Goal: Task Accomplishment & Management: Manage account settings

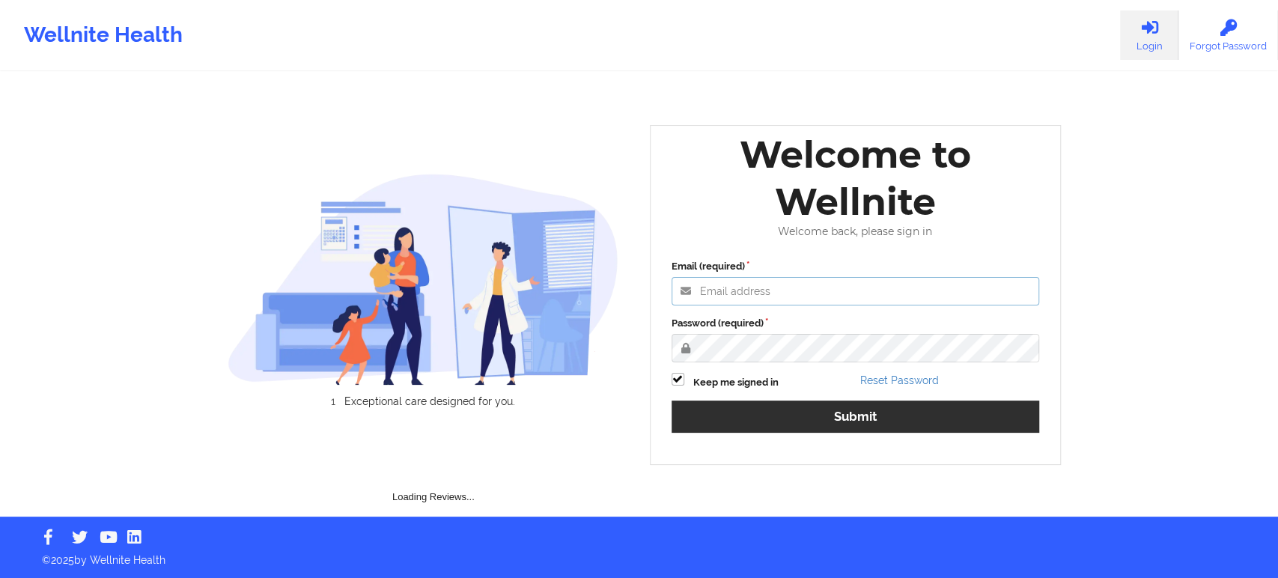
type input "[EMAIL_ADDRESS][DOMAIN_NAME]"
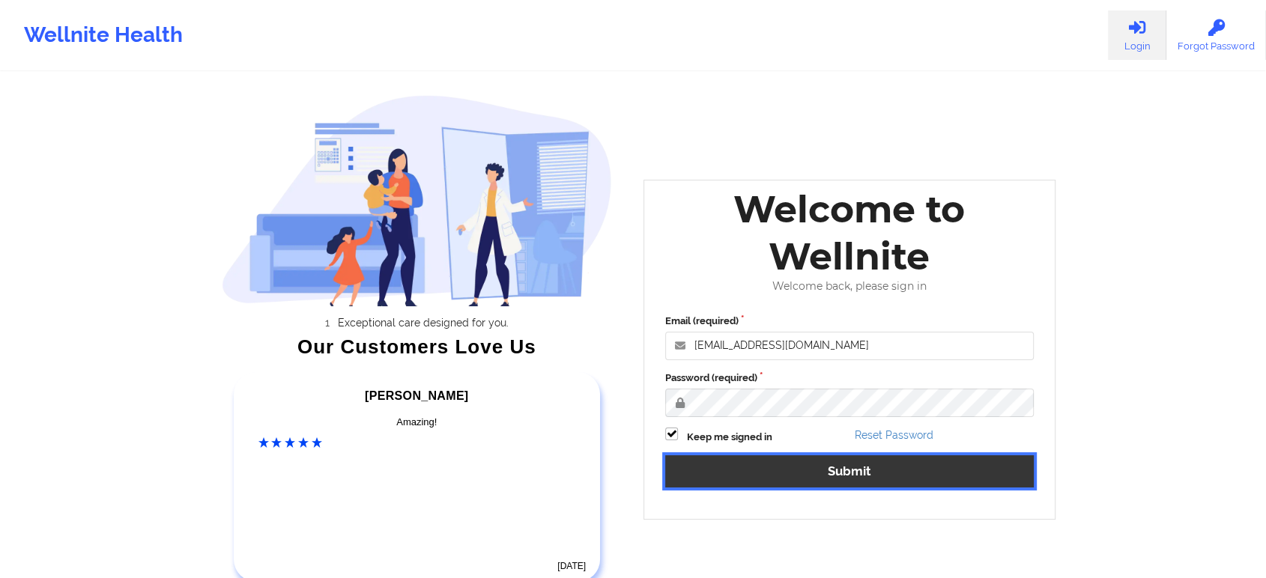
click at [837, 476] on button "Submit" at bounding box center [849, 471] width 368 height 32
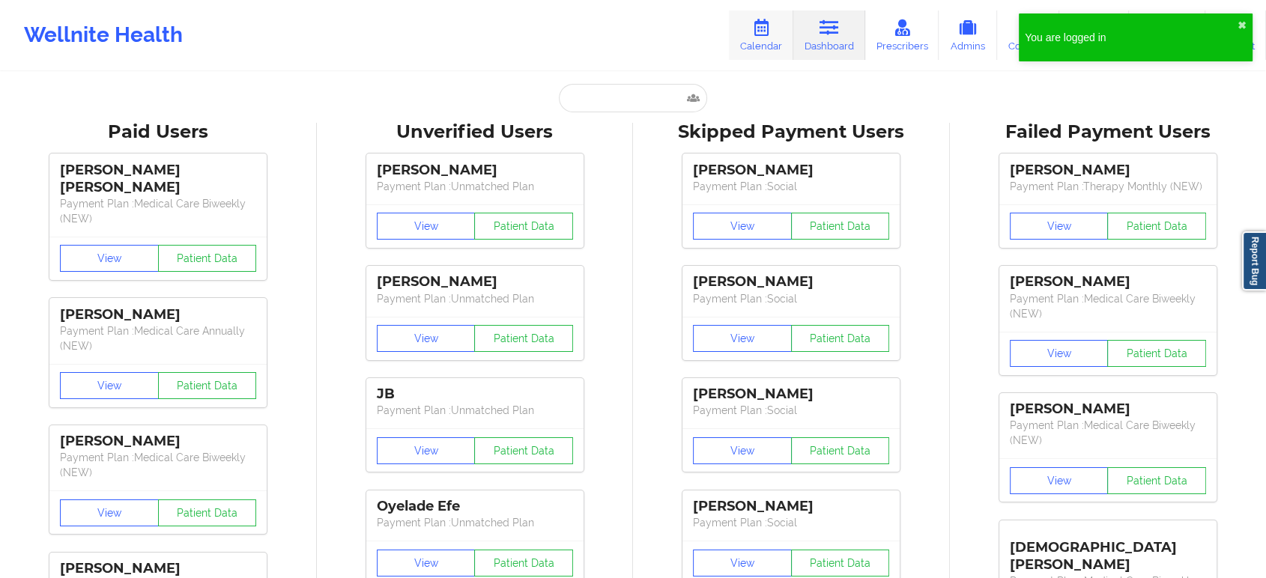
click at [786, 19] on link "Calendar" at bounding box center [761, 34] width 64 height 49
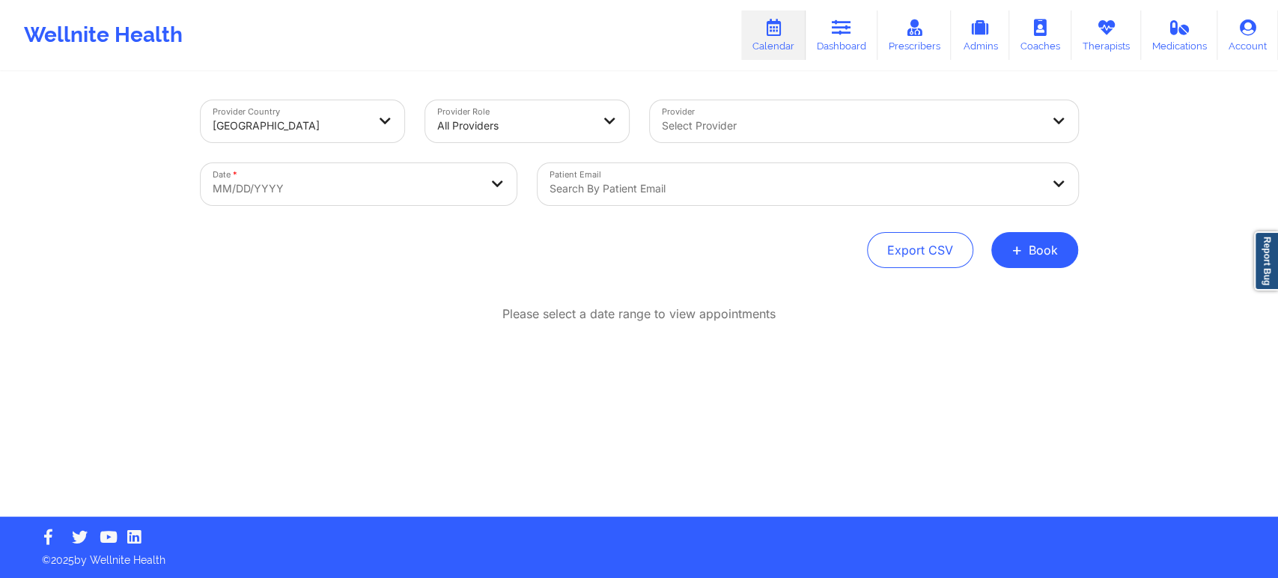
select select "2025-8"
select select "2025-9"
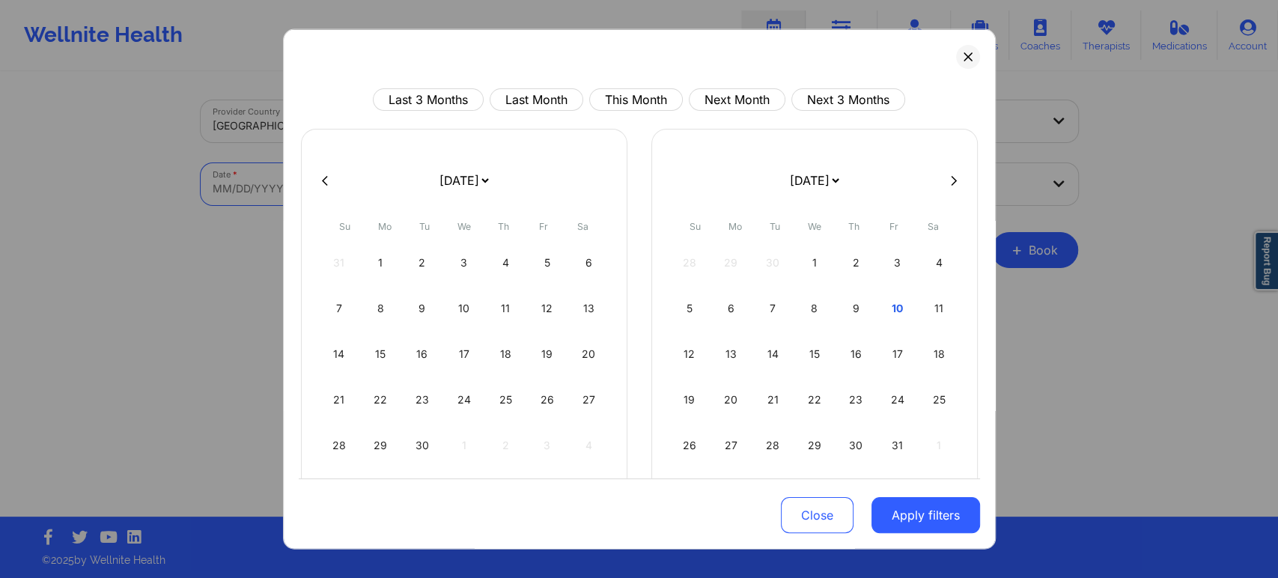
click at [412, 202] on body "Wellnite Health Calendar Dashboard Prescribers Admins Coaches Therapists Medica…" at bounding box center [639, 289] width 1278 height 578
click at [615, 88] on button "This Month" at bounding box center [636, 99] width 94 height 22
select select "2025-9"
select select "2025-10"
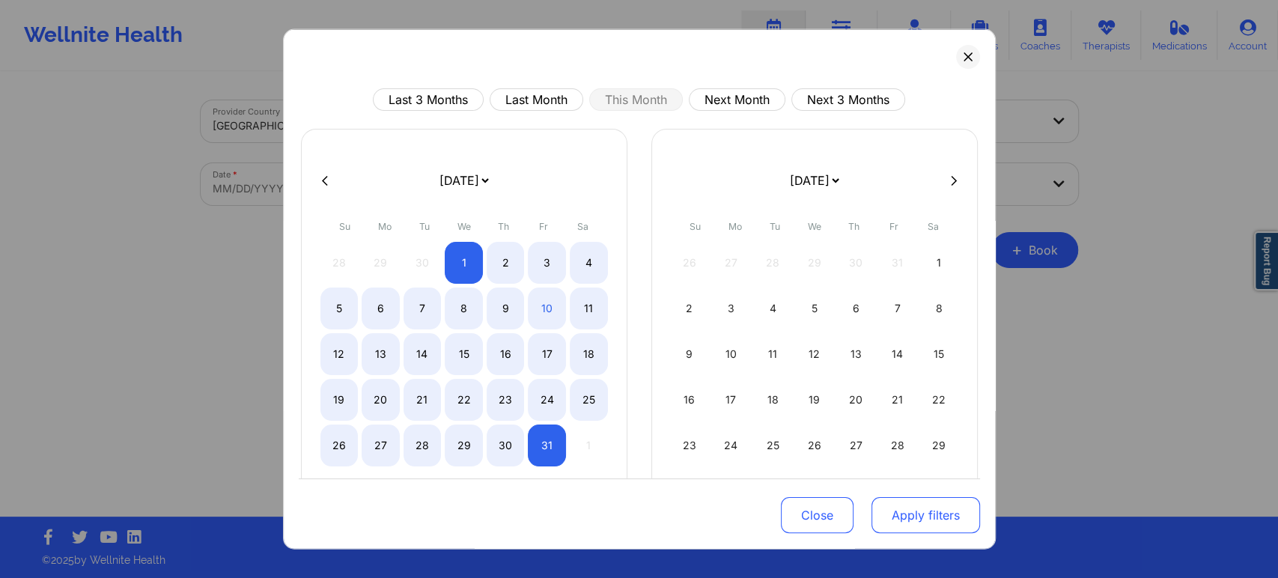
click at [912, 512] on button "Apply filters" at bounding box center [926, 515] width 109 height 36
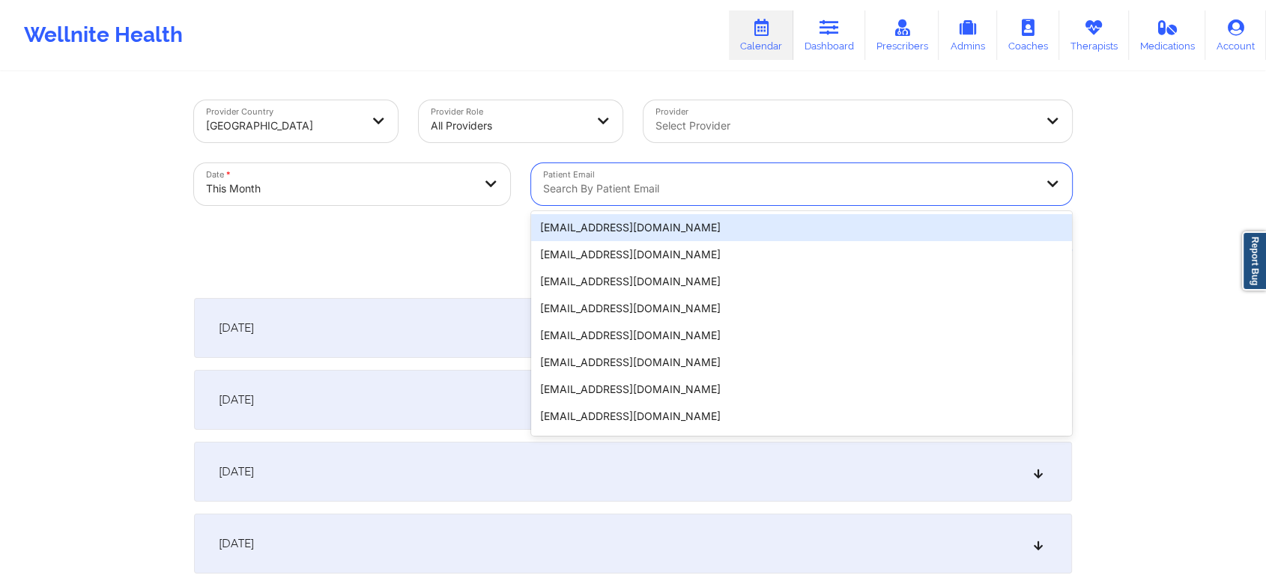
click at [583, 186] on div at bounding box center [788, 189] width 491 height 18
paste input "[EMAIL_ADDRESS][DOMAIN_NAME]"
type input "[EMAIL_ADDRESS][DOMAIN_NAME]"
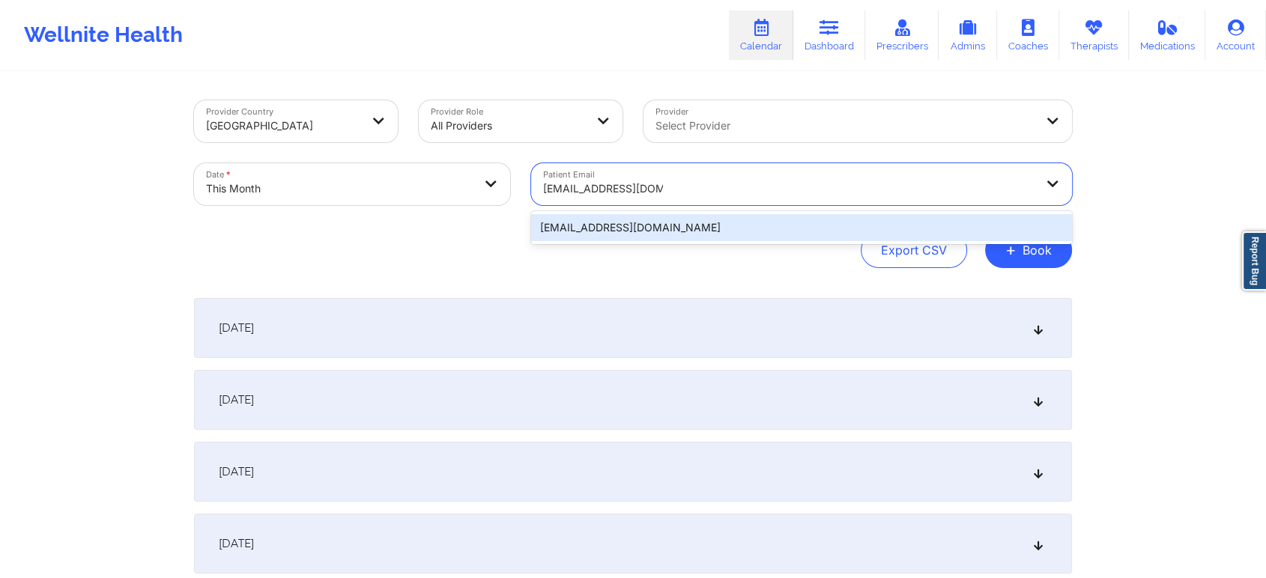
click at [607, 214] on div "[EMAIL_ADDRESS][DOMAIN_NAME]" at bounding box center [801, 227] width 541 height 33
click at [607, 214] on div "[EMAIL_ADDRESS][DOMAIN_NAME]" at bounding box center [801, 227] width 541 height 27
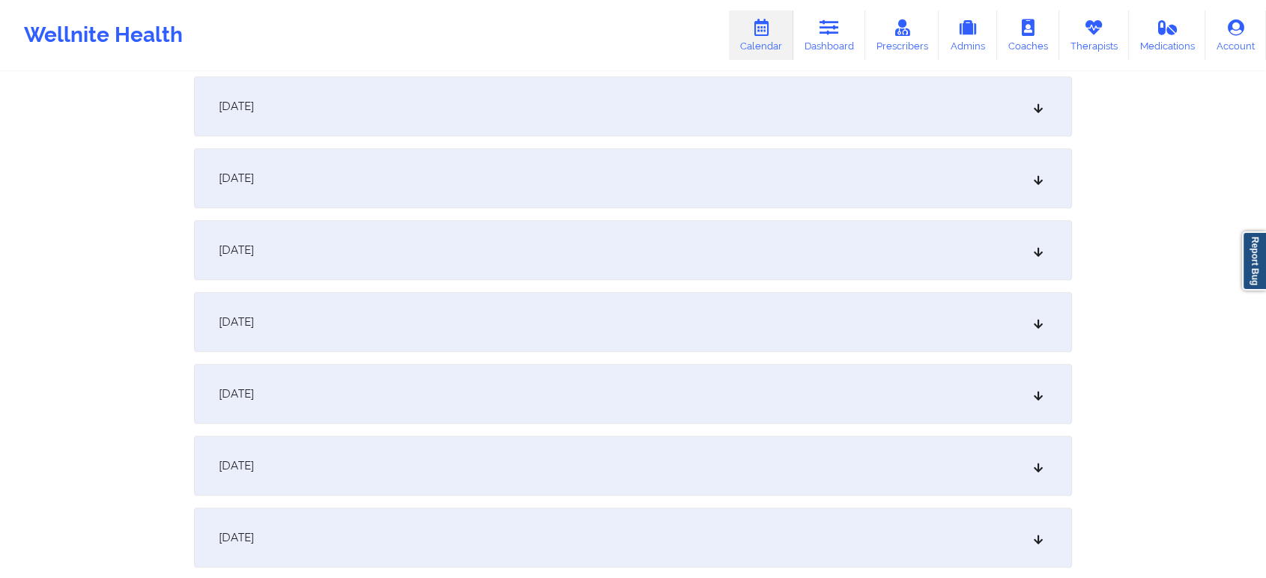
scroll to position [800, 0]
click at [796, 321] on div "[DATE]" at bounding box center [633, 319] width 878 height 60
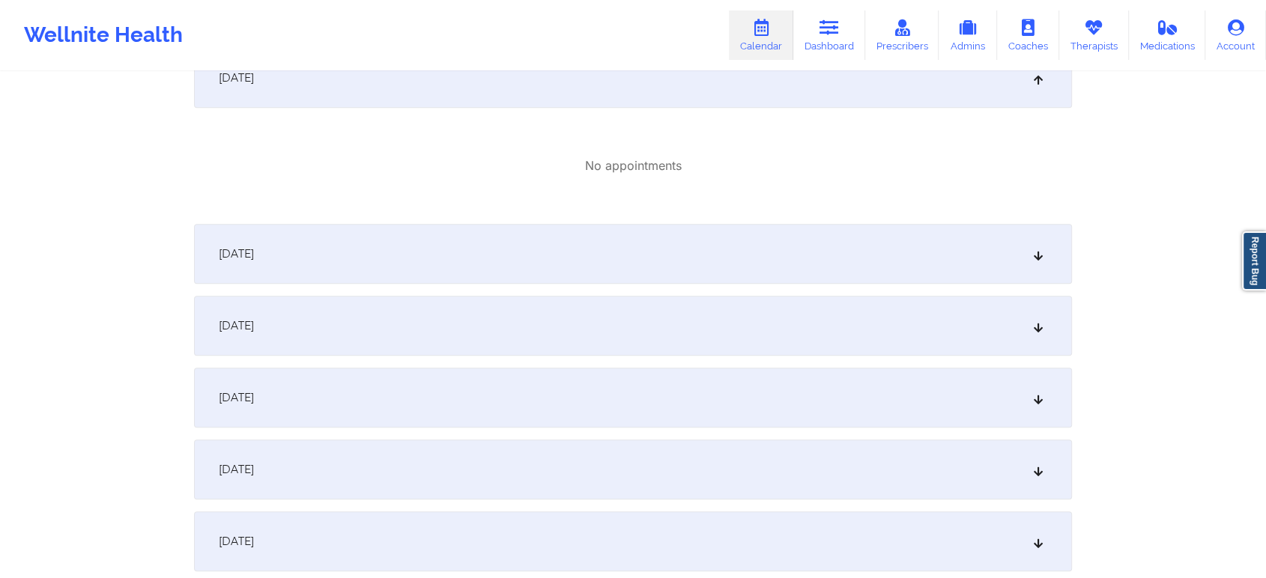
scroll to position [1044, 0]
click at [661, 370] on div "[DATE]" at bounding box center [633, 395] width 878 height 60
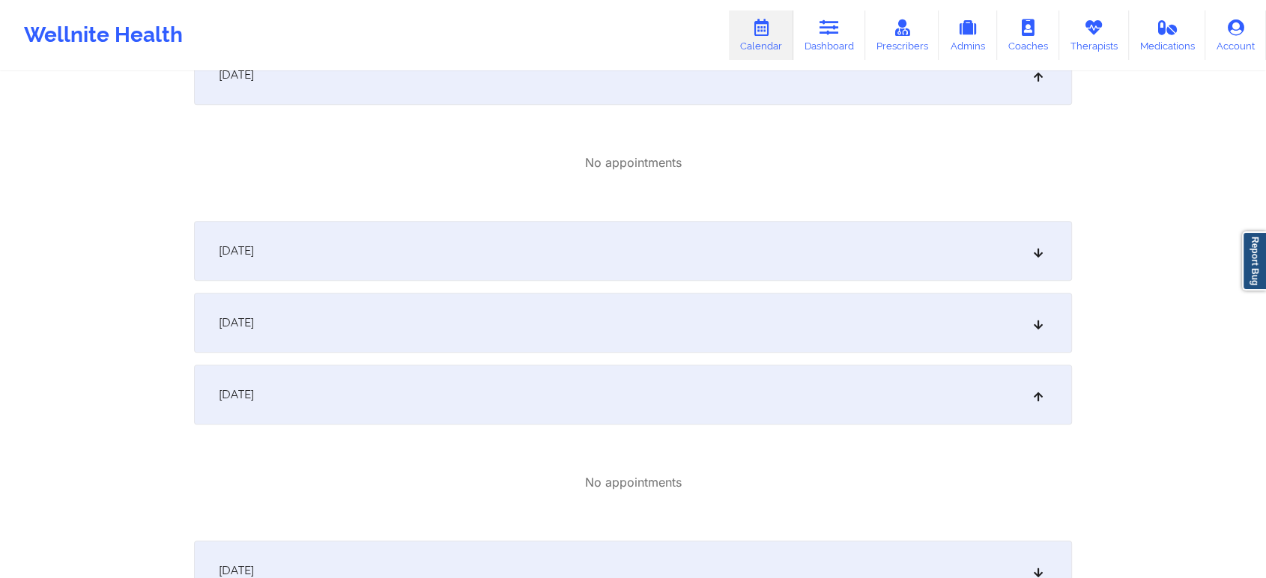
click at [717, 329] on div "[DATE]" at bounding box center [633, 323] width 878 height 60
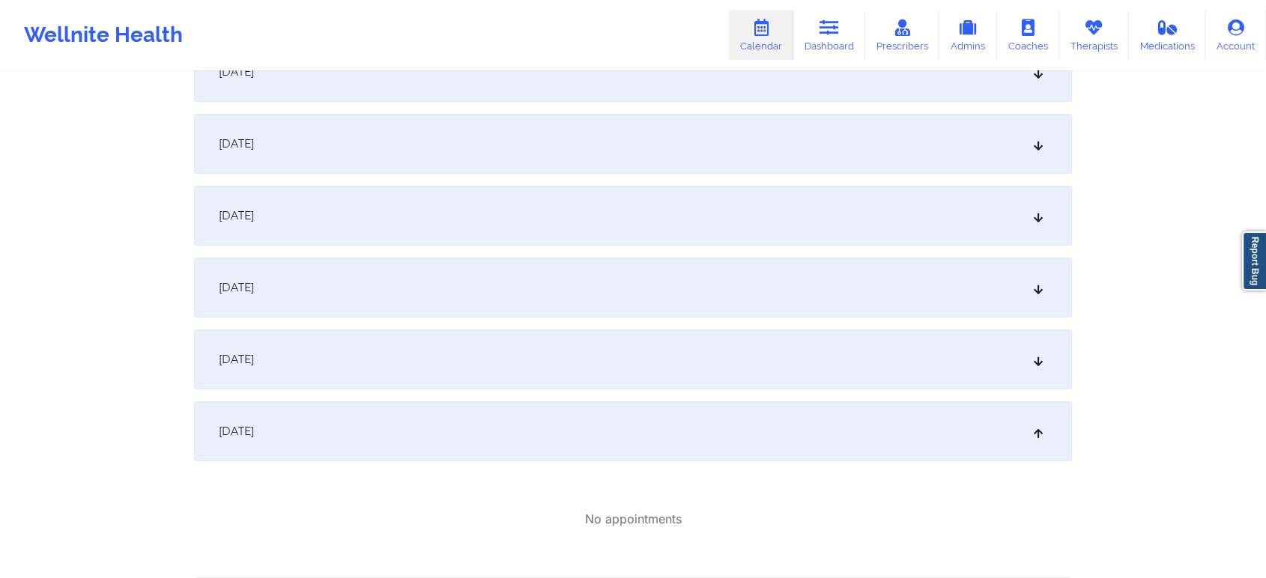
scroll to position [684, 0]
click at [725, 246] on div "[DATE]" at bounding box center [633, 219] width 878 height 60
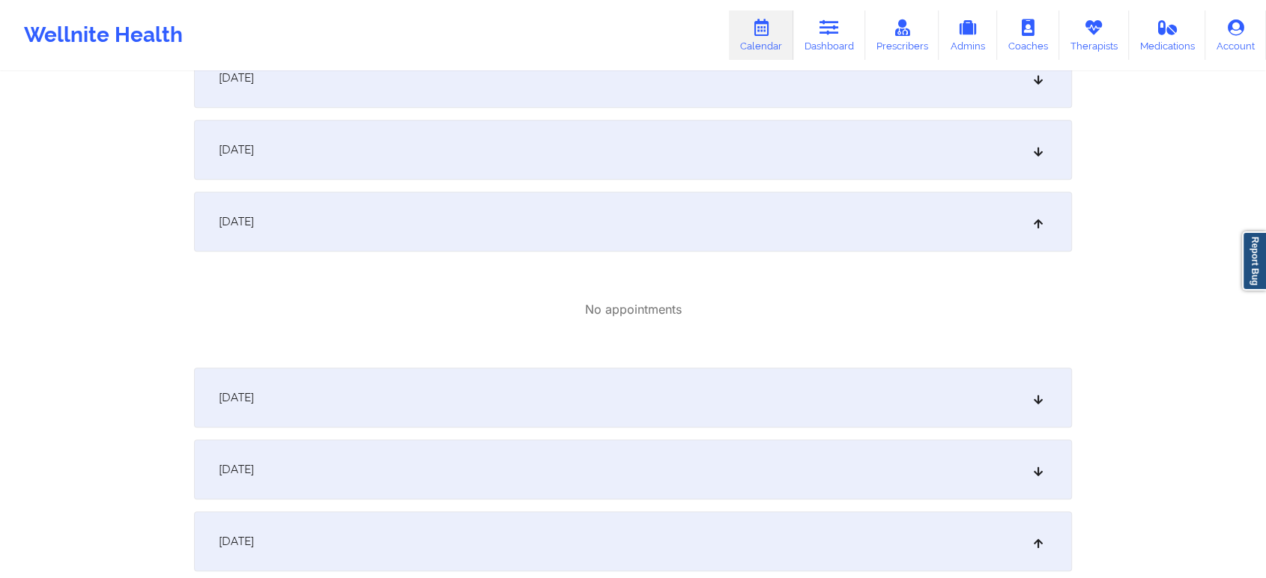
scroll to position [0, 0]
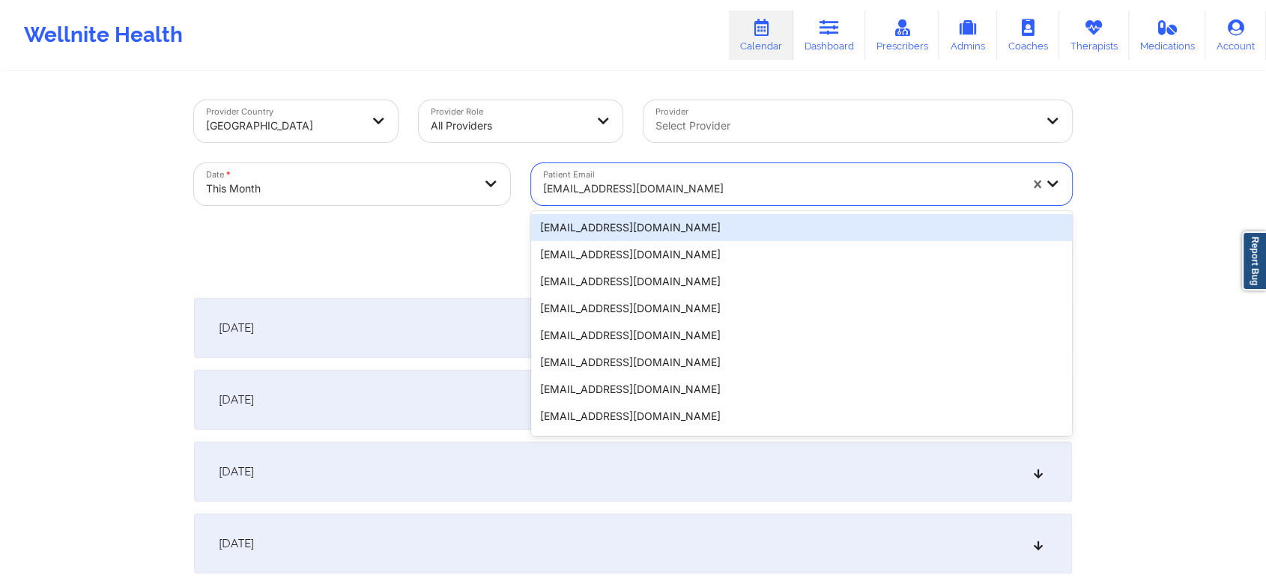
click at [633, 190] on div at bounding box center [781, 189] width 476 height 18
paste input "[EMAIL_ADDRESS][DOMAIN_NAME]"
type input "[EMAIL_ADDRESS][DOMAIN_NAME]"
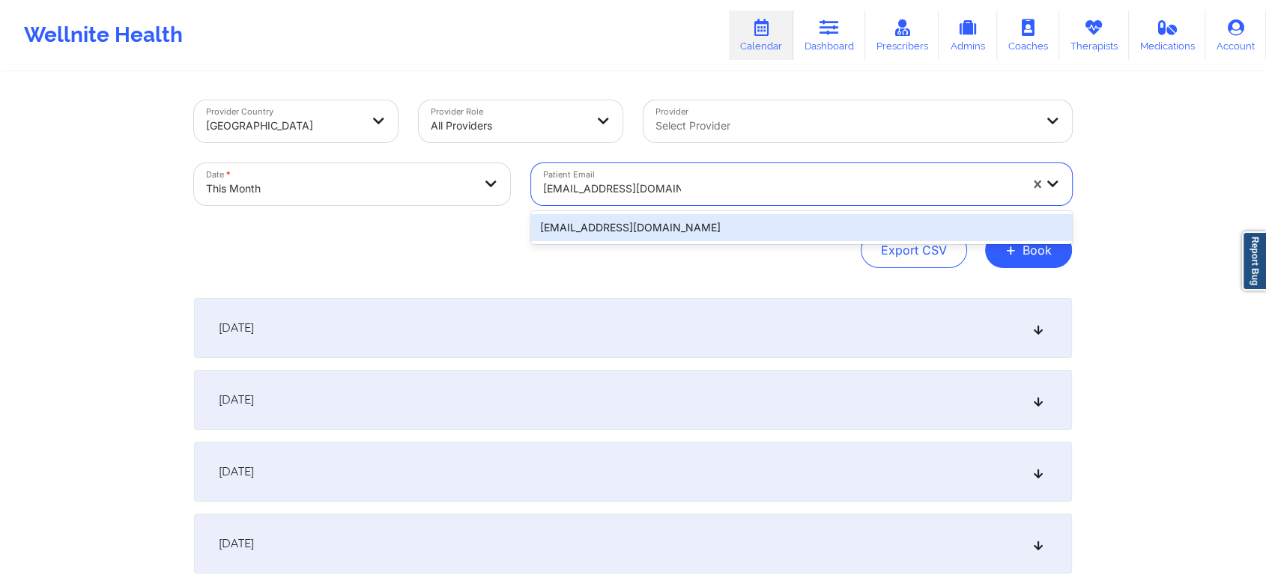
click at [718, 214] on div "[EMAIL_ADDRESS][DOMAIN_NAME]" at bounding box center [801, 227] width 541 height 27
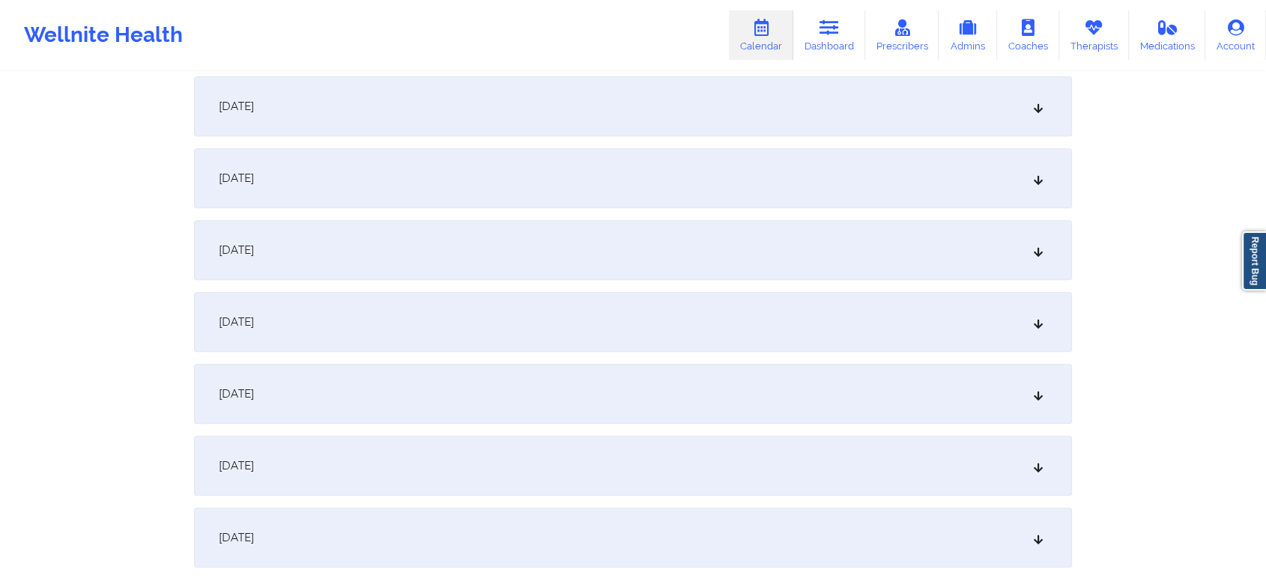
scroll to position [585, 0]
click at [415, 324] on div "[DATE]" at bounding box center [633, 318] width 878 height 60
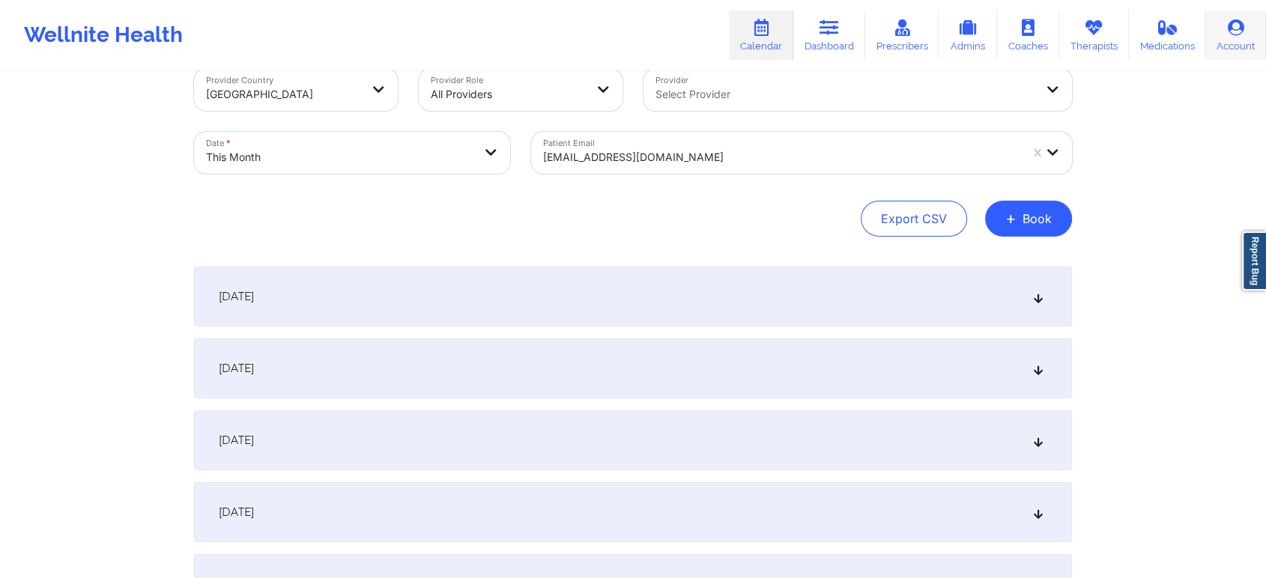
scroll to position [0, 0]
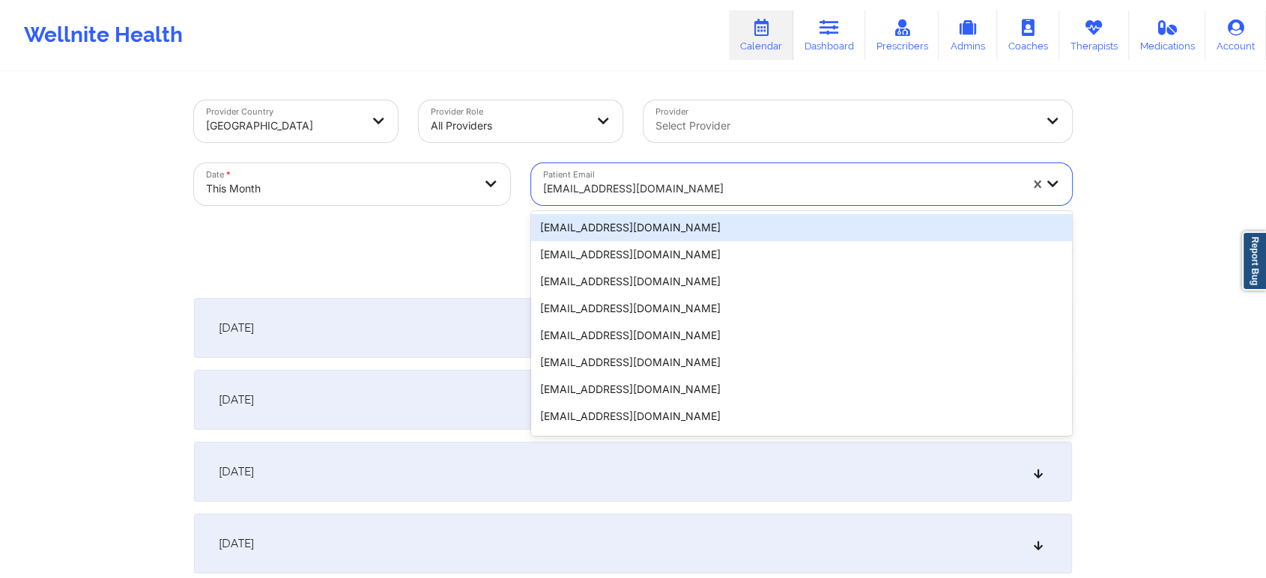
click at [629, 193] on div at bounding box center [781, 189] width 476 height 18
paste input "[EMAIL_ADDRESS][PERSON_NAME][DOMAIN_NAME]"
type input "[EMAIL_ADDRESS][PERSON_NAME][DOMAIN_NAME]"
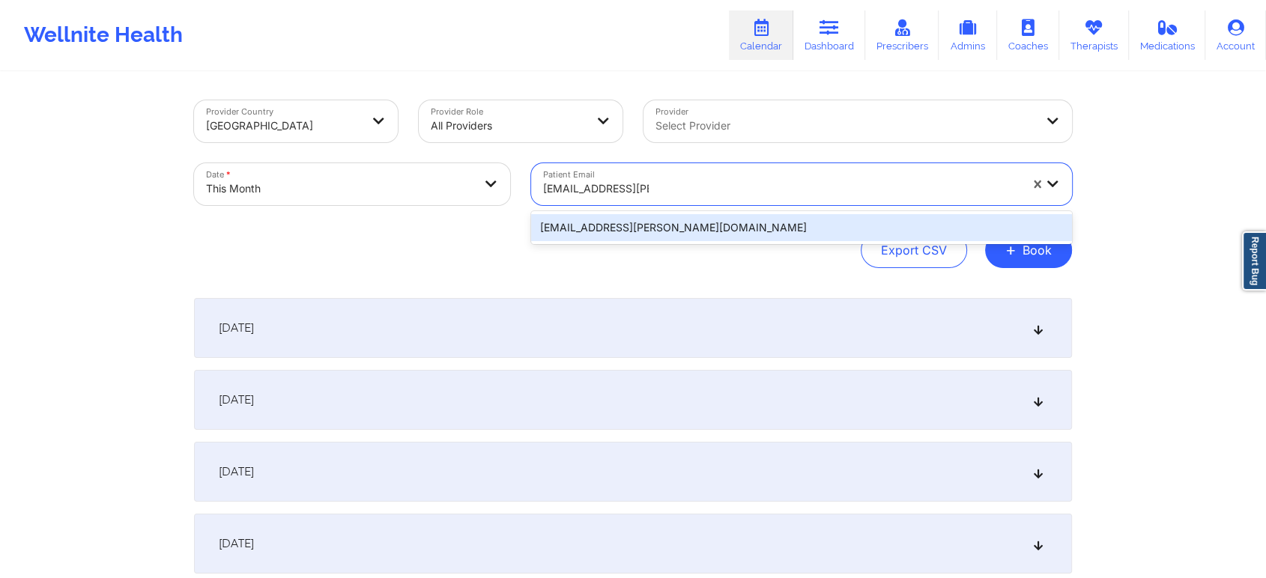
click at [617, 221] on div "[EMAIL_ADDRESS][PERSON_NAME][DOMAIN_NAME]" at bounding box center [801, 227] width 541 height 27
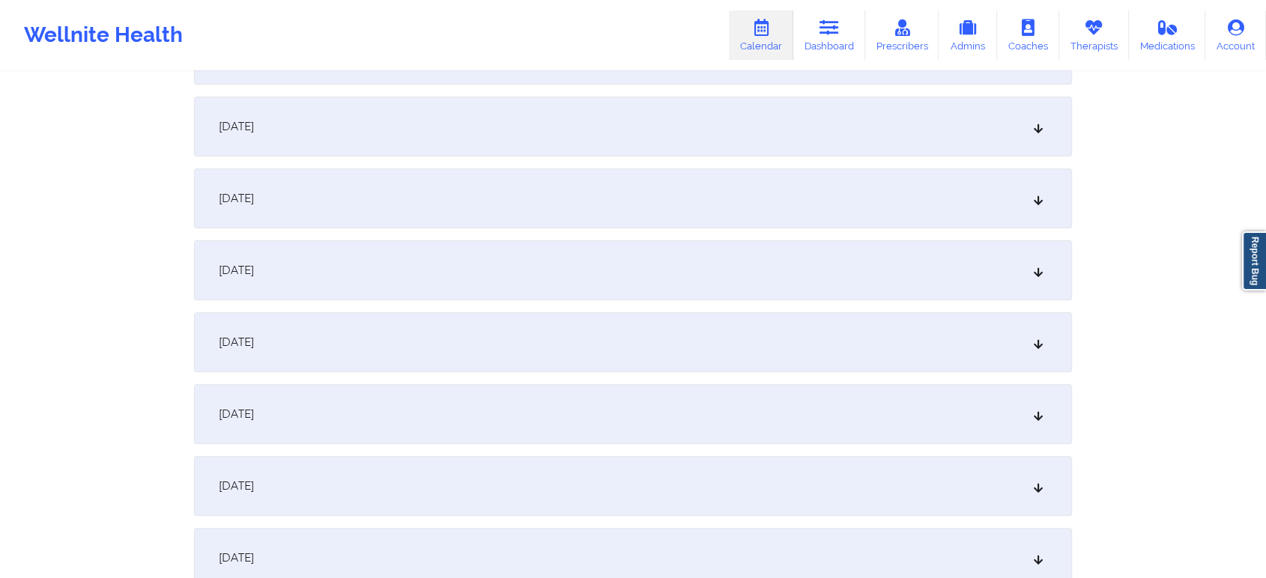
scroll to position [508, 0]
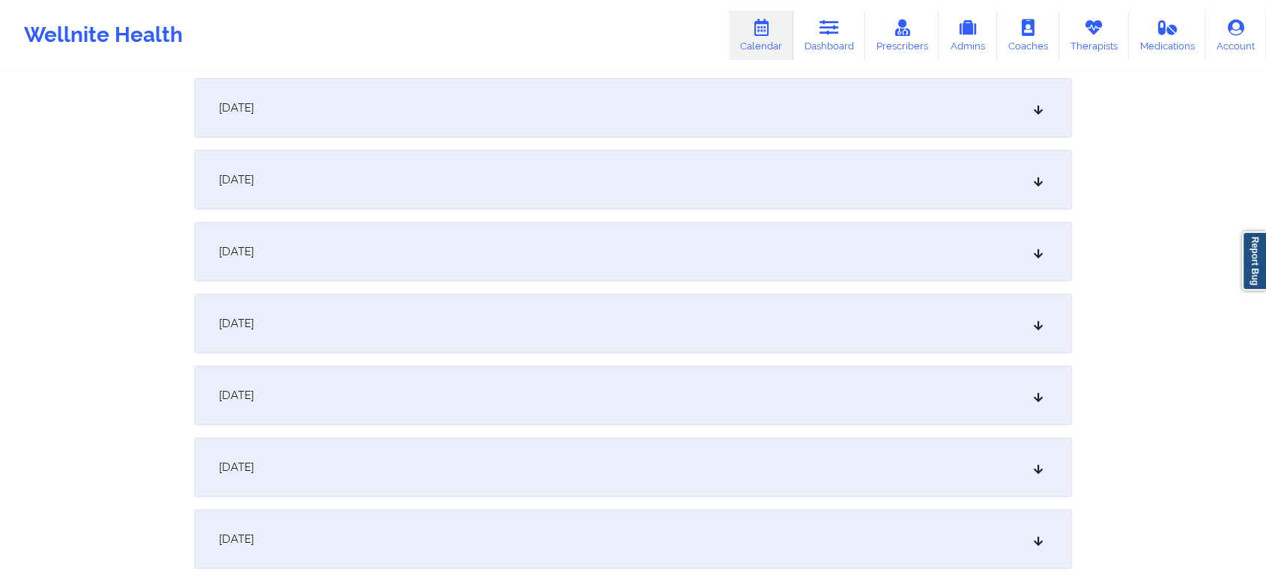
click at [474, 373] on div "[DATE]" at bounding box center [633, 395] width 878 height 60
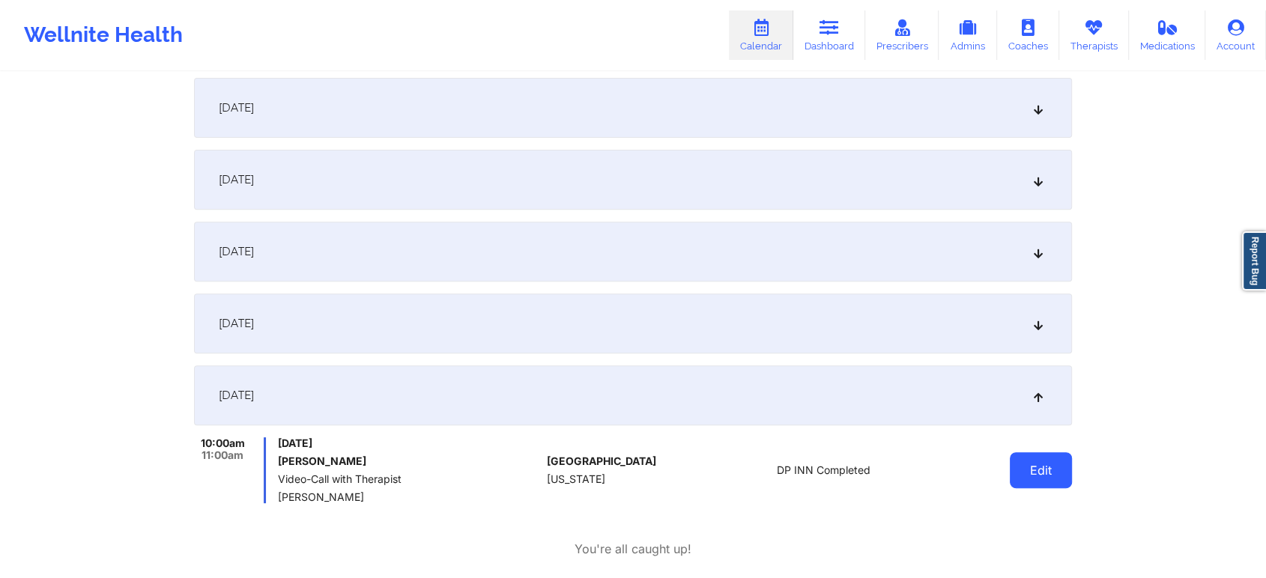
click at [1025, 466] on button "Edit" at bounding box center [1041, 470] width 62 height 36
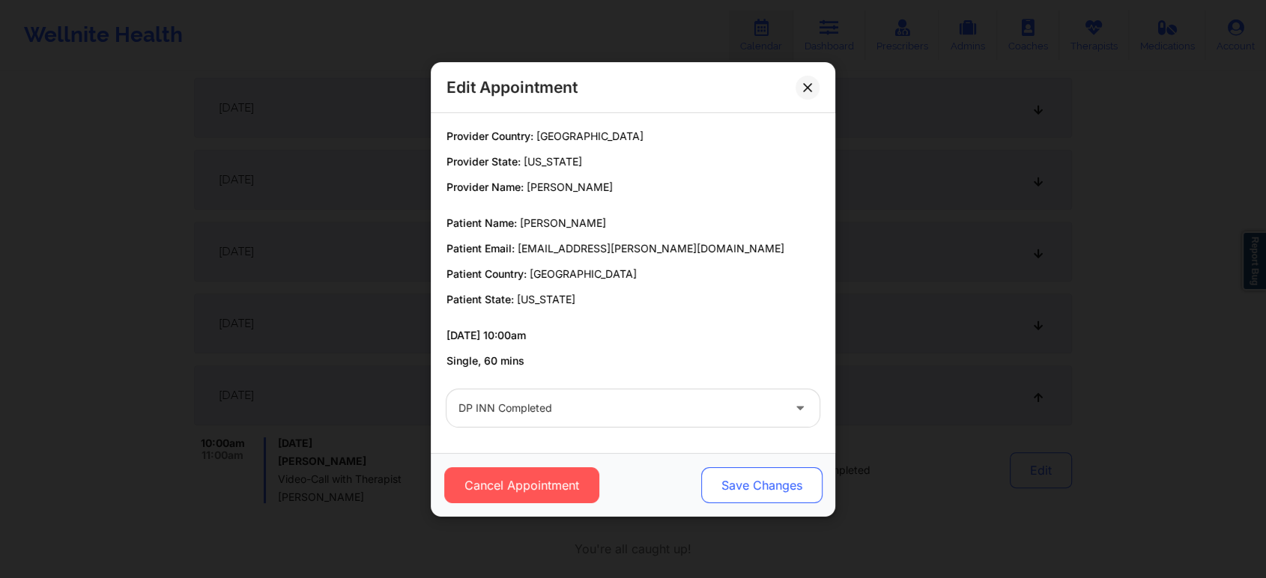
click at [750, 497] on button "Save Changes" at bounding box center [761, 485] width 121 height 36
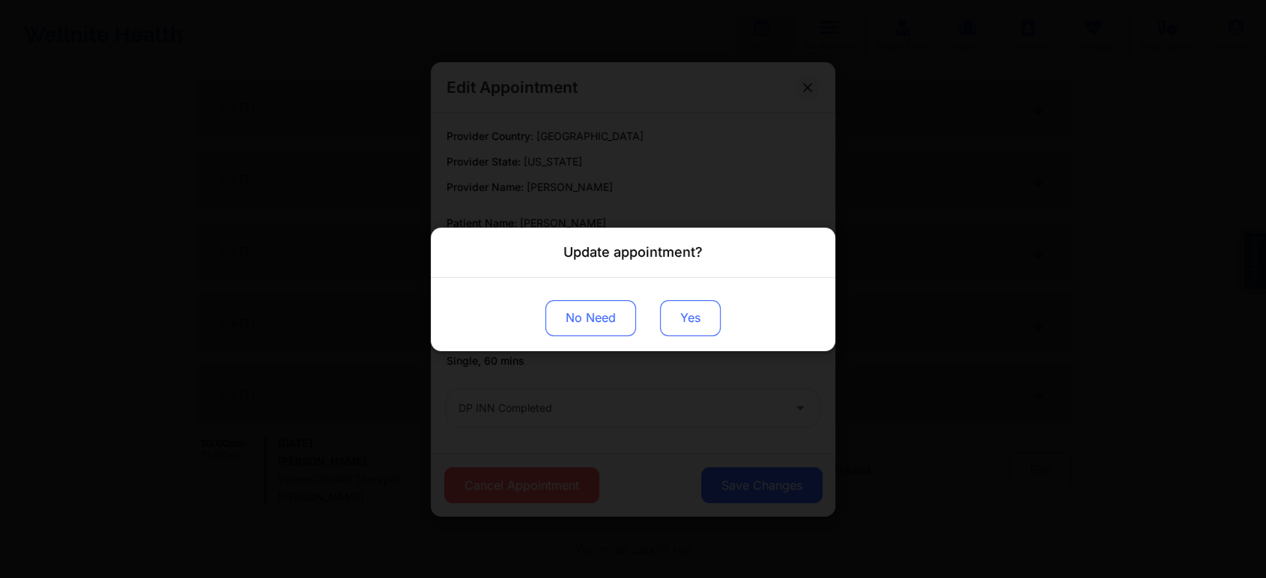
click at [687, 321] on button "Yes" at bounding box center [690, 318] width 61 height 36
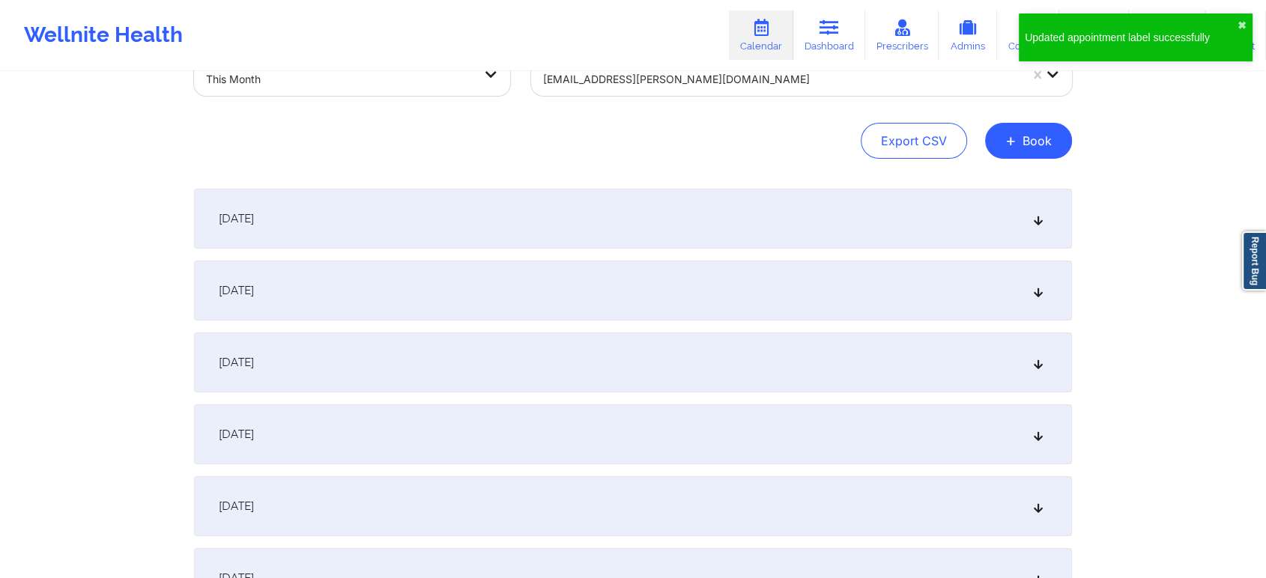
scroll to position [0, 0]
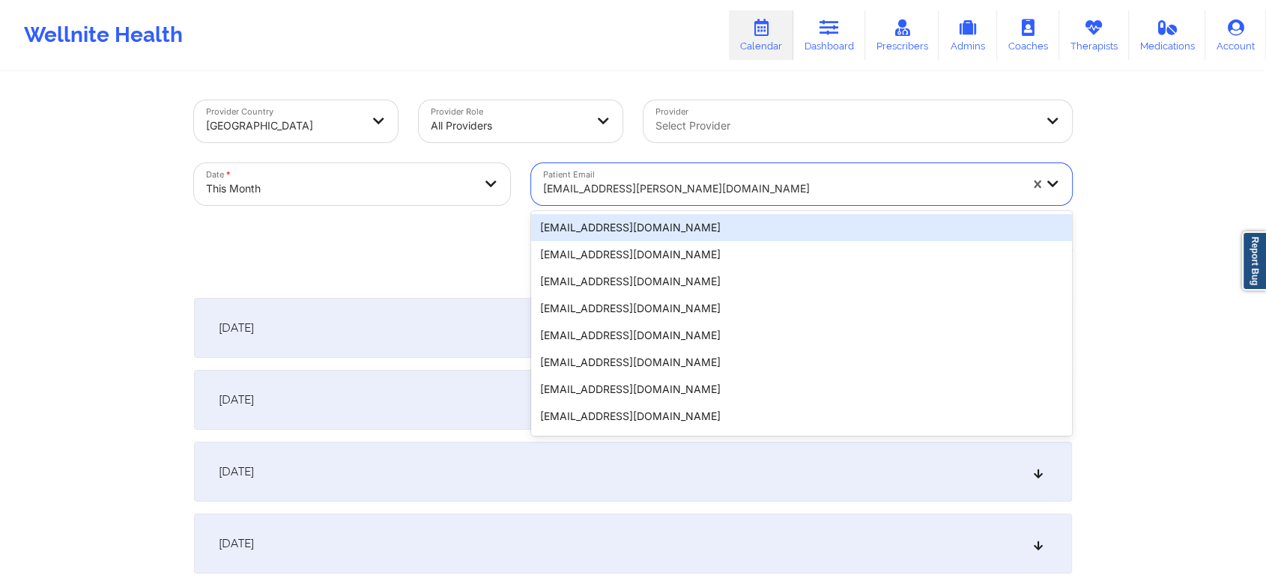
click at [670, 173] on div "[EMAIL_ADDRESS][PERSON_NAME][DOMAIN_NAME]" at bounding box center [781, 188] width 476 height 33
paste input "[EMAIL_ADDRESS][DOMAIN_NAME]"
type input "[EMAIL_ADDRESS][DOMAIN_NAME]"
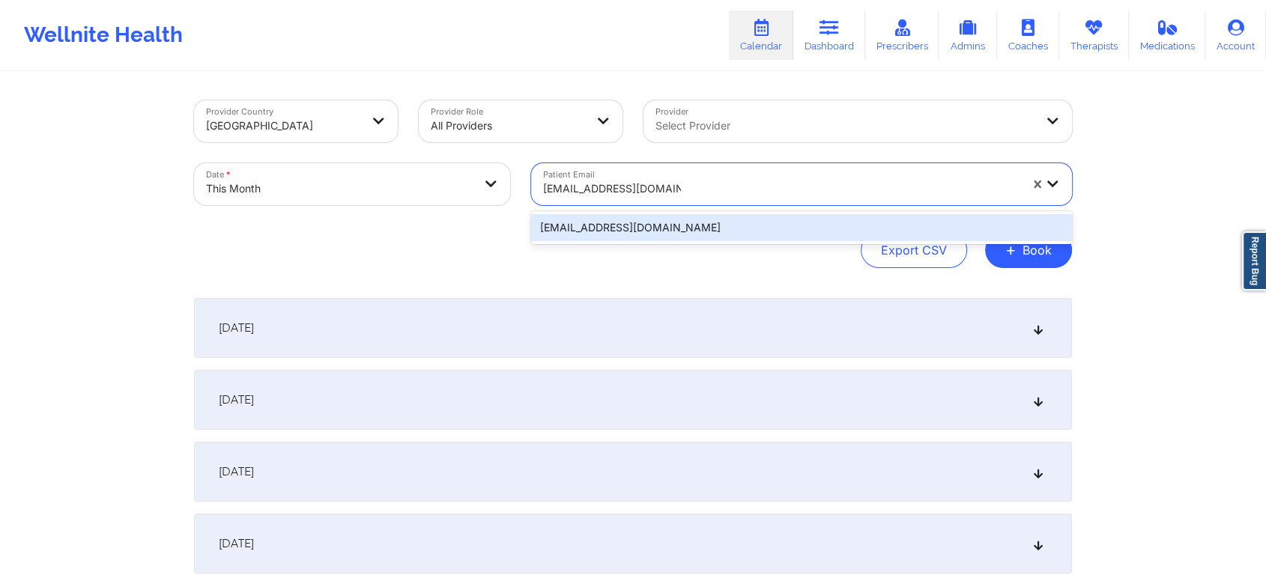
click at [635, 228] on div "[EMAIL_ADDRESS][DOMAIN_NAME]" at bounding box center [801, 227] width 541 height 27
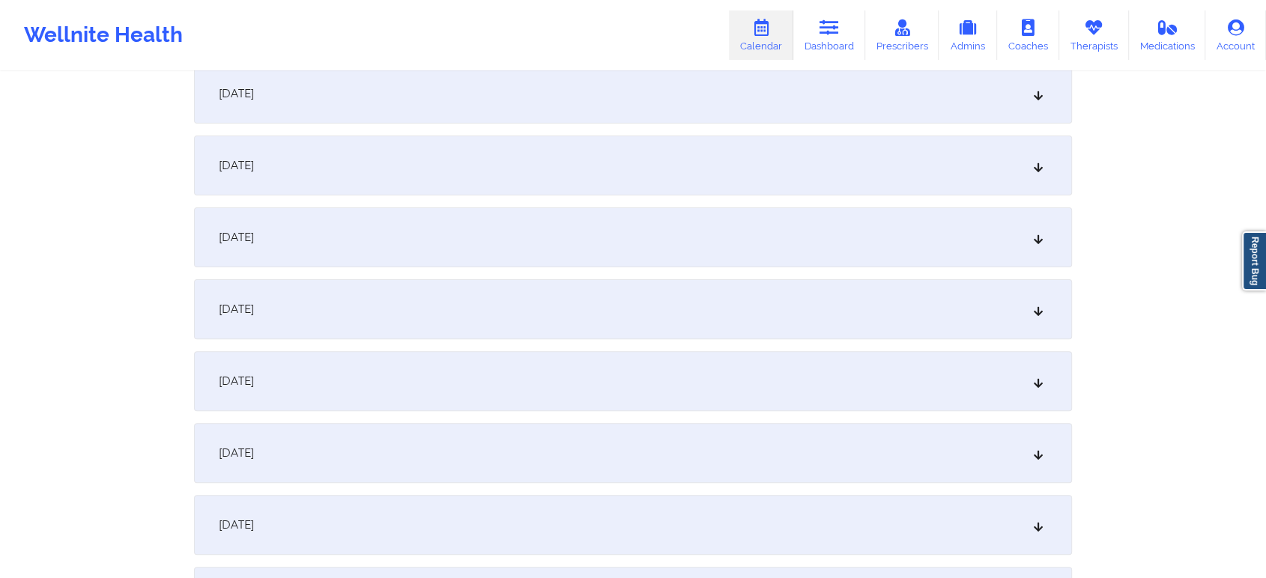
scroll to position [395, 0]
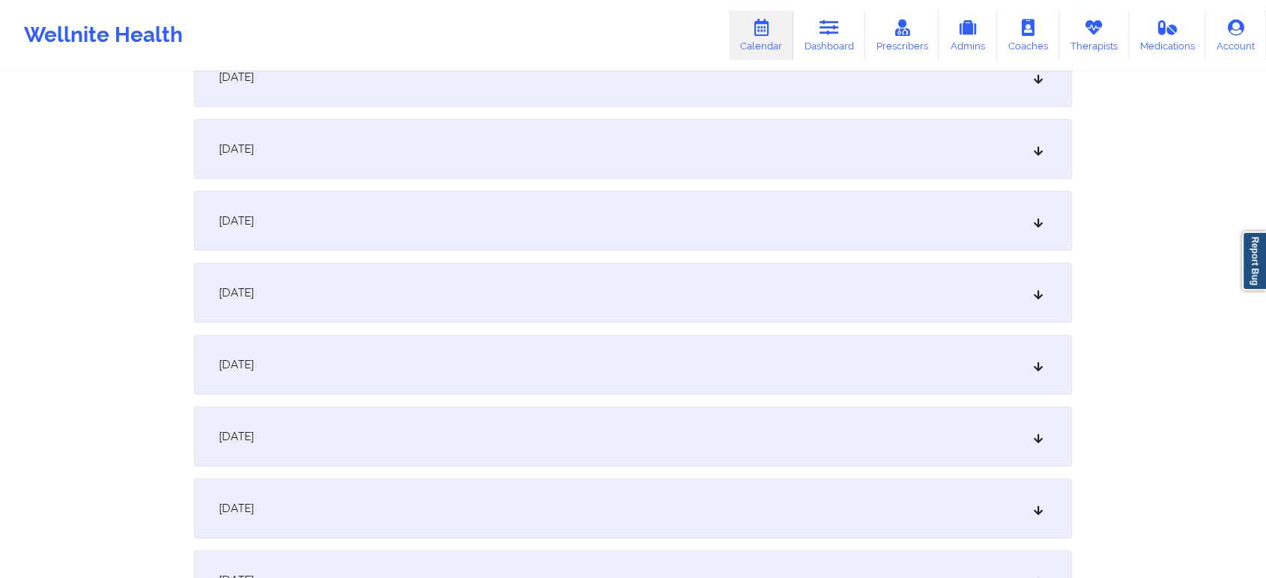
click at [479, 504] on div "[DATE]" at bounding box center [633, 509] width 878 height 60
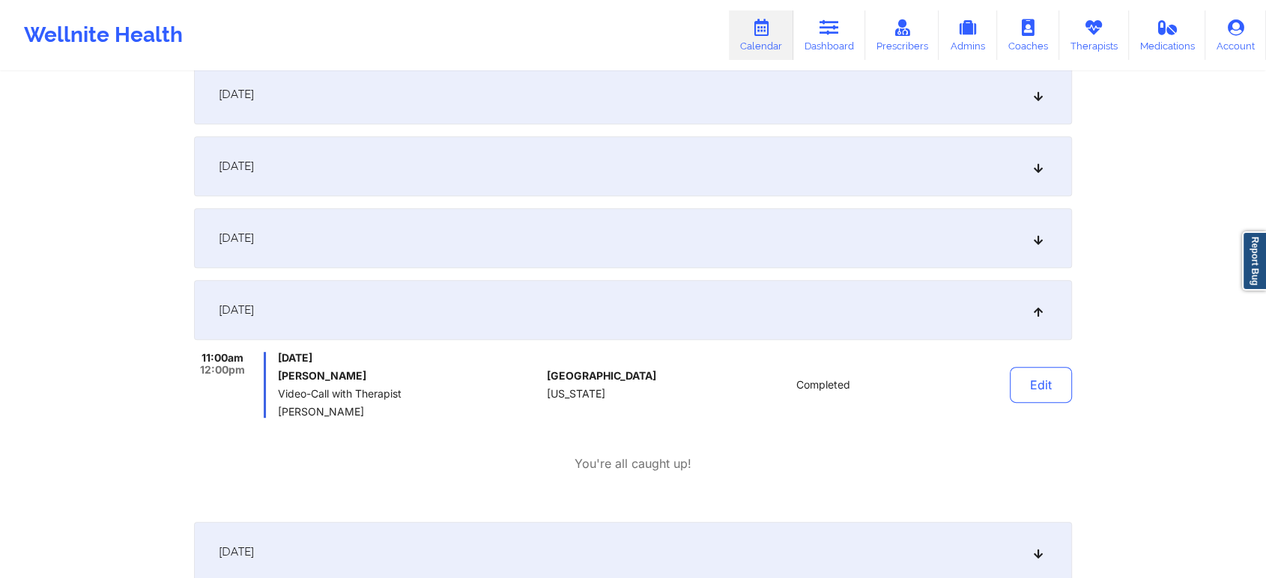
scroll to position [597, 0]
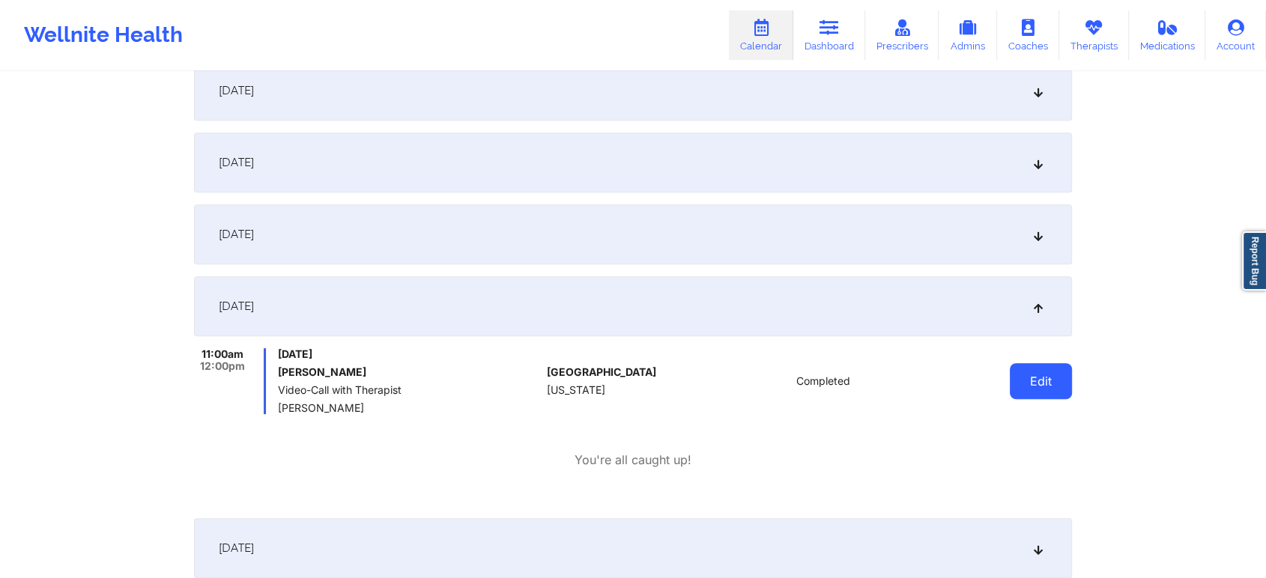
click at [1050, 394] on button "Edit" at bounding box center [1041, 381] width 62 height 36
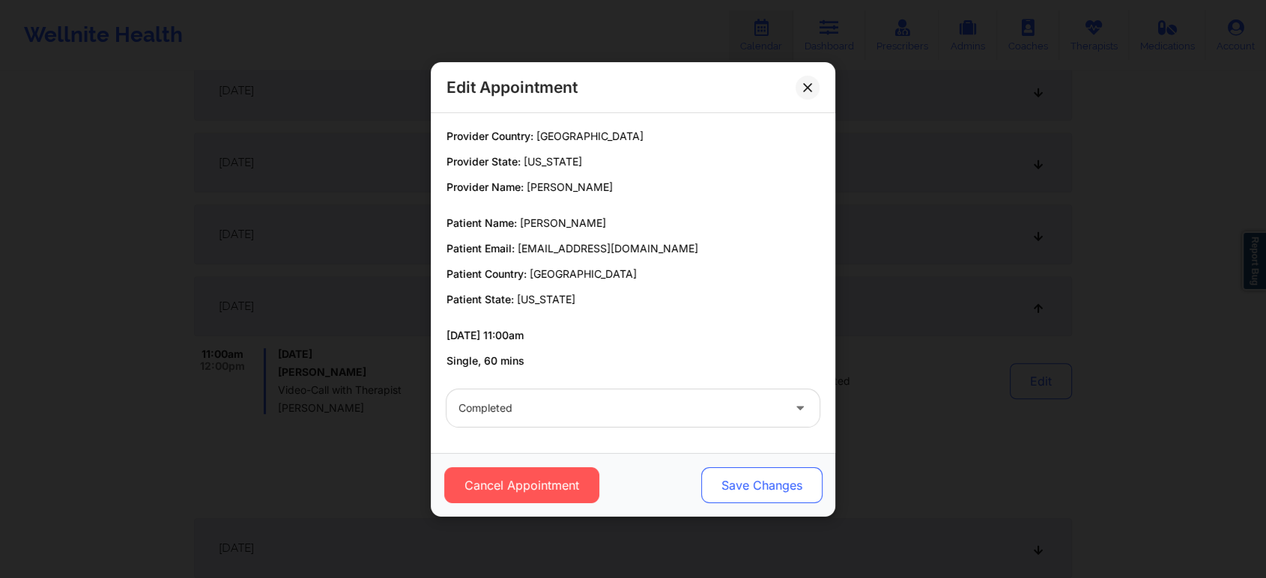
click at [778, 485] on button "Save Changes" at bounding box center [761, 485] width 121 height 36
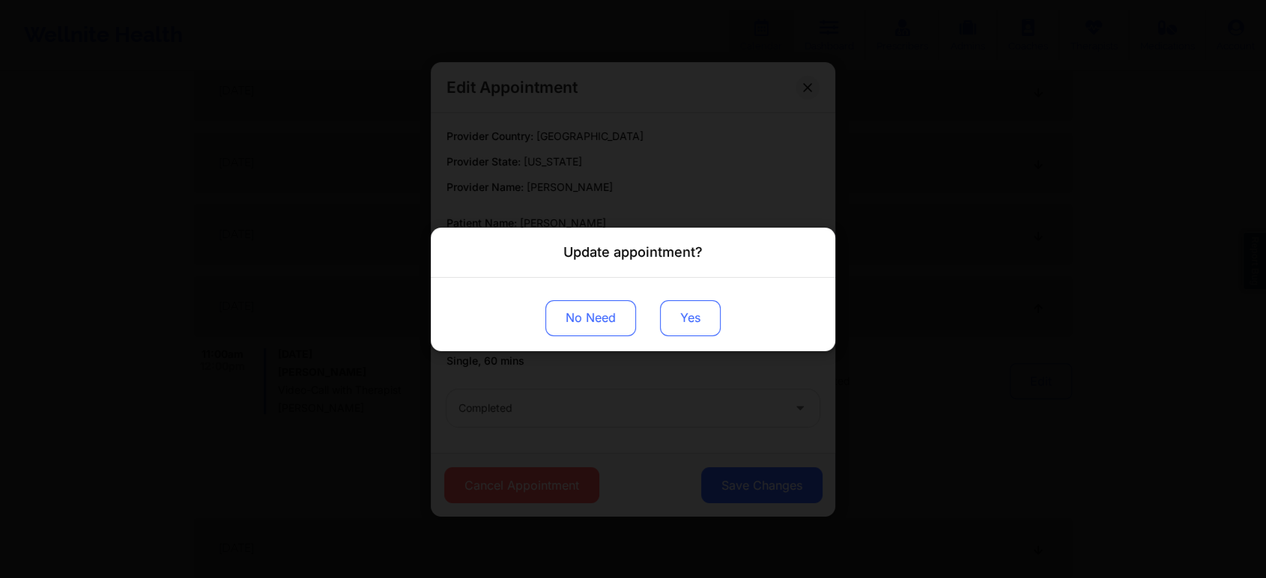
click at [683, 300] on button "Yes" at bounding box center [690, 318] width 61 height 36
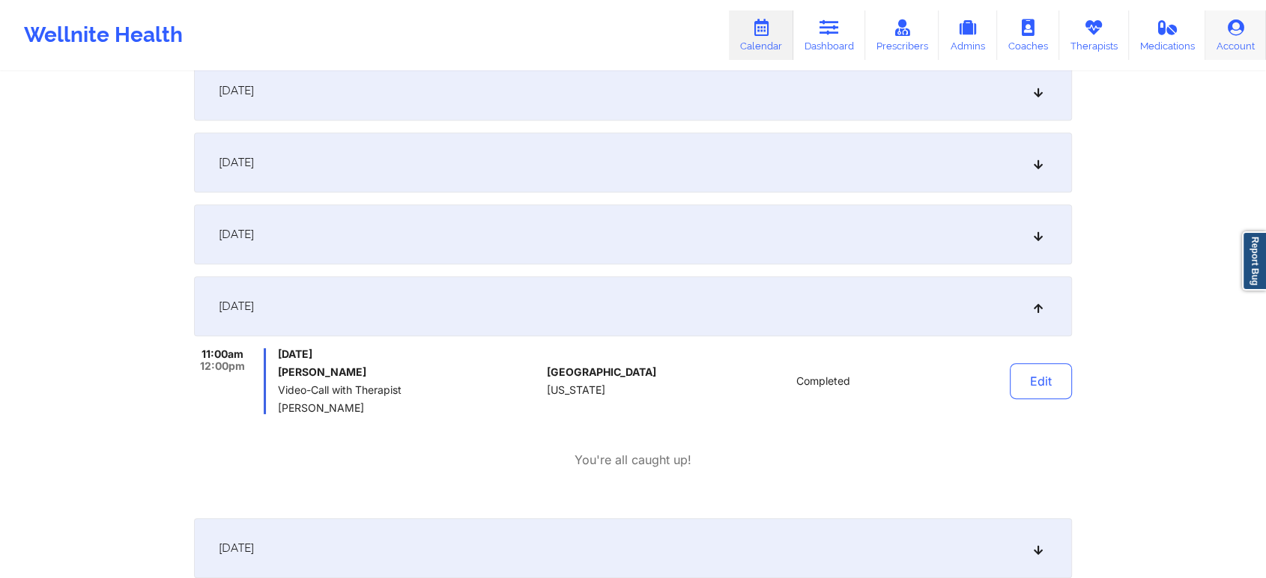
scroll to position [0, 0]
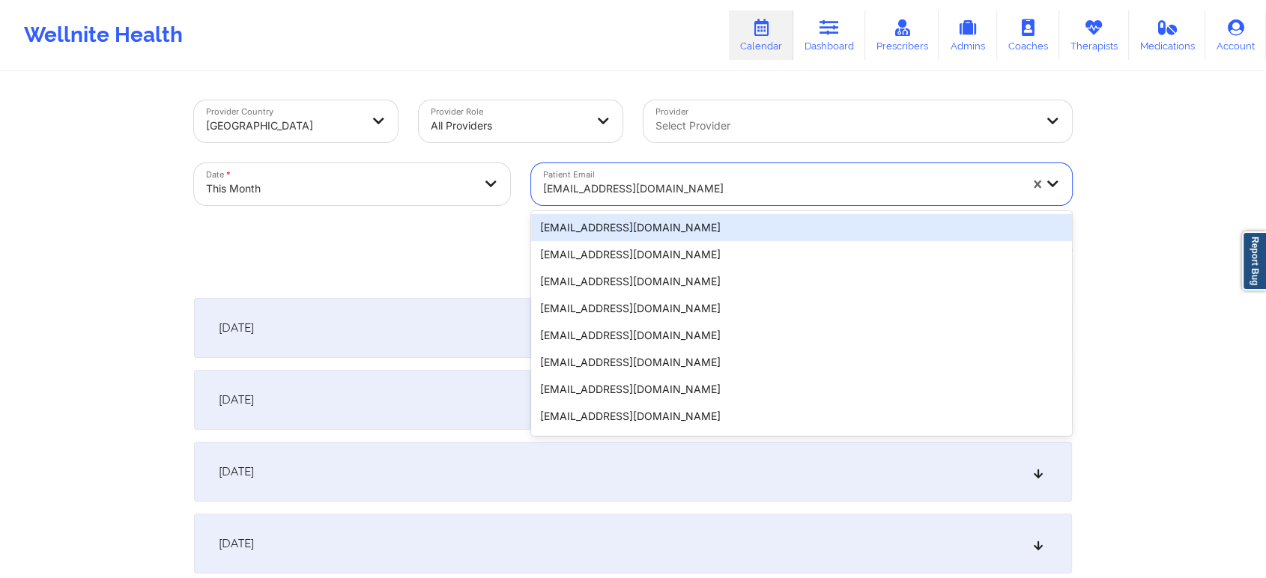
click at [640, 191] on div at bounding box center [781, 189] width 476 height 18
paste input "[EMAIL_ADDRESS][DOMAIN_NAME]"
type input "[EMAIL_ADDRESS][DOMAIN_NAME]"
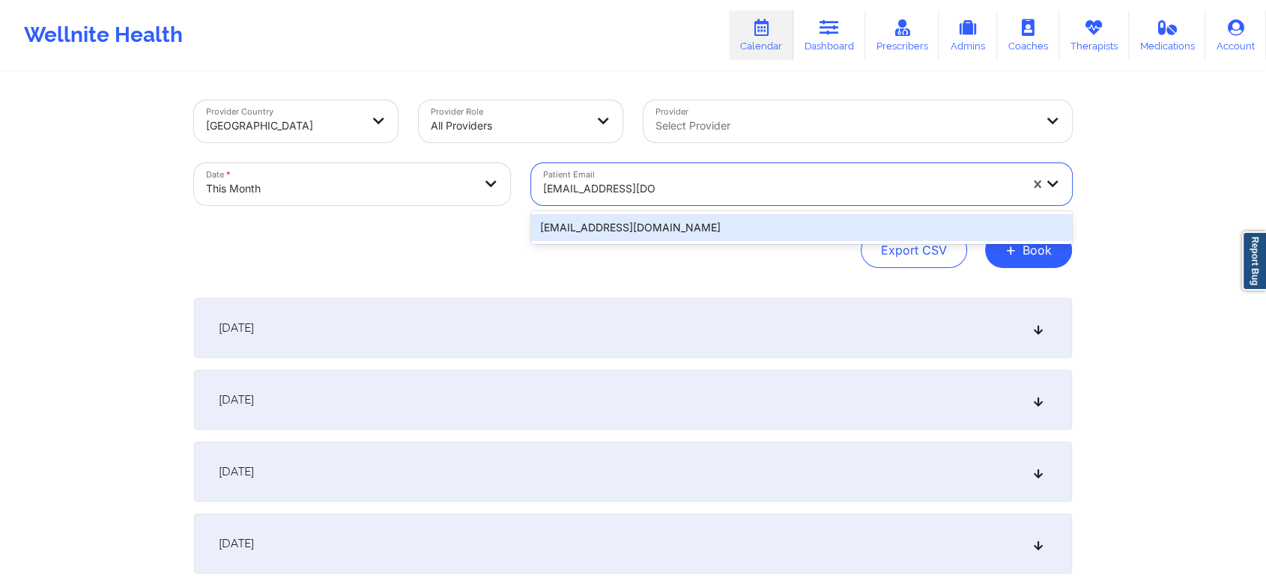
click at [596, 231] on div "[EMAIL_ADDRESS][DOMAIN_NAME]" at bounding box center [801, 227] width 541 height 27
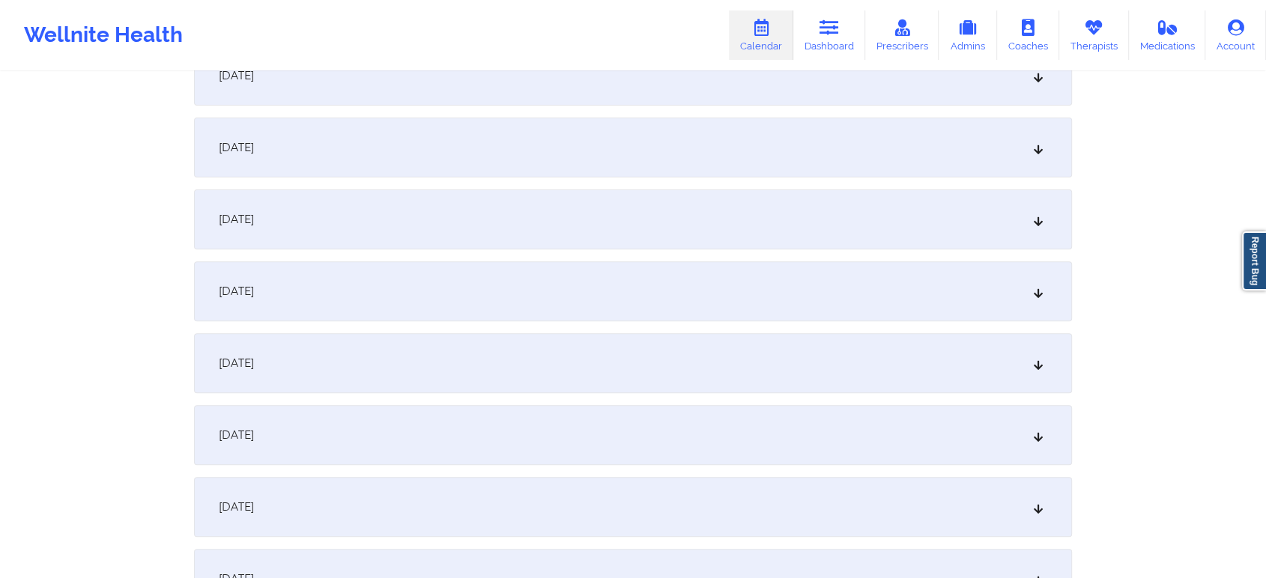
scroll to position [773, 0]
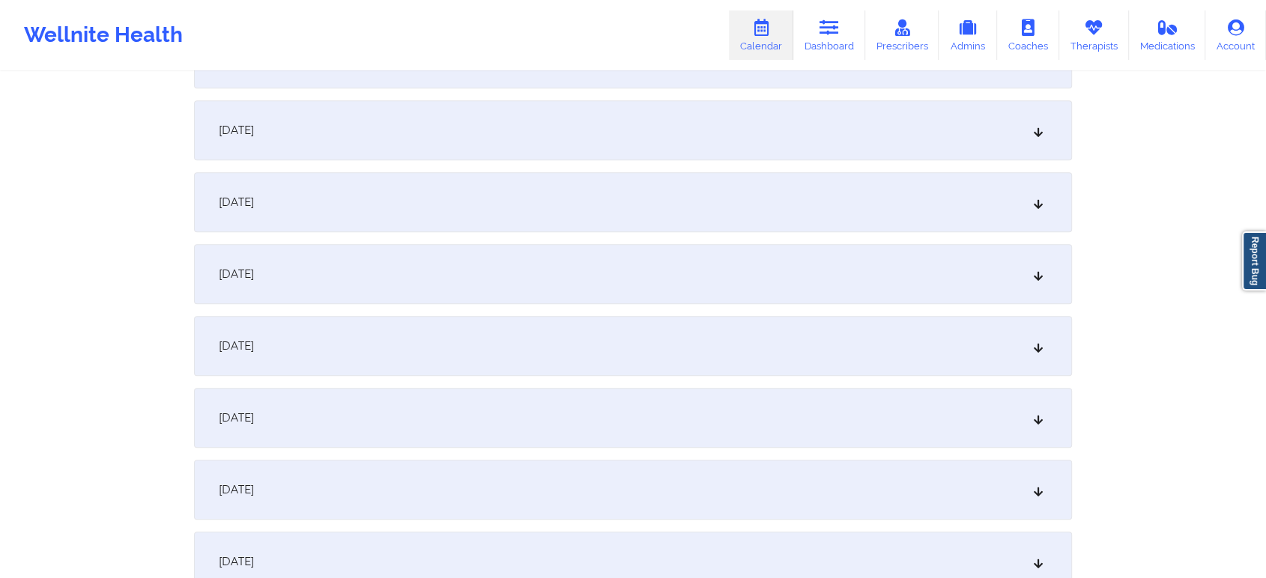
click at [281, 102] on div "[DATE]" at bounding box center [633, 130] width 878 height 60
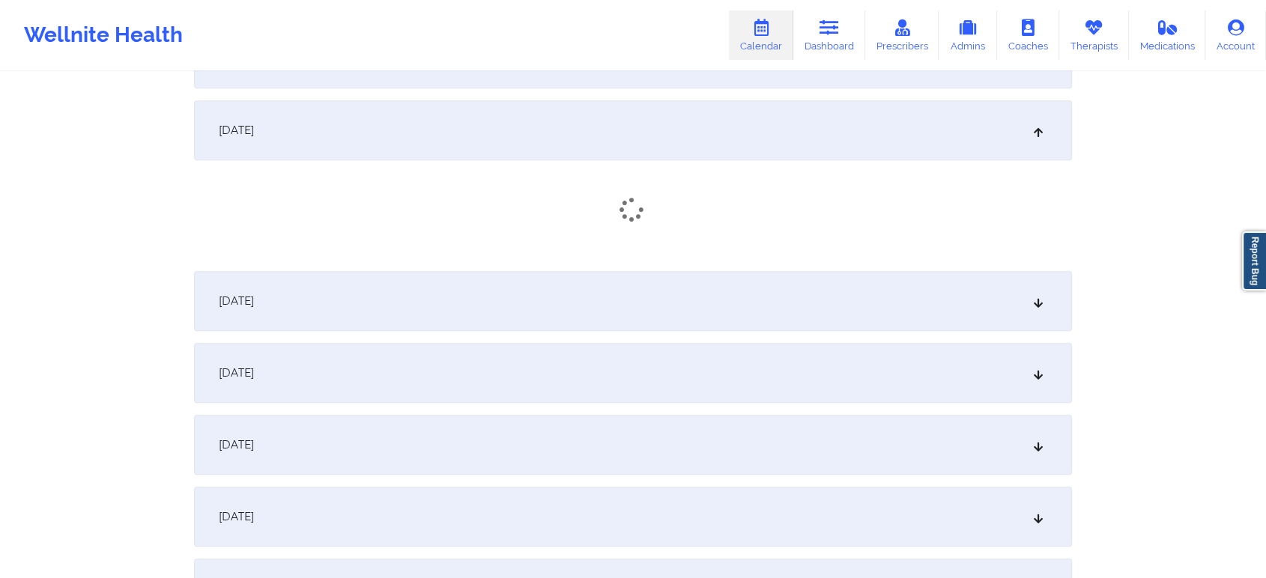
click at [281, 102] on div "[DATE]" at bounding box center [633, 130] width 878 height 60
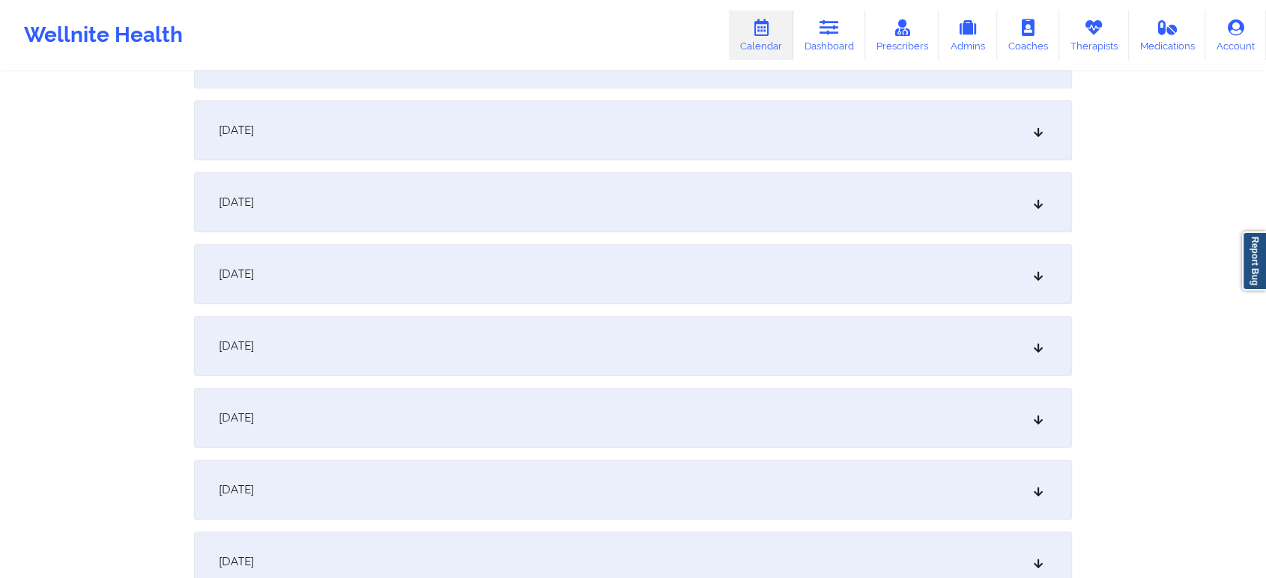
click at [254, 134] on span "[DATE]" at bounding box center [236, 130] width 35 height 15
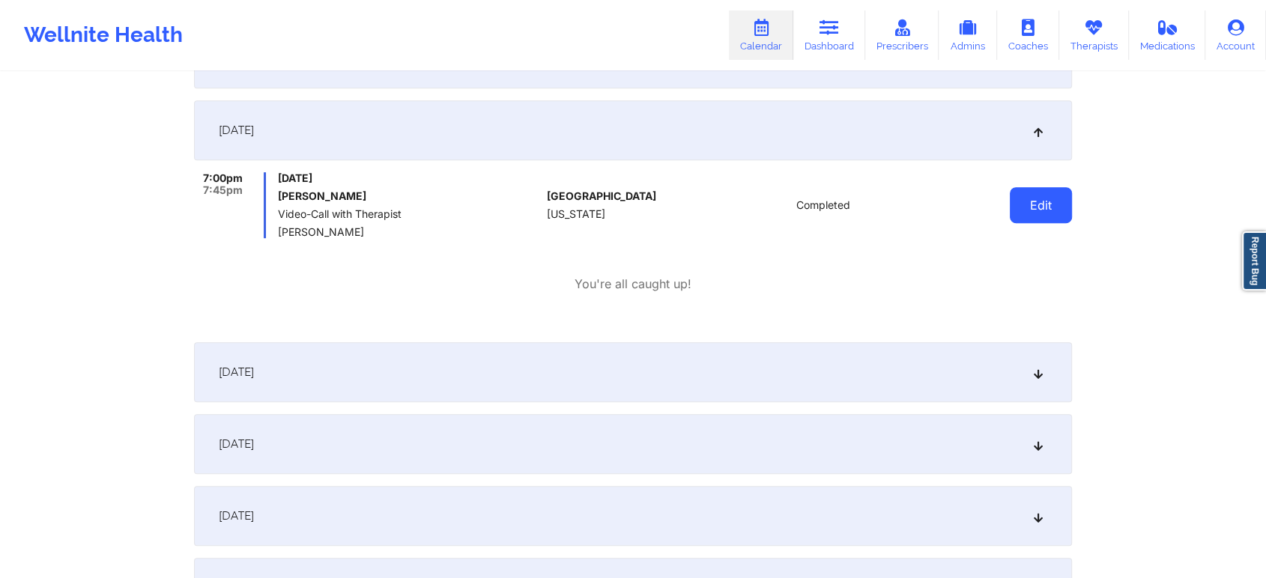
click at [1025, 200] on button "Edit" at bounding box center [1041, 205] width 62 height 36
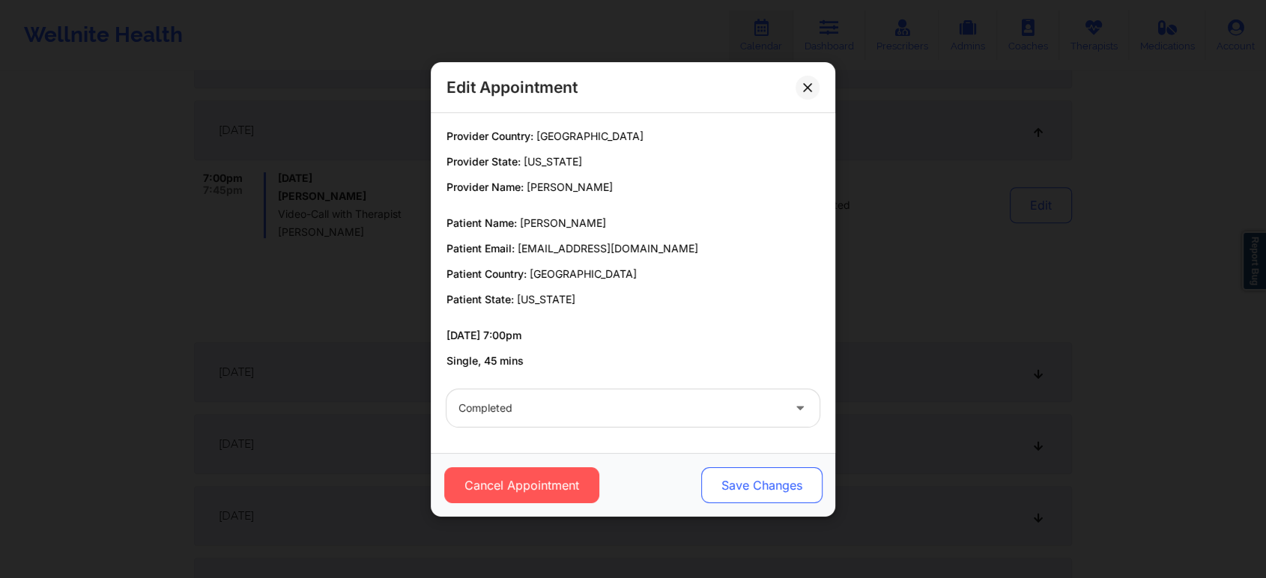
click at [800, 482] on button "Save Changes" at bounding box center [761, 485] width 121 height 36
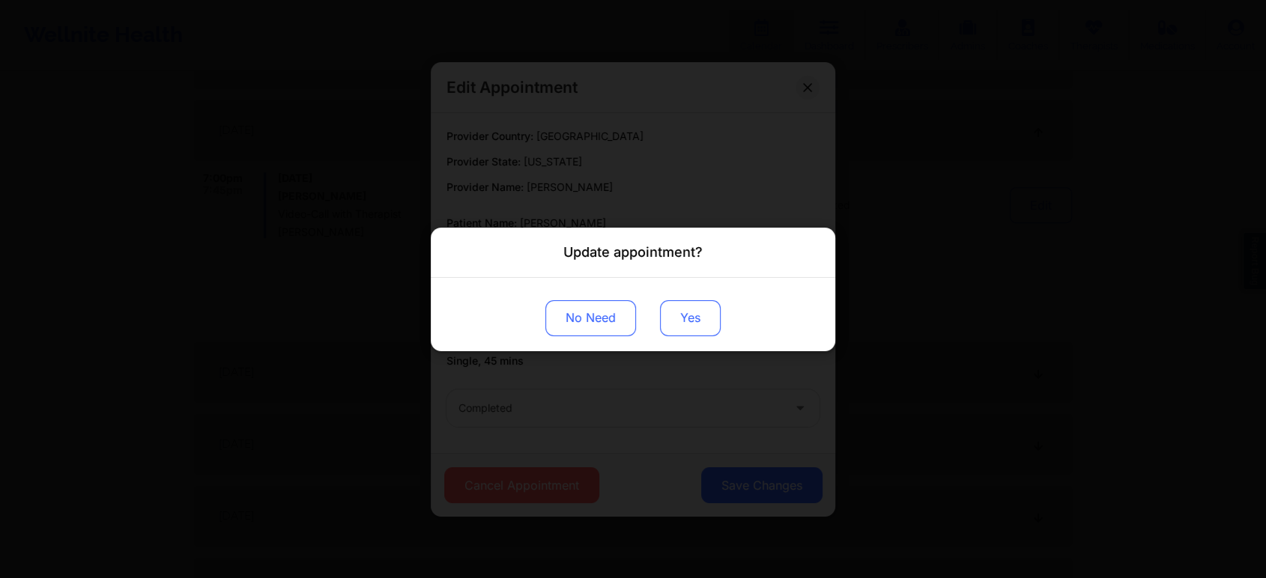
click at [678, 325] on button "Yes" at bounding box center [690, 318] width 61 height 36
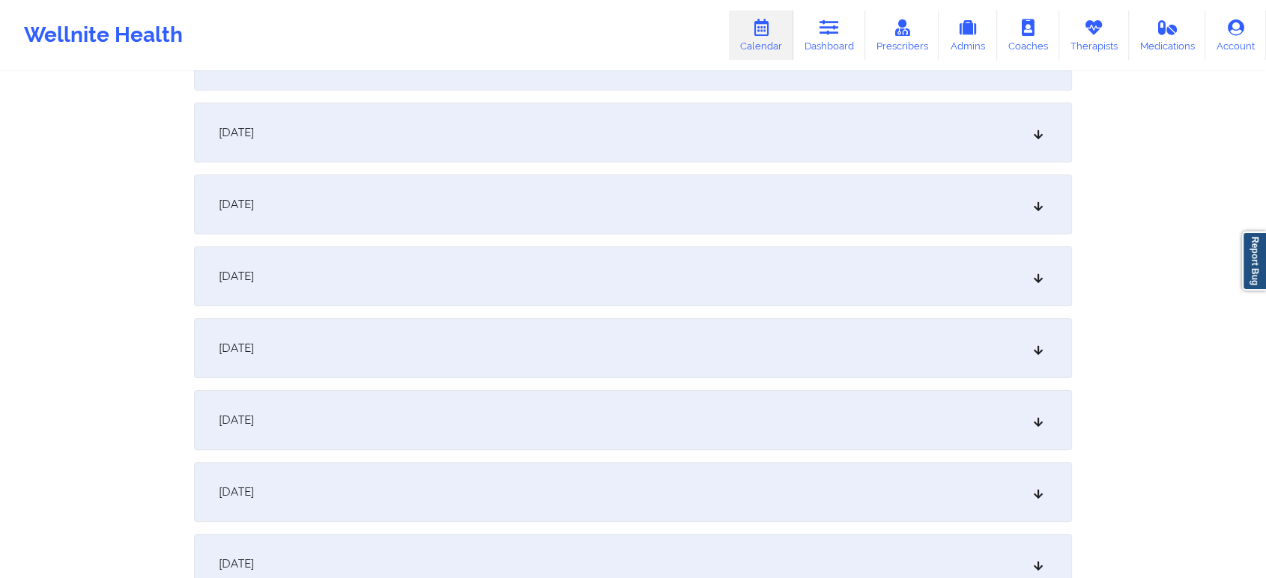
scroll to position [0, 0]
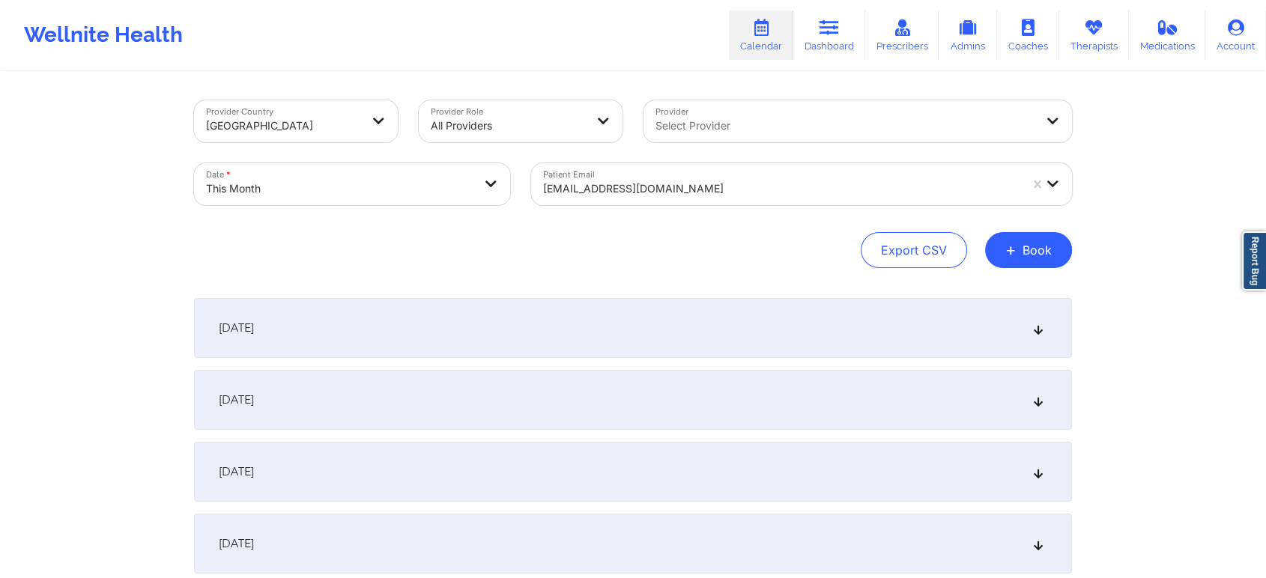
click at [643, 196] on div at bounding box center [781, 189] width 476 height 18
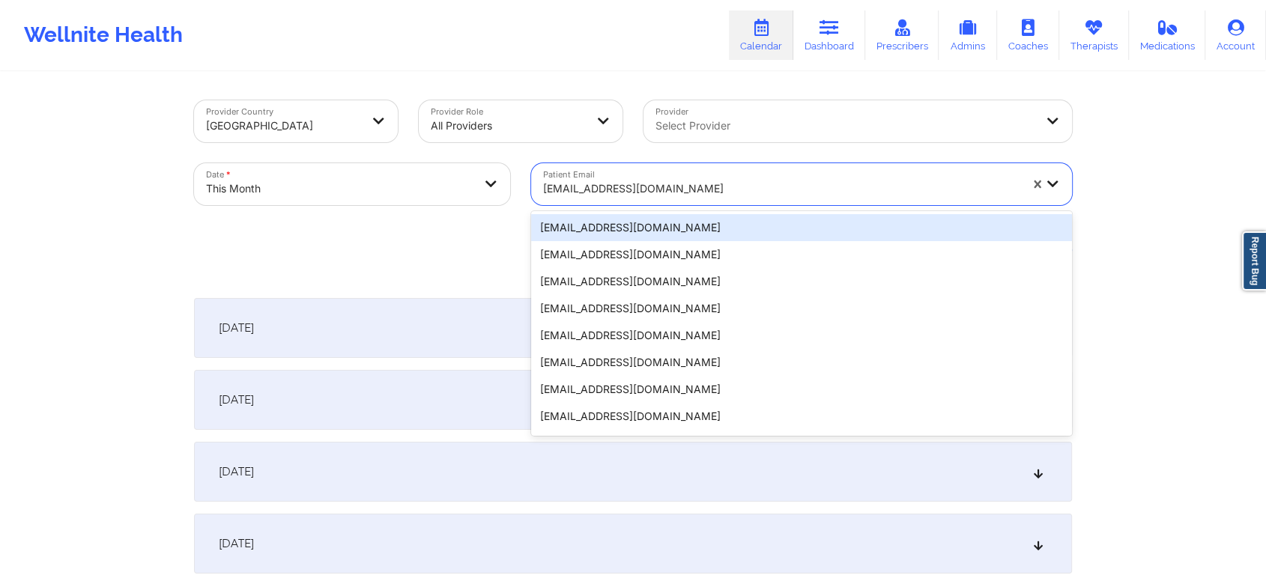
paste input "[PERSON_NAME][EMAIL_ADDRESS][PERSON_NAME][DOMAIN_NAME]"
type input "[PERSON_NAME][EMAIL_ADDRESS][PERSON_NAME][DOMAIN_NAME]"
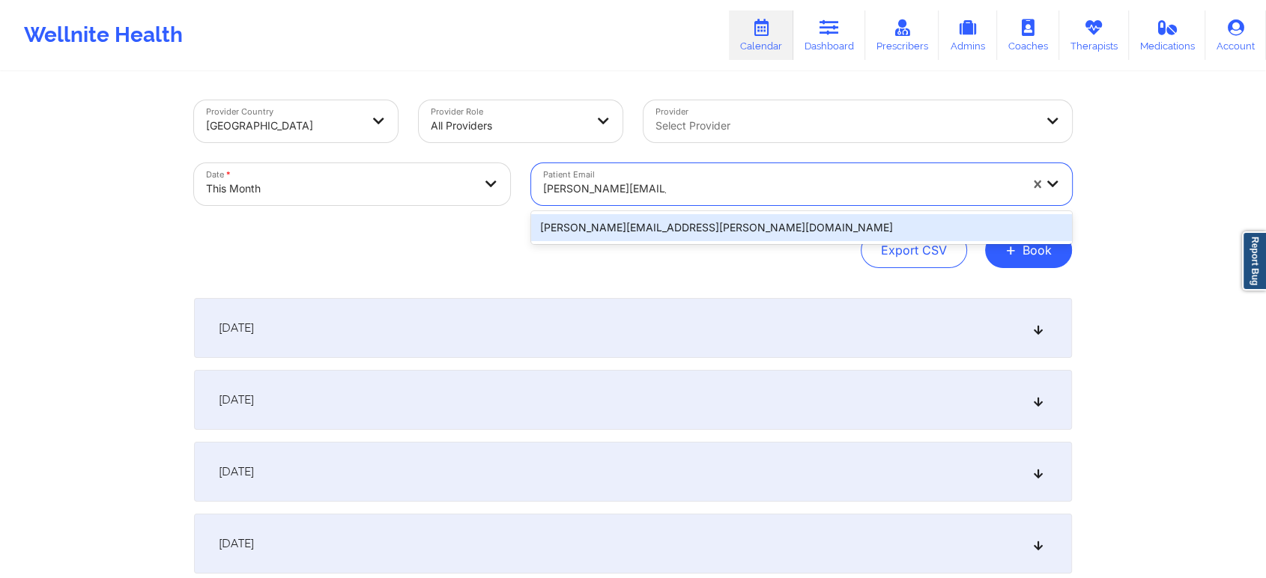
click at [711, 216] on div "[PERSON_NAME][EMAIL_ADDRESS][PERSON_NAME][DOMAIN_NAME]" at bounding box center [801, 227] width 541 height 27
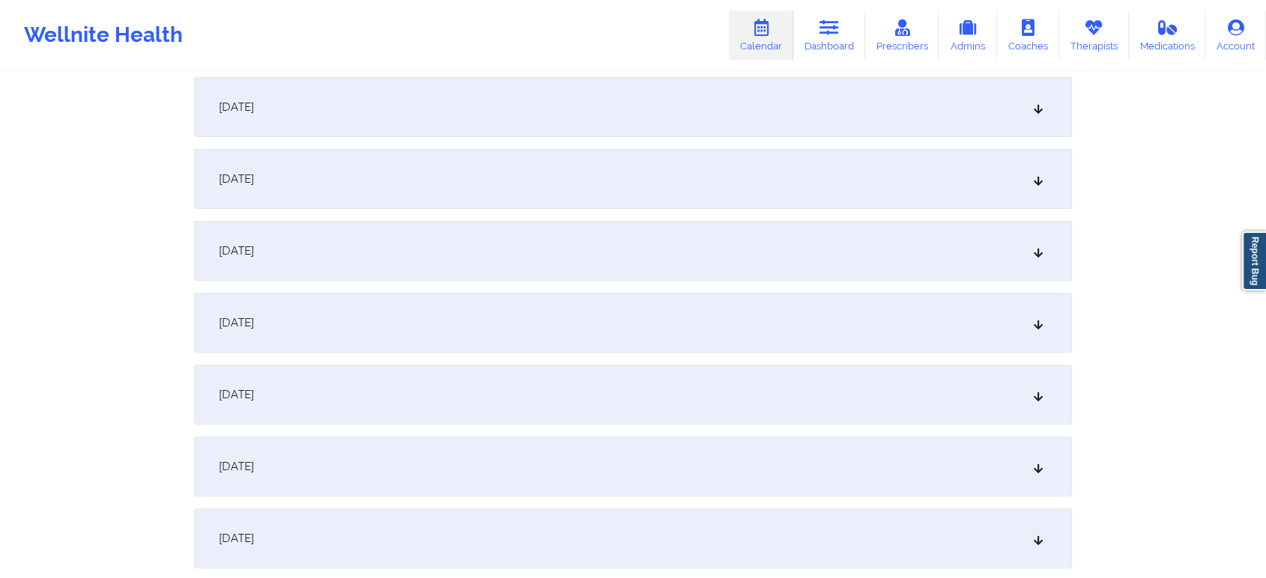
scroll to position [520, 0]
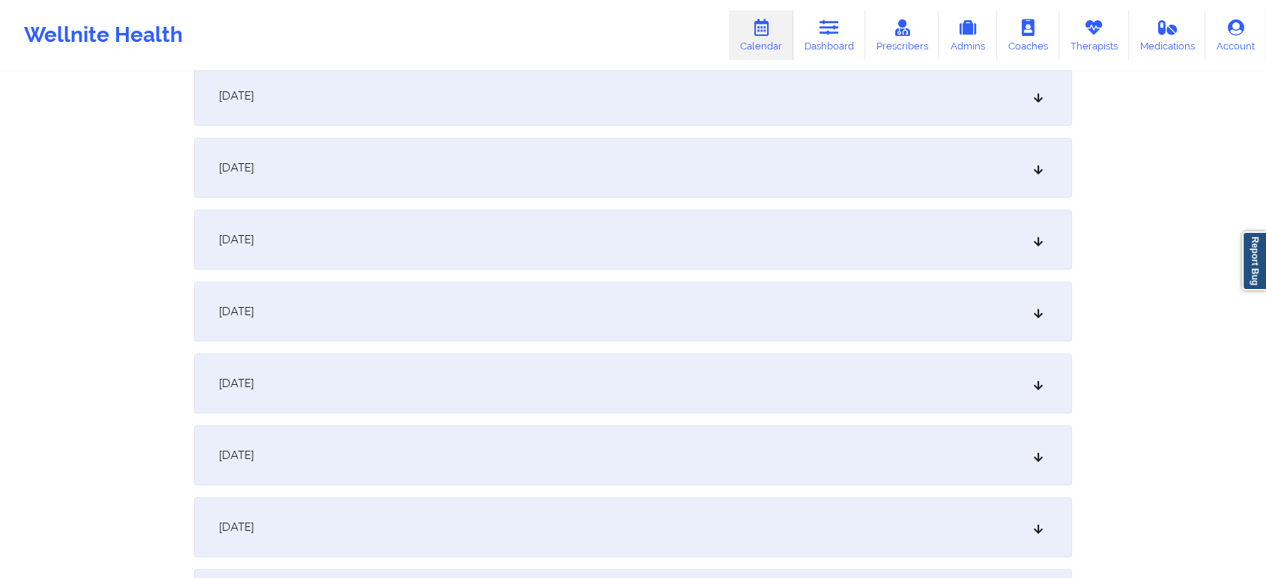
click at [587, 314] on div "[DATE]" at bounding box center [633, 312] width 878 height 60
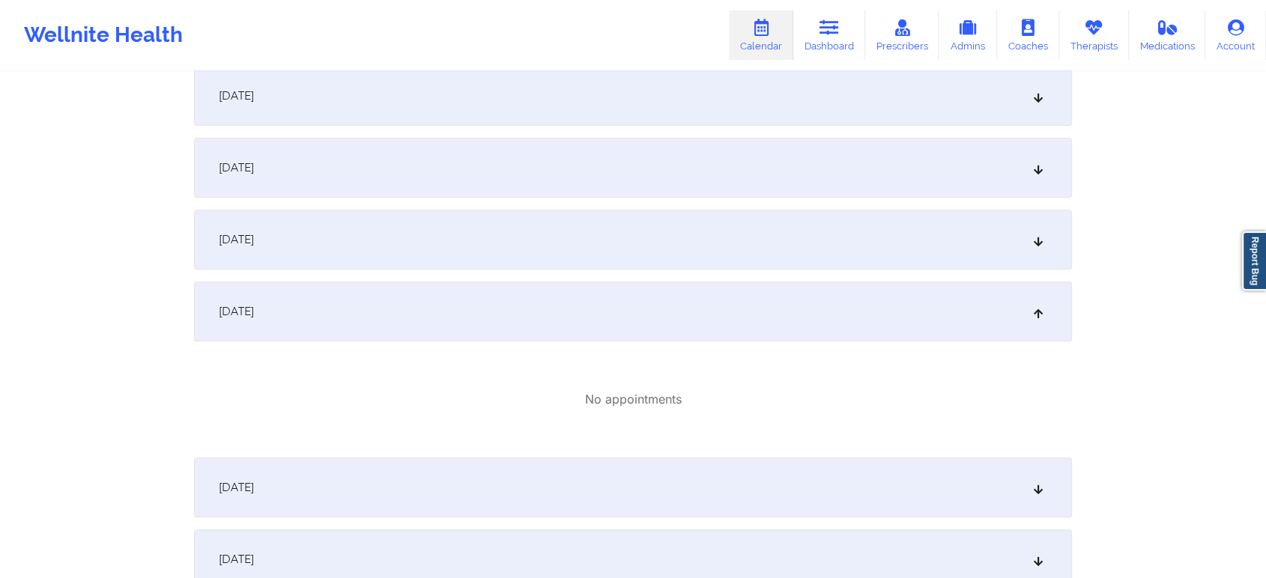
click at [580, 495] on div "[DATE]" at bounding box center [633, 488] width 878 height 60
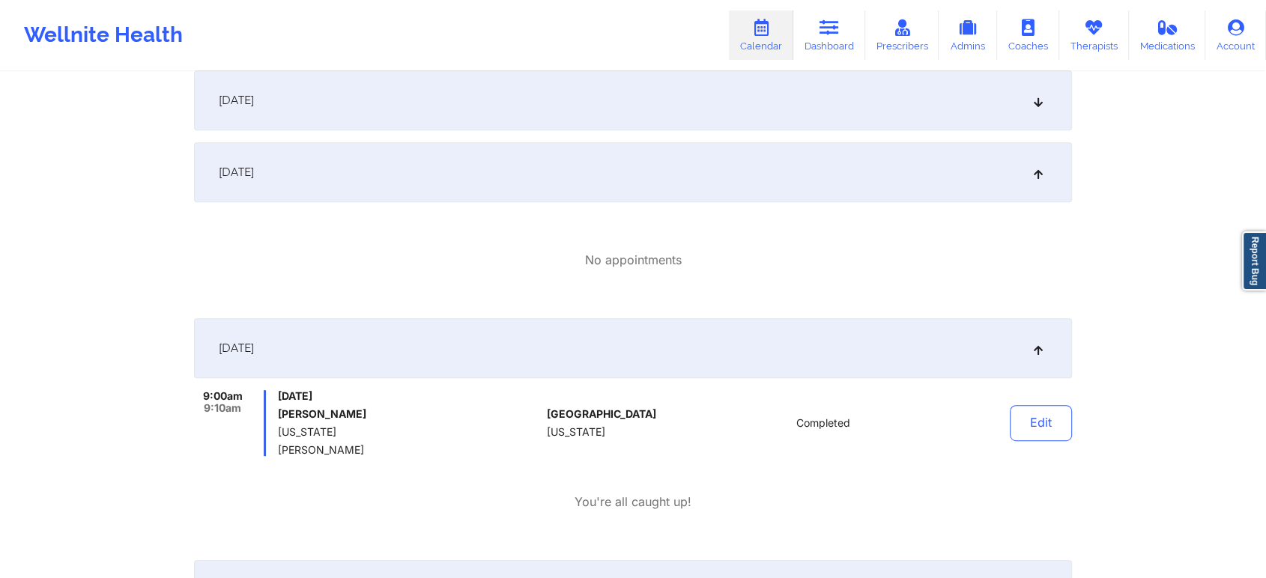
scroll to position [670, 0]
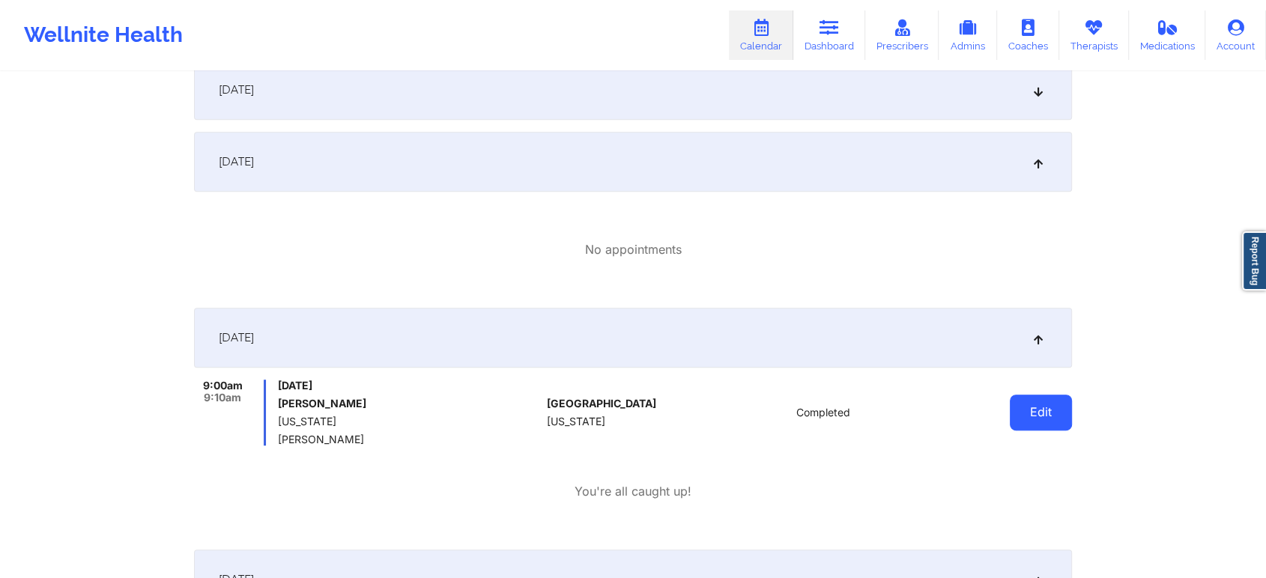
click at [1024, 421] on button "Edit" at bounding box center [1041, 413] width 62 height 36
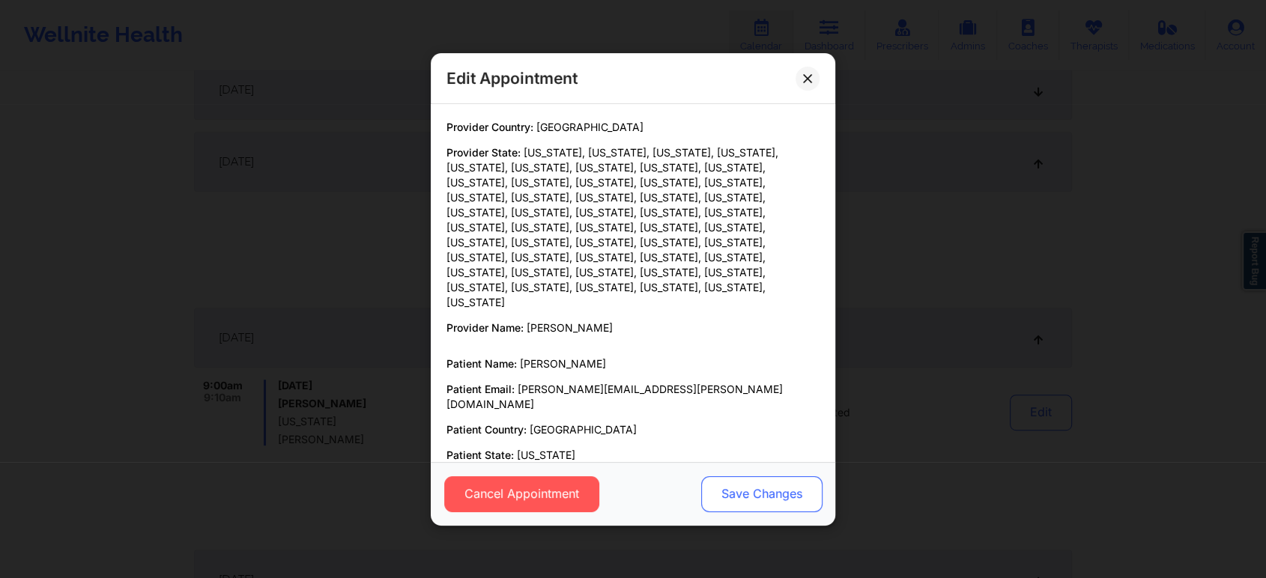
click at [723, 495] on button "Save Changes" at bounding box center [761, 494] width 121 height 36
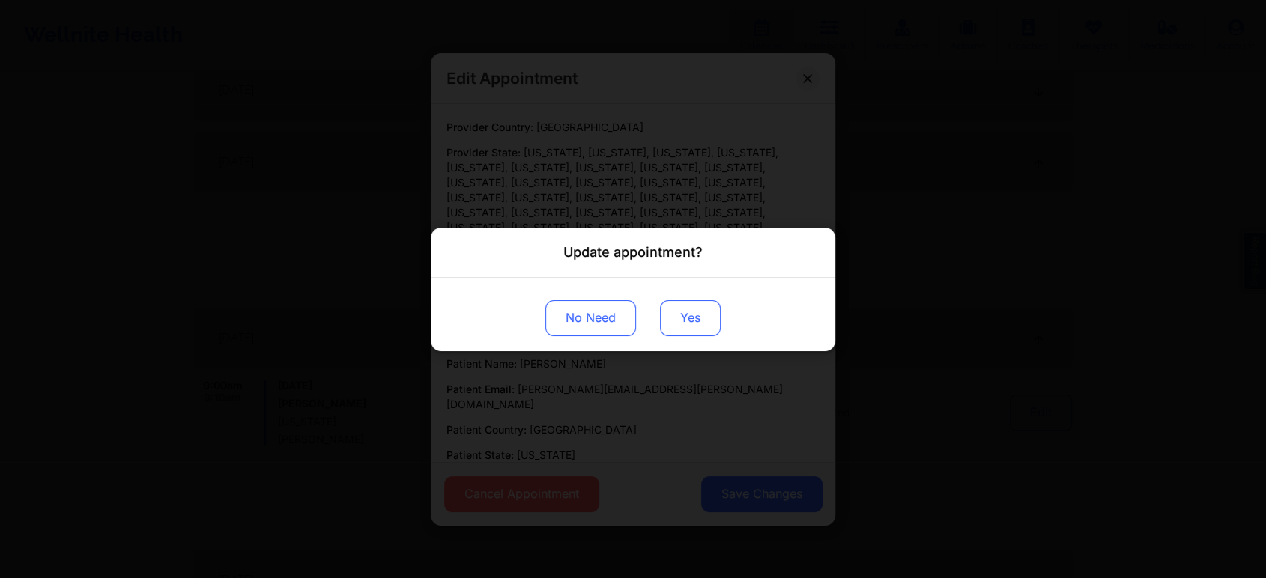
click at [699, 332] on button "Yes" at bounding box center [690, 318] width 61 height 36
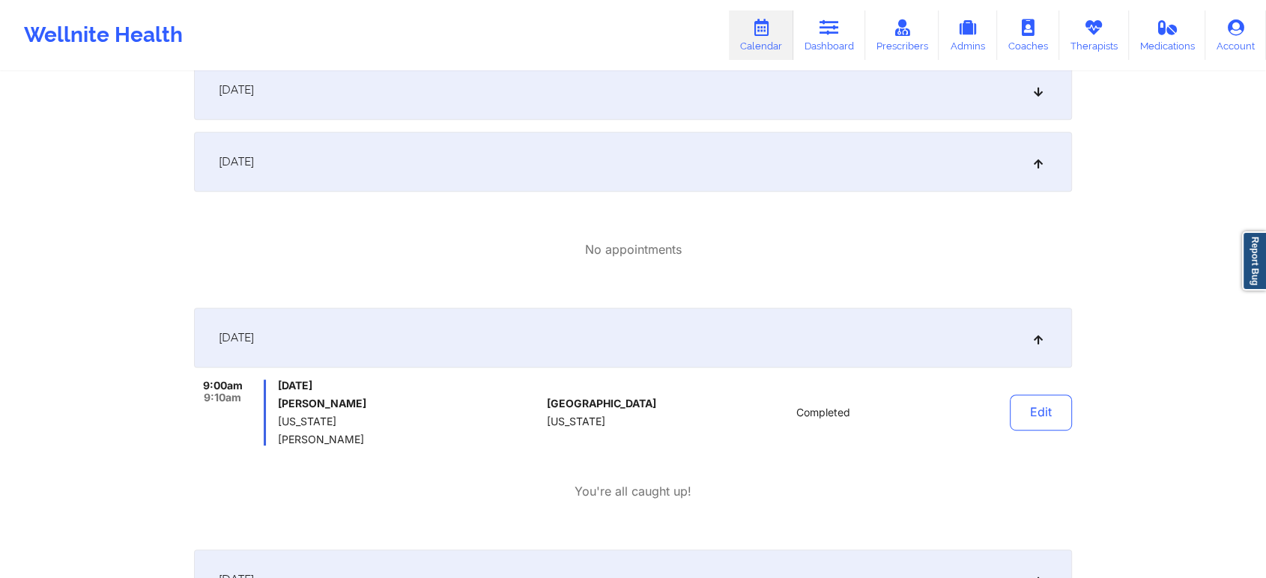
drag, startPoint x: 1234, startPoint y: 142, endPoint x: 1277, endPoint y: 180, distance: 56.8
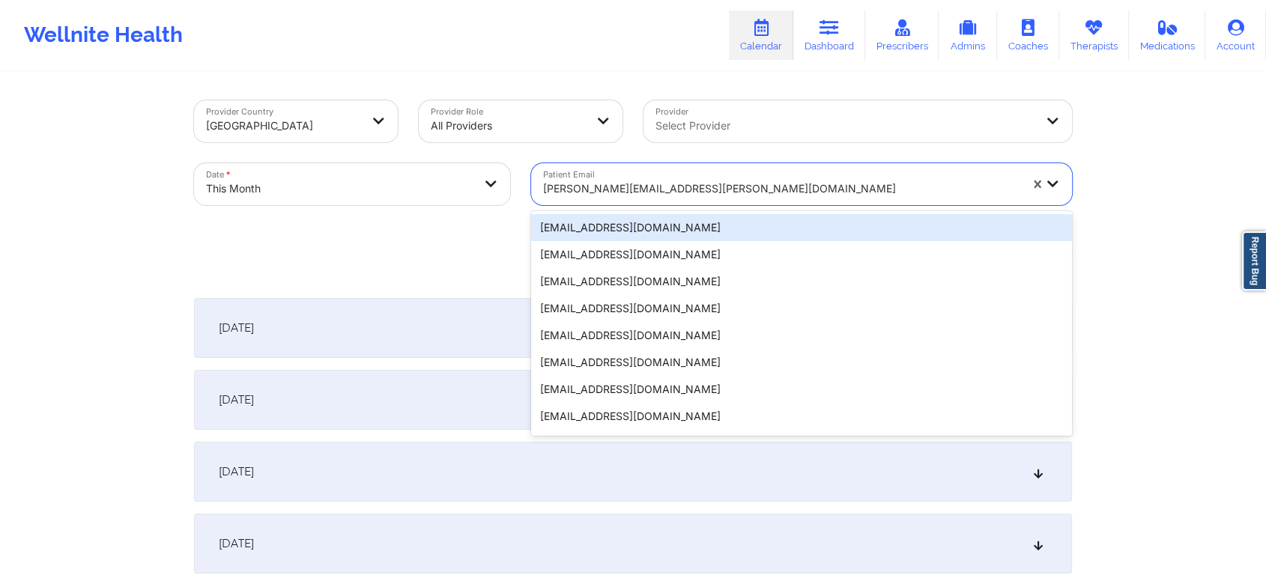
click at [647, 184] on div at bounding box center [781, 189] width 476 height 18
paste input "[EMAIL_ADDRESS][DOMAIN_NAME]"
type input "[EMAIL_ADDRESS][DOMAIN_NAME]"
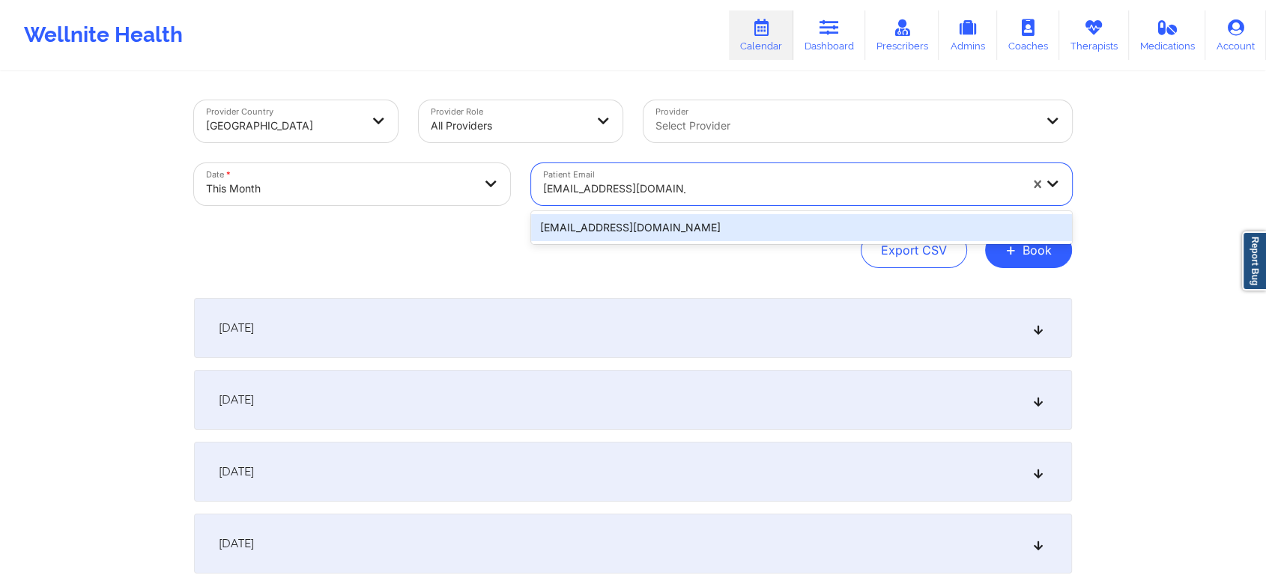
click at [616, 214] on div "[EMAIL_ADDRESS][DOMAIN_NAME]" at bounding box center [801, 227] width 541 height 27
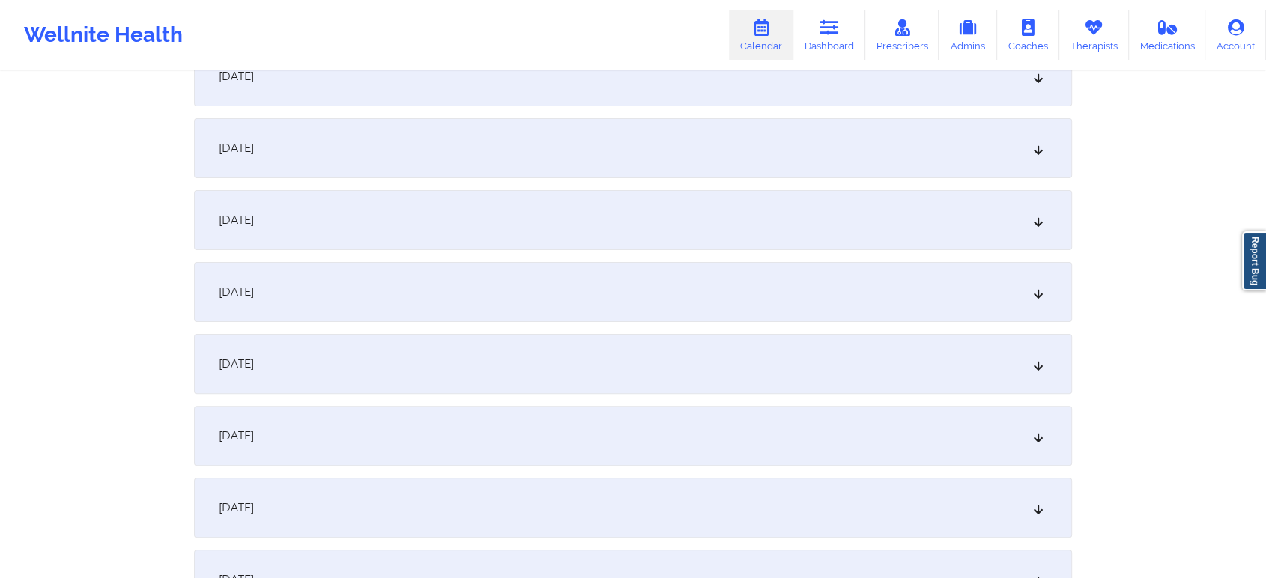
scroll to position [681, 0]
drag, startPoint x: 350, startPoint y: 271, endPoint x: 382, endPoint y: 256, distance: 34.8
click at [482, 235] on div "[DATE]" at bounding box center [633, 222] width 878 height 60
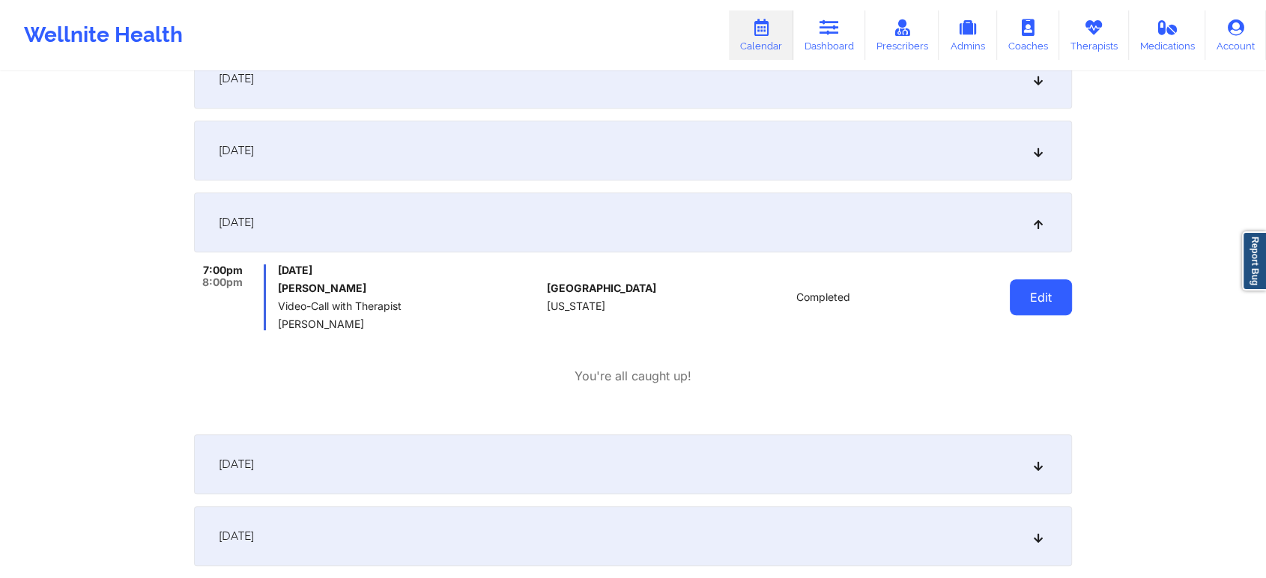
click at [1026, 282] on button "Edit" at bounding box center [1041, 297] width 62 height 36
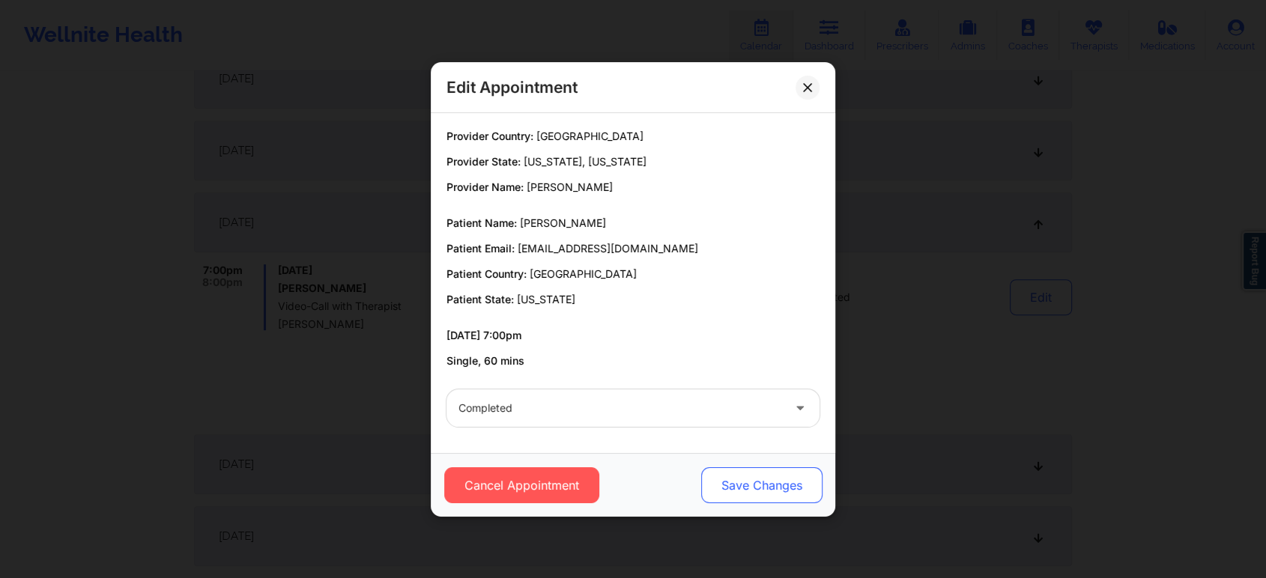
click at [732, 480] on button "Save Changes" at bounding box center [761, 485] width 121 height 36
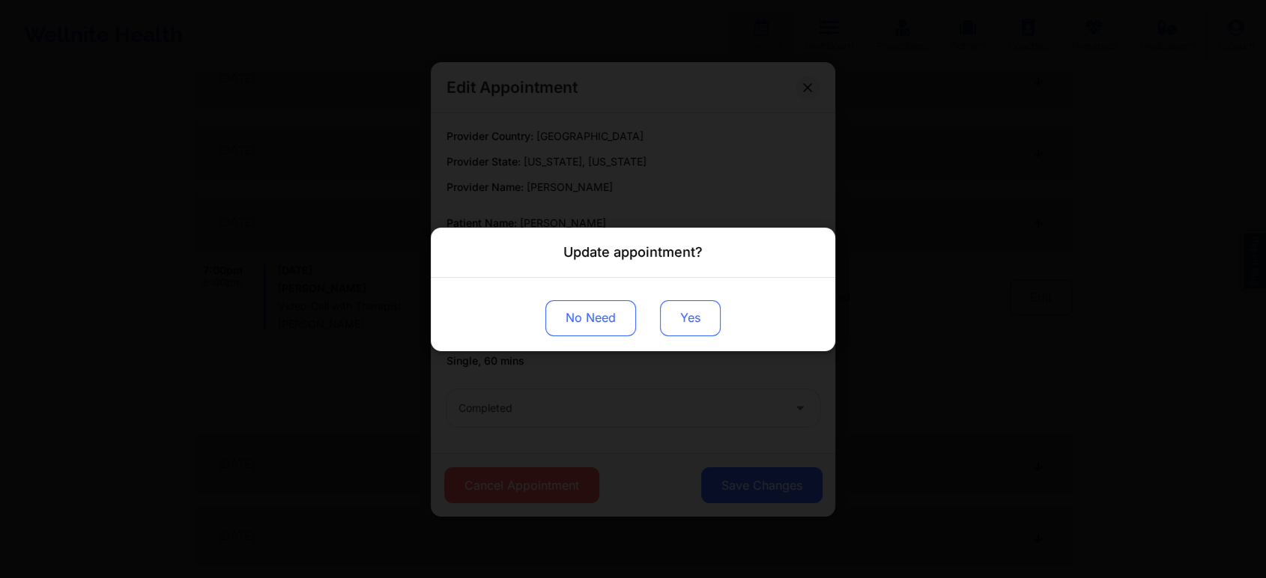
click at [687, 321] on button "Yes" at bounding box center [690, 318] width 61 height 36
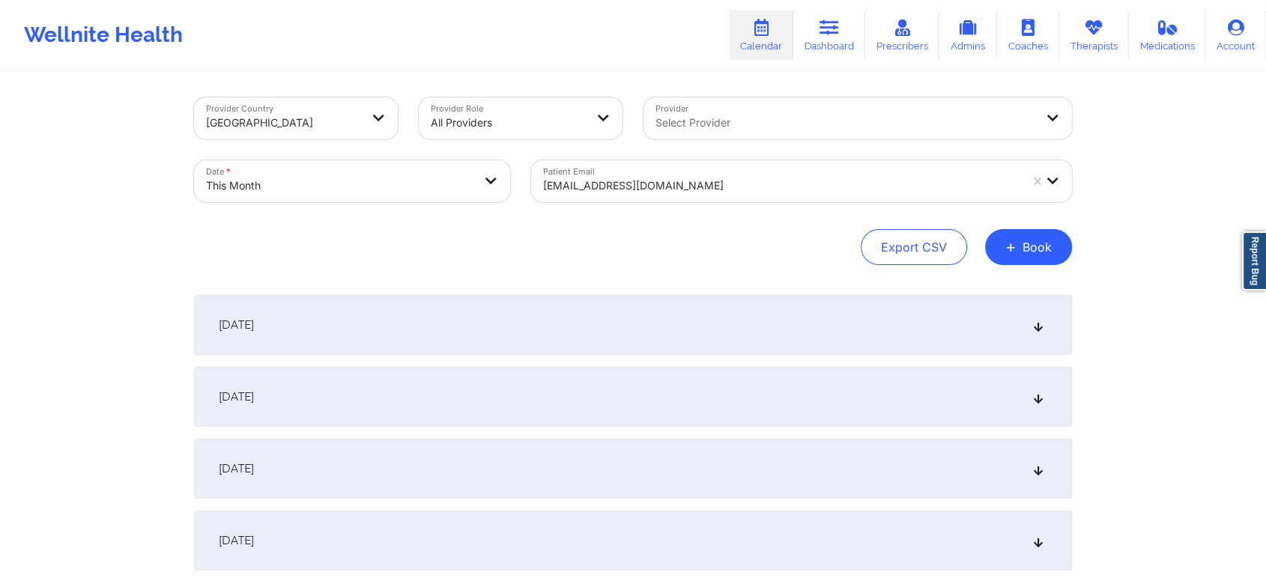
scroll to position [0, 0]
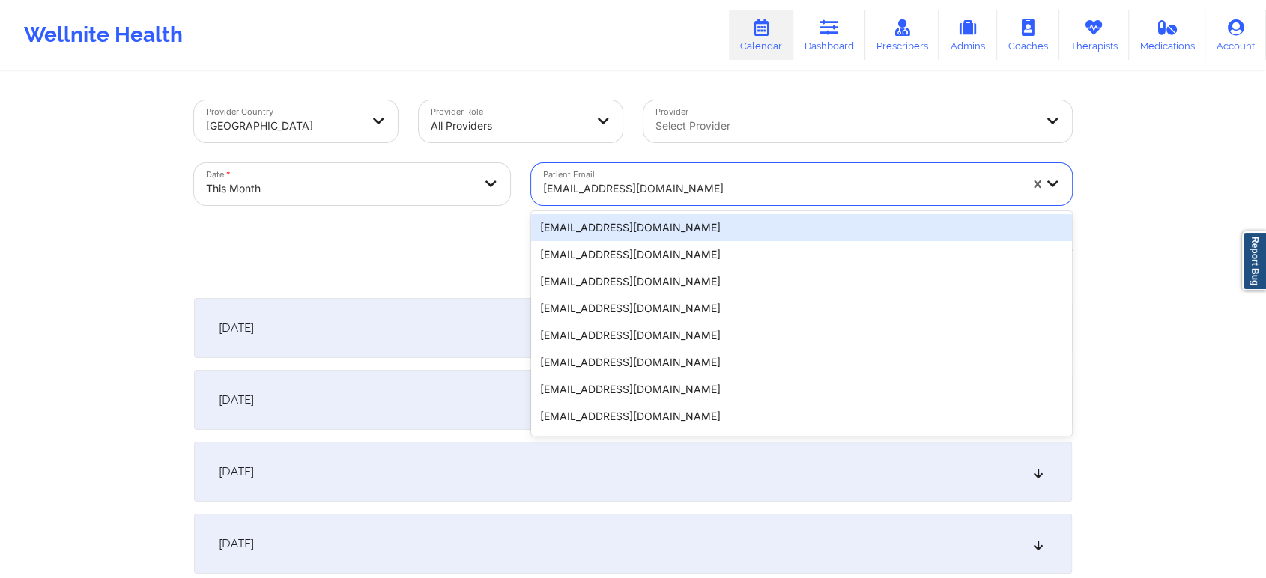
click at [680, 194] on div at bounding box center [781, 189] width 476 height 18
paste input "[EMAIL_ADDRESS][DOMAIN_NAME]"
type input "[EMAIL_ADDRESS][DOMAIN_NAME]"
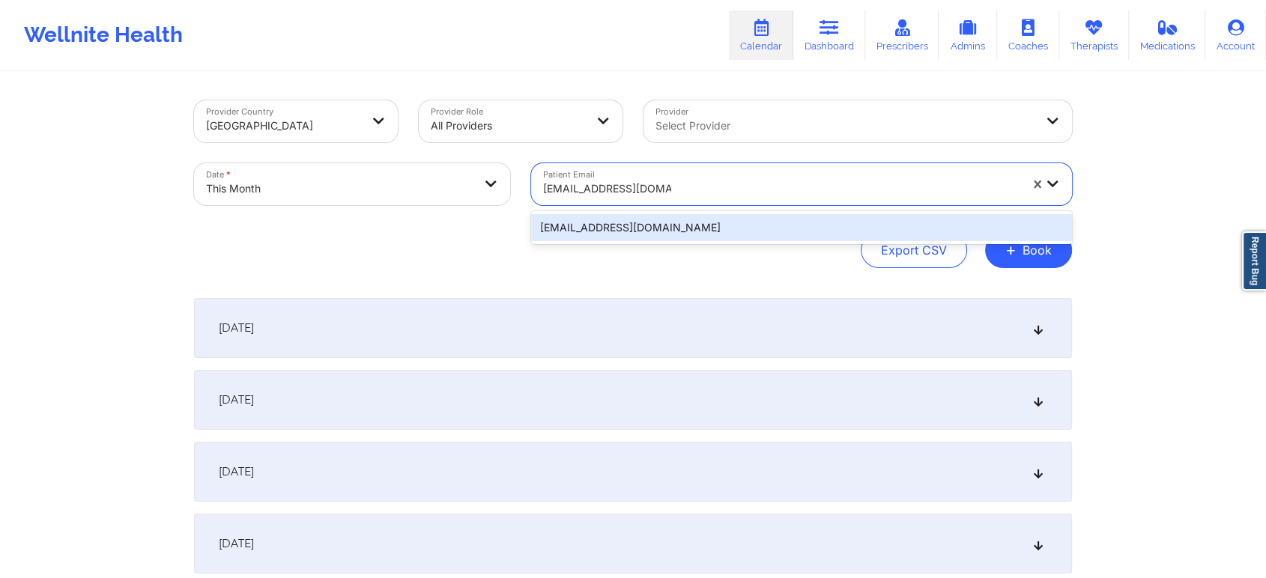
click at [775, 229] on div "[EMAIL_ADDRESS][DOMAIN_NAME]" at bounding box center [801, 227] width 541 height 27
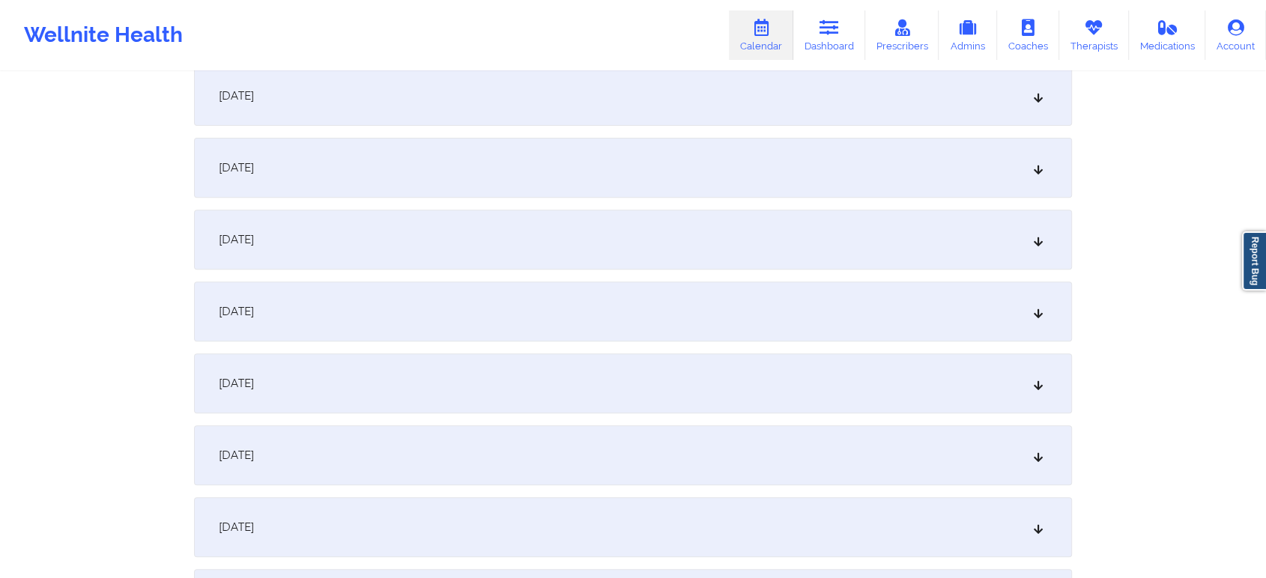
scroll to position [551, 0]
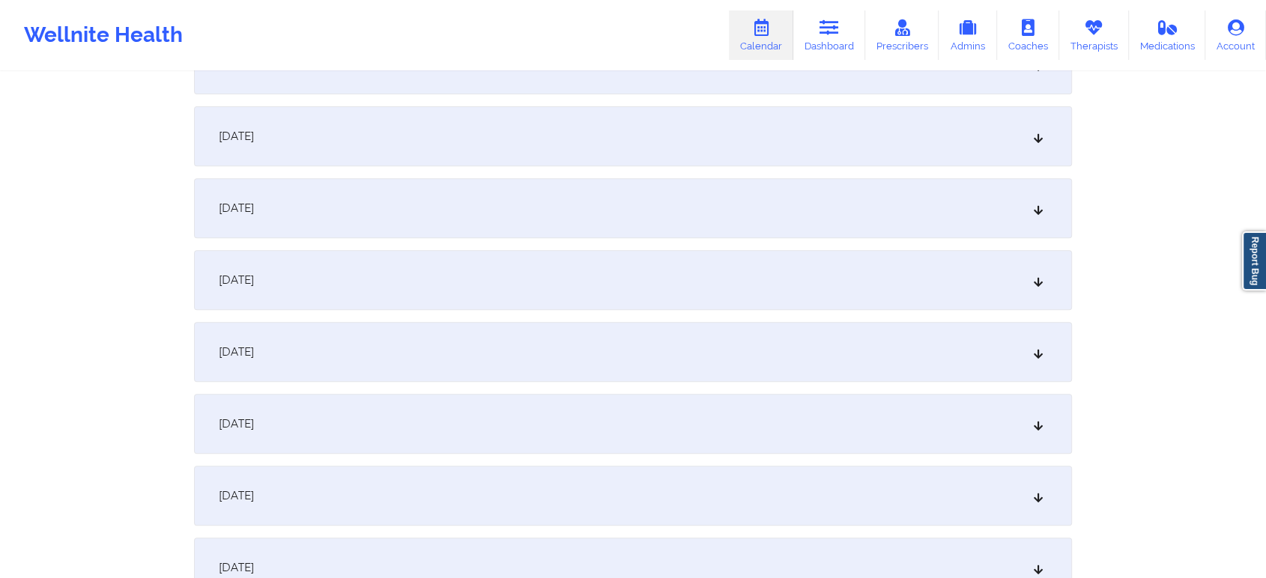
click at [607, 363] on div "[DATE]" at bounding box center [633, 352] width 878 height 60
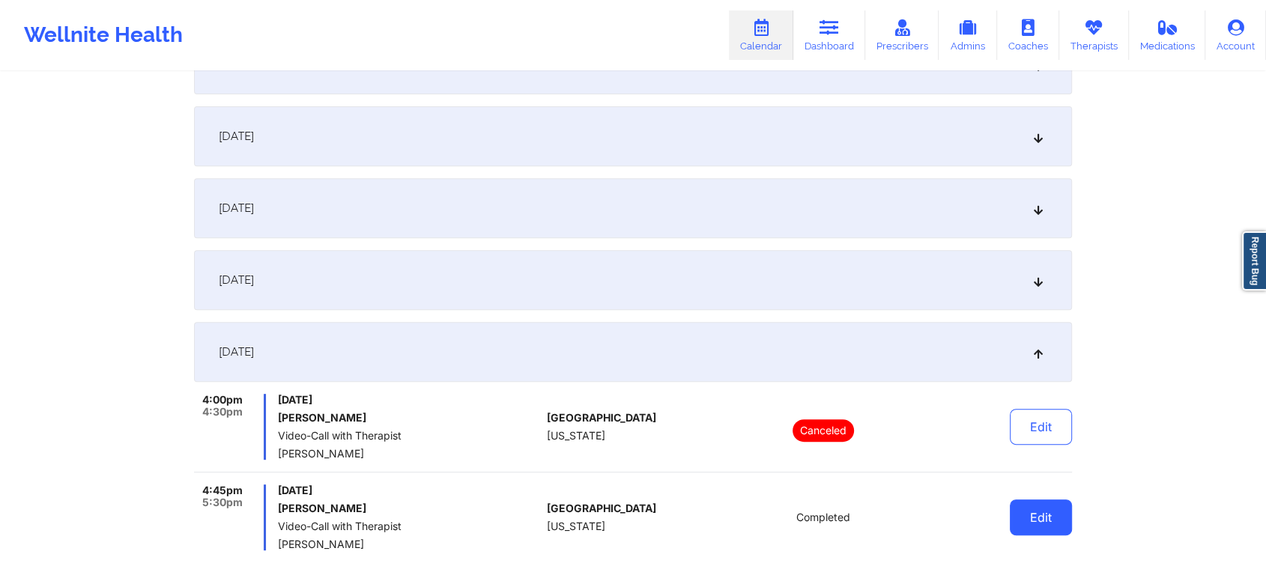
click at [1039, 534] on button "Edit" at bounding box center [1041, 518] width 62 height 36
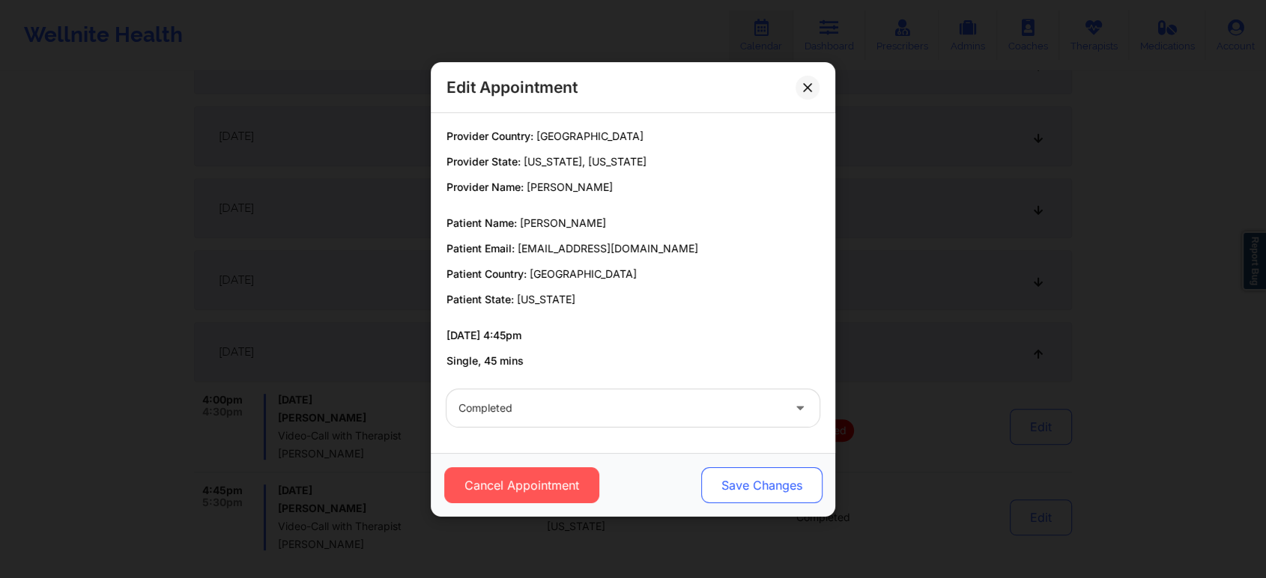
click at [737, 479] on button "Save Changes" at bounding box center [761, 485] width 121 height 36
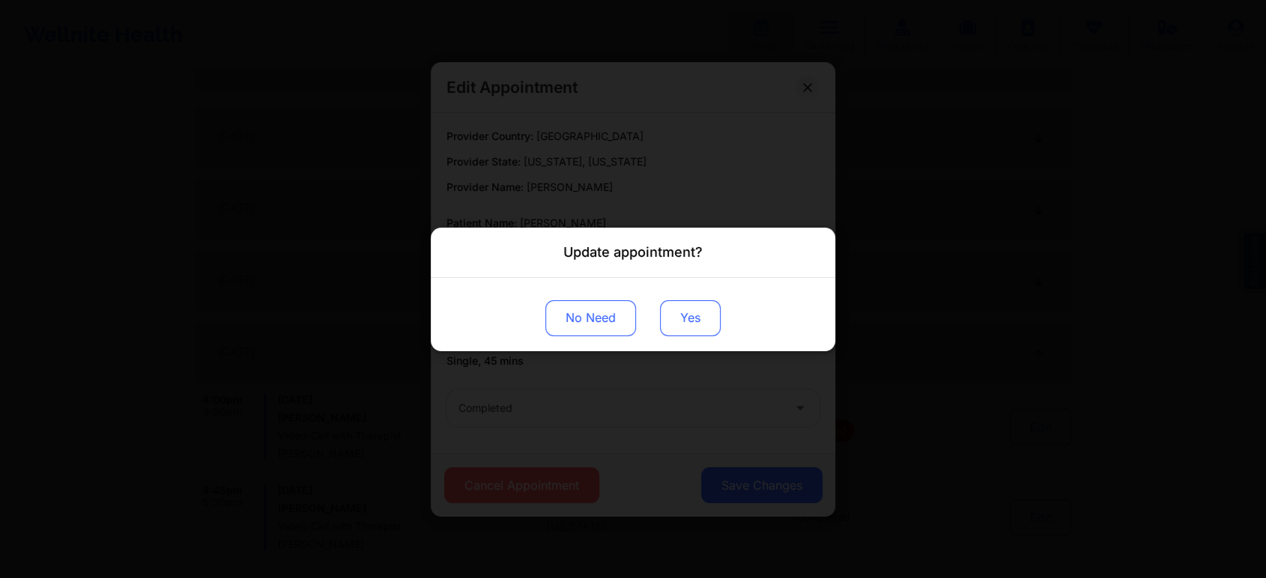
click at [705, 332] on button "Yes" at bounding box center [690, 318] width 61 height 36
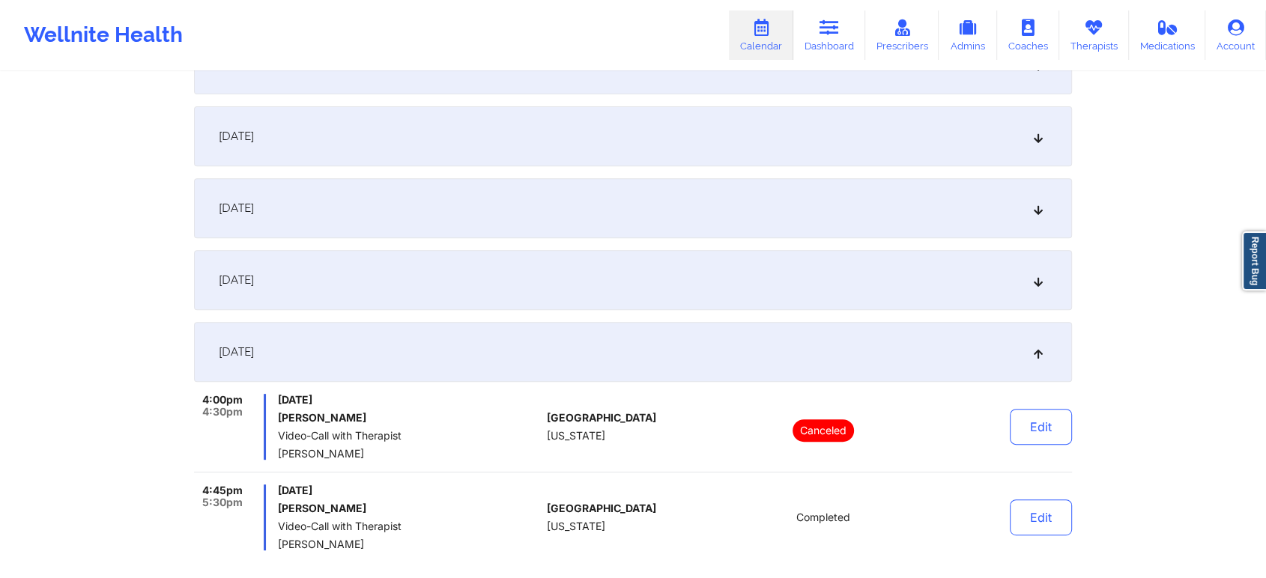
scroll to position [0, 0]
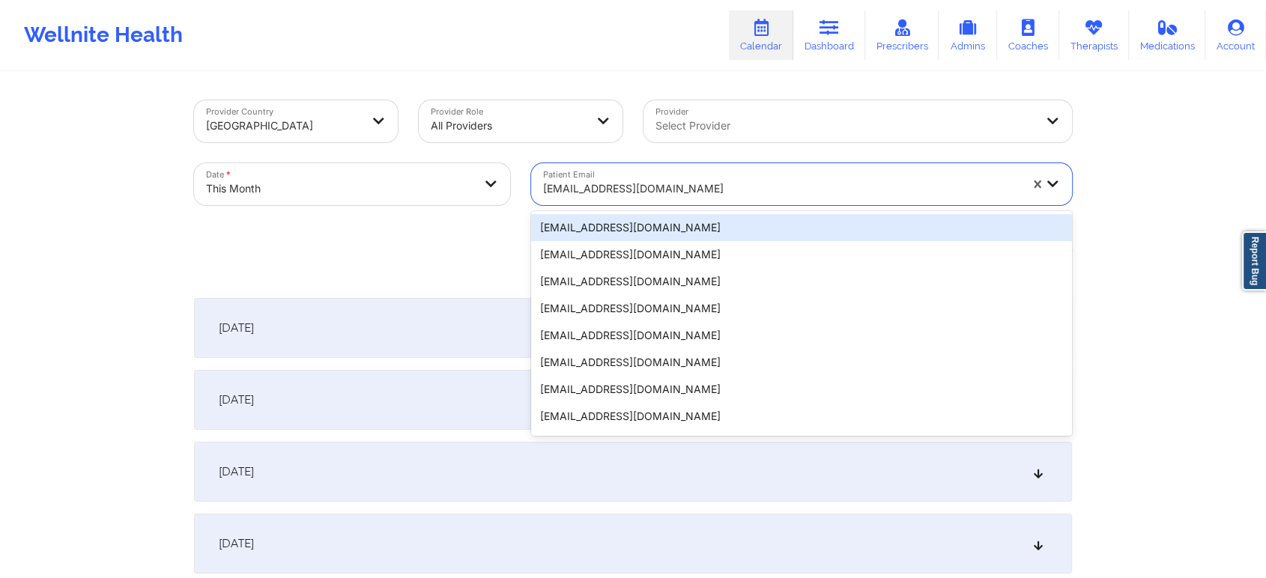
click at [637, 190] on div at bounding box center [781, 189] width 476 height 18
paste input "[EMAIL_ADDRESS][DOMAIN_NAME]"
type input "[EMAIL_ADDRESS][DOMAIN_NAME]"
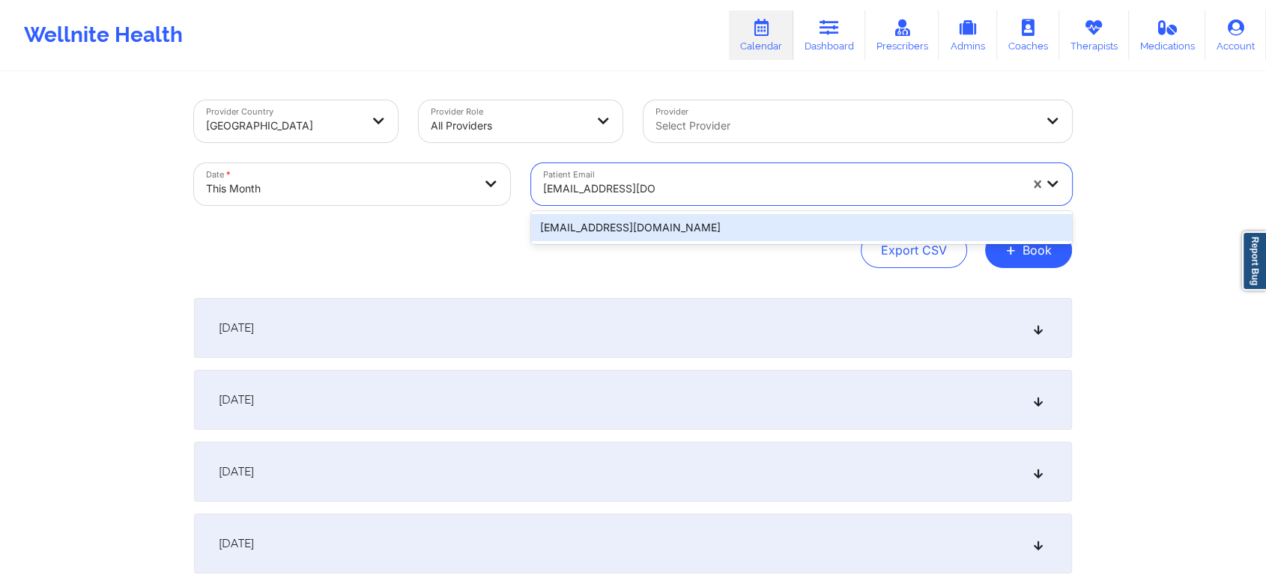
click at [634, 231] on div "[EMAIL_ADDRESS][DOMAIN_NAME]" at bounding box center [801, 227] width 541 height 27
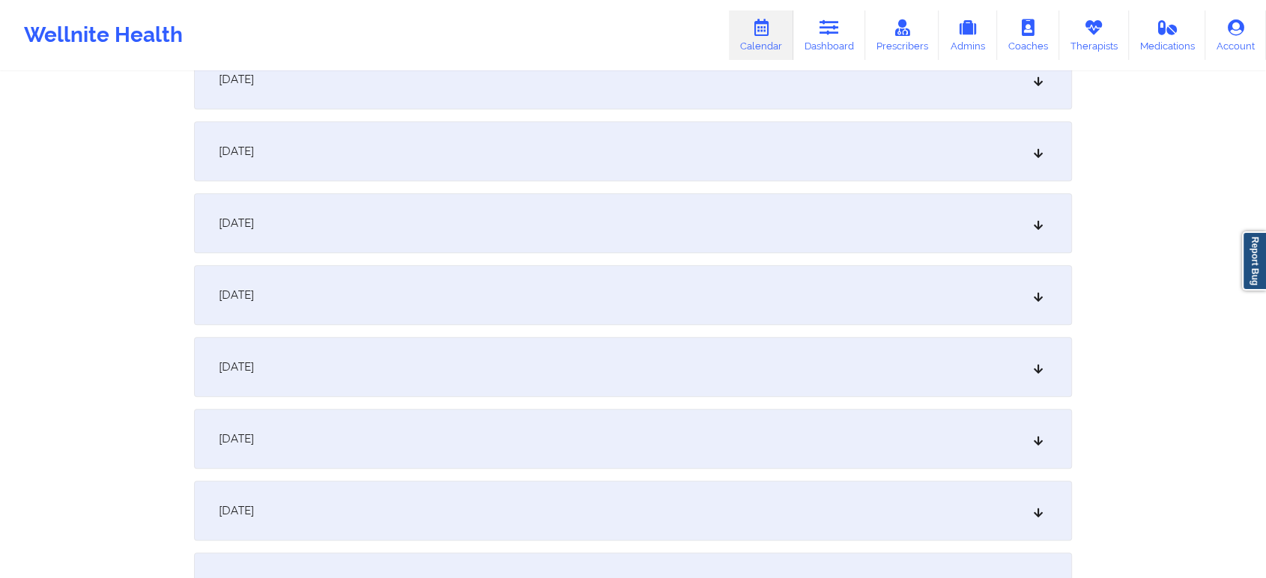
scroll to position [693, 0]
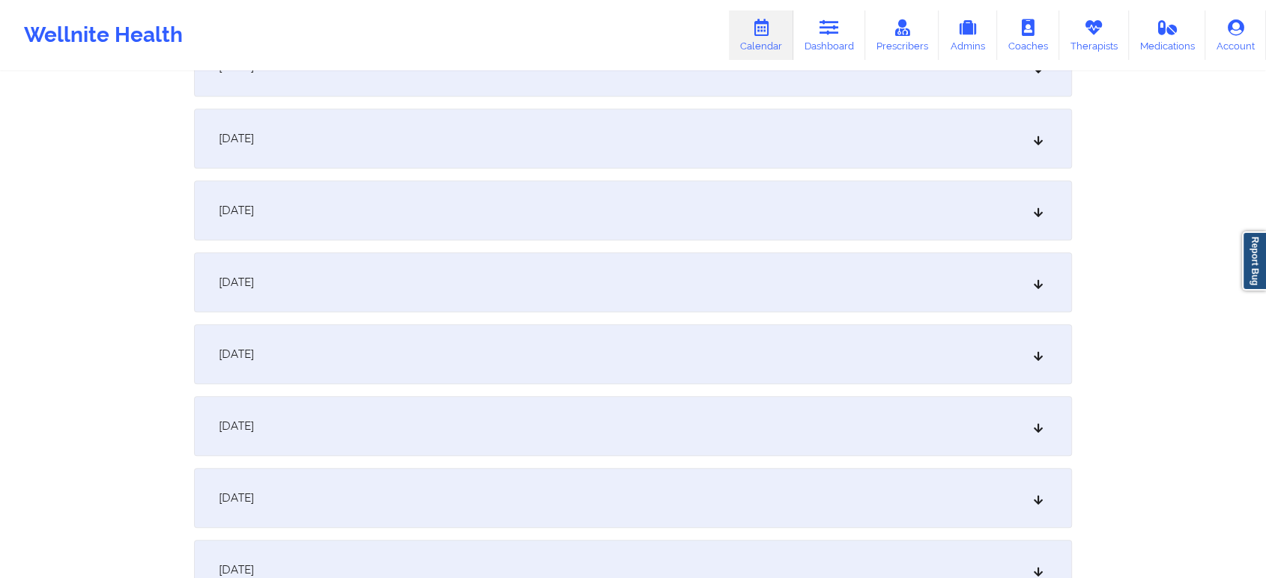
click at [538, 196] on div "[DATE]" at bounding box center [633, 210] width 878 height 60
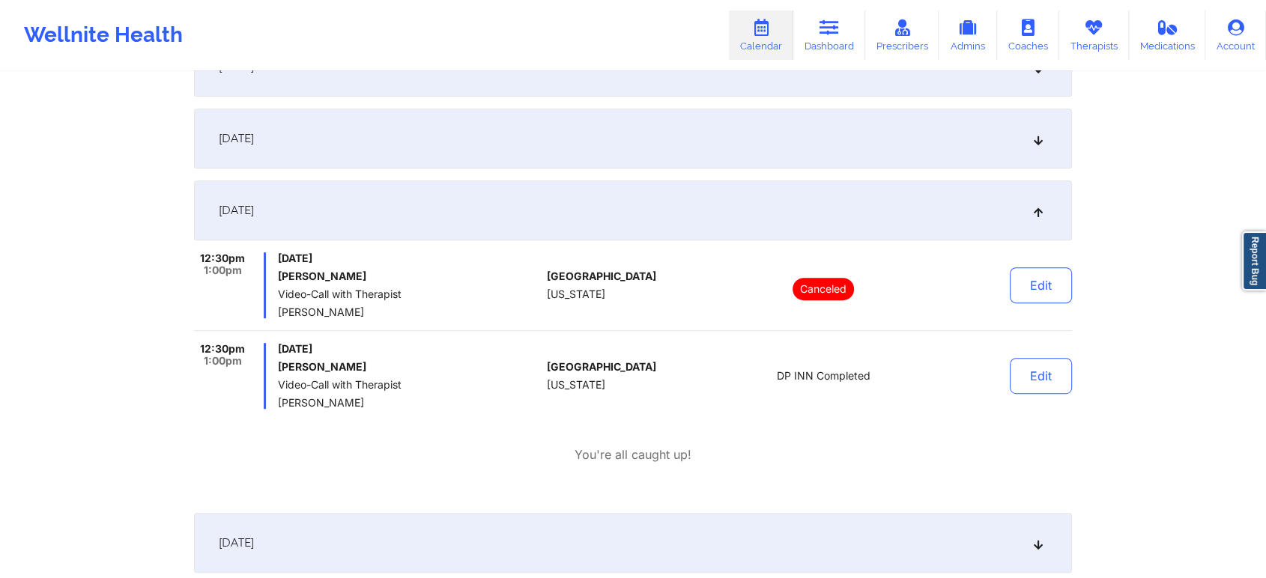
click at [1009, 359] on div "Edit" at bounding box center [1002, 376] width 139 height 66
click at [1025, 380] on button "Edit" at bounding box center [1041, 376] width 62 height 36
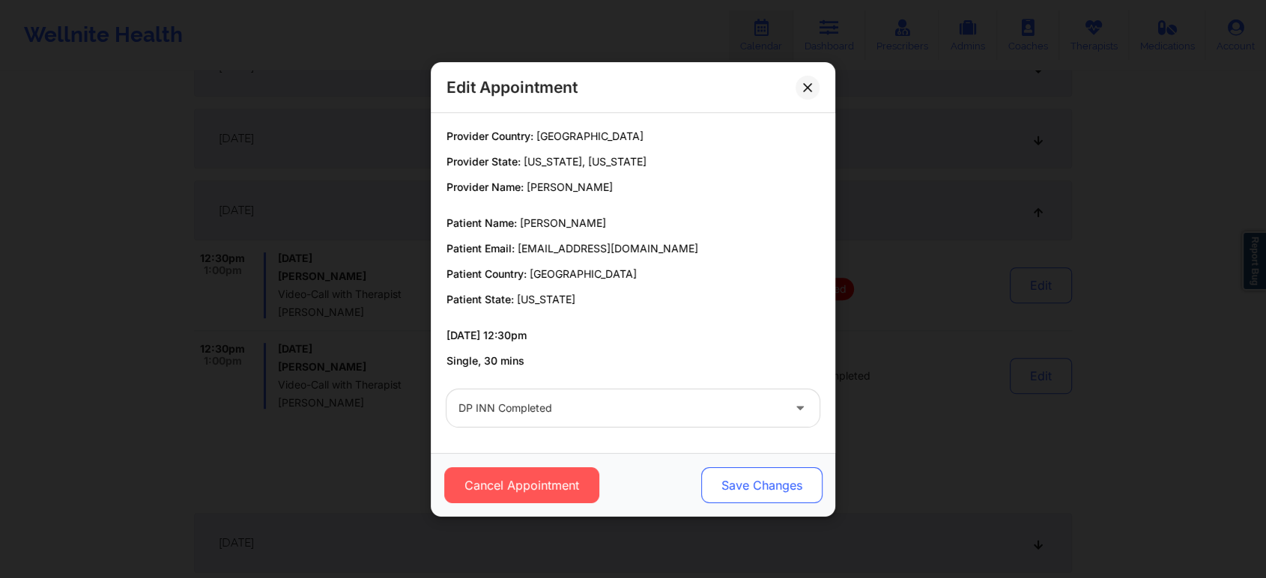
click at [753, 478] on button "Save Changes" at bounding box center [761, 485] width 121 height 36
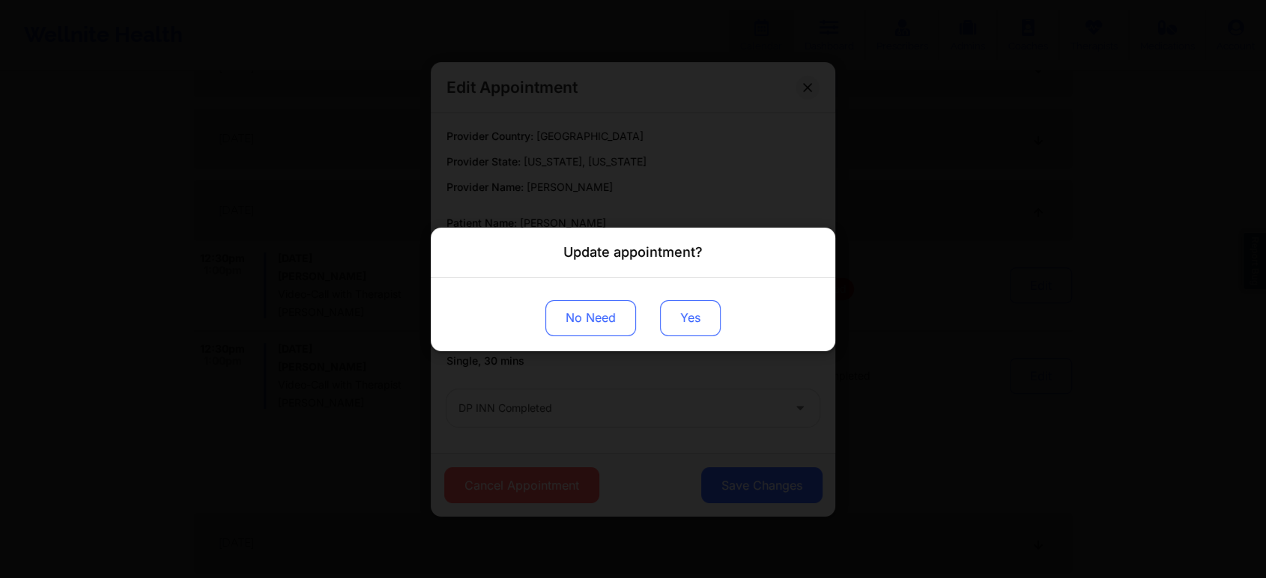
click at [678, 315] on button "Yes" at bounding box center [690, 318] width 61 height 36
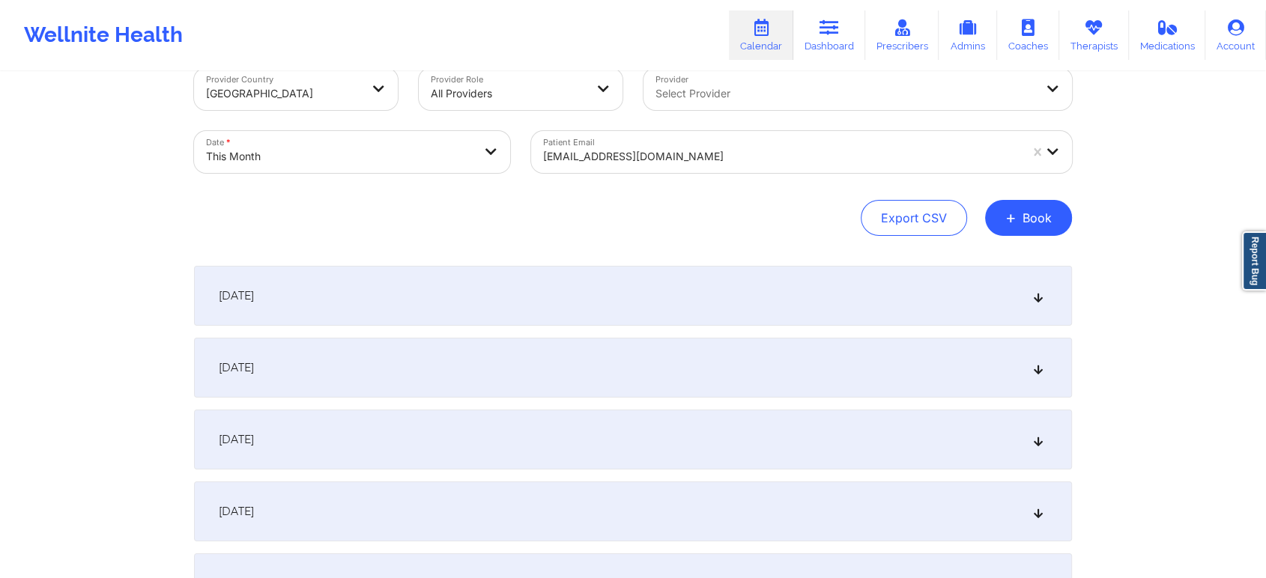
scroll to position [15, 0]
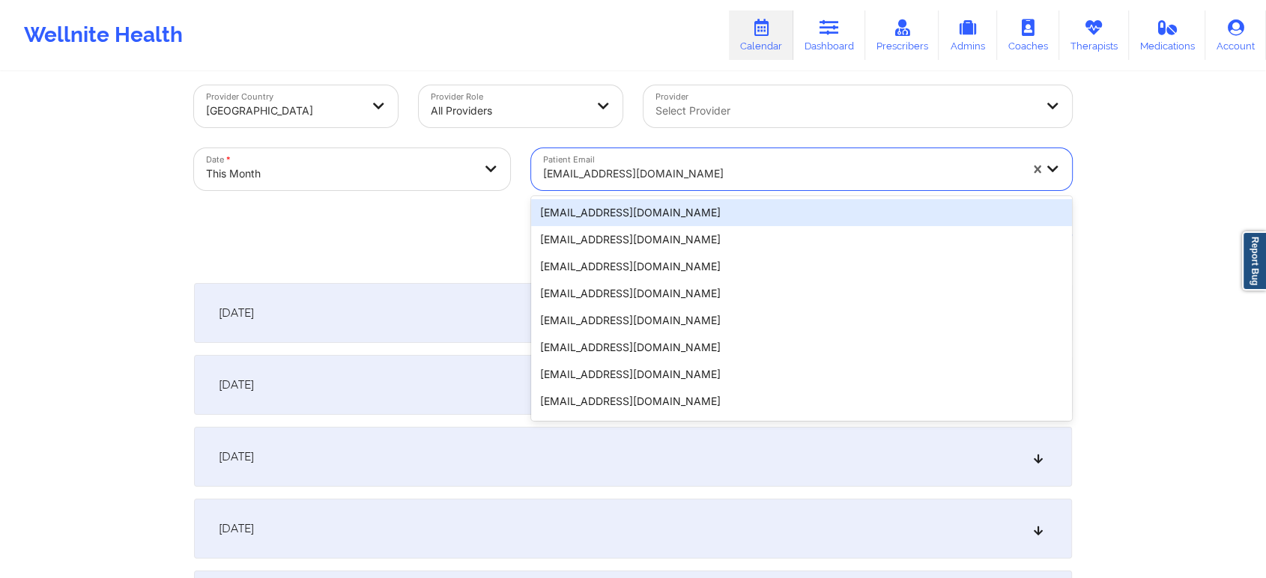
click at [595, 178] on div at bounding box center [781, 174] width 476 height 18
paste input "[EMAIL_ADDRESS][DOMAIN_NAME]"
type input "[EMAIL_ADDRESS][DOMAIN_NAME]"
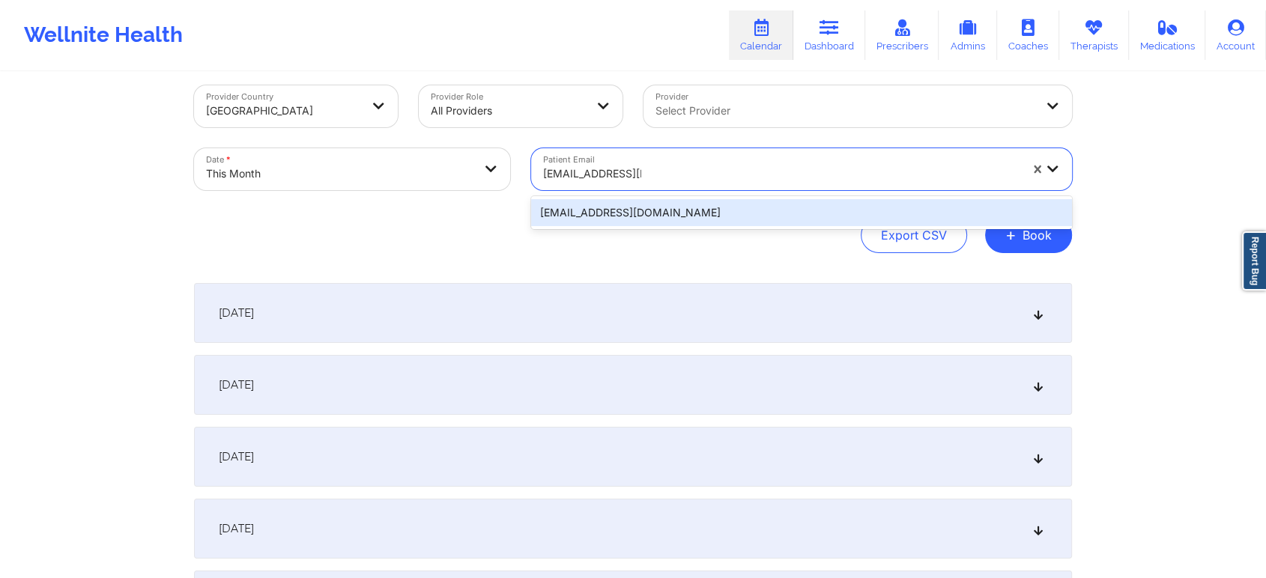
click at [581, 199] on div "[EMAIL_ADDRESS][DOMAIN_NAME]" at bounding box center [801, 212] width 541 height 27
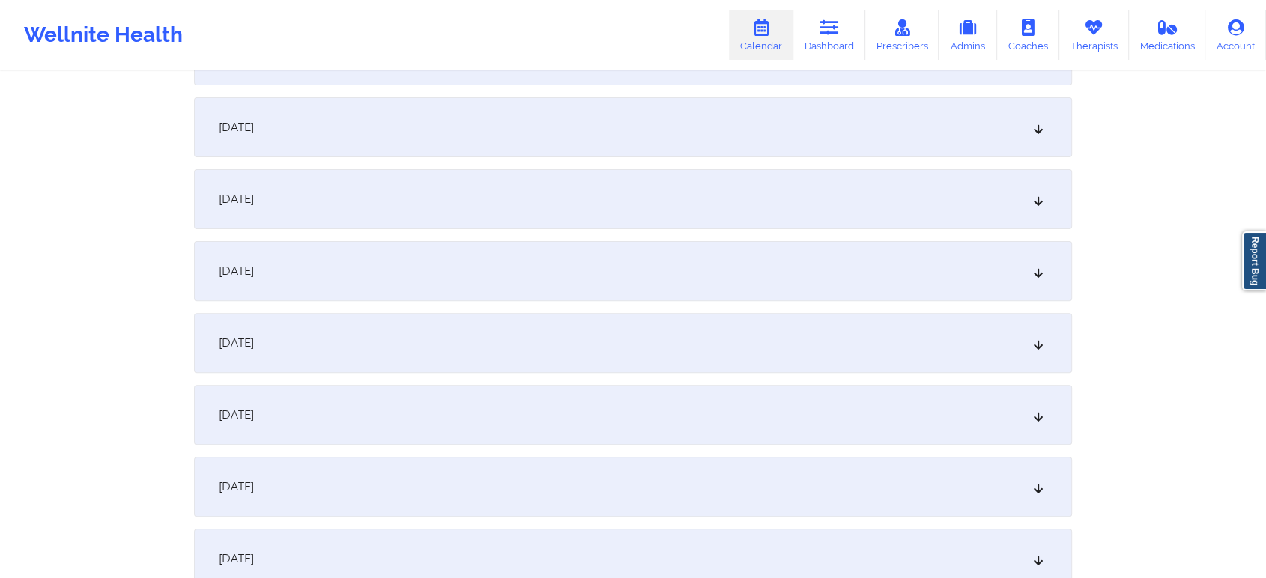
scroll to position [422, 0]
click at [617, 494] on div "[DATE]" at bounding box center [633, 481] width 878 height 60
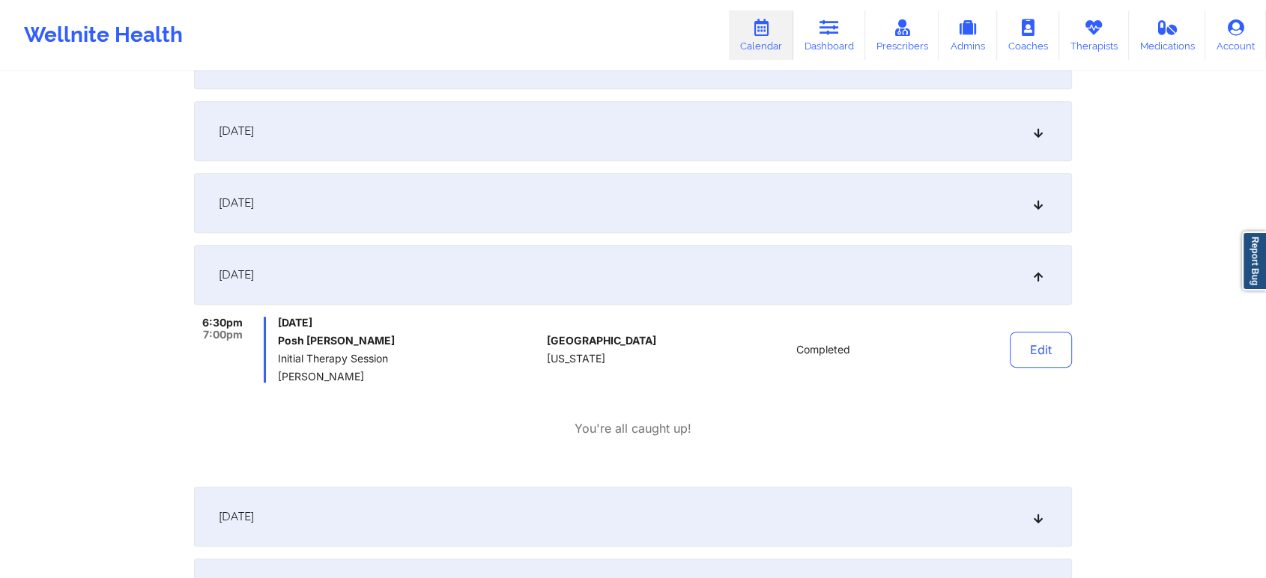
scroll to position [665, 0]
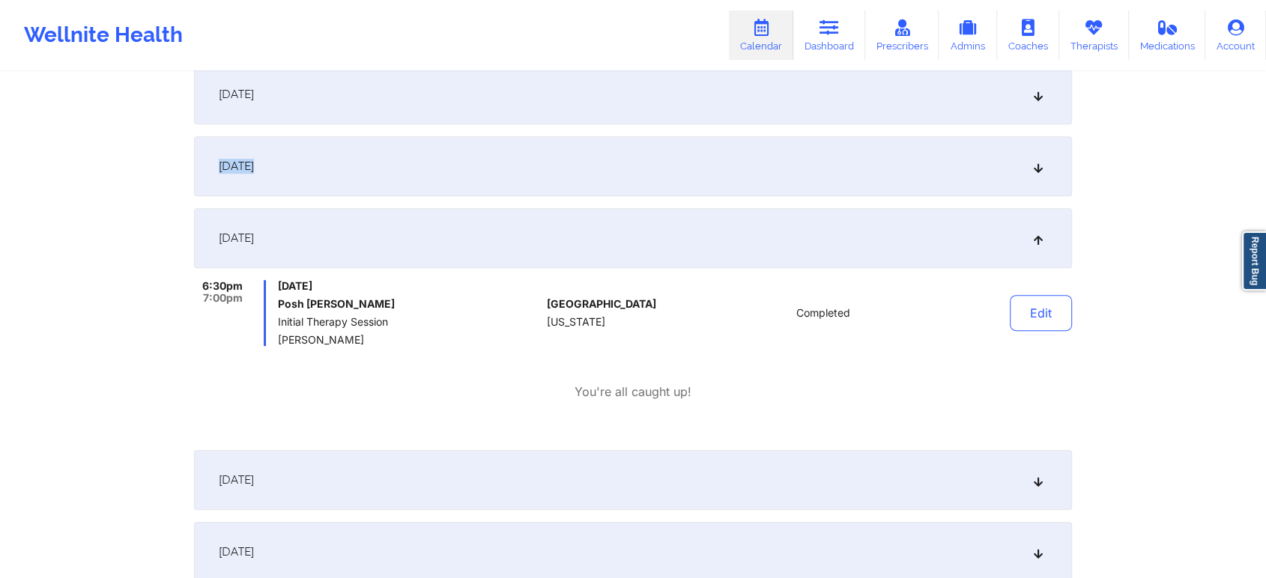
drag, startPoint x: 1260, startPoint y: 149, endPoint x: 1277, endPoint y: 171, distance: 28.3
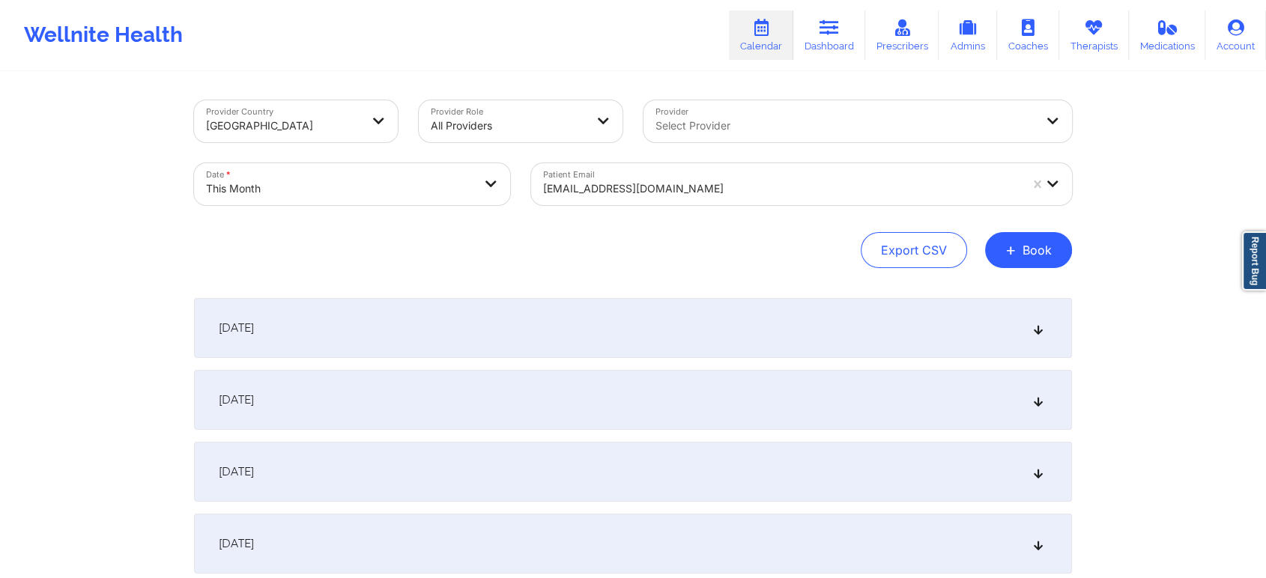
click at [669, 189] on div at bounding box center [781, 189] width 476 height 18
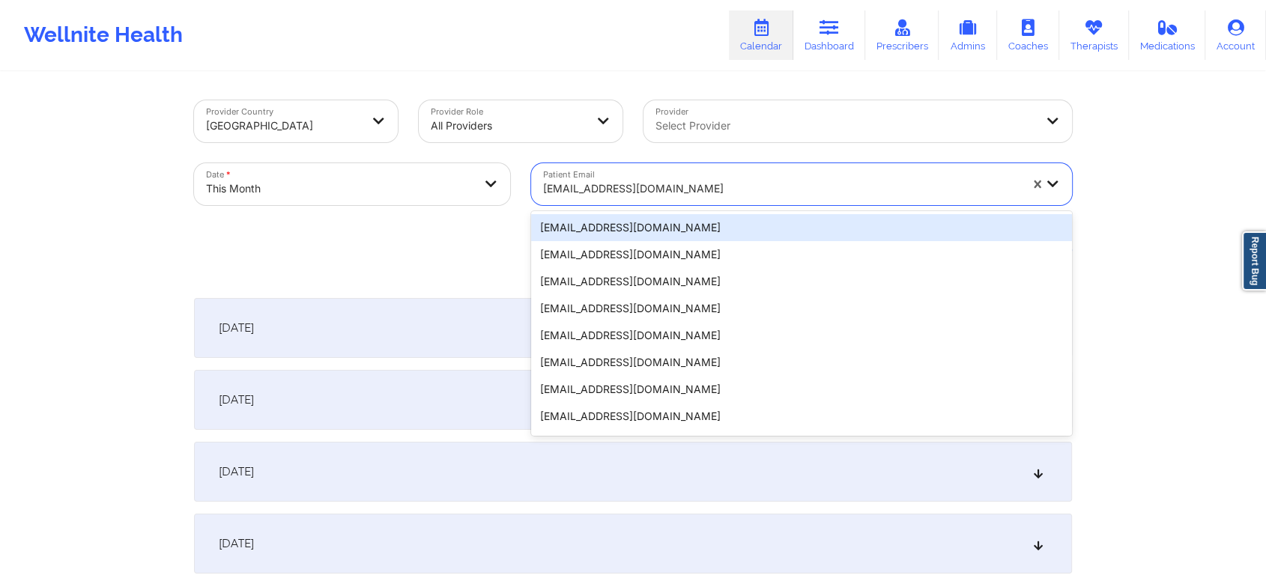
paste input "[EMAIL_ADDRESS][DOMAIN_NAME]"
type input "[EMAIL_ADDRESS][DOMAIN_NAME]"
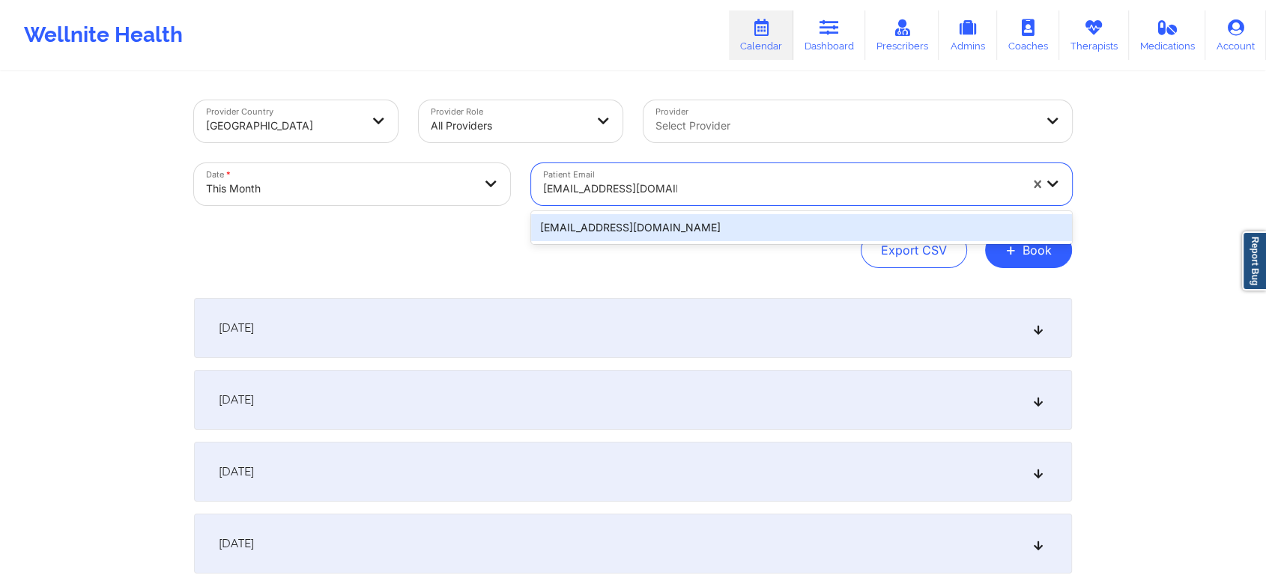
click at [635, 232] on div "[EMAIL_ADDRESS][DOMAIN_NAME]" at bounding box center [801, 227] width 541 height 27
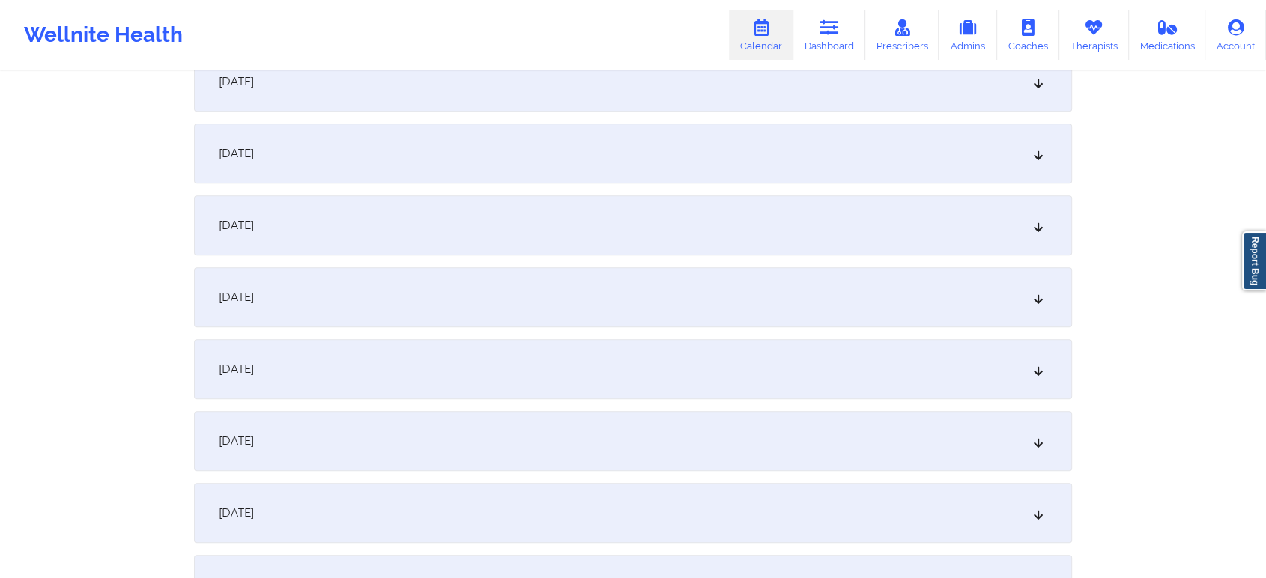
scroll to position [635, 0]
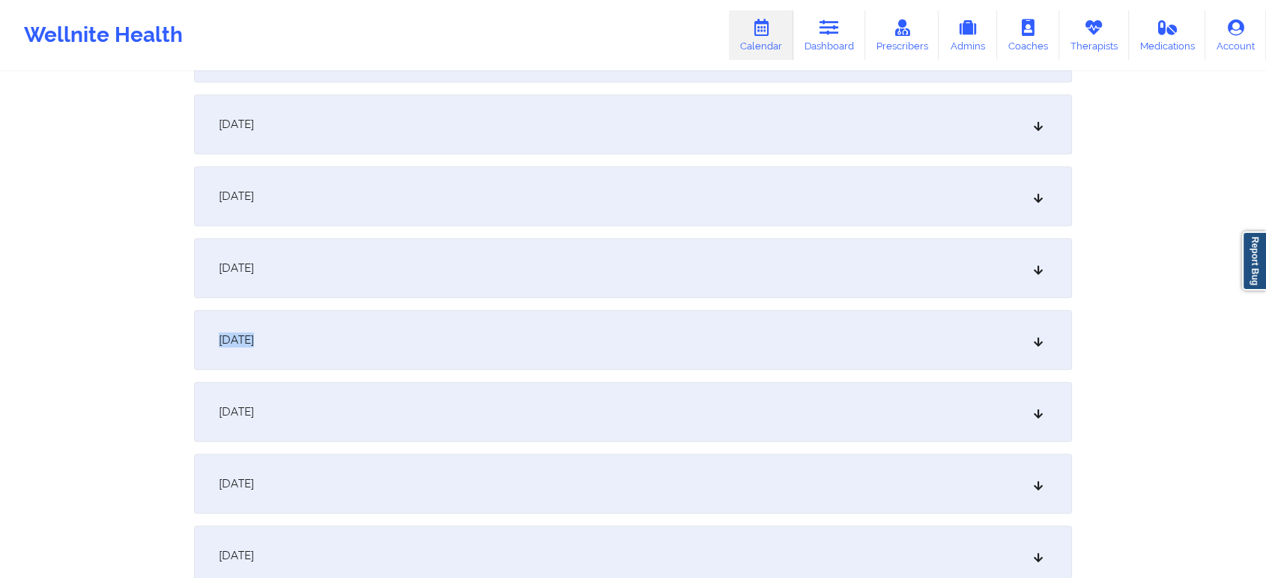
drag, startPoint x: 707, startPoint y: 315, endPoint x: 755, endPoint y: 267, distance: 67.3
click at [755, 267] on div "[DATE]" at bounding box center [633, 268] width 878 height 60
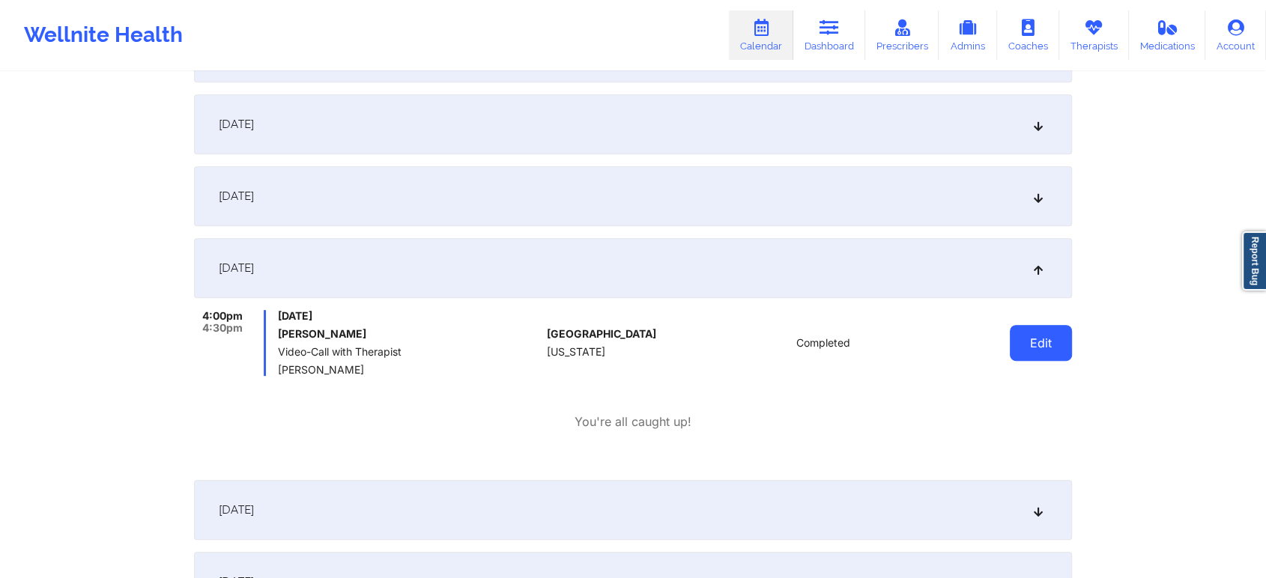
click at [1060, 343] on button "Edit" at bounding box center [1041, 343] width 62 height 36
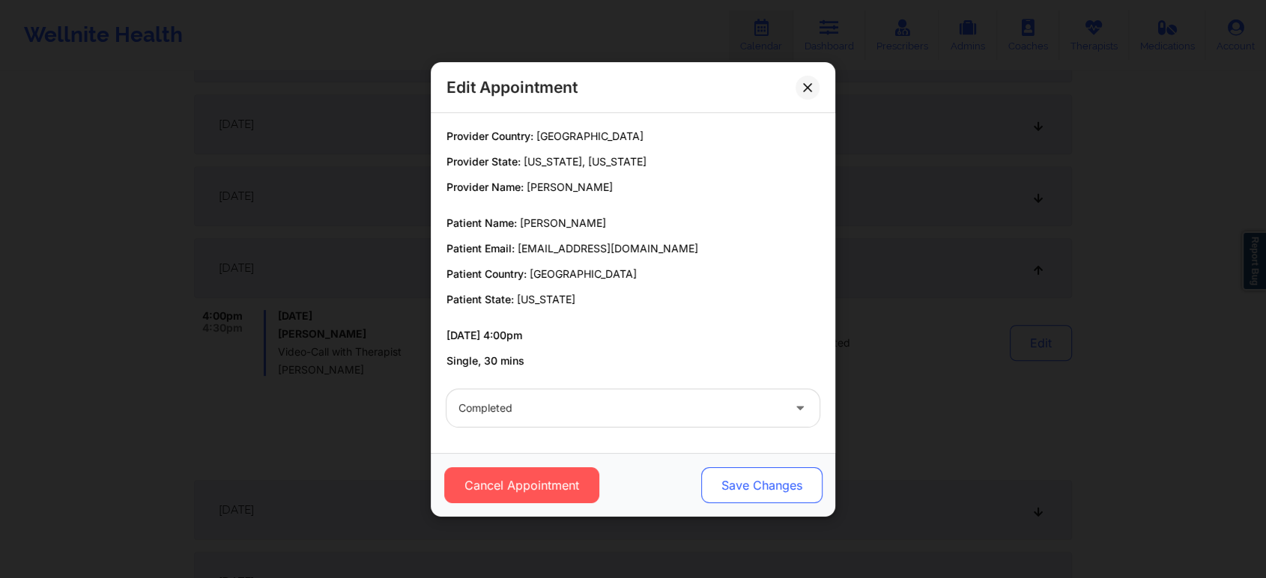
click at [738, 482] on button "Save Changes" at bounding box center [761, 485] width 121 height 36
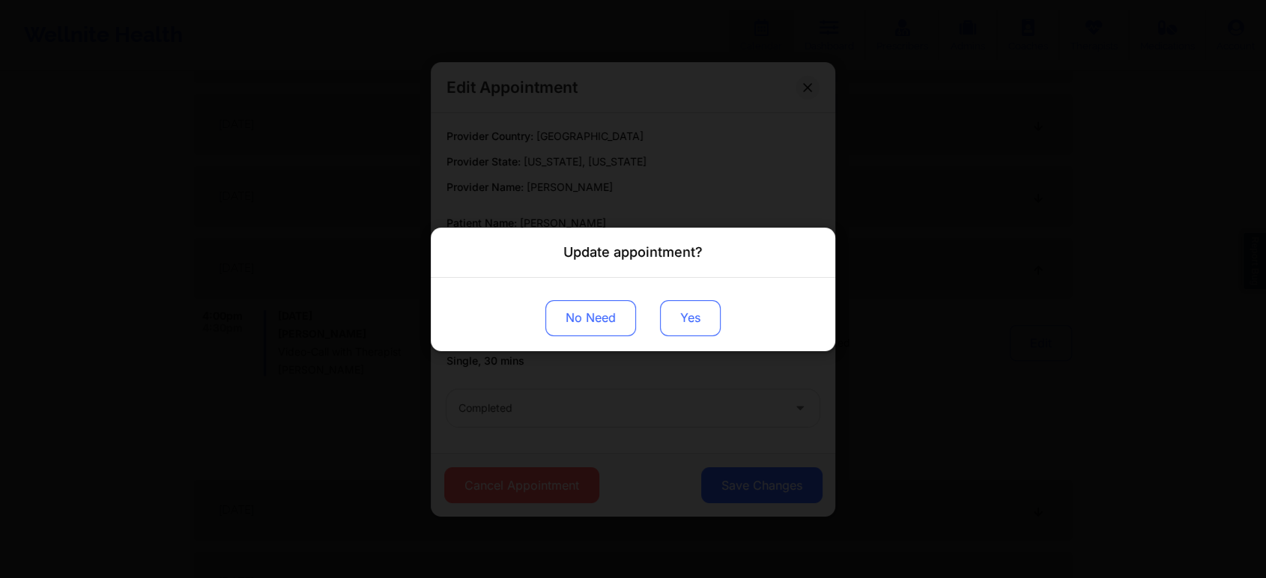
click at [698, 309] on button "Yes" at bounding box center [690, 318] width 61 height 36
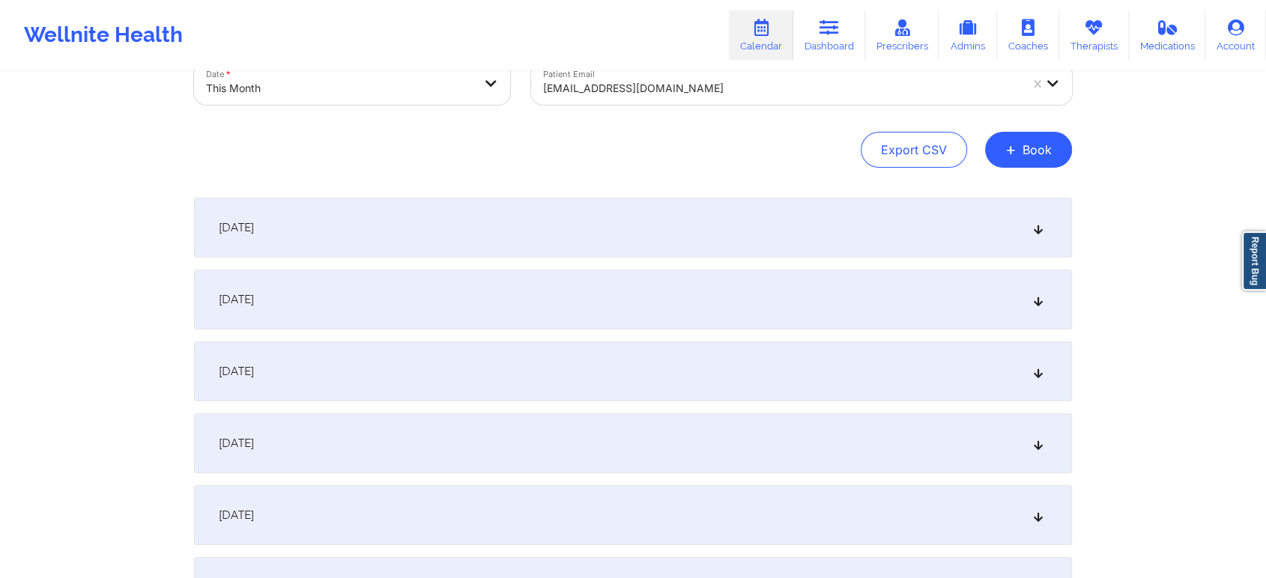
scroll to position [0, 0]
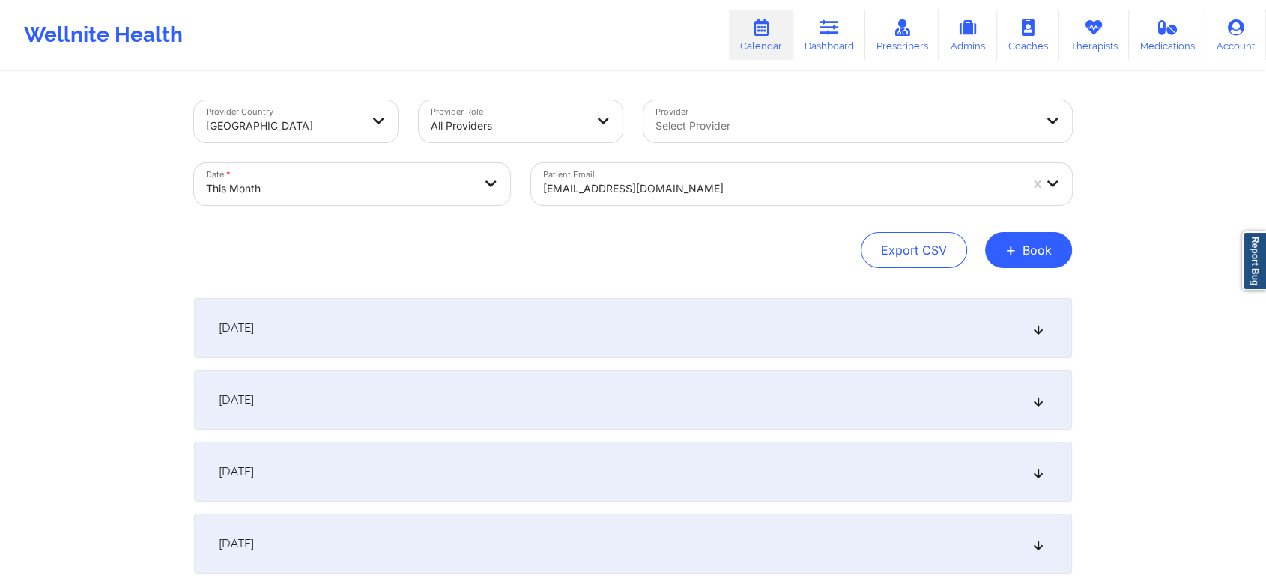
click at [659, 176] on div "[EMAIL_ADDRESS][DOMAIN_NAME]" at bounding box center [781, 188] width 476 height 33
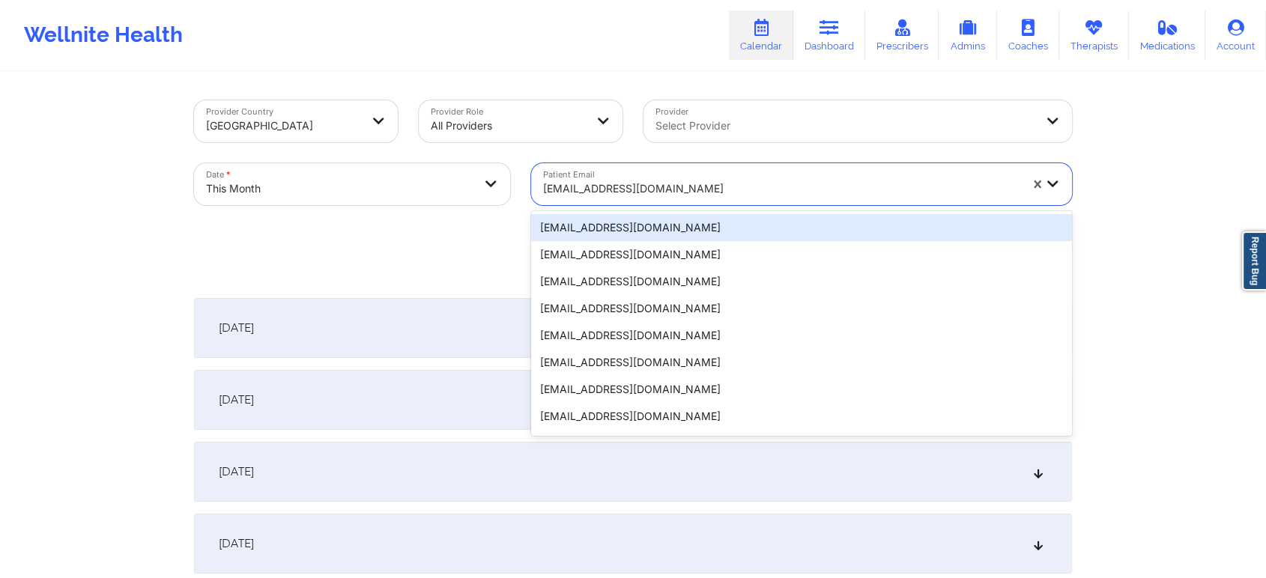
paste input "[EMAIL_ADDRESS][DOMAIN_NAME]"
type input "[EMAIL_ADDRESS][DOMAIN_NAME]"
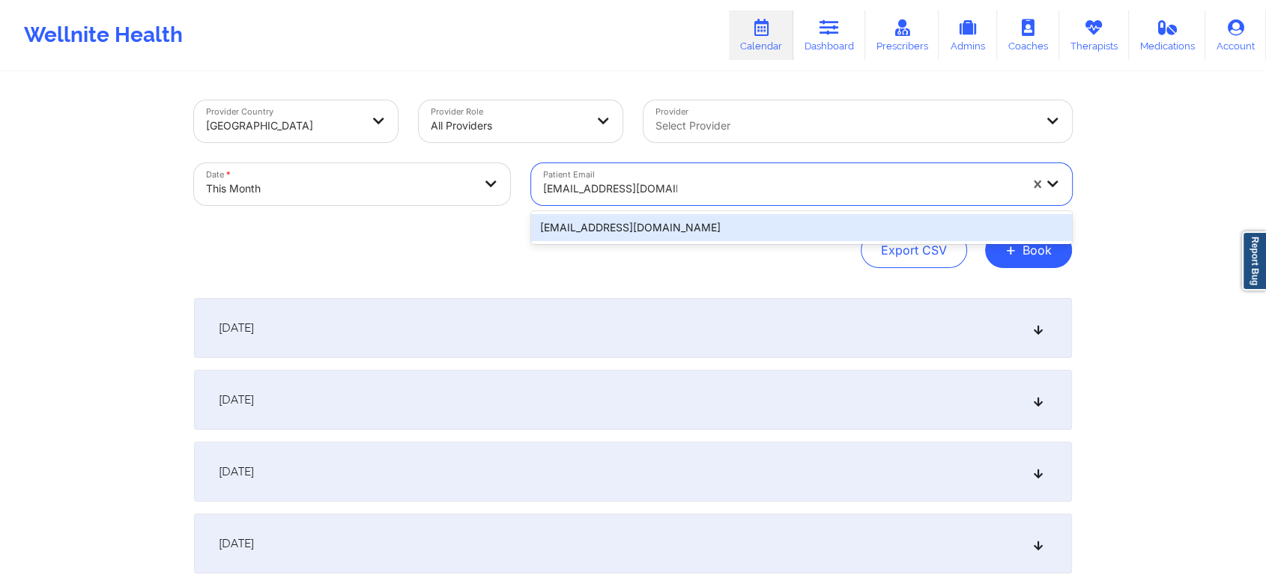
click at [643, 220] on div "[EMAIL_ADDRESS][DOMAIN_NAME]" at bounding box center [801, 227] width 541 height 27
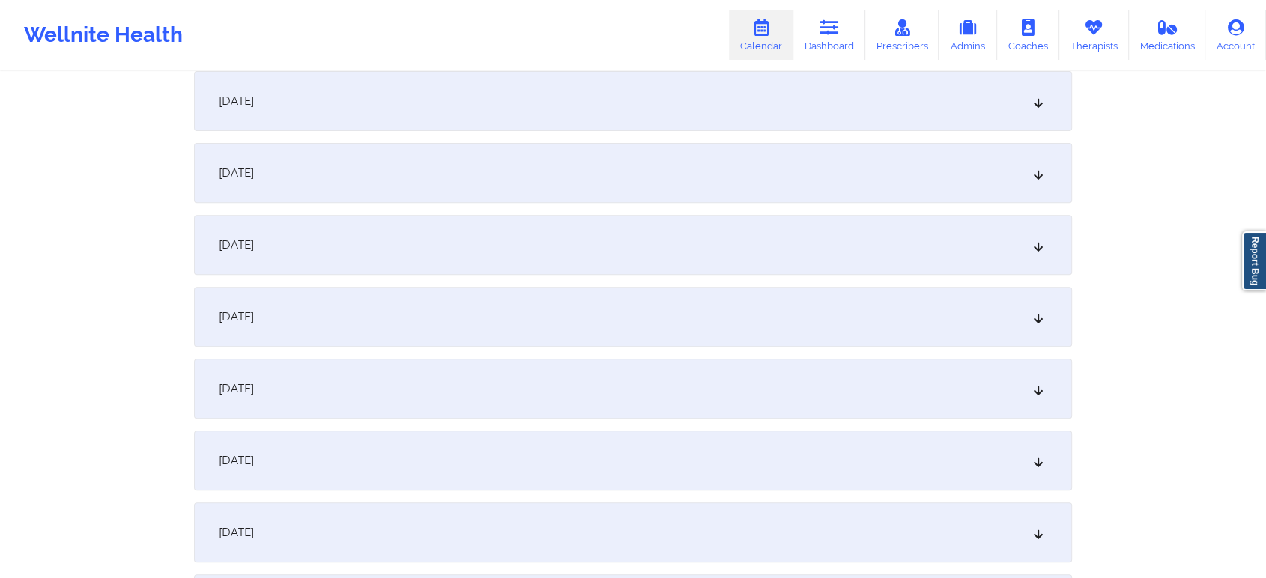
scroll to position [550, 0]
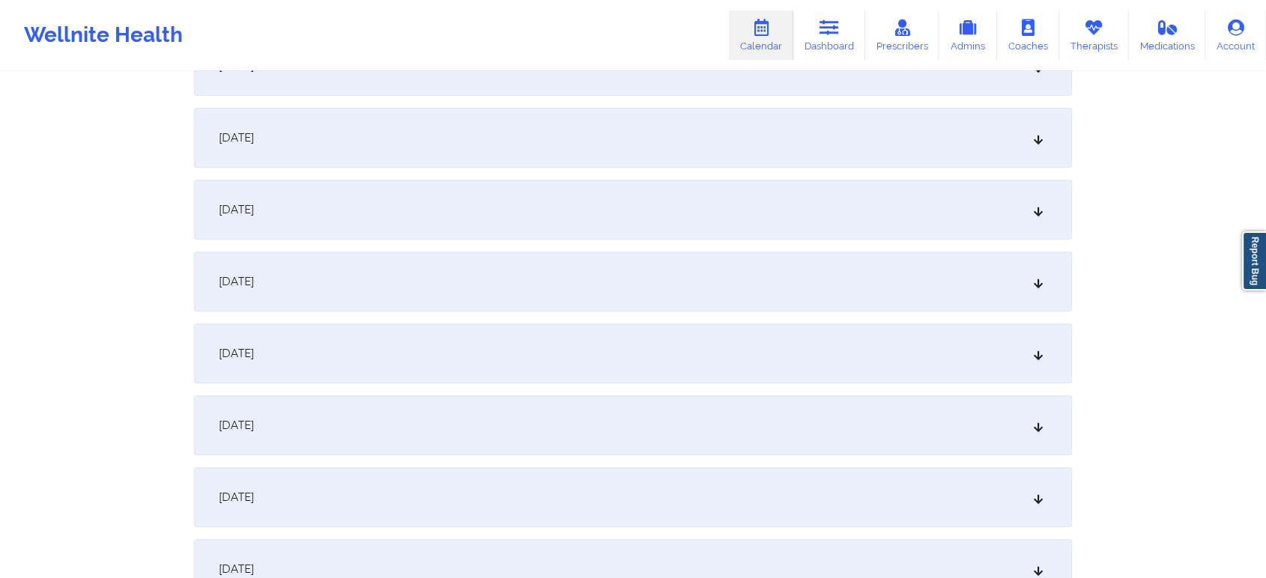
click at [527, 371] on div "[DATE]" at bounding box center [633, 354] width 878 height 60
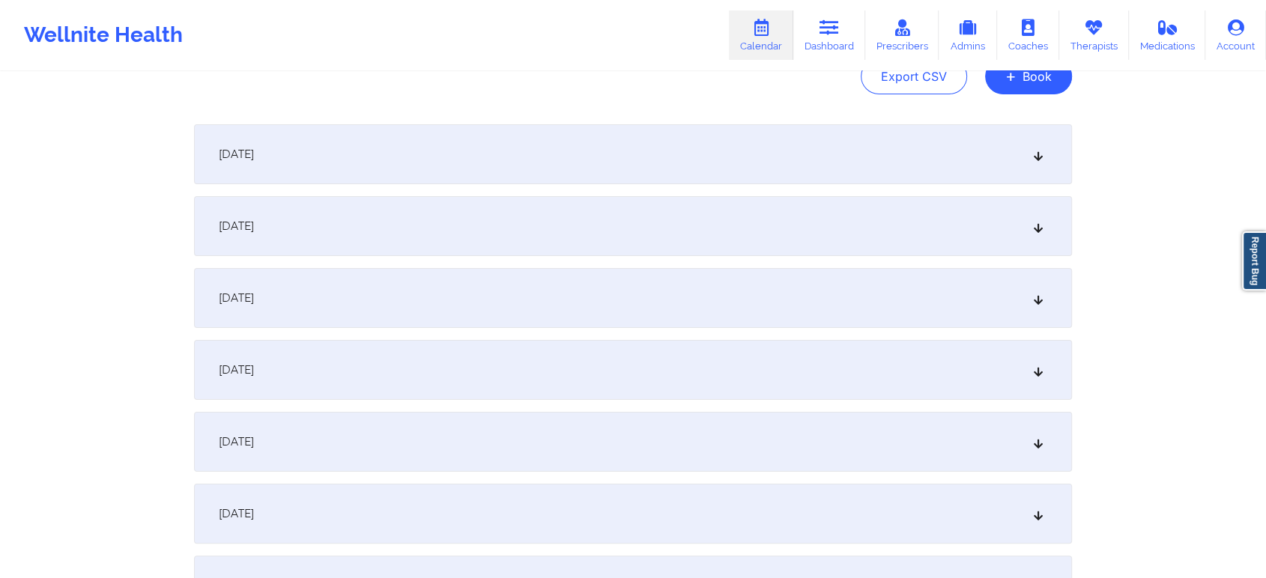
scroll to position [54, 0]
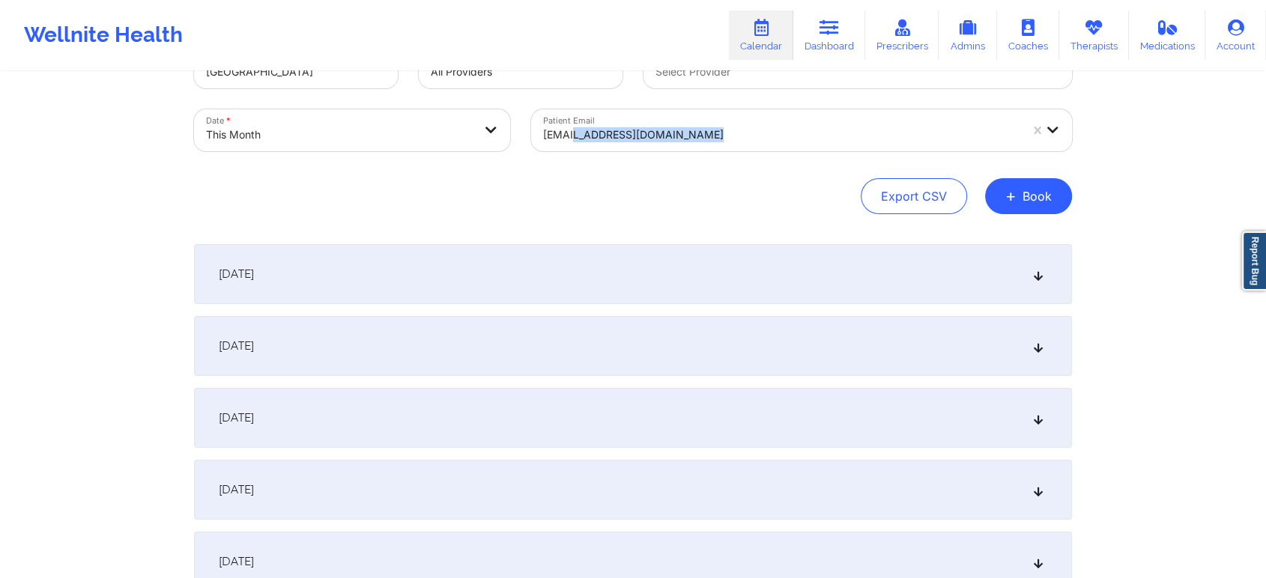
drag, startPoint x: 566, startPoint y: 156, endPoint x: 599, endPoint y: 136, distance: 38.7
click at [599, 136] on div "Patient Email [EMAIL_ADDRESS][DOMAIN_NAME]" at bounding box center [801, 130] width 562 height 63
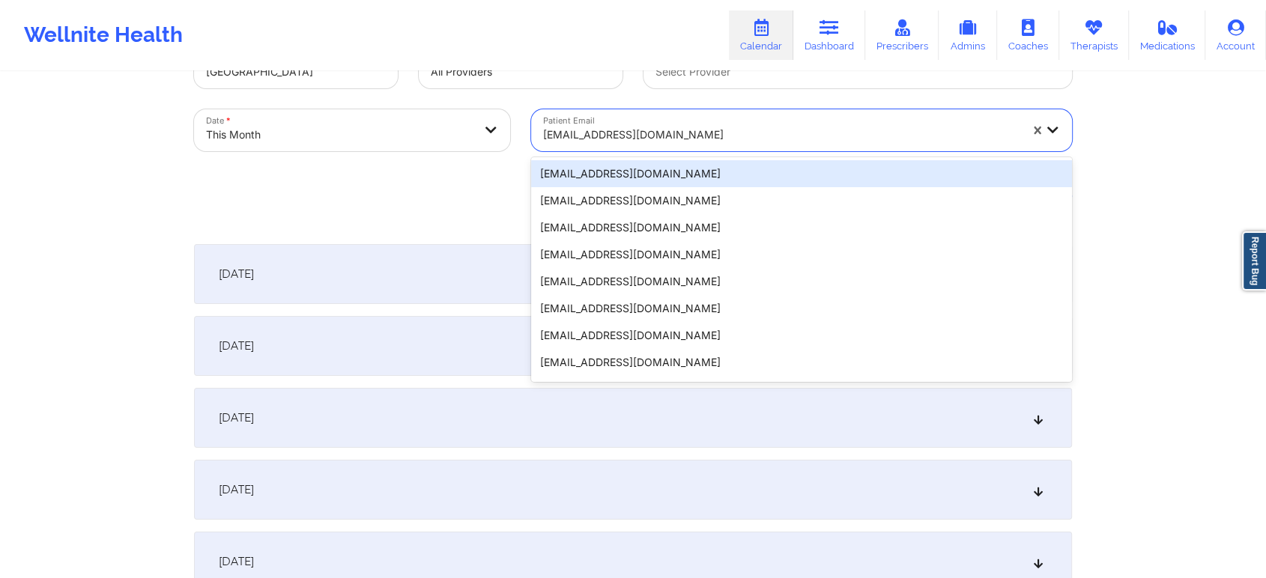
click at [599, 136] on div at bounding box center [781, 135] width 476 height 18
paste input "[EMAIL_ADDRESS][DOMAIN_NAME]"
type input "[EMAIL_ADDRESS][DOMAIN_NAME]"
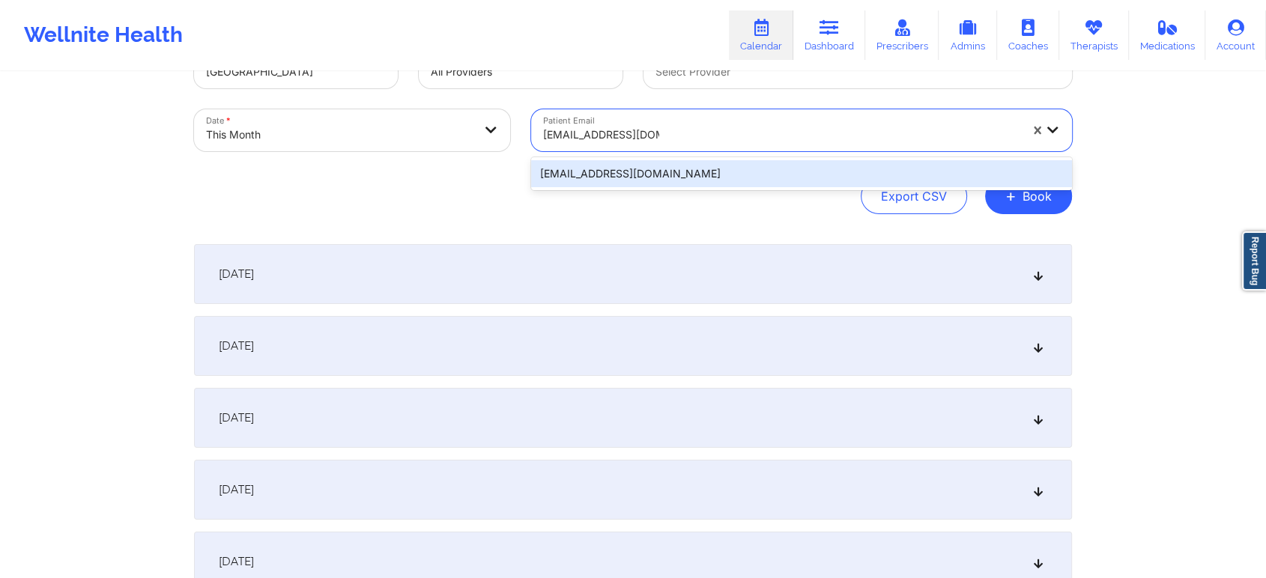
click at [642, 171] on div "[EMAIL_ADDRESS][DOMAIN_NAME]" at bounding box center [801, 173] width 541 height 27
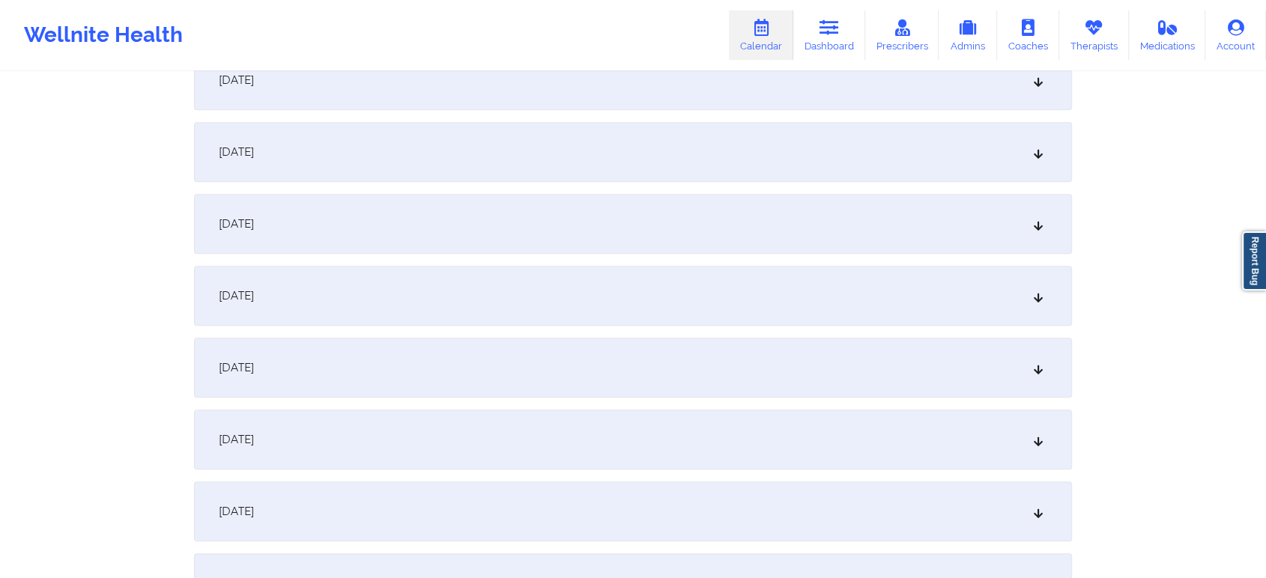
scroll to position [689, 0]
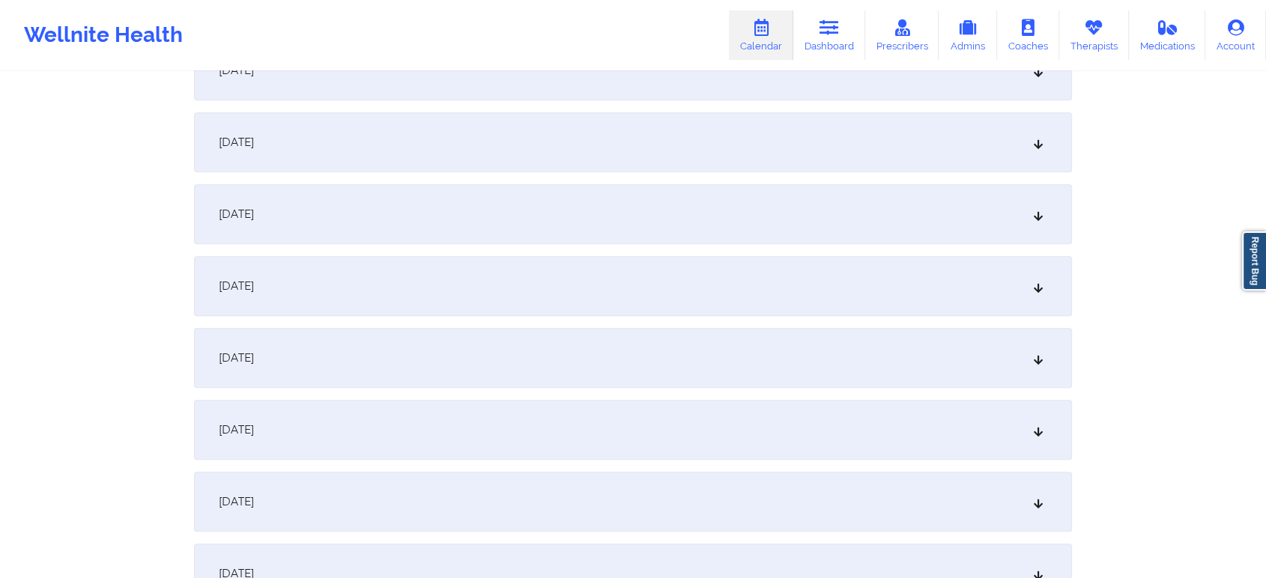
click at [631, 238] on div "[DATE]" at bounding box center [633, 214] width 878 height 60
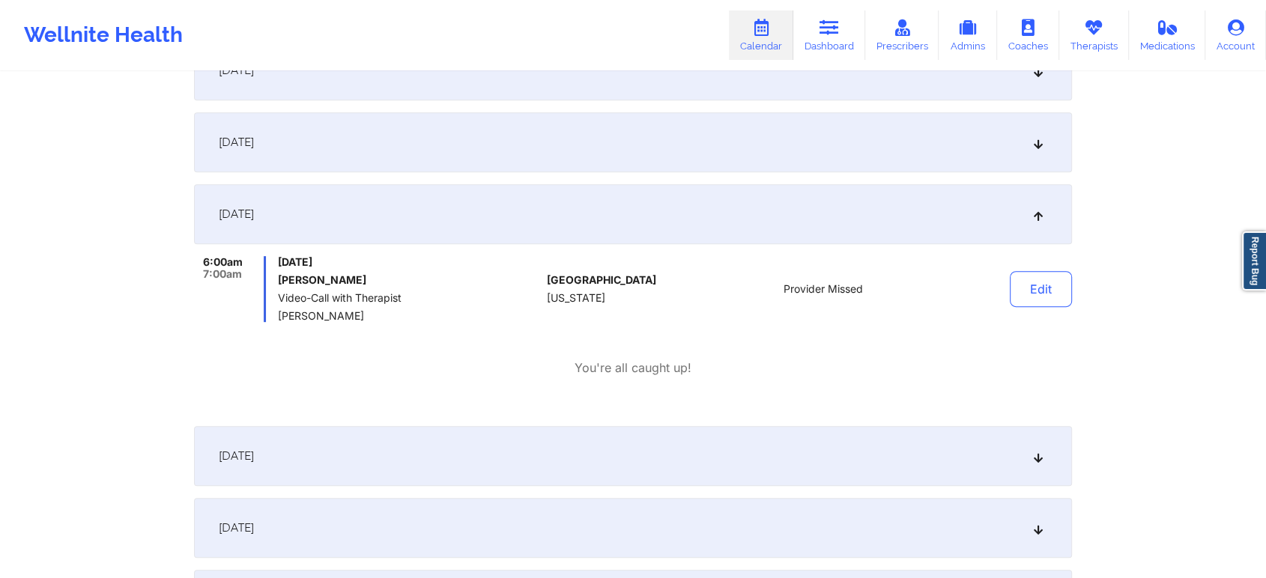
scroll to position [0, 0]
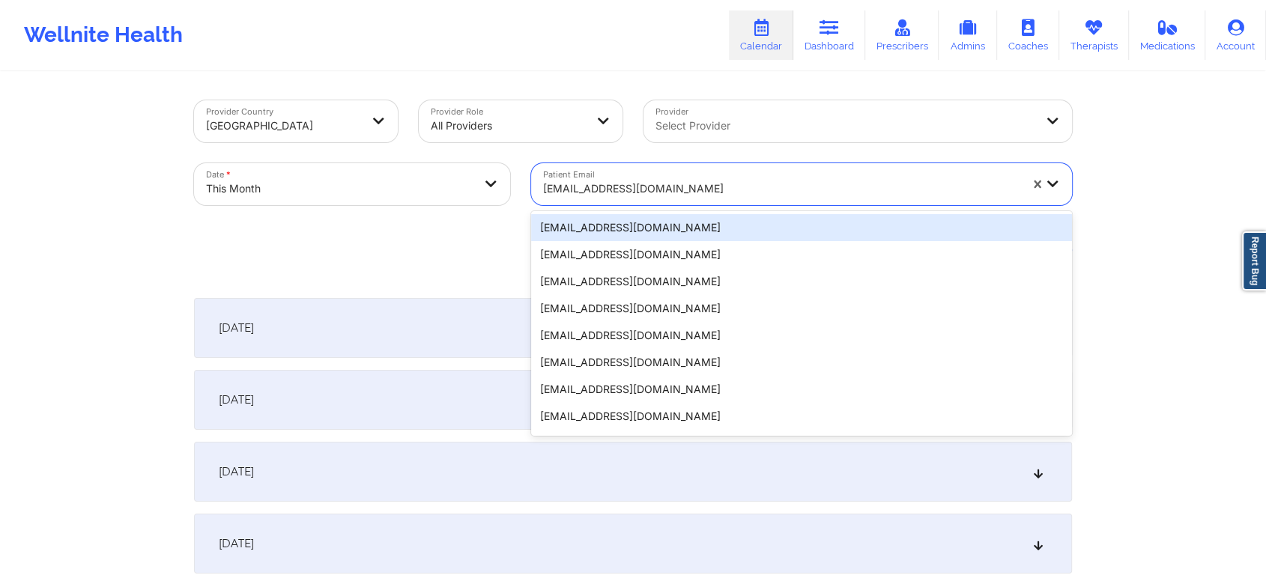
click at [643, 181] on div at bounding box center [781, 189] width 476 height 18
paste input "[EMAIL_ADDRESS][DOMAIN_NAME]"
type input "[EMAIL_ADDRESS][DOMAIN_NAME]"
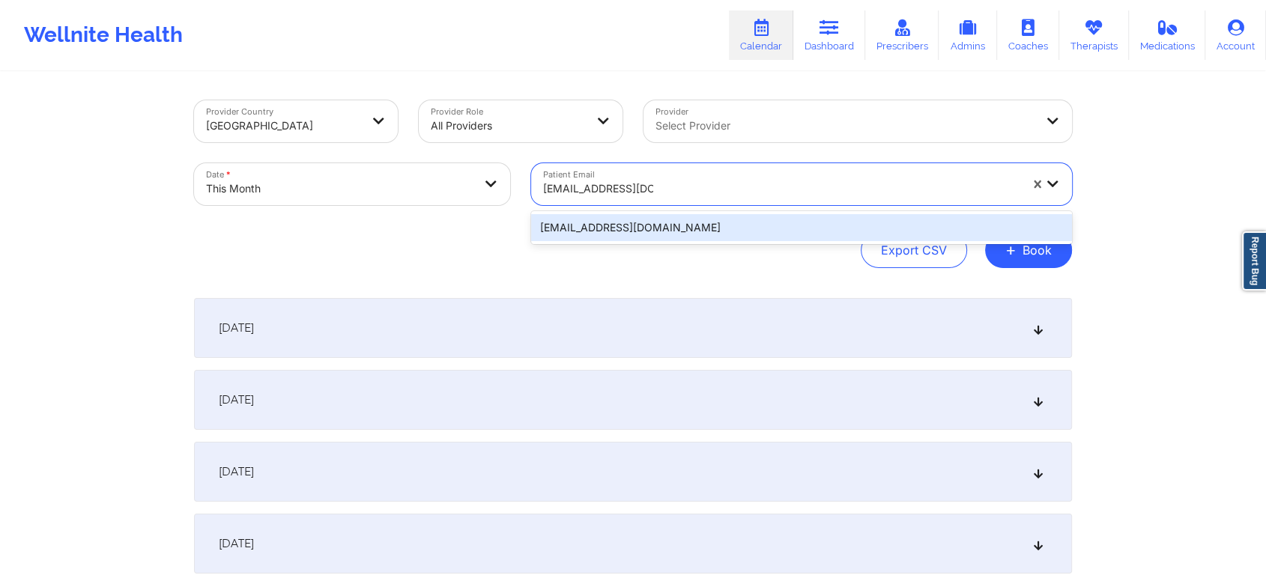
click at [758, 223] on div "[EMAIL_ADDRESS][DOMAIN_NAME]" at bounding box center [801, 227] width 541 height 27
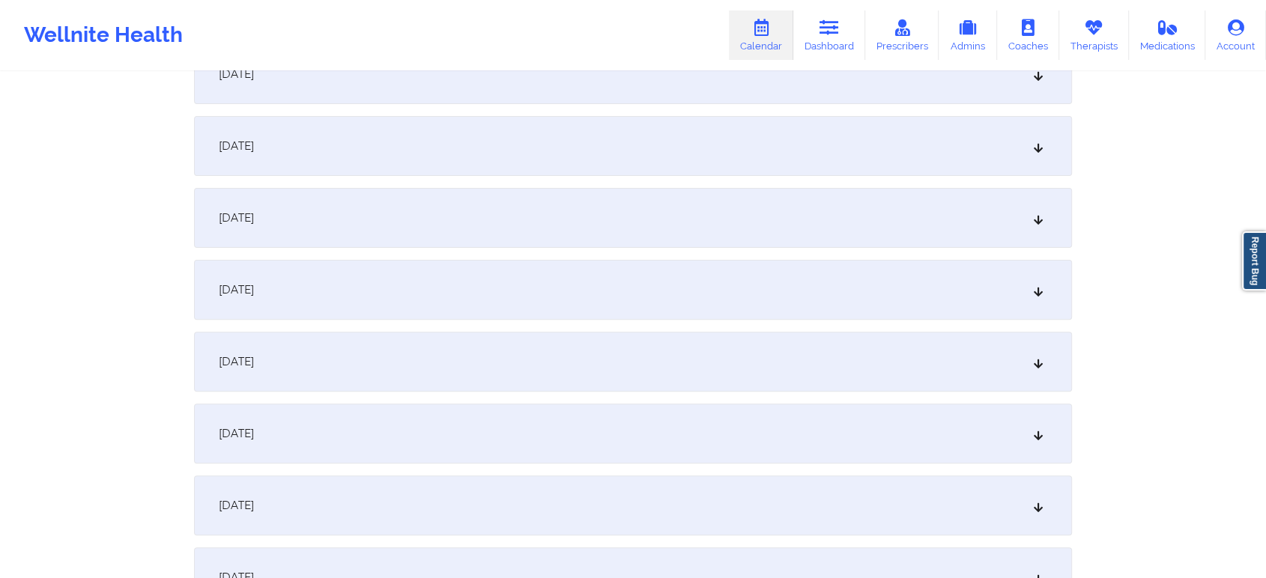
scroll to position [452, 0]
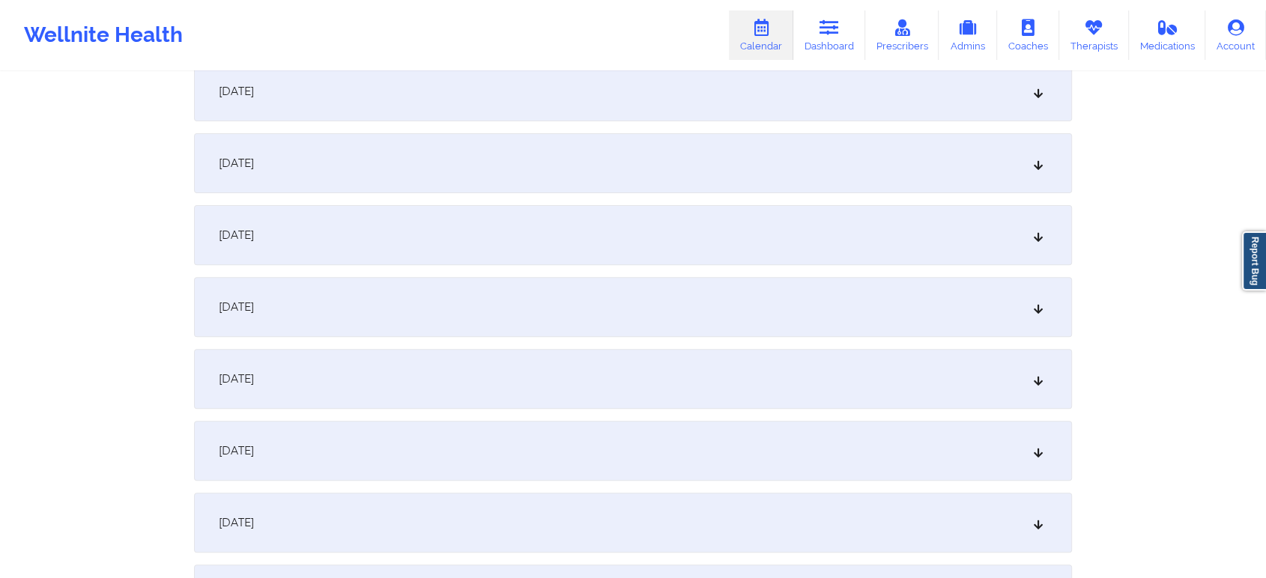
click at [631, 431] on div "[DATE]" at bounding box center [633, 451] width 878 height 60
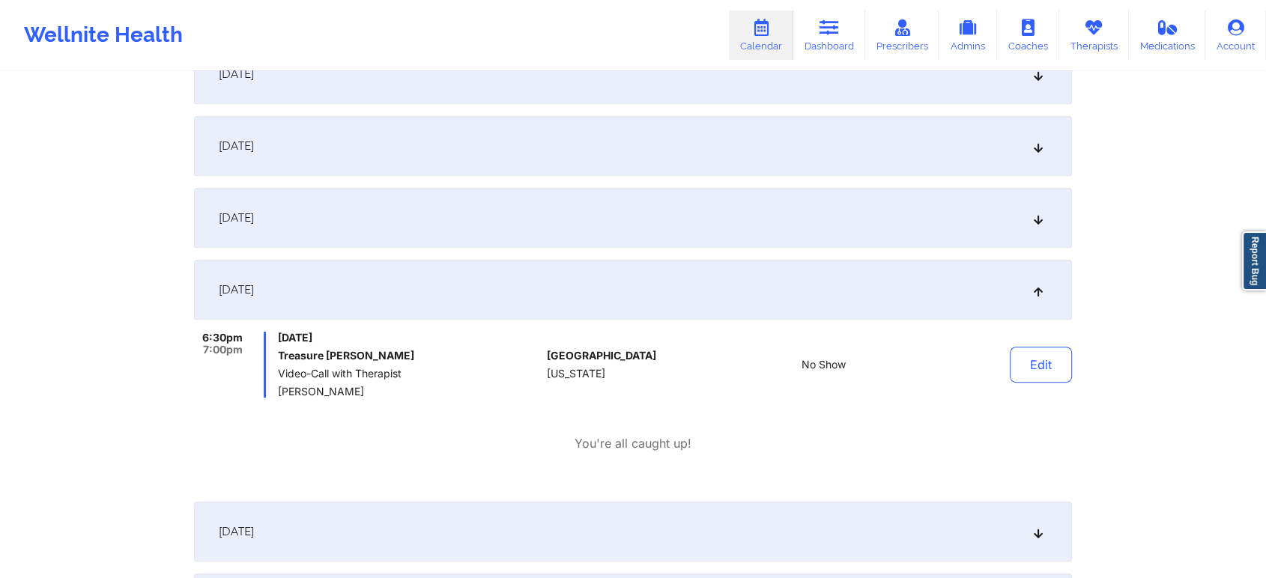
scroll to position [624, 0]
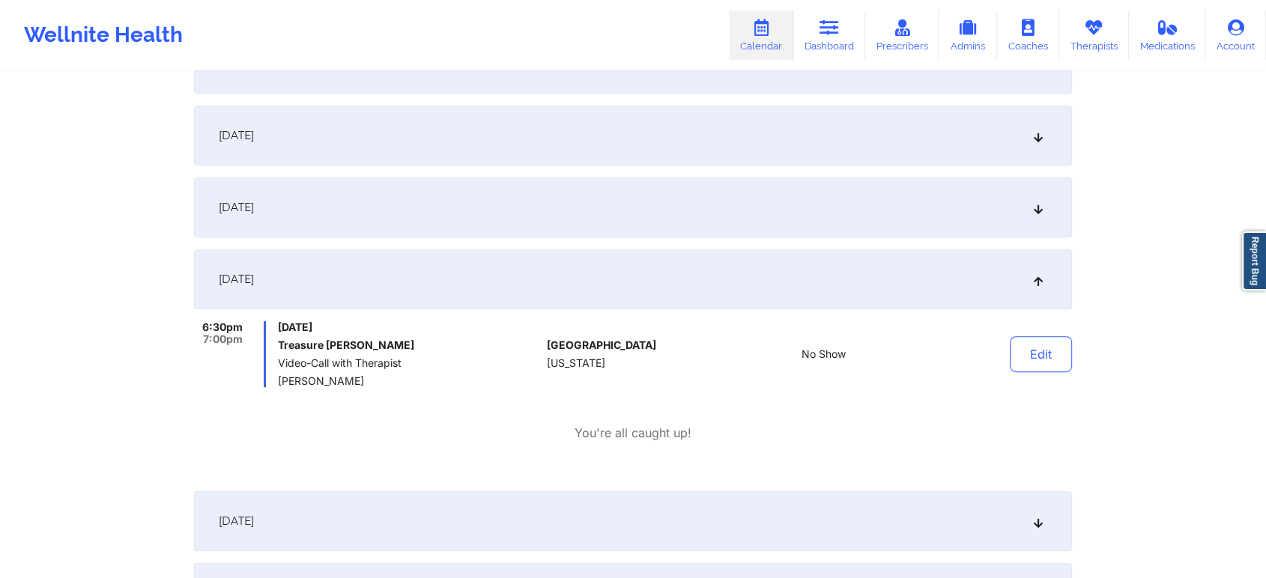
drag, startPoint x: 1042, startPoint y: 346, endPoint x: 1007, endPoint y: 315, distance: 47.2
click at [1007, 315] on div "[DATE] 6:30pm 7:00pm [DATE] Treasure [PERSON_NAME] Video-Call with Therapist [P…" at bounding box center [633, 364] width 878 height 230
click at [1024, 357] on button "Edit" at bounding box center [1041, 354] width 62 height 36
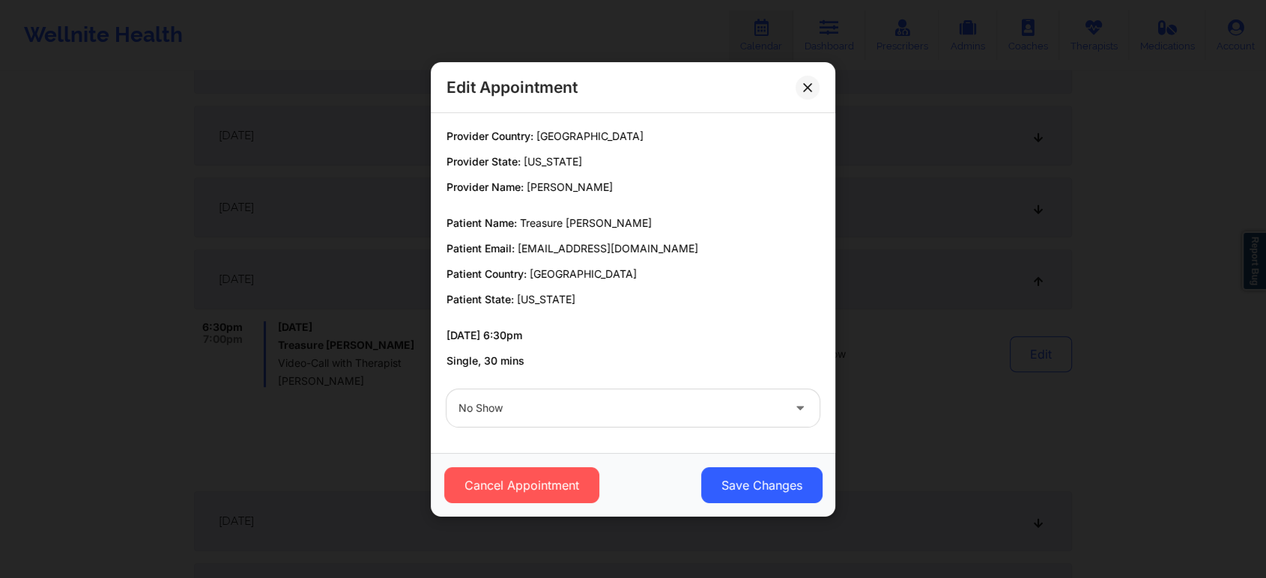
click at [634, 410] on div at bounding box center [620, 408] width 324 height 18
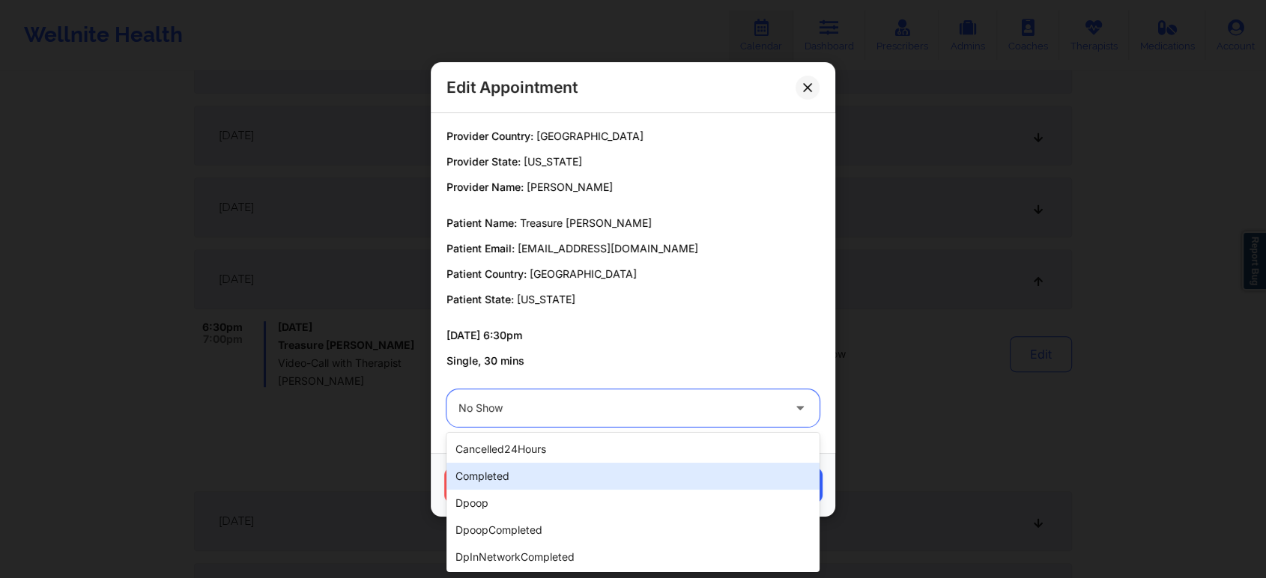
click at [536, 484] on div "completed" at bounding box center [632, 476] width 373 height 27
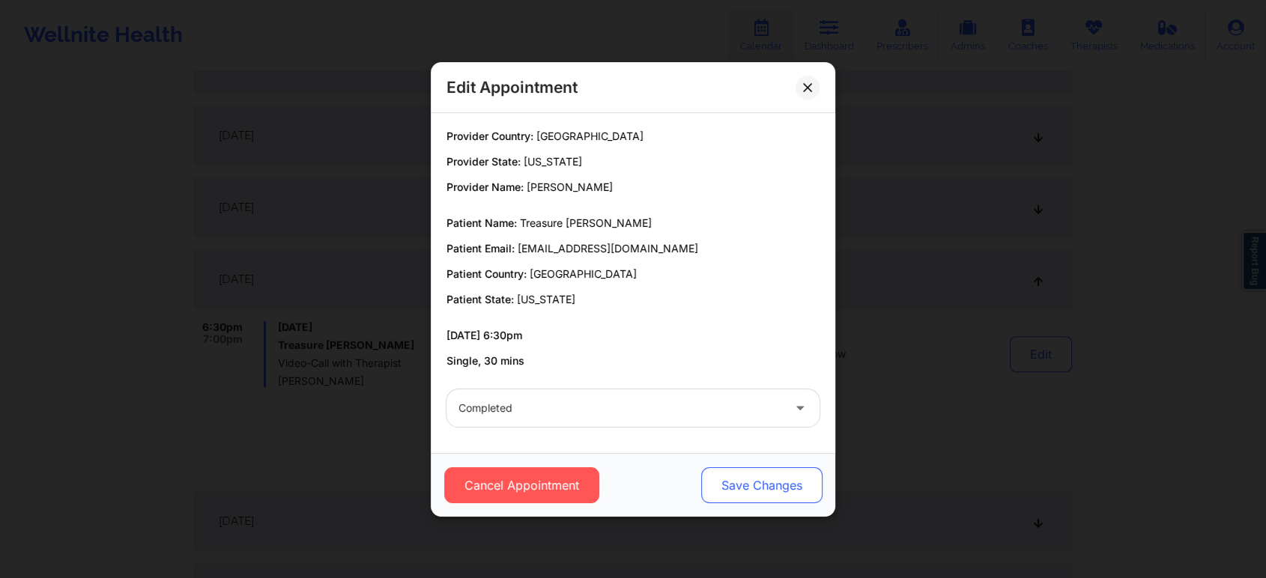
click at [792, 484] on button "Save Changes" at bounding box center [761, 485] width 121 height 36
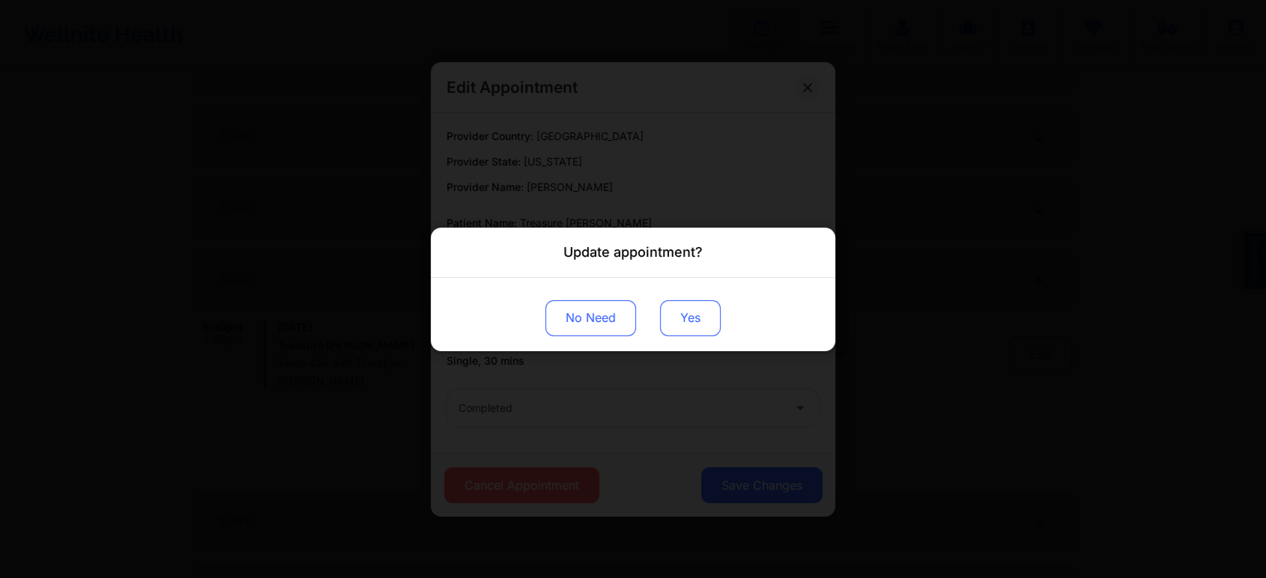
click at [700, 322] on button "Yes" at bounding box center [690, 318] width 61 height 36
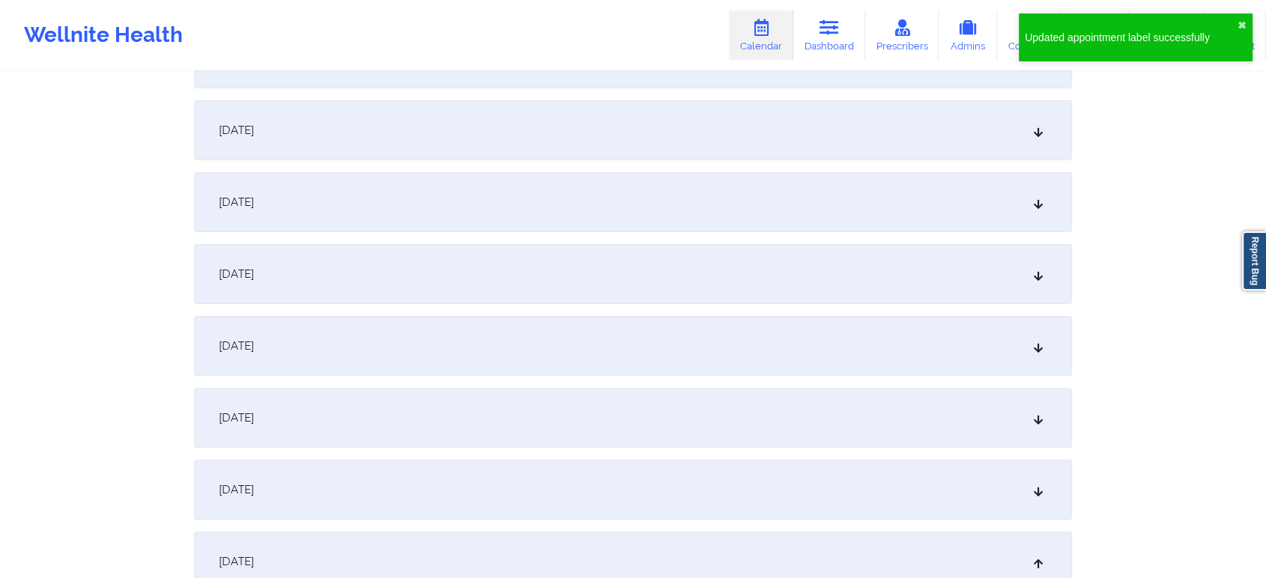
scroll to position [0, 0]
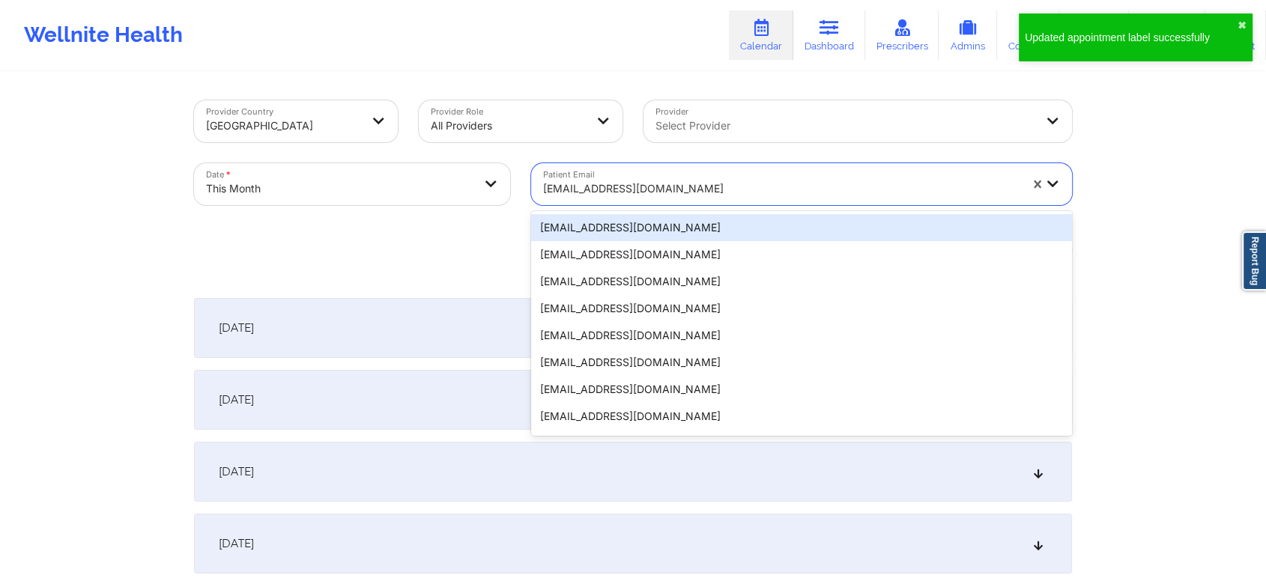
click at [622, 201] on div "[EMAIL_ADDRESS][DOMAIN_NAME]" at bounding box center [781, 188] width 476 height 33
paste input "[EMAIL_ADDRESS][DOMAIN_NAME]"
type input "[EMAIL_ADDRESS][DOMAIN_NAME]"
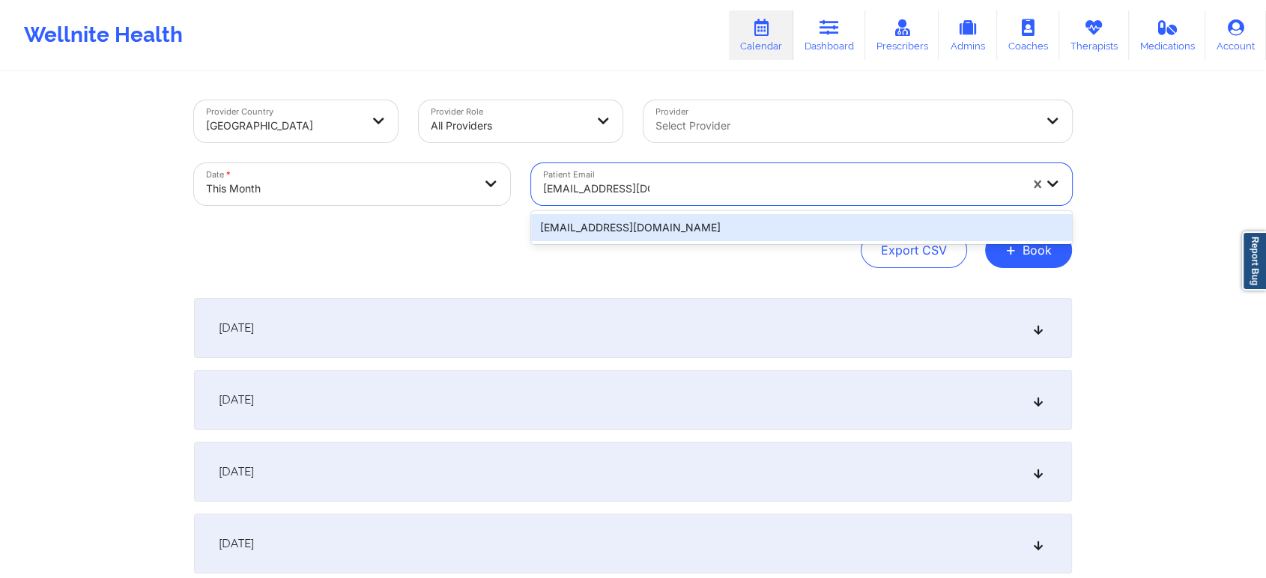
click at [654, 234] on div "[EMAIL_ADDRESS][DOMAIN_NAME]" at bounding box center [801, 227] width 541 height 27
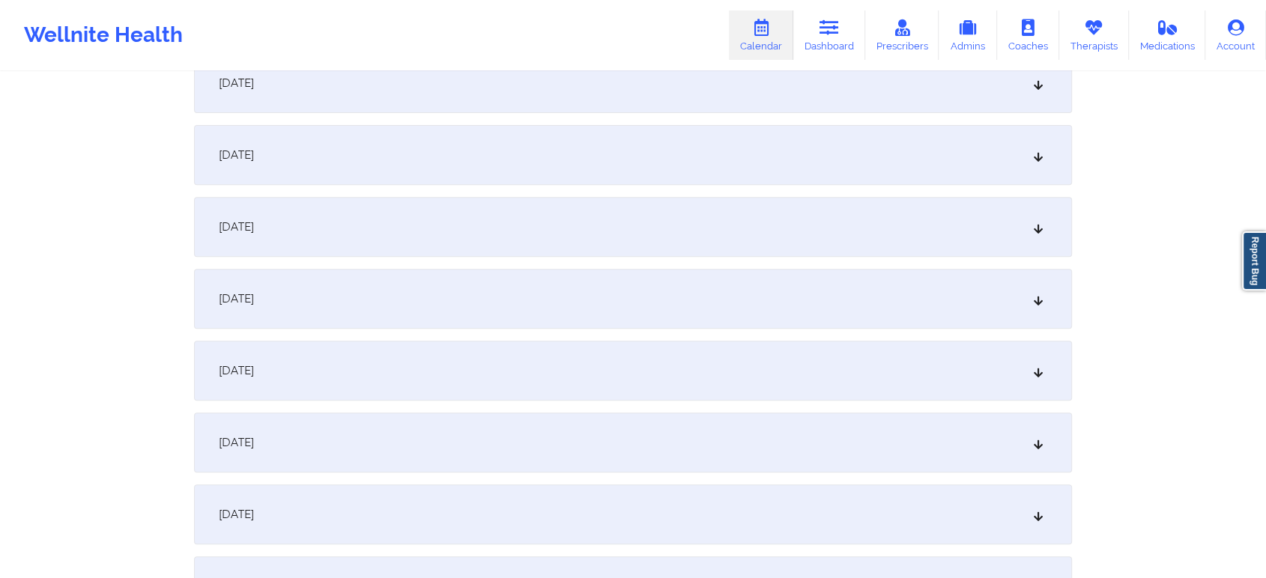
scroll to position [542, 0]
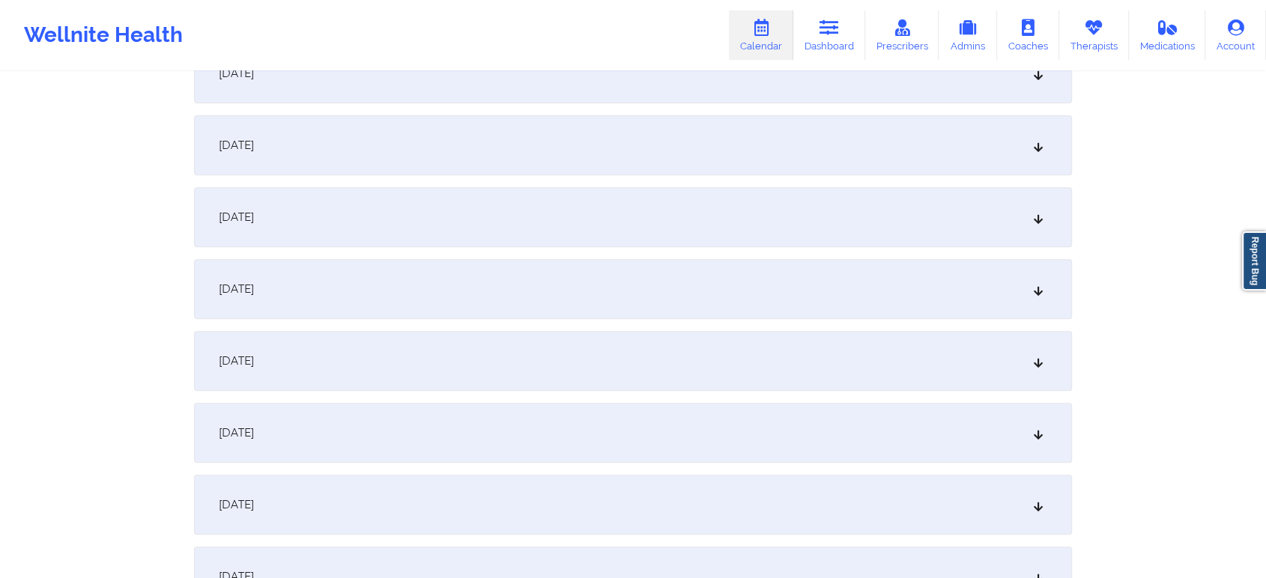
click at [565, 350] on div "[DATE]" at bounding box center [633, 361] width 878 height 60
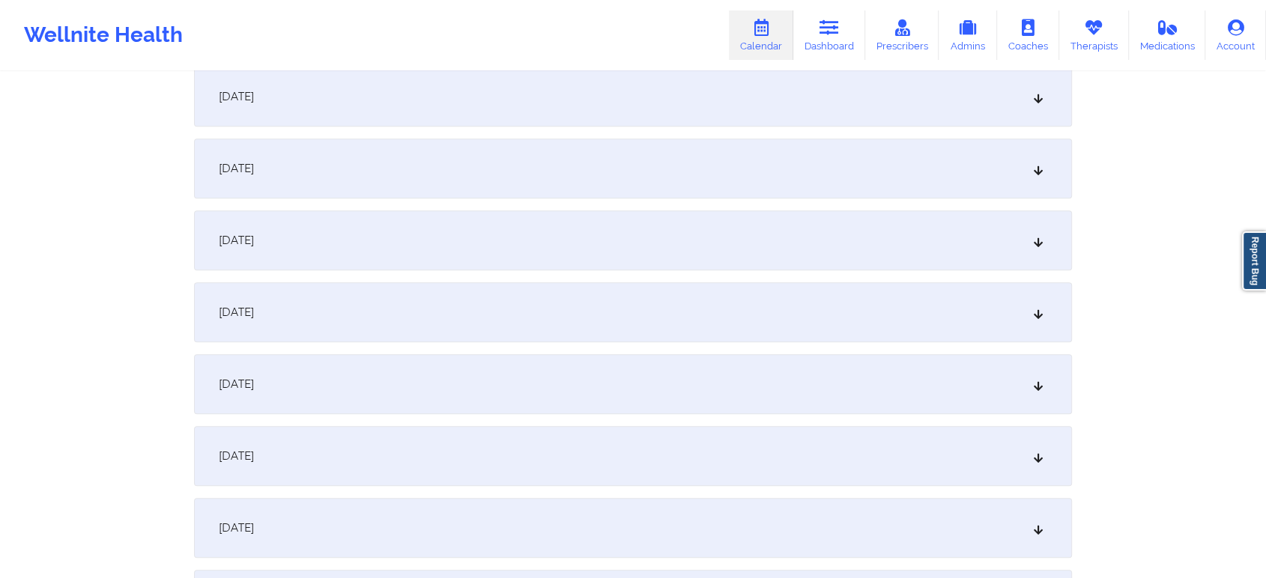
scroll to position [0, 0]
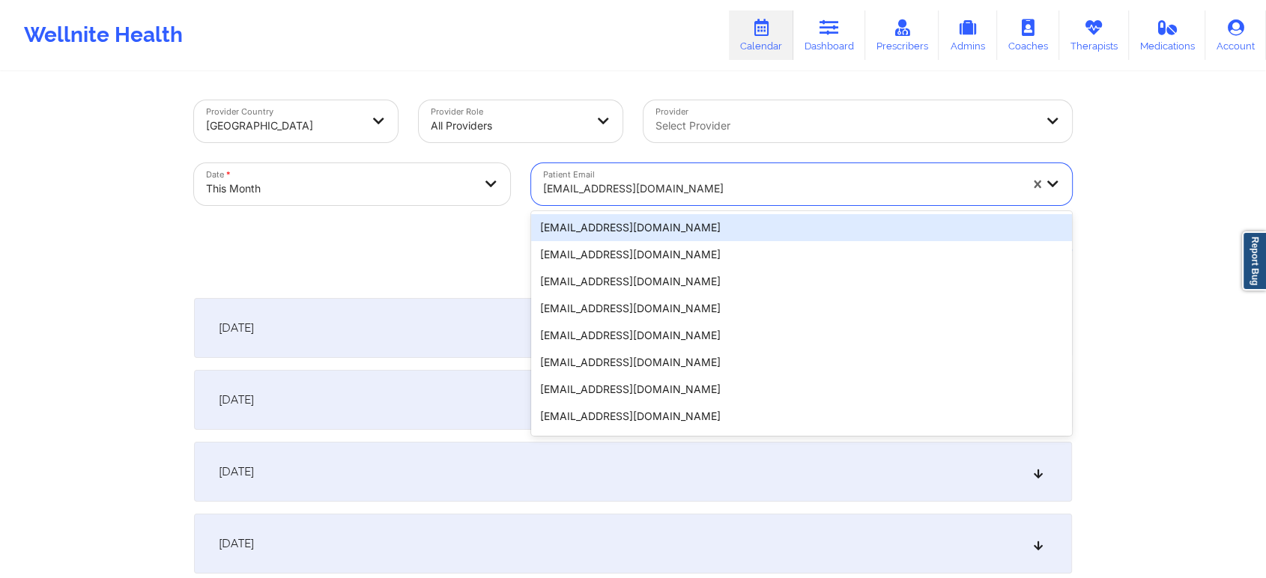
click at [686, 184] on div at bounding box center [781, 189] width 476 height 18
paste input "[EMAIL_ADDRESS][DOMAIN_NAME]"
type input "[EMAIL_ADDRESS][DOMAIN_NAME]"
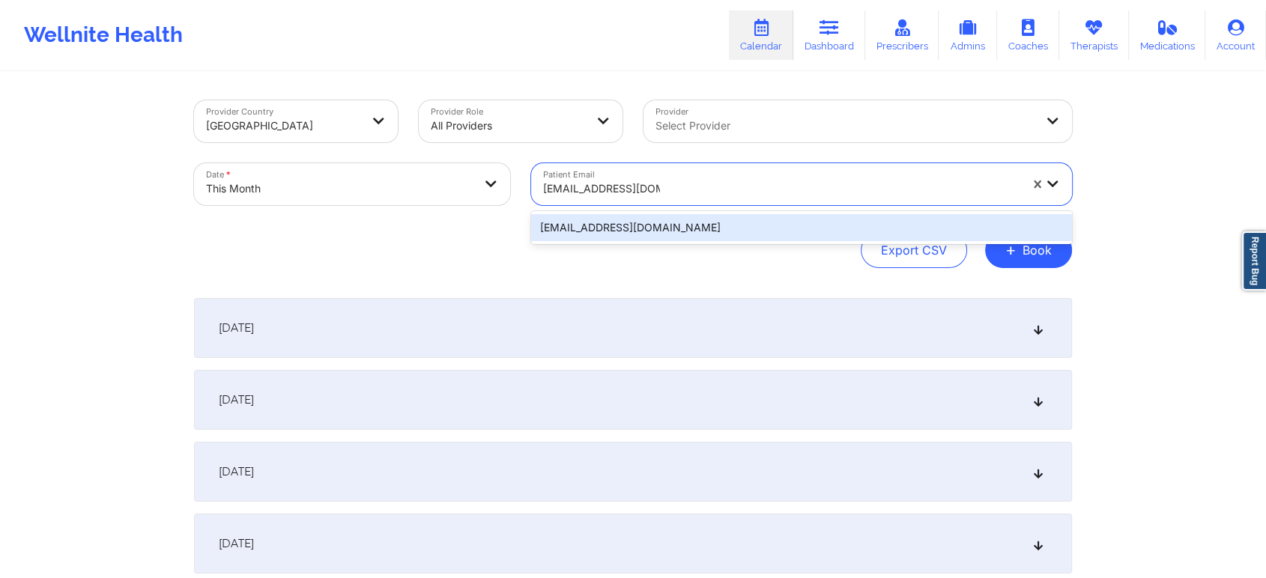
click at [678, 226] on div "[EMAIL_ADDRESS][DOMAIN_NAME]" at bounding box center [801, 227] width 541 height 27
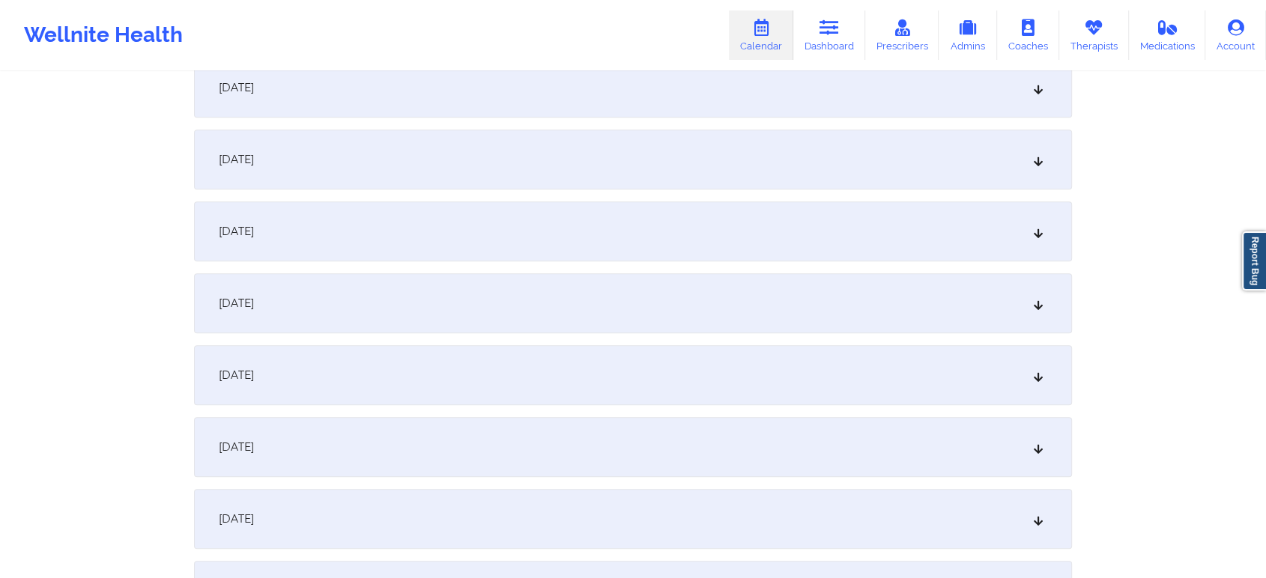
scroll to position [632, 0]
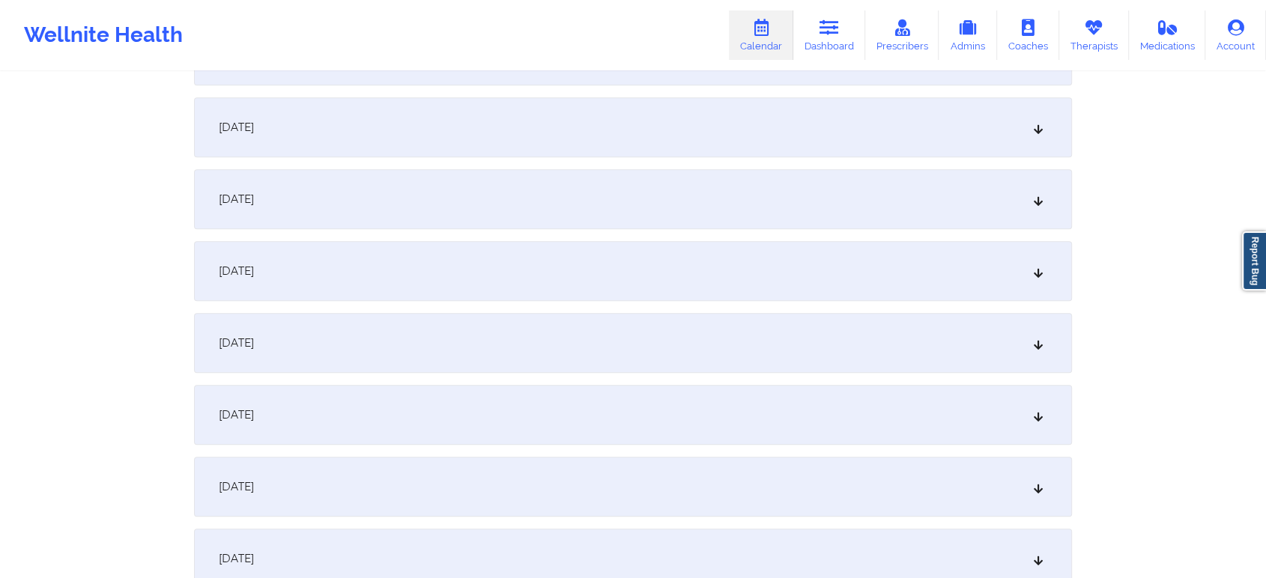
click at [634, 250] on div "[DATE]" at bounding box center [633, 271] width 878 height 60
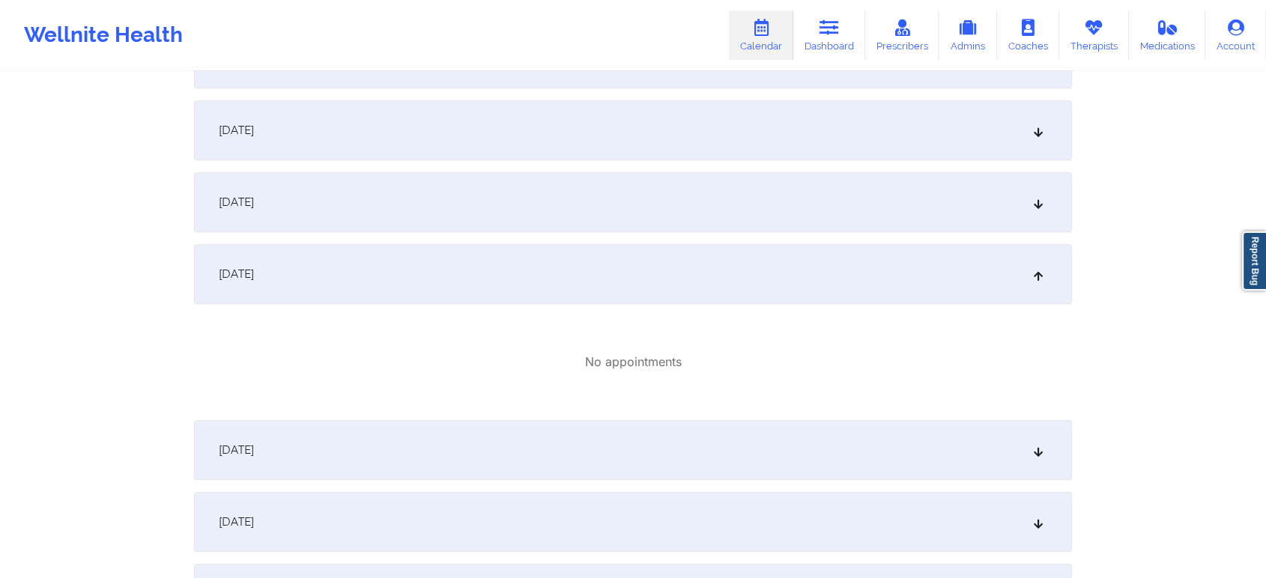
scroll to position [0, 0]
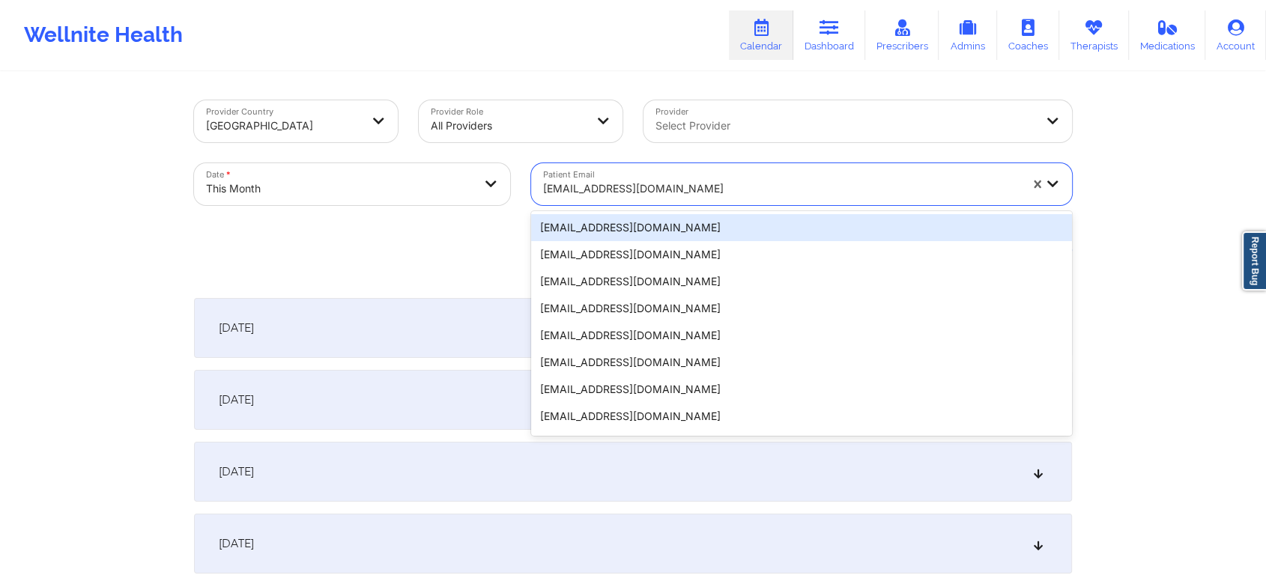
click at [664, 199] on div "[EMAIL_ADDRESS][DOMAIN_NAME]" at bounding box center [781, 188] width 476 height 33
paste input "[EMAIL_ADDRESS][DOMAIN_NAME]"
type input "[EMAIL_ADDRESS][DOMAIN_NAME]"
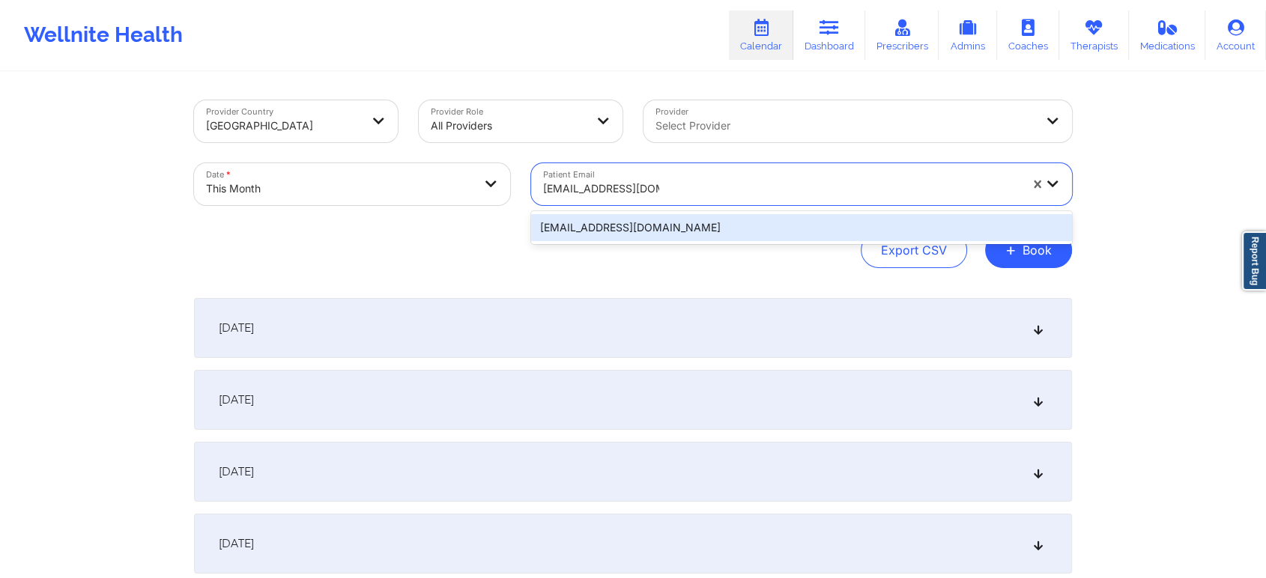
click at [699, 226] on div "[EMAIL_ADDRESS][DOMAIN_NAME]" at bounding box center [801, 227] width 541 height 27
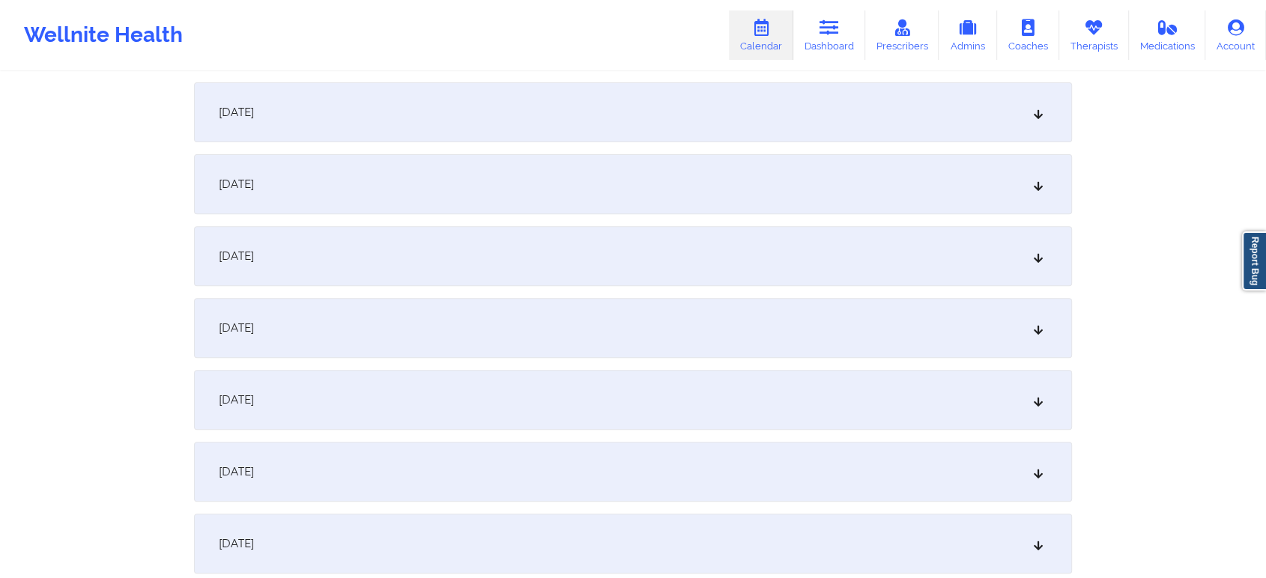
scroll to position [506, 0]
click at [502, 406] on div "[DATE]" at bounding box center [633, 398] width 878 height 60
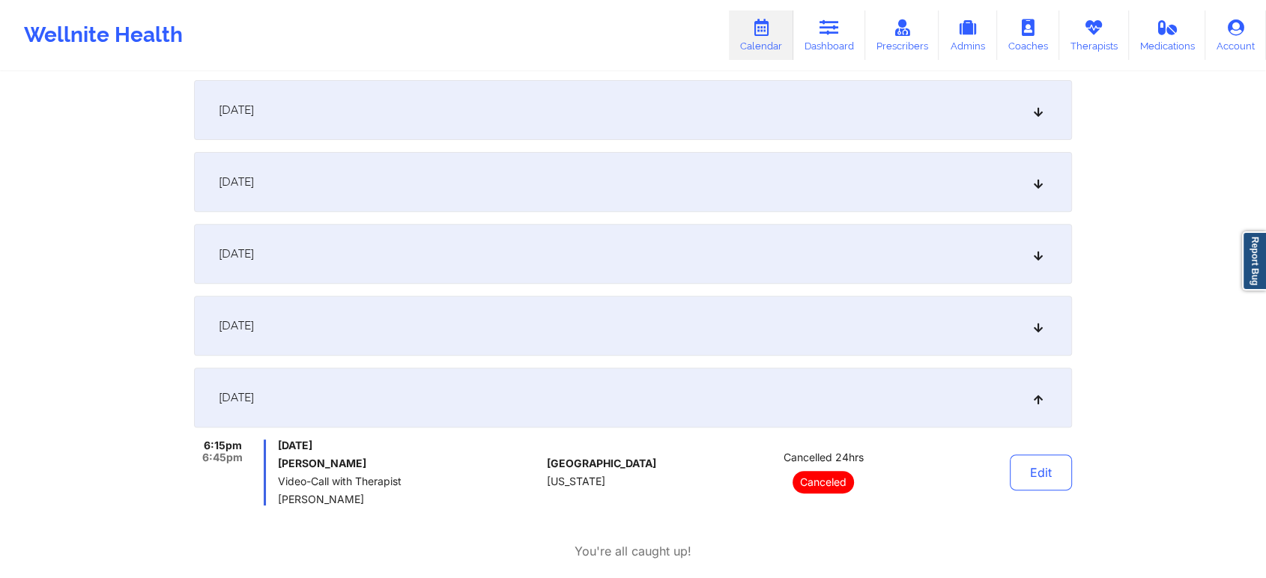
click at [1020, 453] on div "Edit" at bounding box center [1002, 473] width 139 height 66
click at [1038, 470] on button "Edit" at bounding box center [1041, 473] width 62 height 36
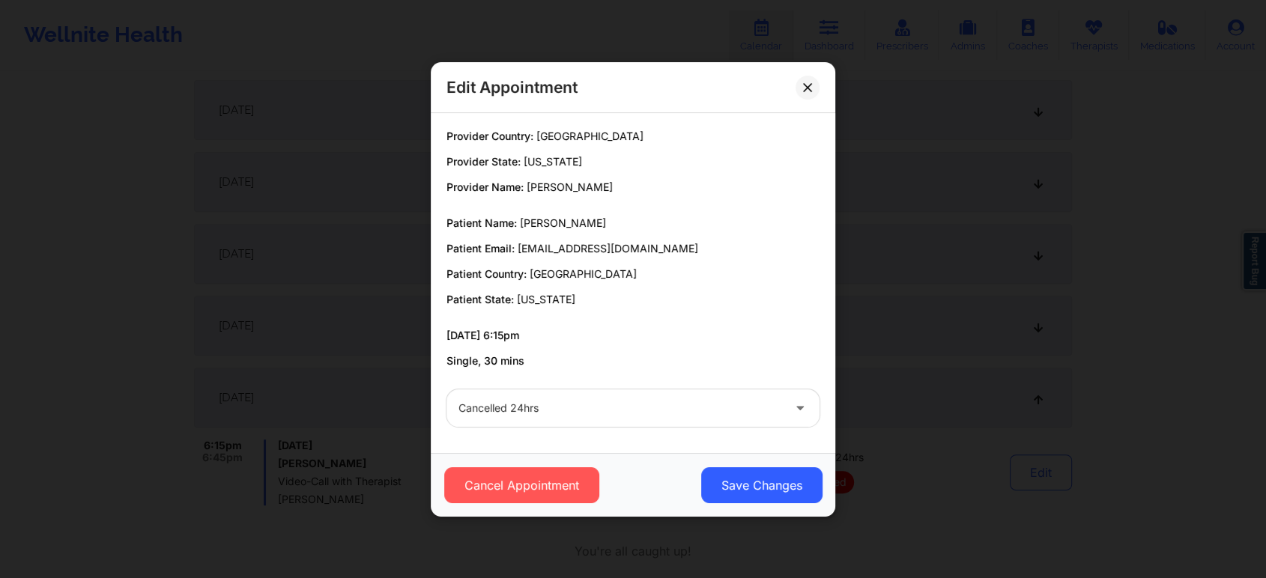
click at [570, 400] on div at bounding box center [620, 408] width 324 height 18
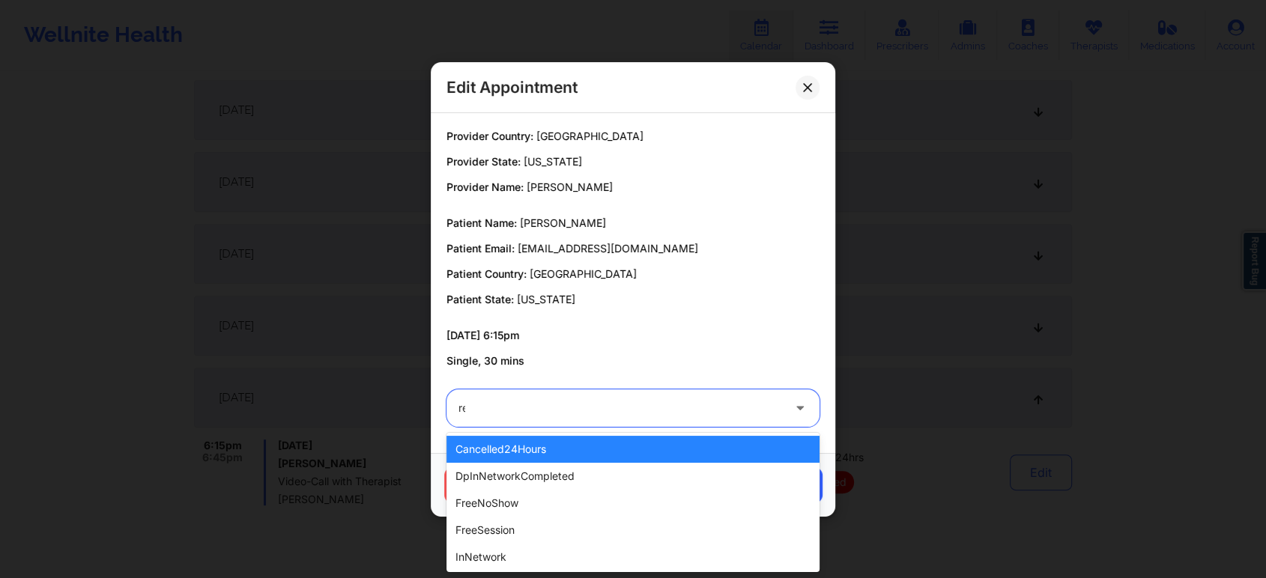
type input "res"
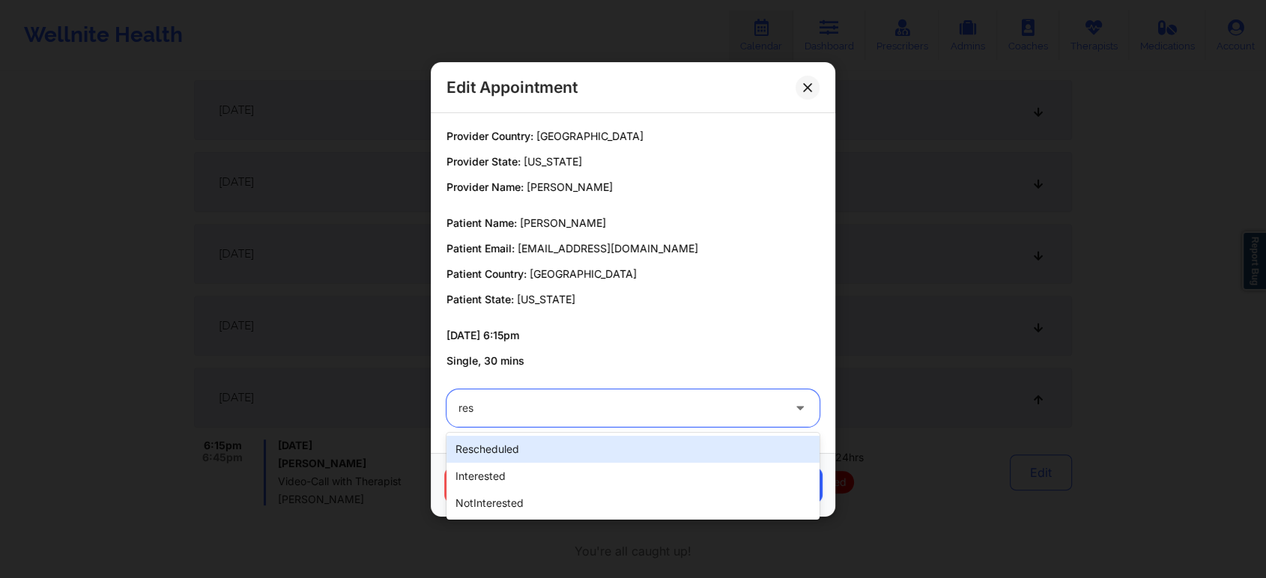
click at [527, 443] on div "rescheduled" at bounding box center [632, 449] width 373 height 27
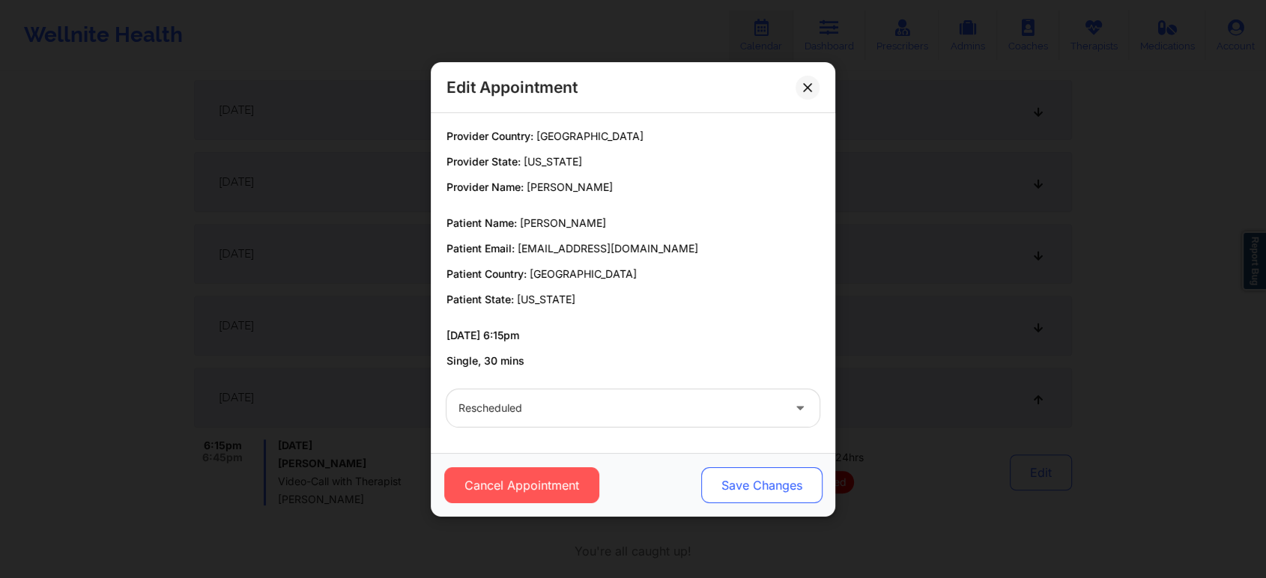
click at [767, 483] on button "Save Changes" at bounding box center [761, 485] width 121 height 36
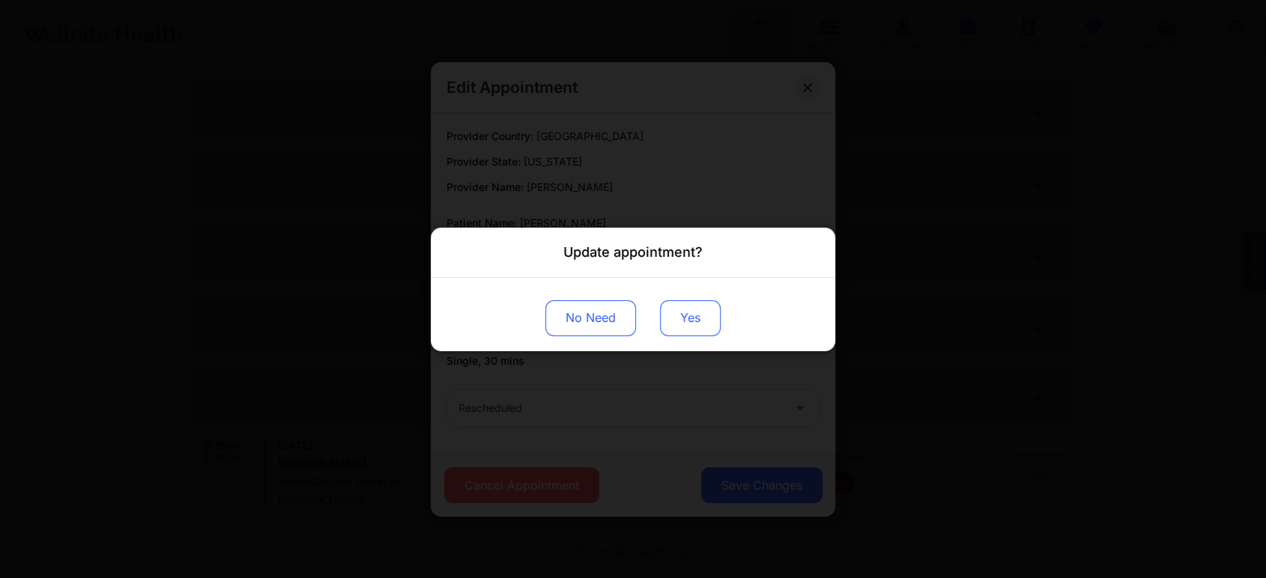
click at [693, 313] on button "Yes" at bounding box center [690, 318] width 61 height 36
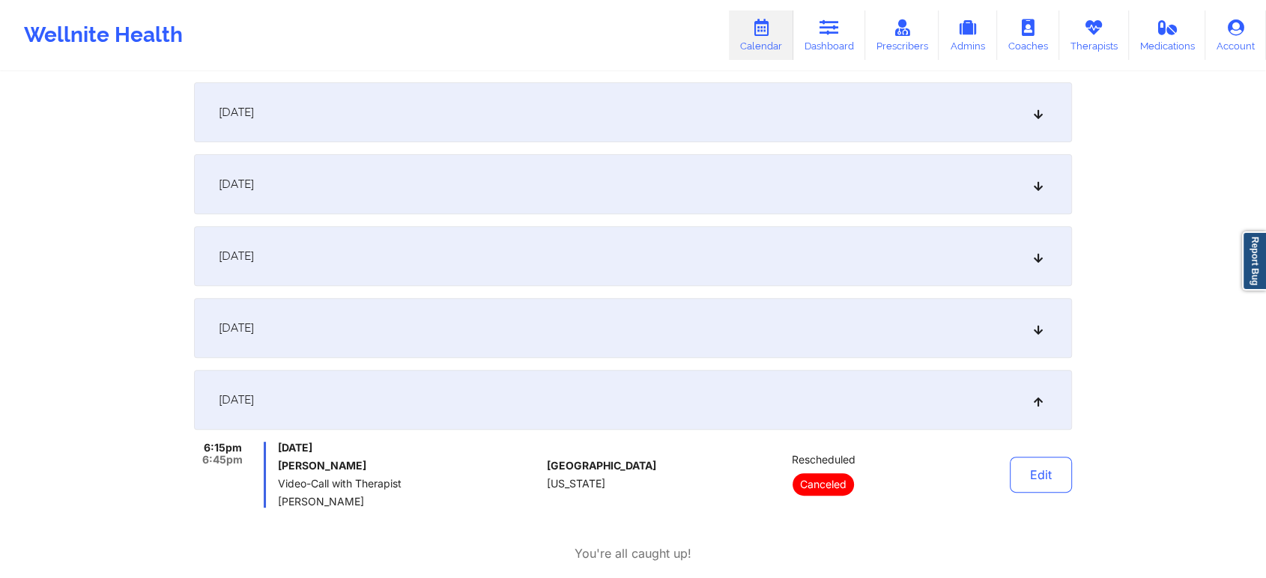
scroll to position [0, 0]
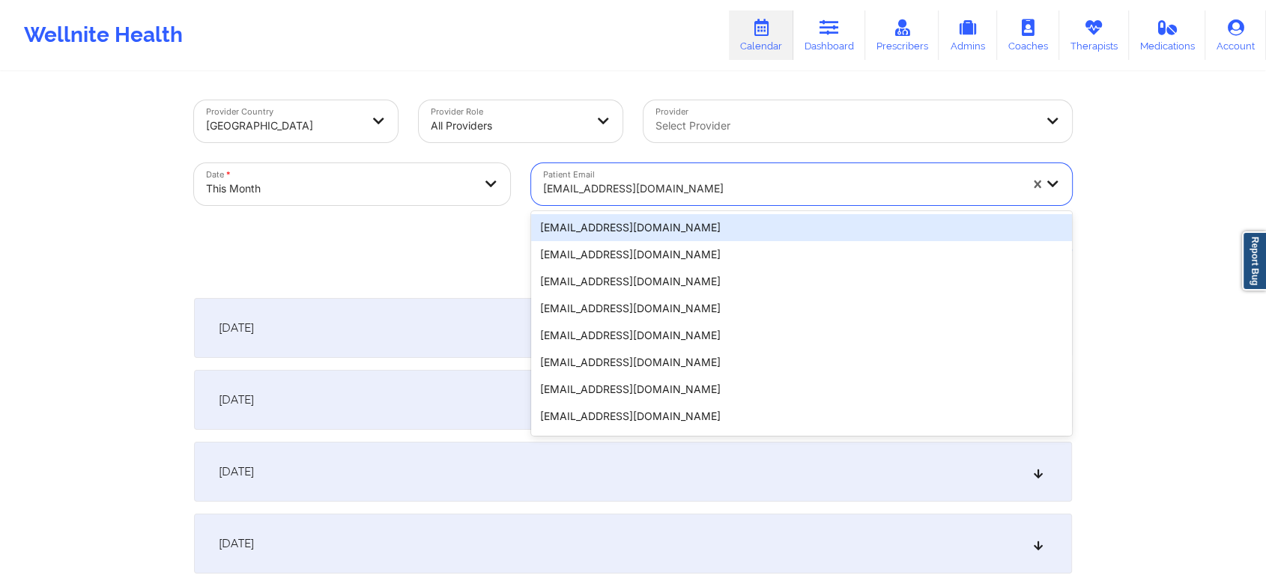
click at [620, 169] on div "[EMAIL_ADDRESS][DOMAIN_NAME]" at bounding box center [776, 184] width 490 height 42
paste input "[EMAIL_ADDRESS][DOMAIN_NAME]"
type input "[EMAIL_ADDRESS][DOMAIN_NAME]"
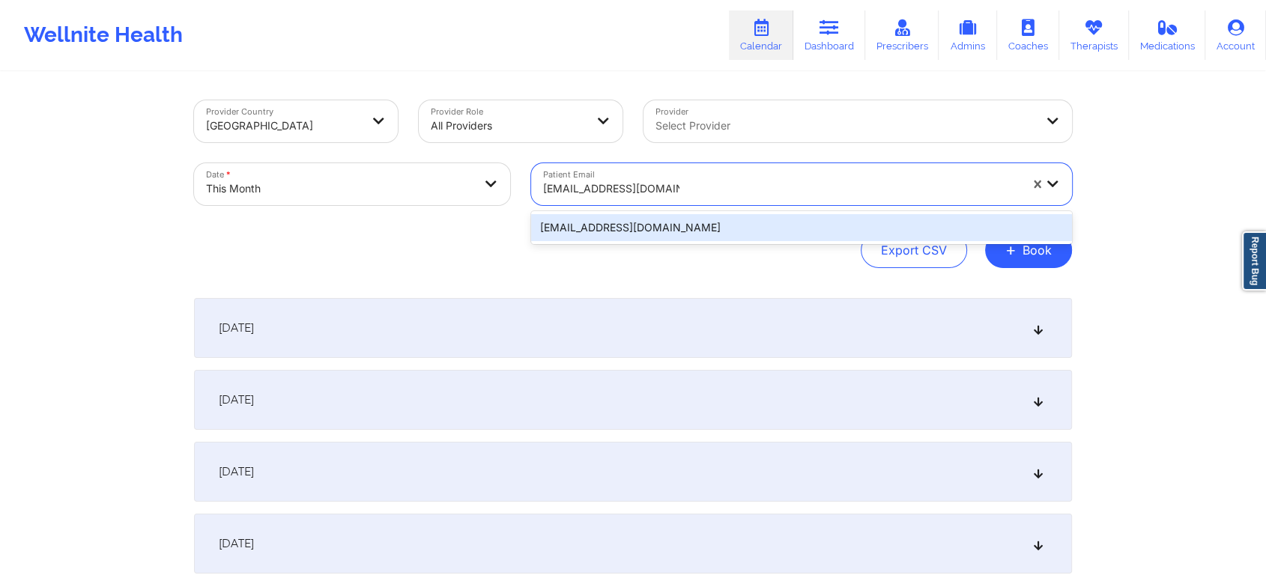
click at [720, 231] on div "[EMAIL_ADDRESS][DOMAIN_NAME]" at bounding box center [801, 227] width 541 height 27
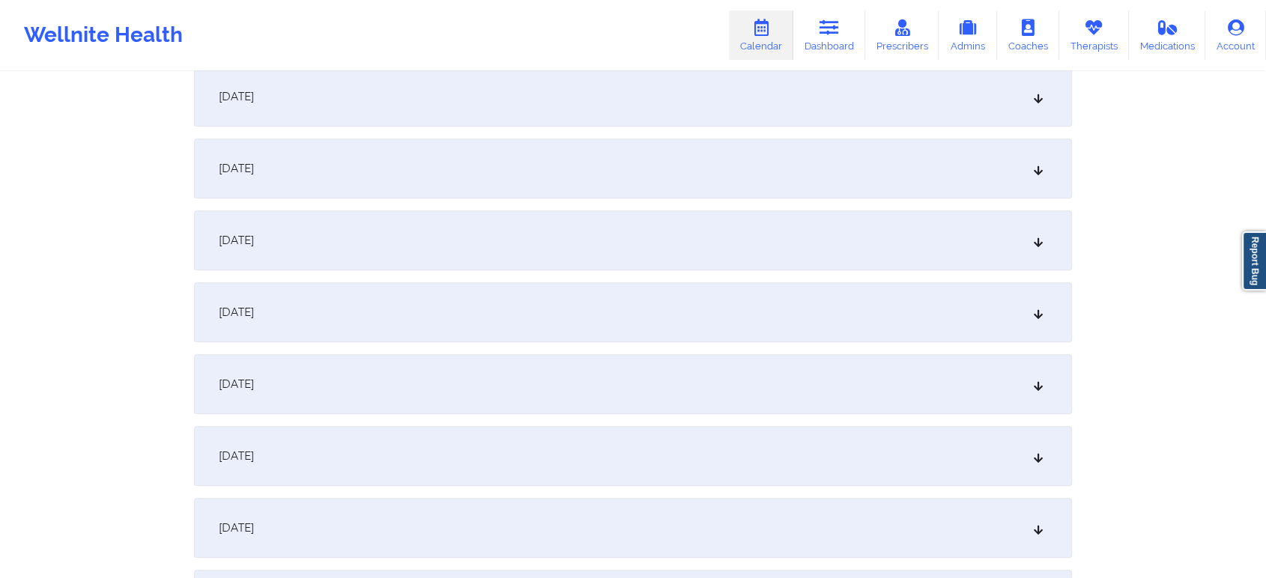
scroll to position [604, 0]
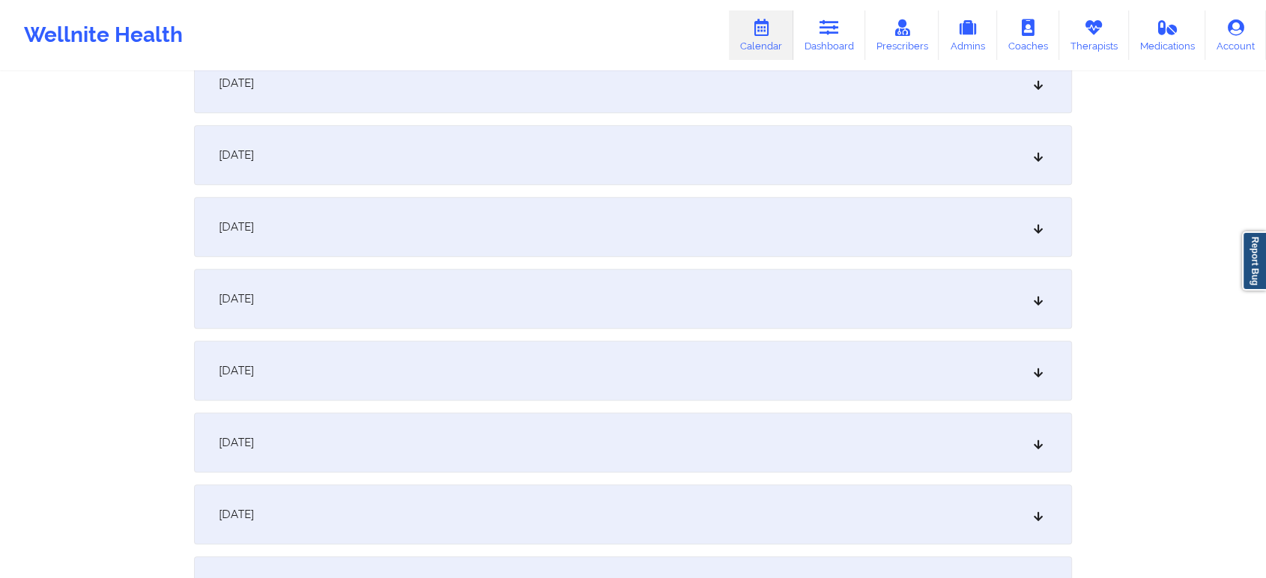
click at [628, 299] on div "[DATE]" at bounding box center [633, 299] width 878 height 60
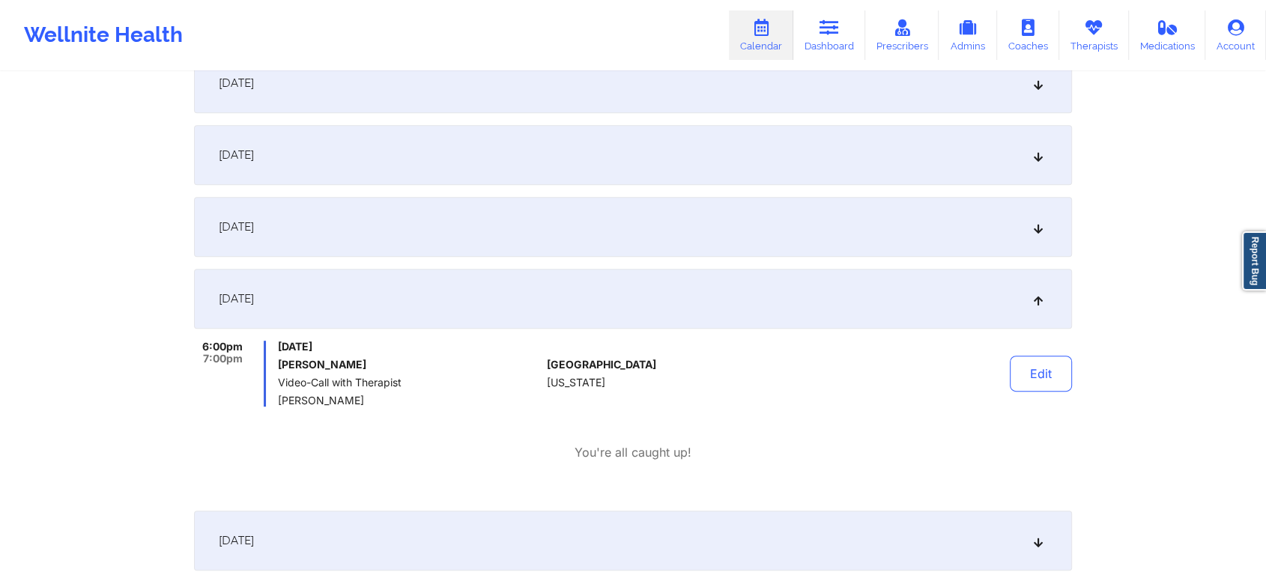
scroll to position [0, 0]
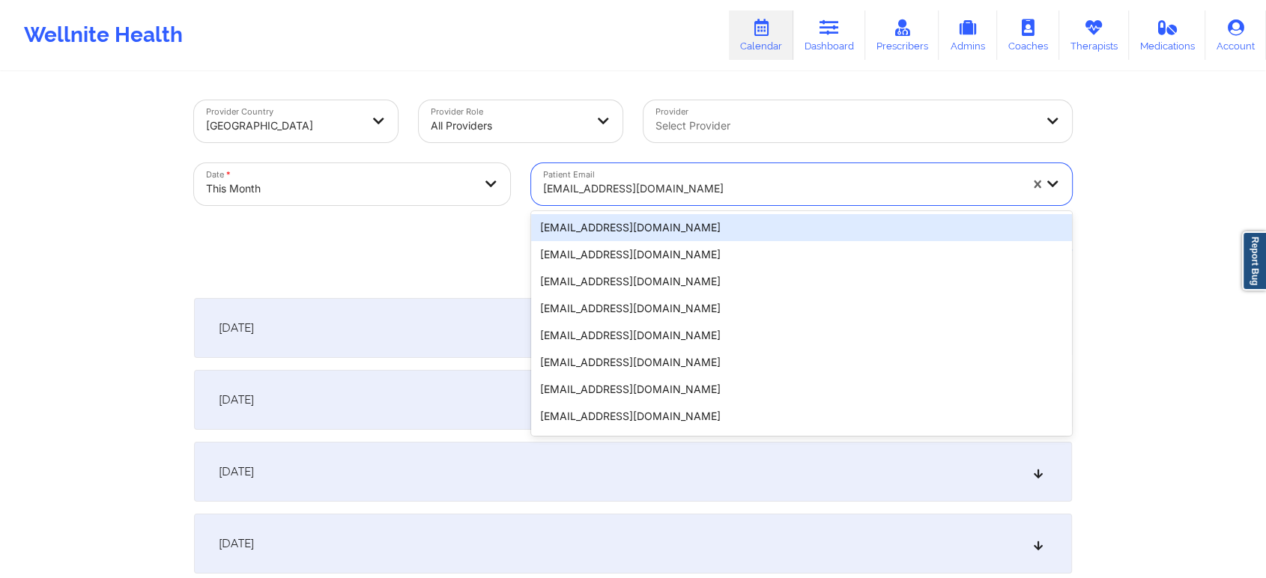
click at [679, 178] on div "[EMAIL_ADDRESS][DOMAIN_NAME]" at bounding box center [781, 188] width 476 height 33
paste input "[PERSON_NAME][EMAIL_ADDRESS][DOMAIN_NAME]"
type input "[PERSON_NAME][EMAIL_ADDRESS][DOMAIN_NAME]"
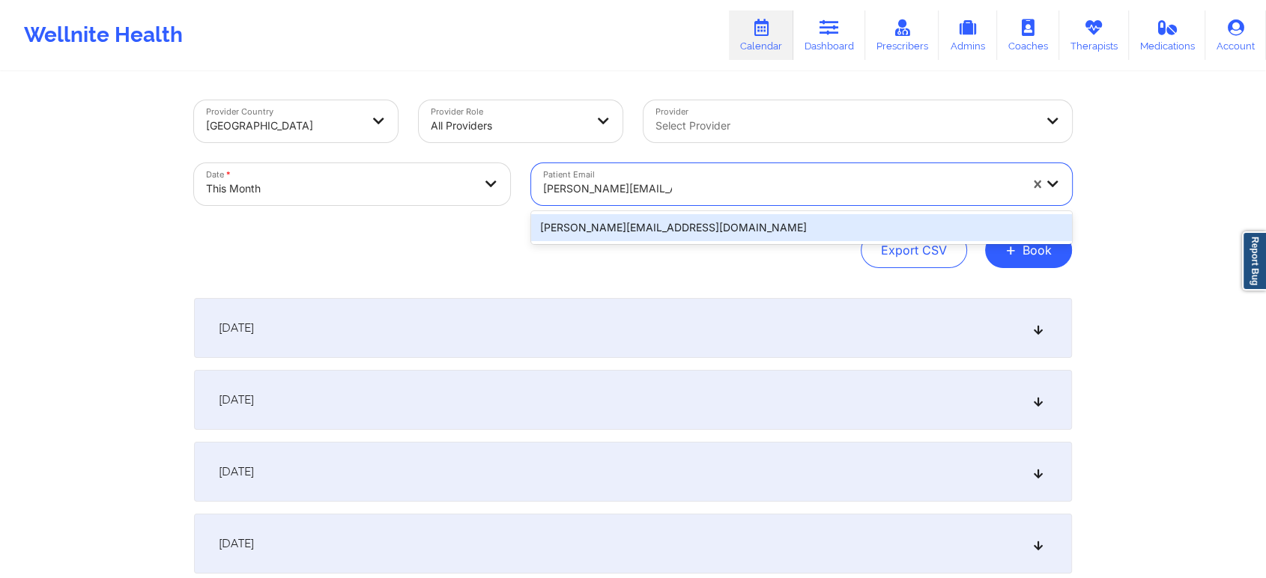
click at [723, 236] on div "[PERSON_NAME][EMAIL_ADDRESS][DOMAIN_NAME]" at bounding box center [801, 227] width 541 height 27
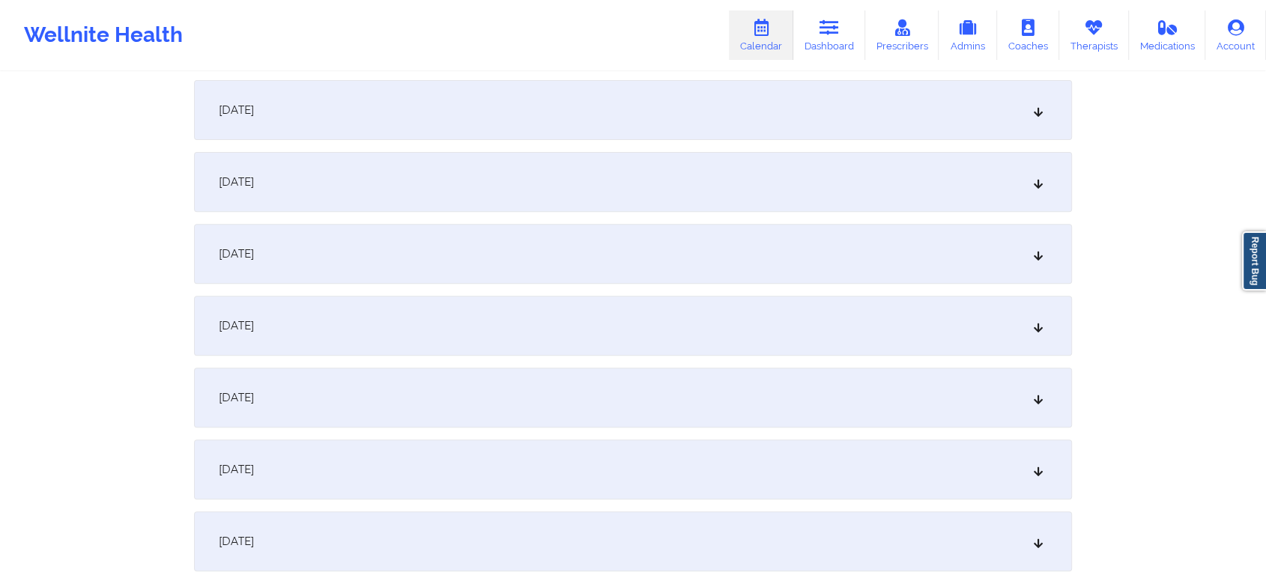
scroll to position [674, 0]
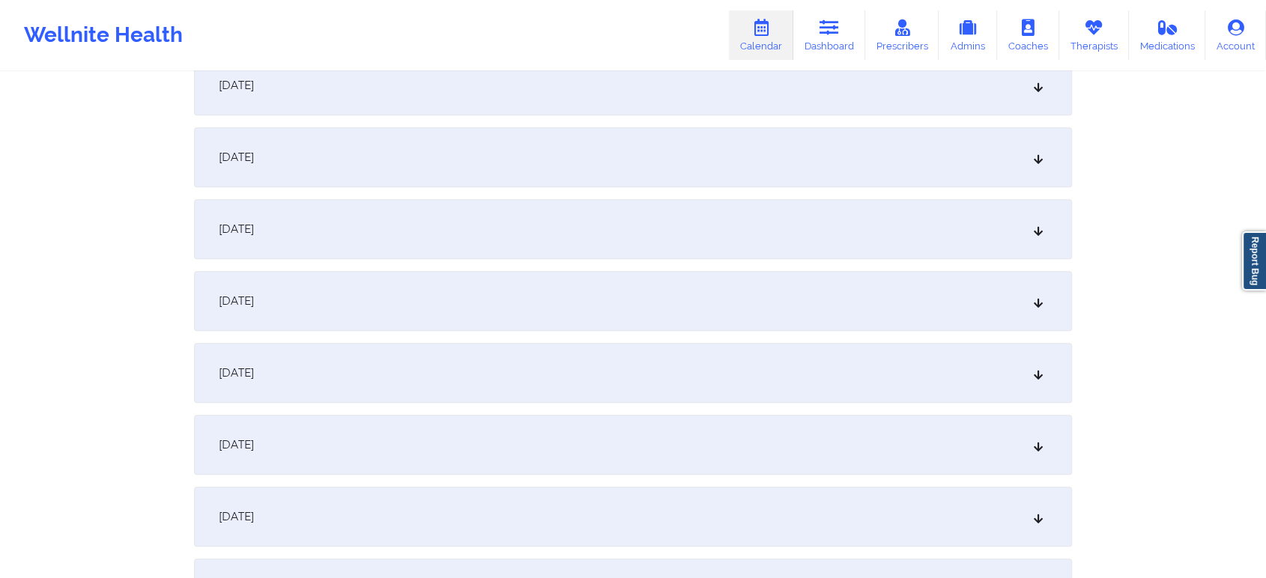
click at [626, 243] on div "[DATE]" at bounding box center [633, 229] width 878 height 60
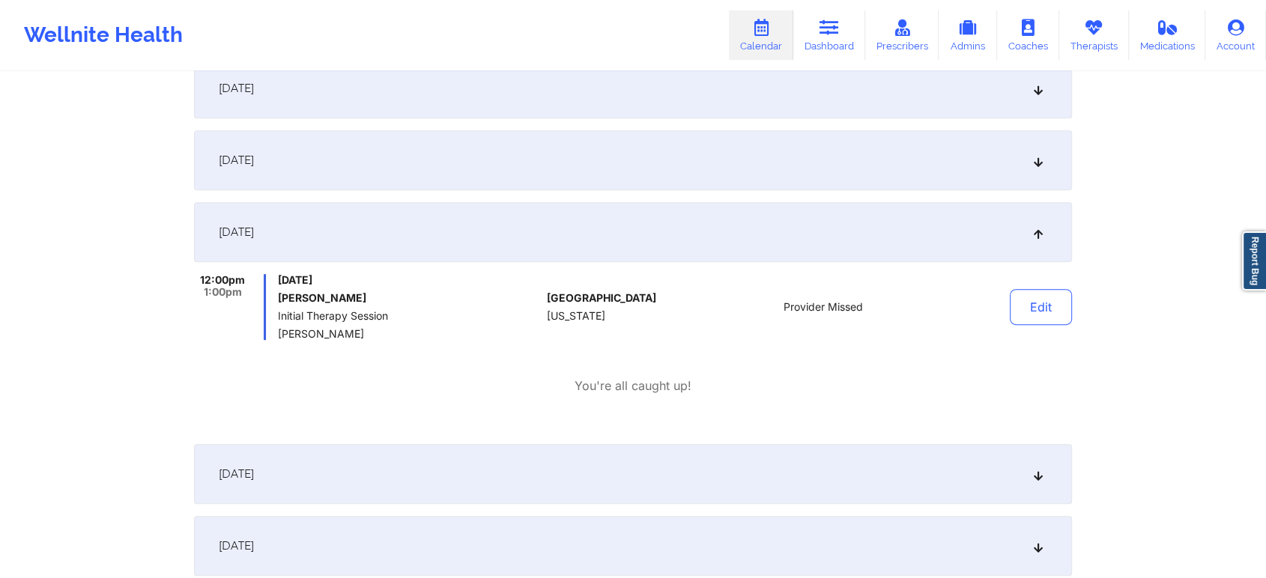
scroll to position [0, 0]
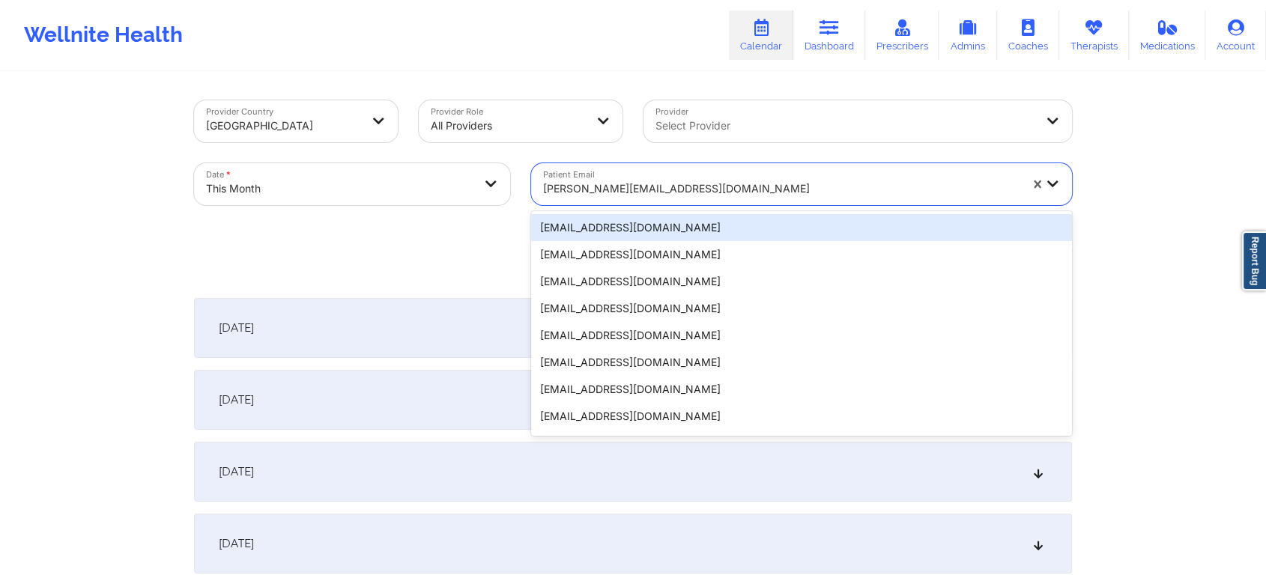
click at [635, 195] on div at bounding box center [781, 189] width 476 height 18
paste input "[EMAIL_ADDRESS][DOMAIN_NAME]"
type input "[EMAIL_ADDRESS][DOMAIN_NAME]"
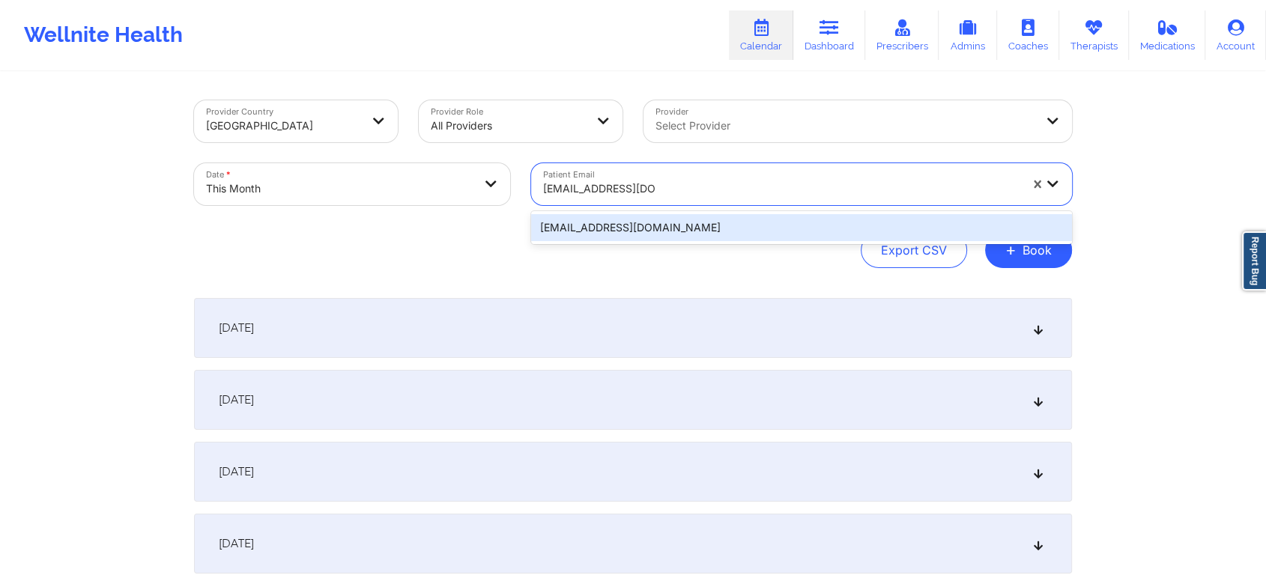
click at [652, 238] on div "[EMAIL_ADDRESS][DOMAIN_NAME]" at bounding box center [801, 227] width 541 height 27
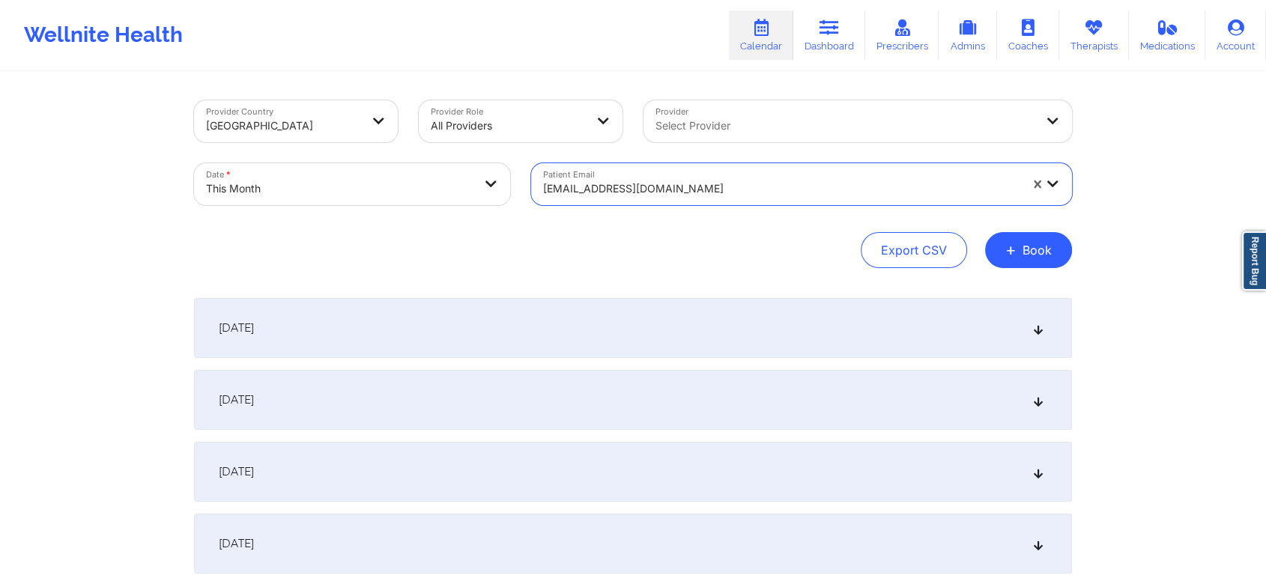
scroll to position [613, 0]
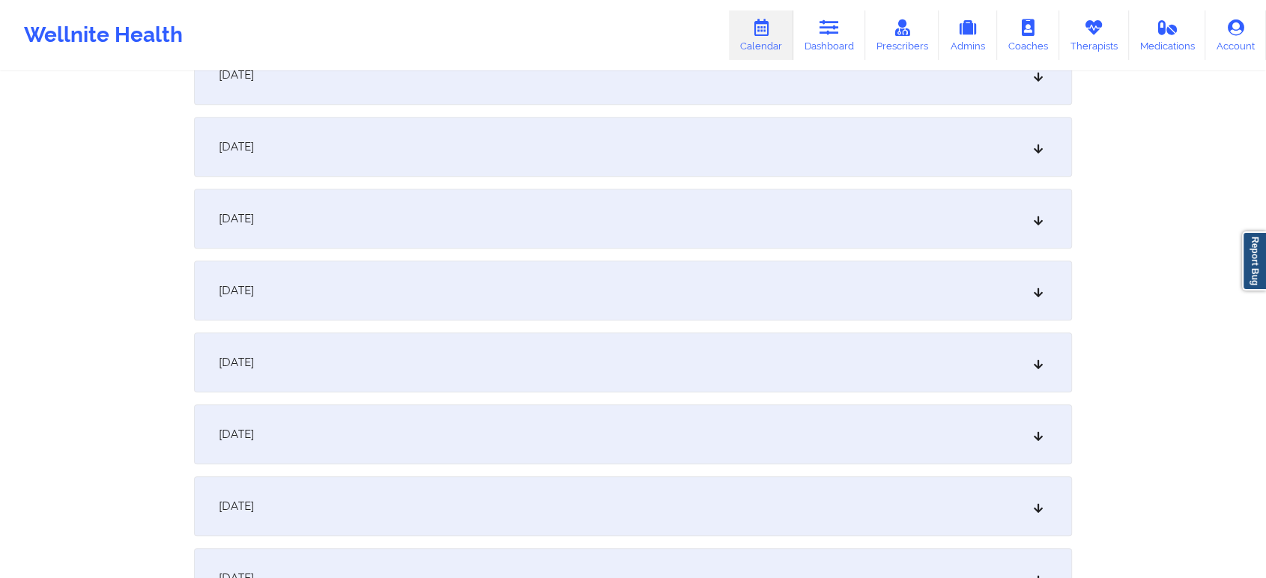
click at [552, 265] on div "[DATE]" at bounding box center [633, 291] width 878 height 60
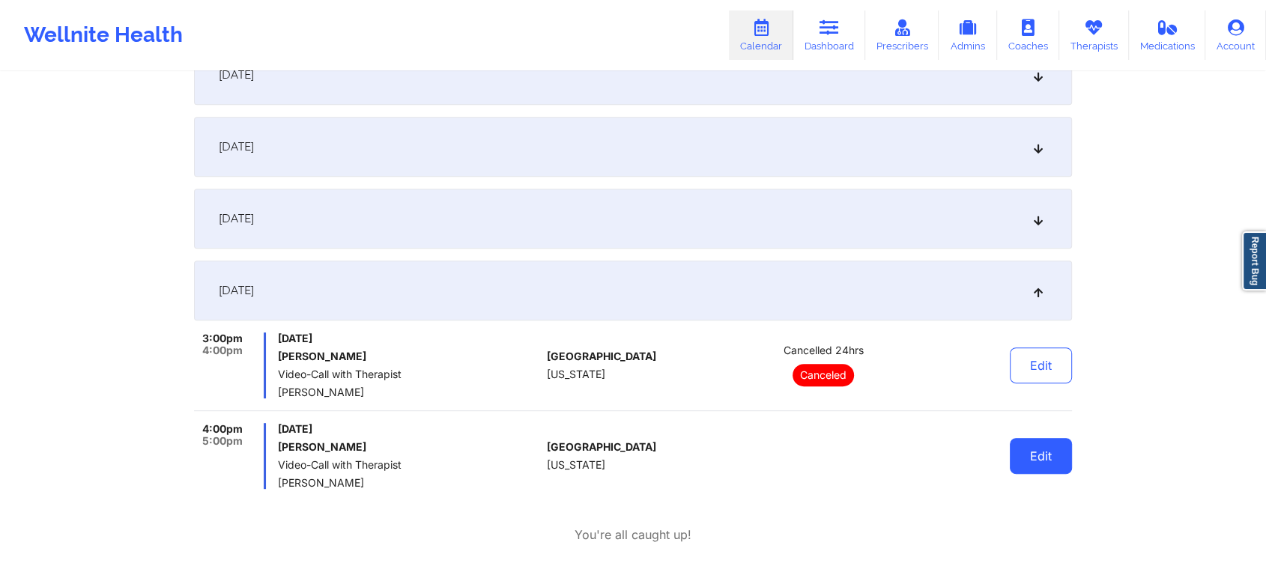
click at [1038, 461] on button "Edit" at bounding box center [1041, 456] width 62 height 36
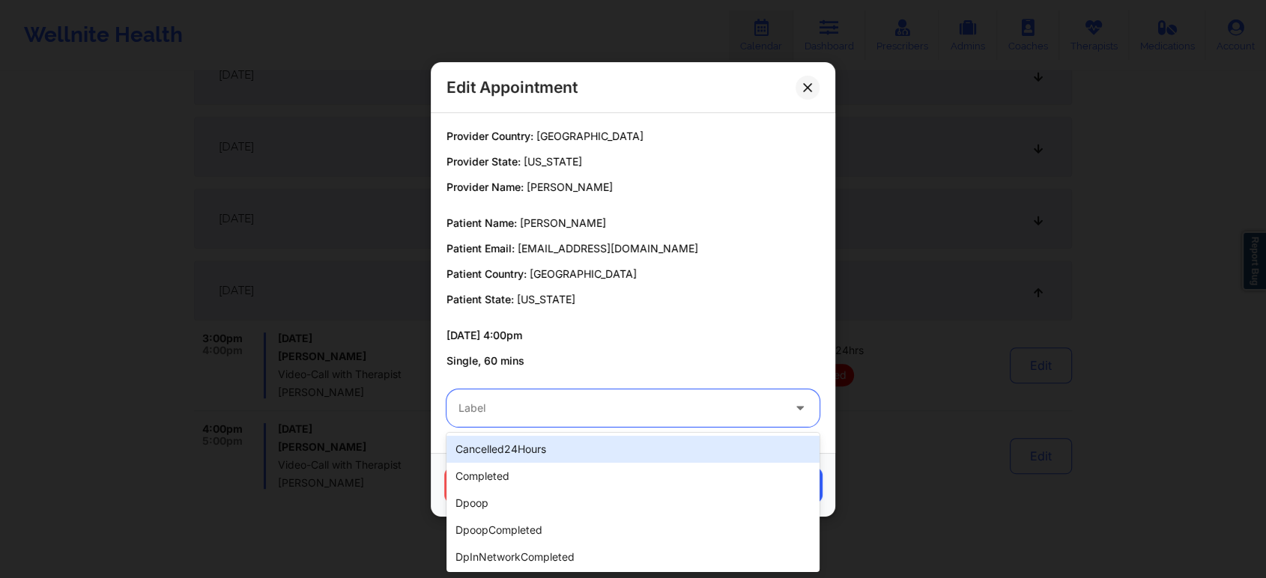
click at [498, 410] on div at bounding box center [620, 408] width 324 height 18
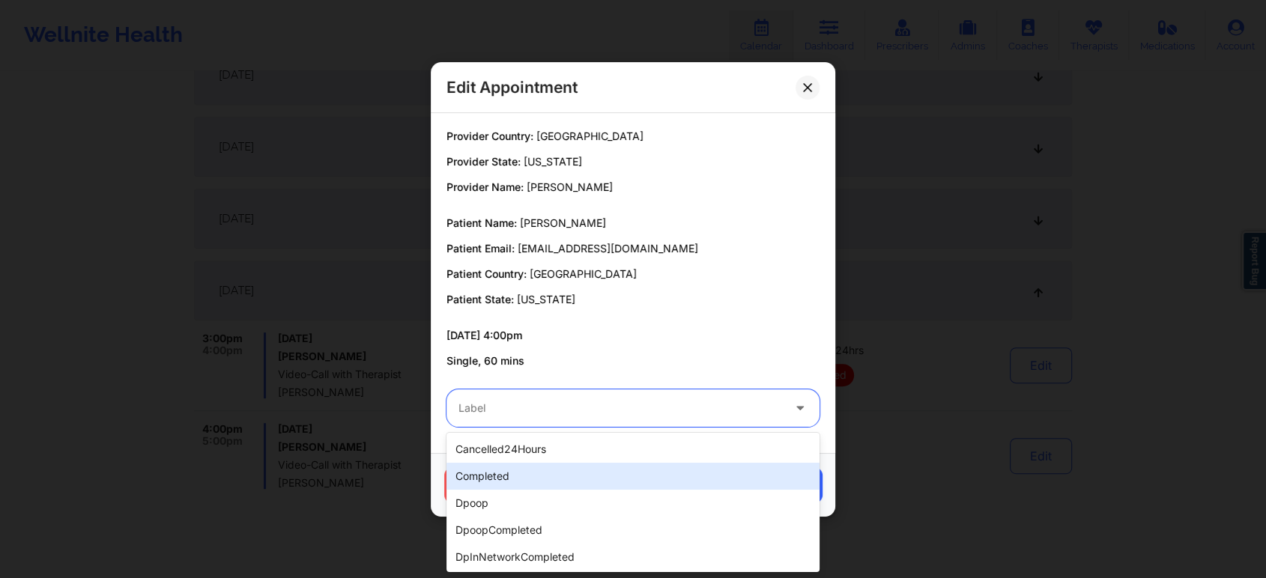
click at [511, 483] on div "completed" at bounding box center [632, 476] width 373 height 27
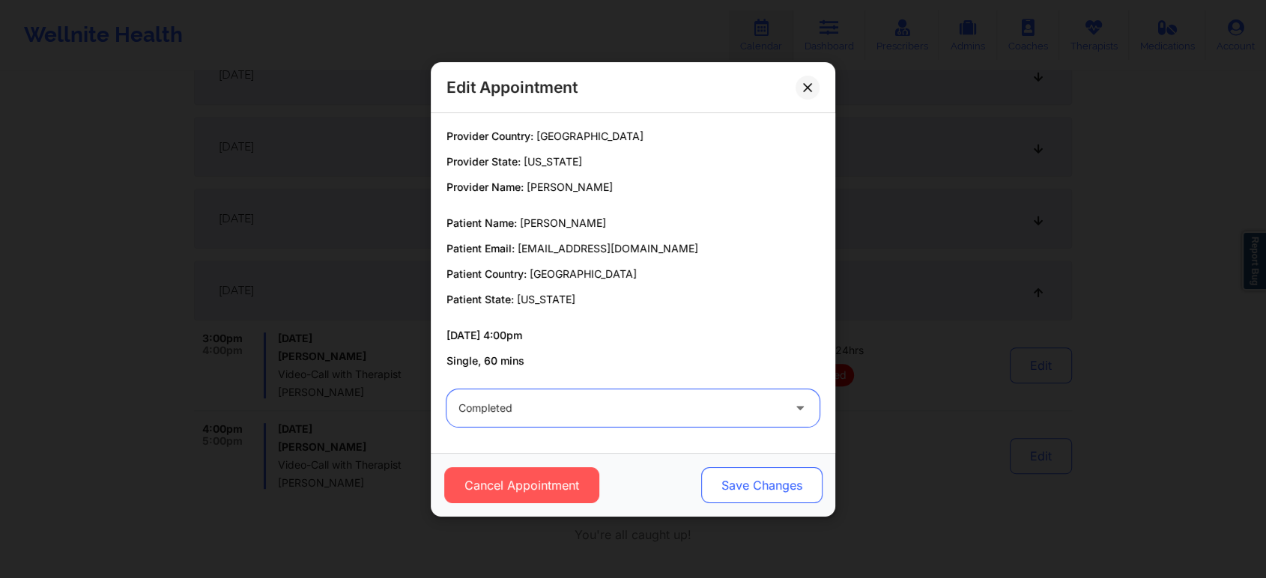
click at [759, 490] on button "Save Changes" at bounding box center [761, 485] width 121 height 36
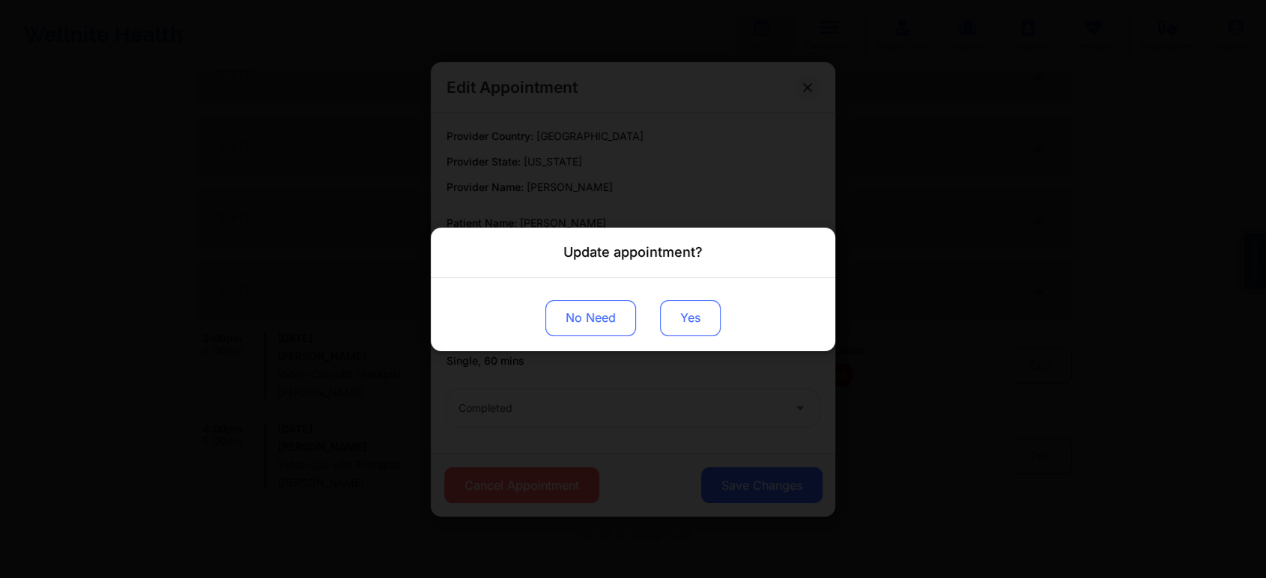
click at [711, 307] on button "Yes" at bounding box center [690, 318] width 61 height 36
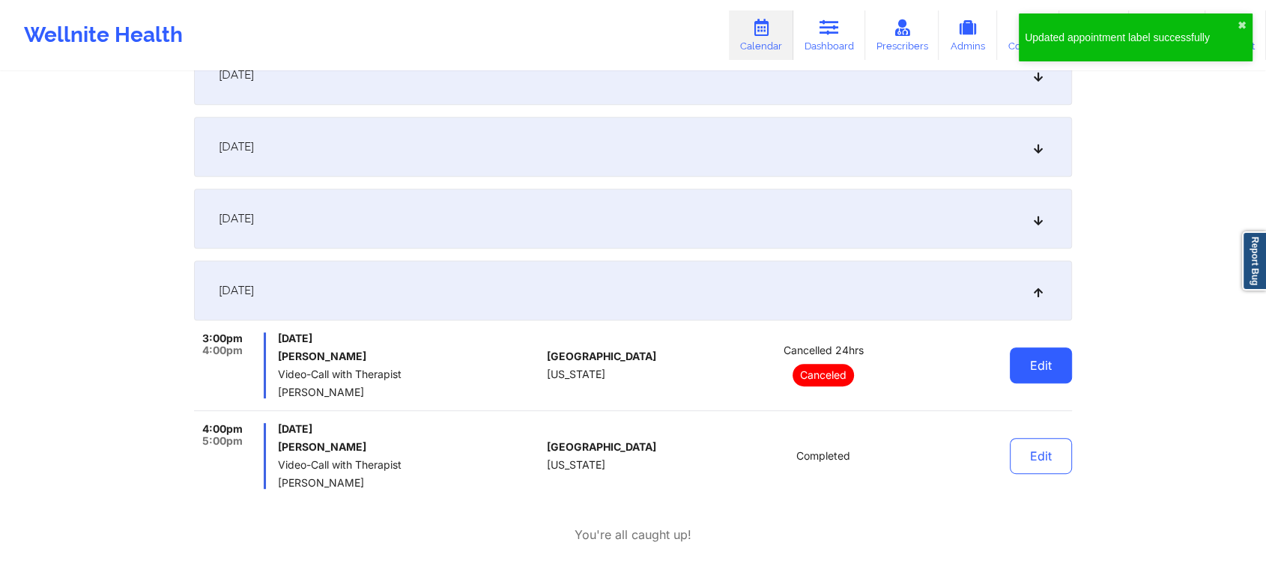
click at [1057, 362] on button "Edit" at bounding box center [1041, 365] width 62 height 36
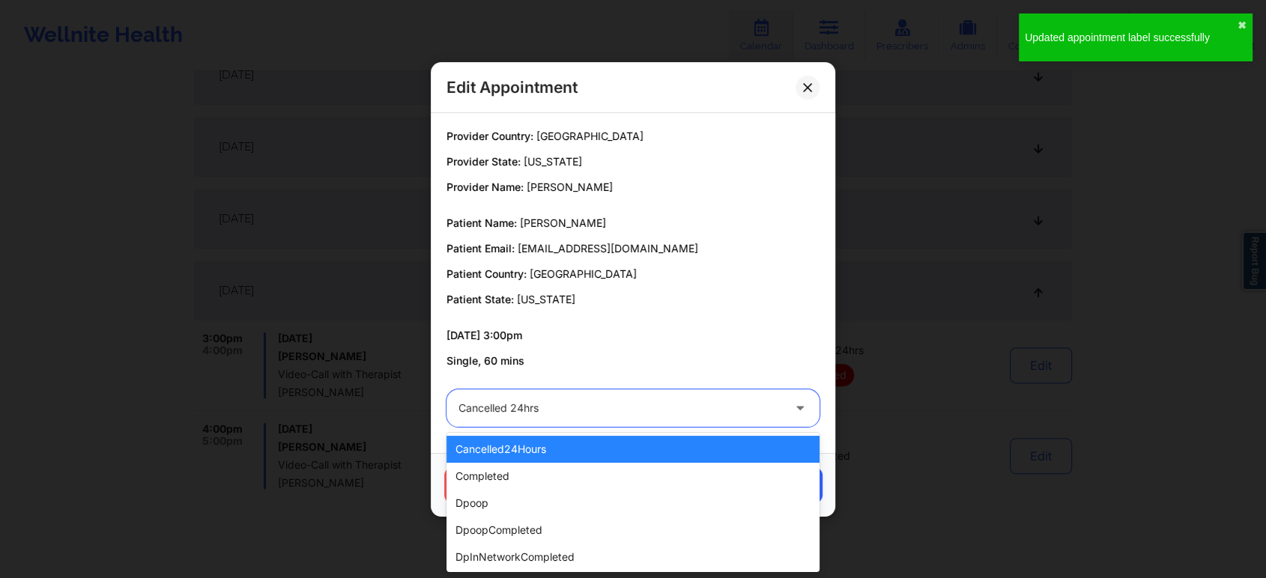
click at [540, 406] on div at bounding box center [620, 408] width 324 height 18
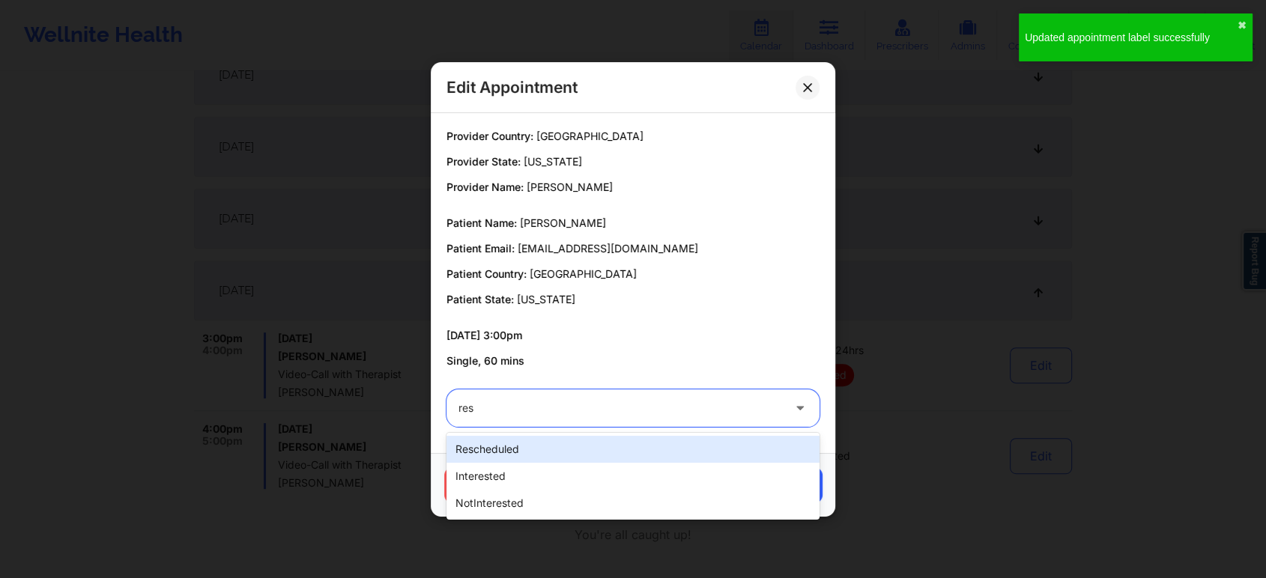
type input "resc"
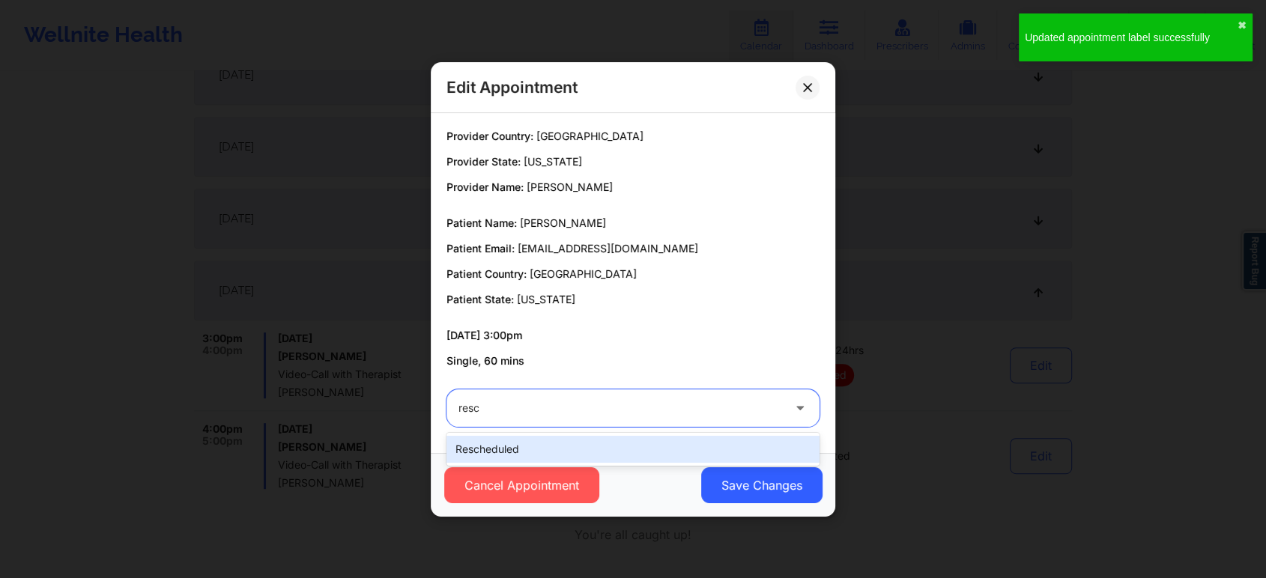
click at [500, 446] on div "rescheduled" at bounding box center [632, 449] width 373 height 27
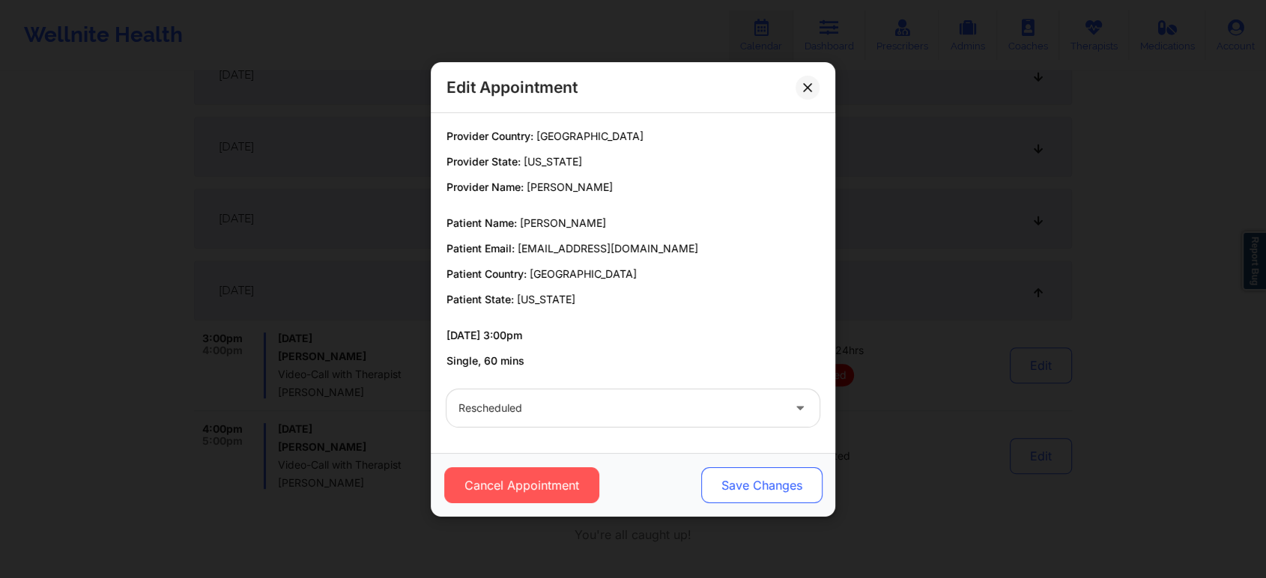
click at [736, 476] on button "Save Changes" at bounding box center [761, 485] width 121 height 36
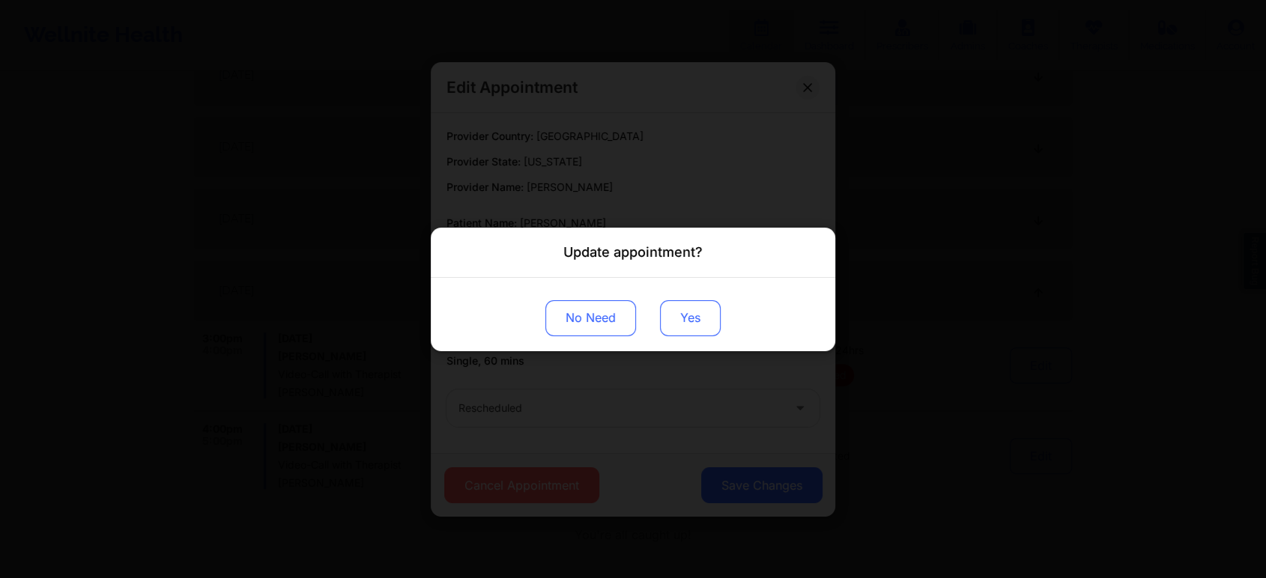
click at [696, 321] on button "Yes" at bounding box center [690, 318] width 61 height 36
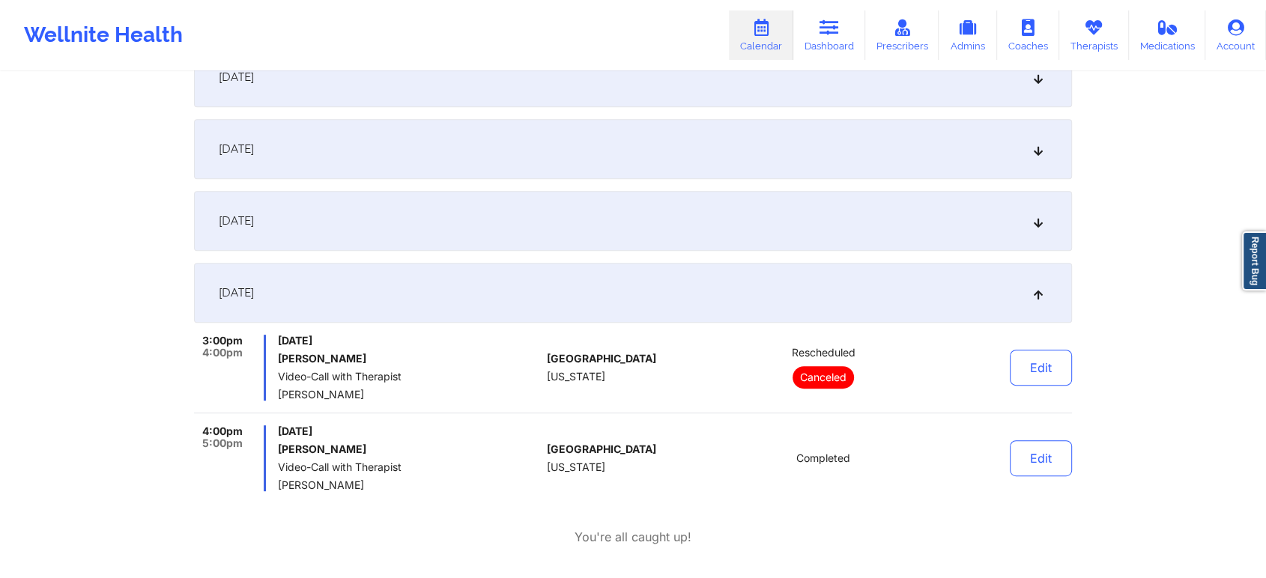
scroll to position [0, 0]
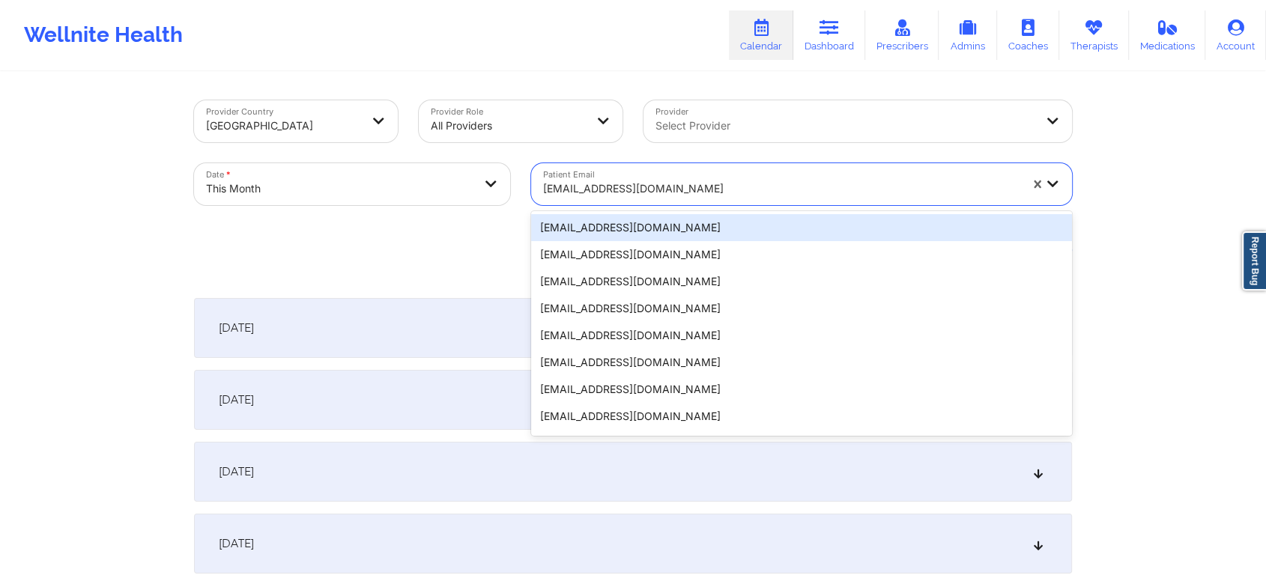
click at [640, 188] on div at bounding box center [781, 189] width 476 height 18
paste input "[EMAIL_ADDRESS][DOMAIN_NAME]"
type input "[EMAIL_ADDRESS][DOMAIN_NAME]"
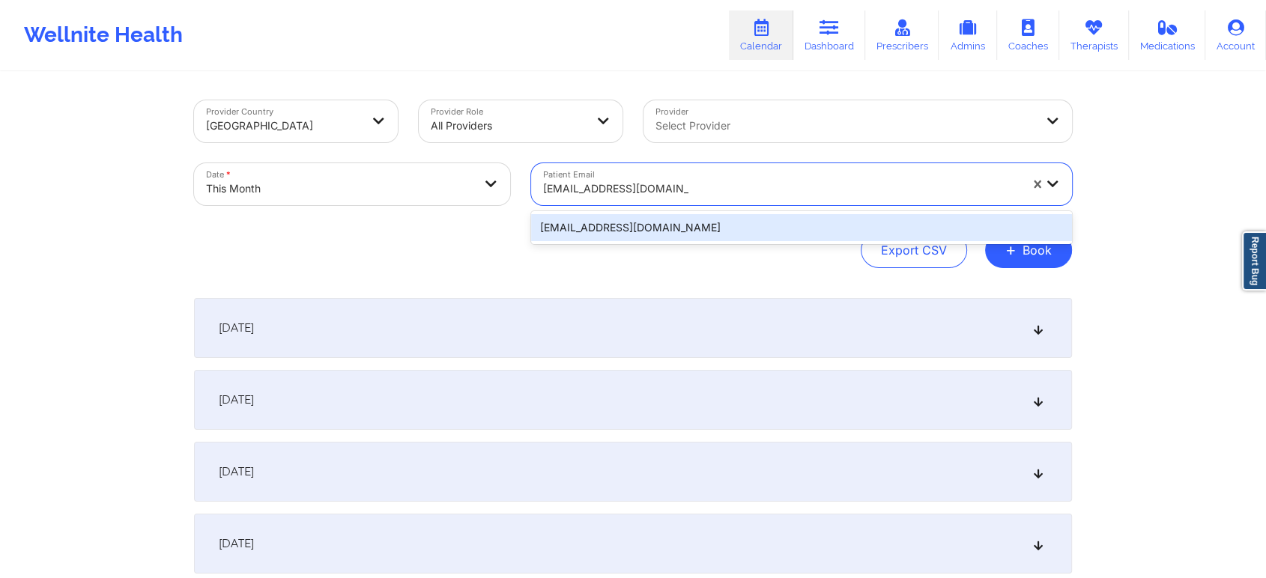
click at [634, 220] on div "[EMAIL_ADDRESS][DOMAIN_NAME]" at bounding box center [801, 227] width 541 height 27
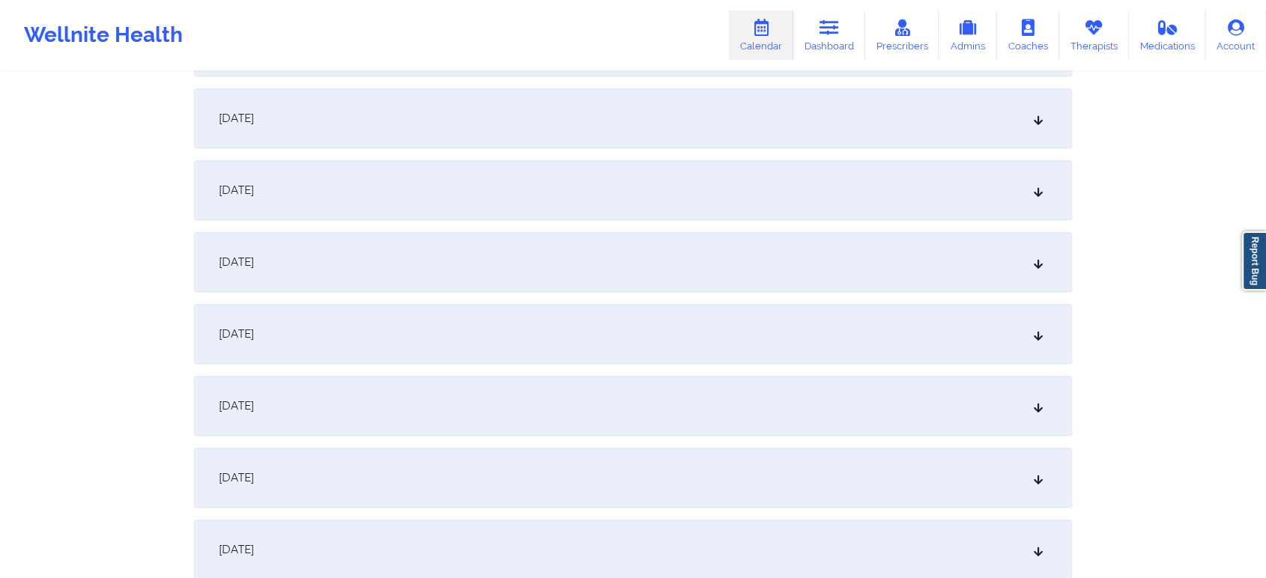
scroll to position [670, 0]
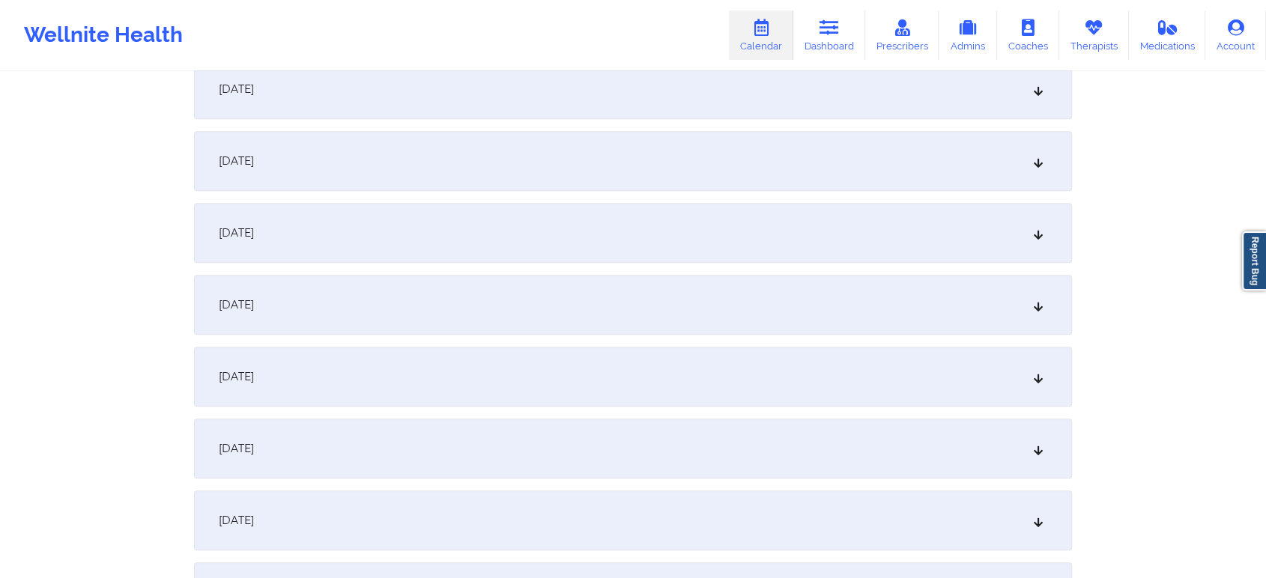
click at [713, 229] on div "[DATE]" at bounding box center [633, 233] width 878 height 60
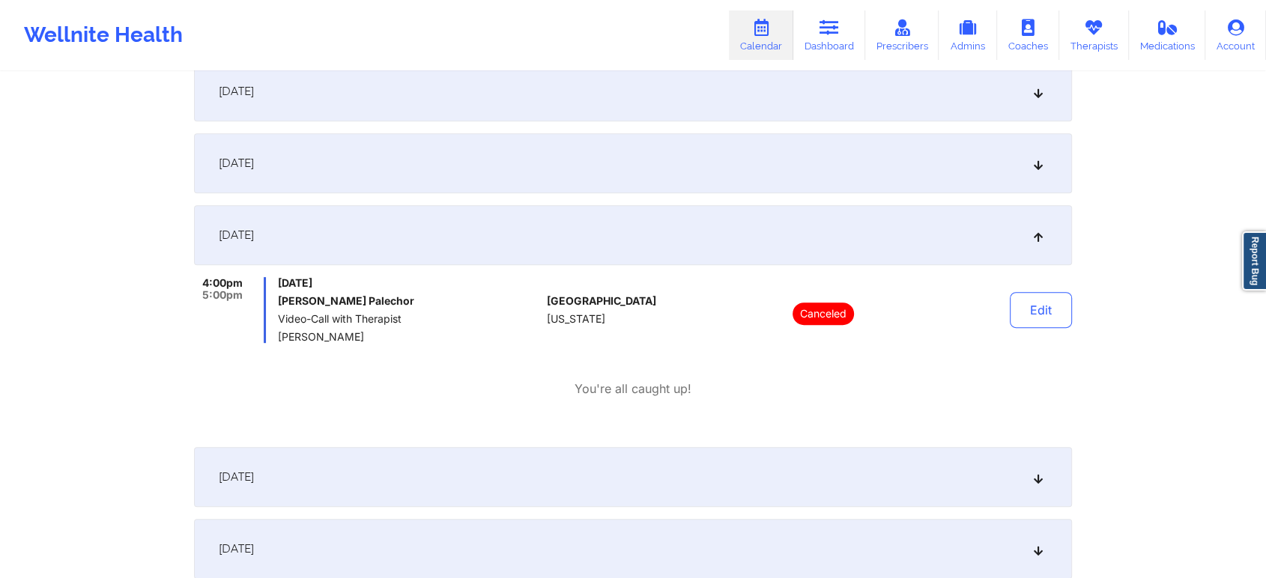
scroll to position [0, 0]
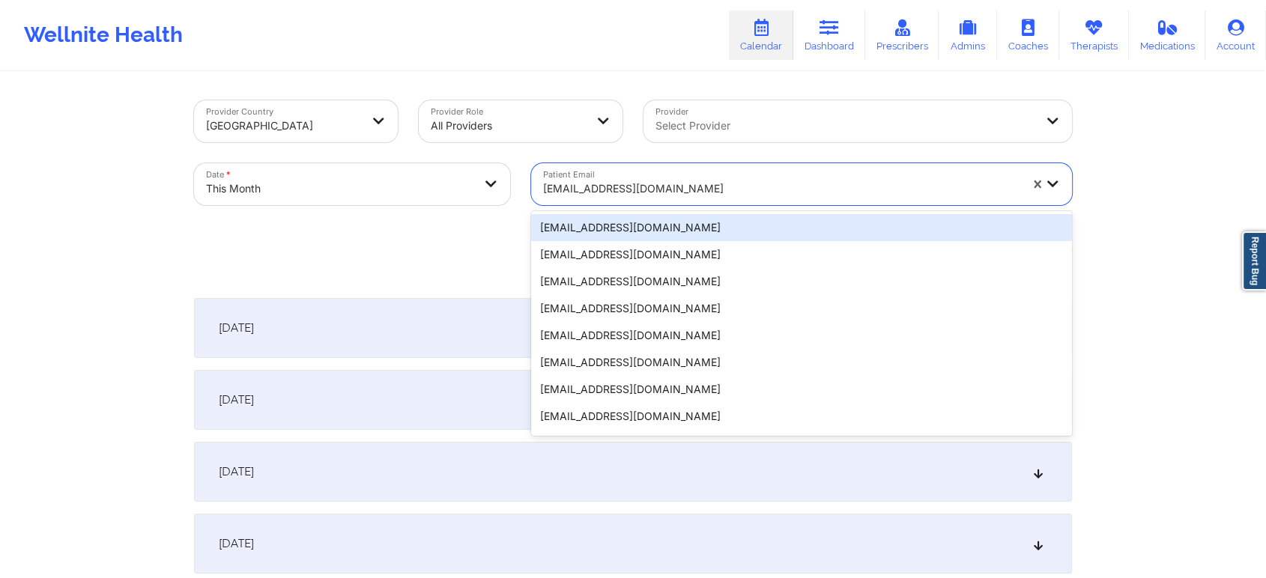
click at [641, 199] on div "[EMAIL_ADDRESS][DOMAIN_NAME]" at bounding box center [781, 188] width 476 height 33
paste input "[EMAIL_ADDRESS][DOMAIN_NAME]"
type input "[EMAIL_ADDRESS][DOMAIN_NAME]"
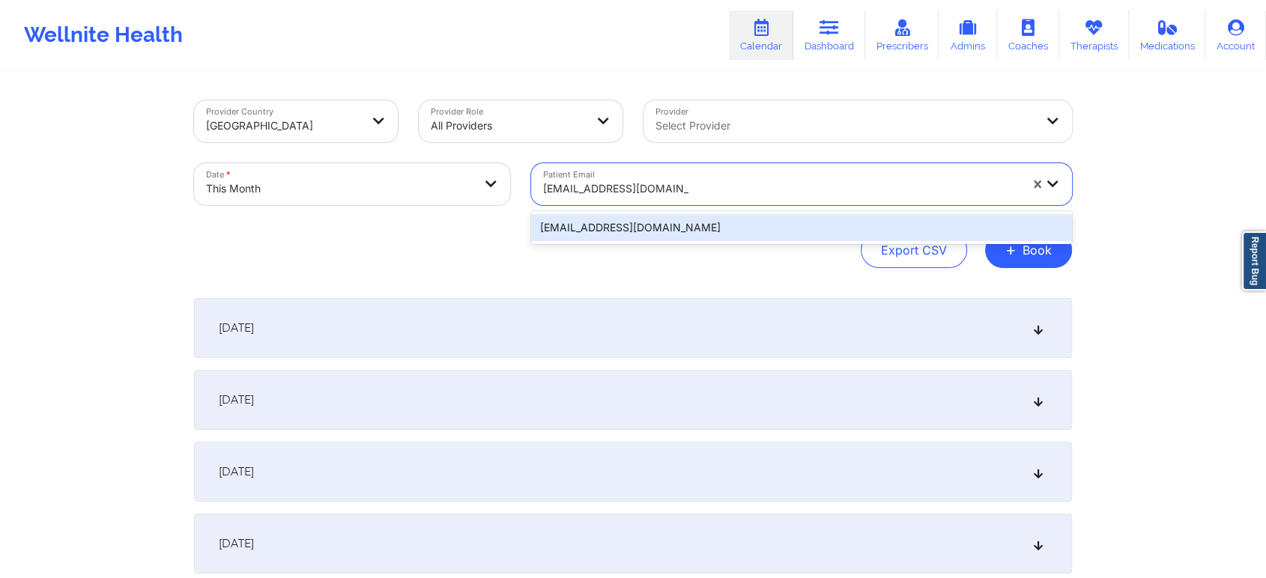
click at [746, 213] on div "[EMAIL_ADDRESS][DOMAIN_NAME]" at bounding box center [801, 227] width 541 height 33
click at [744, 229] on div "[EMAIL_ADDRESS][DOMAIN_NAME]" at bounding box center [801, 227] width 541 height 27
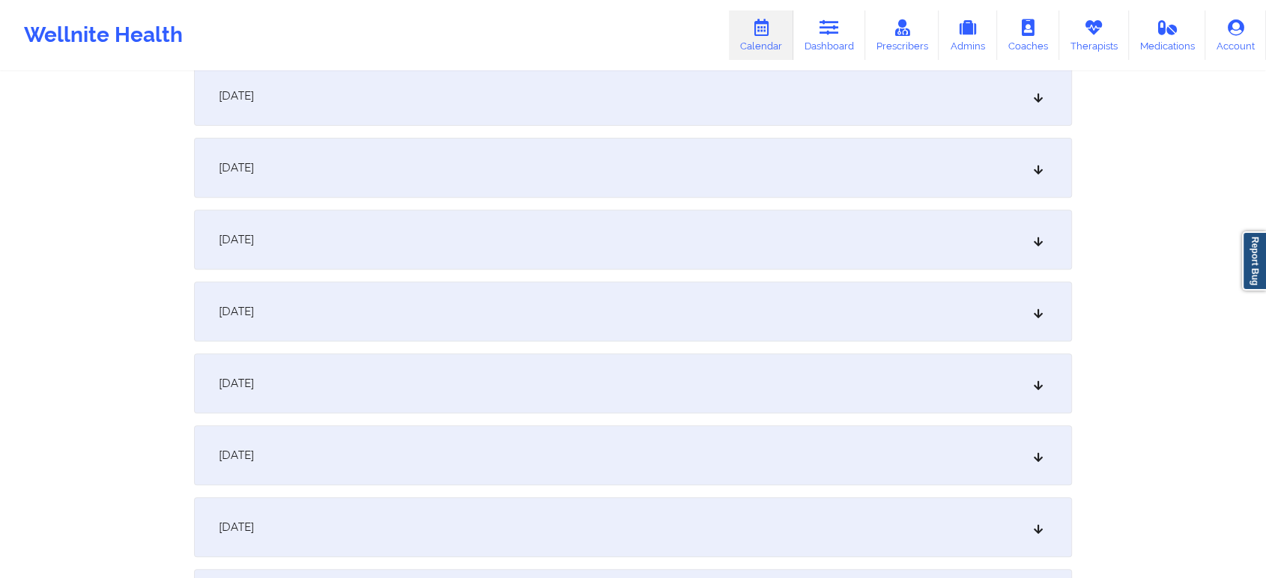
scroll to position [523, 0]
click at [616, 377] on div "[DATE]" at bounding box center [633, 380] width 878 height 60
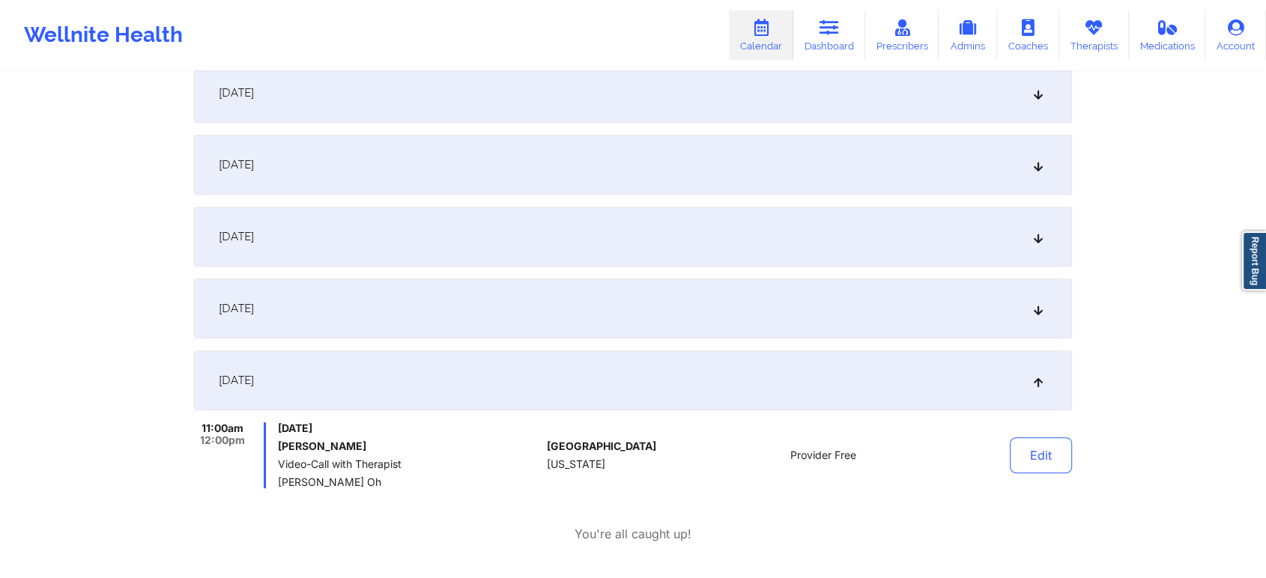
click at [711, 315] on div "[DATE]" at bounding box center [633, 309] width 878 height 60
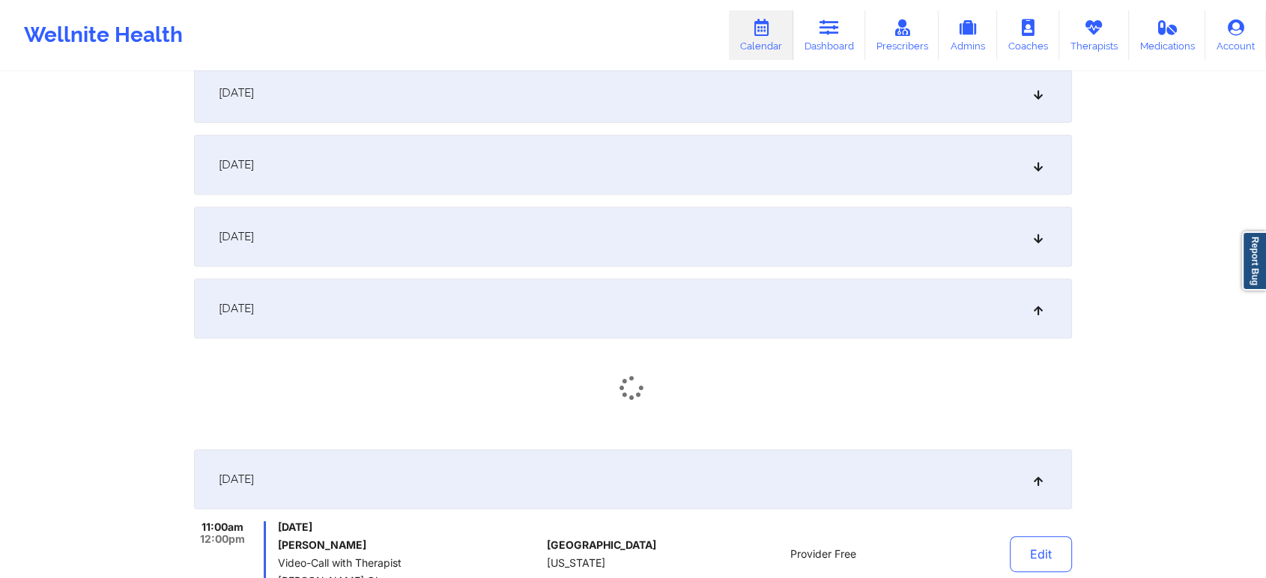
click at [738, 213] on div "[DATE]" at bounding box center [633, 237] width 878 height 60
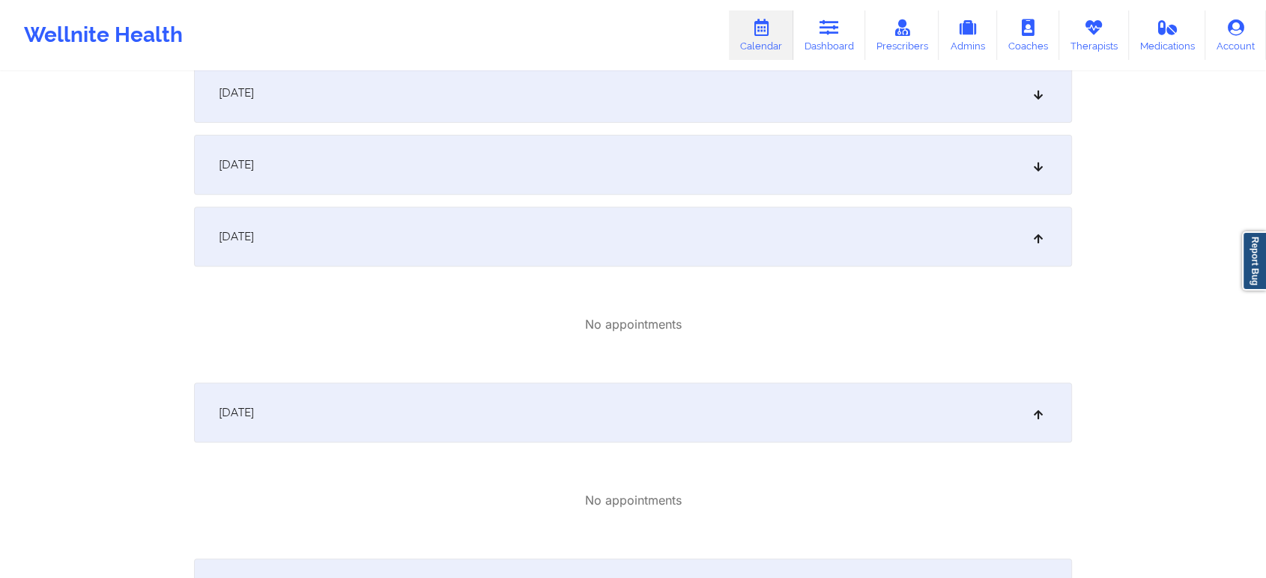
click at [779, 166] on div "[DATE]" at bounding box center [633, 165] width 878 height 60
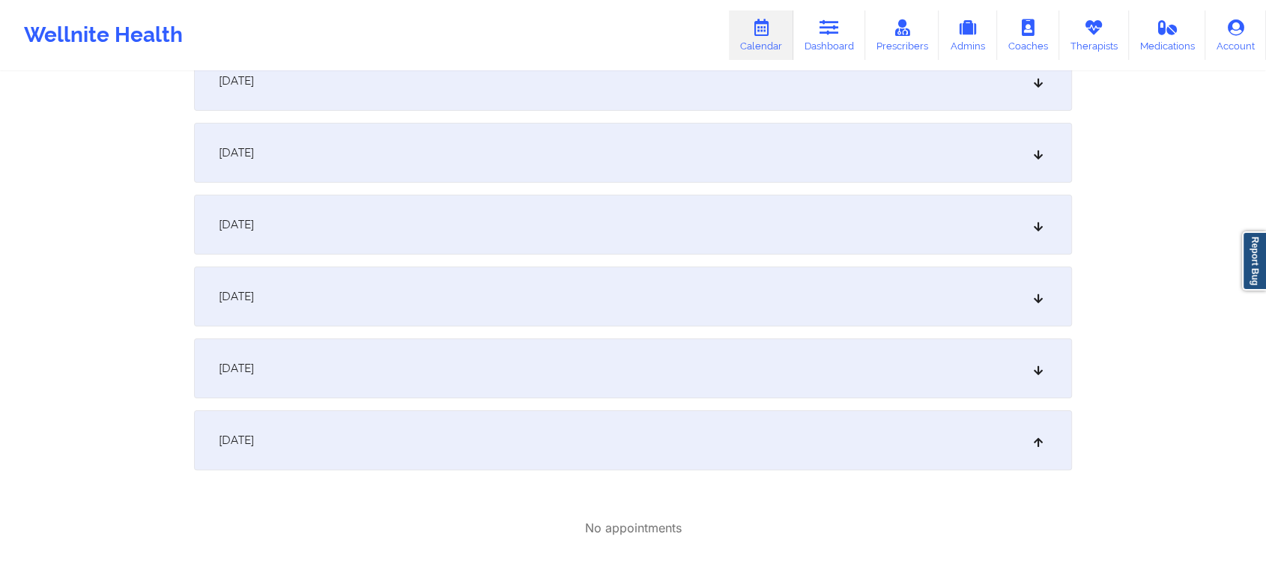
scroll to position [243, 0]
click at [773, 148] on div "[DATE]" at bounding box center [633, 157] width 878 height 60
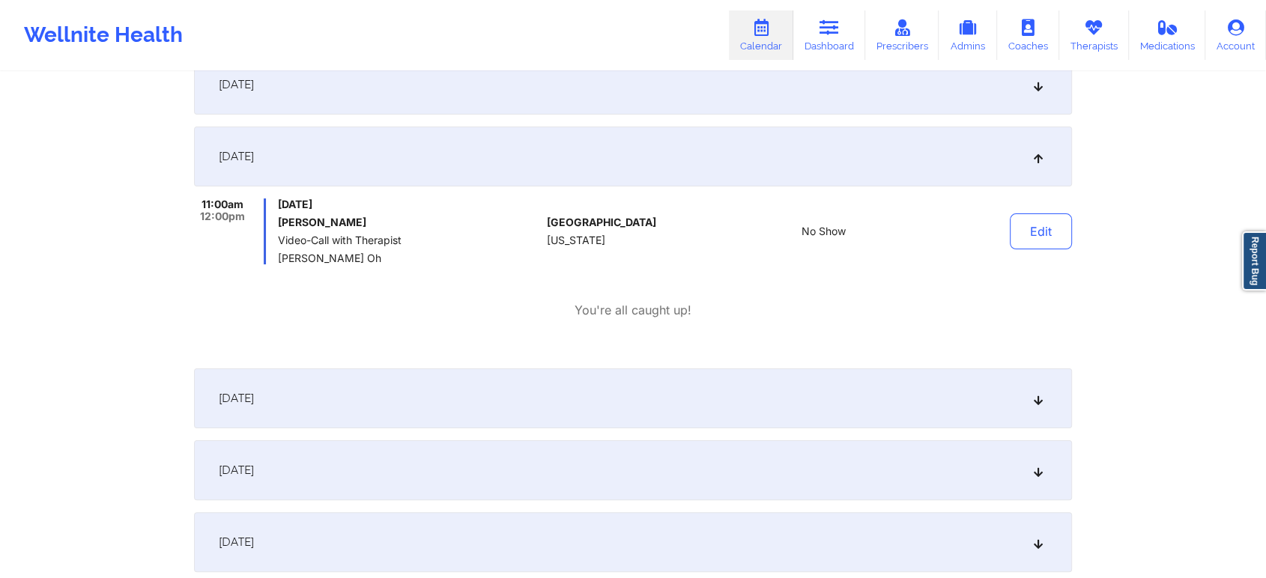
click at [742, 386] on div "[DATE]" at bounding box center [633, 398] width 878 height 60
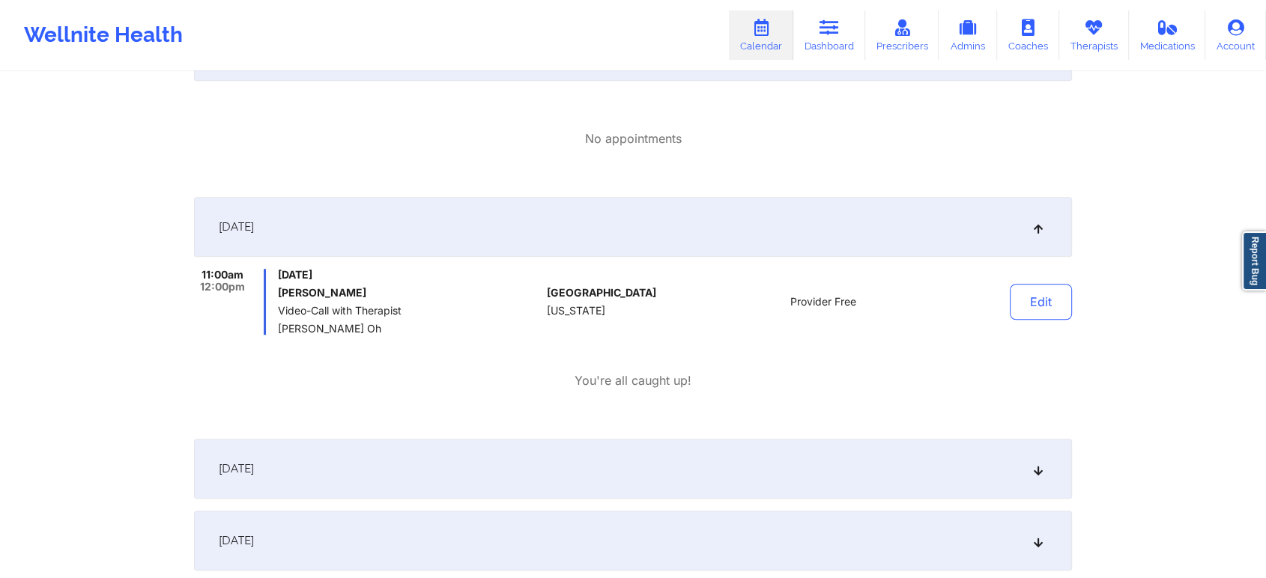
scroll to position [1233, 0]
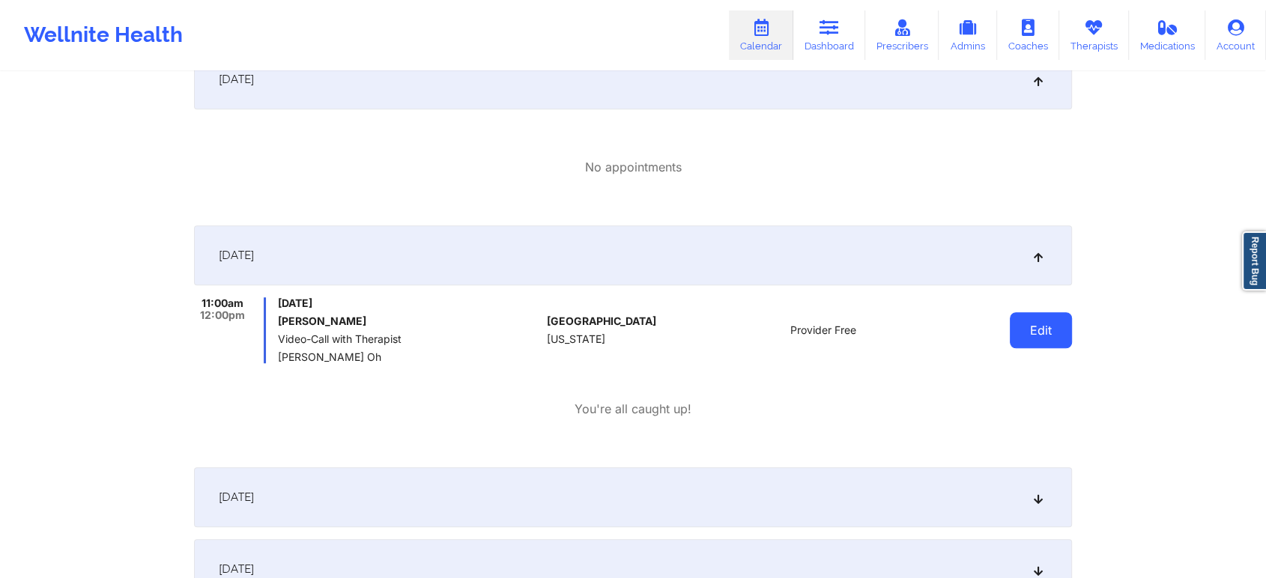
click at [1035, 327] on button "Edit" at bounding box center [1041, 330] width 62 height 36
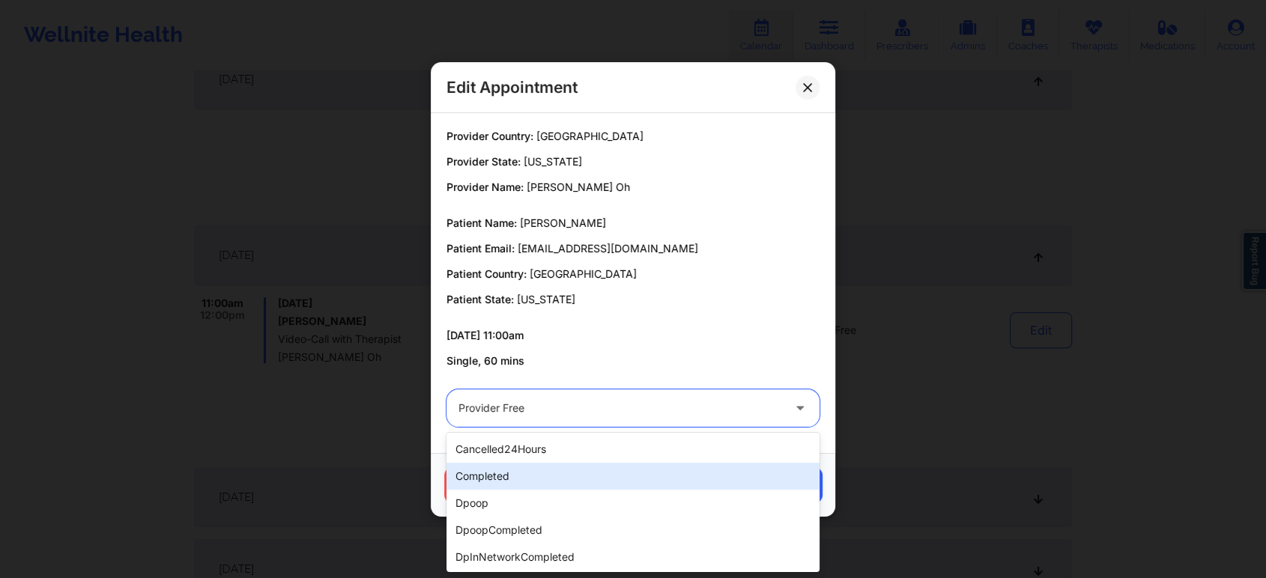
drag, startPoint x: 534, startPoint y: 418, endPoint x: 514, endPoint y: 478, distance: 63.0
click at [514, 478] on div "completed" at bounding box center [632, 476] width 373 height 27
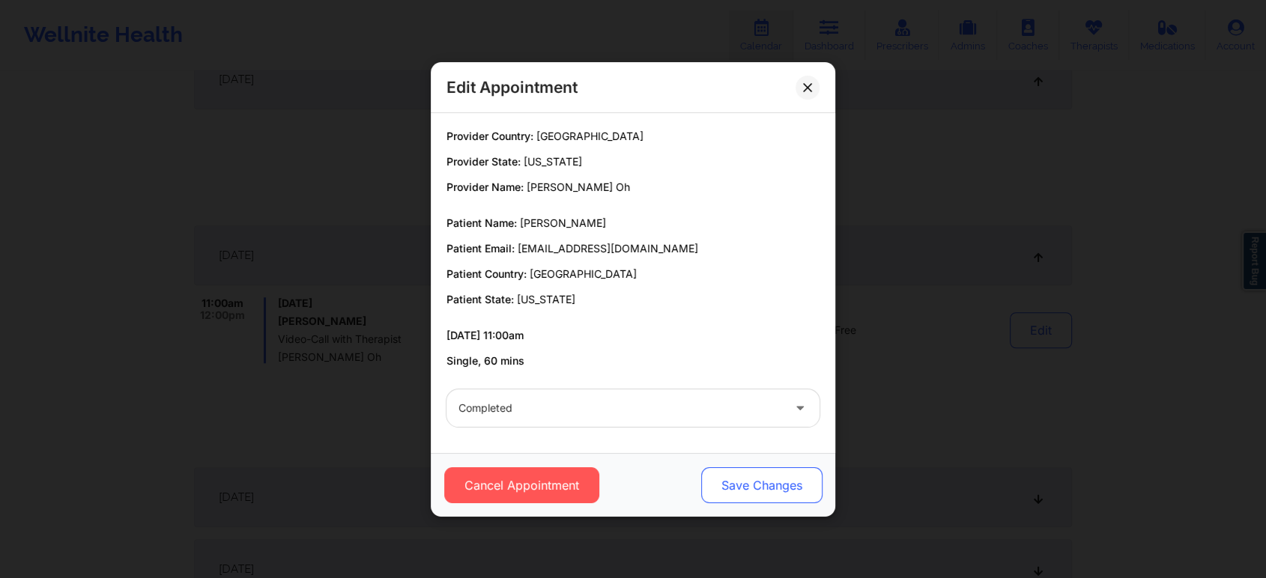
click at [743, 485] on button "Save Changes" at bounding box center [761, 485] width 121 height 36
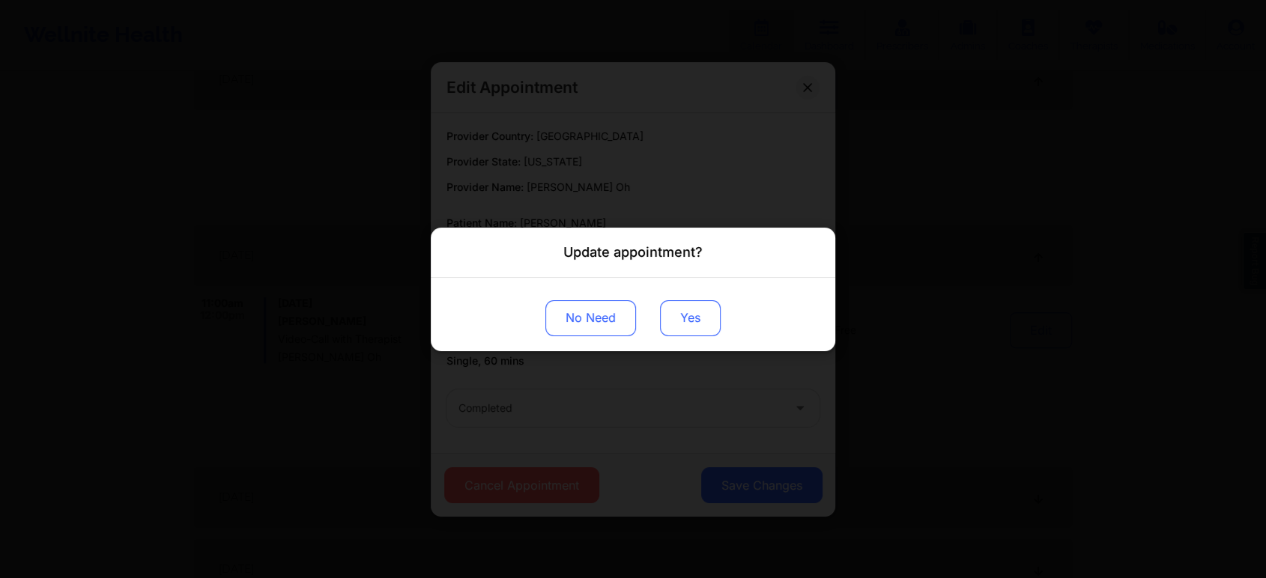
click at [677, 325] on button "Yes" at bounding box center [690, 318] width 61 height 36
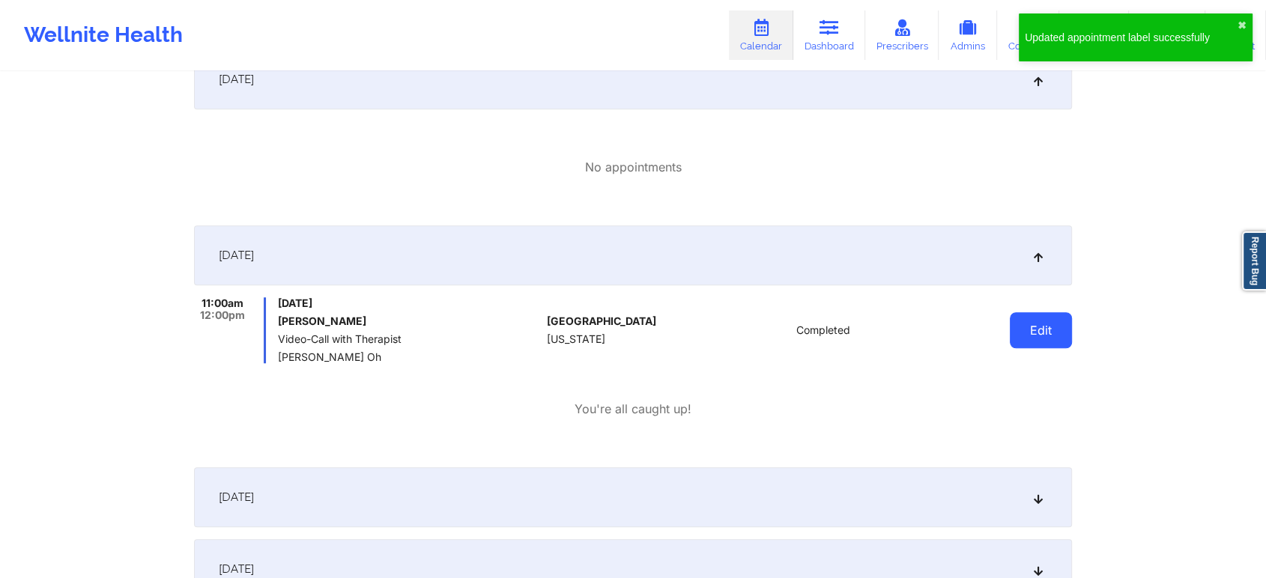
click at [1037, 328] on button "Edit" at bounding box center [1041, 330] width 62 height 36
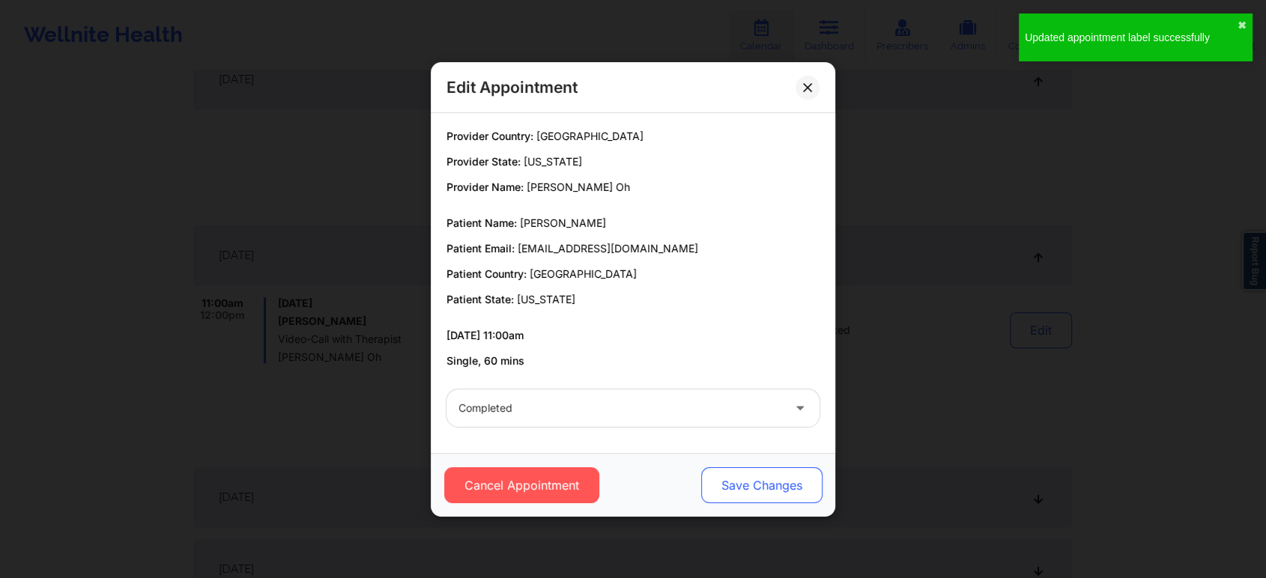
click at [766, 492] on button "Save Changes" at bounding box center [761, 485] width 121 height 36
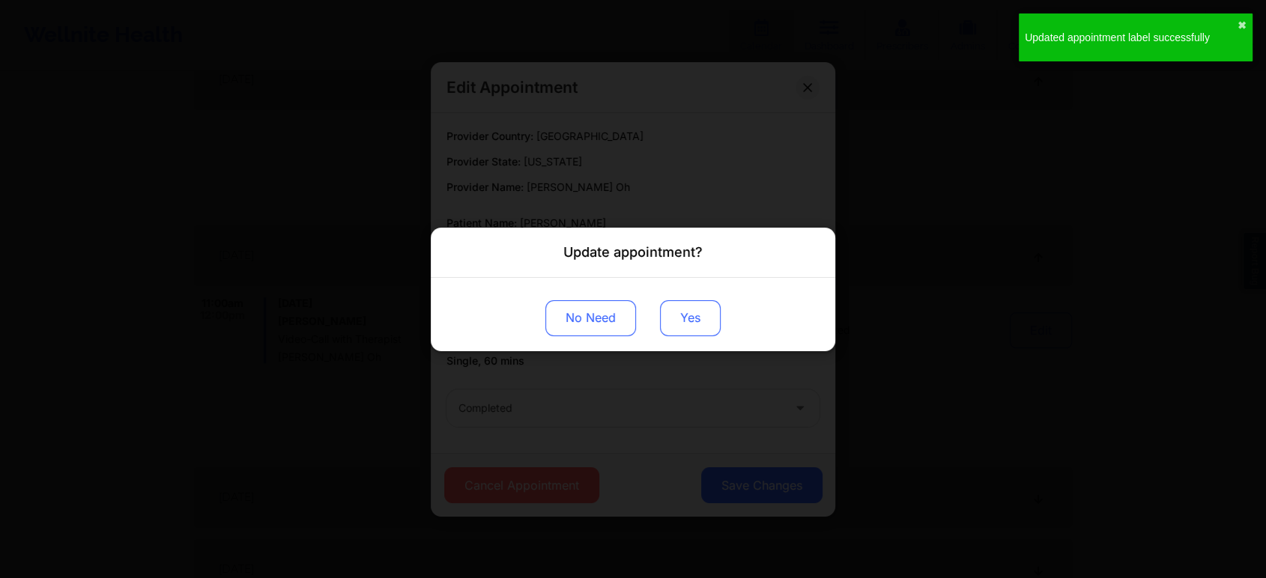
click at [676, 303] on button "Yes" at bounding box center [690, 318] width 61 height 36
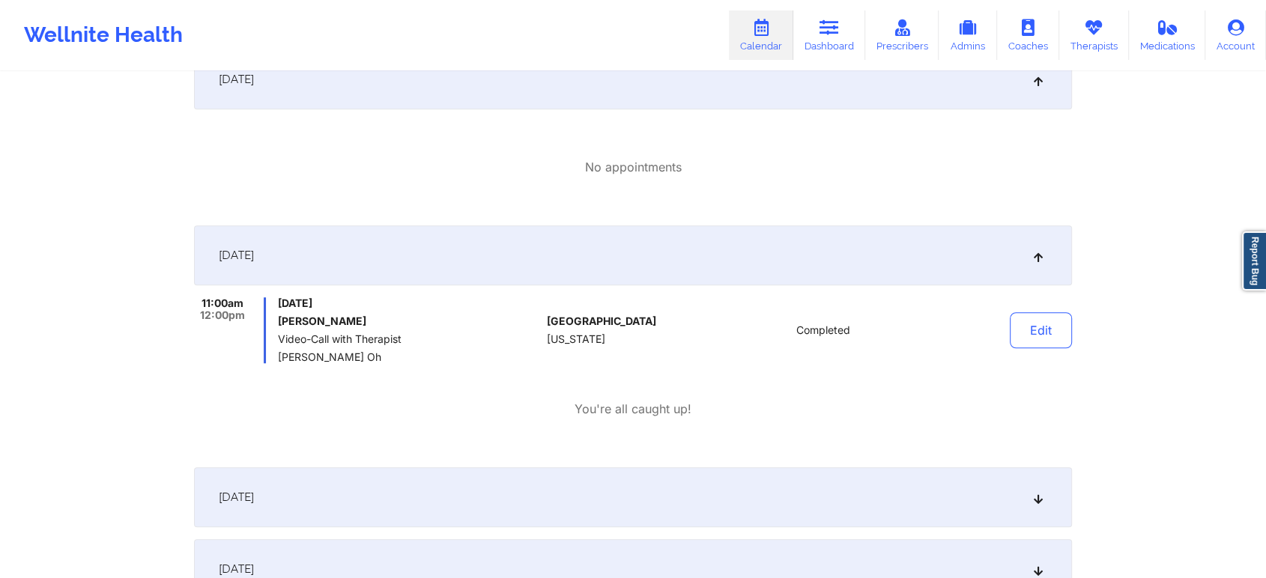
scroll to position [0, 0]
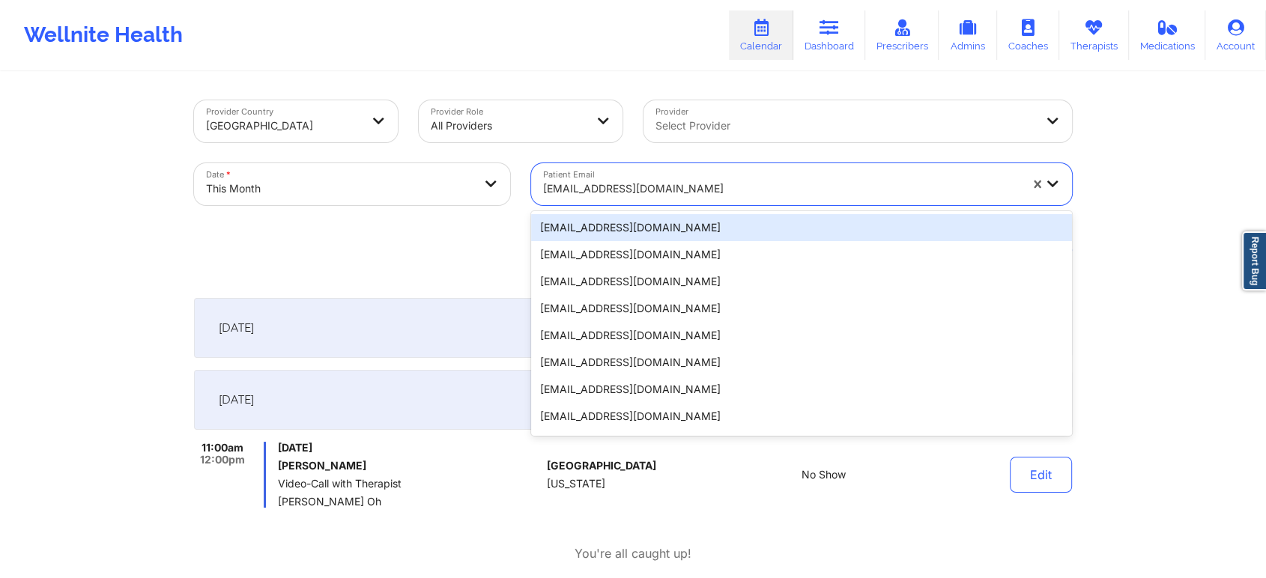
click at [724, 177] on div "[EMAIL_ADDRESS][DOMAIN_NAME]" at bounding box center [781, 188] width 476 height 33
paste input "[PERSON_NAME][EMAIL_ADDRESS][DOMAIN_NAME]"
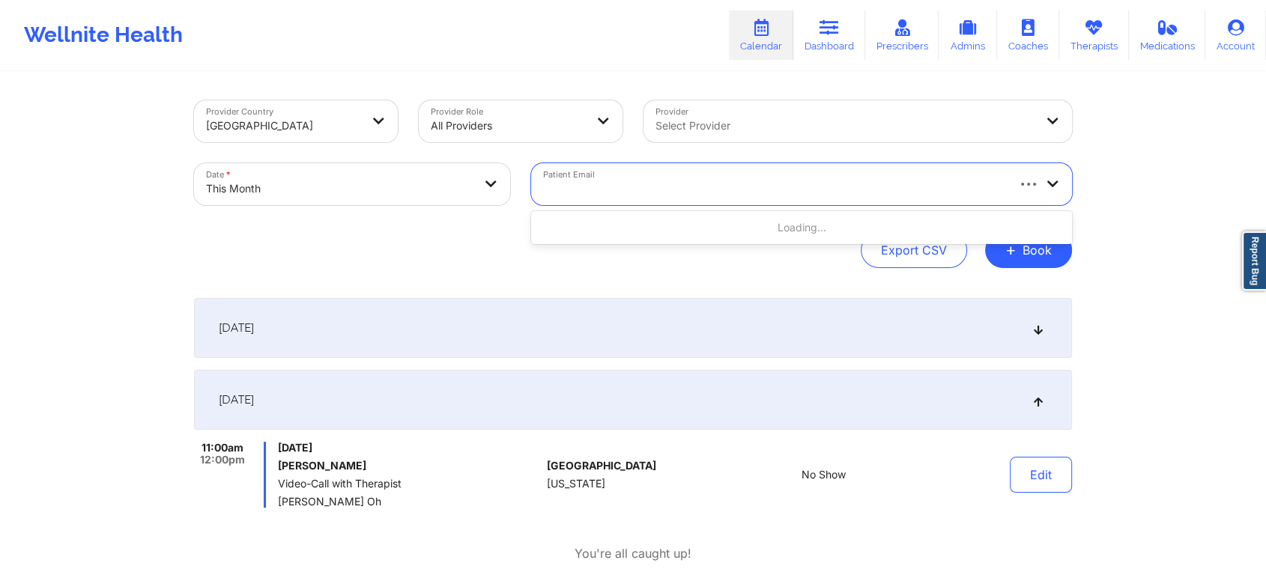
type input "[PERSON_NAME][EMAIL_ADDRESS][DOMAIN_NAME]"
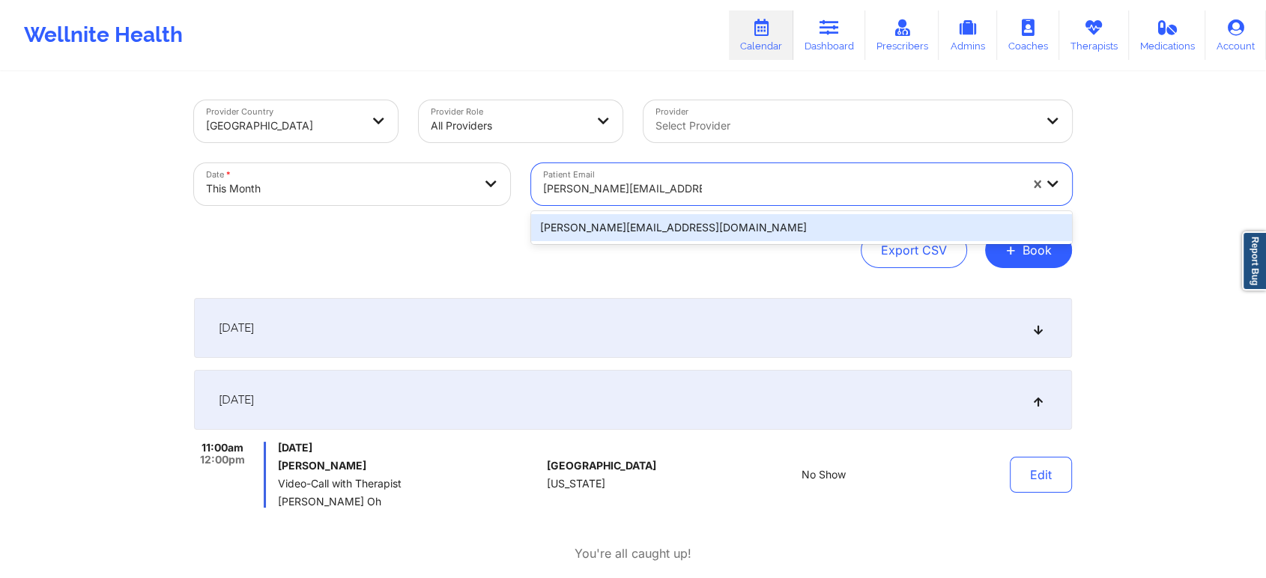
click at [684, 226] on div "[PERSON_NAME][EMAIL_ADDRESS][DOMAIN_NAME]" at bounding box center [801, 227] width 541 height 27
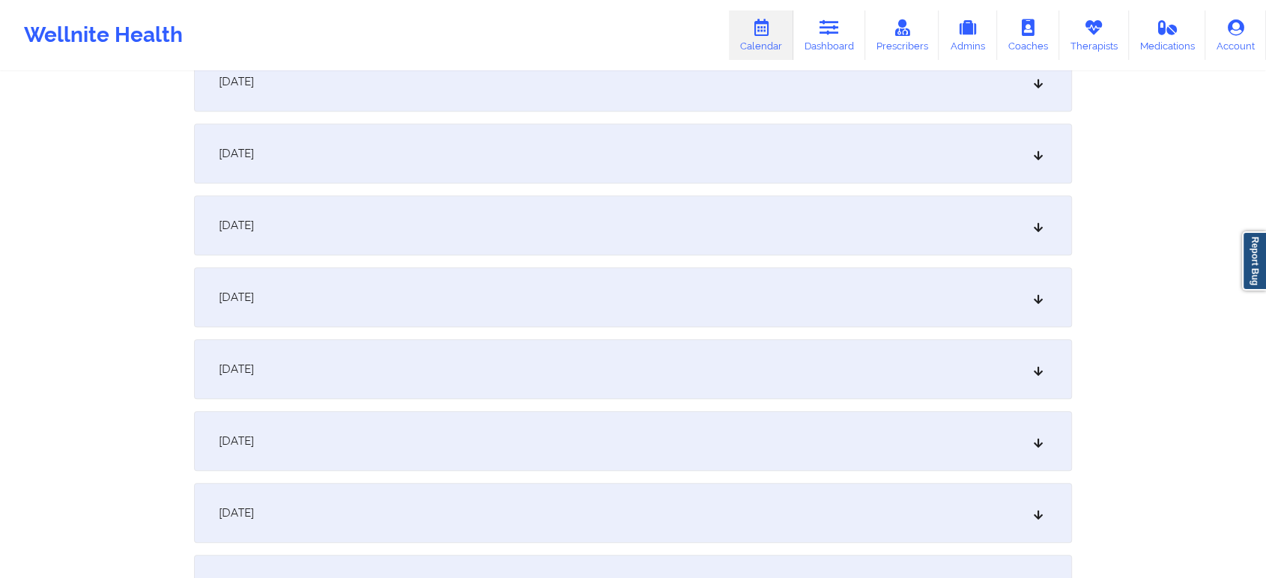
scroll to position [747, 0]
drag, startPoint x: 486, startPoint y: 152, endPoint x: 676, endPoint y: 249, distance: 212.7
click at [497, 158] on div "[DATE]" at bounding box center [633, 156] width 878 height 60
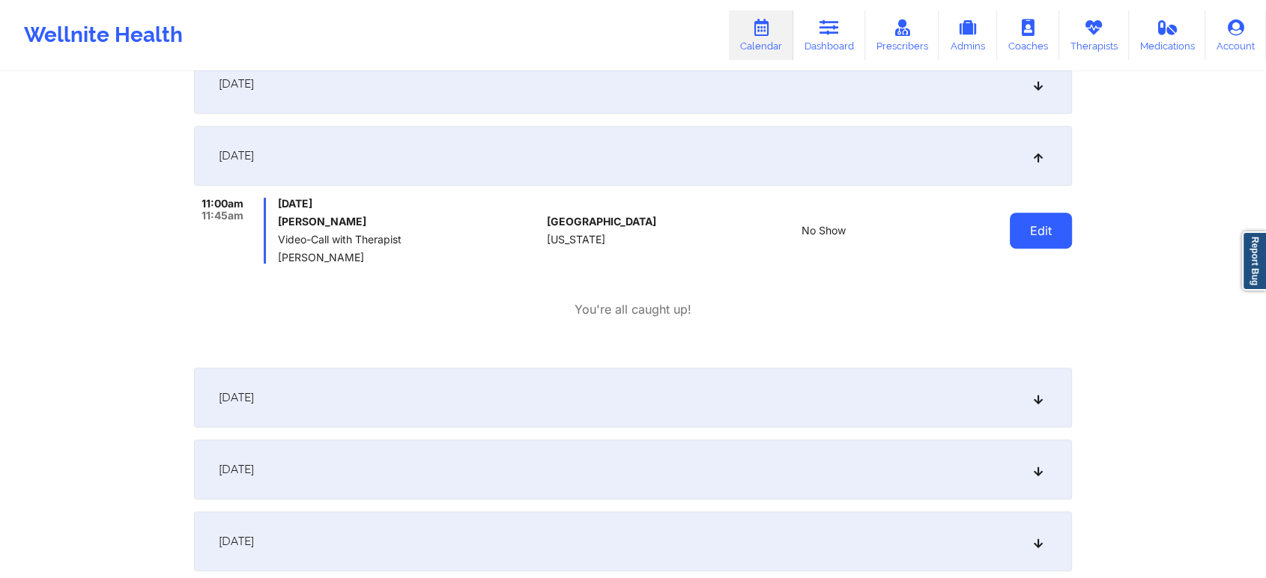
click at [1016, 226] on button "Edit" at bounding box center [1041, 231] width 62 height 36
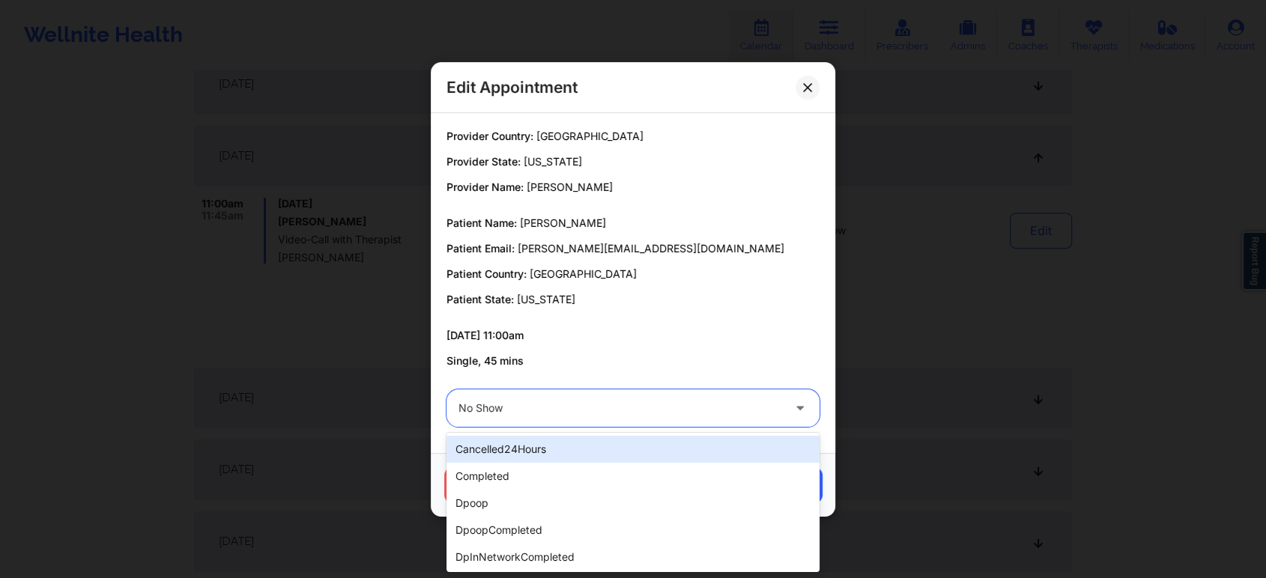
click at [576, 413] on div at bounding box center [620, 408] width 324 height 18
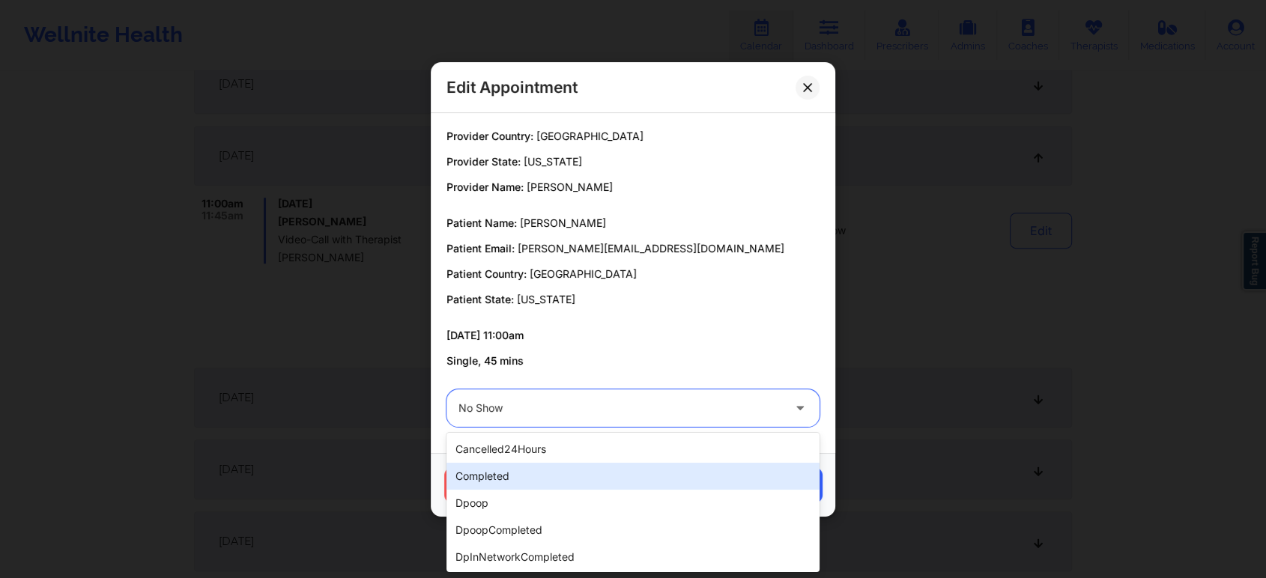
click at [512, 478] on div "completed" at bounding box center [632, 476] width 373 height 27
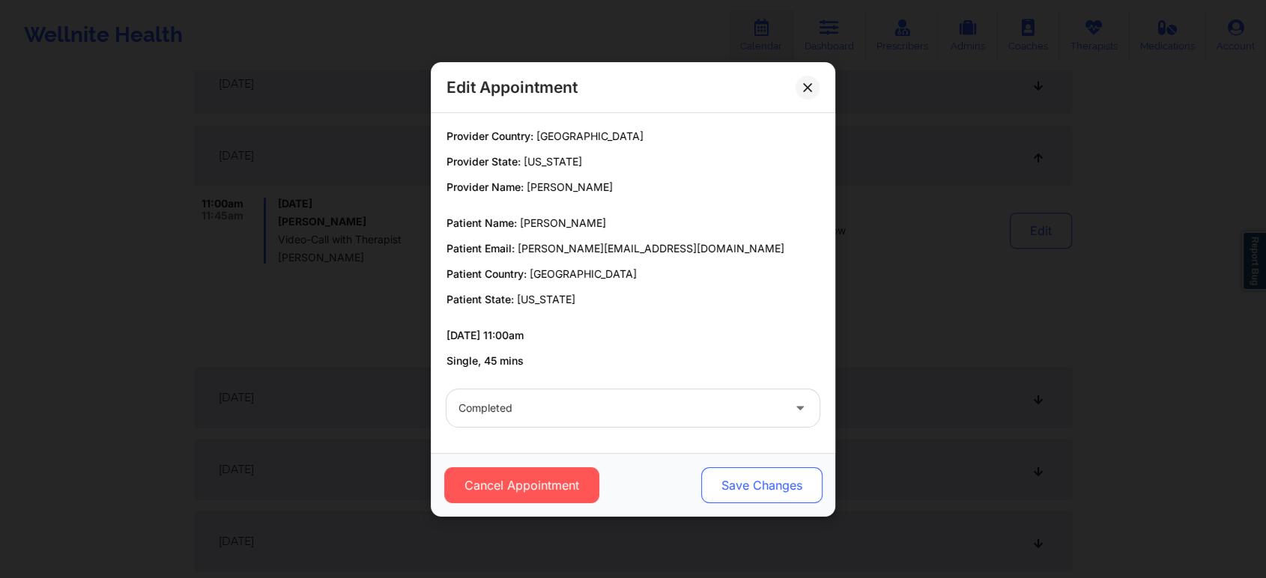
click at [761, 490] on button "Save Changes" at bounding box center [761, 485] width 121 height 36
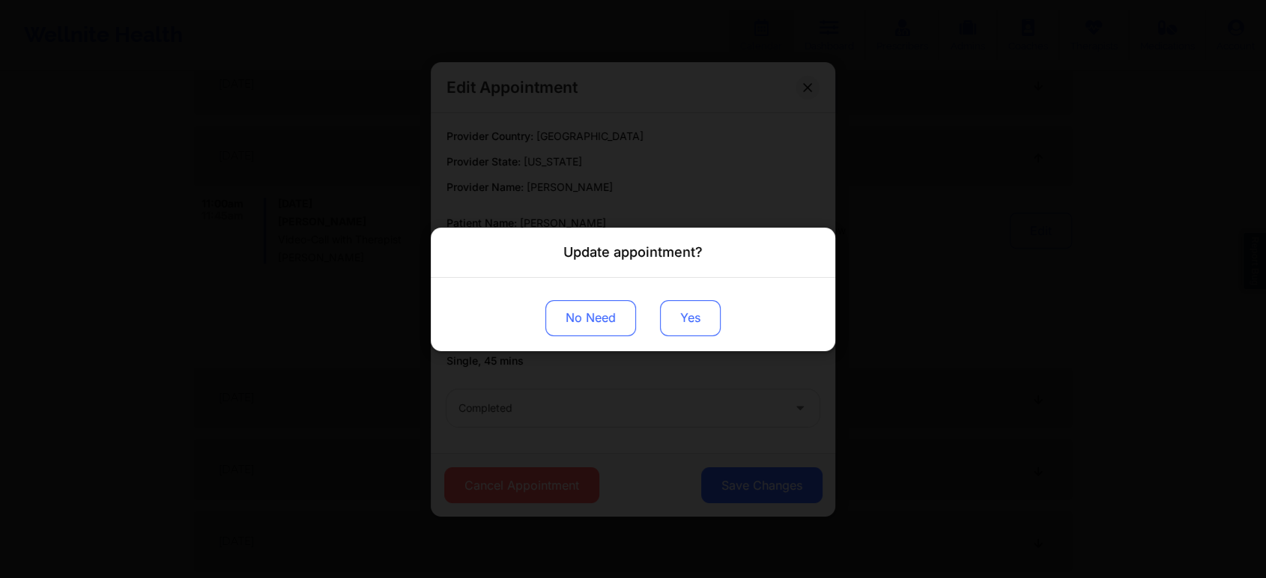
click at [712, 321] on button "Yes" at bounding box center [690, 318] width 61 height 36
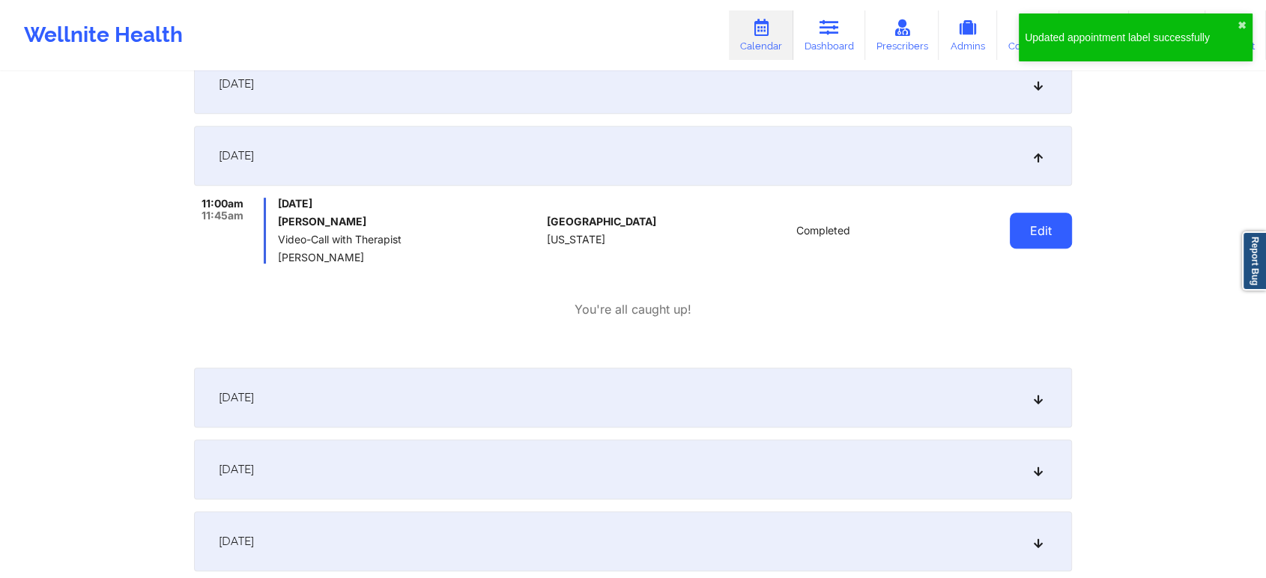
click at [1036, 238] on button "Edit" at bounding box center [1041, 231] width 62 height 36
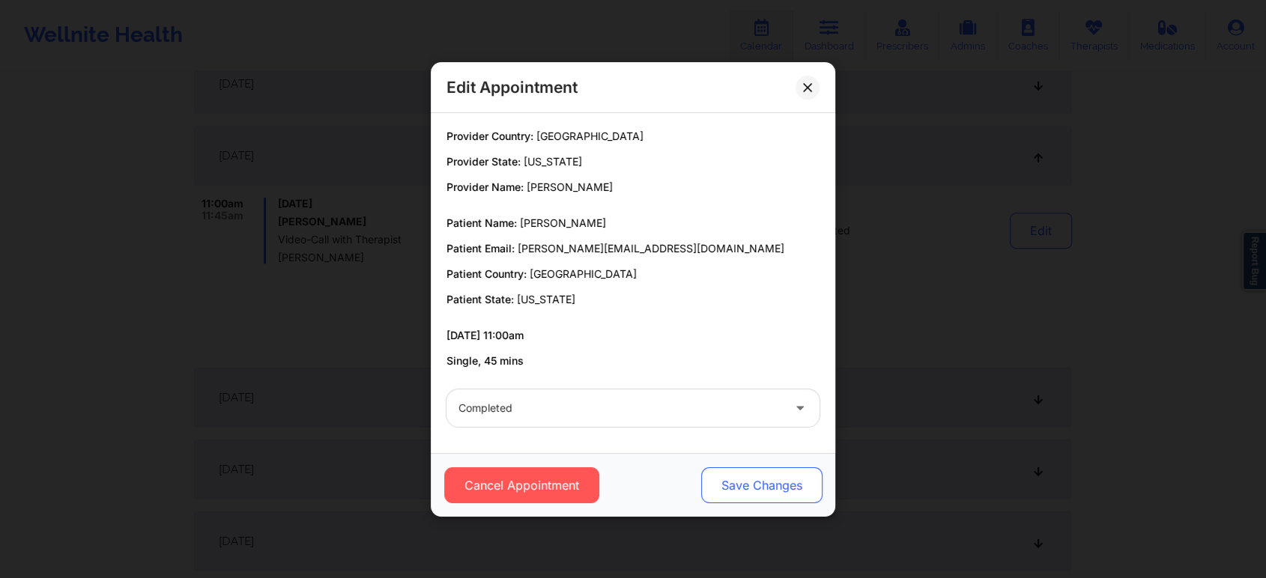
click at [765, 469] on button "Save Changes" at bounding box center [761, 485] width 121 height 36
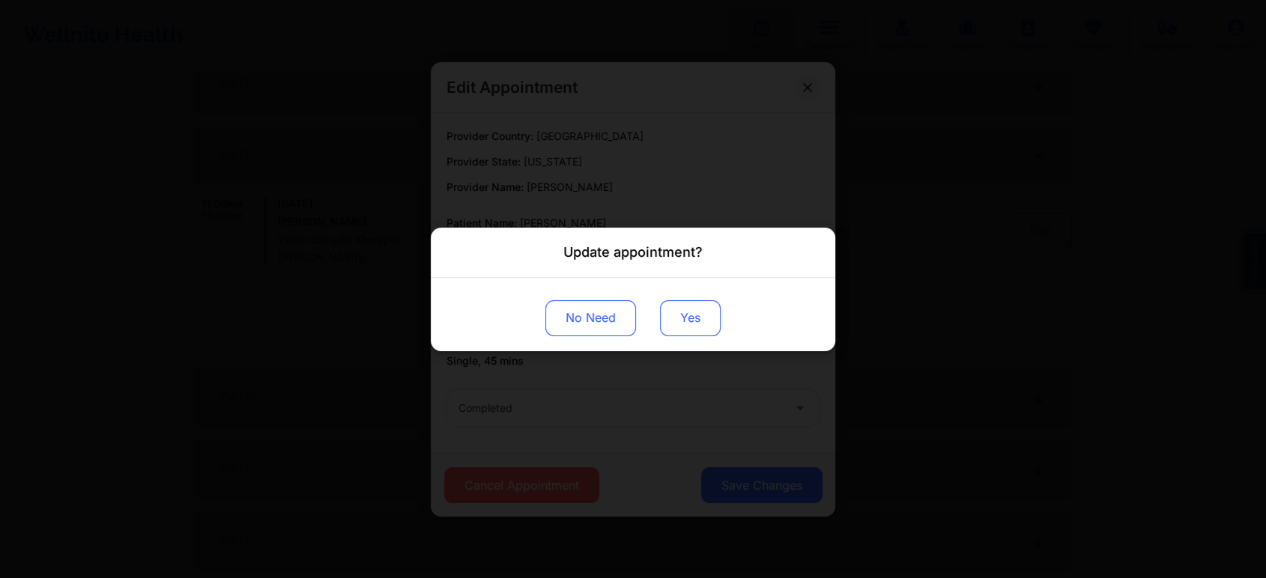
drag, startPoint x: 670, startPoint y: 337, endPoint x: 688, endPoint y: 301, distance: 40.2
click at [688, 301] on div "No Need Yes" at bounding box center [633, 313] width 404 height 73
click at [688, 301] on button "Yes" at bounding box center [690, 318] width 61 height 36
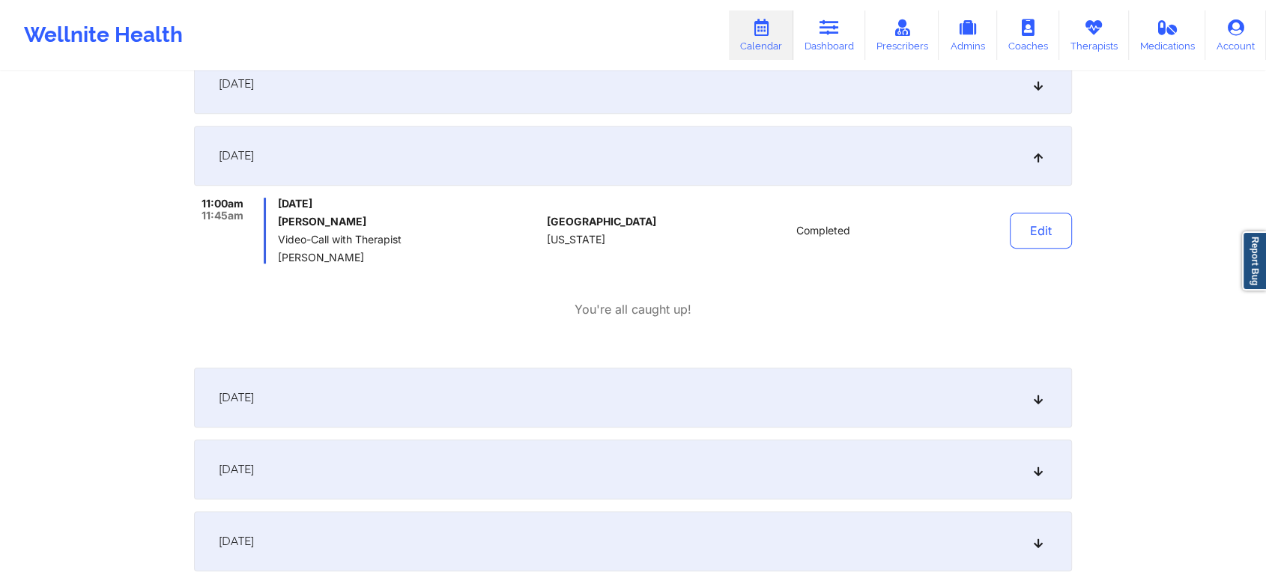
scroll to position [0, 0]
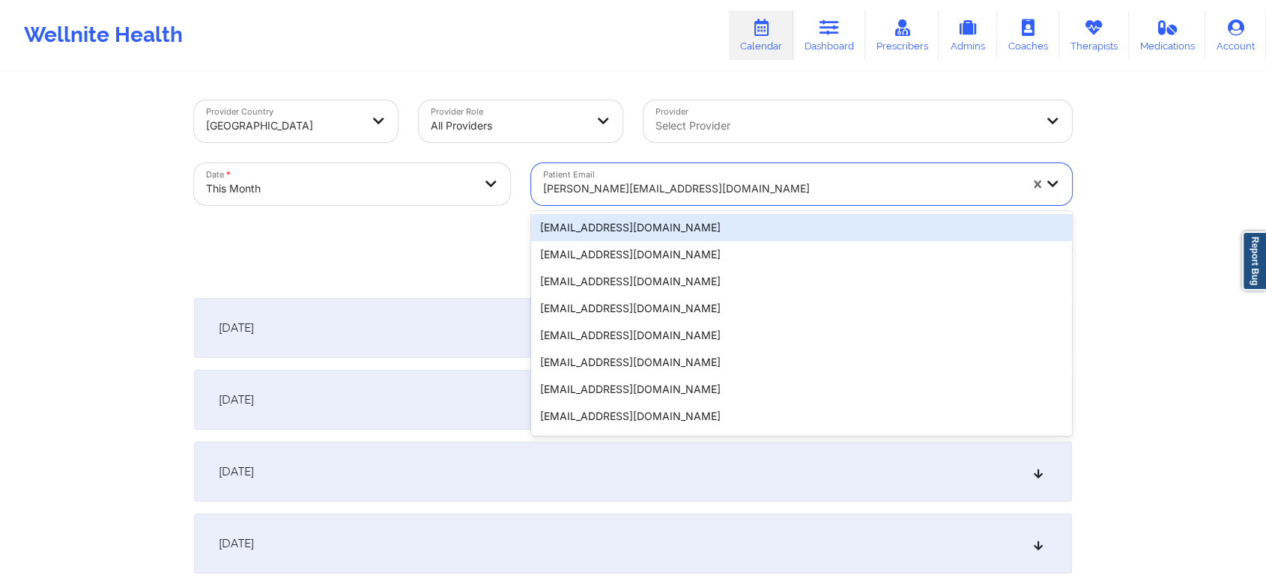
click at [643, 177] on div "[PERSON_NAME][EMAIL_ADDRESS][DOMAIN_NAME]" at bounding box center [781, 188] width 476 height 33
paste input "[EMAIL_ADDRESS][DOMAIN_NAME]"
type input "[EMAIL_ADDRESS][DOMAIN_NAME]"
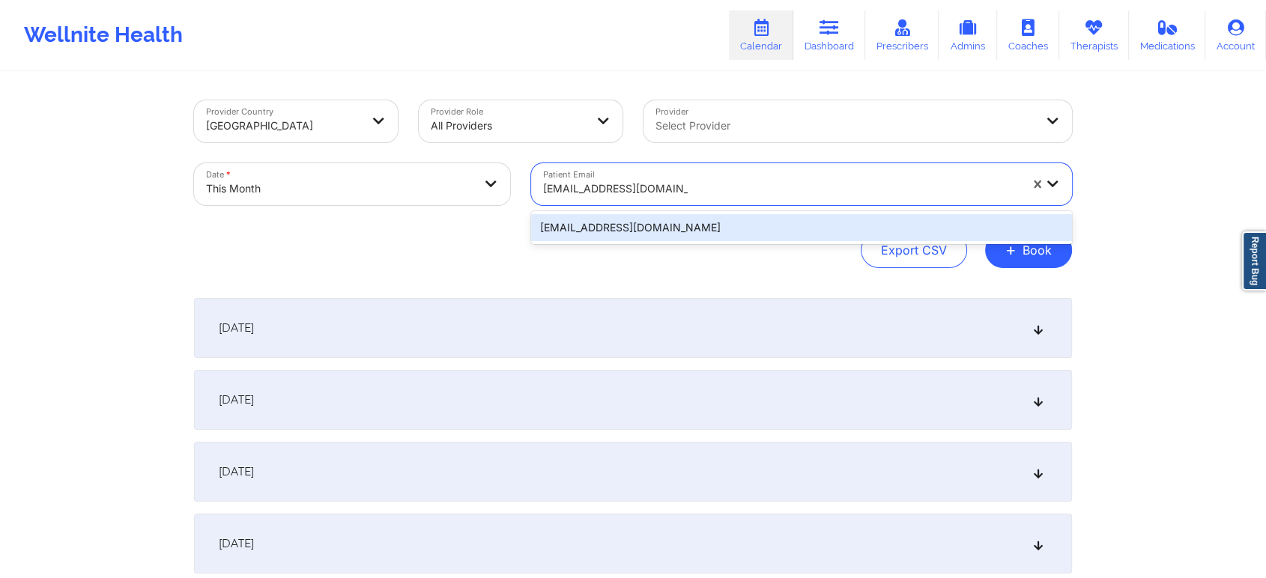
click at [628, 228] on div "[EMAIL_ADDRESS][DOMAIN_NAME]" at bounding box center [801, 227] width 541 height 27
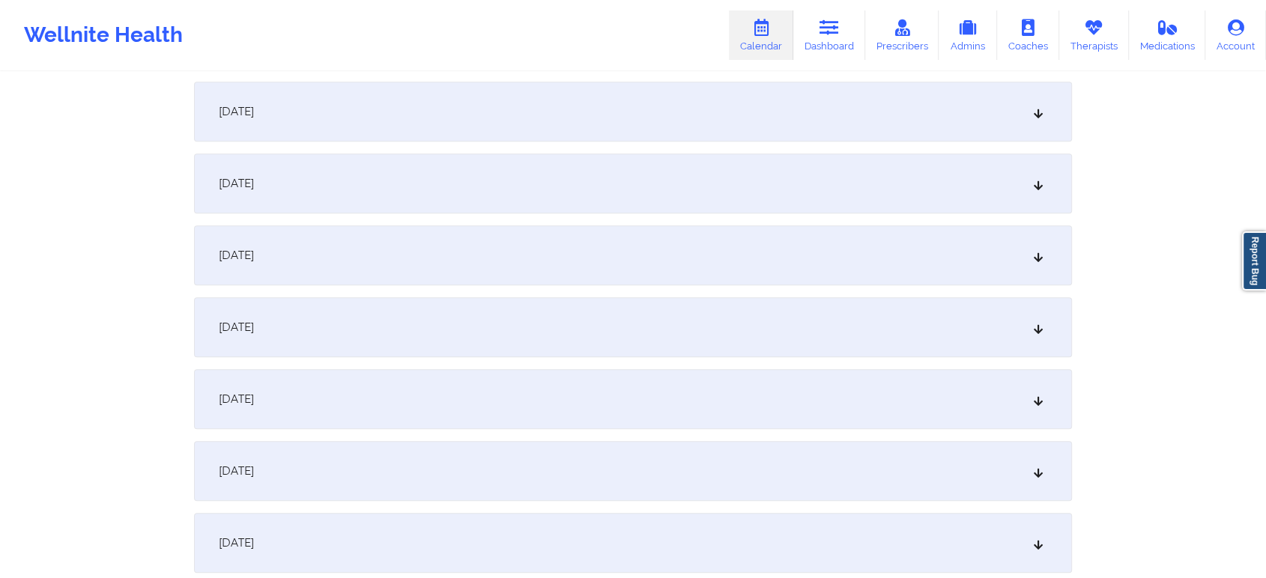
scroll to position [723, 0]
click at [435, 197] on div "[DATE]" at bounding box center [633, 180] width 878 height 60
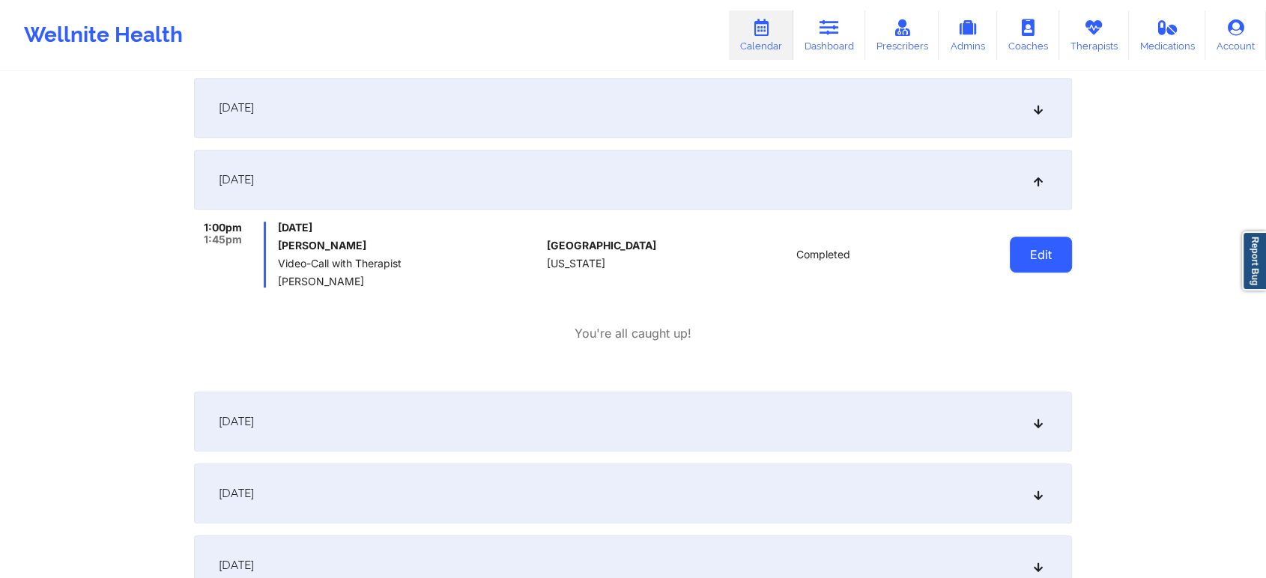
click at [1027, 262] on button "Edit" at bounding box center [1041, 255] width 62 height 36
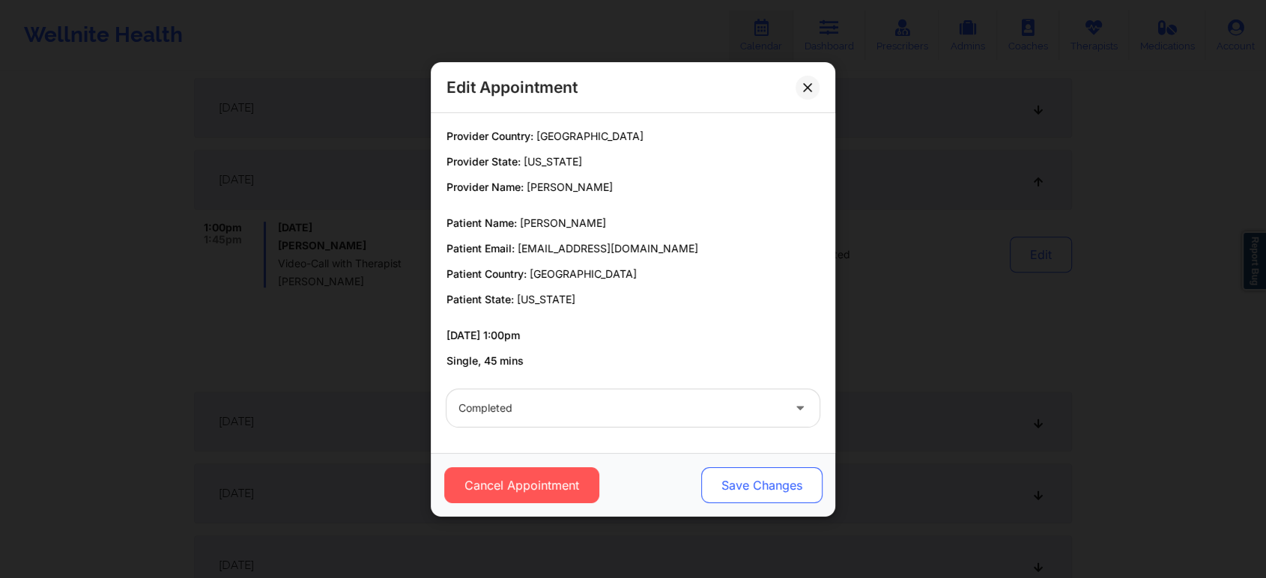
click at [753, 485] on button "Save Changes" at bounding box center [761, 485] width 121 height 36
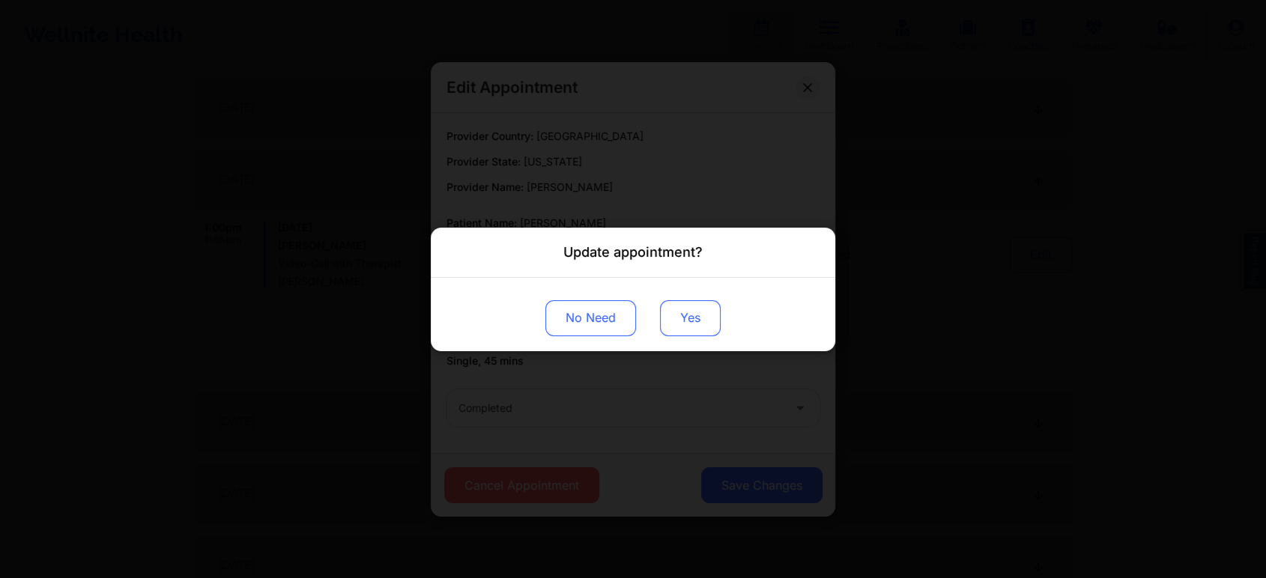
click at [696, 310] on button "Yes" at bounding box center [690, 318] width 61 height 36
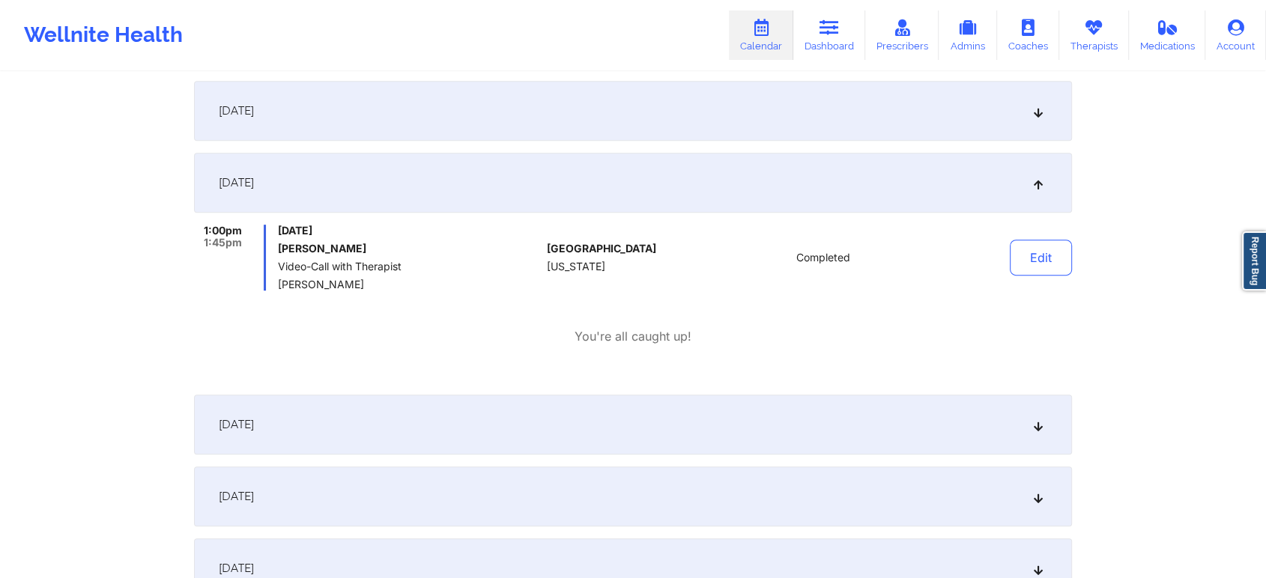
scroll to position [0, 0]
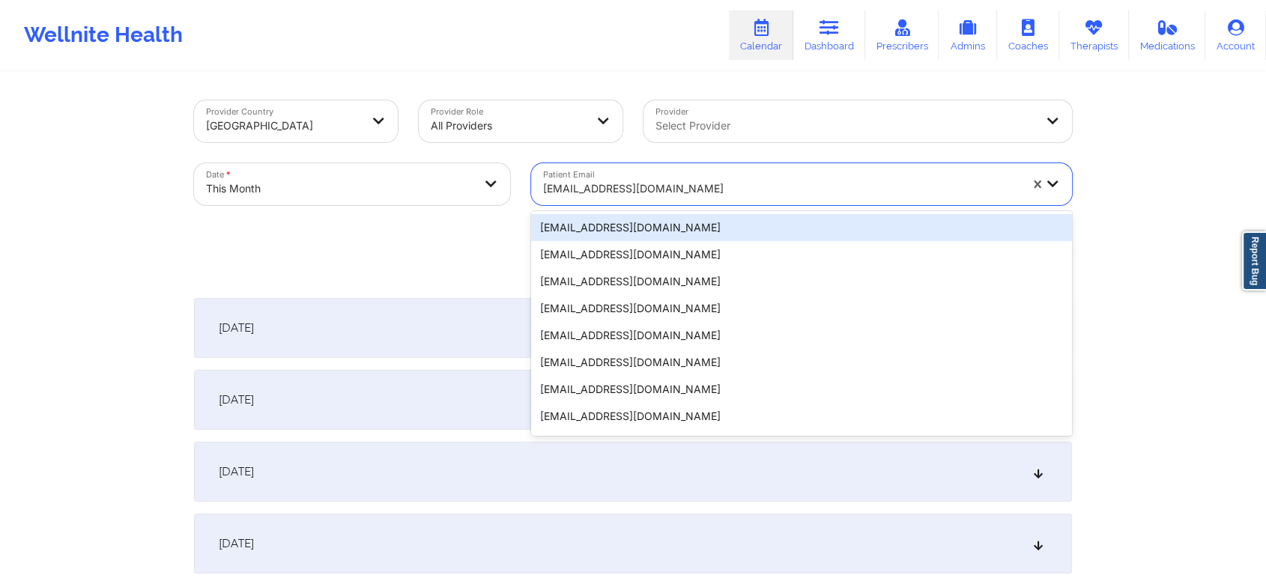
click at [658, 175] on div "[EMAIL_ADDRESS][DOMAIN_NAME]" at bounding box center [781, 188] width 476 height 33
paste input "[EMAIL_ADDRESS][DOMAIN_NAME]"
type input "[EMAIL_ADDRESS][DOMAIN_NAME]"
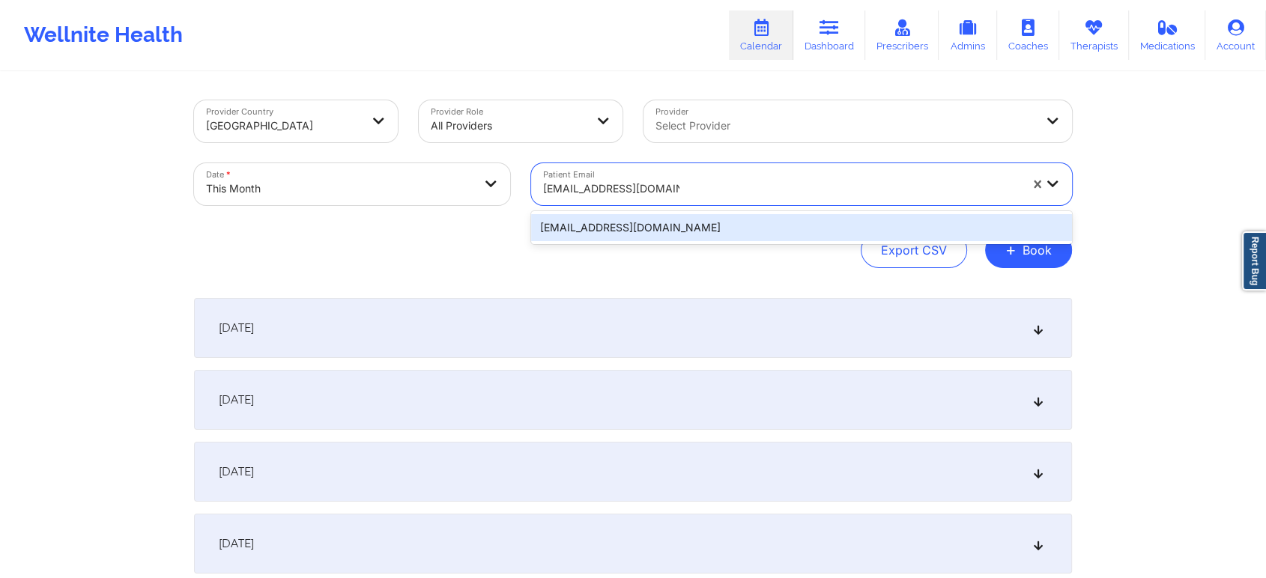
click at [687, 234] on div "[EMAIL_ADDRESS][DOMAIN_NAME]" at bounding box center [801, 227] width 541 height 27
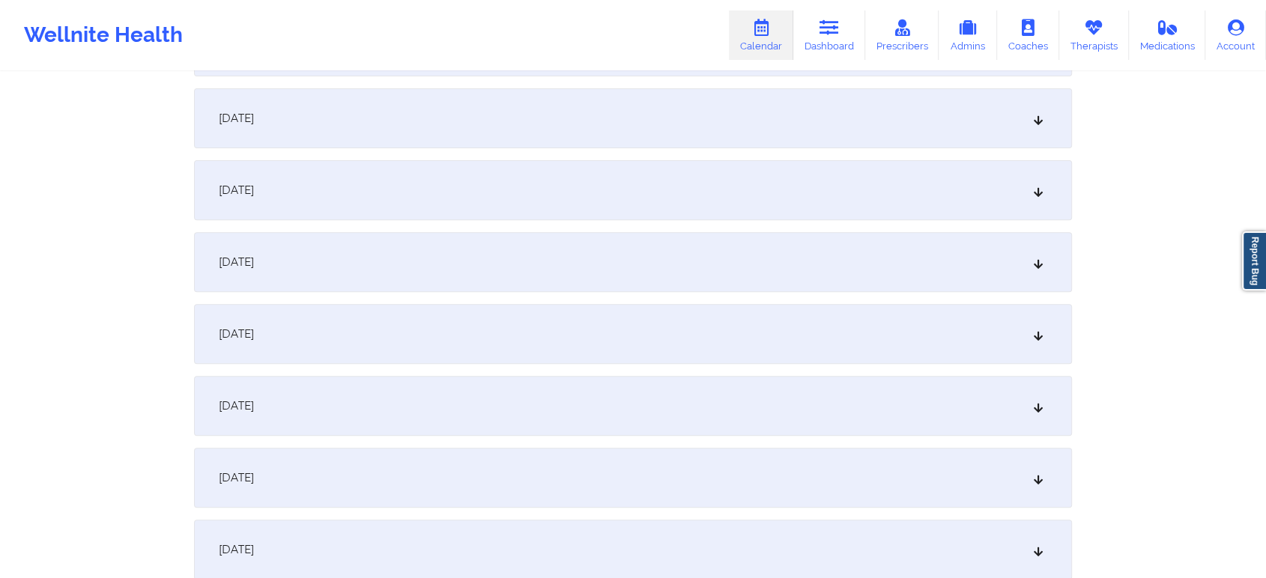
scroll to position [500, 0]
click at [562, 406] on div "[DATE]" at bounding box center [633, 403] width 878 height 60
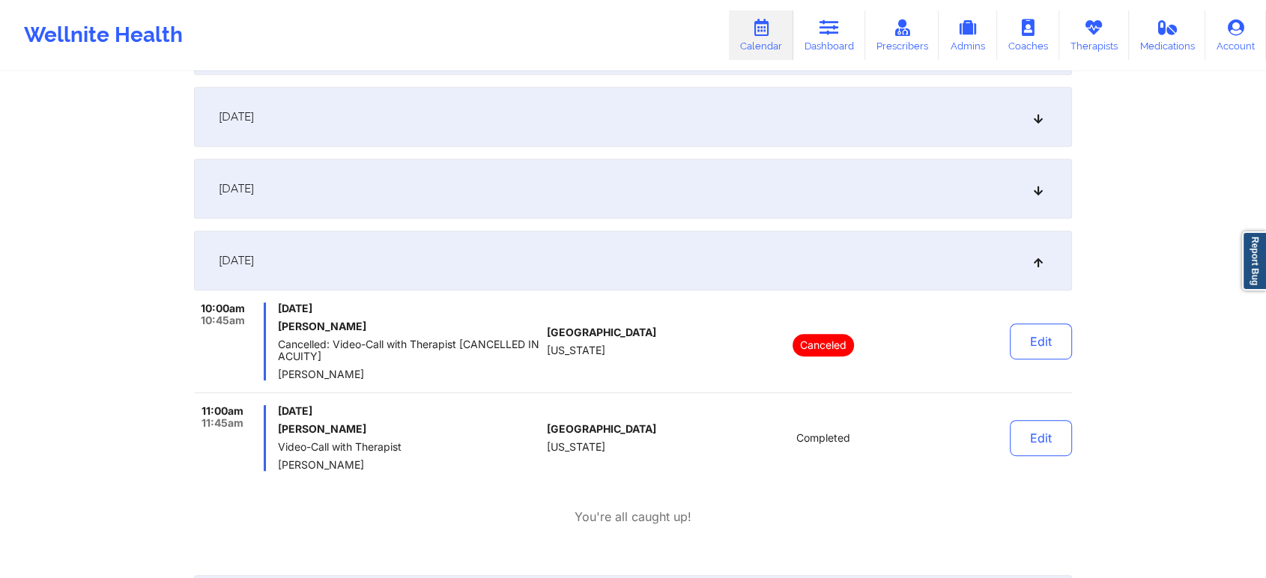
scroll to position [685, 0]
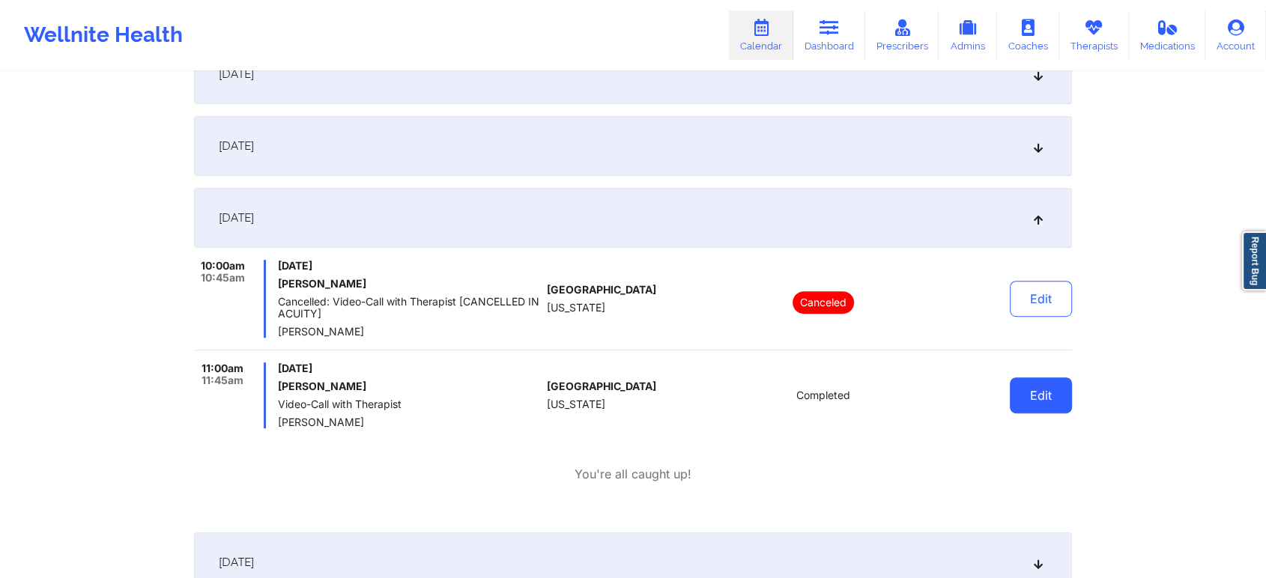
click at [1036, 399] on button "Edit" at bounding box center [1041, 395] width 62 height 36
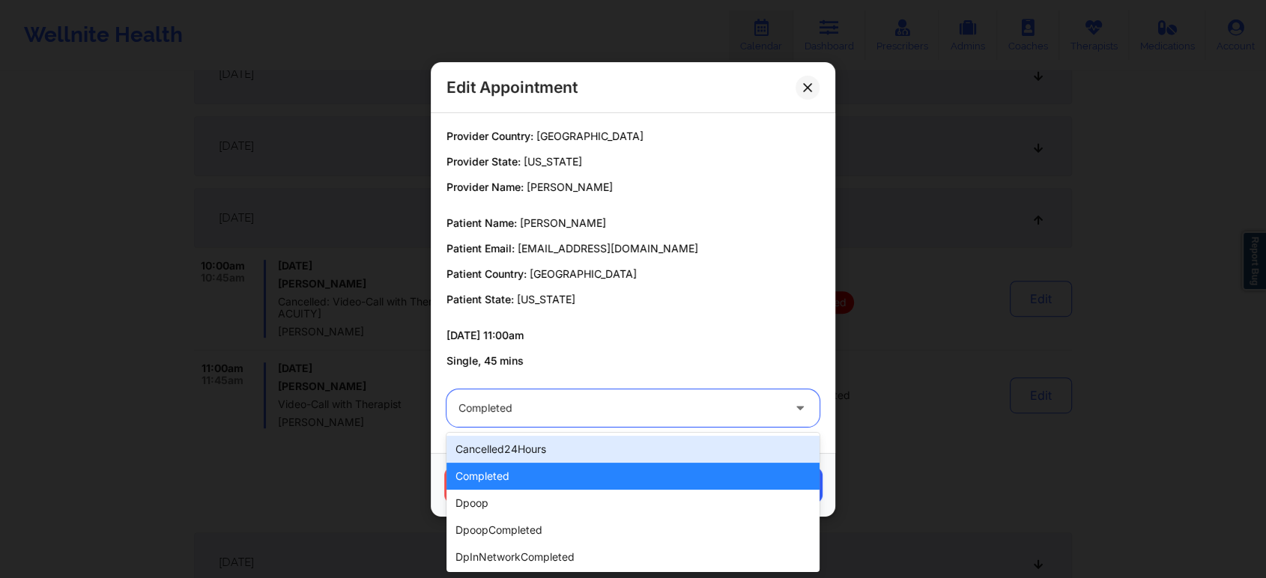
click at [542, 402] on div at bounding box center [620, 408] width 324 height 18
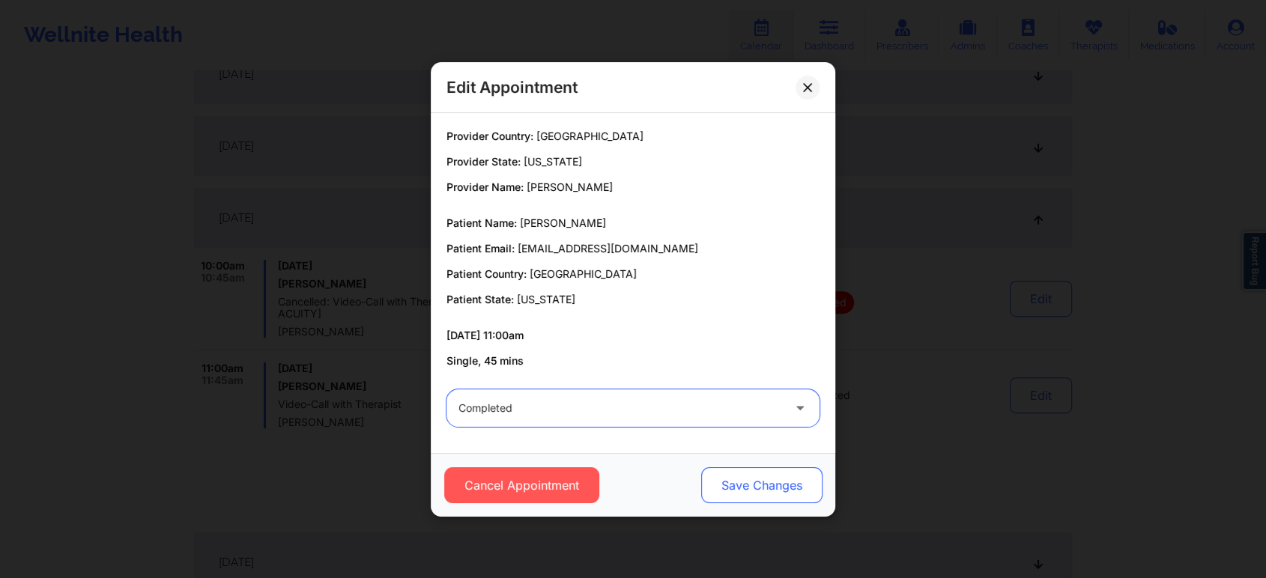
drag, startPoint x: 543, startPoint y: 401, endPoint x: 779, endPoint y: 488, distance: 251.1
click at [779, 488] on div "Edit Appointment Provider Country: [GEOGRAPHIC_DATA] Provider State: [US_STATE]…" at bounding box center [633, 289] width 404 height 455
click at [779, 488] on button "Save Changes" at bounding box center [761, 485] width 121 height 36
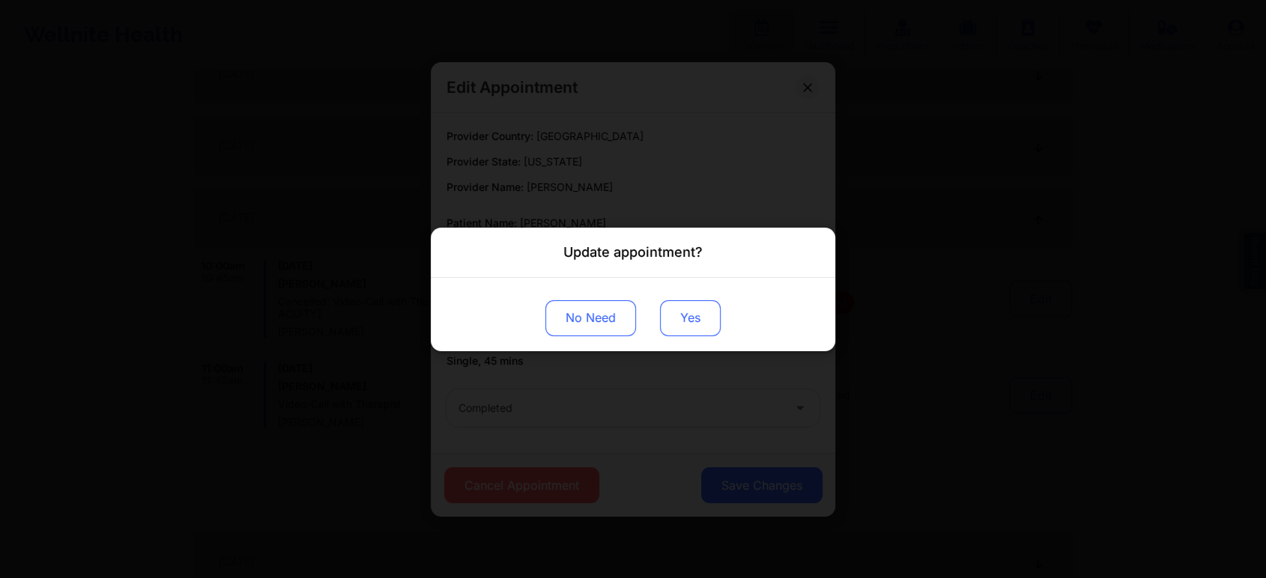
click at [681, 306] on button "Yes" at bounding box center [690, 318] width 61 height 36
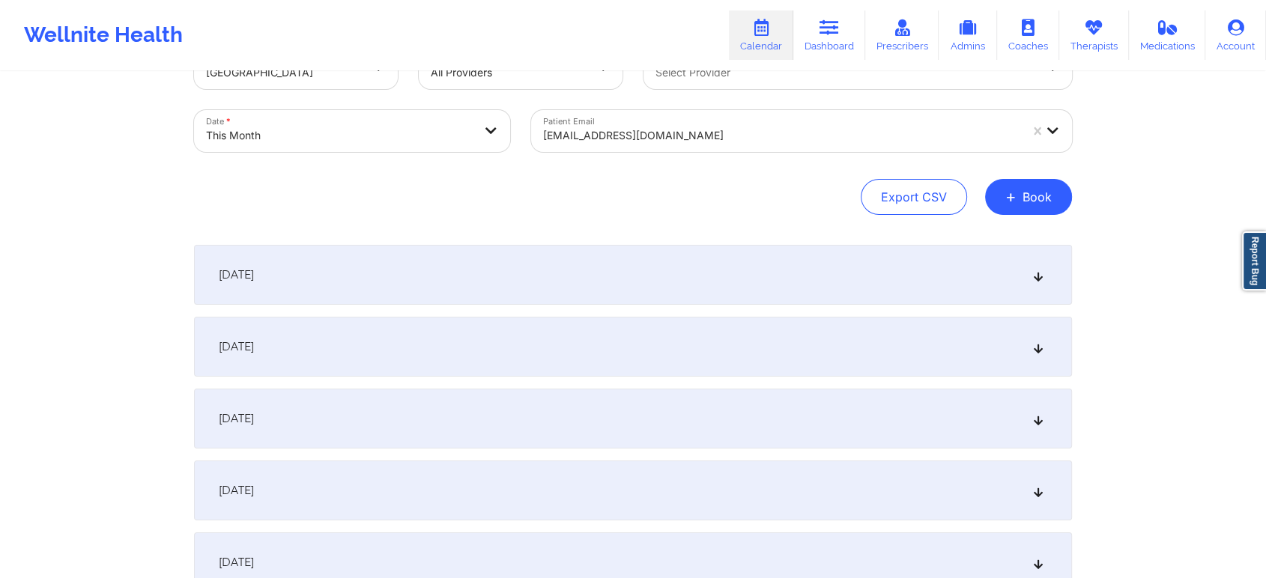
scroll to position [0, 0]
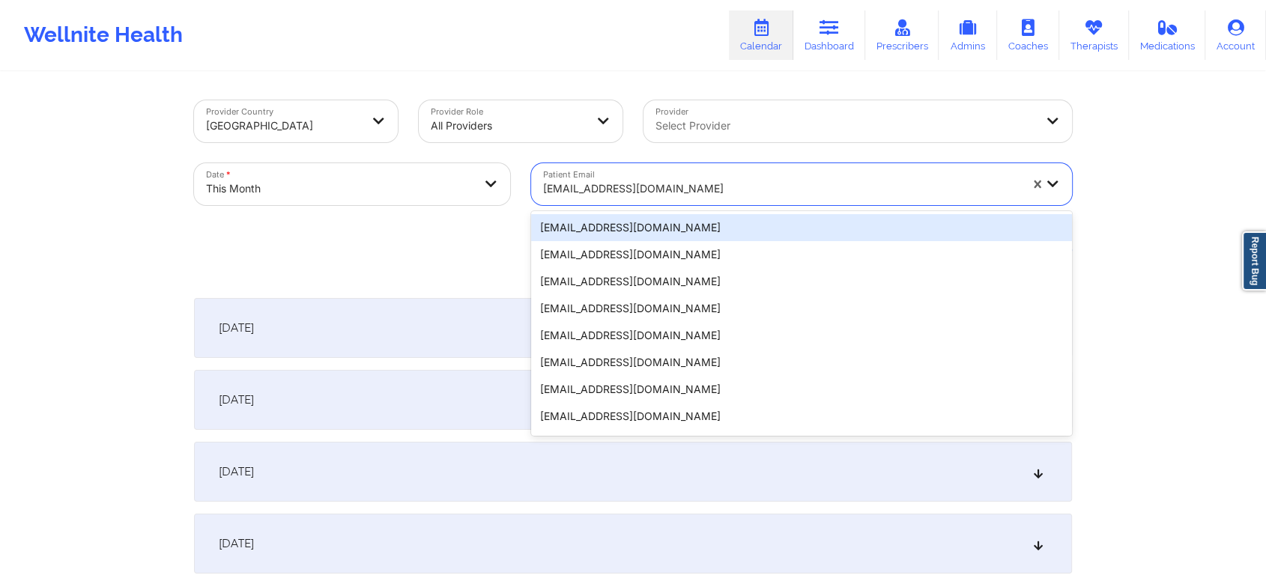
click at [667, 197] on div at bounding box center [781, 189] width 476 height 18
paste input "[EMAIL_ADDRESS][DOMAIN_NAME]"
type input "[EMAIL_ADDRESS][DOMAIN_NAME]"
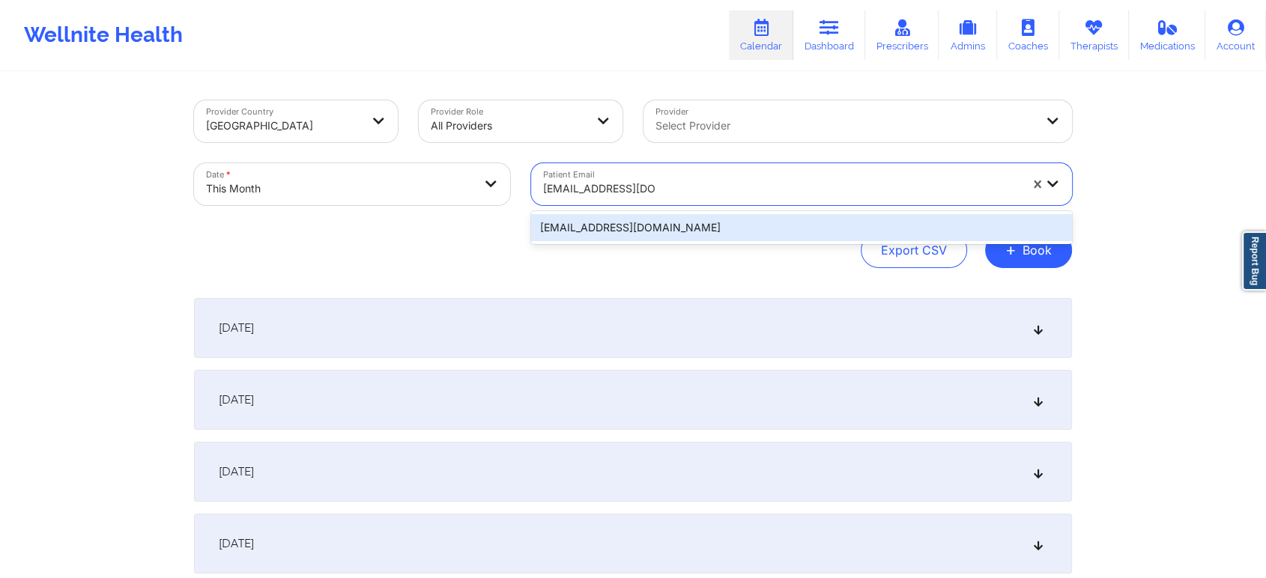
click at [743, 231] on div "[EMAIL_ADDRESS][DOMAIN_NAME]" at bounding box center [801, 227] width 541 height 27
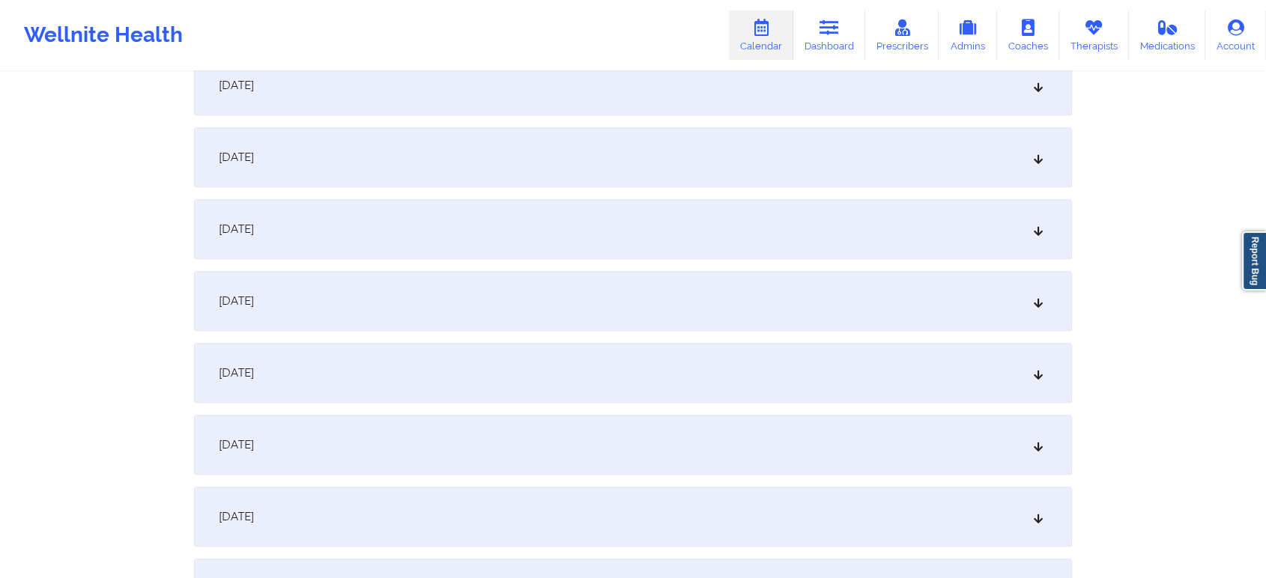
scroll to position [672, 0]
click at [535, 226] on div "[DATE]" at bounding box center [633, 231] width 878 height 60
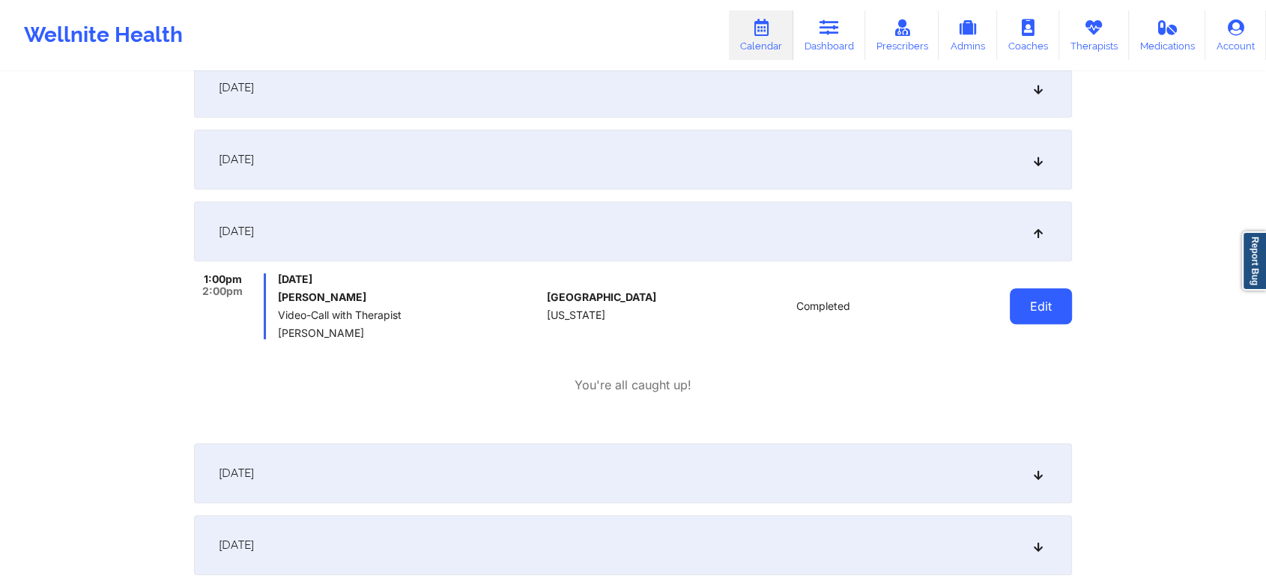
click at [1044, 293] on button "Edit" at bounding box center [1041, 306] width 62 height 36
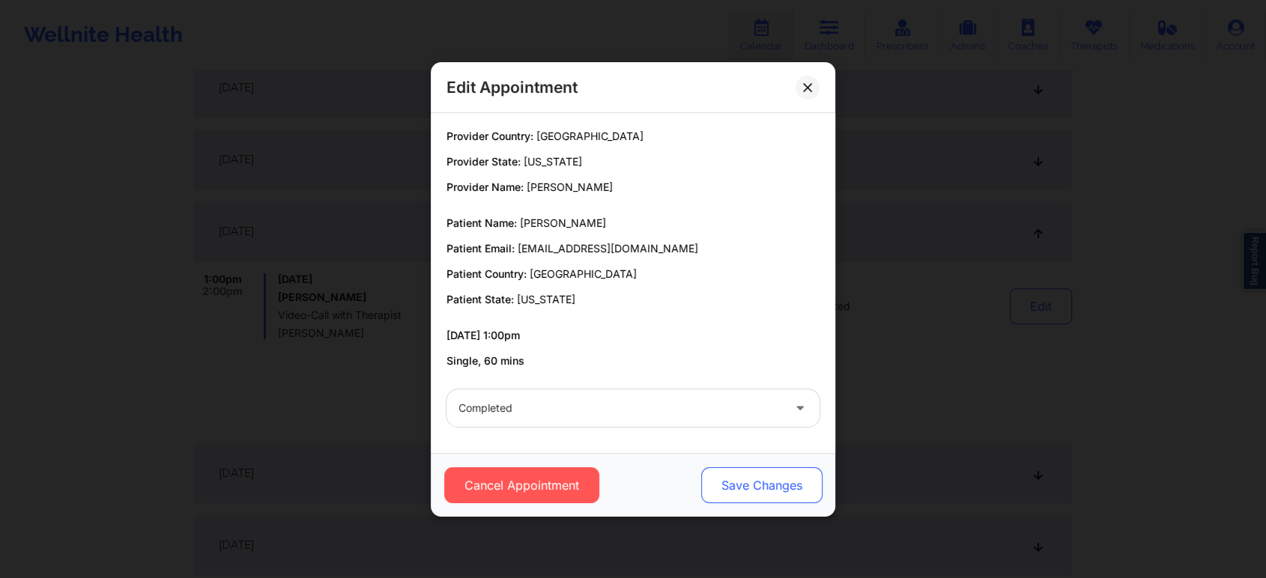
click at [768, 475] on button "Save Changes" at bounding box center [761, 485] width 121 height 36
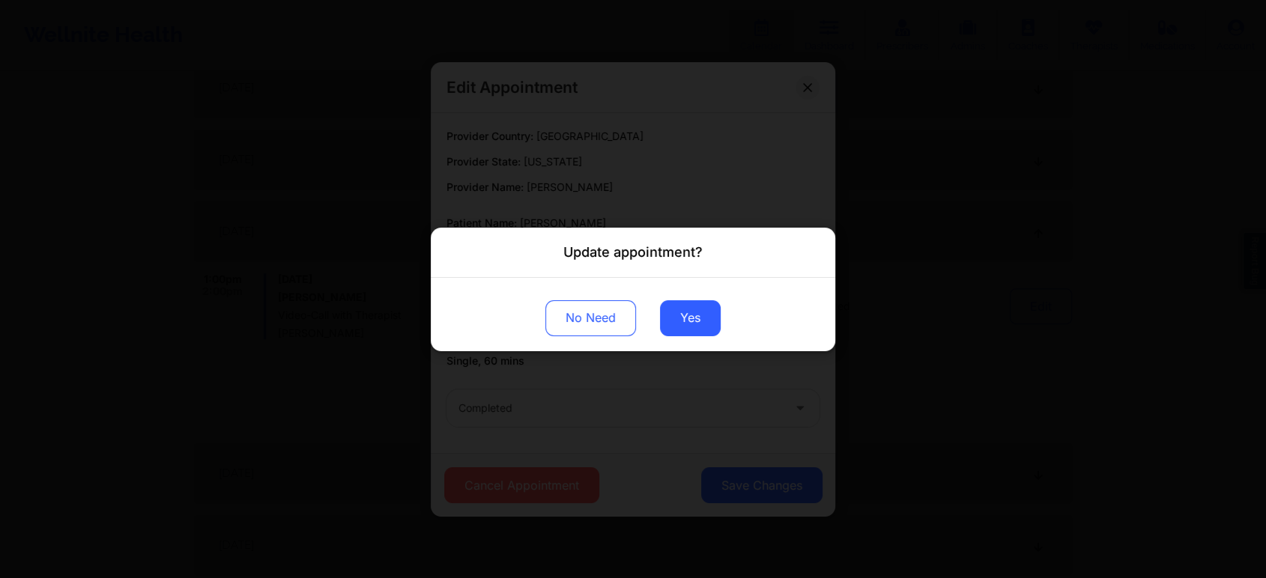
click at [684, 336] on div "No Need Yes" at bounding box center [633, 313] width 404 height 73
click at [699, 314] on button "Yes" at bounding box center [690, 318] width 61 height 36
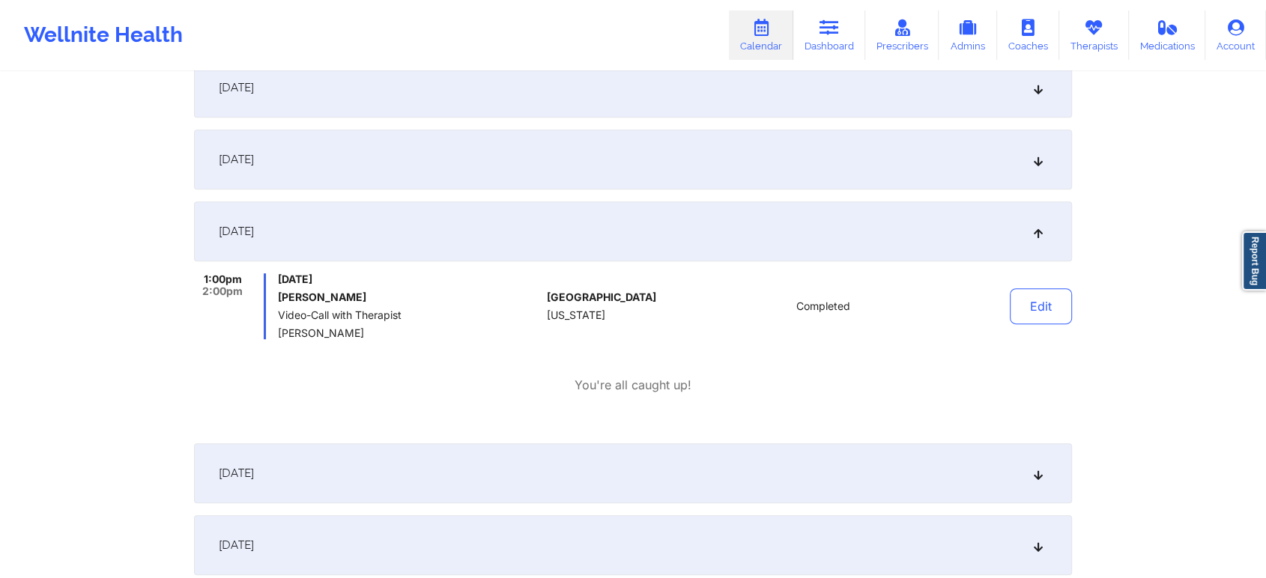
scroll to position [0, 0]
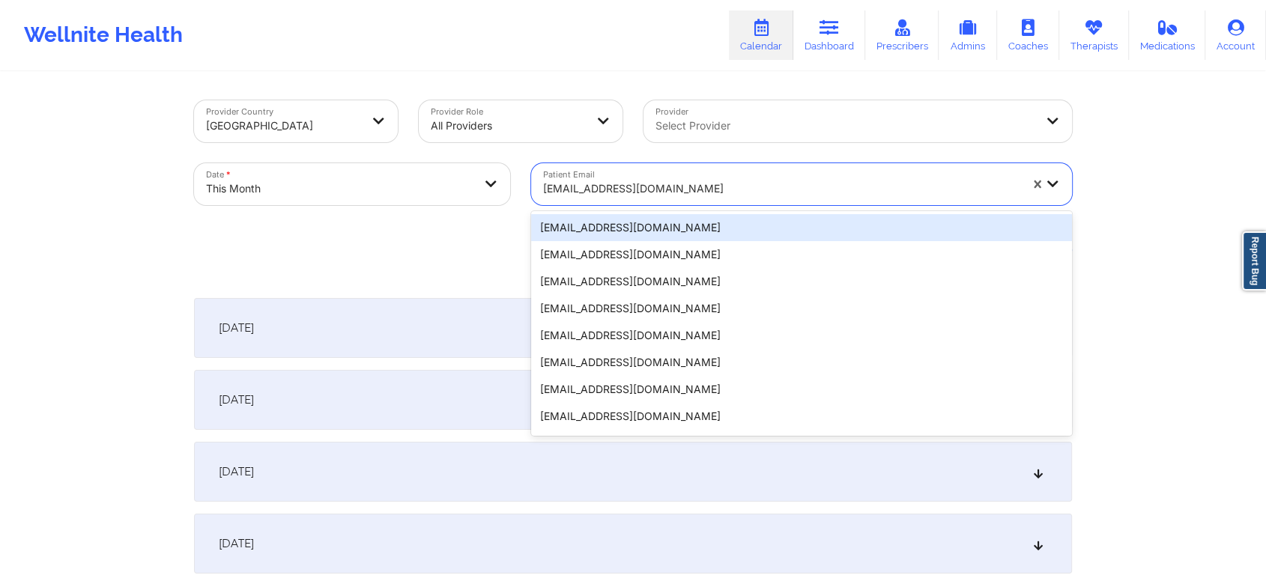
click at [667, 164] on div "[EMAIL_ADDRESS][DOMAIN_NAME]" at bounding box center [776, 184] width 490 height 42
paste input "[EMAIL_ADDRESS][DOMAIN_NAME]"
type input "[EMAIL_ADDRESS][DOMAIN_NAME]"
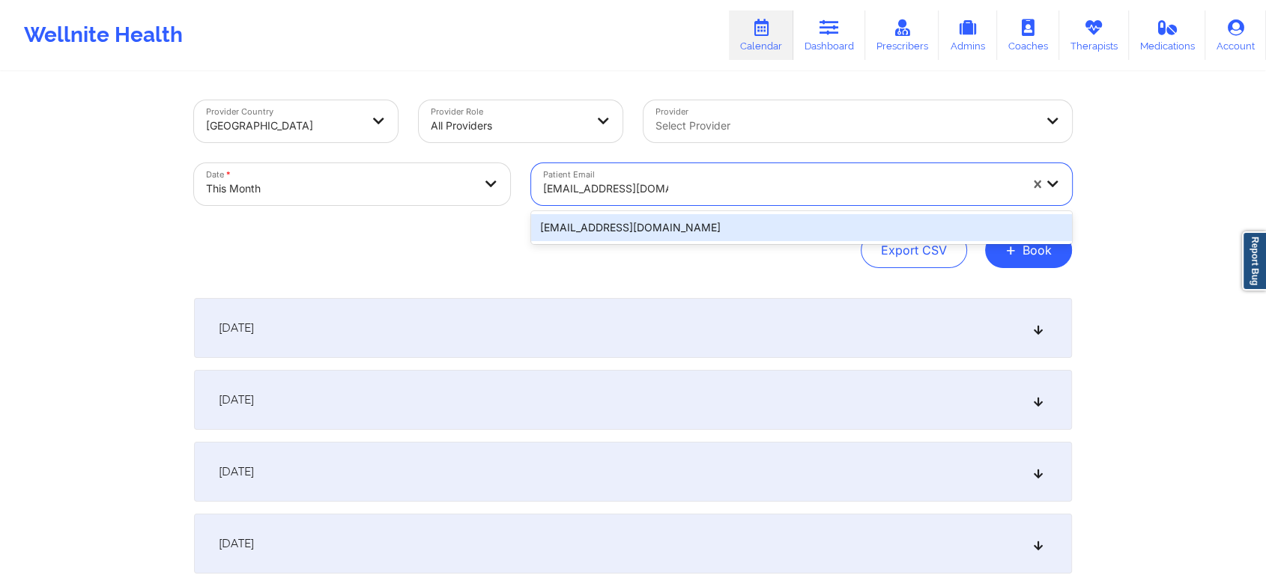
click at [698, 222] on div "[EMAIL_ADDRESS][DOMAIN_NAME]" at bounding box center [801, 227] width 541 height 27
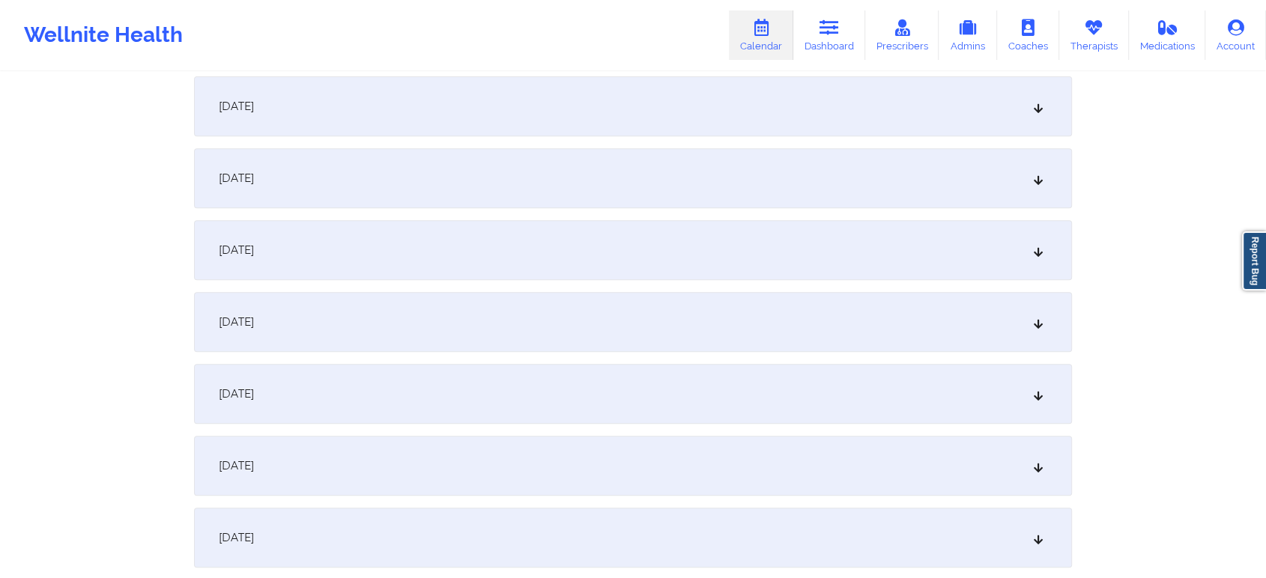
scroll to position [587, 0]
click at [589, 310] on div "[DATE]" at bounding box center [633, 316] width 878 height 60
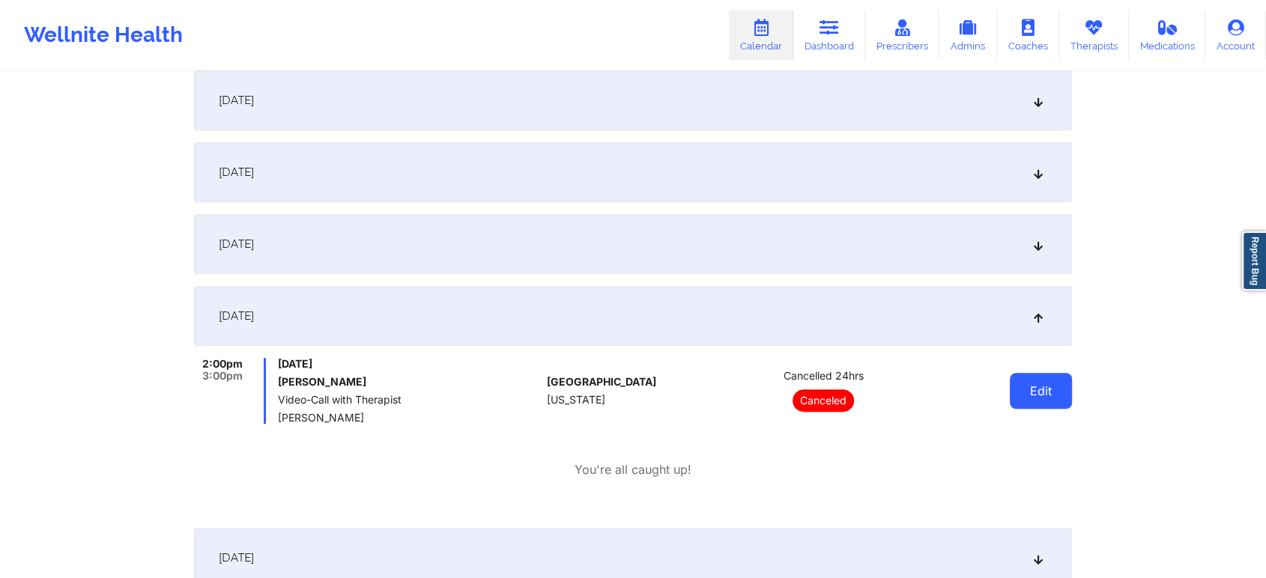
click at [1039, 388] on button "Edit" at bounding box center [1041, 391] width 62 height 36
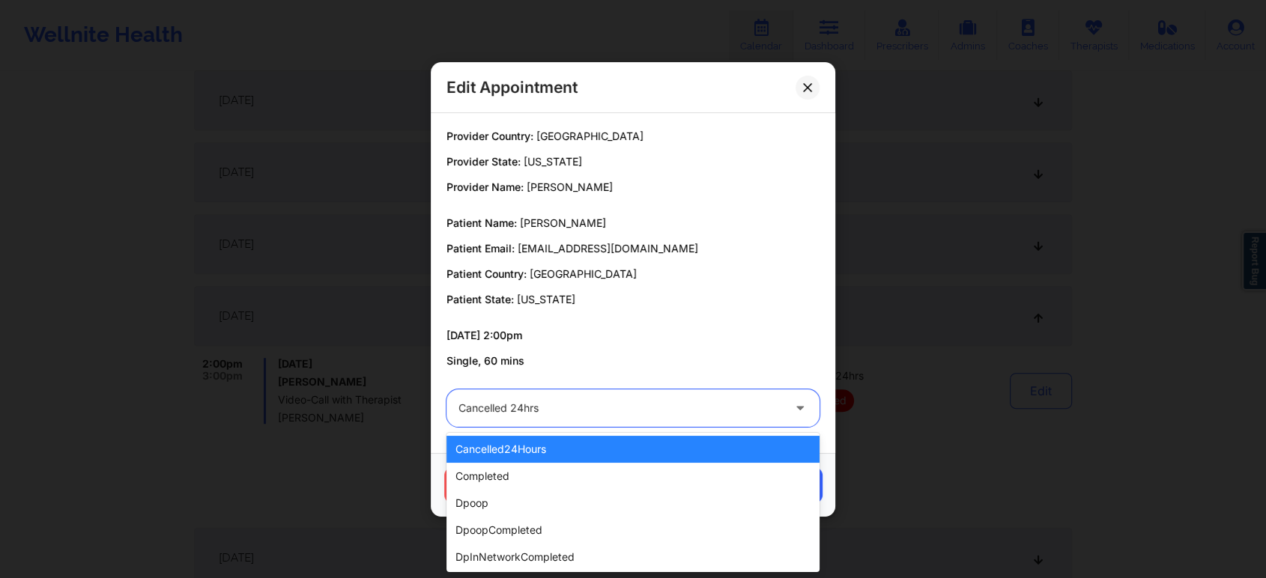
click at [636, 421] on div "Cancelled 24hrs" at bounding box center [620, 407] width 324 height 37
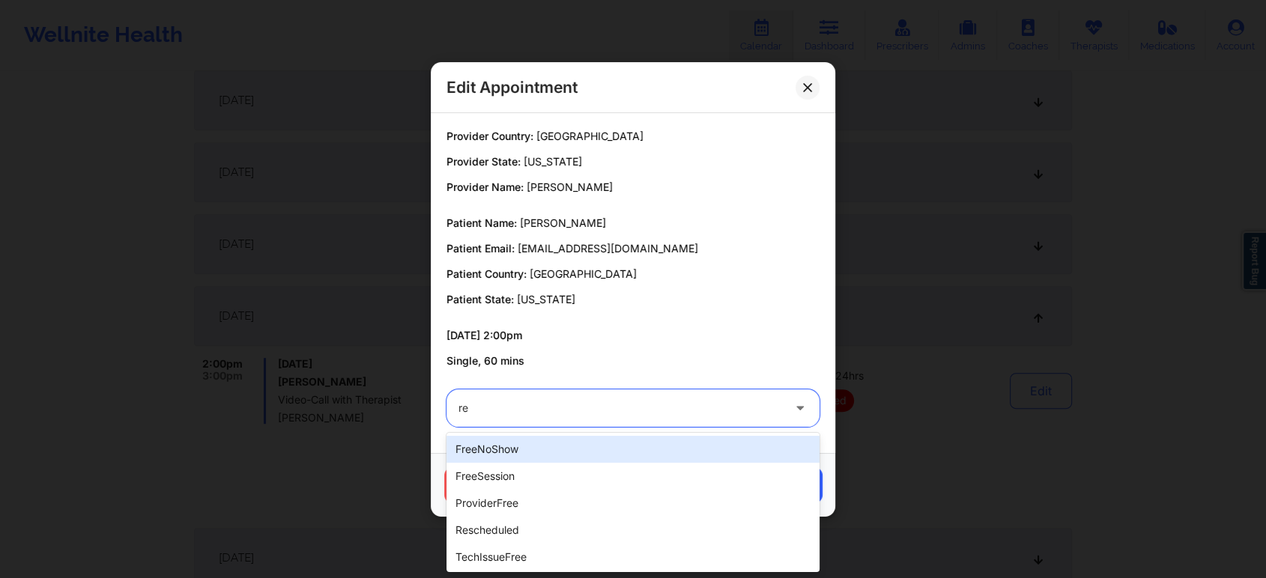
type input "res"
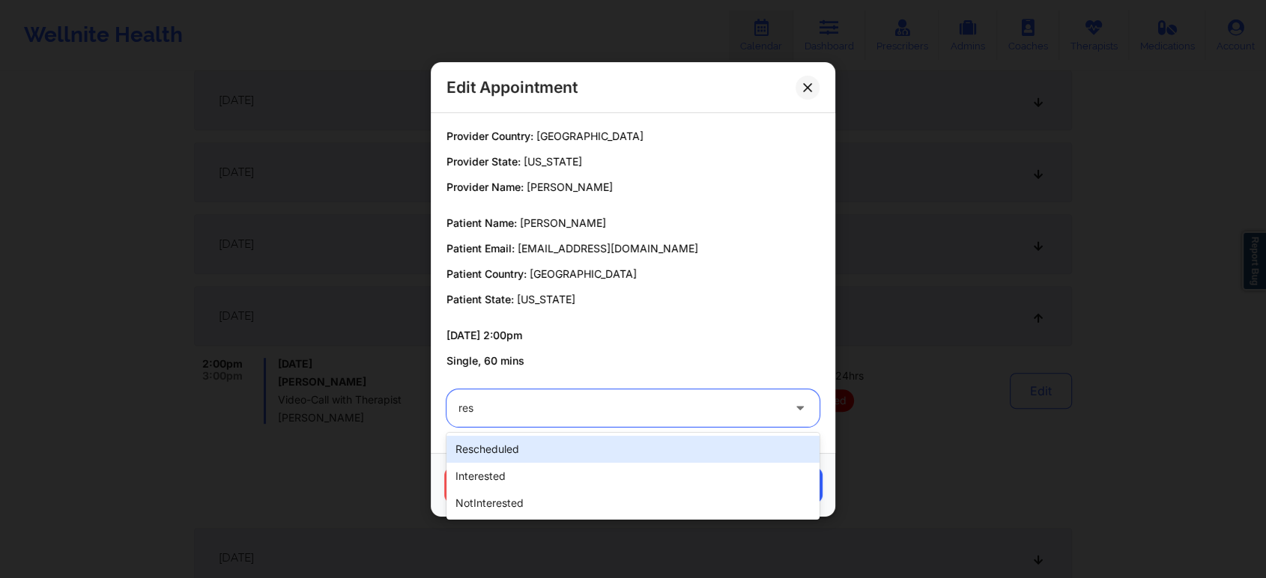
click at [608, 450] on div "rescheduled" at bounding box center [632, 449] width 373 height 27
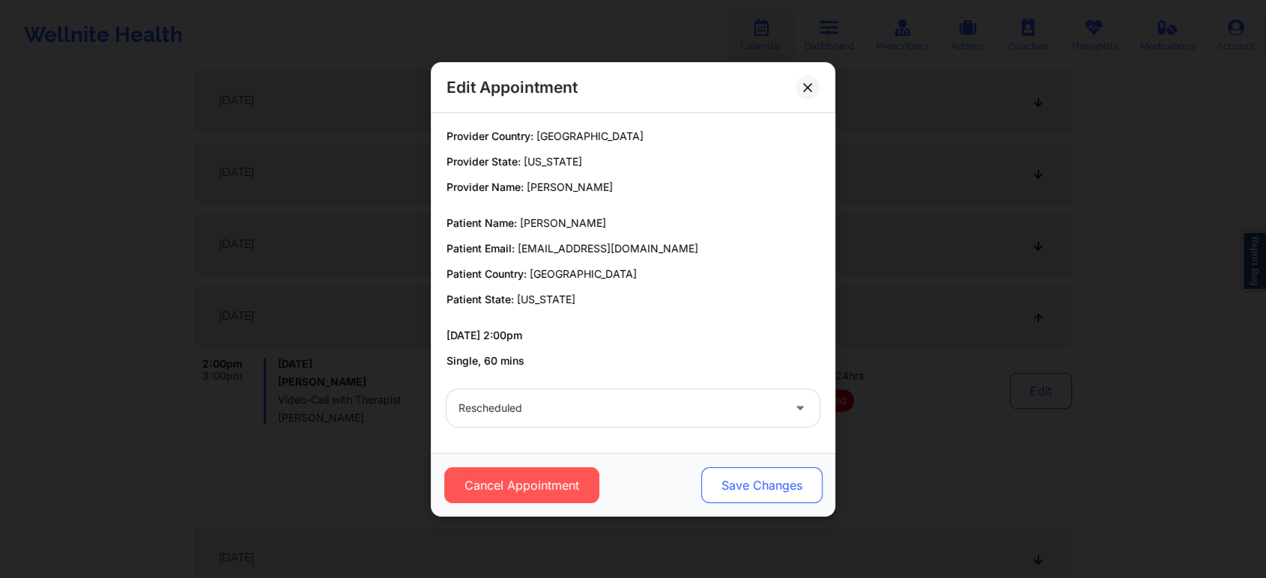
click at [748, 479] on button "Save Changes" at bounding box center [761, 485] width 121 height 36
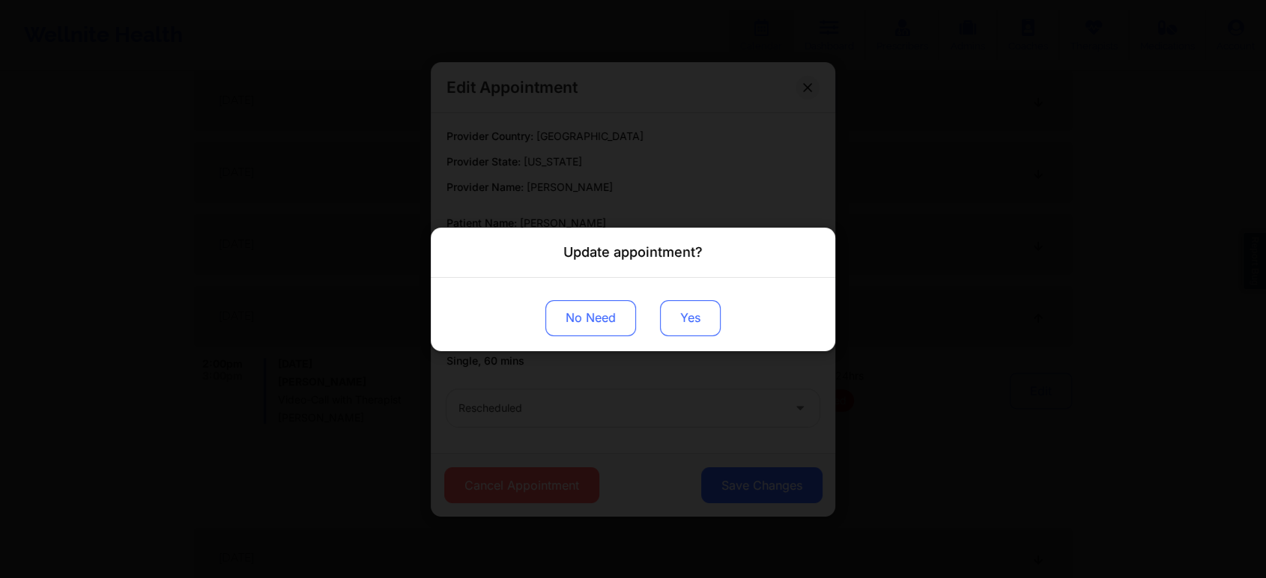
click at [691, 308] on button "Yes" at bounding box center [690, 318] width 61 height 36
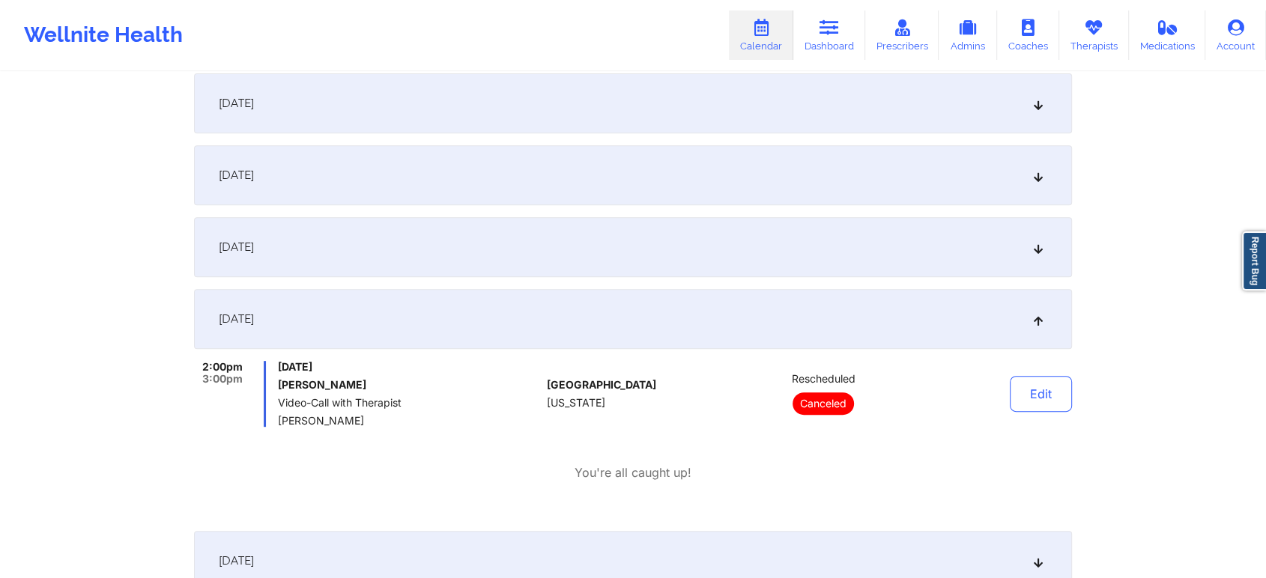
scroll to position [0, 0]
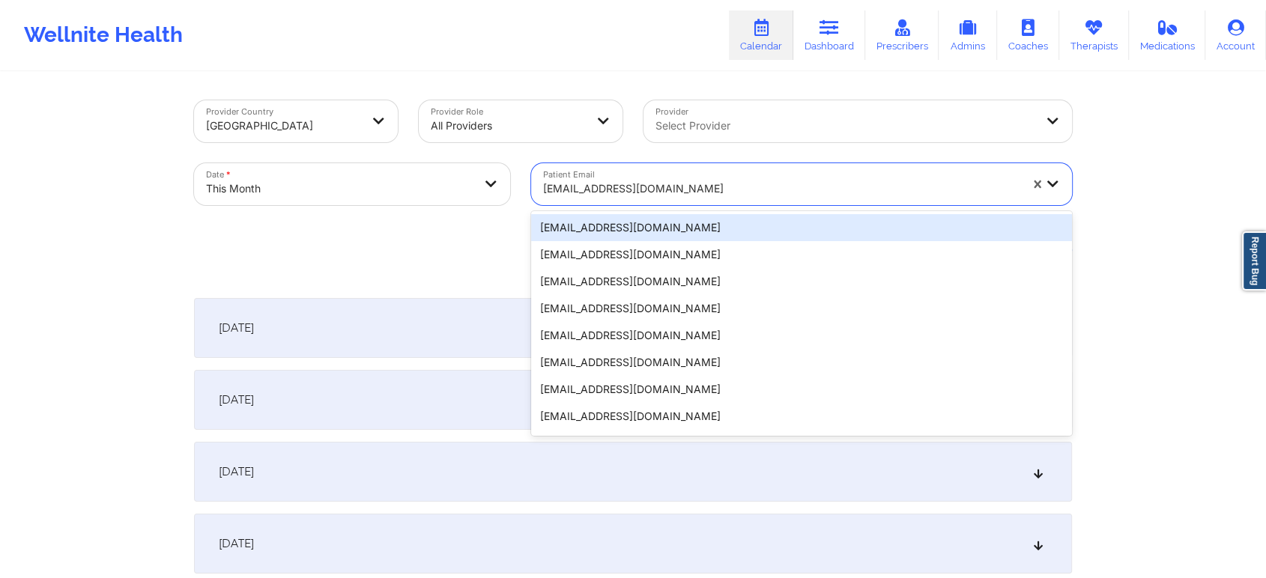
click at [643, 195] on div at bounding box center [781, 189] width 476 height 18
paste input "[EMAIL_ADDRESS][DOMAIN_NAME]"
type input "[EMAIL_ADDRESS][DOMAIN_NAME]"
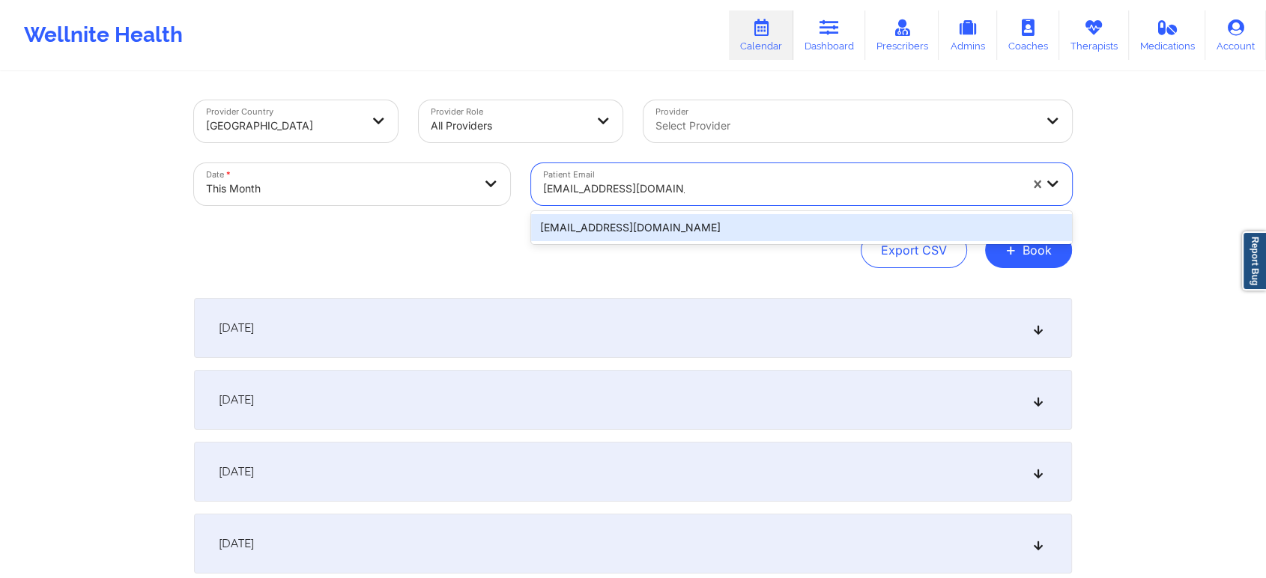
click at [668, 227] on div "[EMAIL_ADDRESS][DOMAIN_NAME]" at bounding box center [801, 227] width 541 height 27
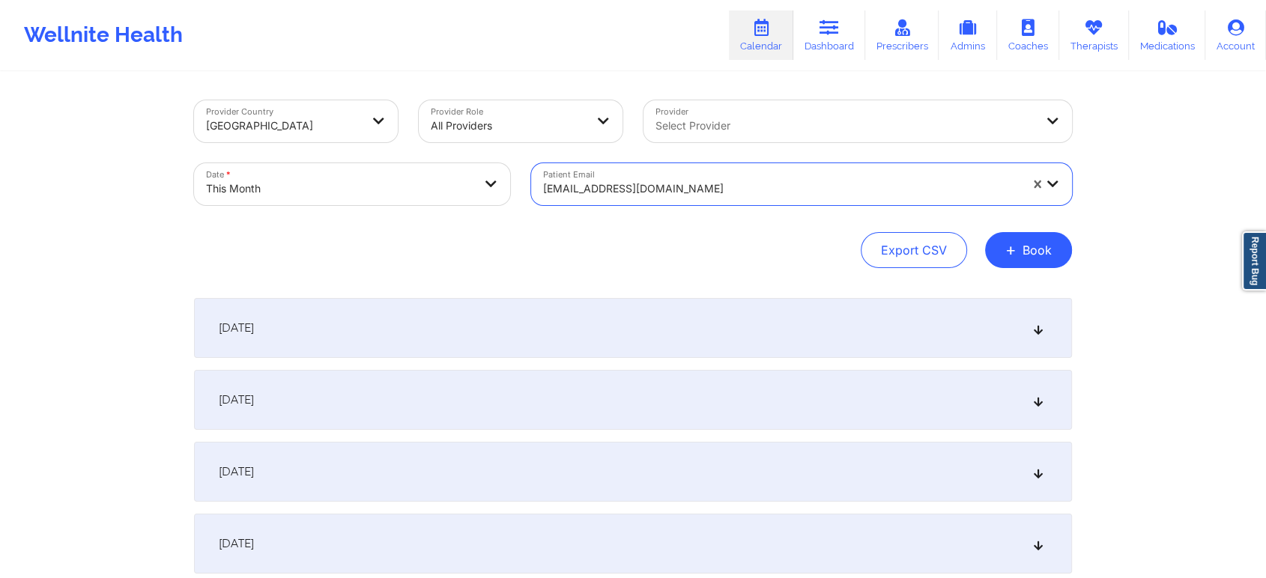
scroll to position [574, 0]
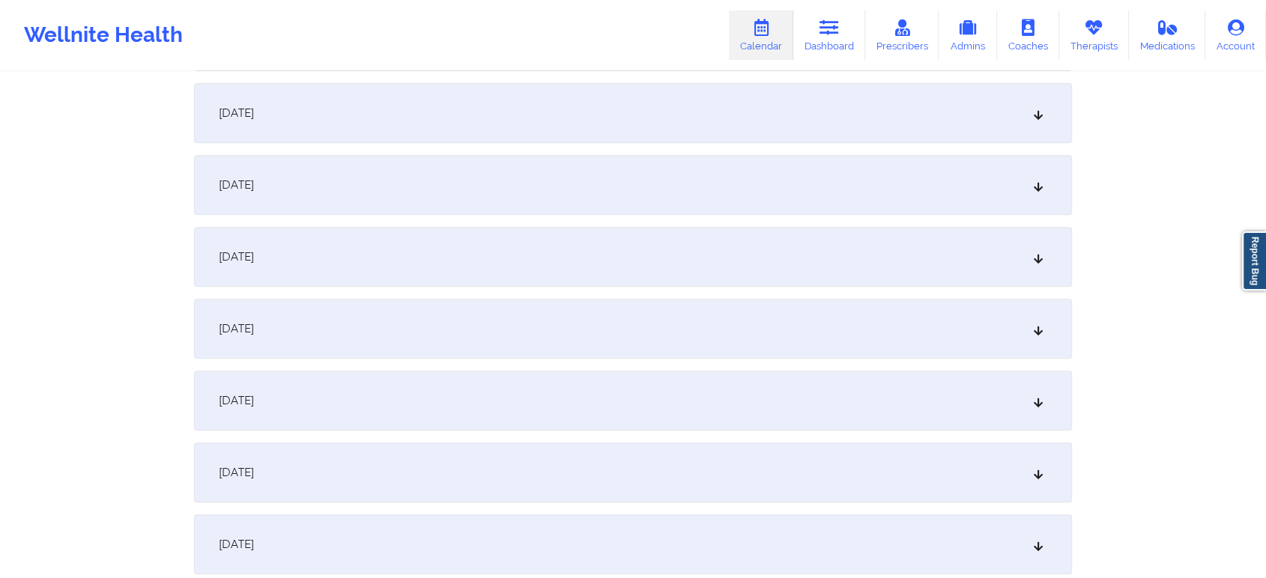
click at [646, 354] on div "[DATE]" at bounding box center [633, 329] width 878 height 60
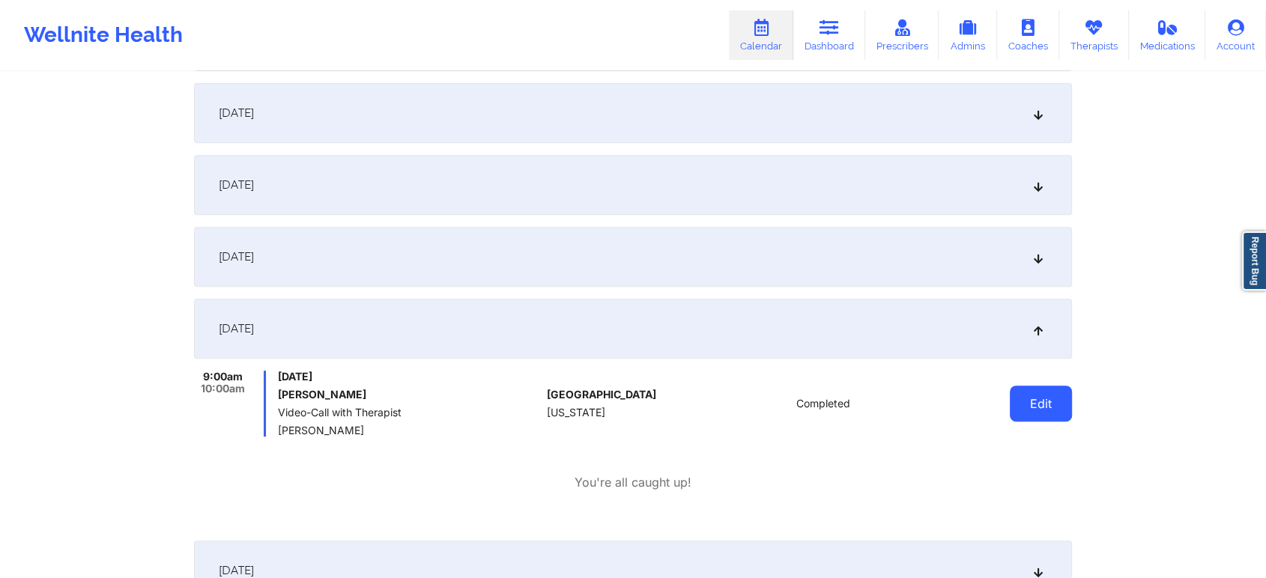
click at [1024, 400] on button "Edit" at bounding box center [1041, 404] width 62 height 36
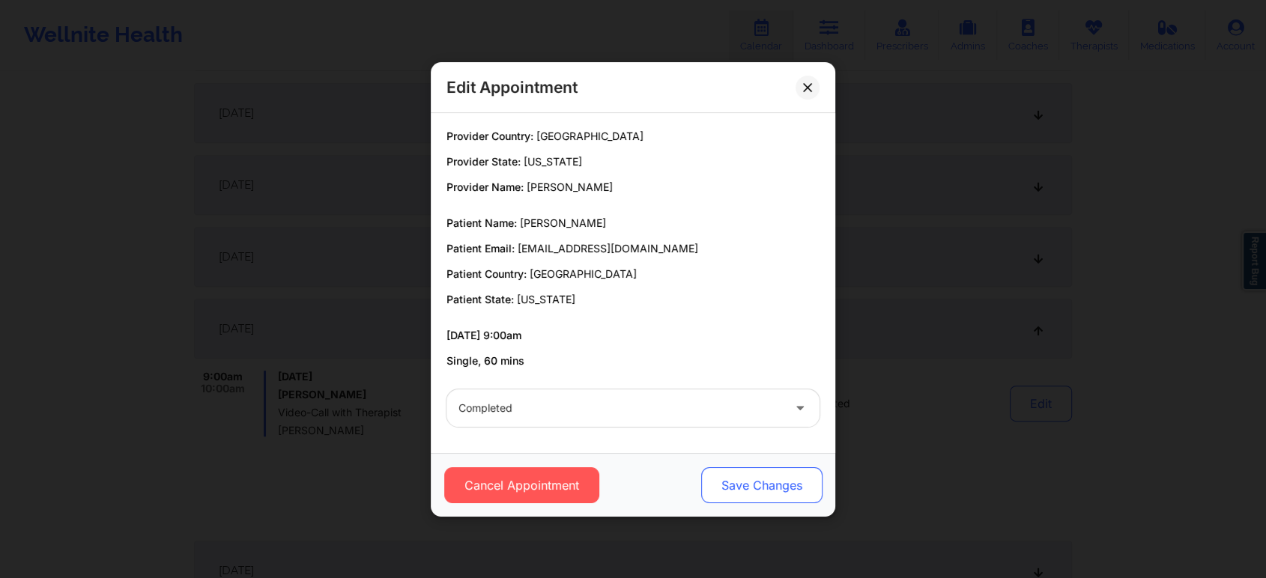
click at [762, 491] on button "Save Changes" at bounding box center [761, 485] width 121 height 36
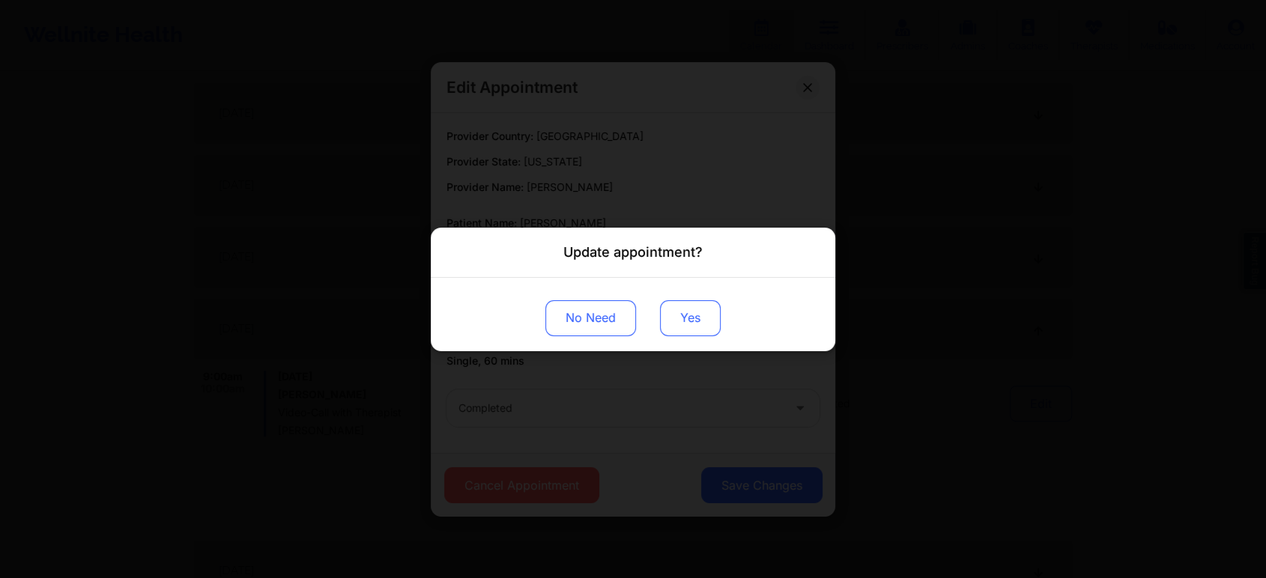
click at [660, 319] on button "Yes" at bounding box center [690, 318] width 61 height 36
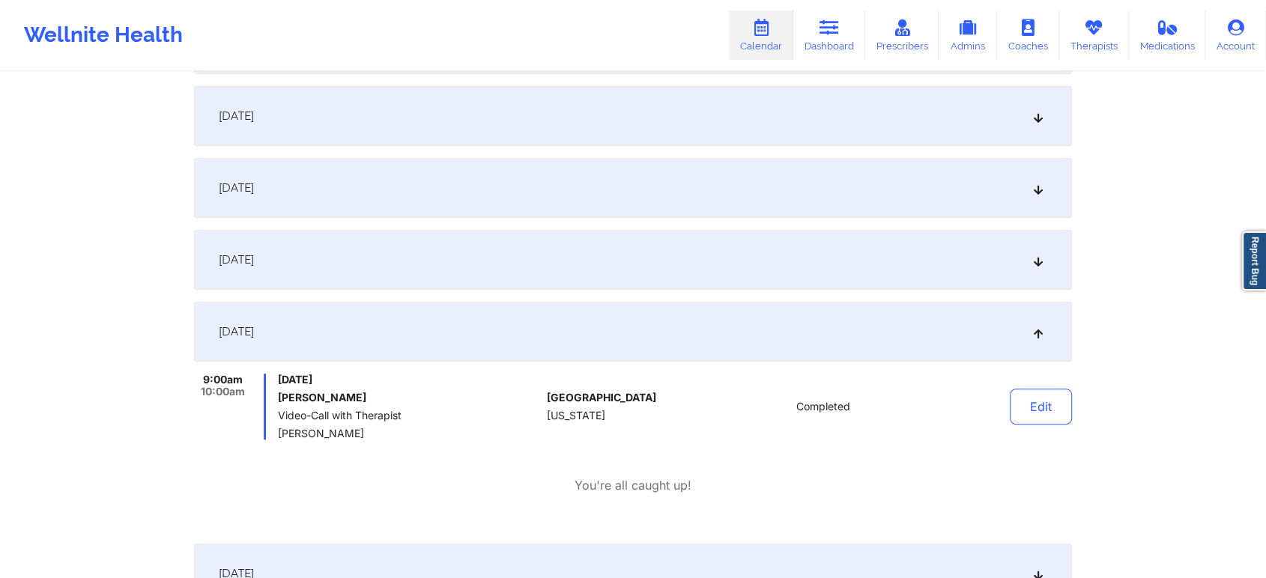
scroll to position [0, 0]
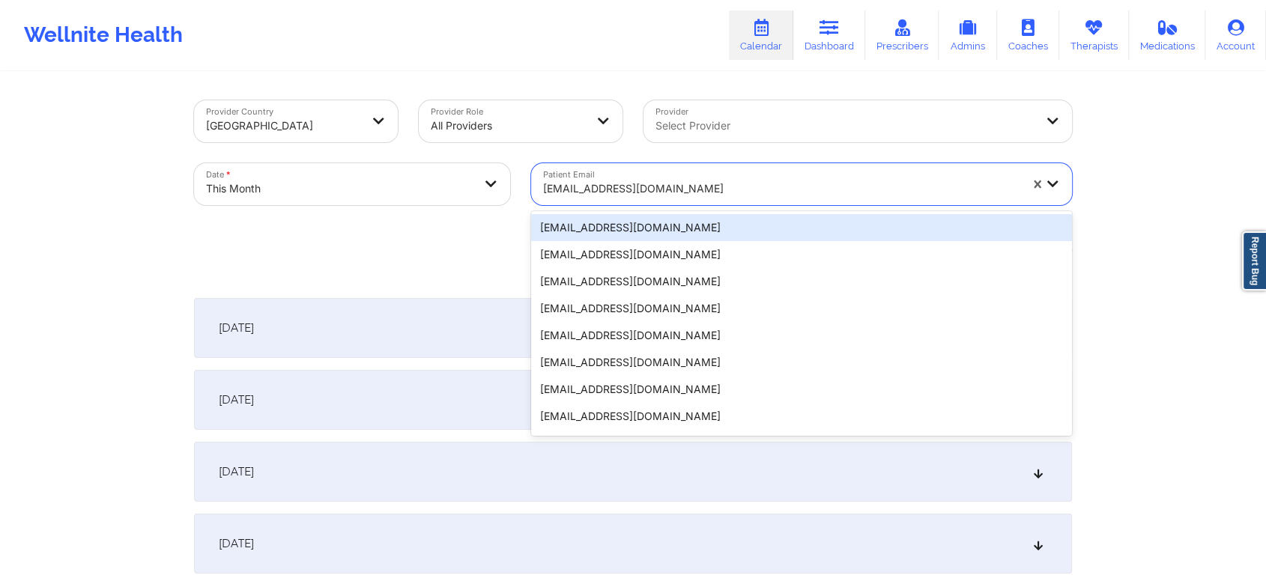
click at [718, 199] on div "[EMAIL_ADDRESS][DOMAIN_NAME]" at bounding box center [781, 188] width 476 height 33
paste input "[EMAIL_ADDRESS][DOMAIN_NAME]"
type input "[EMAIL_ADDRESS][DOMAIN_NAME]"
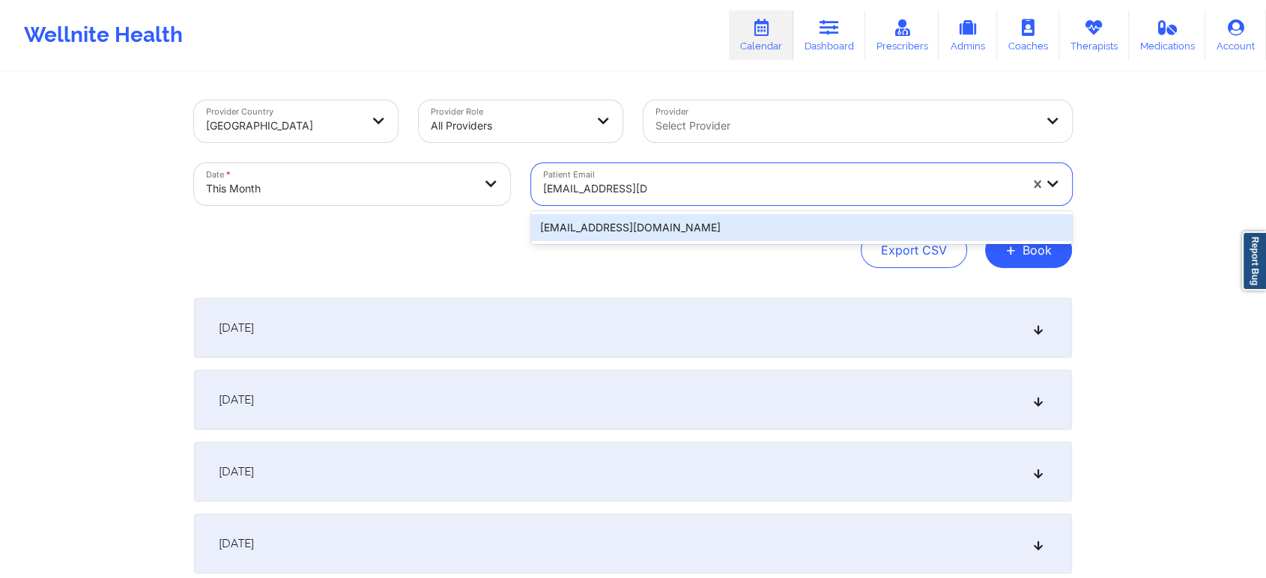
click at [735, 224] on div "[EMAIL_ADDRESS][DOMAIN_NAME]" at bounding box center [801, 227] width 541 height 27
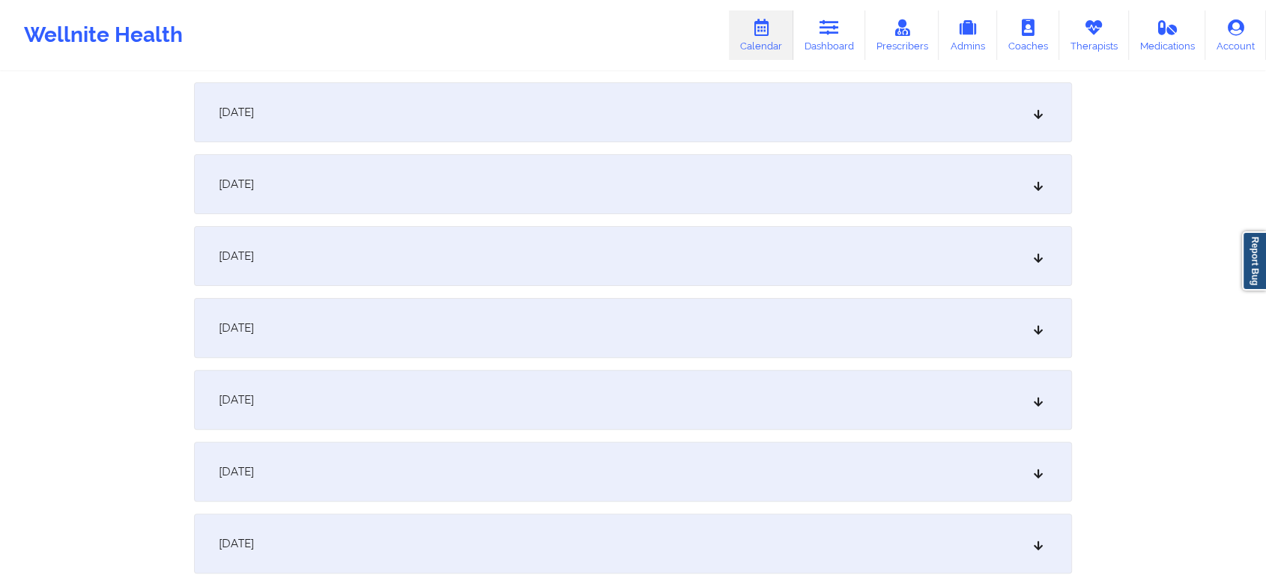
scroll to position [684, 0]
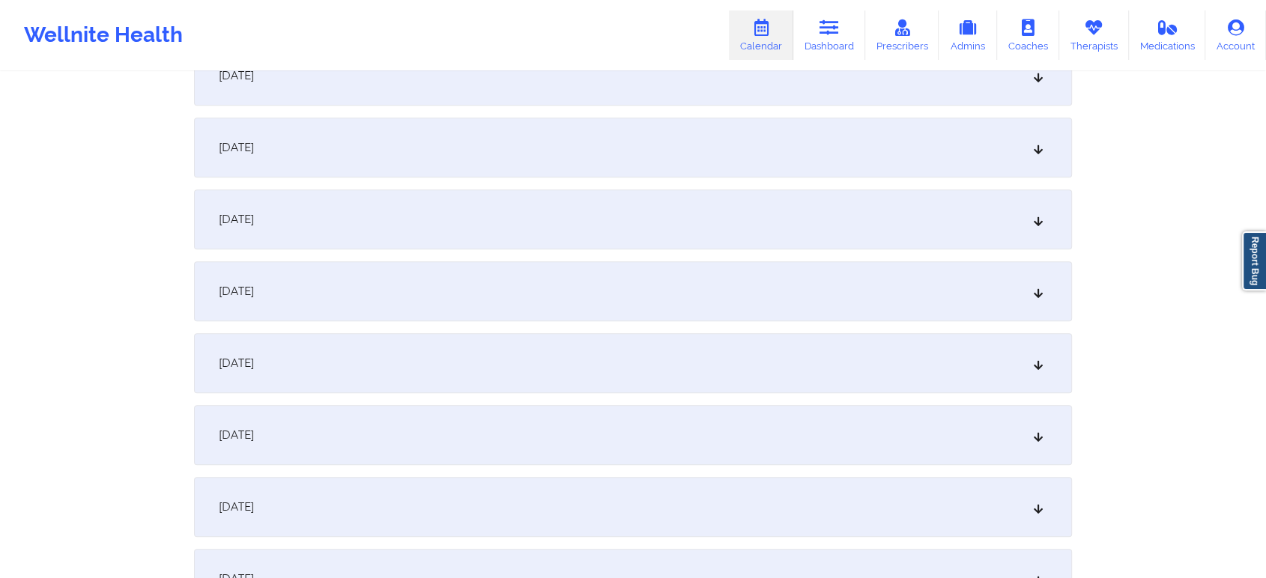
click at [647, 216] on div "[DATE]" at bounding box center [633, 219] width 878 height 60
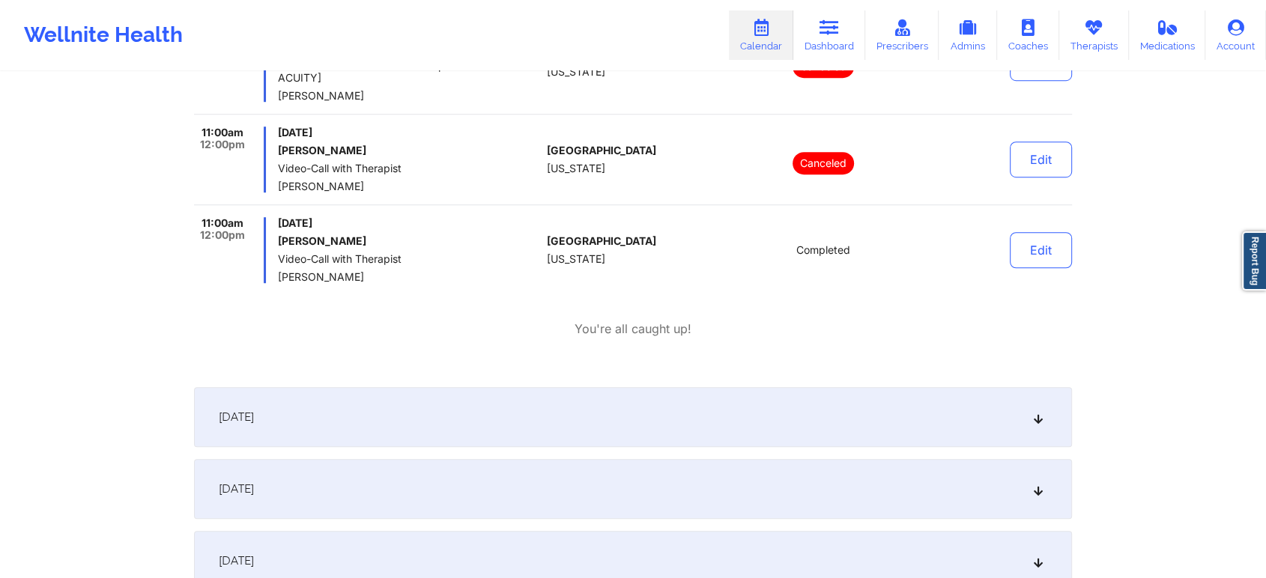
scroll to position [1001, 0]
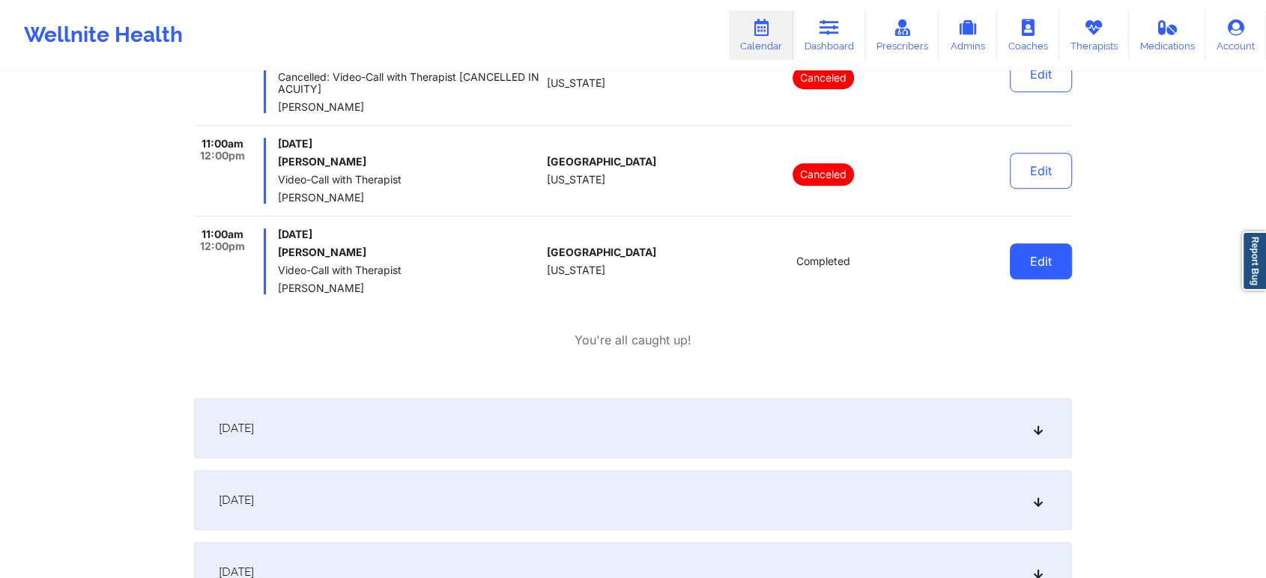
click at [1039, 271] on button "Edit" at bounding box center [1041, 261] width 62 height 36
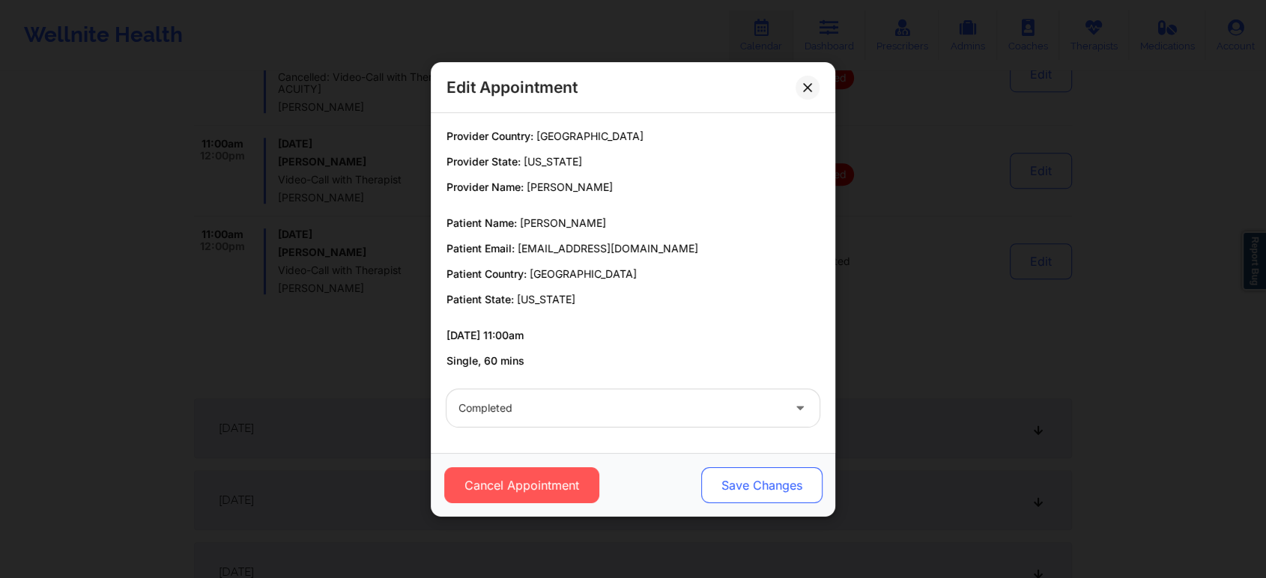
click at [749, 484] on button "Save Changes" at bounding box center [761, 485] width 121 height 36
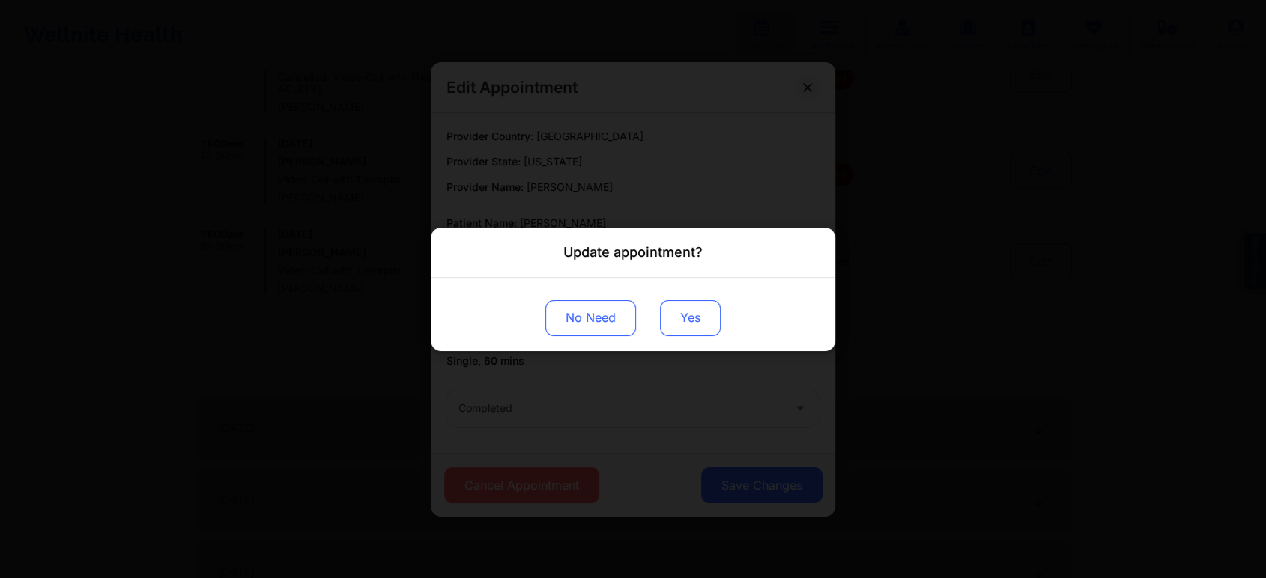
click at [681, 322] on button "Yes" at bounding box center [690, 318] width 61 height 36
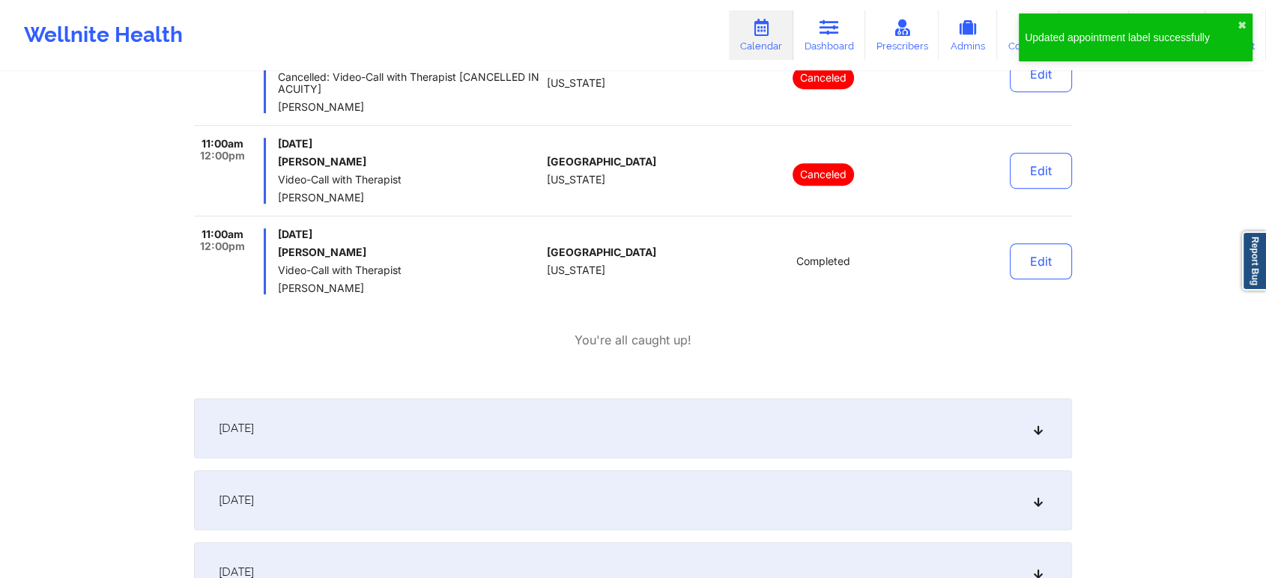
scroll to position [0, 0]
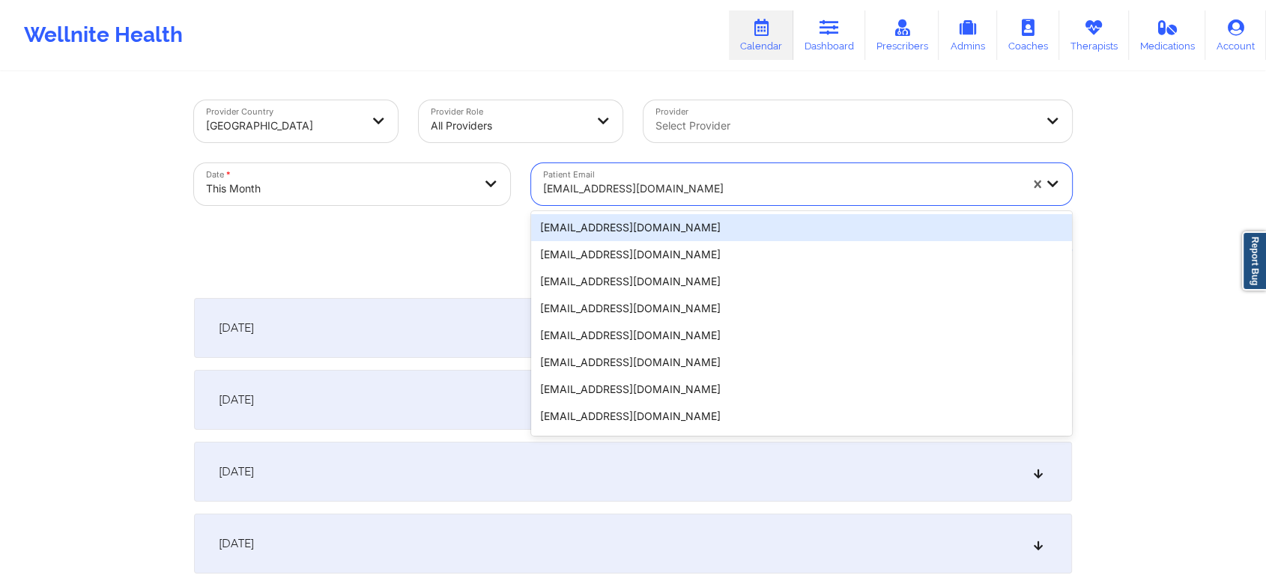
click at [659, 173] on div "[EMAIL_ADDRESS][DOMAIN_NAME]" at bounding box center [781, 188] width 476 height 33
paste input "[EMAIL_ADDRESS][DOMAIN_NAME]"
type input "[EMAIL_ADDRESS][DOMAIN_NAME]"
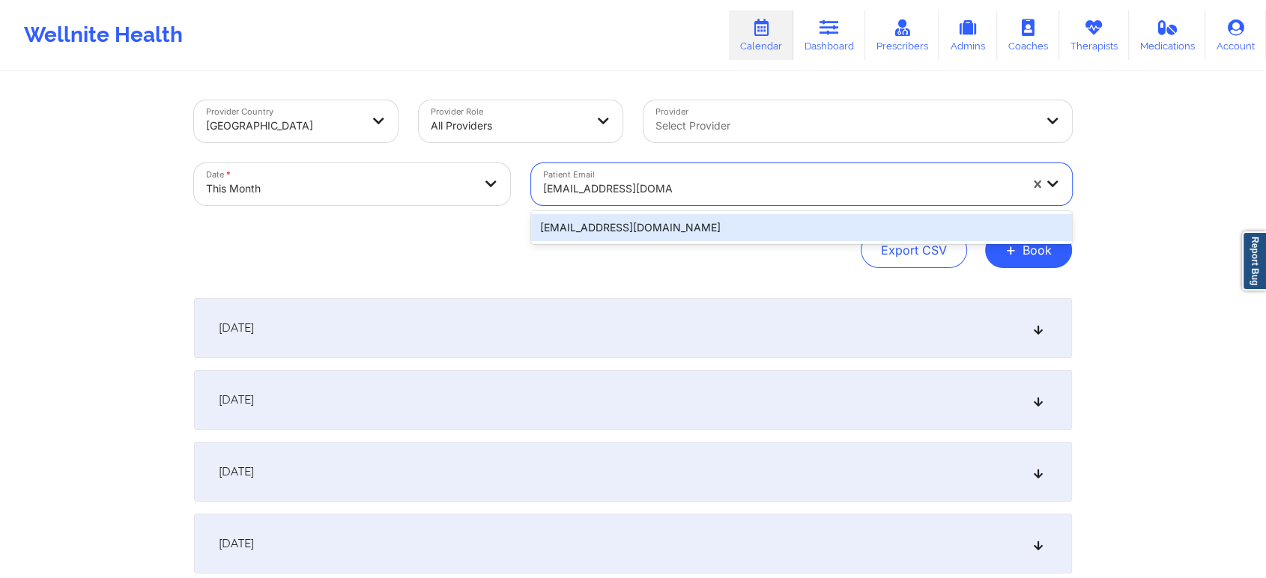
click at [854, 231] on div "[EMAIL_ADDRESS][DOMAIN_NAME]" at bounding box center [801, 227] width 541 height 27
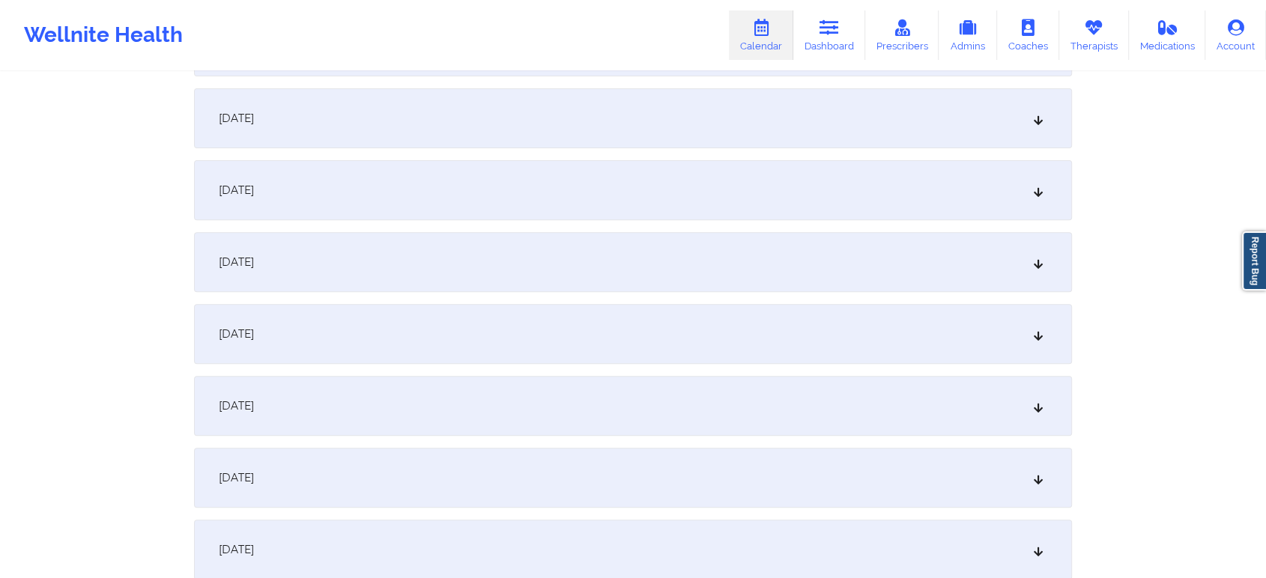
scroll to position [558, 0]
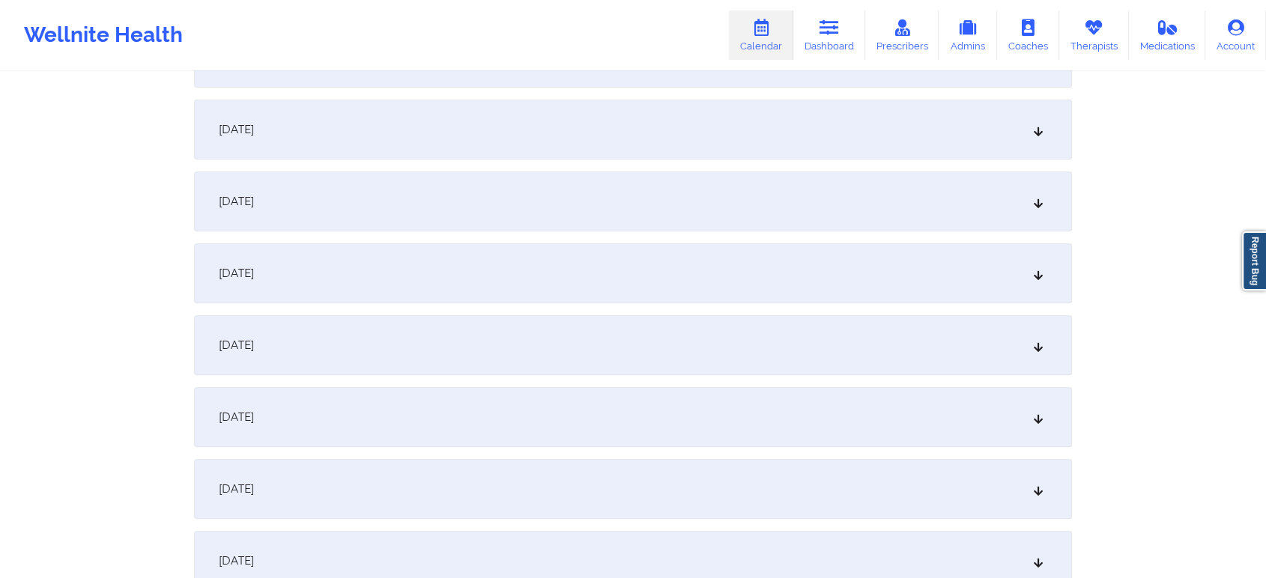
click at [687, 334] on div "[DATE]" at bounding box center [633, 345] width 878 height 60
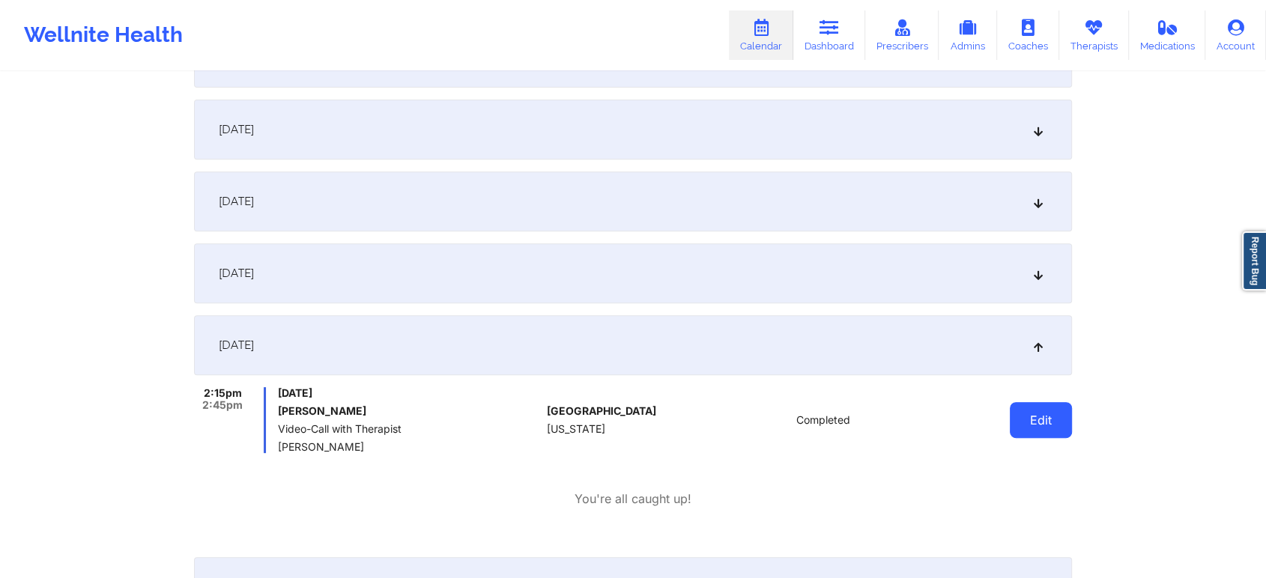
click at [1050, 427] on button "Edit" at bounding box center [1041, 420] width 62 height 36
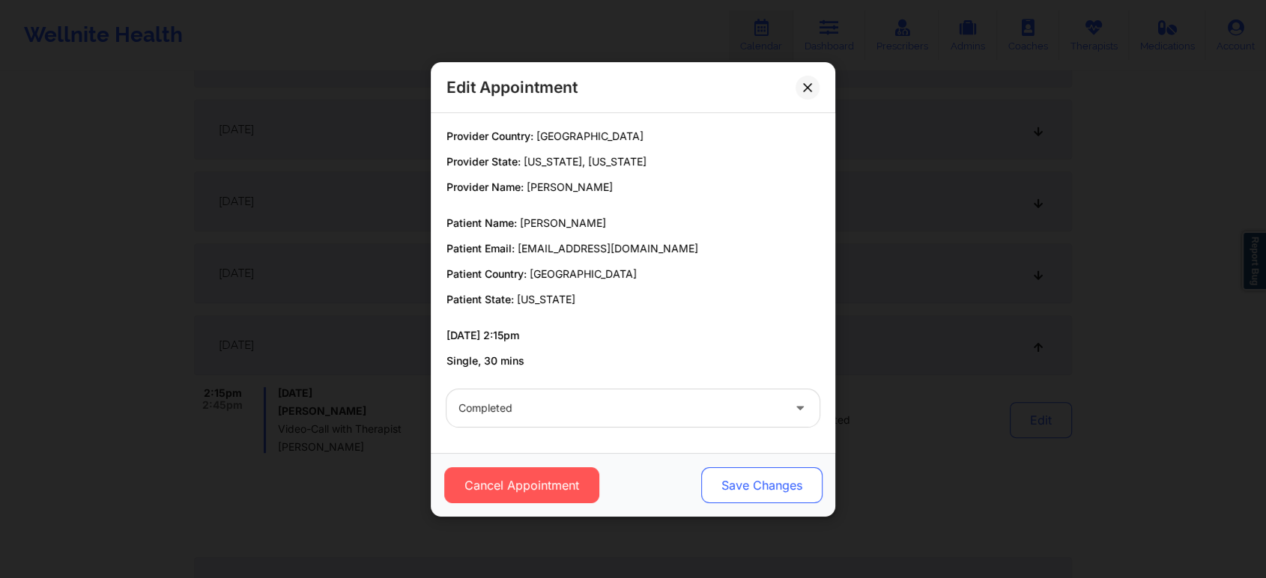
click at [773, 492] on button "Save Changes" at bounding box center [761, 485] width 121 height 36
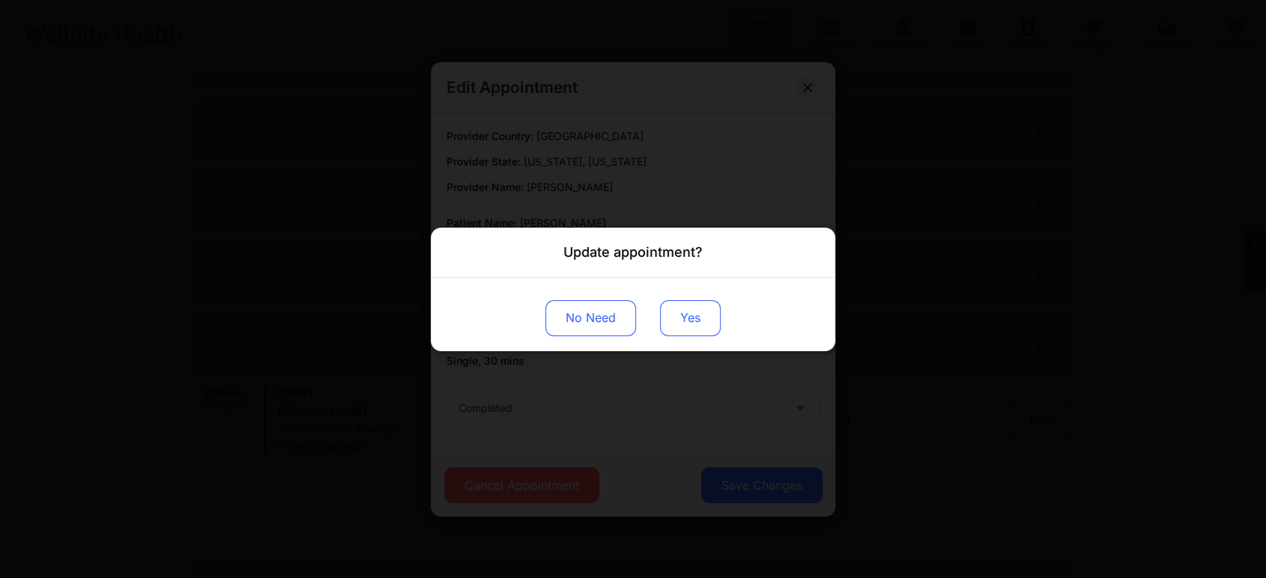
click at [692, 315] on button "Yes" at bounding box center [690, 318] width 61 height 36
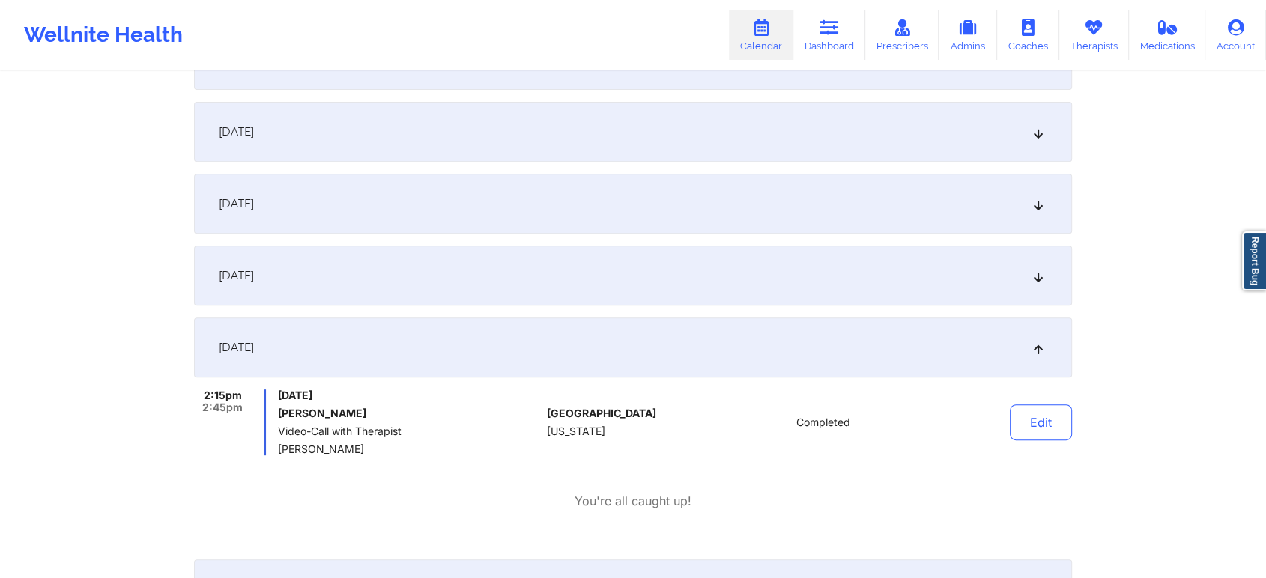
scroll to position [0, 0]
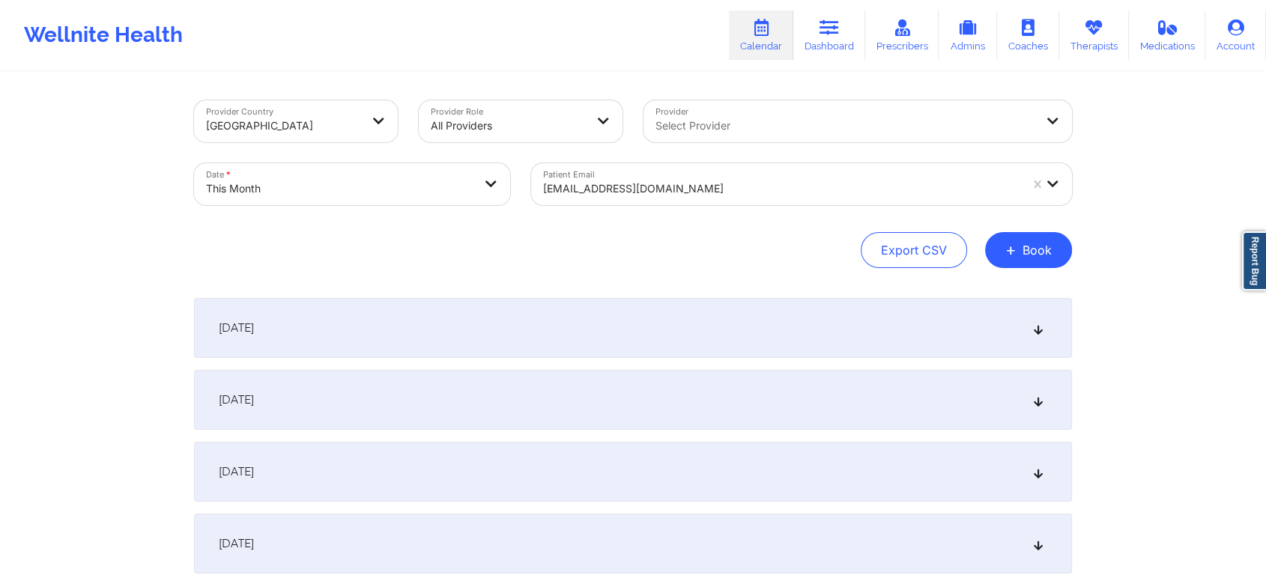
click at [645, 183] on div at bounding box center [781, 189] width 476 height 18
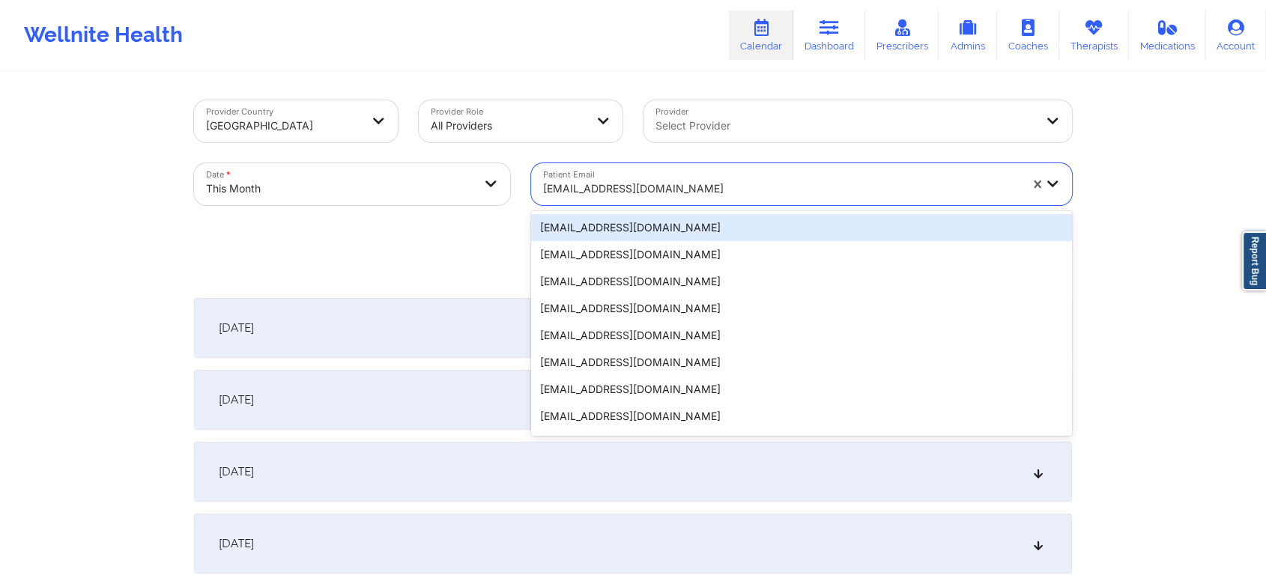
click at [645, 183] on div at bounding box center [781, 189] width 476 height 18
paste input "[EMAIL_ADDRESS][DOMAIN_NAME]"
type input "[EMAIL_ADDRESS][DOMAIN_NAME]"
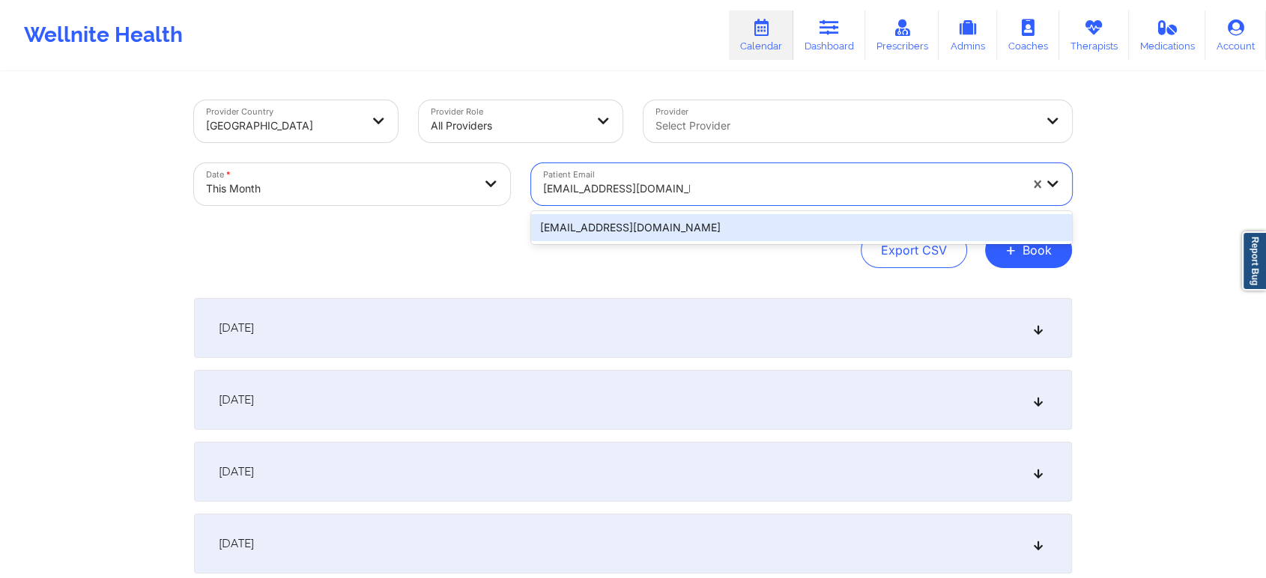
click at [664, 231] on div "[EMAIL_ADDRESS][DOMAIN_NAME]" at bounding box center [801, 227] width 541 height 27
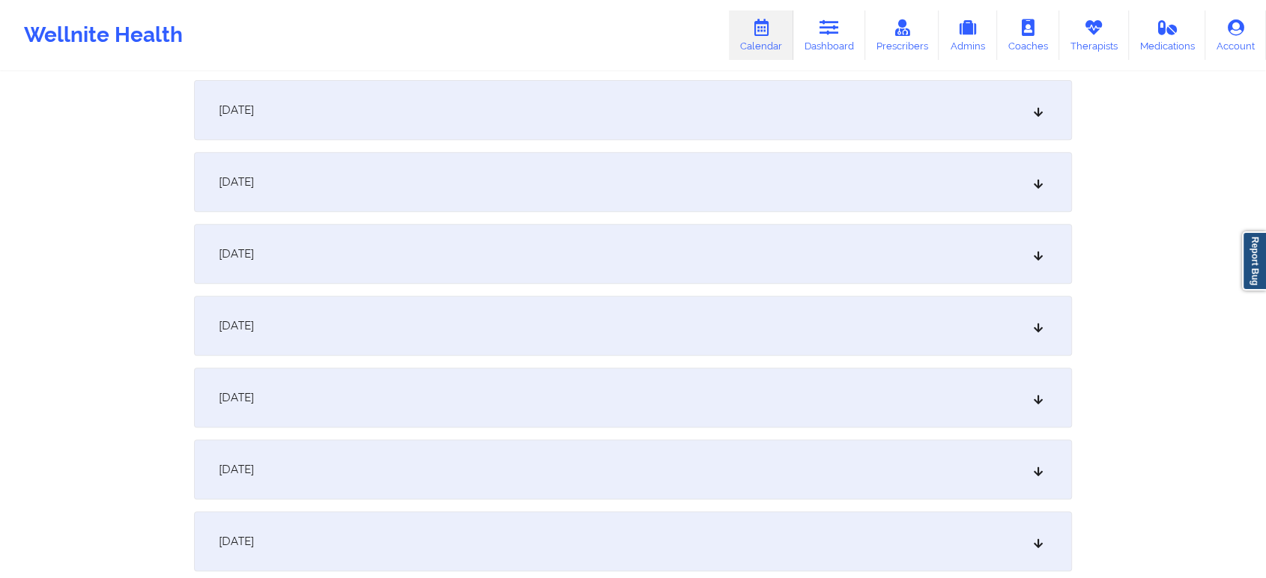
scroll to position [622, 0]
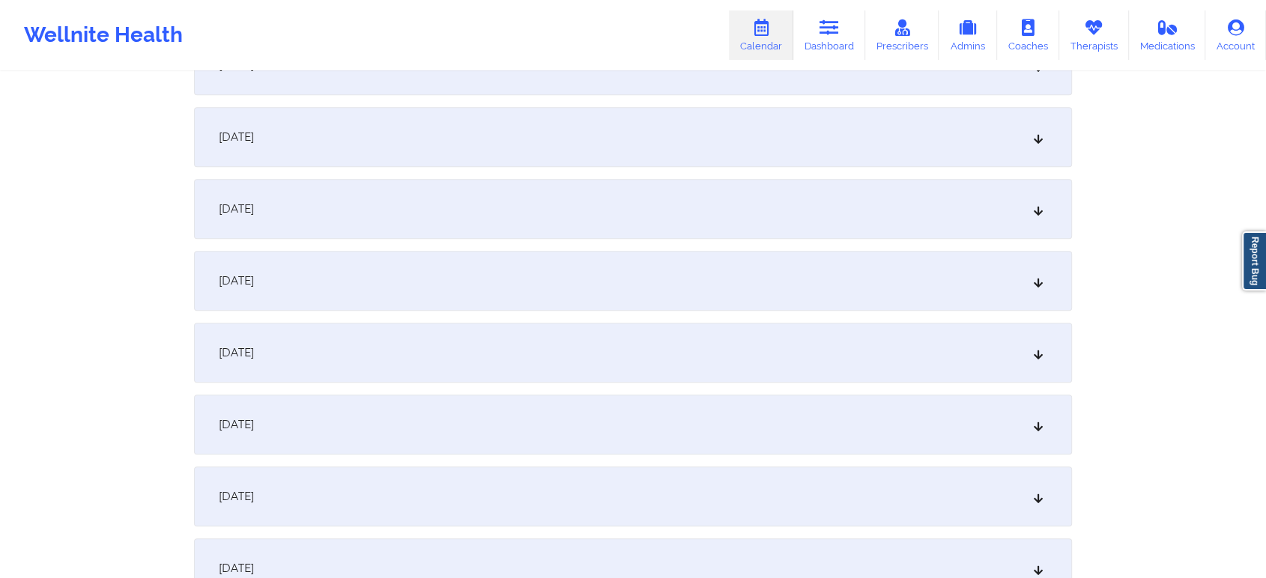
click at [825, 304] on div "[DATE]" at bounding box center [633, 281] width 878 height 60
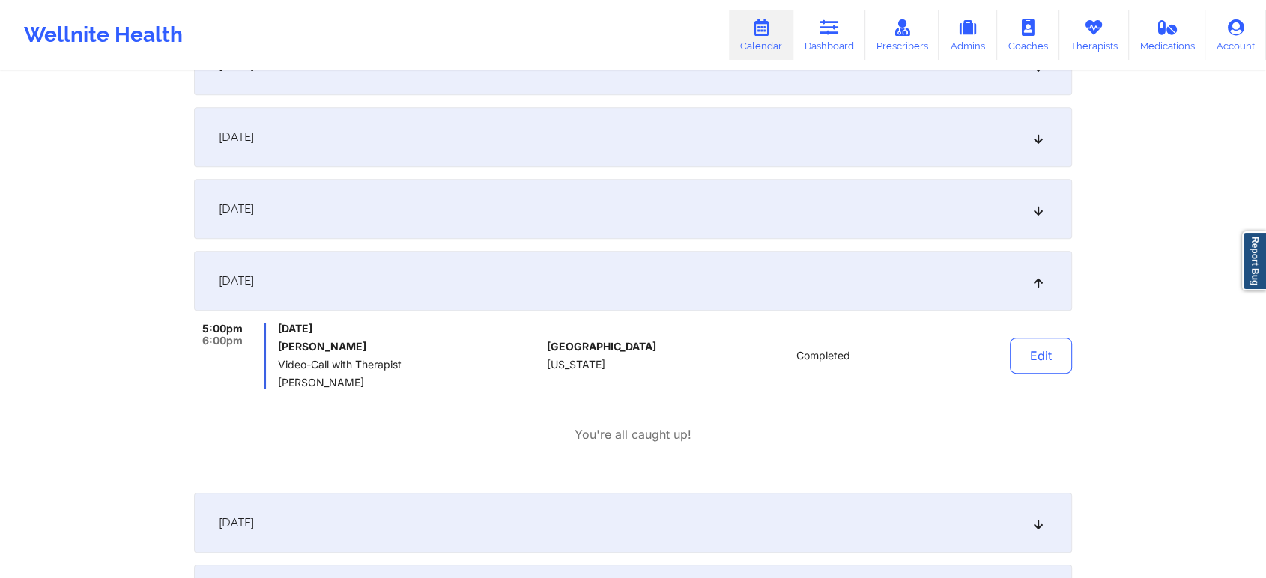
drag, startPoint x: 1024, startPoint y: 354, endPoint x: 1092, endPoint y: 372, distance: 70.5
click at [1033, 344] on button "Edit" at bounding box center [1041, 356] width 62 height 36
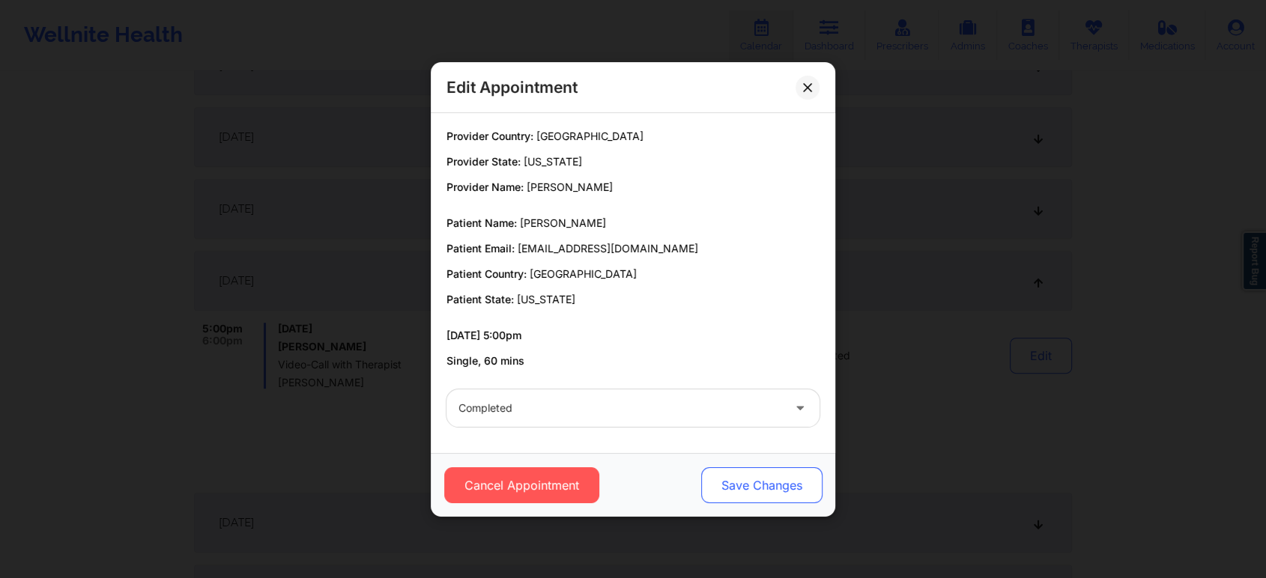
click at [750, 490] on button "Save Changes" at bounding box center [761, 485] width 121 height 36
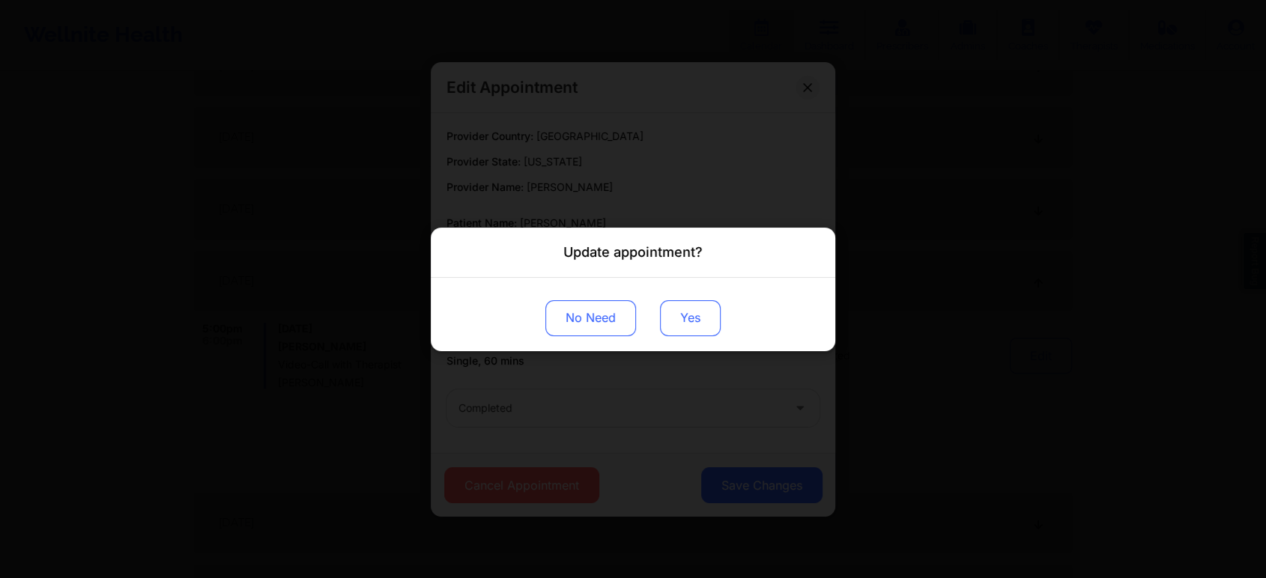
click at [692, 315] on button "Yes" at bounding box center [690, 318] width 61 height 36
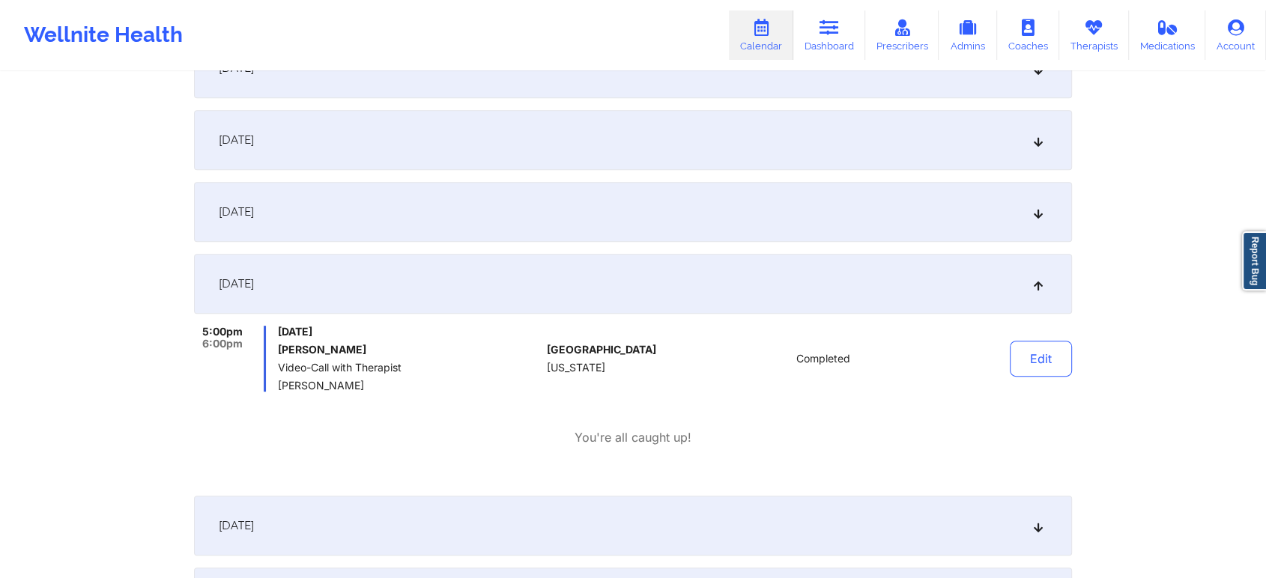
scroll to position [0, 0]
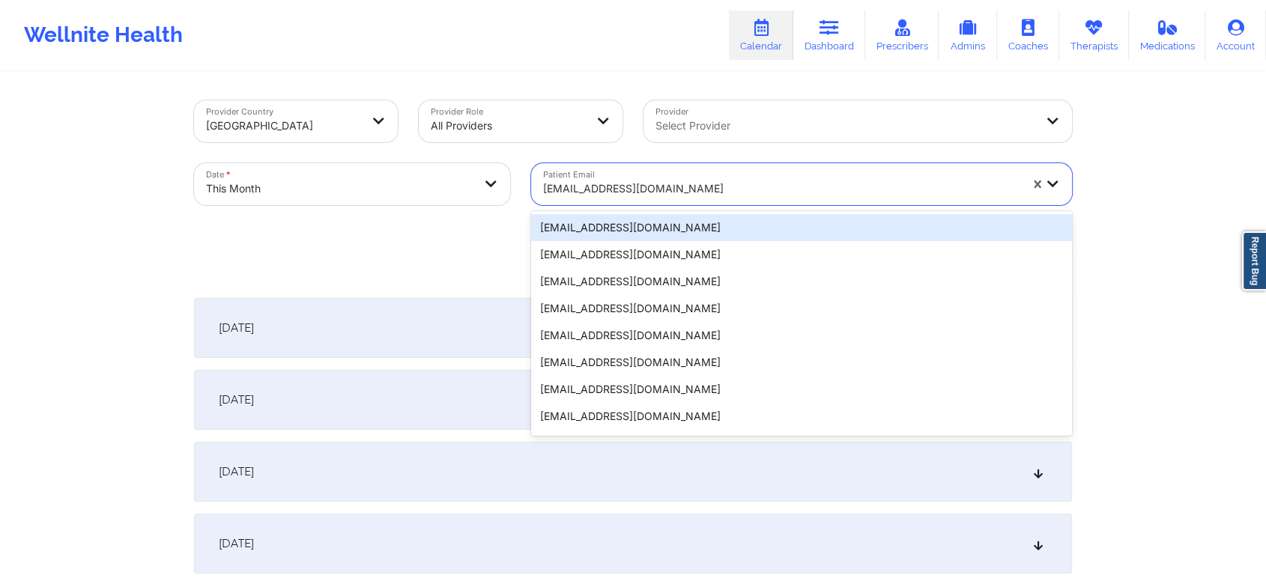
click at [719, 195] on div at bounding box center [781, 189] width 476 height 18
paste input "[EMAIL_ADDRESS][DOMAIN_NAME]"
type input "[EMAIL_ADDRESS][DOMAIN_NAME]"
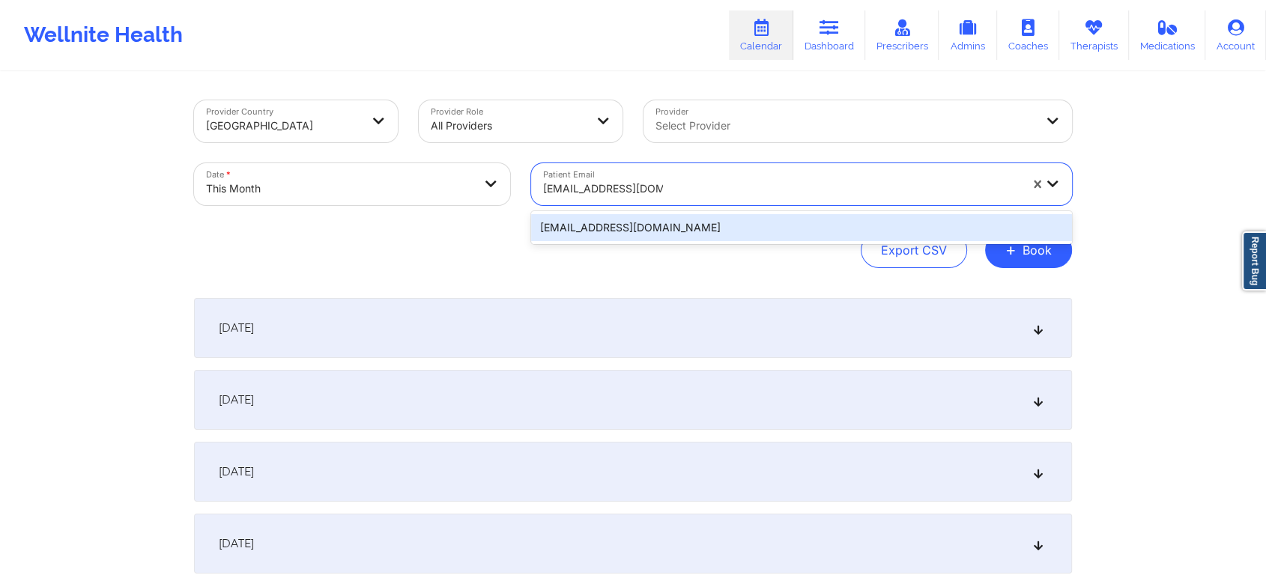
click at [775, 232] on div "[EMAIL_ADDRESS][DOMAIN_NAME]" at bounding box center [801, 227] width 541 height 27
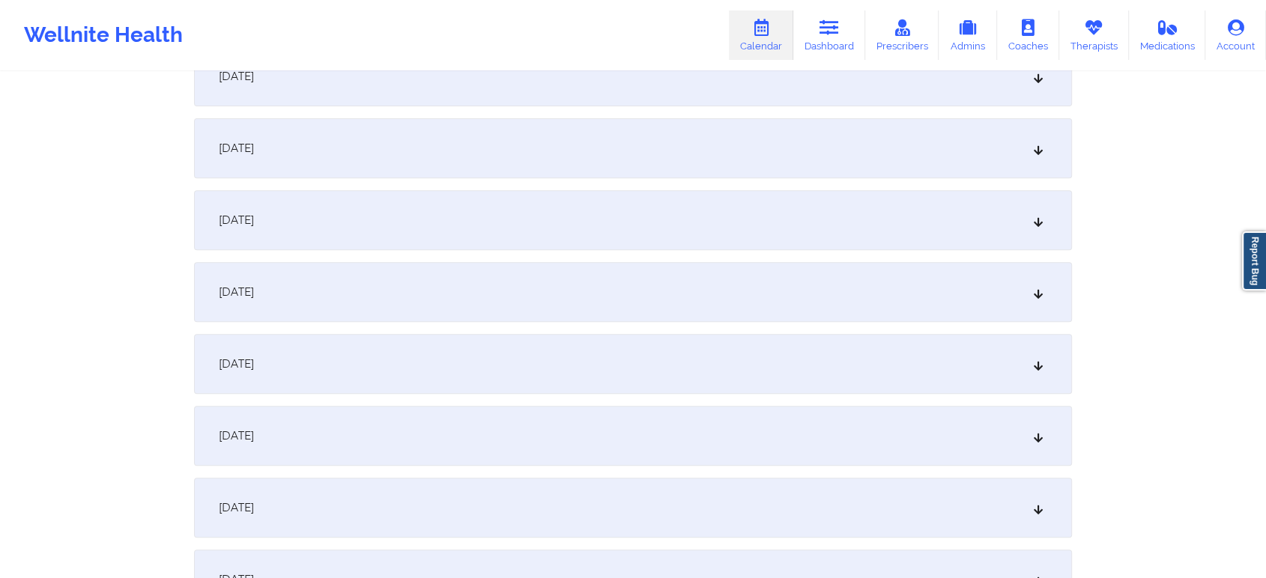
scroll to position [606, 0]
click at [689, 289] on div "[DATE]" at bounding box center [633, 297] width 878 height 60
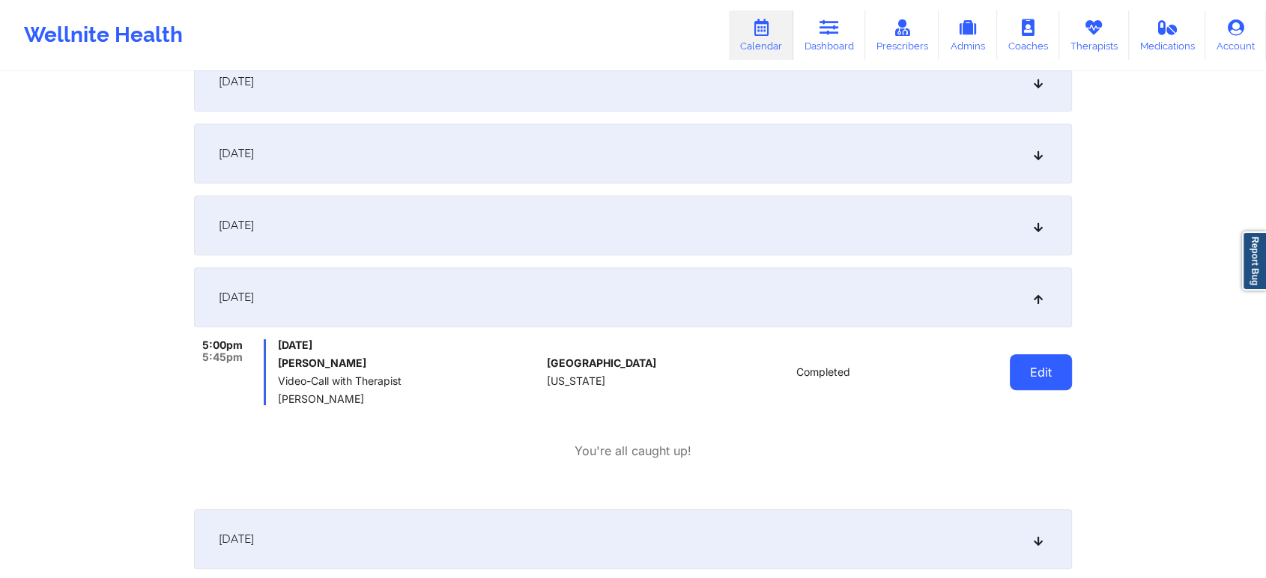
click at [1056, 369] on button "Edit" at bounding box center [1041, 372] width 62 height 36
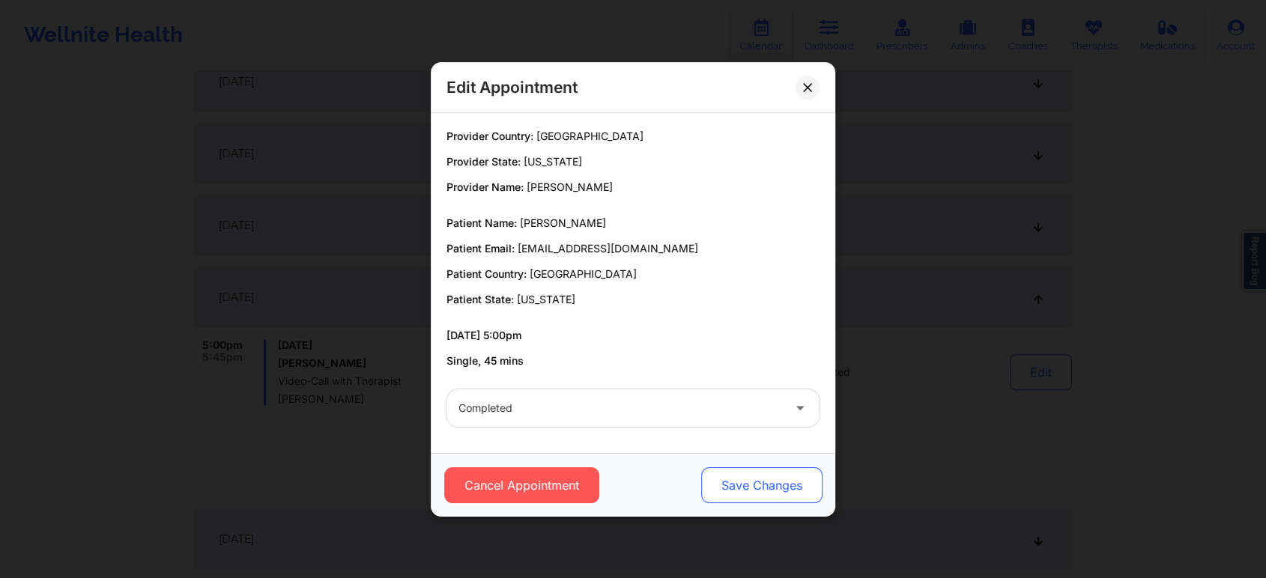
click at [785, 483] on button "Save Changes" at bounding box center [761, 485] width 121 height 36
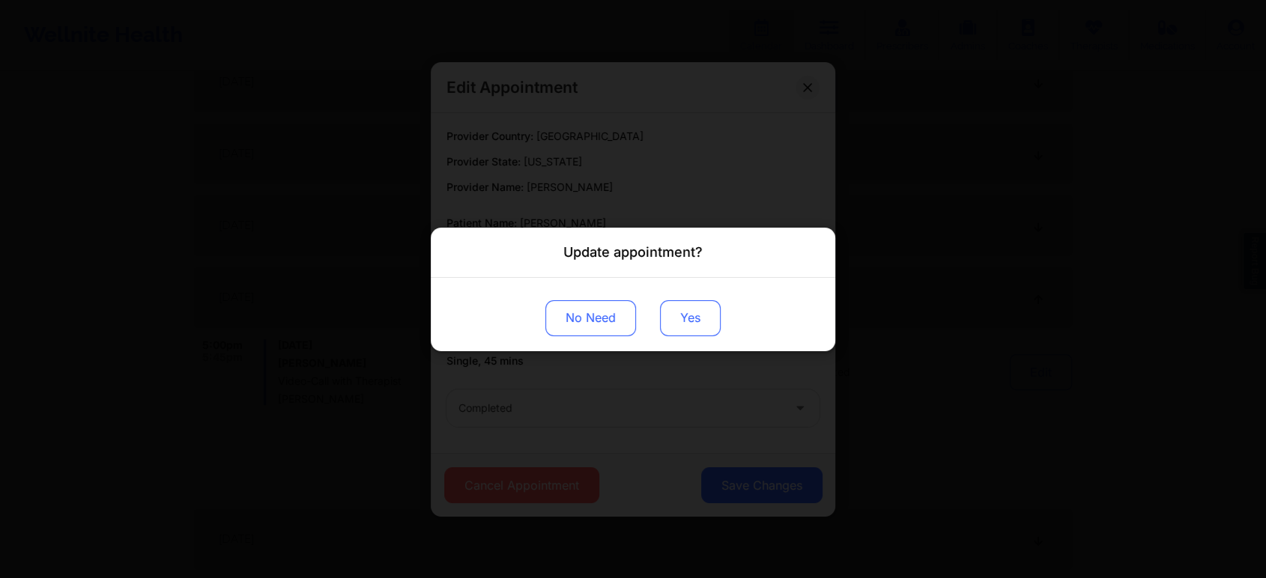
click at [699, 324] on button "Yes" at bounding box center [690, 318] width 61 height 36
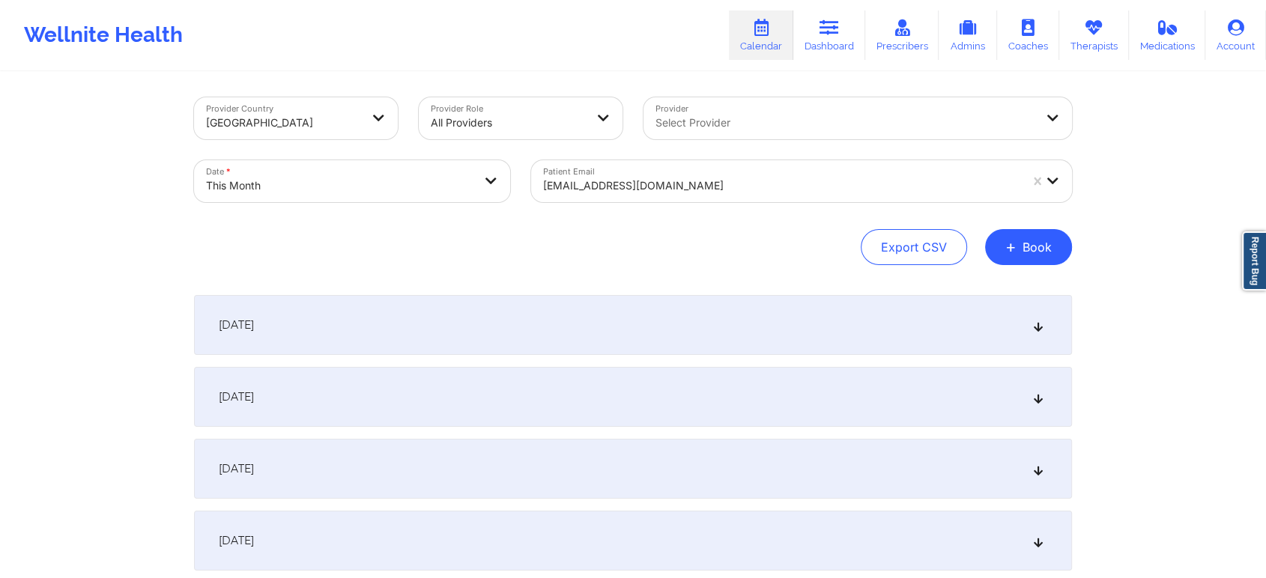
scroll to position [0, 0]
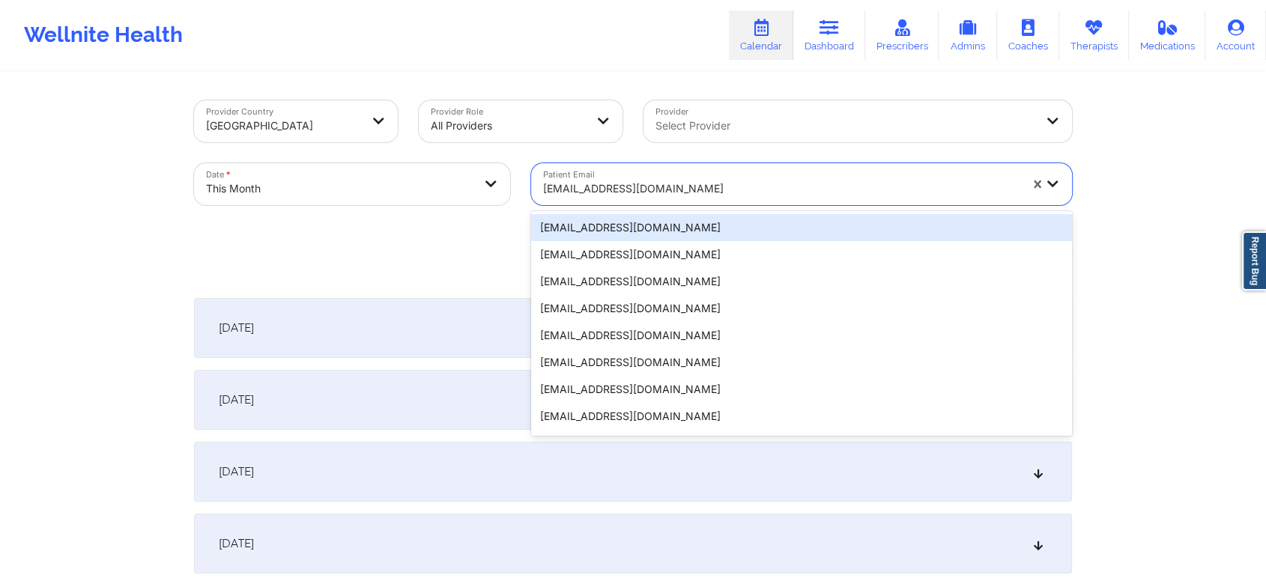
click at [653, 193] on div at bounding box center [781, 189] width 476 height 18
paste input "[EMAIL_ADDRESS][DOMAIN_NAME]"
type input "[EMAIL_ADDRESS][DOMAIN_NAME]"
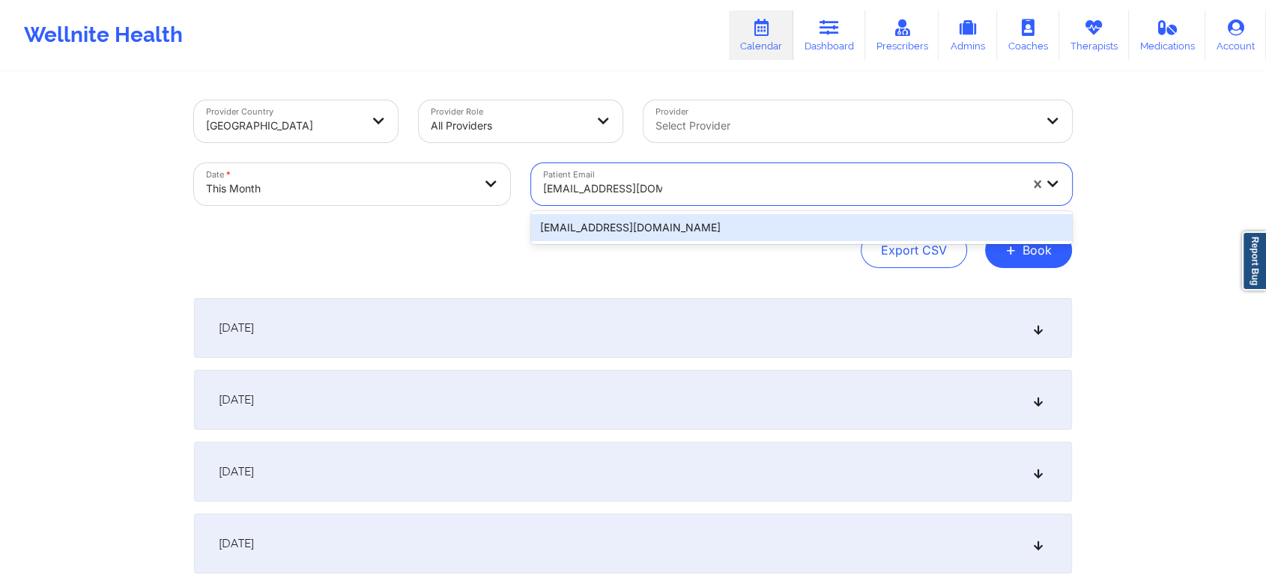
click at [641, 219] on div "[EMAIL_ADDRESS][DOMAIN_NAME]" at bounding box center [801, 227] width 541 height 27
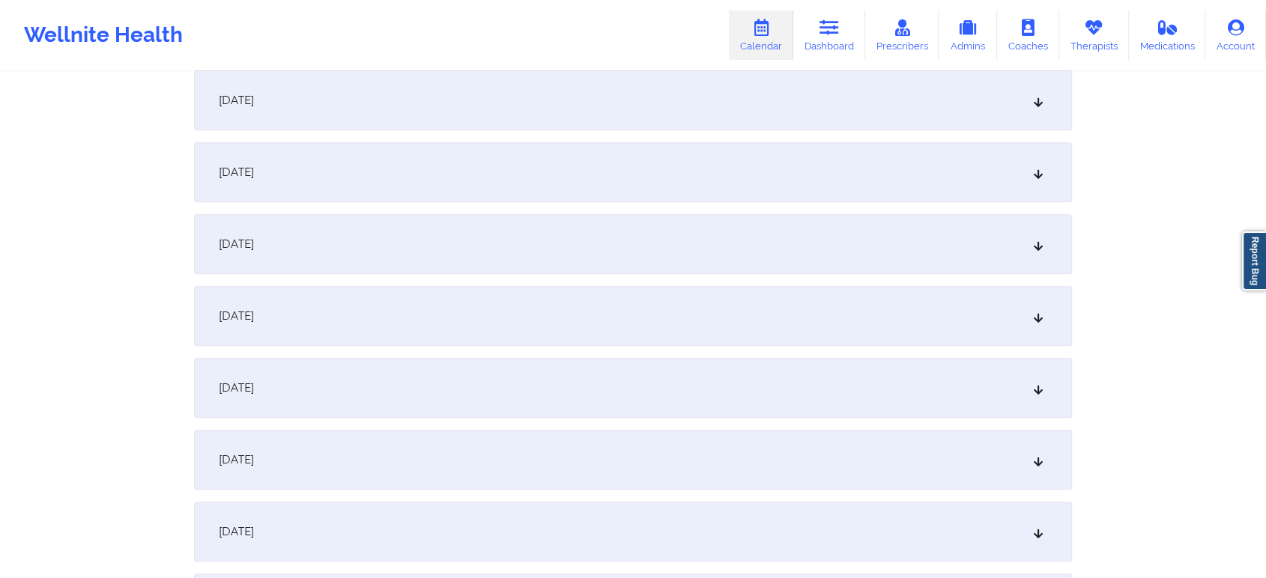
scroll to position [610, 0]
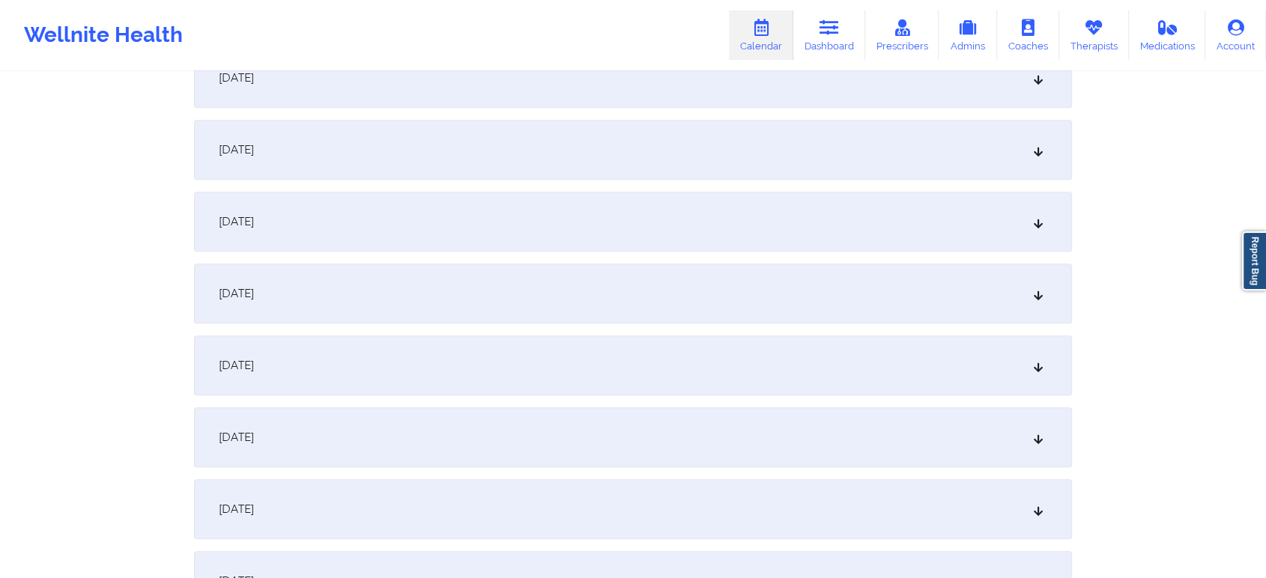
click at [681, 310] on div "[DATE]" at bounding box center [633, 294] width 878 height 60
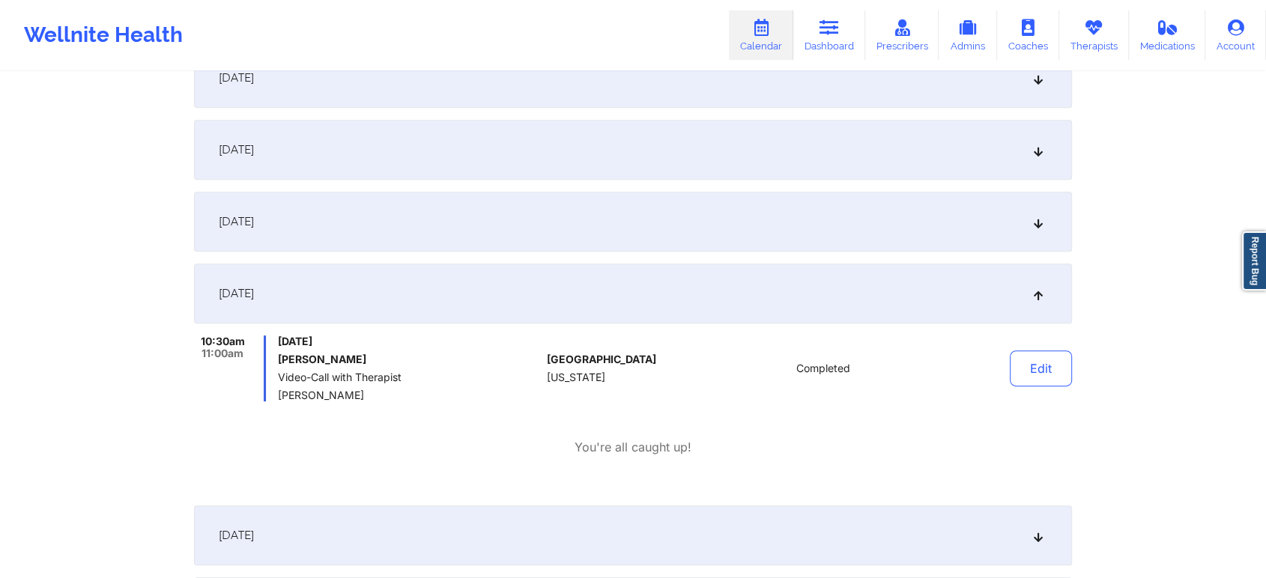
click at [1022, 395] on div "Edit" at bounding box center [1002, 369] width 139 height 66
drag, startPoint x: 1021, startPoint y: 395, endPoint x: 1032, endPoint y: 382, distance: 16.5
click at [1032, 382] on div "Edit" at bounding box center [1002, 369] width 139 height 66
click at [1032, 382] on button "Edit" at bounding box center [1041, 368] width 62 height 36
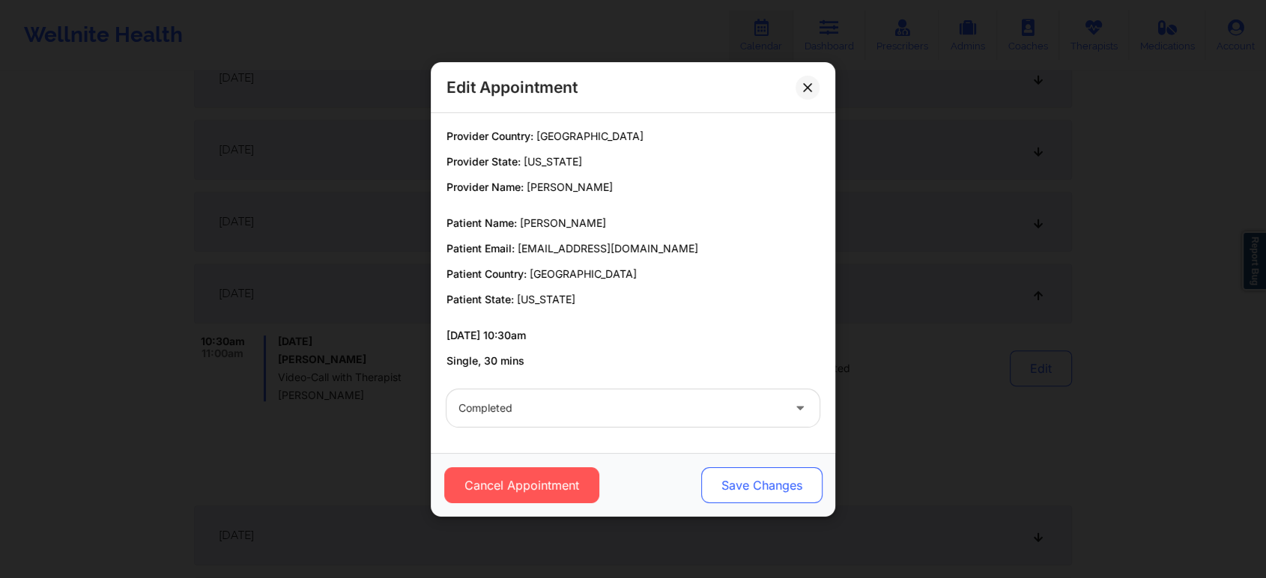
click at [744, 486] on button "Save Changes" at bounding box center [761, 485] width 121 height 36
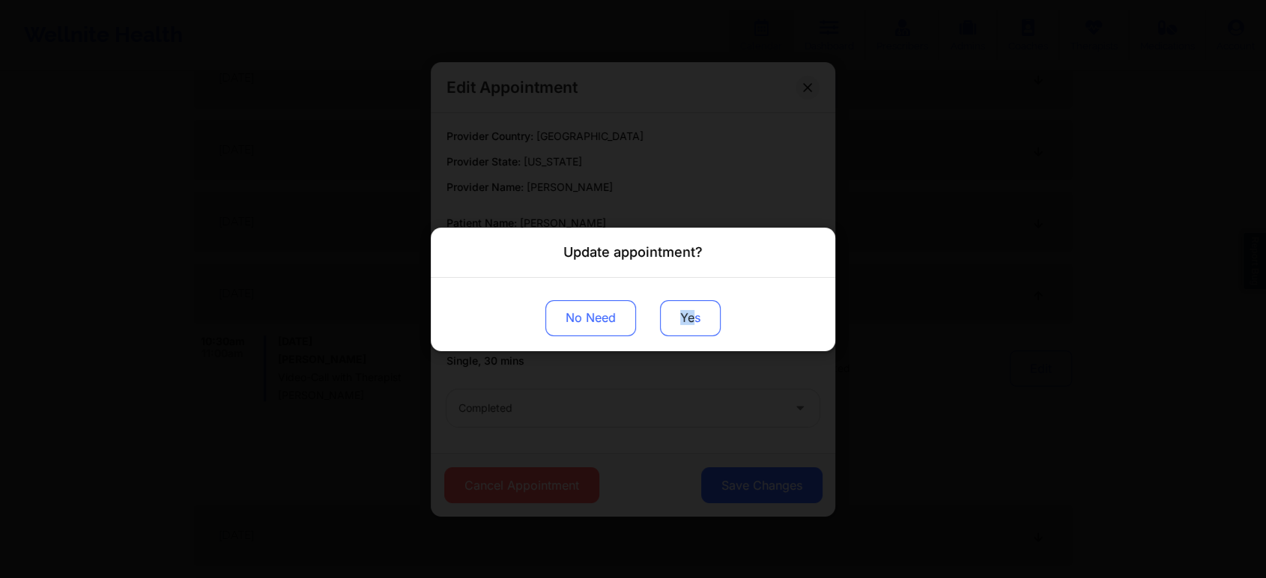
drag, startPoint x: 695, startPoint y: 298, endPoint x: 680, endPoint y: 325, distance: 30.8
click at [680, 325] on div "No Need Yes" at bounding box center [633, 313] width 404 height 73
click at [680, 325] on button "Yes" at bounding box center [690, 318] width 61 height 36
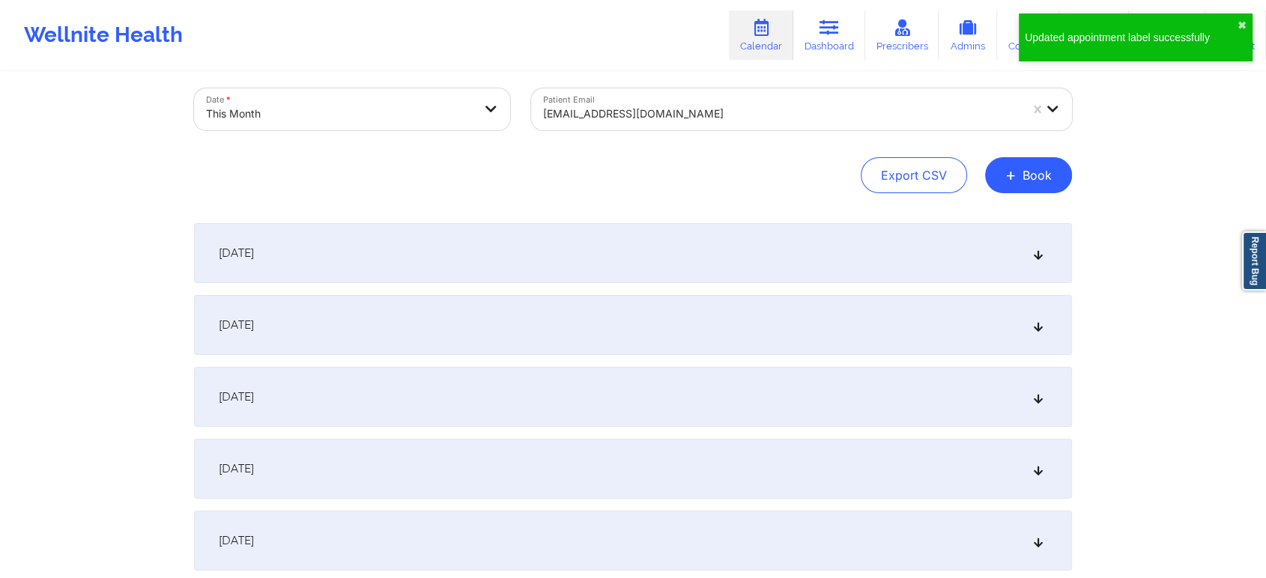
scroll to position [0, 0]
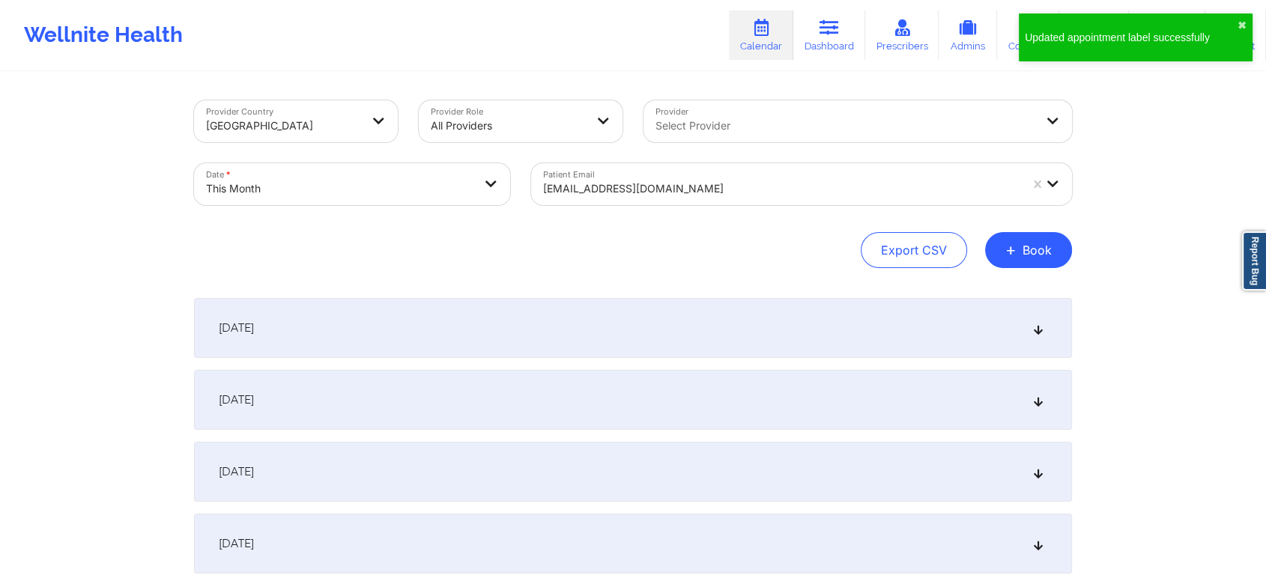
click at [647, 168] on div "[EMAIL_ADDRESS][DOMAIN_NAME]" at bounding box center [776, 184] width 490 height 42
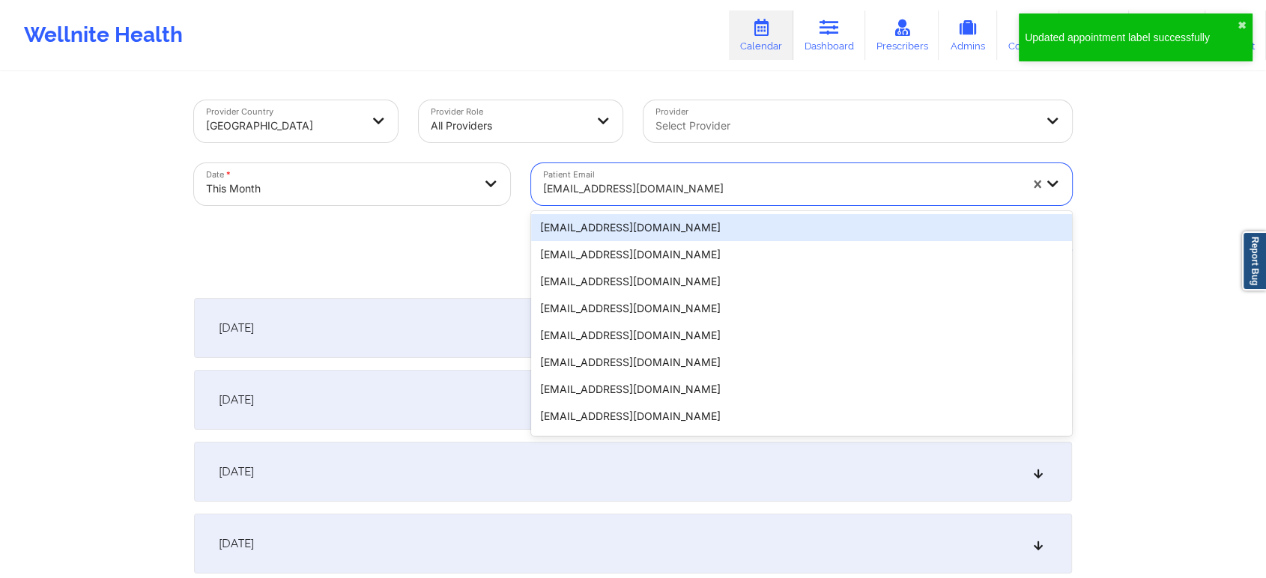
paste input "[EMAIL_ADDRESS][DOMAIN_NAME]"
type input "[EMAIL_ADDRESS][DOMAIN_NAME]"
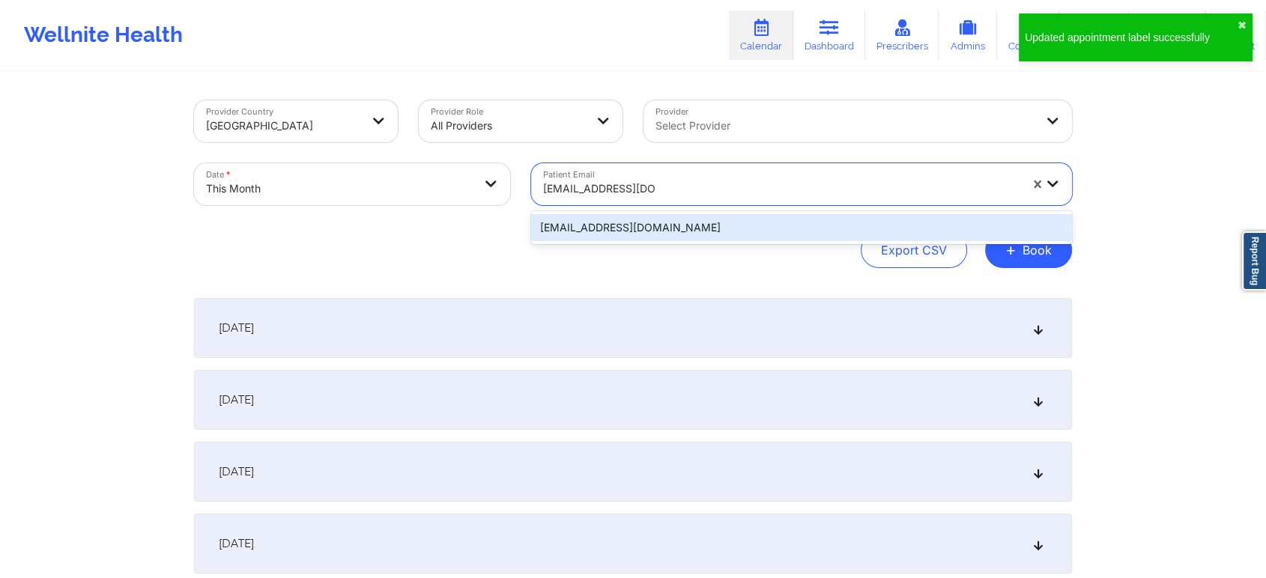
click at [651, 216] on div "[EMAIL_ADDRESS][DOMAIN_NAME]" at bounding box center [801, 227] width 541 height 33
click at [651, 216] on div "[EMAIL_ADDRESS][DOMAIN_NAME]" at bounding box center [801, 227] width 541 height 27
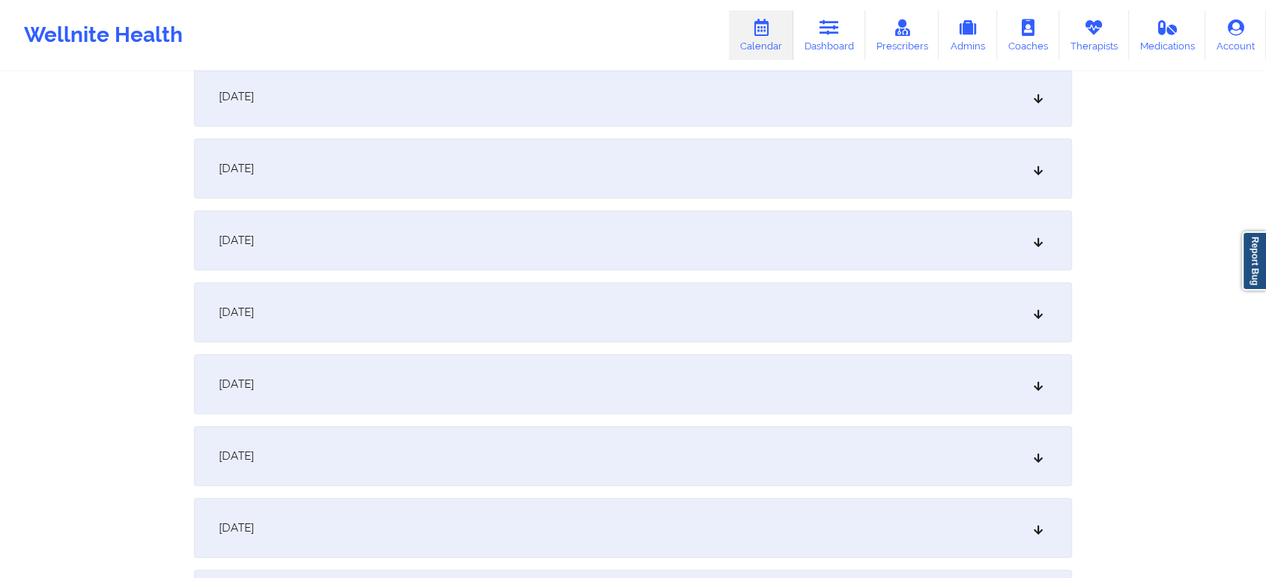
scroll to position [741, 0]
click at [545, 157] on div "[DATE]" at bounding box center [633, 163] width 878 height 60
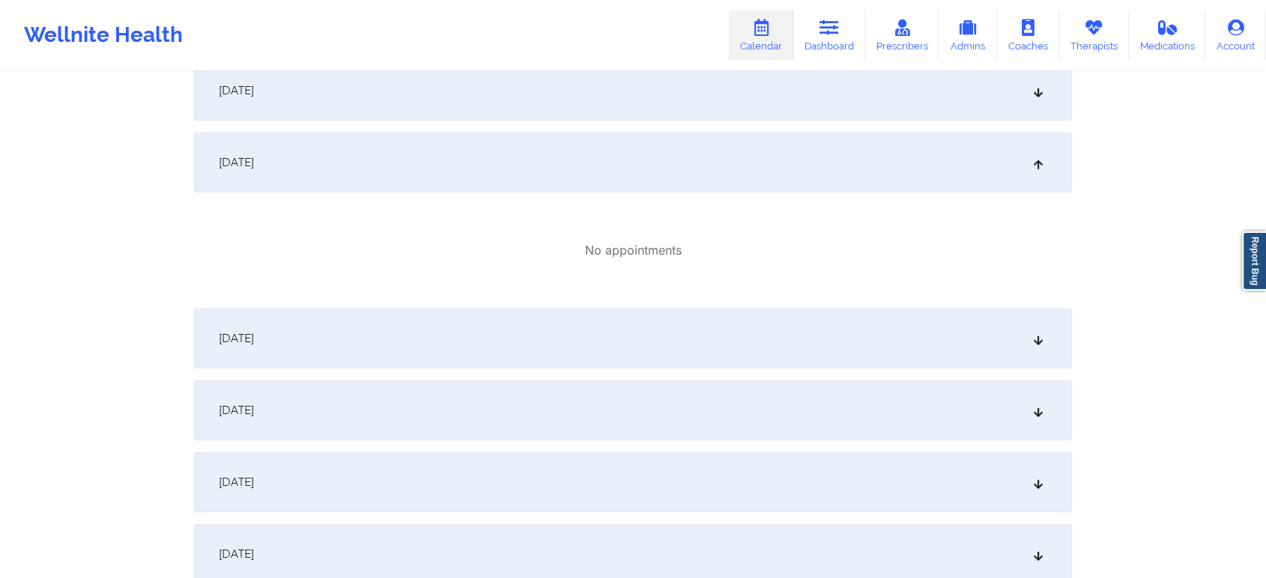
scroll to position [0, 0]
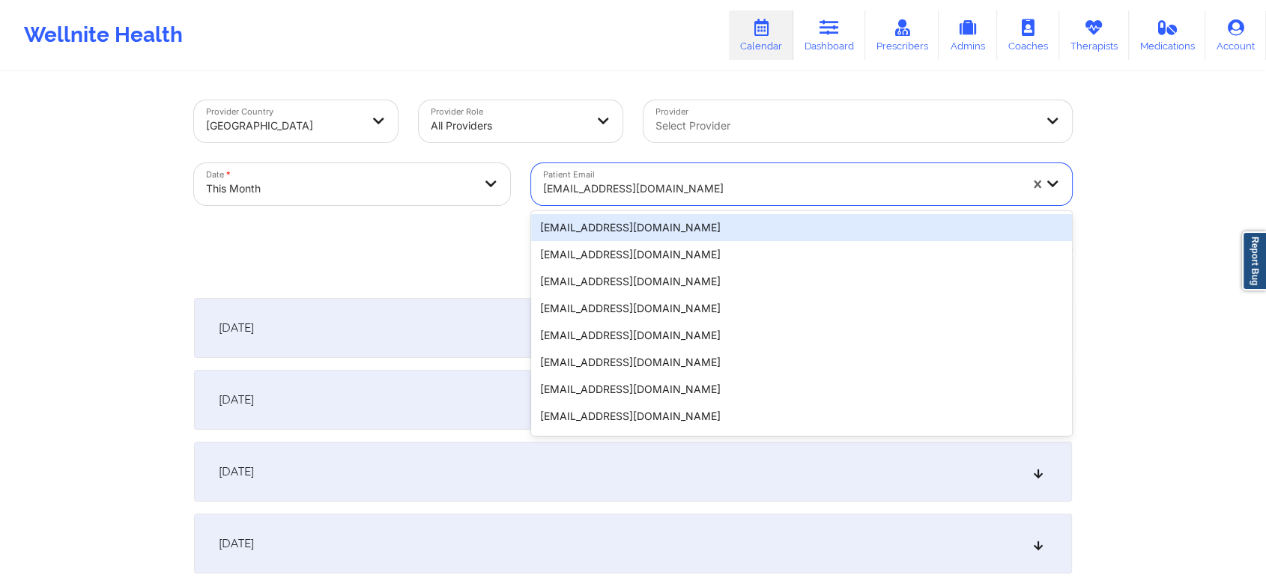
click at [602, 181] on div at bounding box center [781, 189] width 476 height 18
paste input "[EMAIL_ADDRESS][DOMAIN_NAME]"
type input "[EMAIL_ADDRESS][DOMAIN_NAME]"
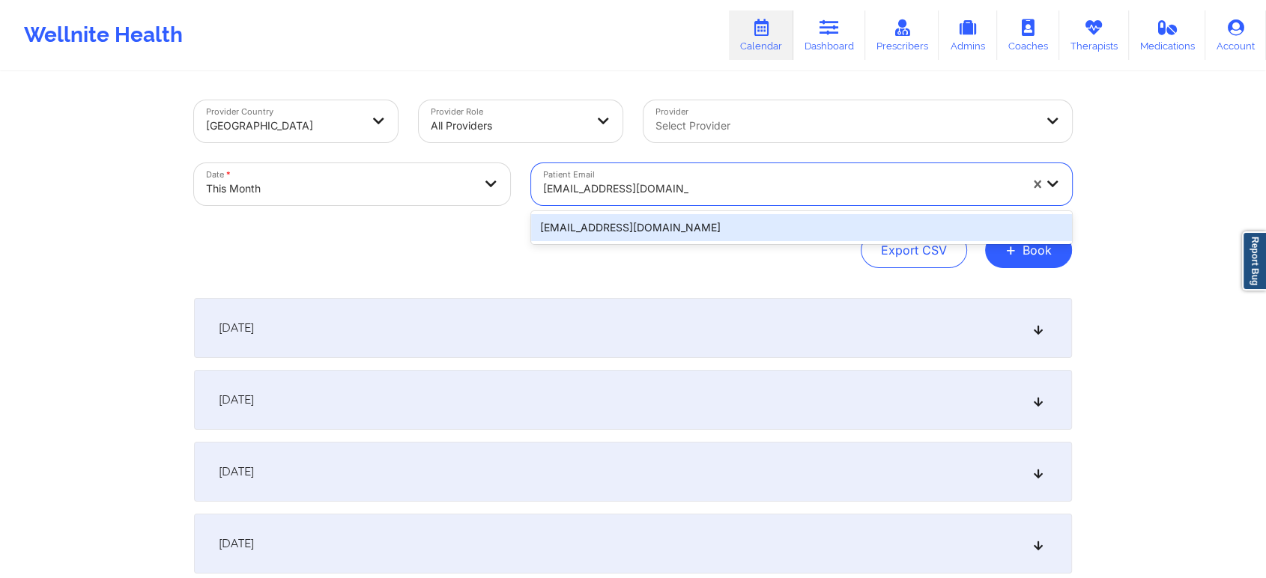
click at [697, 223] on div "[EMAIL_ADDRESS][DOMAIN_NAME]" at bounding box center [801, 227] width 541 height 27
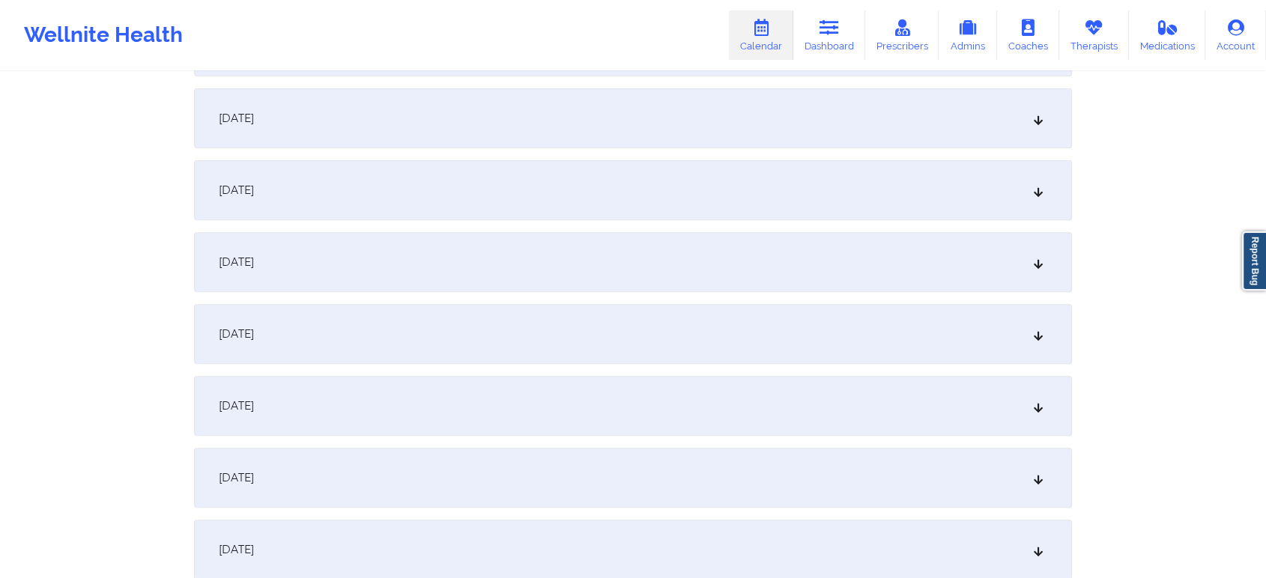
scroll to position [500, 0]
drag, startPoint x: 756, startPoint y: 348, endPoint x: 726, endPoint y: 400, distance: 59.7
click at [726, 400] on div "[DATE]" at bounding box center [633, 403] width 878 height 60
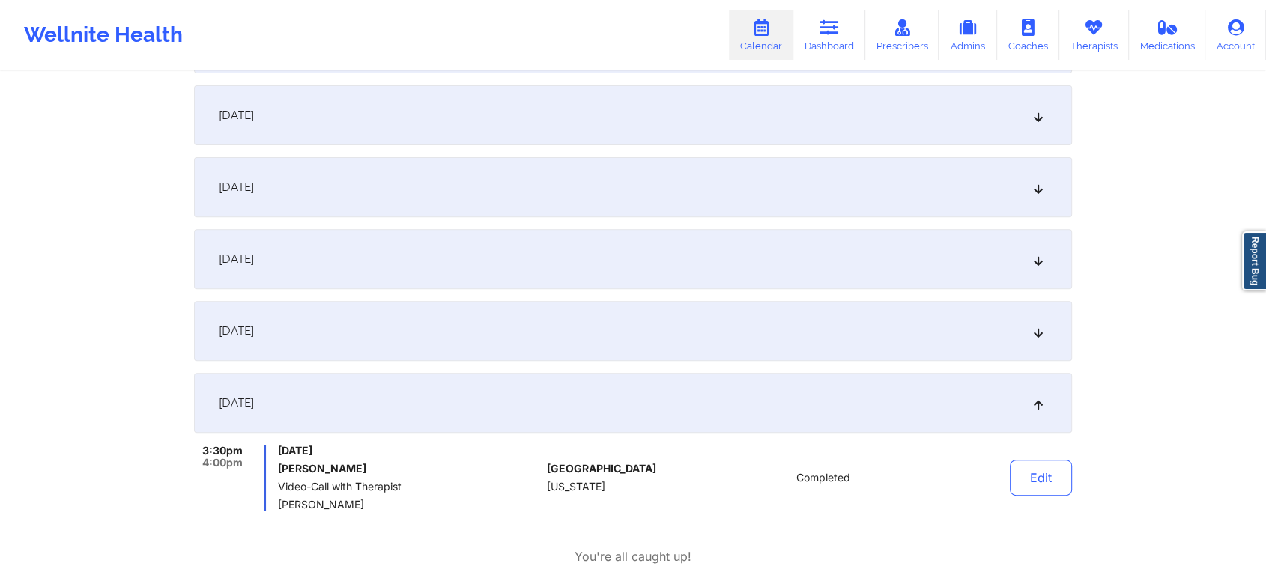
scroll to position [785, 0]
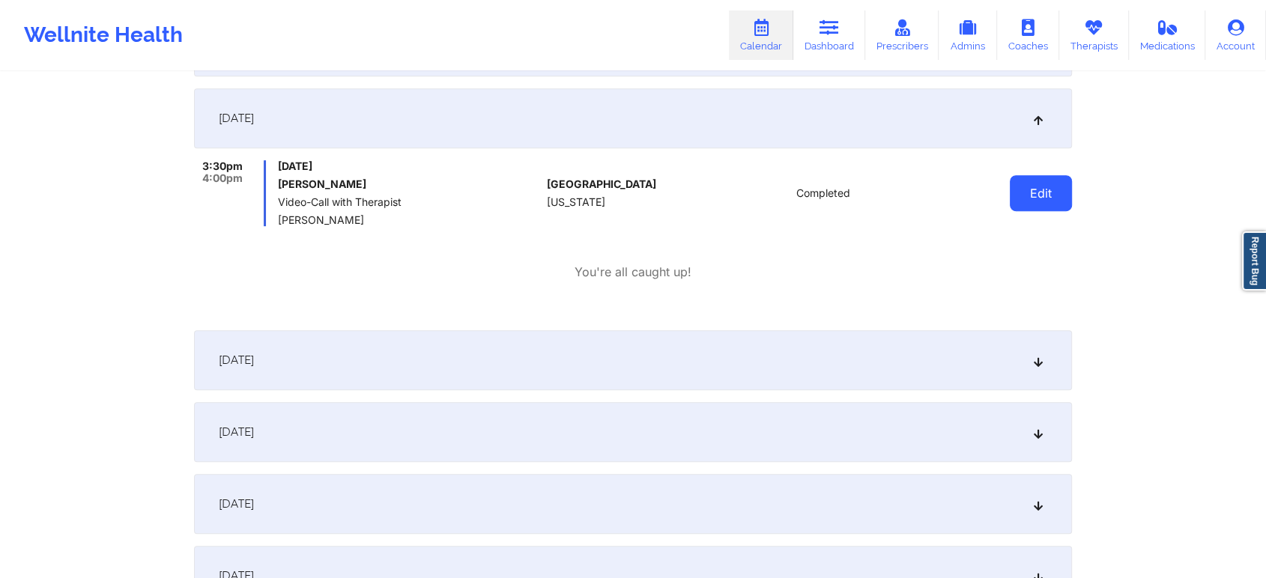
click at [1042, 187] on button "Edit" at bounding box center [1041, 193] width 62 height 36
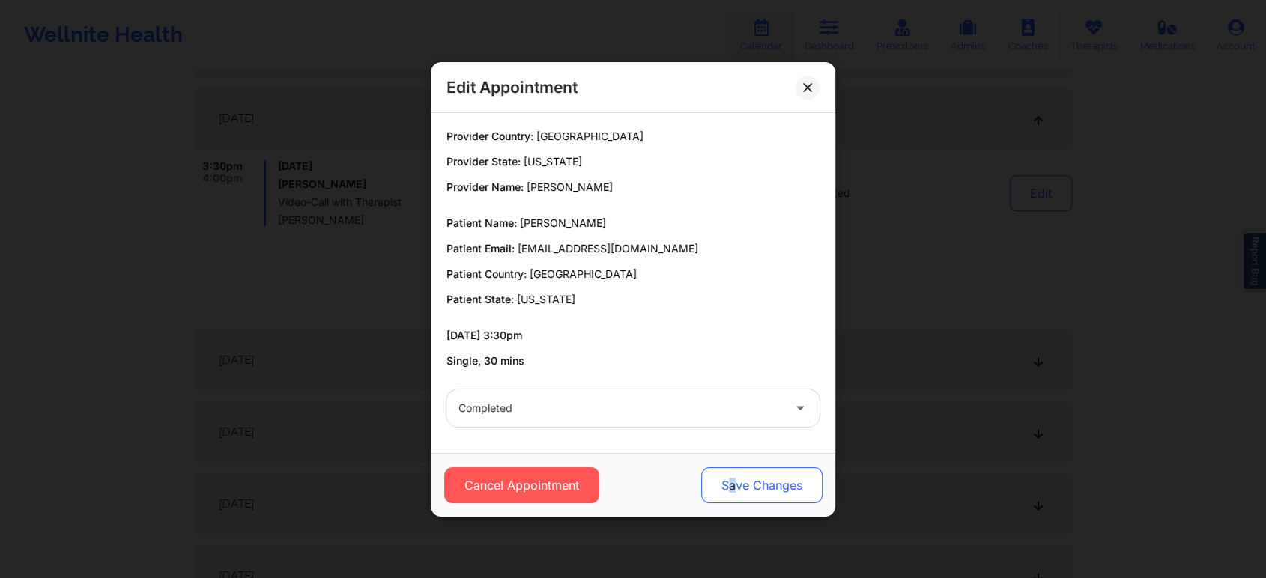
drag, startPoint x: 734, startPoint y: 465, endPoint x: 724, endPoint y: 488, distance: 25.2
click at [724, 488] on div "Cancel Appointment Save Changes" at bounding box center [633, 485] width 404 height 64
click at [724, 488] on button "Save Changes" at bounding box center [761, 485] width 121 height 36
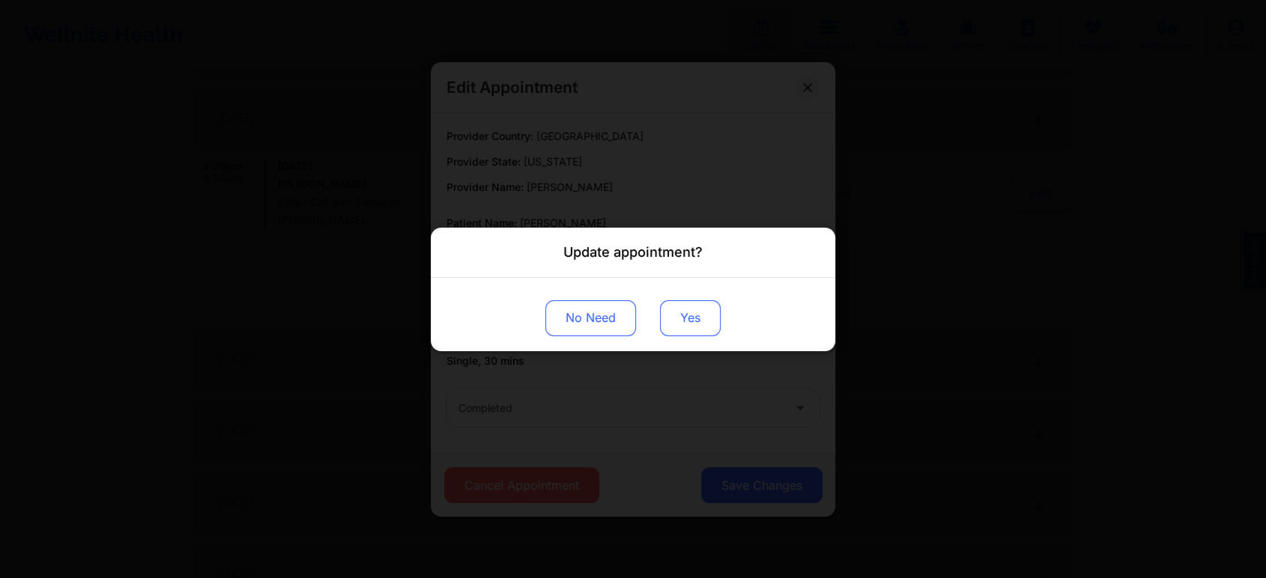
click at [676, 321] on button "Yes" at bounding box center [690, 318] width 61 height 36
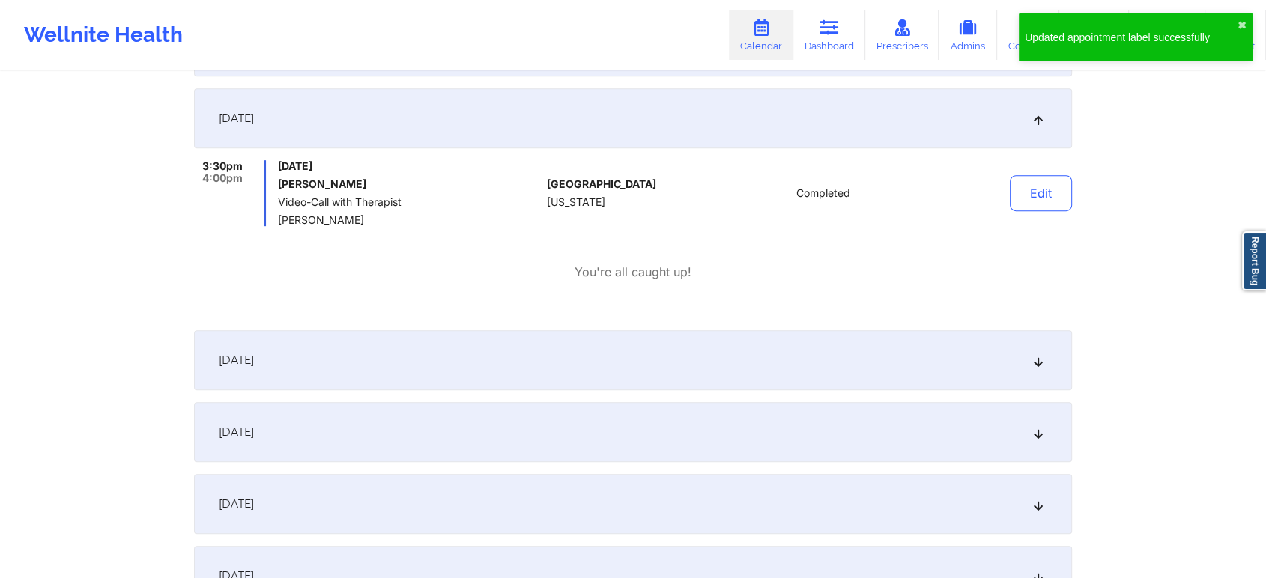
scroll to position [0, 0]
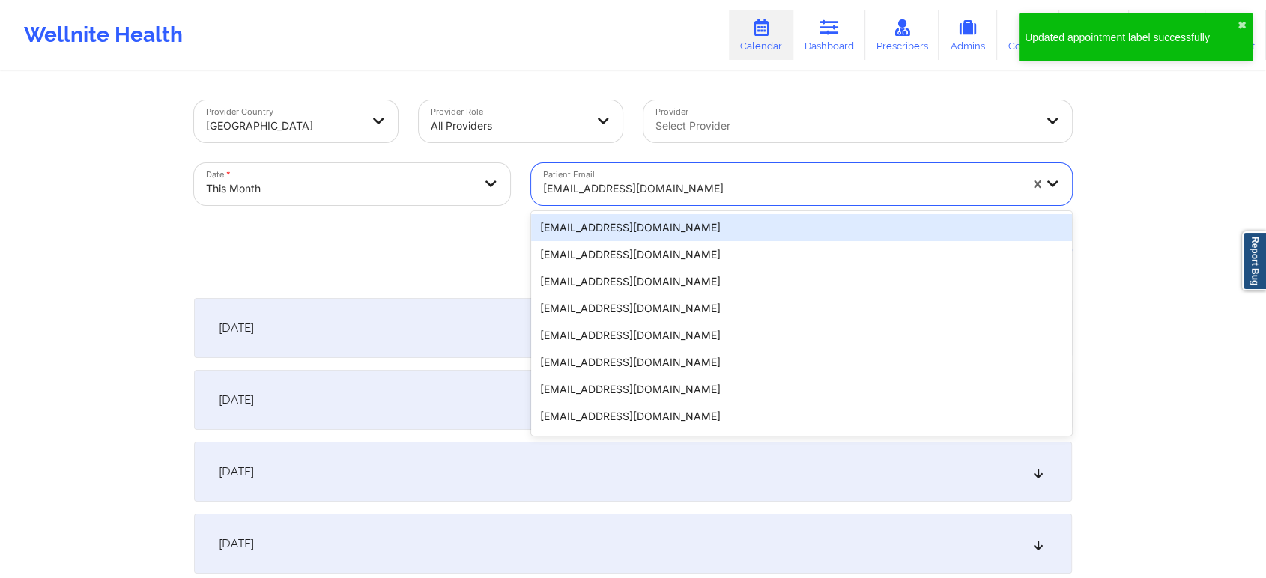
click at [608, 190] on div at bounding box center [781, 189] width 476 height 18
paste input "[EMAIL_ADDRESS][DOMAIN_NAME]"
type input "[EMAIL_ADDRESS][DOMAIN_NAME]"
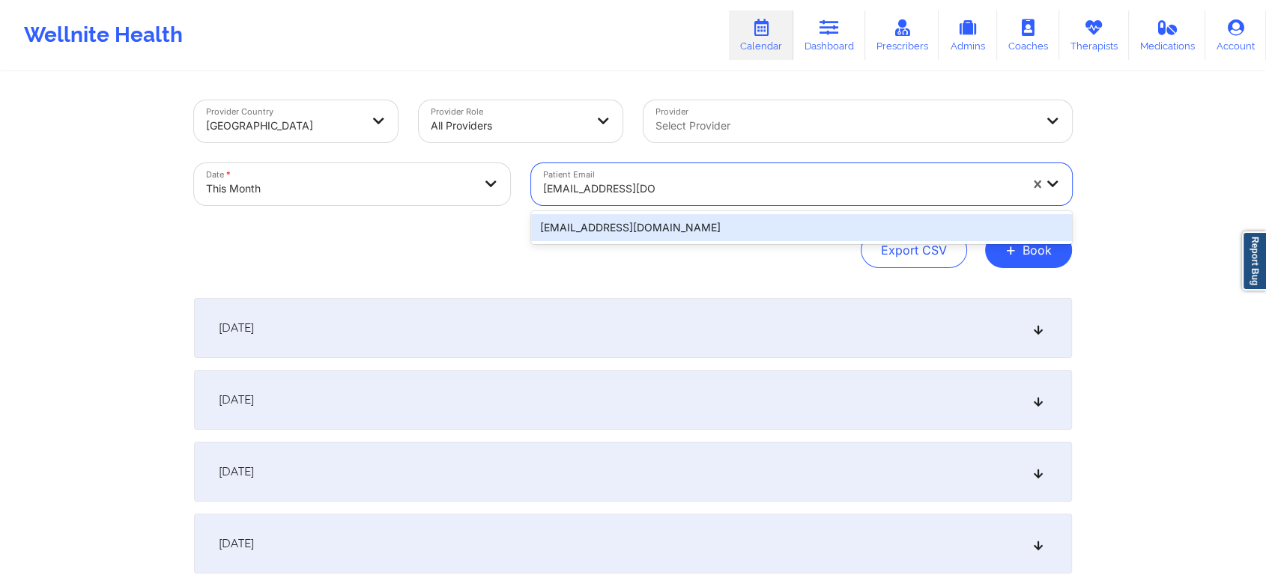
click at [628, 237] on div "[EMAIL_ADDRESS][DOMAIN_NAME]" at bounding box center [801, 227] width 541 height 27
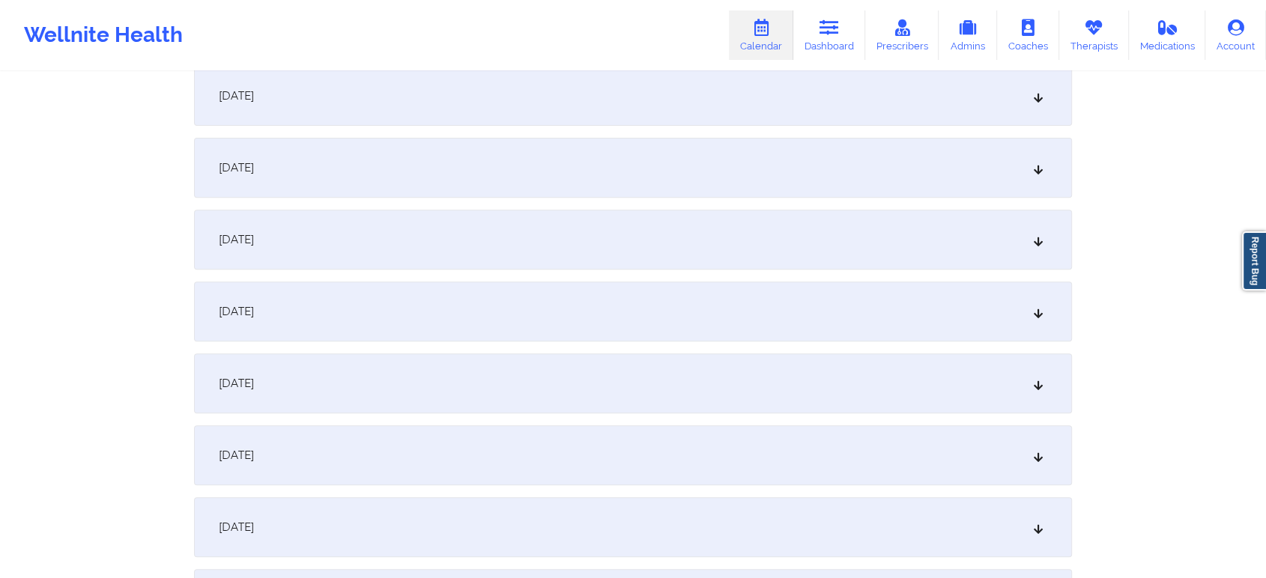
scroll to position [616, 0]
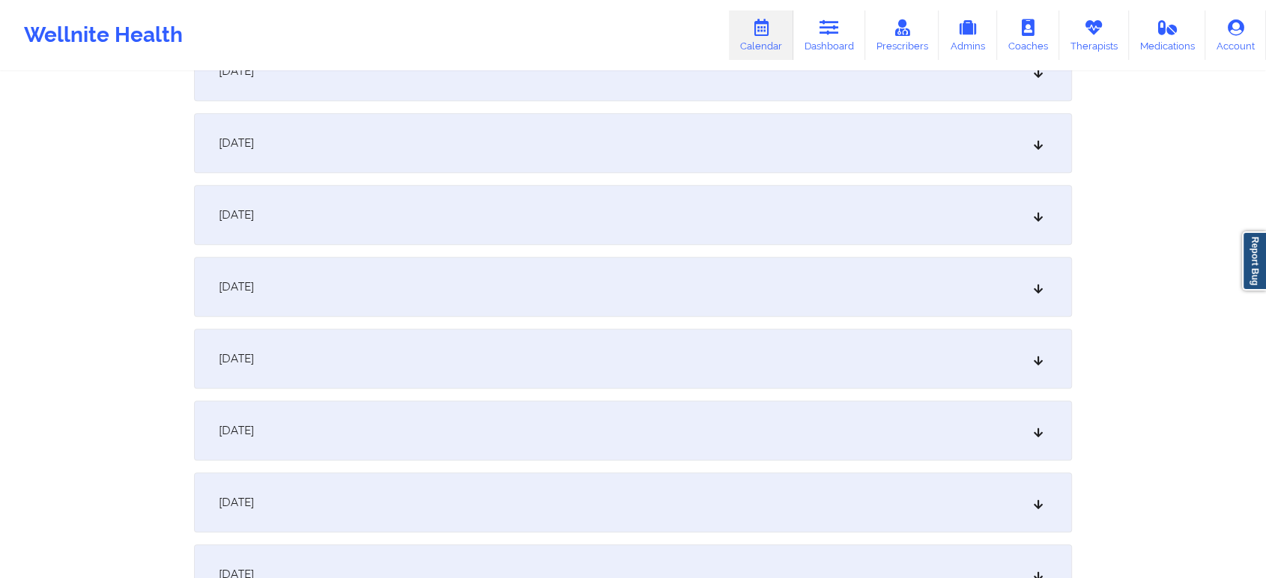
drag, startPoint x: 686, startPoint y: 284, endPoint x: 911, endPoint y: 299, distance: 225.2
click at [911, 299] on div "[DATE]" at bounding box center [633, 287] width 878 height 60
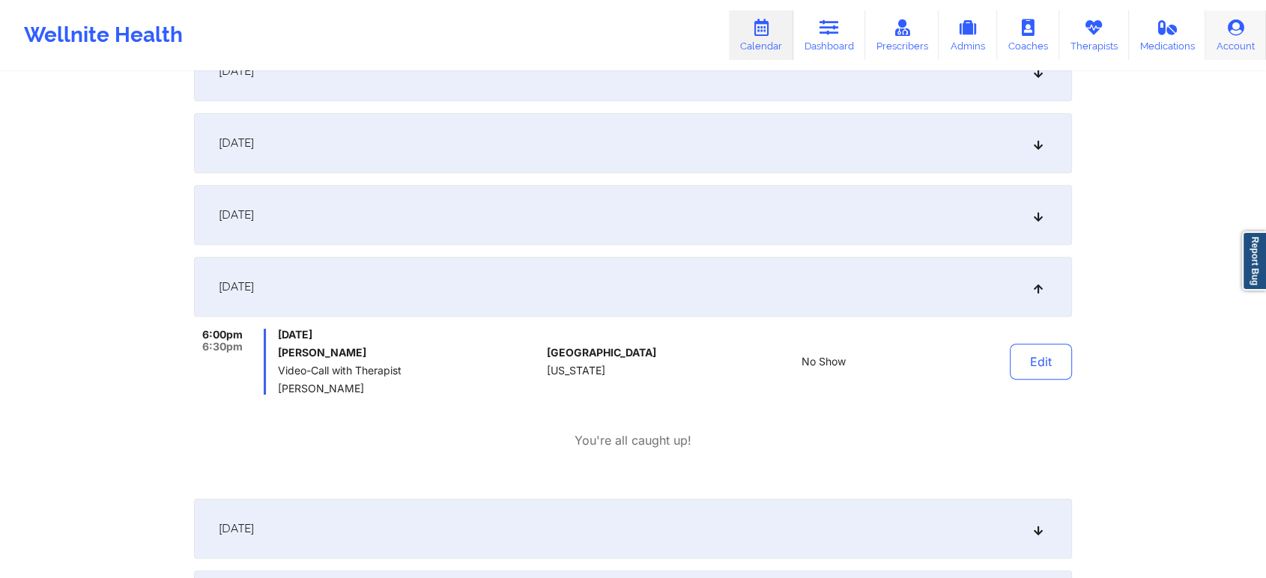
scroll to position [0, 0]
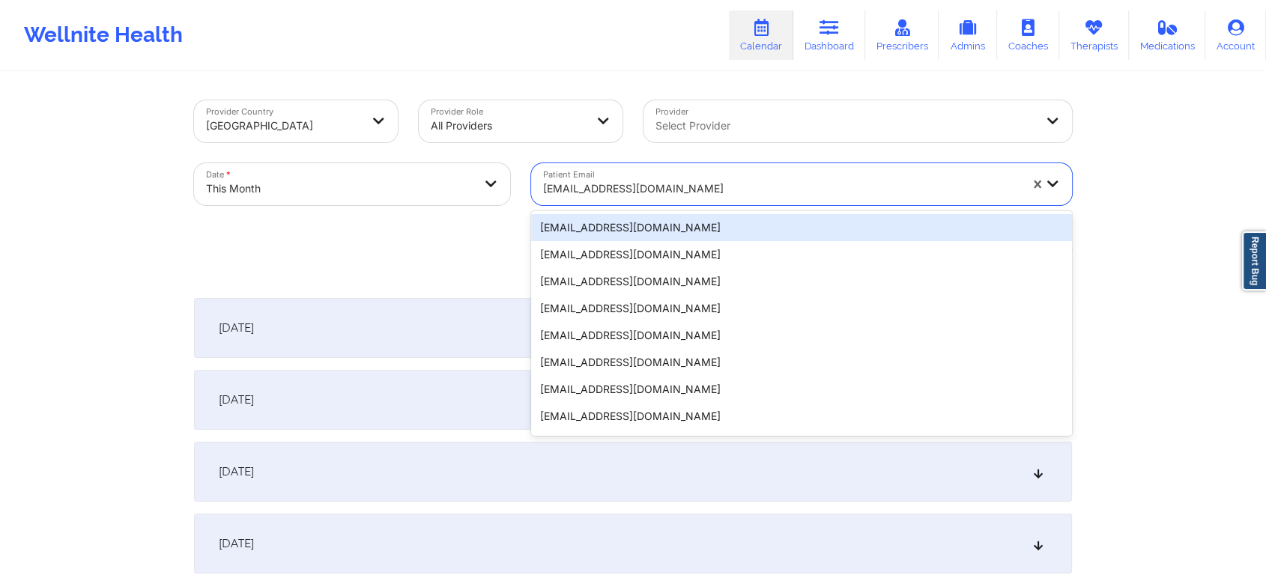
click at [571, 178] on div "[EMAIL_ADDRESS][DOMAIN_NAME]" at bounding box center [781, 188] width 476 height 33
paste input "[EMAIL_ADDRESS][DOMAIN_NAME]"
type input "[EMAIL_ADDRESS][DOMAIN_NAME]"
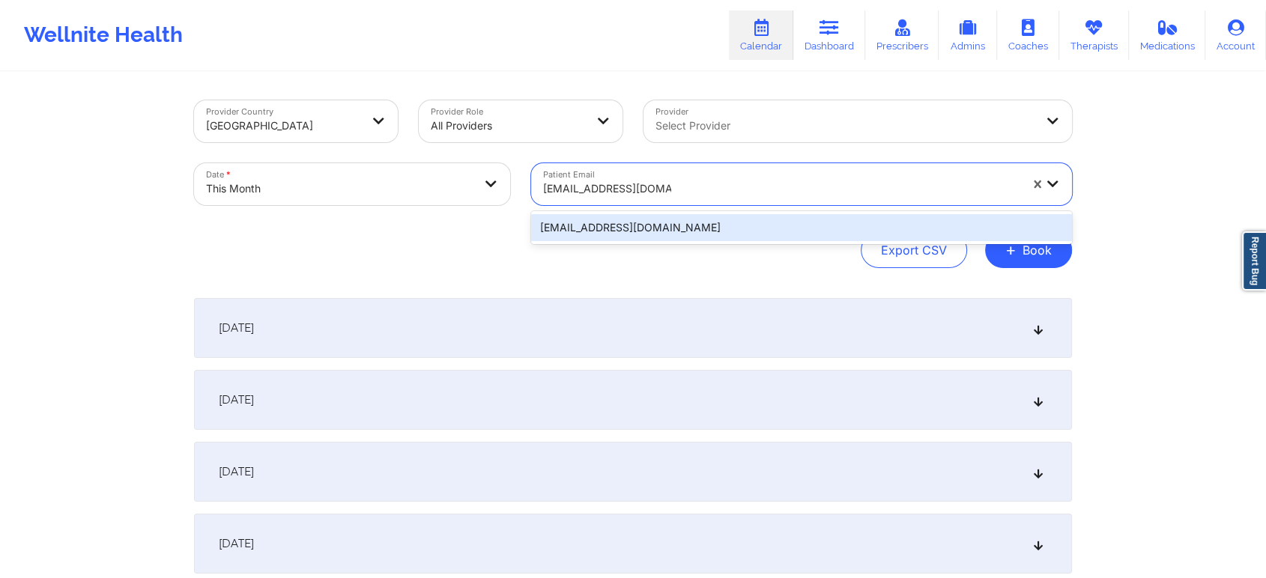
click at [629, 229] on div "[EMAIL_ADDRESS][DOMAIN_NAME]" at bounding box center [801, 227] width 541 height 27
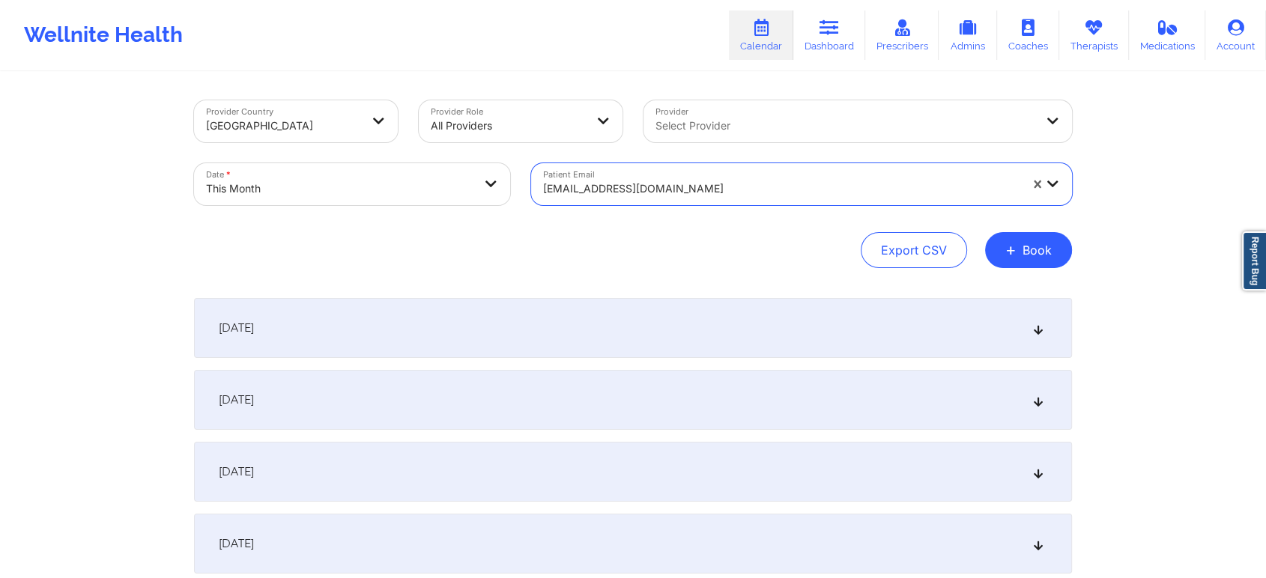
scroll to position [535, 0]
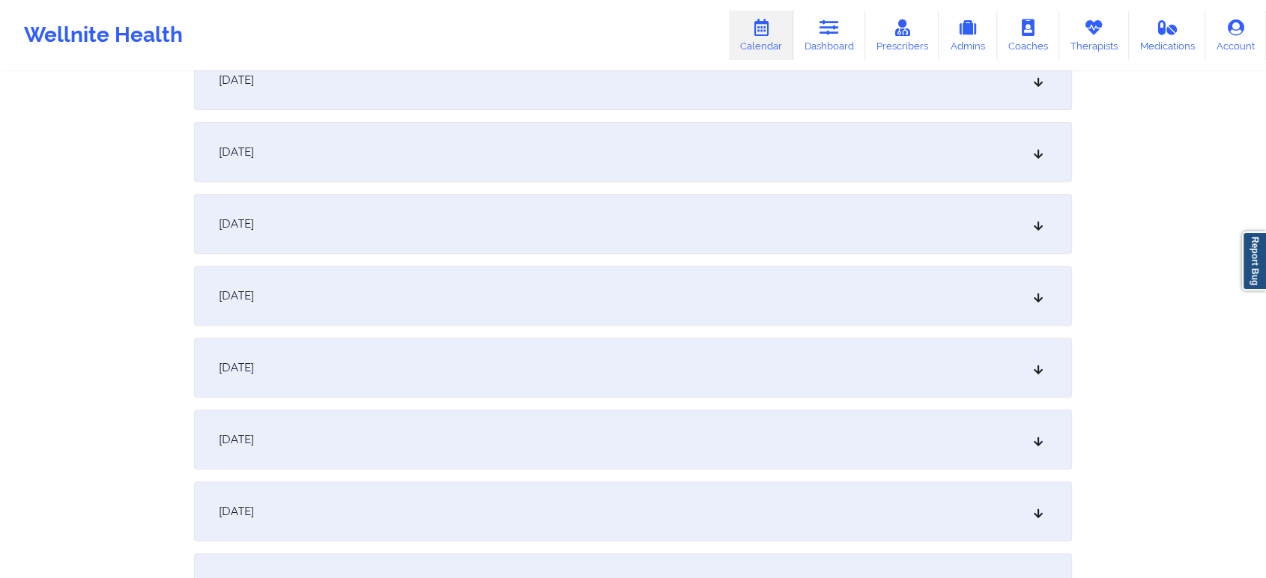
click at [653, 359] on div "[DATE]" at bounding box center [633, 368] width 878 height 60
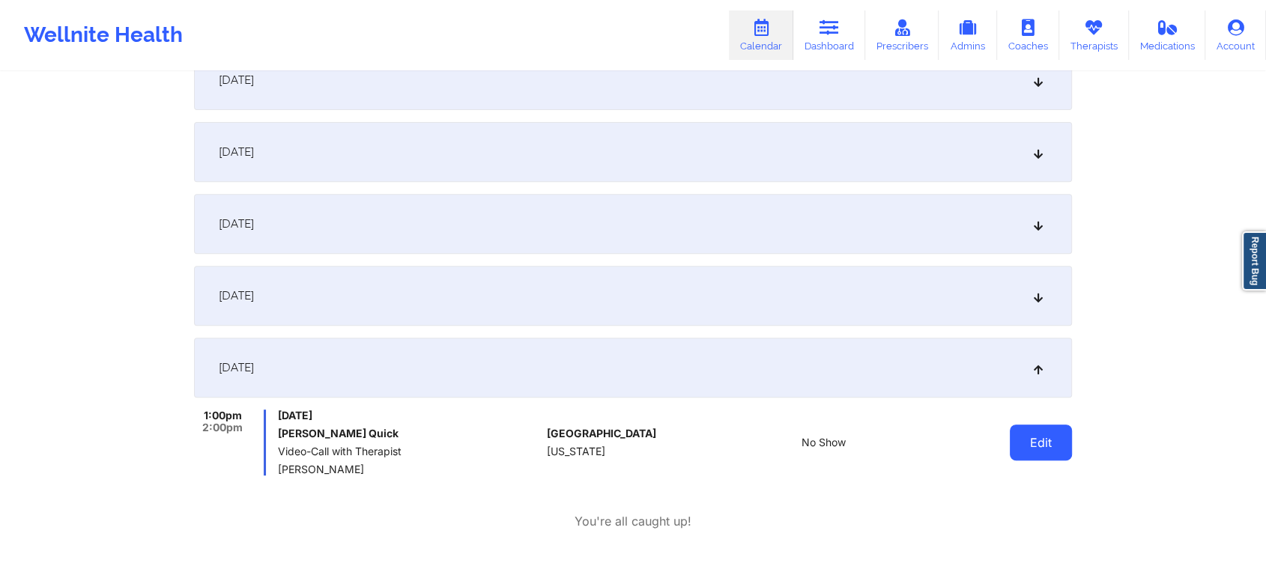
click at [1066, 445] on button "Edit" at bounding box center [1041, 443] width 62 height 36
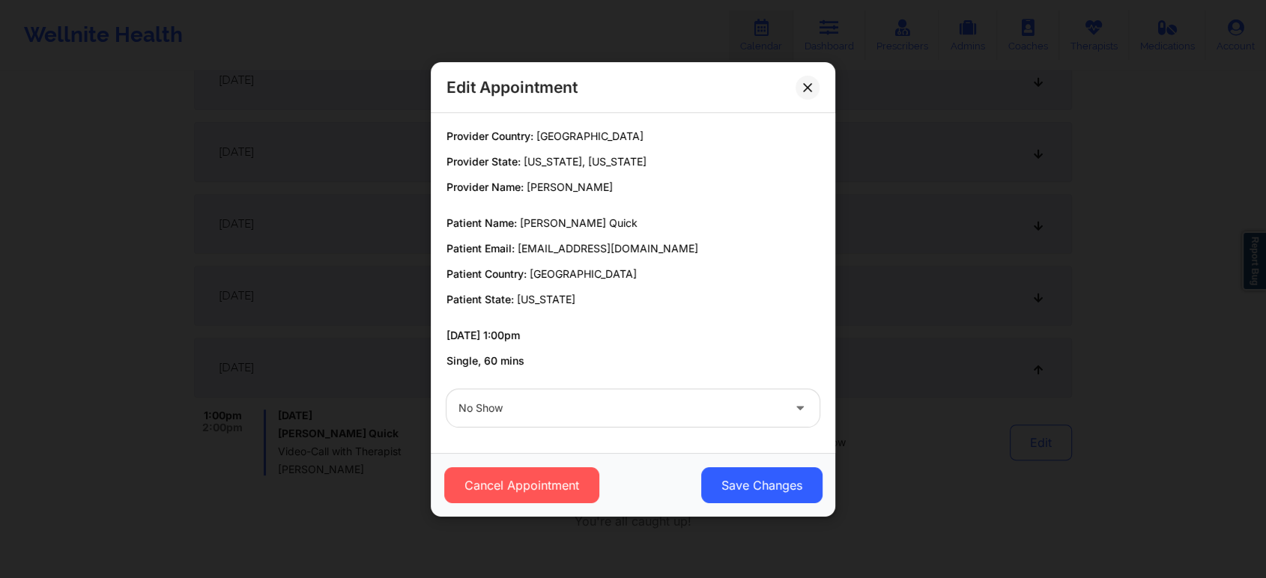
click at [653, 389] on div "No Show" at bounding box center [620, 407] width 324 height 37
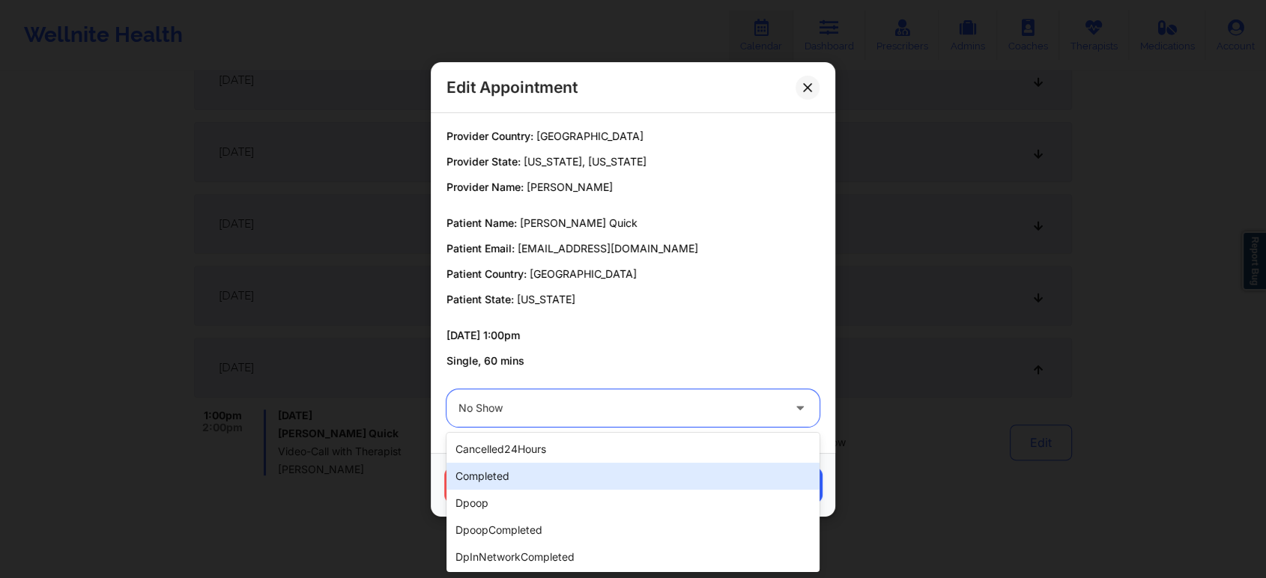
click at [554, 475] on div "completed" at bounding box center [632, 476] width 373 height 27
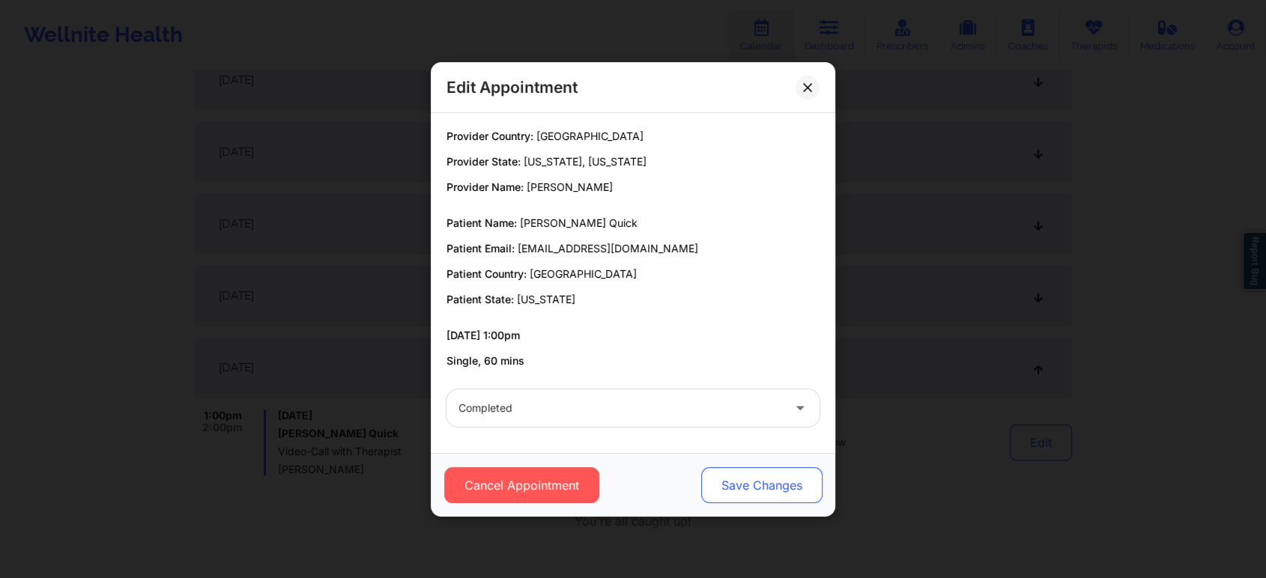
click at [719, 482] on button "Save Changes" at bounding box center [761, 485] width 121 height 36
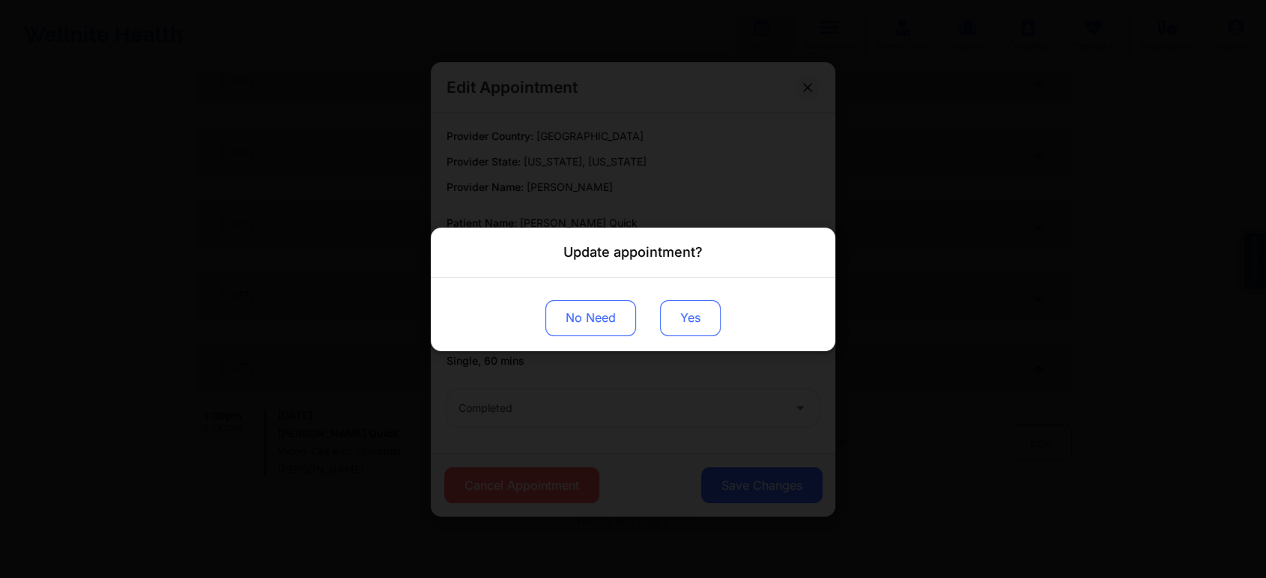
click at [679, 330] on button "Yes" at bounding box center [690, 318] width 61 height 36
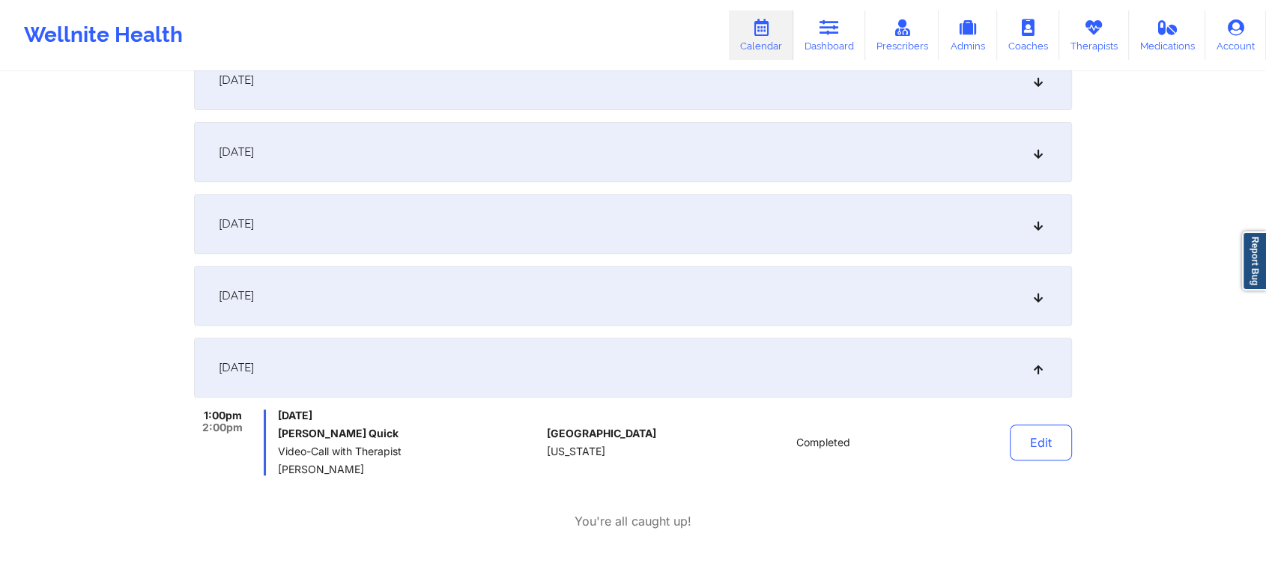
scroll to position [0, 0]
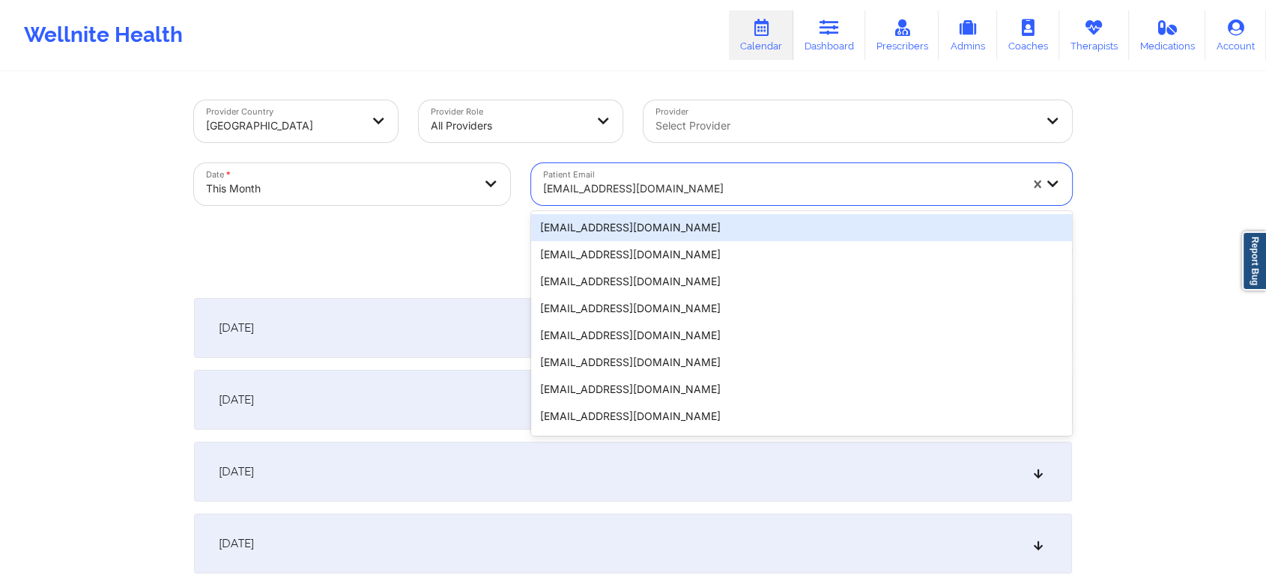
click at [587, 170] on div "[EMAIL_ADDRESS][DOMAIN_NAME]" at bounding box center [776, 184] width 490 height 42
paste input "[EMAIL_ADDRESS][DOMAIN_NAME]"
type input "[EMAIL_ADDRESS][DOMAIN_NAME]"
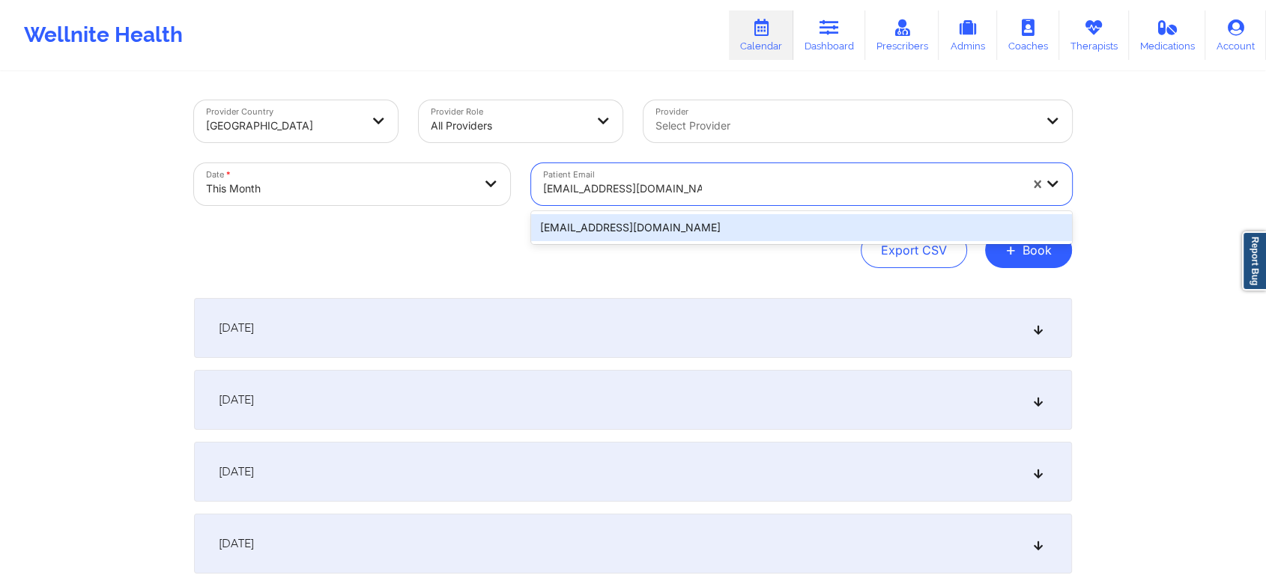
click at [716, 230] on div "[EMAIL_ADDRESS][DOMAIN_NAME]" at bounding box center [801, 227] width 541 height 27
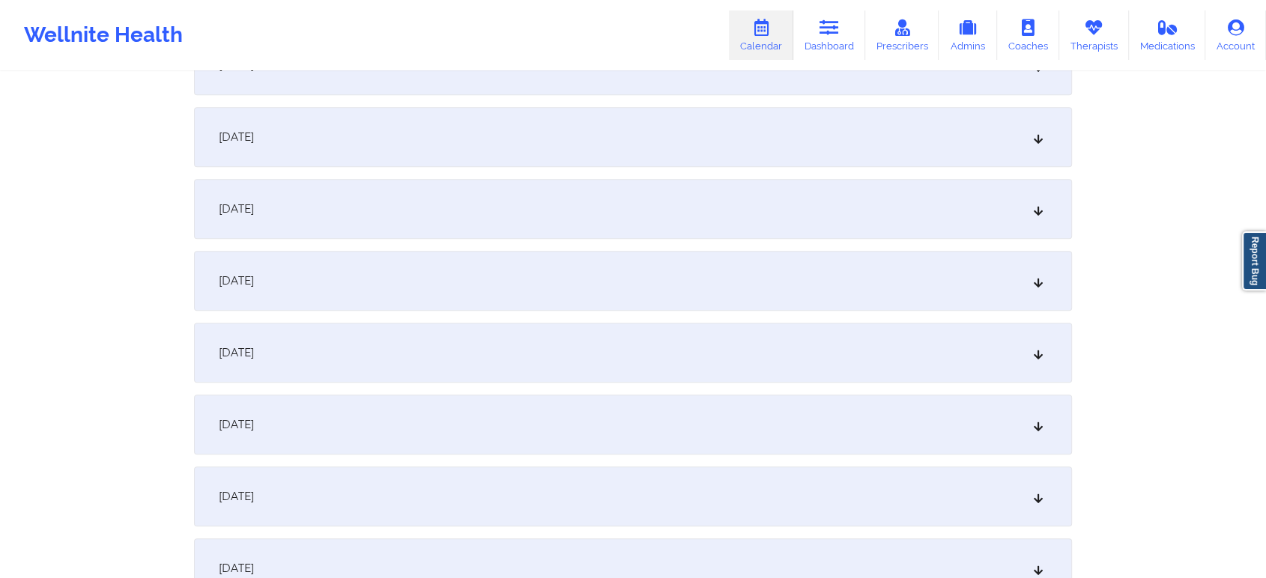
scroll to position [673, 0]
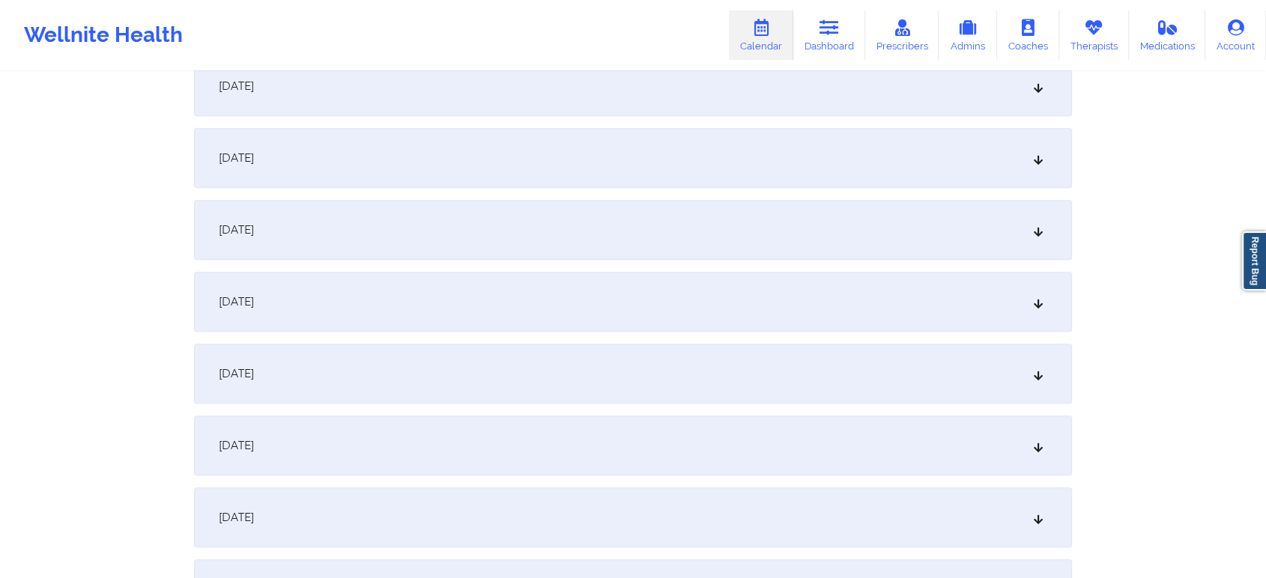
click at [456, 73] on div "[DATE]" at bounding box center [633, 86] width 878 height 60
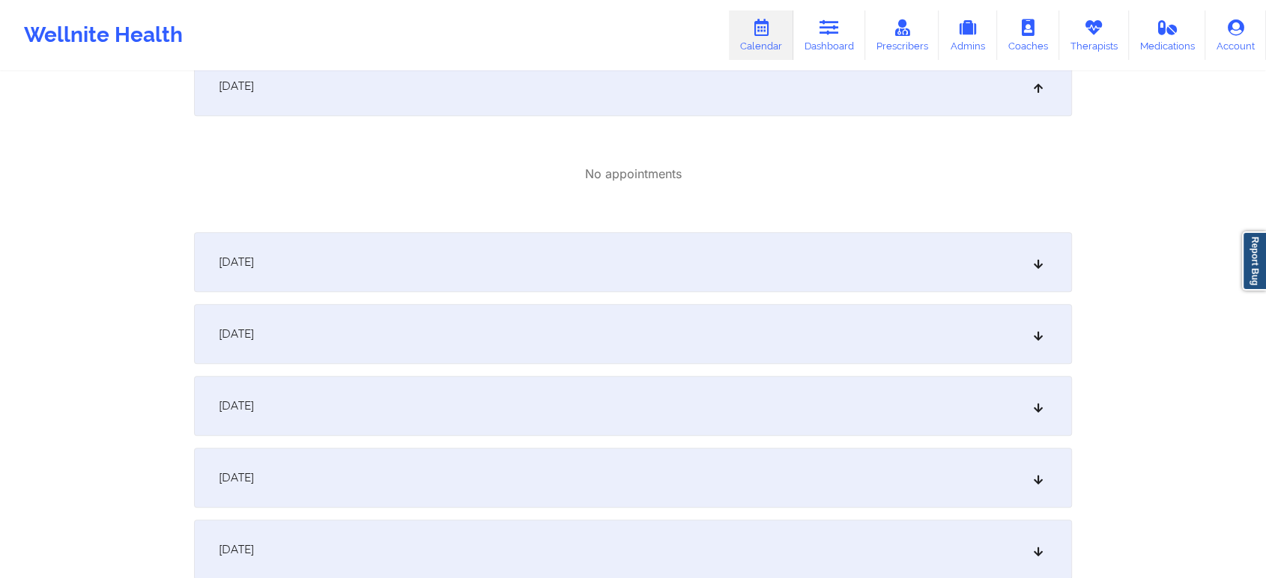
click at [515, 330] on div "[DATE]" at bounding box center [633, 334] width 878 height 60
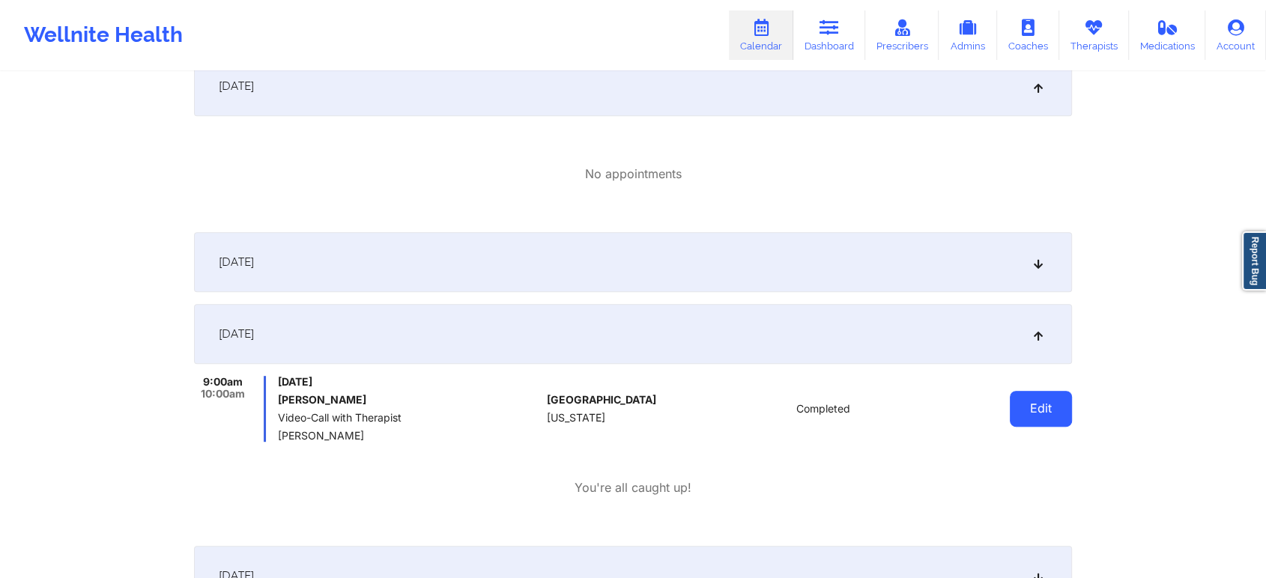
click at [1033, 393] on button "Edit" at bounding box center [1041, 409] width 62 height 36
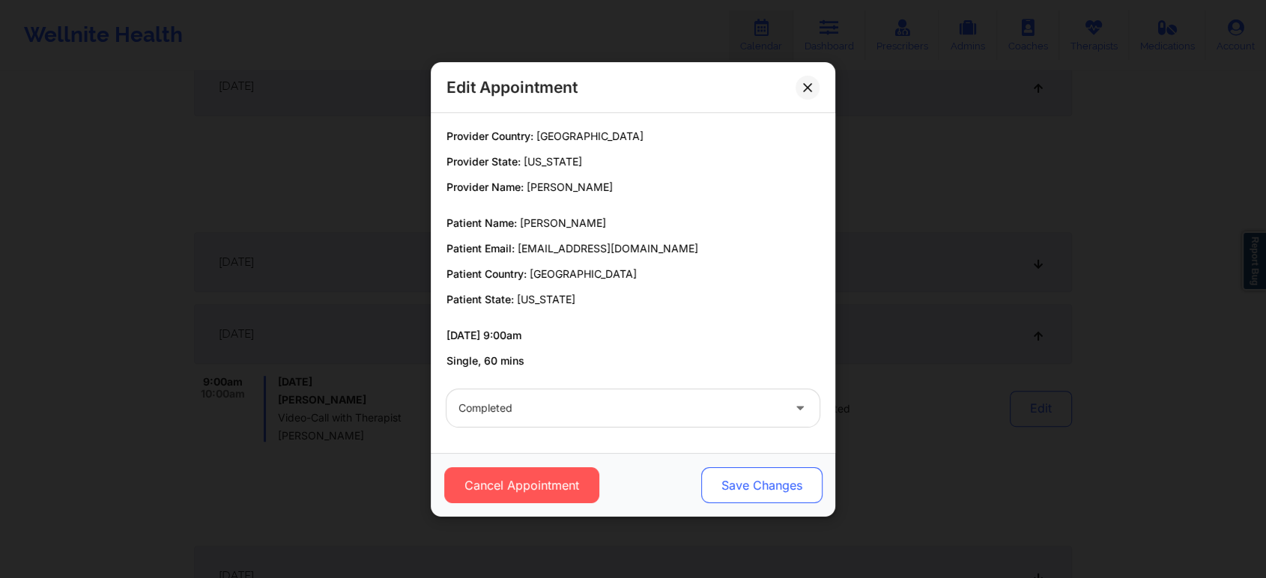
drag, startPoint x: 720, startPoint y: 507, endPoint x: 755, endPoint y: 484, distance: 41.5
click at [755, 484] on div "Cancel Appointment Save Changes" at bounding box center [633, 485] width 404 height 64
click at [755, 484] on button "Save Changes" at bounding box center [761, 485] width 121 height 36
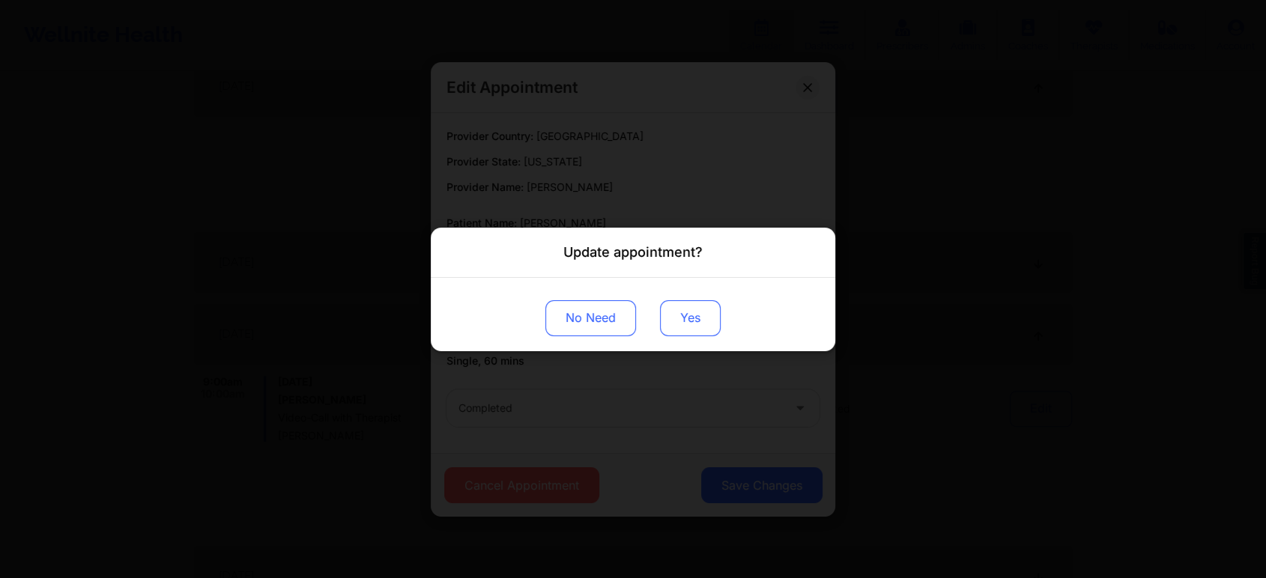
click at [683, 322] on button "Yes" at bounding box center [690, 318] width 61 height 36
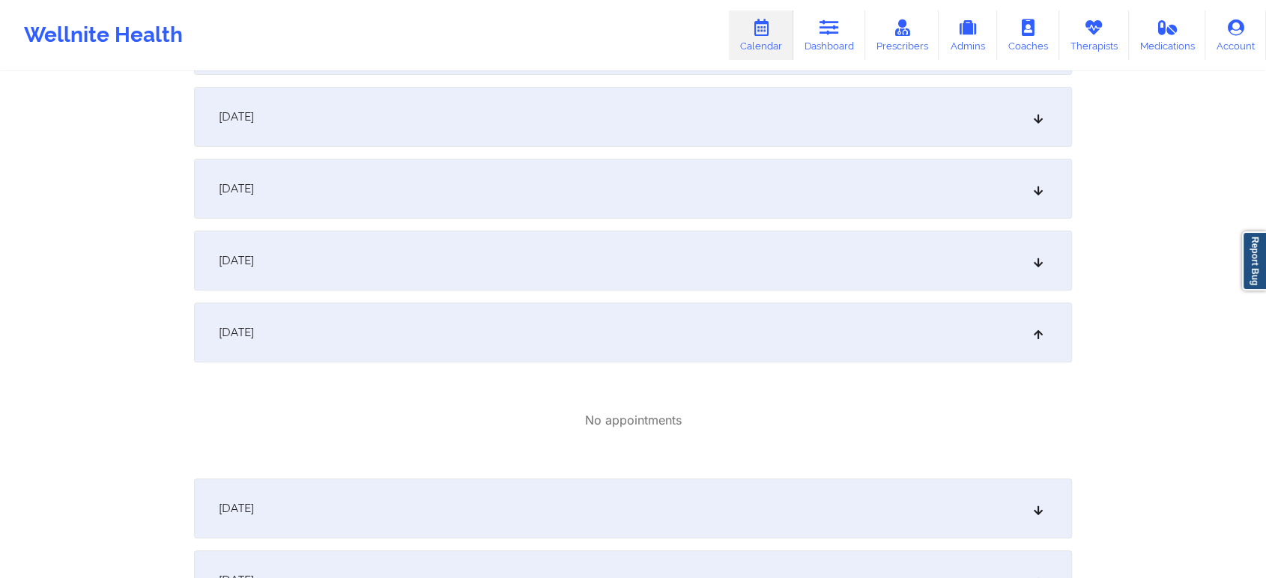
scroll to position [0, 0]
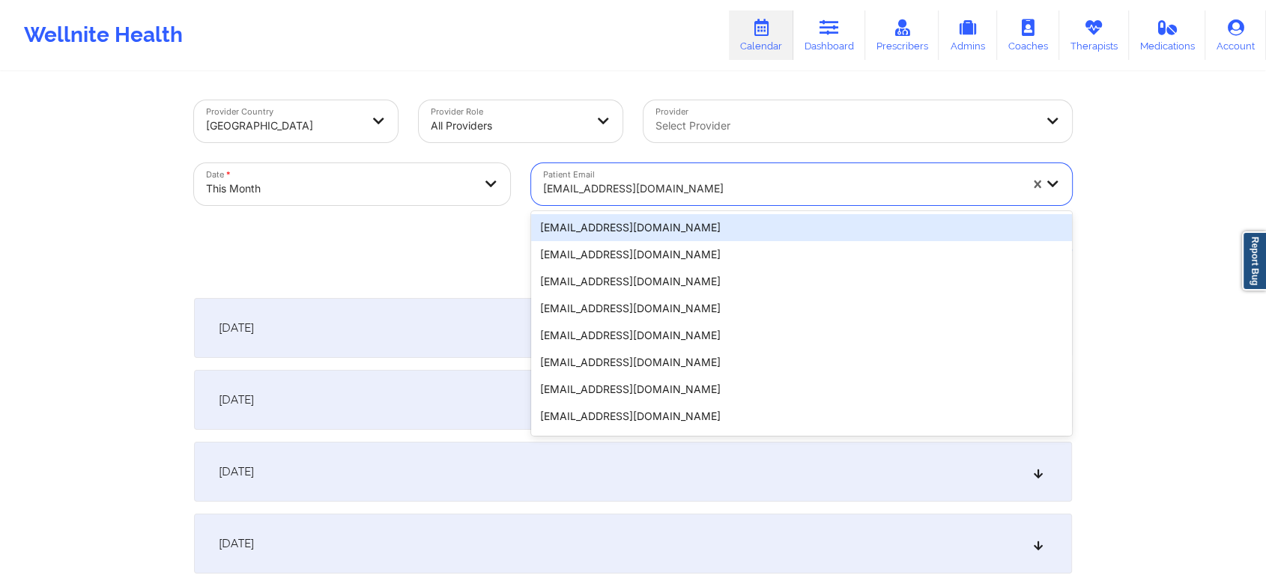
click at [605, 190] on div at bounding box center [781, 189] width 476 height 18
paste input "[PERSON_NAME][EMAIL_ADDRESS][DOMAIN_NAME]"
type input "[PERSON_NAME][EMAIL_ADDRESS][DOMAIN_NAME]"
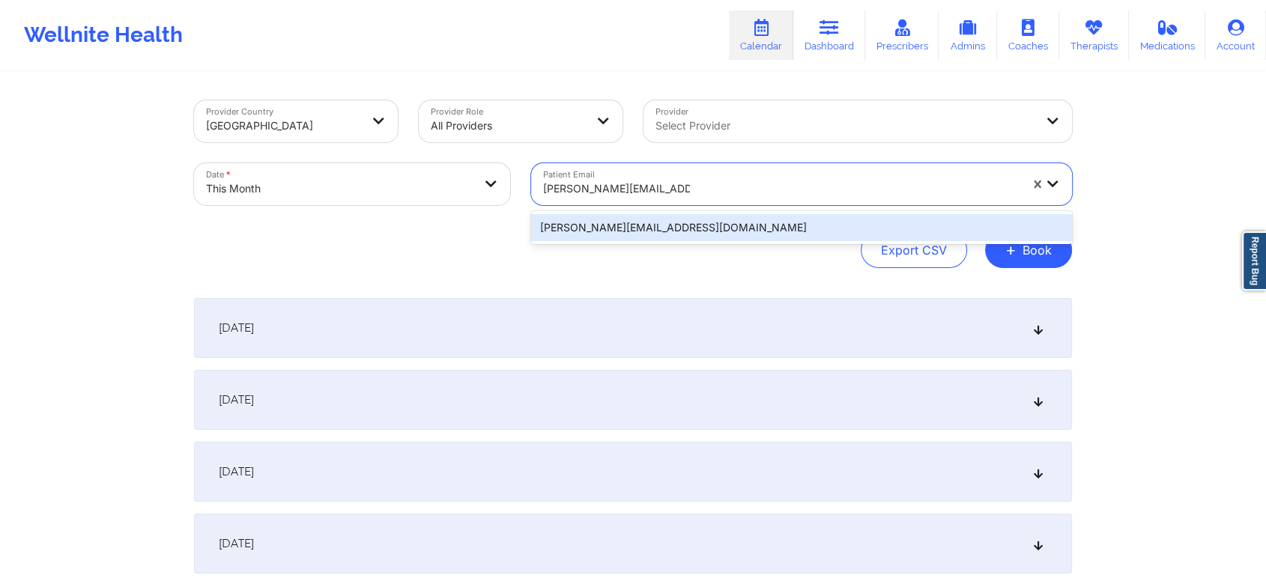
click at [617, 220] on div "[PERSON_NAME][EMAIL_ADDRESS][DOMAIN_NAME]" at bounding box center [801, 227] width 541 height 27
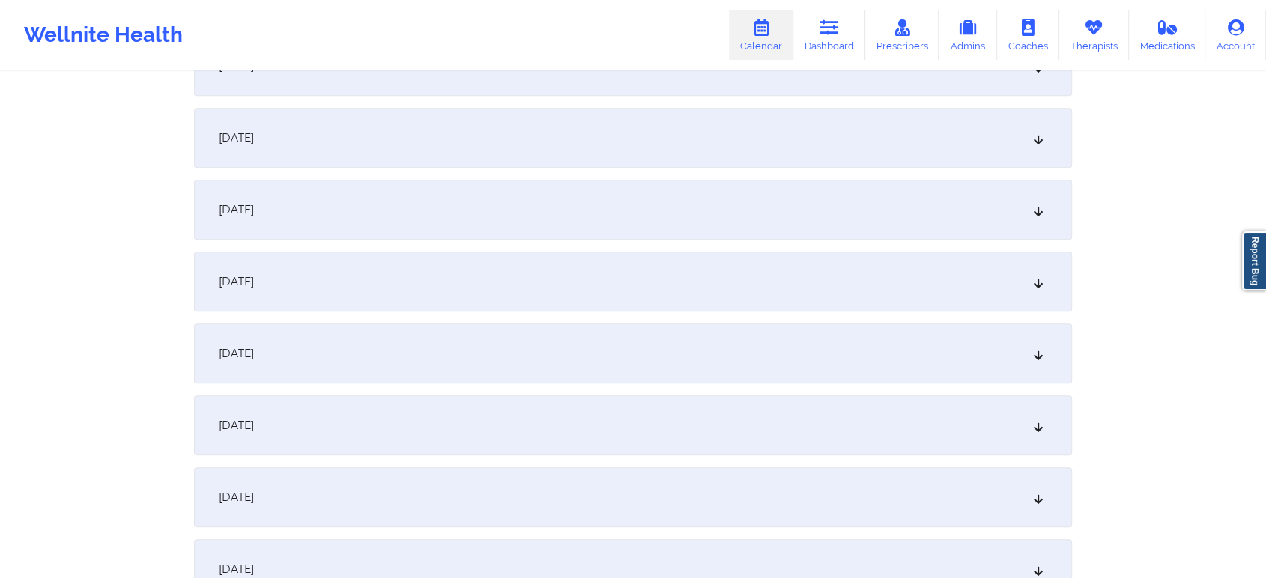
scroll to position [840, 0]
drag, startPoint x: 695, startPoint y: 97, endPoint x: 641, endPoint y: 85, distance: 55.2
click at [641, 85] on div "[DATE] No appointments [DATE] No appointments [DATE] No appointments [DATE] No …" at bounding box center [633, 566] width 878 height 2217
click at [641, 85] on div "[DATE]" at bounding box center [633, 63] width 878 height 60
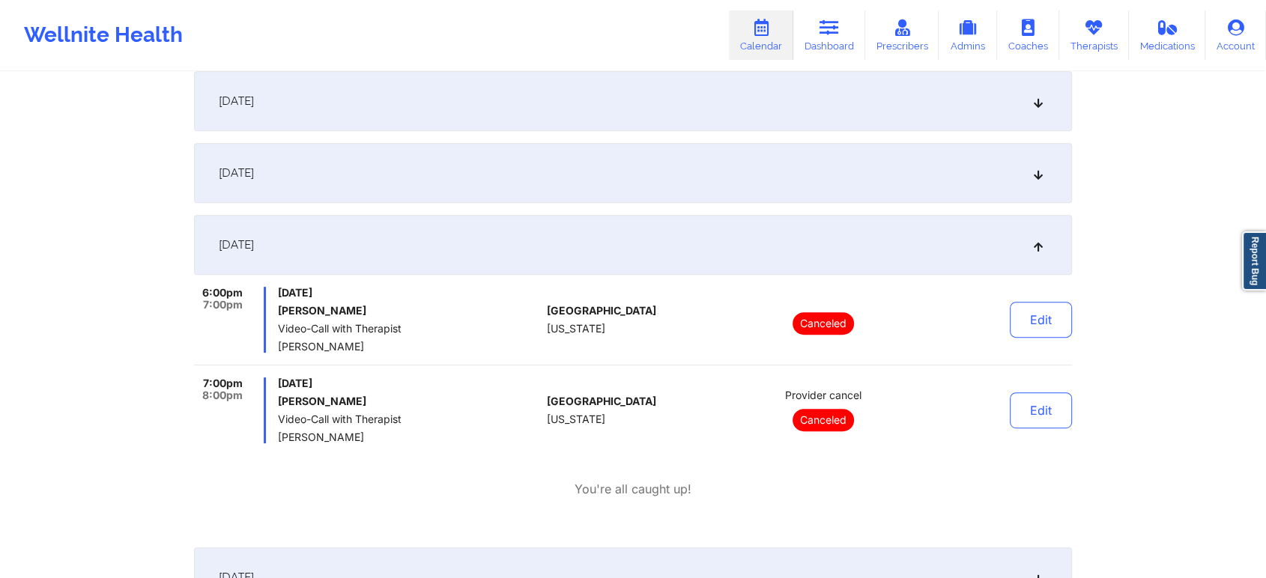
scroll to position [0, 0]
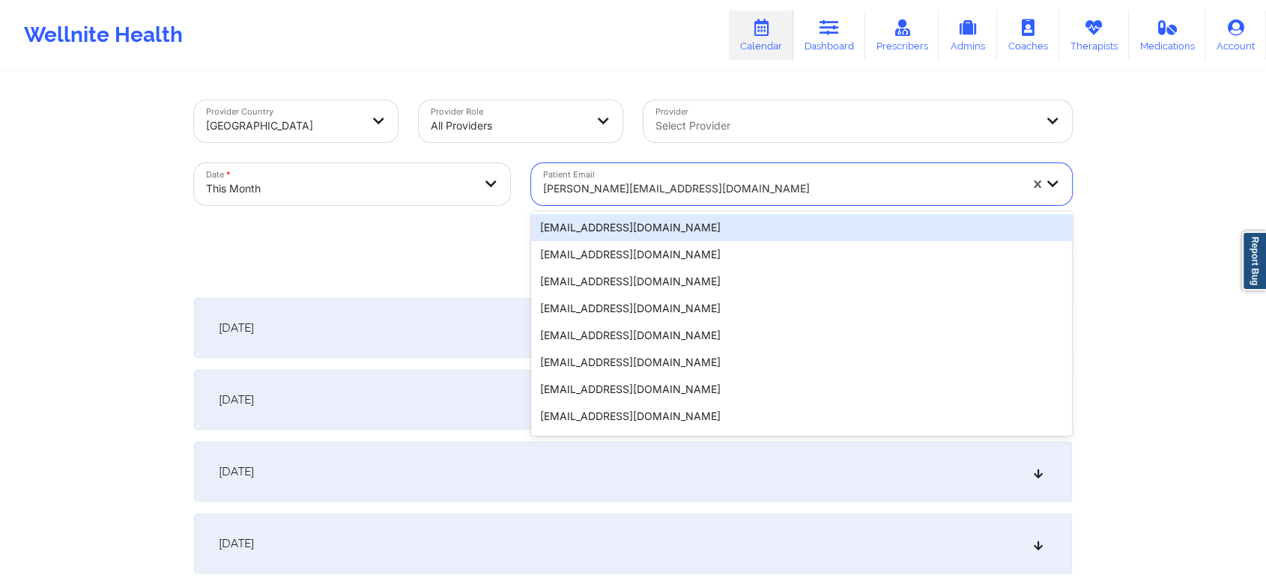
click at [664, 191] on div at bounding box center [781, 189] width 476 height 18
paste input "[EMAIL_ADDRESS][DOMAIN_NAME]"
type input "[EMAIL_ADDRESS][DOMAIN_NAME]"
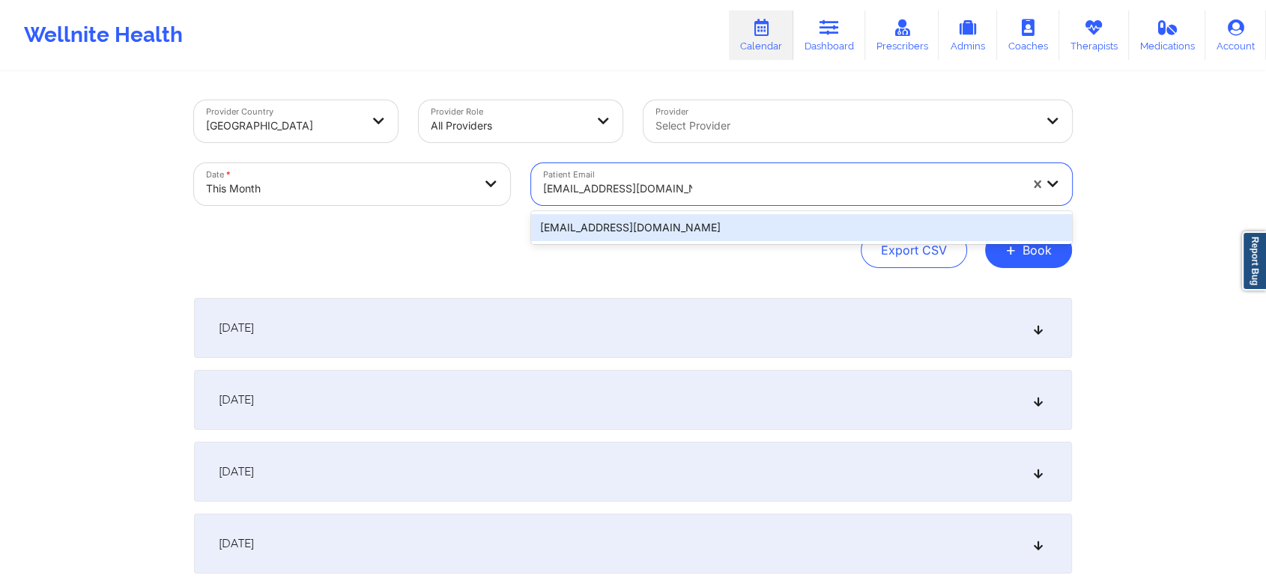
click at [667, 231] on div "[EMAIL_ADDRESS][DOMAIN_NAME]" at bounding box center [801, 227] width 541 height 27
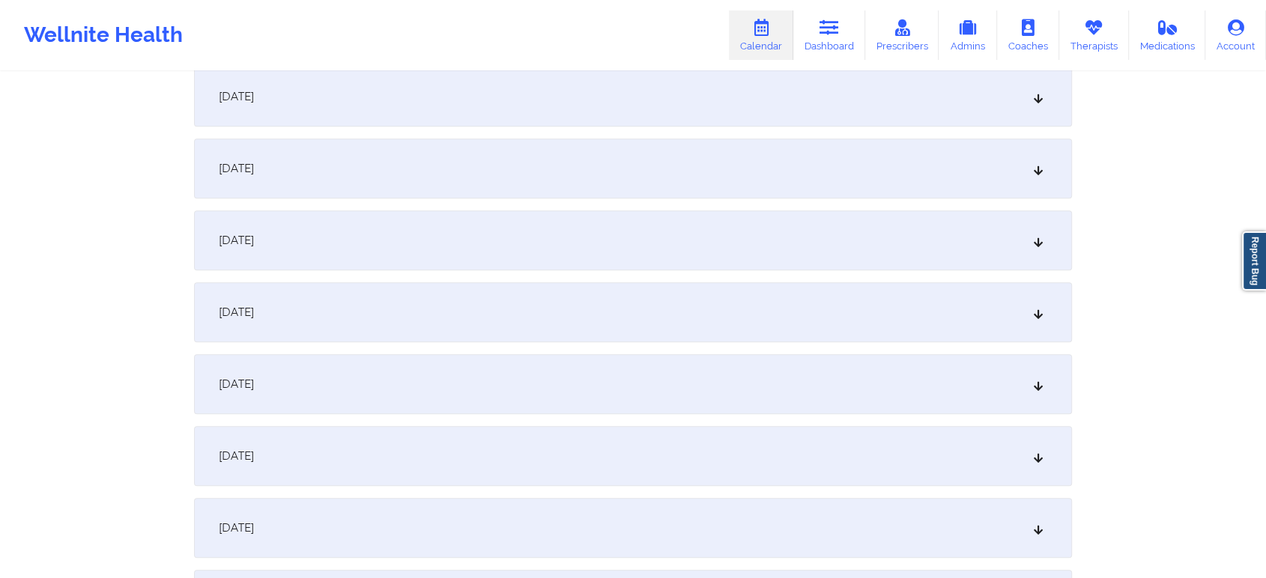
scroll to position [744, 0]
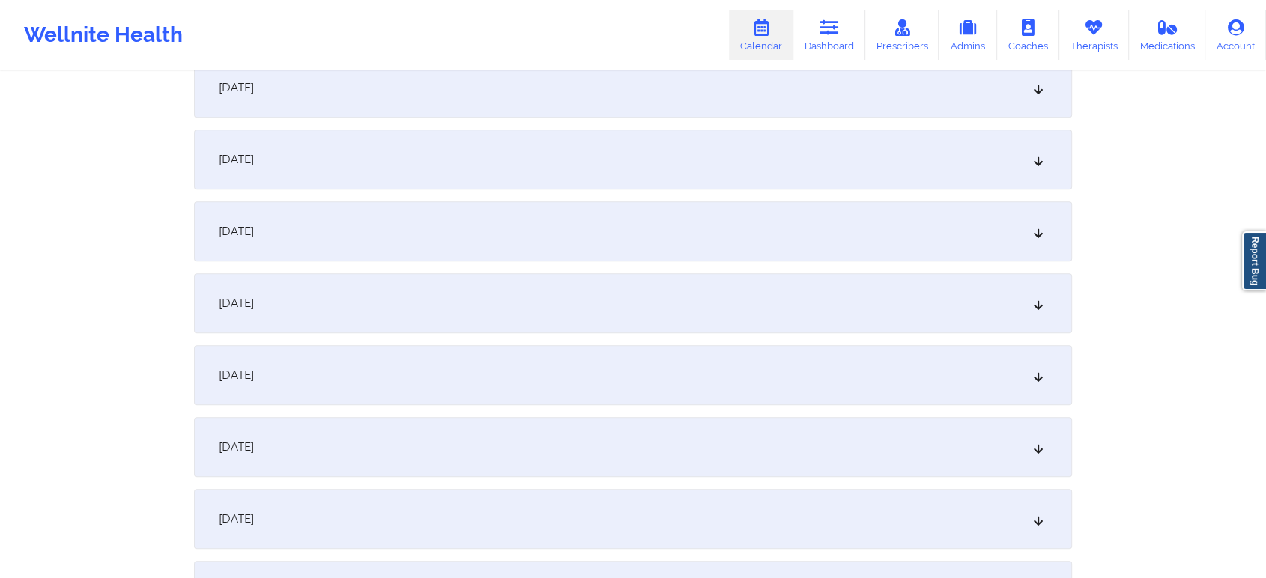
click at [634, 142] on div "[DATE]" at bounding box center [633, 160] width 878 height 60
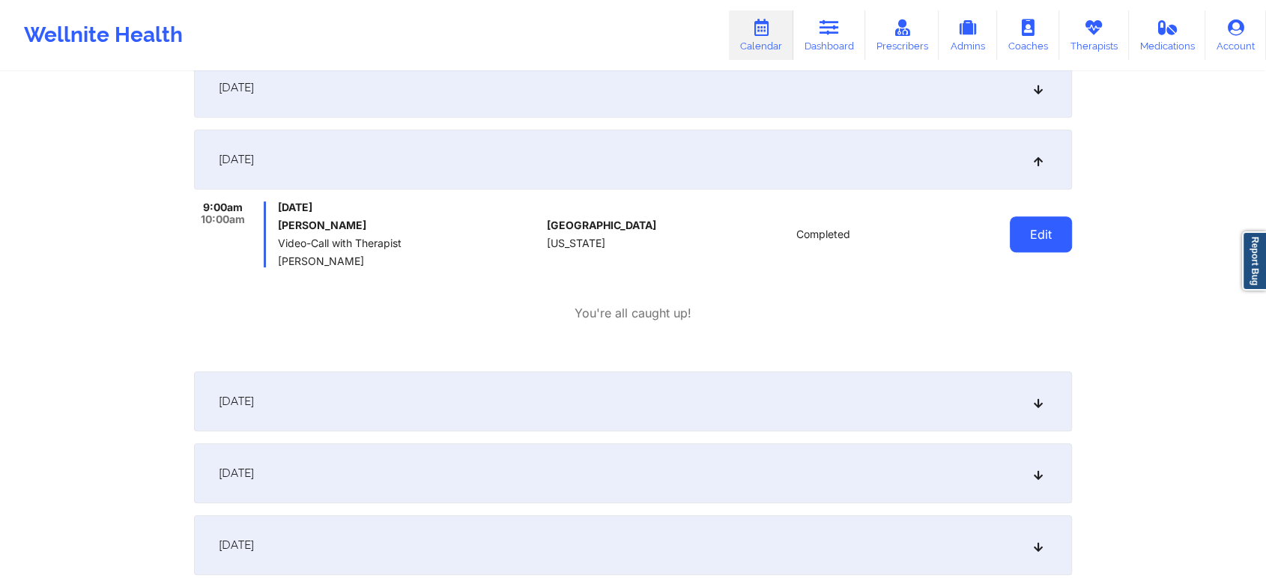
click at [1018, 222] on button "Edit" at bounding box center [1041, 234] width 62 height 36
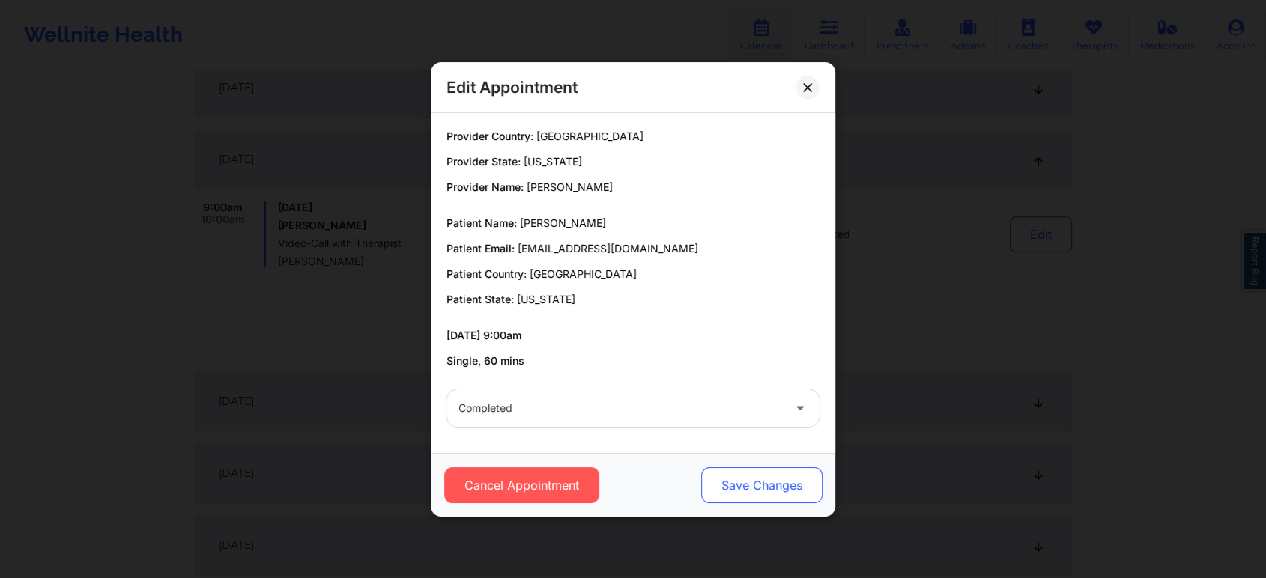
click at [761, 485] on button "Save Changes" at bounding box center [761, 485] width 121 height 36
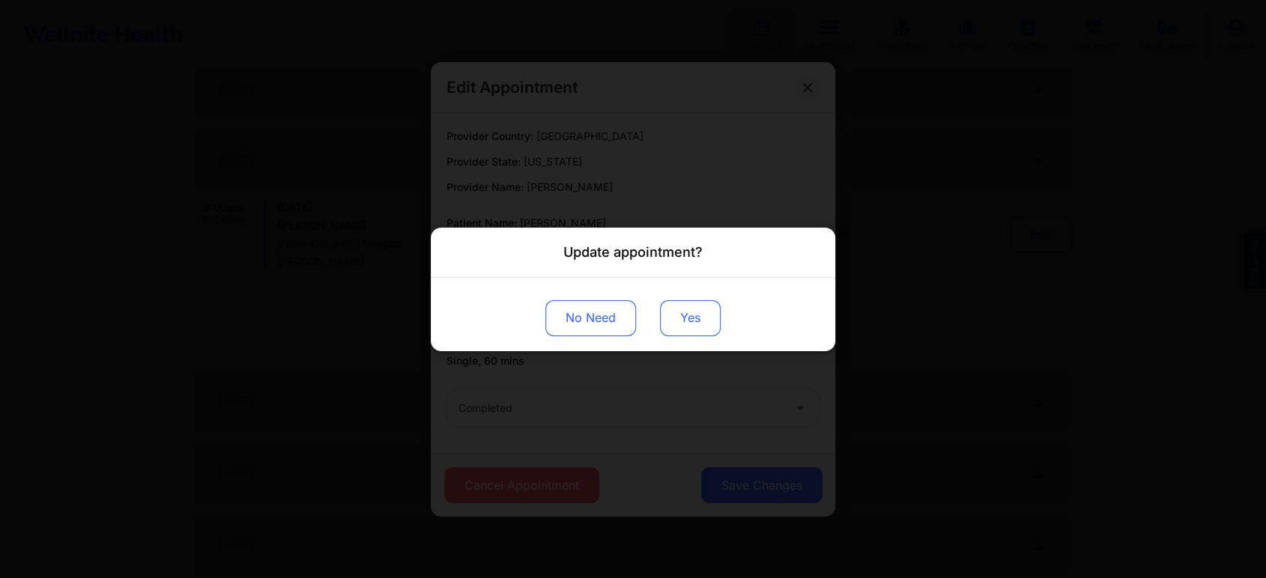
click at [689, 322] on button "Yes" at bounding box center [690, 318] width 61 height 36
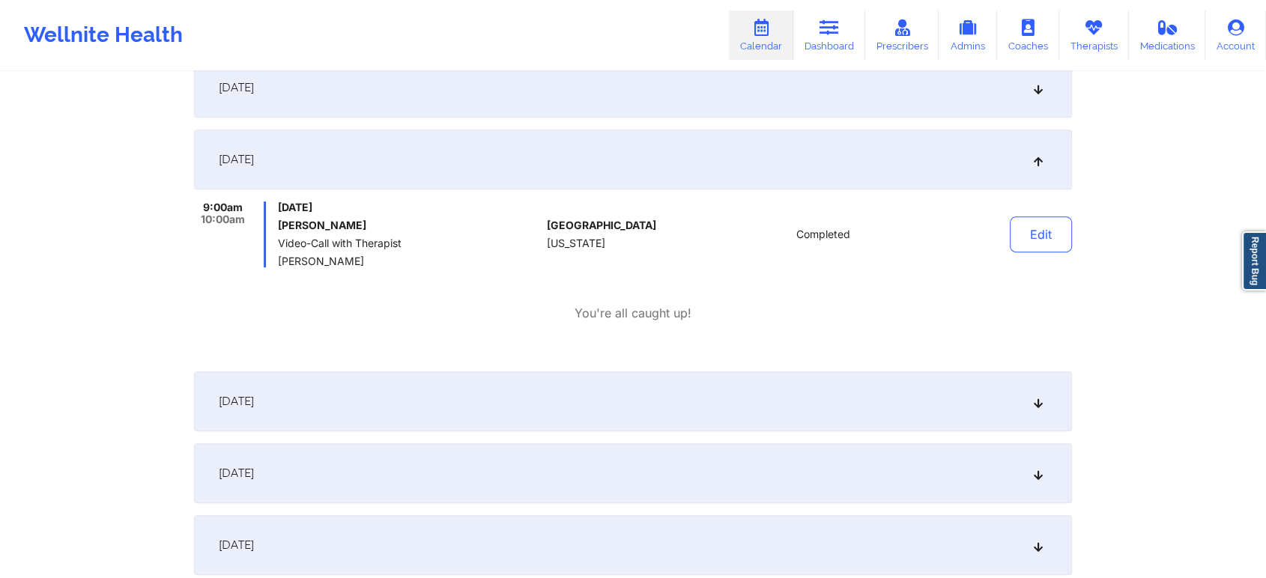
scroll to position [0, 0]
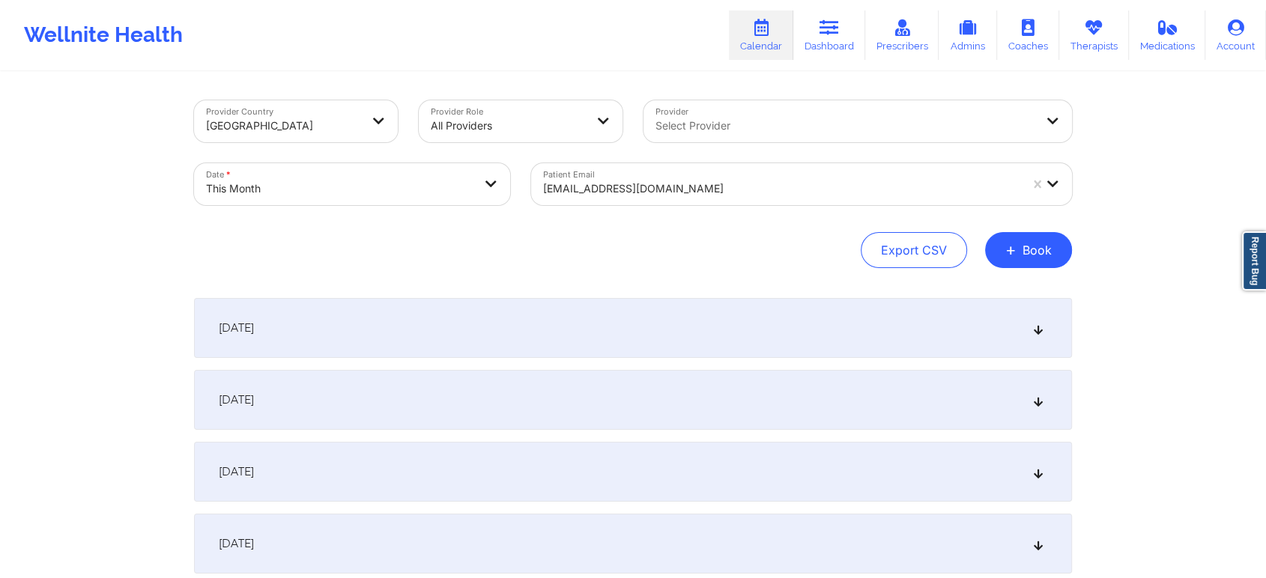
click at [662, 180] on div at bounding box center [781, 189] width 476 height 18
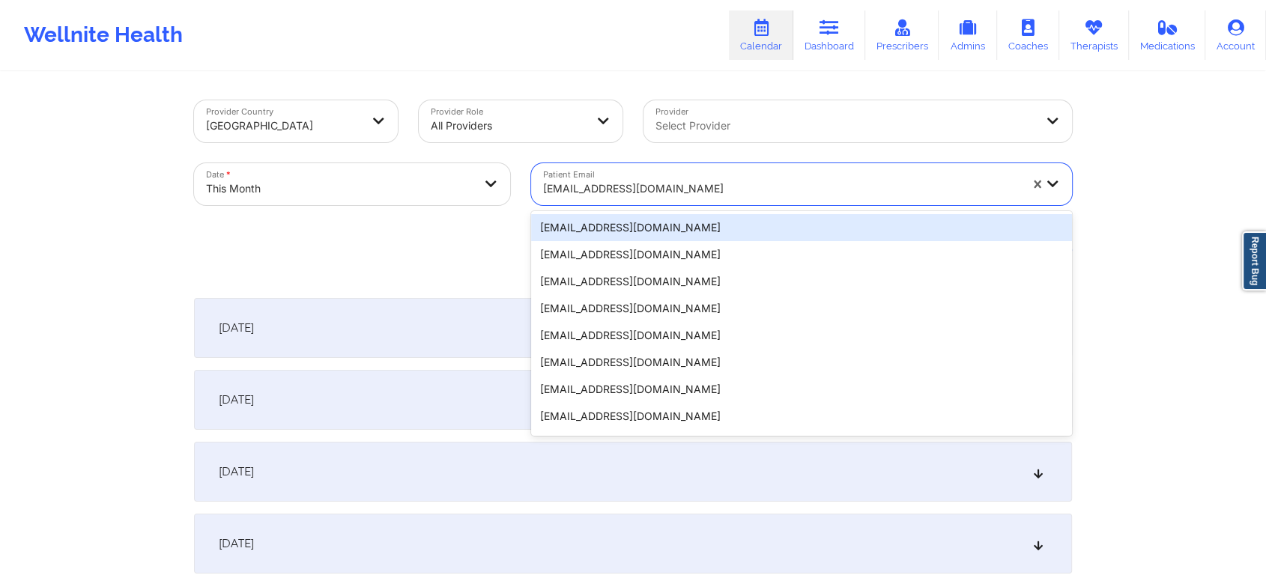
paste input "[EMAIL_ADDRESS][DOMAIN_NAME]"
type input "[EMAIL_ADDRESS][DOMAIN_NAME]"
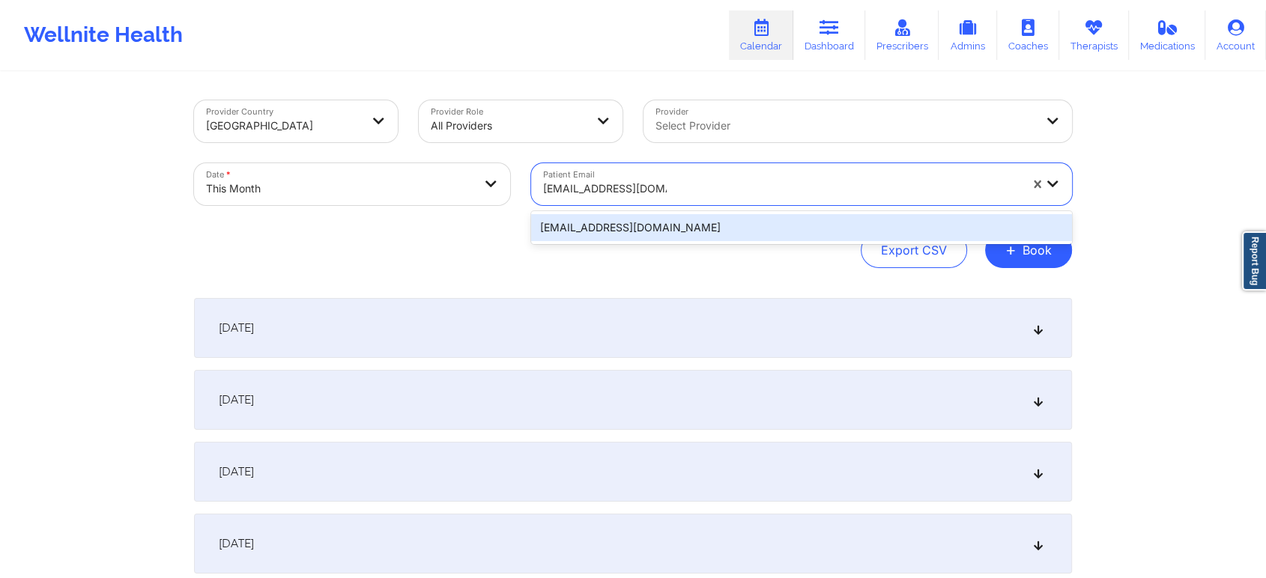
click at [658, 219] on div "[EMAIL_ADDRESS][DOMAIN_NAME]" at bounding box center [801, 227] width 541 height 27
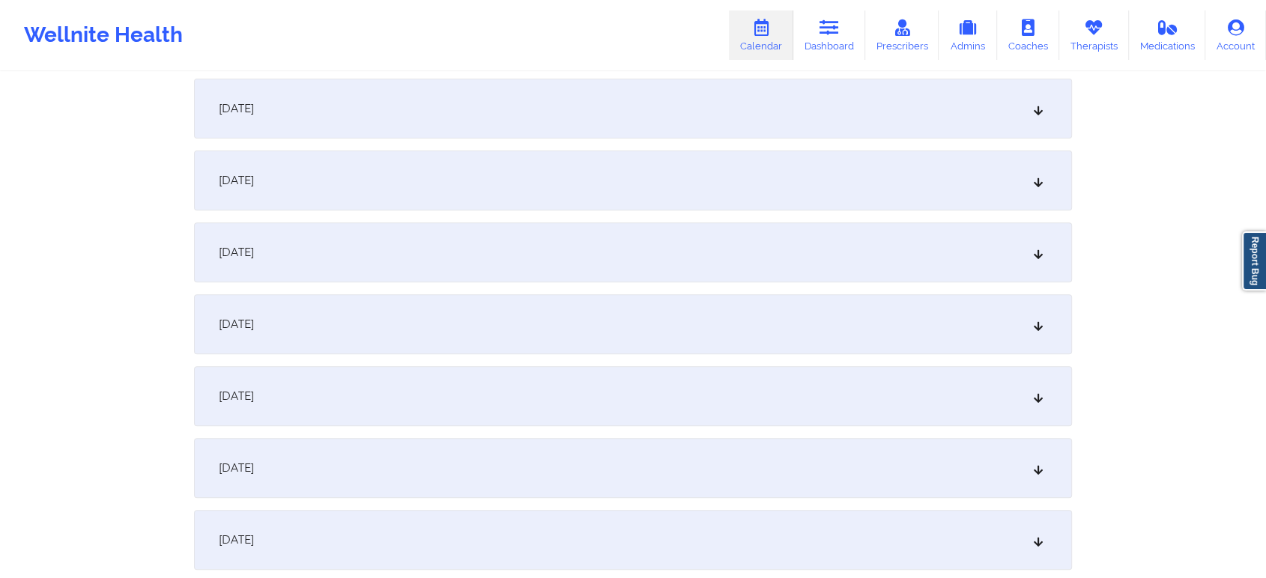
scroll to position [481, 0]
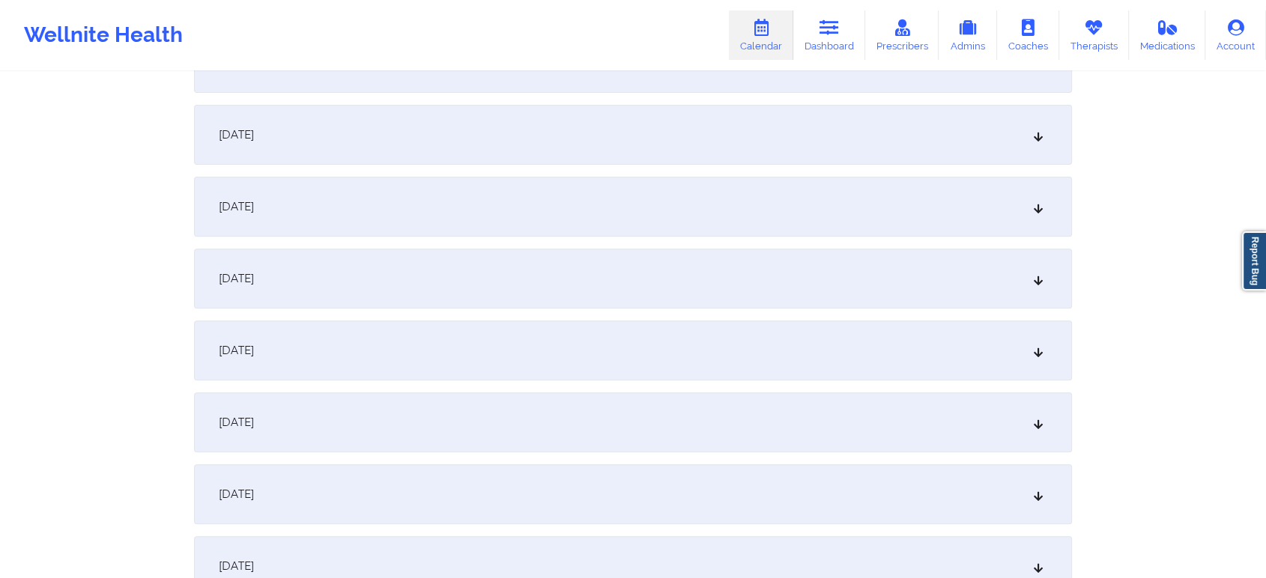
click at [581, 425] on div "[DATE]" at bounding box center [633, 422] width 878 height 60
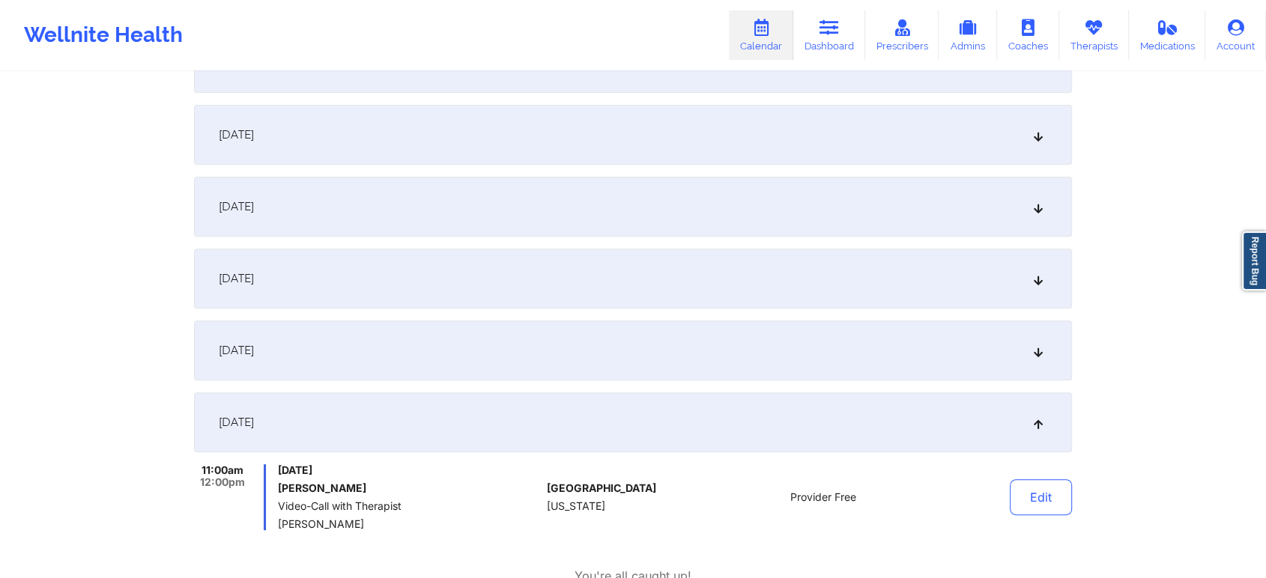
drag, startPoint x: 1262, startPoint y: 168, endPoint x: 1270, endPoint y: 164, distance: 9.0
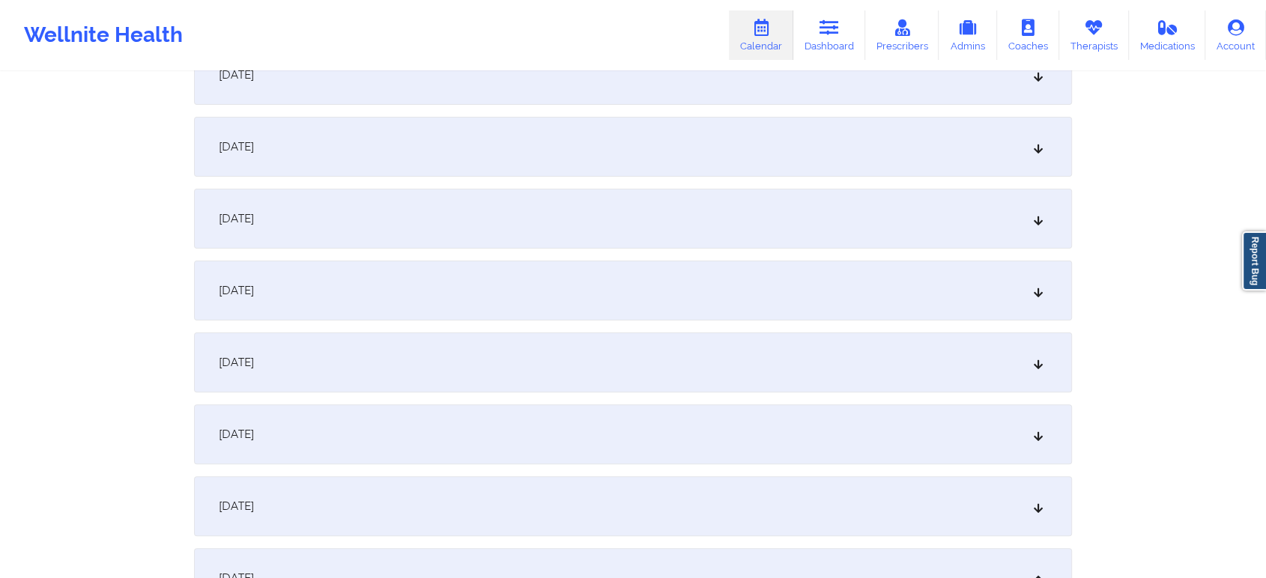
scroll to position [318, 0]
click at [741, 232] on div "[DATE]" at bounding box center [633, 225] width 878 height 60
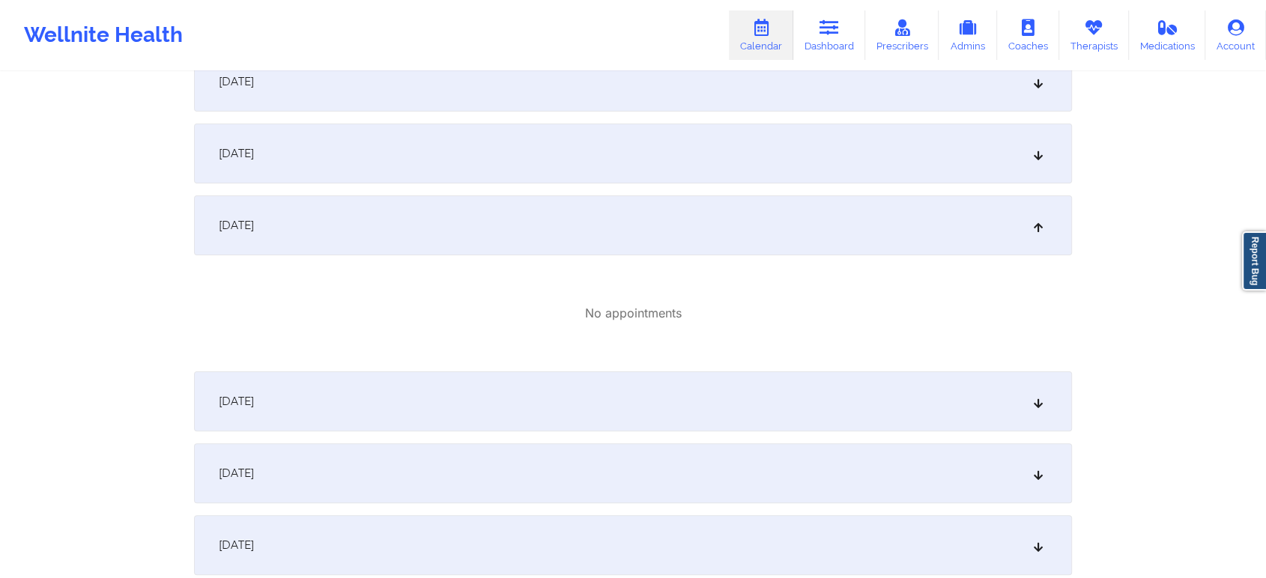
click at [473, 101] on div "[DATE]" at bounding box center [633, 82] width 878 height 60
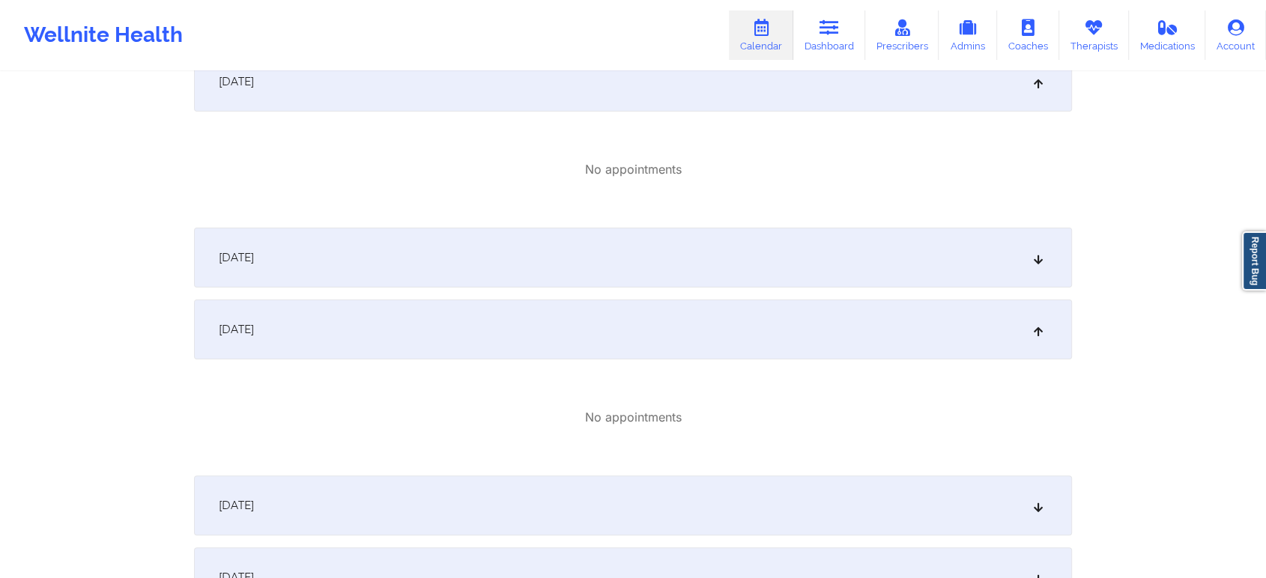
click at [822, 257] on div "[DATE]" at bounding box center [633, 258] width 878 height 60
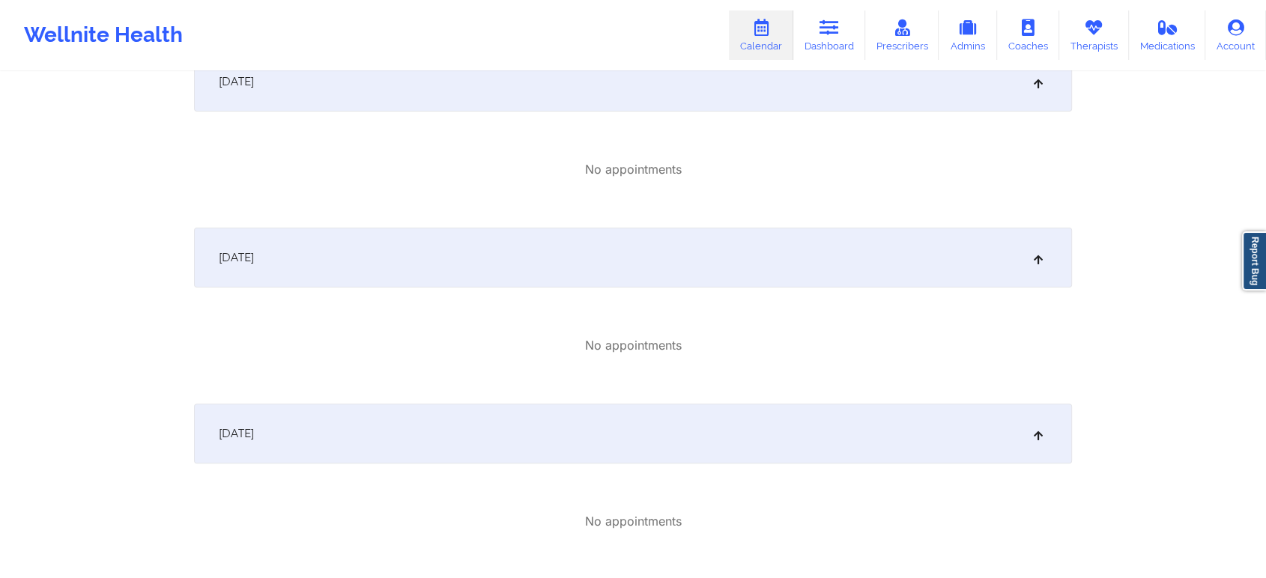
scroll to position [771, 0]
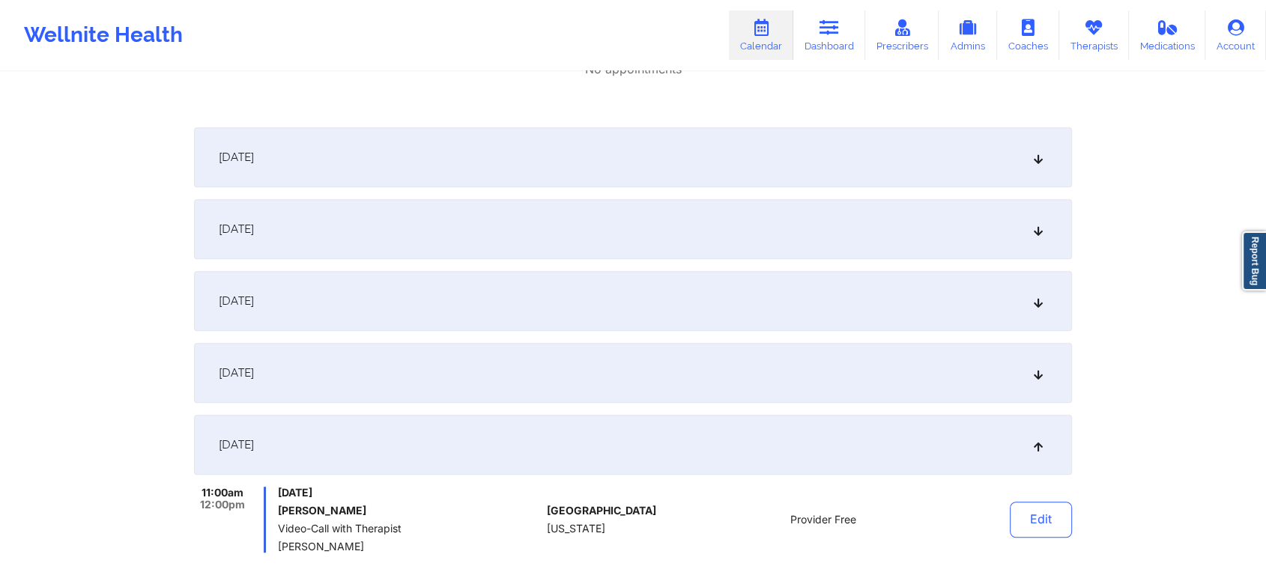
click at [808, 157] on div "[DATE]" at bounding box center [633, 157] width 878 height 60
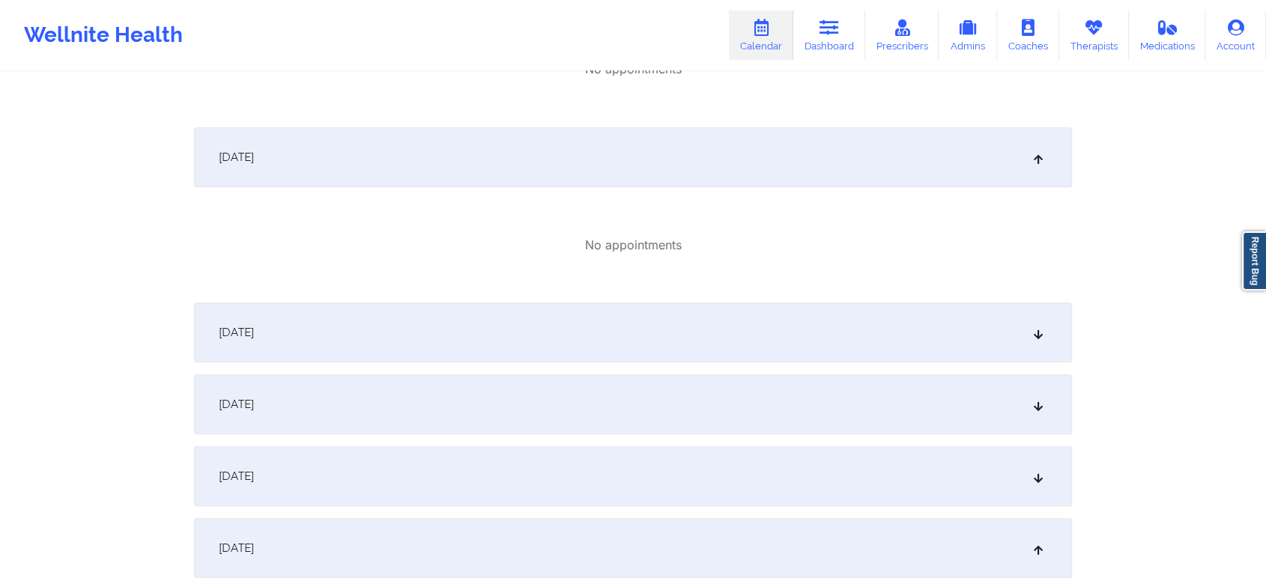
click at [792, 323] on div "[DATE]" at bounding box center [633, 333] width 878 height 60
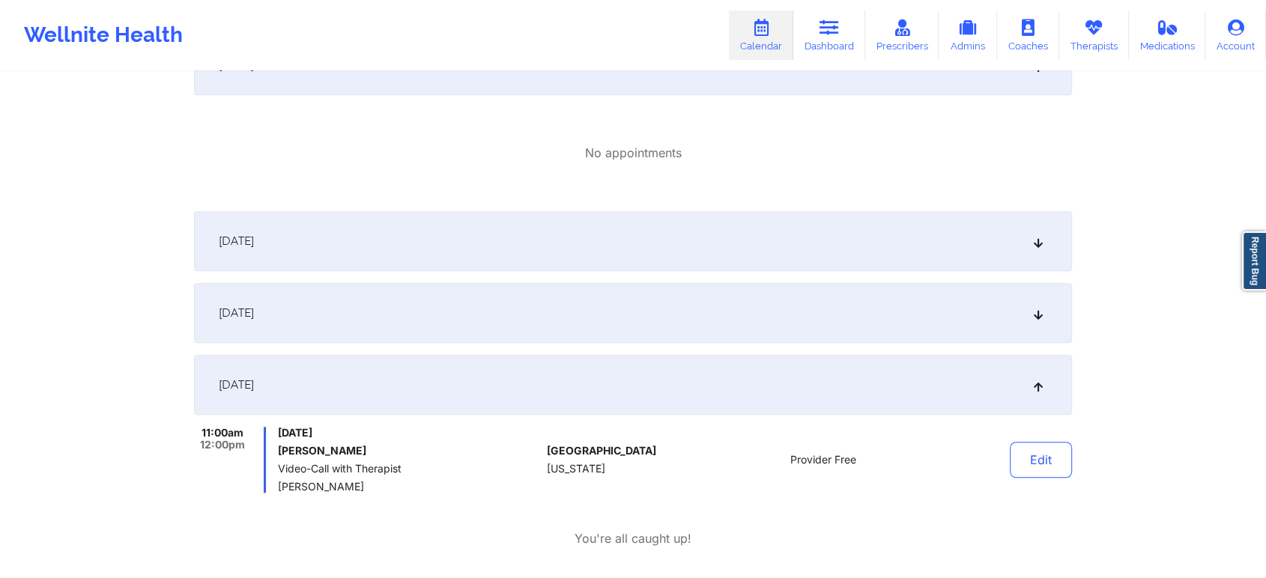
scroll to position [1046, 0]
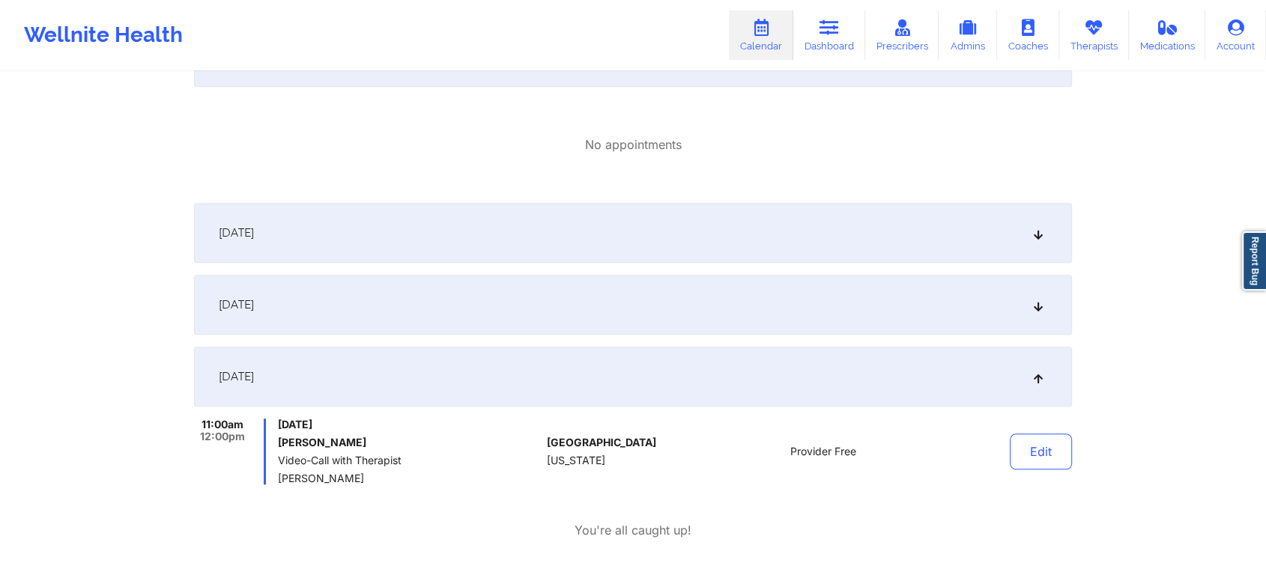
click at [971, 232] on div "[DATE]" at bounding box center [633, 233] width 878 height 60
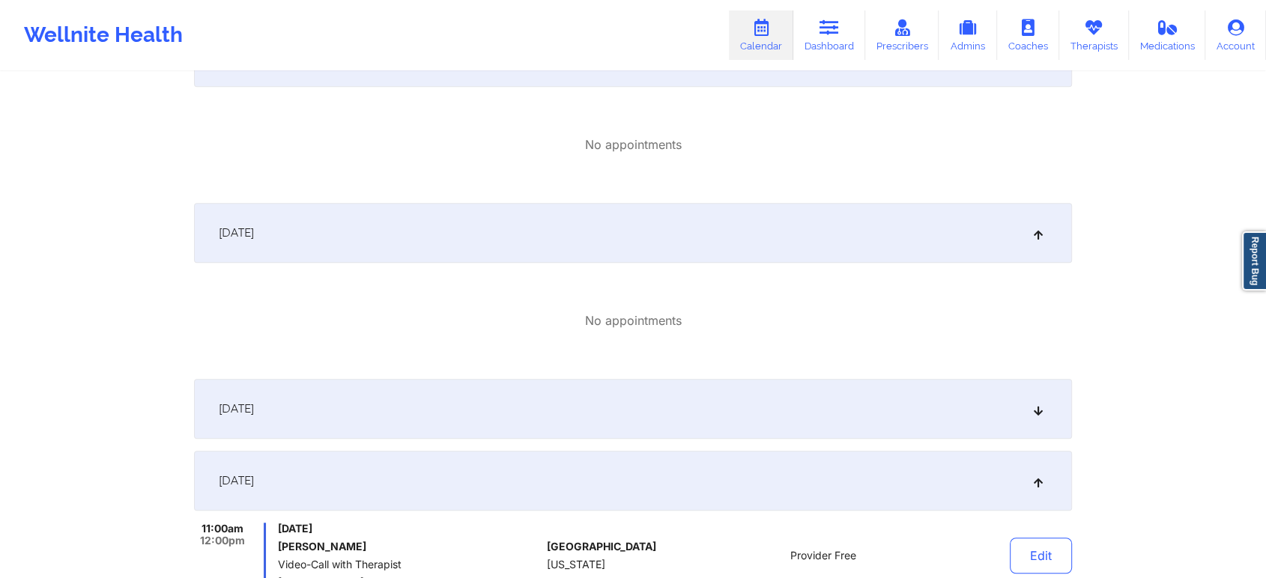
click at [865, 407] on div "[DATE]" at bounding box center [633, 409] width 878 height 60
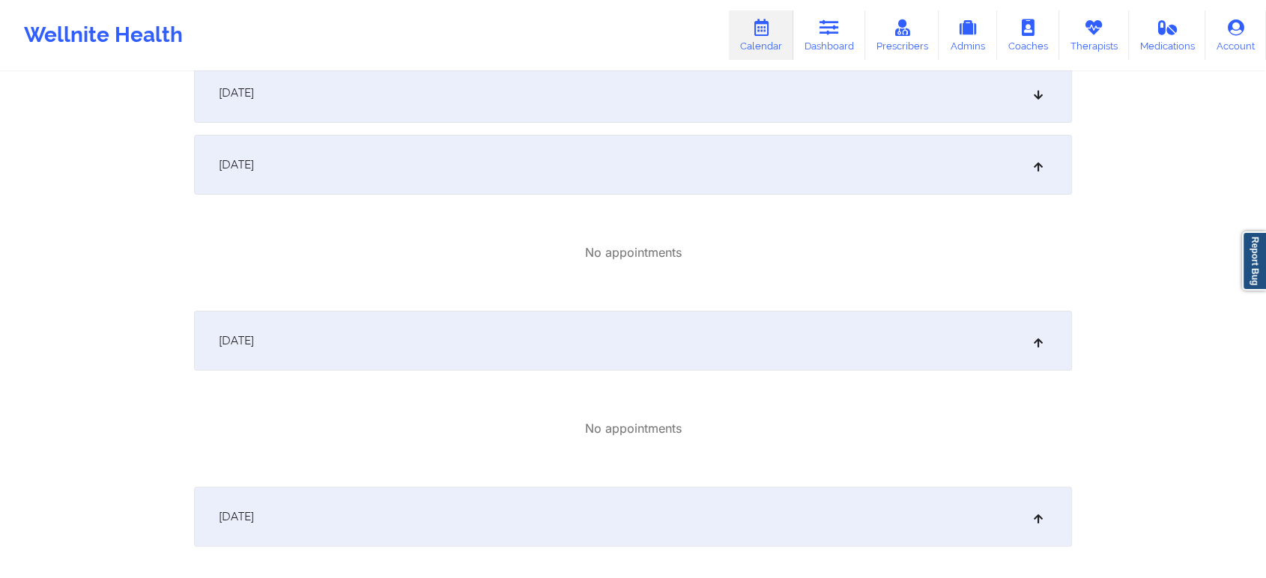
scroll to position [0, 0]
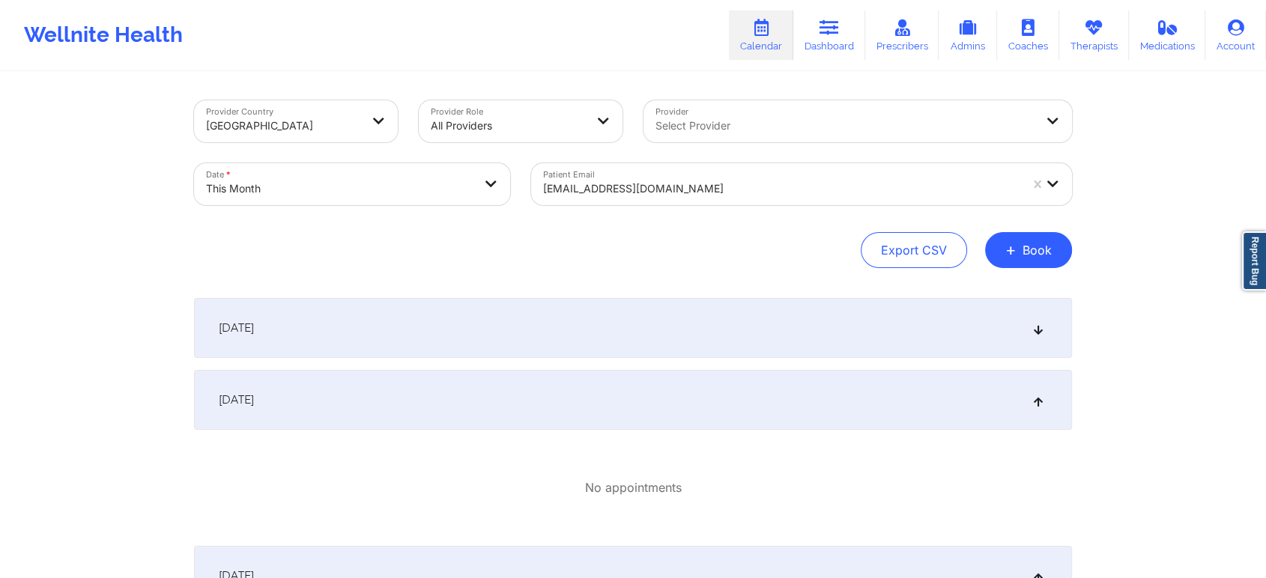
click at [653, 337] on div "[DATE]" at bounding box center [633, 328] width 878 height 60
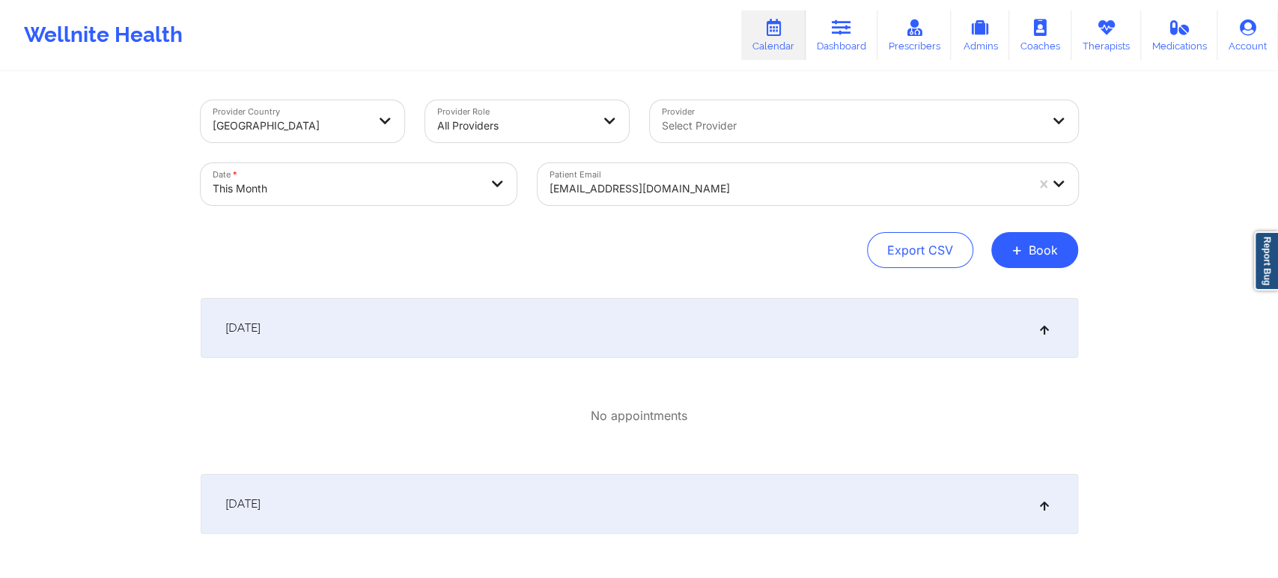
click at [369, 173] on body "Wellnite Health Calendar Dashboard Prescribers Admins Coaches Therapists Medica…" at bounding box center [639, 289] width 1278 height 578
select select "2025-9"
select select "2025-10"
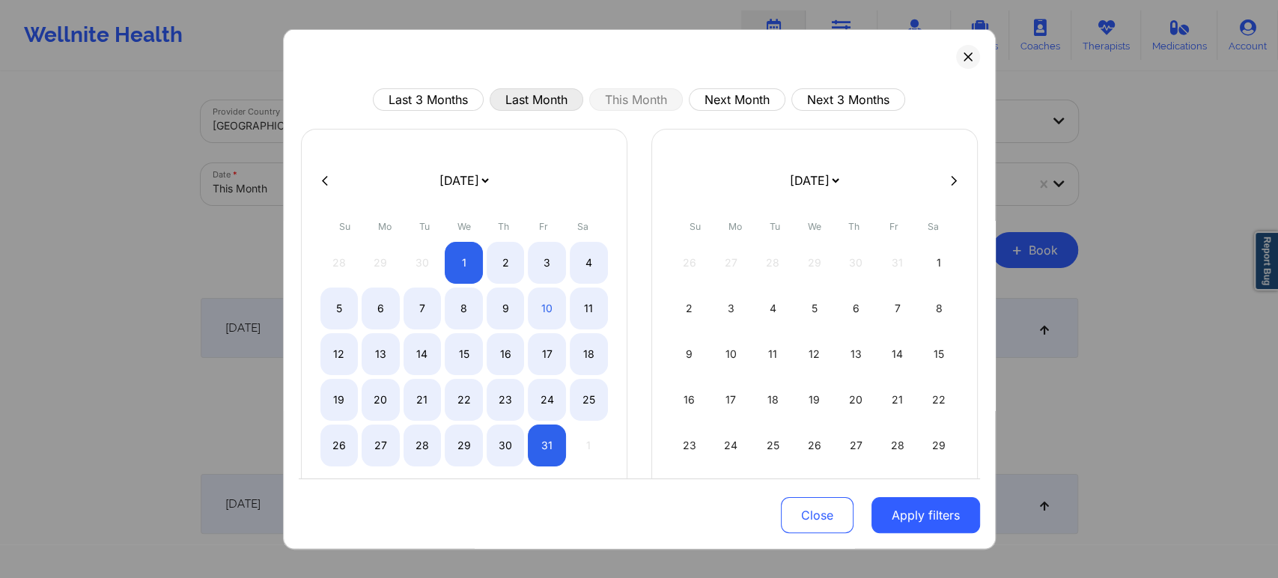
click at [520, 94] on button "Last Month" at bounding box center [537, 99] width 94 height 22
select select "2025-8"
select select "2025-9"
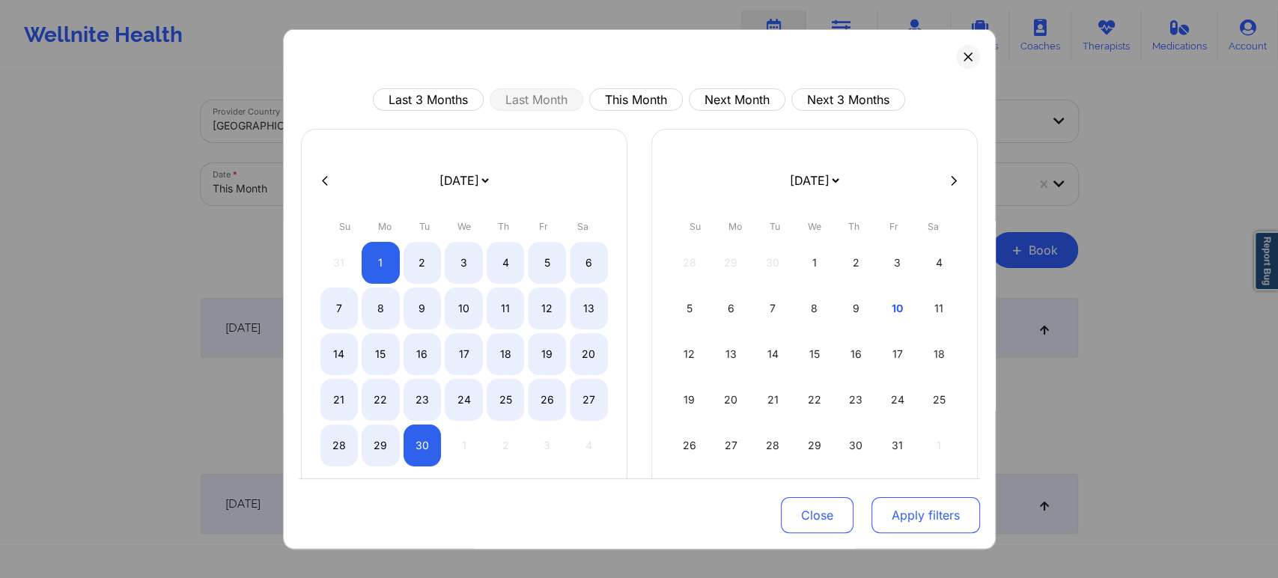
click at [904, 520] on button "Apply filters" at bounding box center [926, 515] width 109 height 36
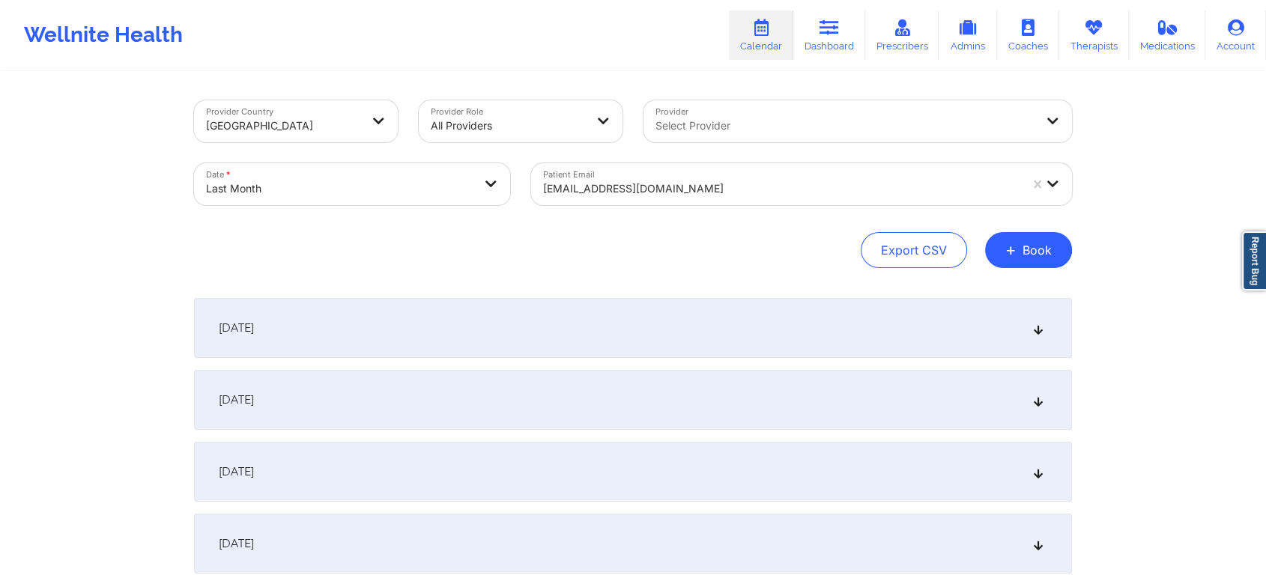
scroll to position [1985, 0]
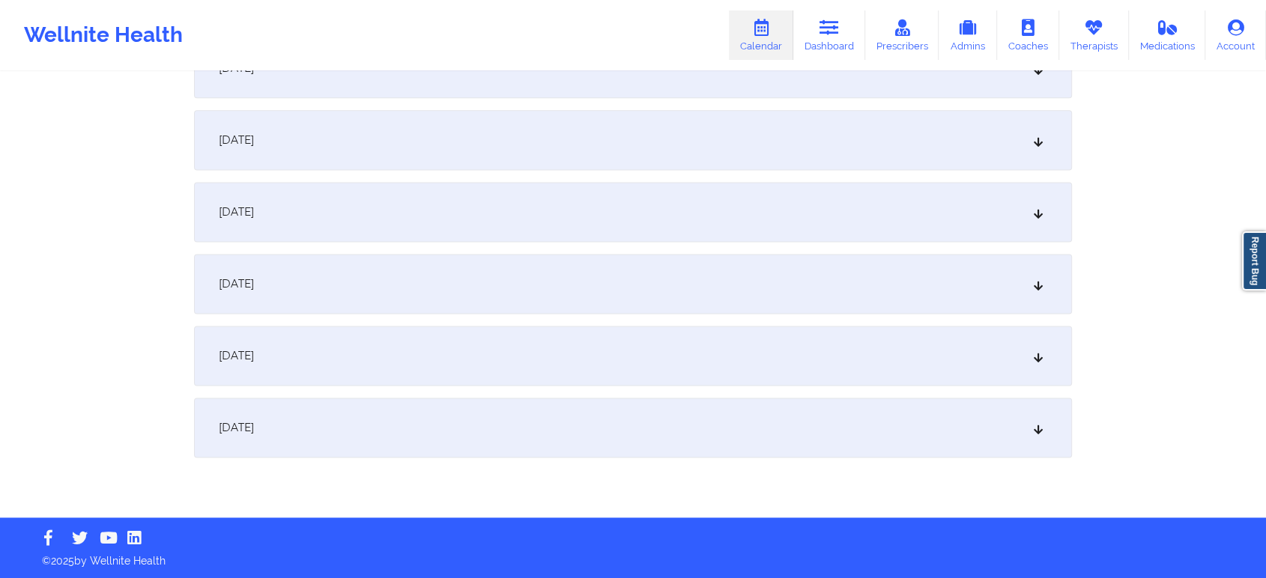
click at [676, 430] on div "[DATE]" at bounding box center [633, 428] width 878 height 60
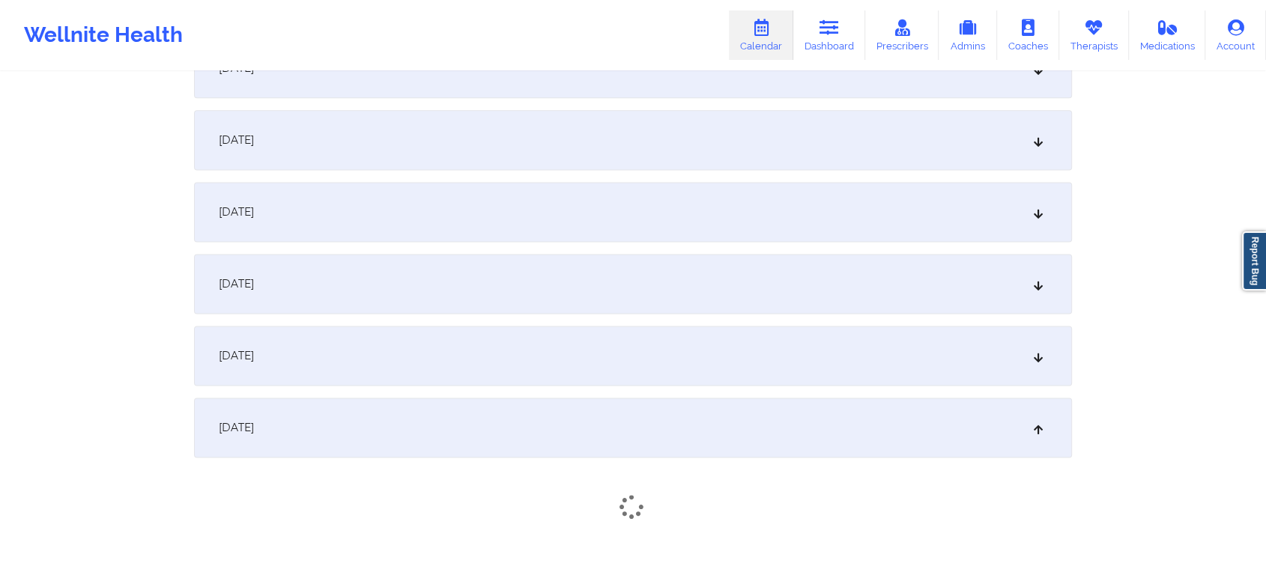
click at [627, 362] on div "[DATE]" at bounding box center [633, 356] width 878 height 60
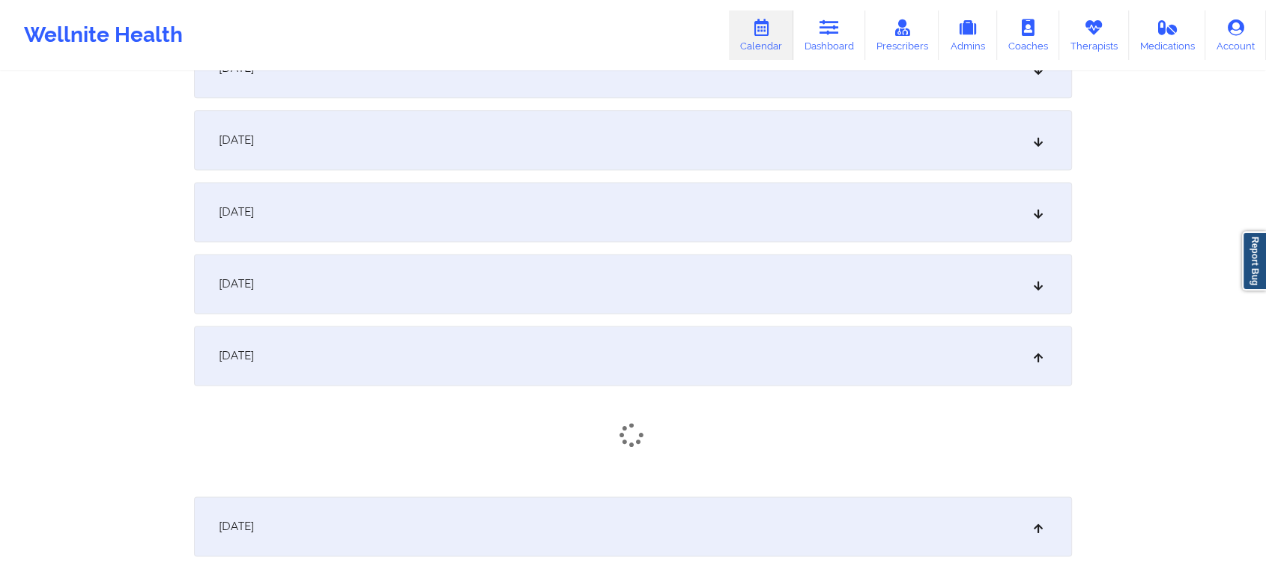
click at [660, 272] on div "[DATE]" at bounding box center [633, 284] width 878 height 60
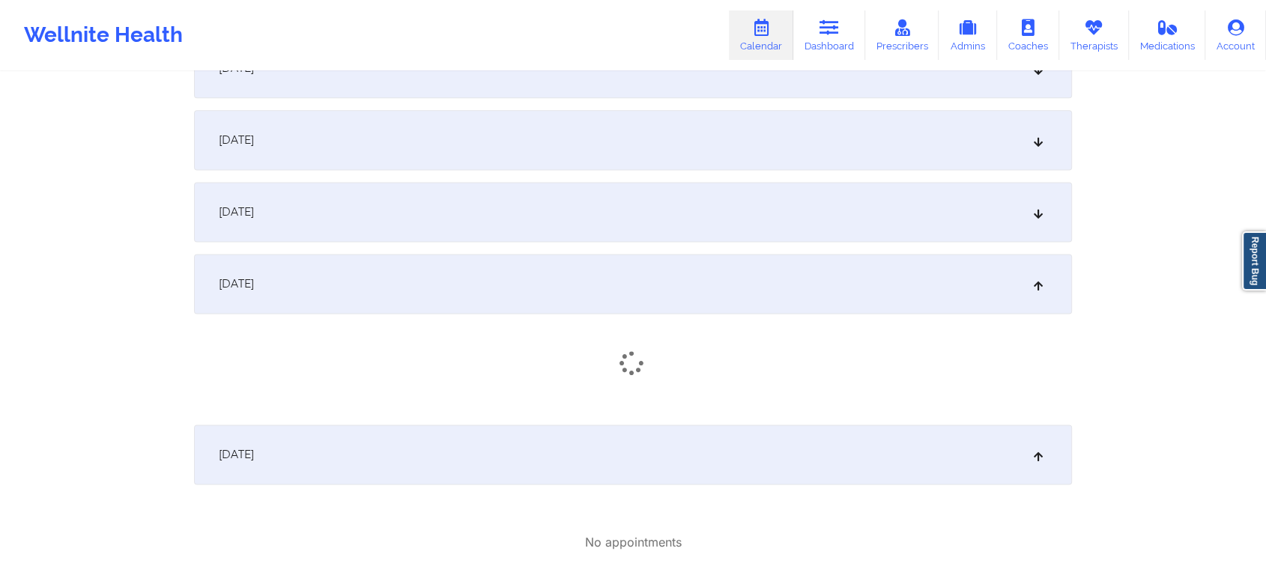
click at [572, 200] on div "[DATE]" at bounding box center [633, 212] width 878 height 60
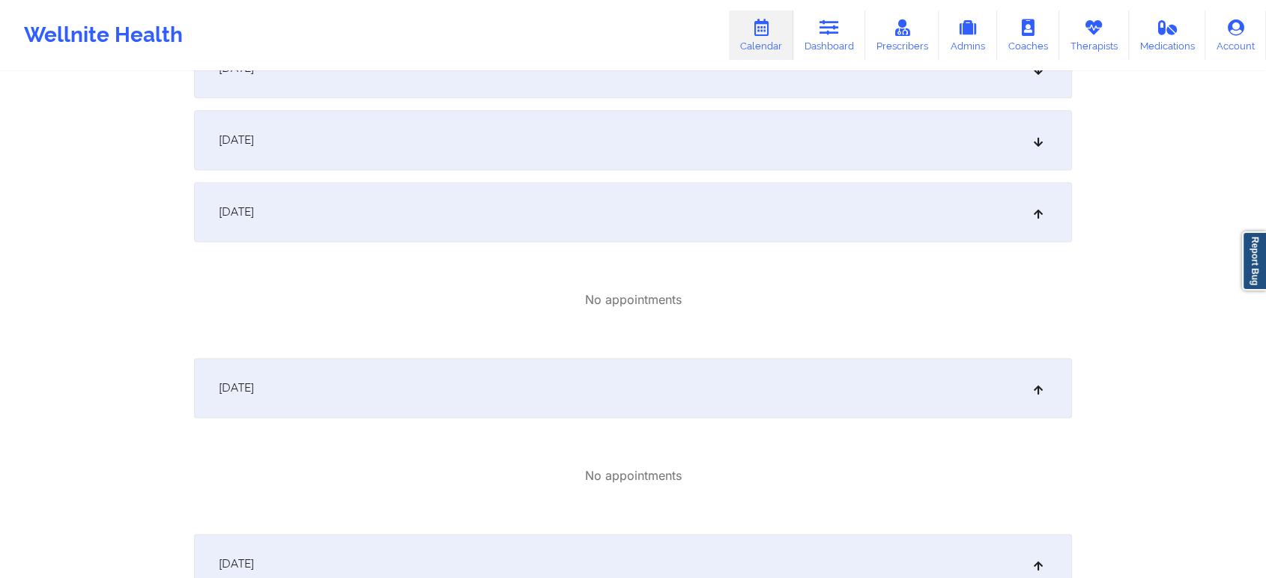
click at [570, 124] on div "[DATE]" at bounding box center [633, 140] width 878 height 60
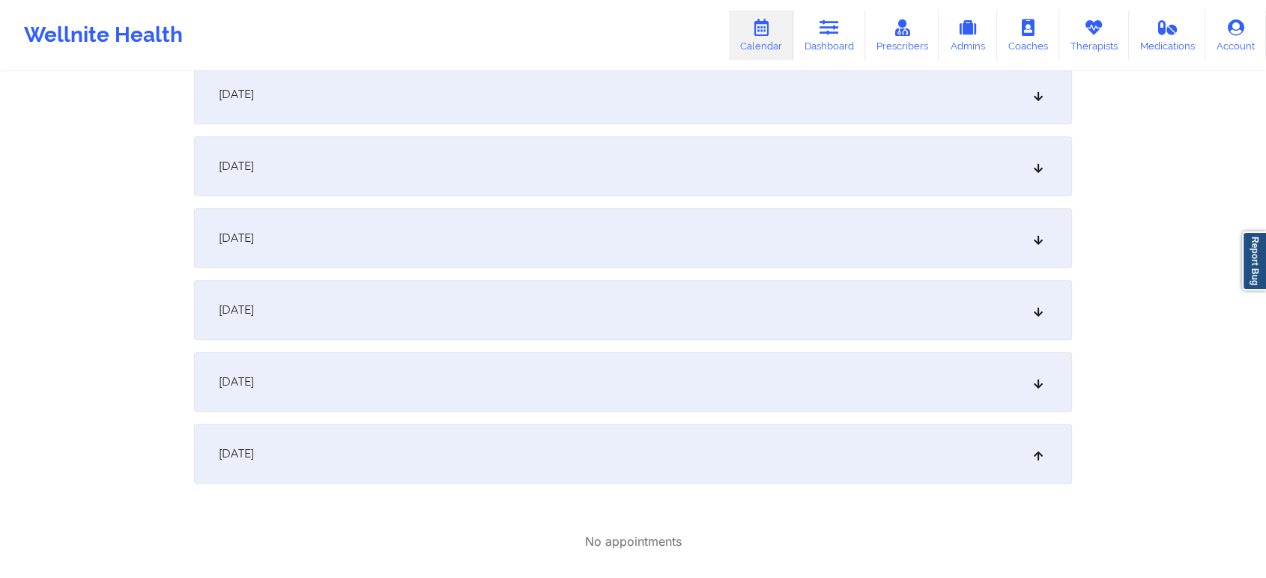
scroll to position [1660, 0]
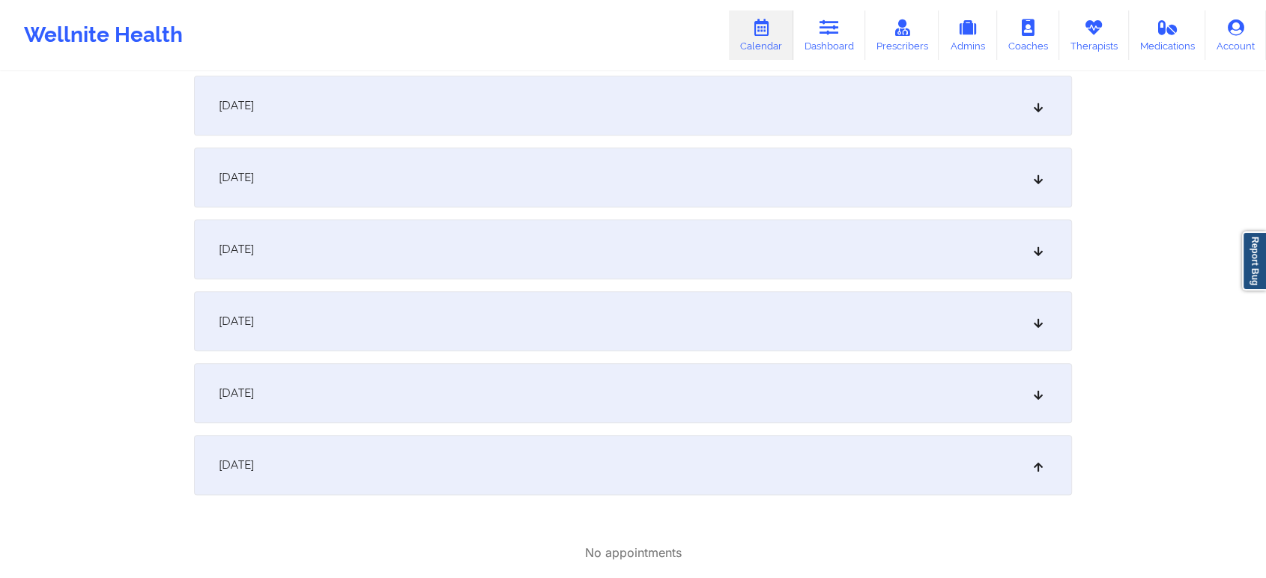
click at [569, 414] on div "[DATE]" at bounding box center [633, 393] width 878 height 60
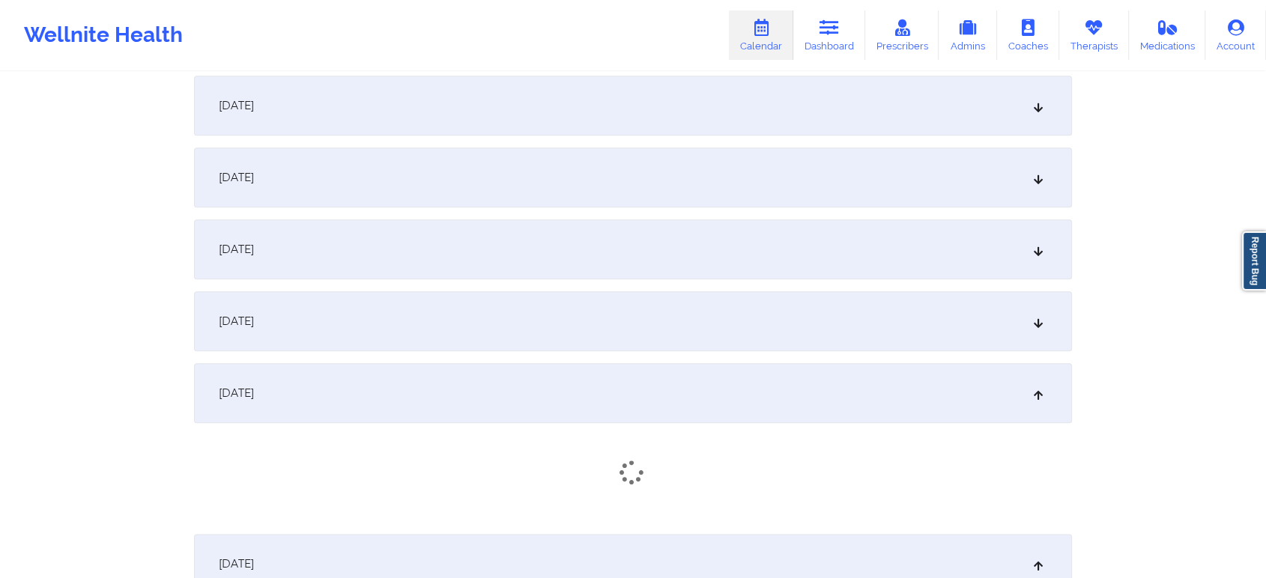
click at [595, 358] on div "[DATE] No appointments [DATE] No appointments [DATE] No appointments [DATE] No …" at bounding box center [633, 19] width 878 height 2763
click at [623, 330] on div "[DATE]" at bounding box center [633, 321] width 878 height 60
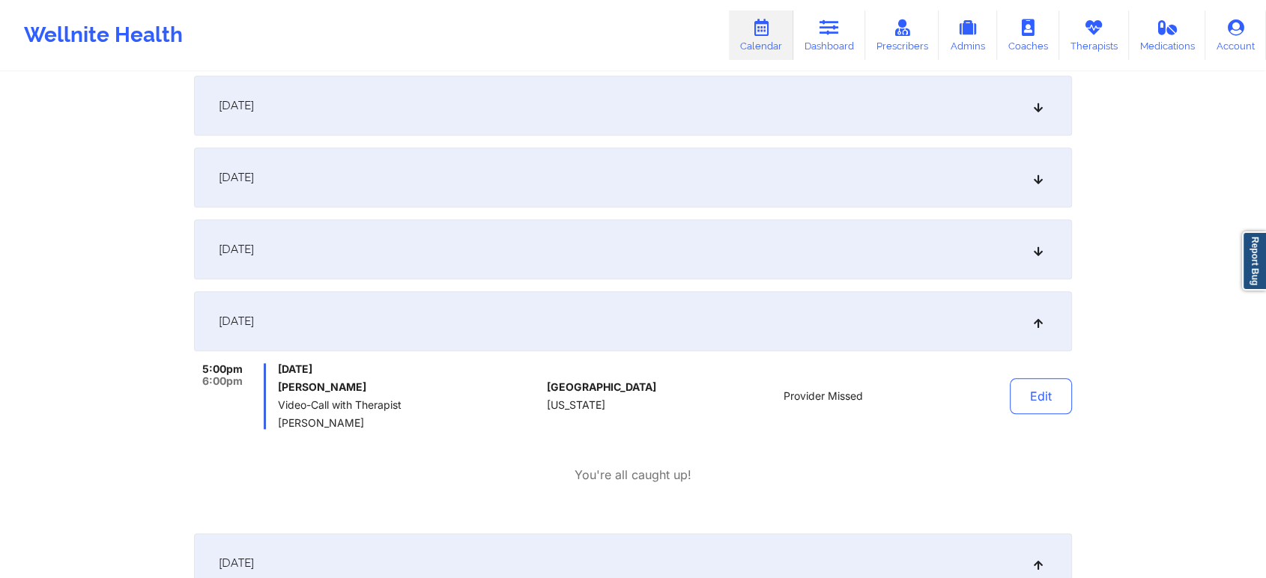
click at [632, 260] on div "[DATE]" at bounding box center [633, 249] width 878 height 60
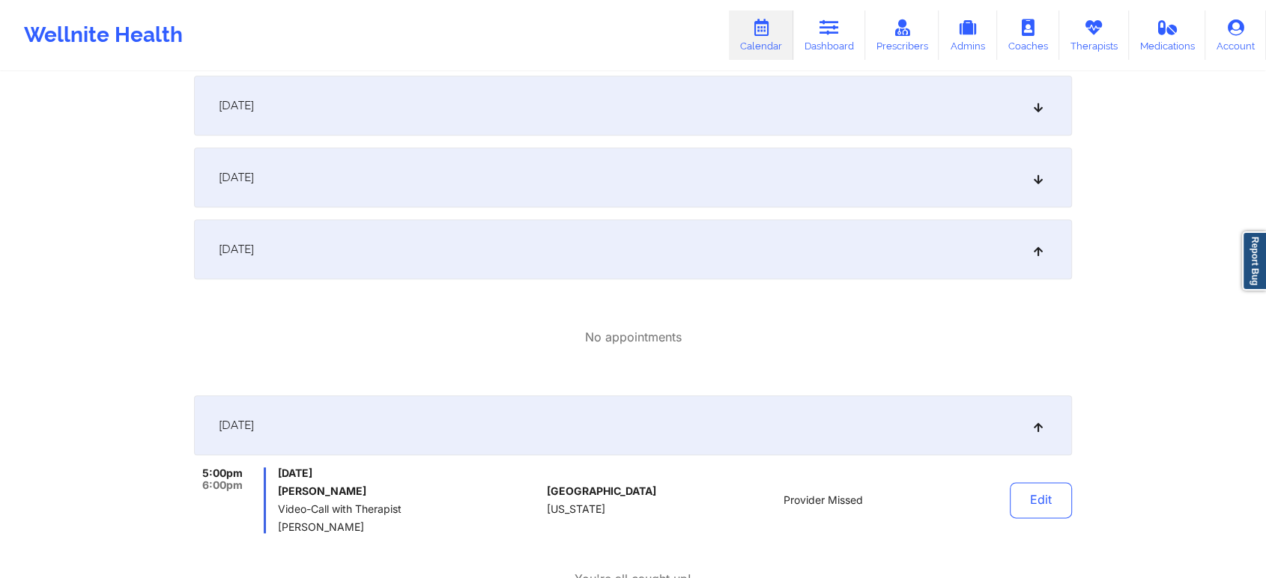
click at [656, 433] on div "[DATE]" at bounding box center [633, 425] width 878 height 60
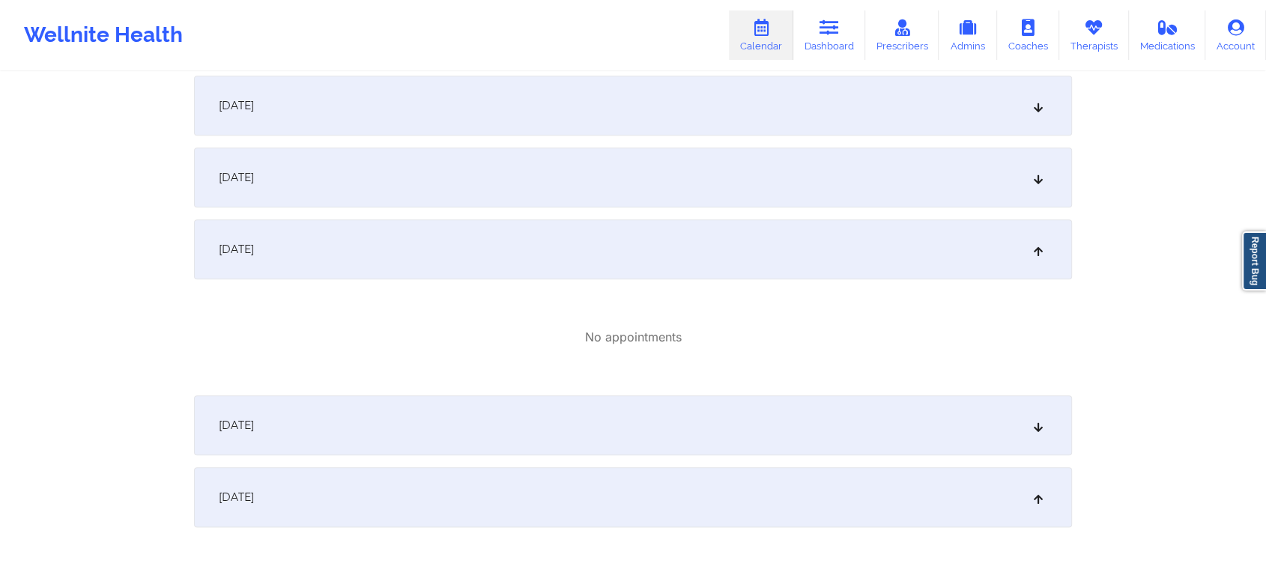
click at [666, 419] on div "[DATE]" at bounding box center [633, 425] width 878 height 60
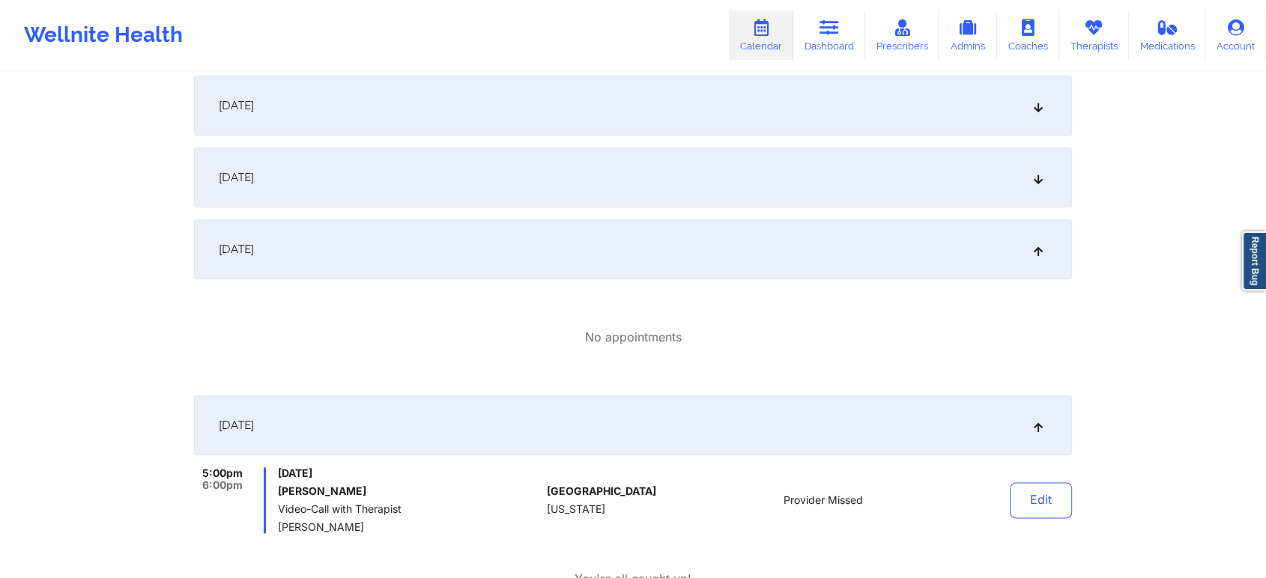
drag, startPoint x: 1264, startPoint y: 320, endPoint x: 1277, endPoint y: 325, distance: 13.8
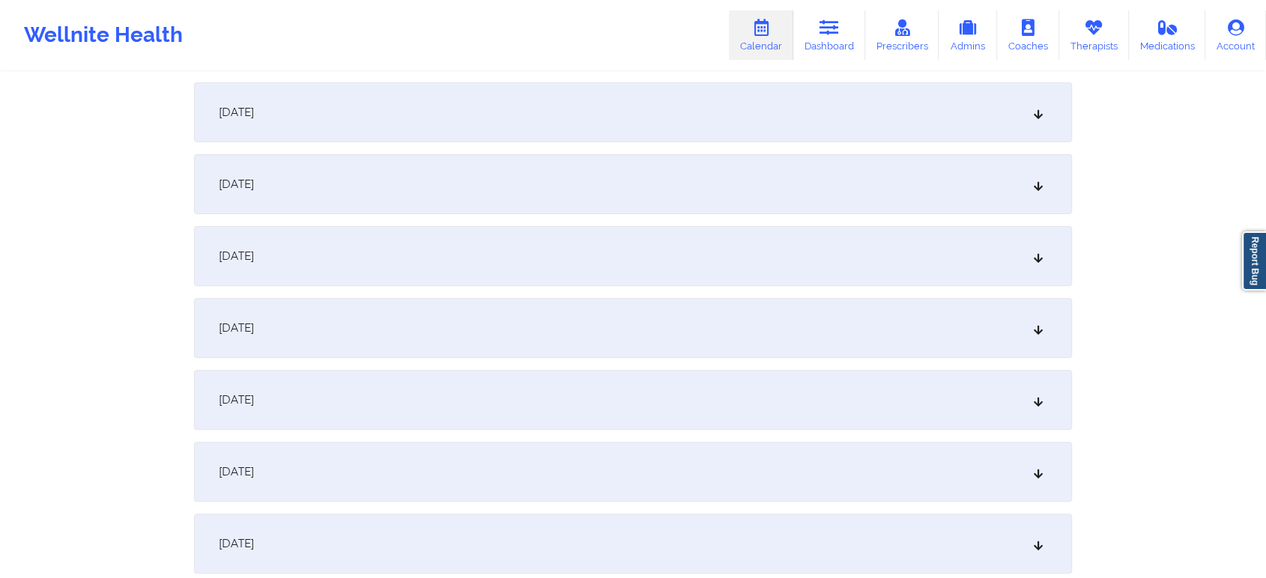
scroll to position [0, 0]
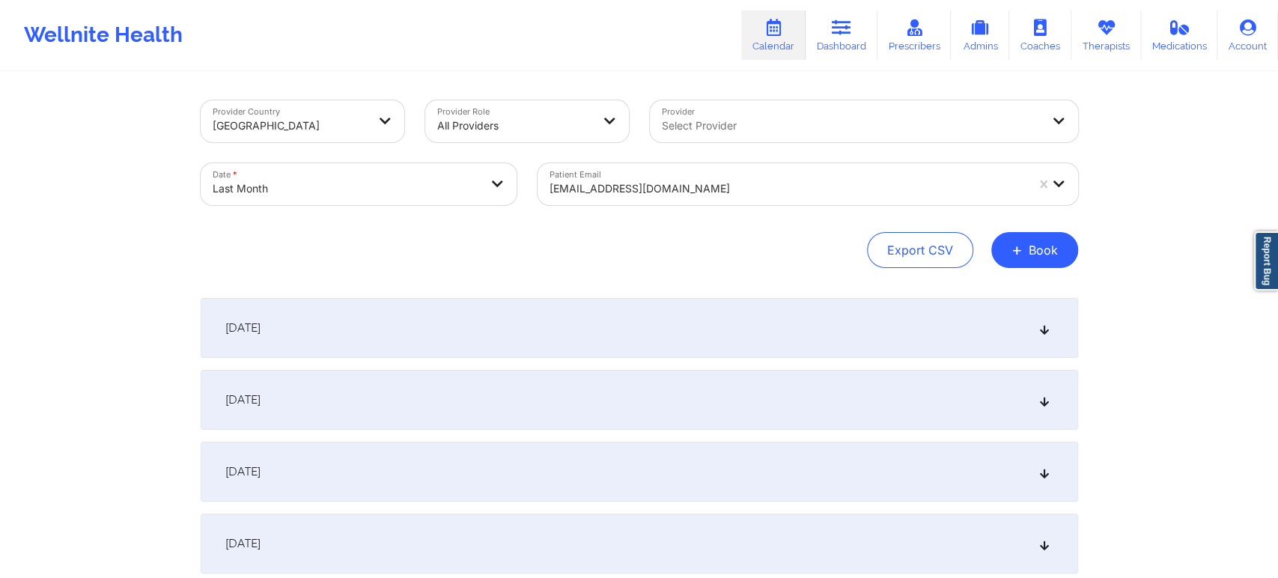
select select "2025-8"
select select "2025-9"
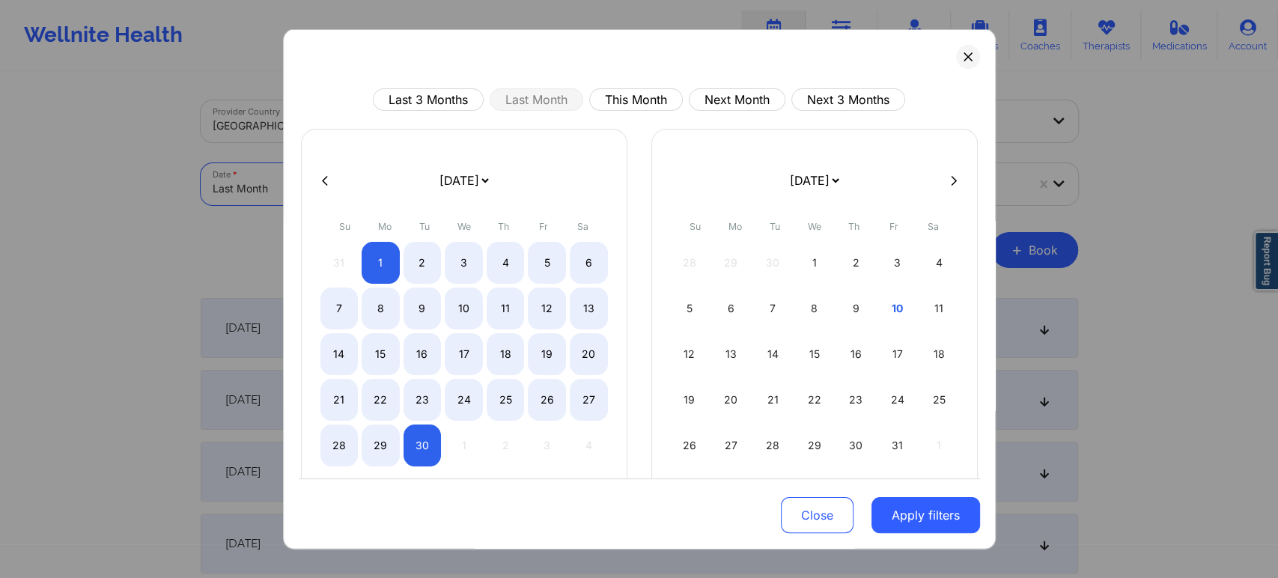
click at [465, 175] on body "Wellnite Health Calendar Dashboard Prescribers Admins Coaches Therapists Medica…" at bounding box center [639, 289] width 1278 height 578
click at [639, 88] on button "This Month" at bounding box center [636, 99] width 94 height 22
select select "2025-9"
select select "2025-10"
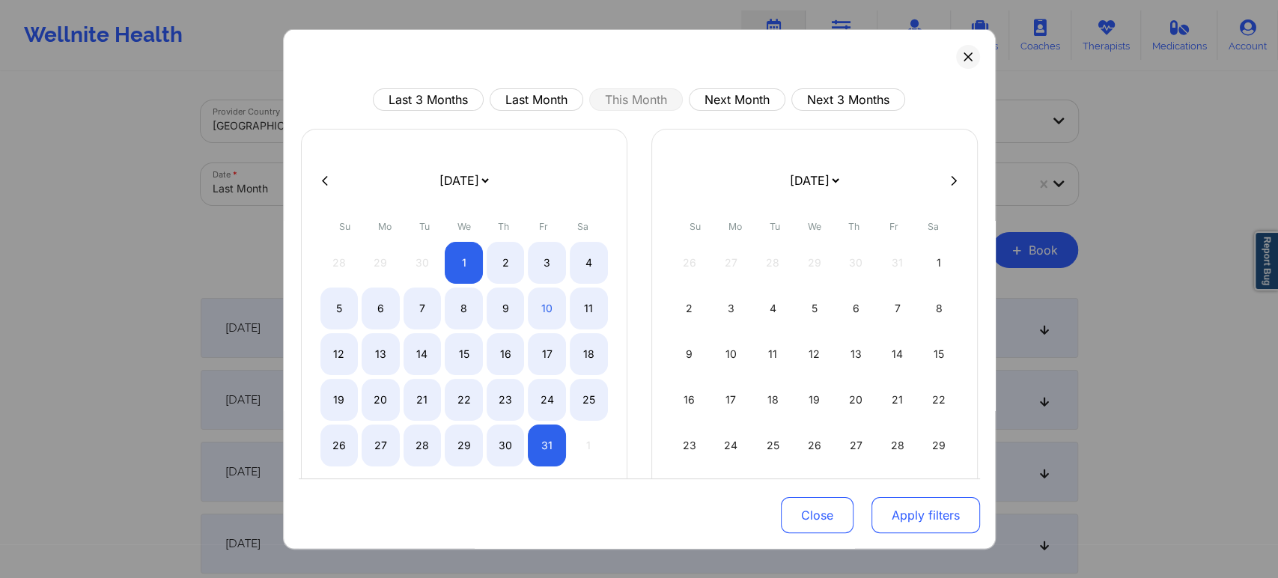
click at [876, 499] on button "Apply filters" at bounding box center [926, 515] width 109 height 36
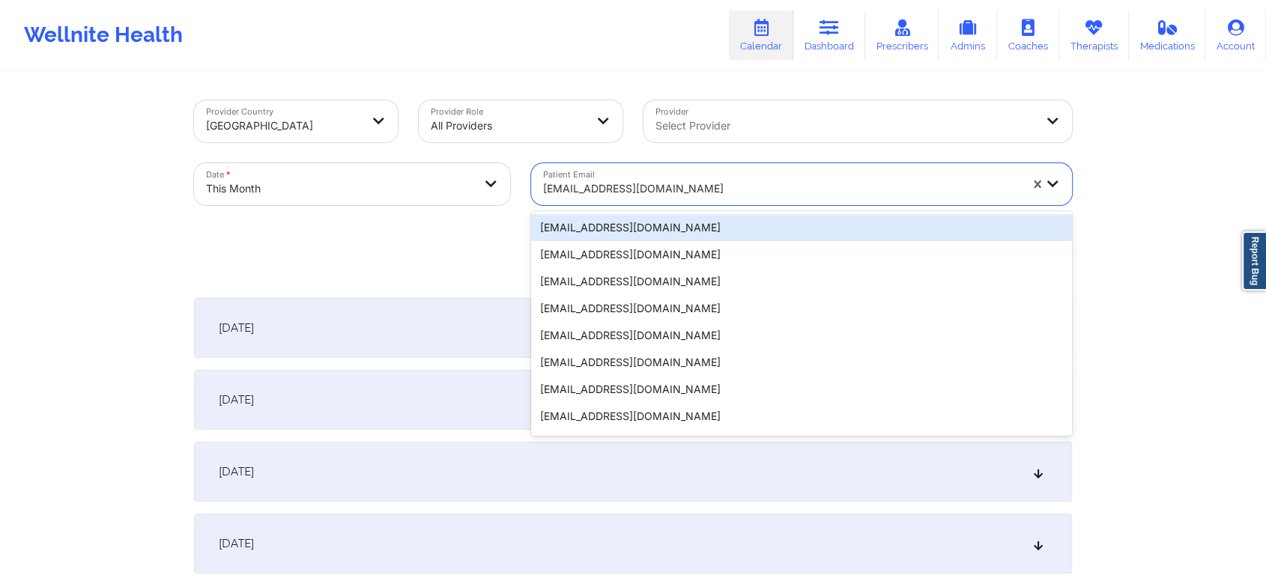
click at [610, 189] on div at bounding box center [781, 189] width 476 height 18
paste input "[EMAIL_ADDRESS][DOMAIN_NAME]"
type input "[EMAIL_ADDRESS][DOMAIN_NAME]"
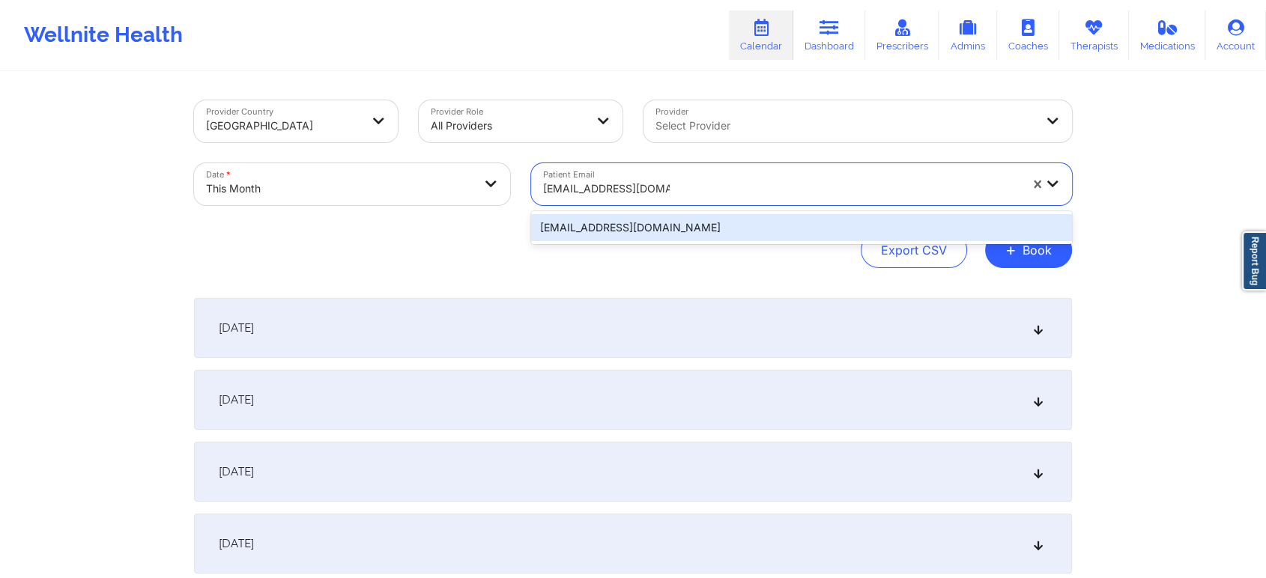
click at [745, 237] on div "[EMAIL_ADDRESS][DOMAIN_NAME]" at bounding box center [801, 227] width 541 height 27
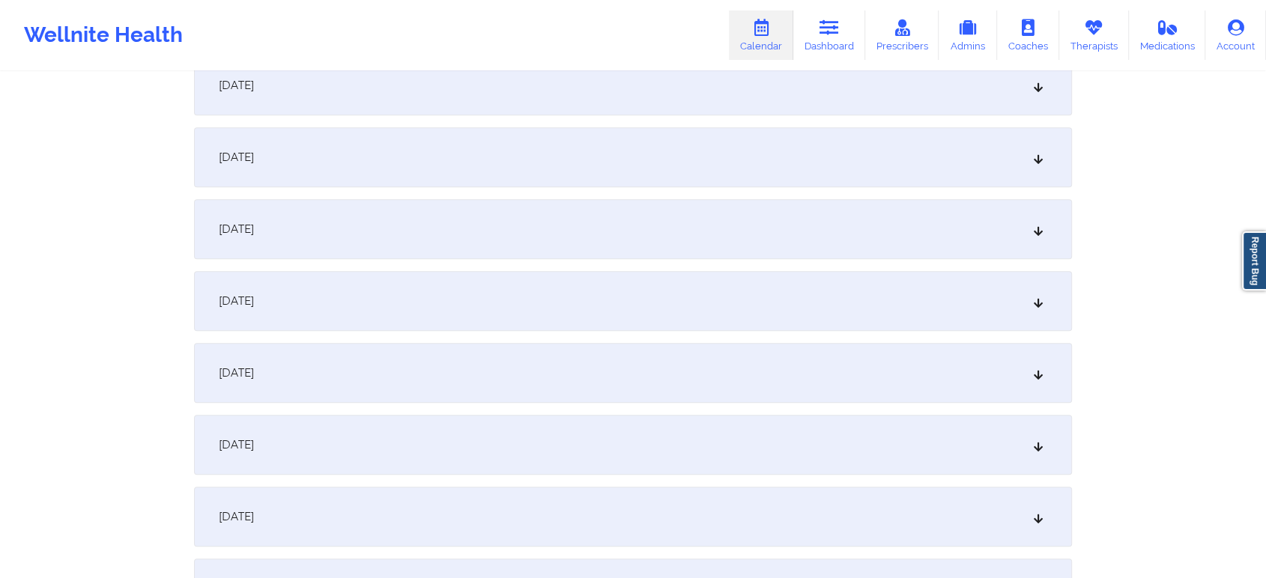
scroll to position [767, 0]
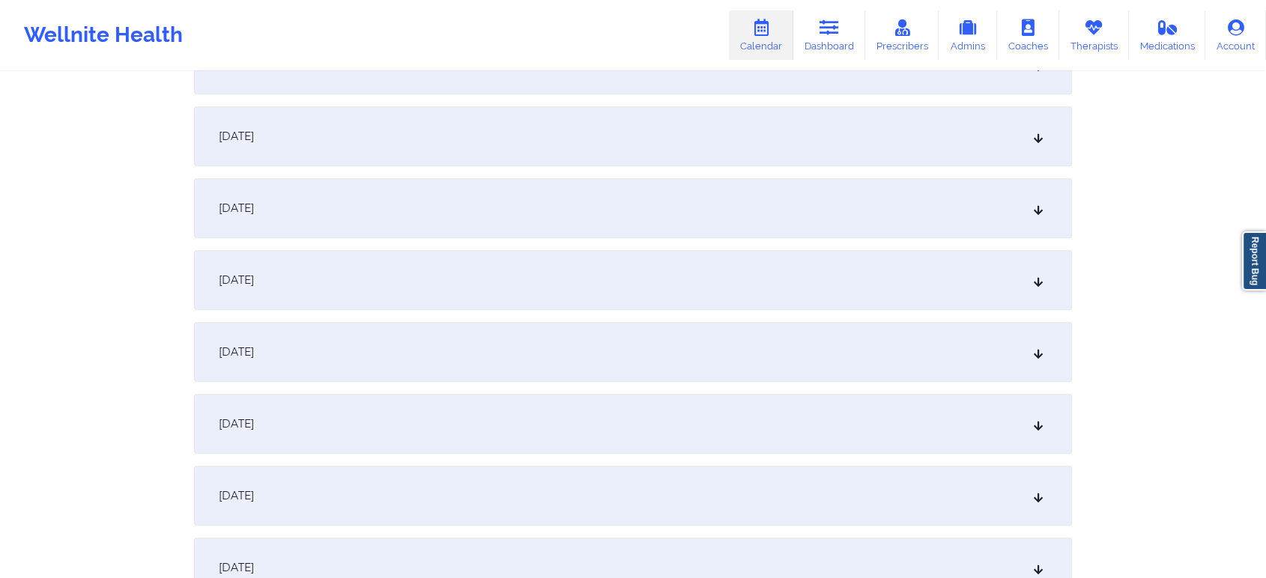
click at [643, 130] on div "[DATE]" at bounding box center [633, 136] width 878 height 60
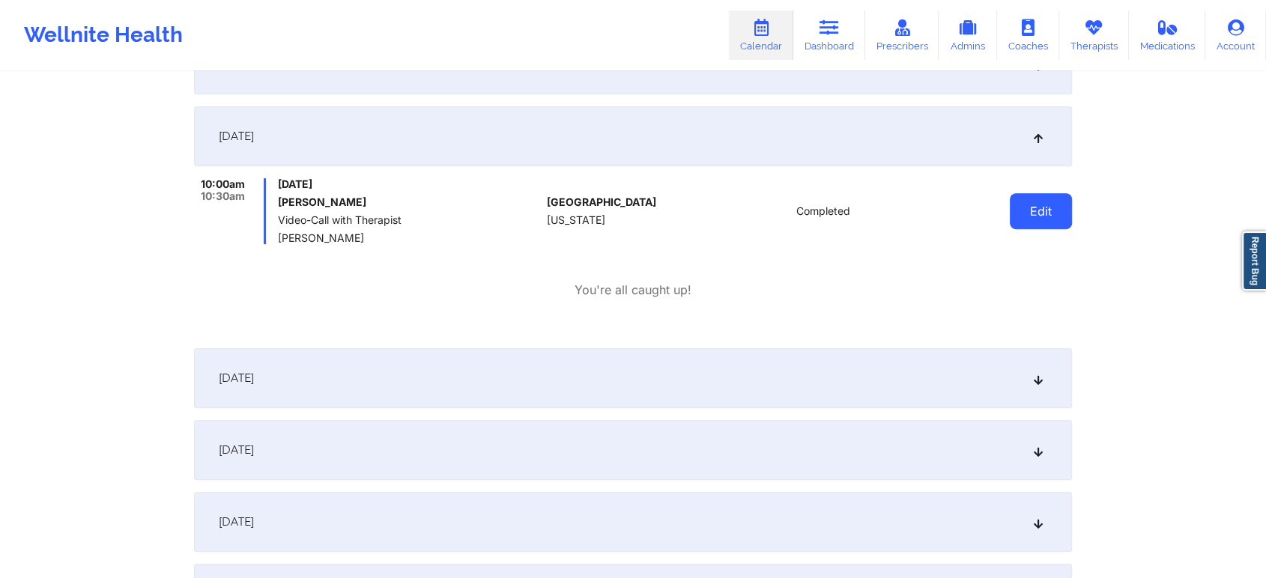
click at [1026, 225] on button "Edit" at bounding box center [1041, 211] width 62 height 36
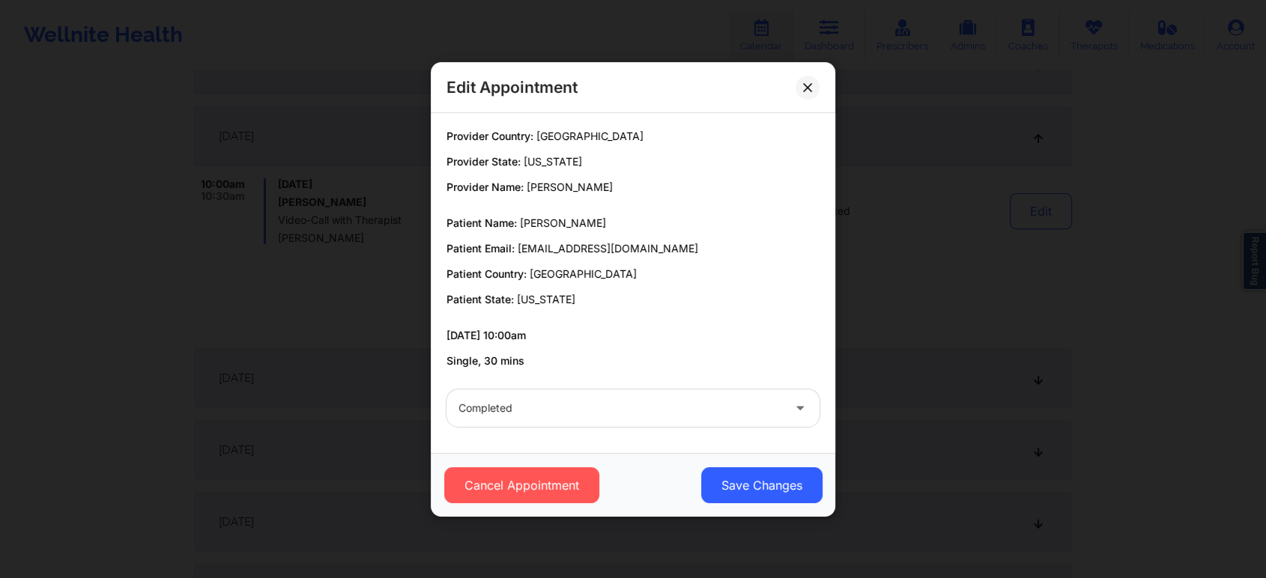
drag, startPoint x: 766, startPoint y: 517, endPoint x: 786, endPoint y: 467, distance: 53.4
click at [786, 467] on div "Edit Appointment Provider Country: [GEOGRAPHIC_DATA] Provider State: [US_STATE]…" at bounding box center [633, 289] width 1266 height 578
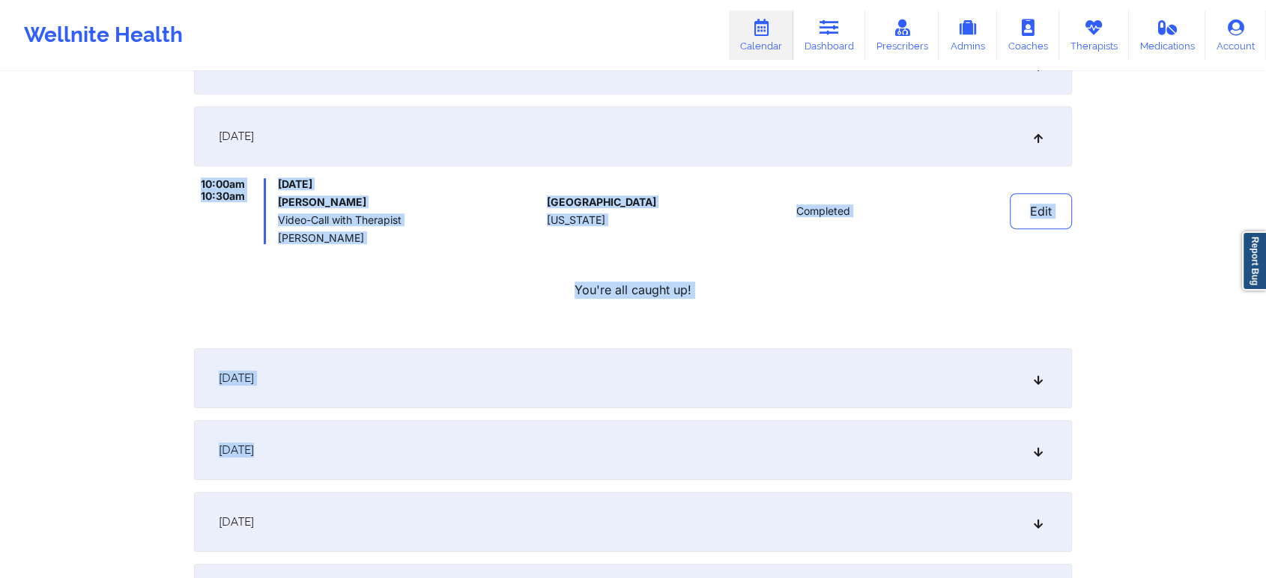
drag, startPoint x: 786, startPoint y: 467, endPoint x: 1013, endPoint y: 125, distance: 410.6
click at [1028, 207] on button "Edit" at bounding box center [1041, 211] width 62 height 36
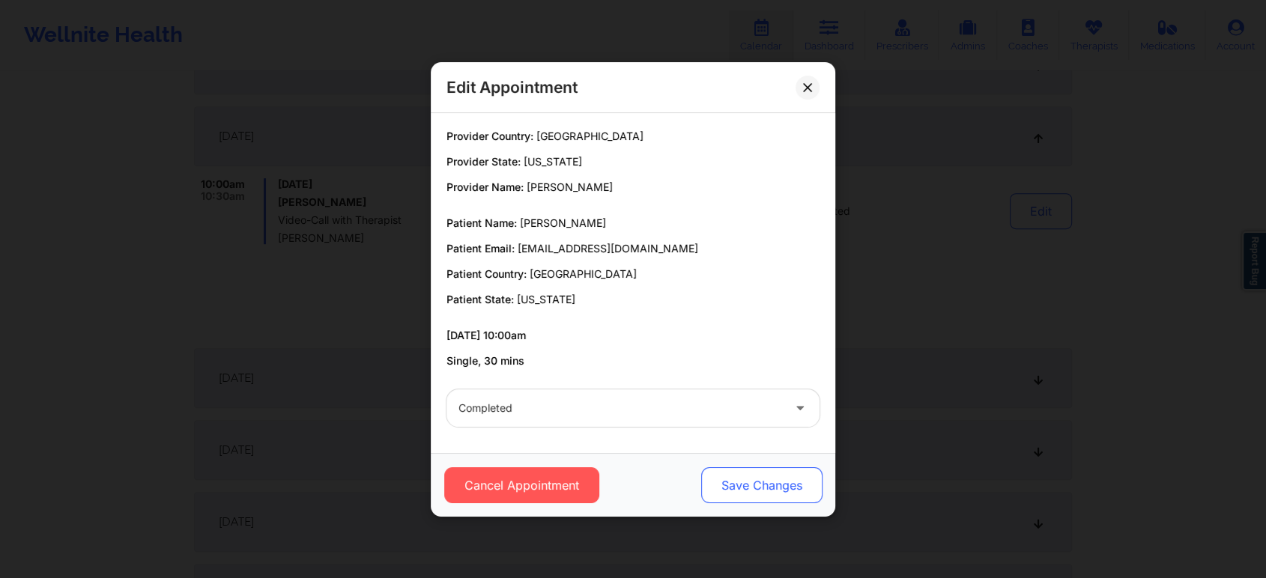
click at [730, 487] on button "Save Changes" at bounding box center [761, 485] width 121 height 36
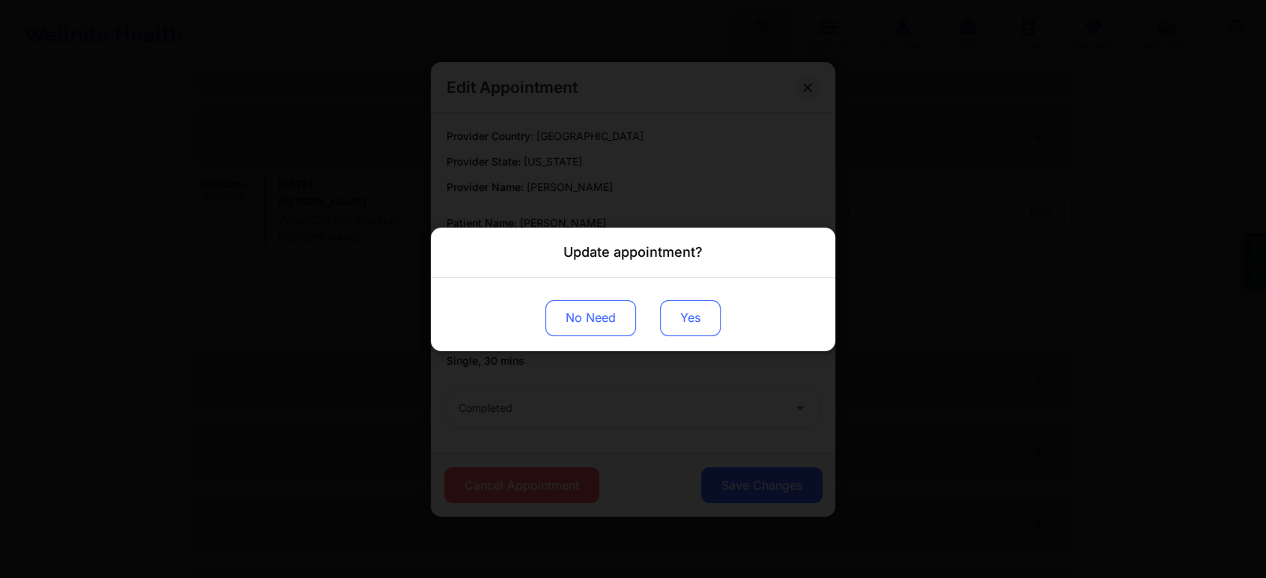
click at [683, 300] on button "Yes" at bounding box center [690, 318] width 61 height 36
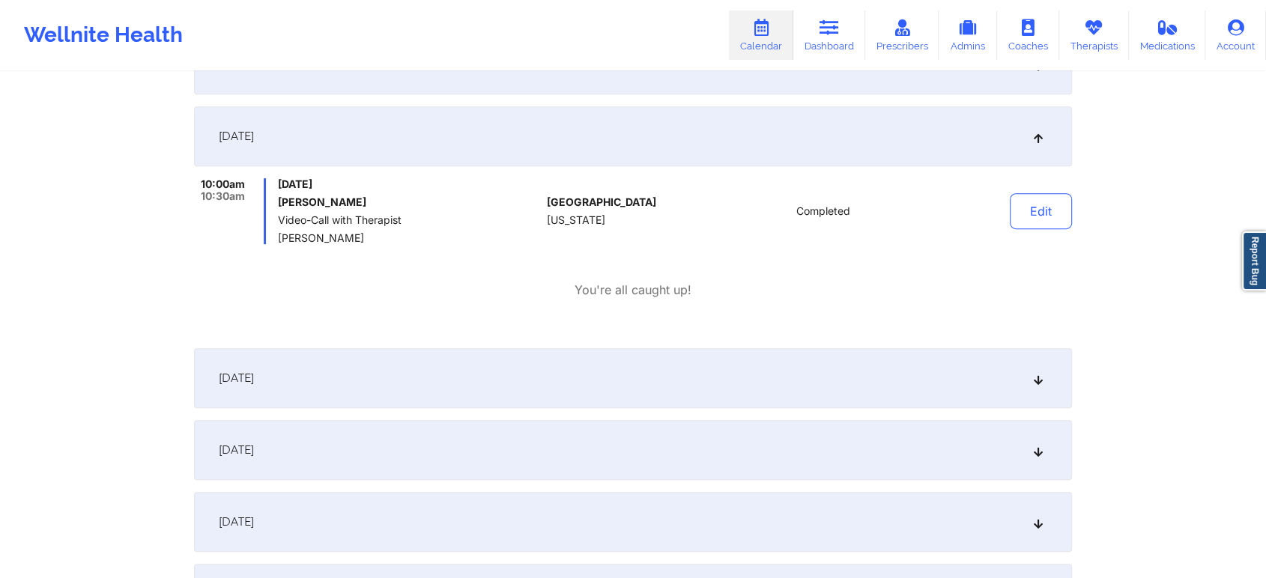
scroll to position [0, 0]
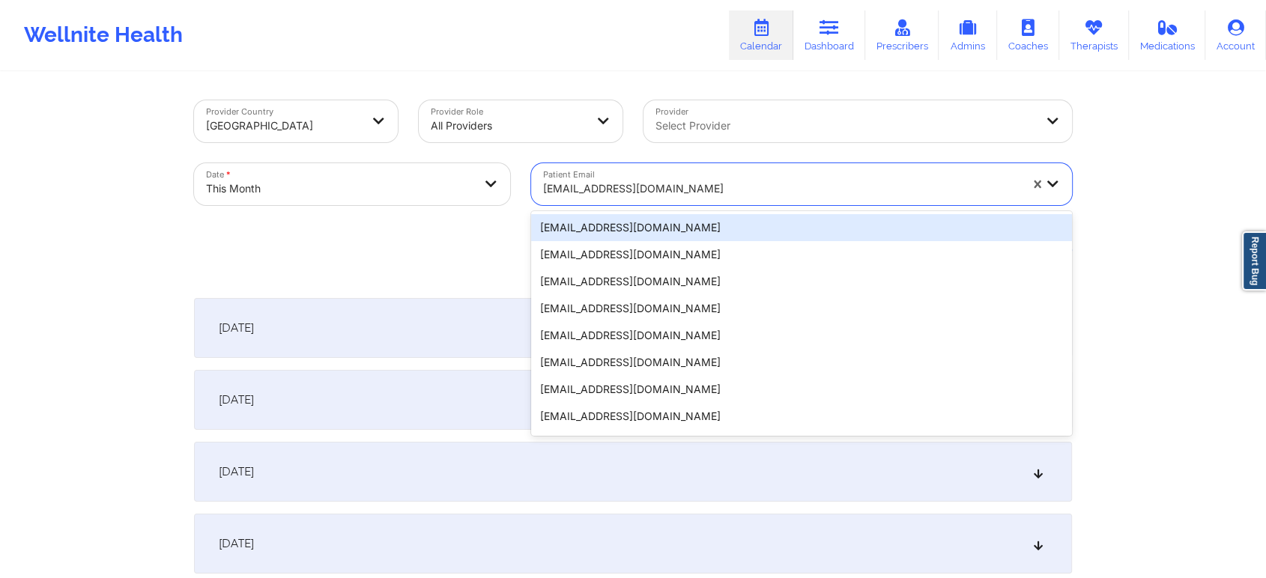
click at [584, 182] on div at bounding box center [781, 189] width 476 height 18
paste input "[EMAIL_ADDRESS][DOMAIN_NAME]"
type input "[EMAIL_ADDRESS][DOMAIN_NAME]"
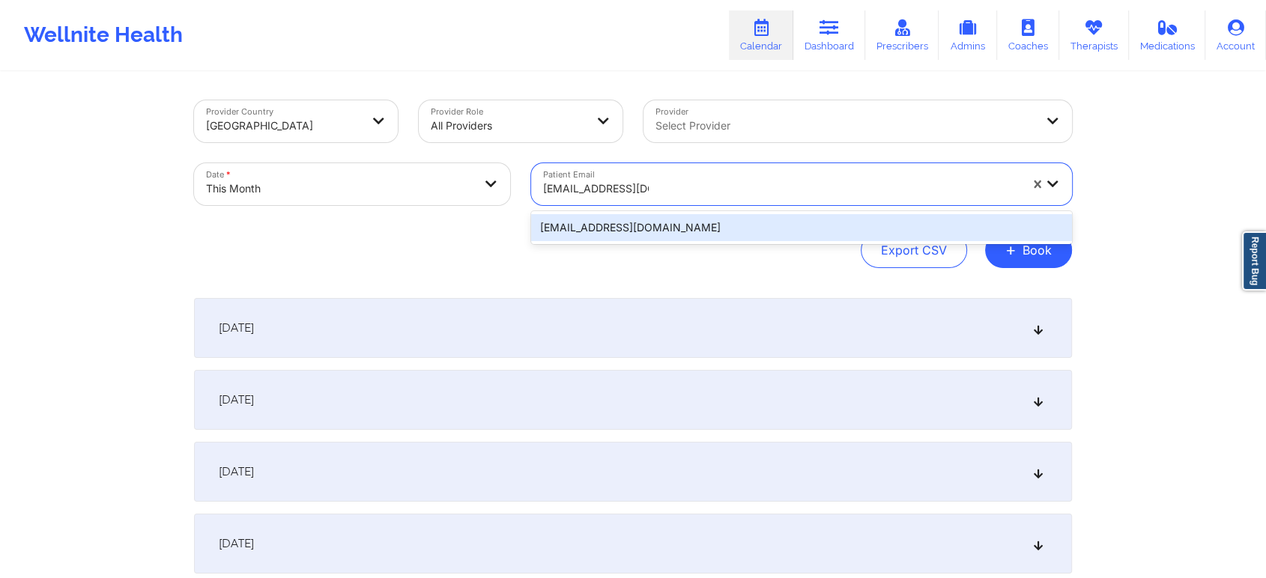
click at [635, 226] on div "[EMAIL_ADDRESS][DOMAIN_NAME]" at bounding box center [801, 227] width 541 height 27
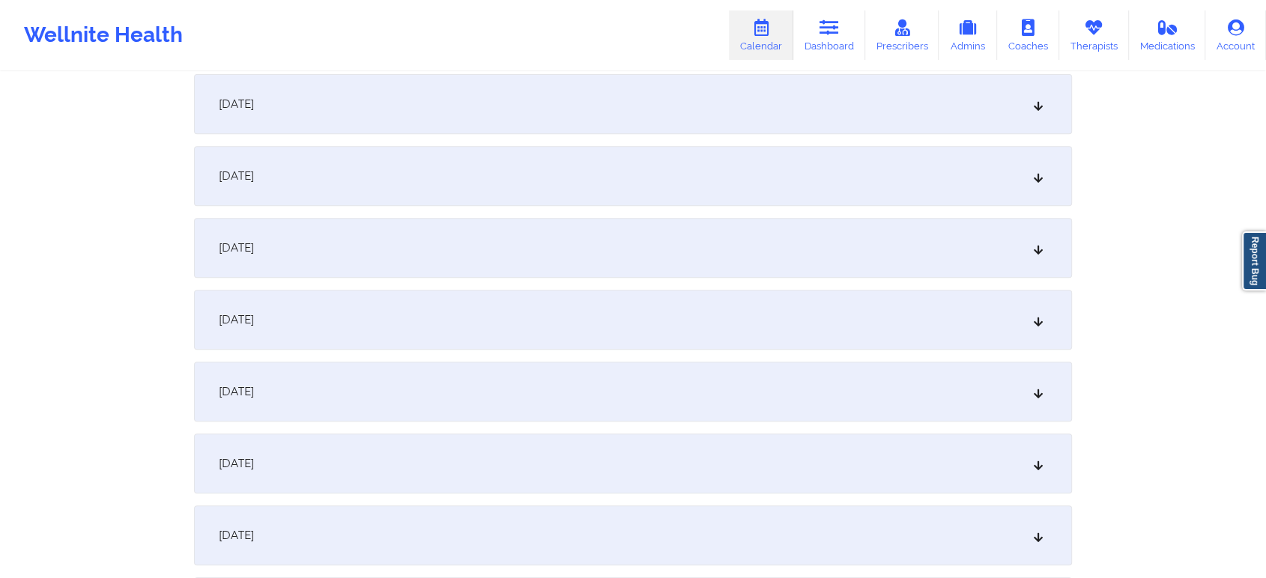
scroll to position [590, 0]
click at [531, 303] on div "[DATE]" at bounding box center [633, 313] width 878 height 60
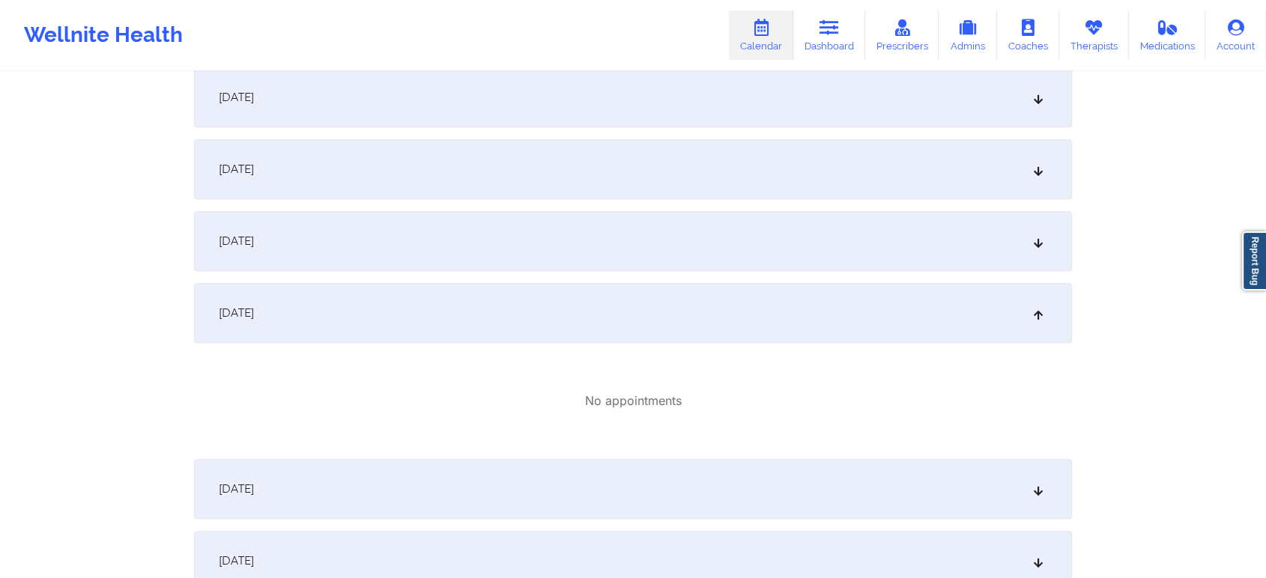
scroll to position [0, 0]
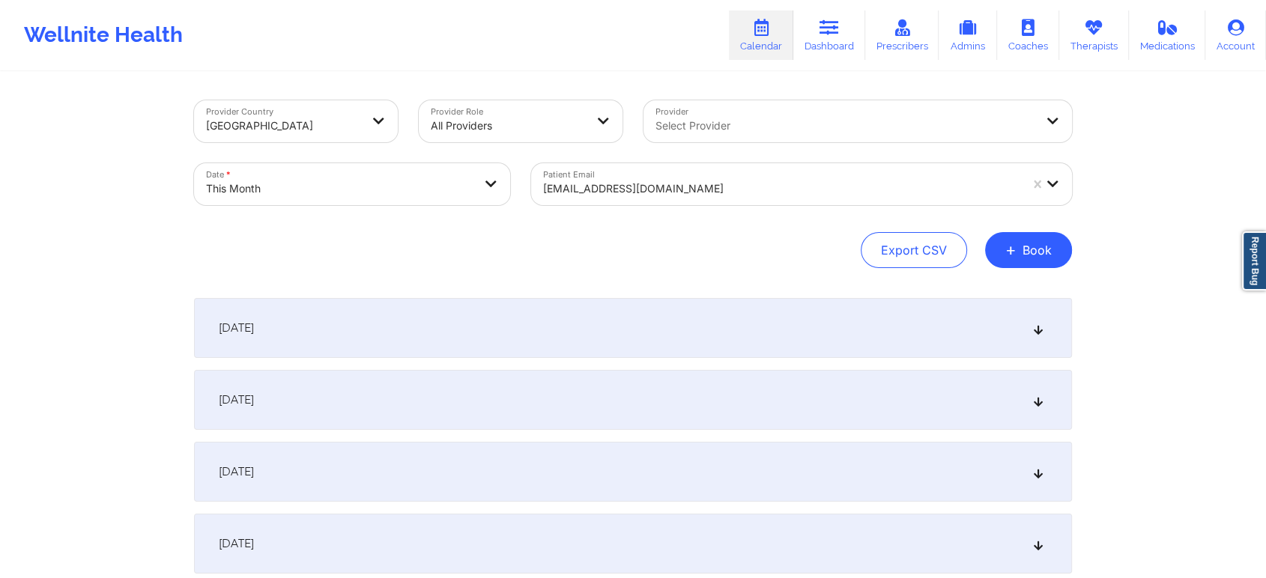
click at [635, 174] on div "[EMAIL_ADDRESS][DOMAIN_NAME]" at bounding box center [781, 188] width 476 height 33
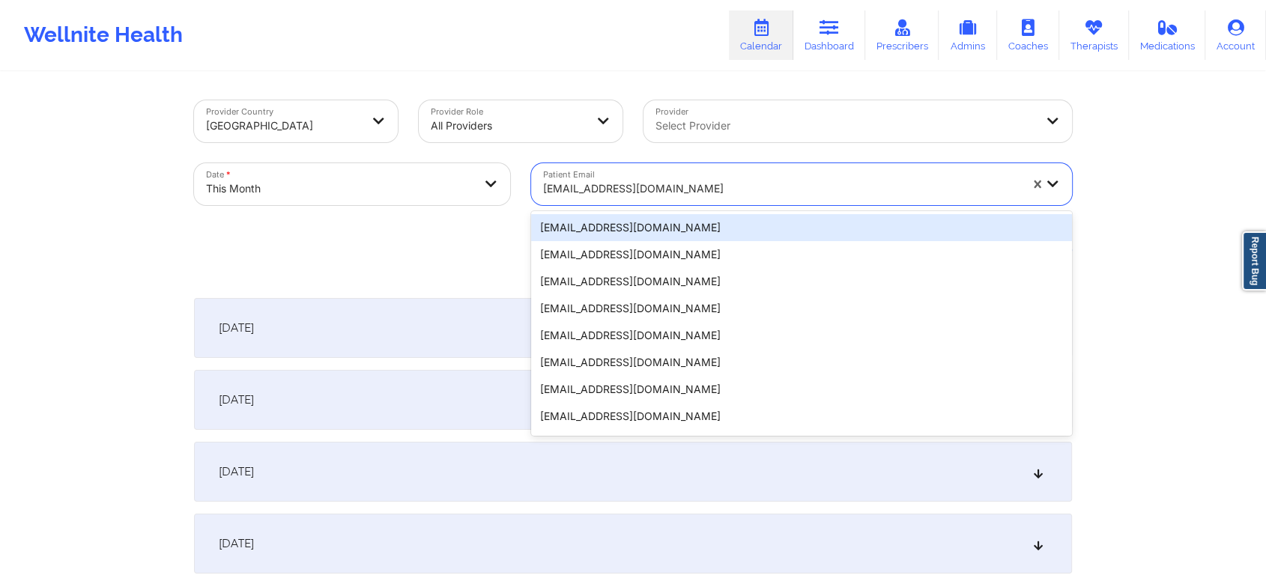
paste input "[EMAIL_ADDRESS][DOMAIN_NAME]"
type input "[EMAIL_ADDRESS][DOMAIN_NAME]"
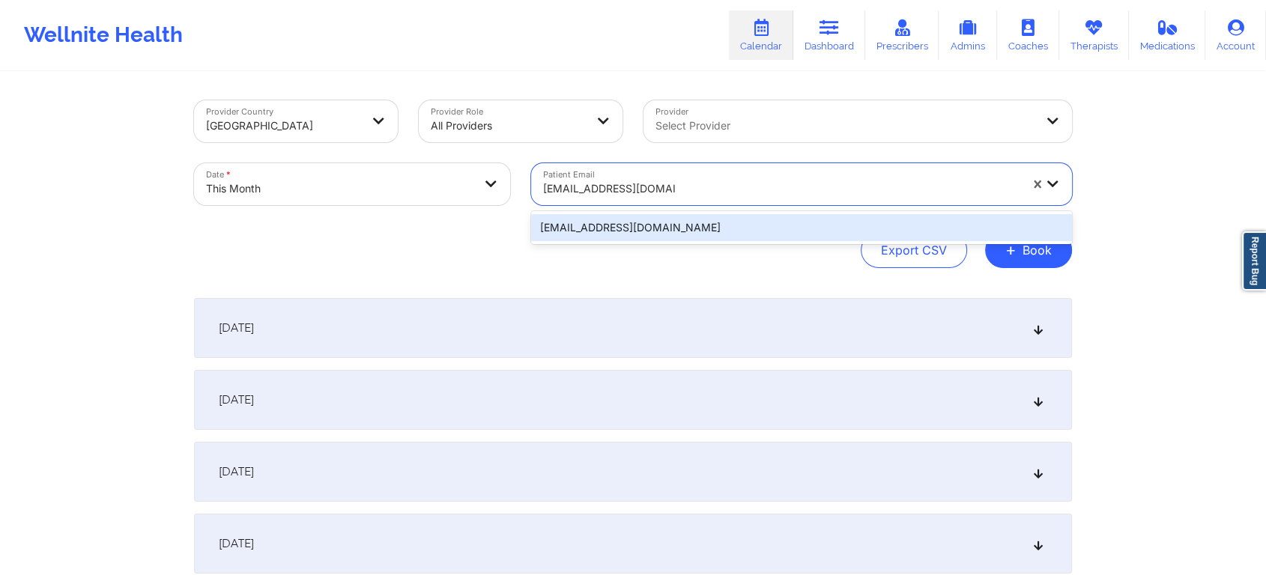
click at [671, 228] on div "[EMAIL_ADDRESS][DOMAIN_NAME]" at bounding box center [801, 227] width 541 height 27
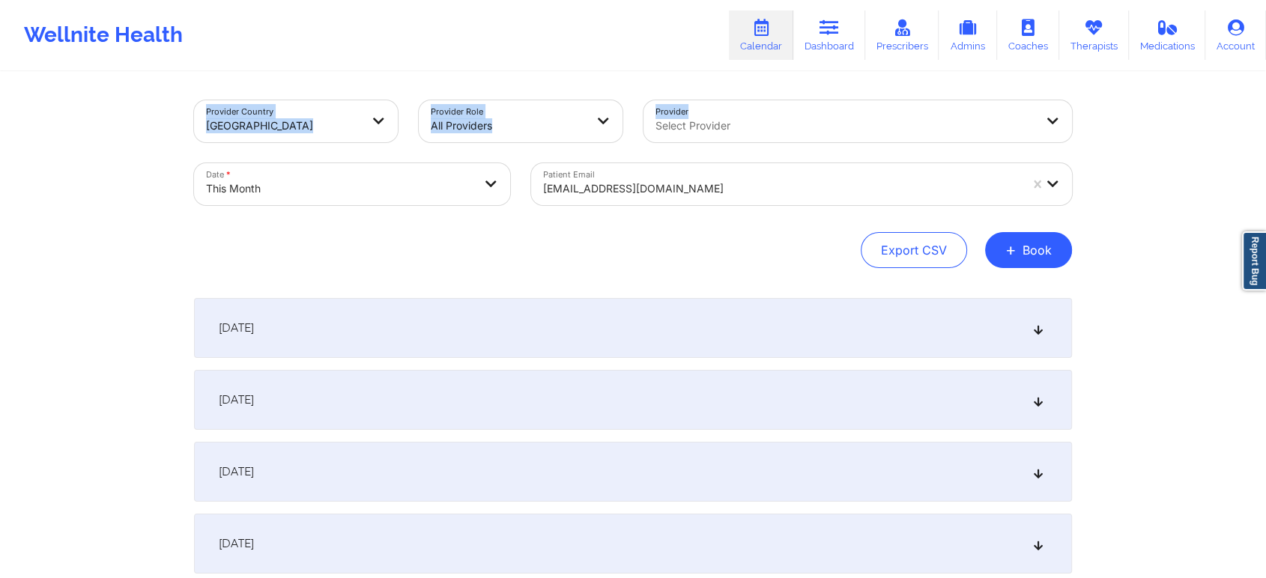
drag, startPoint x: 1251, startPoint y: 67, endPoint x: 1277, endPoint y: 90, distance: 34.0
click at [1266, 90] on html "Wellnite Health Calendar Dashboard Prescribers Admins Coaches Therapists Medica…" at bounding box center [633, 289] width 1266 height 578
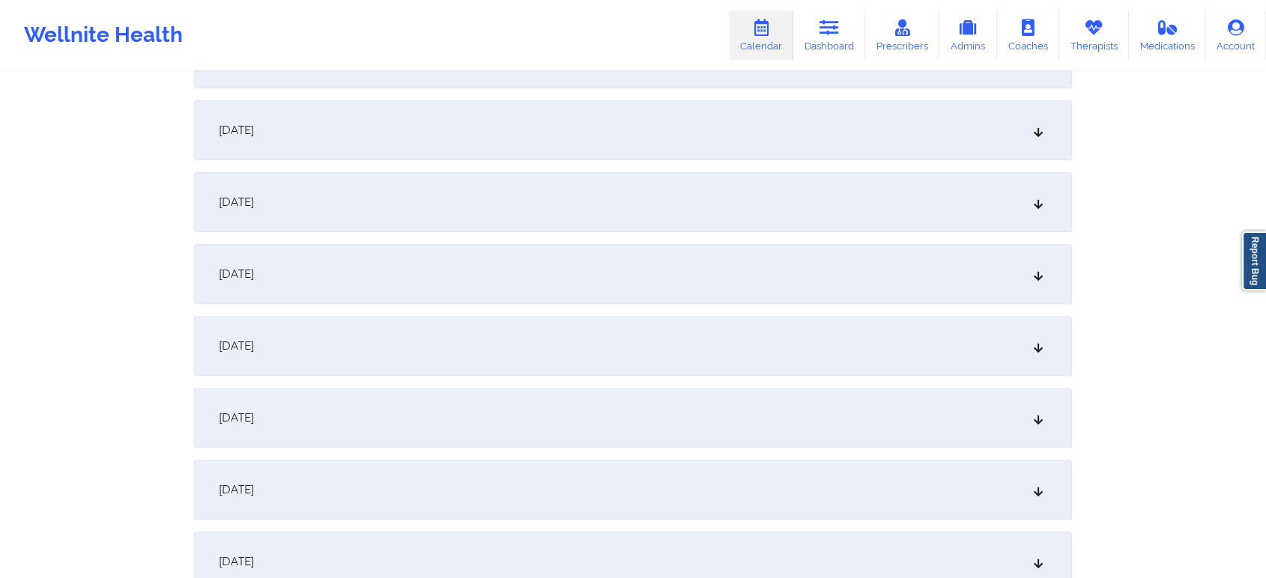
scroll to position [417, 0]
click at [915, 243] on div "[DATE]" at bounding box center [633, 270] width 878 height 60
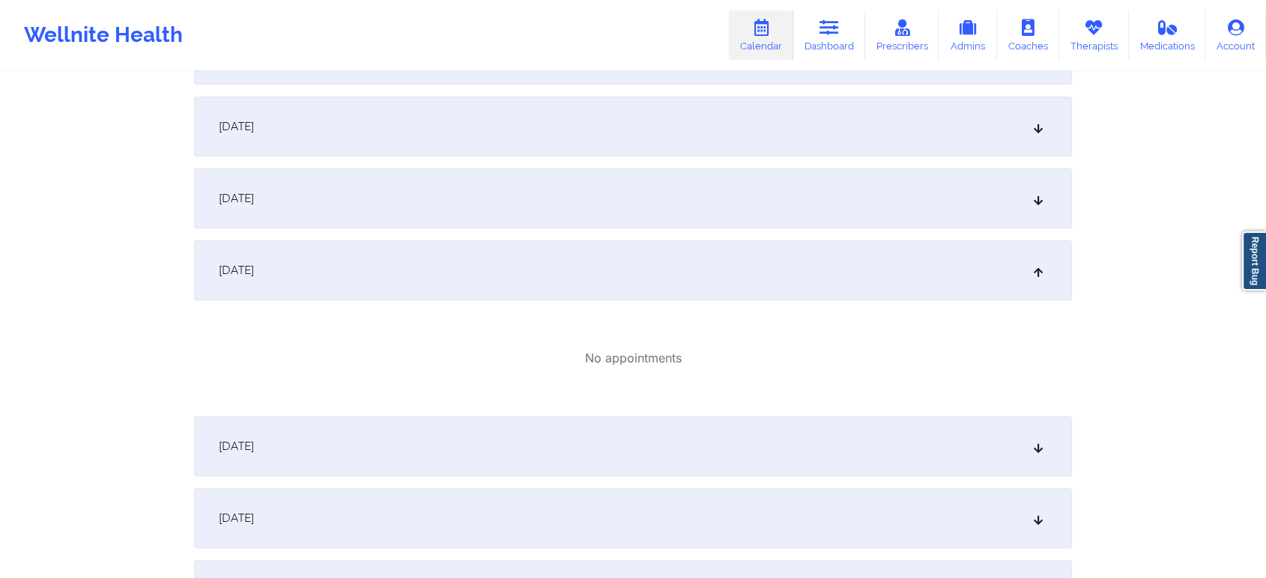
scroll to position [741, 0]
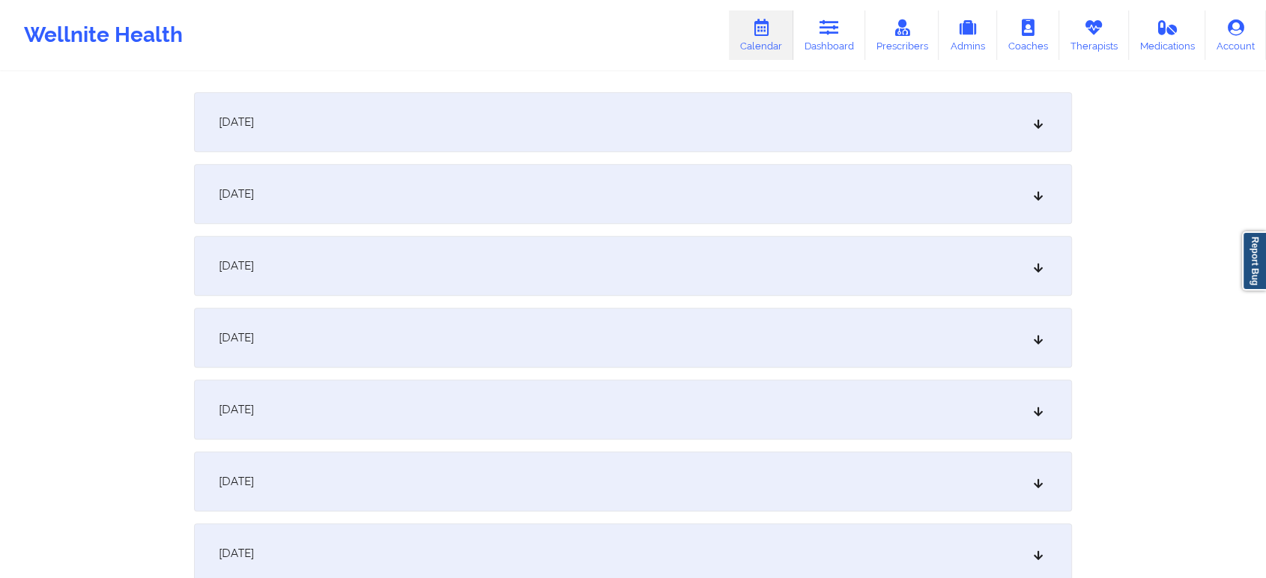
click at [550, 189] on div "[DATE]" at bounding box center [633, 194] width 878 height 60
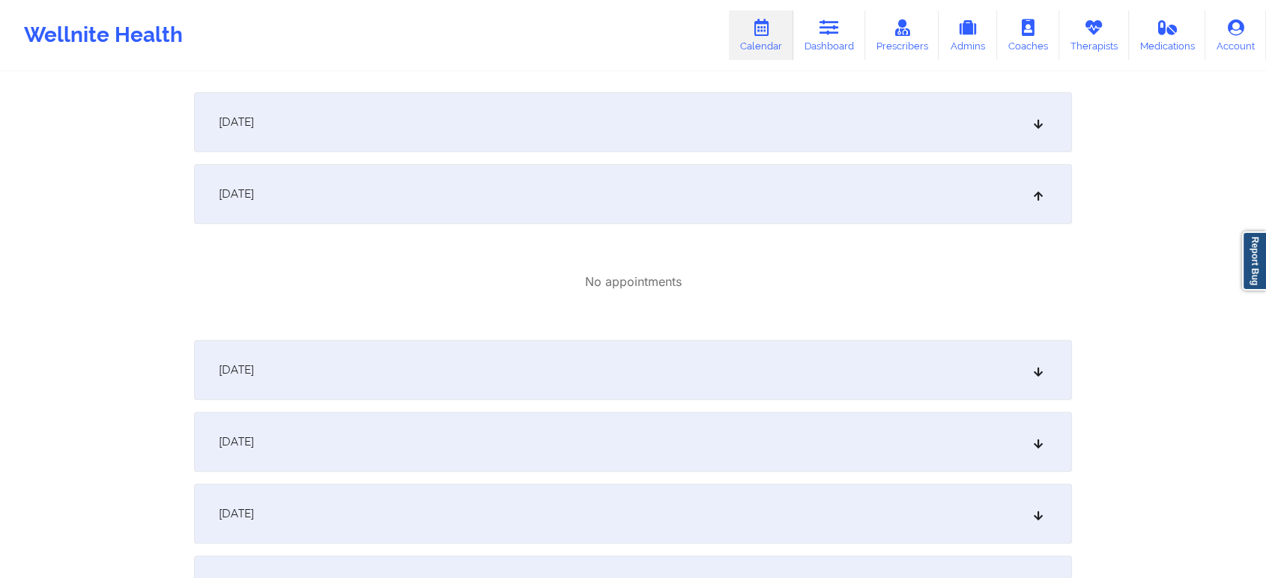
click at [613, 347] on div "[DATE]" at bounding box center [633, 370] width 878 height 60
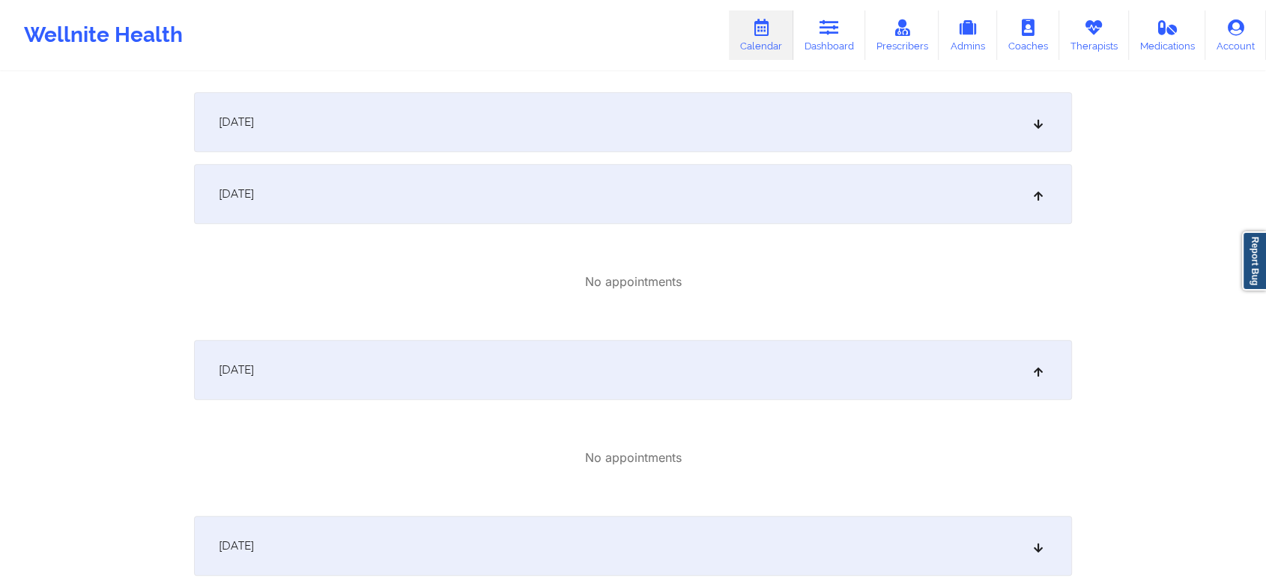
scroll to position [0, 0]
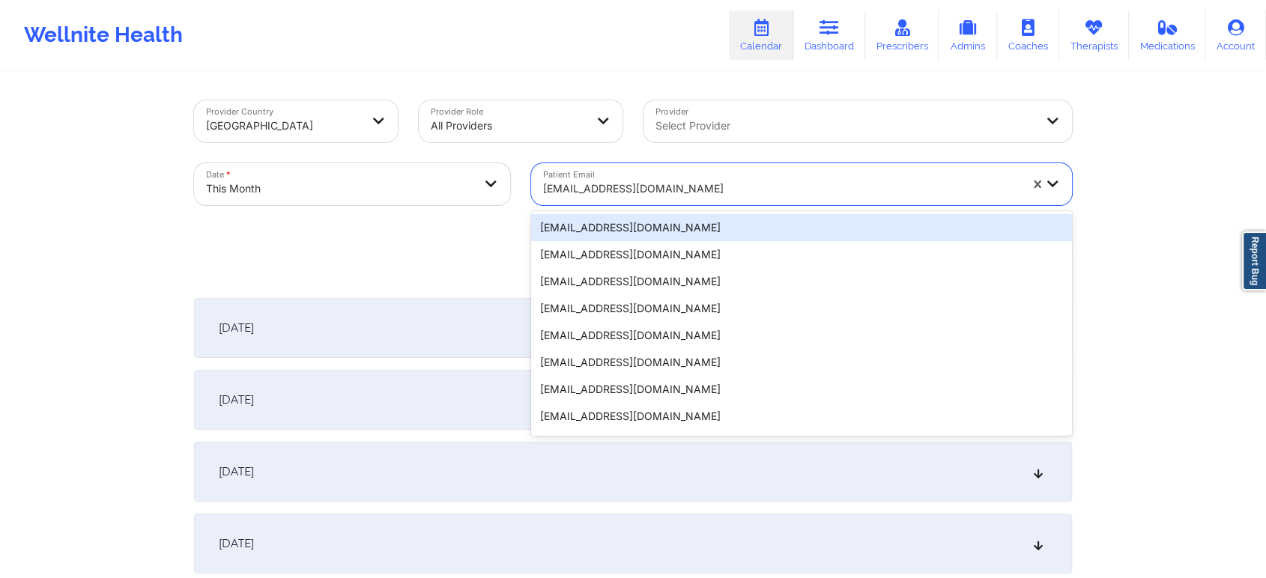
click at [637, 192] on div at bounding box center [781, 189] width 476 height 18
paste input "[PERSON_NAME][EMAIL_ADDRESS][DOMAIN_NAME]"
type input "[PERSON_NAME][EMAIL_ADDRESS][DOMAIN_NAME]"
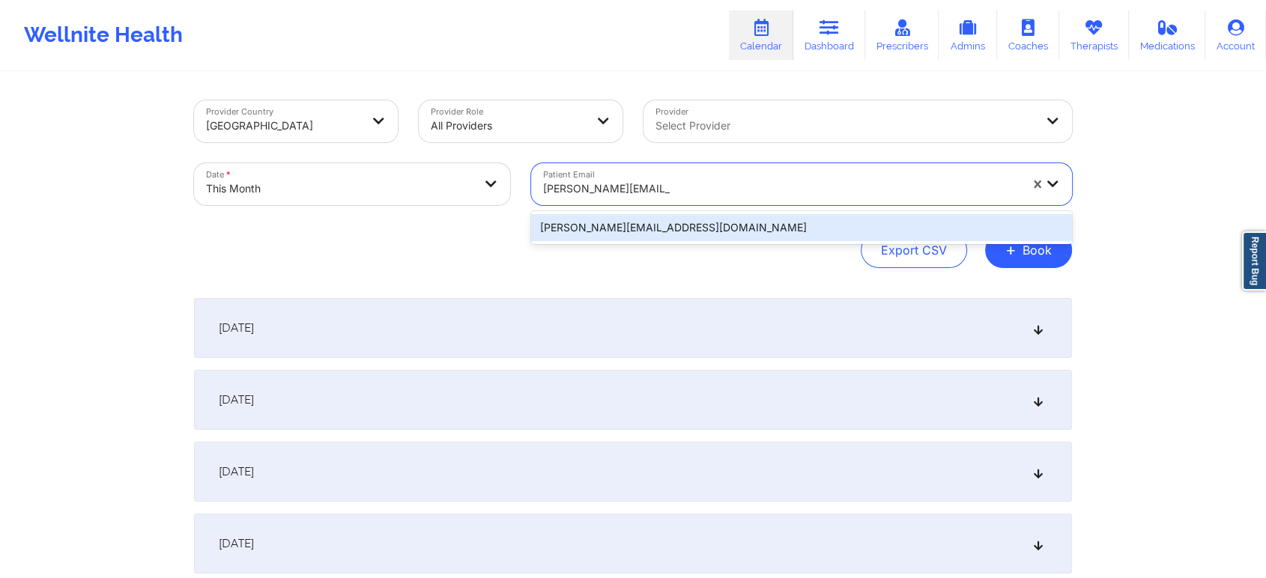
click at [684, 237] on div "[PERSON_NAME][EMAIL_ADDRESS][DOMAIN_NAME]" at bounding box center [801, 227] width 541 height 27
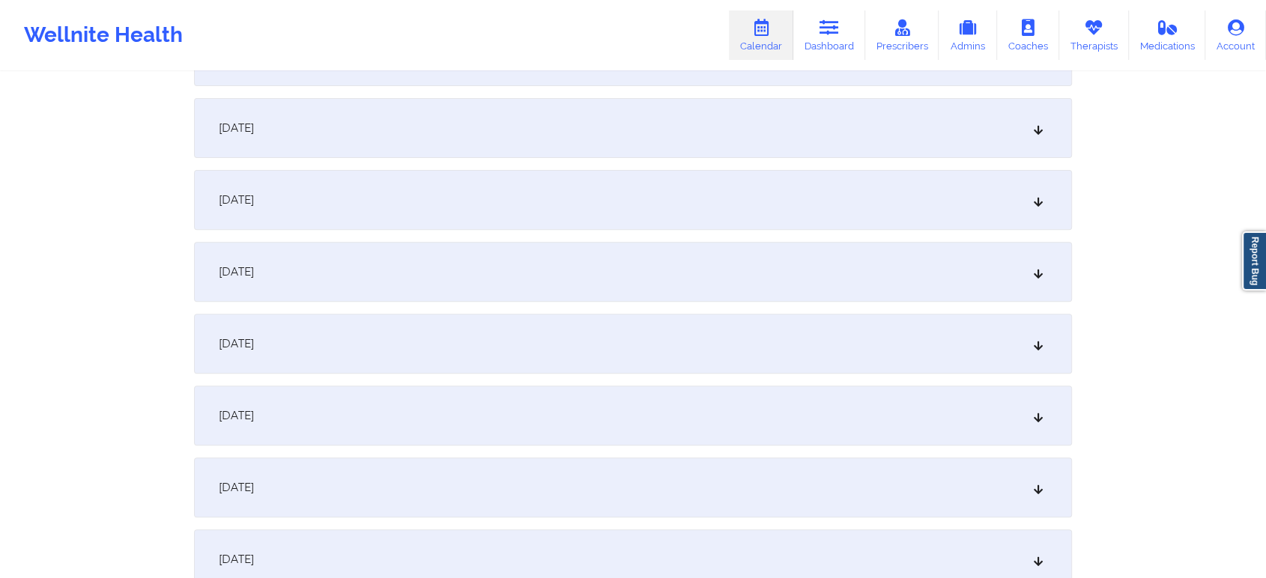
scroll to position [587, 0]
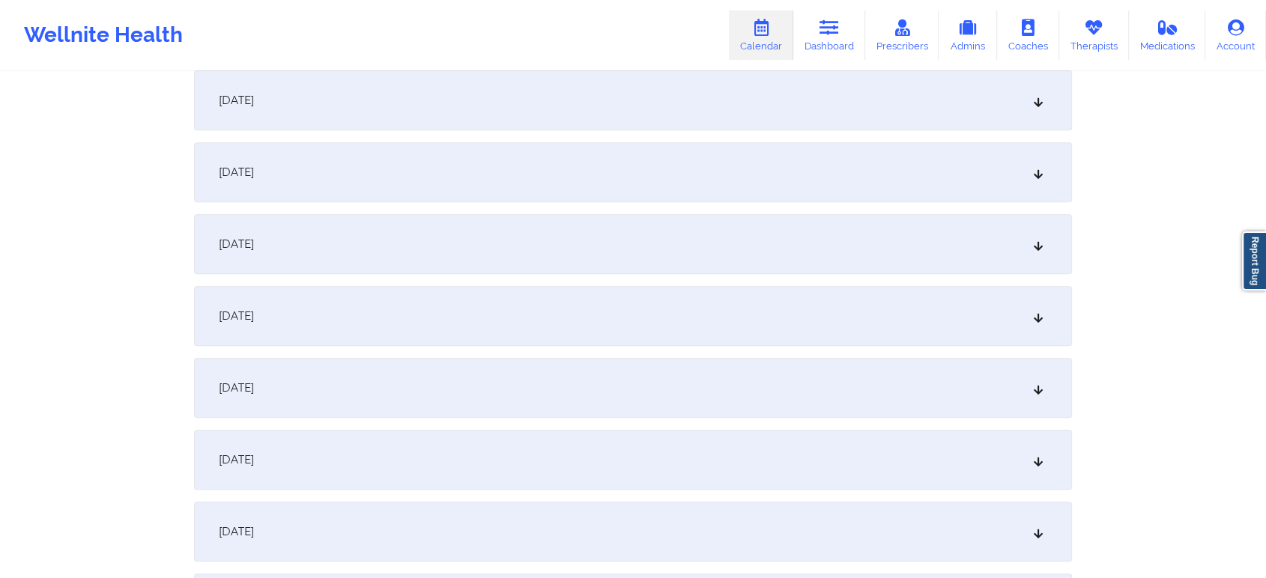
click at [573, 306] on div "[DATE]" at bounding box center [633, 316] width 878 height 60
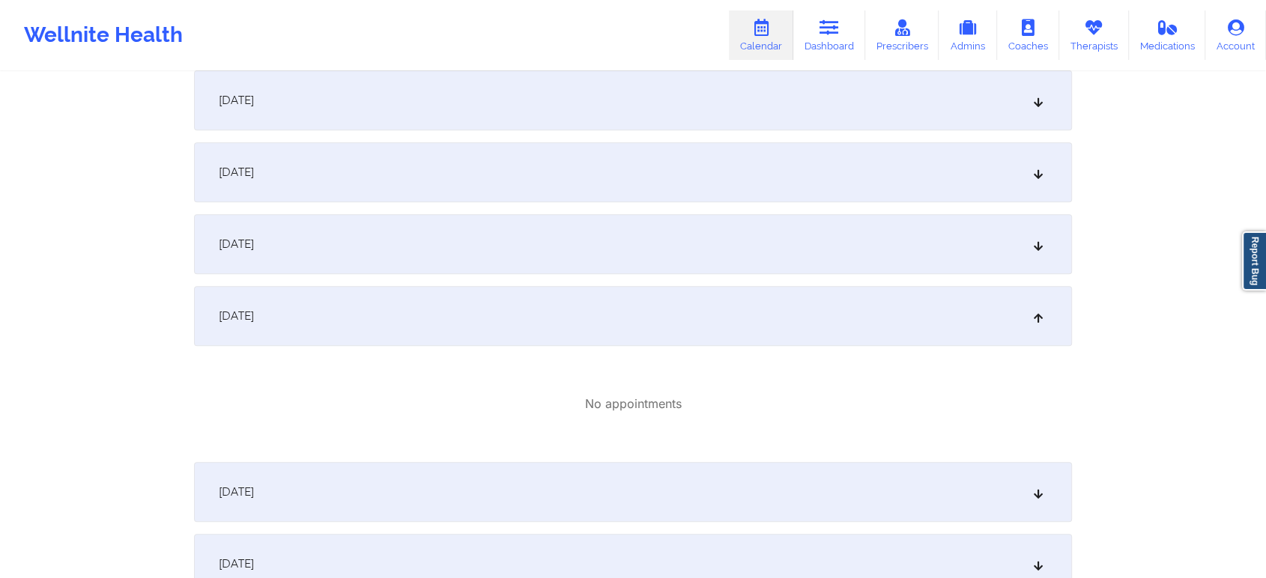
scroll to position [0, 0]
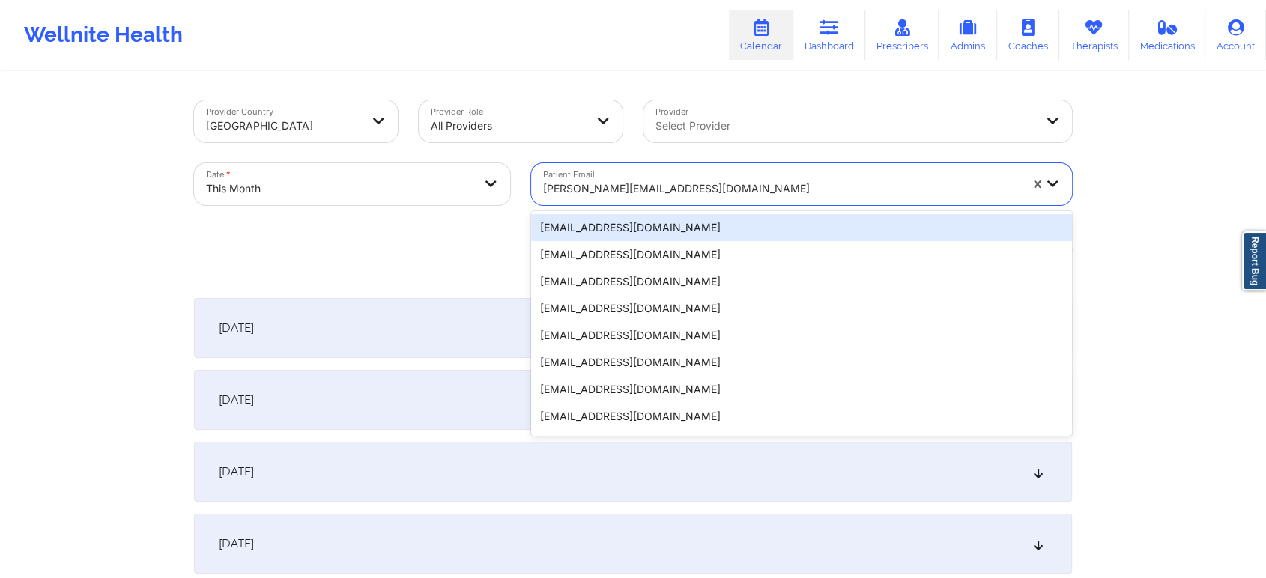
click at [660, 184] on div at bounding box center [781, 189] width 476 height 18
paste input "[EMAIL_ADDRESS][DOMAIN_NAME]"
type input "[EMAIL_ADDRESS][DOMAIN_NAME]"
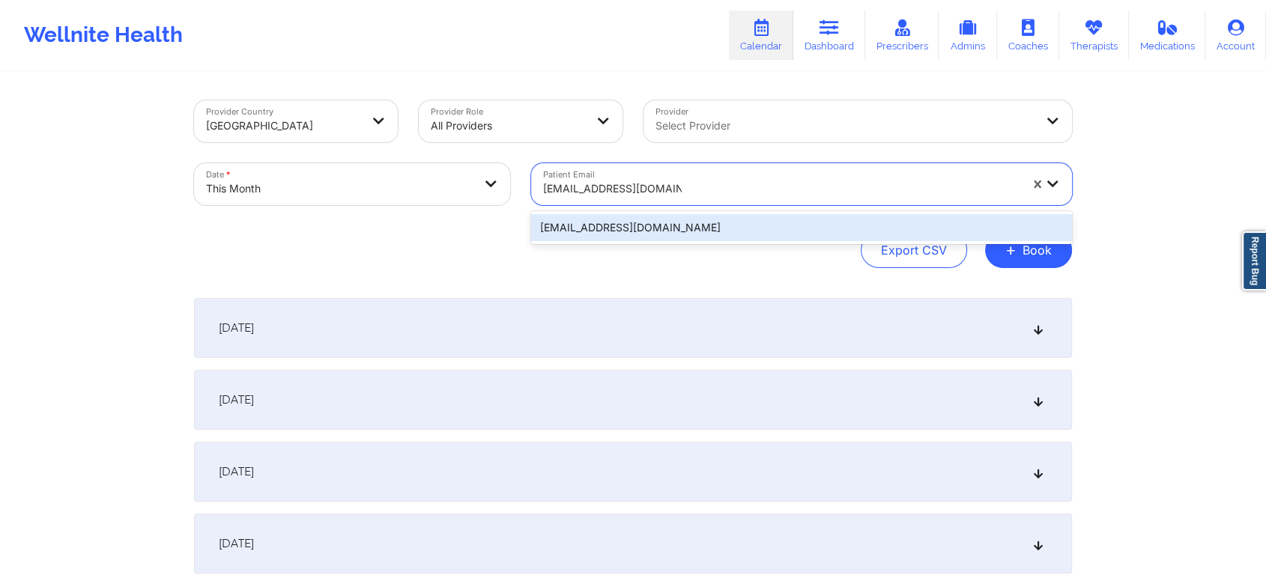
click at [637, 221] on div "[EMAIL_ADDRESS][DOMAIN_NAME]" at bounding box center [801, 227] width 541 height 27
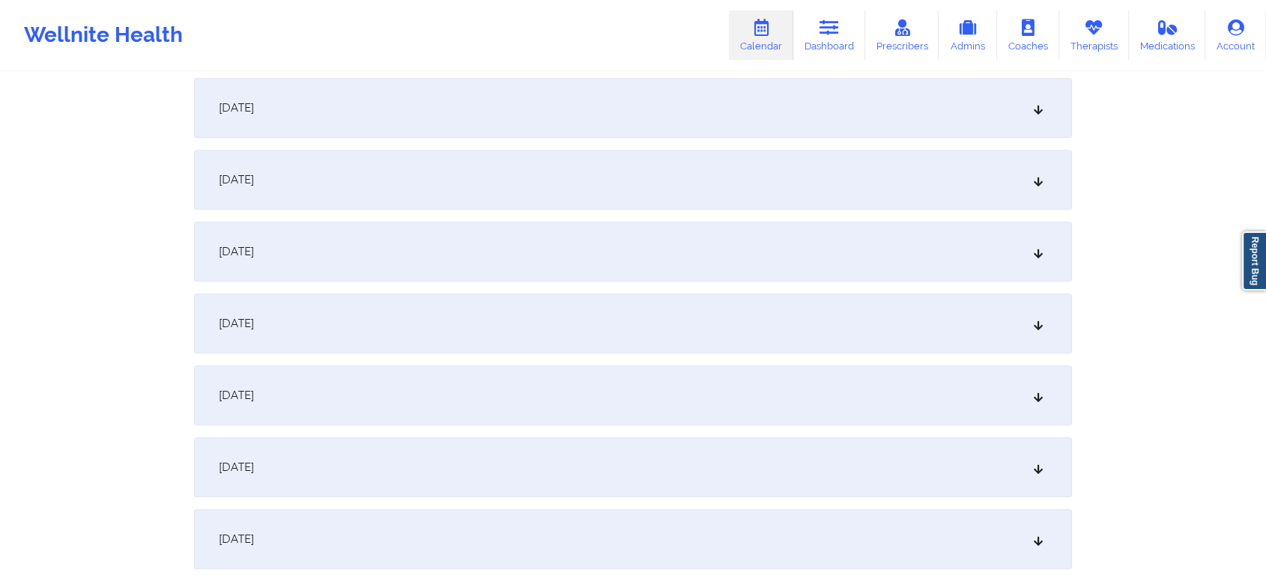
scroll to position [791, 0]
click at [449, 128] on div "[DATE]" at bounding box center [633, 112] width 878 height 60
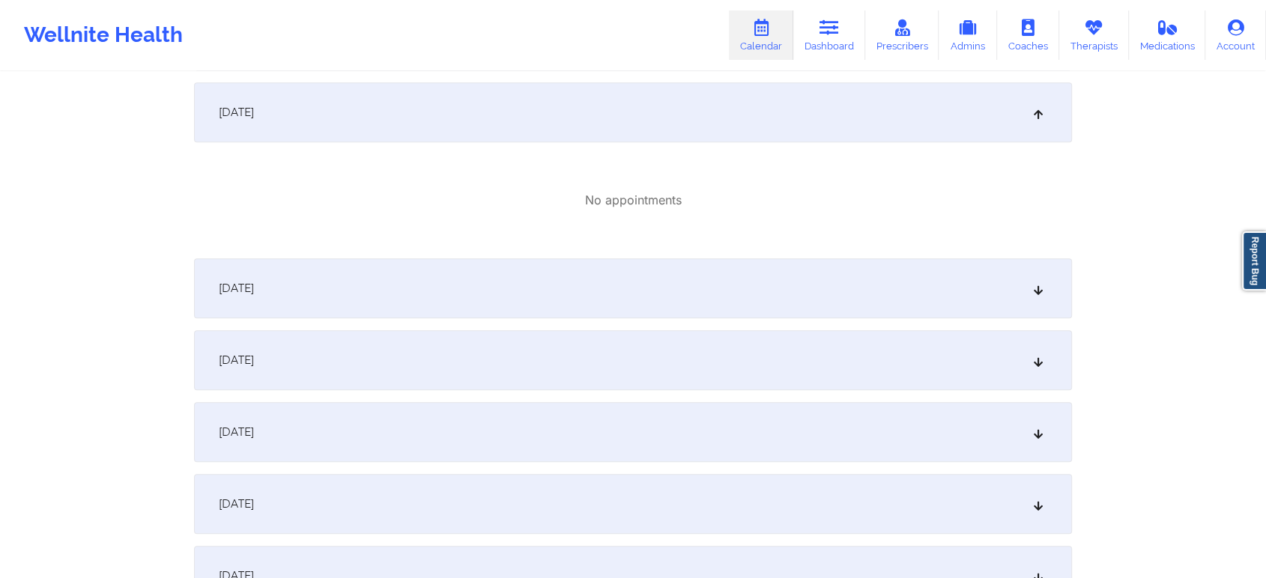
scroll to position [0, 0]
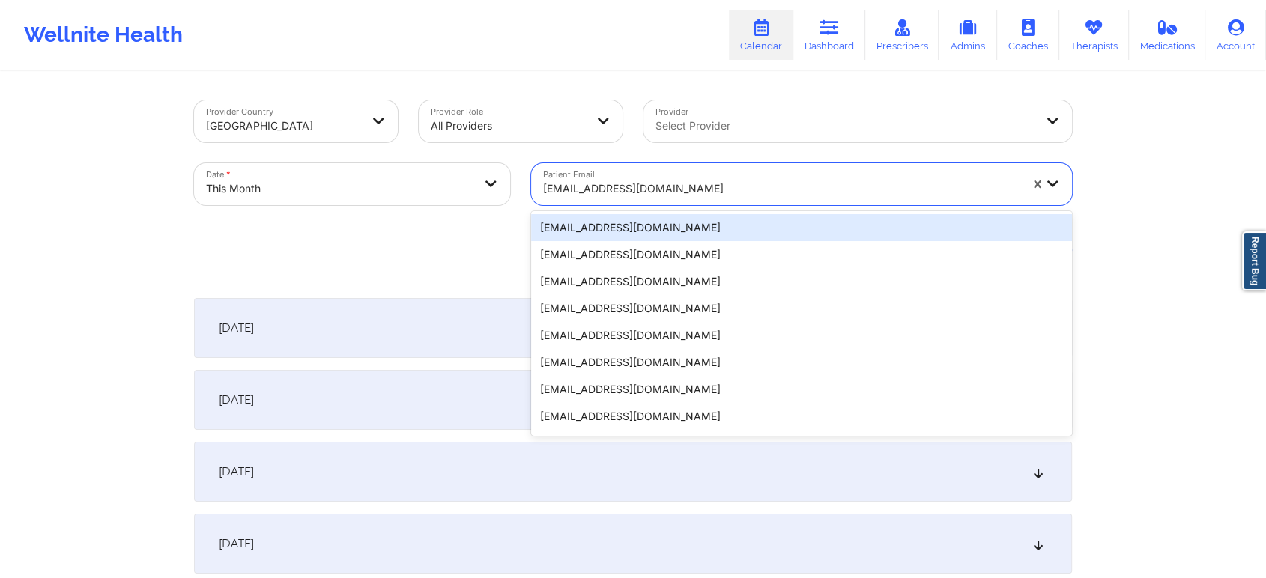
click at [595, 184] on div at bounding box center [781, 189] width 476 height 18
paste input "[EMAIL_ADDRESS][DOMAIN_NAME]"
type input "[EMAIL_ADDRESS][DOMAIN_NAME]"
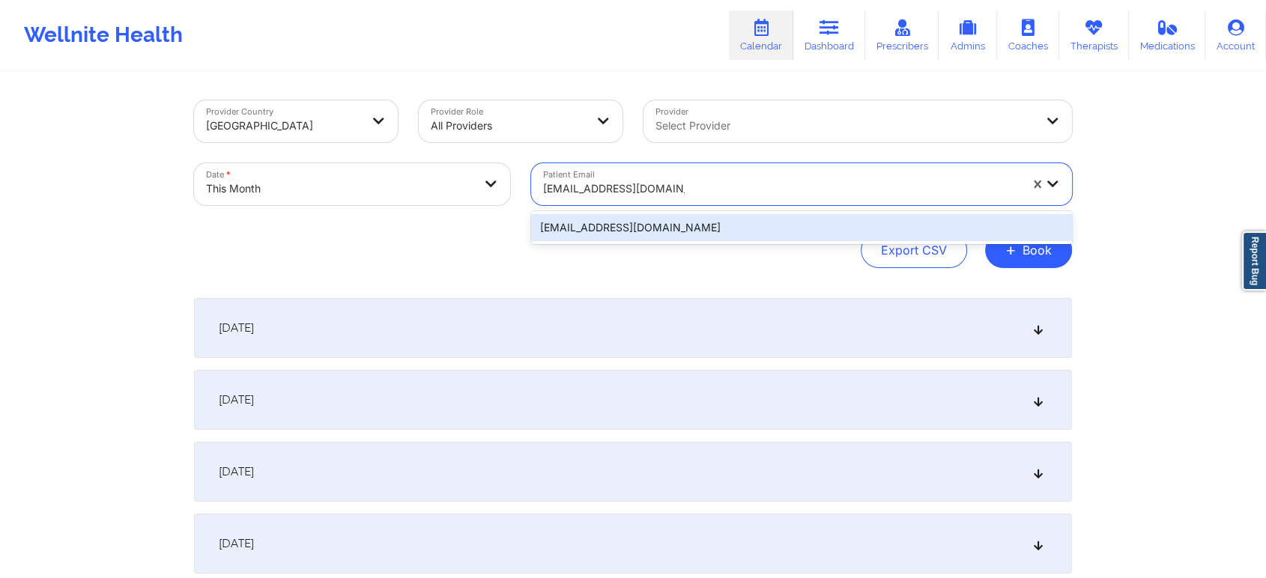
click at [687, 217] on div "[EMAIL_ADDRESS][DOMAIN_NAME]" at bounding box center [801, 227] width 541 height 27
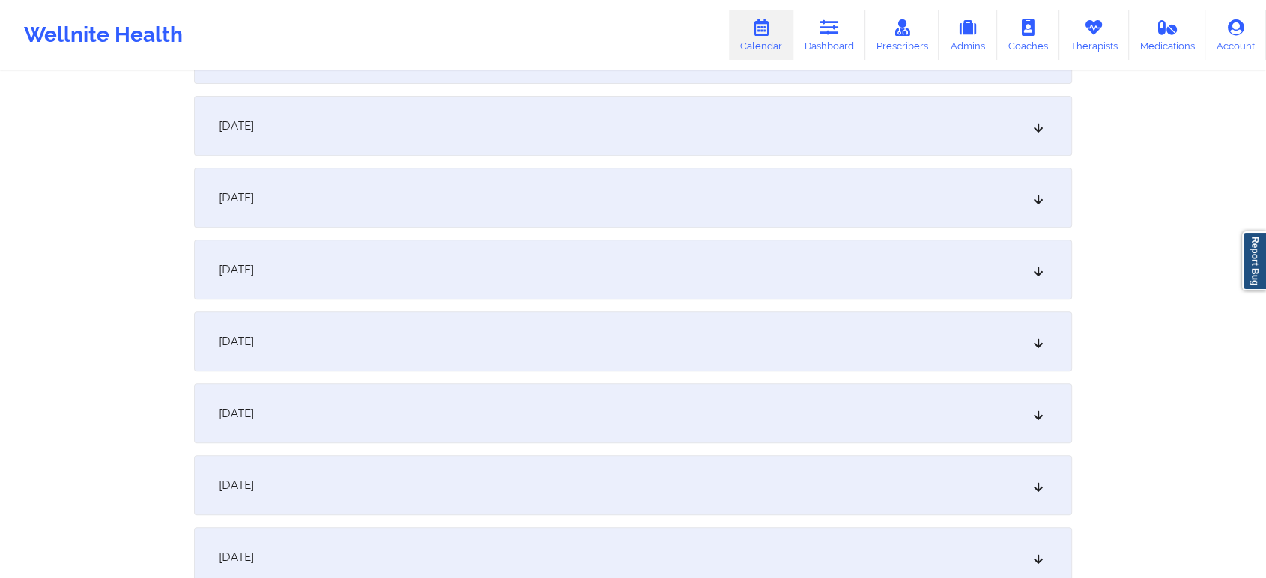
scroll to position [571, 0]
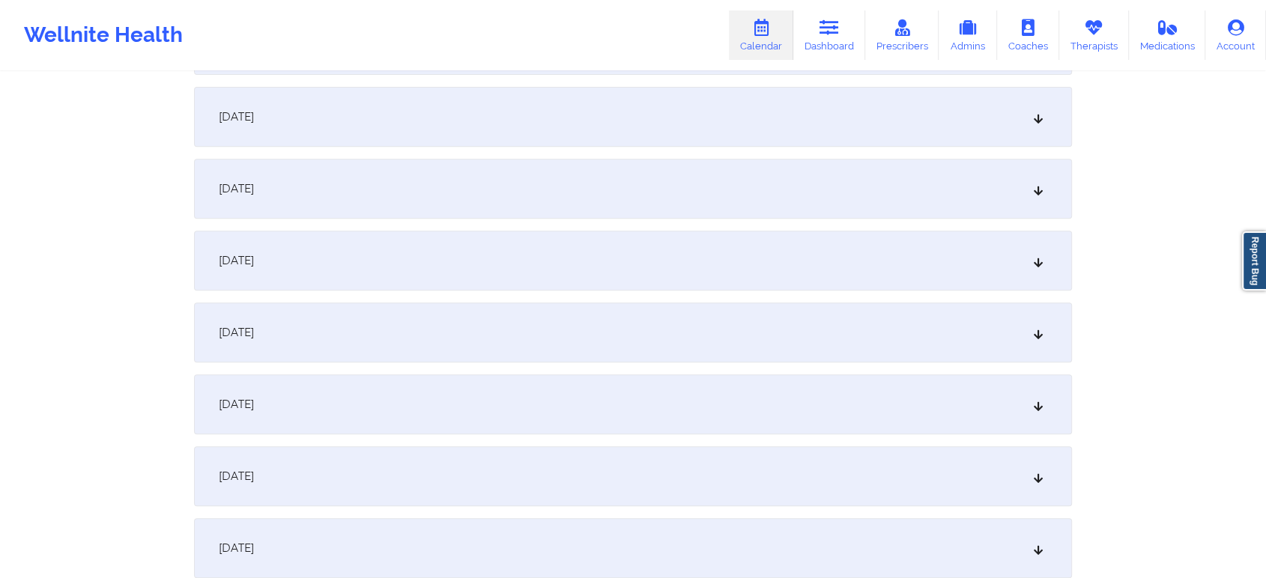
click at [707, 328] on div "[DATE]" at bounding box center [633, 333] width 878 height 60
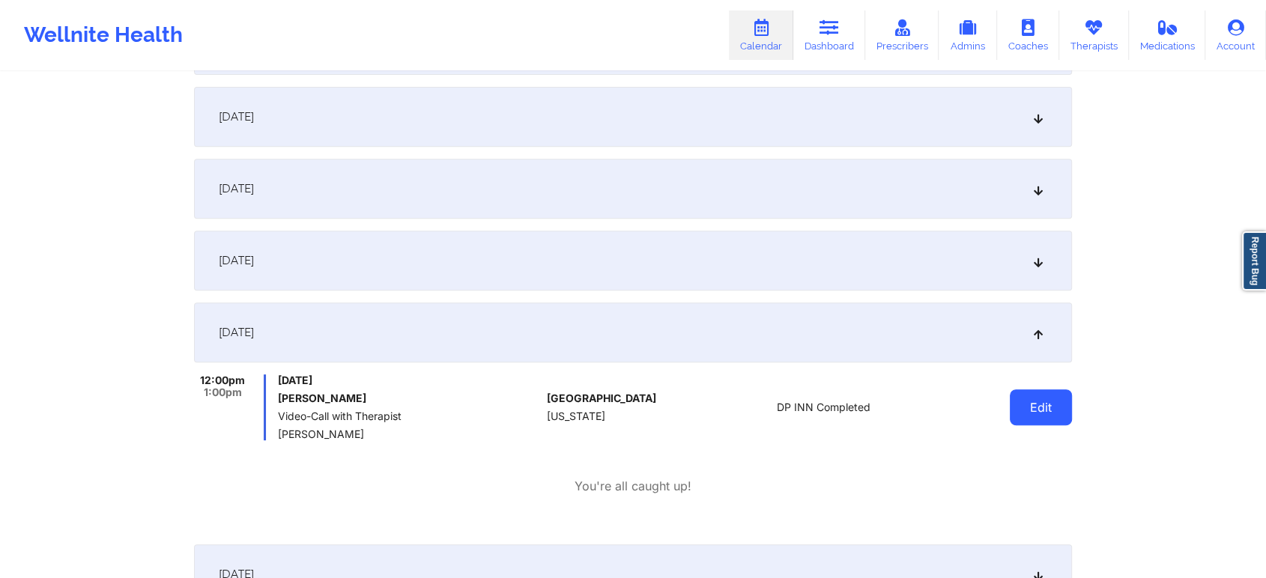
click at [1028, 415] on button "Edit" at bounding box center [1041, 407] width 62 height 36
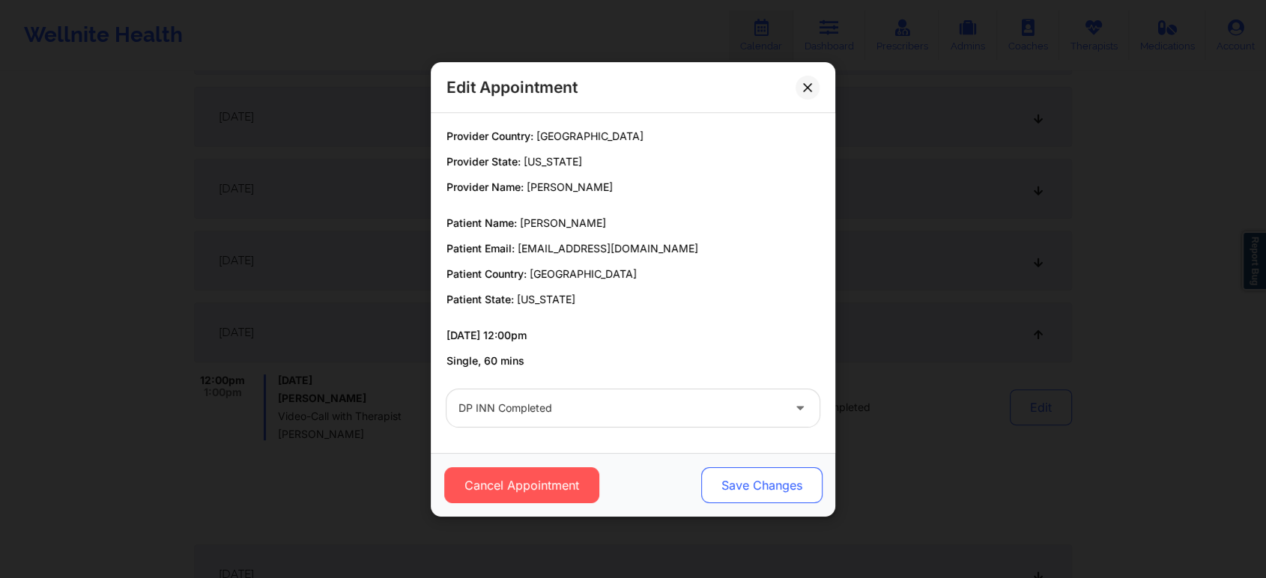
click at [769, 493] on button "Save Changes" at bounding box center [761, 485] width 121 height 36
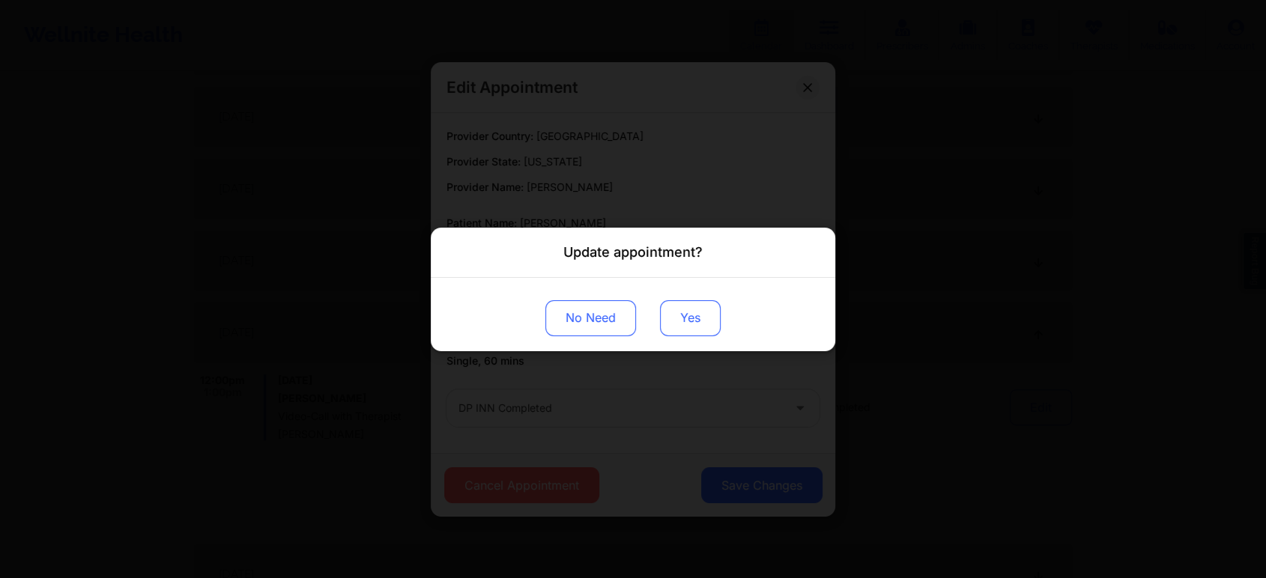
click at [681, 313] on button "Yes" at bounding box center [690, 318] width 61 height 36
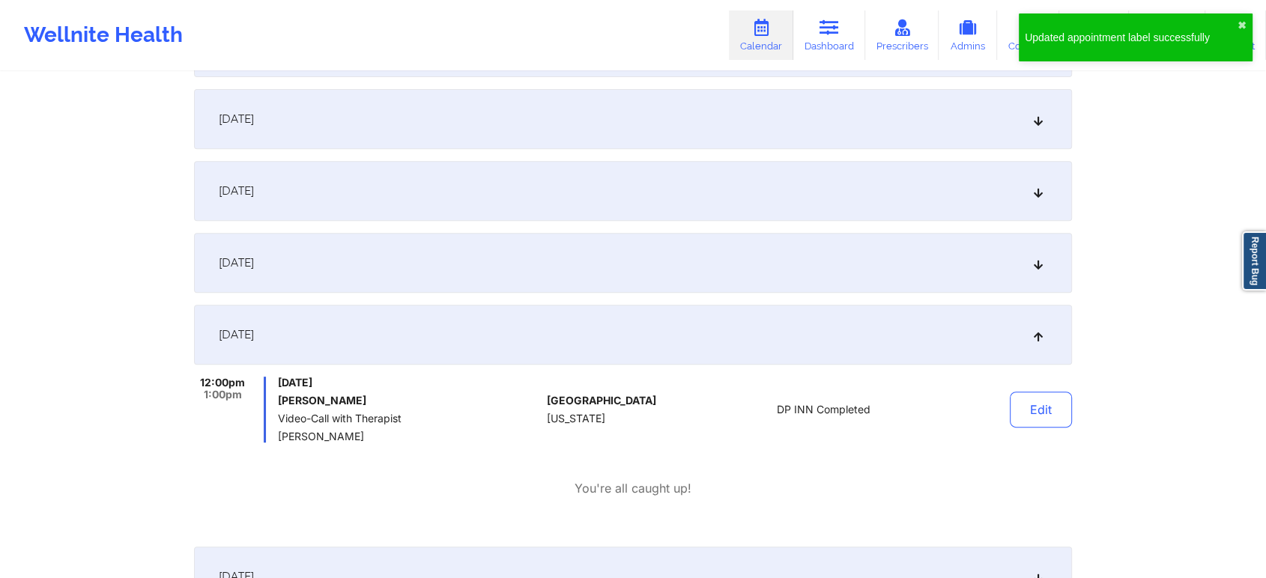
scroll to position [0, 0]
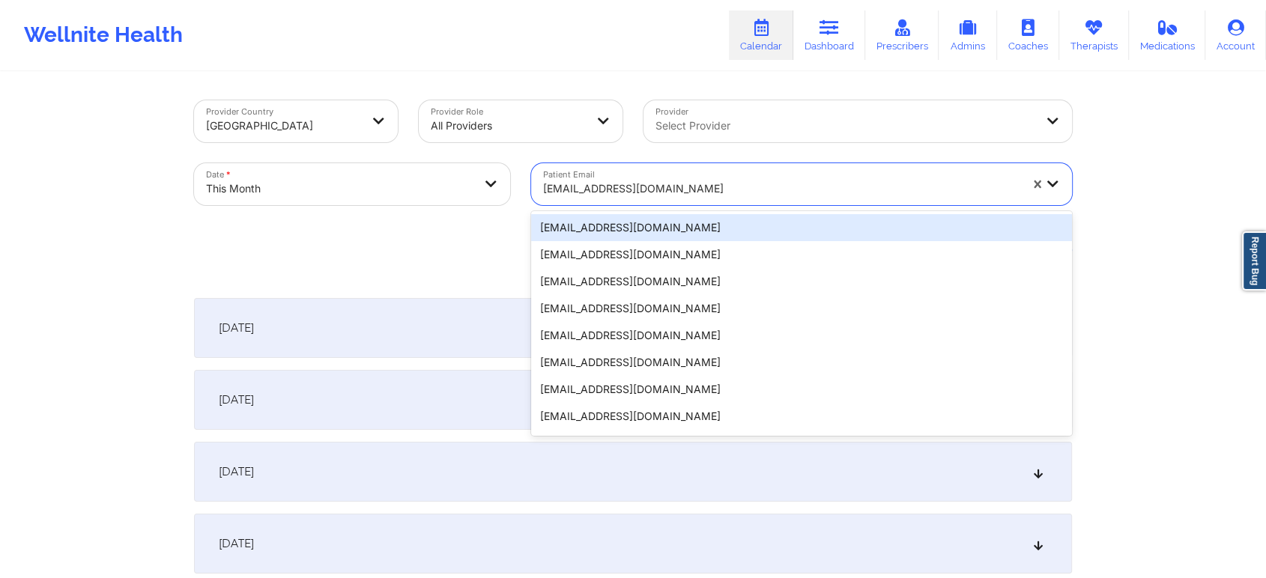
click at [567, 190] on div at bounding box center [781, 189] width 476 height 18
paste input "[EMAIL_ADDRESS][DOMAIN_NAME]"
type input "[EMAIL_ADDRESS][DOMAIN_NAME]"
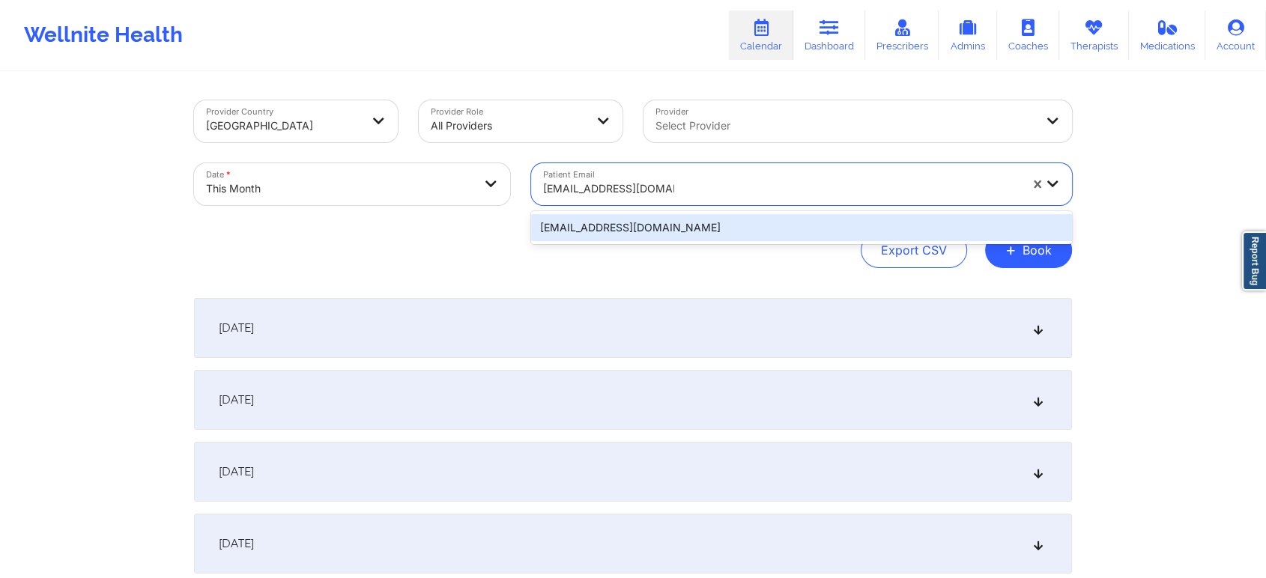
click at [610, 223] on div "[EMAIL_ADDRESS][DOMAIN_NAME]" at bounding box center [801, 227] width 541 height 27
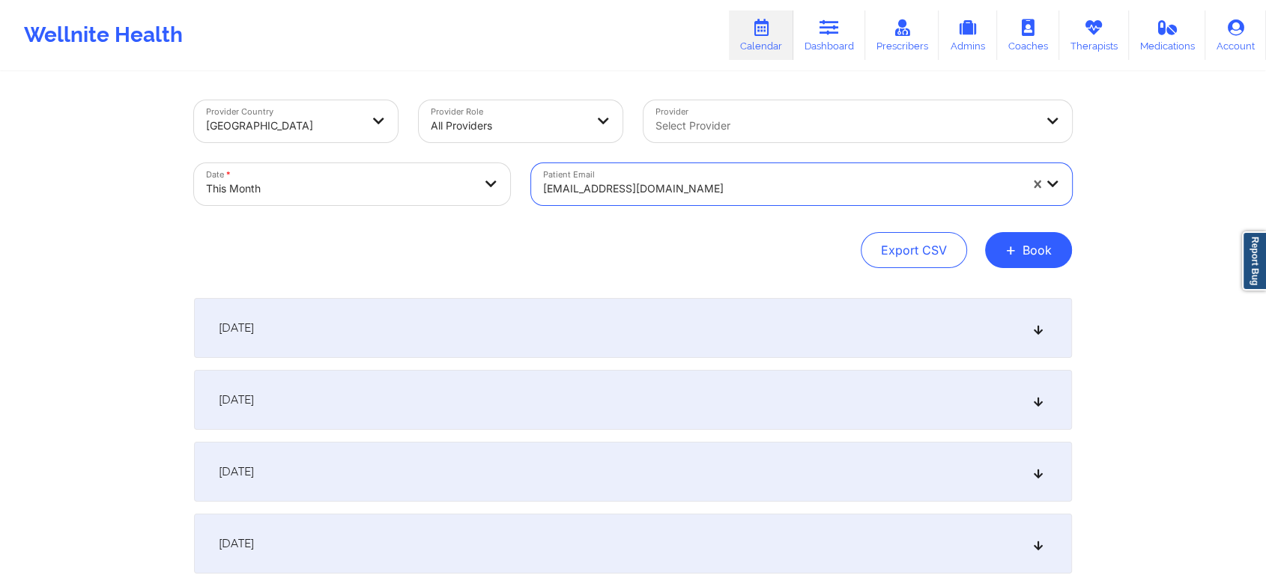
scroll to position [641, 0]
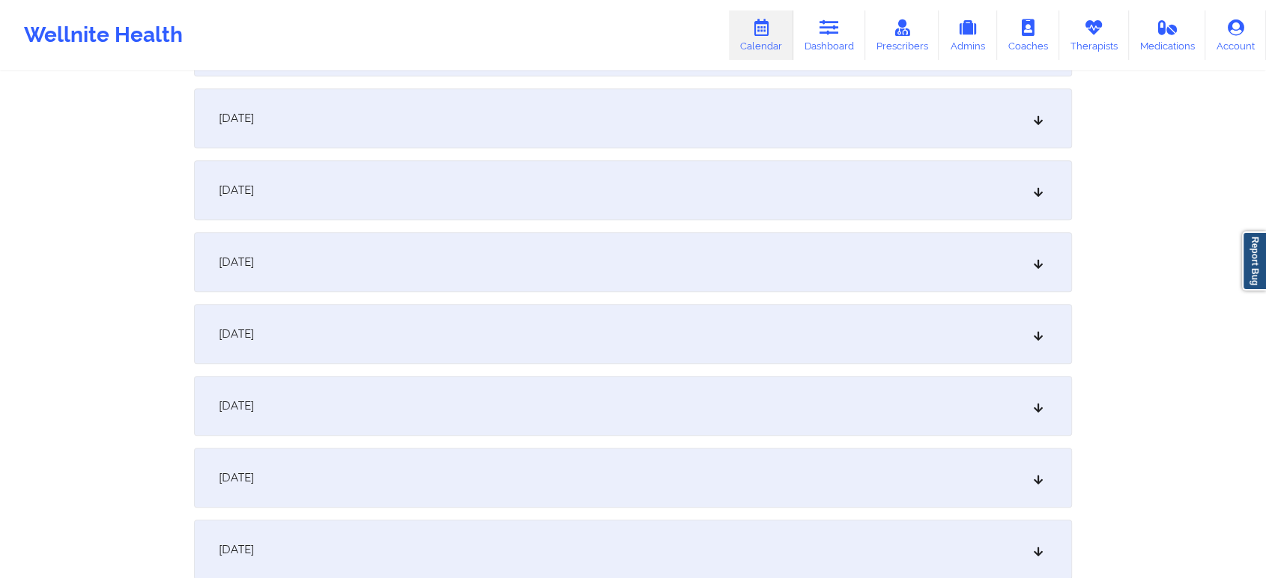
click at [693, 252] on div "[DATE]" at bounding box center [633, 262] width 878 height 60
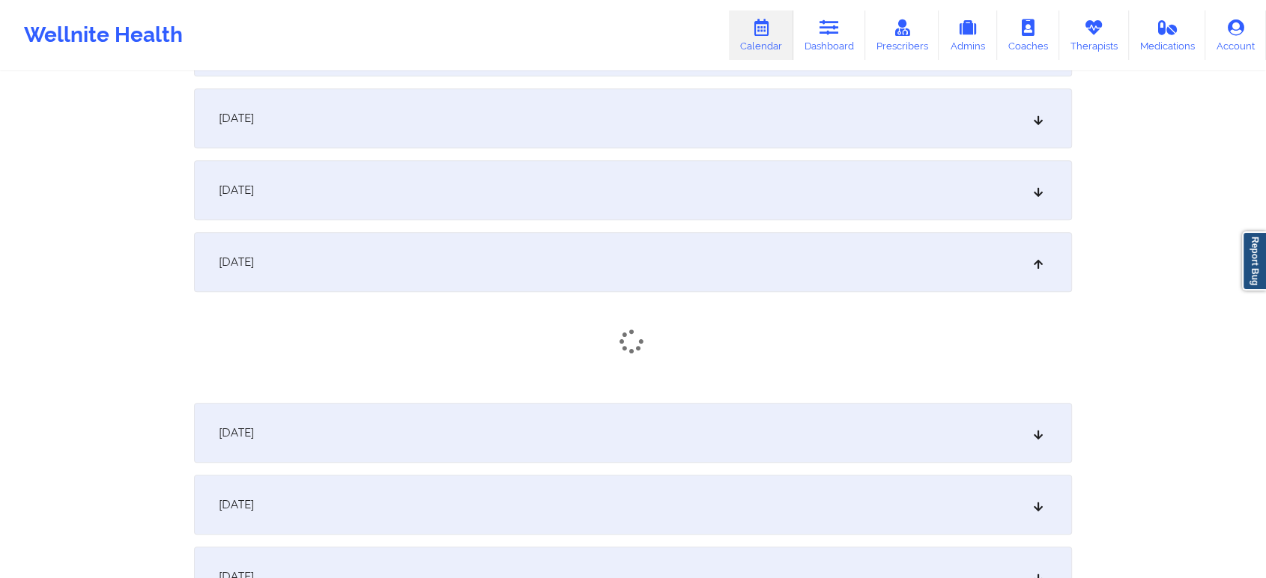
click at [693, 252] on div "[DATE]" at bounding box center [633, 262] width 878 height 60
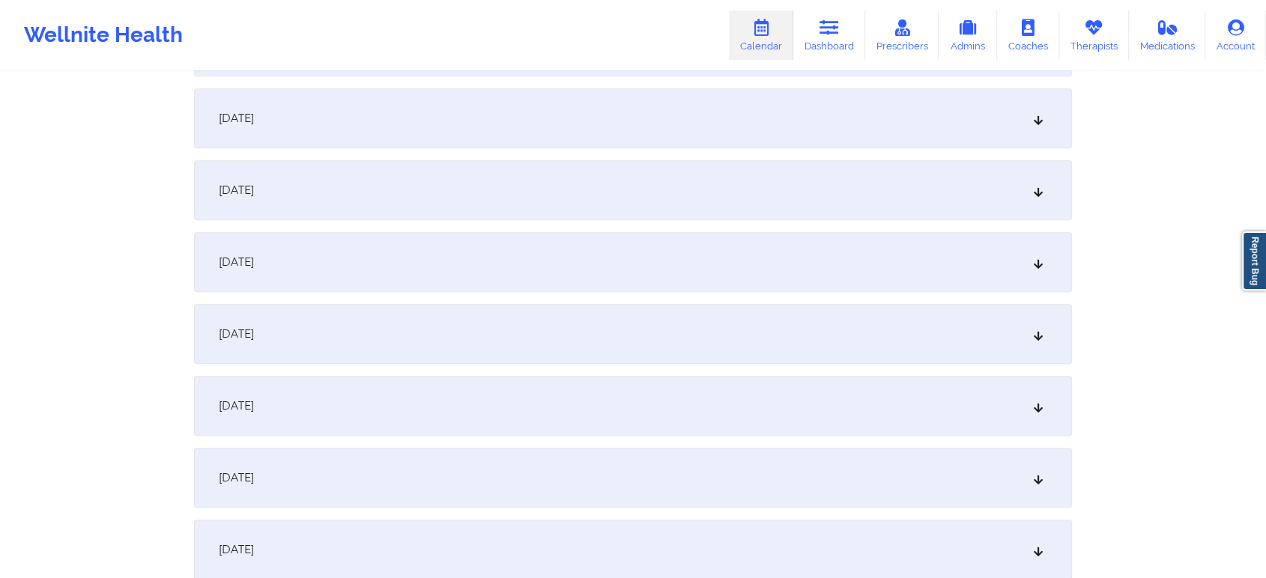
click at [534, 264] on div "[DATE]" at bounding box center [633, 262] width 878 height 60
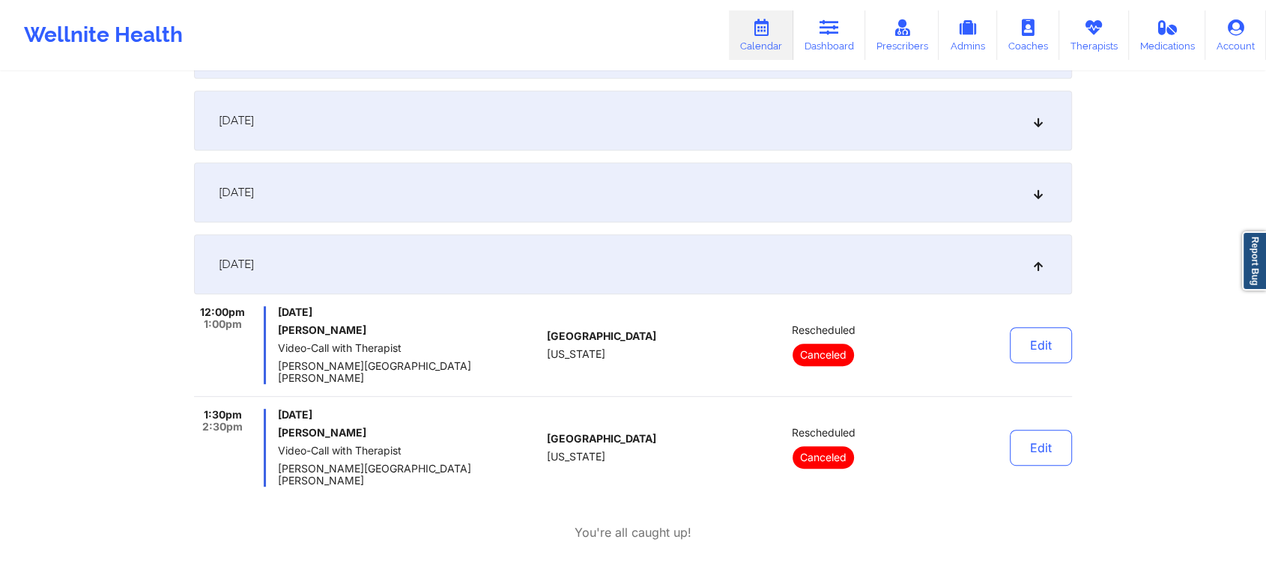
scroll to position [0, 0]
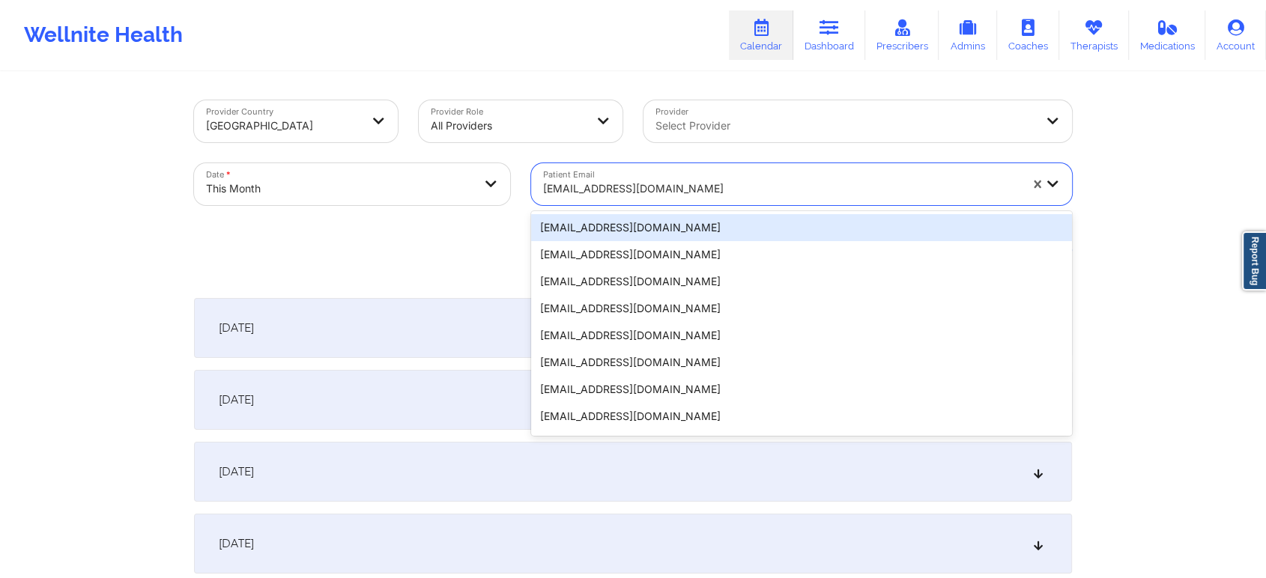
click at [563, 194] on div at bounding box center [781, 189] width 476 height 18
paste input "[EMAIL_ADDRESS][DOMAIN_NAME]"
type input "[EMAIL_ADDRESS][DOMAIN_NAME]"
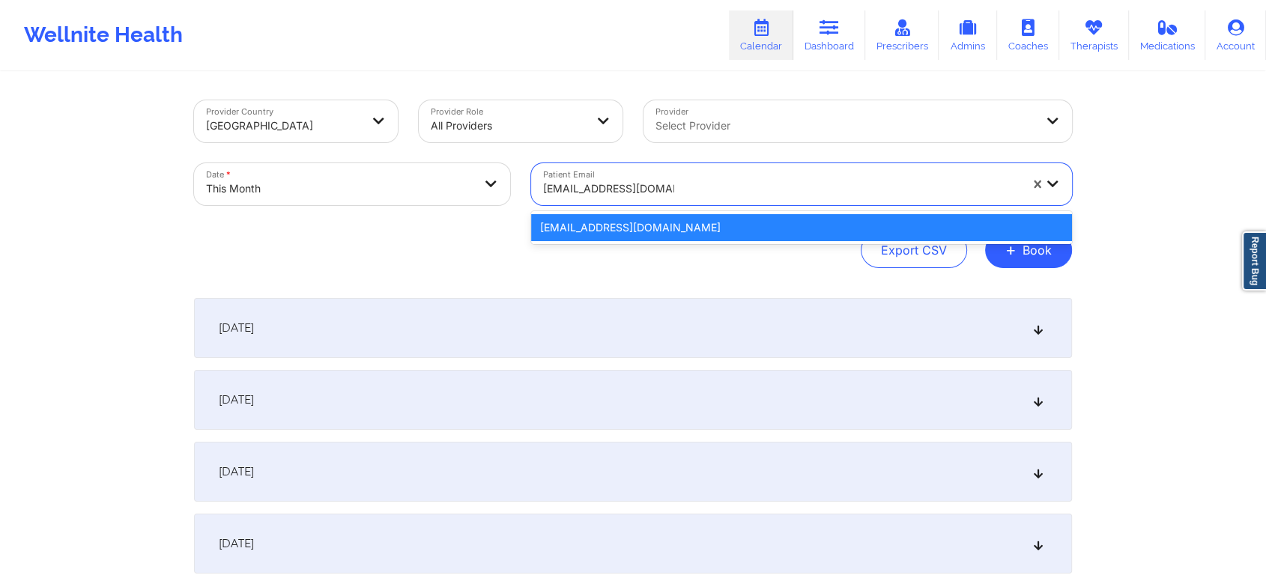
click at [592, 227] on div "[EMAIL_ADDRESS][DOMAIN_NAME]" at bounding box center [801, 227] width 541 height 27
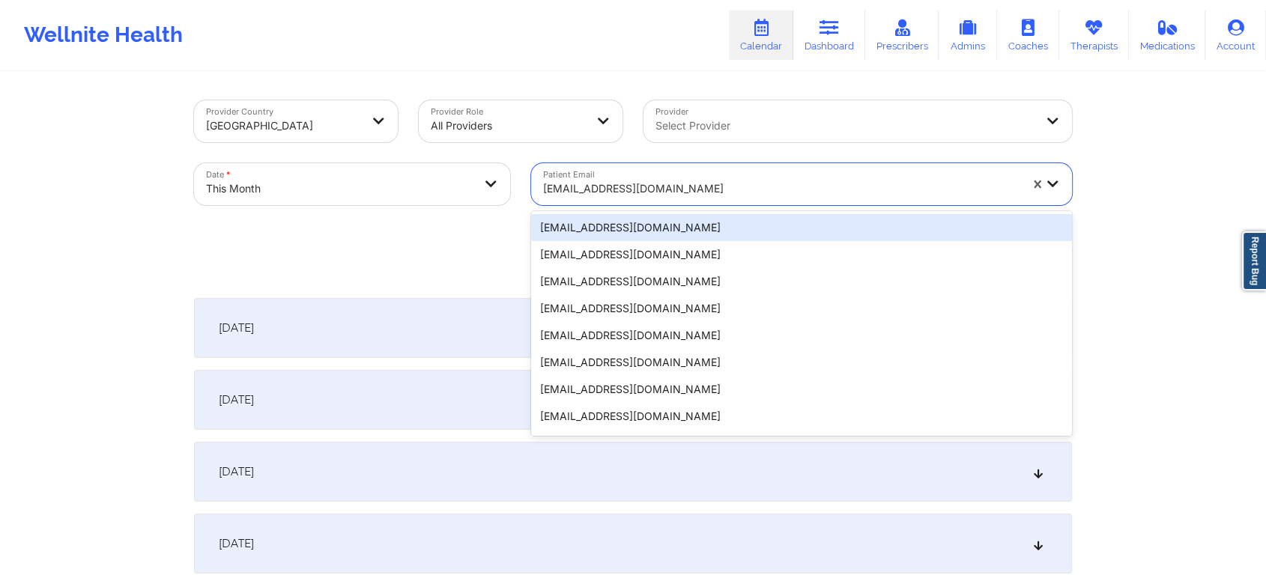
click at [572, 177] on div "[EMAIL_ADDRESS][DOMAIN_NAME]" at bounding box center [781, 188] width 476 height 33
paste input "[EMAIL_ADDRESS][DOMAIN_NAME]"
type input "[EMAIL_ADDRESS][DOMAIN_NAME]"
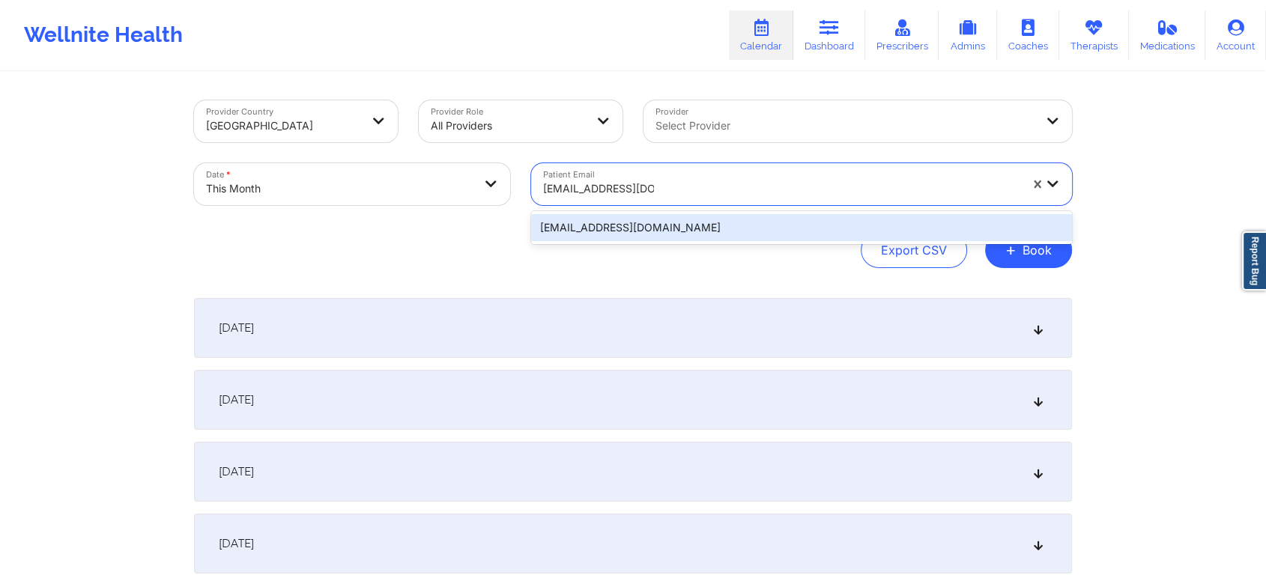
click at [624, 238] on div "[EMAIL_ADDRESS][DOMAIN_NAME]" at bounding box center [801, 227] width 541 height 27
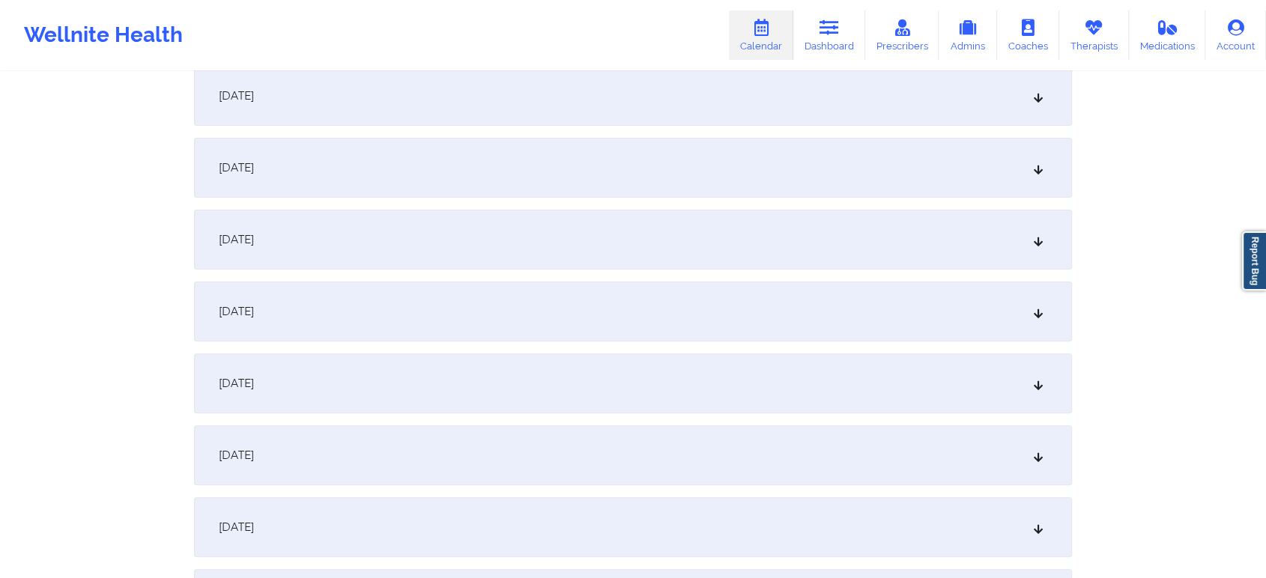
scroll to position [504, 0]
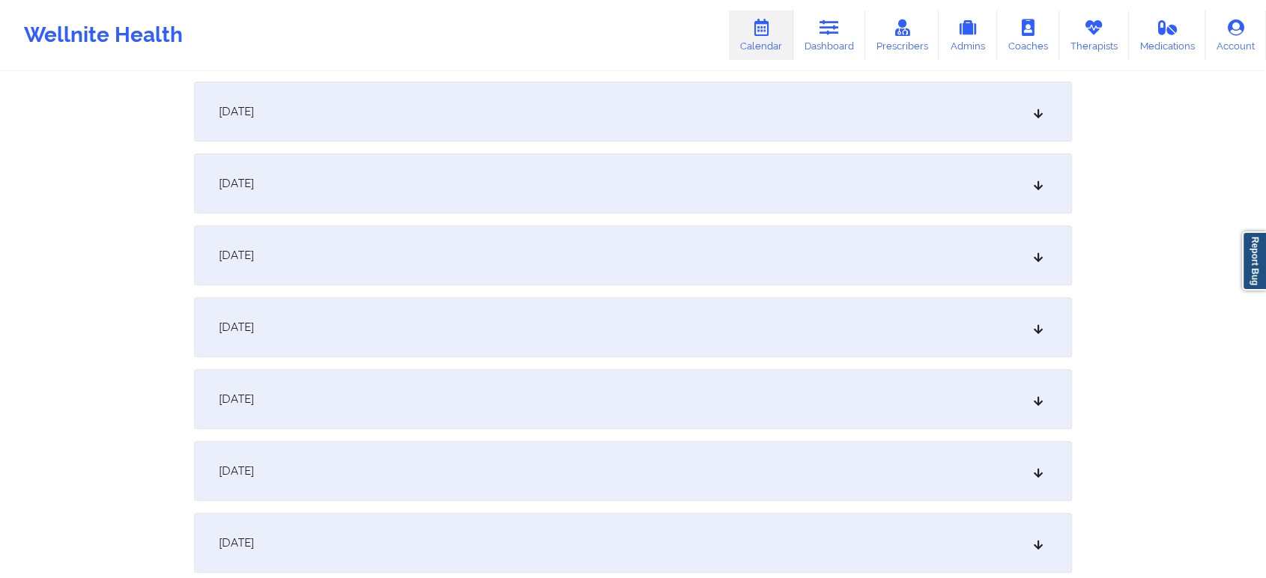
click at [617, 393] on div "[DATE]" at bounding box center [633, 399] width 878 height 60
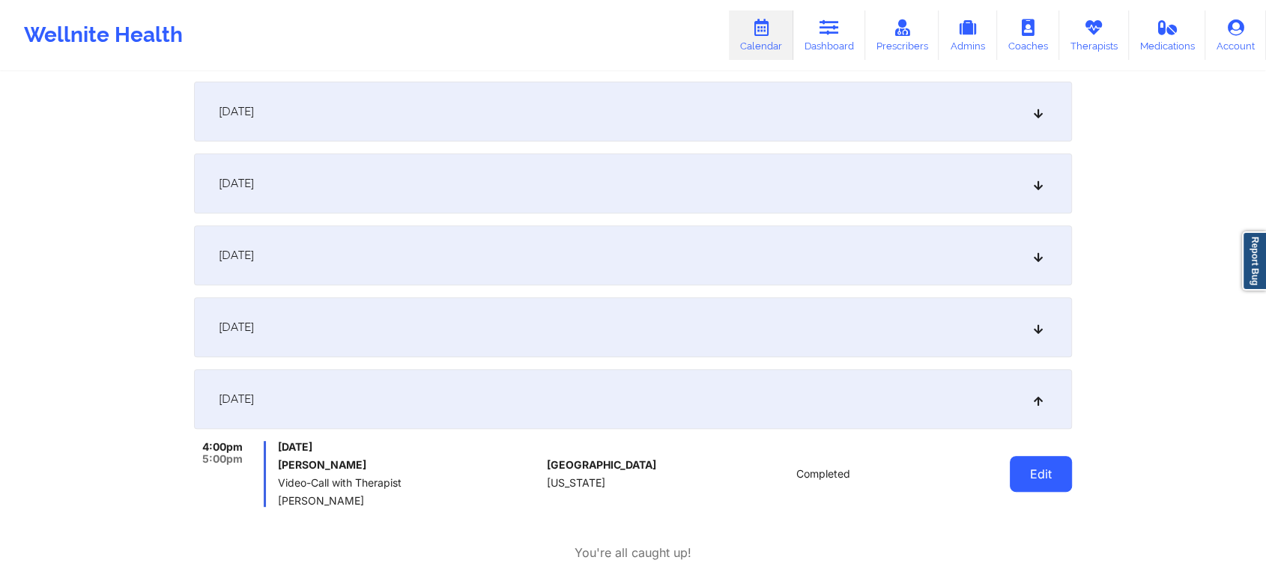
click at [1041, 471] on button "Edit" at bounding box center [1041, 474] width 62 height 36
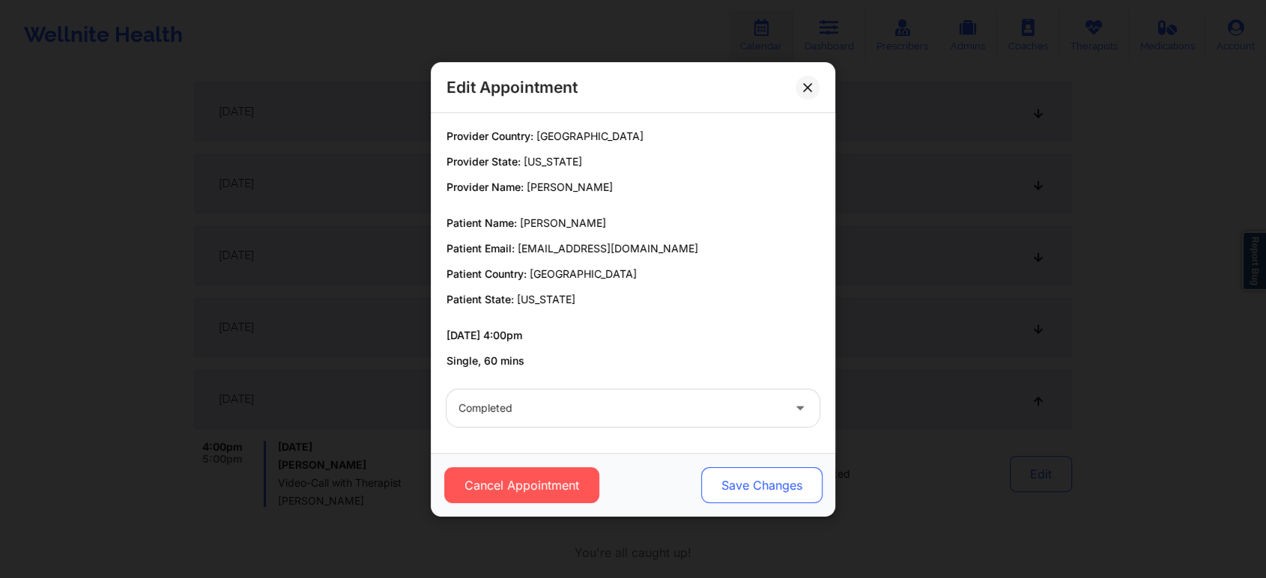
click at [776, 488] on button "Save Changes" at bounding box center [761, 485] width 121 height 36
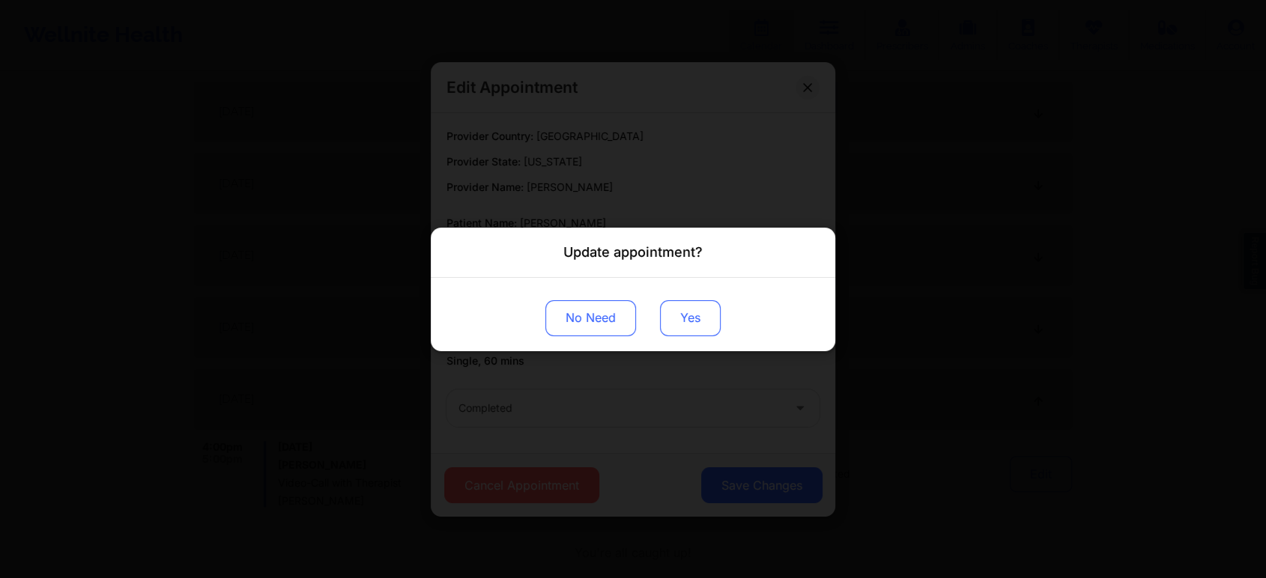
click at [716, 322] on button "Yes" at bounding box center [690, 318] width 61 height 36
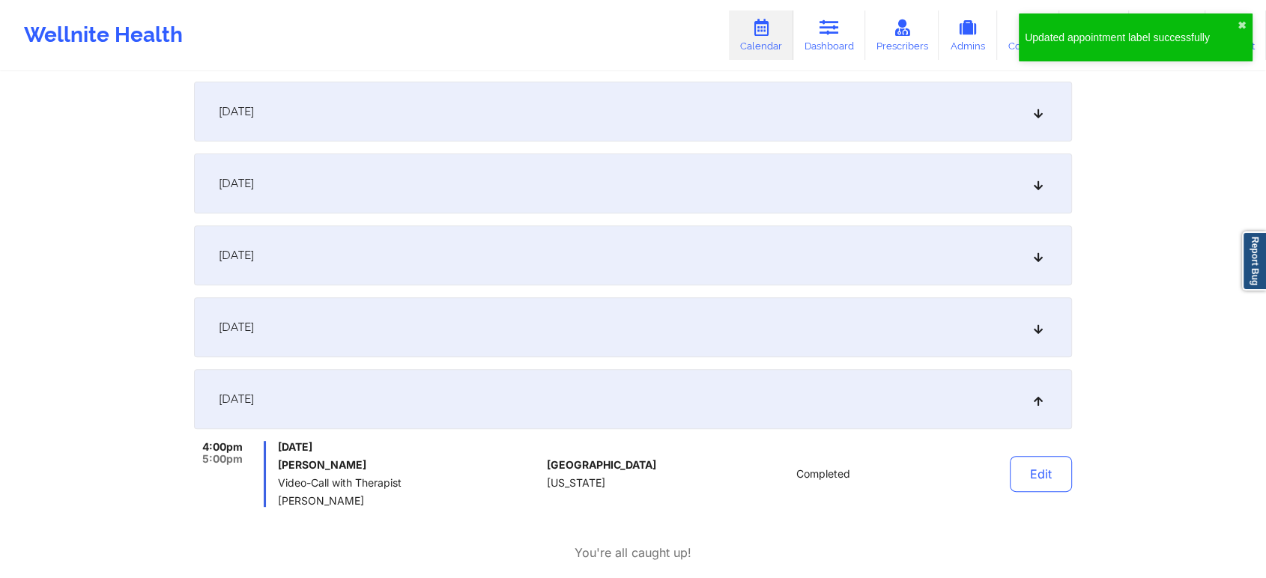
scroll to position [0, 0]
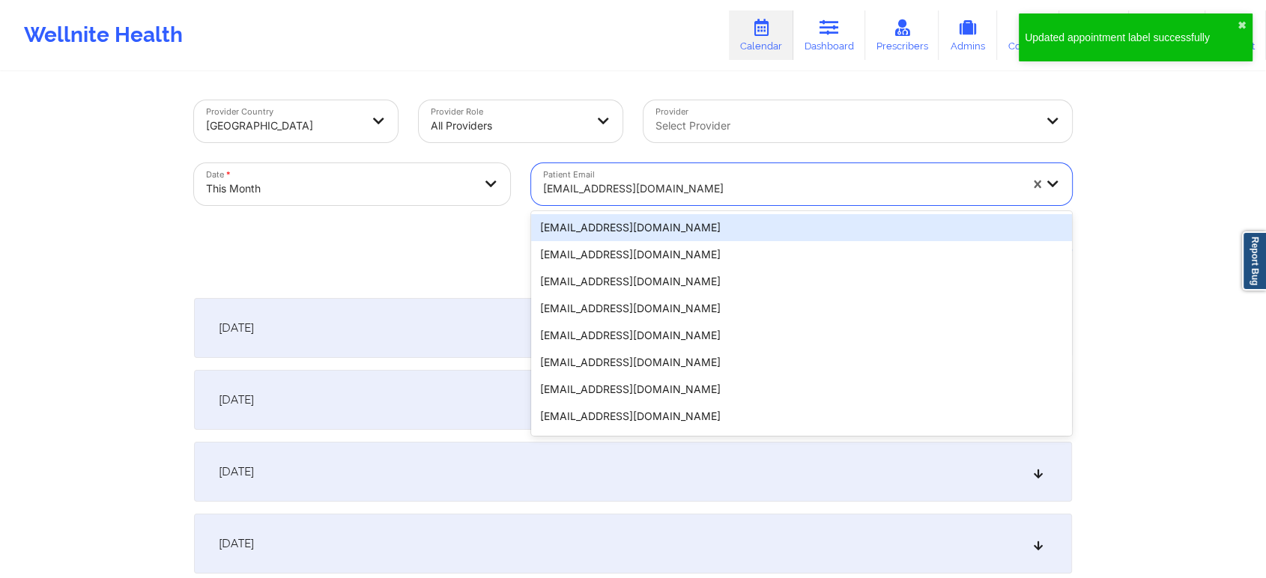
click at [629, 192] on div at bounding box center [781, 189] width 476 height 18
paste input "[EMAIL_ADDRESS][DOMAIN_NAME]"
type input "[EMAIL_ADDRESS][DOMAIN_NAME]"
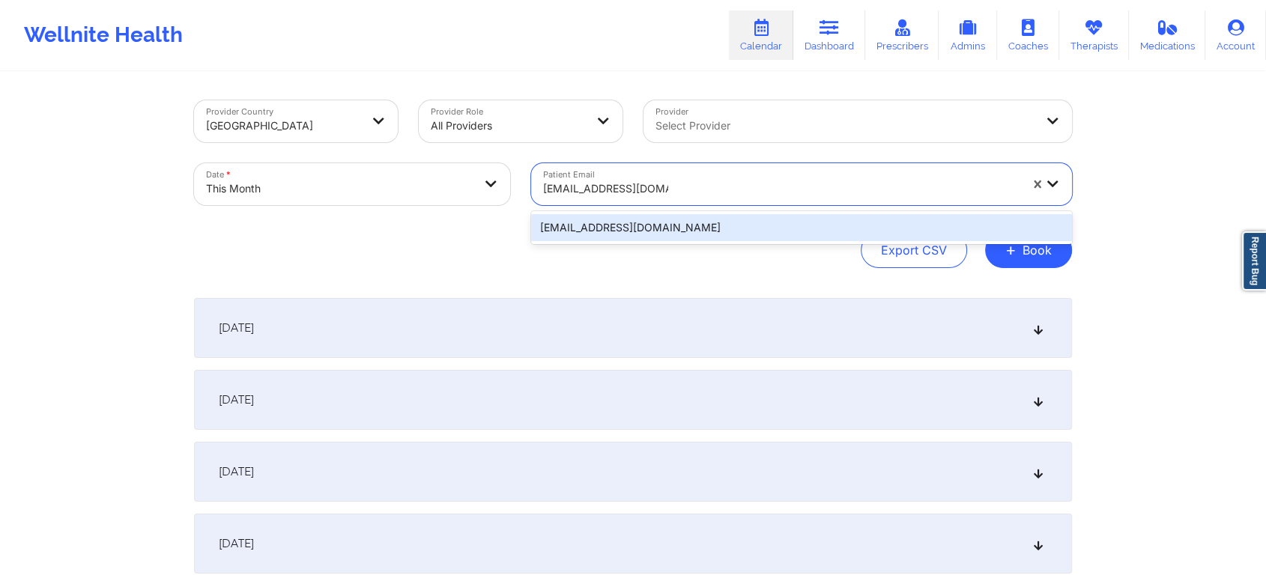
click at [707, 232] on div "[EMAIL_ADDRESS][DOMAIN_NAME]" at bounding box center [801, 227] width 541 height 27
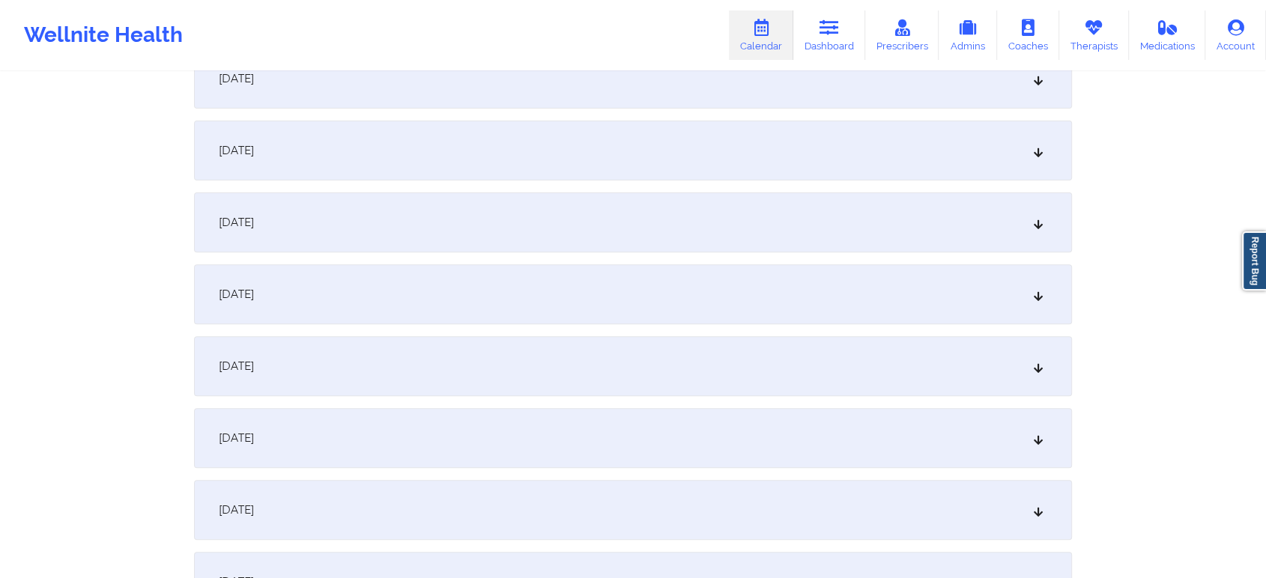
scroll to position [468, 0]
click at [592, 425] on div "[DATE]" at bounding box center [633, 435] width 878 height 60
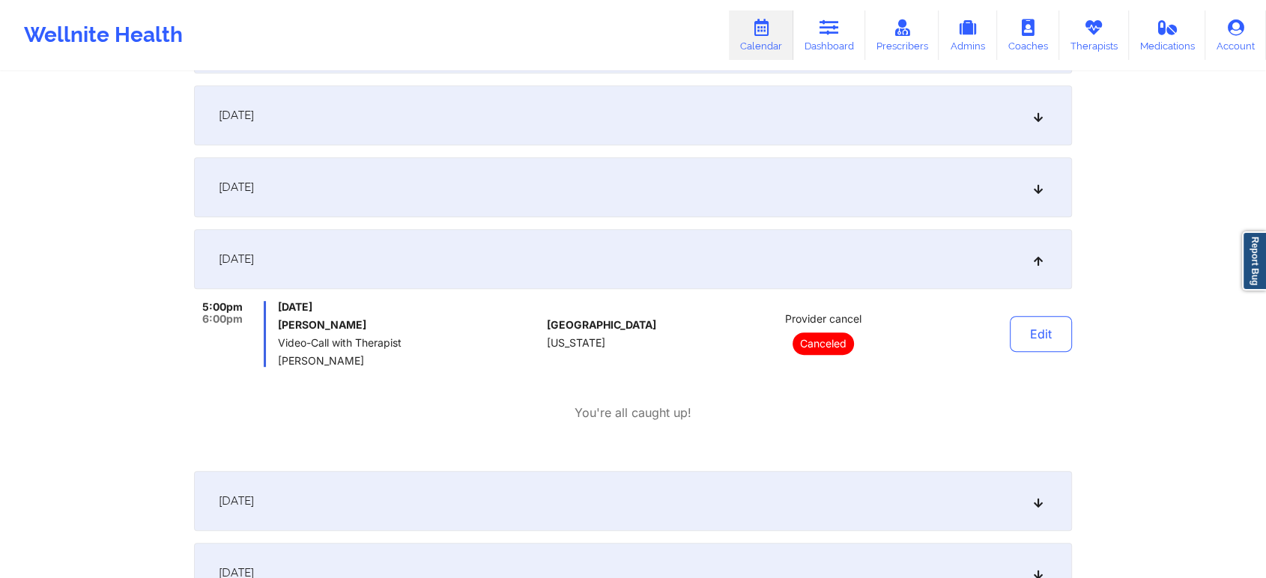
scroll to position [0, 0]
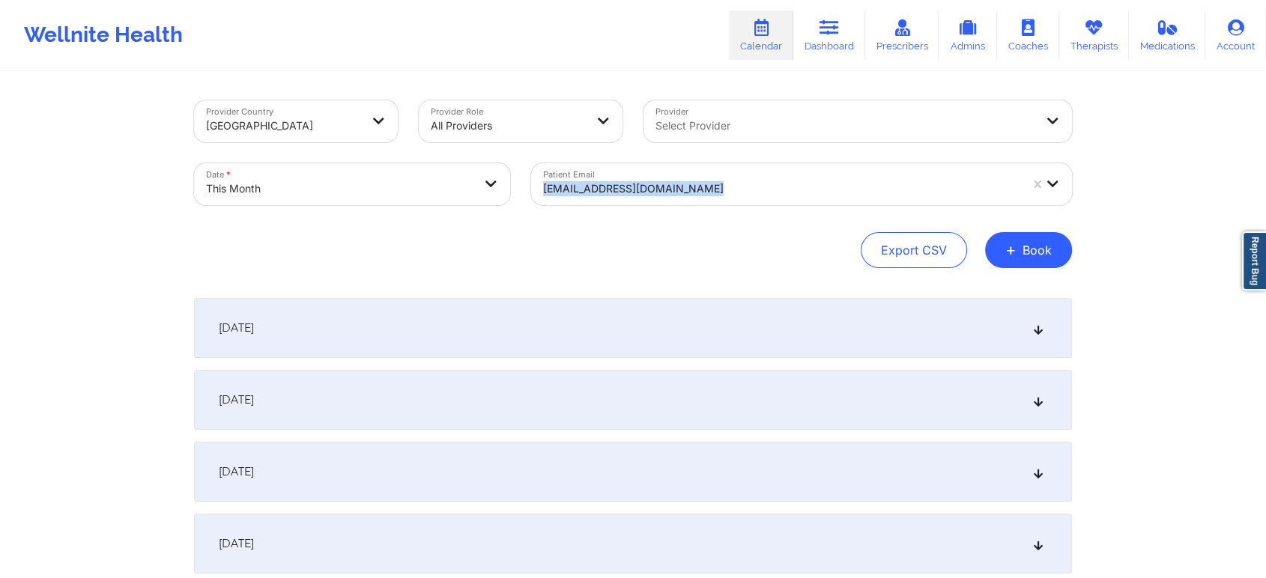
drag, startPoint x: 629, startPoint y: 162, endPoint x: 601, endPoint y: 195, distance: 43.5
click at [601, 195] on div "Patient Email [EMAIL_ADDRESS][DOMAIN_NAME]" at bounding box center [801, 184] width 562 height 63
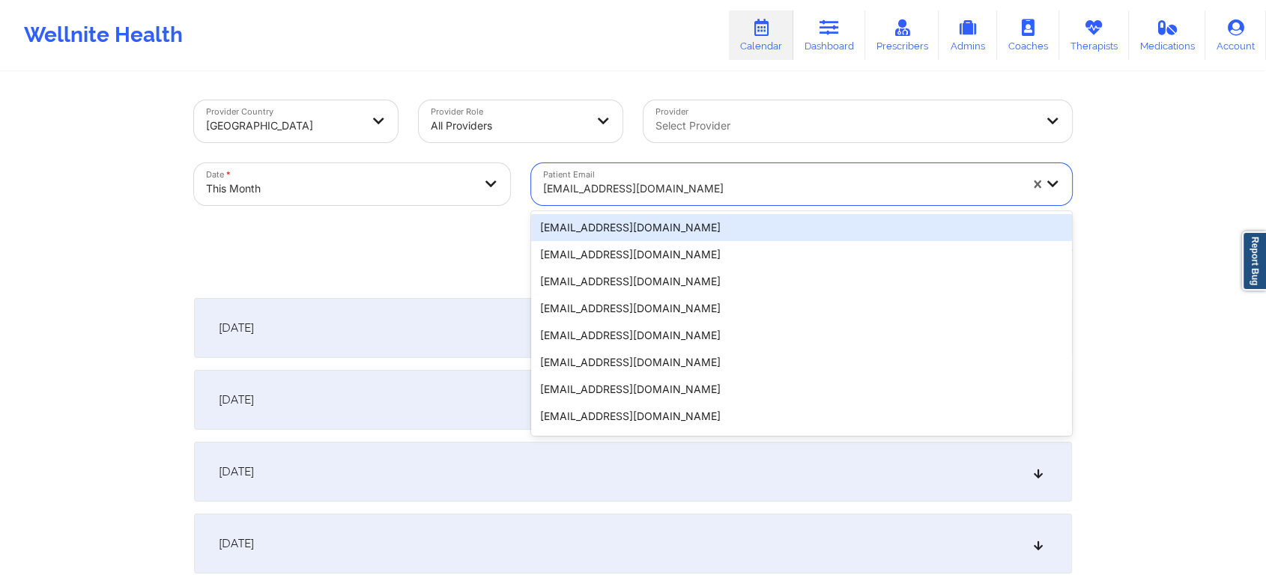
click at [601, 195] on div at bounding box center [781, 189] width 476 height 18
paste input "[EMAIL_ADDRESS][DOMAIN_NAME]"
type input "[EMAIL_ADDRESS][DOMAIN_NAME]"
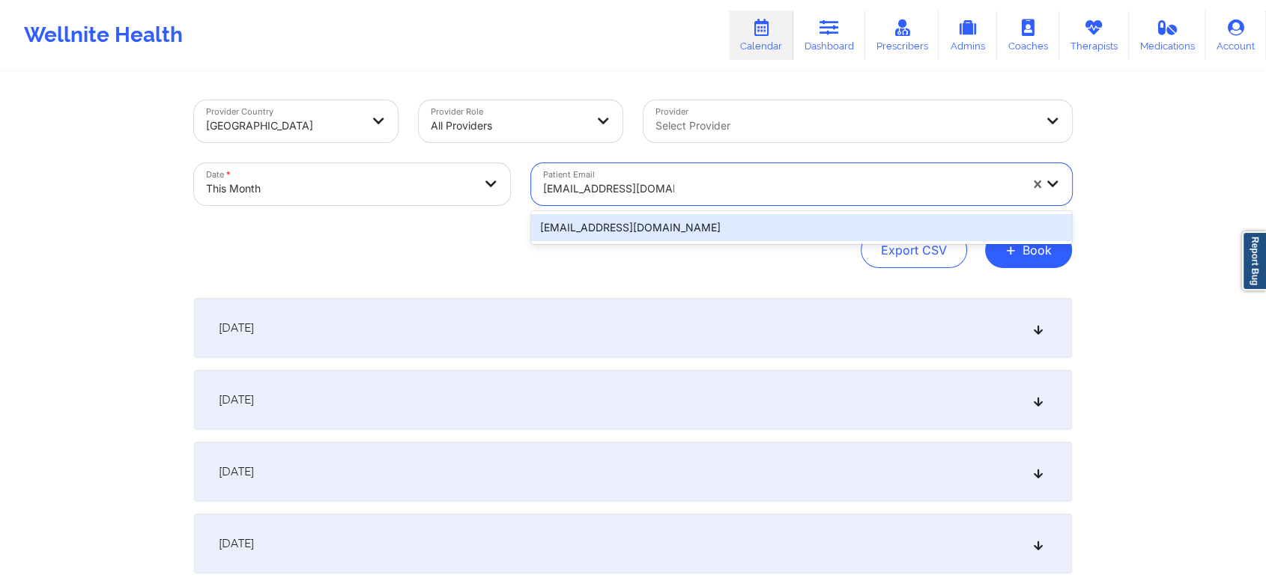
click at [699, 227] on div "[EMAIL_ADDRESS][DOMAIN_NAME]" at bounding box center [801, 227] width 541 height 27
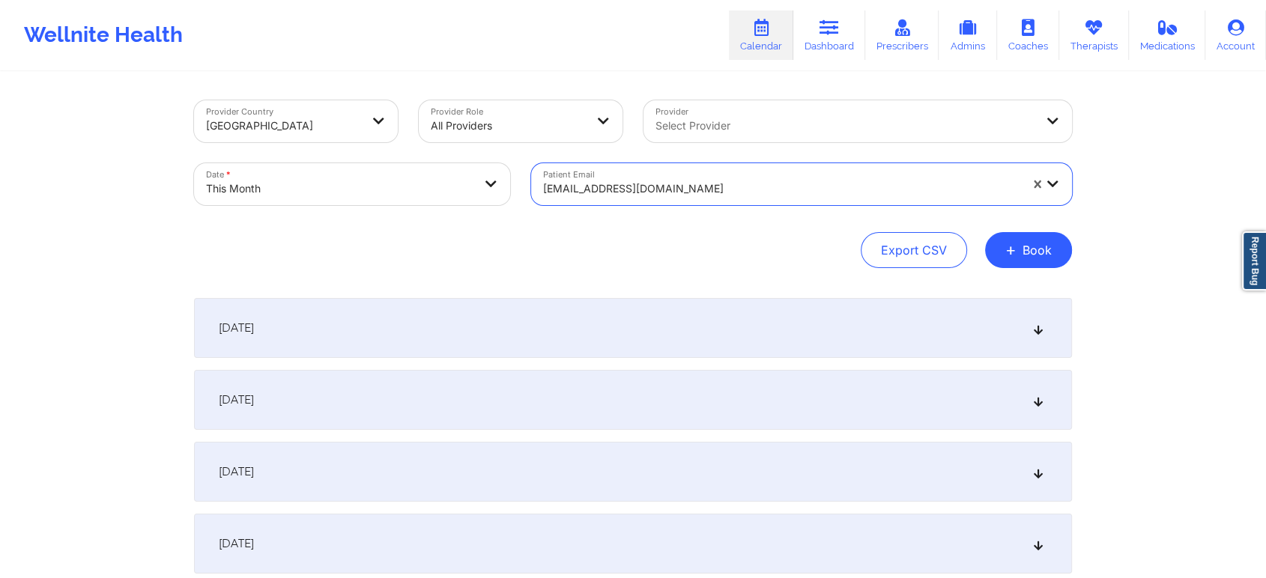
scroll to position [417, 0]
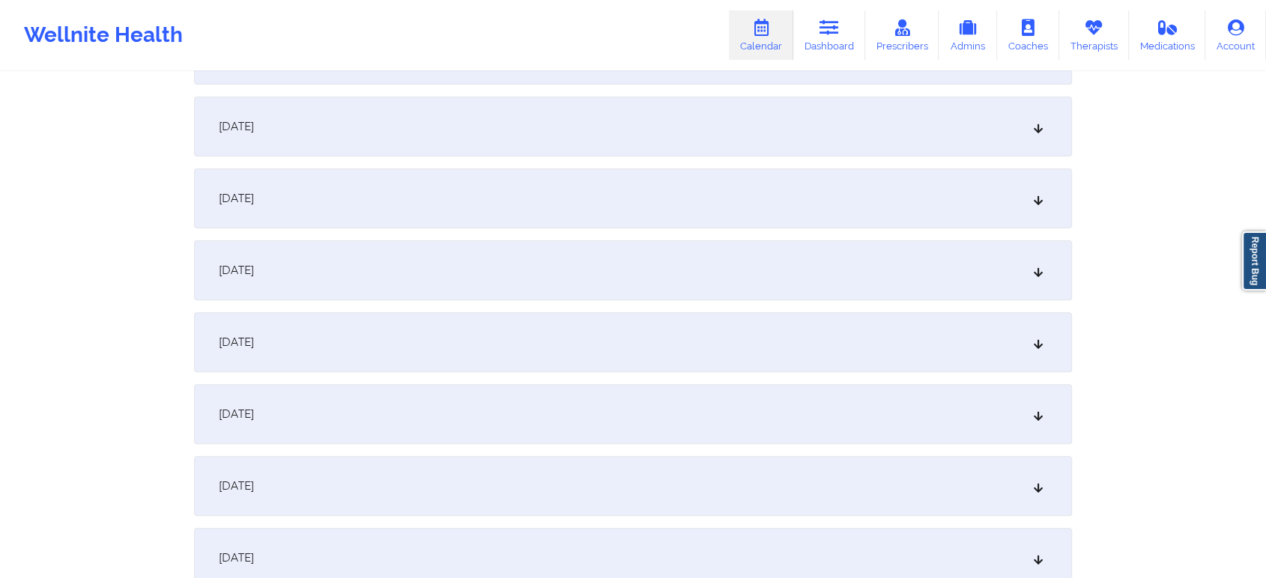
click at [485, 476] on div "[DATE]" at bounding box center [633, 486] width 878 height 60
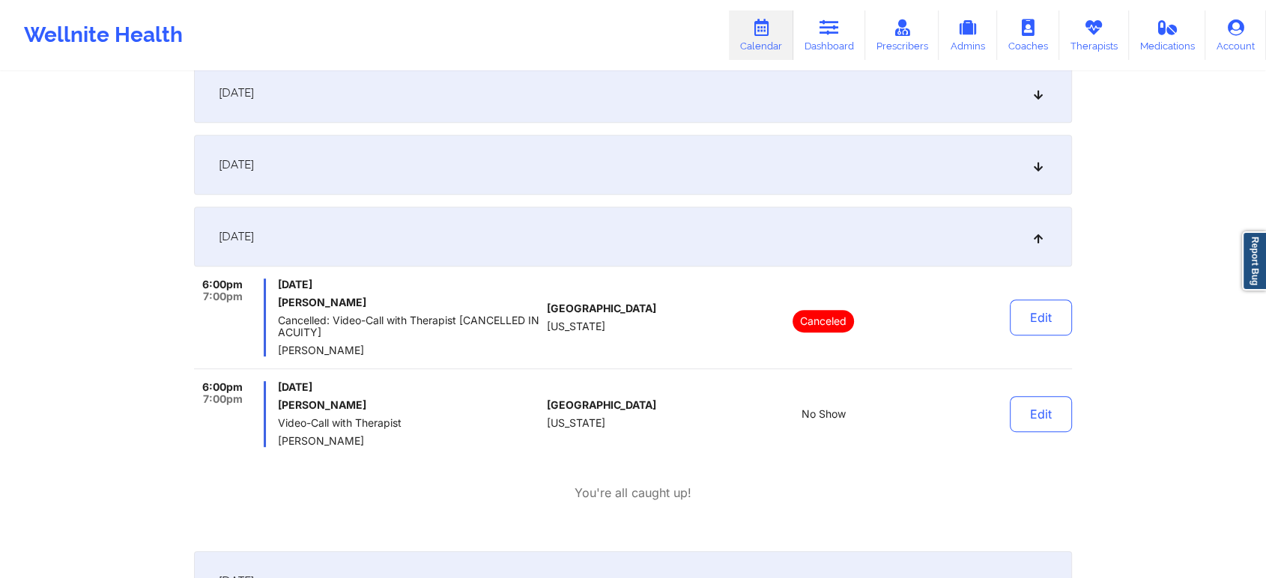
scroll to position [0, 0]
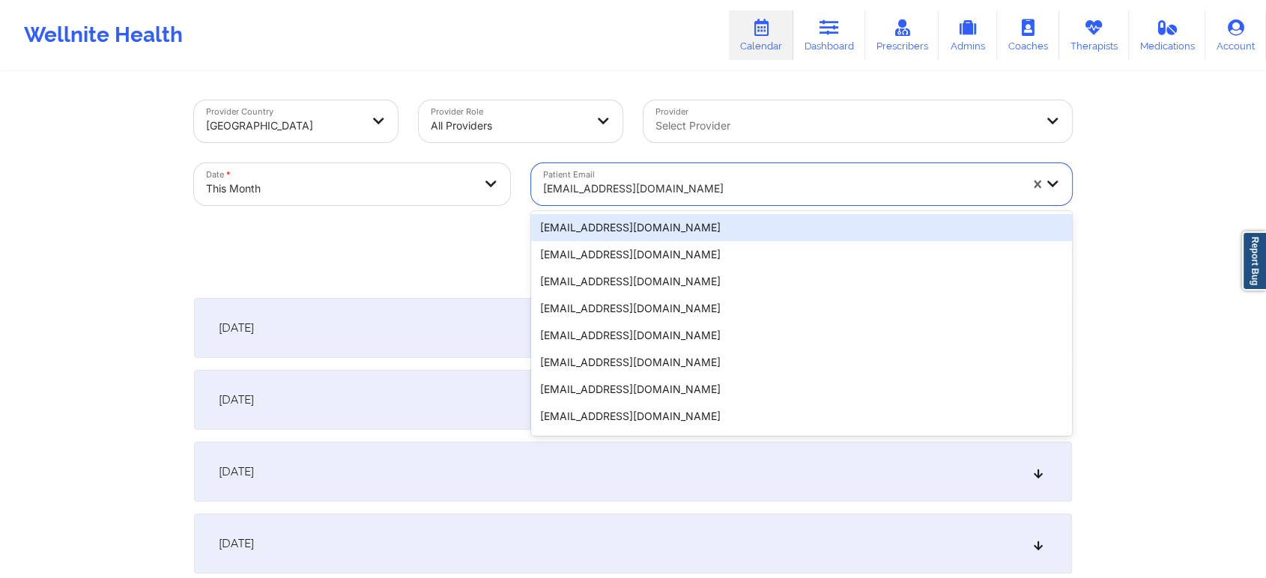
paste input "[PERSON_NAME][EMAIL_ADDRESS][PERSON_NAME][DOMAIN_NAME]"
click at [633, 195] on div at bounding box center [781, 189] width 476 height 18
type input "[PERSON_NAME][EMAIL_ADDRESS][PERSON_NAME][DOMAIN_NAME]"
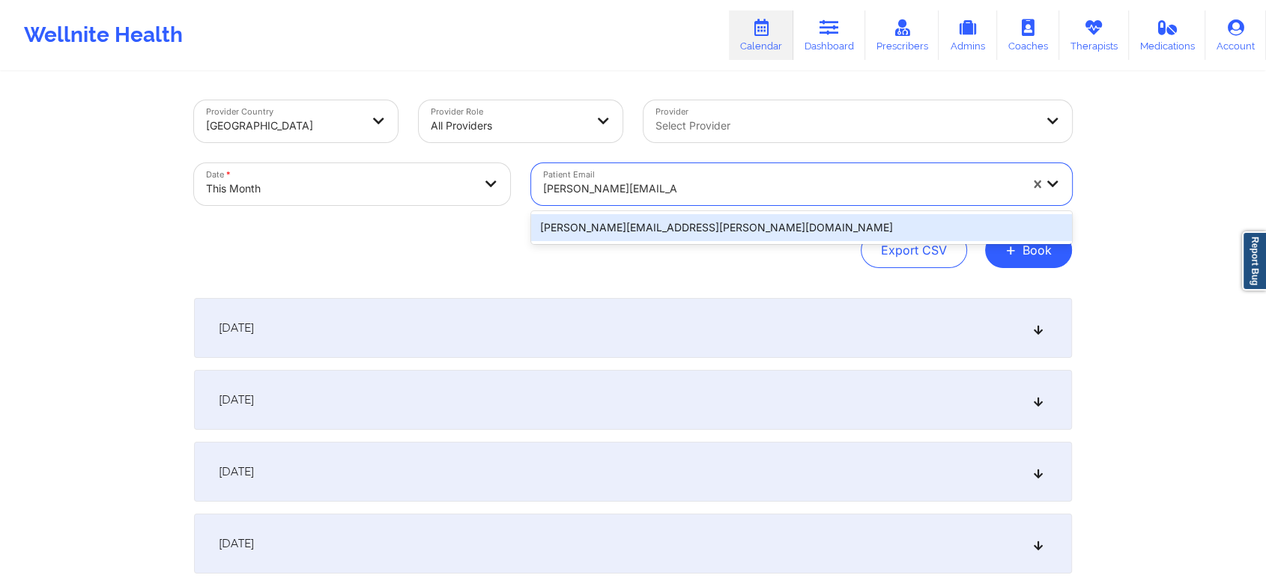
click at [681, 226] on div "[PERSON_NAME][EMAIL_ADDRESS][PERSON_NAME][DOMAIN_NAME]" at bounding box center [801, 227] width 541 height 27
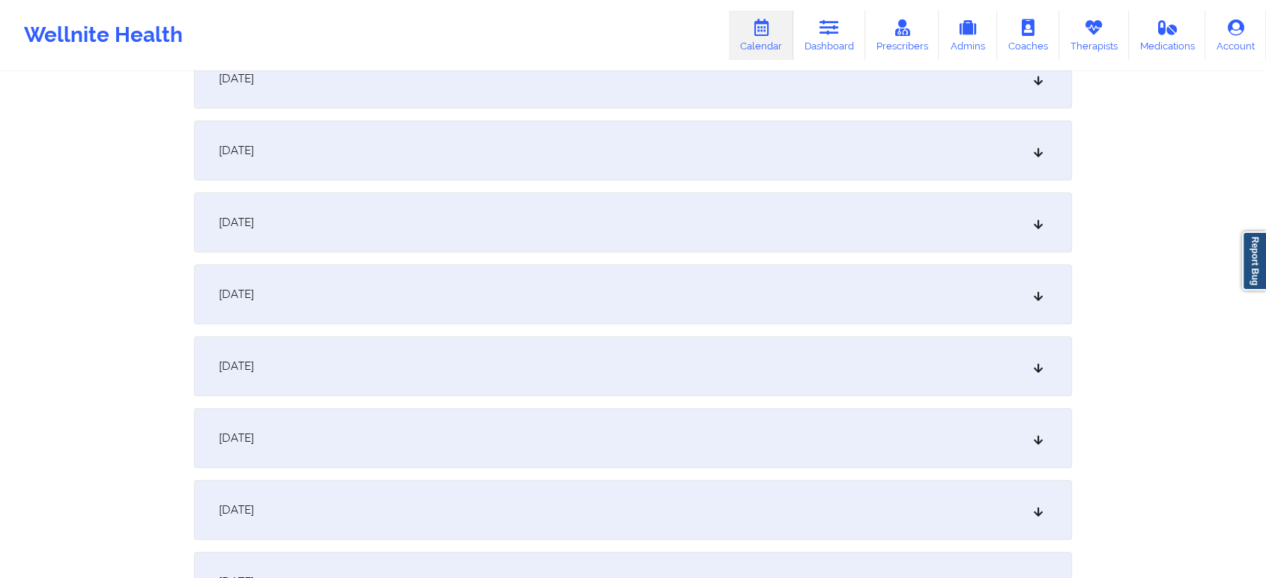
scroll to position [696, 0]
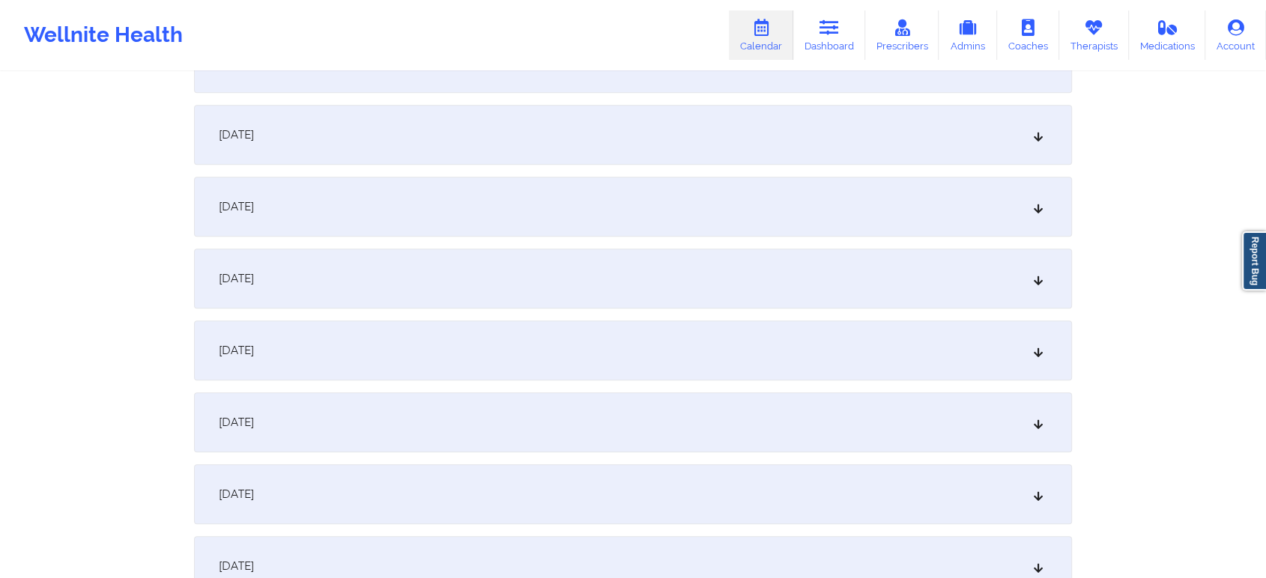
click at [458, 216] on div "[DATE]" at bounding box center [633, 207] width 878 height 60
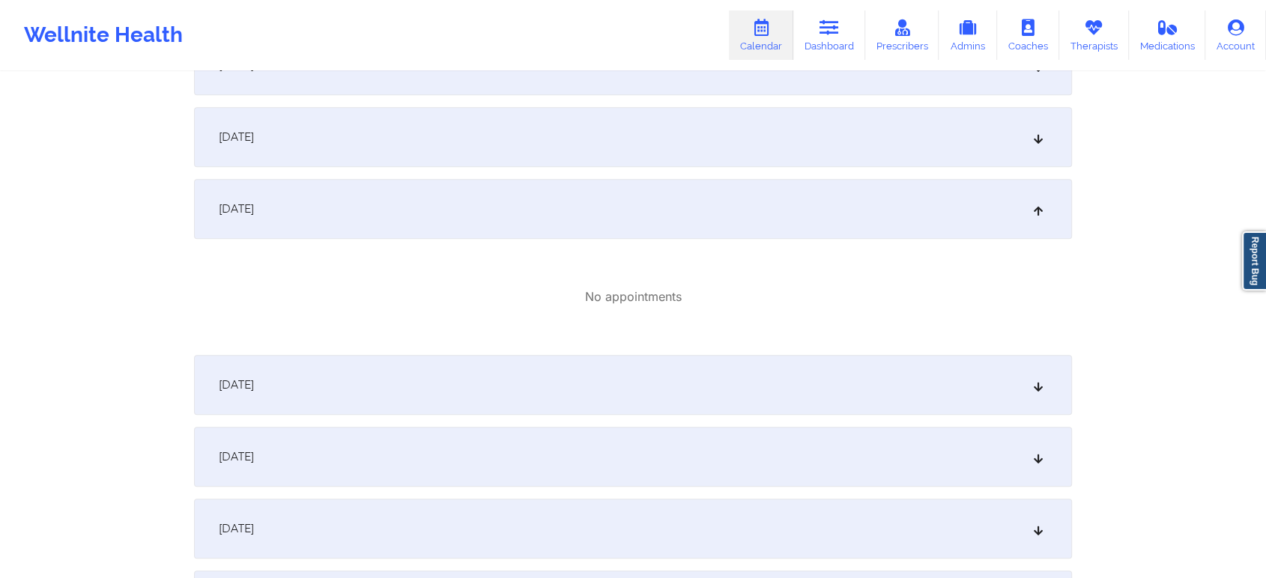
scroll to position [0, 0]
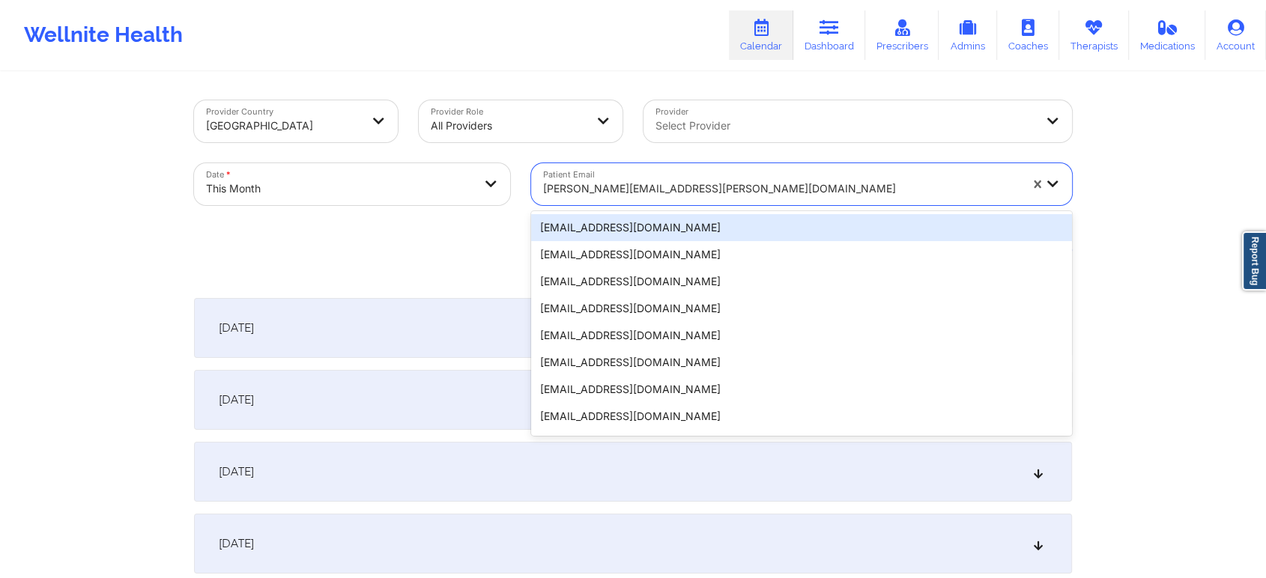
click at [606, 180] on div at bounding box center [781, 189] width 476 height 18
paste input "[EMAIL_ADDRESS][DOMAIN_NAME]"
type input "[EMAIL_ADDRESS][DOMAIN_NAME]"
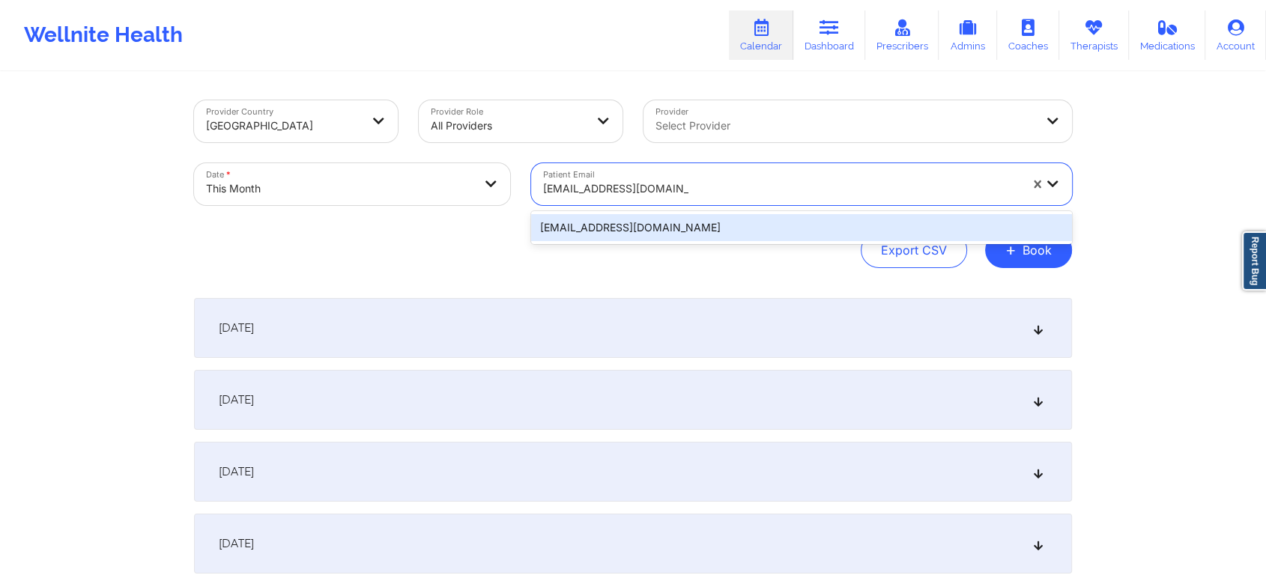
click at [649, 228] on div "[EMAIL_ADDRESS][DOMAIN_NAME]" at bounding box center [801, 227] width 541 height 27
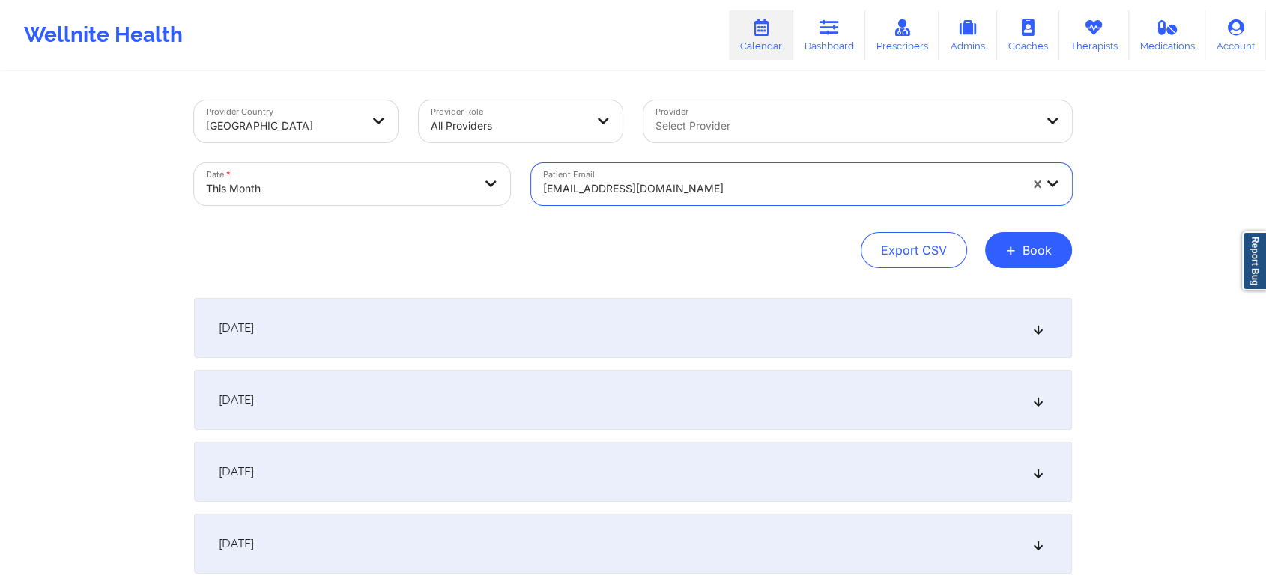
scroll to position [712, 0]
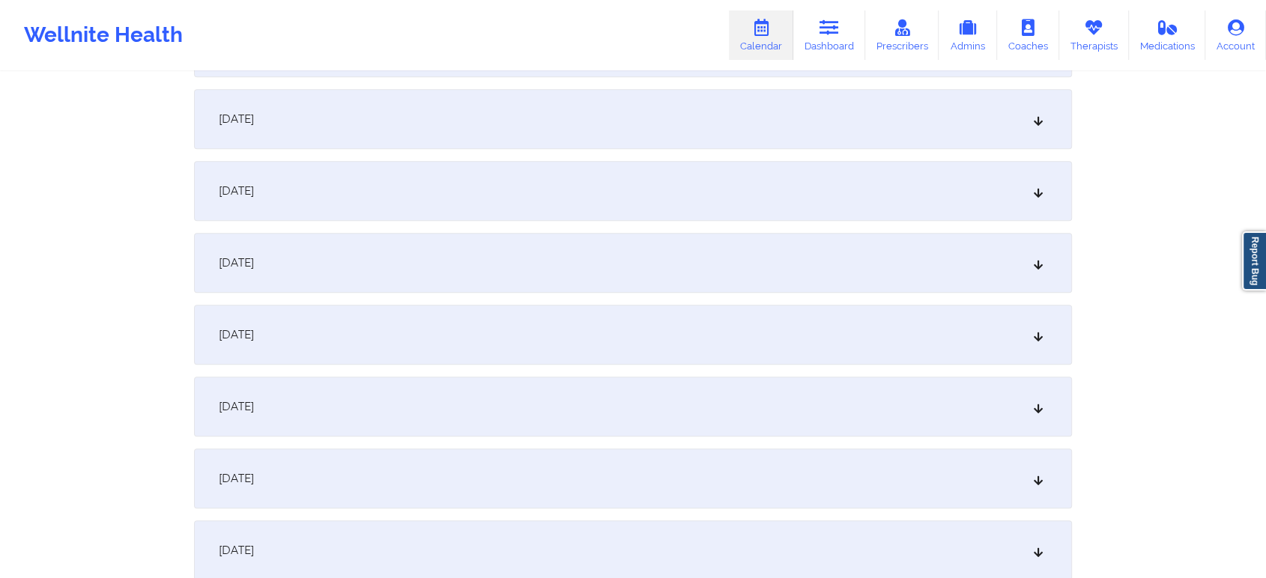
drag, startPoint x: 545, startPoint y: 189, endPoint x: 767, endPoint y: 166, distance: 222.8
click at [767, 166] on div "[DATE]" at bounding box center [633, 191] width 878 height 60
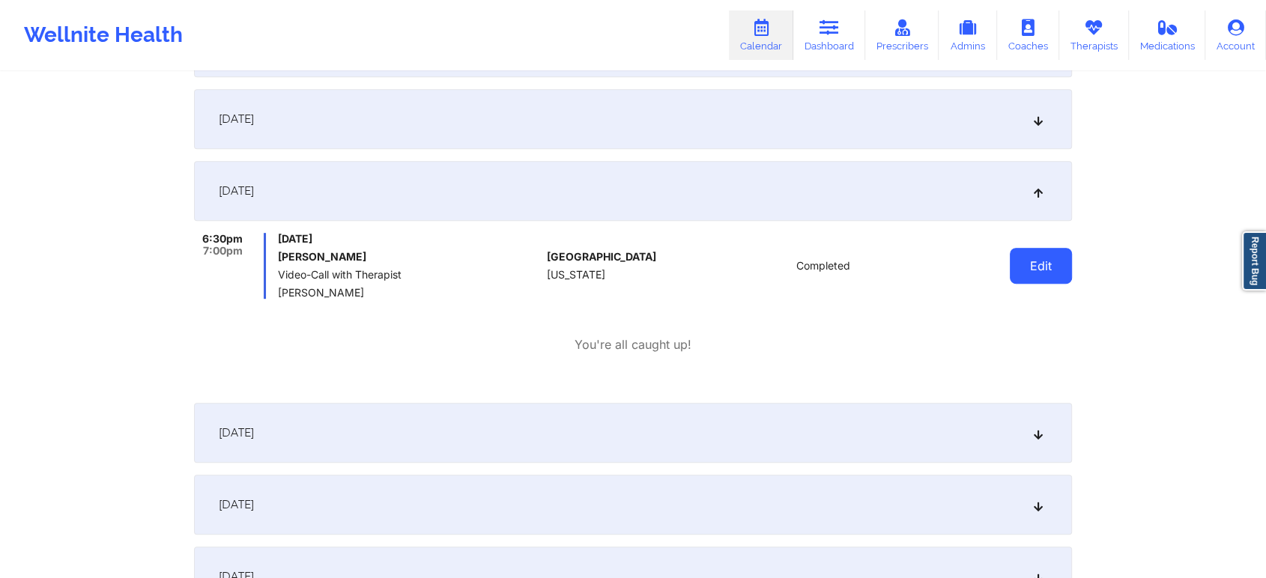
drag, startPoint x: 1043, startPoint y: 245, endPoint x: 1040, endPoint y: 256, distance: 11.6
click at [1040, 256] on div "Edit" at bounding box center [1002, 266] width 139 height 66
click at [1040, 256] on button "Edit" at bounding box center [1041, 266] width 62 height 36
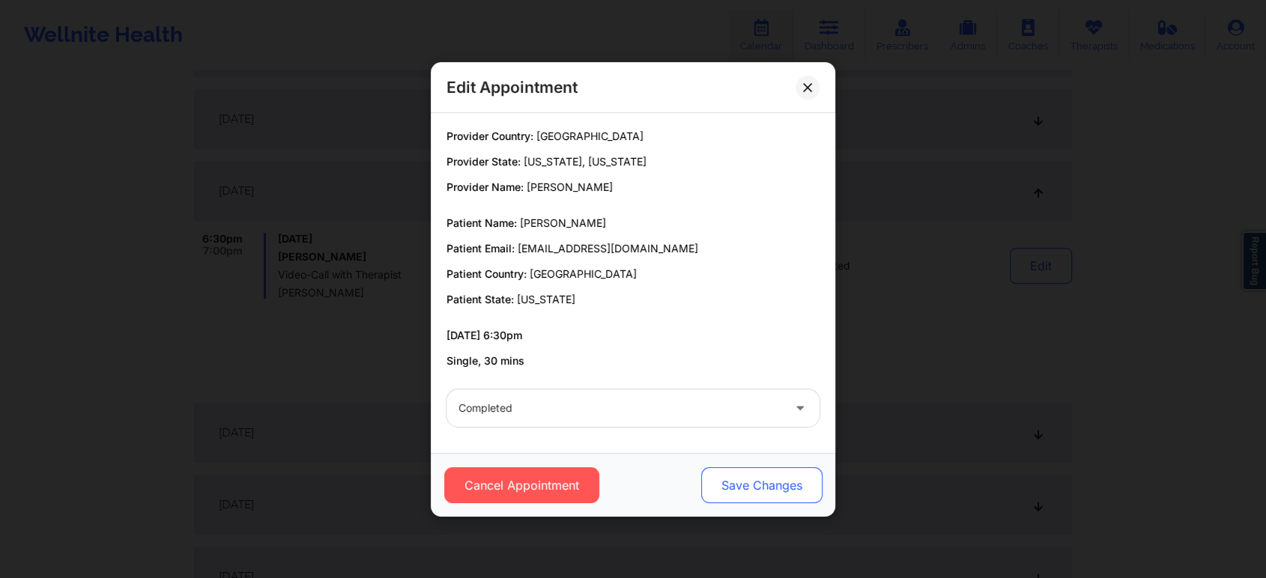
click at [735, 478] on button "Save Changes" at bounding box center [761, 485] width 121 height 36
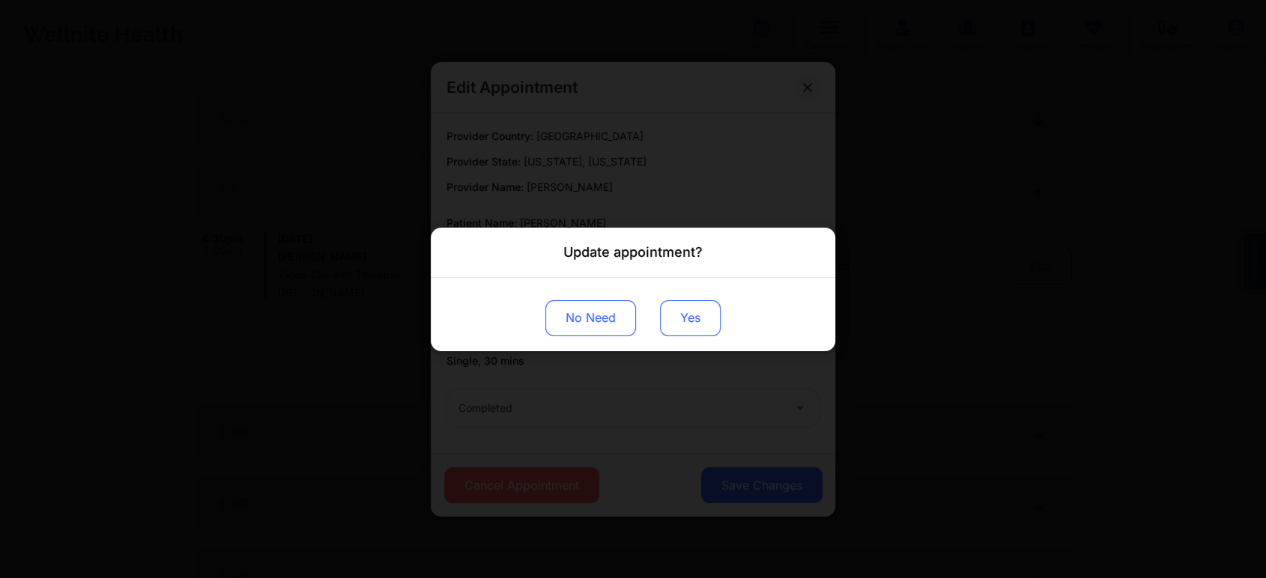
click at [682, 325] on button "Yes" at bounding box center [690, 318] width 61 height 36
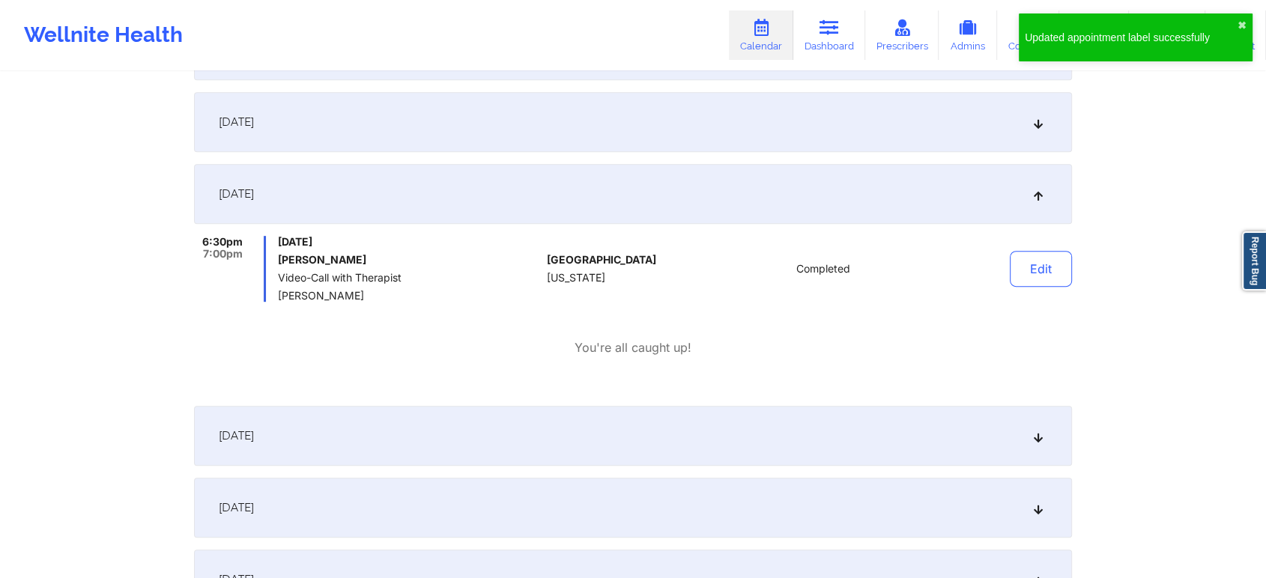
scroll to position [0, 0]
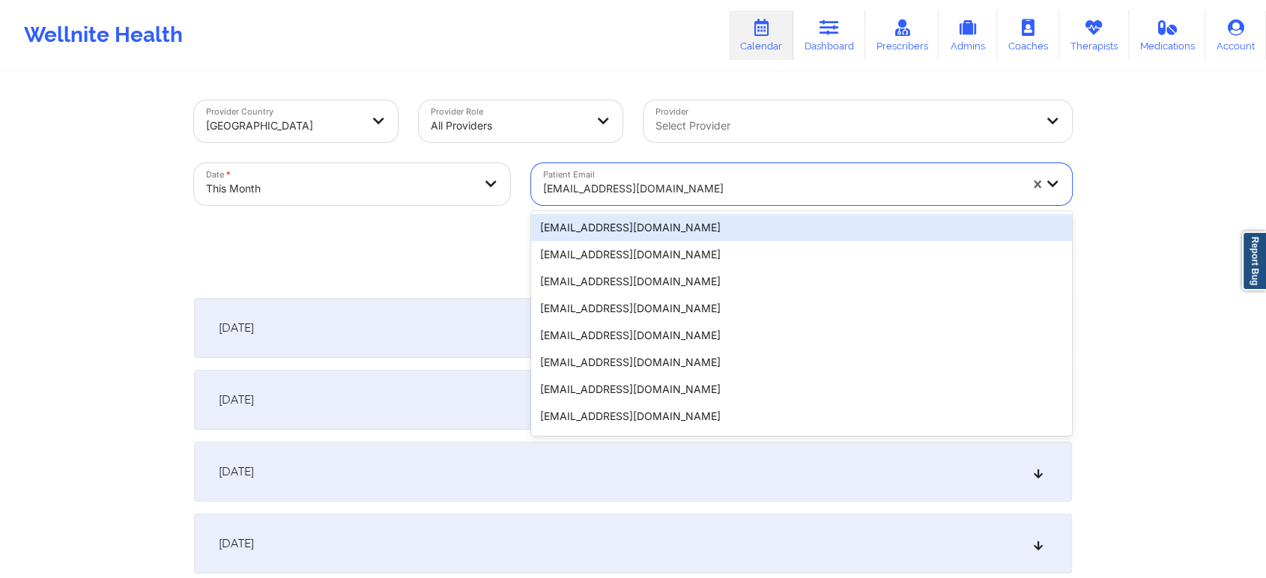
click at [628, 190] on div at bounding box center [781, 189] width 476 height 18
paste input "[EMAIL_ADDRESS][DOMAIN_NAME]"
type input "[EMAIL_ADDRESS][DOMAIN_NAME]"
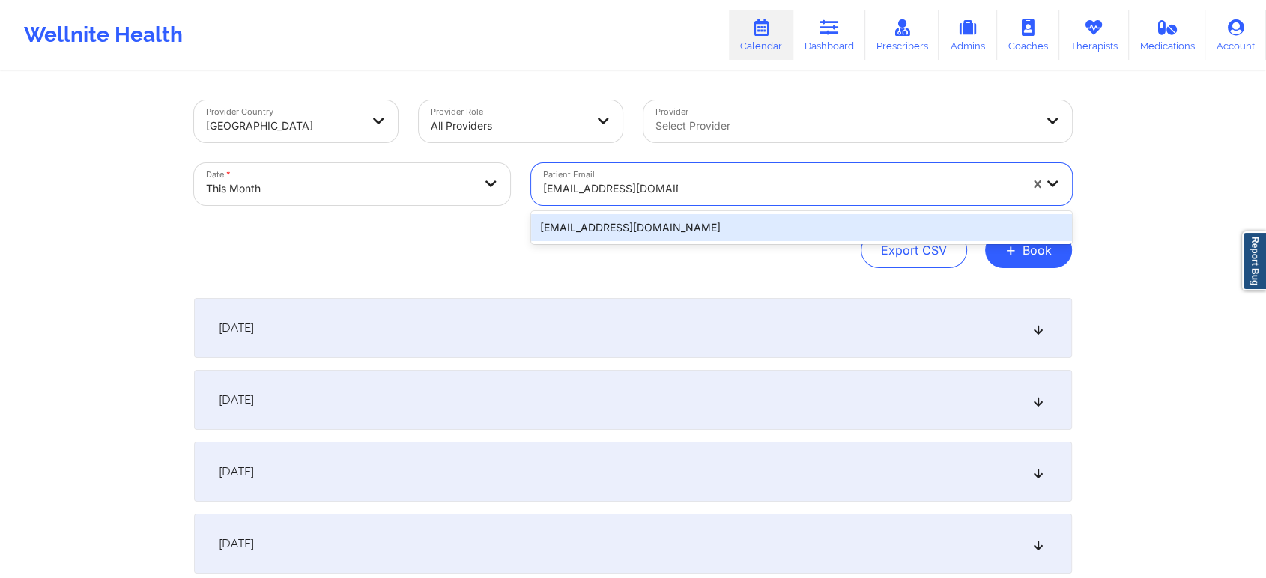
click at [665, 228] on div "[EMAIL_ADDRESS][DOMAIN_NAME]" at bounding box center [801, 227] width 541 height 27
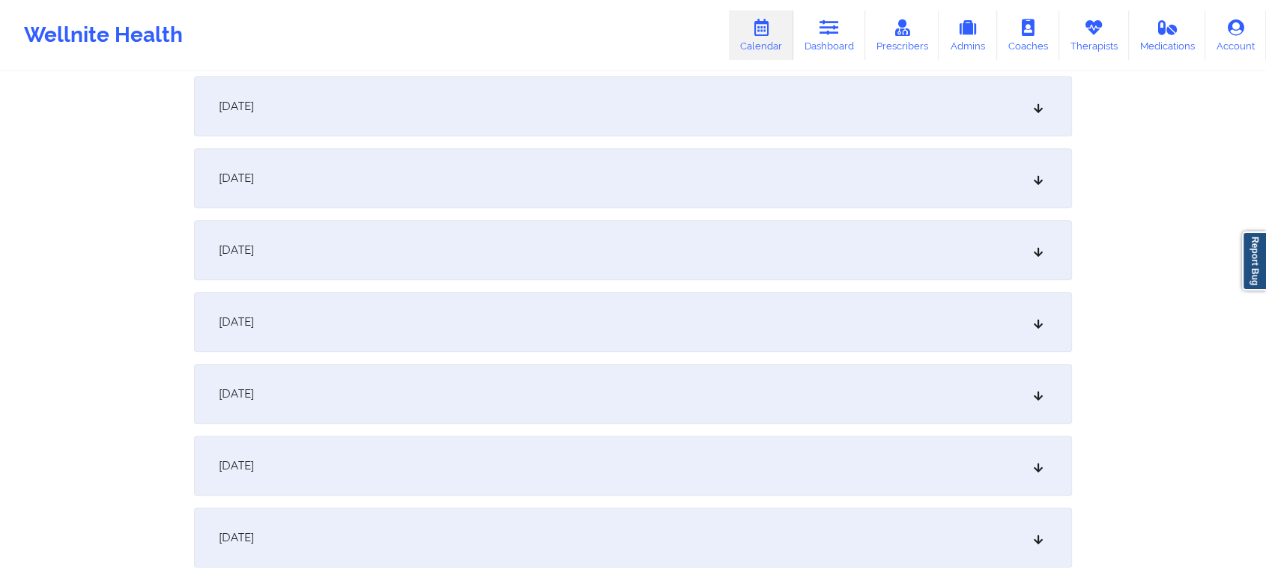
scroll to position [693, 0]
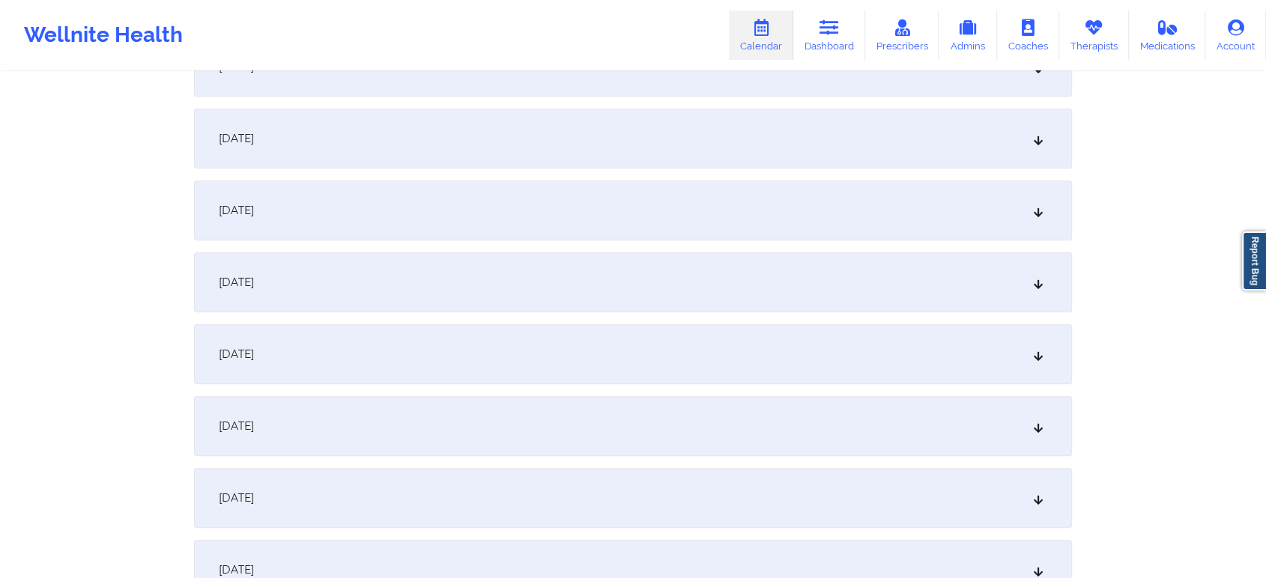
drag, startPoint x: 538, startPoint y: 208, endPoint x: 798, endPoint y: 275, distance: 269.0
click at [547, 180] on div "[DATE]" at bounding box center [633, 210] width 878 height 60
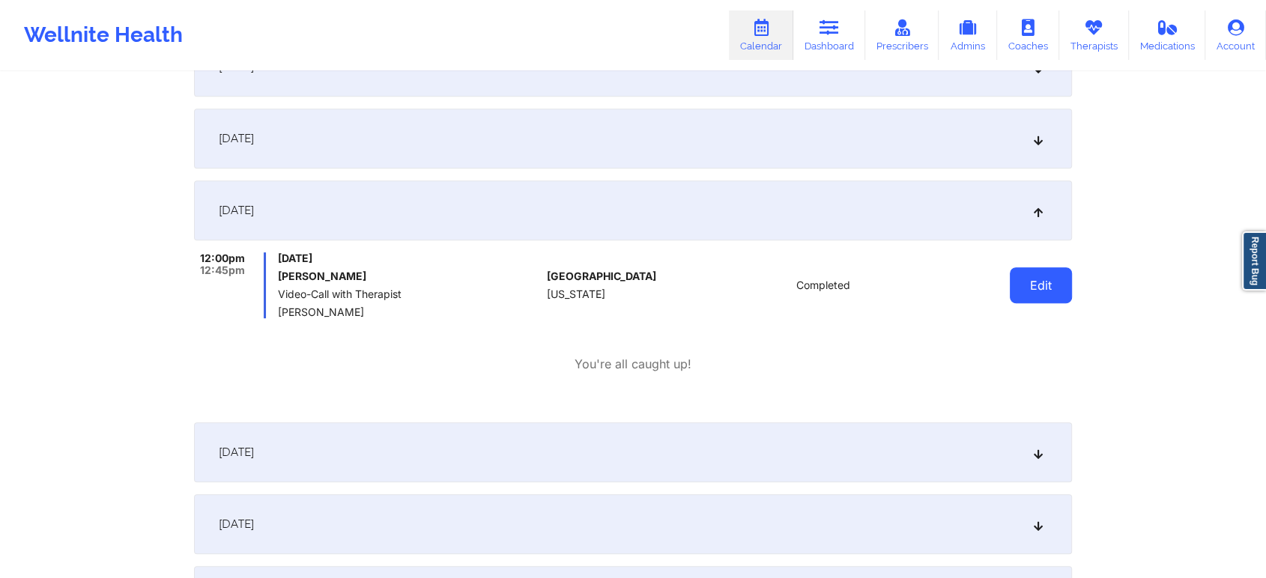
click at [1015, 270] on button "Edit" at bounding box center [1041, 285] width 62 height 36
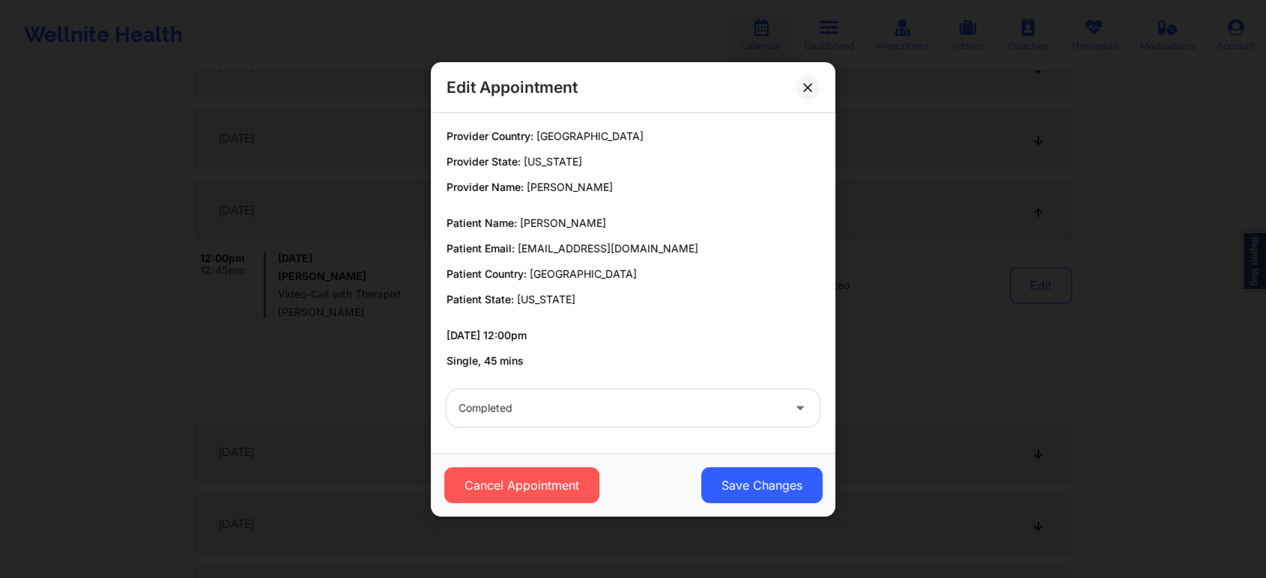
click at [782, 464] on div "Cancel Appointment Save Changes" at bounding box center [633, 485] width 404 height 64
click at [768, 482] on button "Save Changes" at bounding box center [761, 485] width 121 height 36
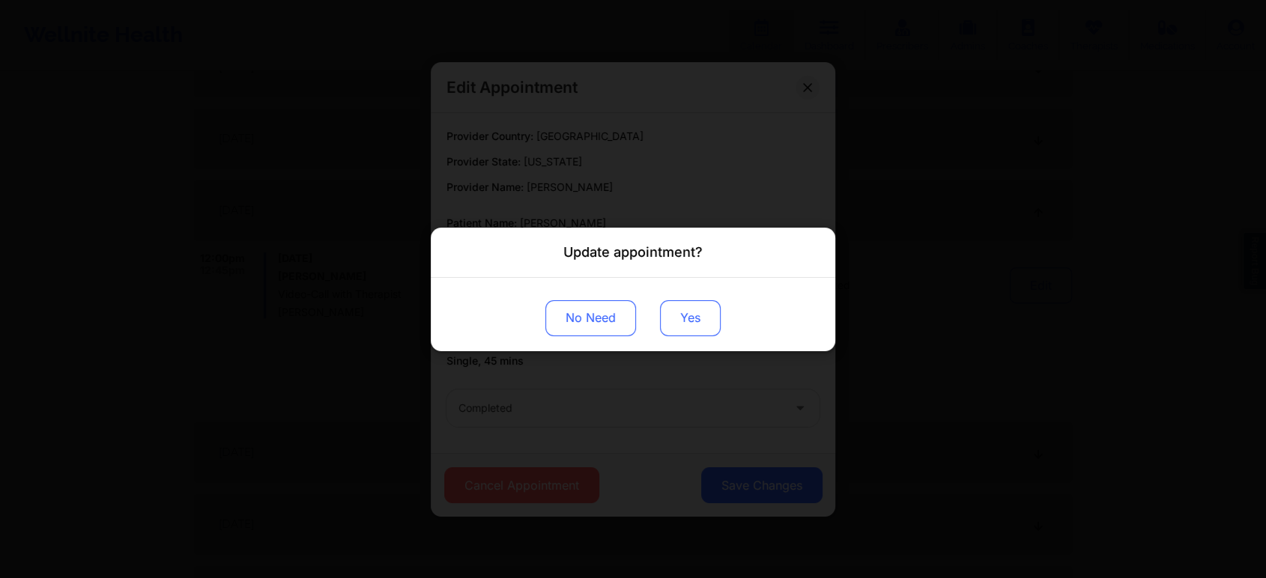
click at [703, 309] on button "Yes" at bounding box center [690, 318] width 61 height 36
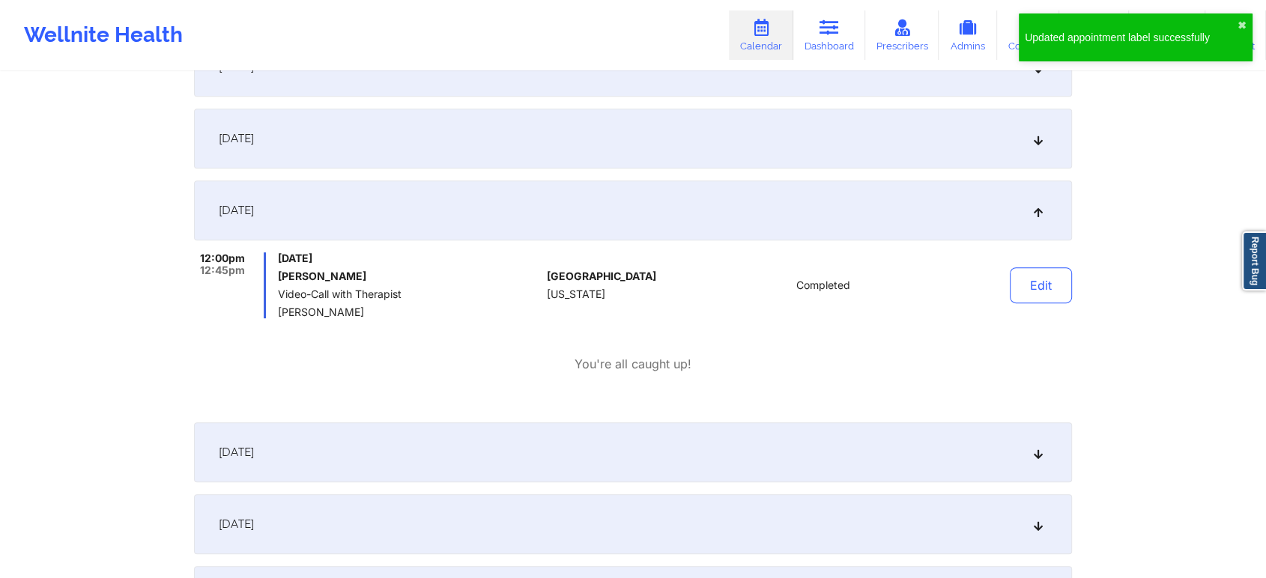
scroll to position [0, 0]
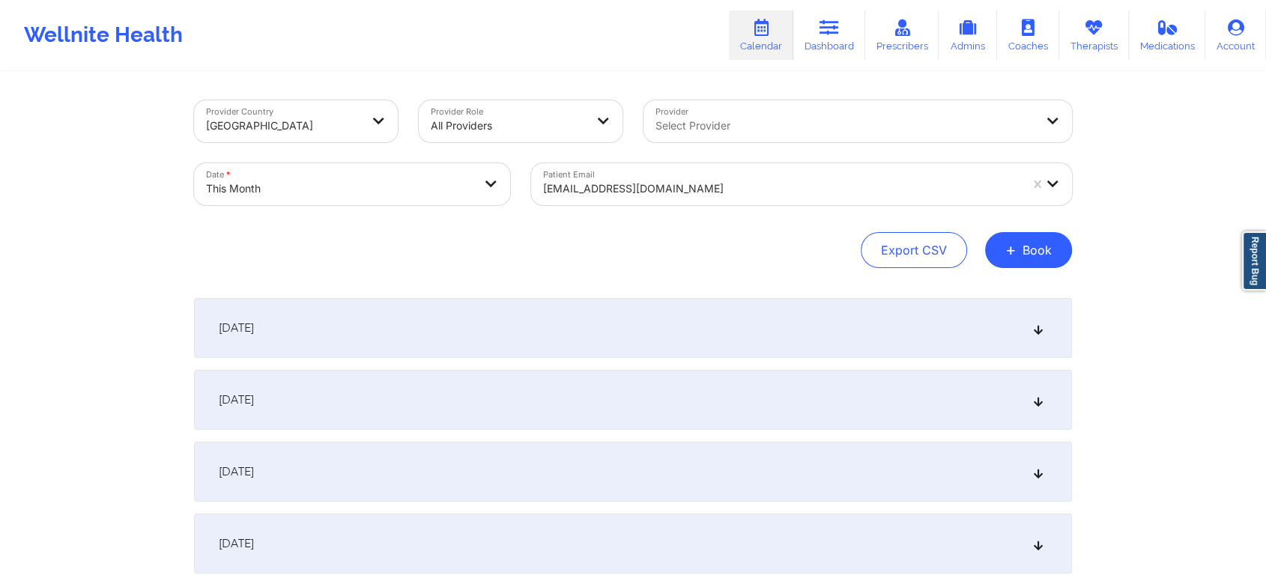
click at [612, 177] on div "[EMAIL_ADDRESS][DOMAIN_NAME]" at bounding box center [781, 188] width 476 height 33
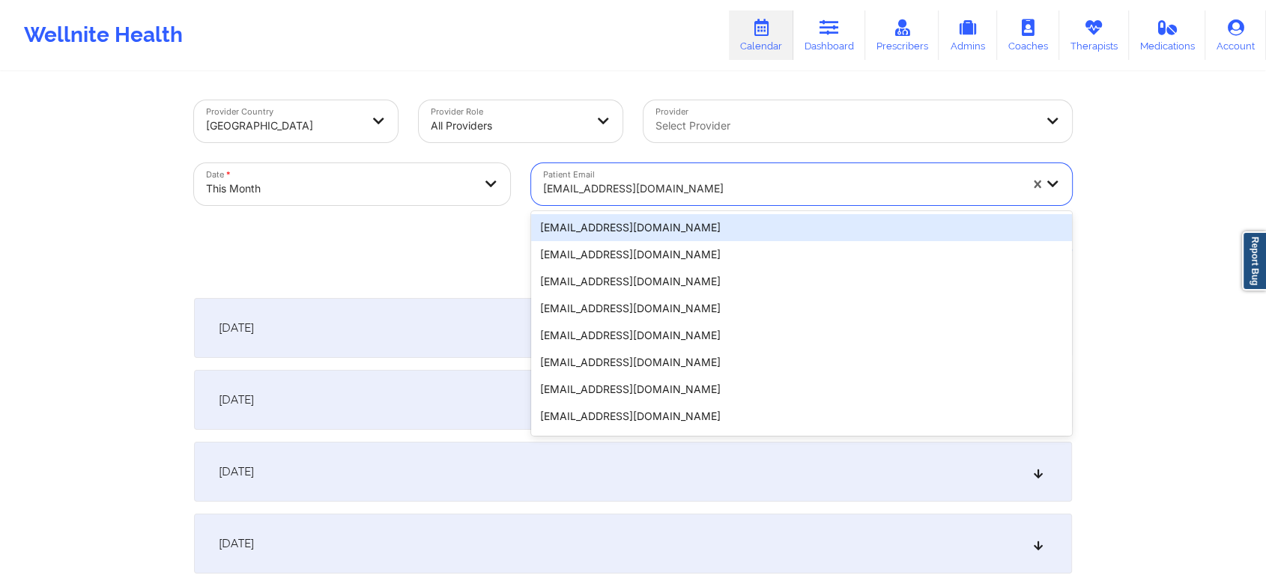
paste input "[EMAIL_ADDRESS][DOMAIN_NAME]"
type input "[EMAIL_ADDRESS][DOMAIN_NAME]"
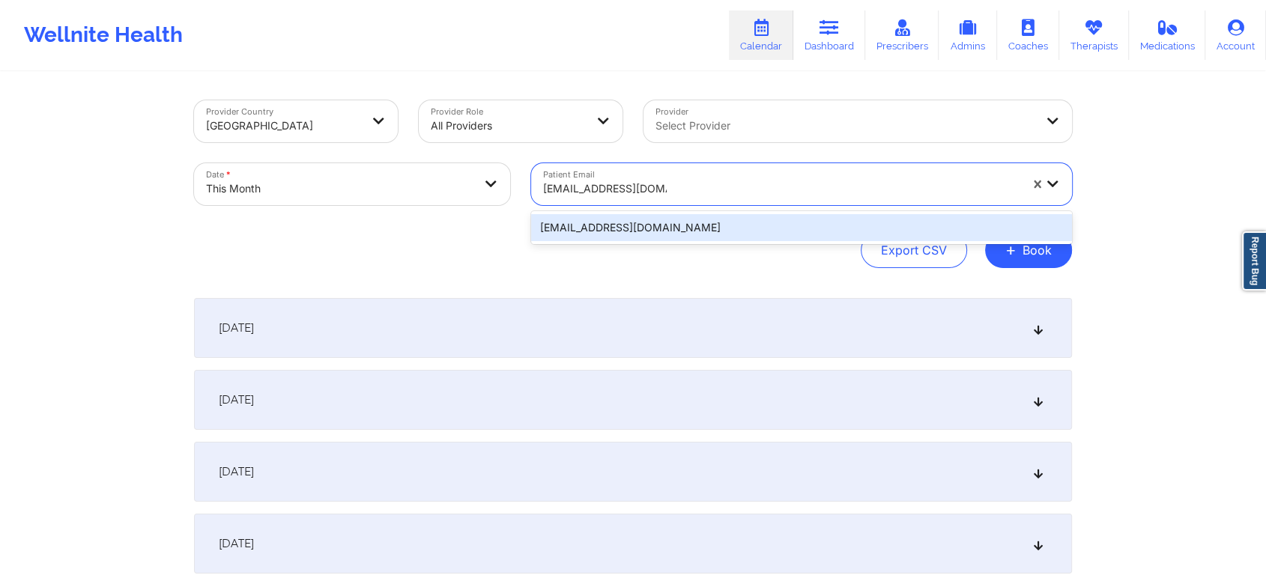
click at [631, 214] on div "[EMAIL_ADDRESS][DOMAIN_NAME]" at bounding box center [801, 227] width 541 height 27
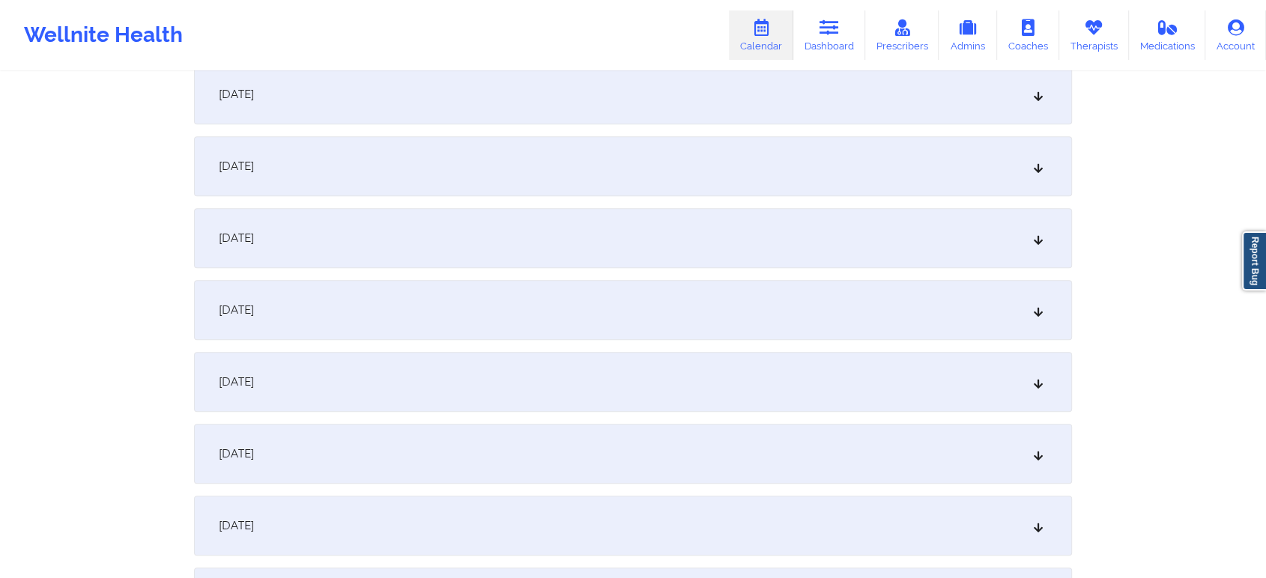
scroll to position [606, 0]
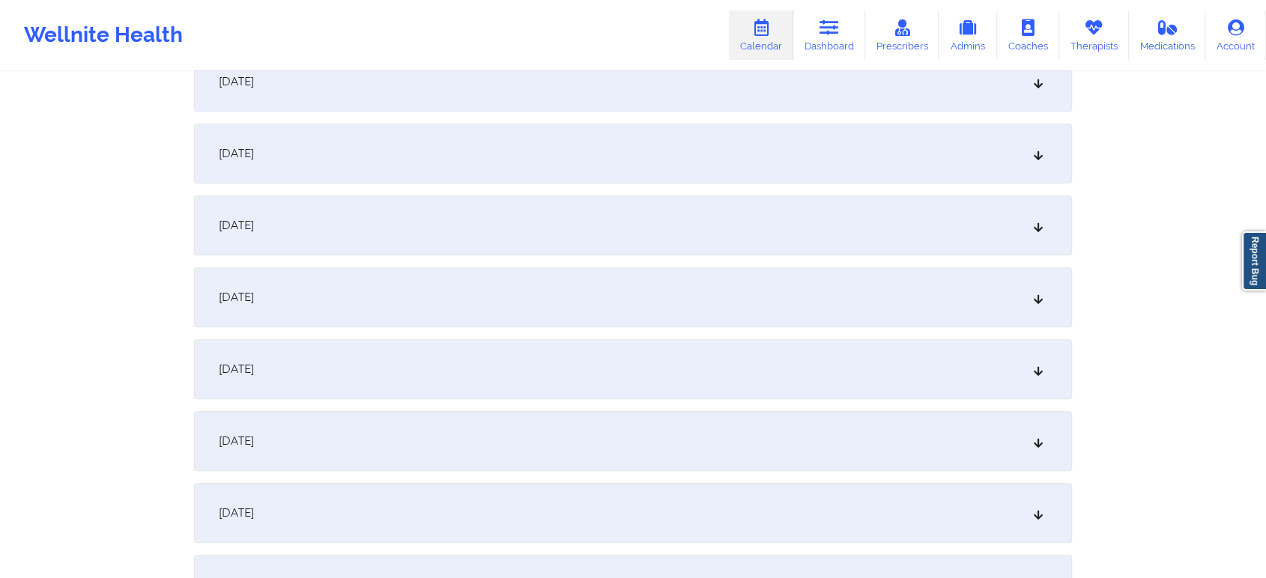
drag, startPoint x: 697, startPoint y: 294, endPoint x: 884, endPoint y: 264, distance: 188.9
click at [866, 289] on div "[DATE]" at bounding box center [633, 297] width 878 height 60
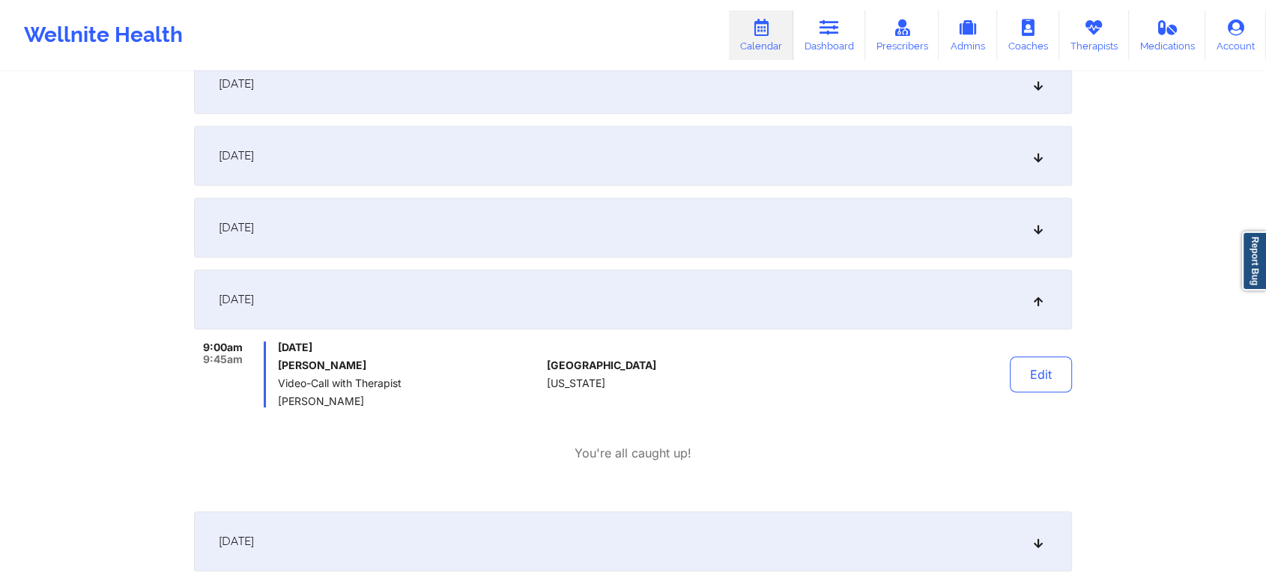
scroll to position [0, 0]
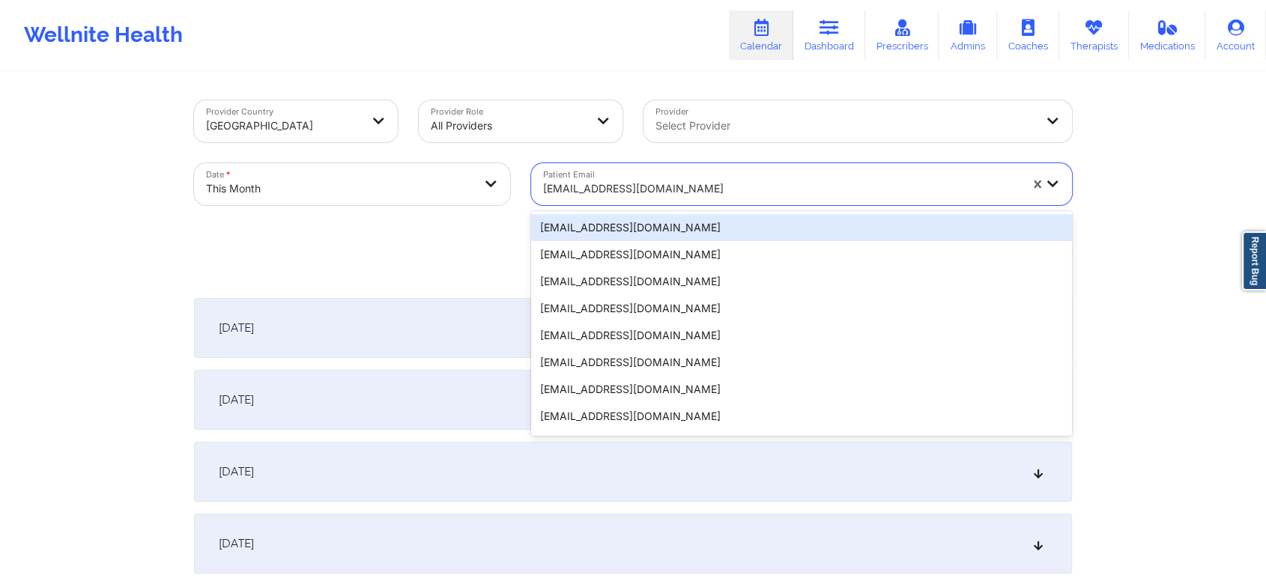
click at [641, 186] on div at bounding box center [781, 189] width 476 height 18
paste input "[EMAIL_ADDRESS][DOMAIN_NAME]"
type input "[EMAIL_ADDRESS][DOMAIN_NAME]"
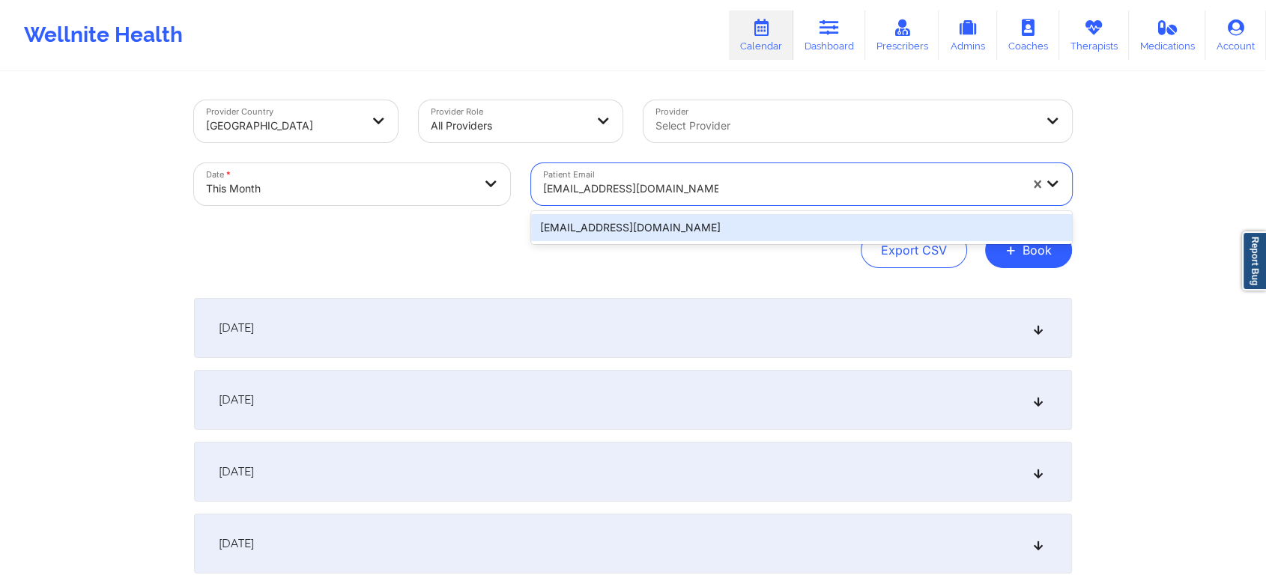
click at [690, 236] on div "[EMAIL_ADDRESS][DOMAIN_NAME]" at bounding box center [801, 227] width 541 height 27
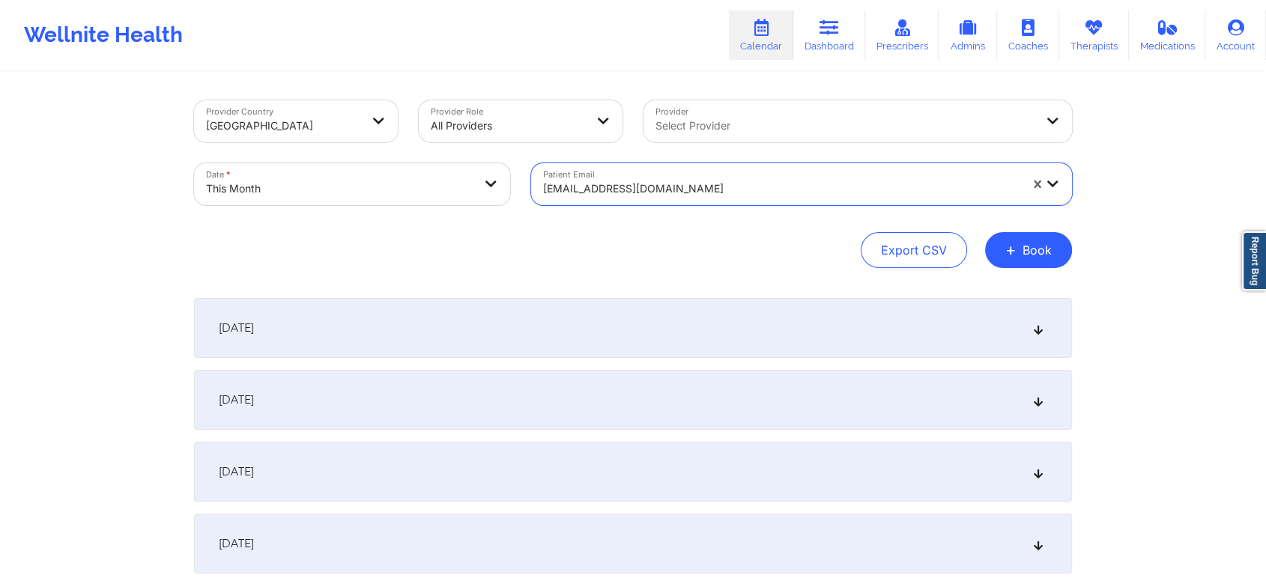
scroll to position [741, 0]
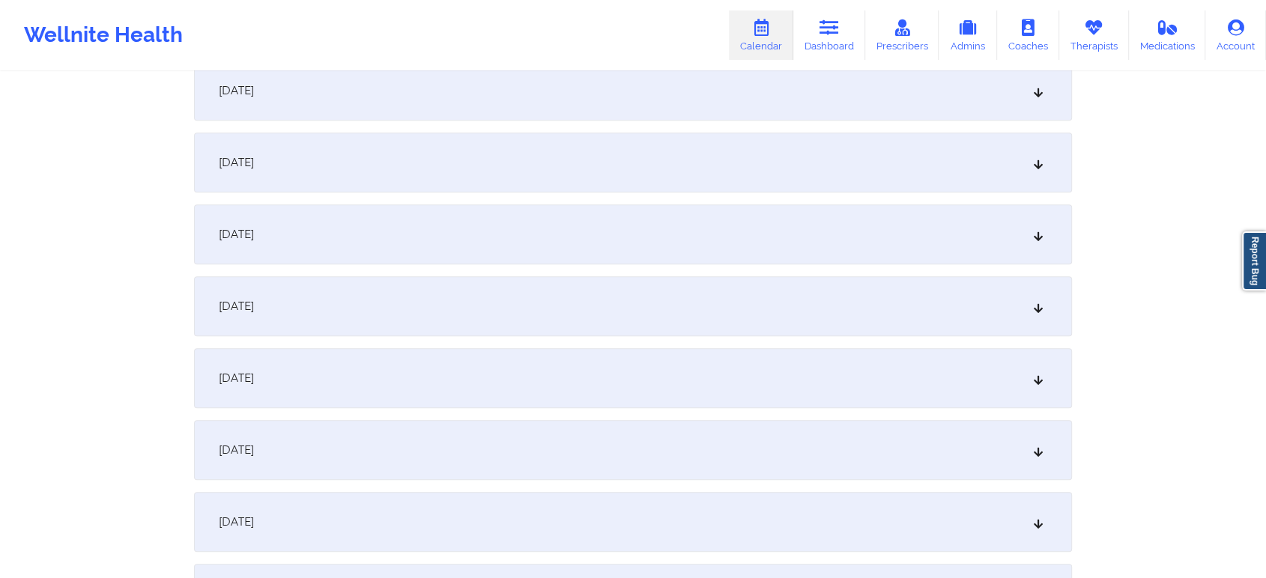
click at [494, 170] on div "[DATE]" at bounding box center [633, 163] width 878 height 60
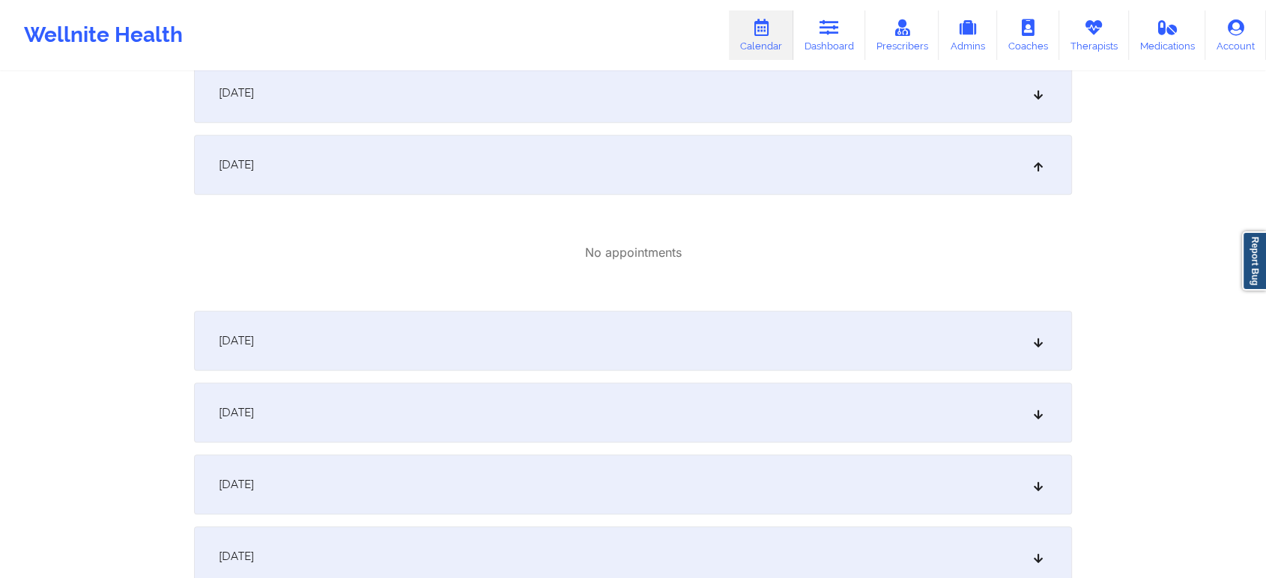
scroll to position [0, 0]
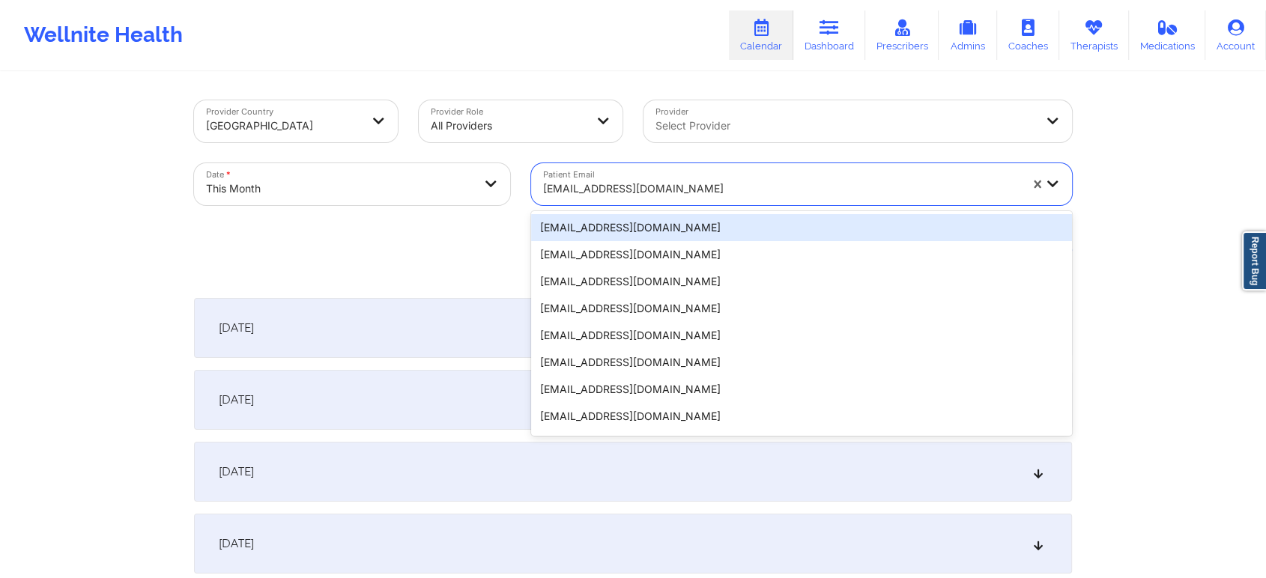
click at [657, 185] on div at bounding box center [781, 189] width 476 height 18
paste input "[EMAIL_ADDRESS][DOMAIN_NAME]"
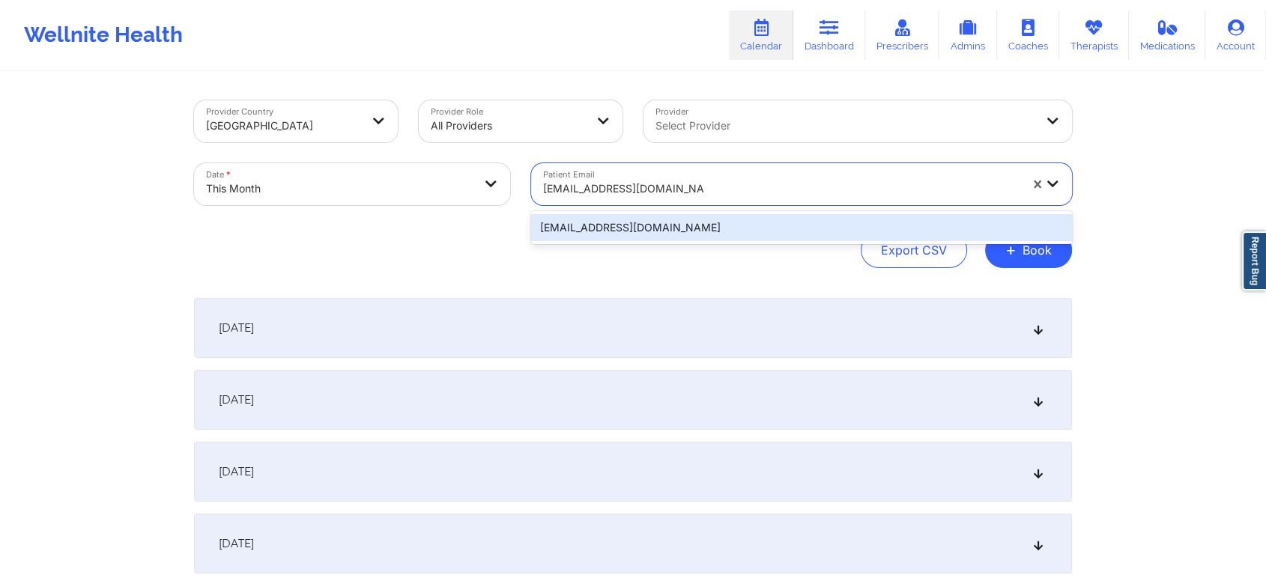
type input "[EMAIL_ADDRESS][DOMAIN_NAME]"
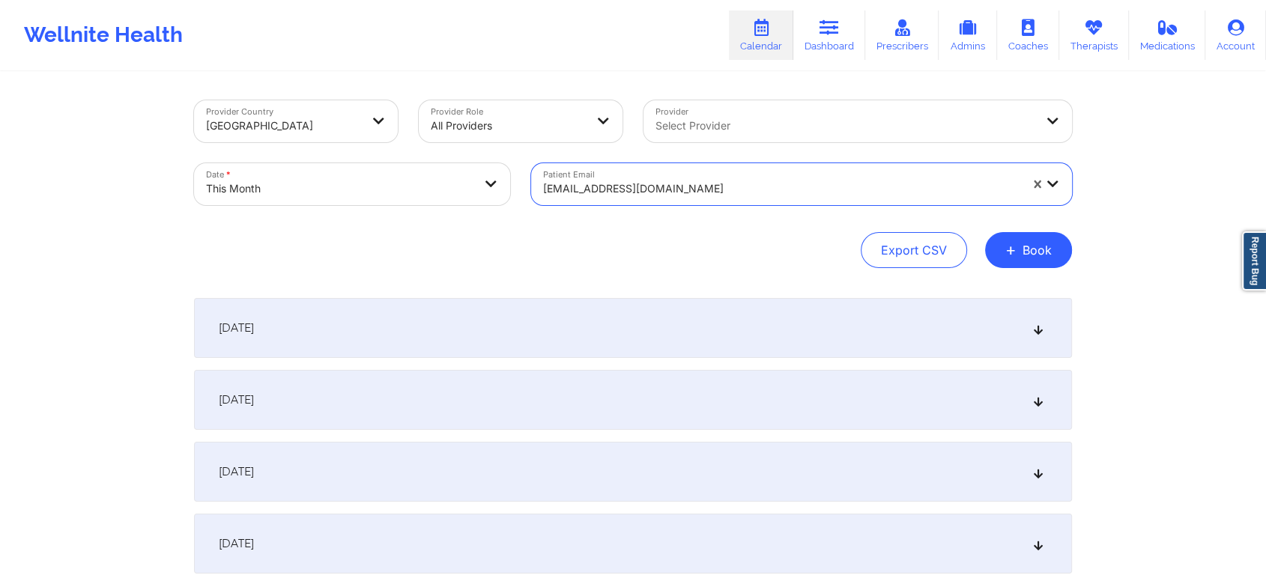
paste input "[EMAIL_ADDRESS][DOMAIN_NAME]"
type input "[EMAIL_ADDRESS][DOMAIN_NAME]"
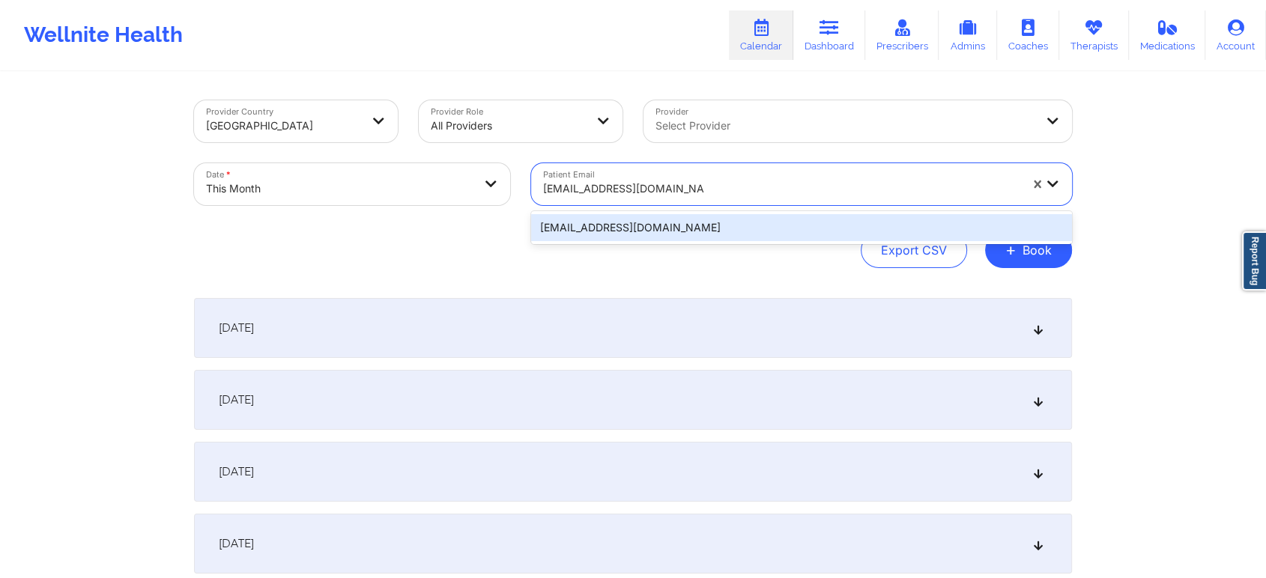
click at [777, 240] on div "[EMAIL_ADDRESS][DOMAIN_NAME]" at bounding box center [801, 227] width 541 height 27
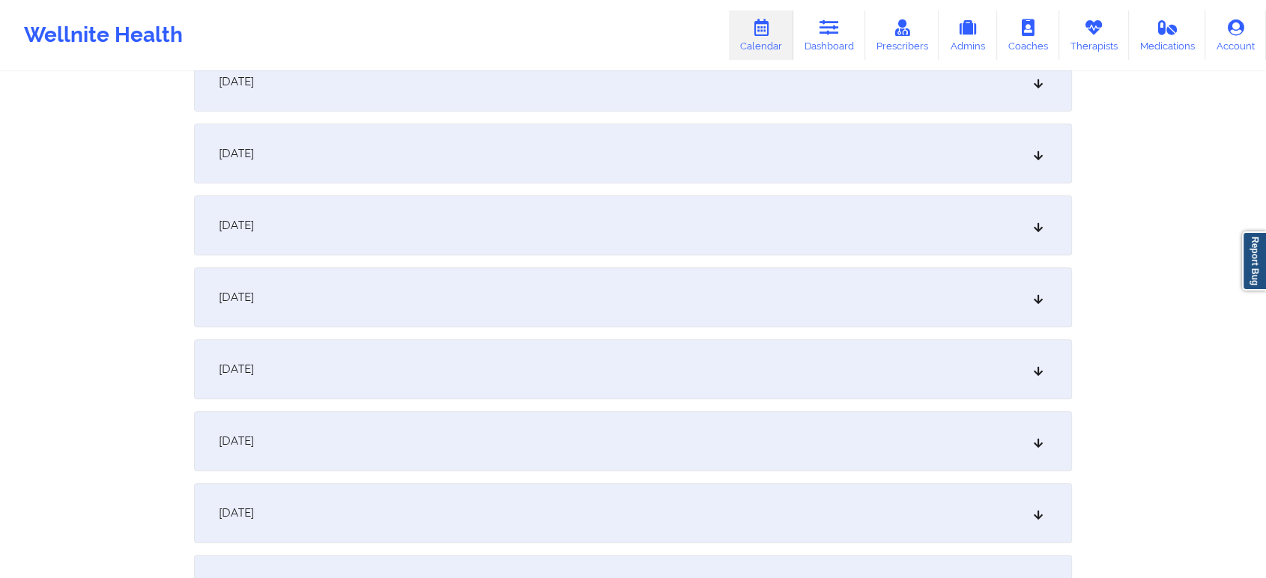
scroll to position [465, 0]
click at [664, 437] on div "[DATE]" at bounding box center [633, 438] width 878 height 60
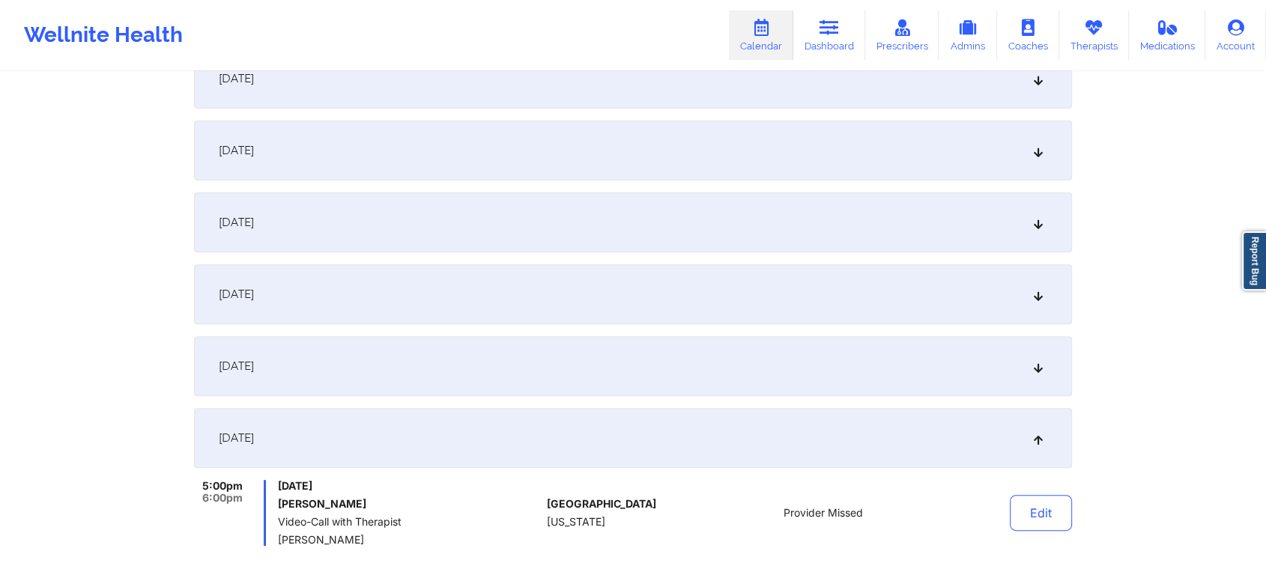
scroll to position [0, 0]
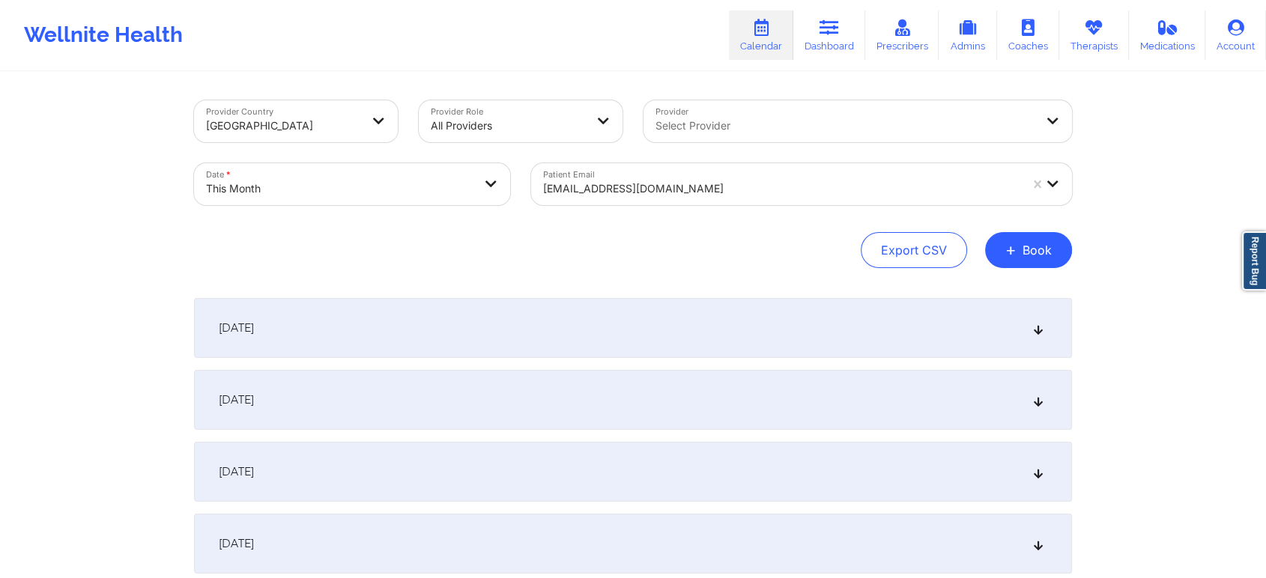
click at [641, 207] on div "Patient Email [EMAIL_ADDRESS][DOMAIN_NAME]" at bounding box center [801, 184] width 562 height 63
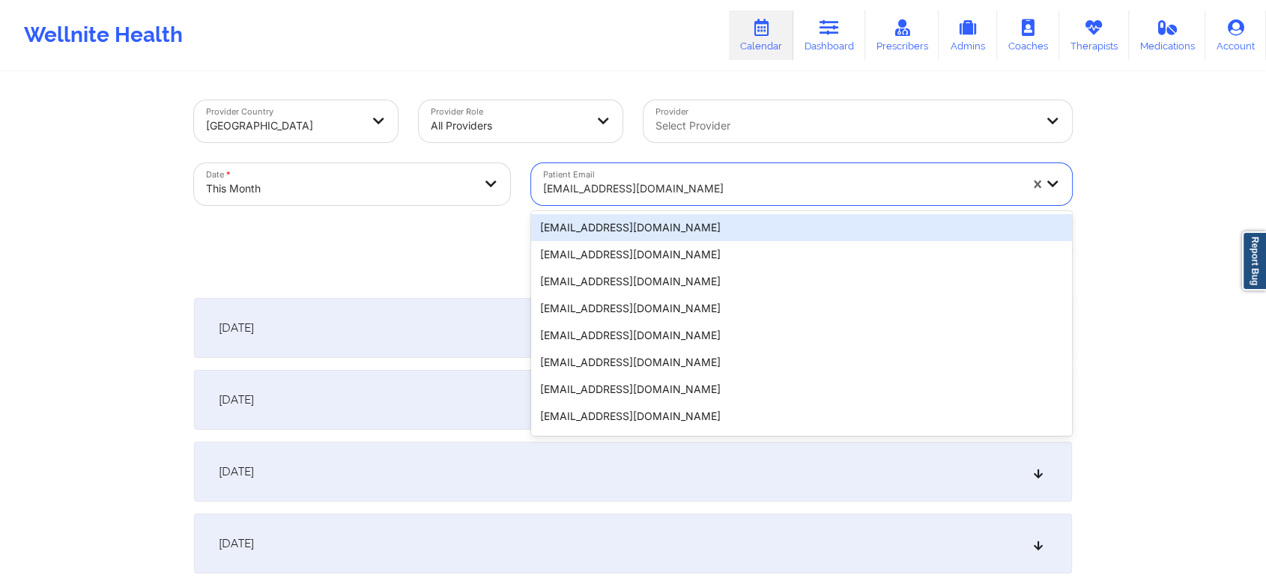
click at [659, 199] on div "[EMAIL_ADDRESS][DOMAIN_NAME]" at bounding box center [781, 188] width 476 height 33
paste input "[EMAIL_ADDRESS][DOMAIN_NAME]"
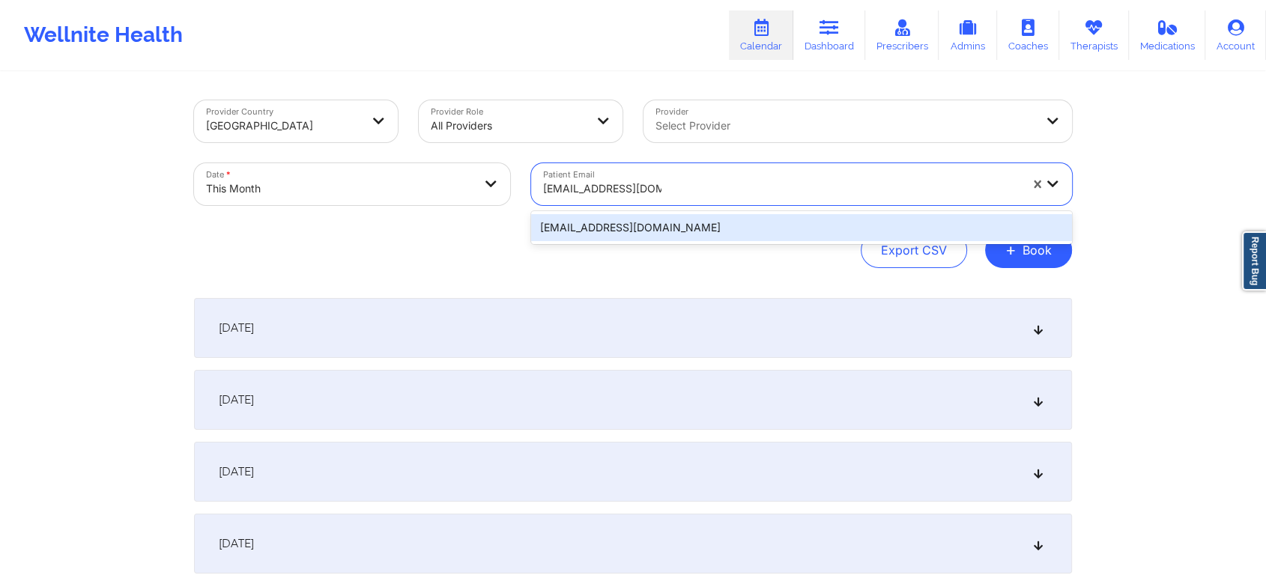
drag, startPoint x: 679, startPoint y: 232, endPoint x: 1206, endPoint y: 106, distance: 542.8
paste input "[EMAIL_ADDRESS][DOMAIN_NAME]"
type input "[EMAIL_ADDRESS]@[DOMAIN_NAME]"
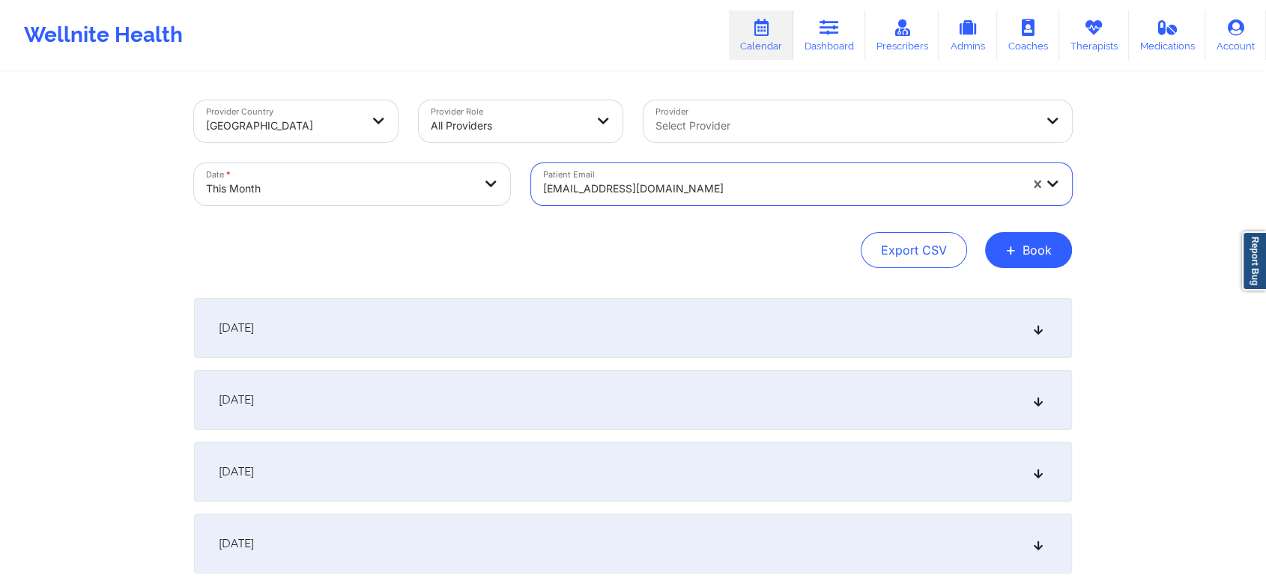
drag, startPoint x: 786, startPoint y: 182, endPoint x: 503, endPoint y: 167, distance: 283.5
click at [503, 167] on div "Provider Country [GEOGRAPHIC_DATA] Provider Role All Providers Provider Select …" at bounding box center [632, 153] width 899 height 126
paste input "[EMAIL_ADDRESS][DOMAIN_NAME]"
type input "[EMAIL_ADDRESS][DOMAIN_NAME]"
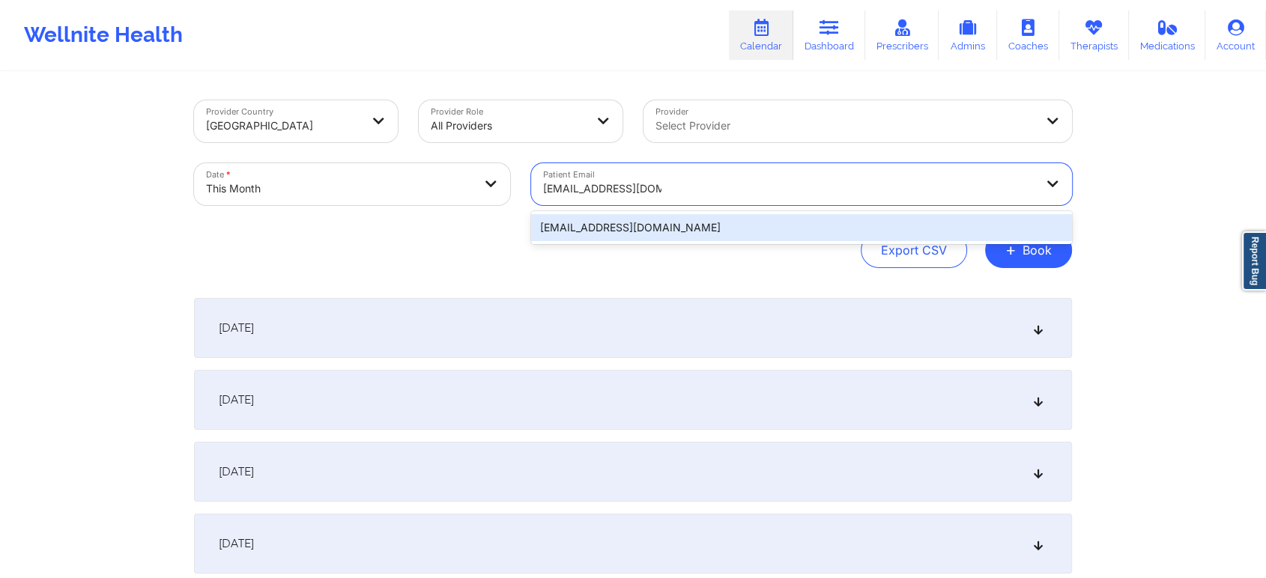
click at [679, 229] on div "[EMAIL_ADDRESS][DOMAIN_NAME]" at bounding box center [801, 227] width 541 height 27
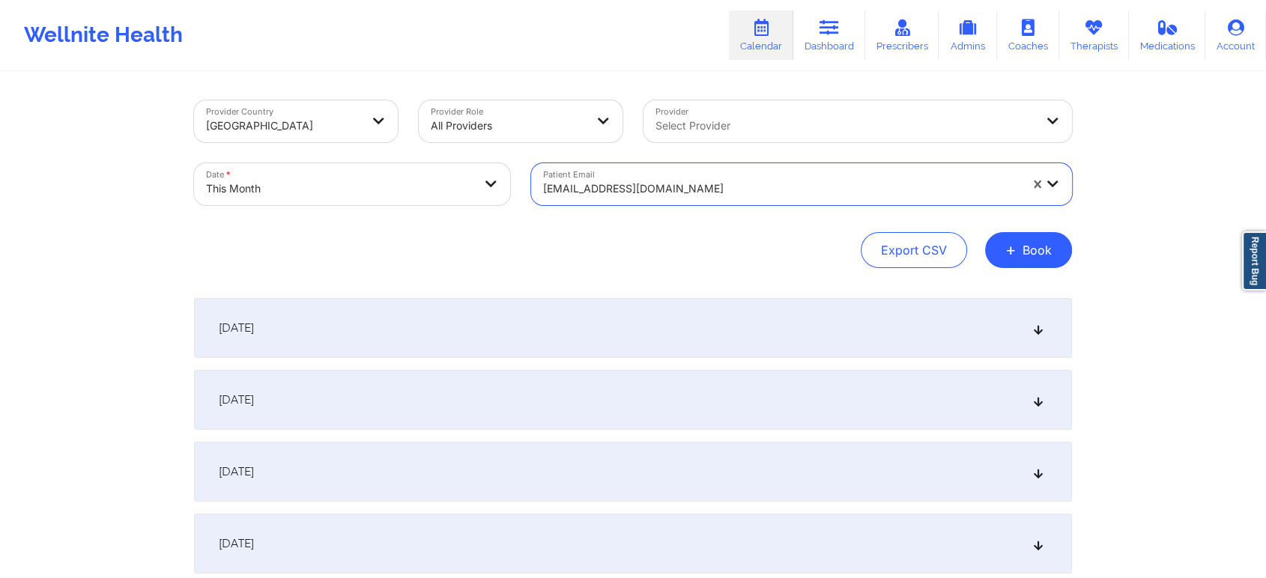
scroll to position [712, 0]
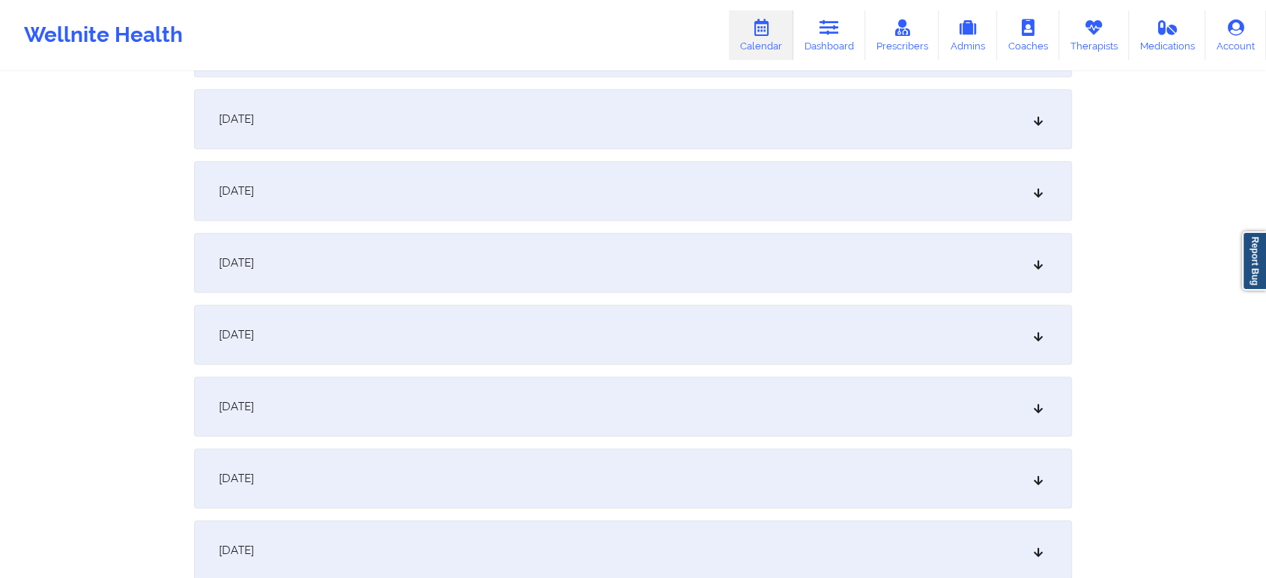
click at [670, 190] on div "[DATE]" at bounding box center [633, 191] width 878 height 60
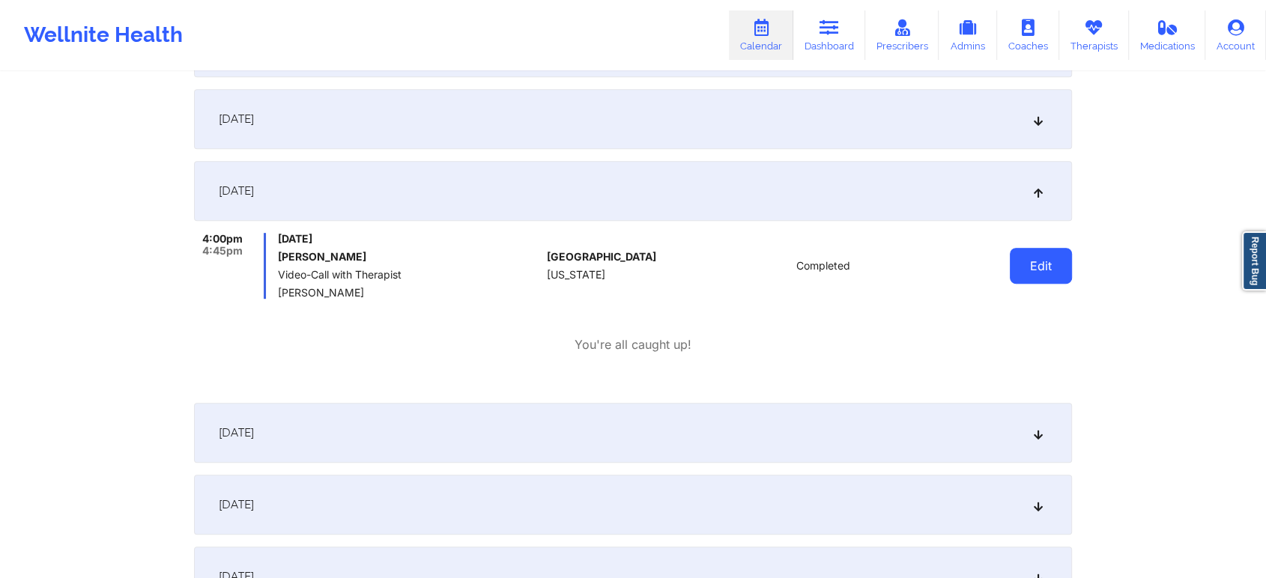
click at [1032, 261] on button "Edit" at bounding box center [1041, 266] width 62 height 36
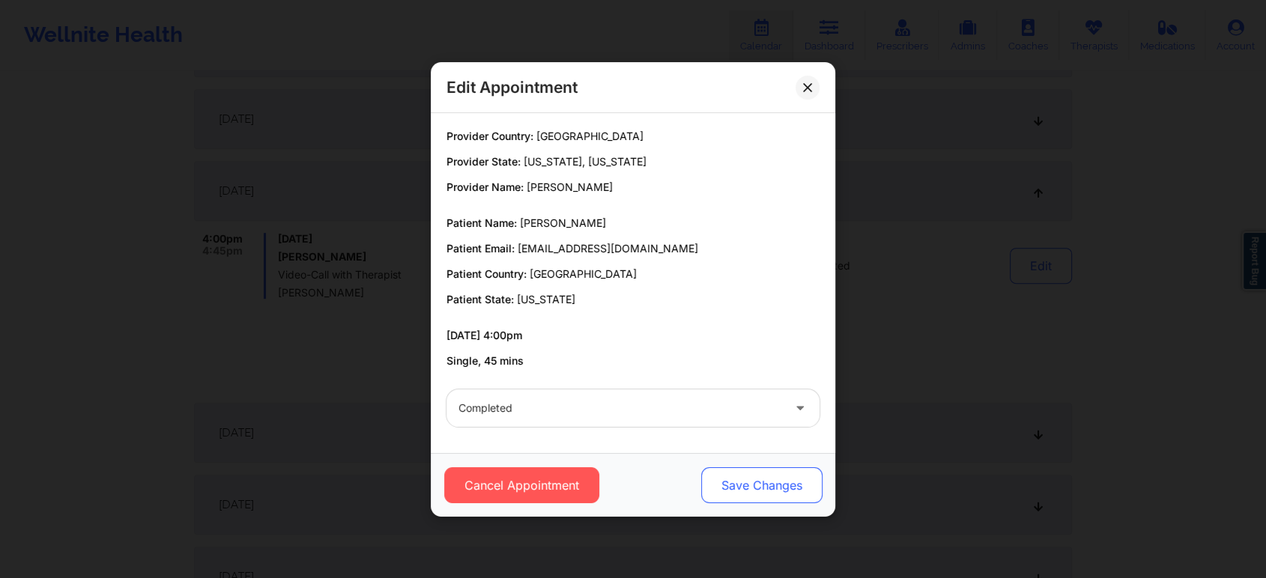
click at [749, 488] on button "Save Changes" at bounding box center [761, 485] width 121 height 36
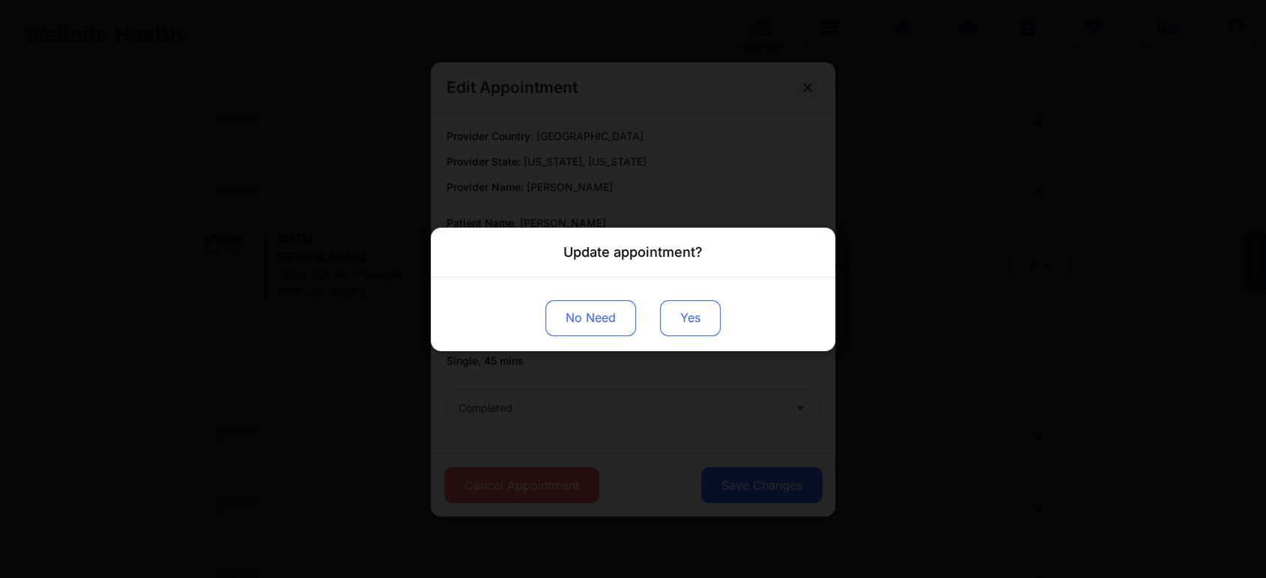
click at [681, 330] on button "Yes" at bounding box center [690, 318] width 61 height 36
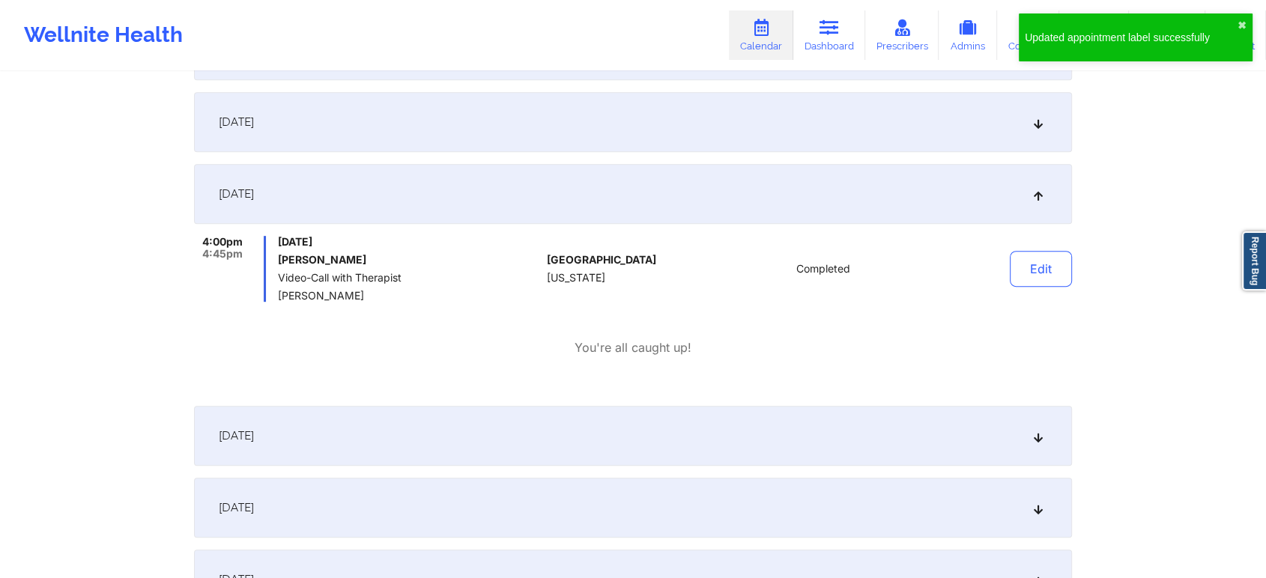
scroll to position [0, 0]
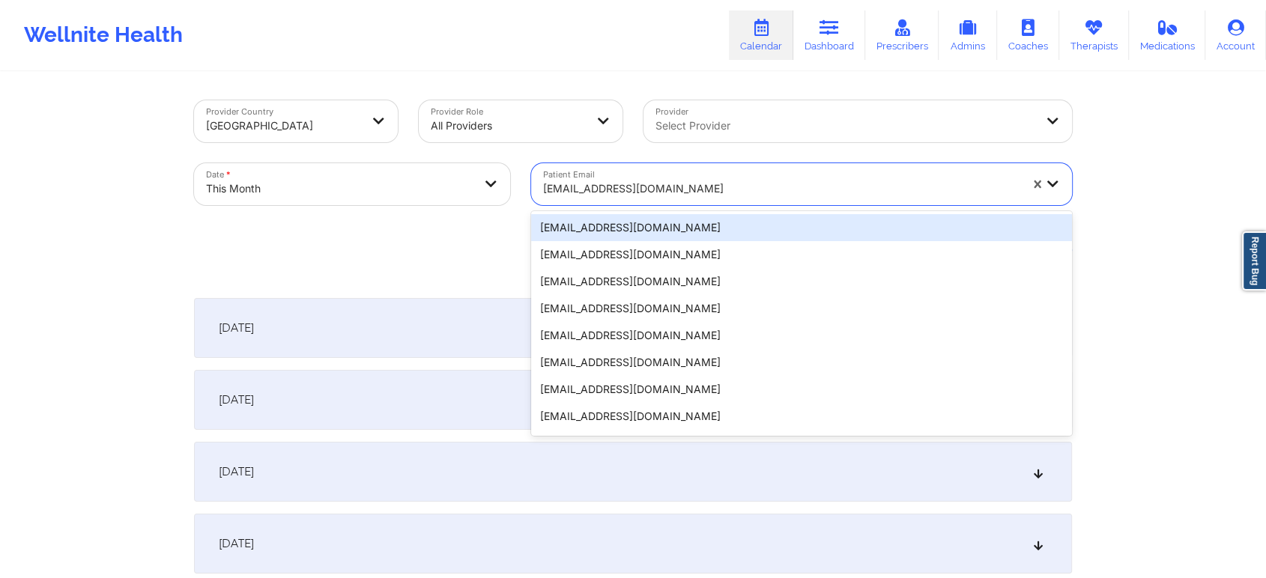
click at [604, 180] on div at bounding box center [781, 189] width 476 height 18
paste input "[EMAIL_ADDRESS][DOMAIN_NAME]"
type input "[EMAIL_ADDRESS][DOMAIN_NAME]"
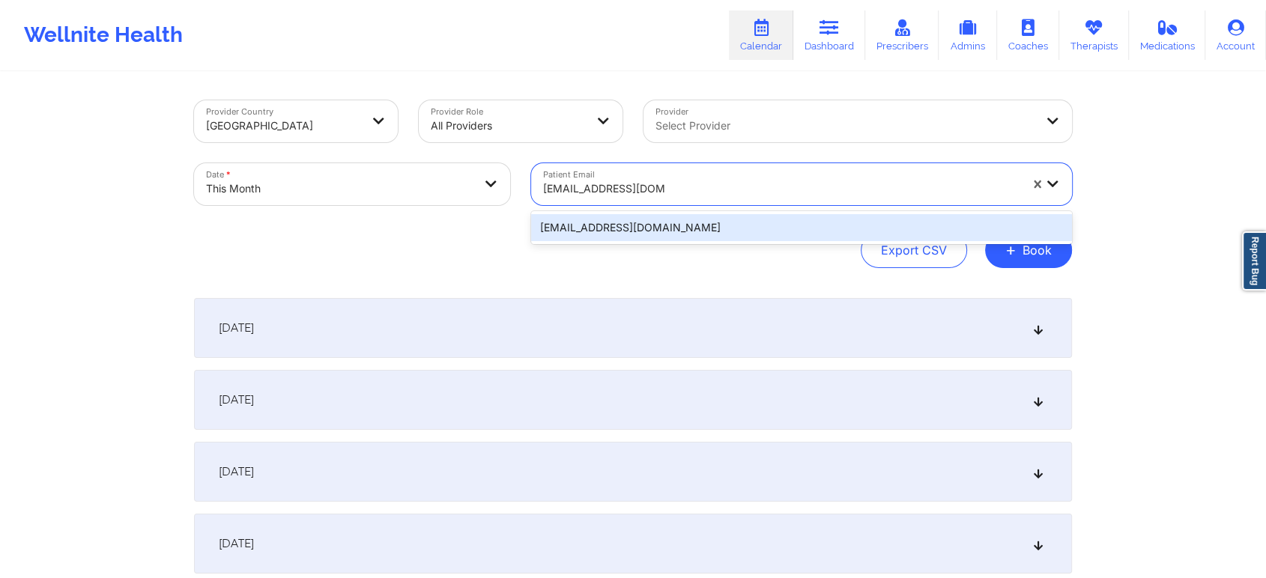
click at [644, 228] on div "[EMAIL_ADDRESS][DOMAIN_NAME]" at bounding box center [801, 227] width 541 height 27
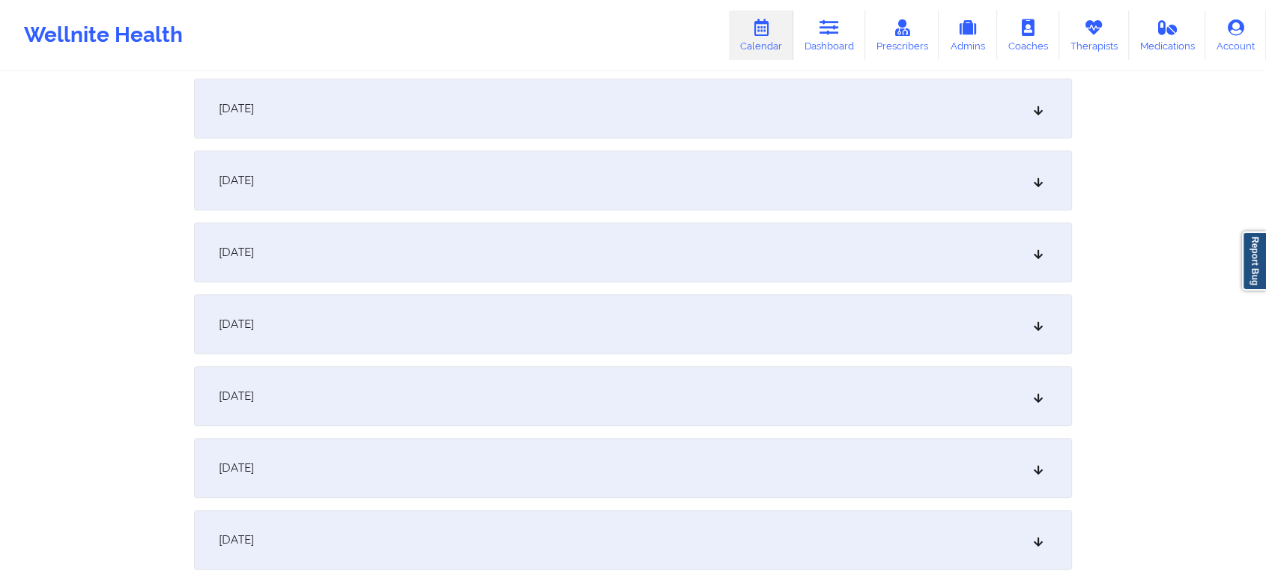
scroll to position [583, 0]
click at [591, 321] on div "[DATE]" at bounding box center [633, 320] width 878 height 60
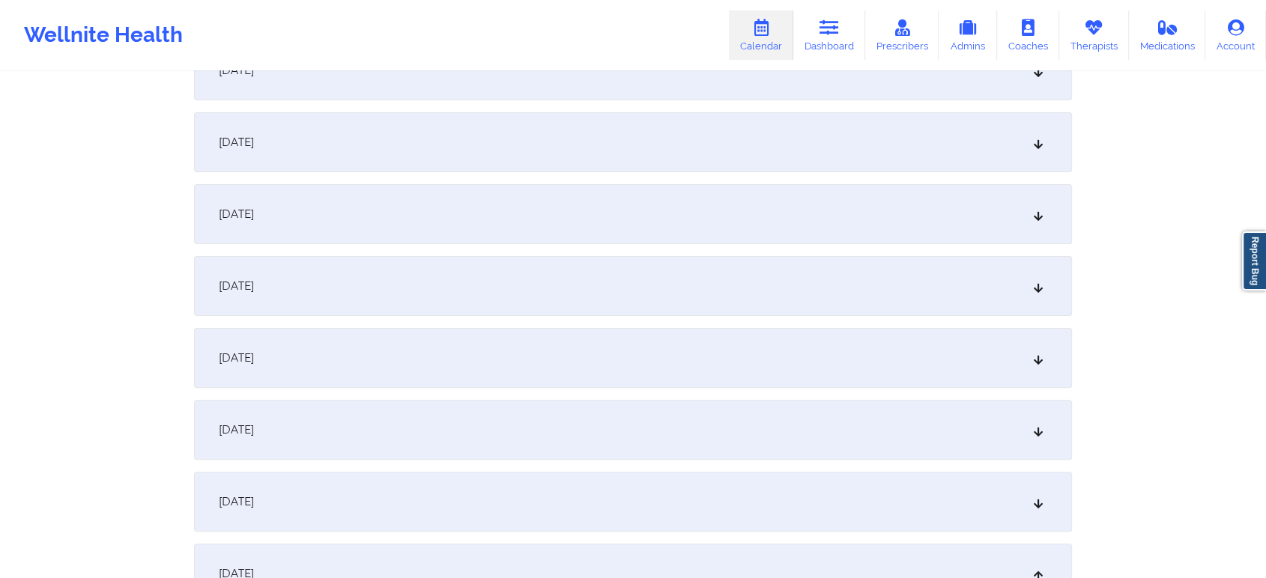
scroll to position [167, 0]
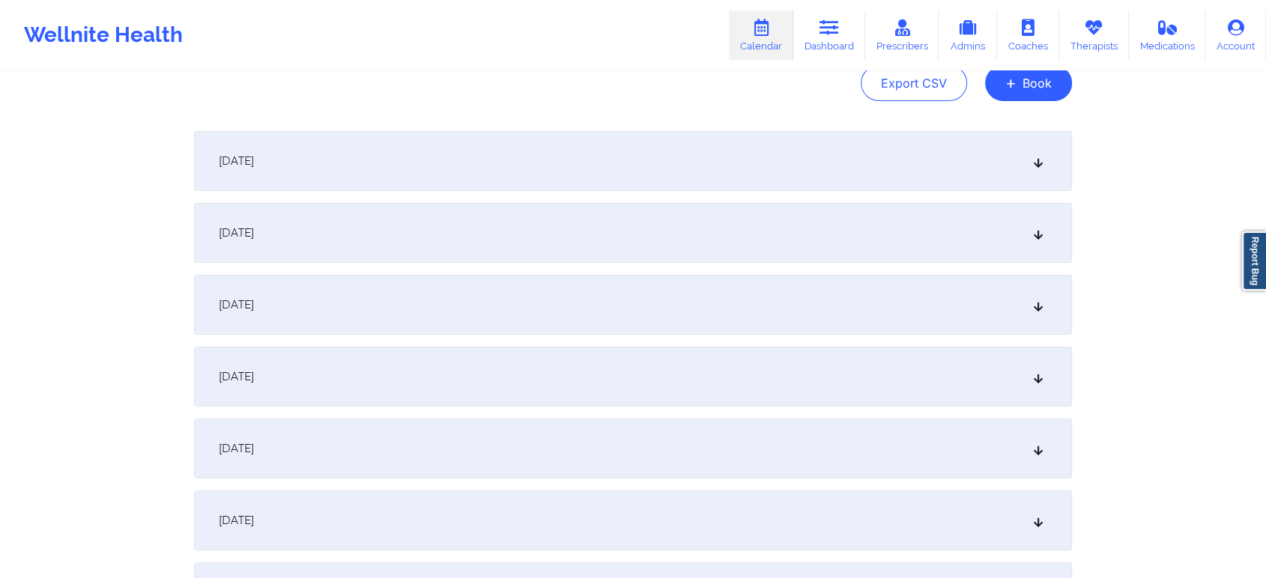
click at [809, 159] on div "[DATE]" at bounding box center [633, 161] width 878 height 60
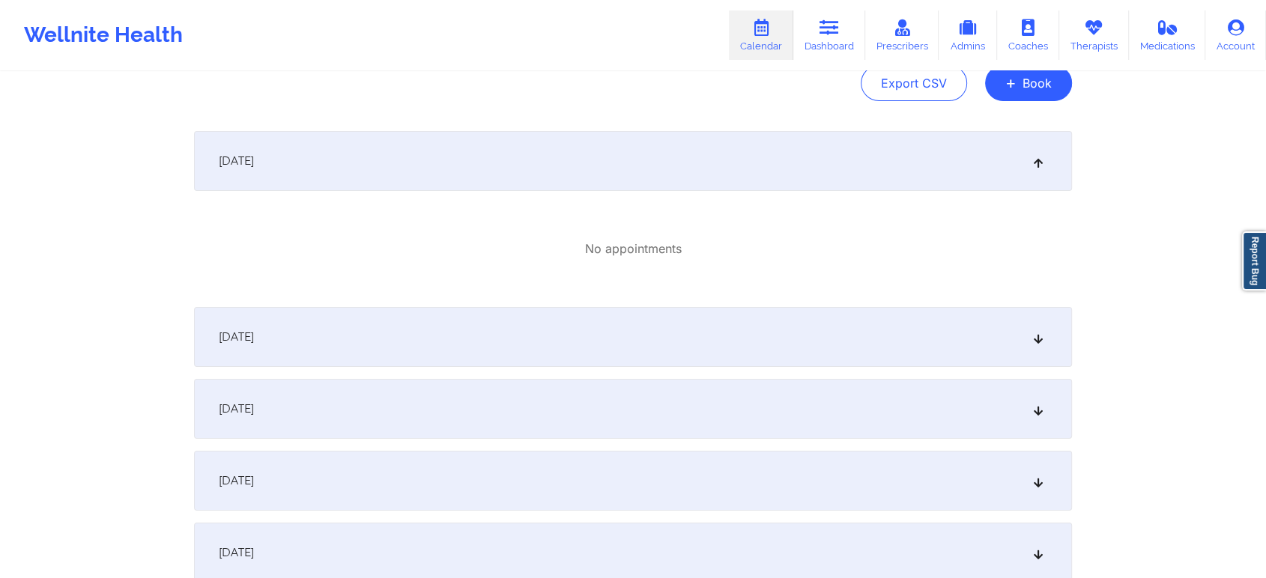
click at [792, 316] on div "[DATE]" at bounding box center [633, 337] width 878 height 60
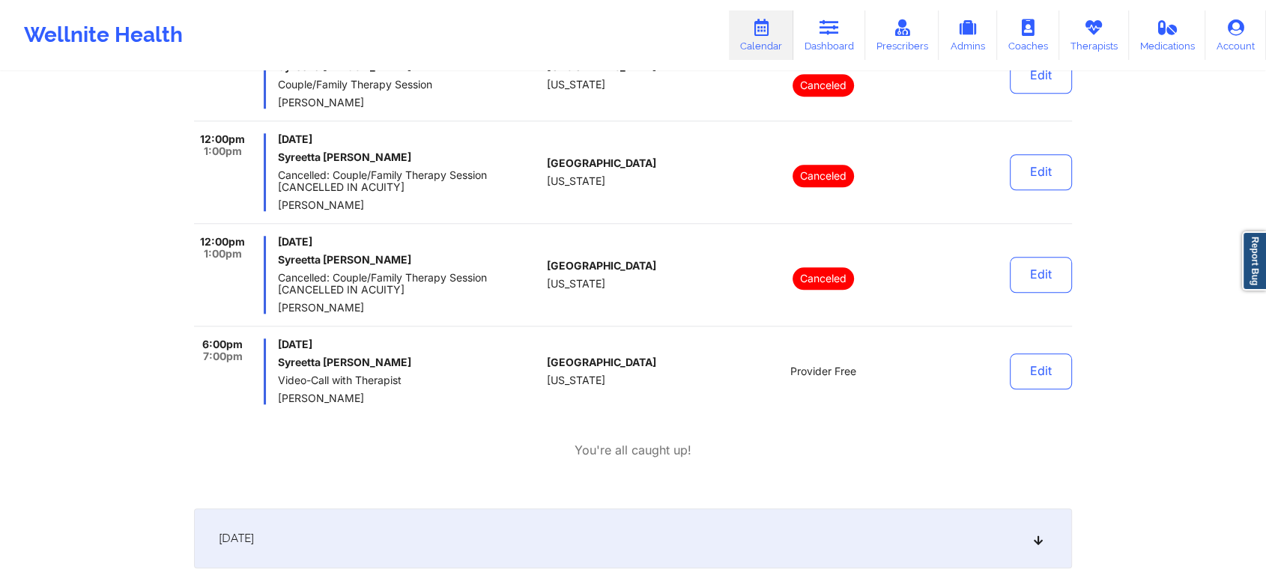
scroll to position [1399, 0]
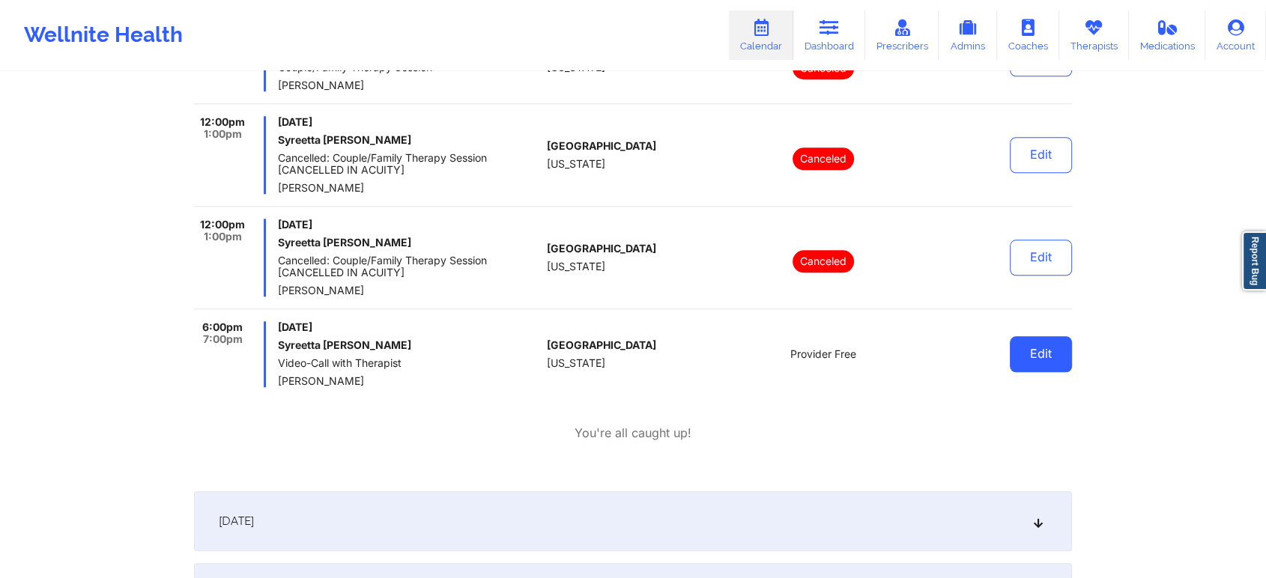
click at [1042, 364] on button "Edit" at bounding box center [1041, 354] width 62 height 36
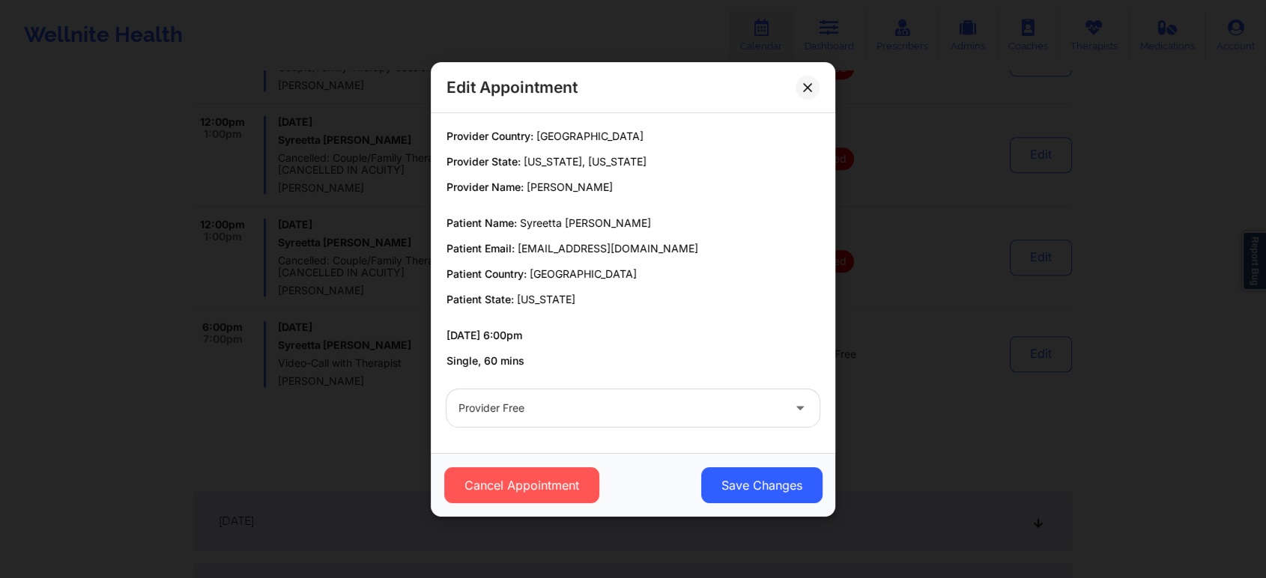
click at [642, 406] on div at bounding box center [620, 408] width 324 height 18
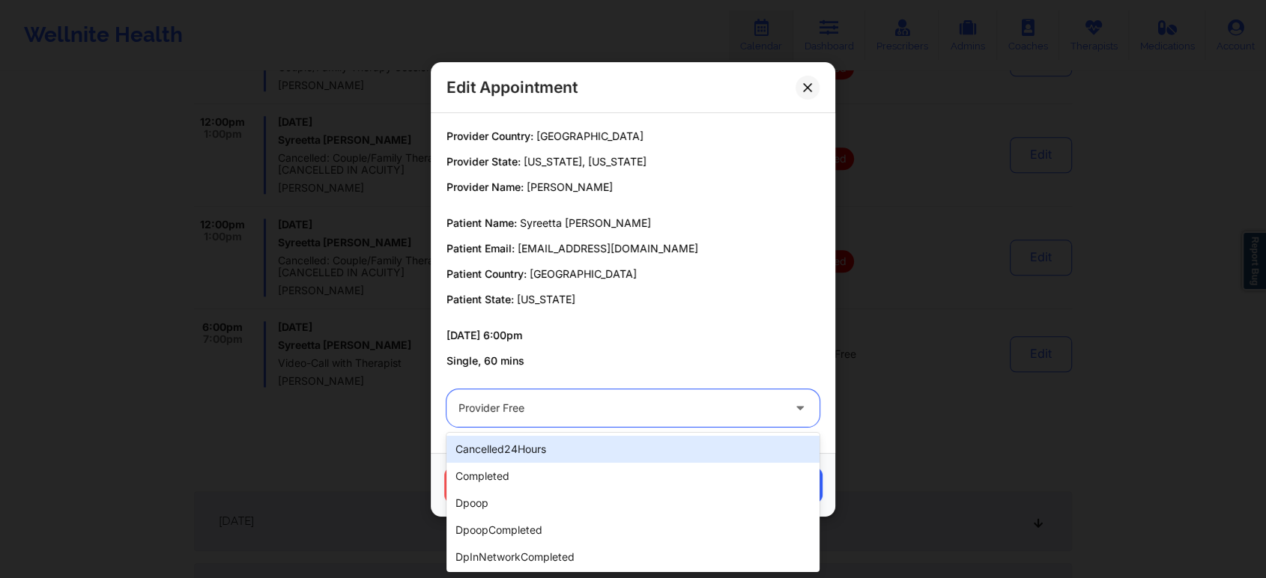
drag, startPoint x: 587, startPoint y: 468, endPoint x: 781, endPoint y: 460, distance: 194.1
click at [781, 460] on div "cancelled24Hours completed dpoop dpoopCompleted dpInNetworkCompleted freeNoShow…" at bounding box center [632, 502] width 373 height 139
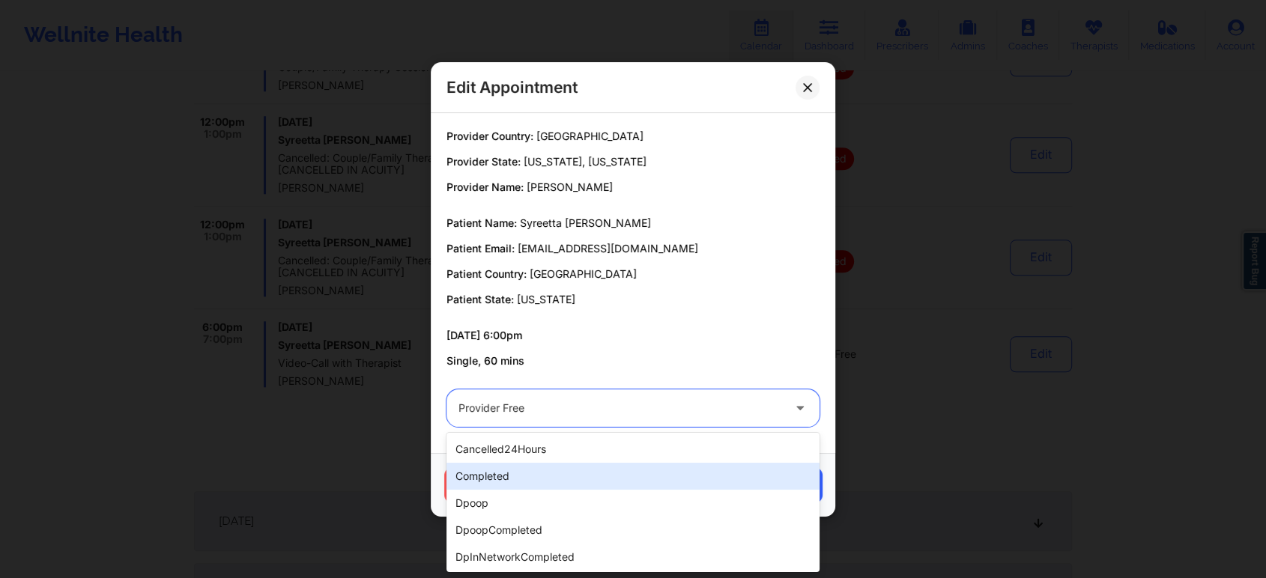
click at [747, 473] on div "completed" at bounding box center [632, 476] width 373 height 27
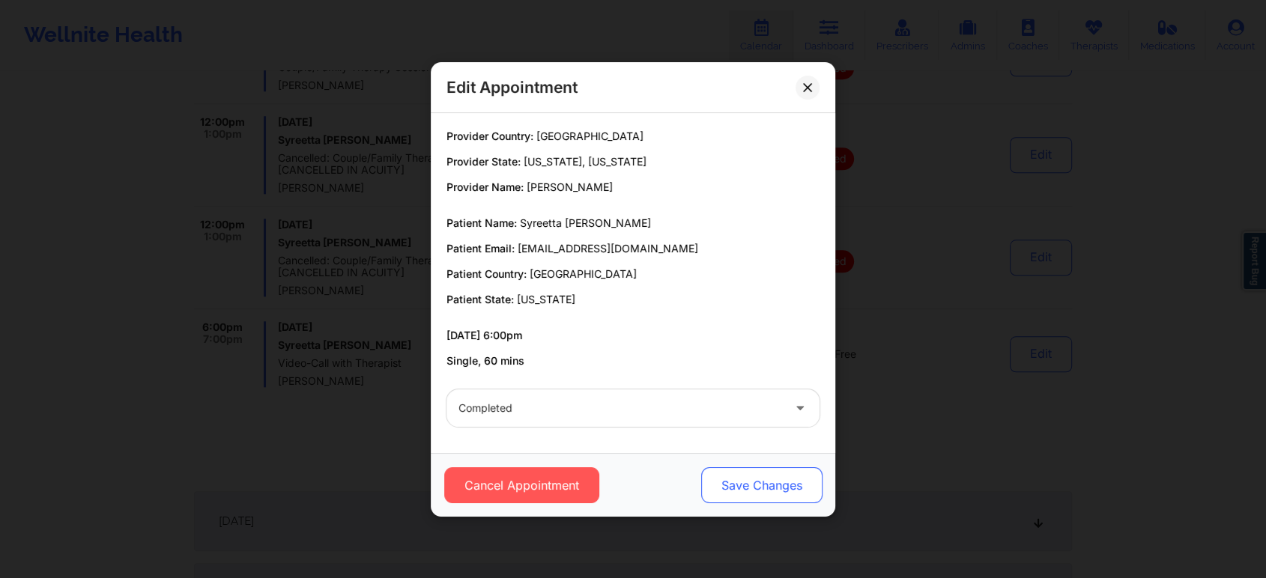
click at [816, 476] on button "Save Changes" at bounding box center [761, 485] width 121 height 36
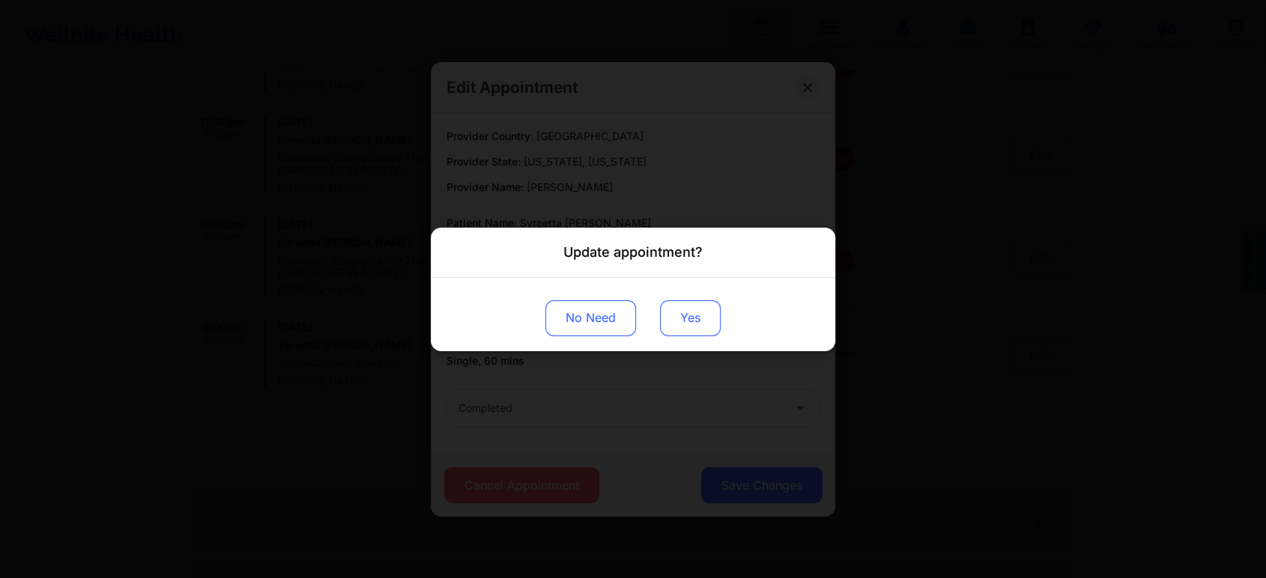
click at [695, 321] on button "Yes" at bounding box center [690, 318] width 61 height 36
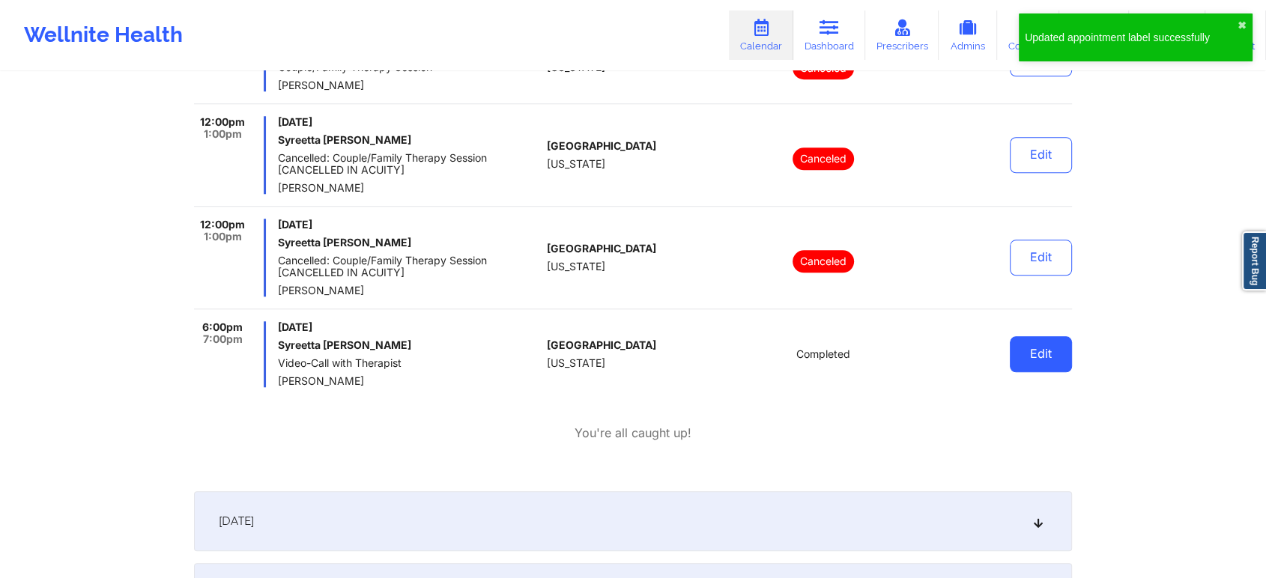
click at [1051, 359] on button "Edit" at bounding box center [1041, 354] width 62 height 36
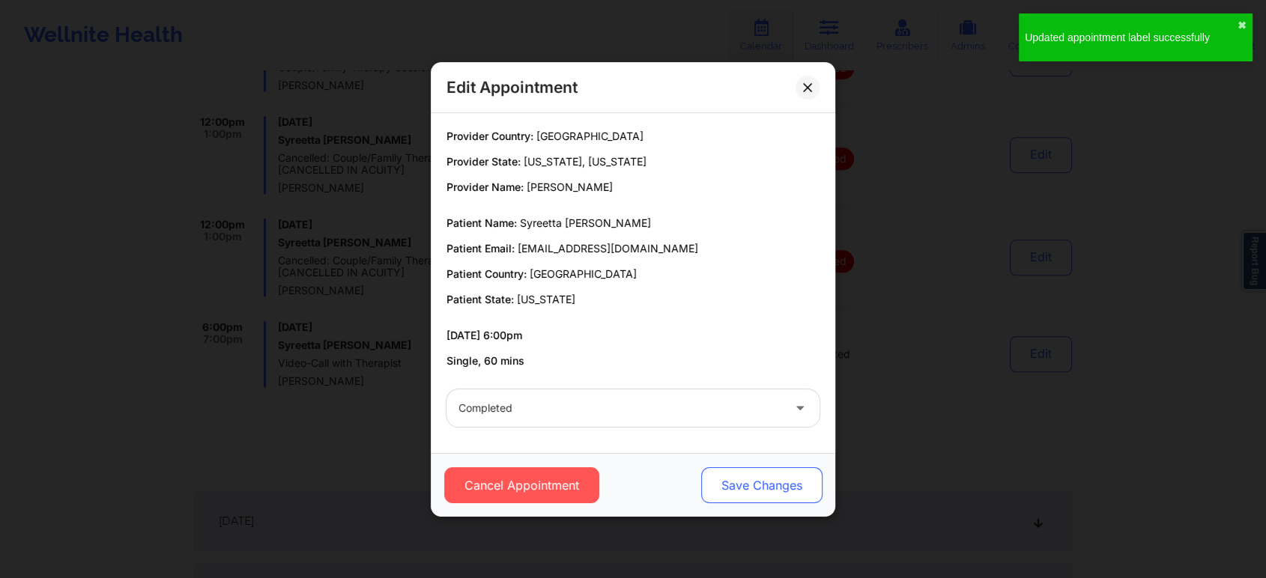
click at [712, 482] on button "Save Changes" at bounding box center [761, 485] width 121 height 36
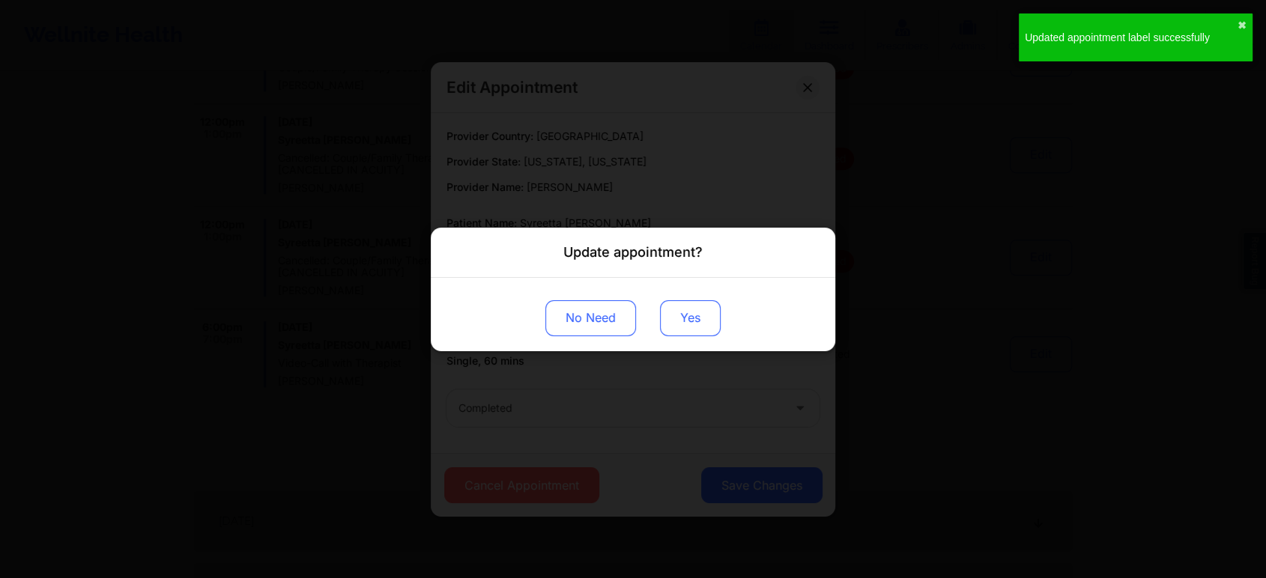
click at [670, 315] on button "Yes" at bounding box center [690, 318] width 61 height 36
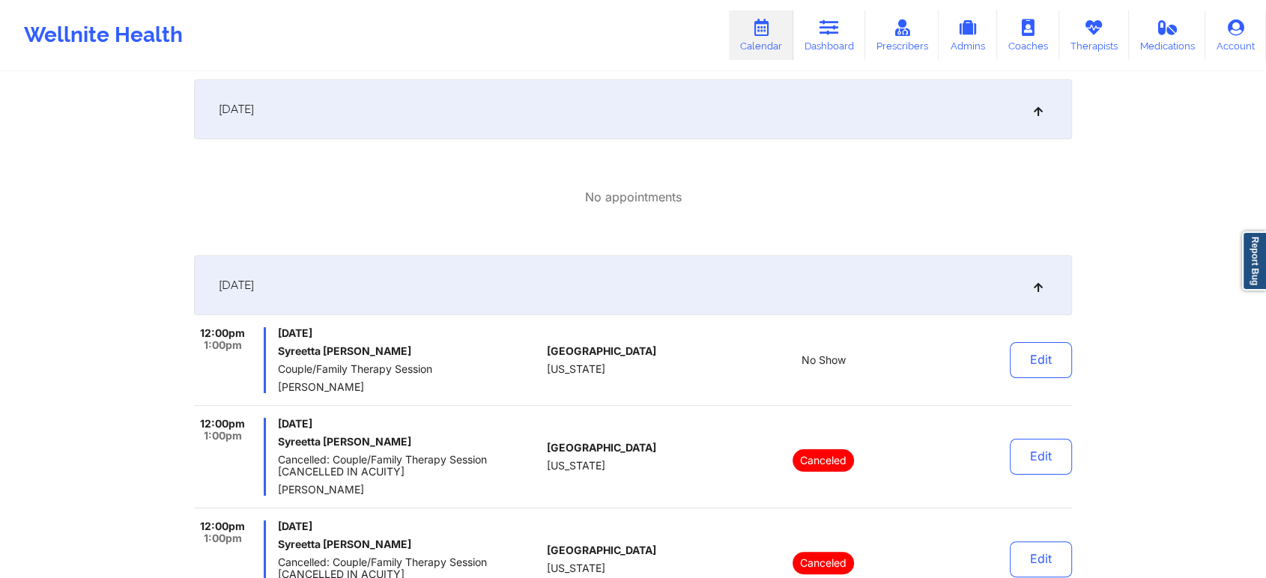
scroll to position [0, 0]
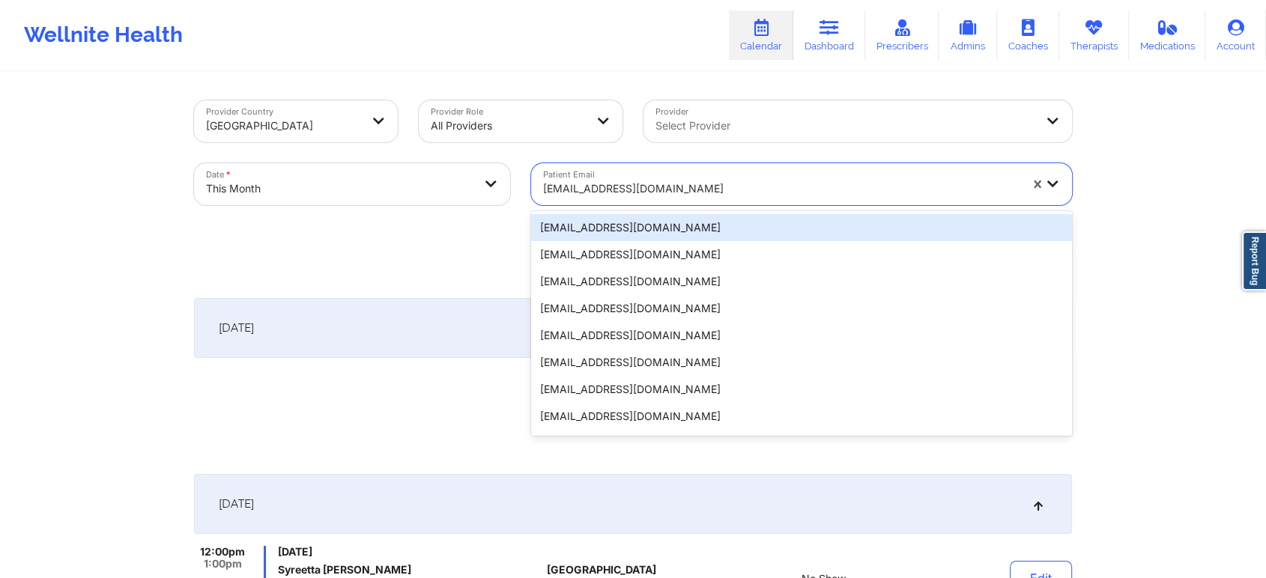
click at [610, 178] on div "[EMAIL_ADDRESS][DOMAIN_NAME]" at bounding box center [781, 188] width 476 height 33
paste input "[EMAIL_ADDRESS][DOMAIN_NAME]"
type input "[EMAIL_ADDRESS][DOMAIN_NAME]"
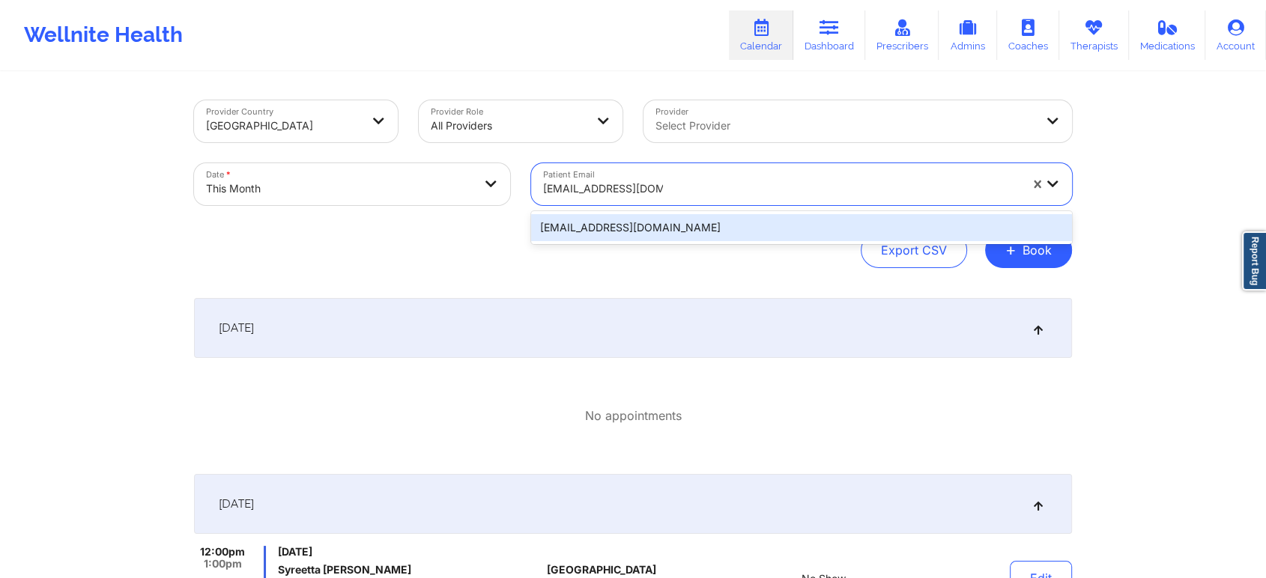
click at [656, 228] on div "[EMAIL_ADDRESS][DOMAIN_NAME]" at bounding box center [801, 227] width 541 height 27
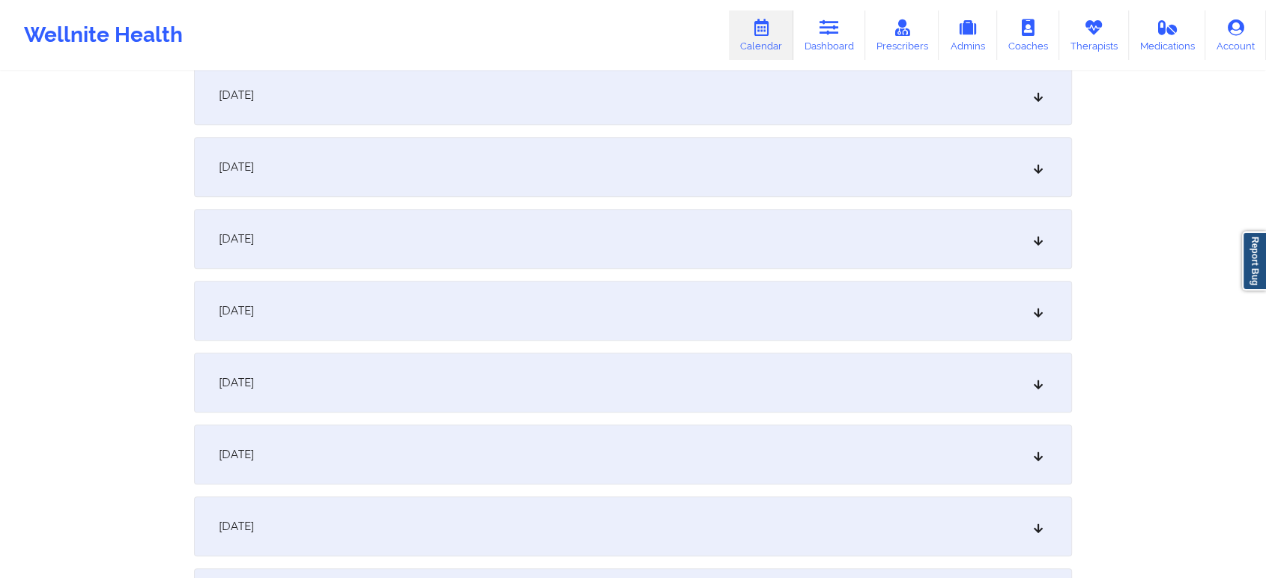
scroll to position [779, 0]
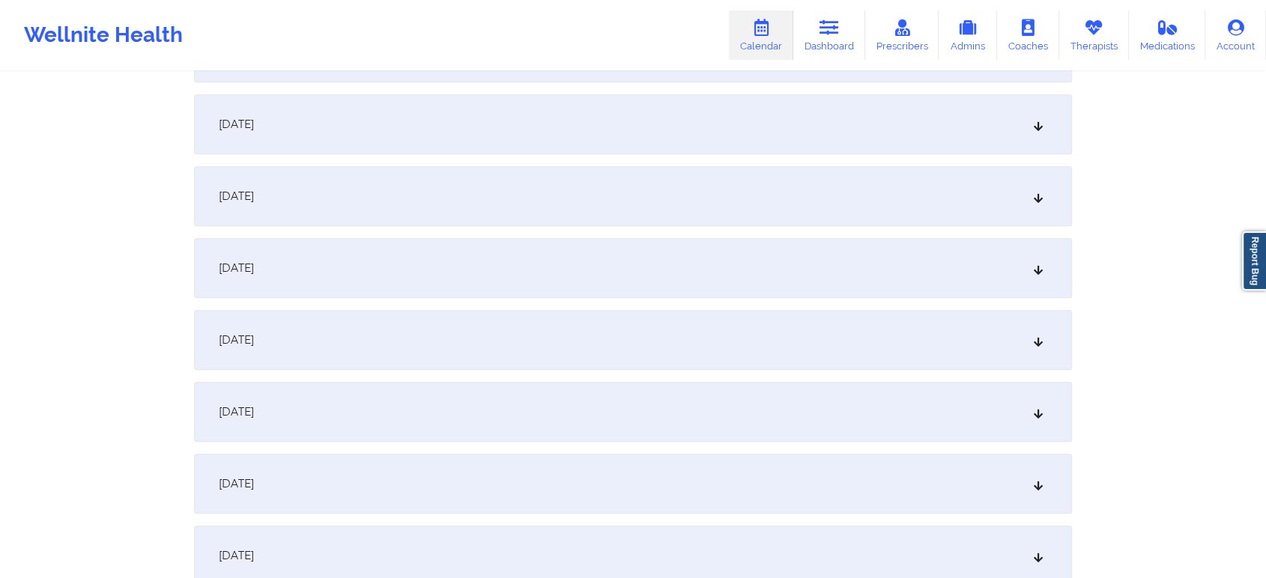
click at [589, 146] on div "[DATE]" at bounding box center [633, 124] width 878 height 60
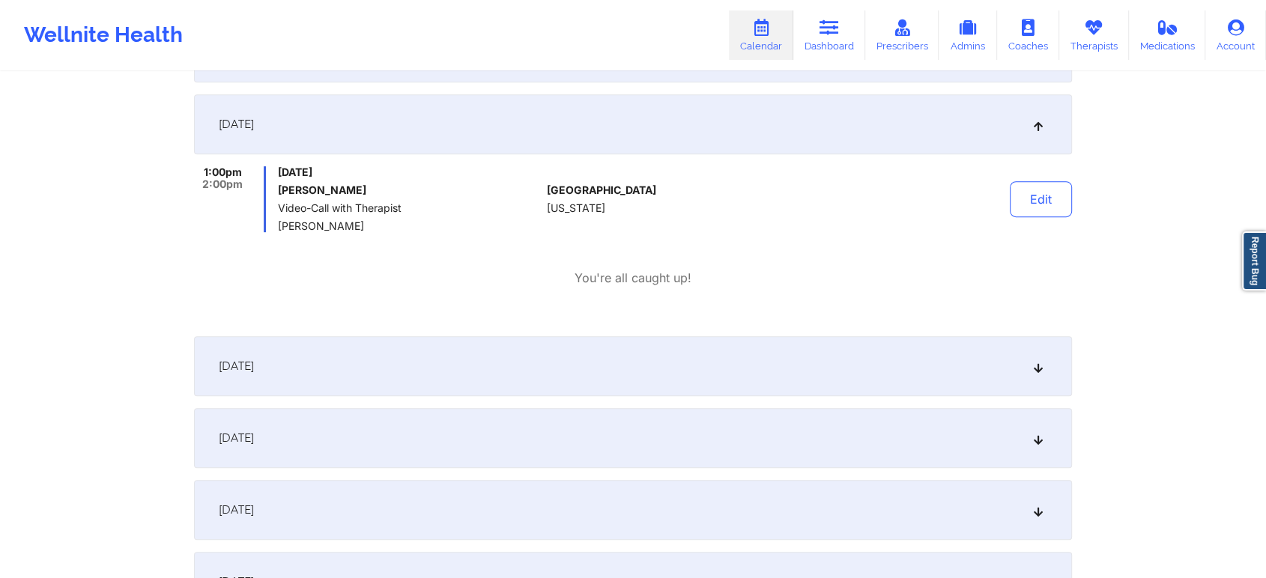
scroll to position [0, 0]
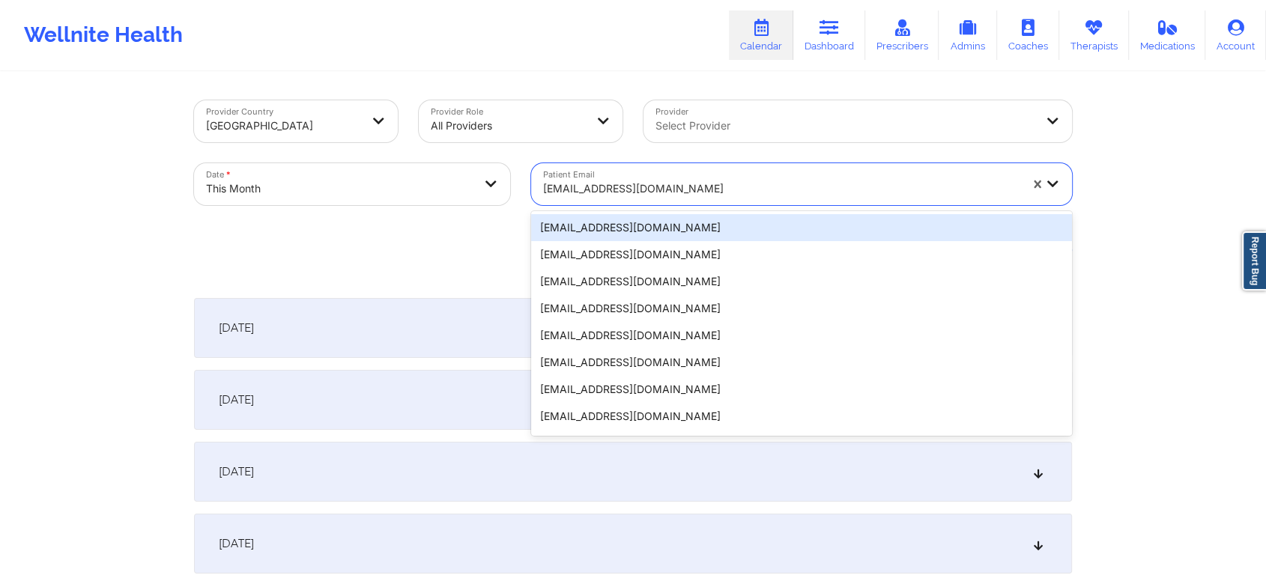
paste input "[EMAIL_ADDRESS][DOMAIN_NAME]"
type input "[EMAIL_ADDRESS][DOMAIN_NAME]"
click at [683, 180] on div "[EMAIL_ADDRESS][DOMAIN_NAME]" at bounding box center [781, 189] width 476 height 18
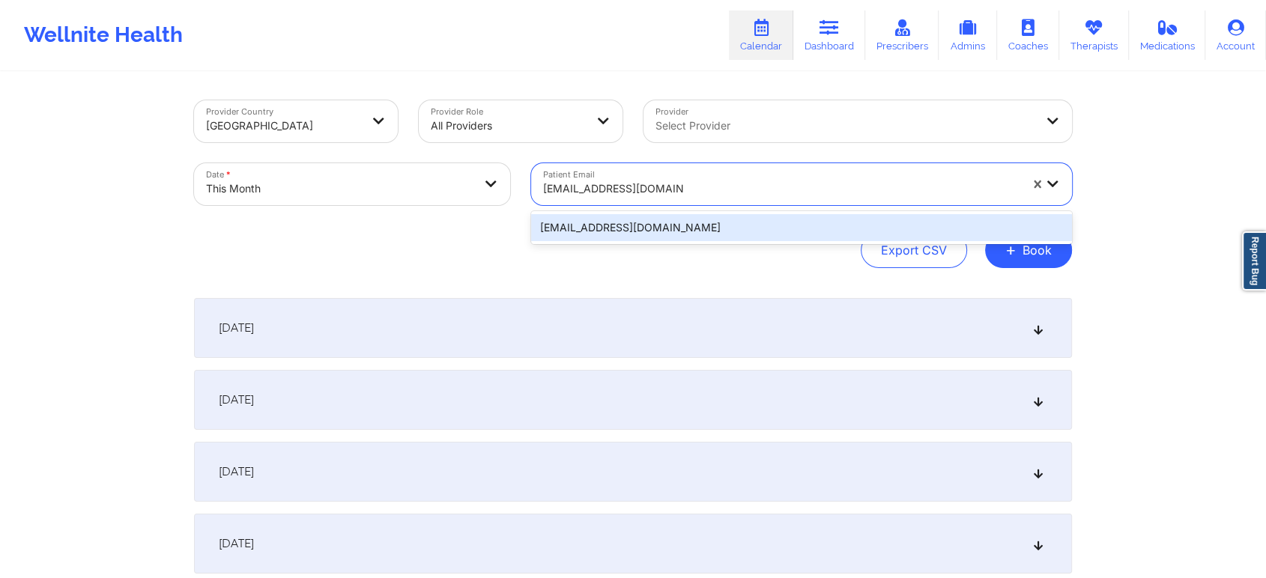
click at [692, 238] on div "[EMAIL_ADDRESS][DOMAIN_NAME]" at bounding box center [801, 227] width 541 height 27
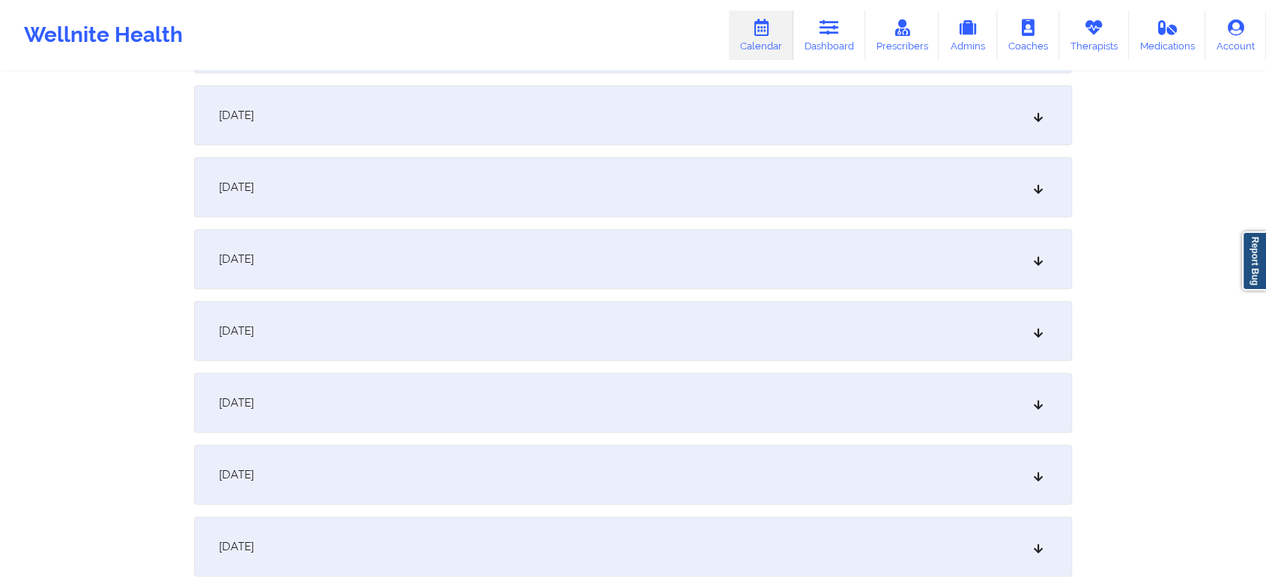
scroll to position [520, 0]
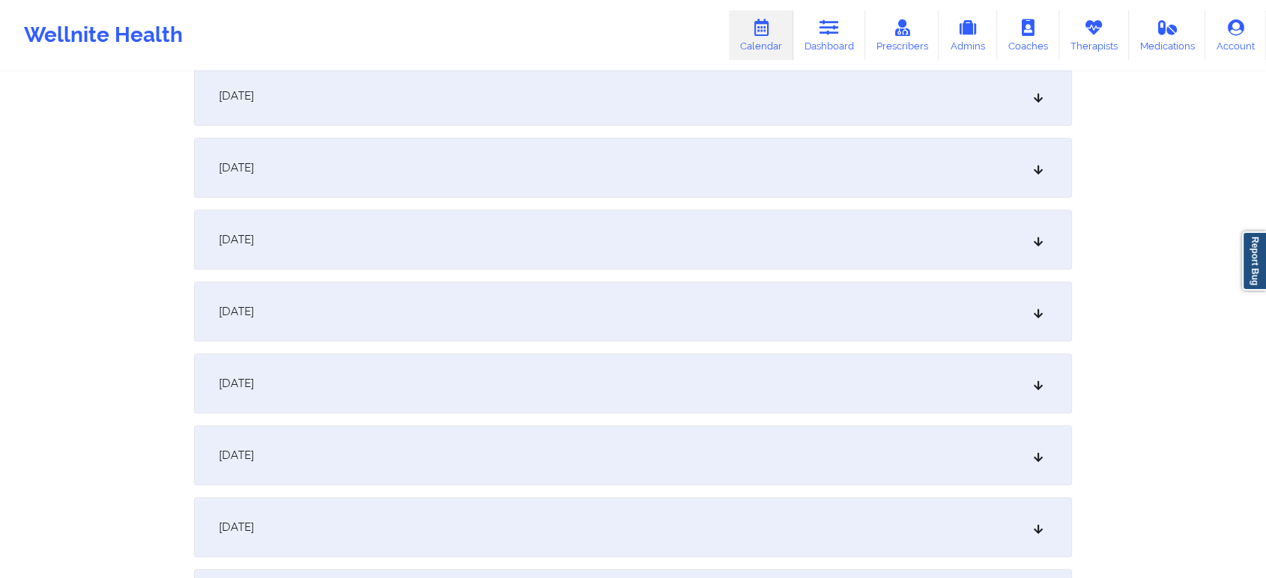
click at [714, 392] on div "[DATE]" at bounding box center [633, 383] width 878 height 60
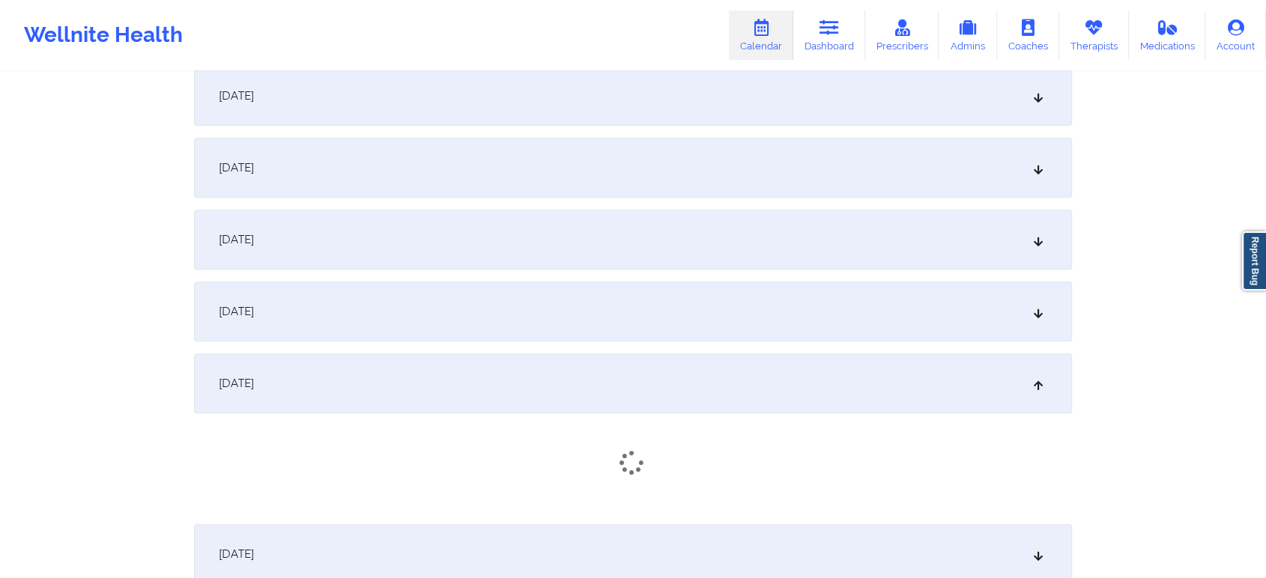
click at [992, 327] on div "[DATE]" at bounding box center [633, 312] width 878 height 60
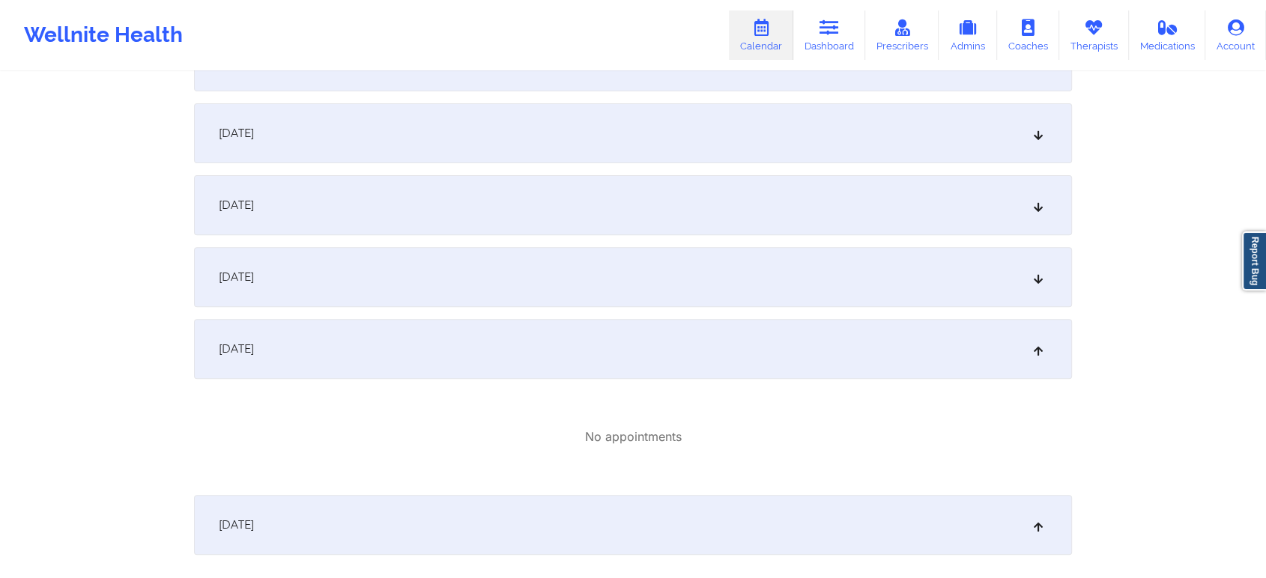
scroll to position [0, 0]
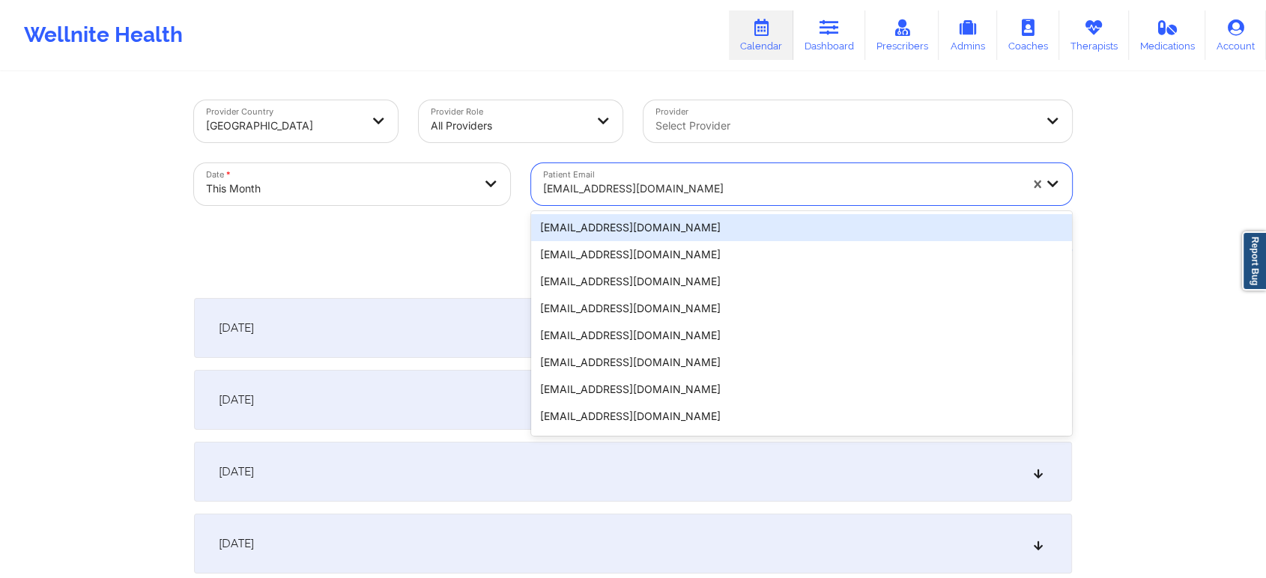
click at [595, 188] on div at bounding box center [781, 189] width 476 height 18
paste input "[EMAIL_ADDRESS][DOMAIN_NAME]"
type input "[EMAIL_ADDRESS][DOMAIN_NAME]"
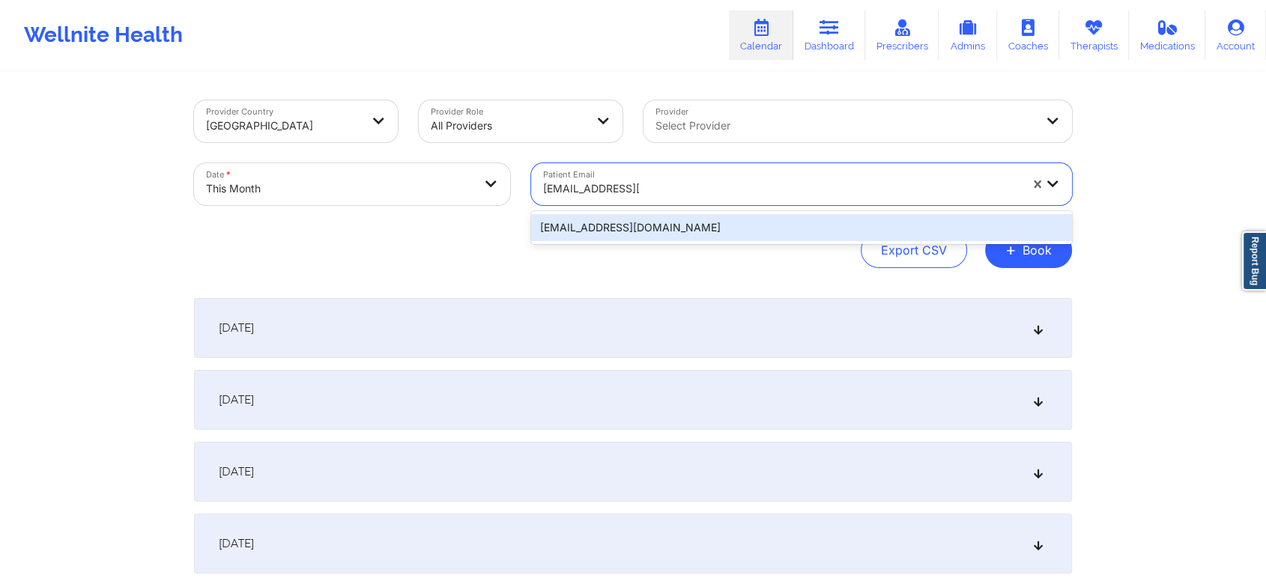
click at [626, 220] on div "[EMAIL_ADDRESS][DOMAIN_NAME]" at bounding box center [801, 227] width 541 height 27
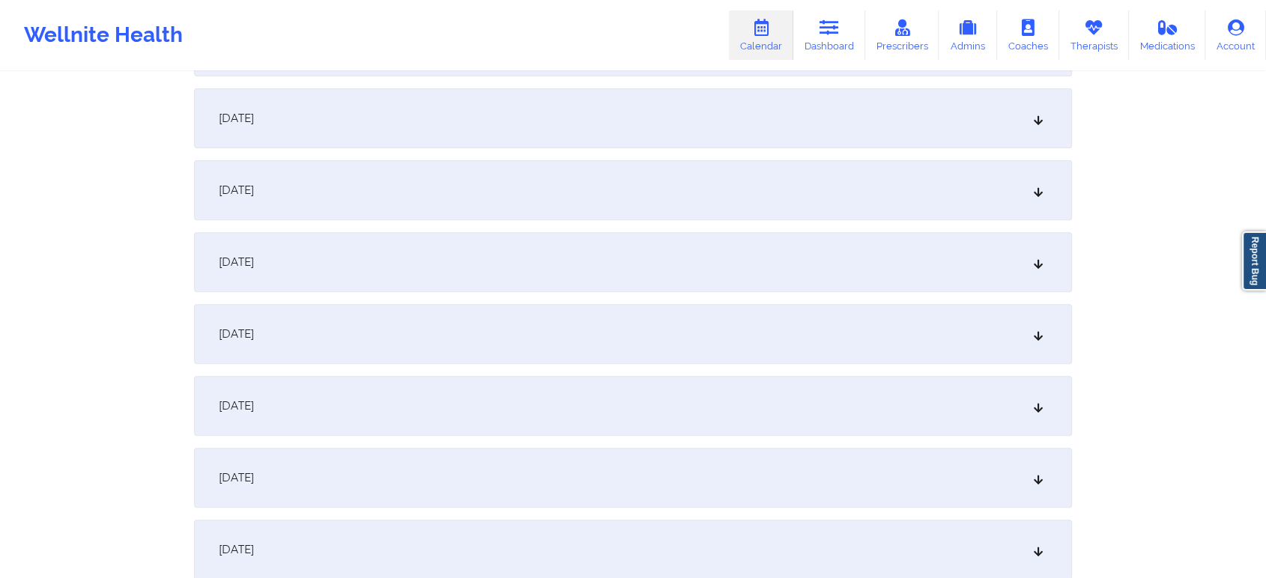
scroll to position [503, 0]
click at [571, 393] on div "[DATE]" at bounding box center [633, 400] width 878 height 60
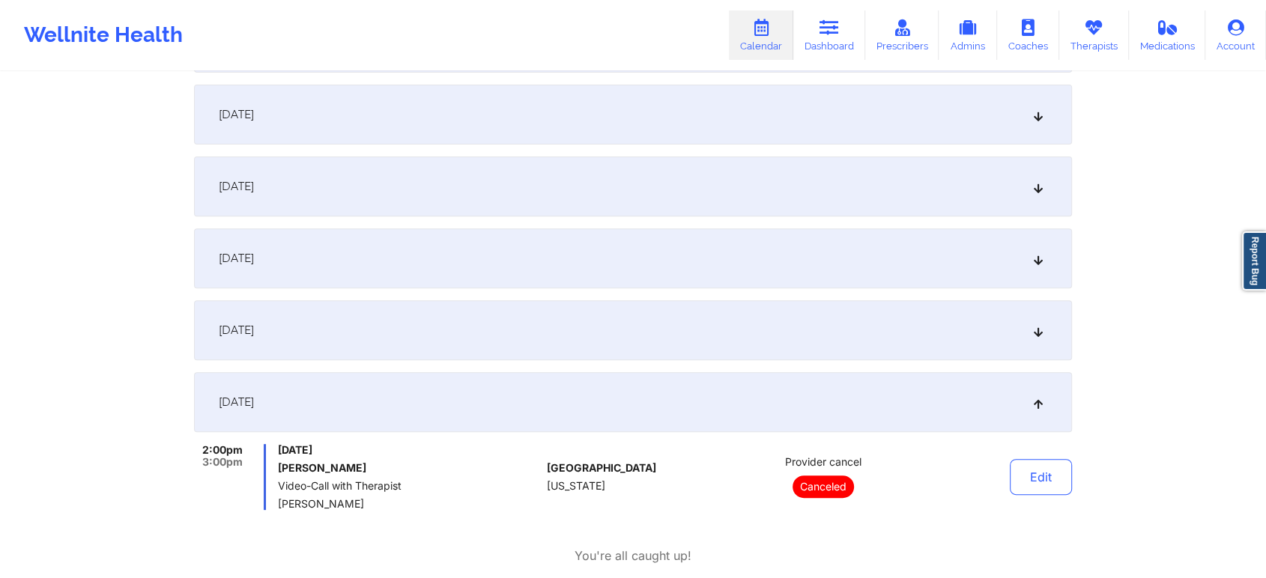
scroll to position [0, 0]
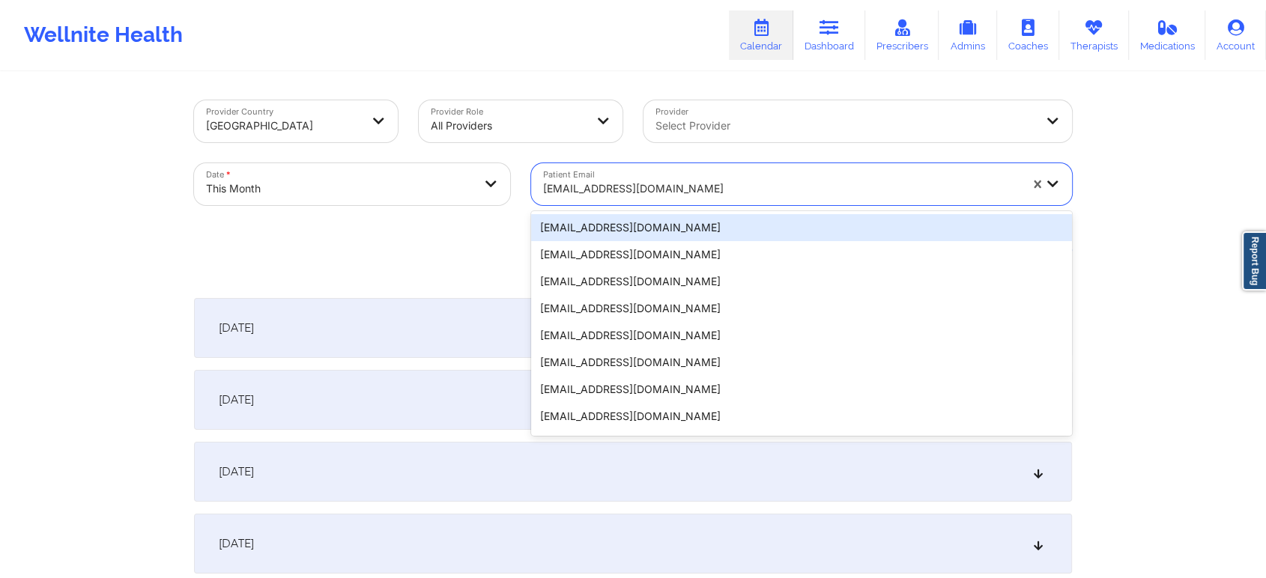
click at [632, 190] on div at bounding box center [781, 189] width 476 height 18
paste input "[EMAIL_ADDRESS][DOMAIN_NAME]"
type input "[EMAIL_ADDRESS][DOMAIN_NAME]"
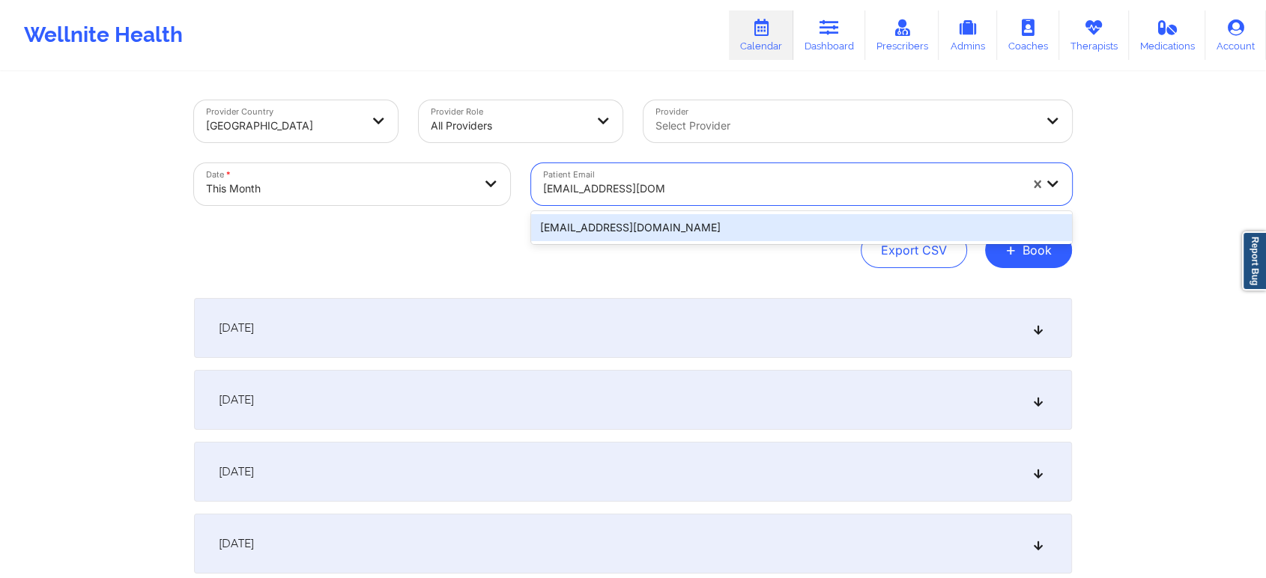
click at [652, 215] on div "[EMAIL_ADDRESS][DOMAIN_NAME]" at bounding box center [801, 227] width 541 height 27
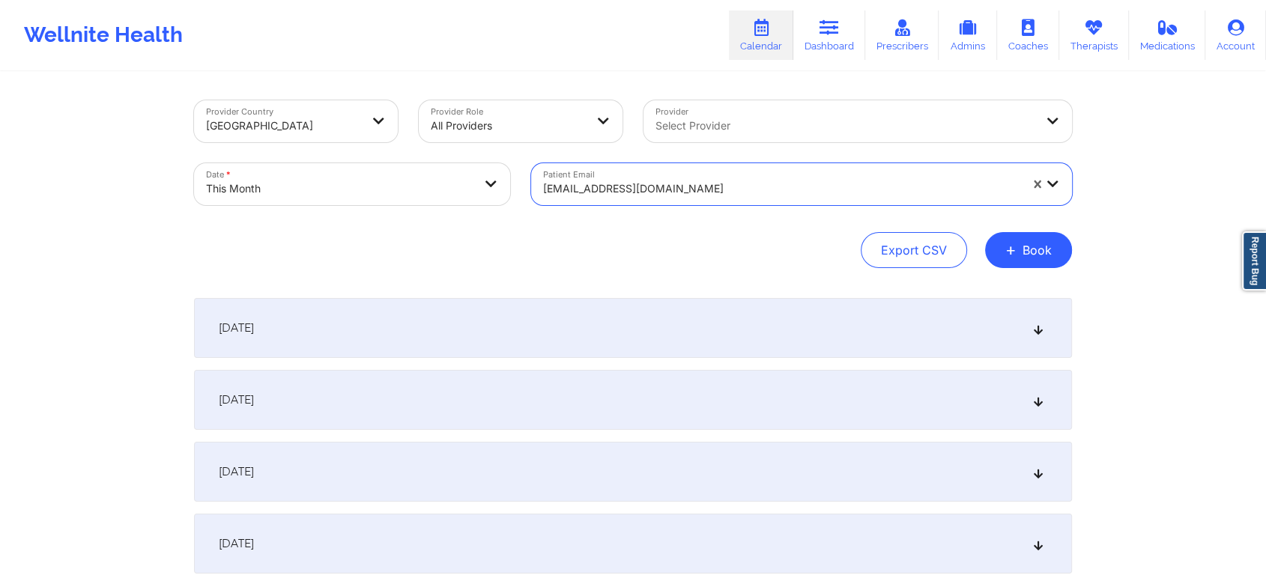
scroll to position [632, 0]
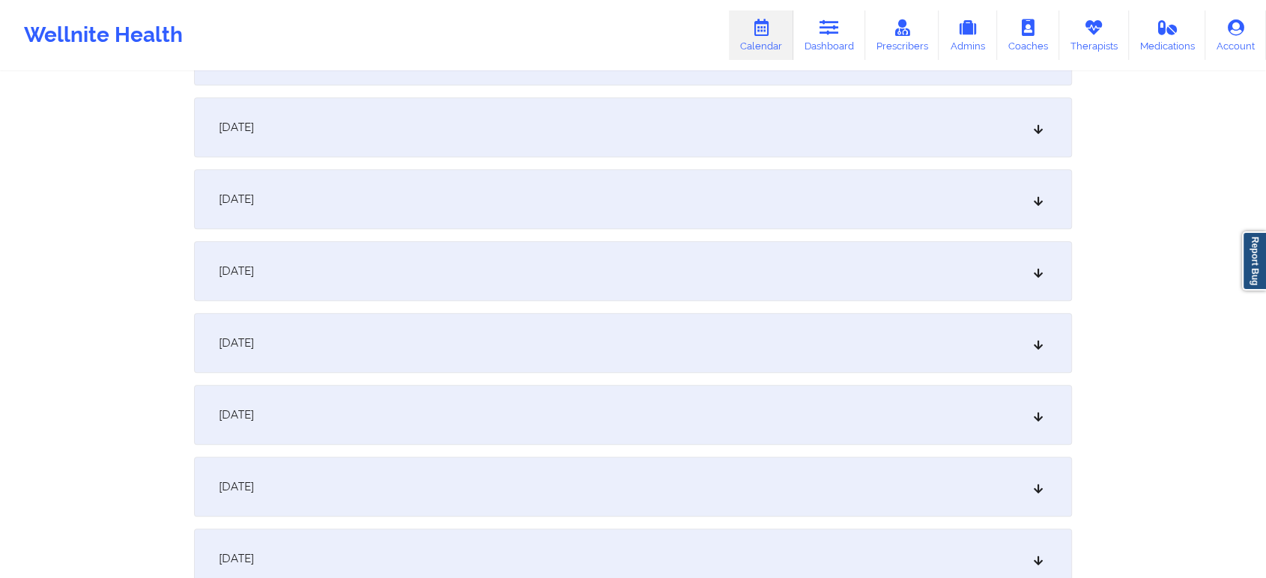
click at [840, 258] on div "[DATE]" at bounding box center [633, 271] width 878 height 60
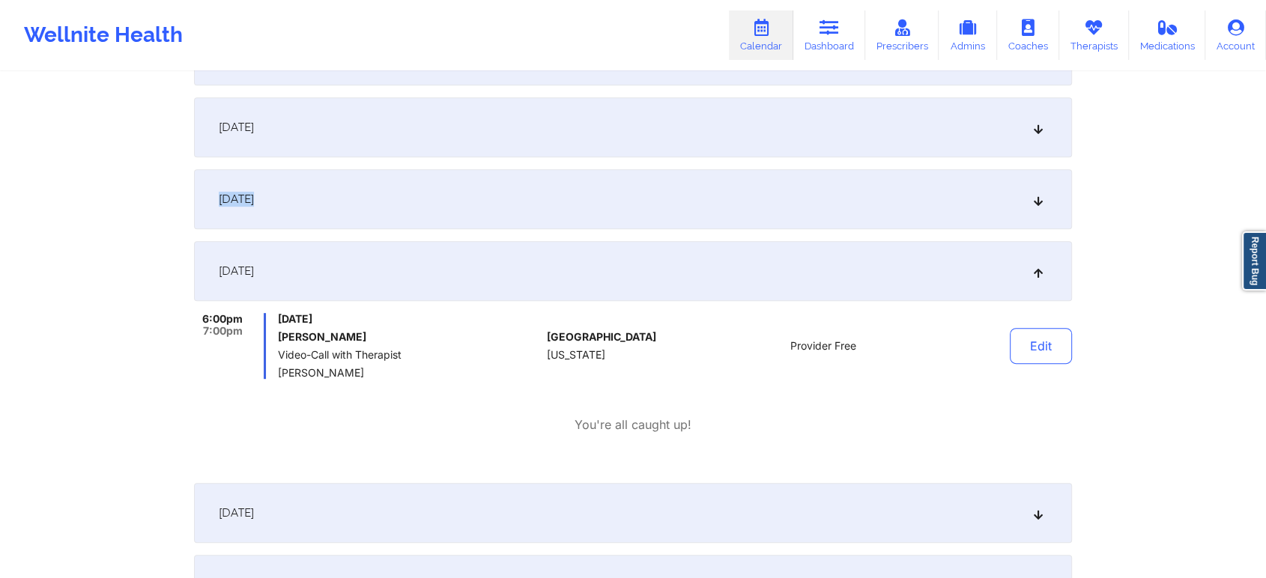
drag, startPoint x: 693, startPoint y: 184, endPoint x: 866, endPoint y: 62, distance: 212.3
drag, startPoint x: 866, startPoint y: 62, endPoint x: 847, endPoint y: 167, distance: 106.6
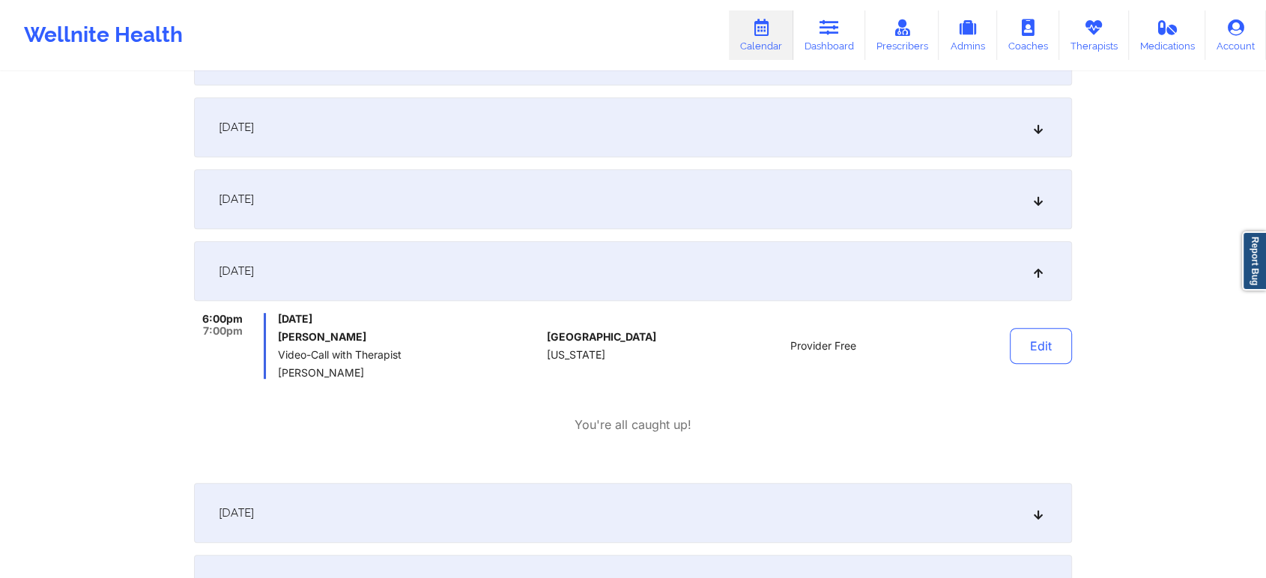
click at [732, 134] on div "[DATE]" at bounding box center [633, 127] width 878 height 60
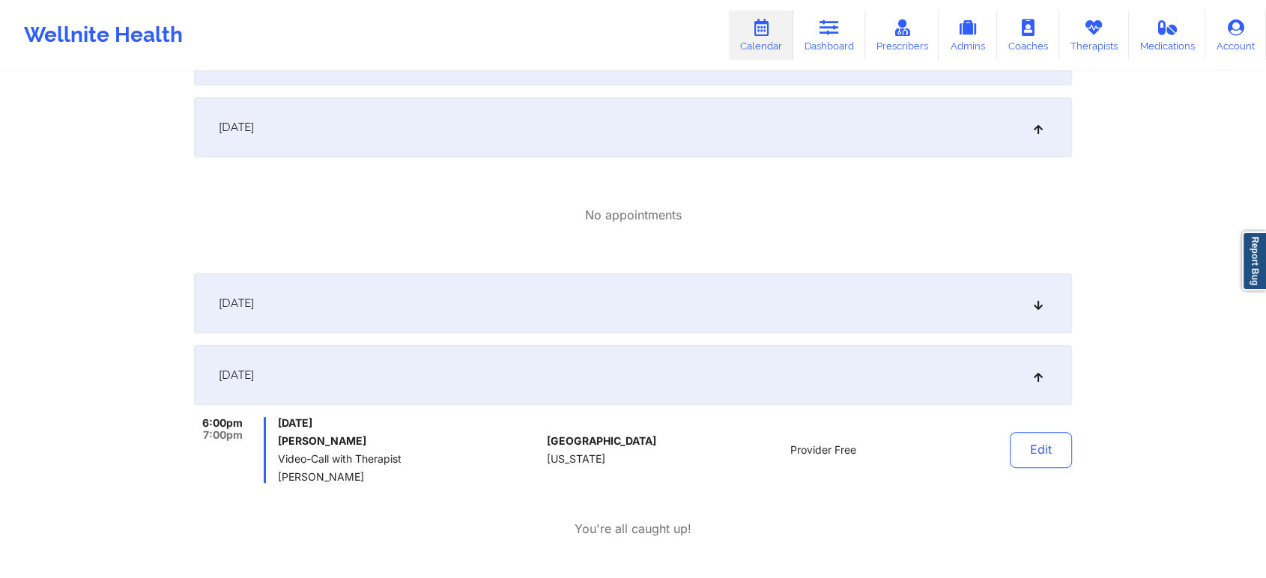
click at [707, 316] on div "[DATE]" at bounding box center [633, 303] width 878 height 60
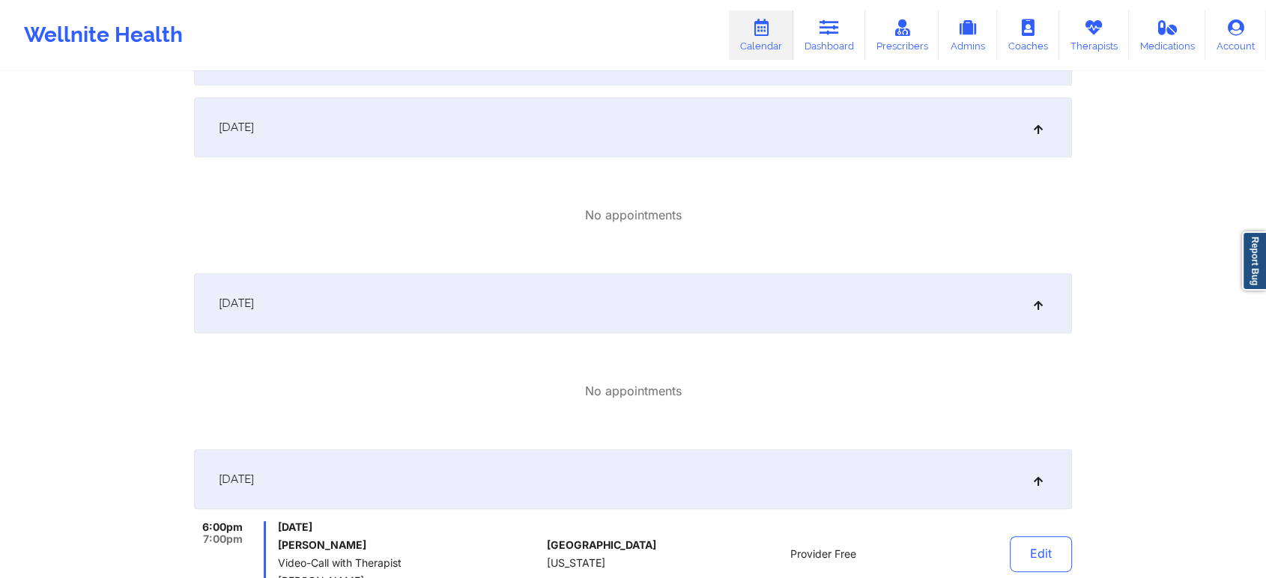
scroll to position [351, 0]
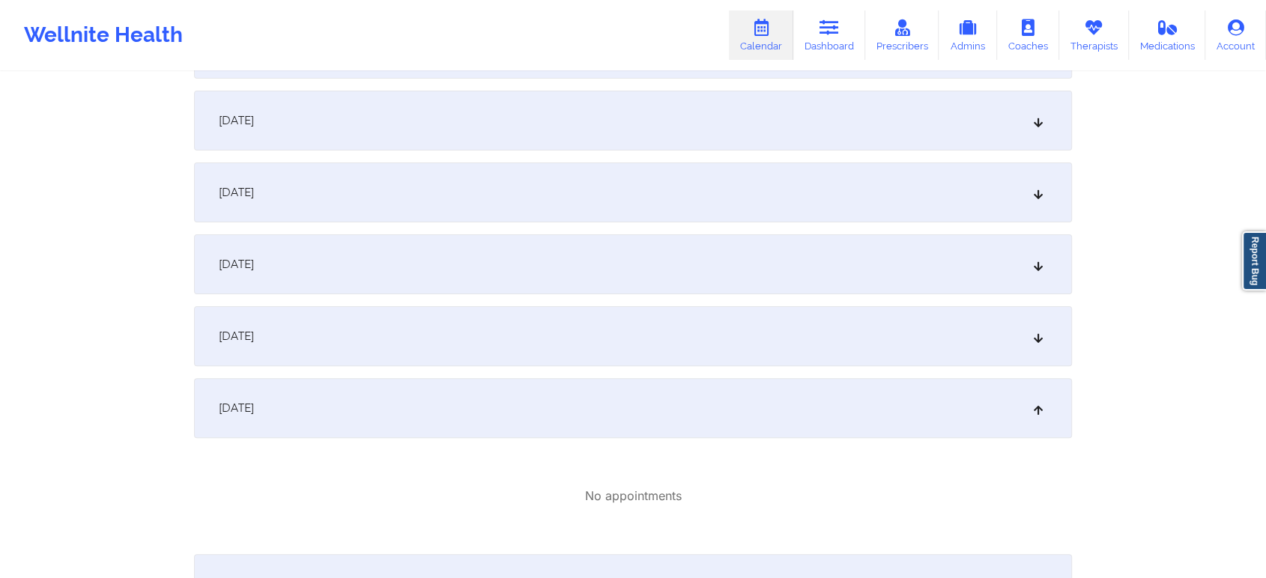
click at [771, 247] on div "[DATE]" at bounding box center [633, 264] width 878 height 60
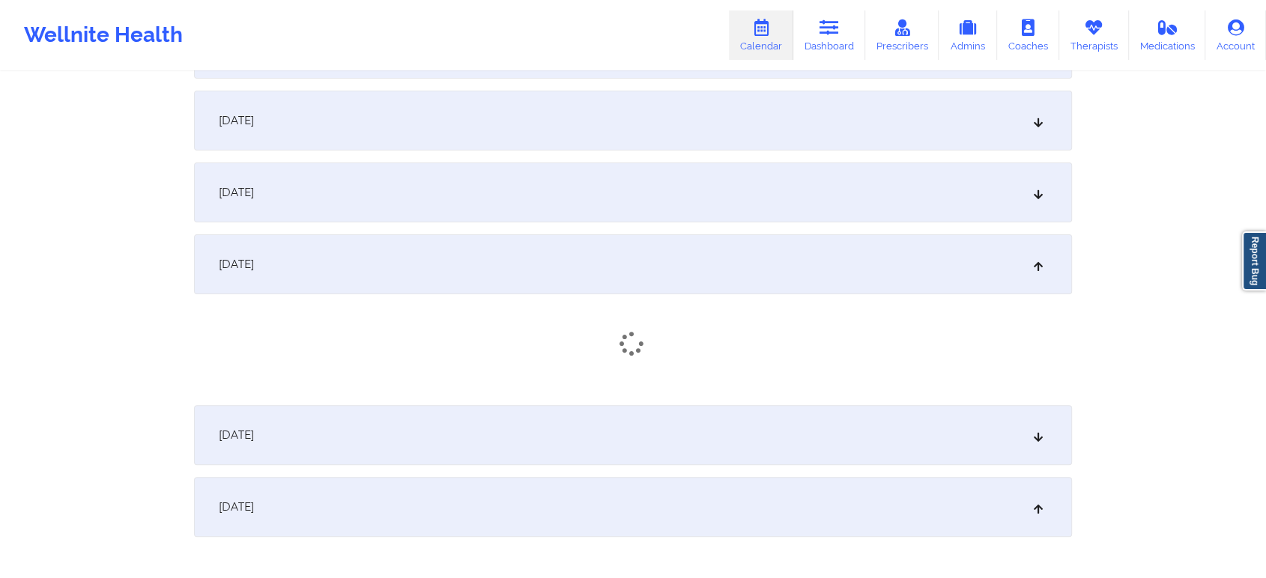
click at [697, 446] on div "[DATE]" at bounding box center [633, 435] width 878 height 60
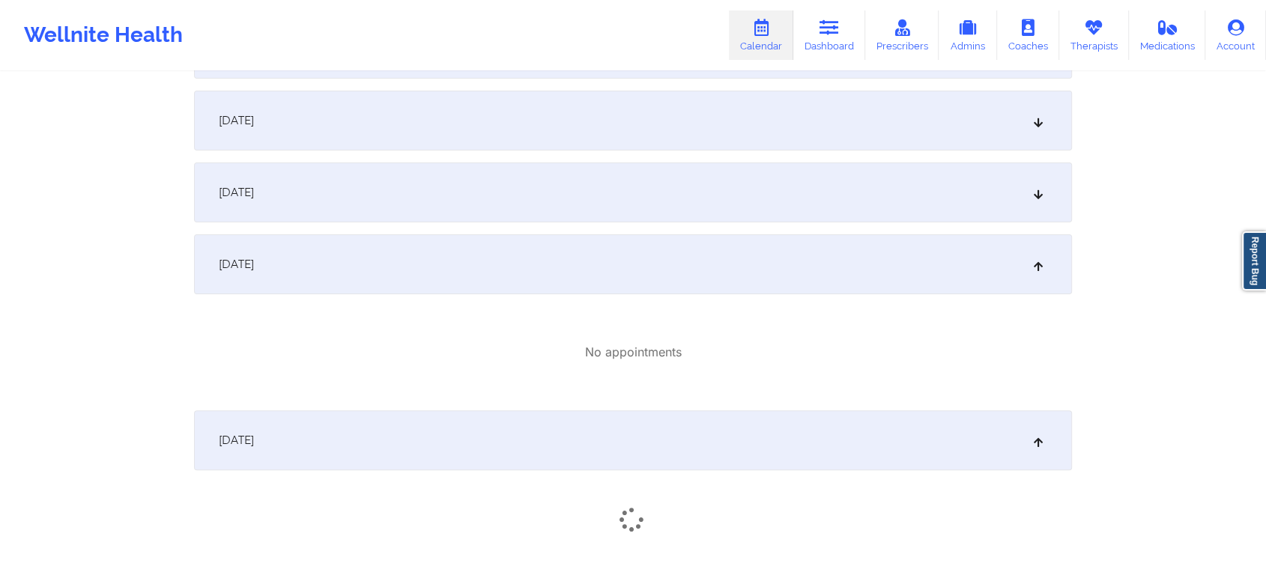
click at [711, 166] on div "[DATE]" at bounding box center [633, 193] width 878 height 60
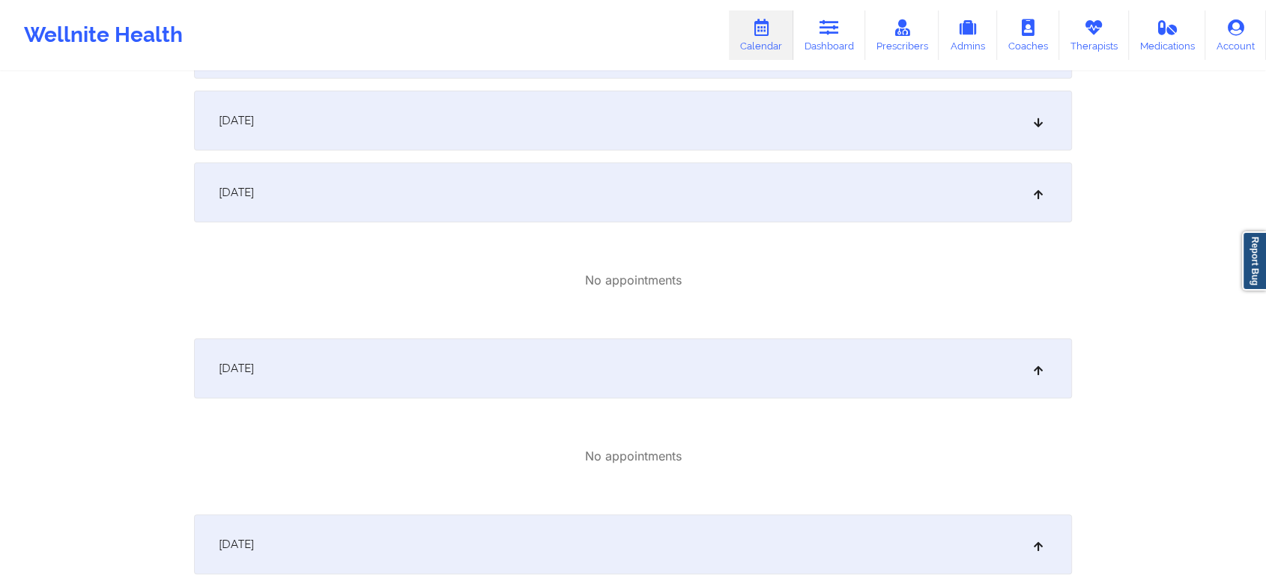
click at [581, 118] on div "[DATE]" at bounding box center [633, 121] width 878 height 60
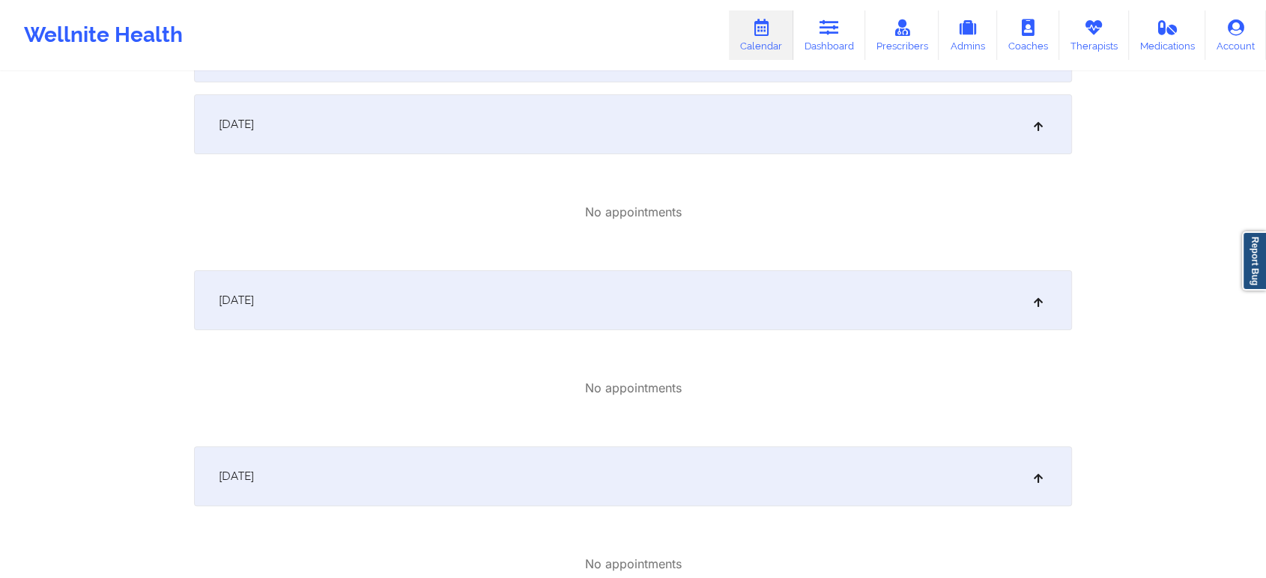
scroll to position [135, 0]
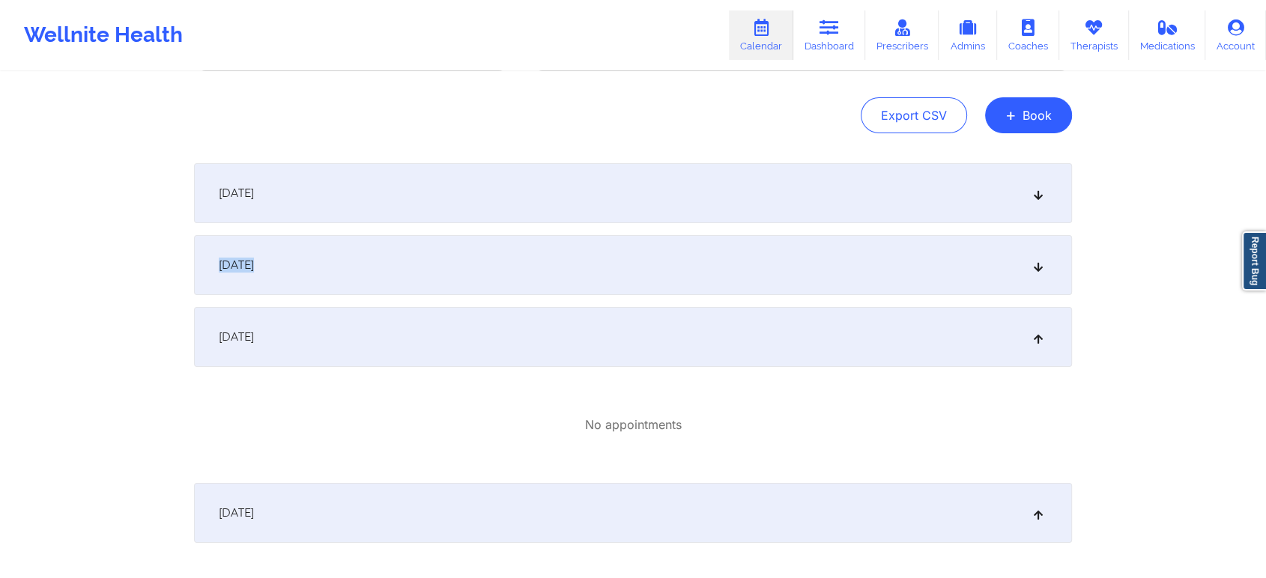
drag, startPoint x: 675, startPoint y: 273, endPoint x: 808, endPoint y: 180, distance: 162.5
click at [808, 180] on div "[DATE]" at bounding box center [633, 193] width 878 height 60
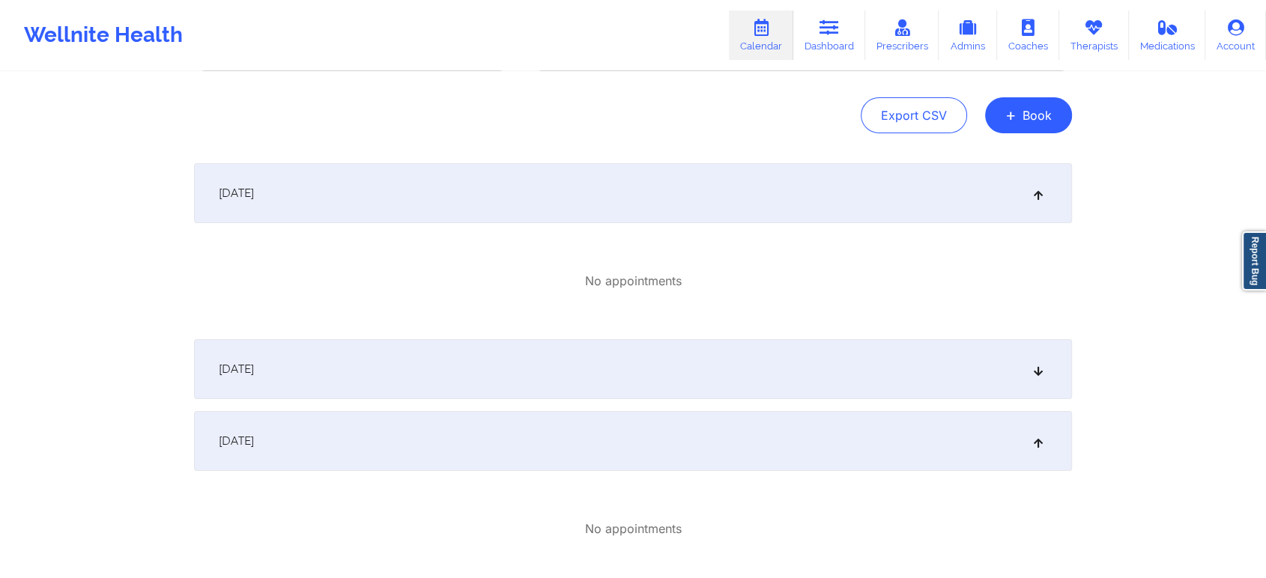
click at [759, 375] on div "[DATE]" at bounding box center [633, 369] width 878 height 60
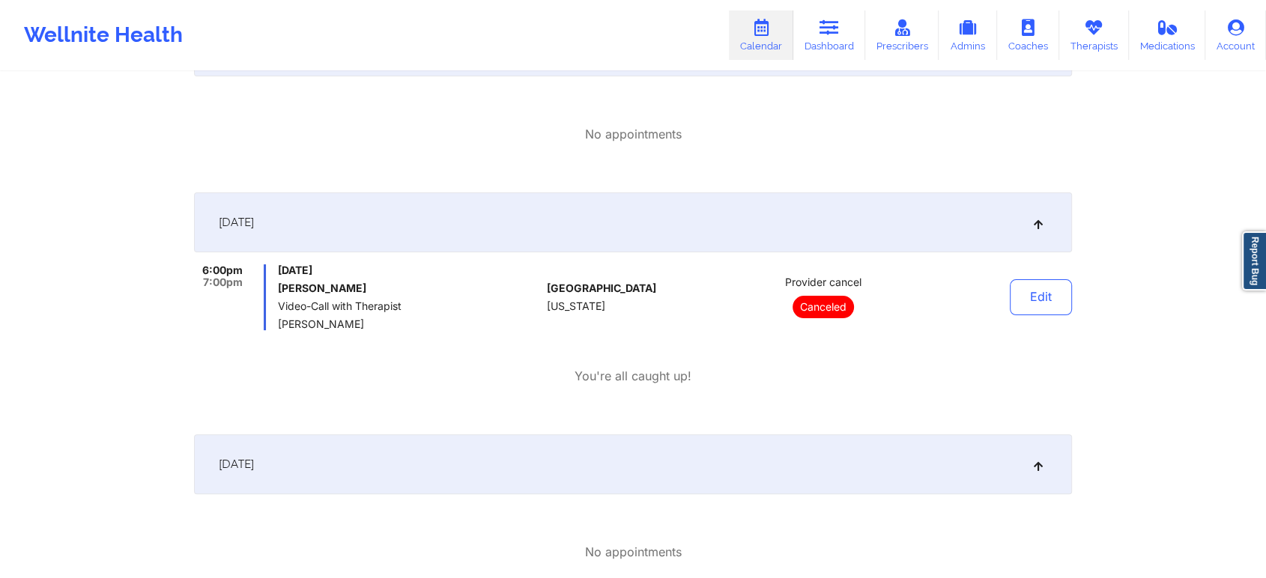
scroll to position [0, 0]
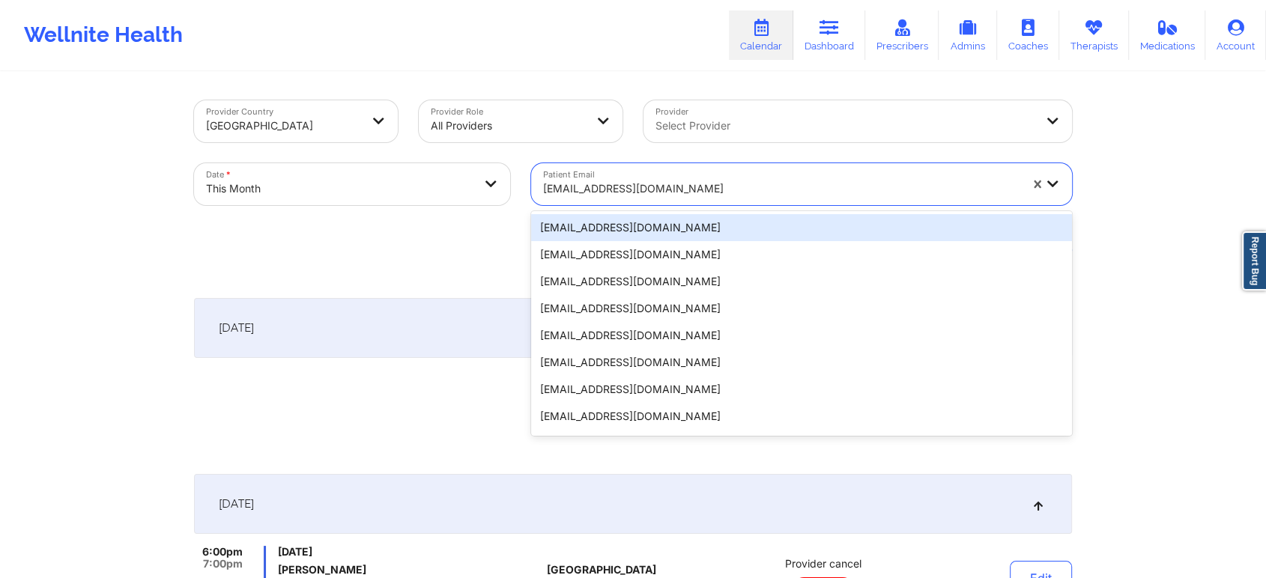
paste input "[EMAIL_ADDRESS][DOMAIN_NAME]"
click at [604, 171] on div "[EMAIL_ADDRESS][DOMAIN_NAME]" at bounding box center [776, 184] width 490 height 42
type input "[EMAIL_ADDRESS][DOMAIN_NAME]"
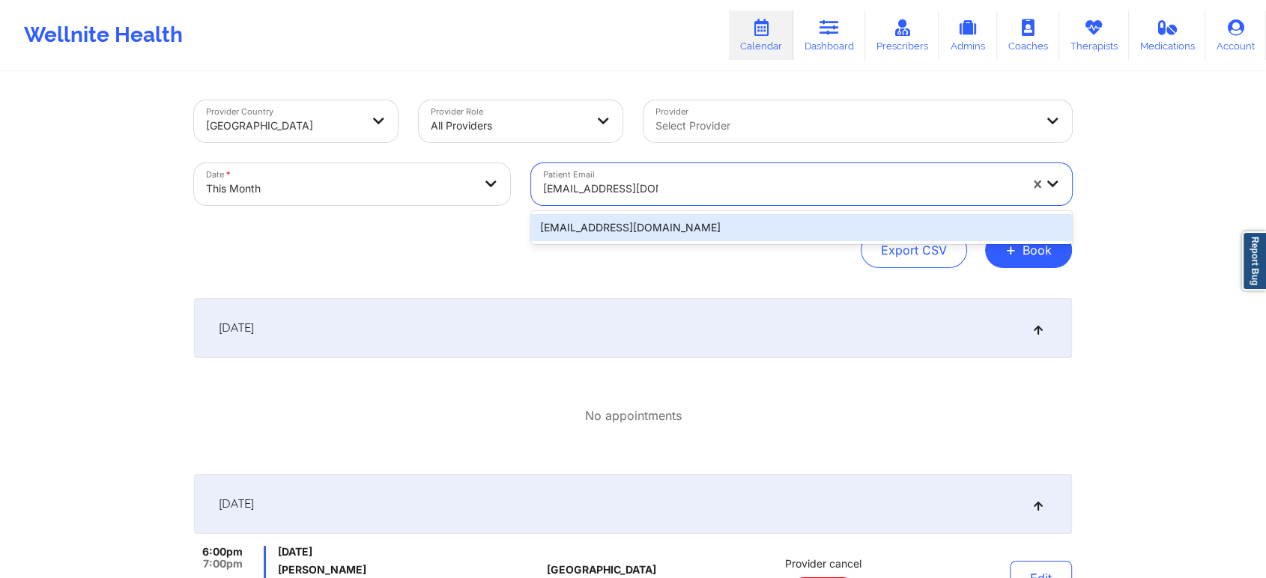
click at [638, 225] on div "[EMAIL_ADDRESS][DOMAIN_NAME]" at bounding box center [801, 227] width 541 height 27
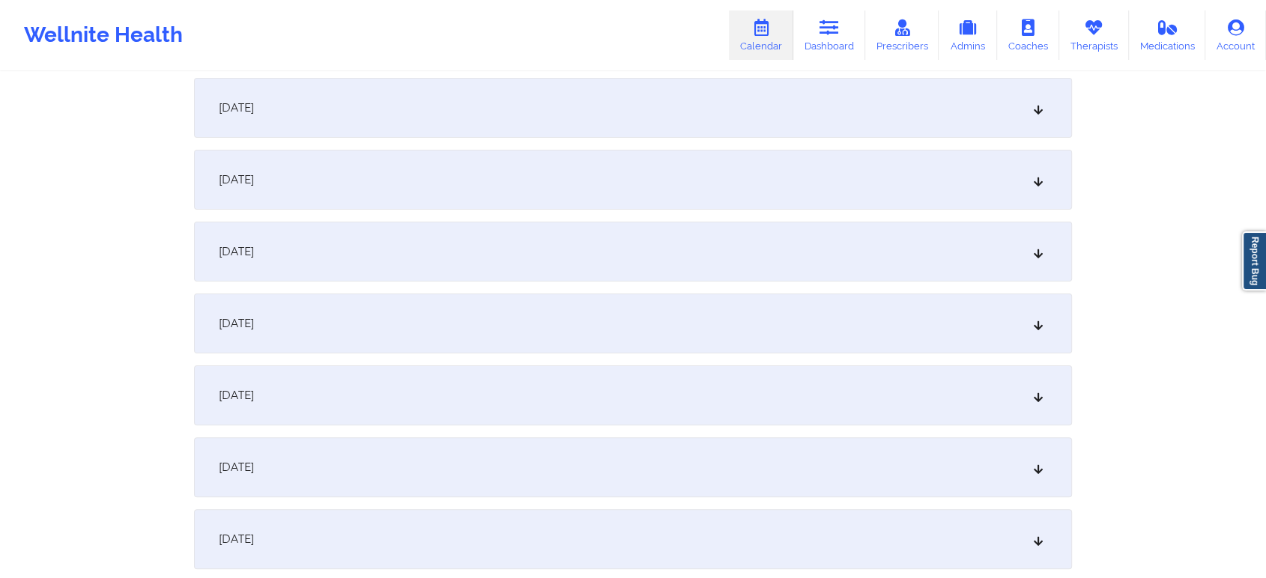
scroll to position [613, 0]
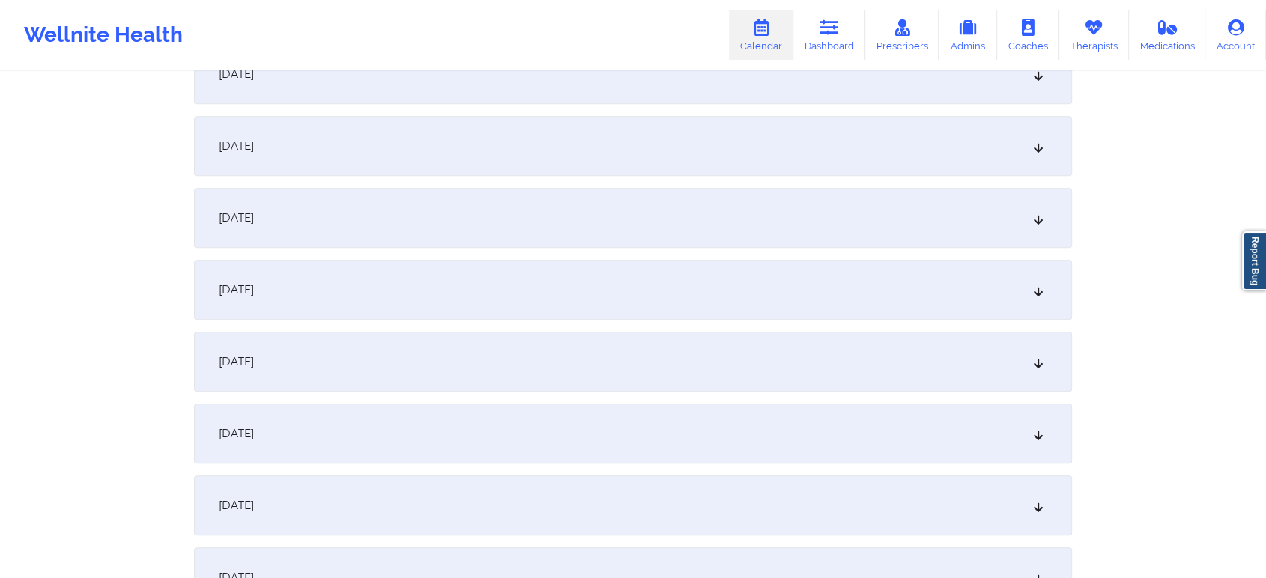
drag, startPoint x: 461, startPoint y: 238, endPoint x: 445, endPoint y: 291, distance: 55.7
click at [445, 291] on div "[DATE]" at bounding box center [633, 290] width 878 height 60
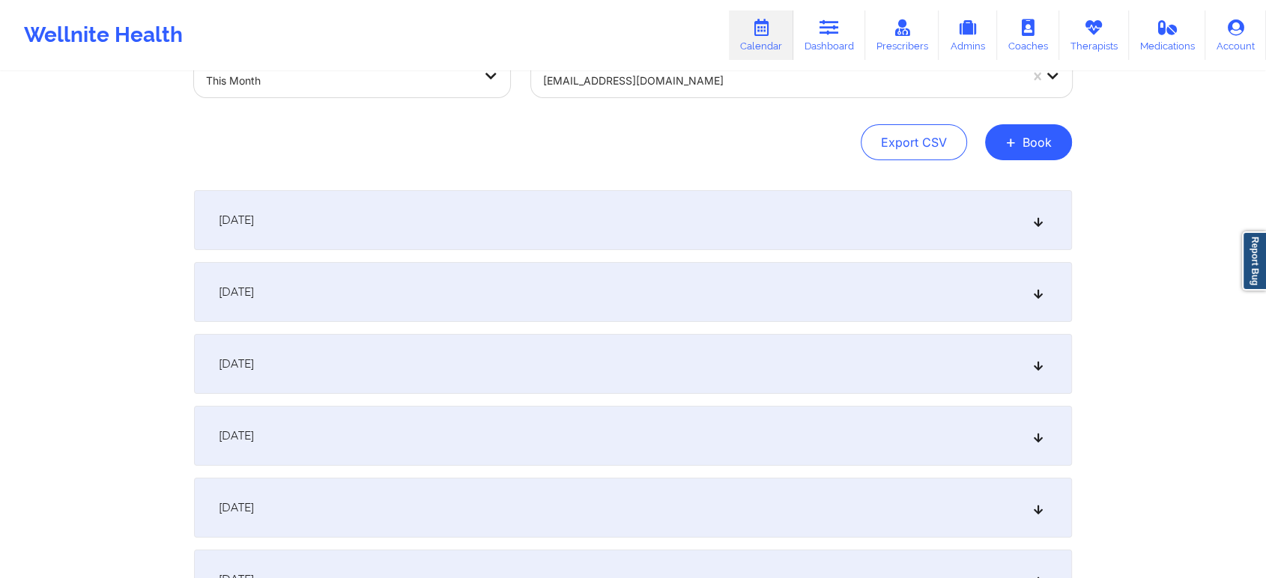
scroll to position [0, 0]
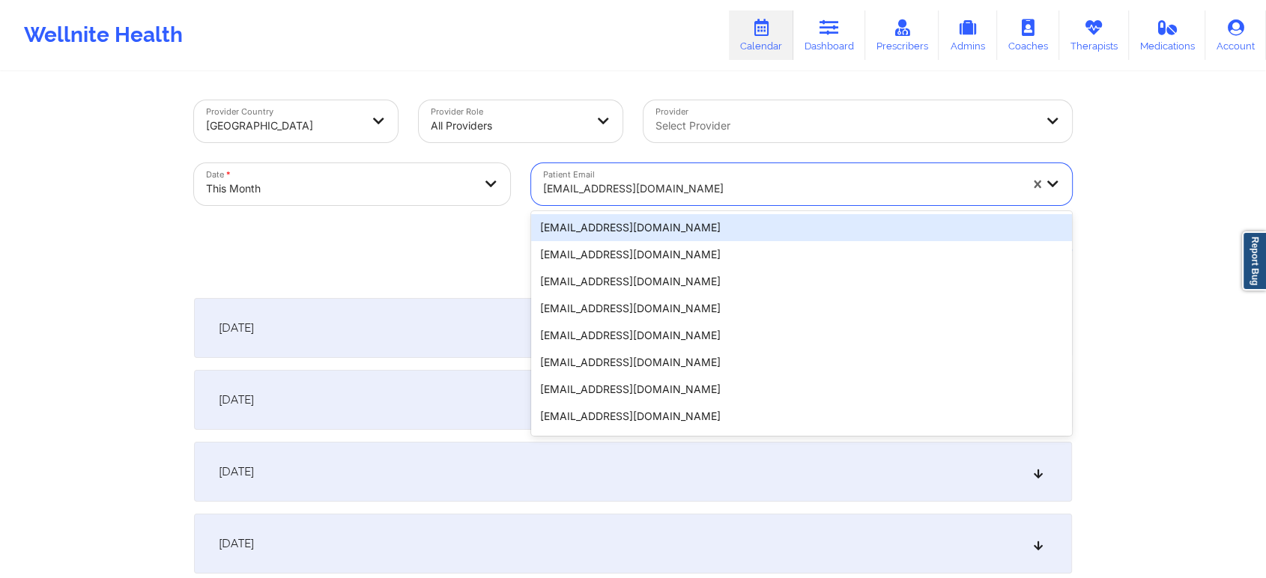
paste input "[EMAIL_ADDRESS][DOMAIN_NAME]"
type input "[EMAIL_ADDRESS][DOMAIN_NAME]"
click at [595, 186] on div "[EMAIL_ADDRESS][DOMAIN_NAME]" at bounding box center [781, 189] width 476 height 18
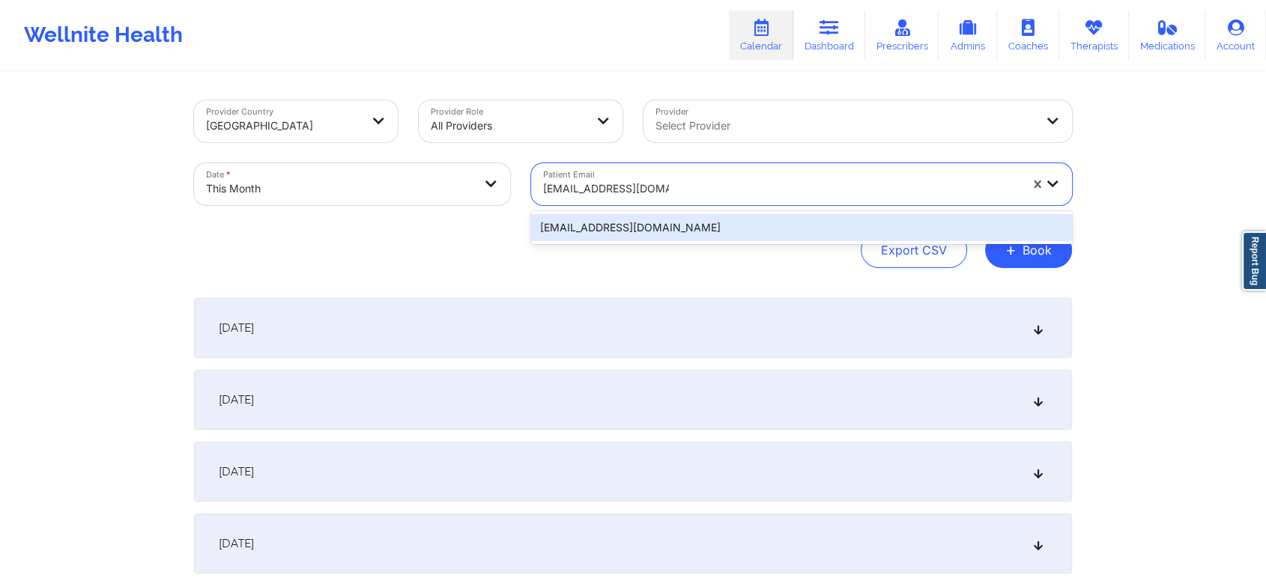
click at [641, 238] on div "[EMAIL_ADDRESS][DOMAIN_NAME]" at bounding box center [801, 227] width 541 height 27
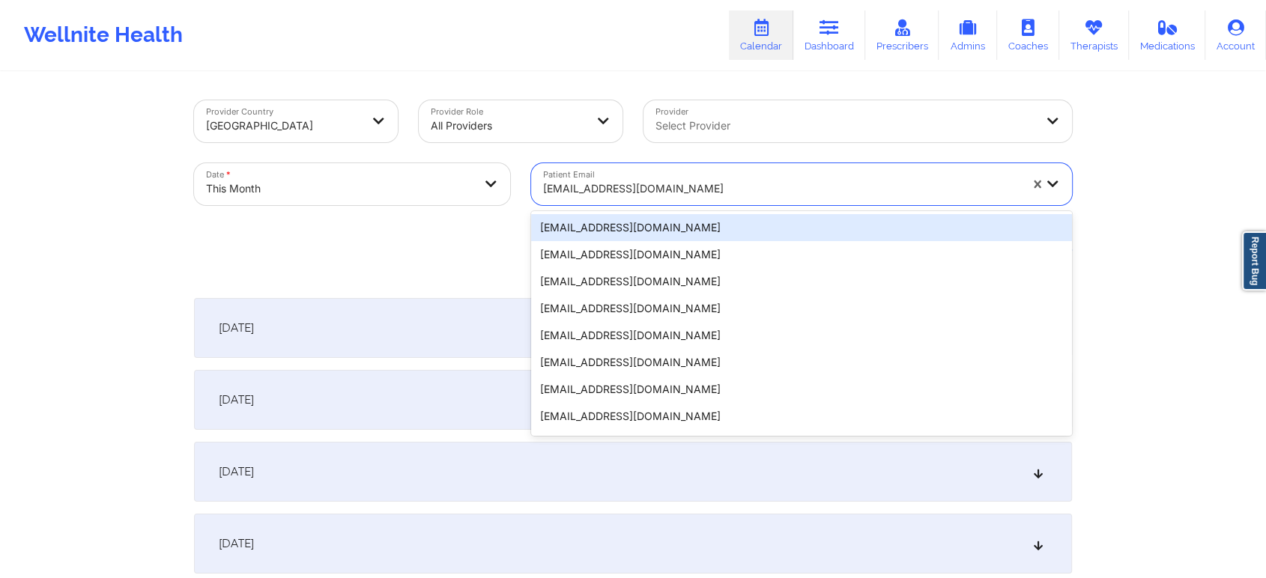
click at [814, 166] on div "[EMAIL_ADDRESS][DOMAIN_NAME]" at bounding box center [776, 184] width 490 height 42
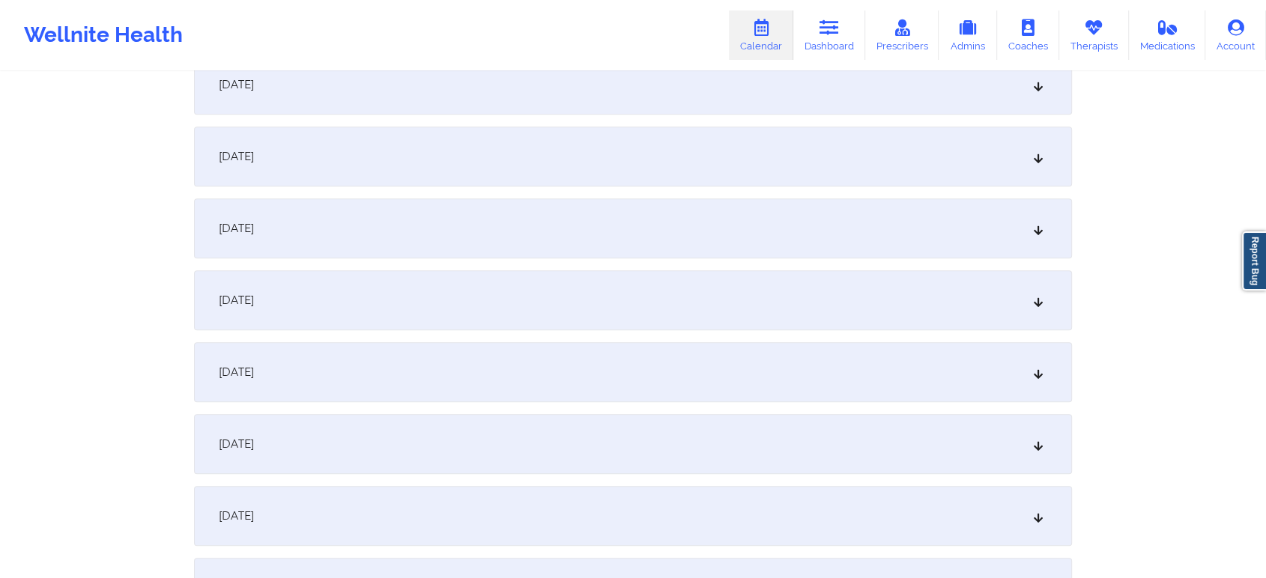
scroll to position [667, 0]
click at [647, 237] on div "[DATE]" at bounding box center [633, 236] width 878 height 60
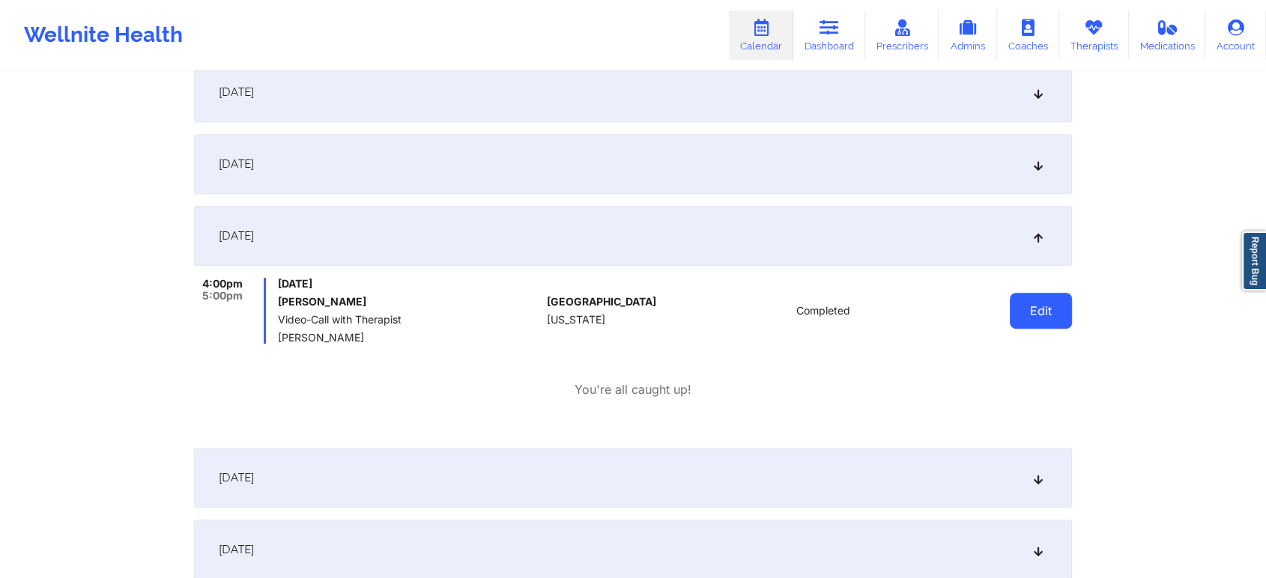
click at [1045, 307] on button "Edit" at bounding box center [1041, 311] width 62 height 36
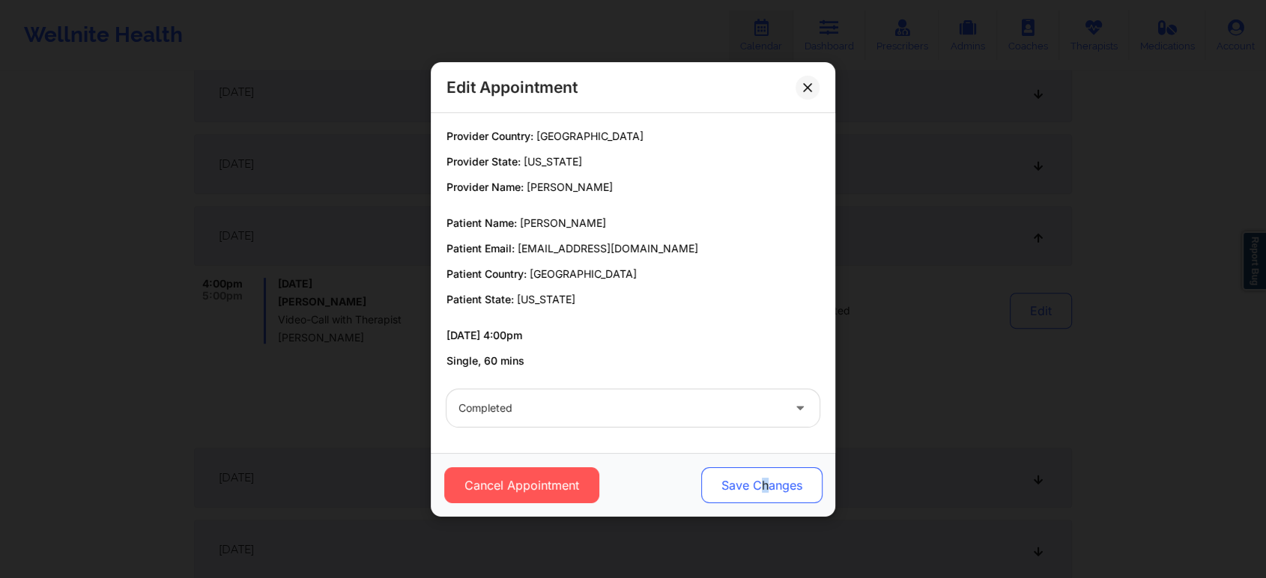
drag, startPoint x: 769, startPoint y: 461, endPoint x: 756, endPoint y: 486, distance: 28.8
click at [756, 486] on div "Cancel Appointment Save Changes" at bounding box center [633, 485] width 404 height 64
click at [756, 486] on button "Save Changes" at bounding box center [761, 485] width 121 height 36
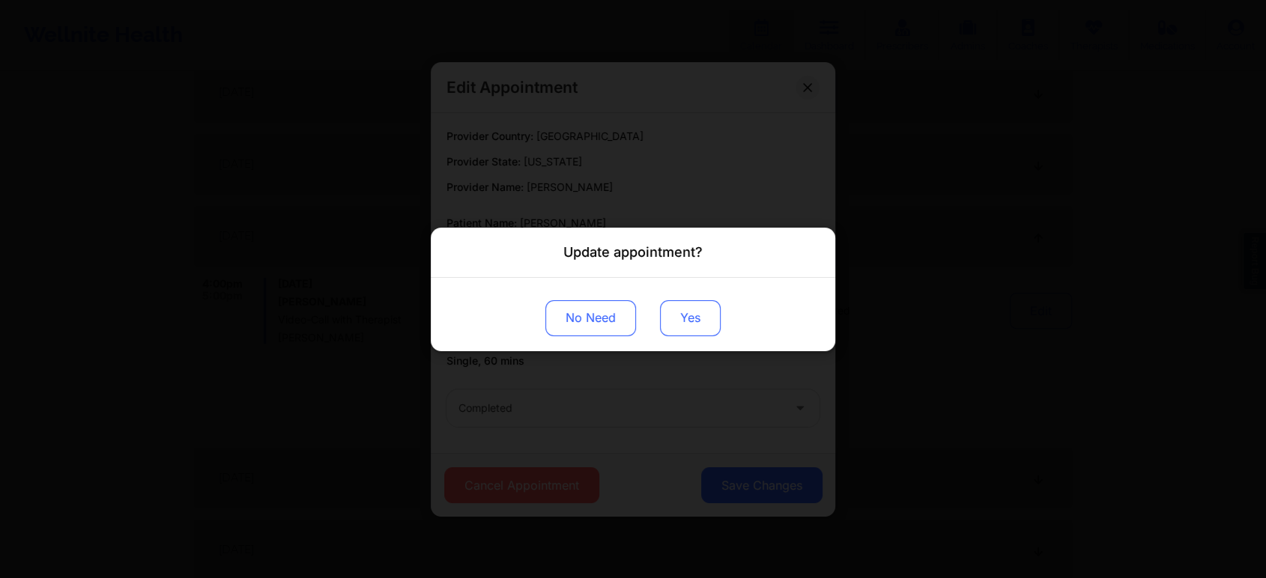
click at [703, 322] on button "Yes" at bounding box center [690, 318] width 61 height 36
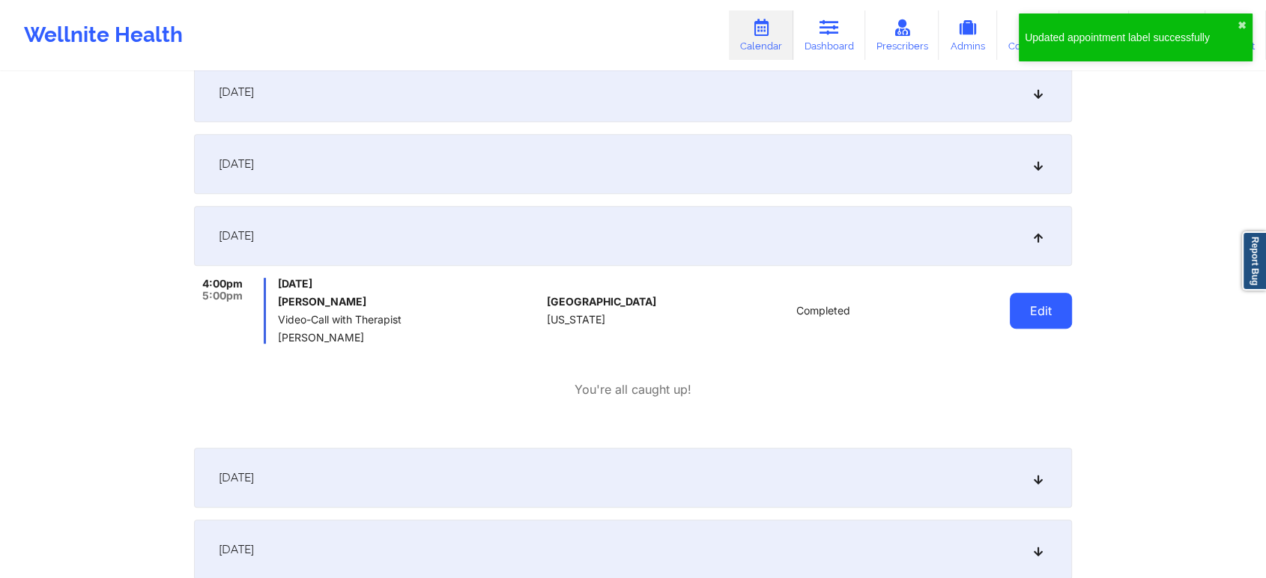
click at [1026, 321] on button "Edit" at bounding box center [1041, 311] width 62 height 36
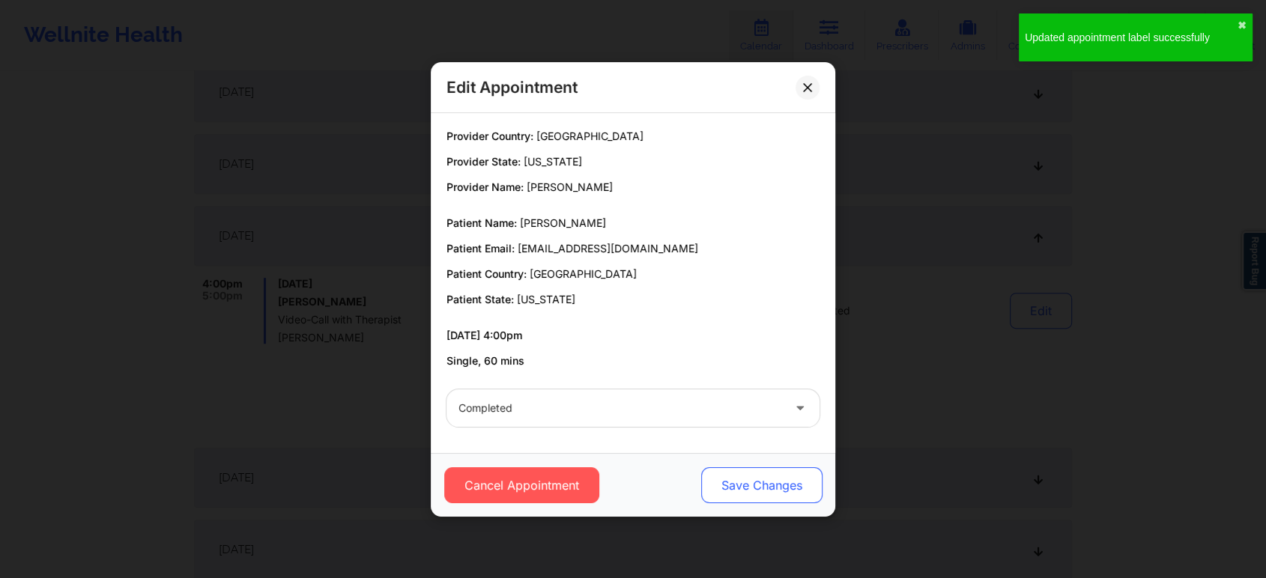
click at [737, 470] on button "Save Changes" at bounding box center [761, 485] width 121 height 36
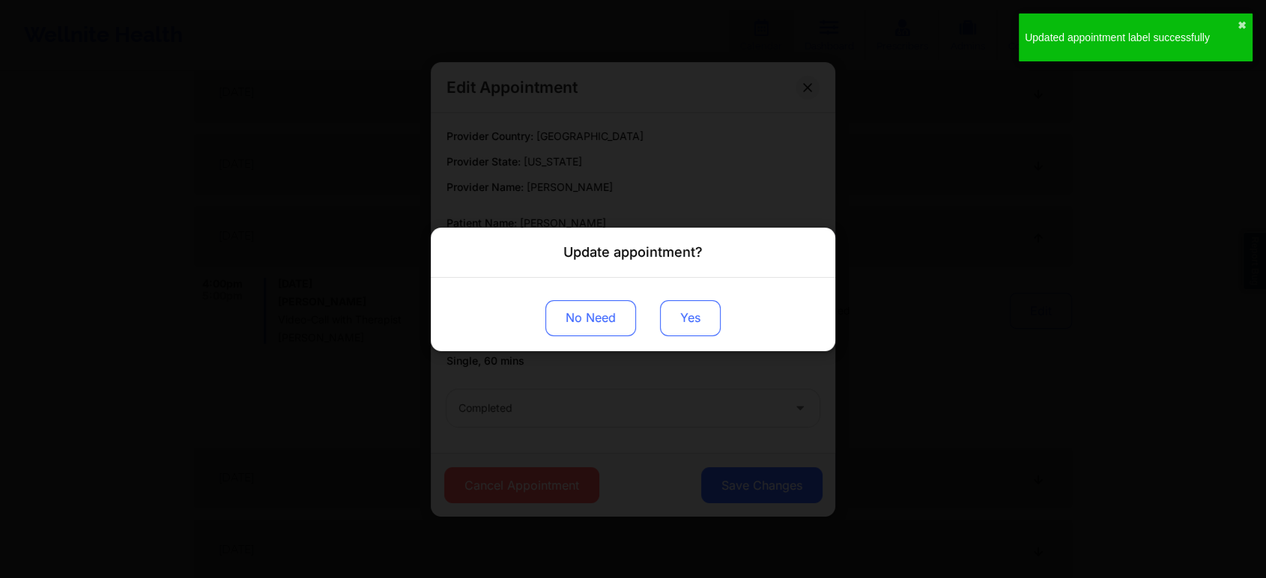
click at [691, 322] on button "Yes" at bounding box center [690, 318] width 61 height 36
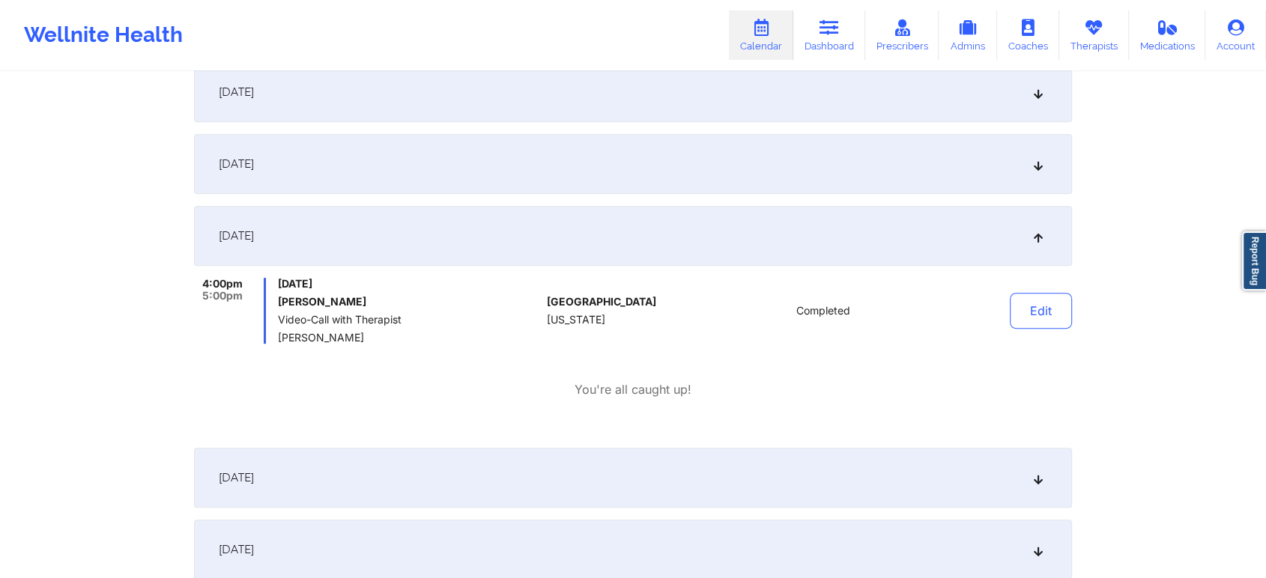
drag, startPoint x: 1191, startPoint y: 169, endPoint x: 1277, endPoint y: 169, distance: 85.4
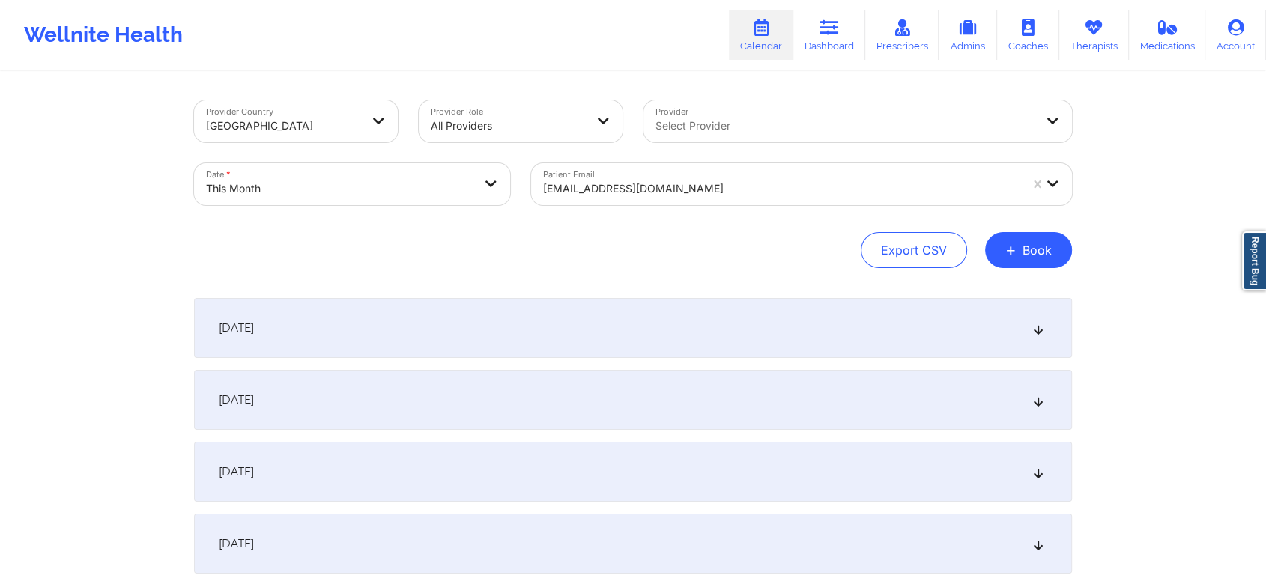
click at [670, 199] on div "[EMAIL_ADDRESS][DOMAIN_NAME]" at bounding box center [781, 188] width 476 height 33
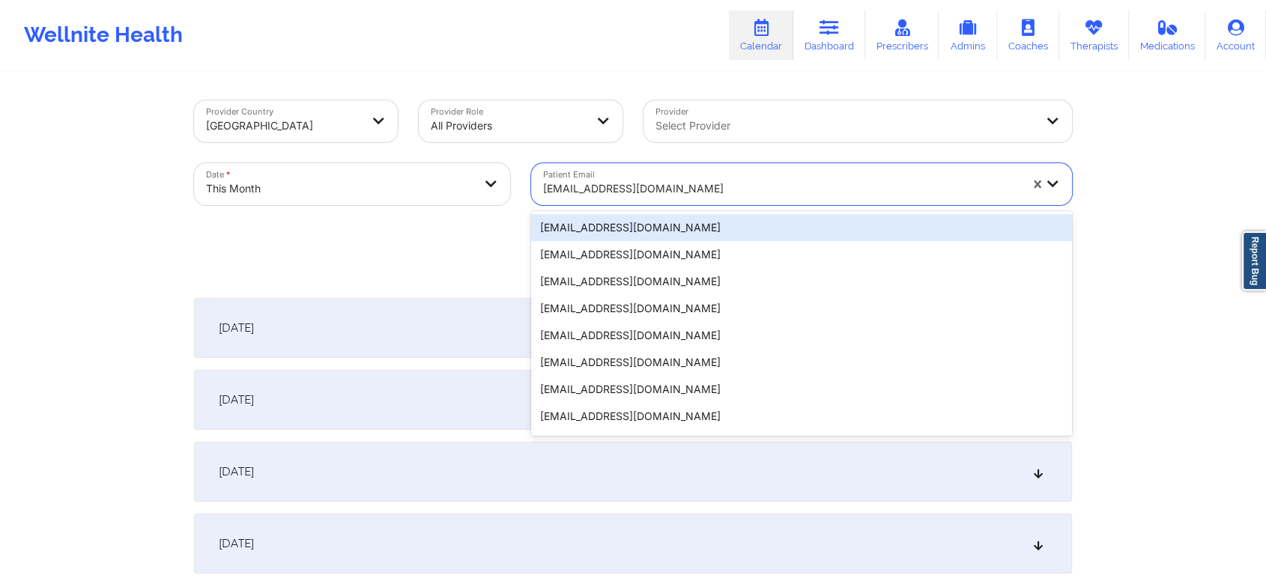
paste input "[EMAIL_ADDRESS][DOMAIN_NAME]"
type input "[EMAIL_ADDRESS][DOMAIN_NAME]"
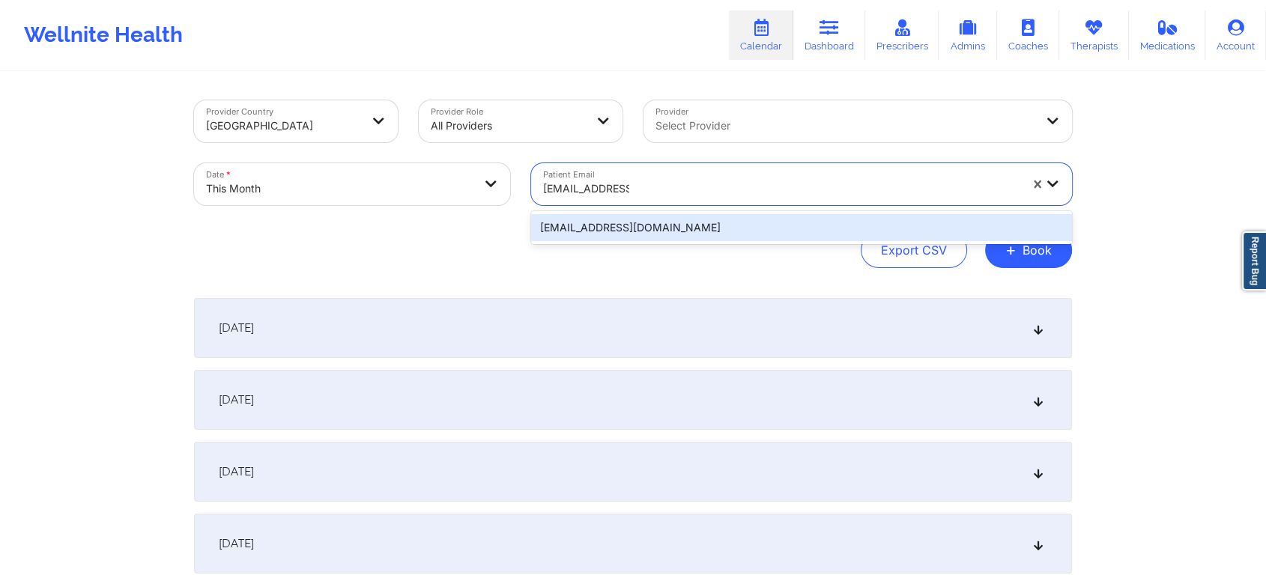
click at [682, 218] on div "[EMAIL_ADDRESS][DOMAIN_NAME]" at bounding box center [801, 227] width 541 height 27
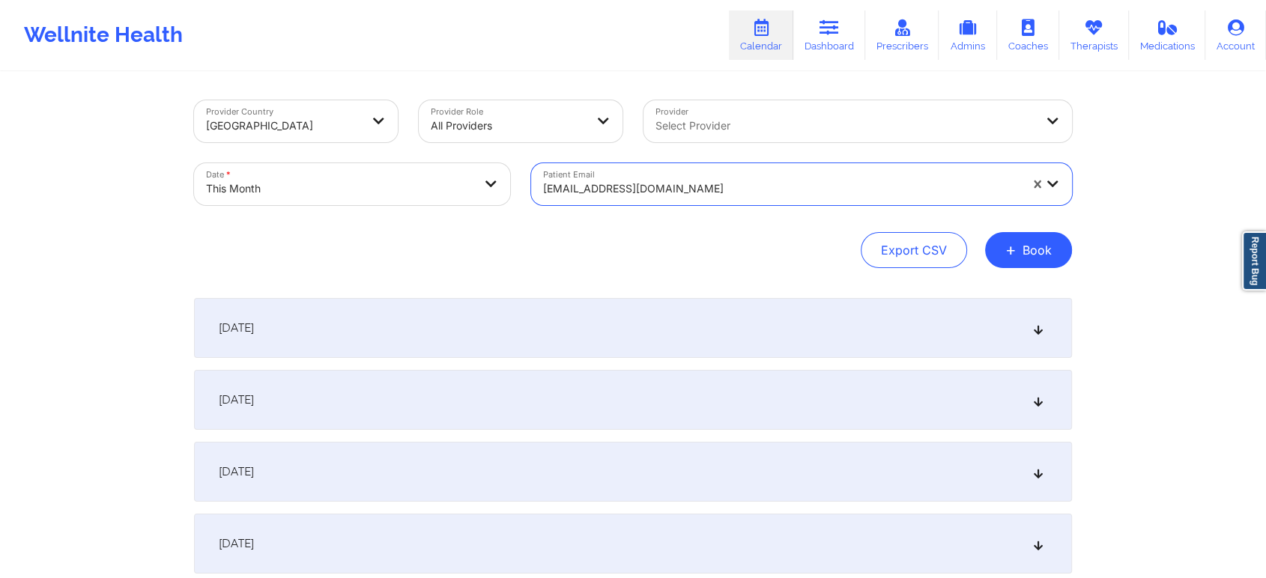
scroll to position [545, 0]
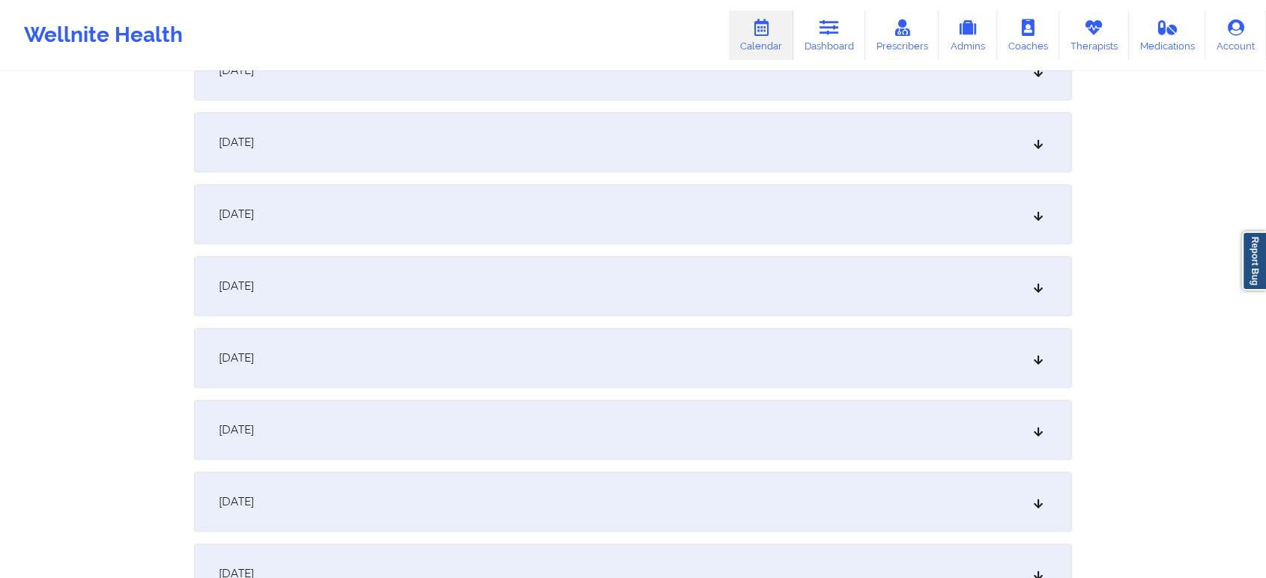
click at [703, 341] on div "[DATE]" at bounding box center [633, 358] width 878 height 60
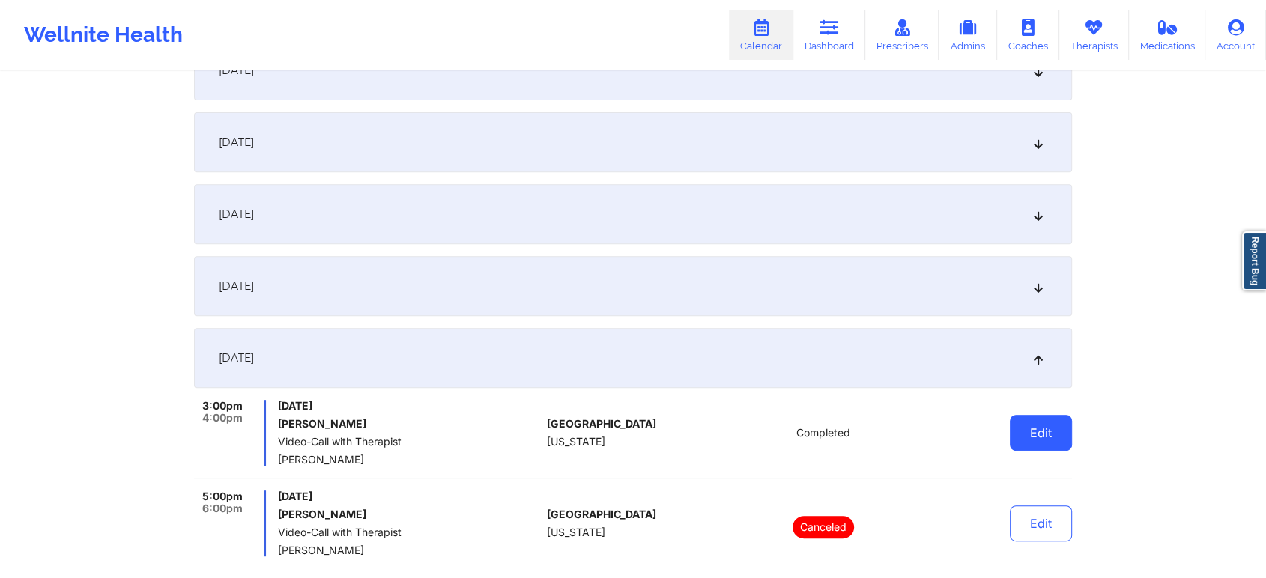
click at [1041, 445] on button "Edit" at bounding box center [1041, 433] width 62 height 36
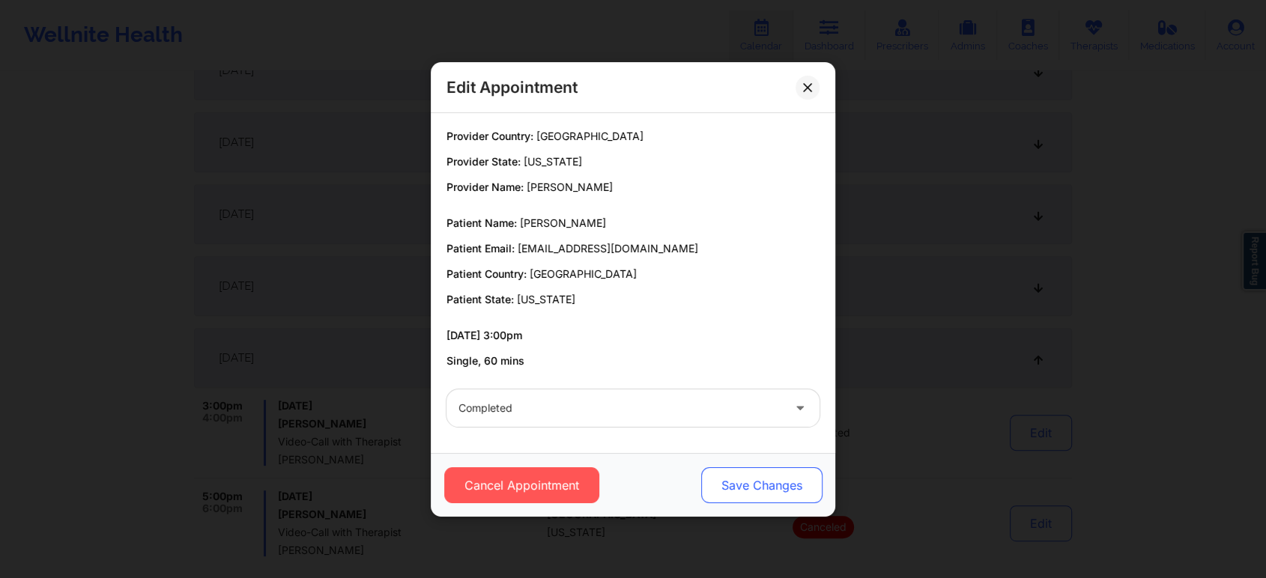
click at [771, 484] on button "Save Changes" at bounding box center [761, 485] width 121 height 36
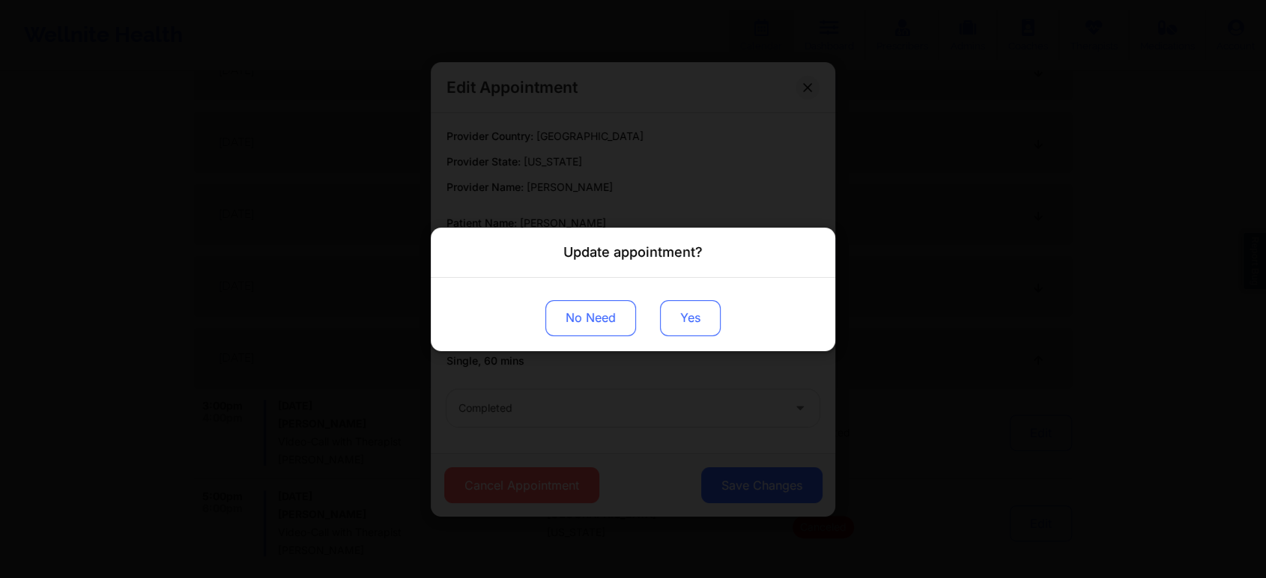
click at [705, 322] on button "Yes" at bounding box center [690, 318] width 61 height 36
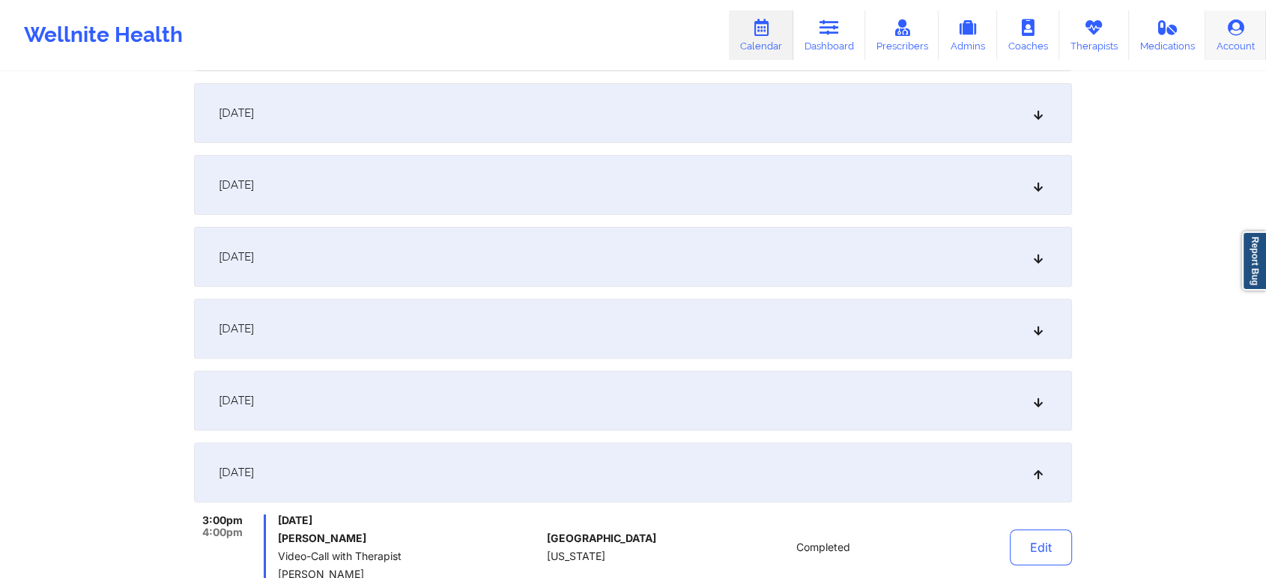
scroll to position [0, 0]
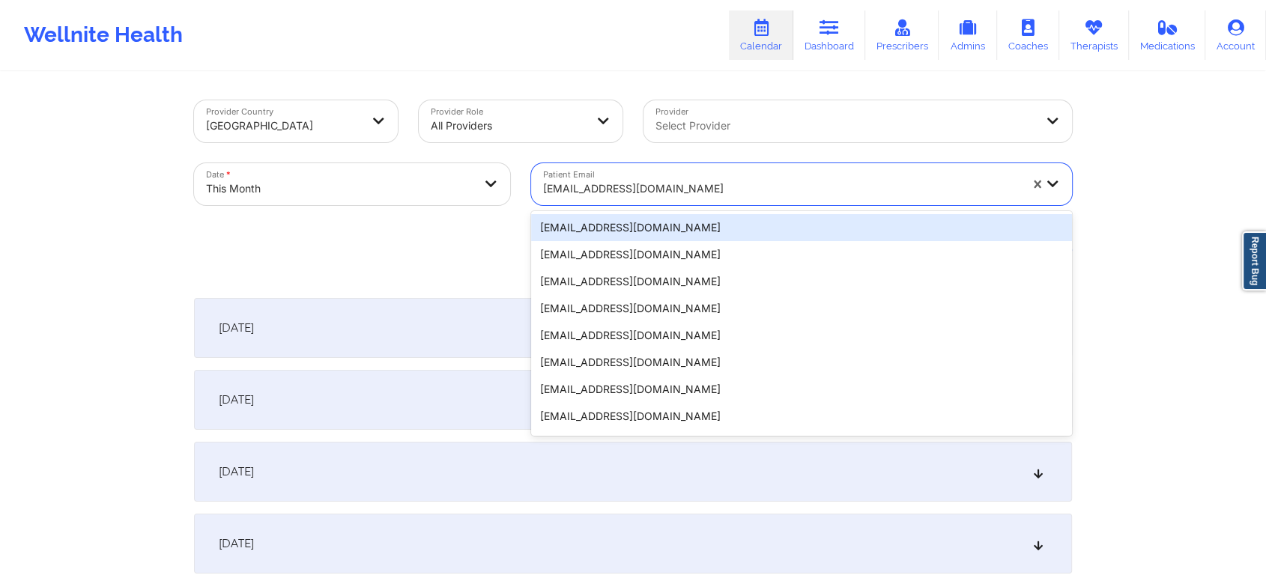
click at [655, 194] on div at bounding box center [781, 189] width 476 height 18
paste input "[EMAIL_ADDRESS][DOMAIN_NAME]"
type input "[EMAIL_ADDRESS][DOMAIN_NAME]"
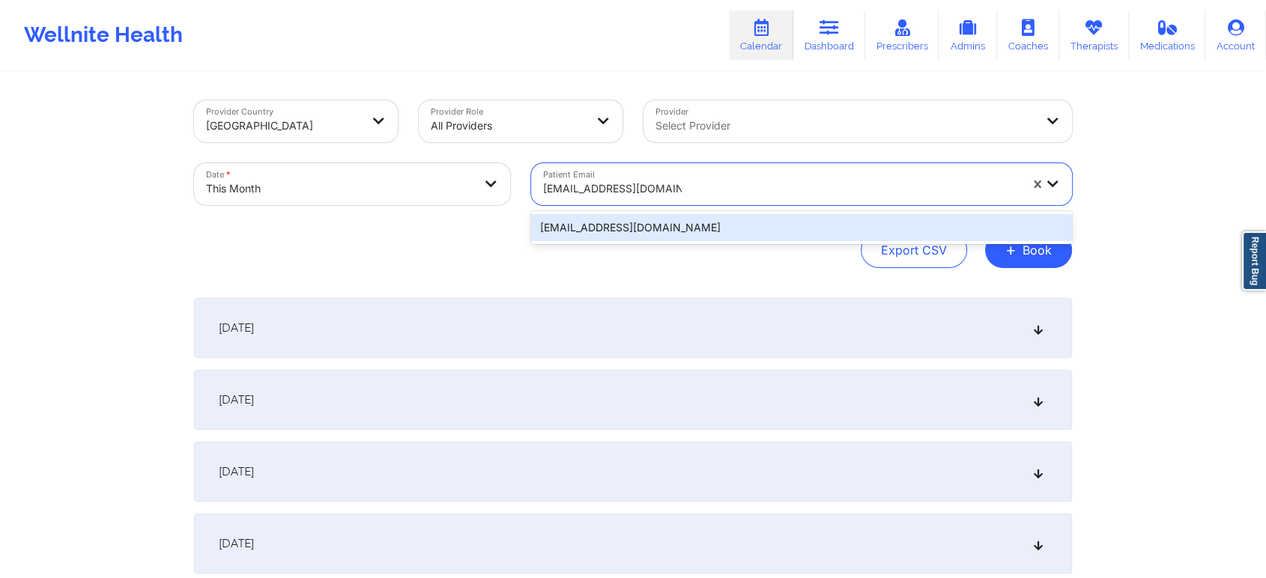
click at [708, 232] on div "[EMAIL_ADDRESS][DOMAIN_NAME]" at bounding box center [801, 227] width 541 height 27
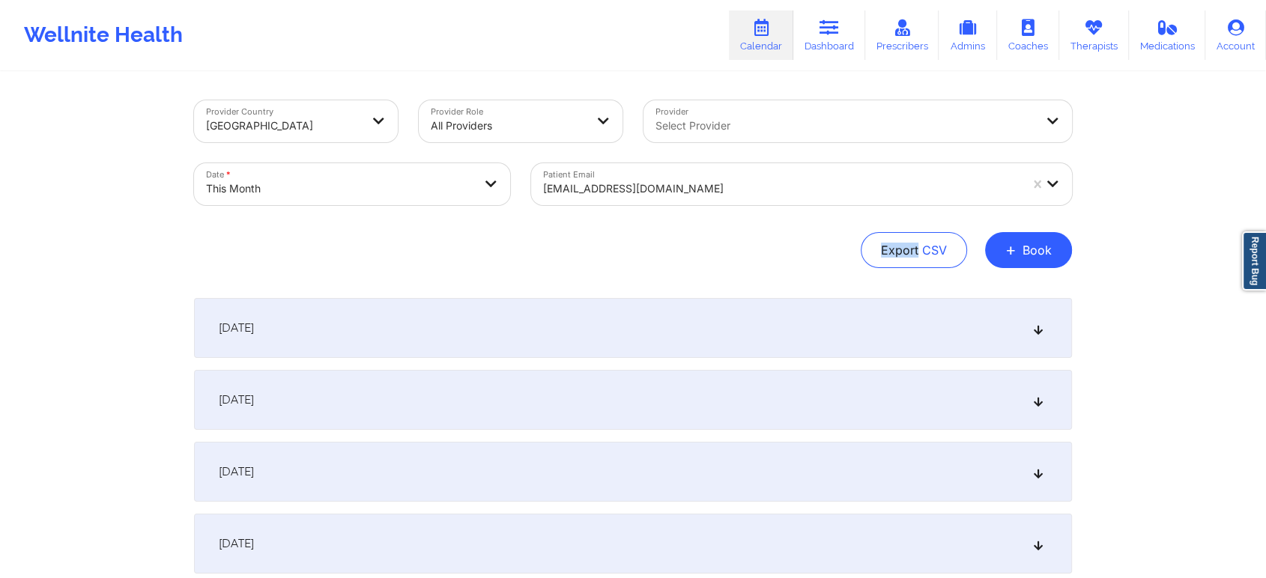
click at [708, 232] on div "Export CSV + Book" at bounding box center [633, 250] width 878 height 36
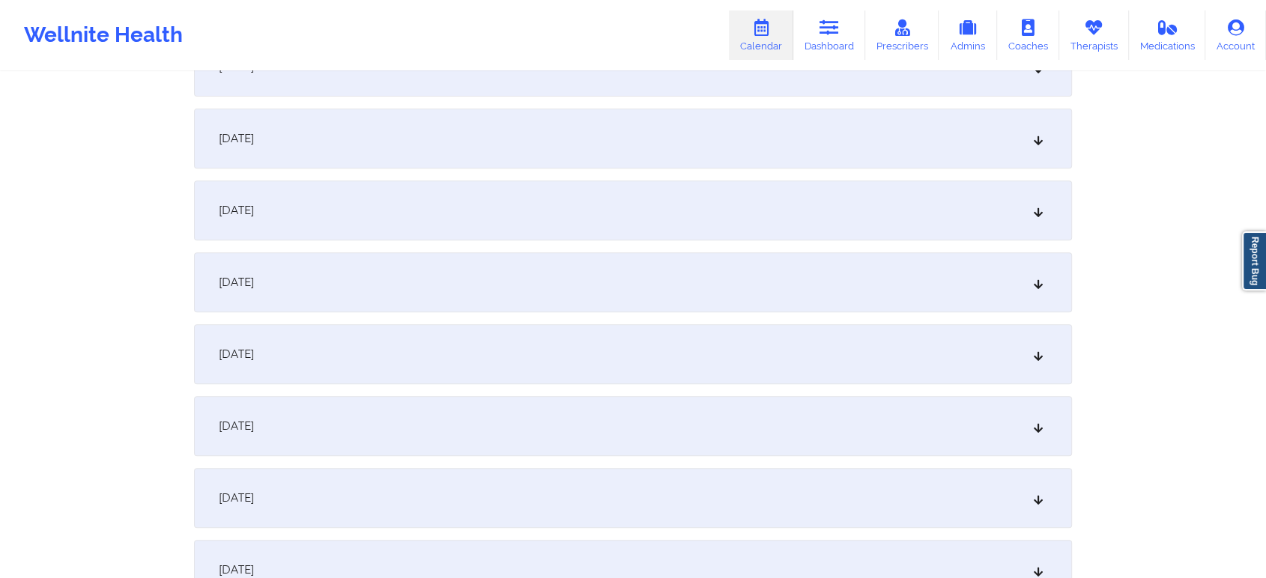
scroll to position [568, 0]
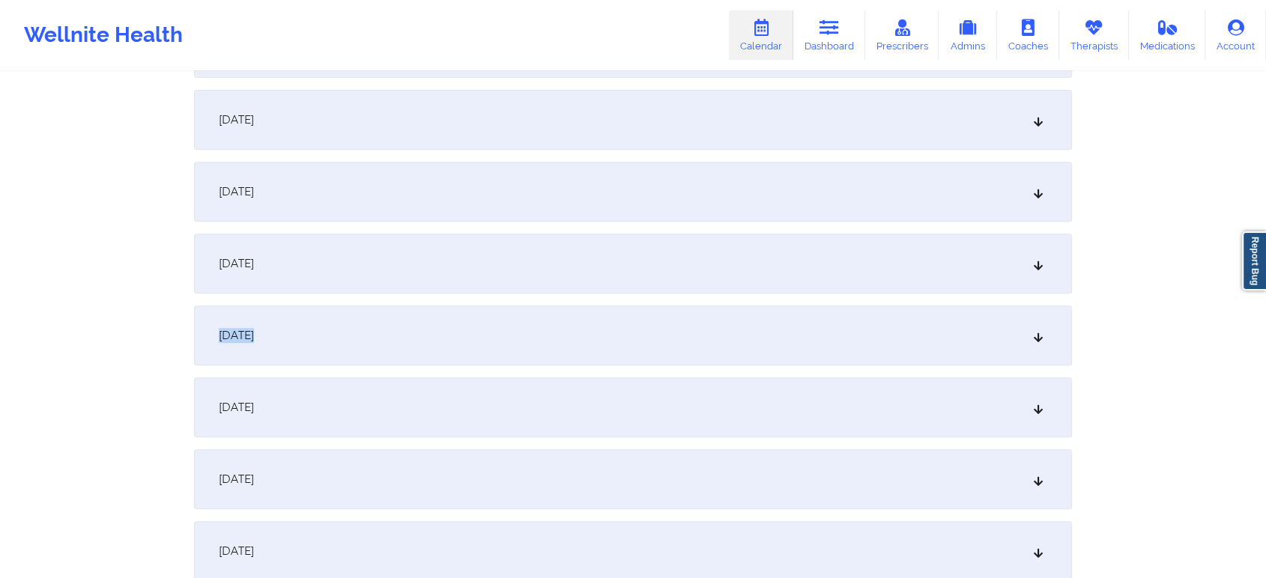
drag, startPoint x: 788, startPoint y: 232, endPoint x: 714, endPoint y: 349, distance: 138.0
click at [714, 349] on div "[DATE]" at bounding box center [633, 336] width 878 height 60
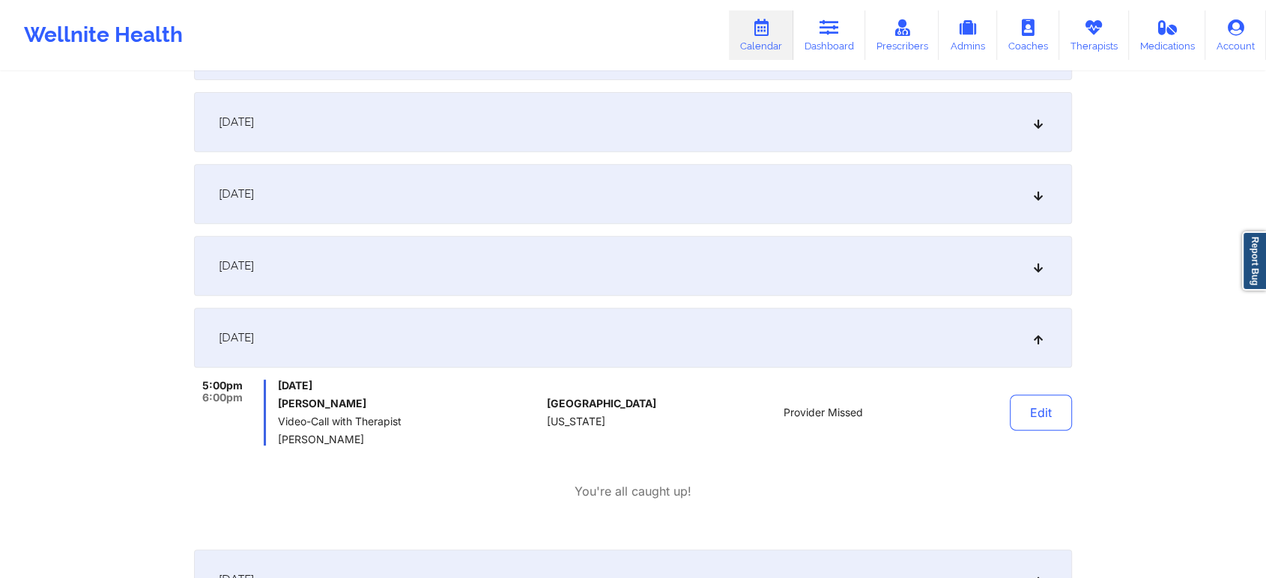
scroll to position [0, 0]
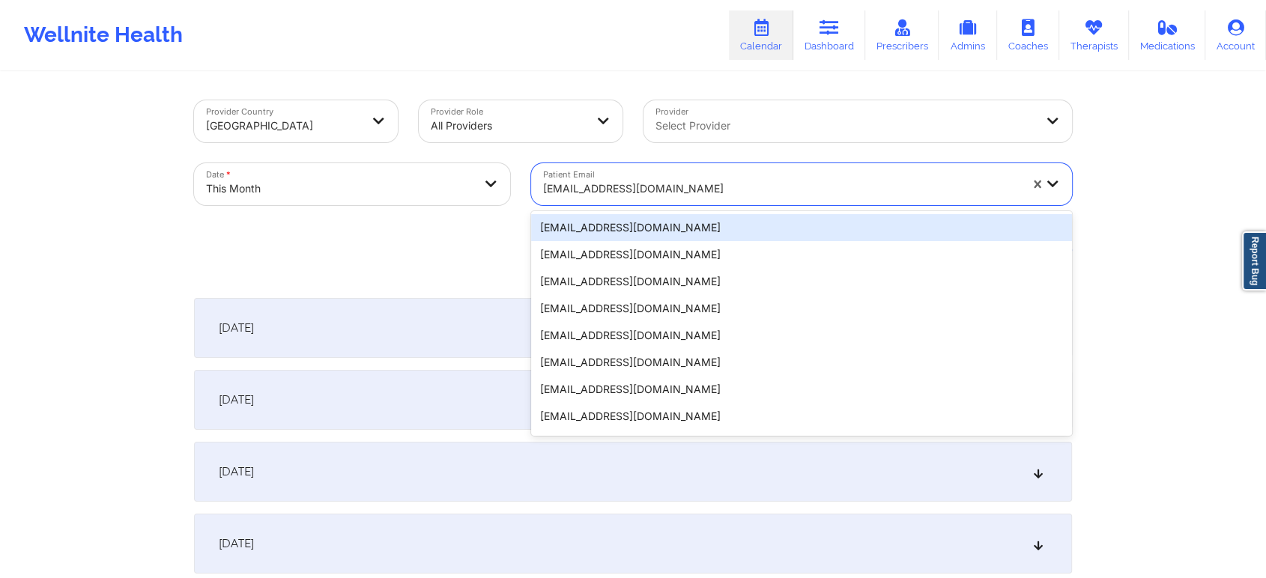
paste input "[EMAIL_ADDRESS][DOMAIN_NAME]"
click at [648, 171] on div "[EMAIL_ADDRESS][DOMAIN_NAME]" at bounding box center [776, 184] width 490 height 42
type input "[EMAIL_ADDRESS][DOMAIN_NAME]"
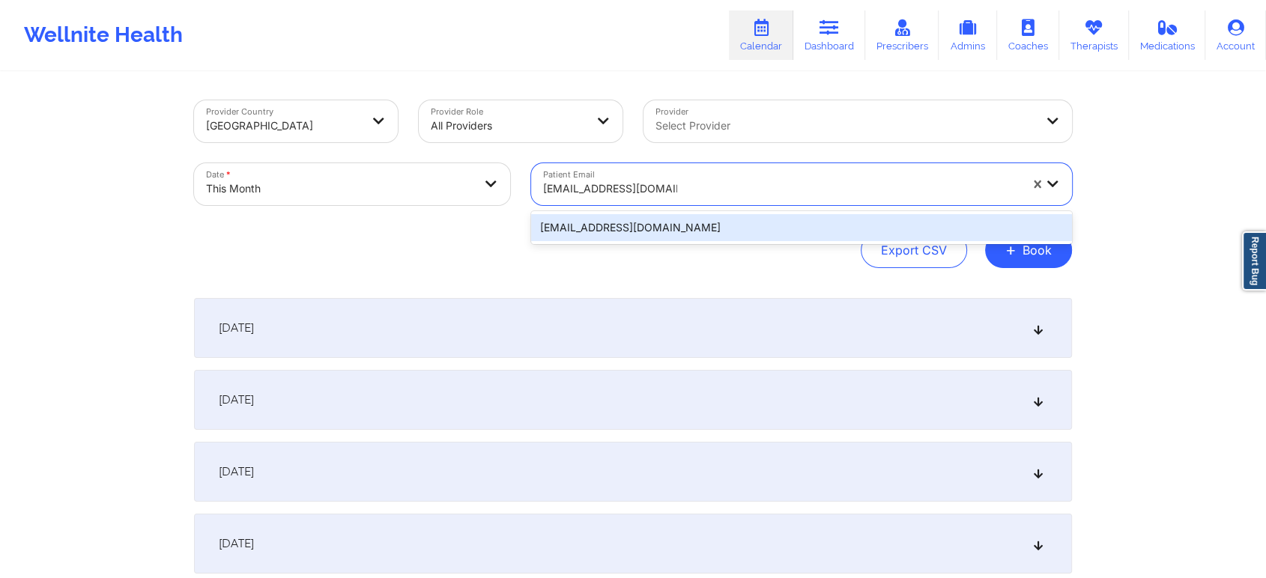
click at [678, 216] on div "[EMAIL_ADDRESS][DOMAIN_NAME]" at bounding box center [801, 227] width 541 height 27
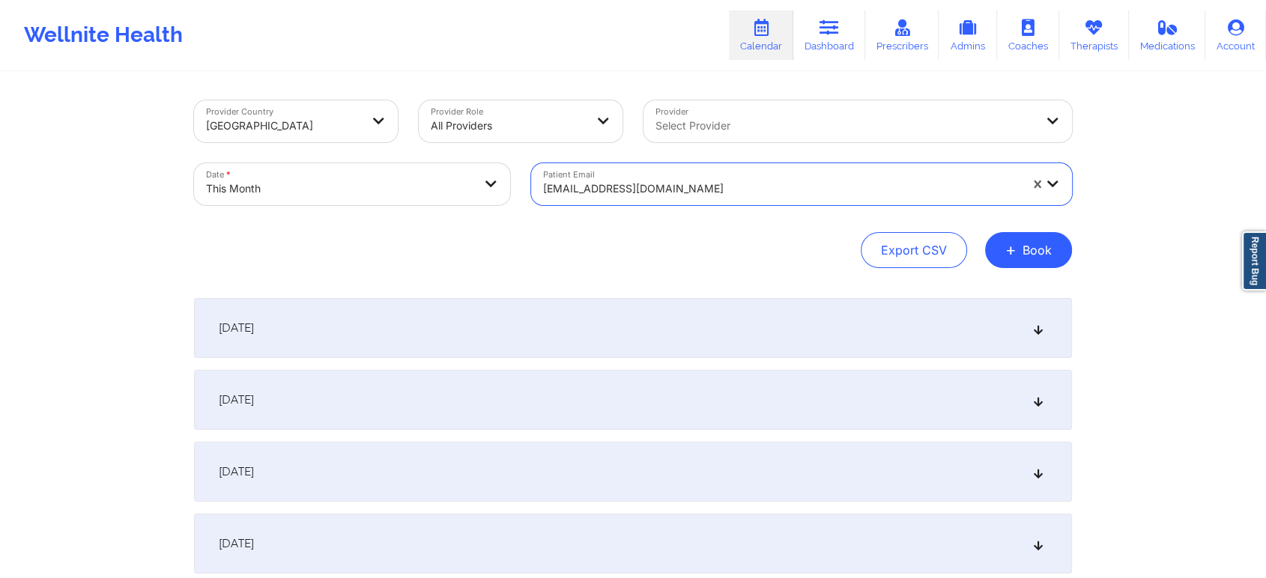
scroll to position [500, 0]
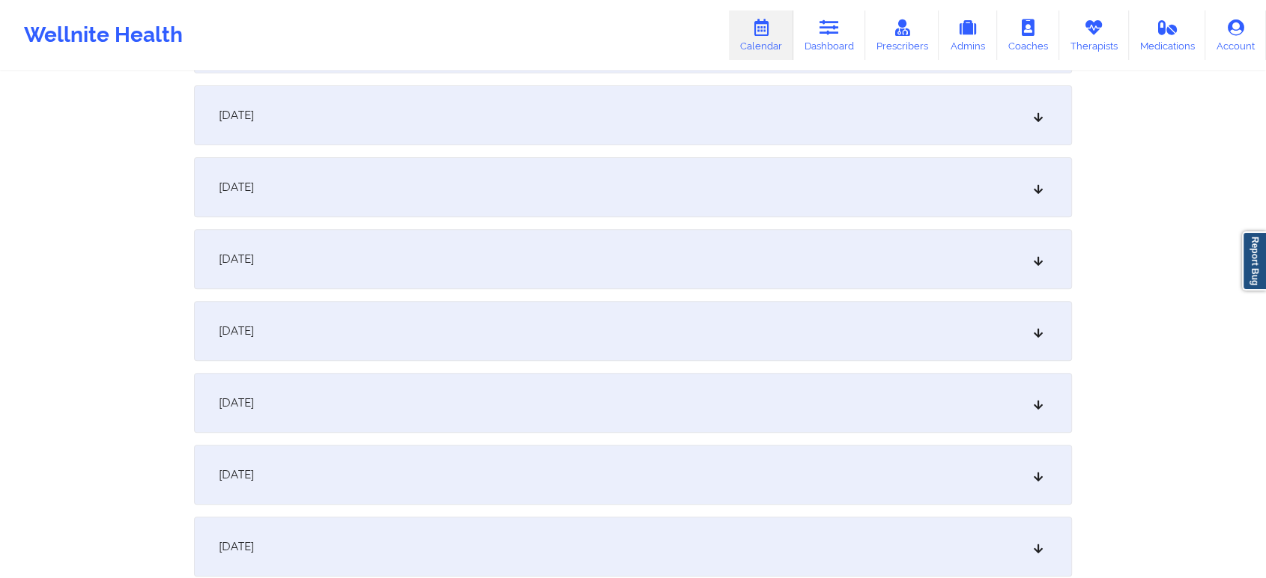
click at [613, 414] on div "[DATE]" at bounding box center [633, 403] width 878 height 60
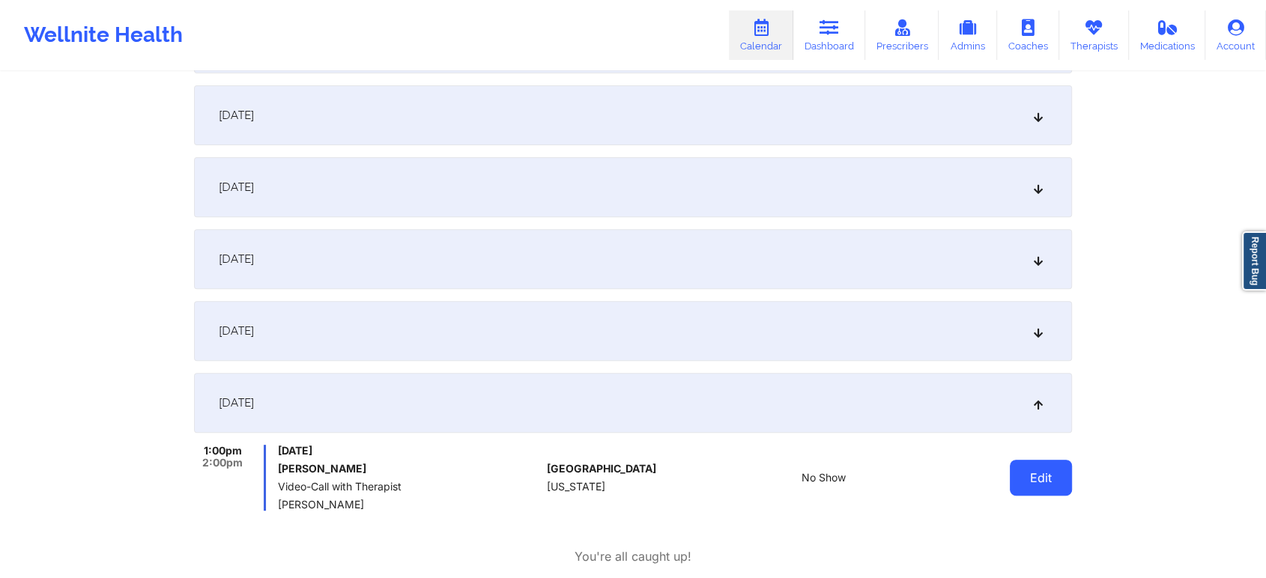
click at [1054, 485] on button "Edit" at bounding box center [1041, 478] width 62 height 36
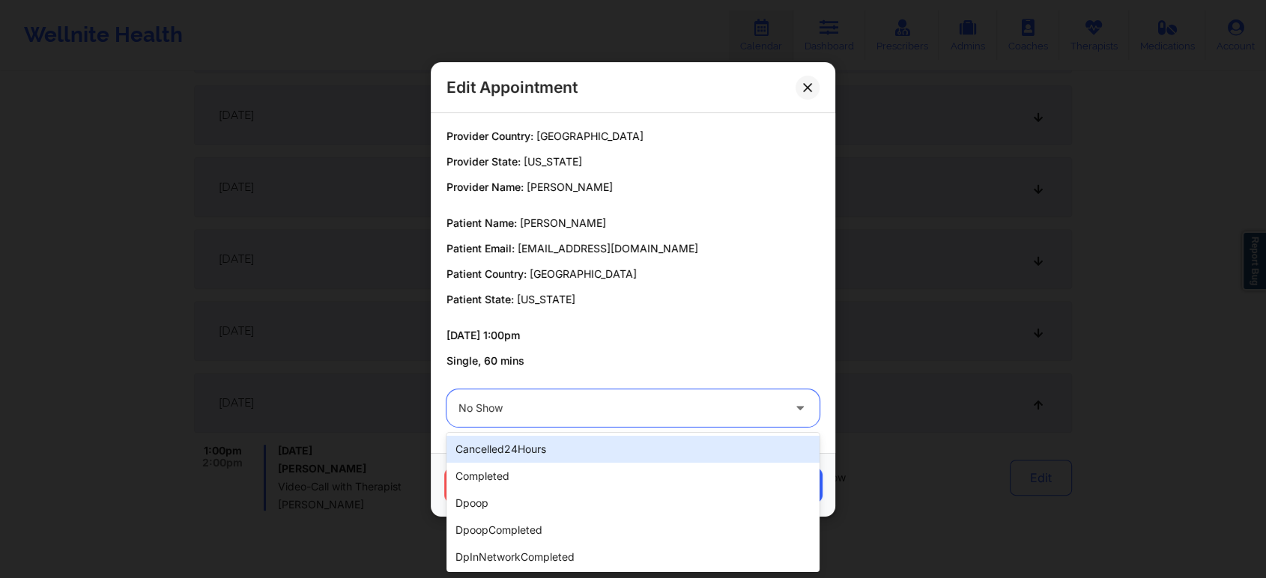
click at [671, 402] on div at bounding box center [620, 408] width 324 height 18
type input "dp"
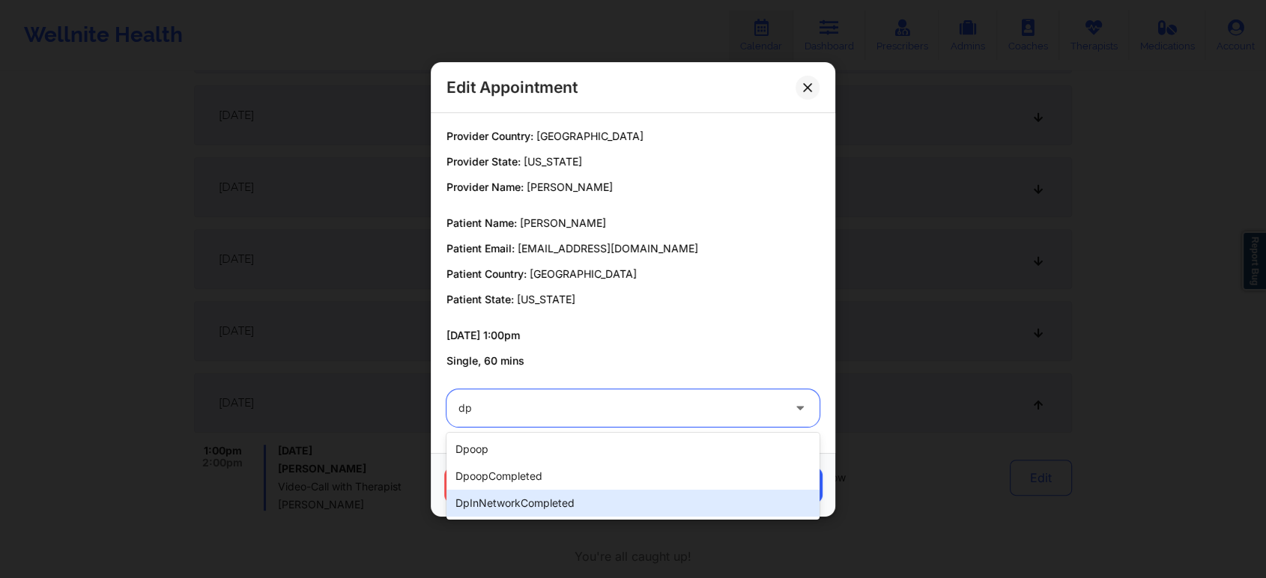
click at [622, 499] on div "dpInNetworkCompleted" at bounding box center [632, 503] width 373 height 27
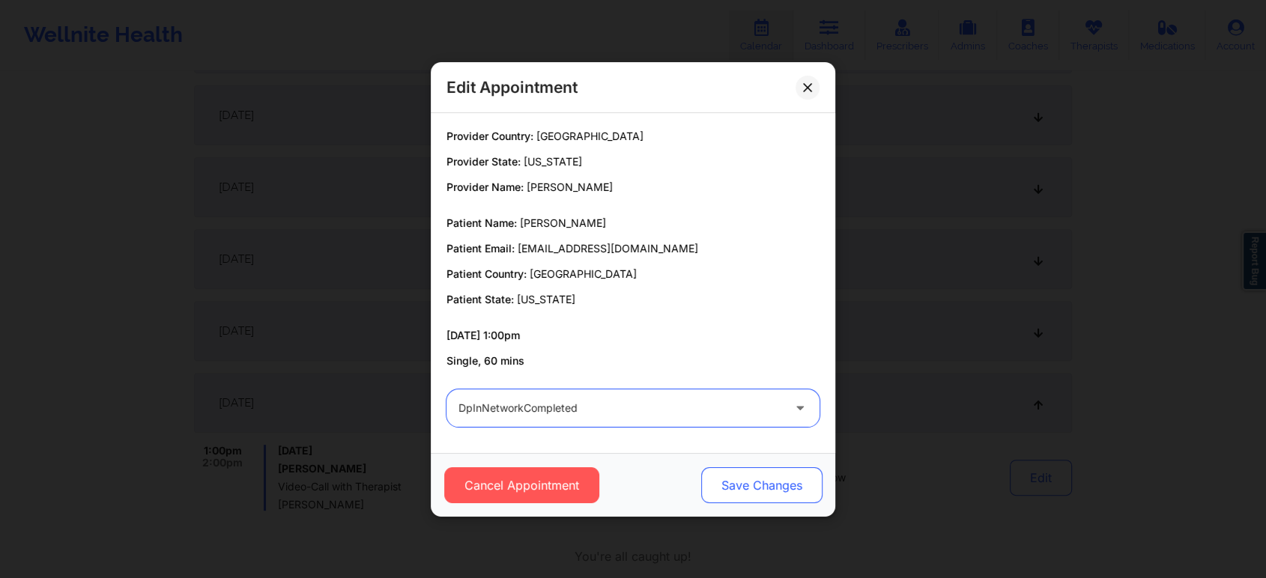
click at [725, 475] on button "Save Changes" at bounding box center [761, 485] width 121 height 36
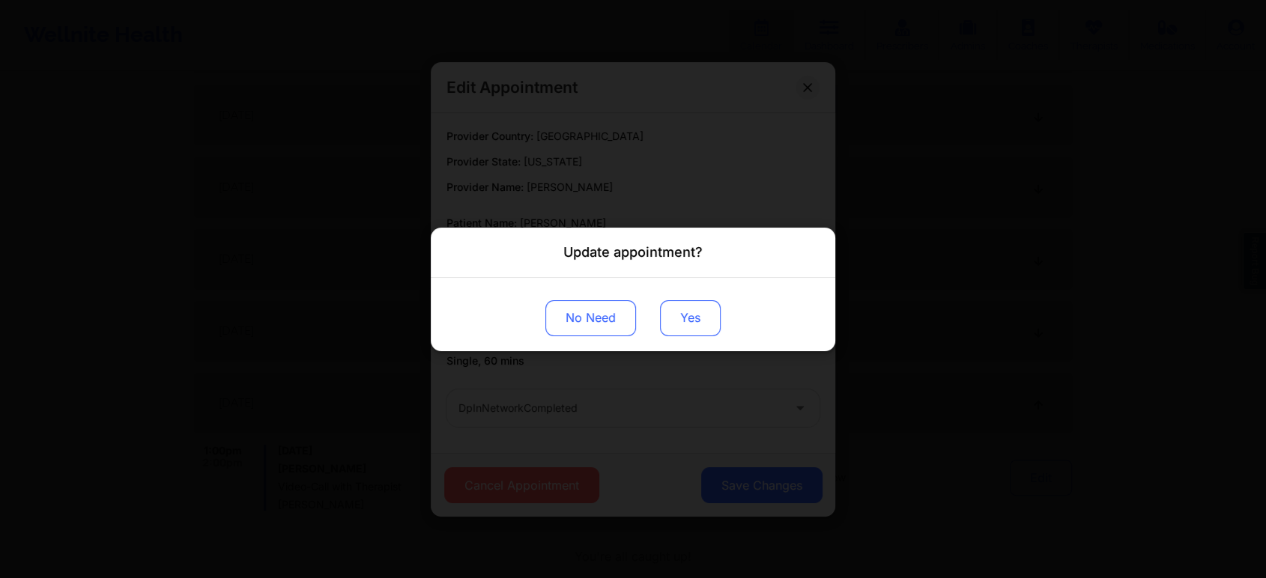
click at [693, 308] on button "Yes" at bounding box center [690, 318] width 61 height 36
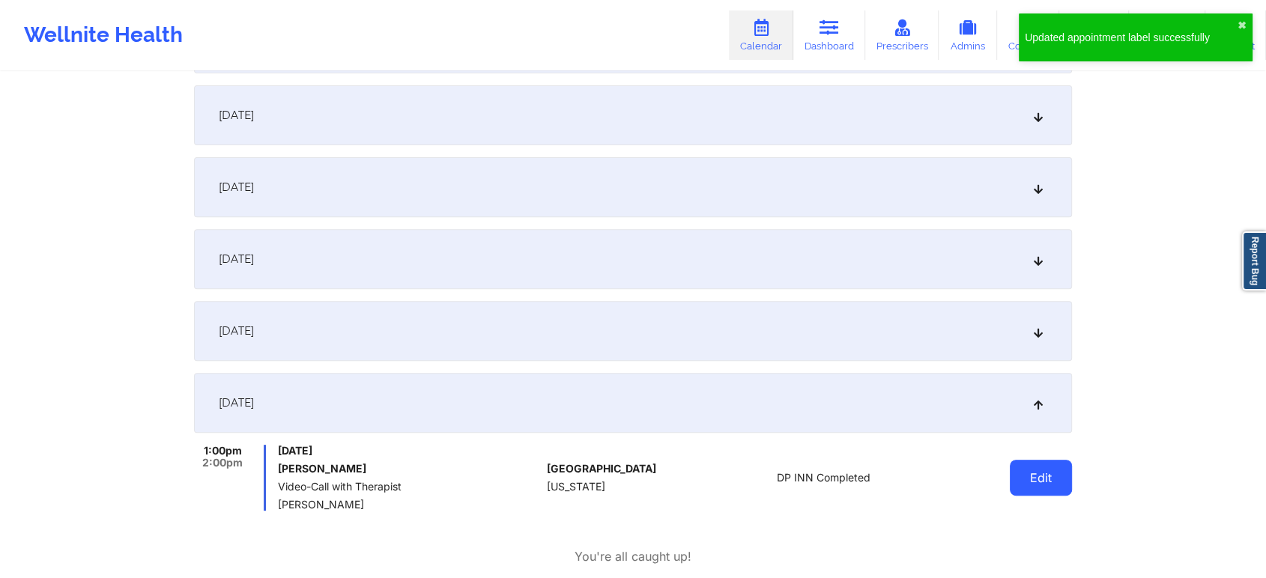
click at [1033, 477] on button "Edit" at bounding box center [1041, 478] width 62 height 36
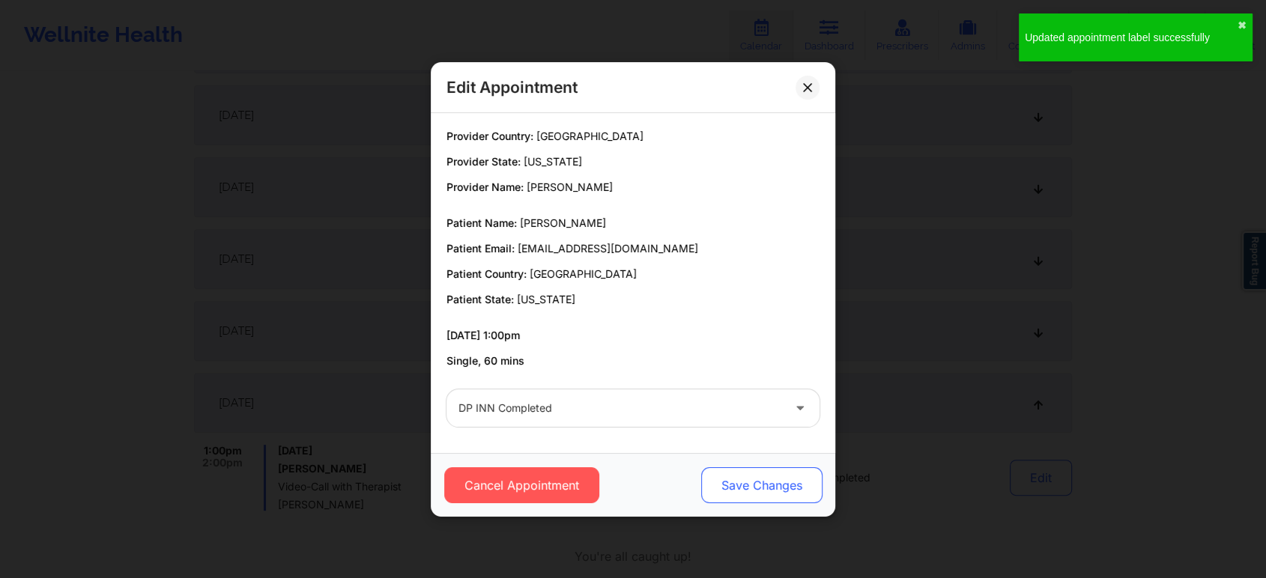
click at [756, 475] on button "Save Changes" at bounding box center [761, 485] width 121 height 36
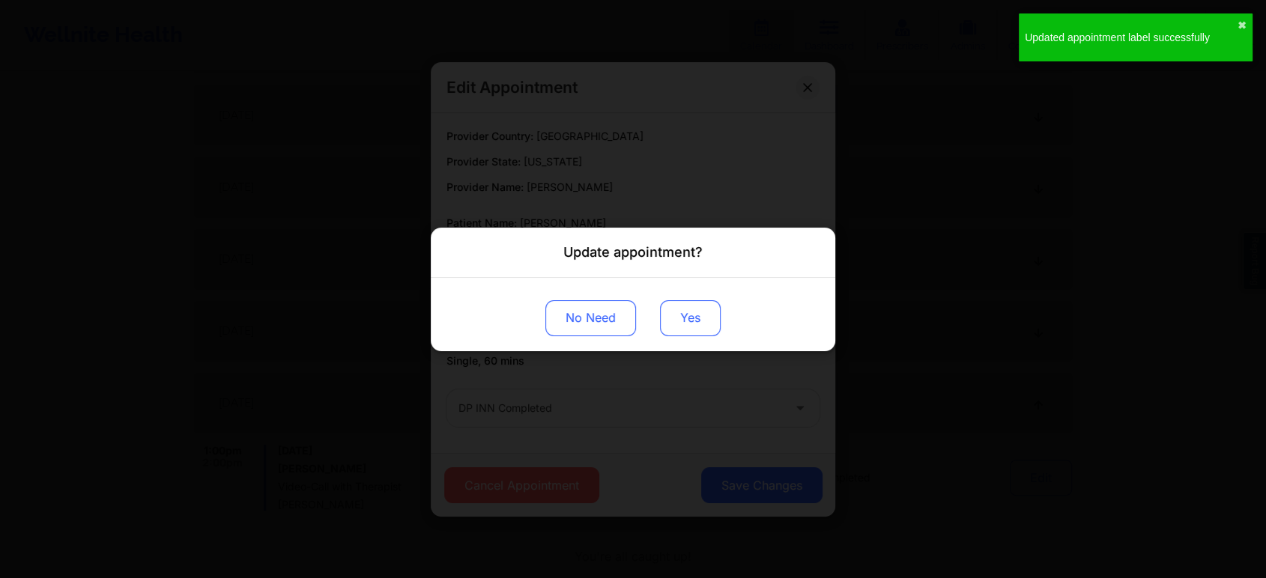
click at [698, 318] on button "Yes" at bounding box center [690, 318] width 61 height 36
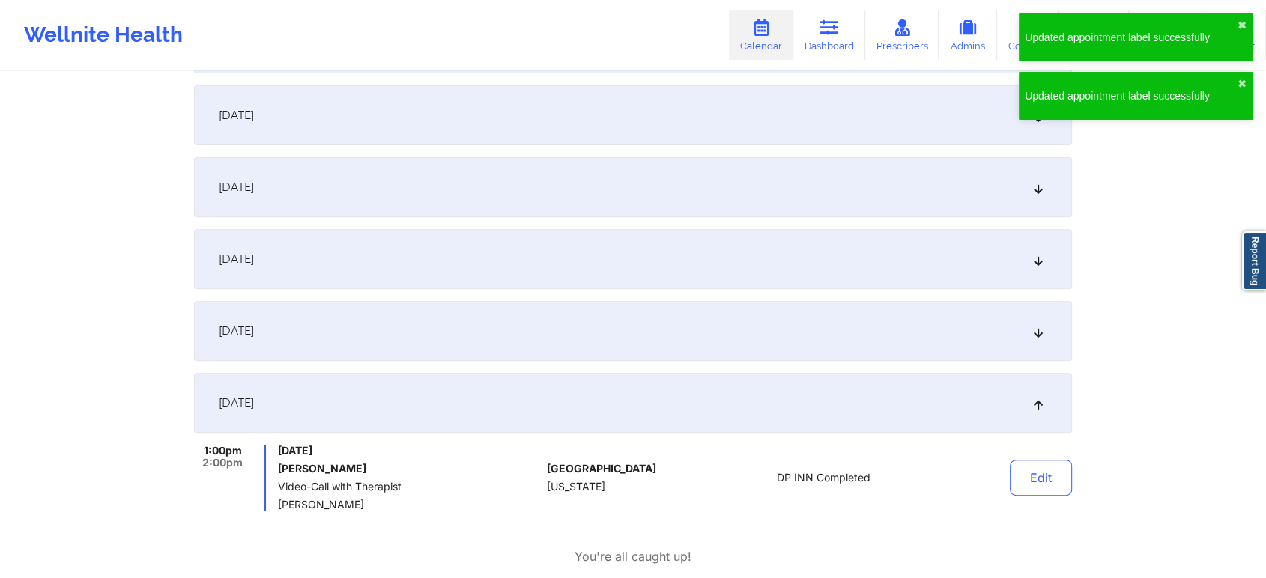
scroll to position [0, 0]
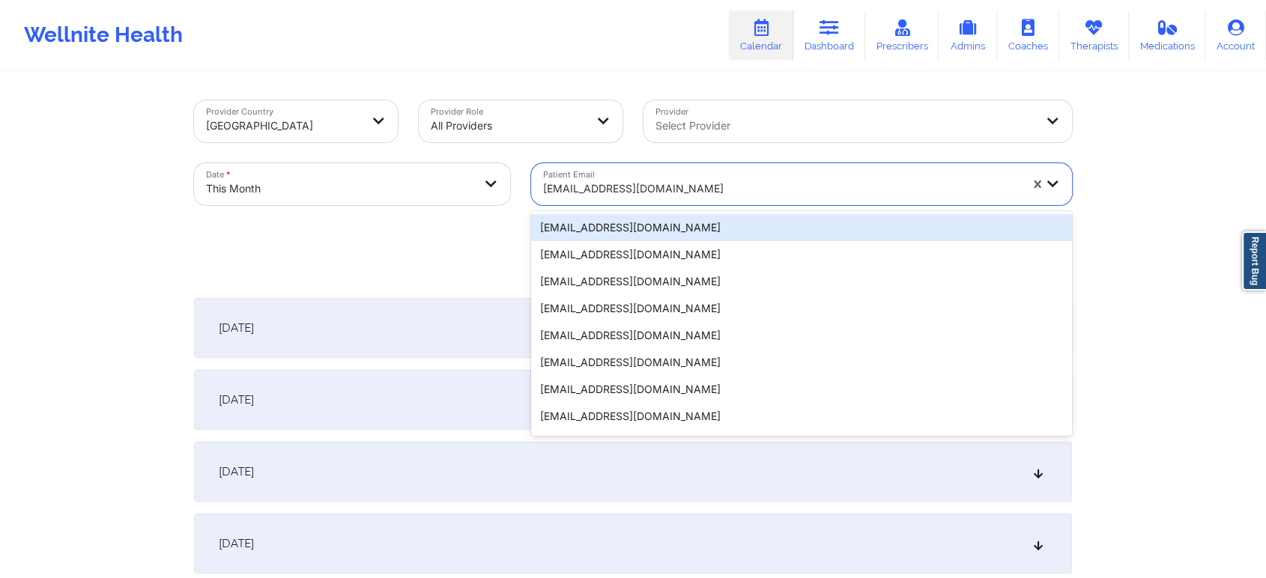
click at [696, 183] on div at bounding box center [781, 189] width 476 height 18
paste input "[EMAIL_ADDRESS][DOMAIN_NAME]"
type input "[EMAIL_ADDRESS][DOMAIN_NAME]"
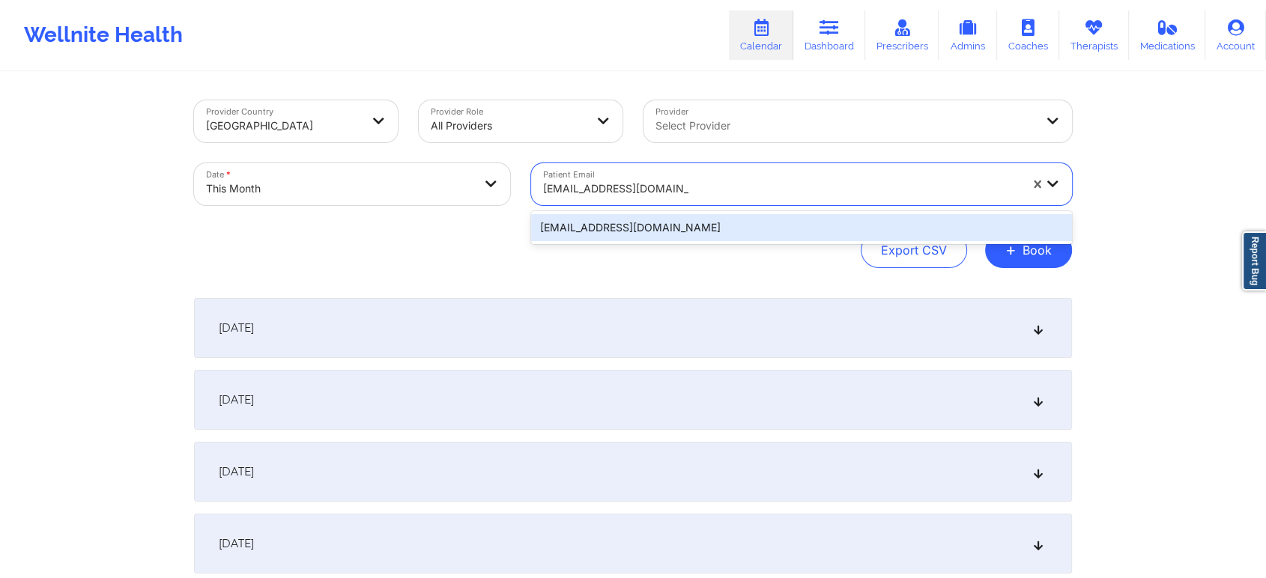
click at [703, 239] on div "[EMAIL_ADDRESS][DOMAIN_NAME]" at bounding box center [801, 227] width 541 height 27
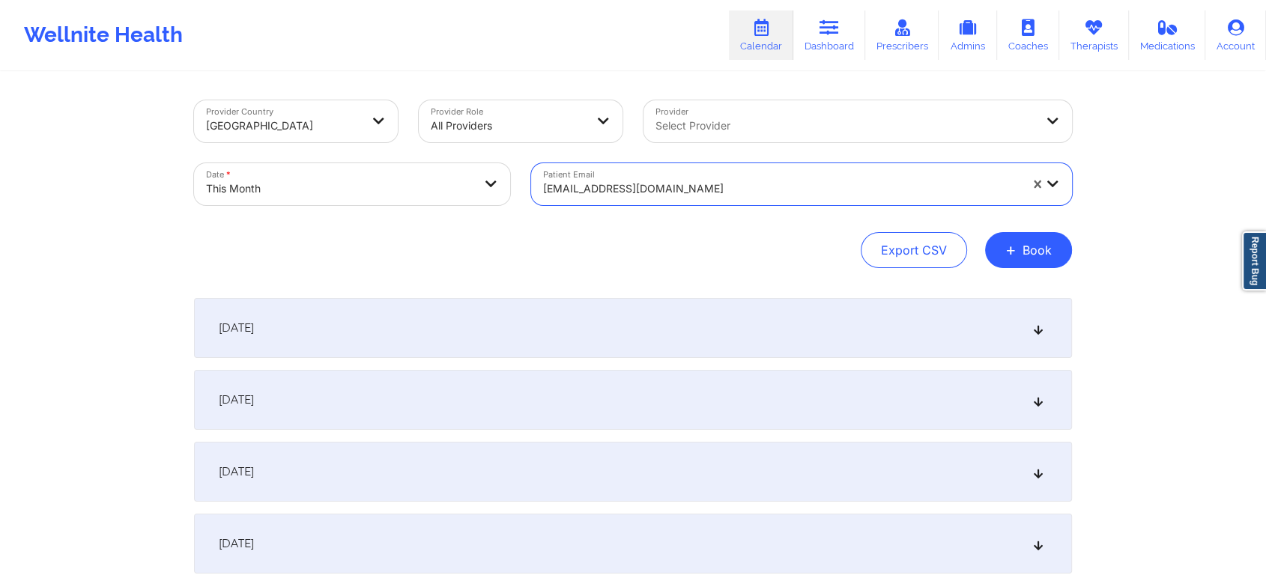
scroll to position [506, 0]
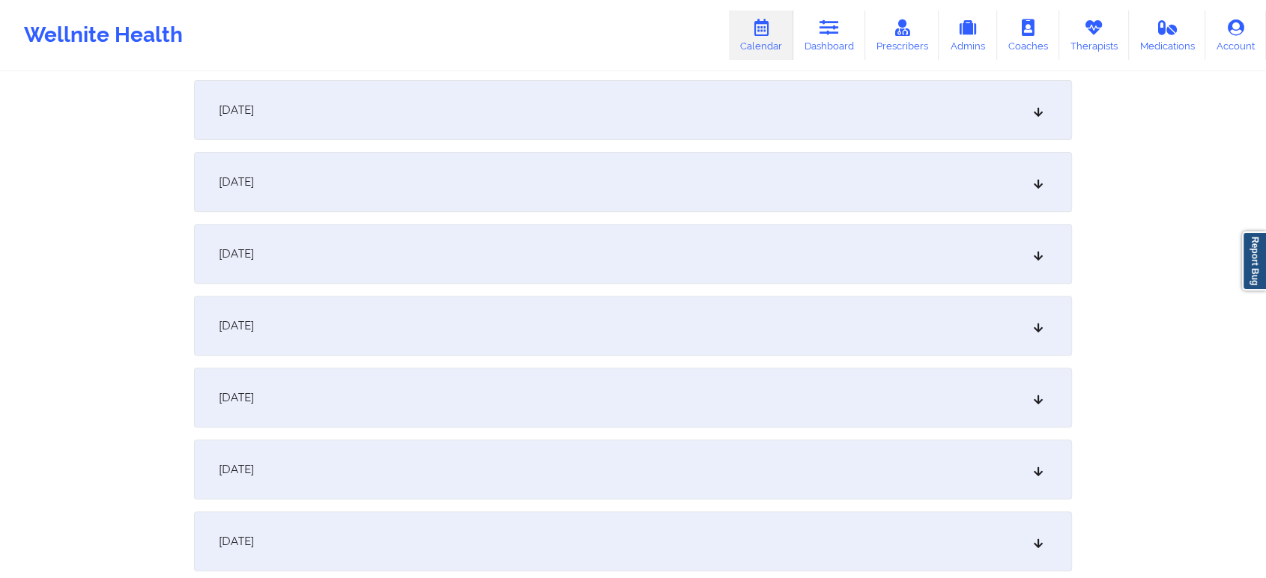
drag, startPoint x: 1254, startPoint y: 226, endPoint x: 1256, endPoint y: 262, distance: 36.0
click at [677, 396] on div "[DATE]" at bounding box center [633, 398] width 878 height 60
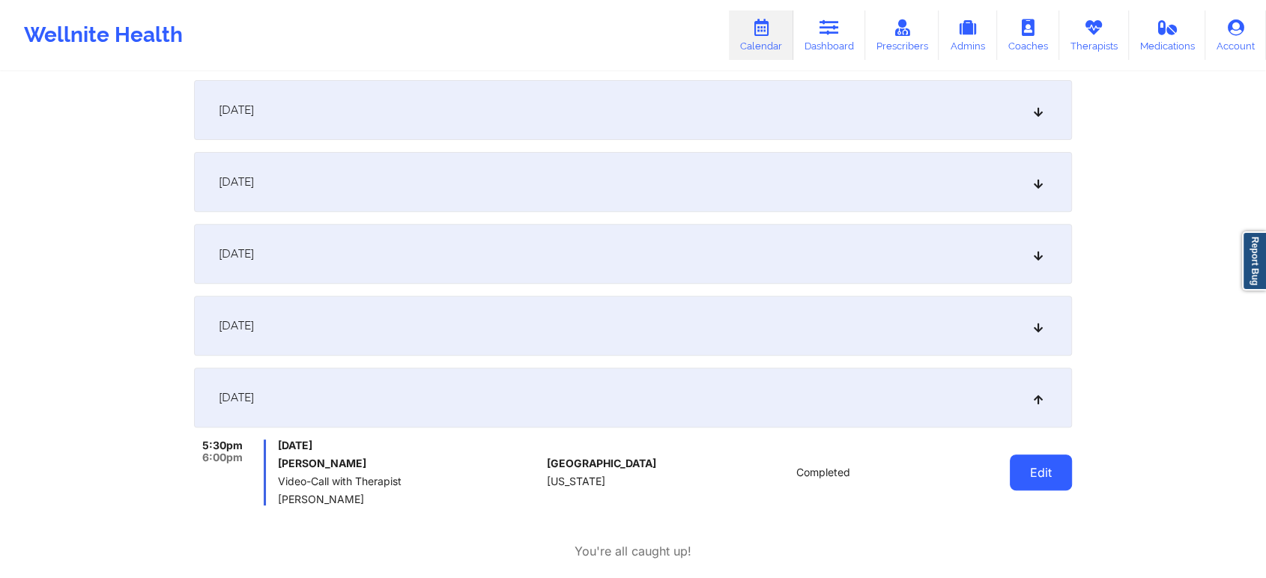
drag, startPoint x: 1102, startPoint y: 462, endPoint x: 1052, endPoint y: 480, distance: 53.3
click at [1052, 480] on button "Edit" at bounding box center [1041, 473] width 62 height 36
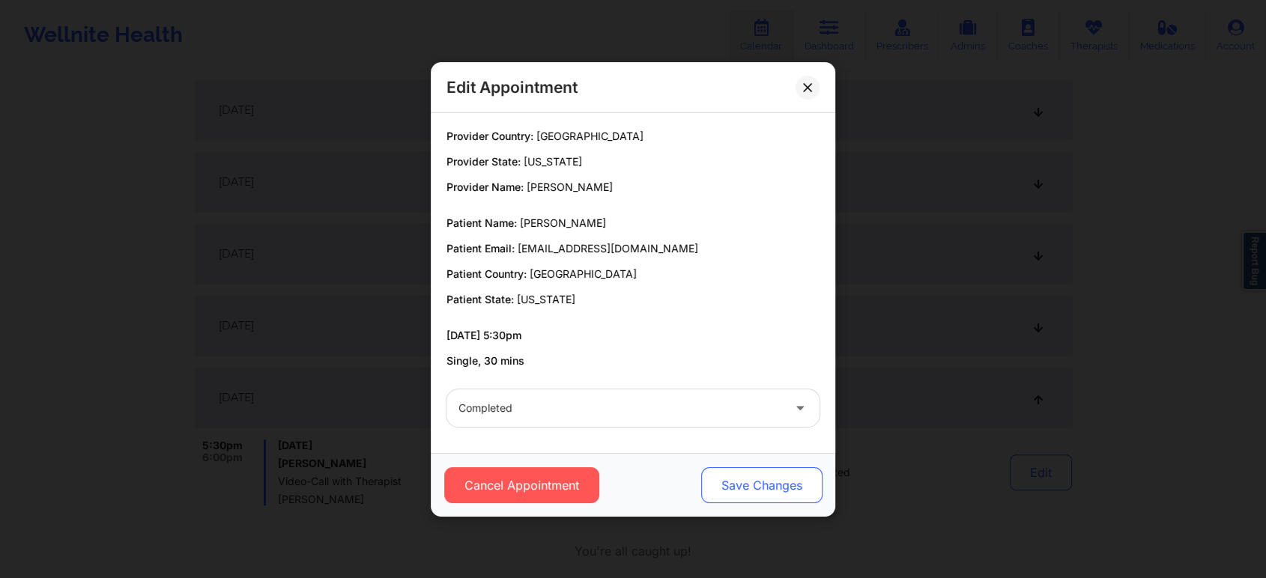
click at [738, 478] on button "Save Changes" at bounding box center [761, 485] width 121 height 36
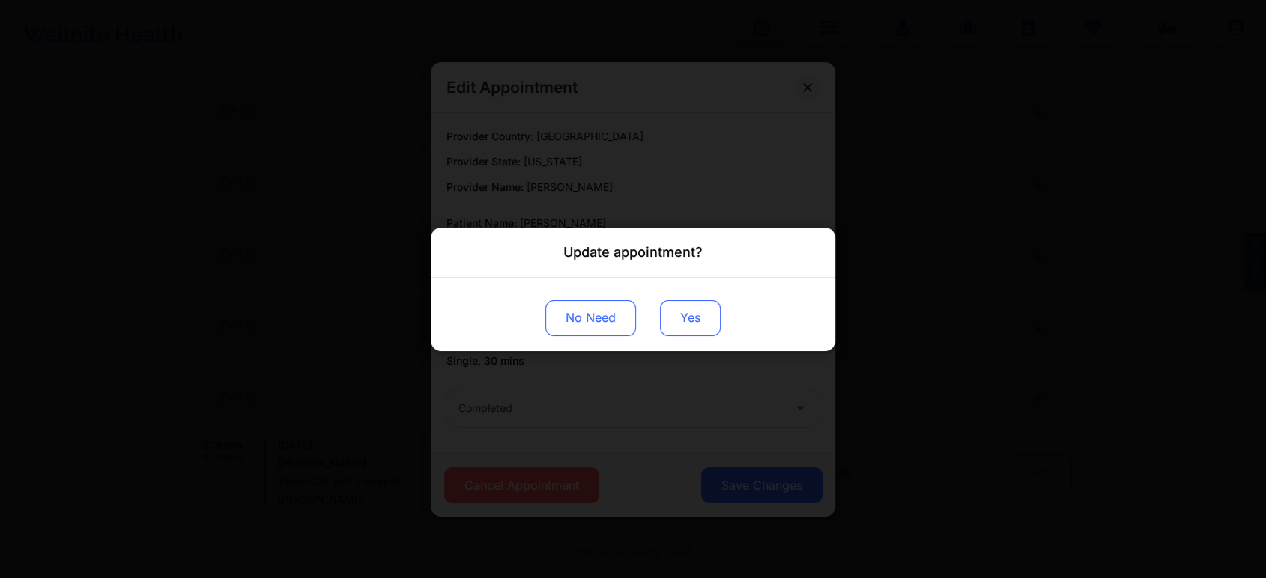
click at [666, 324] on button "Yes" at bounding box center [690, 318] width 61 height 36
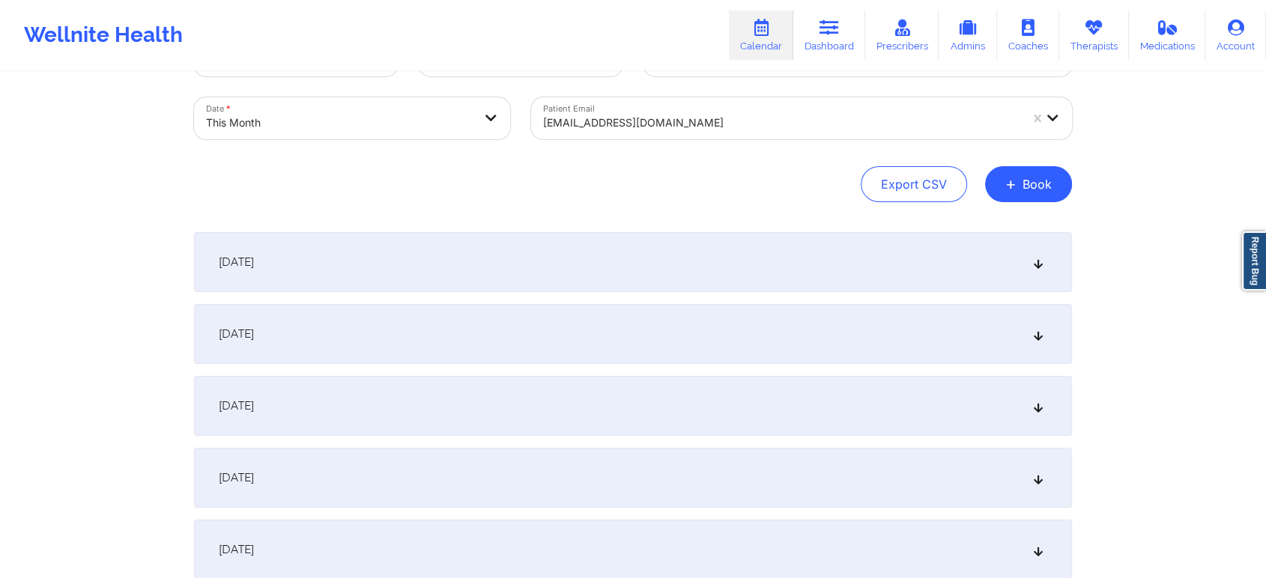
scroll to position [32, 0]
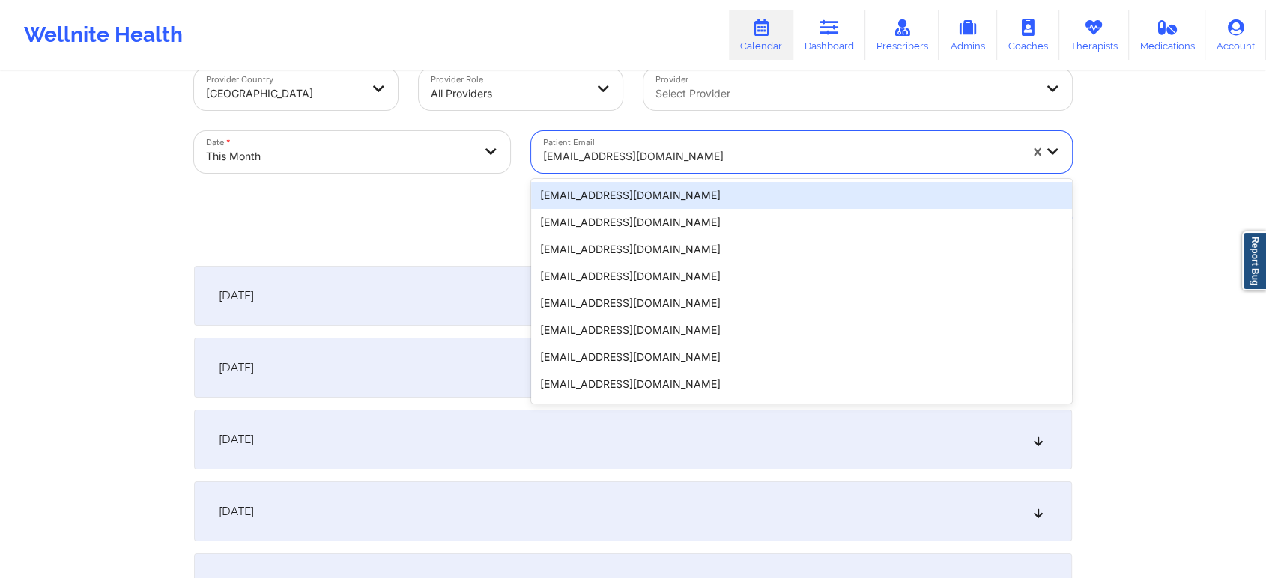
click at [541, 160] on div "[EMAIL_ADDRESS][DOMAIN_NAME]" at bounding box center [776, 152] width 490 height 42
paste input "[EMAIL_ADDRESS][PERSON_NAME][DOMAIN_NAME]"
type input "[EMAIL_ADDRESS][PERSON_NAME][DOMAIN_NAME]"
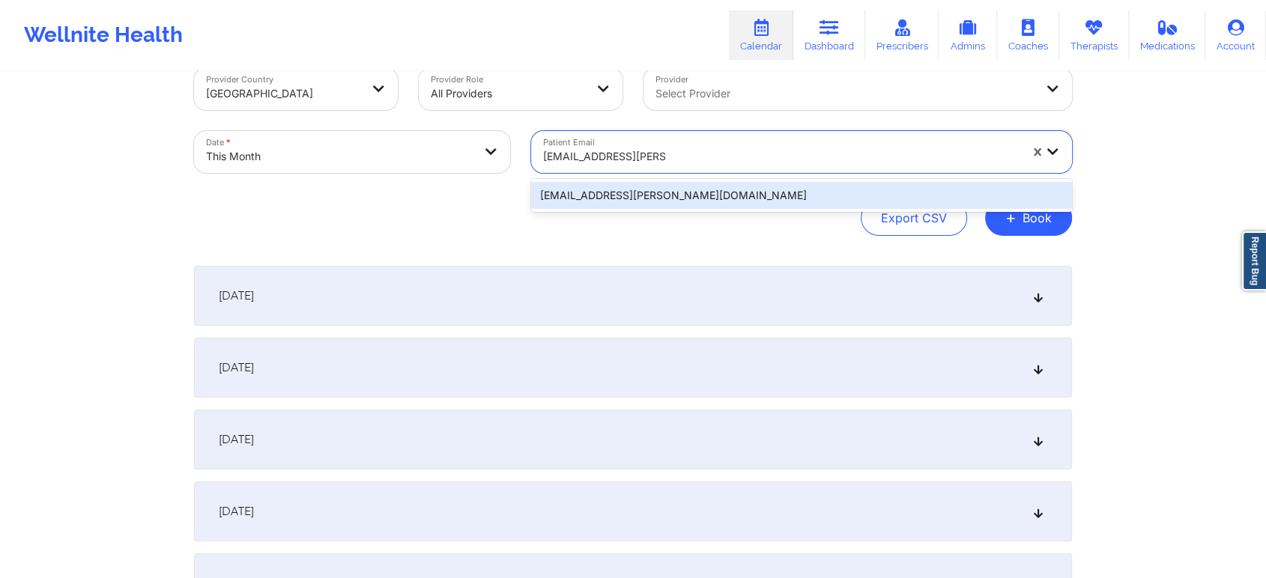
click at [578, 199] on div "[EMAIL_ADDRESS][PERSON_NAME][DOMAIN_NAME]" at bounding box center [801, 195] width 541 height 27
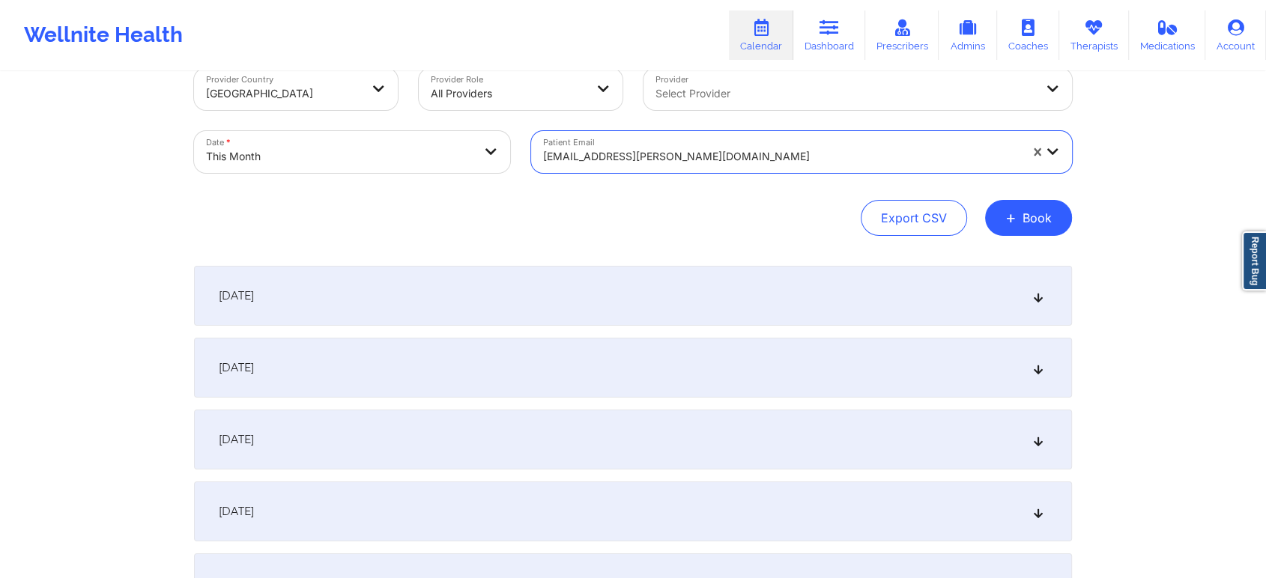
scroll to position [538, 0]
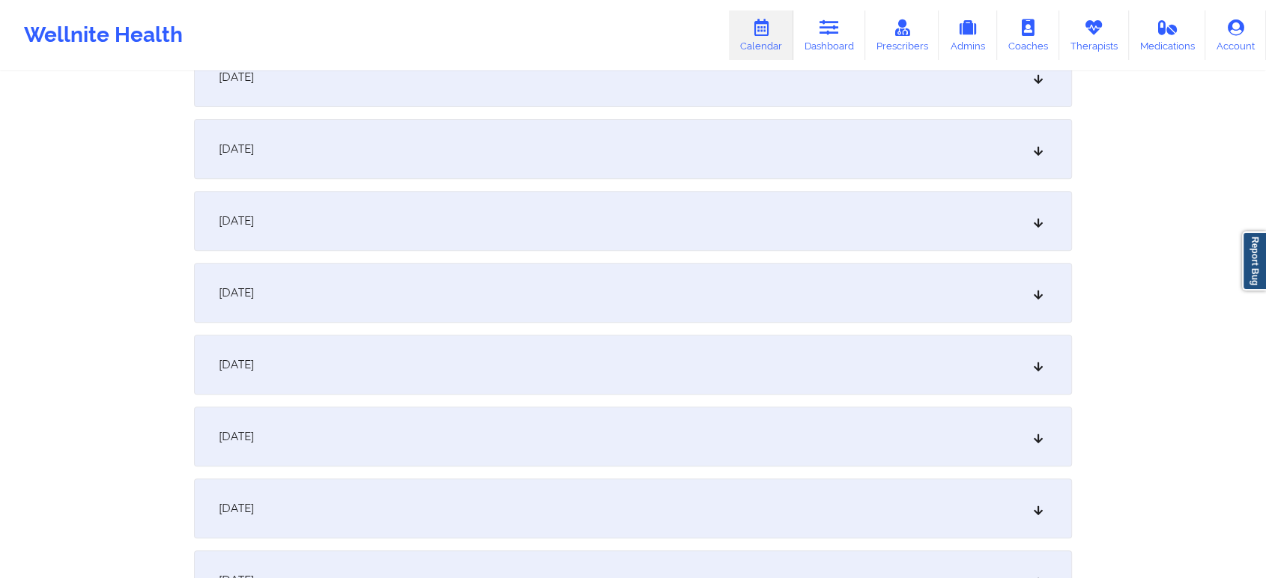
click at [401, 364] on div "[DATE]" at bounding box center [633, 365] width 878 height 60
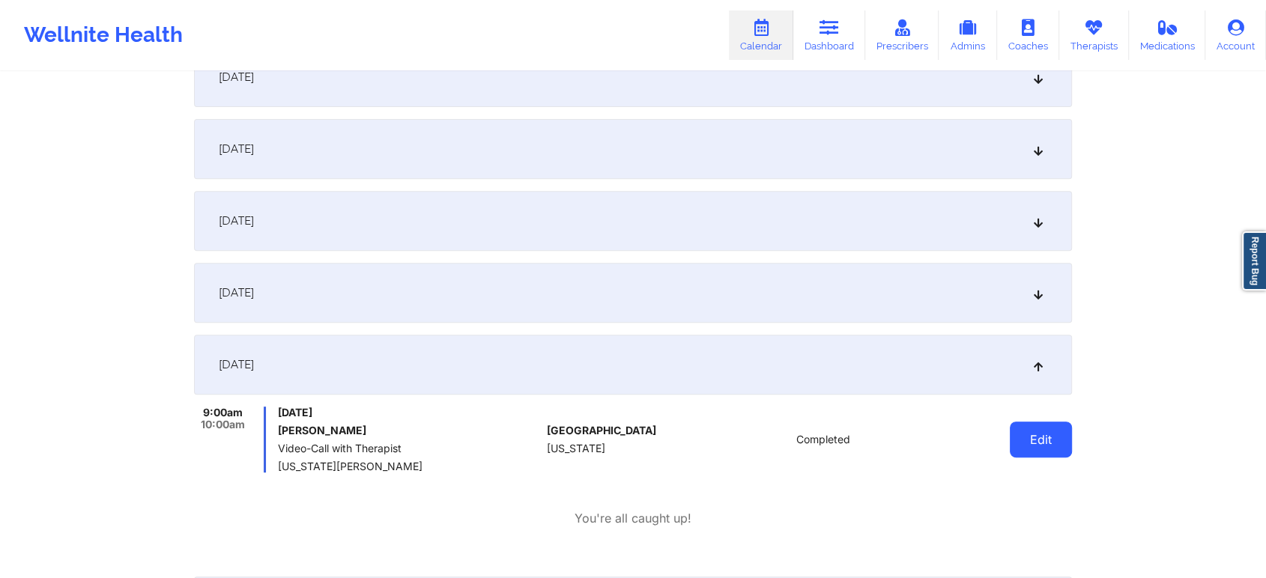
click at [1042, 452] on button "Edit" at bounding box center [1041, 440] width 62 height 36
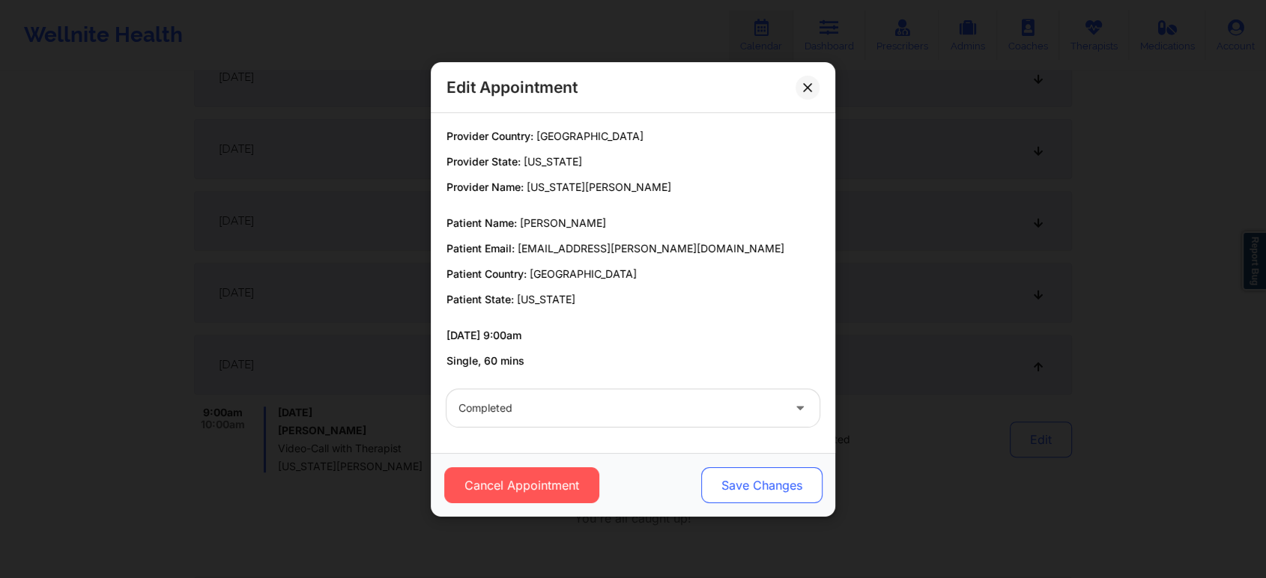
click at [777, 482] on button "Save Changes" at bounding box center [761, 485] width 121 height 36
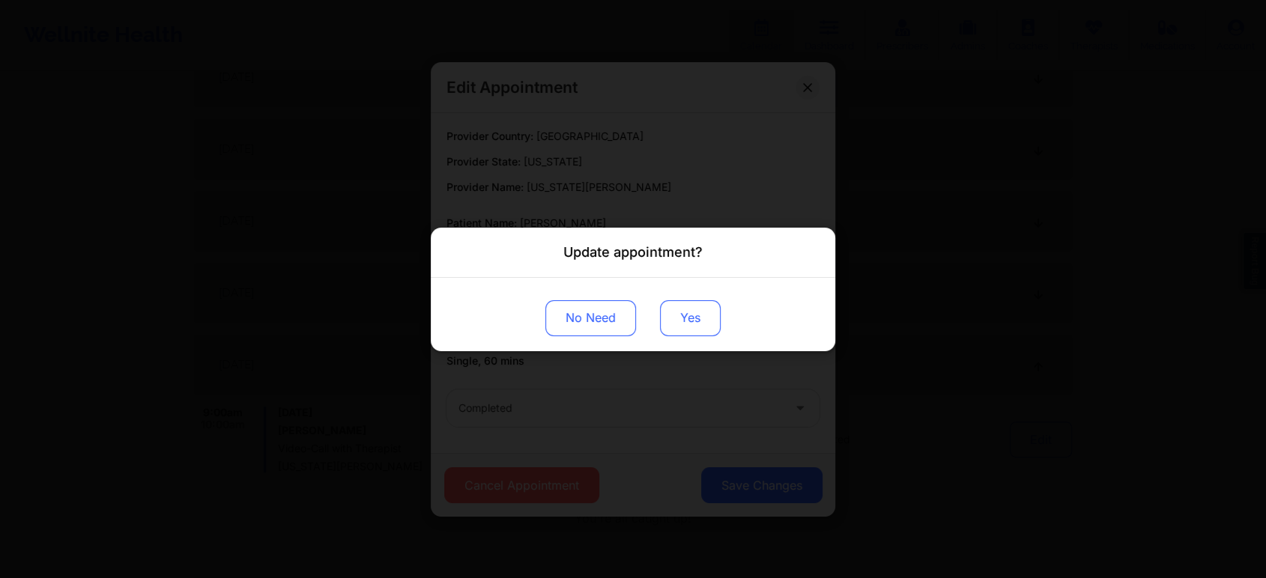
click at [702, 316] on button "Yes" at bounding box center [690, 318] width 61 height 36
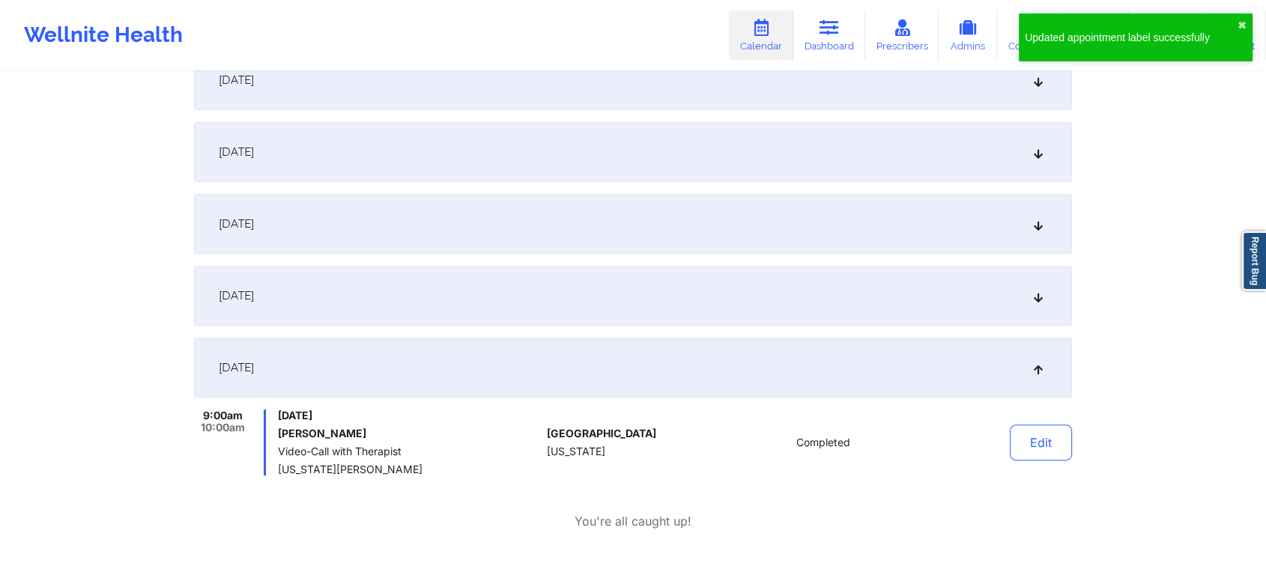
scroll to position [0, 0]
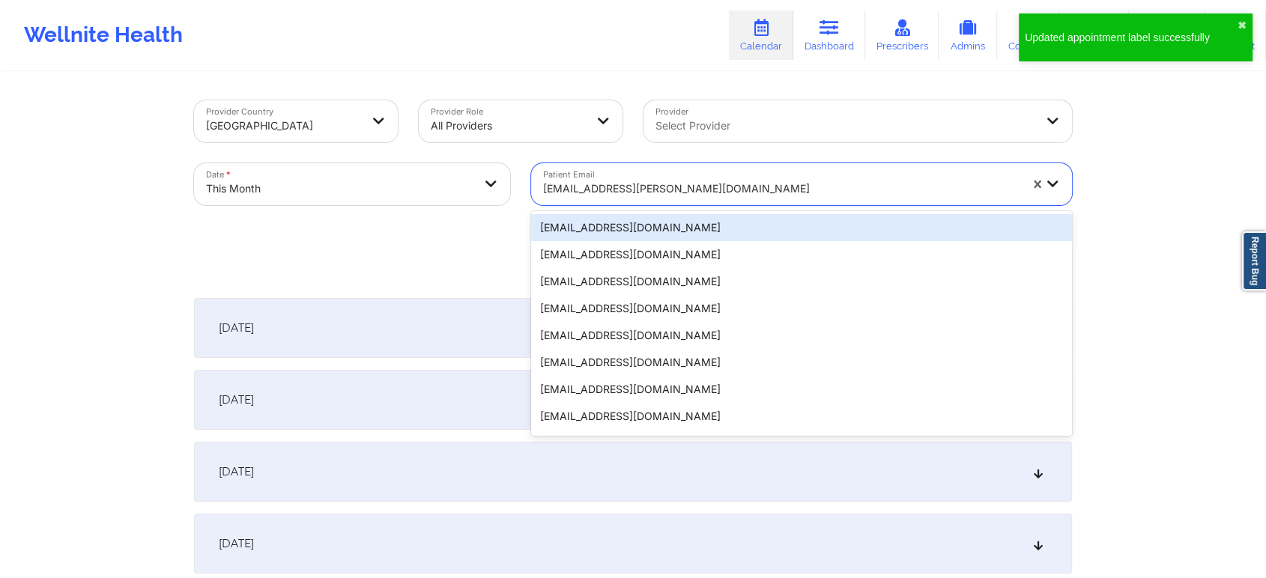
click at [597, 201] on div "[EMAIL_ADDRESS][PERSON_NAME][DOMAIN_NAME]" at bounding box center [781, 188] width 476 height 33
paste input "[EMAIL_ADDRESS][DOMAIN_NAME]"
type input "[EMAIL_ADDRESS][DOMAIN_NAME]"
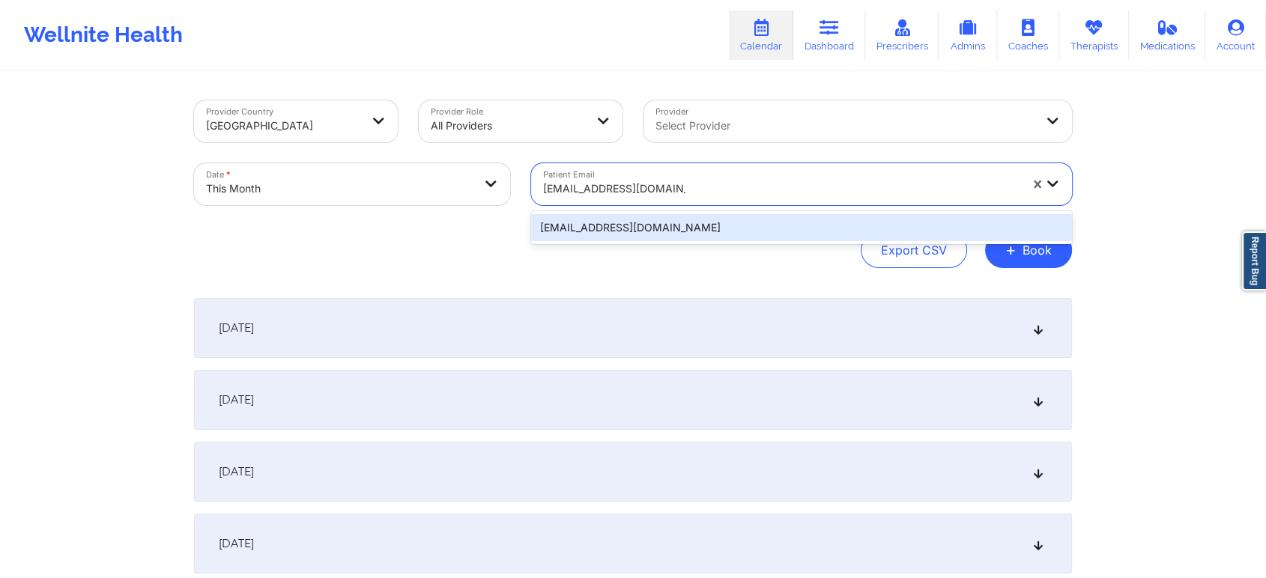
click at [623, 232] on div "[EMAIL_ADDRESS][DOMAIN_NAME]" at bounding box center [801, 227] width 541 height 27
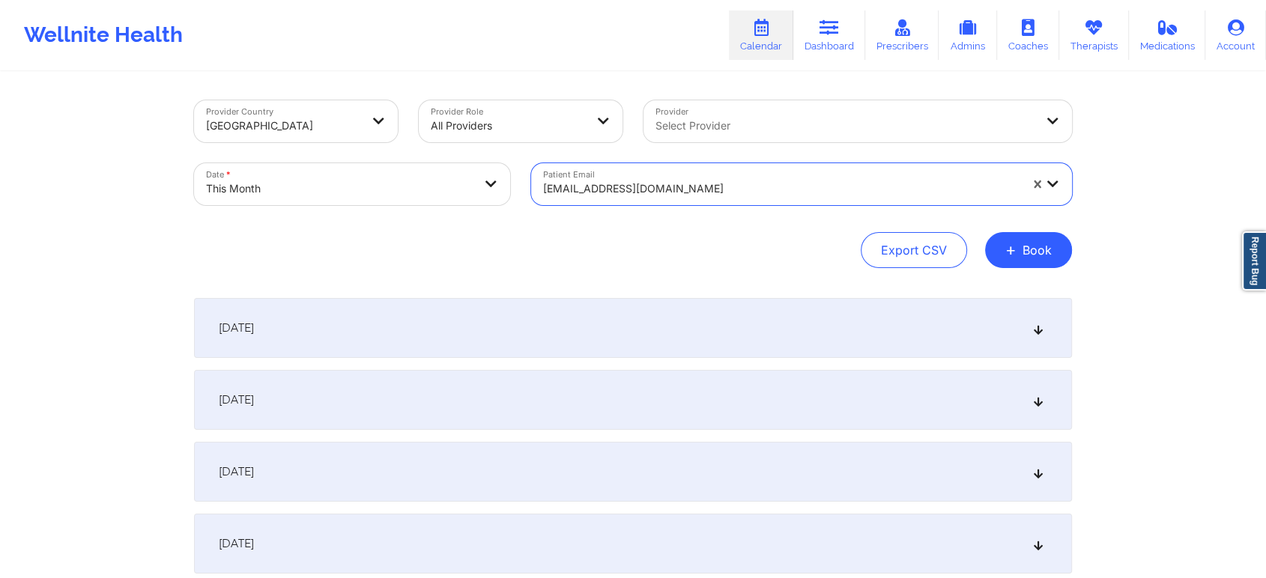
scroll to position [539, 0]
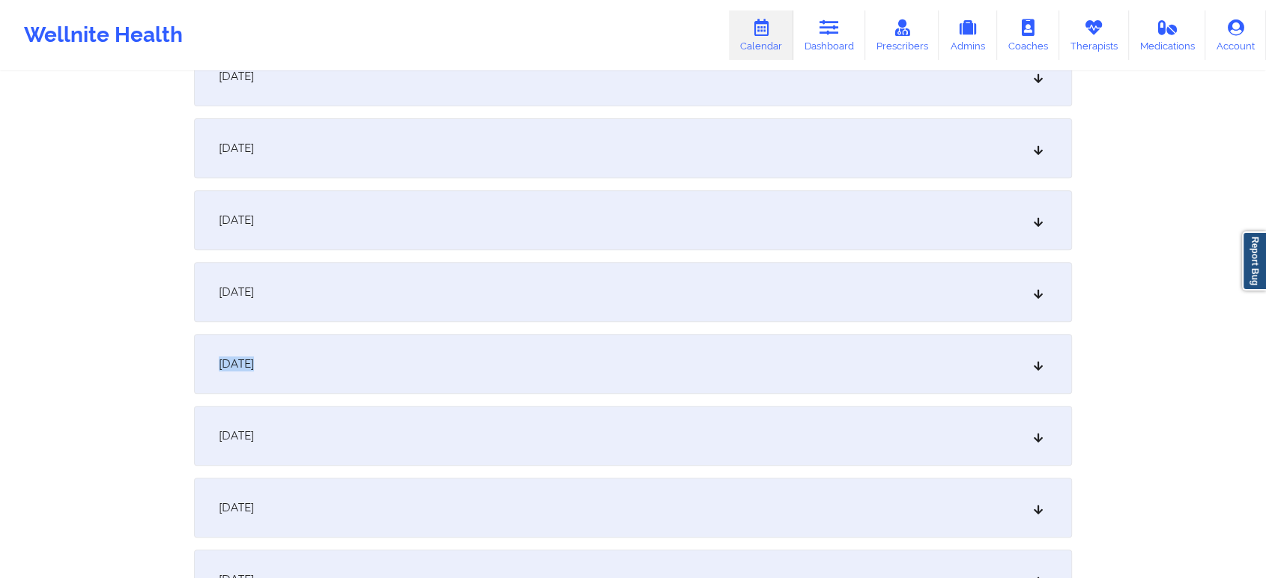
drag, startPoint x: 773, startPoint y: 311, endPoint x: 750, endPoint y: 353, distance: 48.2
click at [750, 353] on div "[DATE]" at bounding box center [633, 364] width 878 height 60
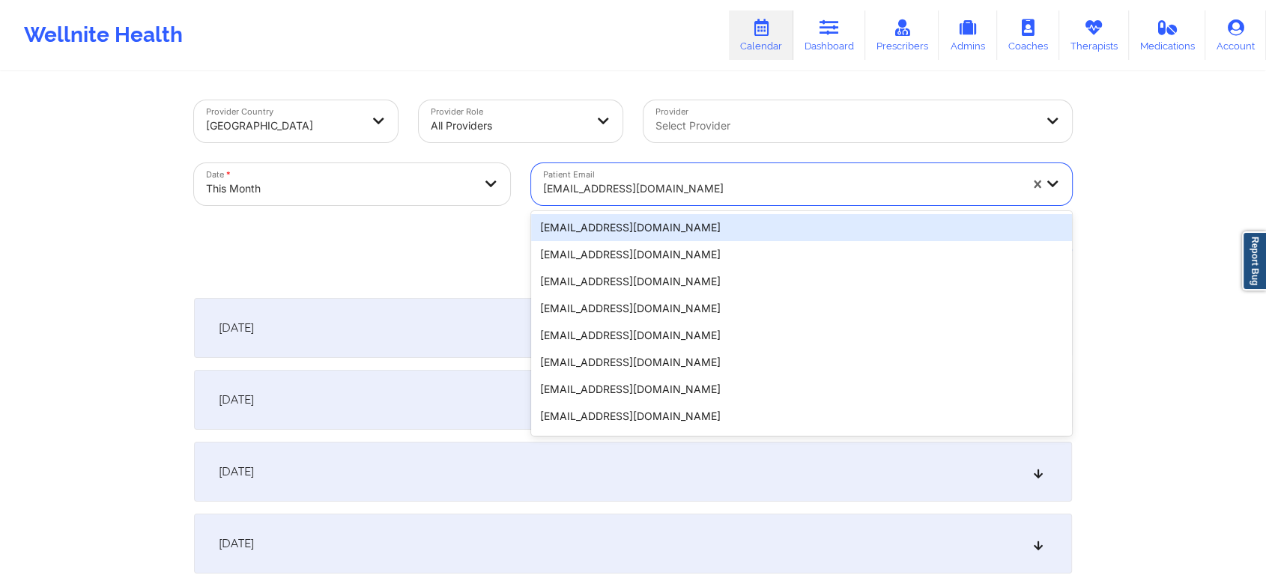
click at [657, 164] on div "[EMAIL_ADDRESS][DOMAIN_NAME]" at bounding box center [776, 184] width 490 height 42
paste input "[EMAIL_ADDRESS][DOMAIN_NAME]"
type input "[EMAIL_ADDRESS][DOMAIN_NAME]"
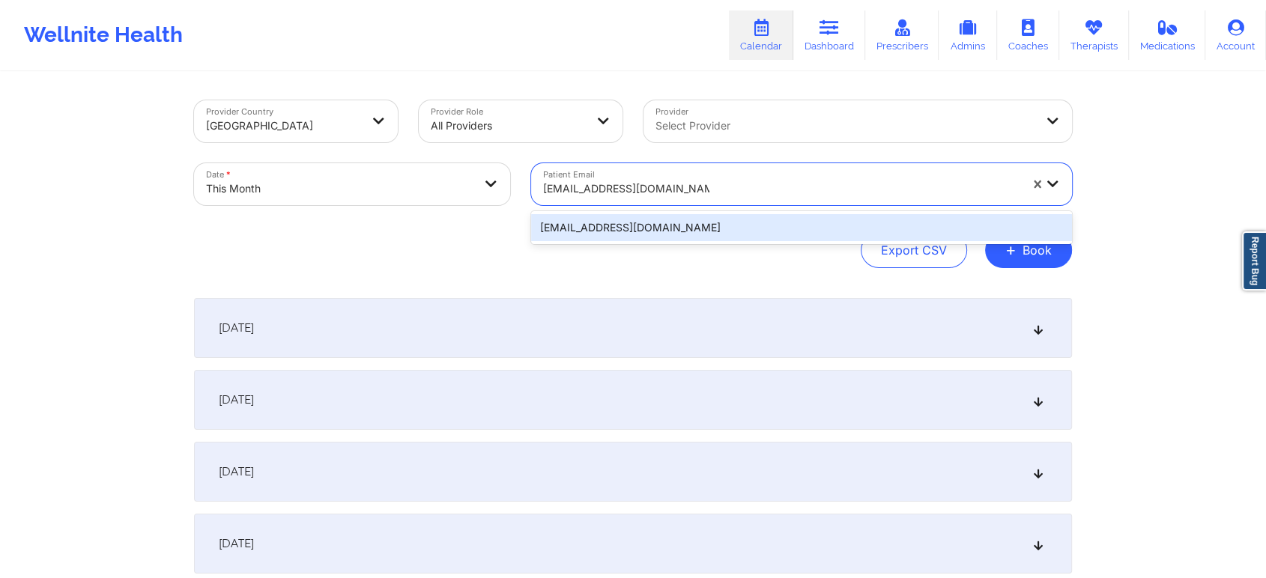
click at [678, 232] on div "[EMAIL_ADDRESS][DOMAIN_NAME]" at bounding box center [801, 227] width 541 height 27
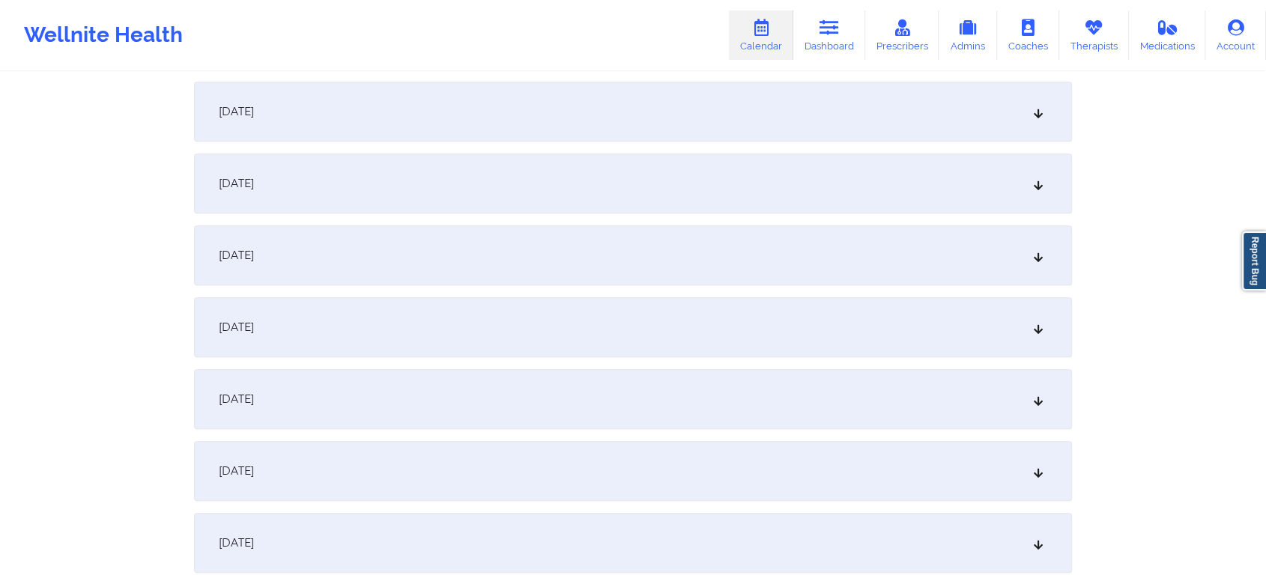
scroll to position [635, 0]
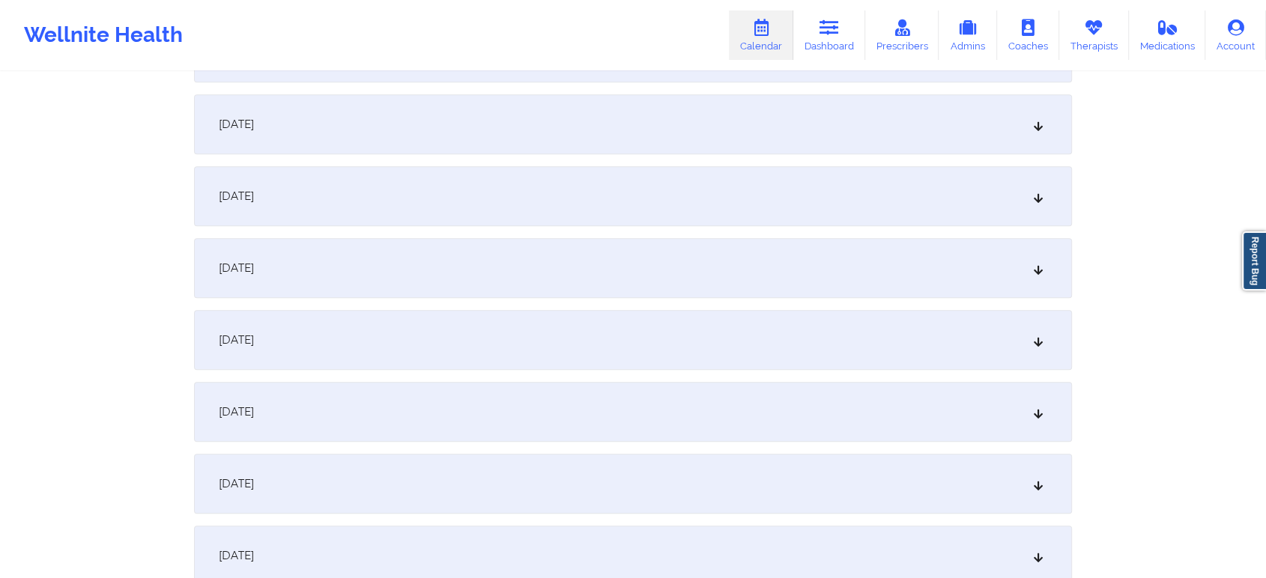
click at [592, 279] on div "[DATE]" at bounding box center [633, 268] width 878 height 60
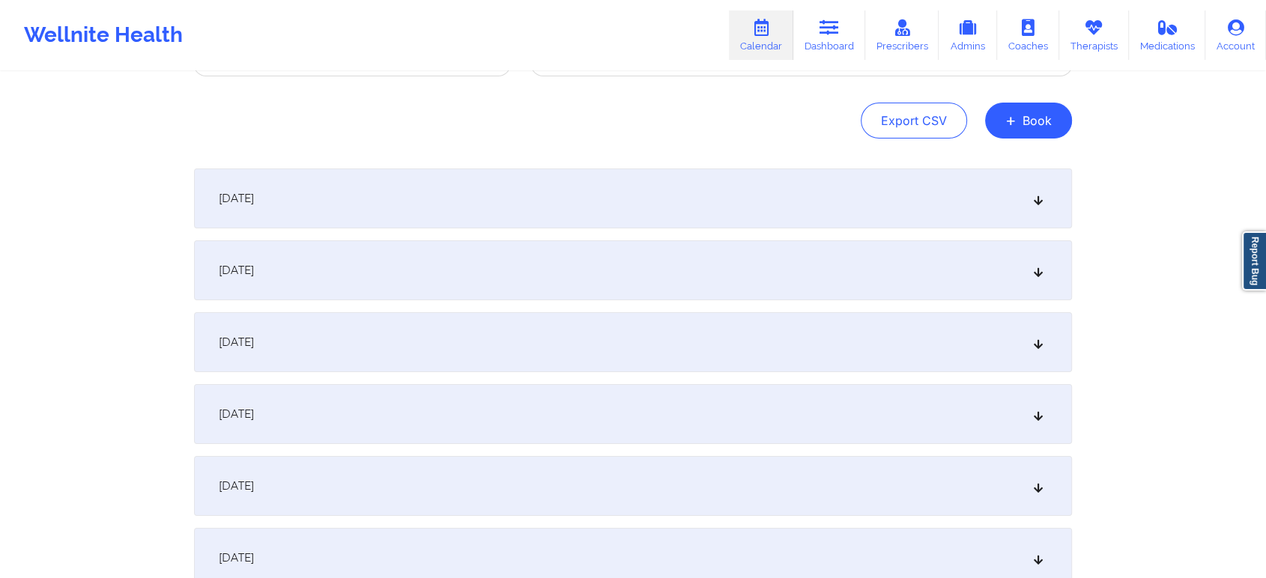
scroll to position [0, 0]
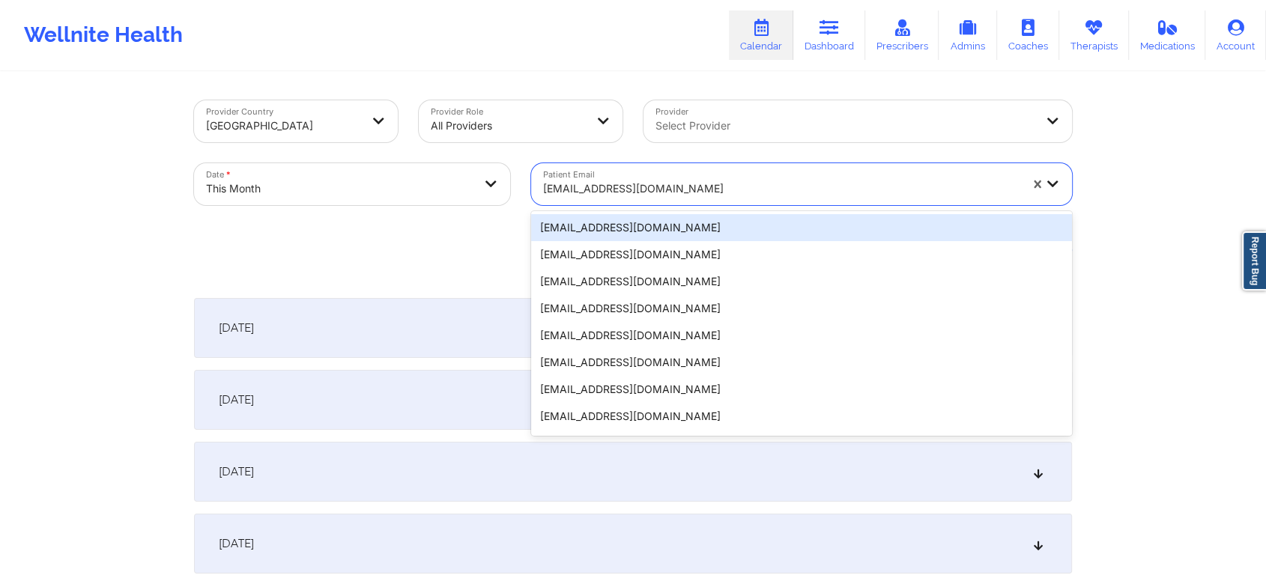
click at [665, 194] on div at bounding box center [781, 189] width 476 height 18
paste input "[EMAIL_ADDRESS][DOMAIN_NAME]"
type input "[EMAIL_ADDRESS][DOMAIN_NAME]"
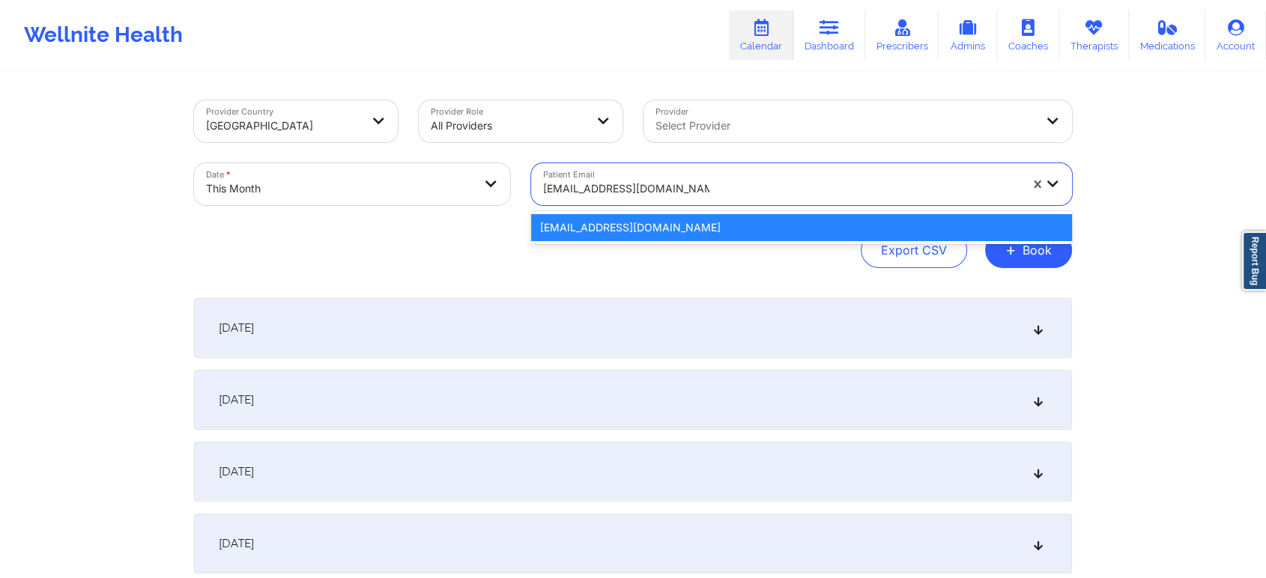
click at [672, 224] on div "[EMAIL_ADDRESS][DOMAIN_NAME]" at bounding box center [801, 227] width 541 height 27
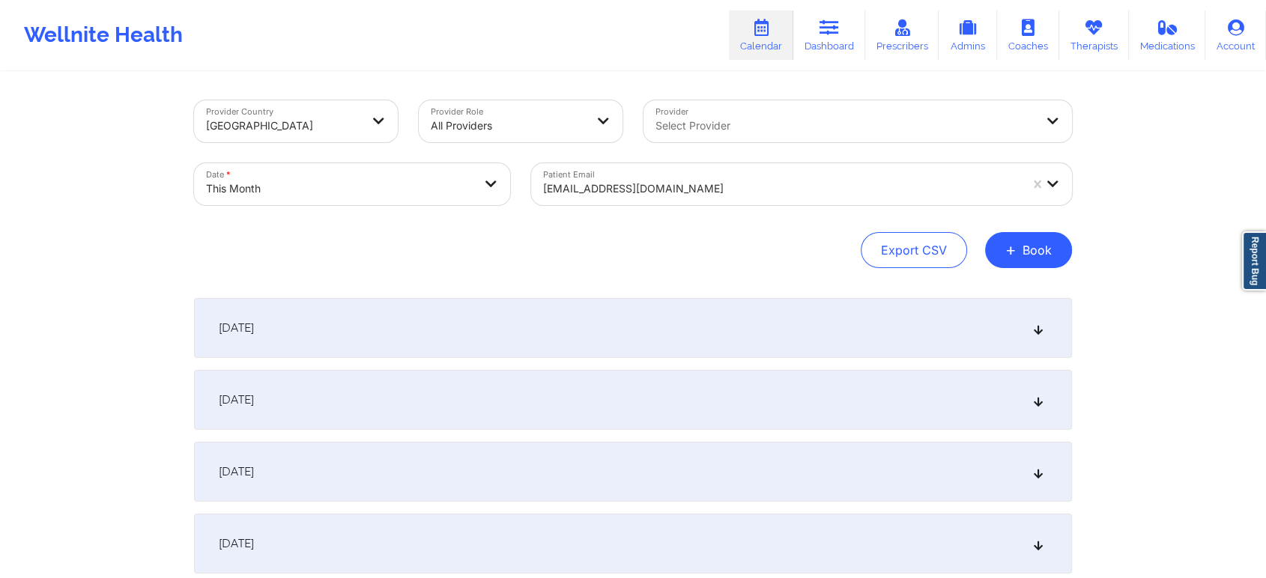
drag, startPoint x: 580, startPoint y: 219, endPoint x: 638, endPoint y: 181, distance: 69.8
click at [638, 181] on div "Provider Country [GEOGRAPHIC_DATA] Provider Role All Providers Provider Select …" at bounding box center [633, 184] width 878 height 168
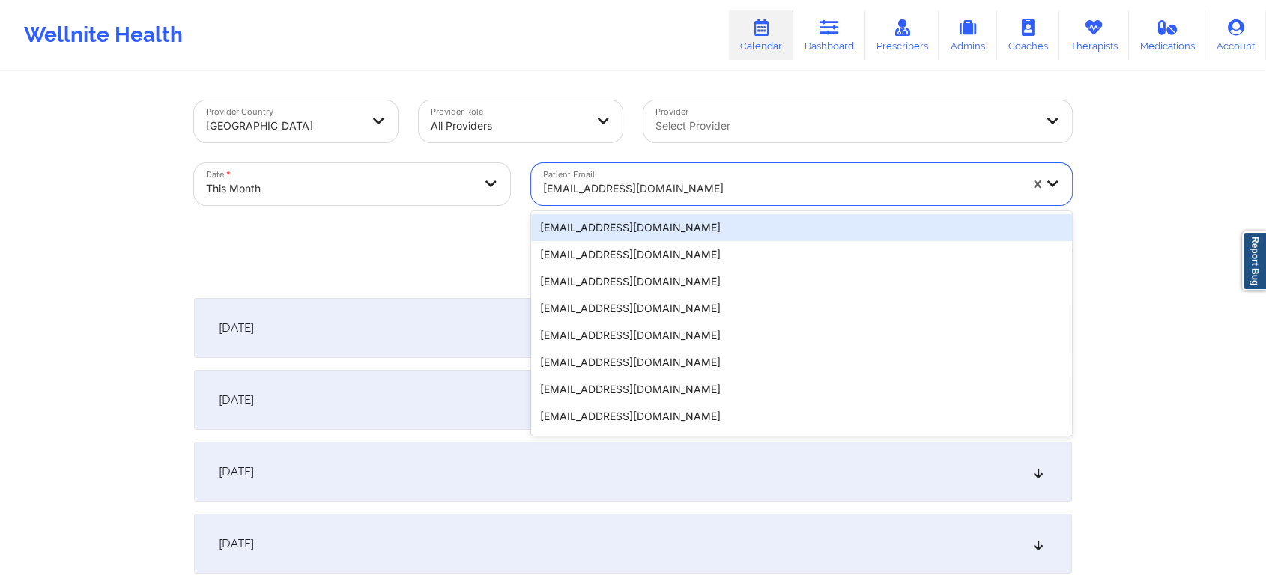
click at [638, 181] on div at bounding box center [781, 189] width 476 height 18
paste input "[EMAIL_ADDRESS][DOMAIN_NAME]"
type input "[EMAIL_ADDRESS][DOMAIN_NAME]"
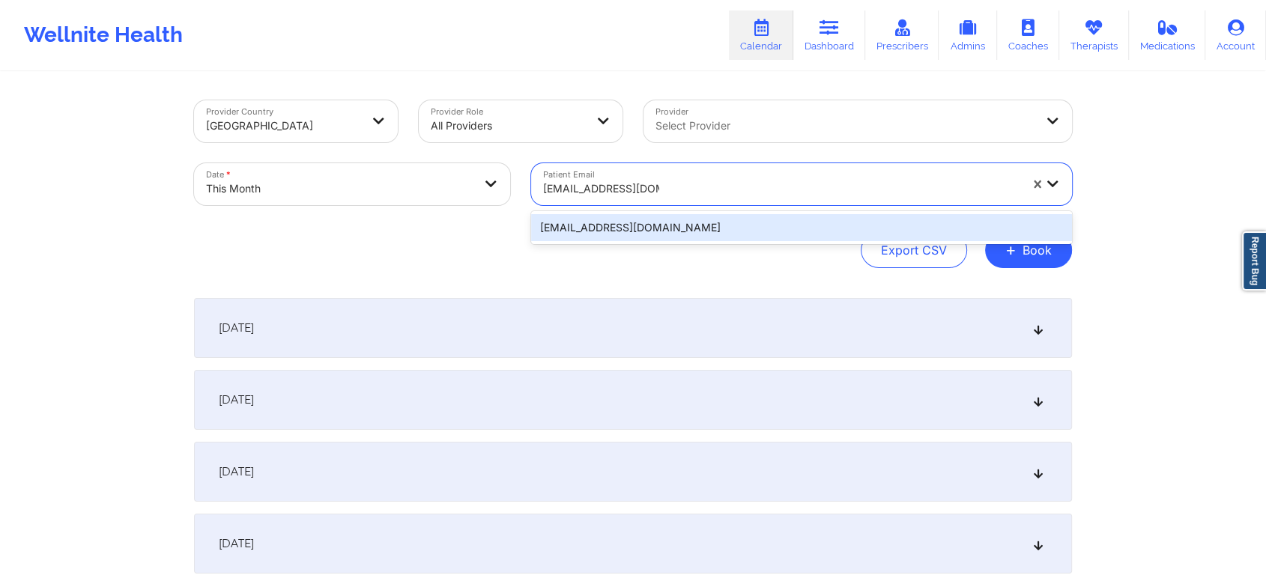
click at [659, 231] on div "[EMAIL_ADDRESS][DOMAIN_NAME]" at bounding box center [801, 227] width 541 height 27
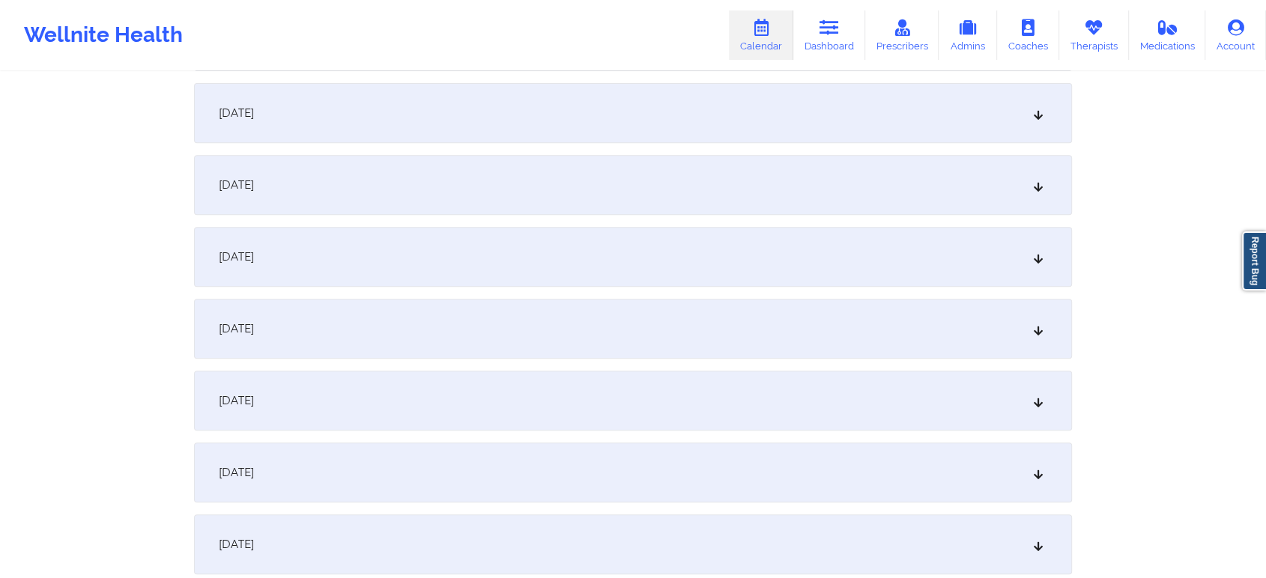
scroll to position [622, 0]
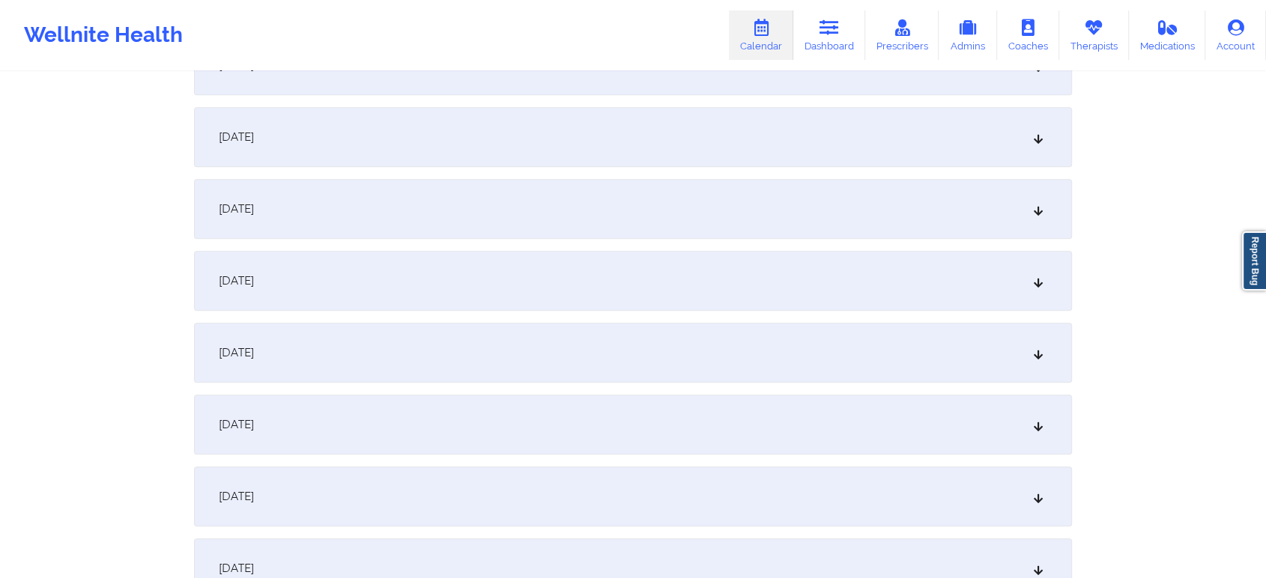
click at [607, 294] on div "[DATE]" at bounding box center [633, 281] width 878 height 60
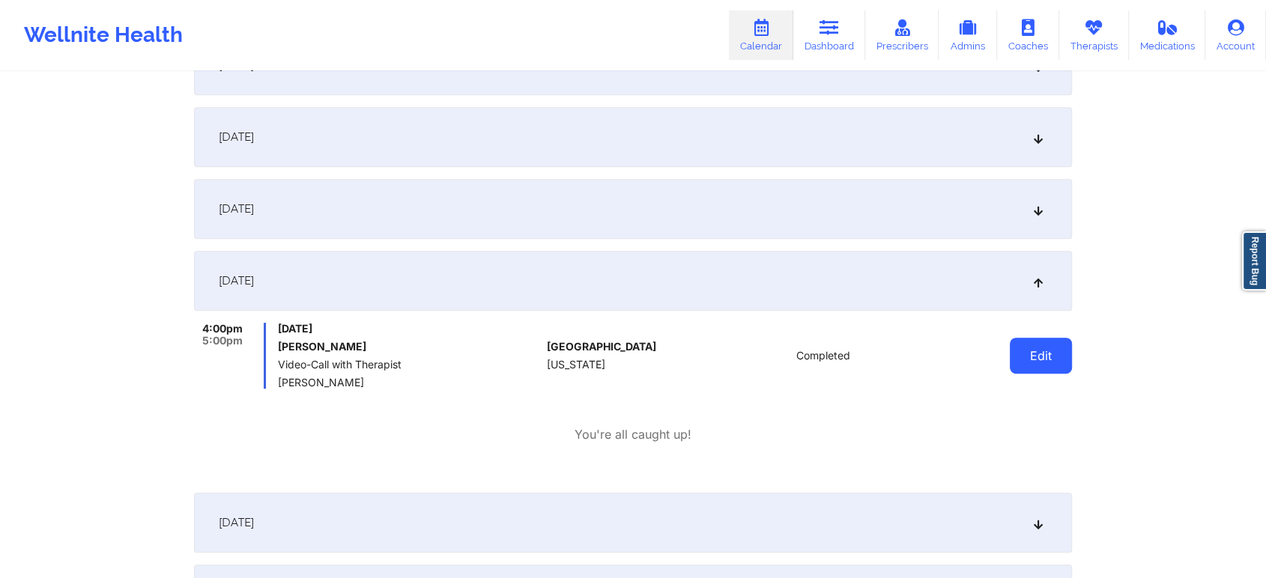
click at [1057, 366] on button "Edit" at bounding box center [1041, 356] width 62 height 36
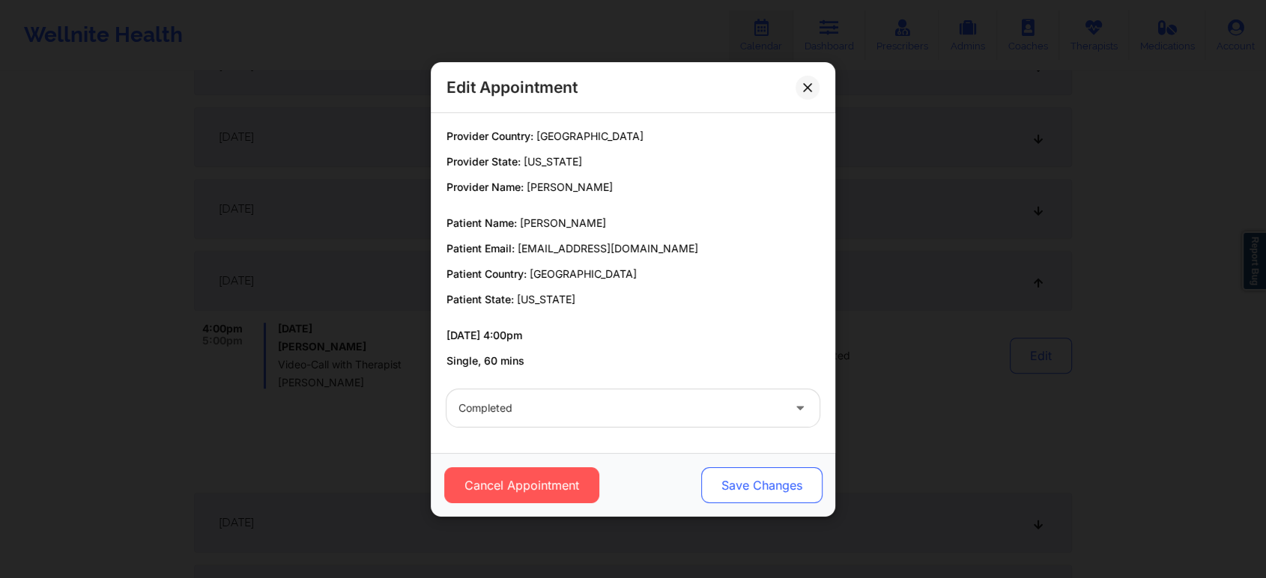
click at [766, 494] on button "Save Changes" at bounding box center [761, 485] width 121 height 36
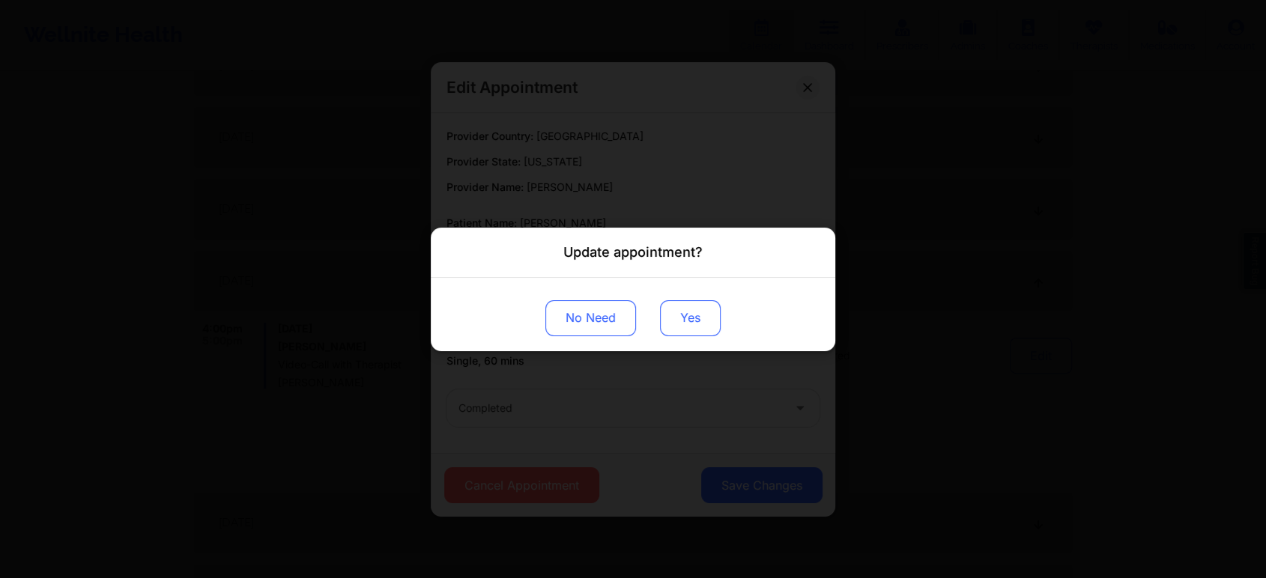
click at [703, 323] on button "Yes" at bounding box center [690, 318] width 61 height 36
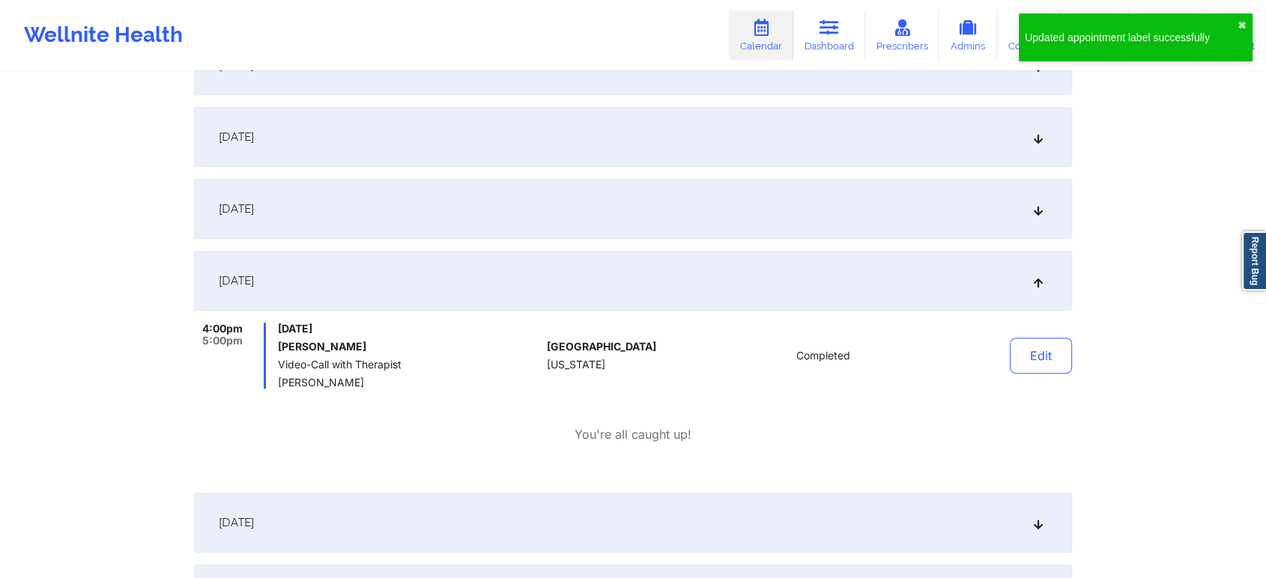
scroll to position [0, 0]
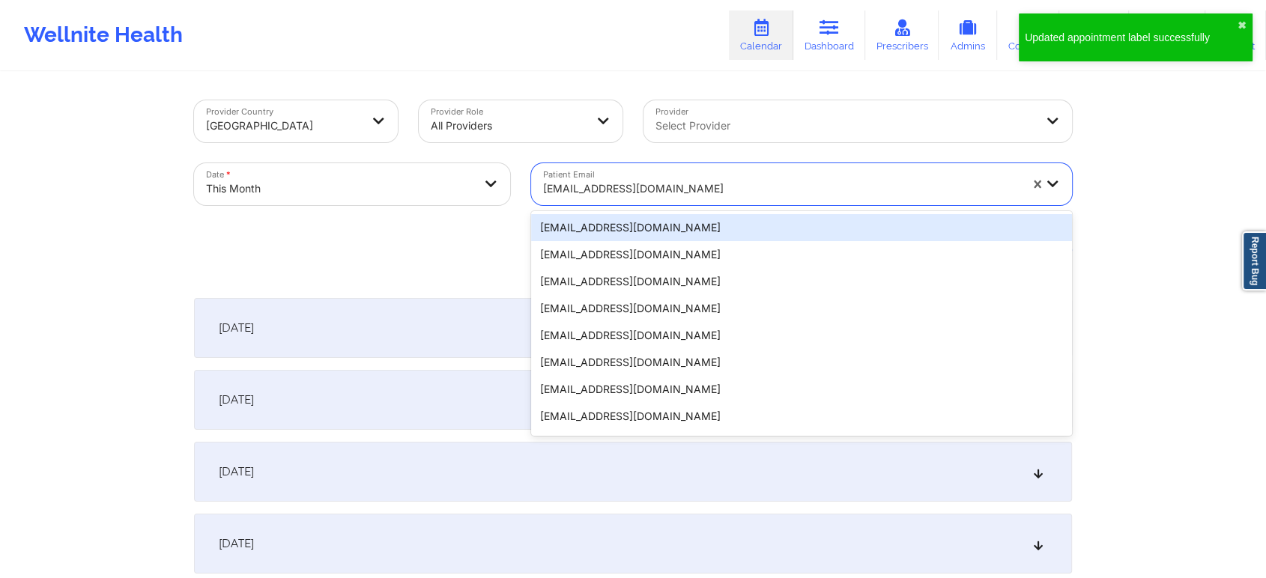
click at [622, 183] on div at bounding box center [781, 189] width 476 height 18
paste input "[EMAIL_ADDRESS][DOMAIN_NAME]"
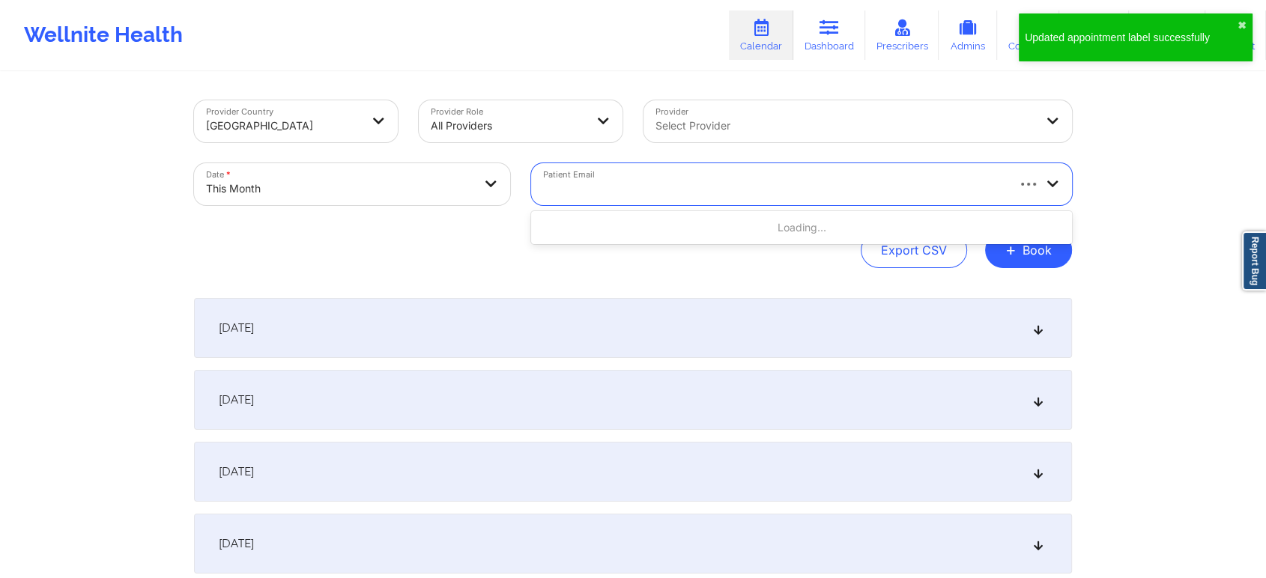
type input "[EMAIL_ADDRESS][DOMAIN_NAME]"
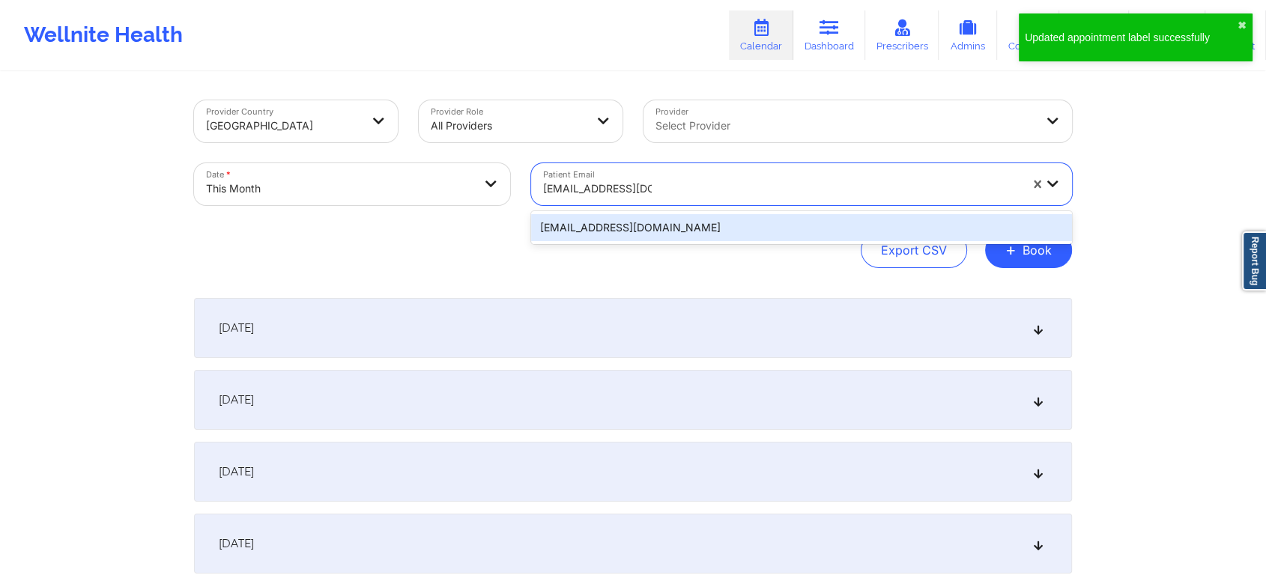
click at [655, 213] on div "[EMAIL_ADDRESS][DOMAIN_NAME]" at bounding box center [801, 227] width 541 height 33
drag, startPoint x: 682, startPoint y: 222, endPoint x: 1203, endPoint y: 115, distance: 532.1
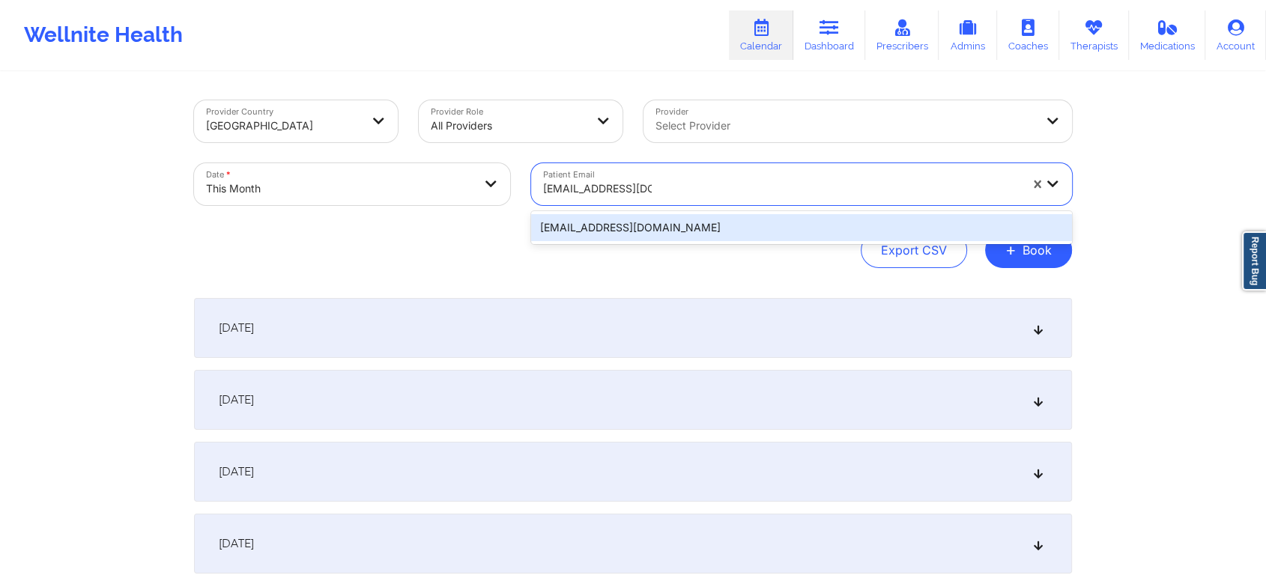
click at [884, 222] on div "[EMAIL_ADDRESS][DOMAIN_NAME]" at bounding box center [801, 227] width 541 height 27
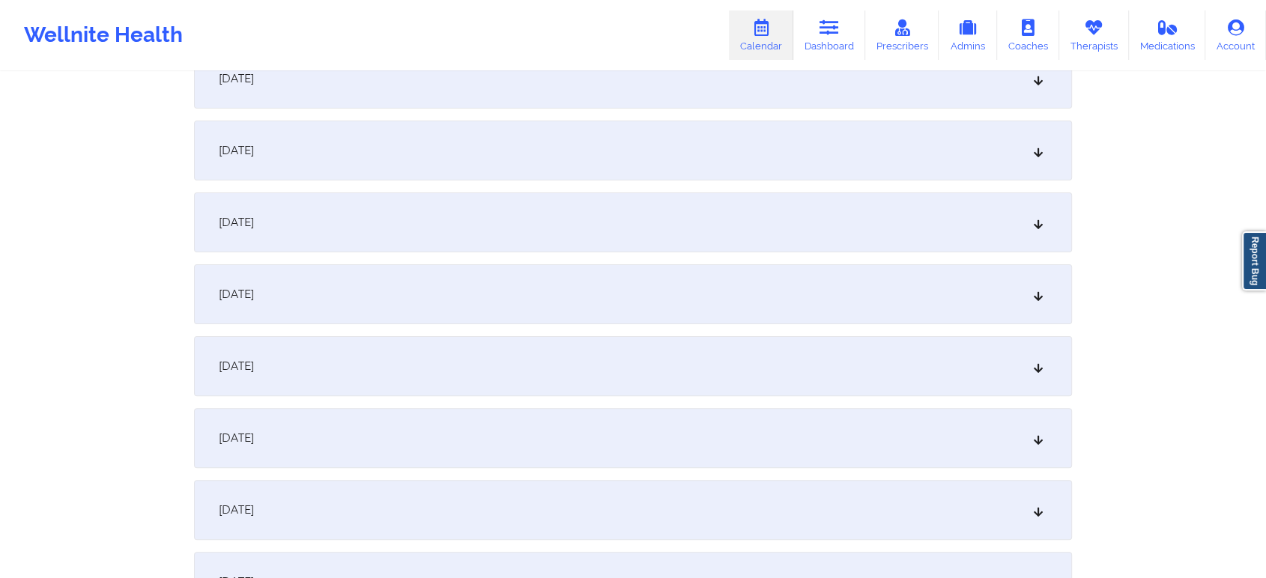
scroll to position [369, 0]
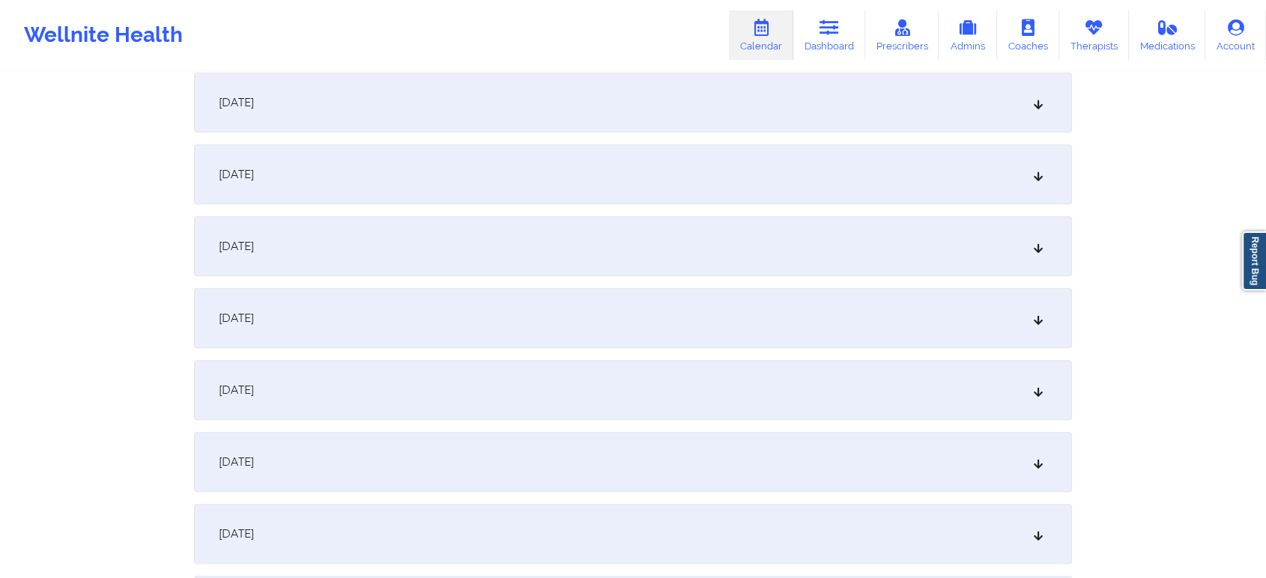
drag, startPoint x: 582, startPoint y: 511, endPoint x: 1127, endPoint y: 232, distance: 612.3
click at [953, 524] on div "[DATE]" at bounding box center [633, 534] width 878 height 60
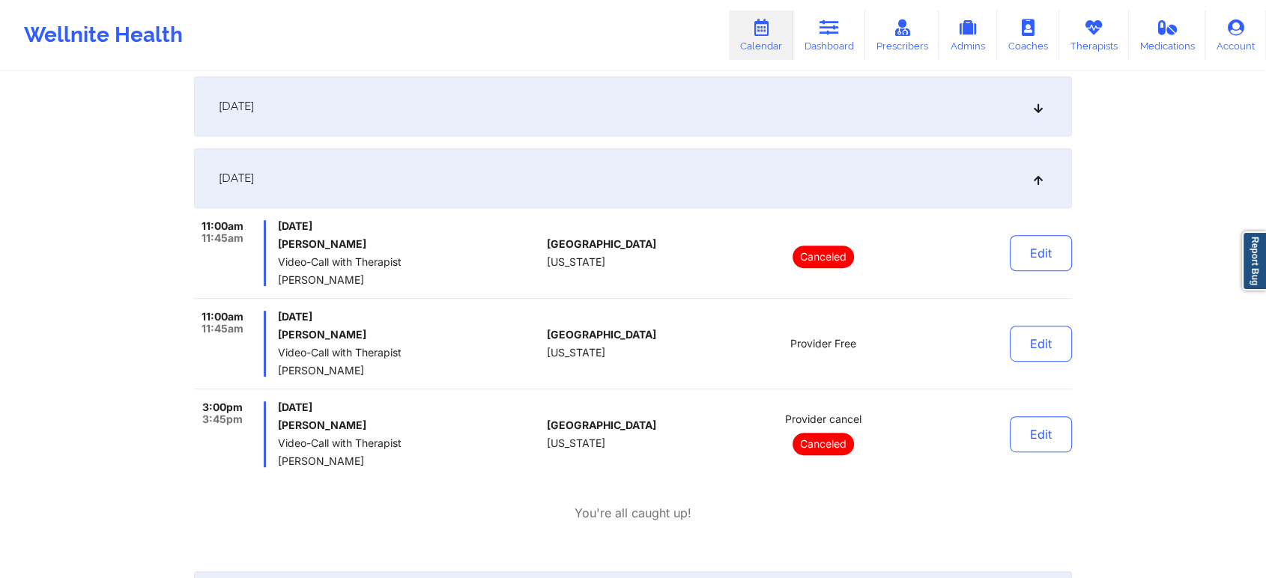
scroll to position [747, 0]
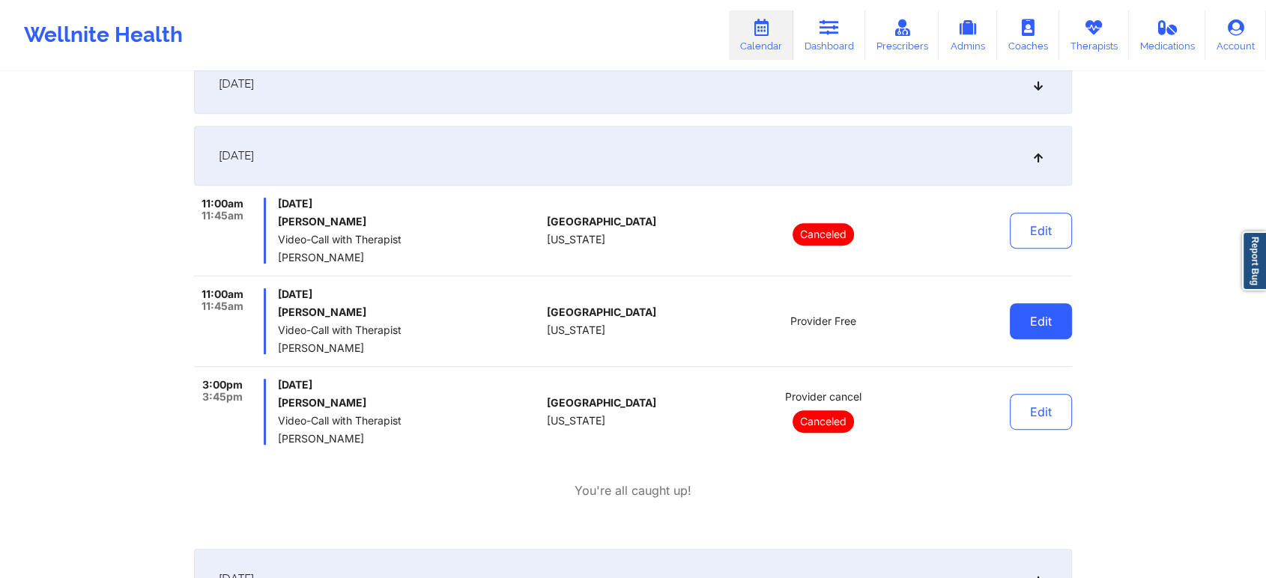
click at [1030, 320] on button "Edit" at bounding box center [1041, 321] width 62 height 36
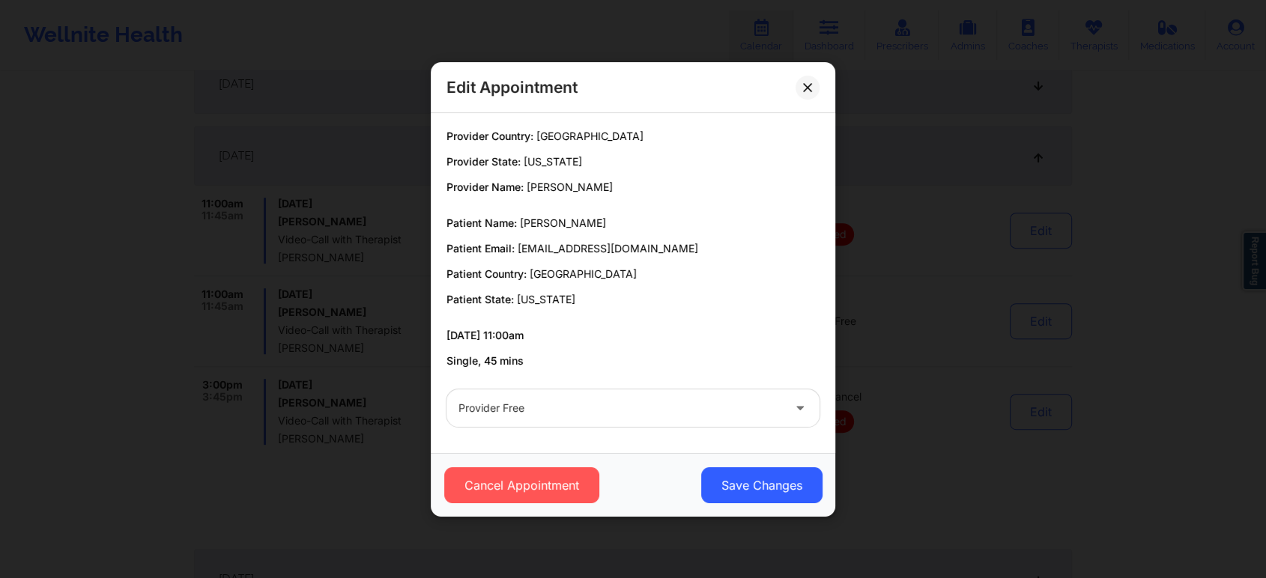
click at [649, 394] on div "Provider Free" at bounding box center [620, 407] width 324 height 37
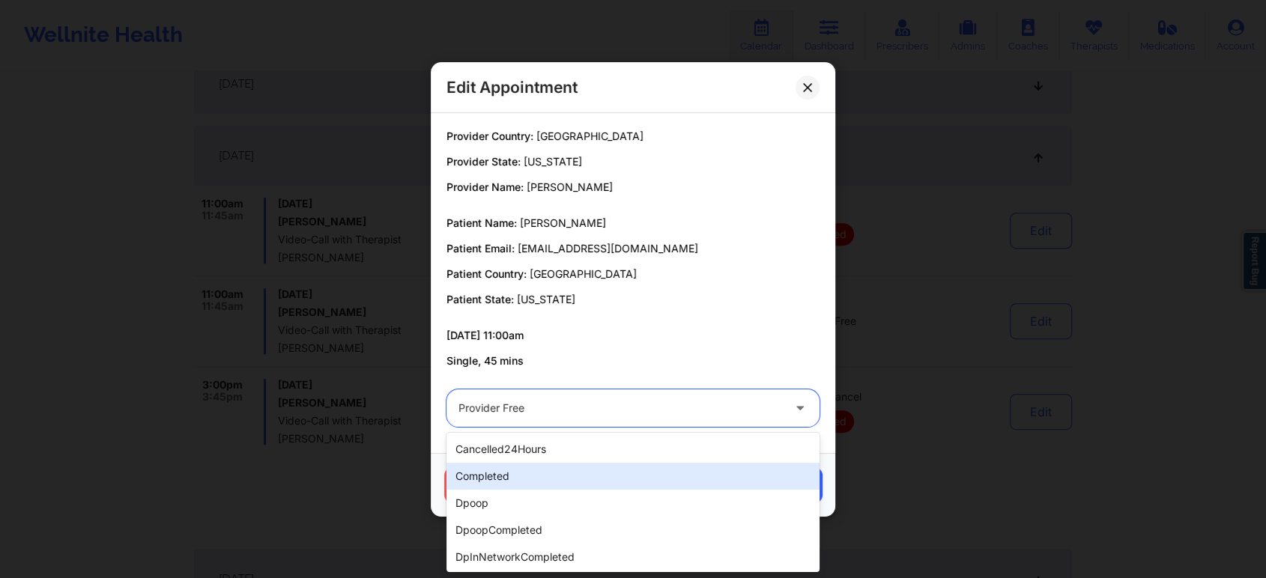
click at [593, 481] on div "completed" at bounding box center [632, 476] width 373 height 27
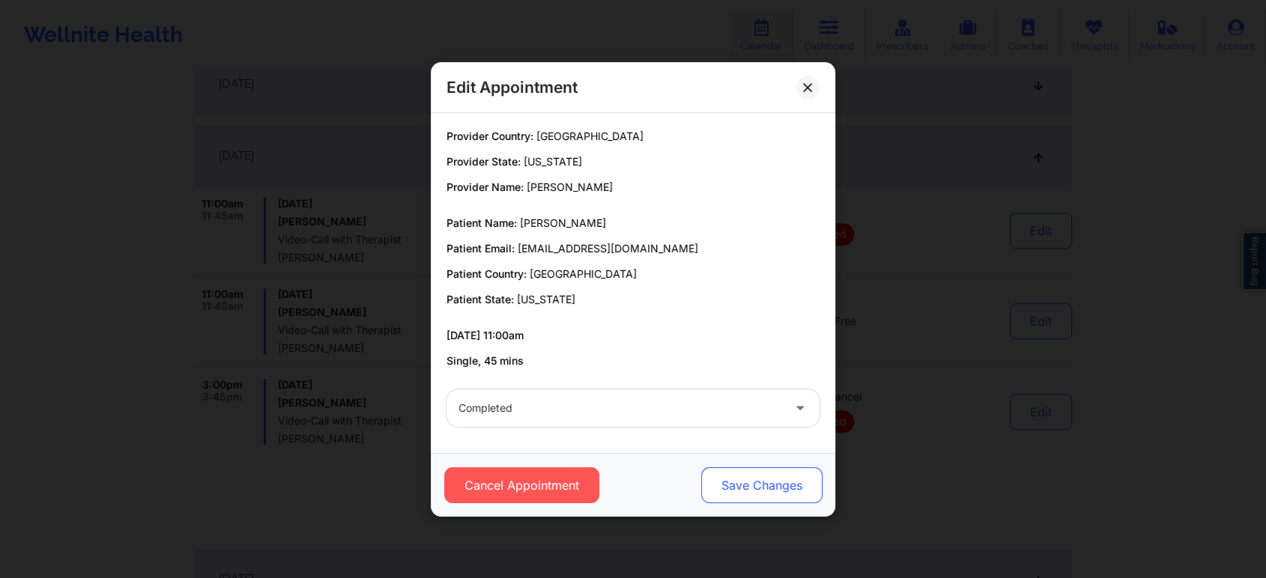
click at [733, 490] on button "Save Changes" at bounding box center [761, 485] width 121 height 36
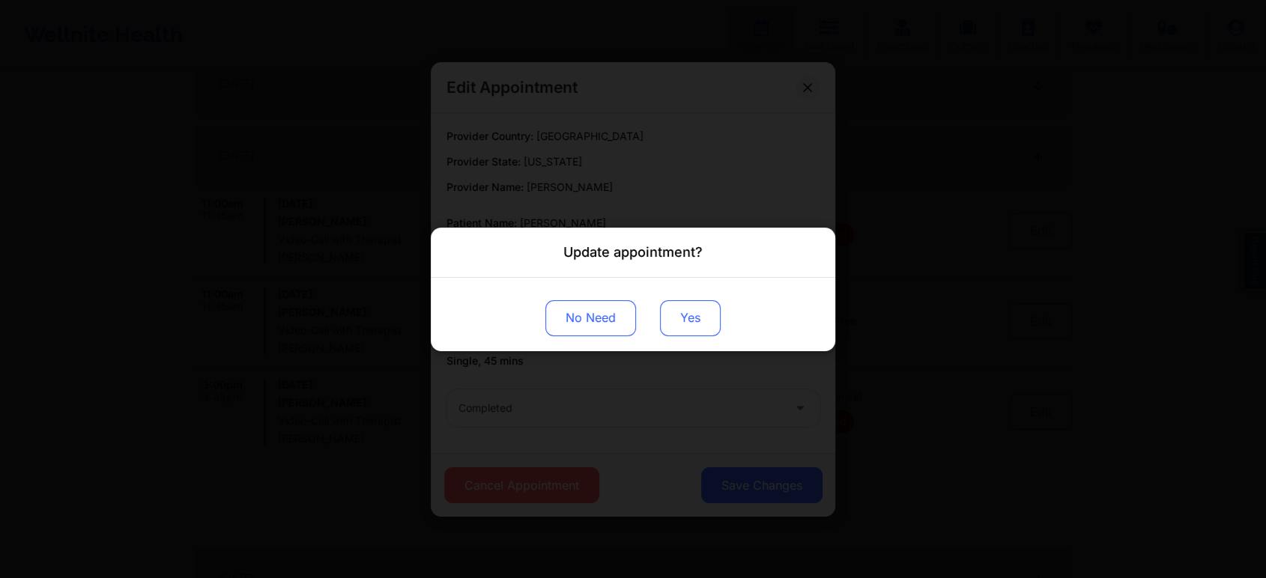
drag, startPoint x: 657, startPoint y: 309, endPoint x: 696, endPoint y: 321, distance: 40.5
click at [696, 321] on div "No Need Yes" at bounding box center [633, 313] width 404 height 73
click at [696, 321] on button "Yes" at bounding box center [690, 318] width 61 height 36
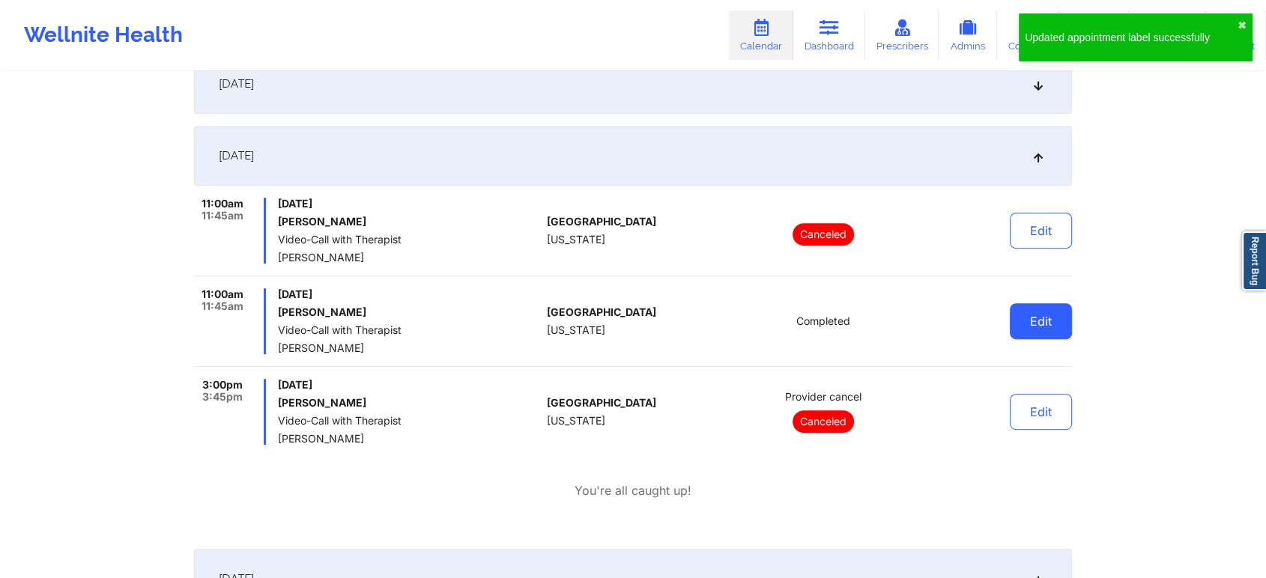
click at [1054, 331] on button "Edit" at bounding box center [1041, 321] width 62 height 36
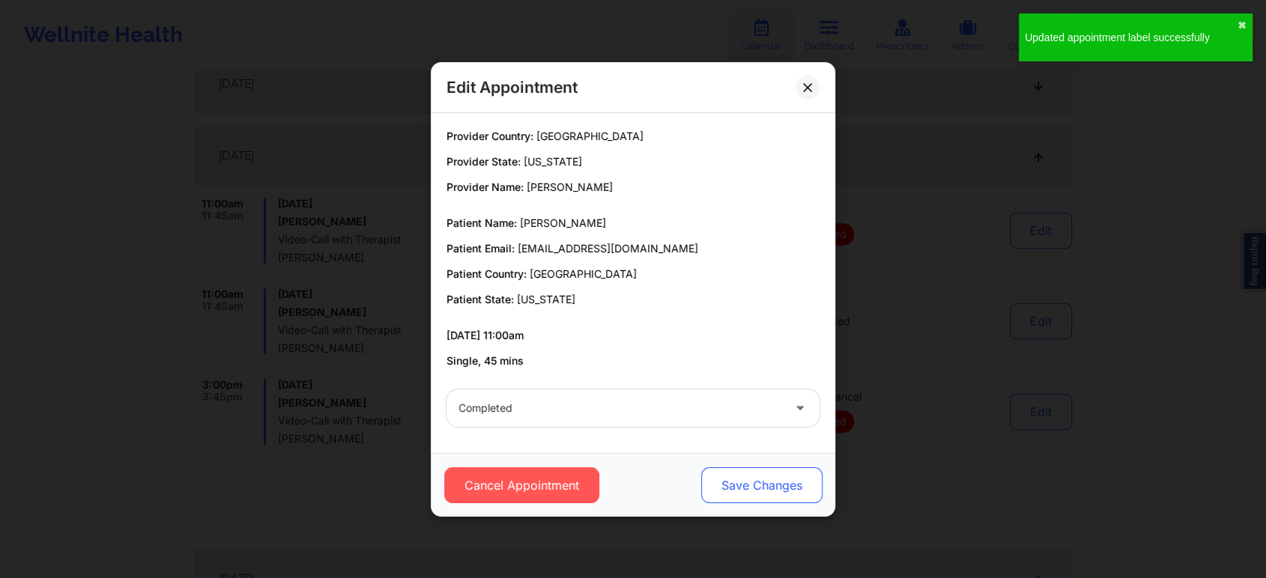
click at [764, 478] on button "Save Changes" at bounding box center [761, 485] width 121 height 36
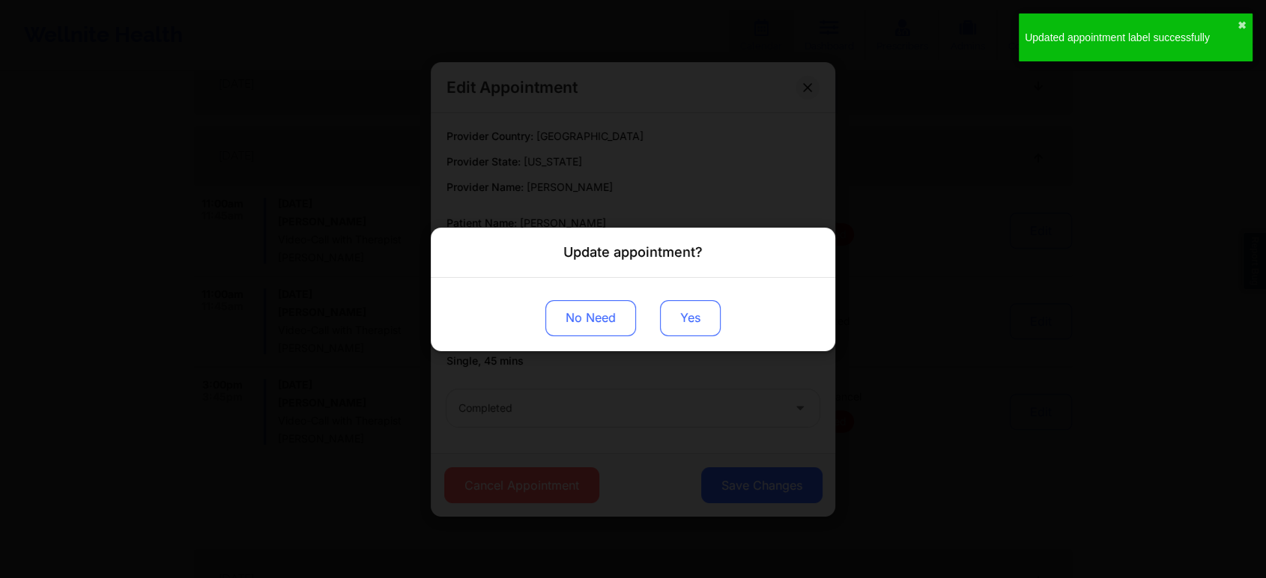
click at [695, 328] on button "Yes" at bounding box center [690, 318] width 61 height 36
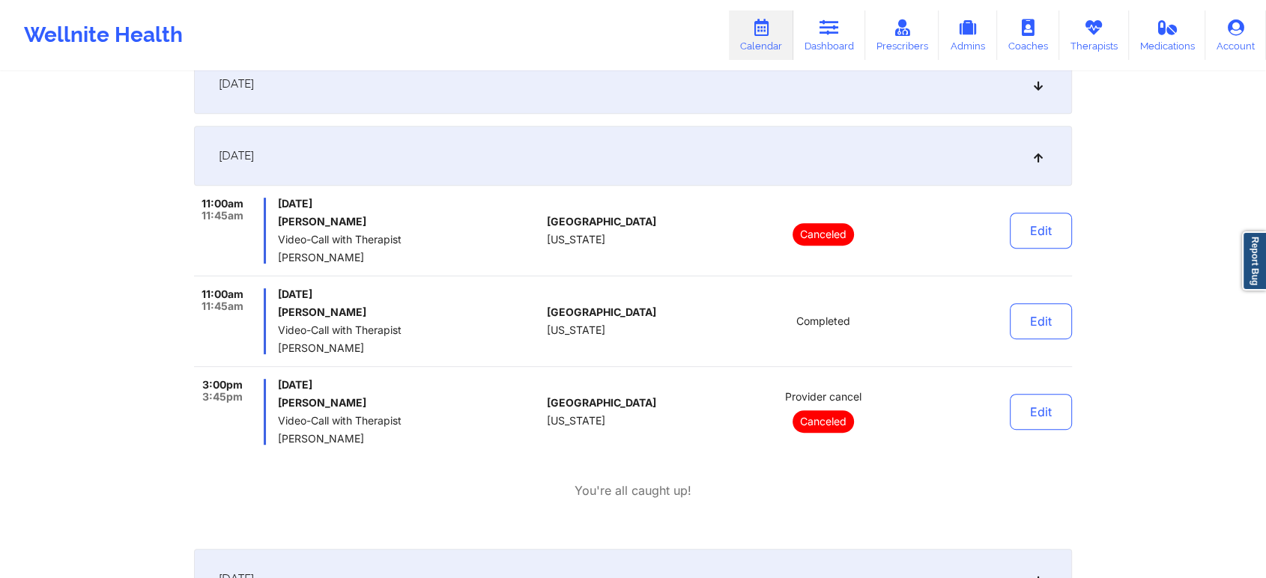
scroll to position [0, 0]
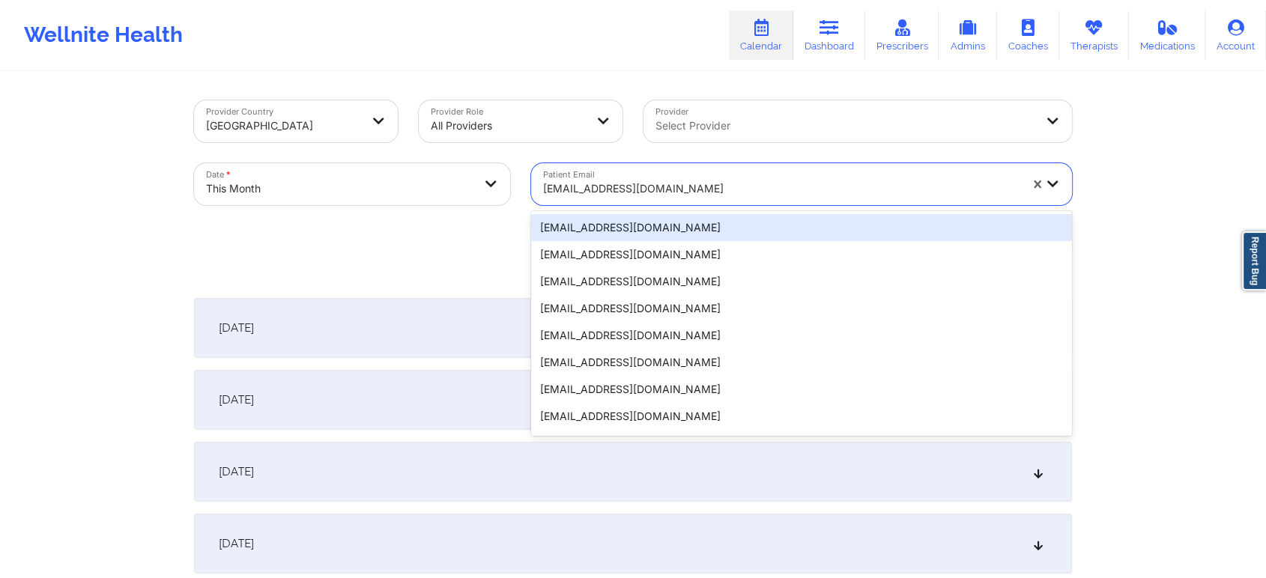
click at [585, 196] on div at bounding box center [781, 189] width 476 height 18
paste input "[EMAIL_ADDRESS][DOMAIN_NAME]"
type input "[EMAIL_ADDRESS][DOMAIN_NAME]"
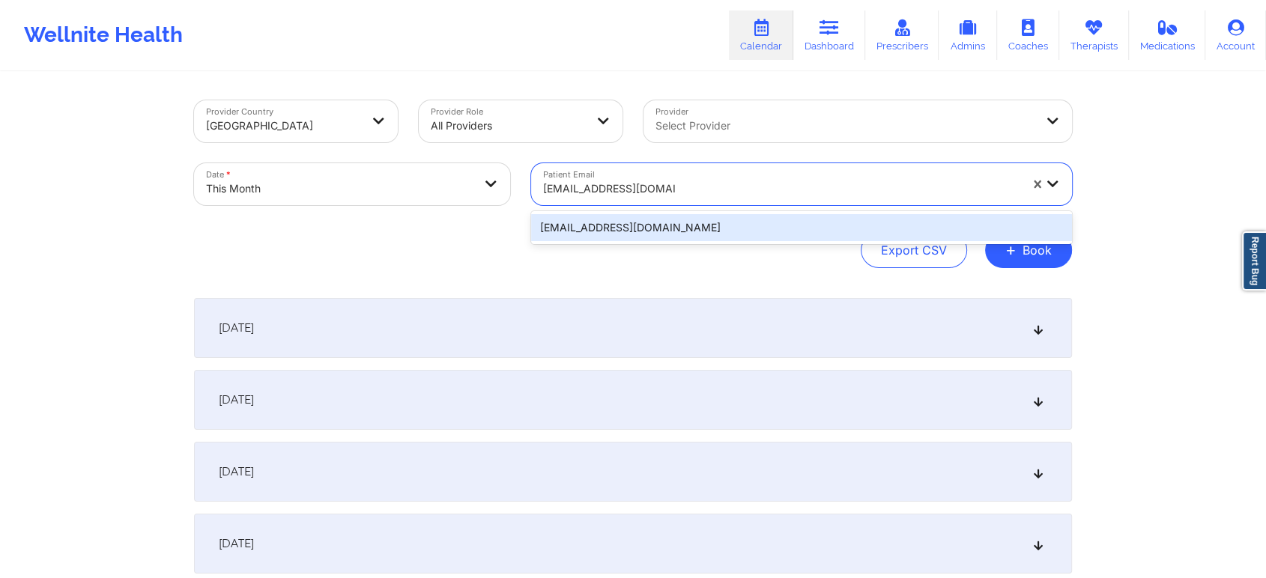
click at [622, 220] on div "[EMAIL_ADDRESS][DOMAIN_NAME]" at bounding box center [801, 227] width 541 height 27
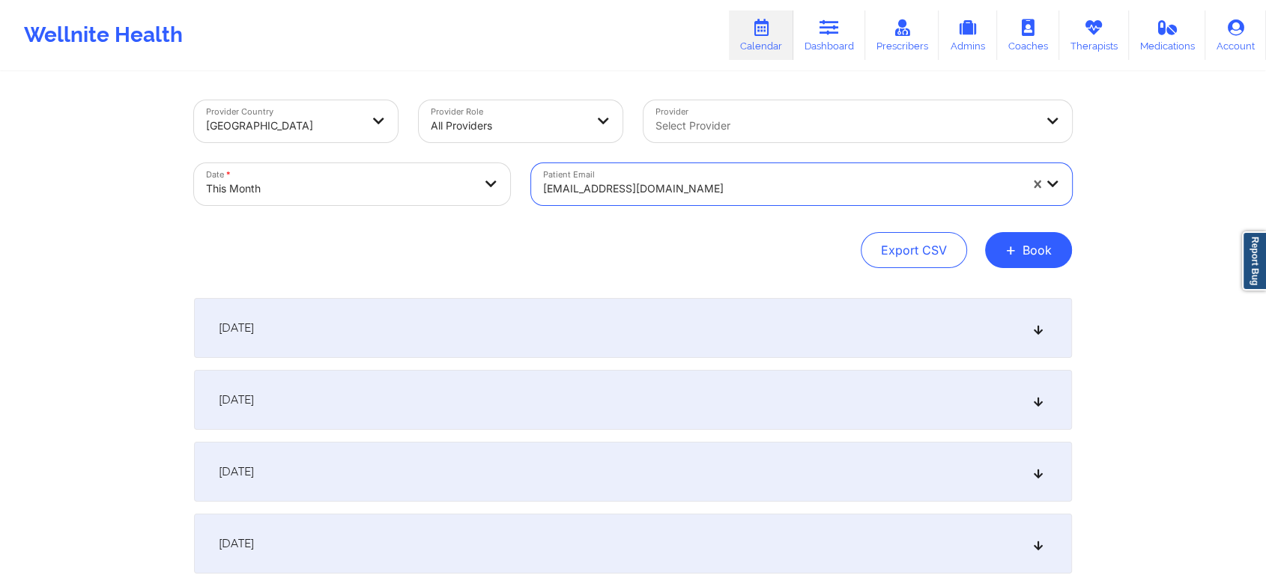
scroll to position [551, 0]
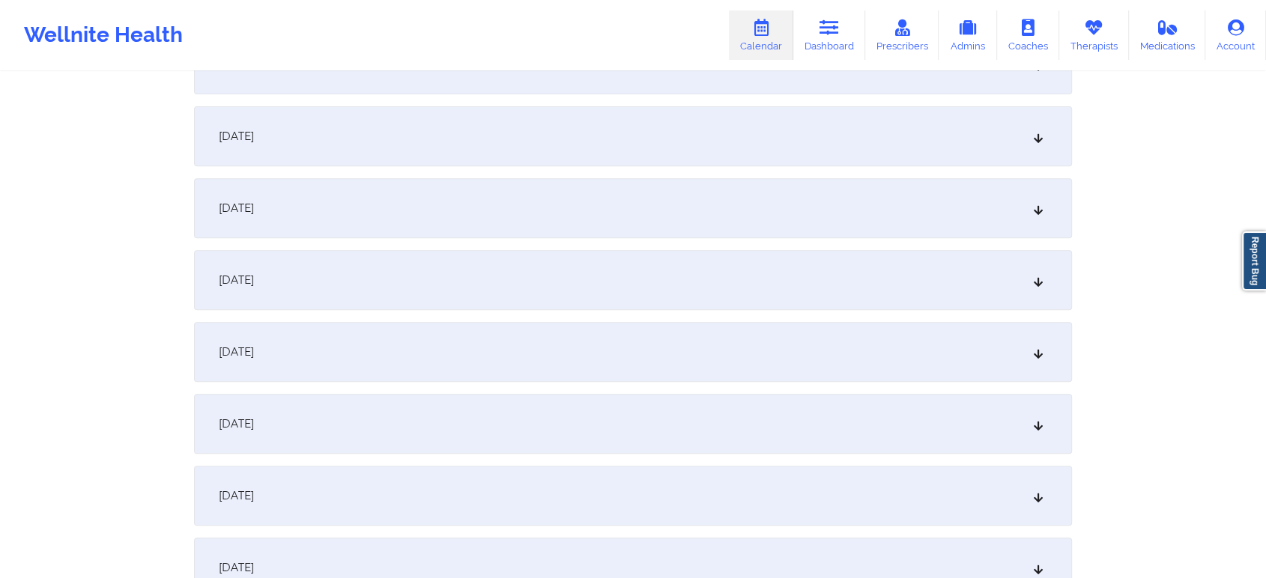
drag, startPoint x: 569, startPoint y: 364, endPoint x: 797, endPoint y: 397, distance: 230.0
click at [682, 346] on div "[DATE]" at bounding box center [633, 352] width 878 height 60
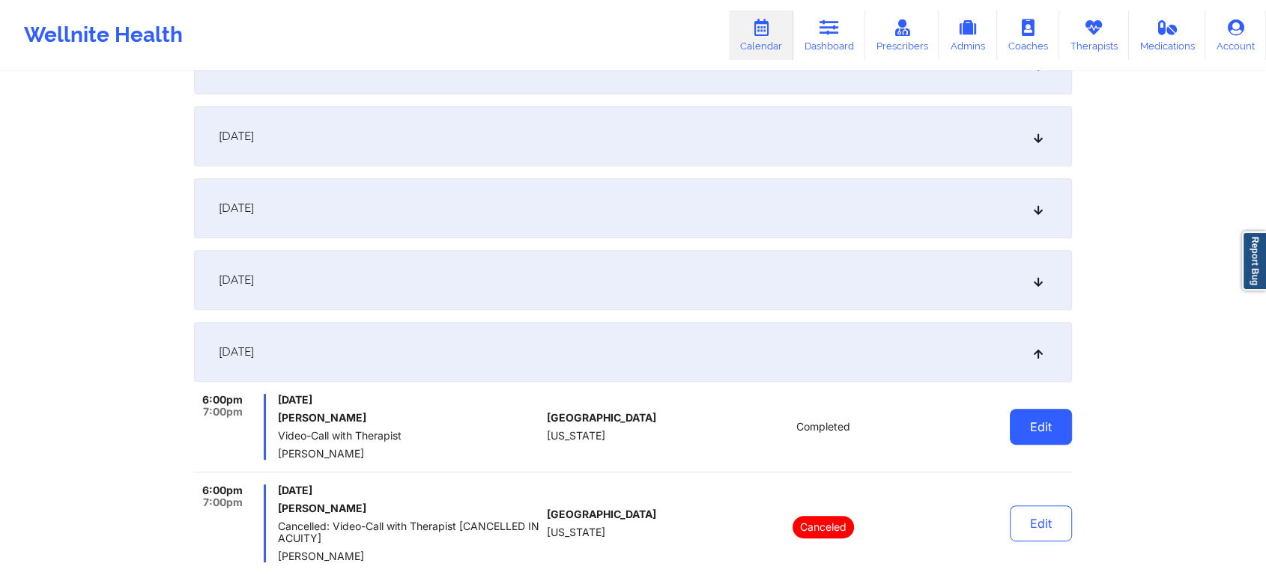
click at [1018, 422] on button "Edit" at bounding box center [1041, 427] width 62 height 36
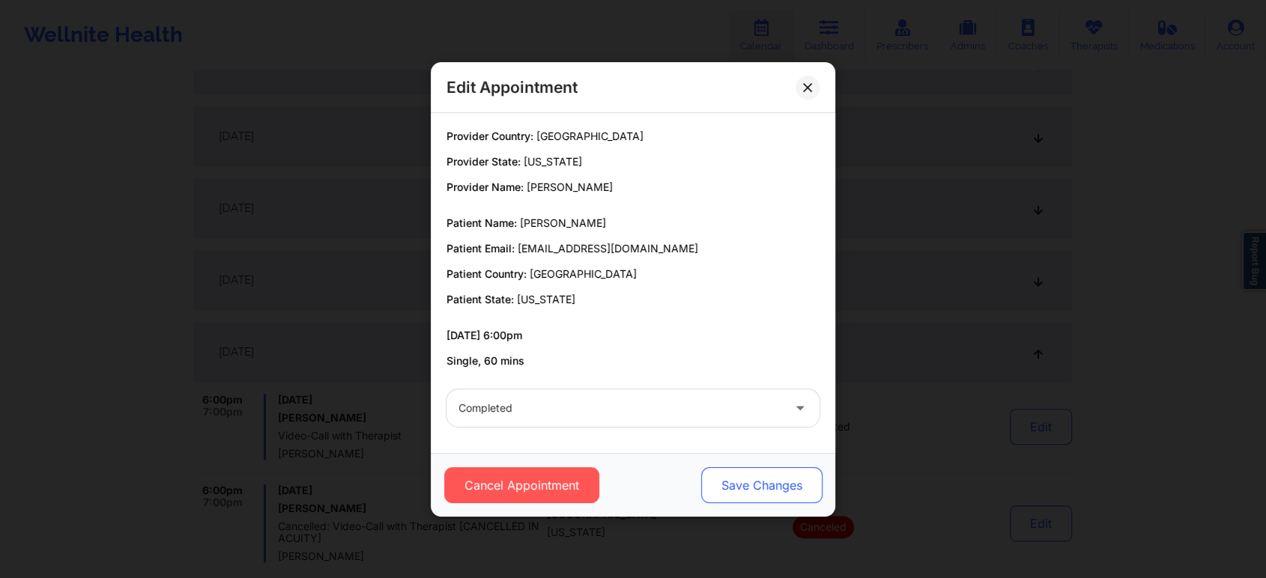
click at [726, 482] on button "Save Changes" at bounding box center [761, 485] width 121 height 36
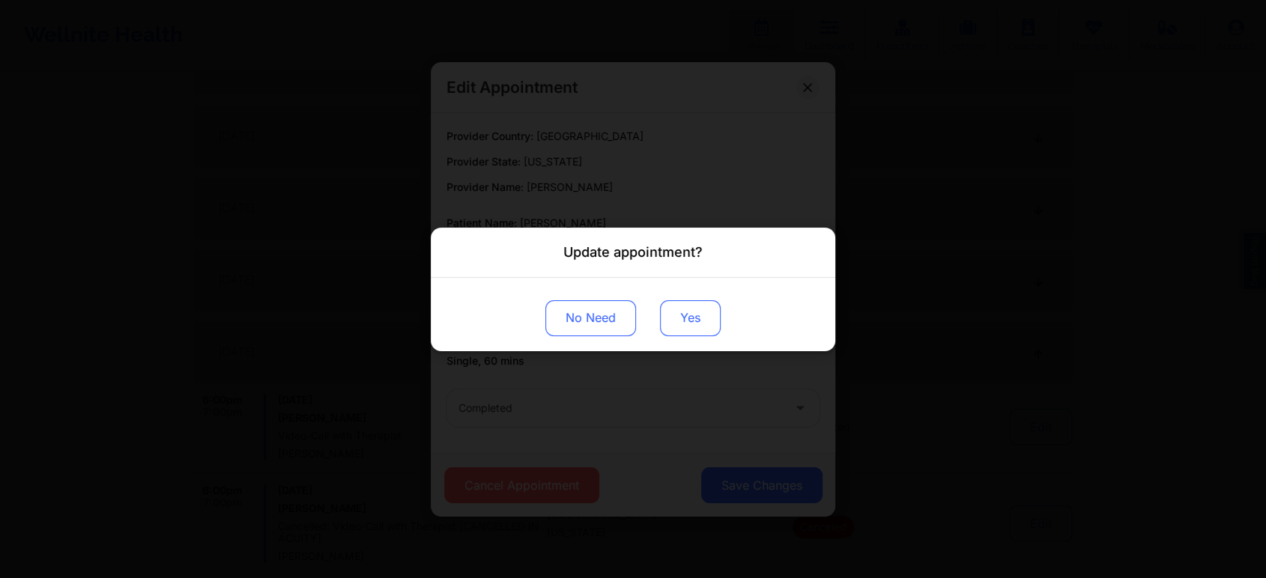
click at [696, 328] on button "Yes" at bounding box center [690, 318] width 61 height 36
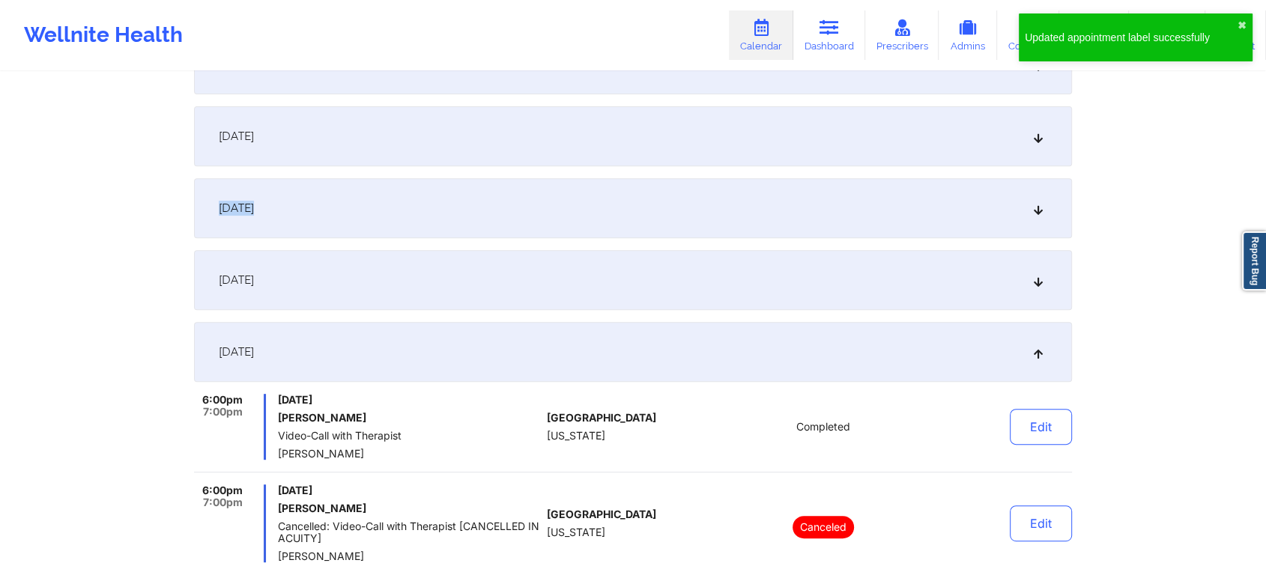
drag, startPoint x: 1251, startPoint y: 154, endPoint x: 1277, endPoint y: 177, distance: 34.0
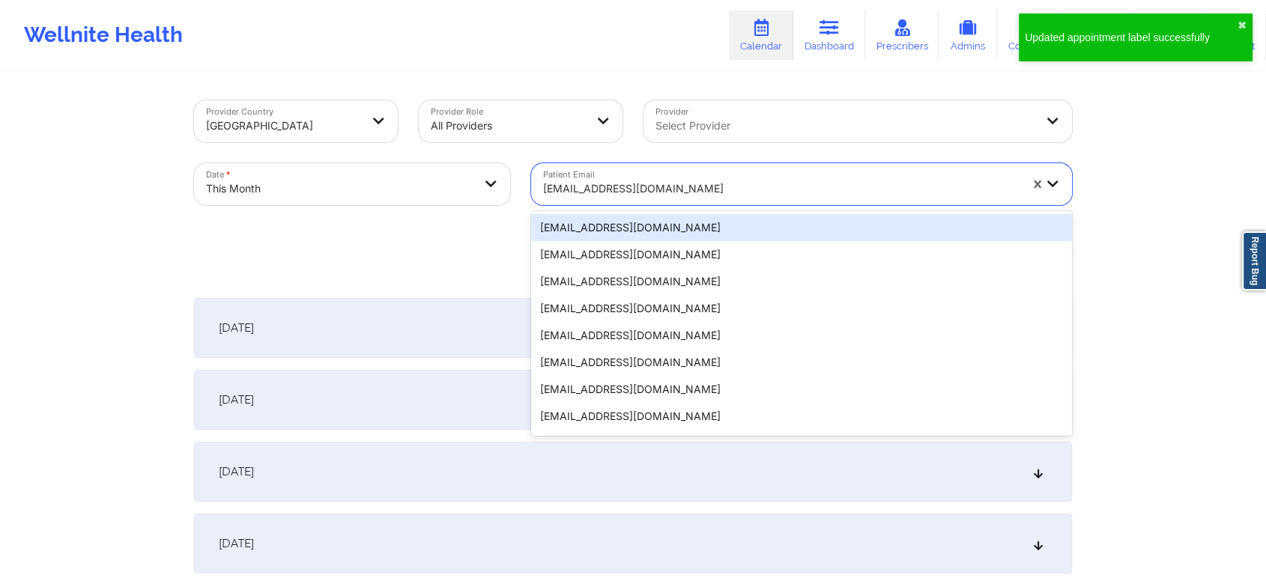
click at [643, 186] on div at bounding box center [781, 189] width 476 height 18
paste input "[PERSON_NAME][EMAIL_ADDRESS][PERSON_NAME][DOMAIN_NAME]"
type input "[PERSON_NAME][EMAIL_ADDRESS][PERSON_NAME][DOMAIN_NAME]"
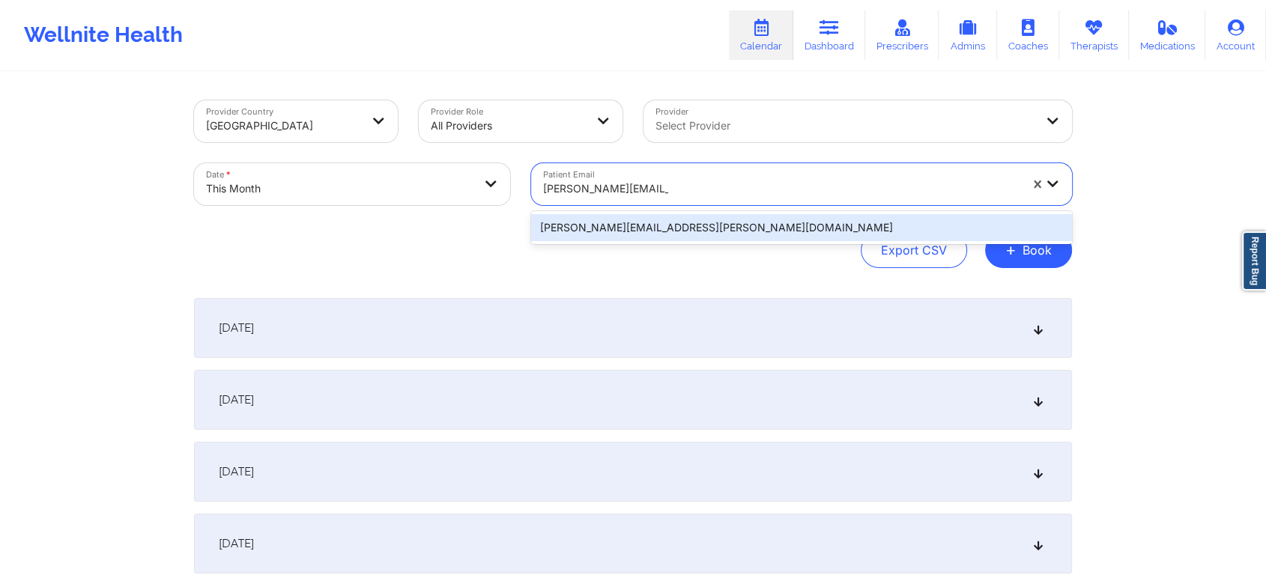
click at [663, 234] on div "[PERSON_NAME][EMAIL_ADDRESS][PERSON_NAME][DOMAIN_NAME]" at bounding box center [801, 227] width 541 height 27
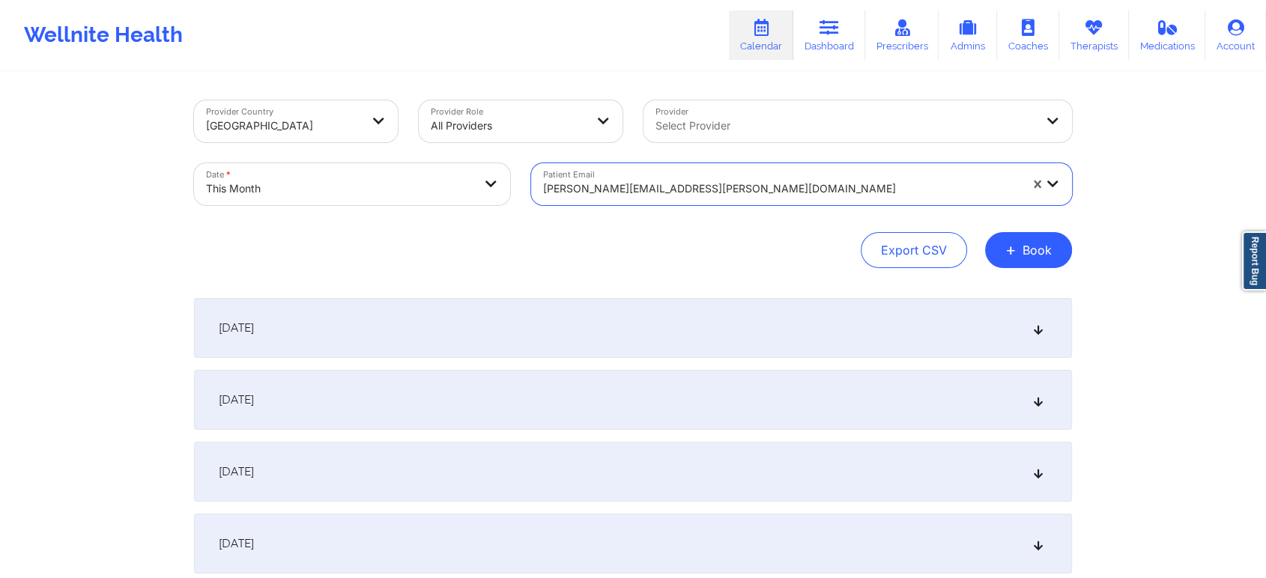
scroll to position [481, 0]
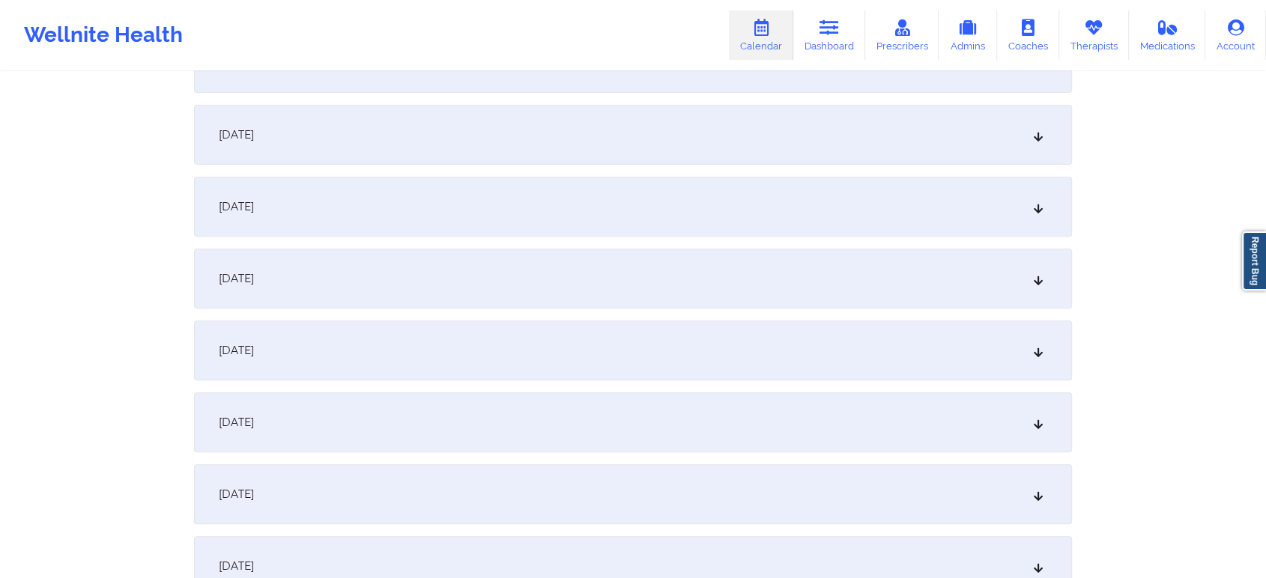
click at [596, 415] on div "[DATE]" at bounding box center [633, 422] width 878 height 60
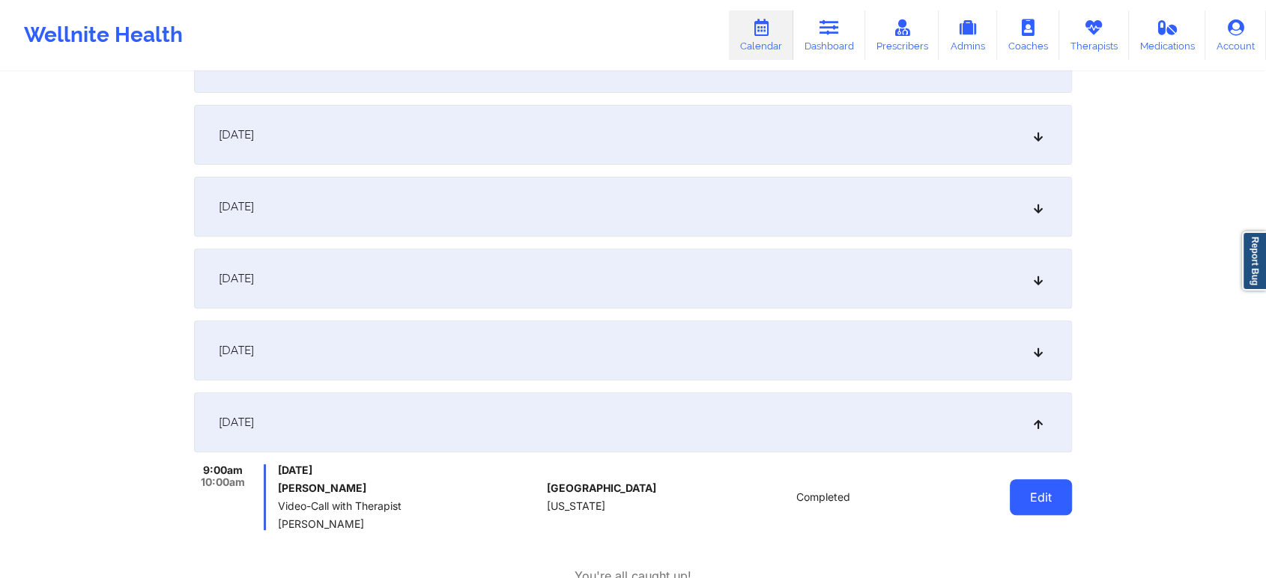
click at [1049, 487] on button "Edit" at bounding box center [1041, 497] width 62 height 36
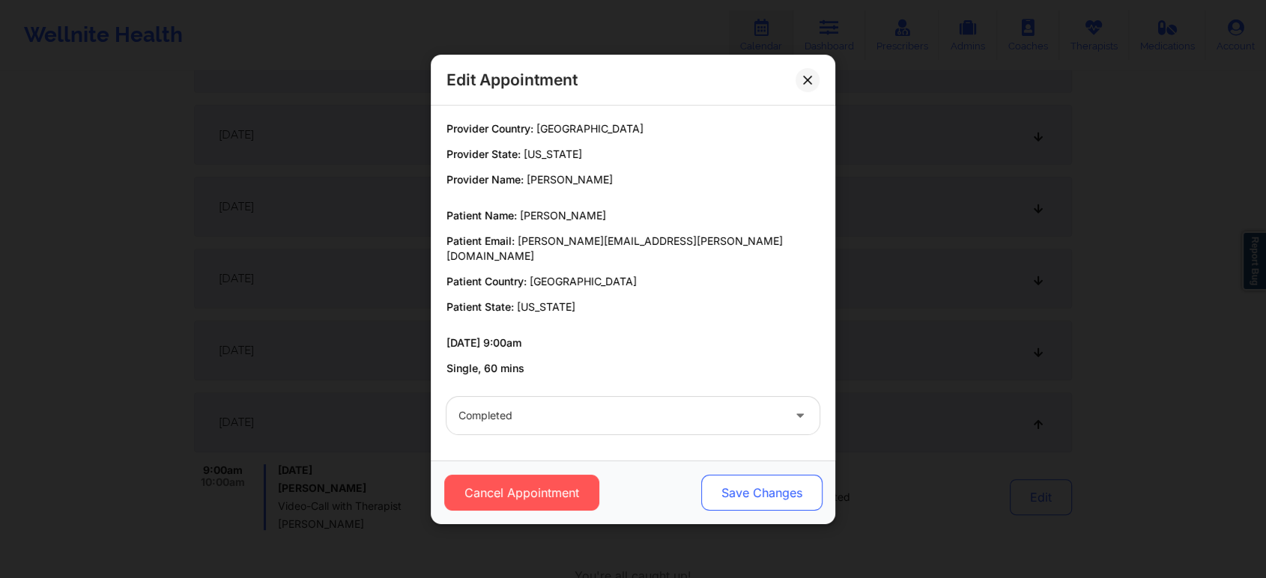
click at [738, 491] on button "Save Changes" at bounding box center [761, 493] width 121 height 36
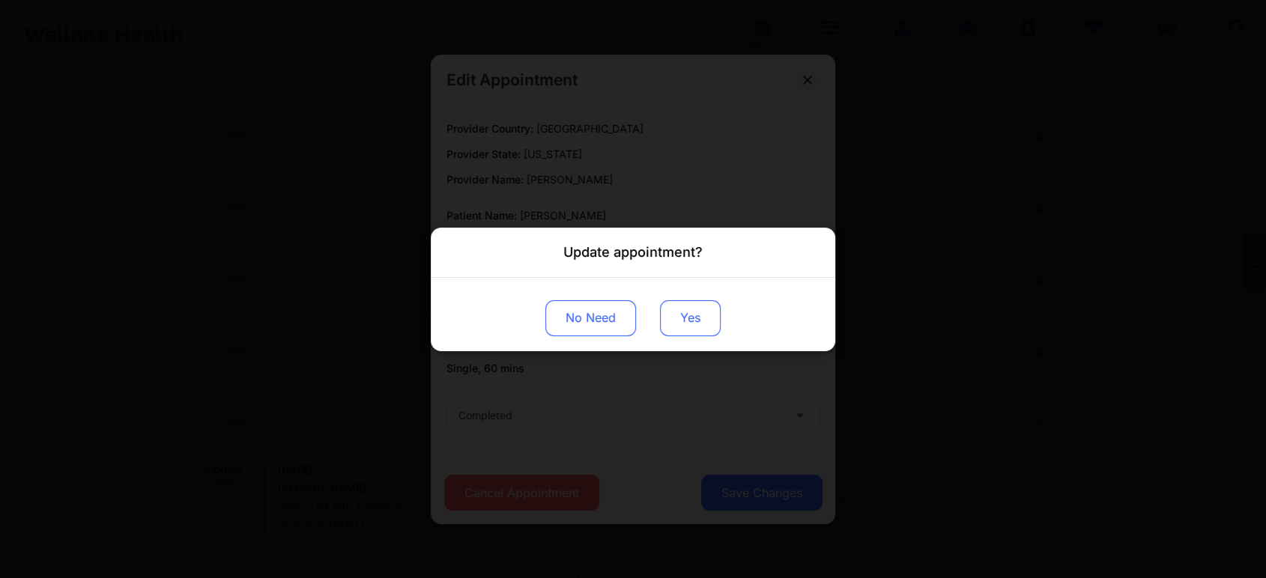
click at [704, 312] on button "Yes" at bounding box center [690, 318] width 61 height 36
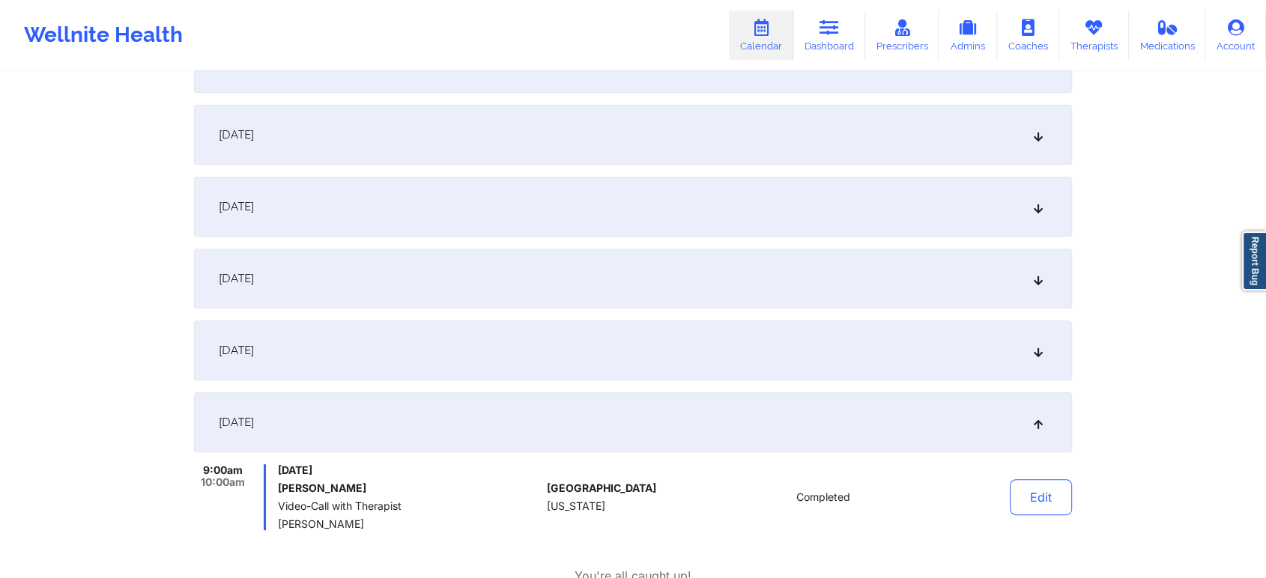
scroll to position [0, 0]
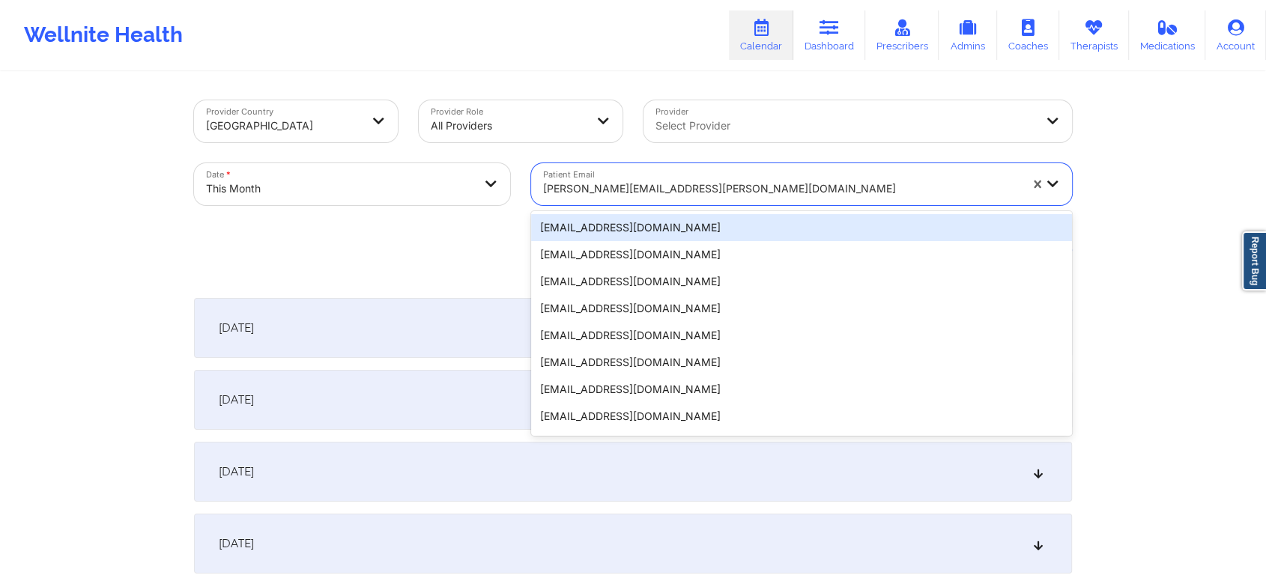
click at [674, 180] on div at bounding box center [781, 189] width 476 height 18
paste input "[EMAIL_ADDRESS][DOMAIN_NAME]"
type input "[EMAIL_ADDRESS][DOMAIN_NAME]"
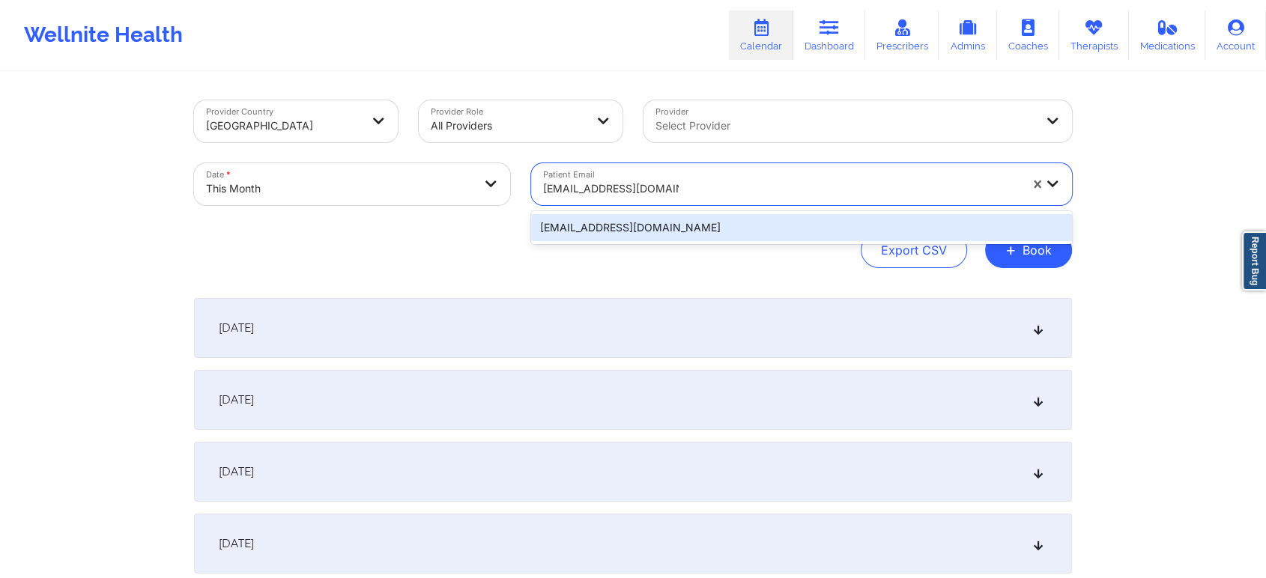
click at [682, 216] on div "[EMAIL_ADDRESS][DOMAIN_NAME]" at bounding box center [801, 227] width 541 height 27
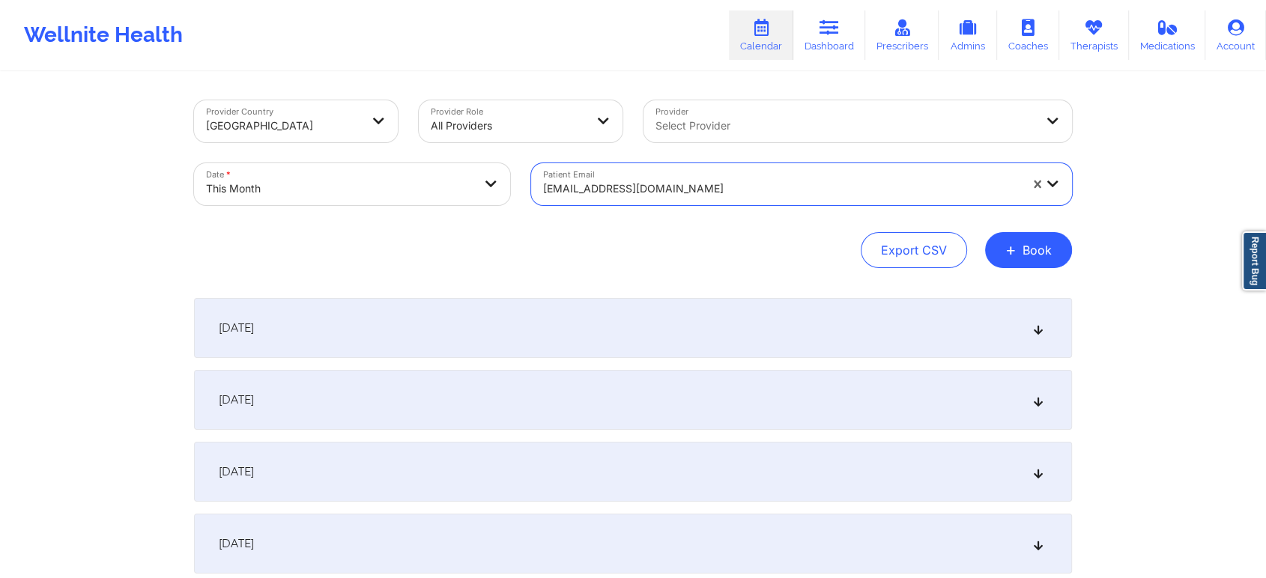
scroll to position [413, 0]
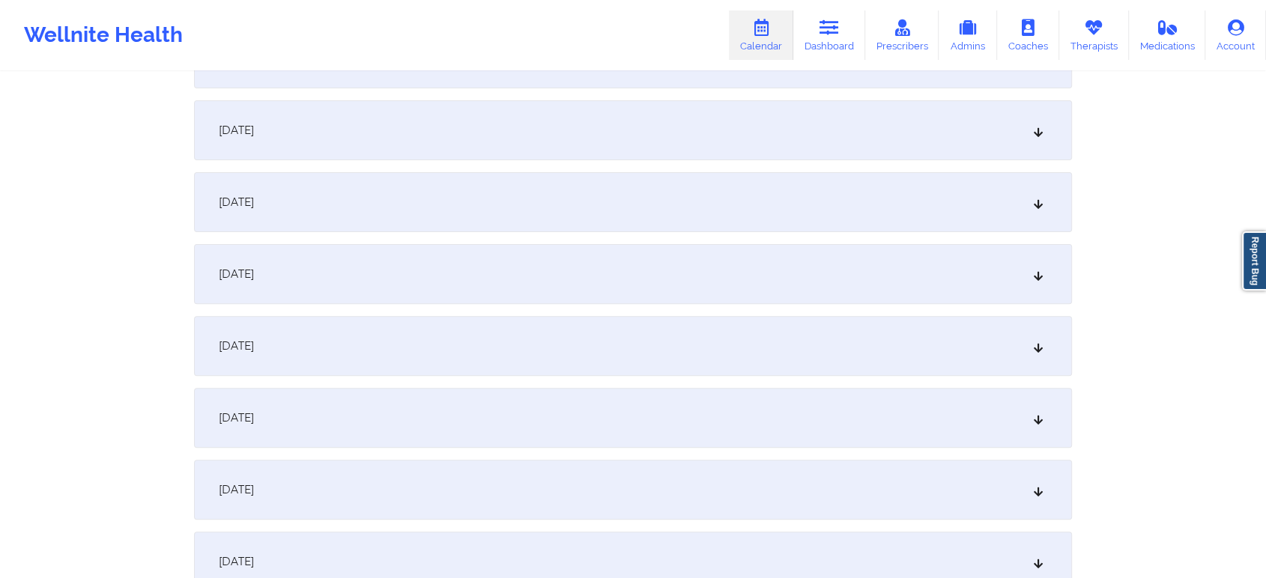
click at [648, 472] on div "[DATE]" at bounding box center [633, 490] width 878 height 60
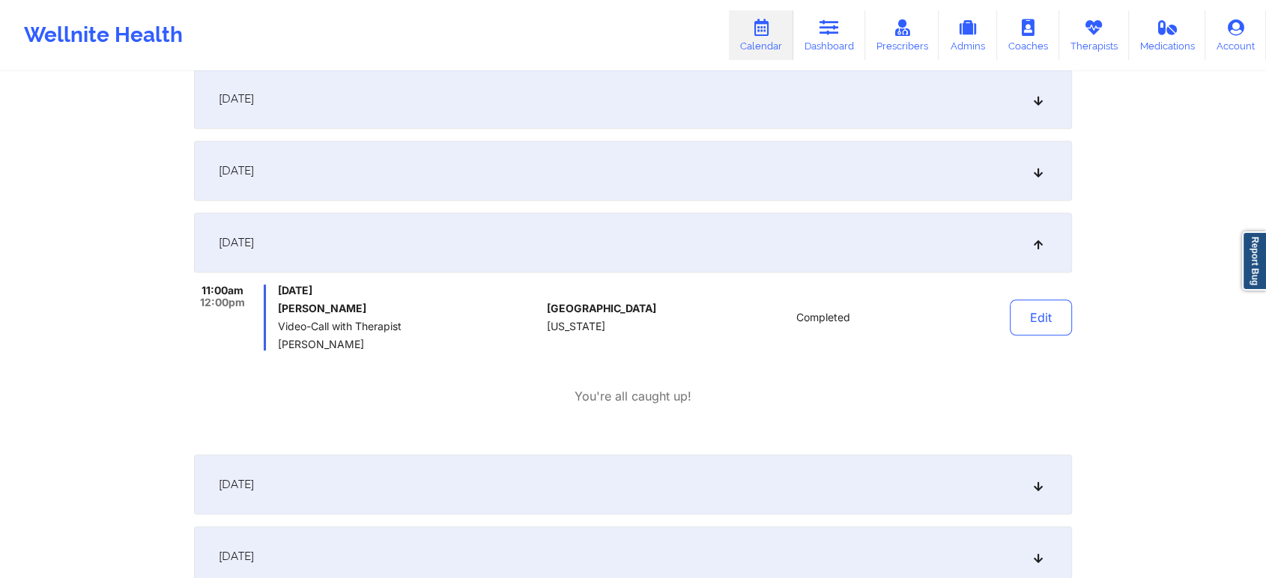
scroll to position [664, 0]
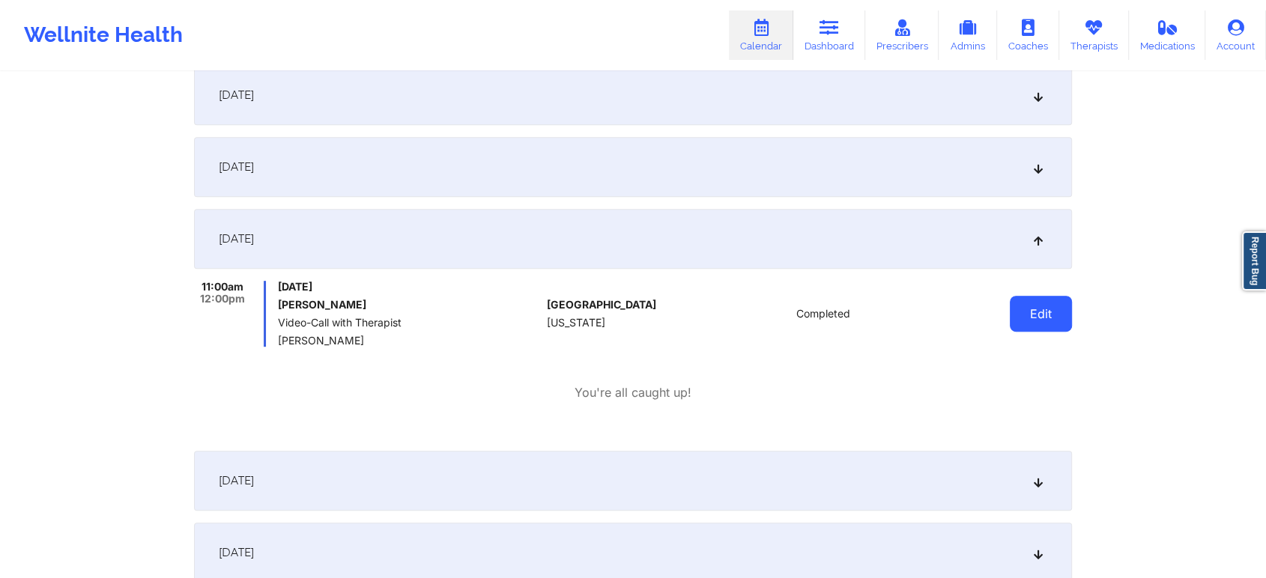
click at [1056, 318] on button "Edit" at bounding box center [1041, 314] width 62 height 36
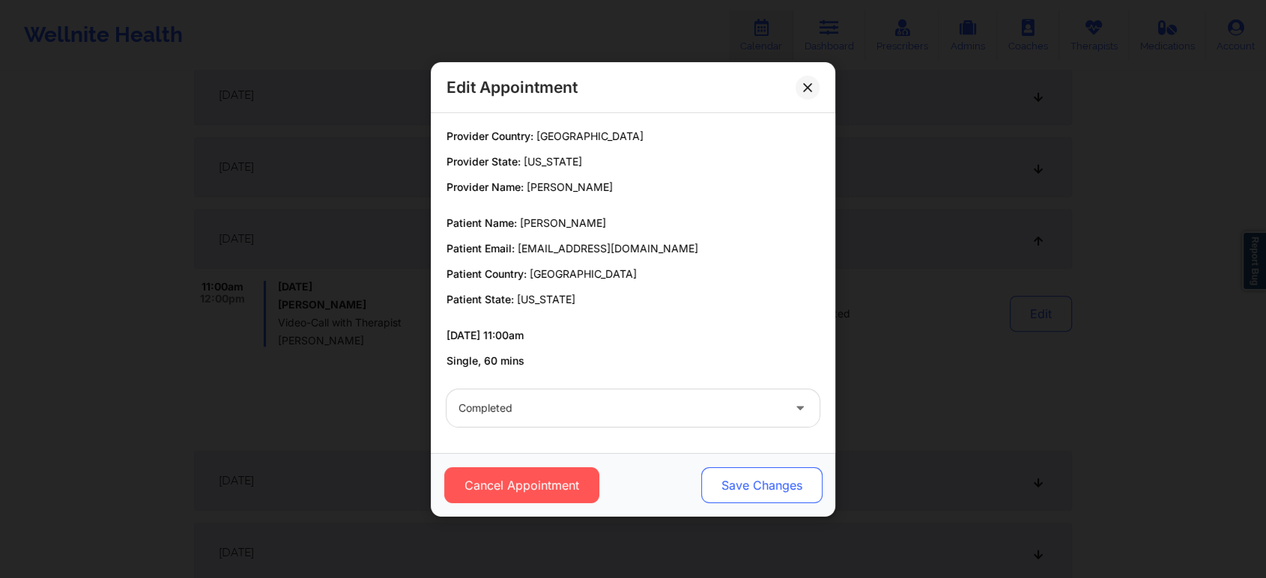
click at [741, 470] on button "Save Changes" at bounding box center [761, 485] width 121 height 36
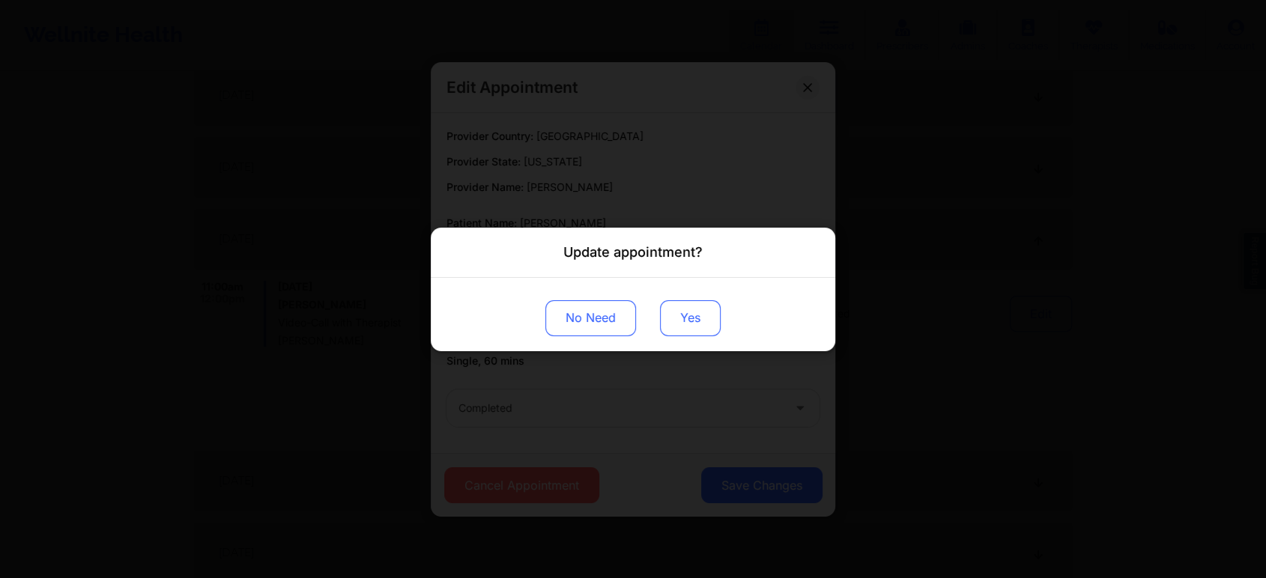
click at [689, 315] on button "Yes" at bounding box center [690, 318] width 61 height 36
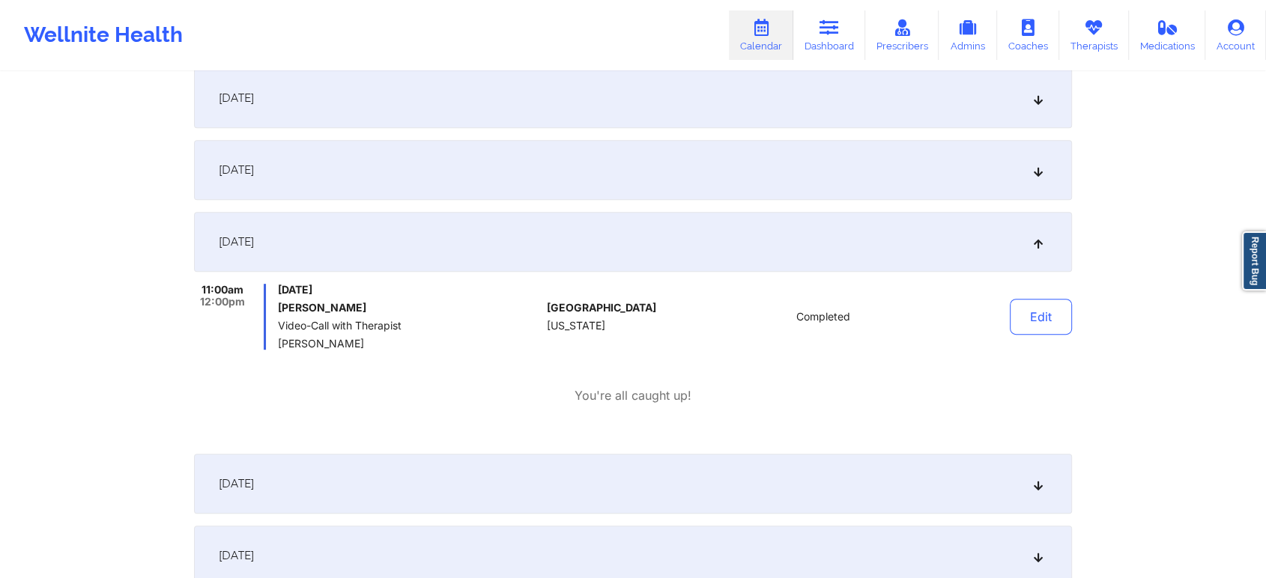
scroll to position [0, 0]
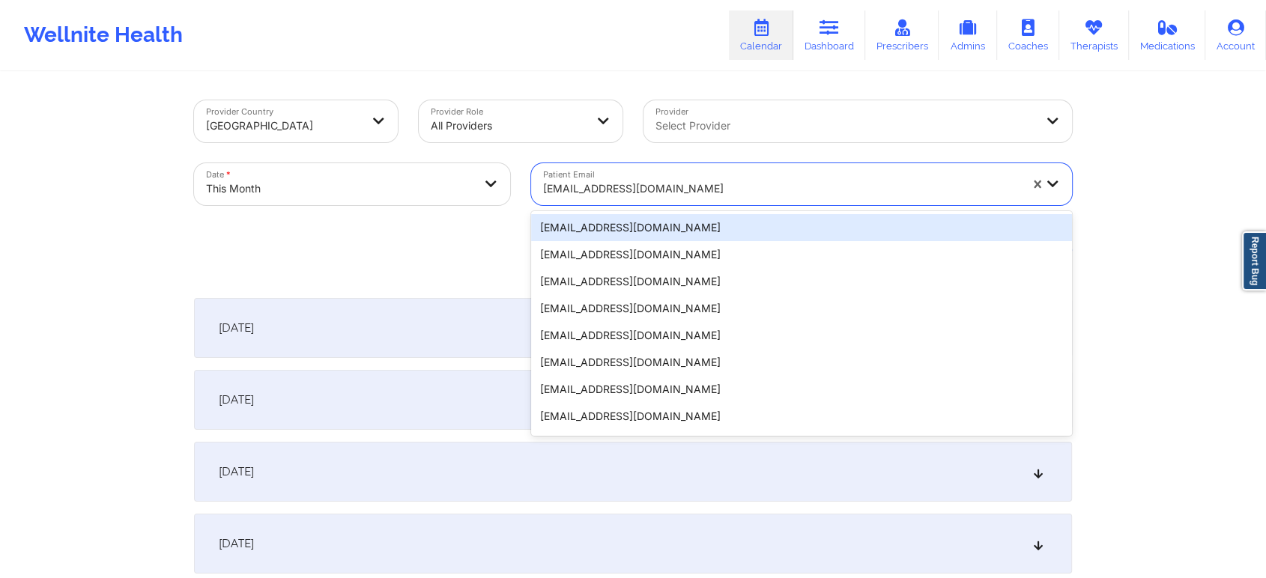
click at [644, 195] on div at bounding box center [781, 189] width 476 height 18
paste input "[EMAIL_ADDRESS][DOMAIN_NAME]"
type input "[EMAIL_ADDRESS][DOMAIN_NAME]"
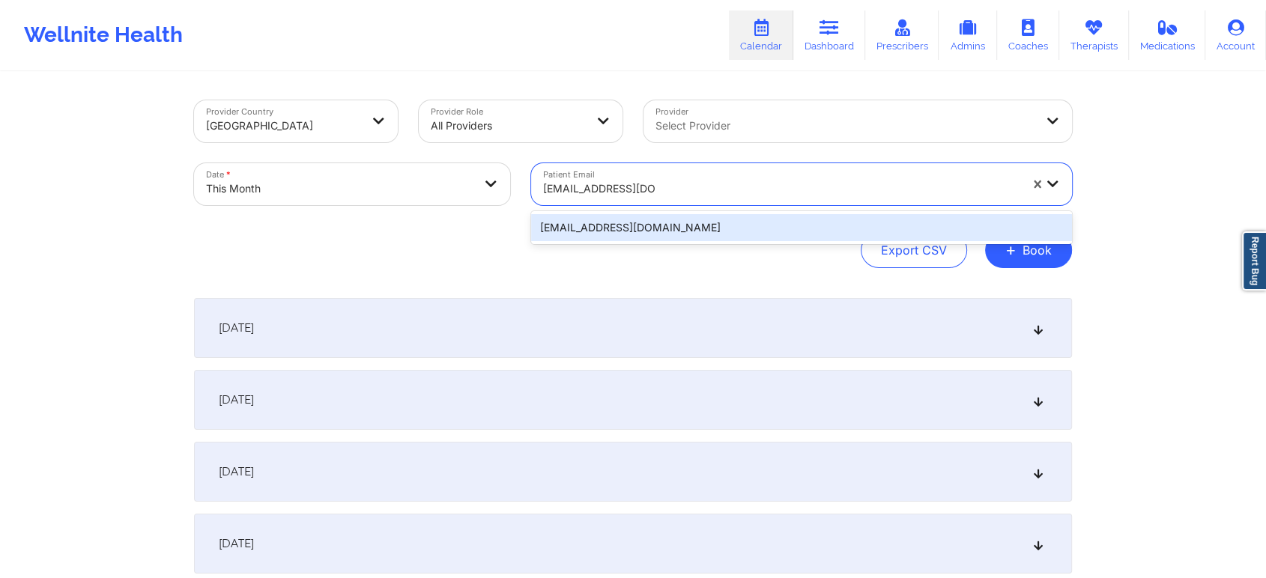
click at [686, 216] on div "[EMAIL_ADDRESS][DOMAIN_NAME]" at bounding box center [801, 227] width 541 height 27
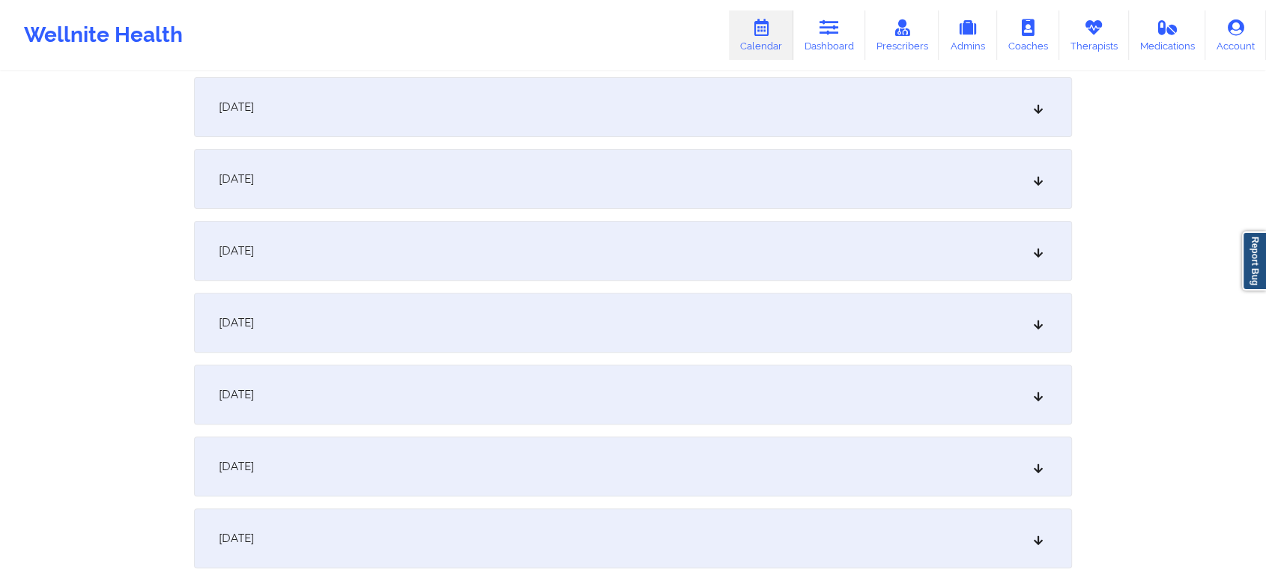
scroll to position [440, 0]
click at [738, 449] on div "[DATE]" at bounding box center [633, 464] width 878 height 60
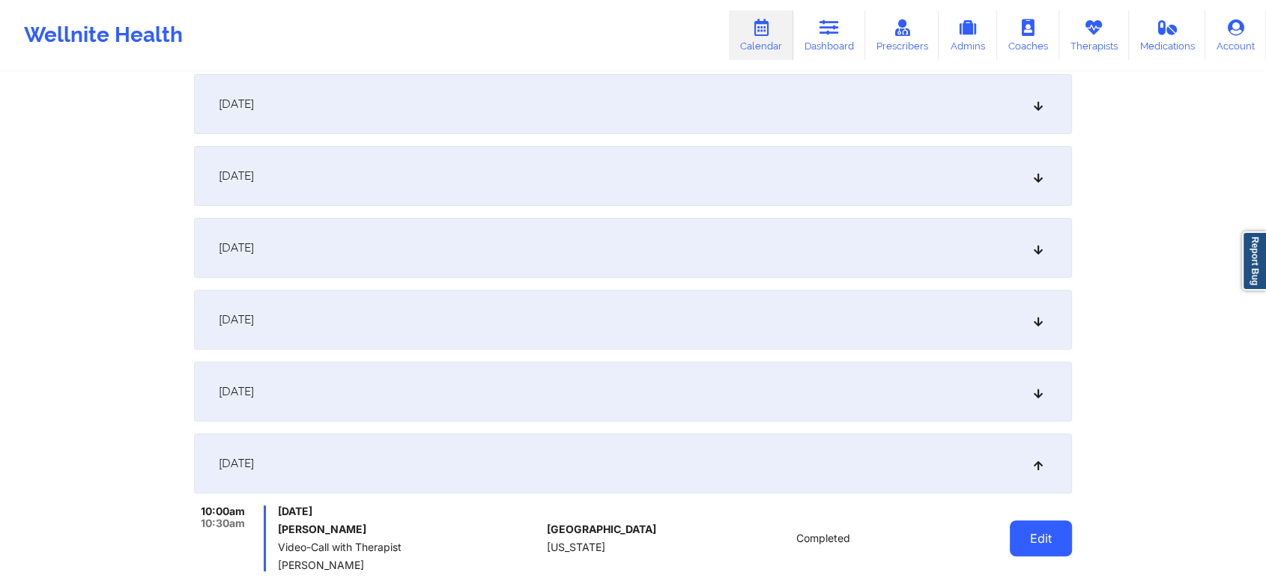
click at [1066, 536] on button "Edit" at bounding box center [1041, 538] width 62 height 36
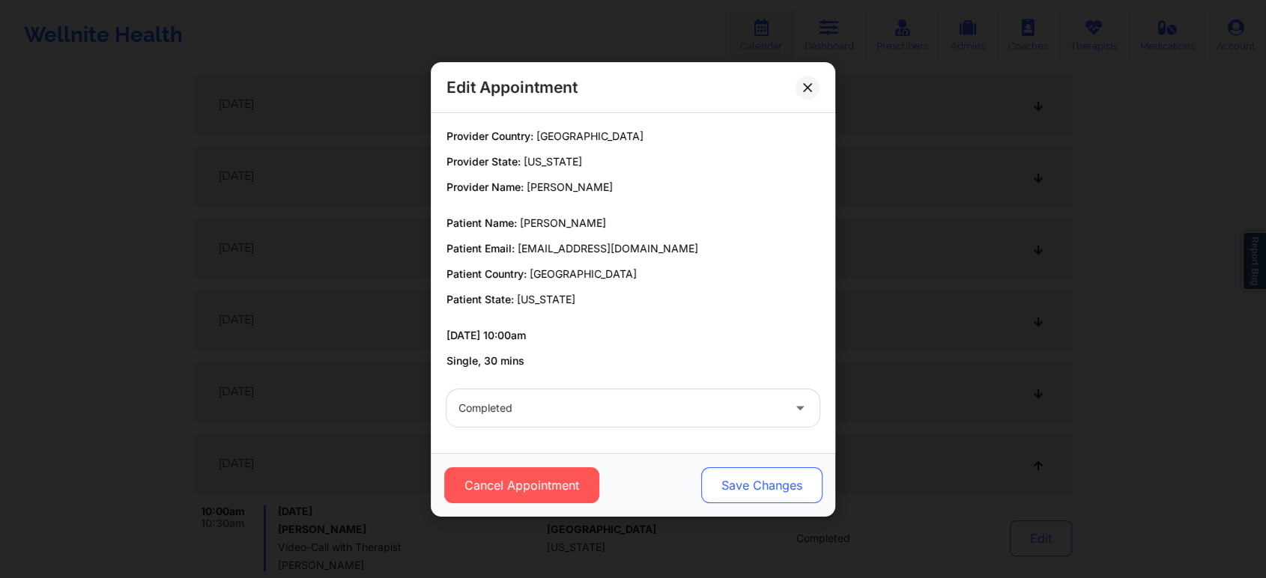
click at [793, 490] on button "Save Changes" at bounding box center [761, 485] width 121 height 36
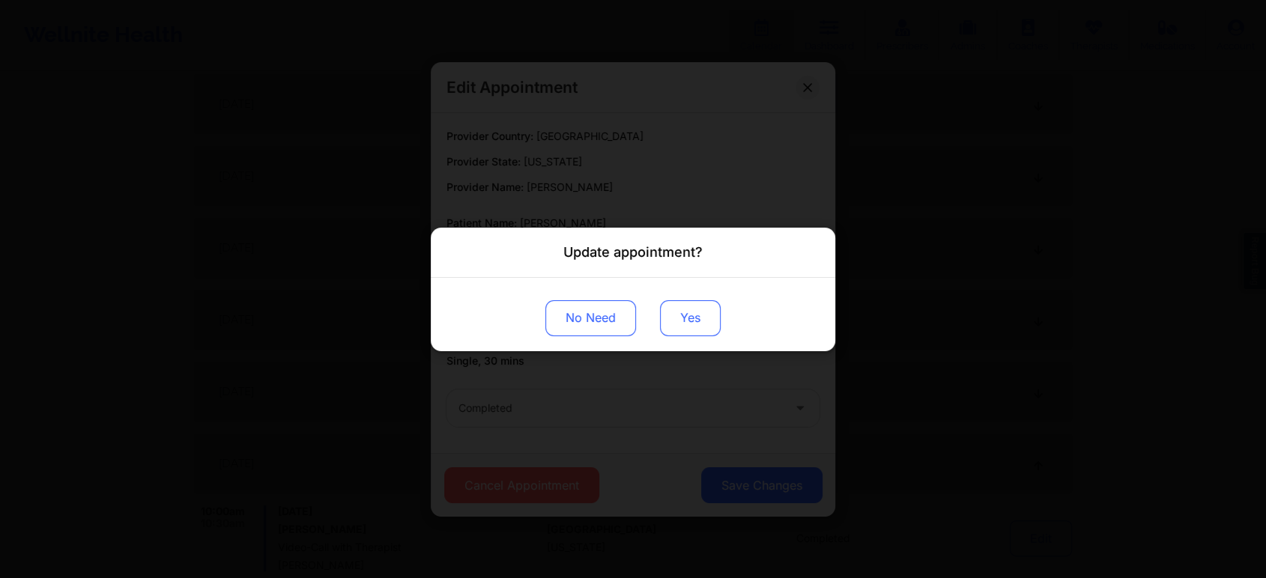
click at [693, 311] on button "Yes" at bounding box center [690, 318] width 61 height 36
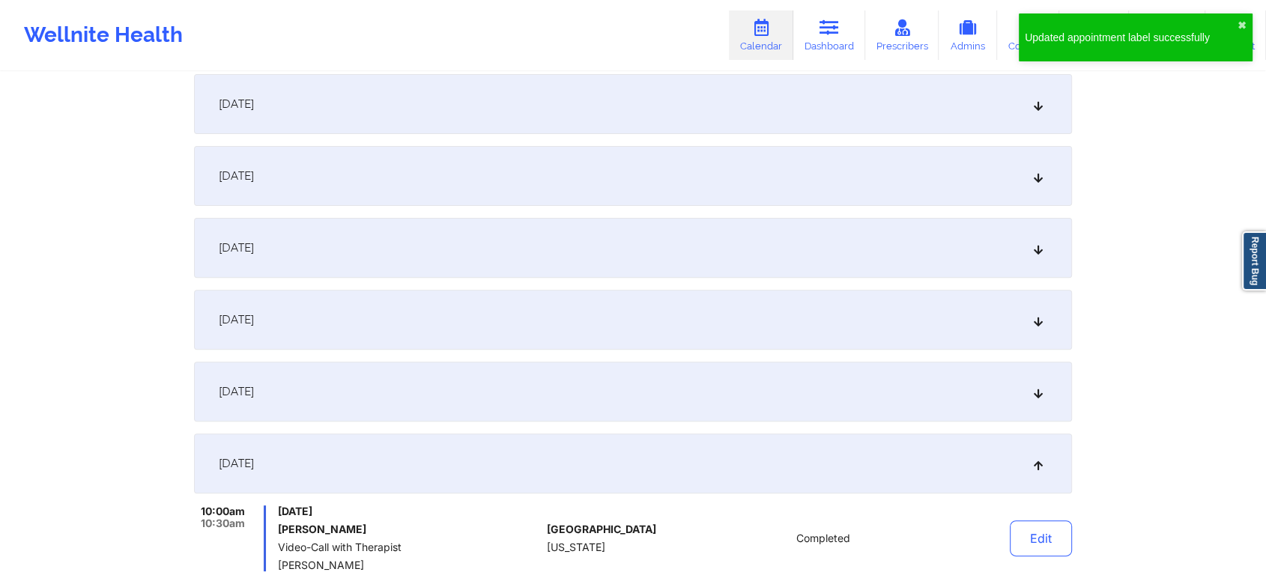
scroll to position [0, 0]
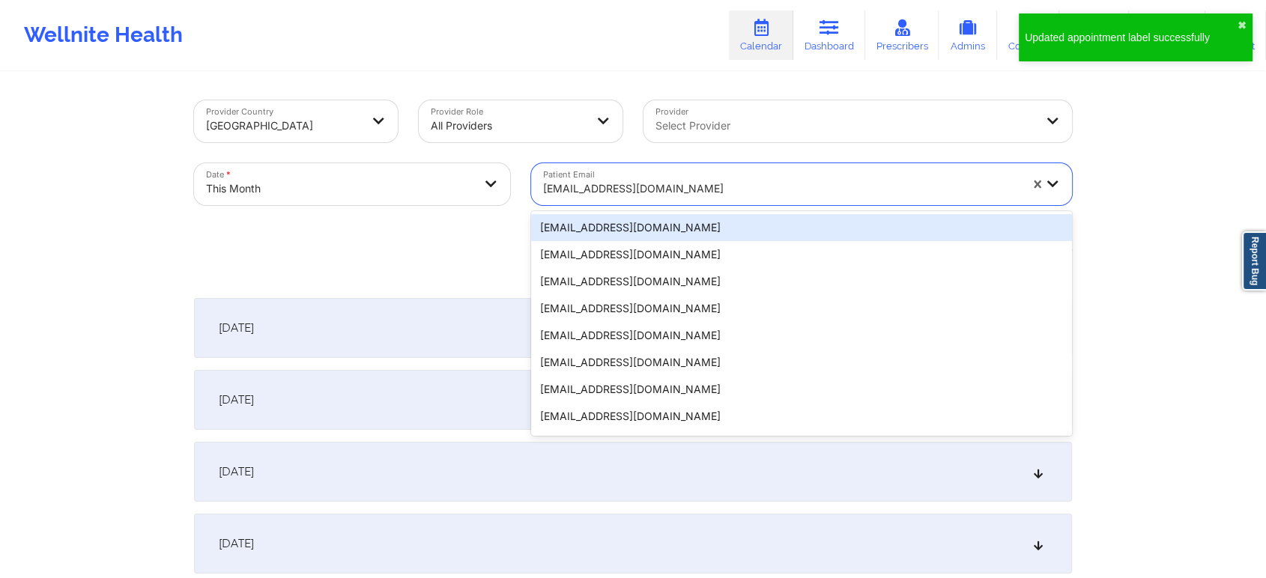
click at [690, 182] on div at bounding box center [781, 189] width 476 height 18
paste input "[PERSON_NAME][EMAIL_ADDRESS][DOMAIN_NAME]"
type input "[PERSON_NAME][EMAIL_ADDRESS][DOMAIN_NAME]"
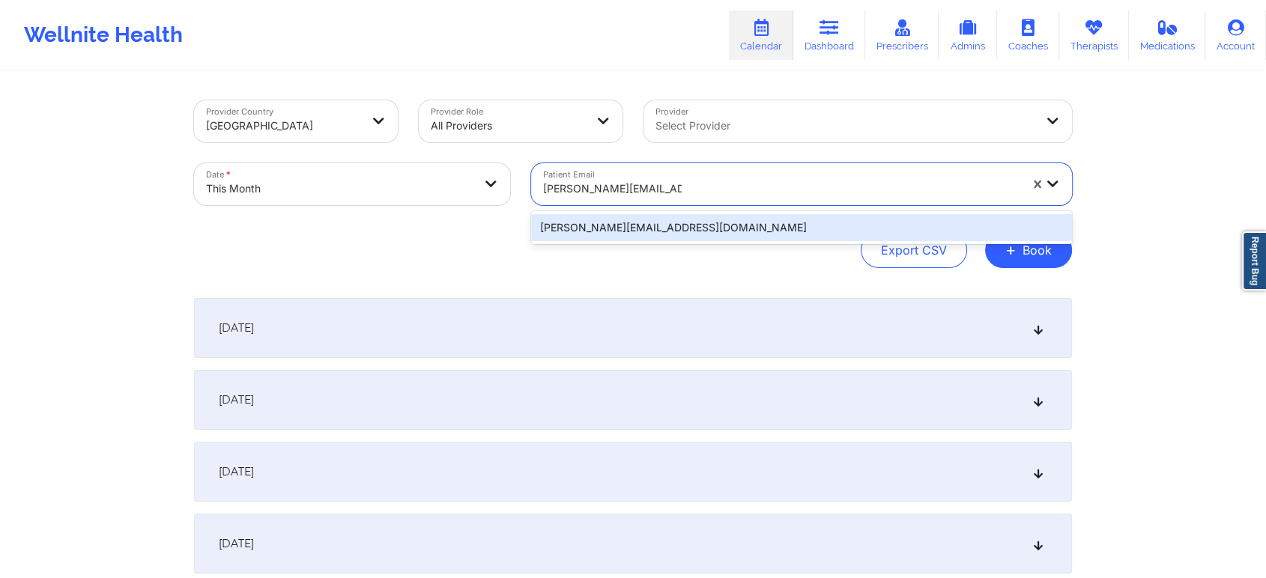
click at [710, 222] on div "[PERSON_NAME][EMAIL_ADDRESS][DOMAIN_NAME]" at bounding box center [801, 227] width 541 height 27
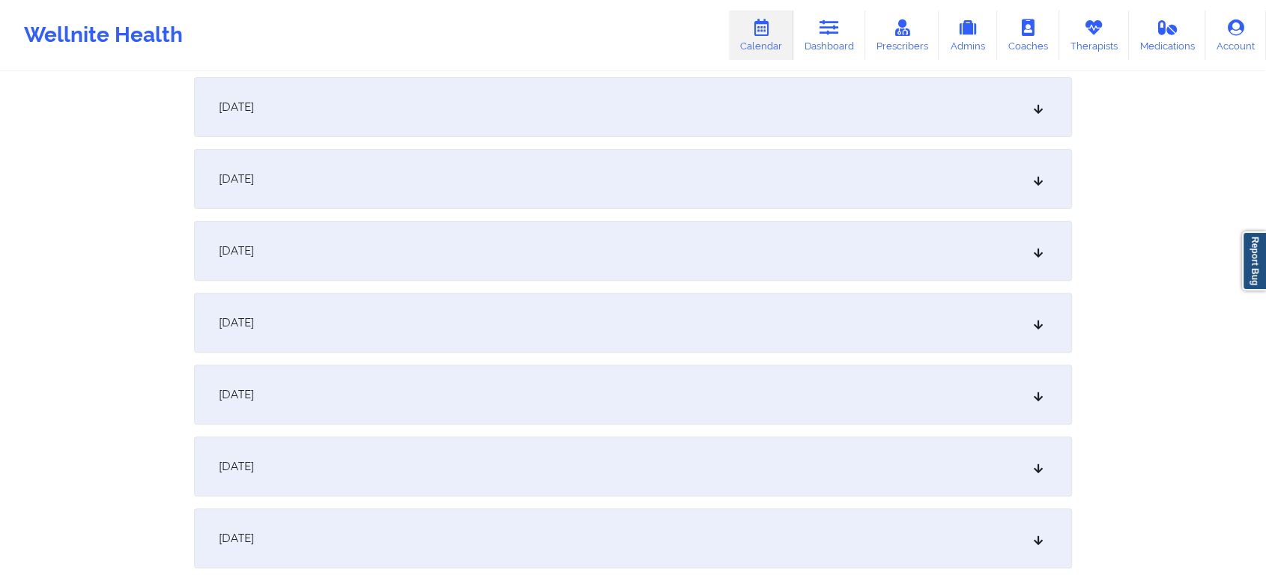
scroll to position [468, 0]
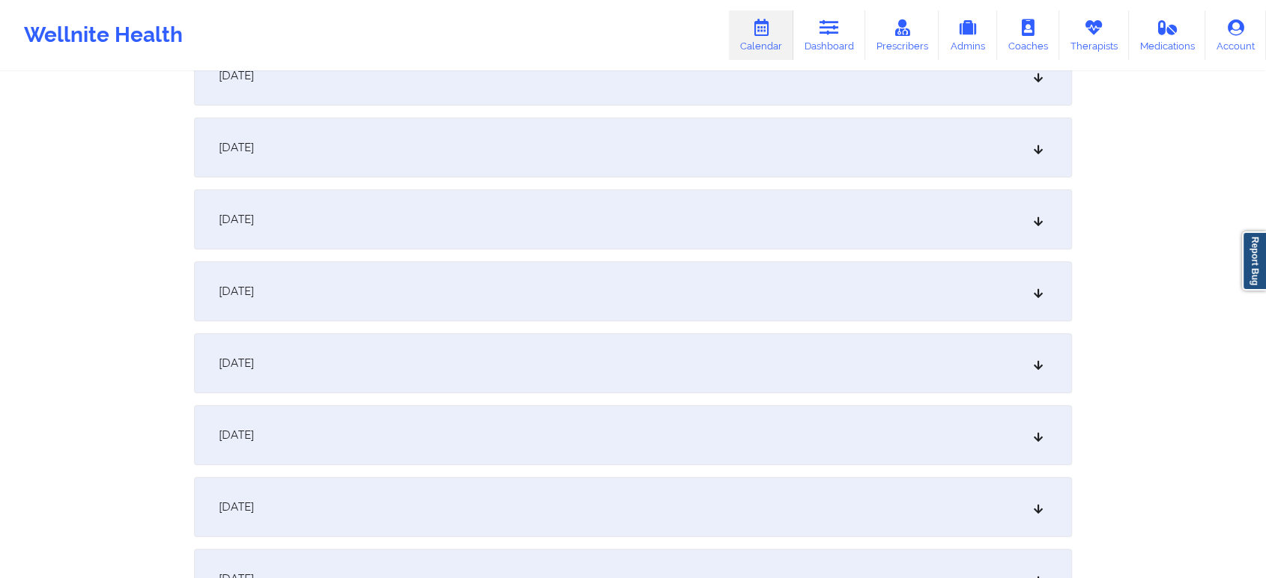
click at [592, 419] on div "[DATE]" at bounding box center [633, 435] width 878 height 60
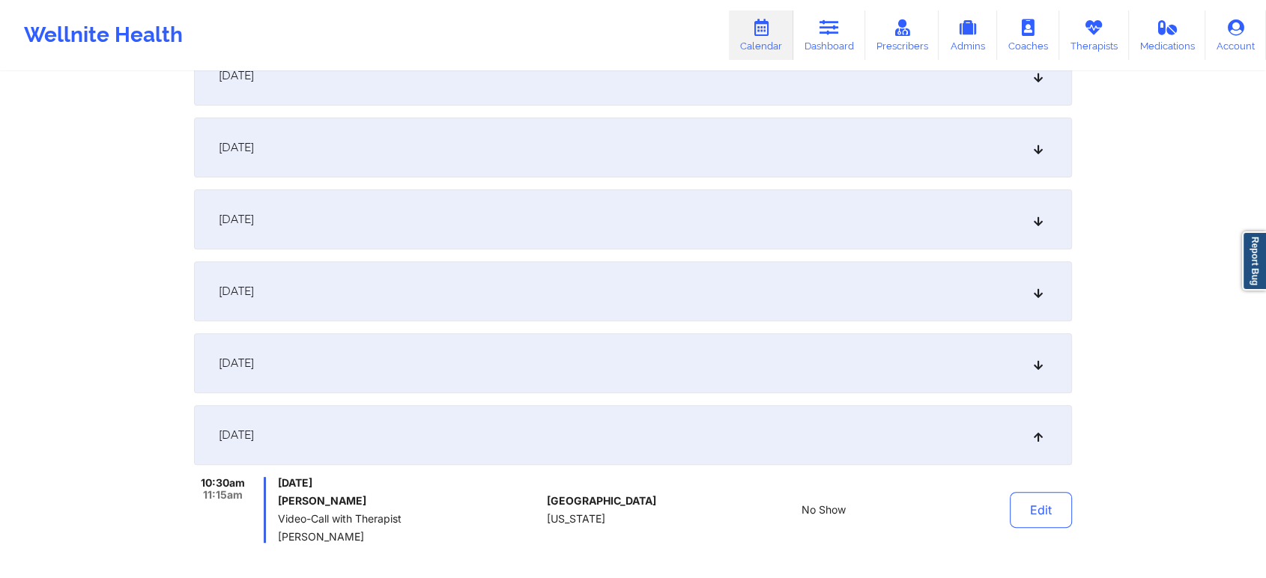
scroll to position [0, 0]
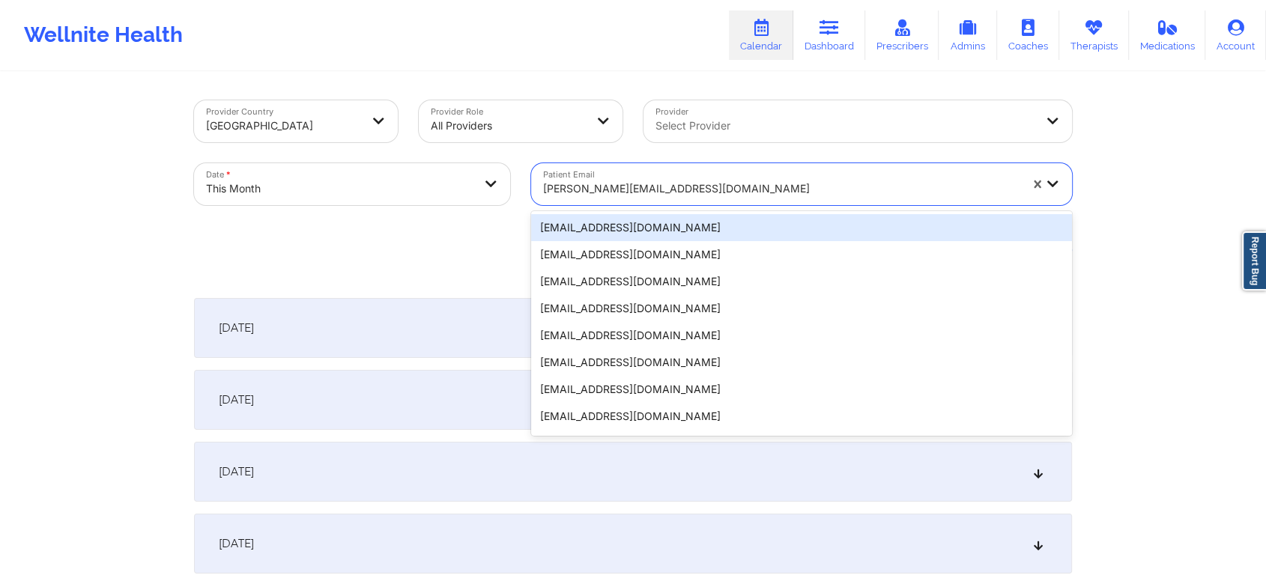
click at [709, 181] on div at bounding box center [781, 189] width 476 height 18
paste input "[EMAIL_ADDRESS][DOMAIN_NAME]"
type input "[EMAIL_ADDRESS][DOMAIN_NAME]"
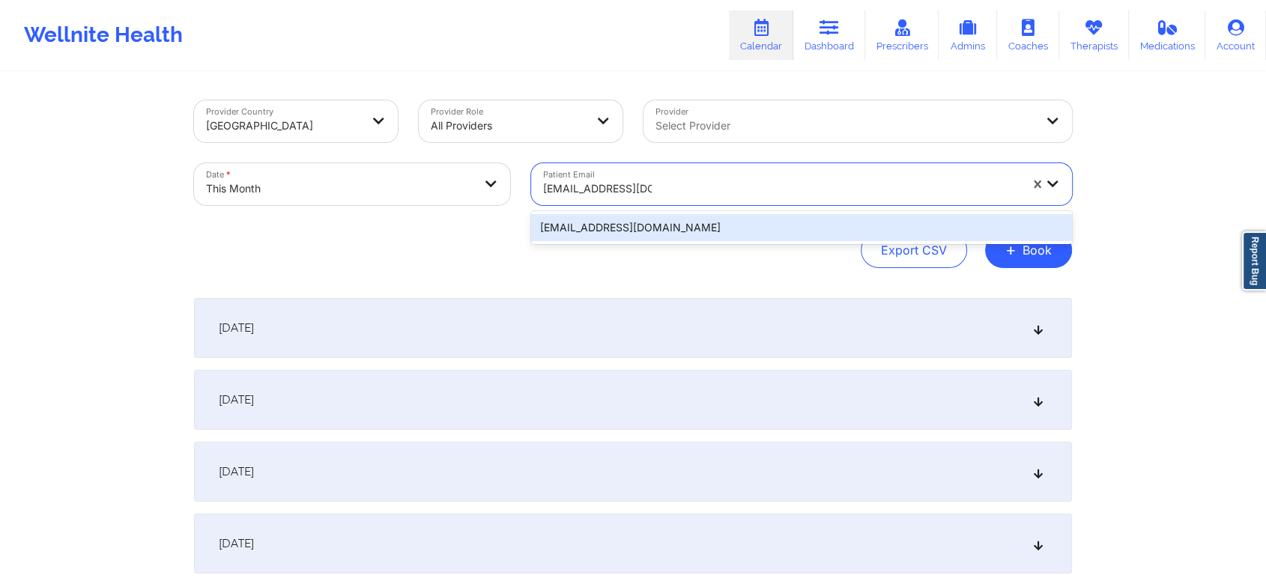
click at [702, 226] on div "[EMAIL_ADDRESS][DOMAIN_NAME]" at bounding box center [801, 227] width 541 height 27
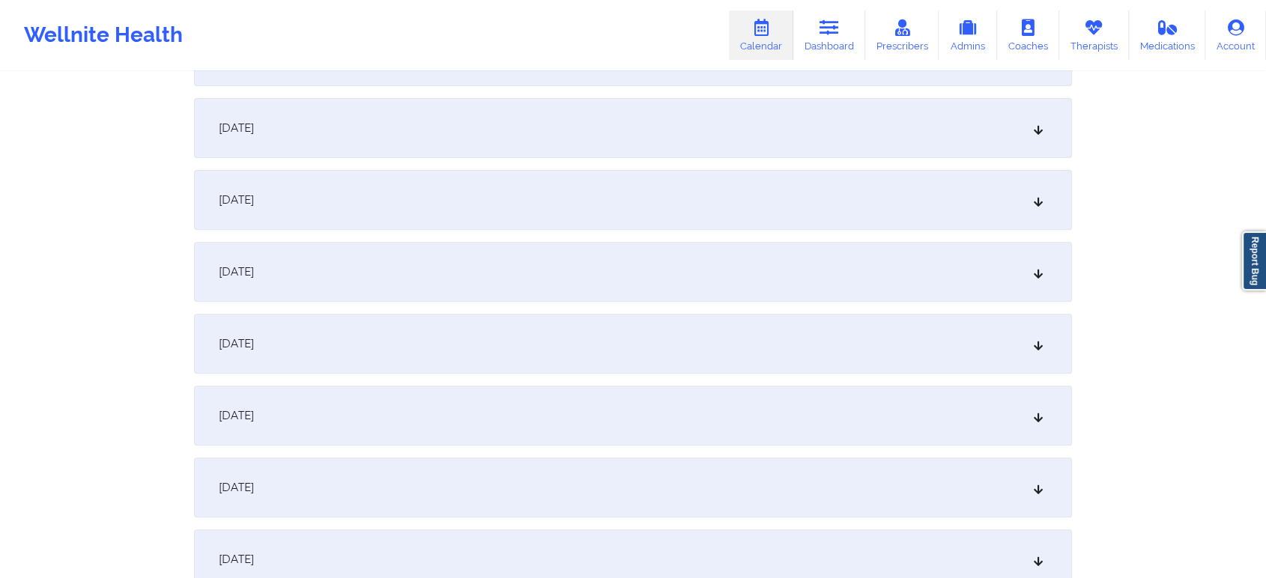
scroll to position [491, 0]
click at [720, 400] on div "[DATE]" at bounding box center [633, 412] width 878 height 60
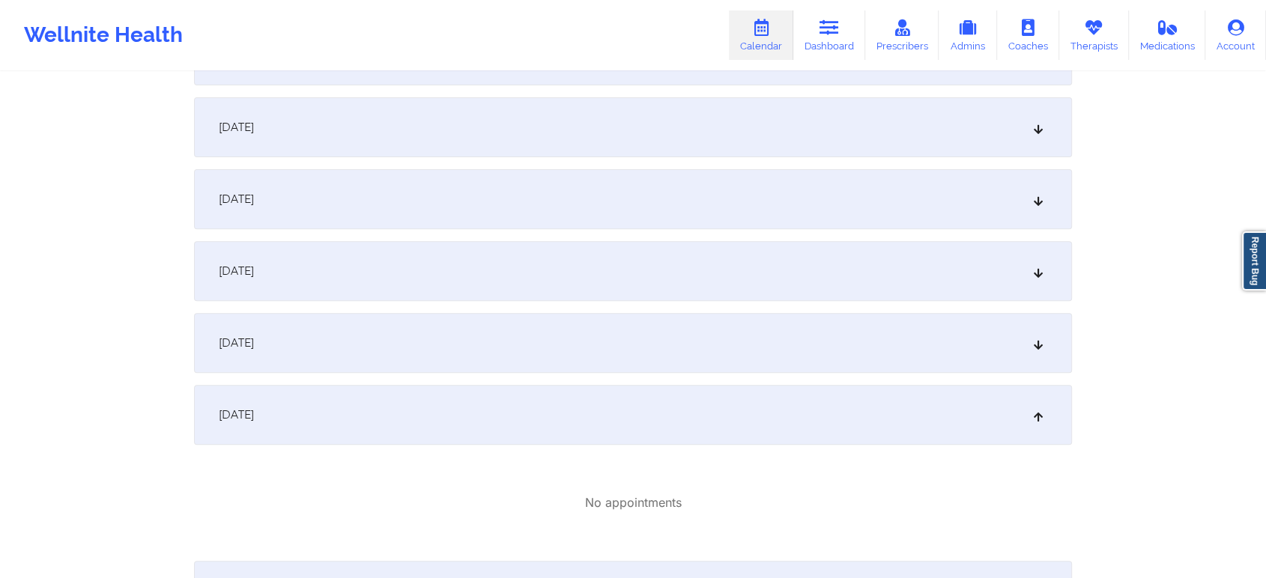
scroll to position [0, 0]
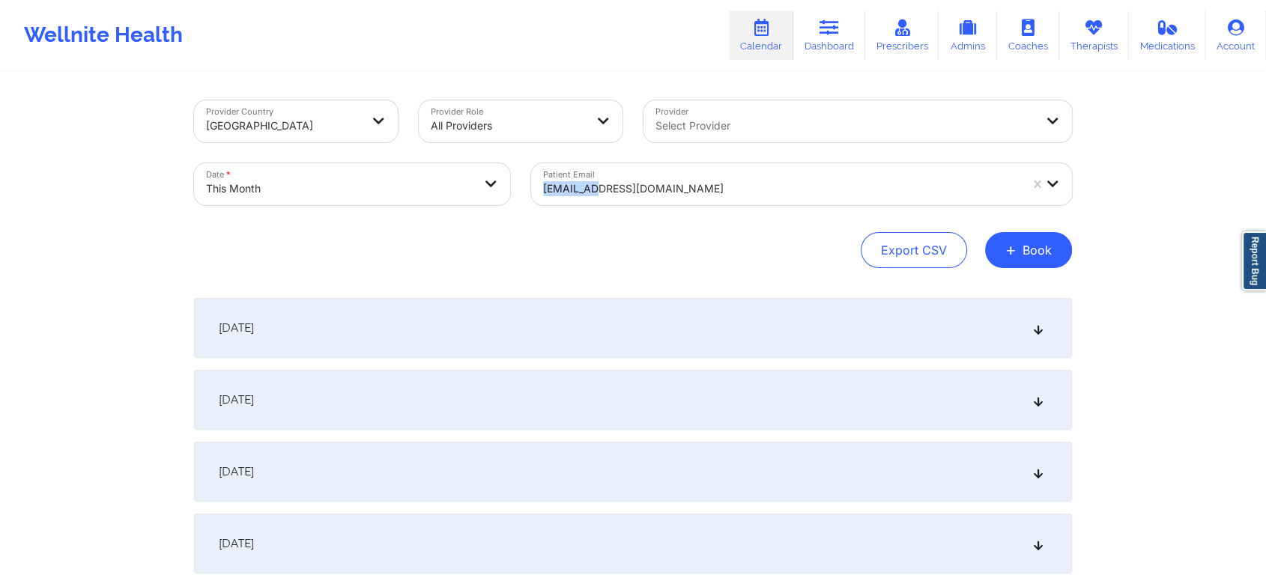
drag, startPoint x: 620, startPoint y: 156, endPoint x: 594, endPoint y: 214, distance: 64.0
click at [594, 214] on div "Patient Email [EMAIL_ADDRESS][DOMAIN_NAME]" at bounding box center [801, 184] width 562 height 63
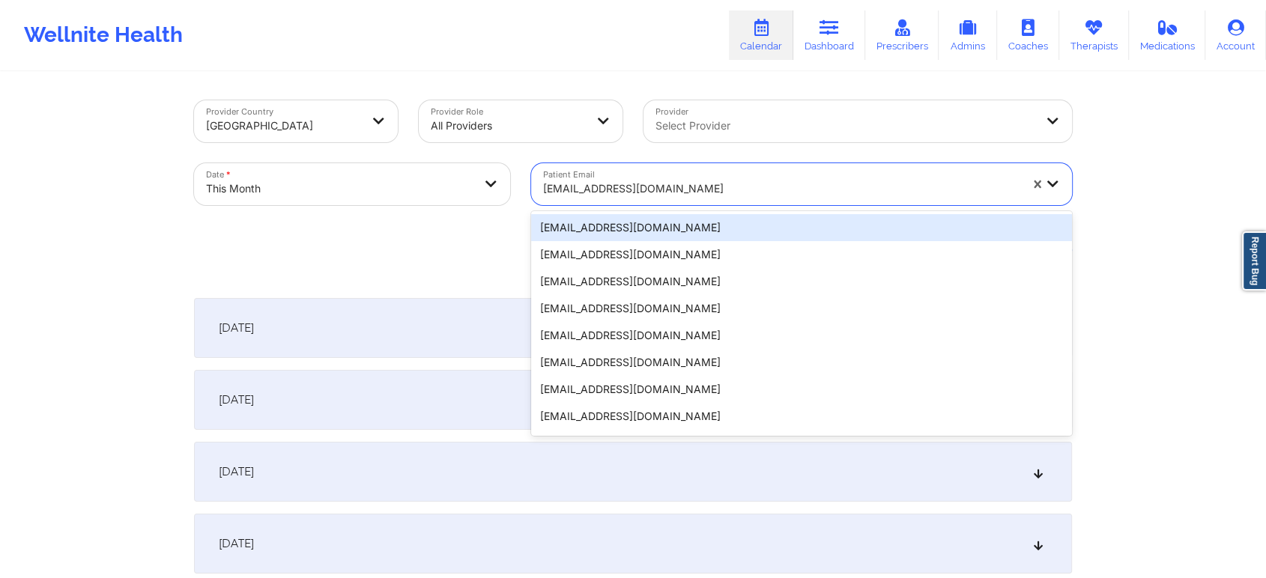
click at [623, 186] on div at bounding box center [781, 189] width 476 height 18
paste input "[EMAIL_ADDRESS][DOMAIN_NAME]"
type input "[EMAIL_ADDRESS][DOMAIN_NAME]"
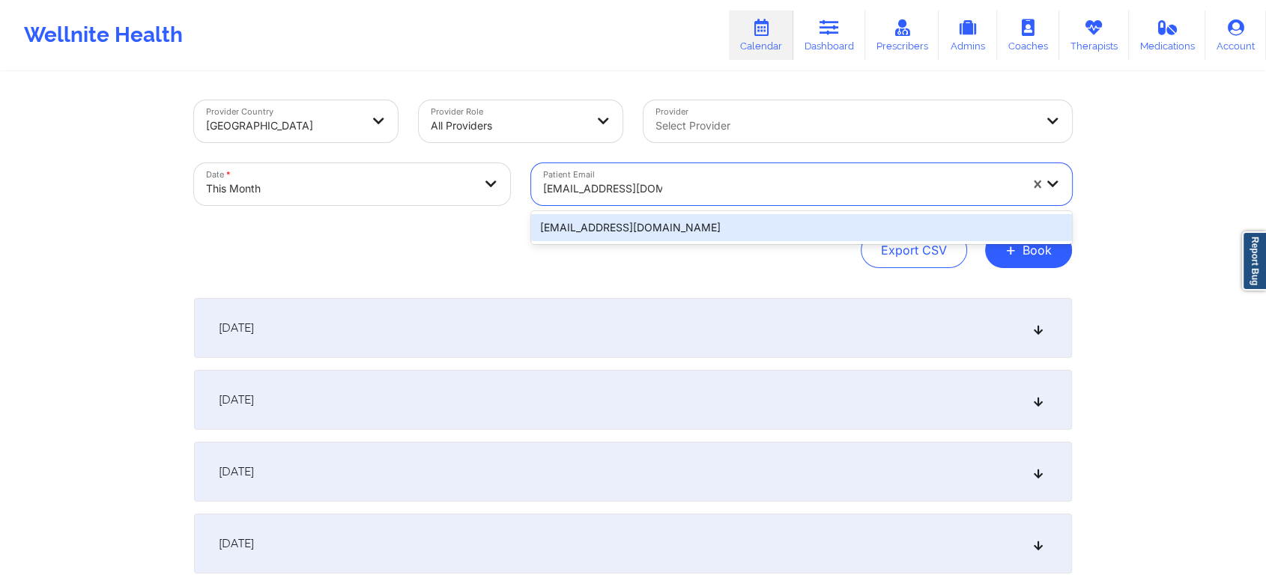
click at [847, 224] on div "[EMAIL_ADDRESS][DOMAIN_NAME]" at bounding box center [801, 227] width 541 height 27
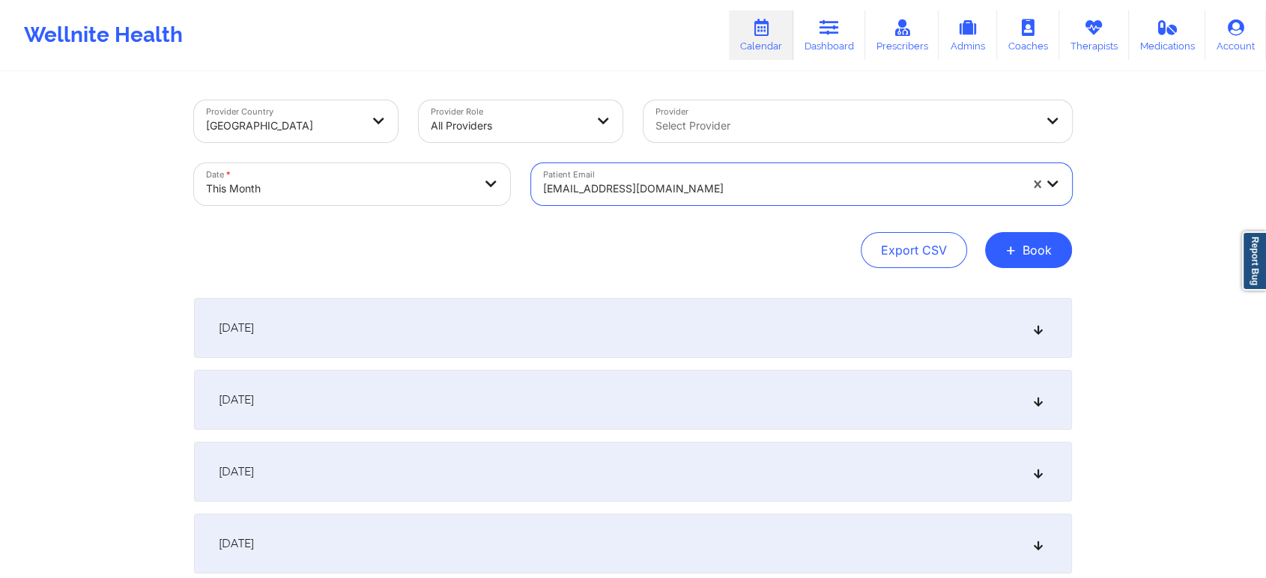
scroll to position [574, 0]
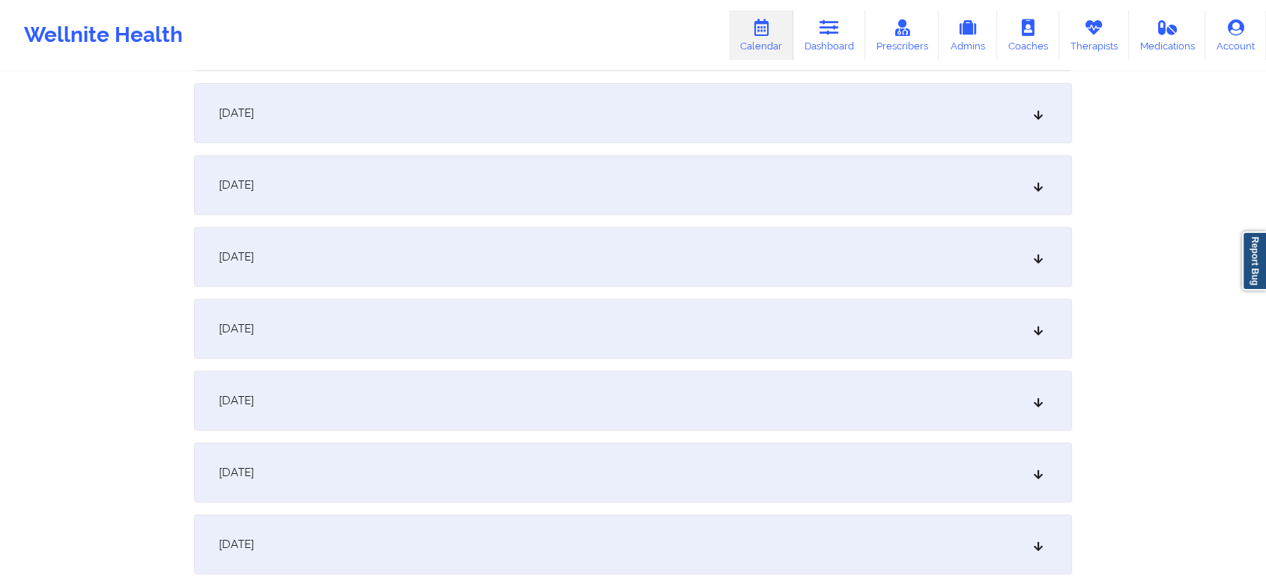
drag, startPoint x: 593, startPoint y: 385, endPoint x: 483, endPoint y: 328, distance: 123.9
click at [483, 328] on div "[DATE]" at bounding box center [633, 329] width 878 height 60
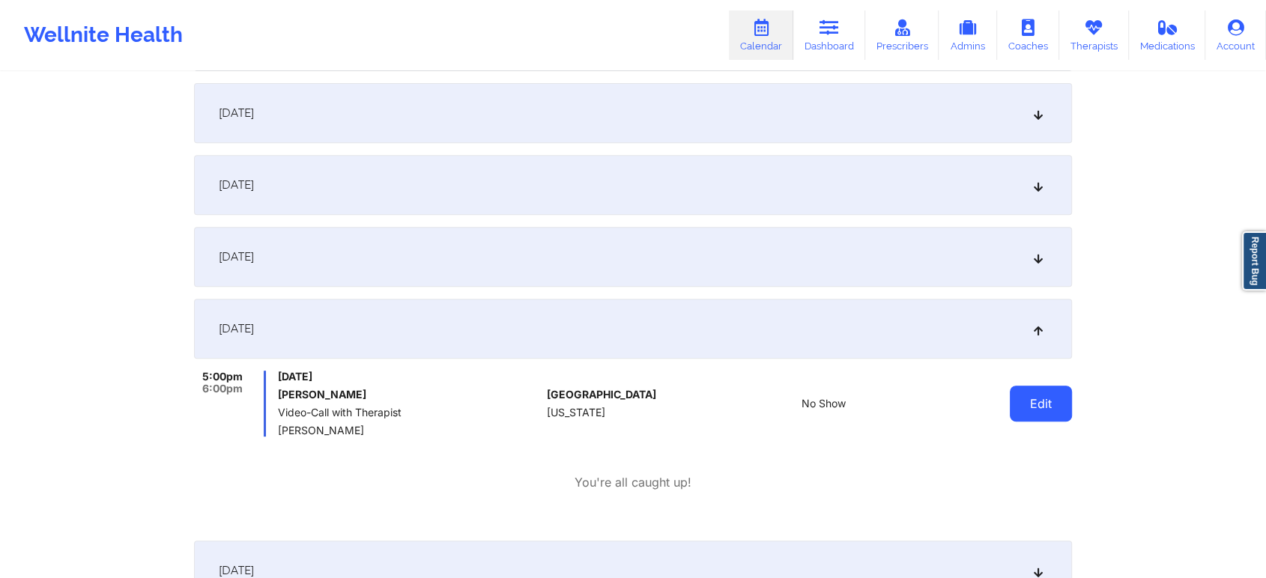
click at [1023, 388] on button "Edit" at bounding box center [1041, 404] width 62 height 36
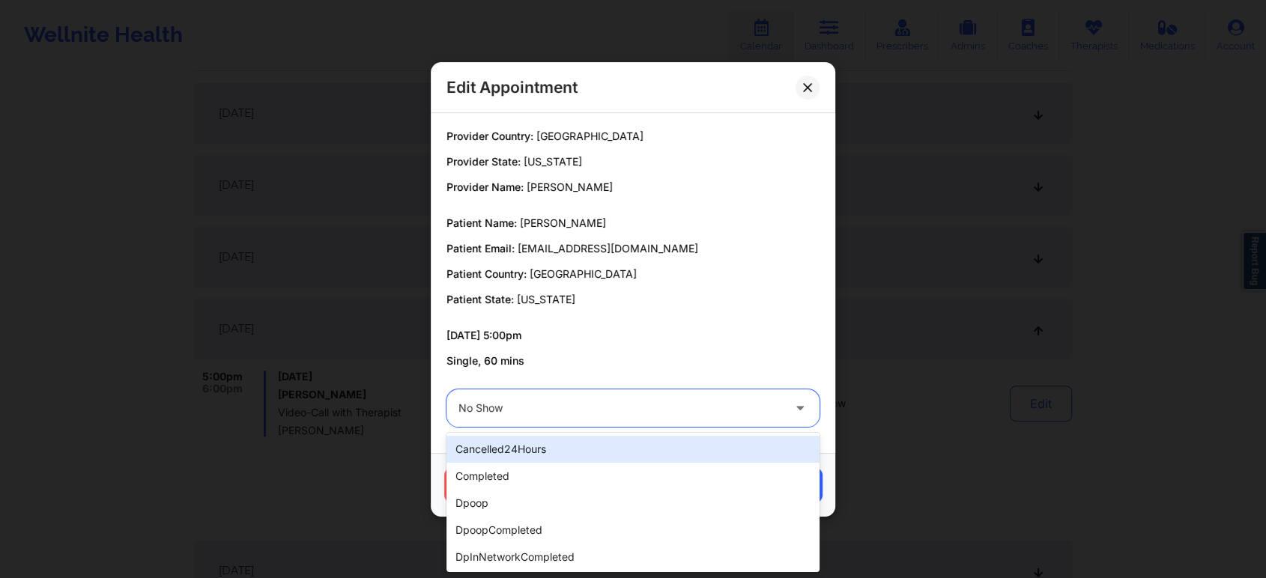
click at [561, 413] on div at bounding box center [620, 408] width 324 height 18
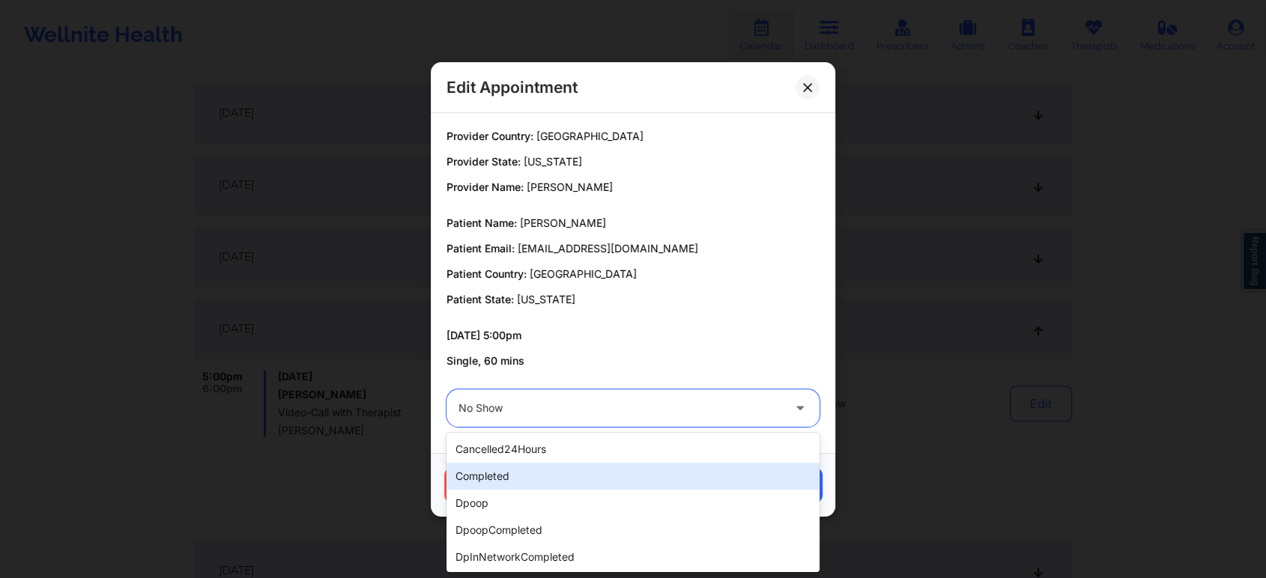
click at [511, 484] on div "completed" at bounding box center [632, 476] width 373 height 27
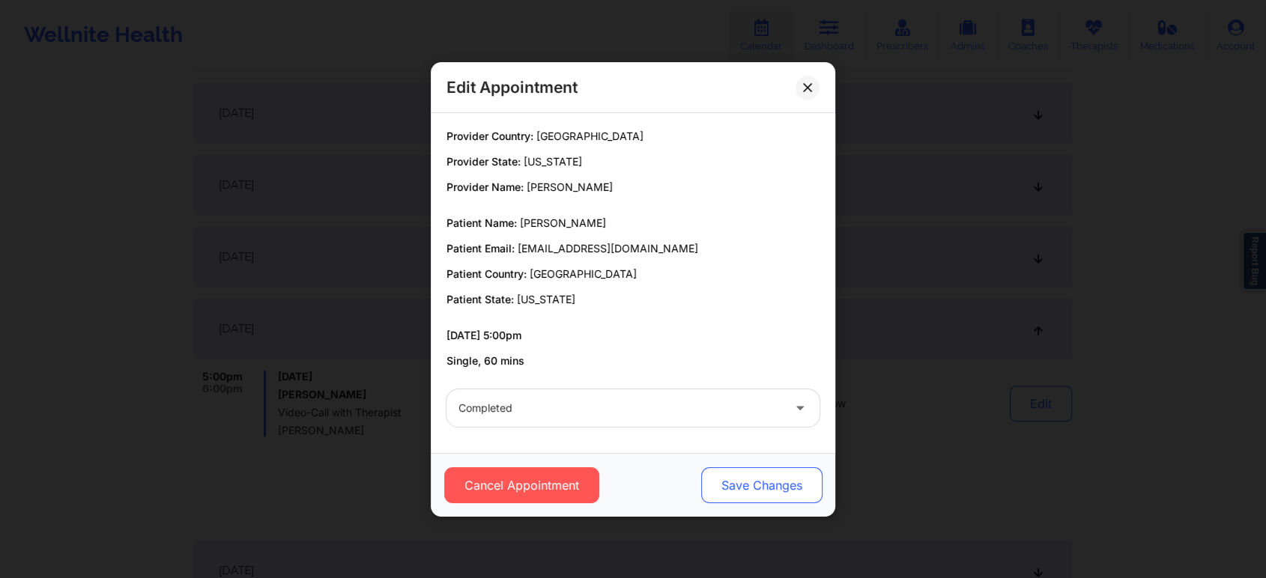
click at [723, 485] on button "Save Changes" at bounding box center [761, 485] width 121 height 36
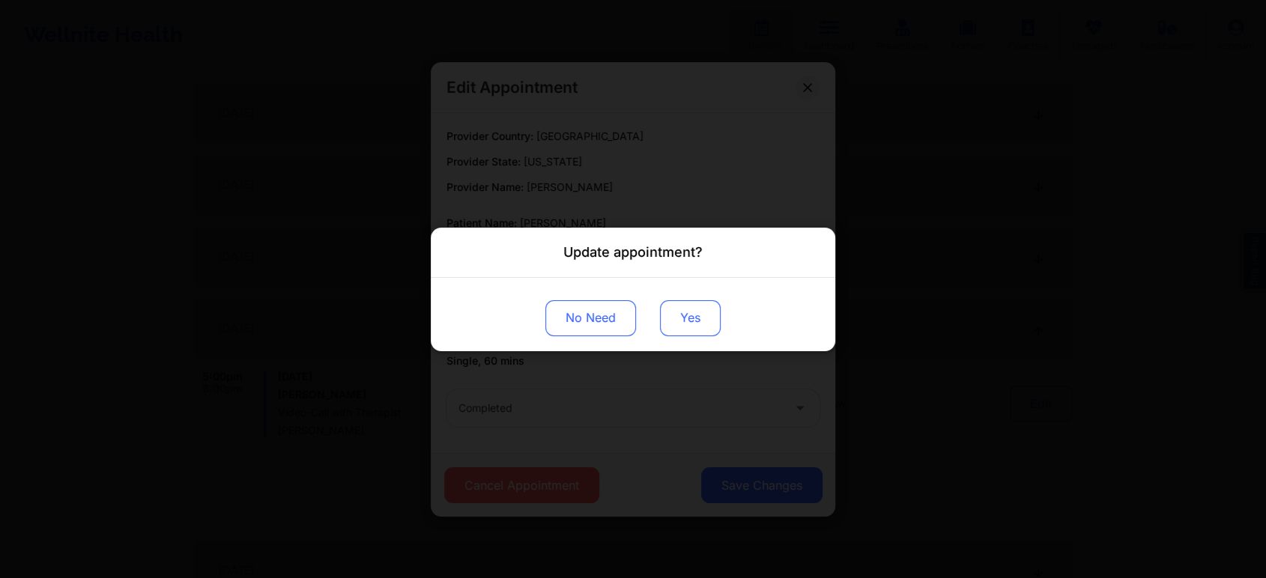
click at [687, 330] on button "Yes" at bounding box center [690, 318] width 61 height 36
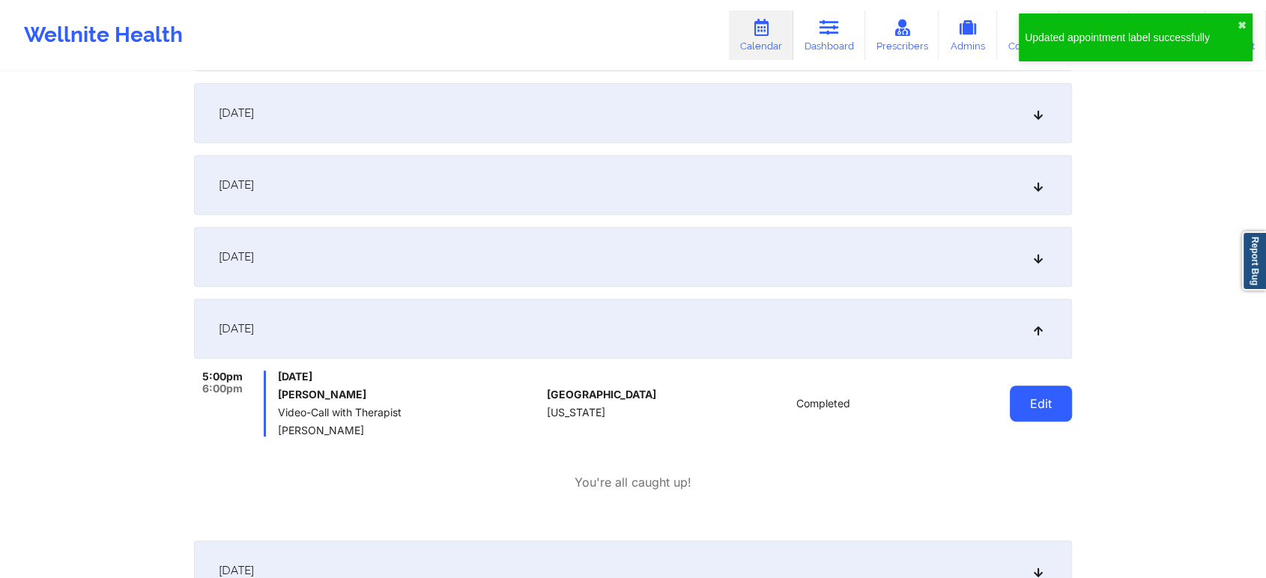
click at [1065, 389] on button "Edit" at bounding box center [1041, 404] width 62 height 36
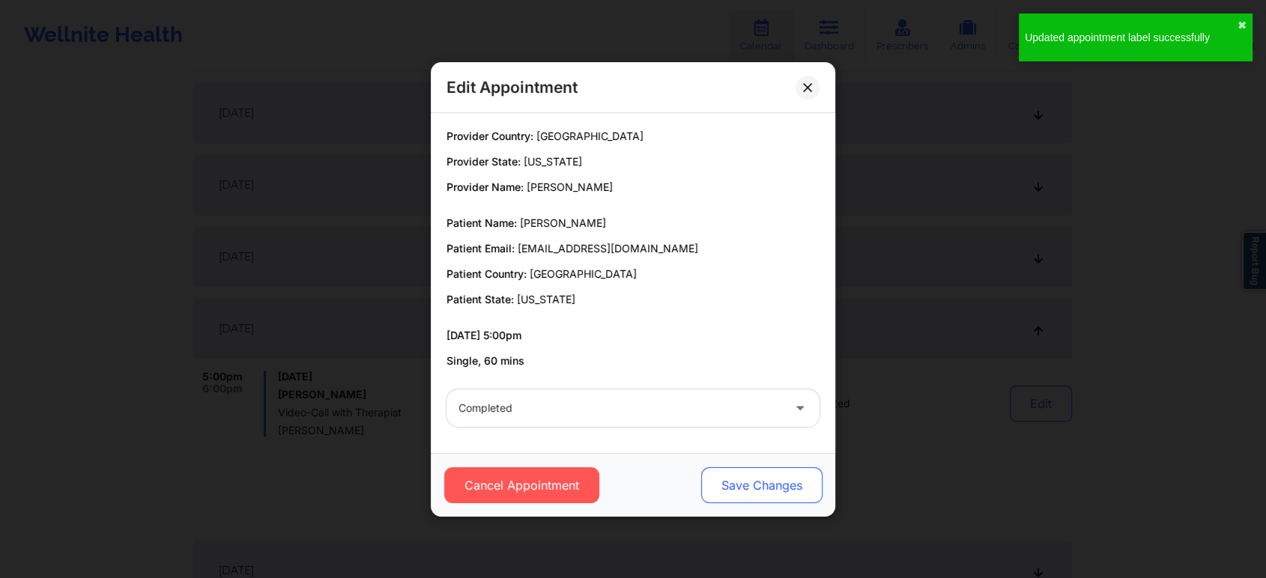
click at [794, 480] on button "Save Changes" at bounding box center [761, 485] width 121 height 36
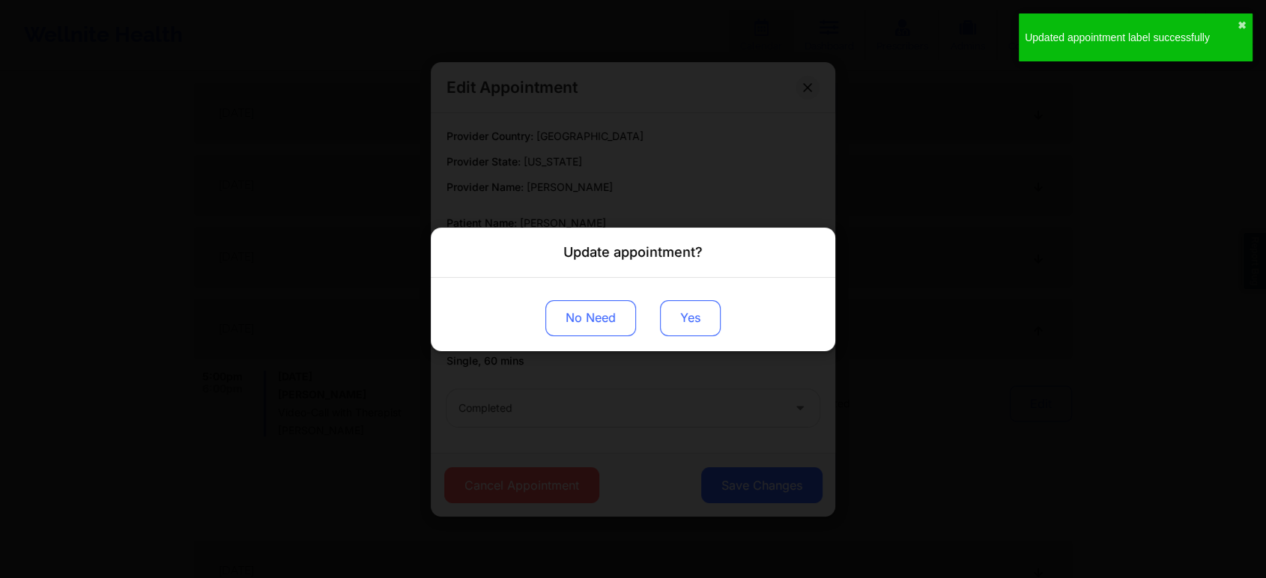
click at [693, 327] on button "Yes" at bounding box center [690, 318] width 61 height 36
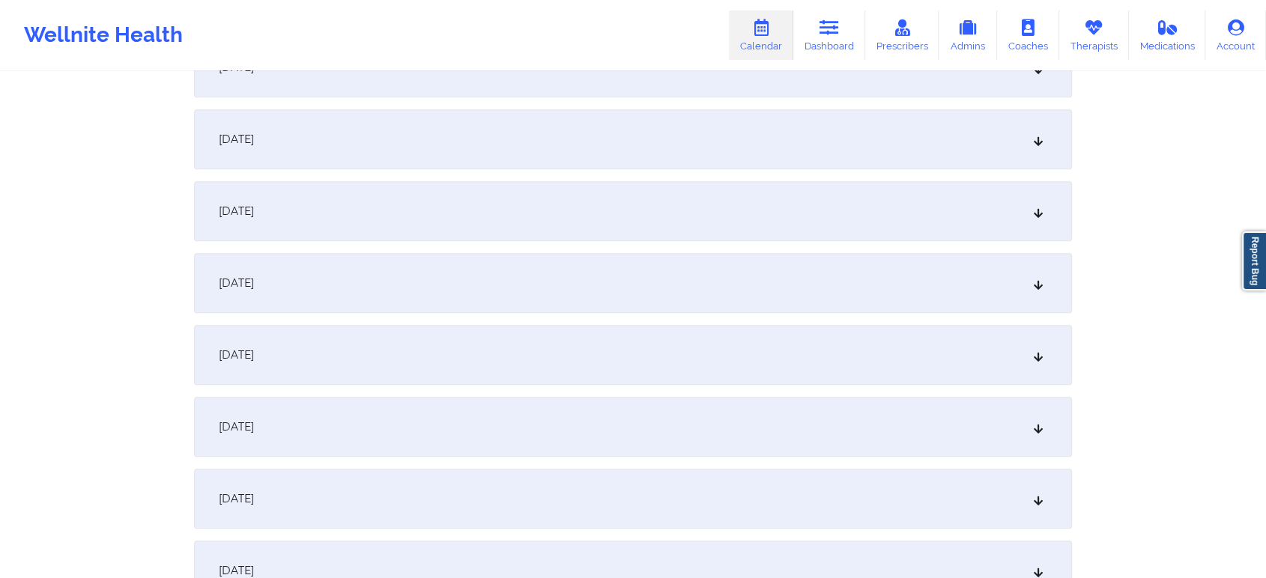
scroll to position [0, 0]
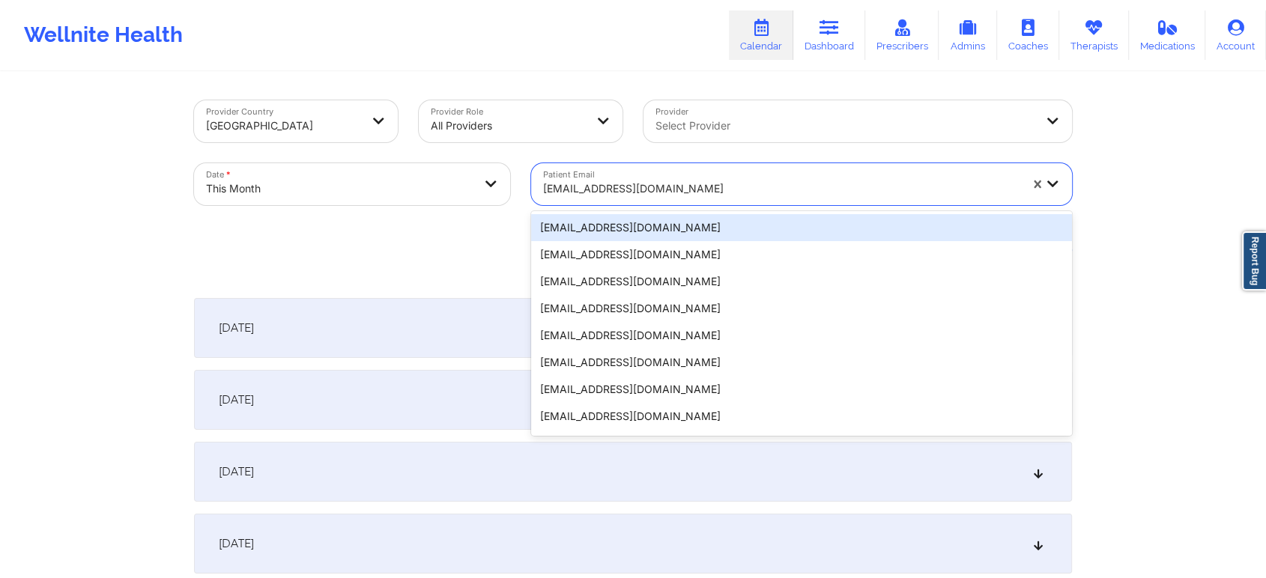
click at [606, 181] on div at bounding box center [781, 189] width 476 height 18
paste input "[EMAIL_ADDRESS][DOMAIN_NAME]"
type input "[EMAIL_ADDRESS][DOMAIN_NAME]"
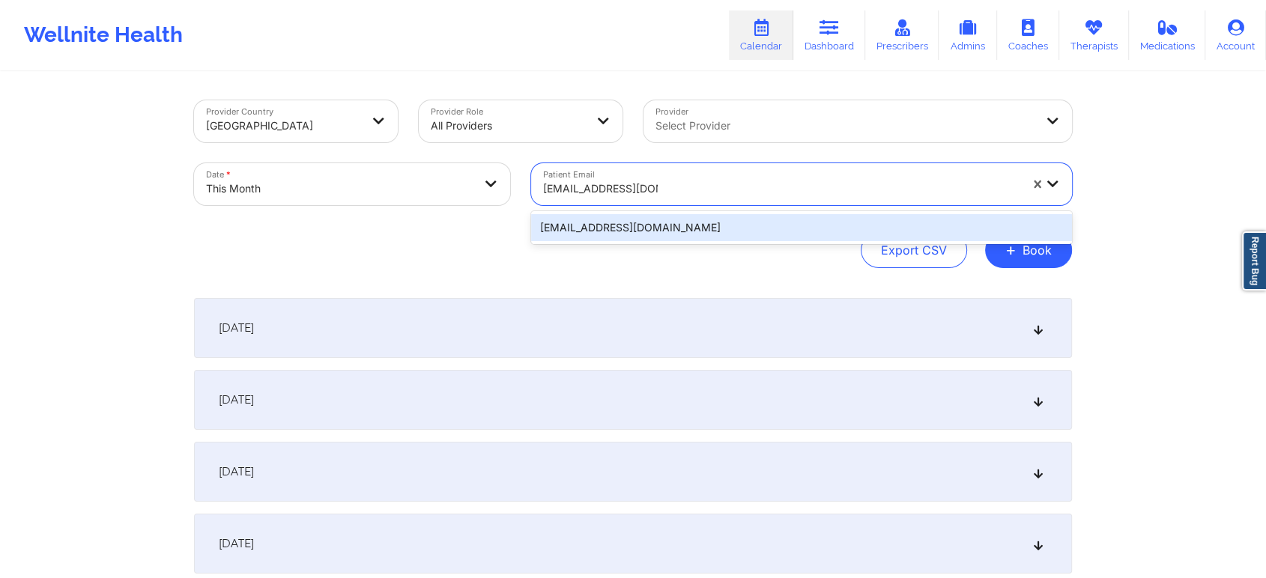
click at [687, 230] on div "[EMAIL_ADDRESS][DOMAIN_NAME]" at bounding box center [801, 227] width 541 height 27
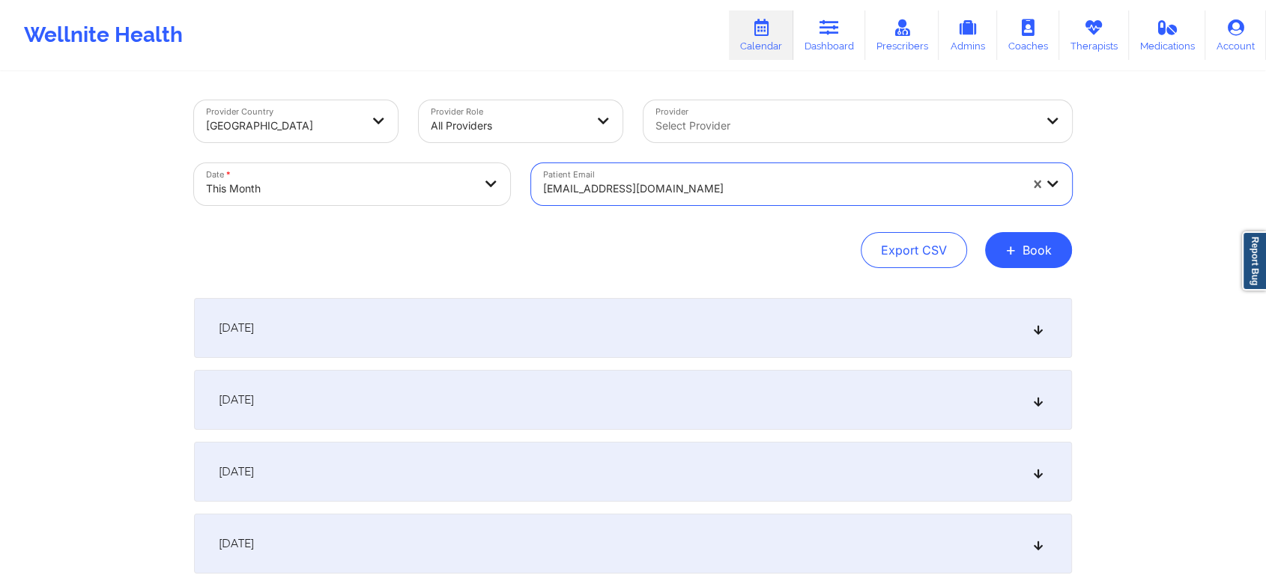
scroll to position [619, 0]
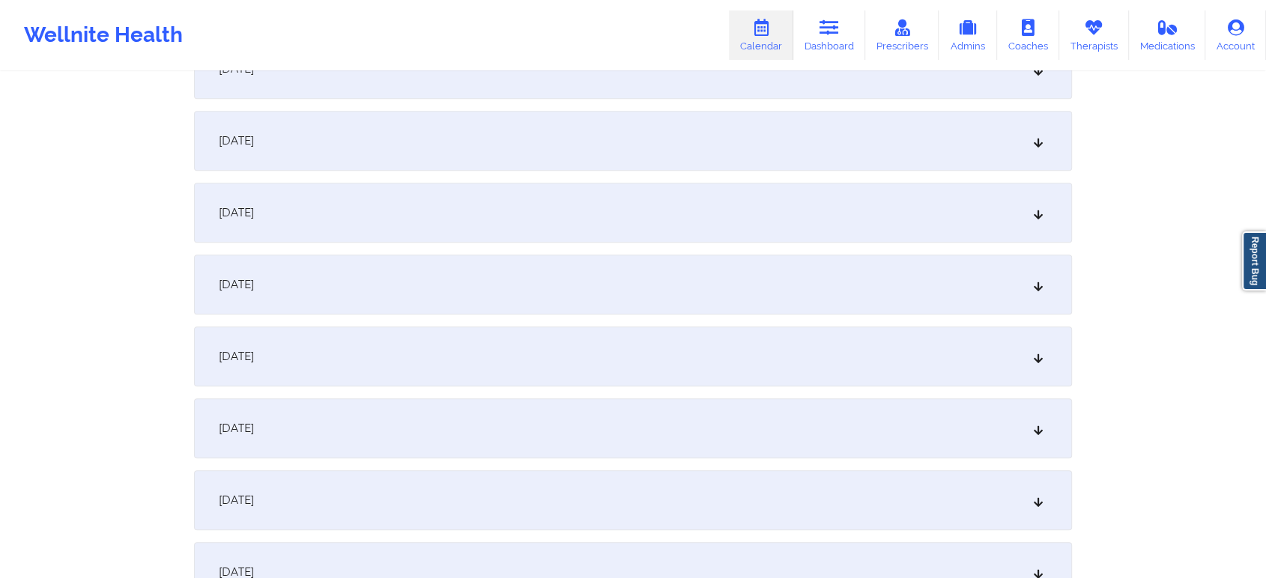
click at [553, 286] on div "[DATE]" at bounding box center [633, 285] width 878 height 60
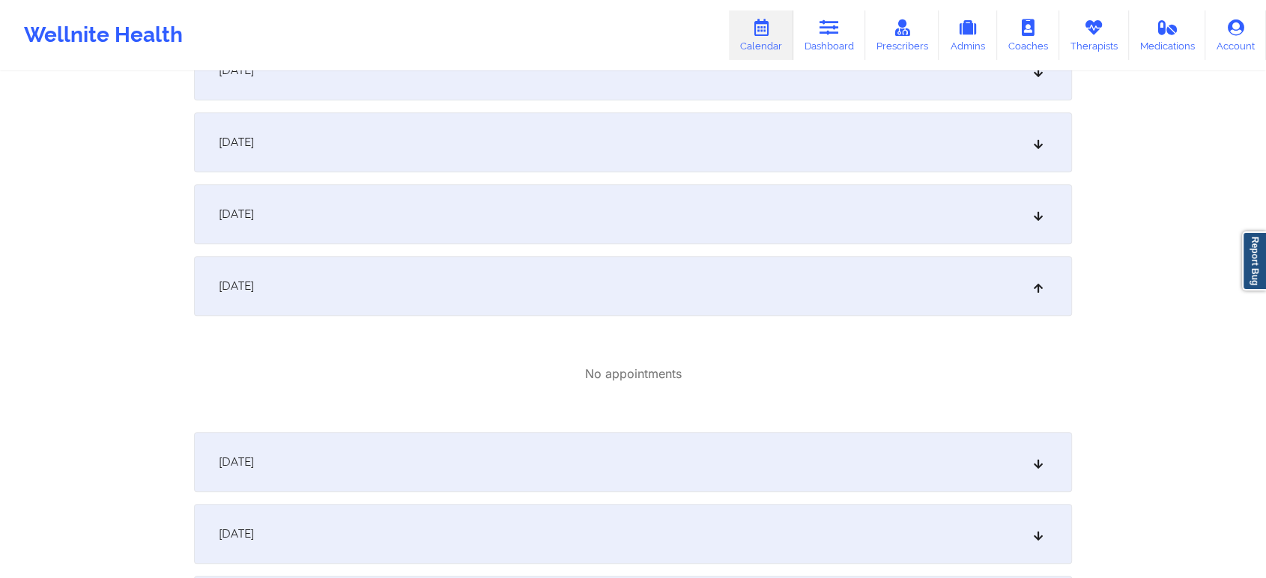
scroll to position [0, 0]
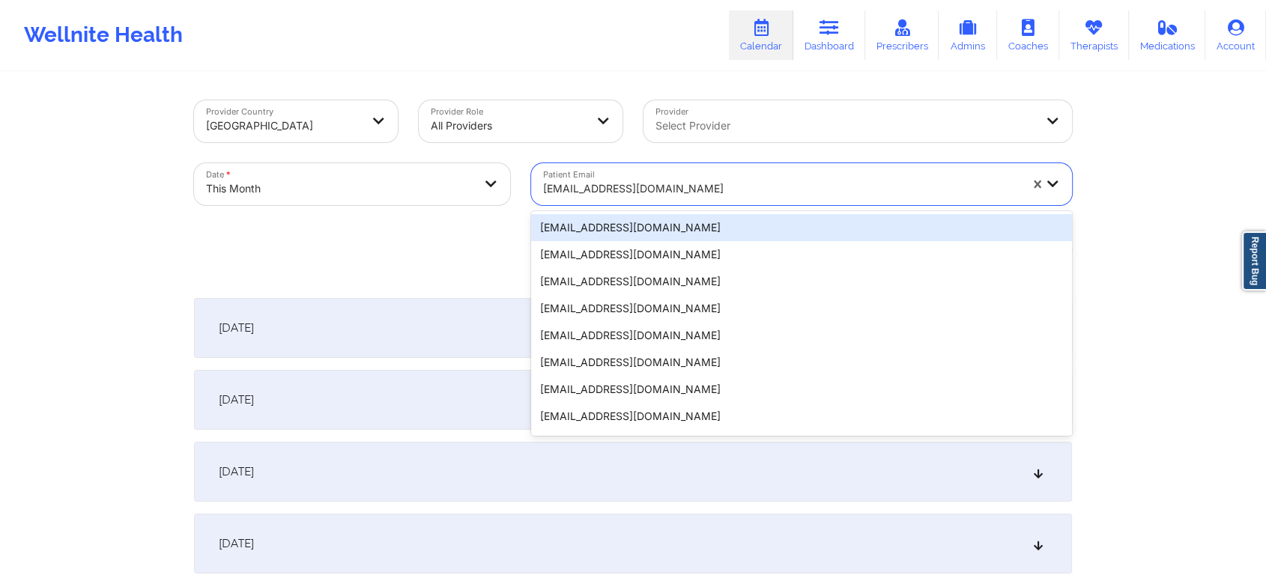
paste input "[EMAIL_ADDRESS][DOMAIN_NAME]"
click at [634, 186] on div at bounding box center [781, 189] width 476 height 18
type input "[EMAIL_ADDRESS][DOMAIN_NAME]"
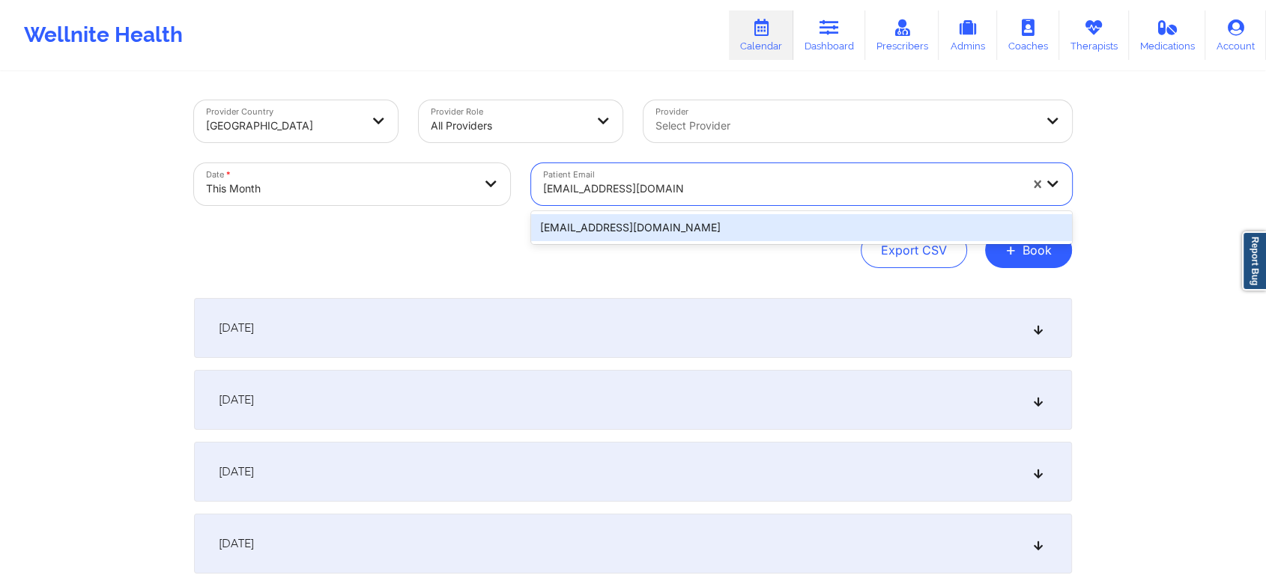
click at [661, 236] on div "[EMAIL_ADDRESS][DOMAIN_NAME]" at bounding box center [801, 227] width 541 height 27
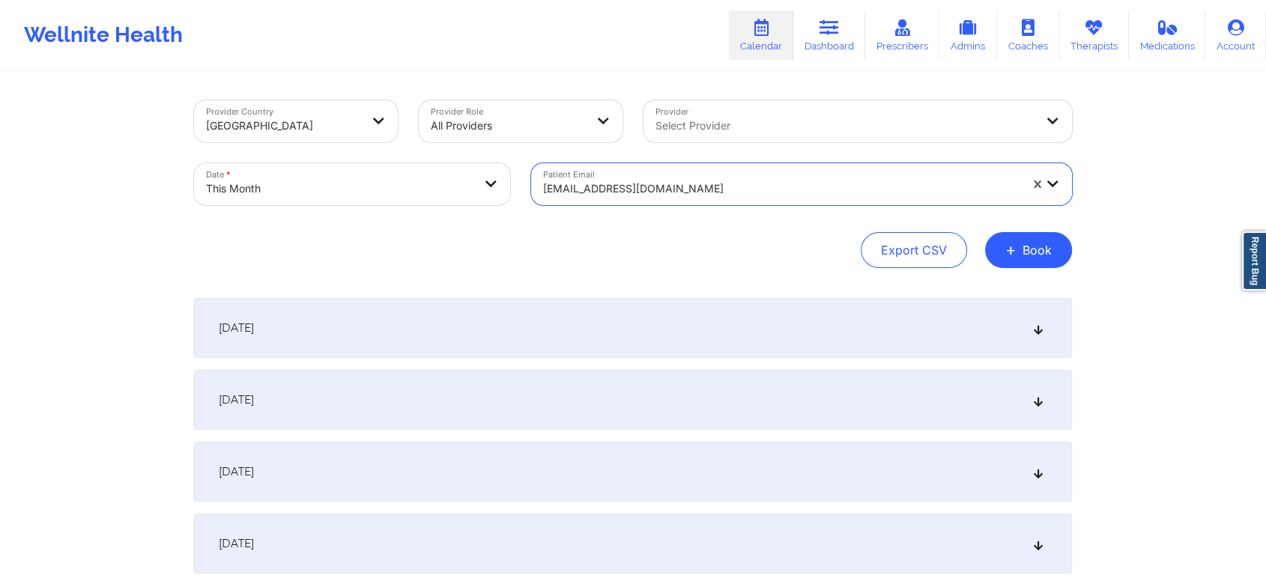
scroll to position [741, 0]
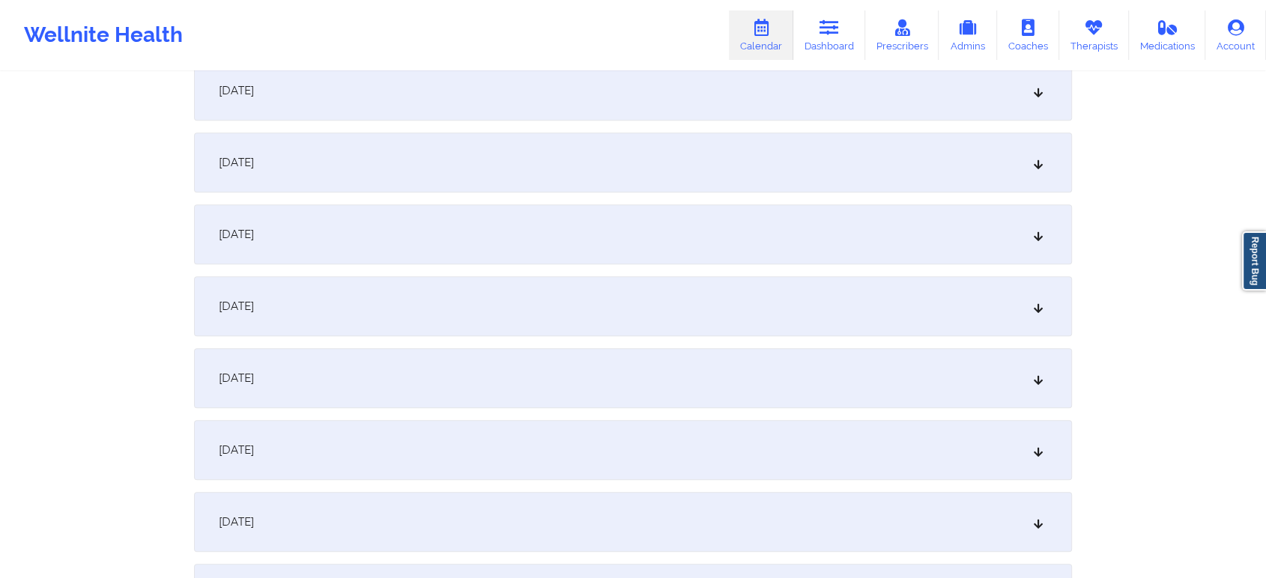
click at [600, 154] on div "[DATE]" at bounding box center [633, 163] width 878 height 60
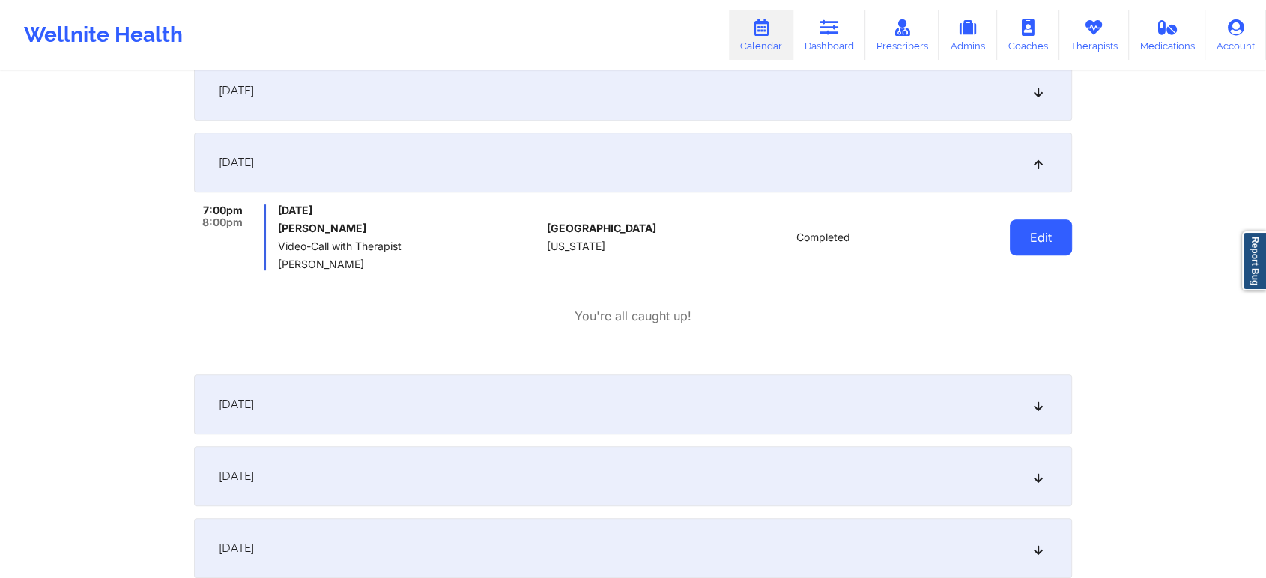
click at [1021, 231] on button "Edit" at bounding box center [1041, 237] width 62 height 36
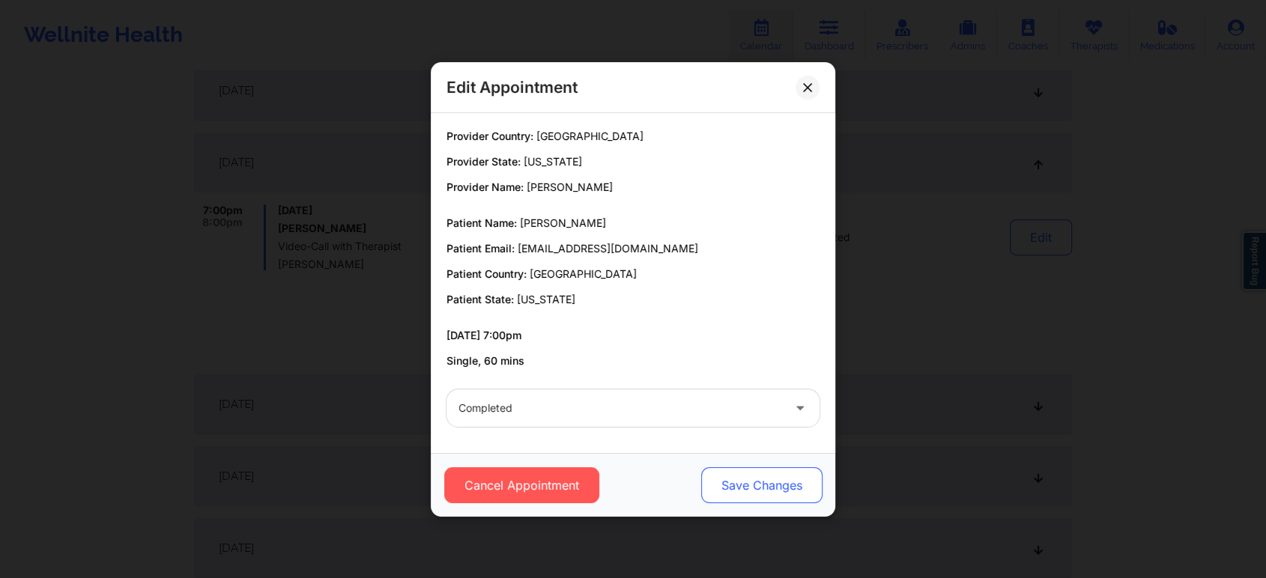
click at [778, 476] on button "Save Changes" at bounding box center [761, 485] width 121 height 36
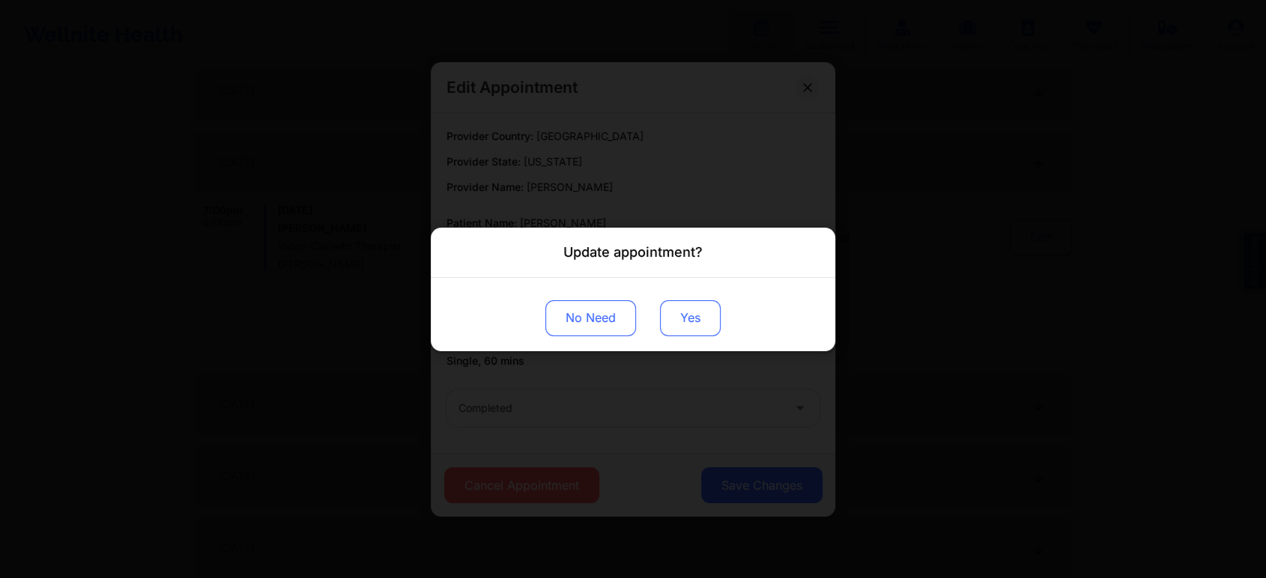
click at [683, 311] on button "Yes" at bounding box center [690, 318] width 61 height 36
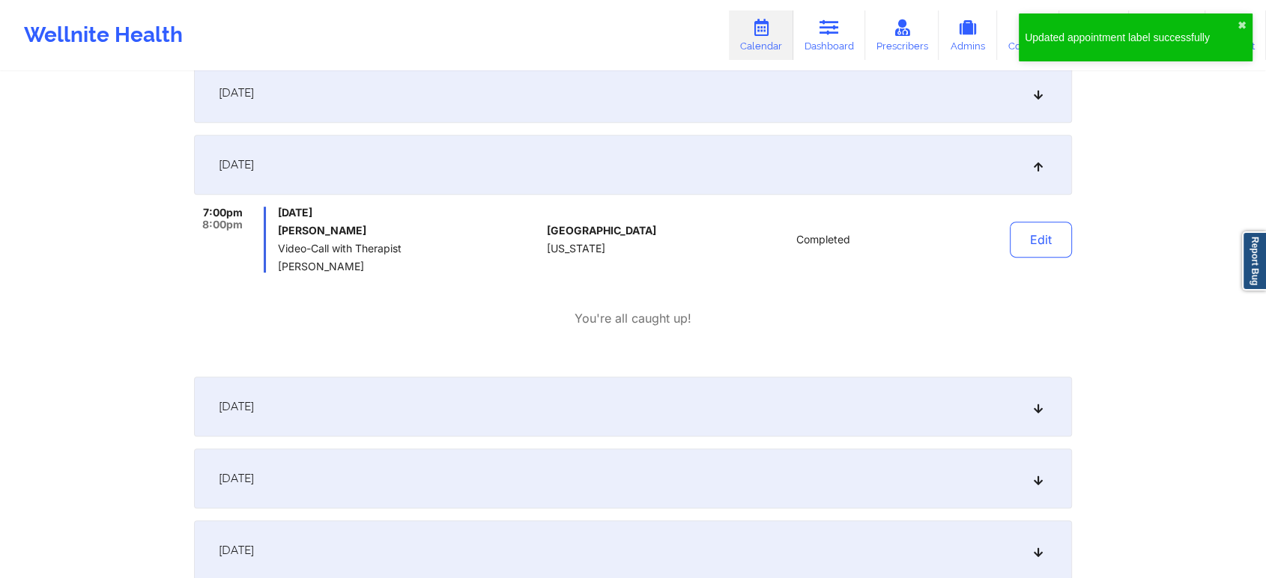
scroll to position [0, 0]
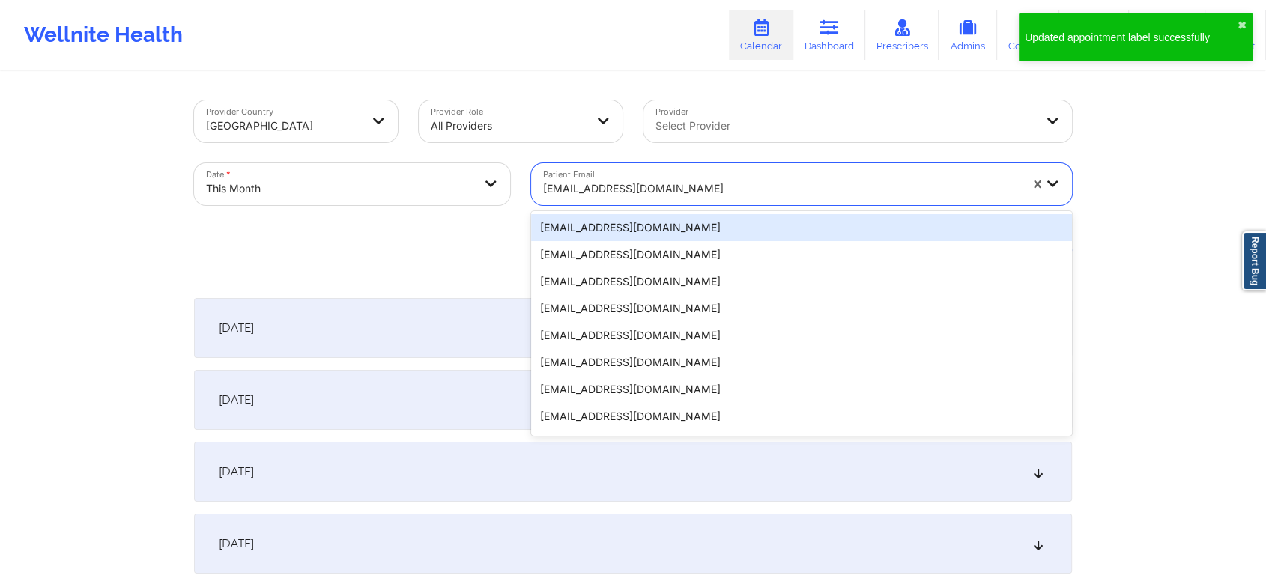
click at [556, 180] on div at bounding box center [781, 189] width 476 height 18
paste input "[PERSON_NAME][EMAIL_ADDRESS][PERSON_NAME][DOMAIN_NAME]"
type input "[PERSON_NAME][EMAIL_ADDRESS][PERSON_NAME][DOMAIN_NAME]"
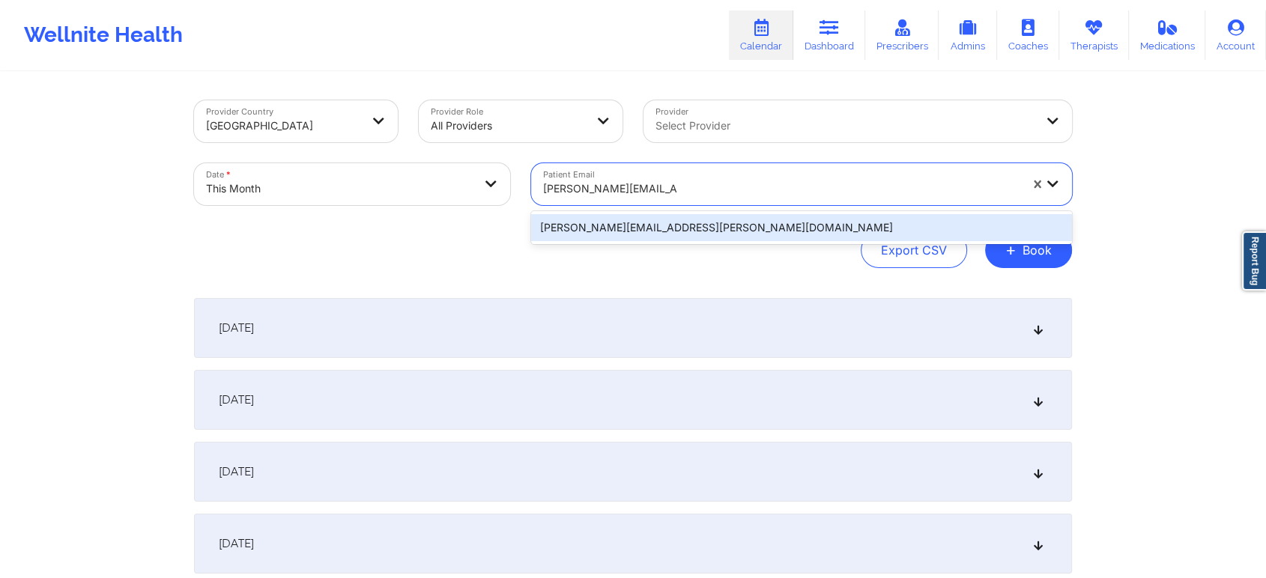
click at [619, 239] on div "[PERSON_NAME][EMAIL_ADDRESS][PERSON_NAME][DOMAIN_NAME]" at bounding box center [801, 227] width 541 height 27
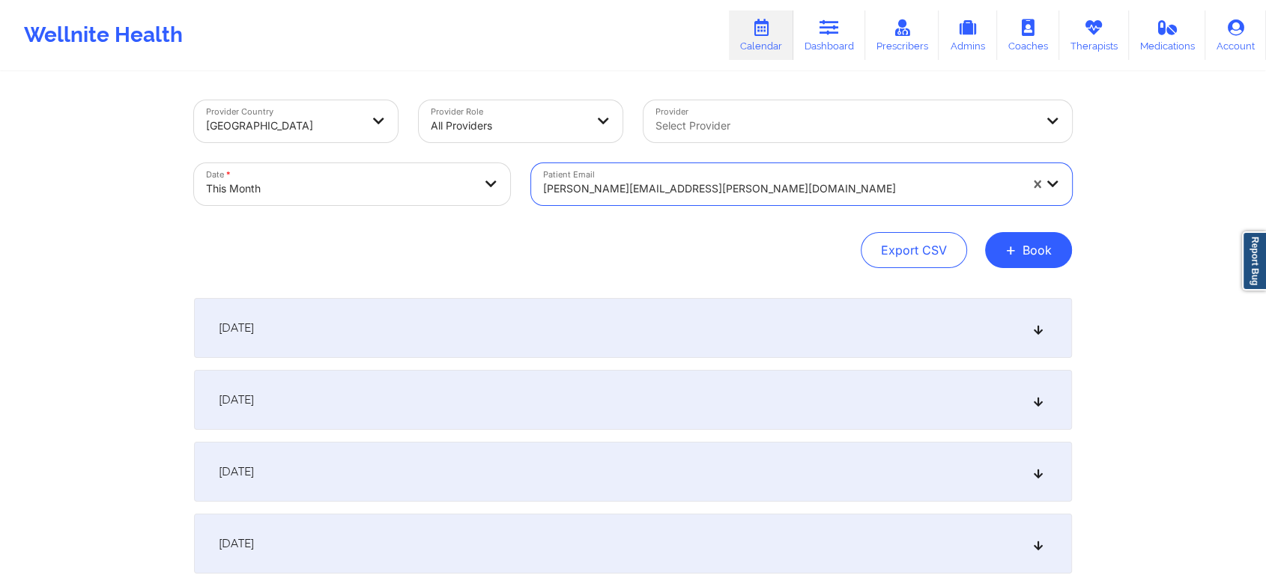
scroll to position [443, 0]
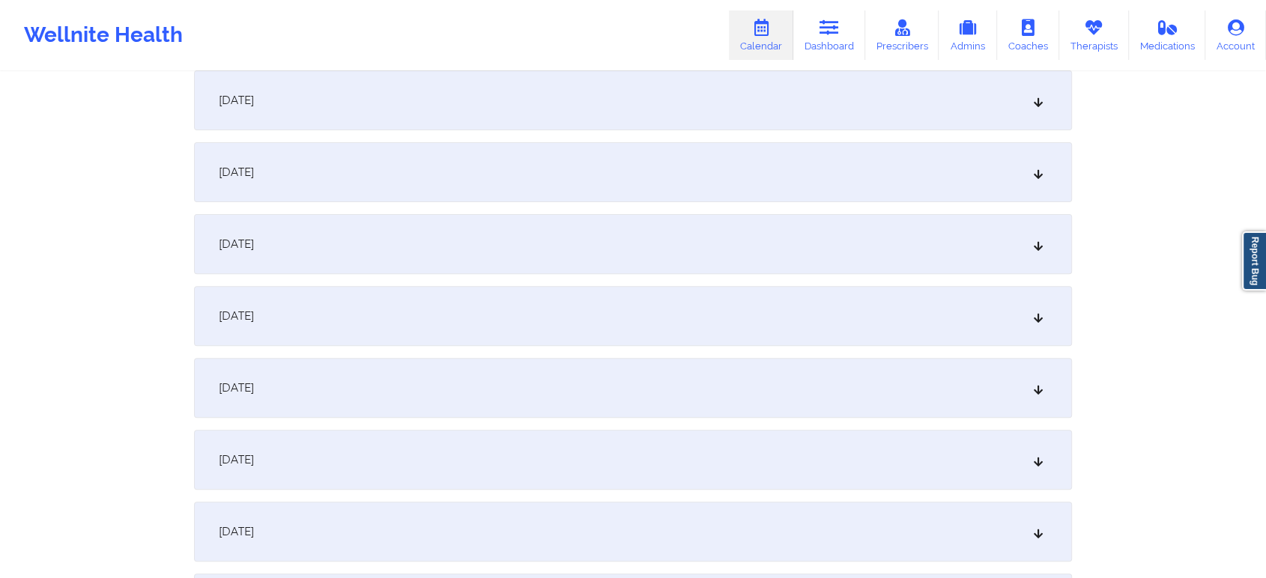
click at [577, 460] on div "[DATE]" at bounding box center [633, 460] width 878 height 60
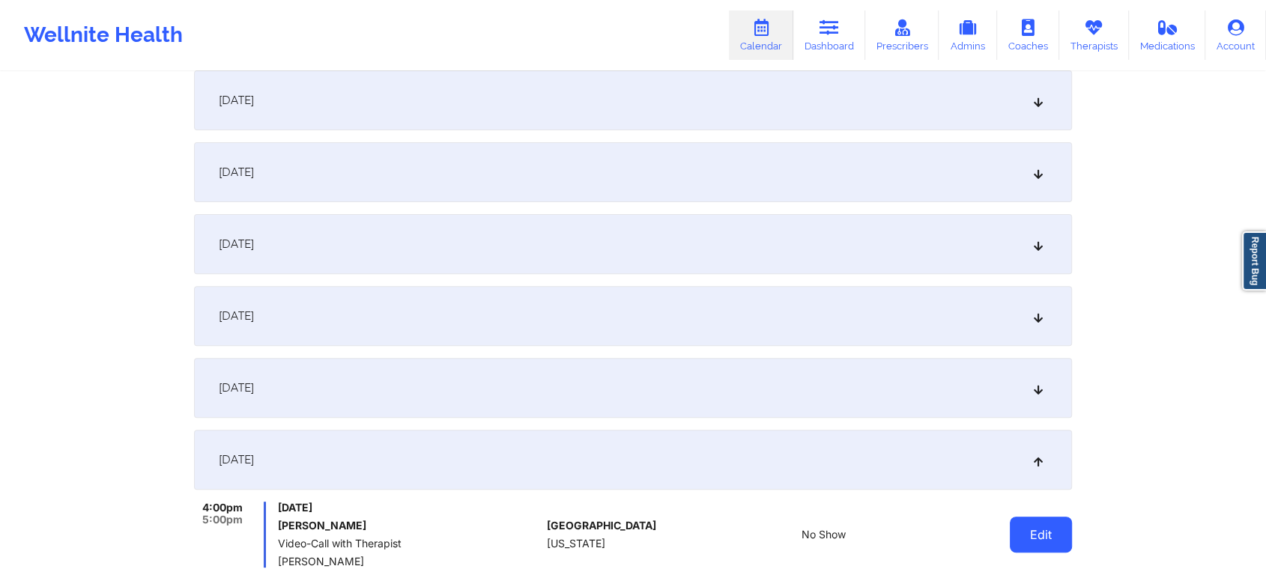
drag, startPoint x: 1008, startPoint y: 518, endPoint x: 1027, endPoint y: 535, distance: 25.5
click at [1027, 535] on div "Edit" at bounding box center [1002, 535] width 139 height 66
click at [1027, 535] on button "Edit" at bounding box center [1041, 535] width 62 height 36
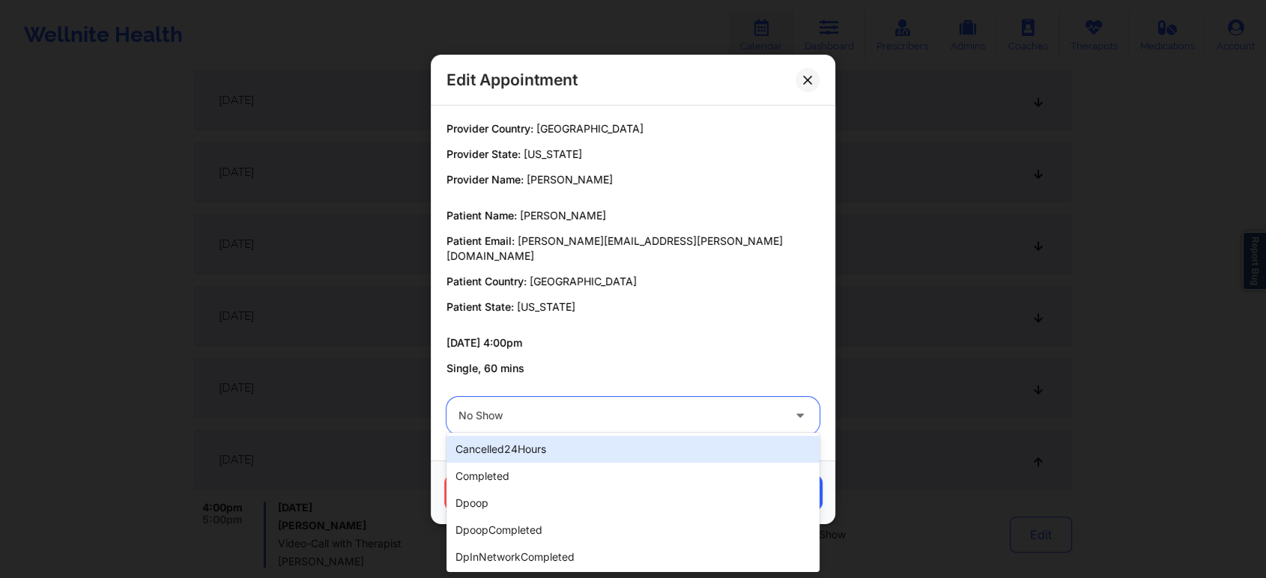
click at [538, 413] on div at bounding box center [620, 416] width 324 height 18
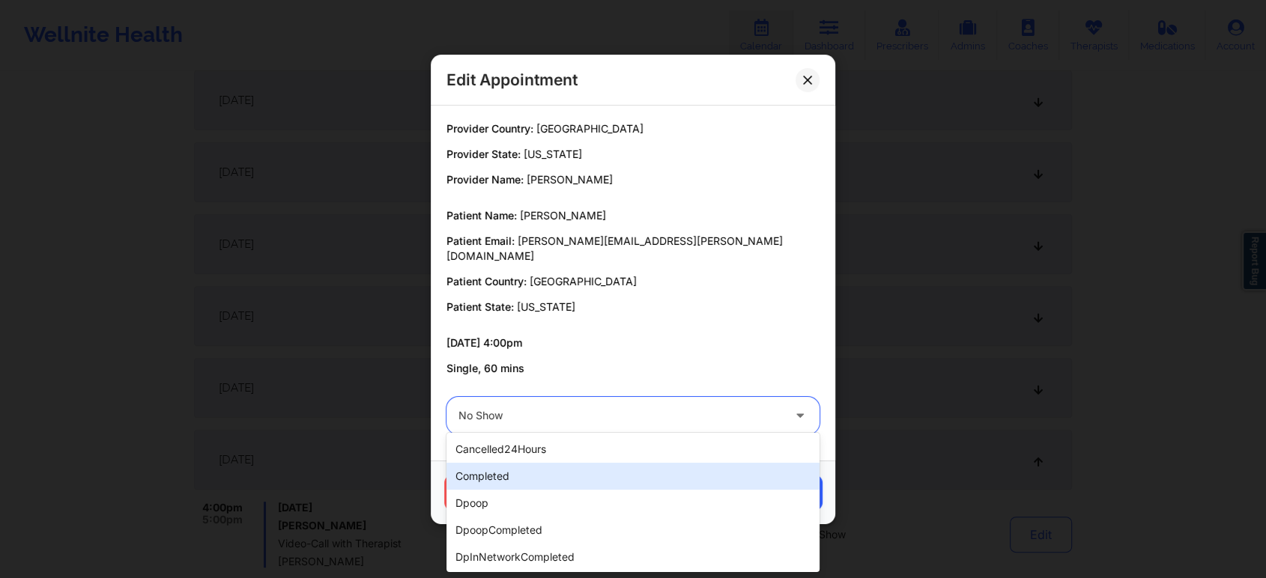
click at [527, 472] on div "completed" at bounding box center [632, 476] width 373 height 27
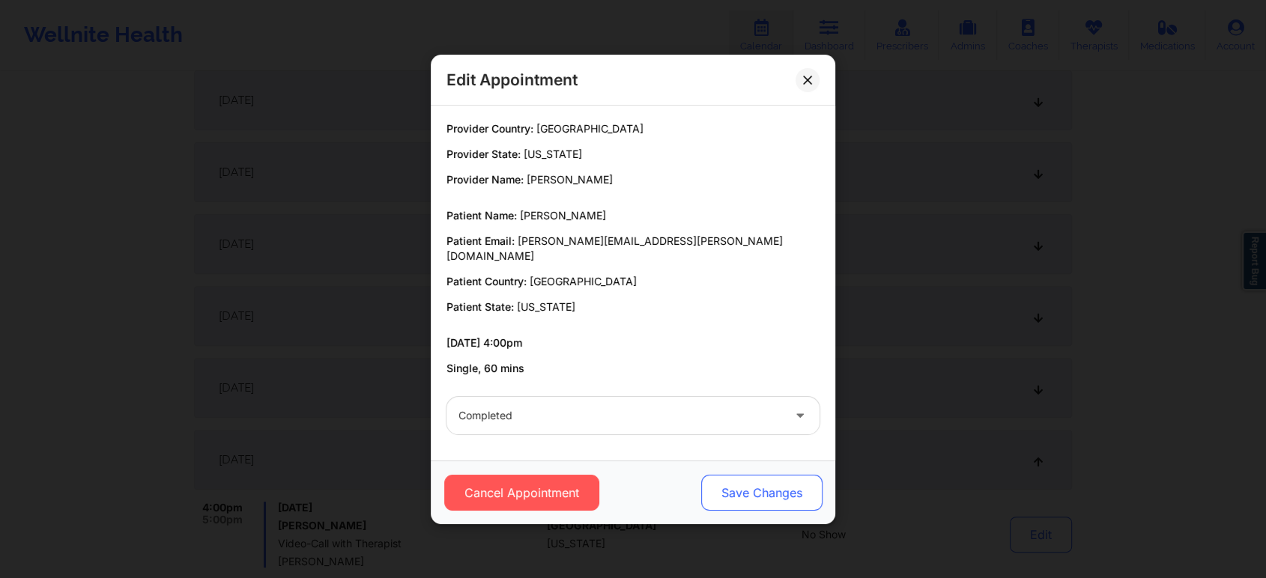
click at [735, 481] on button "Save Changes" at bounding box center [761, 493] width 121 height 36
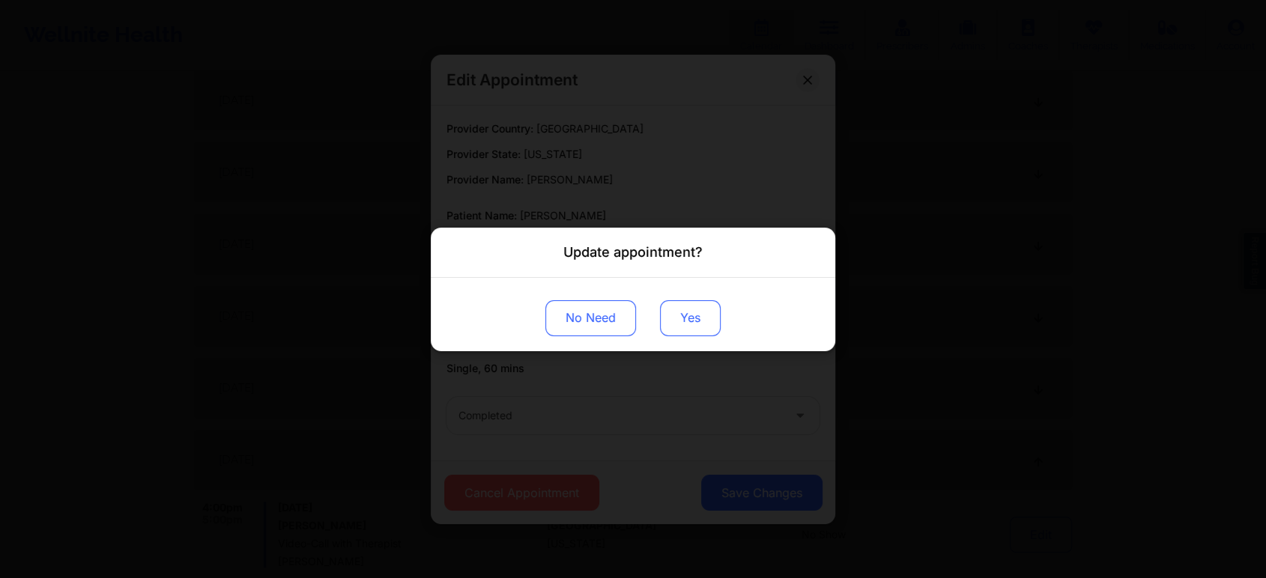
click at [679, 302] on button "Yes" at bounding box center [690, 318] width 61 height 36
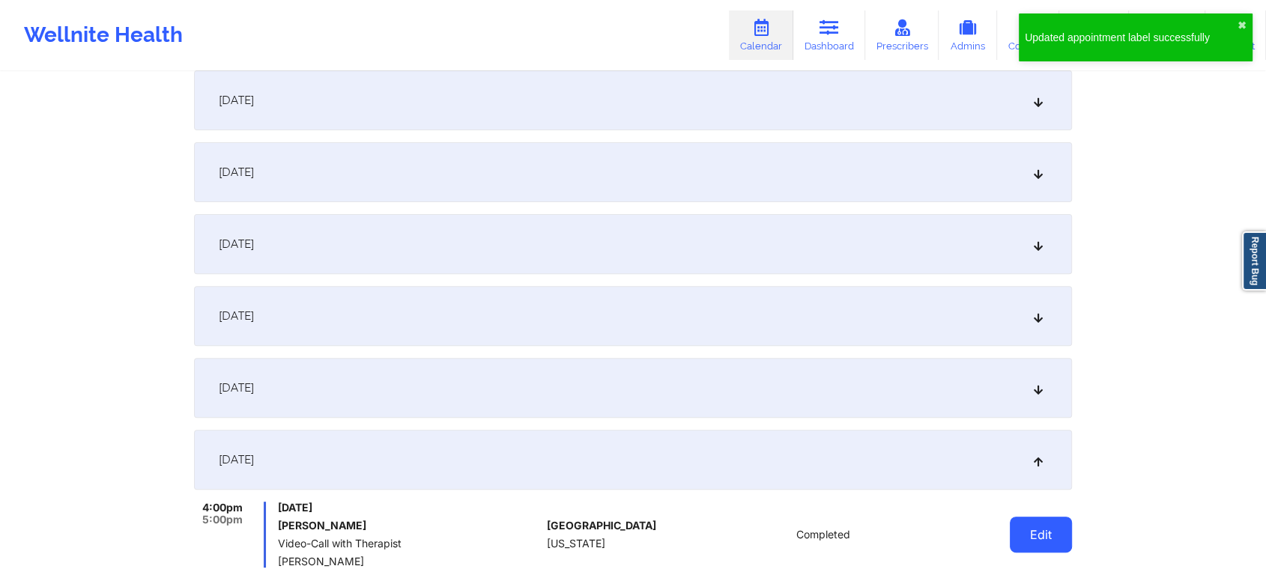
click at [1044, 531] on button "Edit" at bounding box center [1041, 535] width 62 height 36
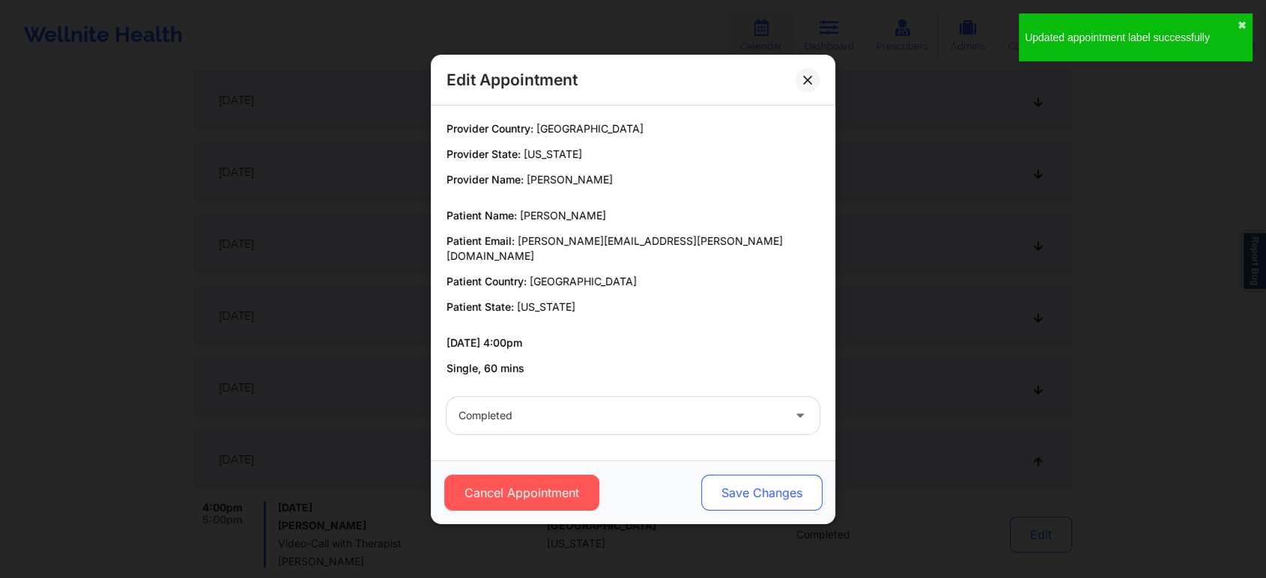
click at [726, 496] on button "Save Changes" at bounding box center [761, 493] width 121 height 36
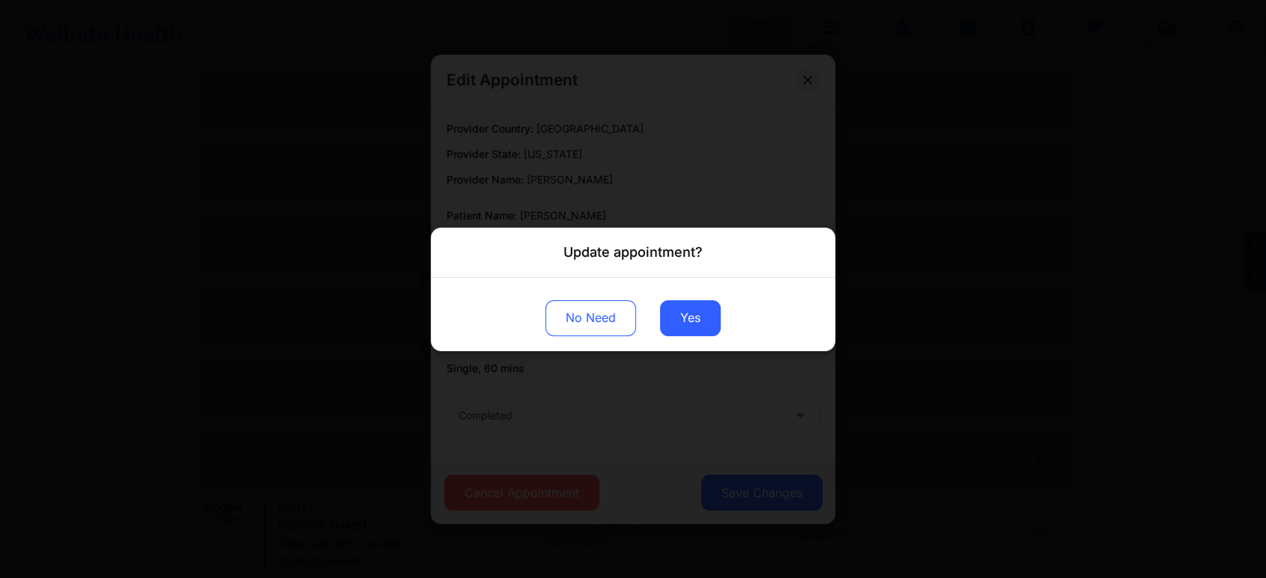
click at [705, 339] on div "No Need Yes" at bounding box center [633, 313] width 404 height 73
click at [707, 317] on button "Yes" at bounding box center [690, 318] width 61 height 36
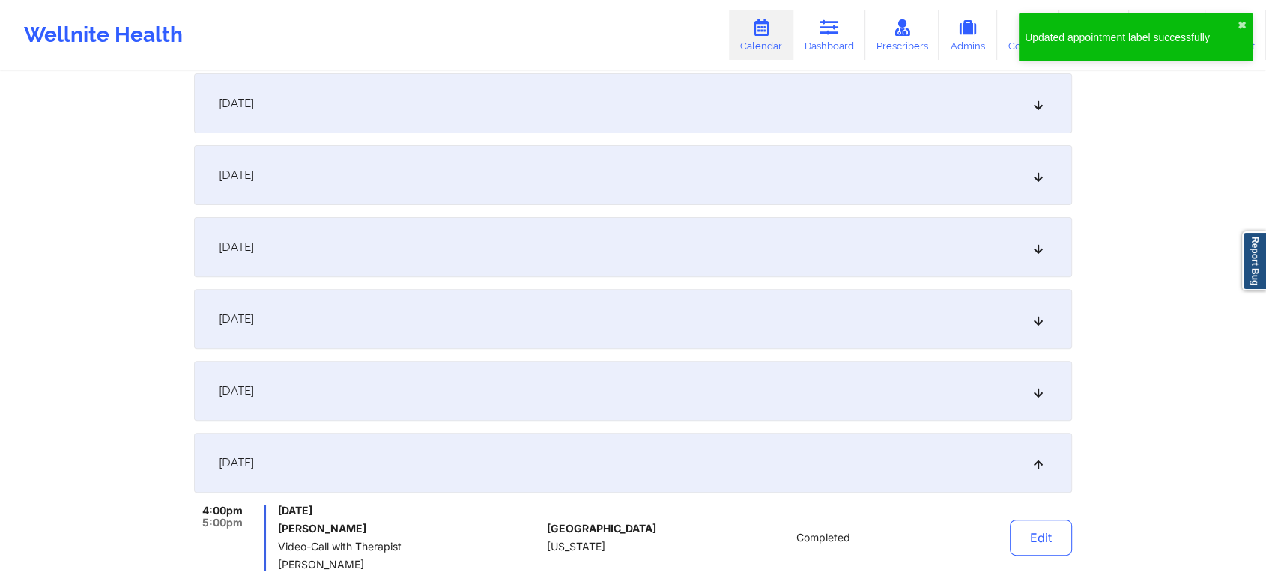
scroll to position [0, 0]
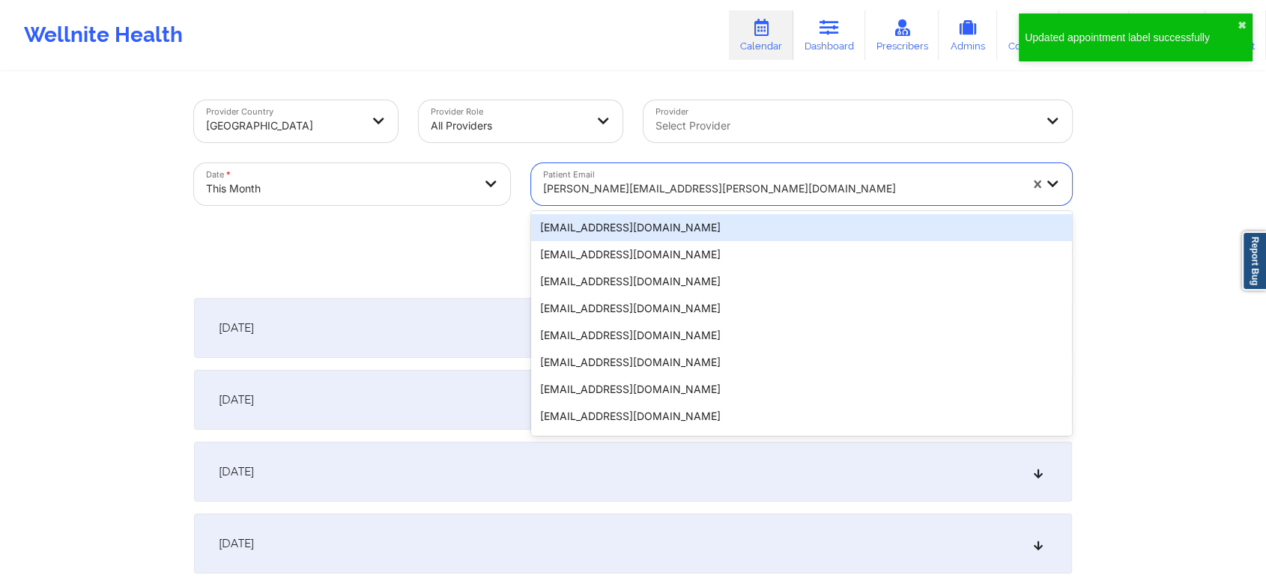
click at [602, 188] on div at bounding box center [781, 189] width 476 height 18
paste input "[EMAIL_ADDRESS][DOMAIN_NAME]"
type input "[EMAIL_ADDRESS][DOMAIN_NAME]"
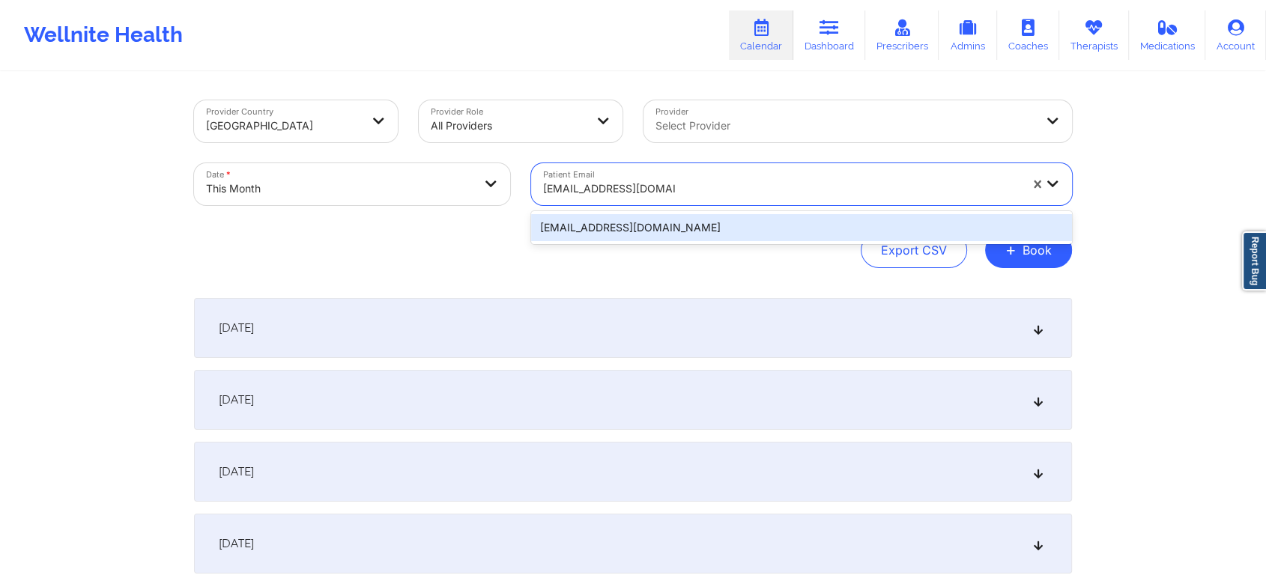
click at [630, 240] on div "[EMAIL_ADDRESS][DOMAIN_NAME]" at bounding box center [801, 227] width 541 height 27
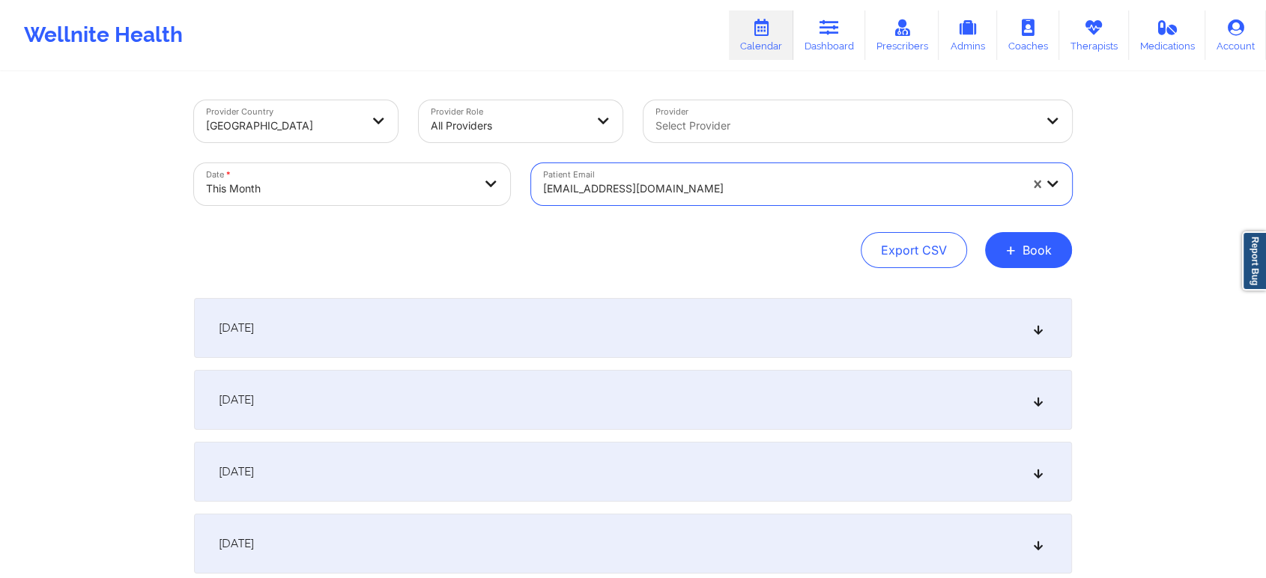
scroll to position [410, 0]
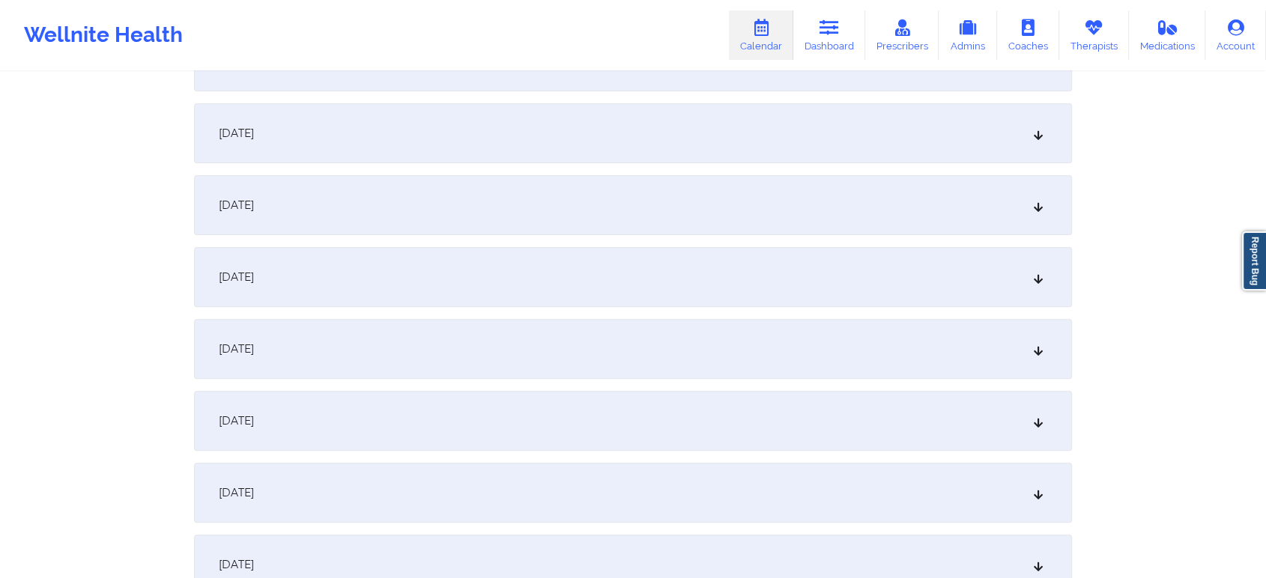
drag, startPoint x: 613, startPoint y: 434, endPoint x: 611, endPoint y: 470, distance: 35.2
click at [611, 470] on div "[DATE]" at bounding box center [633, 493] width 878 height 60
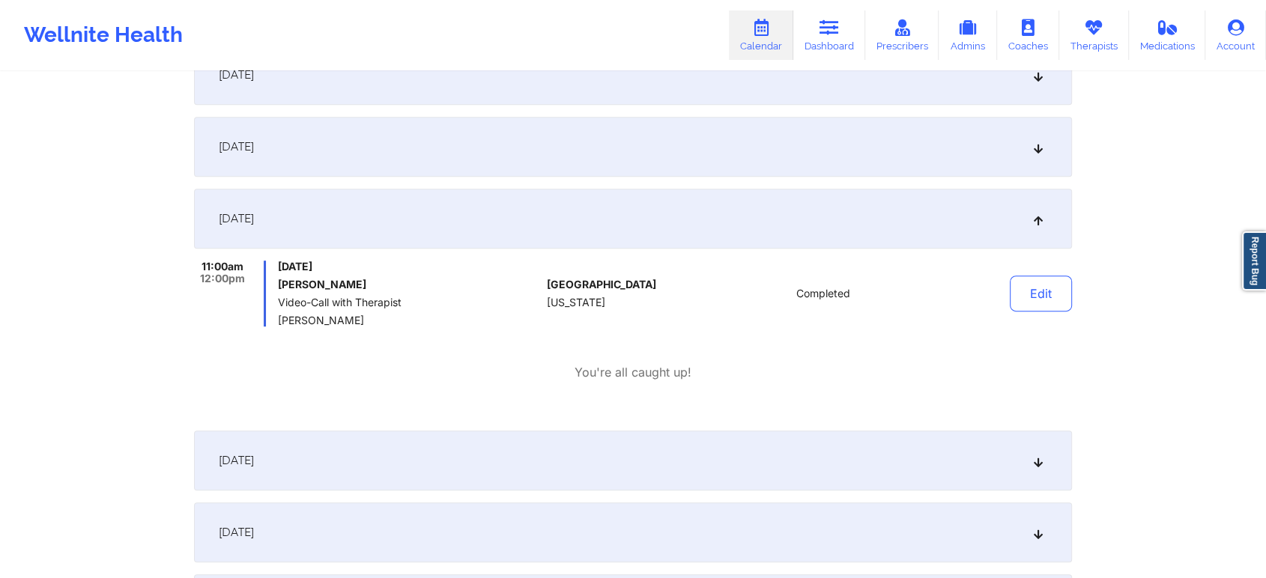
scroll to position [749, 0]
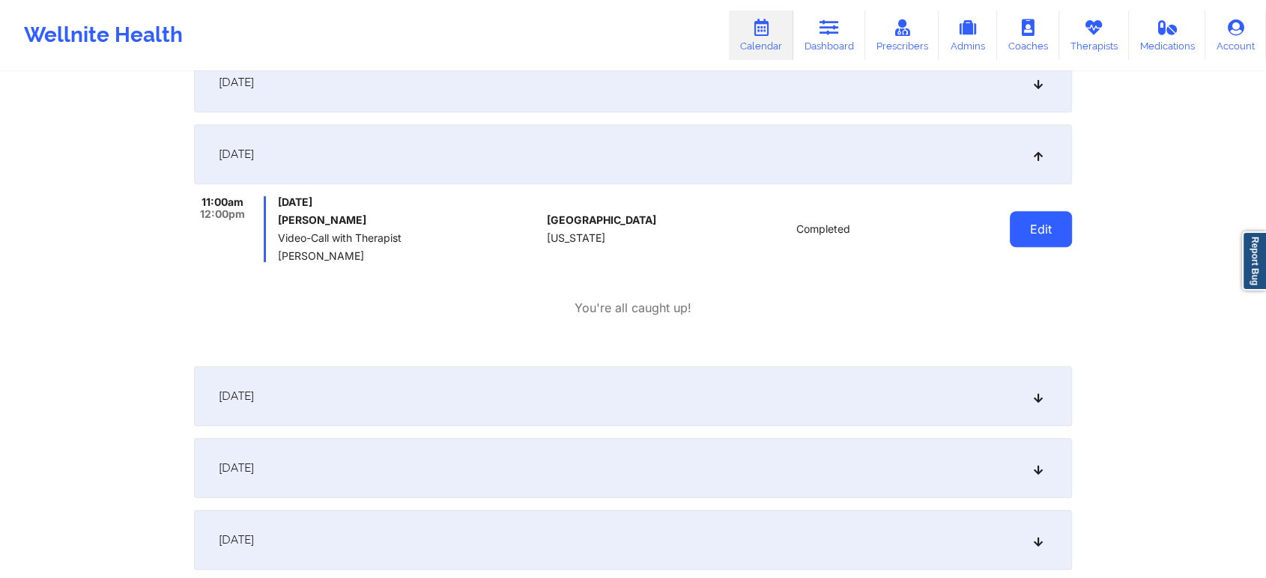
click at [1043, 234] on button "Edit" at bounding box center [1041, 229] width 62 height 36
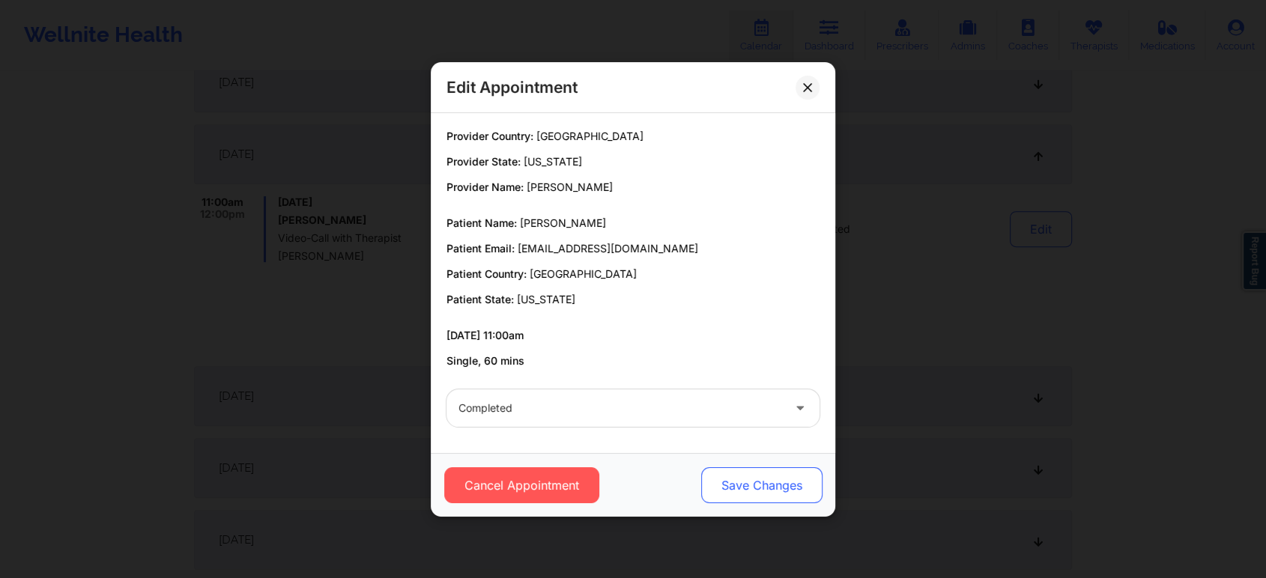
click at [770, 469] on button "Save Changes" at bounding box center [761, 485] width 121 height 36
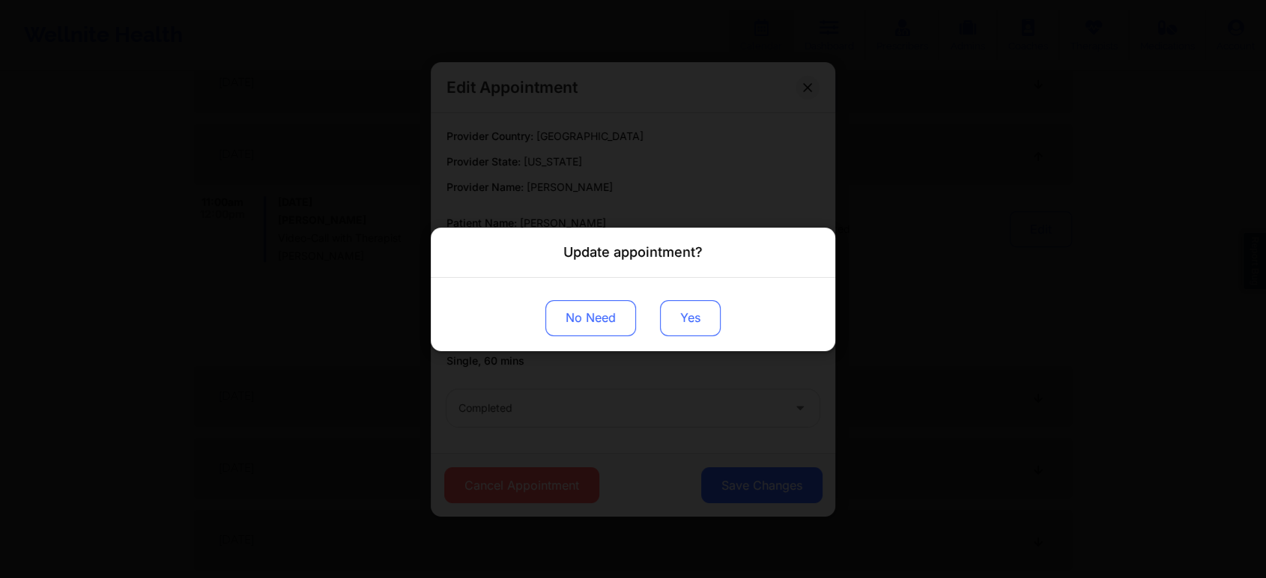
click at [698, 325] on button "Yes" at bounding box center [690, 318] width 61 height 36
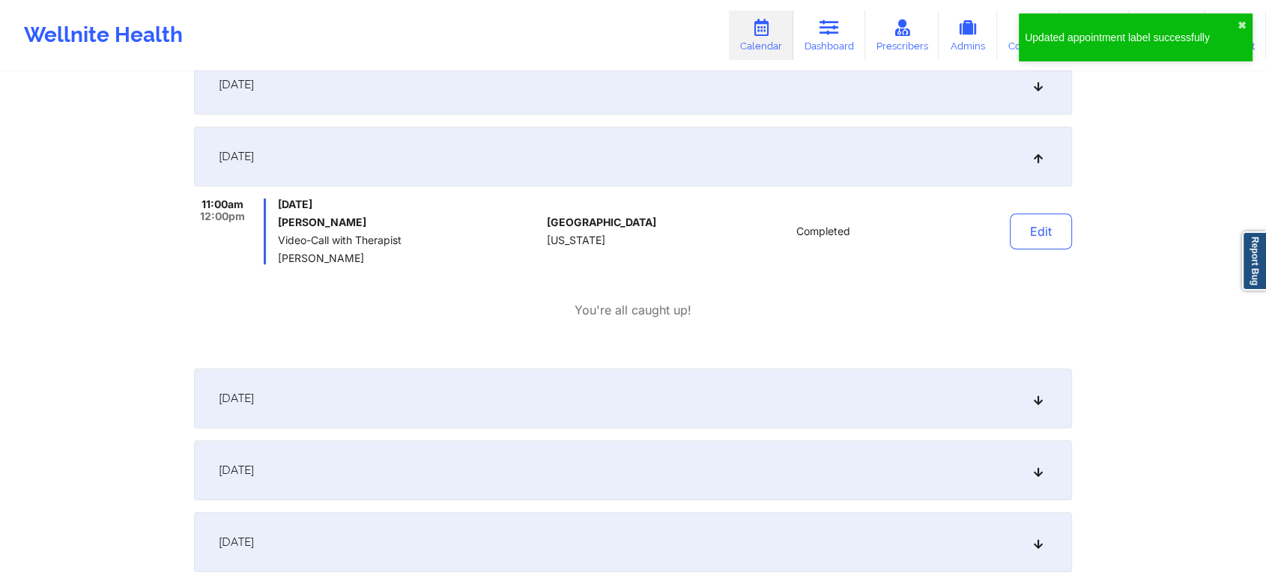
scroll to position [0, 0]
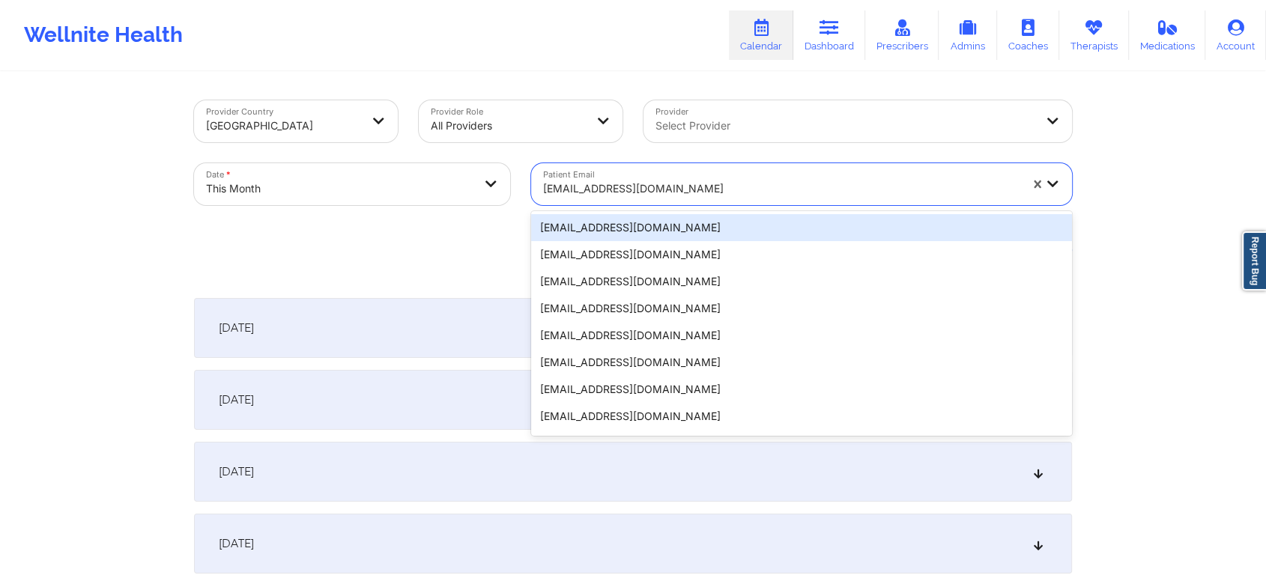
click at [568, 185] on div at bounding box center [781, 189] width 476 height 18
paste input "[EMAIL_ADDRESS][DOMAIN_NAME]"
type input "[EMAIL_ADDRESS][DOMAIN_NAME]"
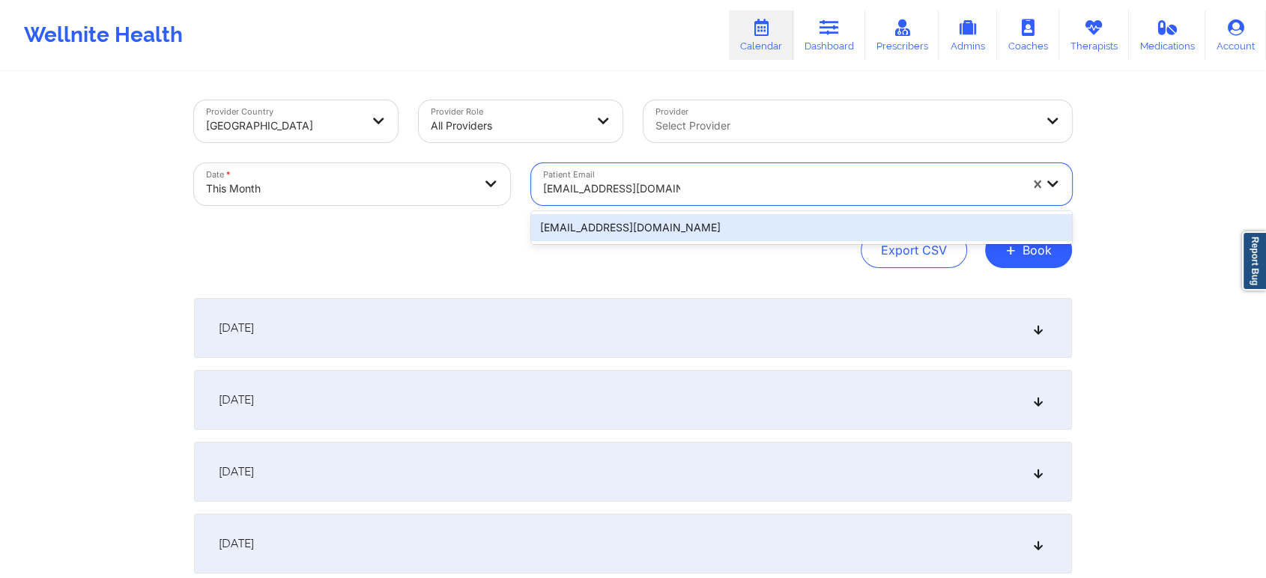
click at [627, 235] on div "[EMAIL_ADDRESS][DOMAIN_NAME]" at bounding box center [801, 227] width 541 height 27
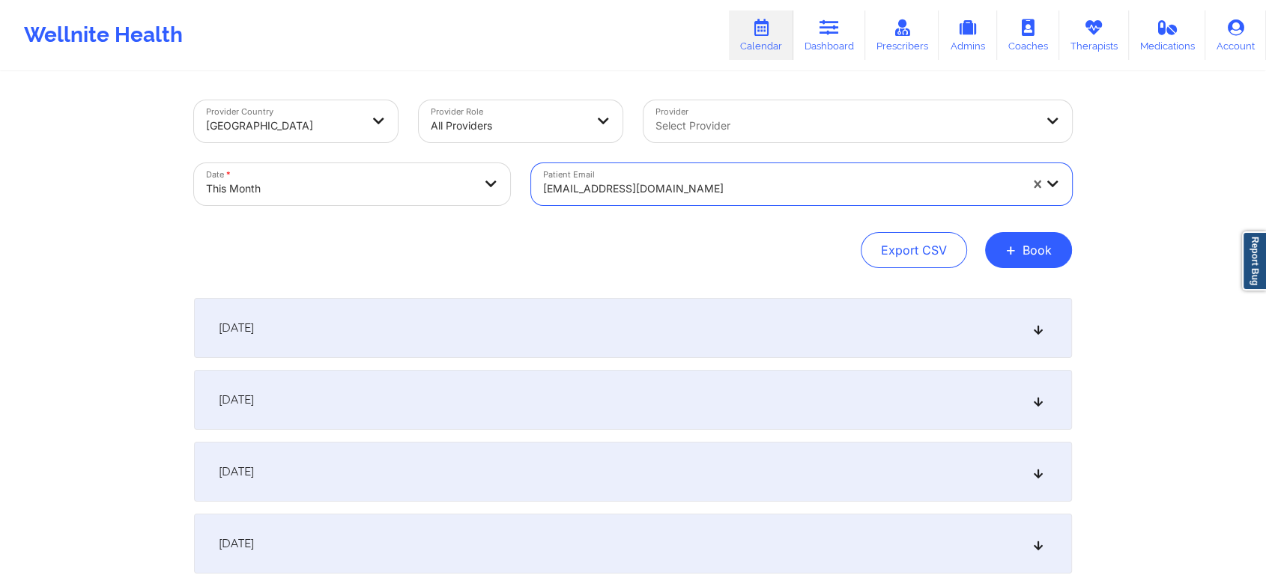
scroll to position [754, 0]
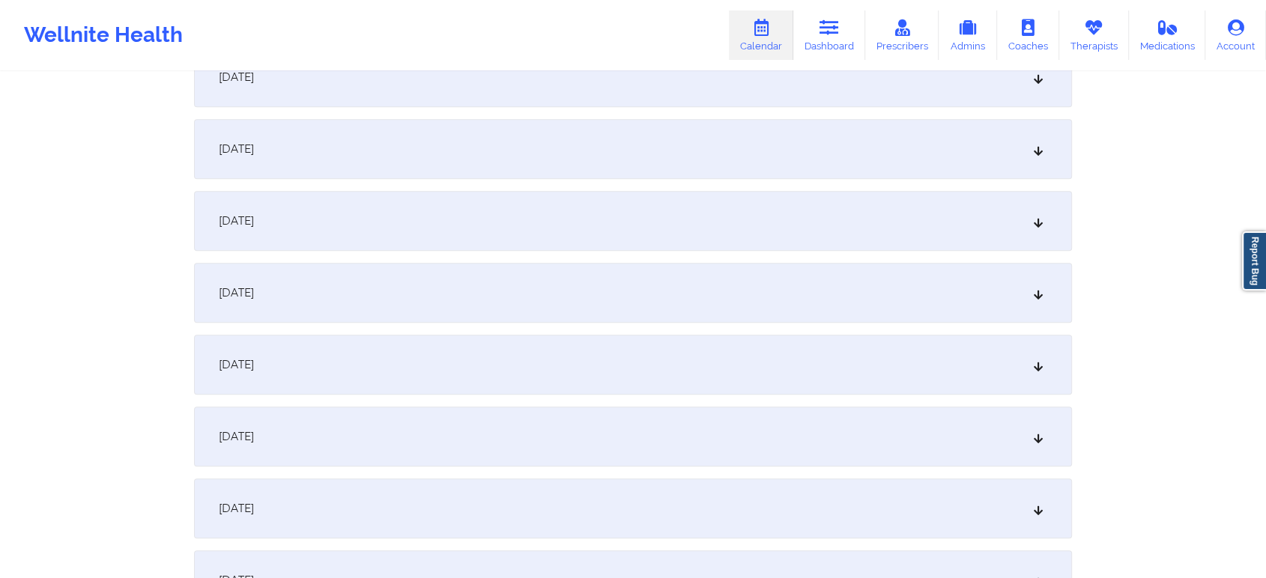
click at [538, 125] on div "[DATE]" at bounding box center [633, 149] width 878 height 60
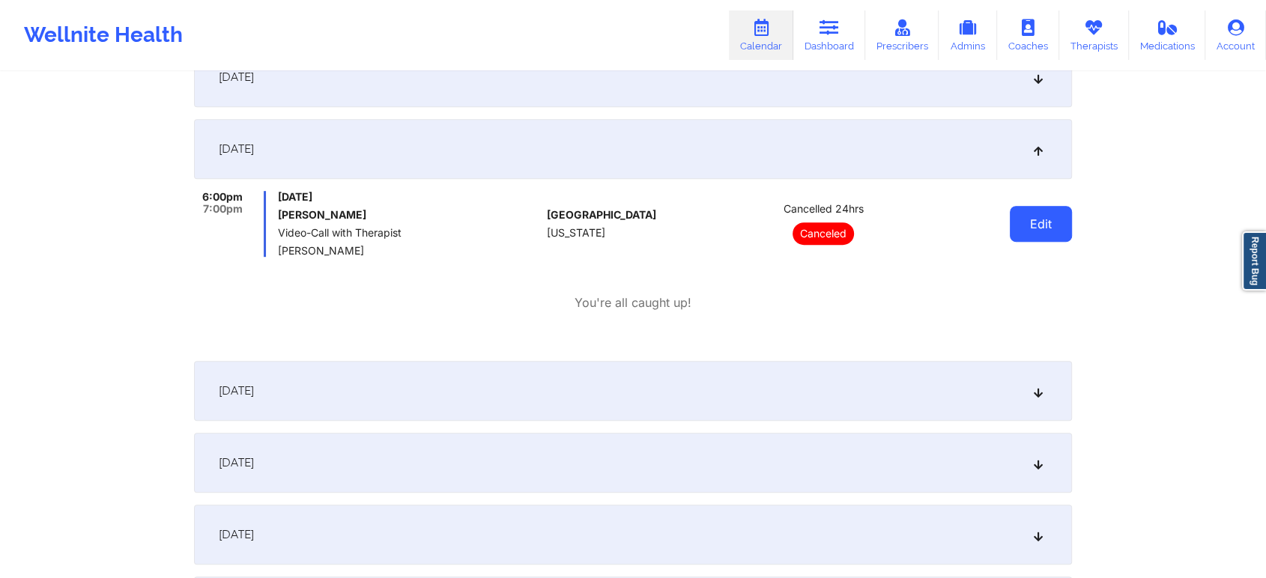
click at [1063, 220] on button "Edit" at bounding box center [1041, 224] width 62 height 36
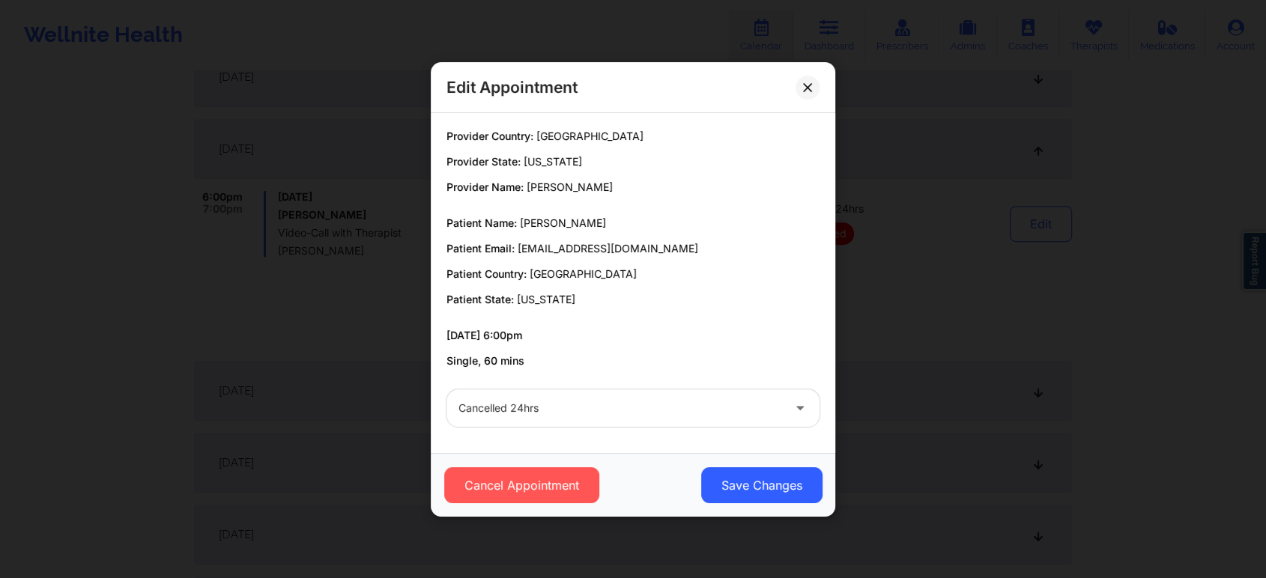
drag, startPoint x: 609, startPoint y: 430, endPoint x: 535, endPoint y: 388, distance: 84.5
click at [535, 388] on div "Cancelled 24hrs" at bounding box center [633, 408] width 394 height 58
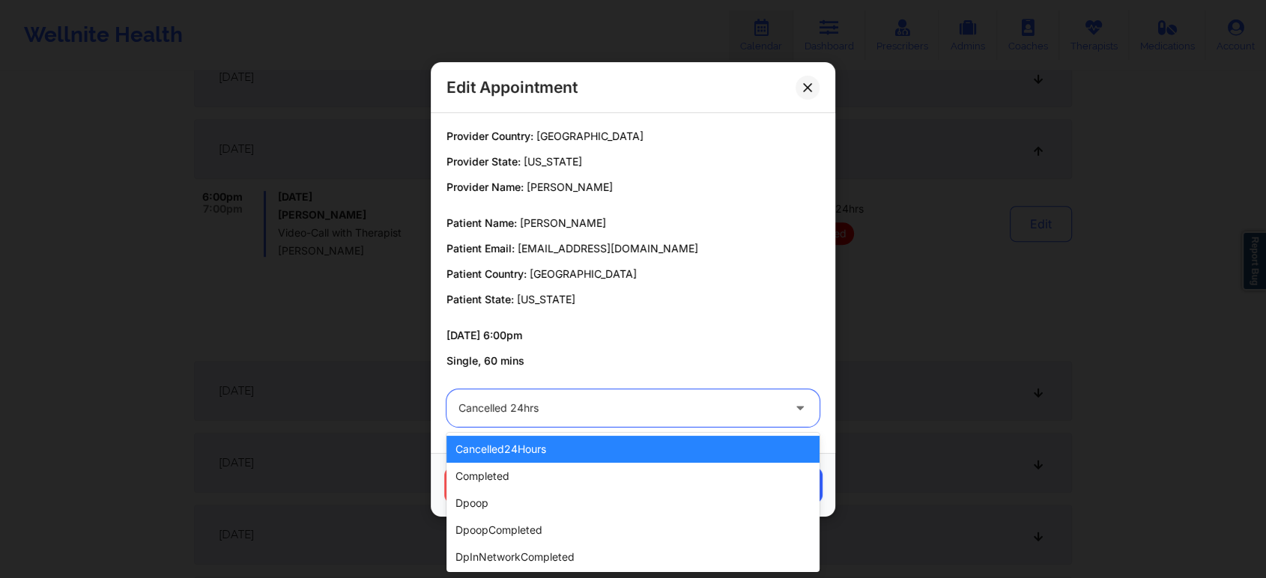
click at [514, 403] on div at bounding box center [620, 408] width 324 height 18
type input "res"
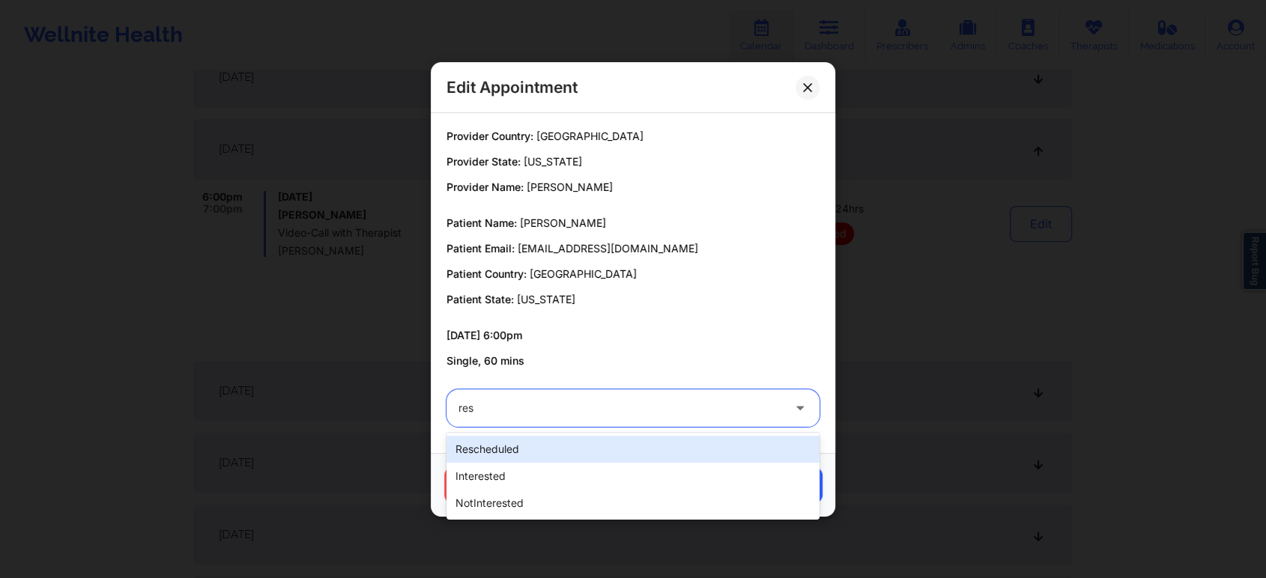
click at [498, 453] on div "rescheduled" at bounding box center [632, 449] width 373 height 27
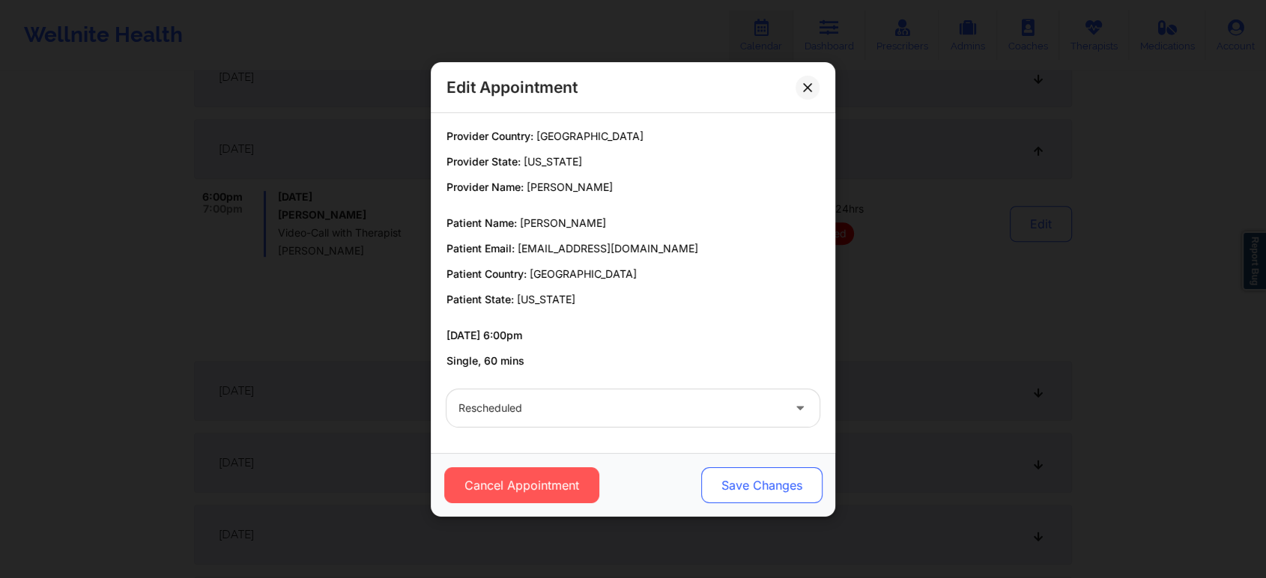
click at [736, 478] on button "Save Changes" at bounding box center [761, 485] width 121 height 36
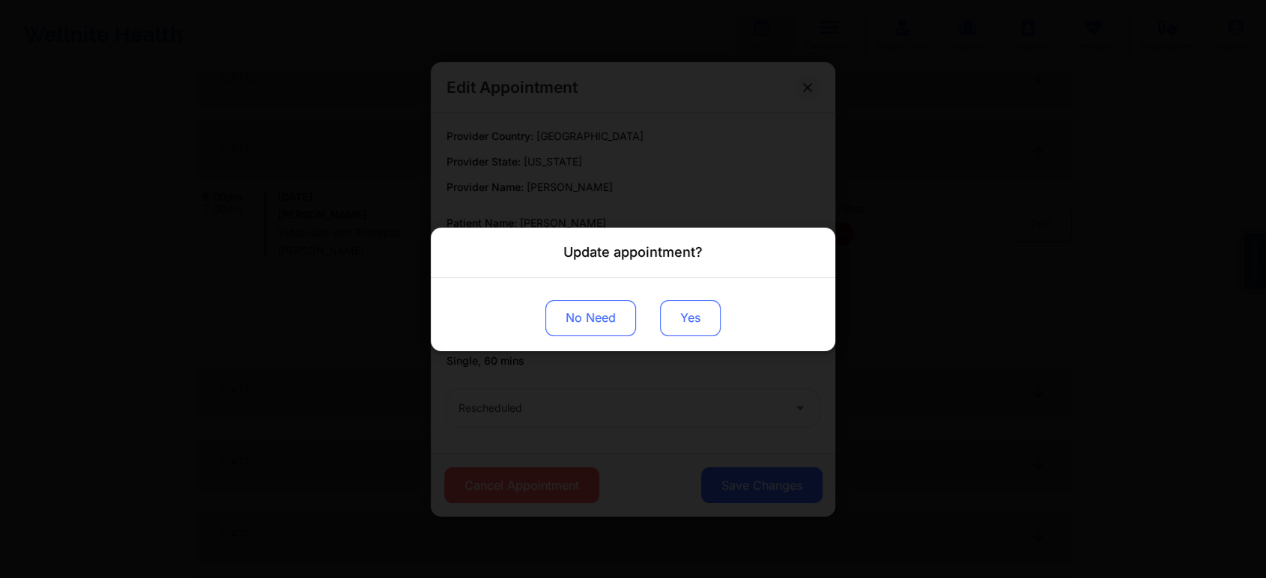
click at [677, 312] on button "Yes" at bounding box center [690, 318] width 61 height 36
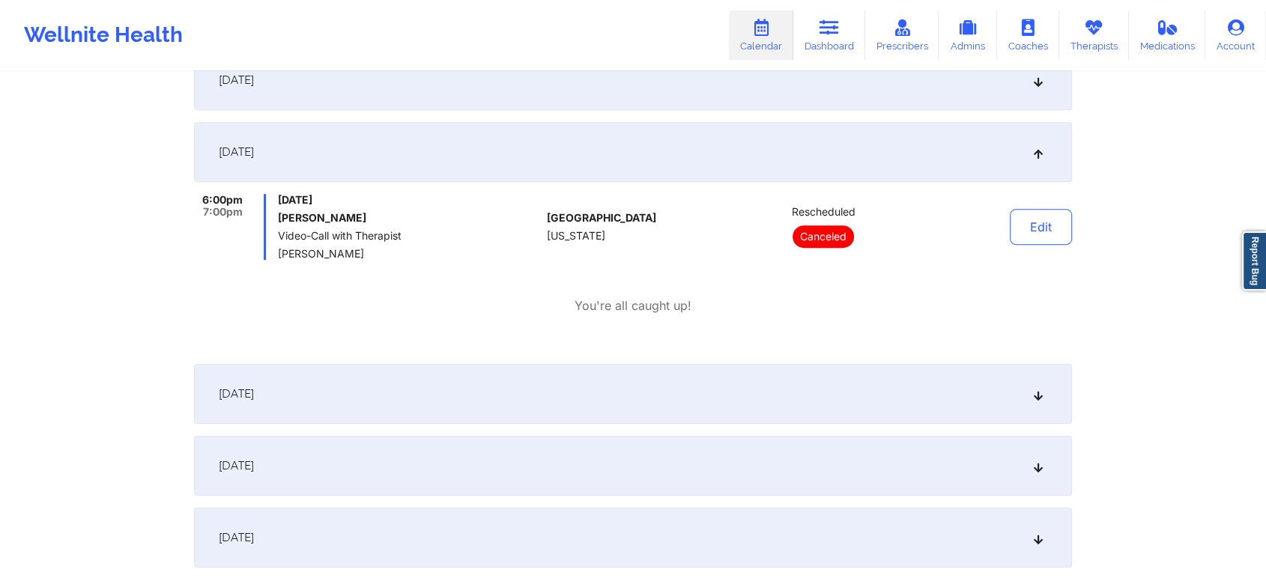
scroll to position [0, 0]
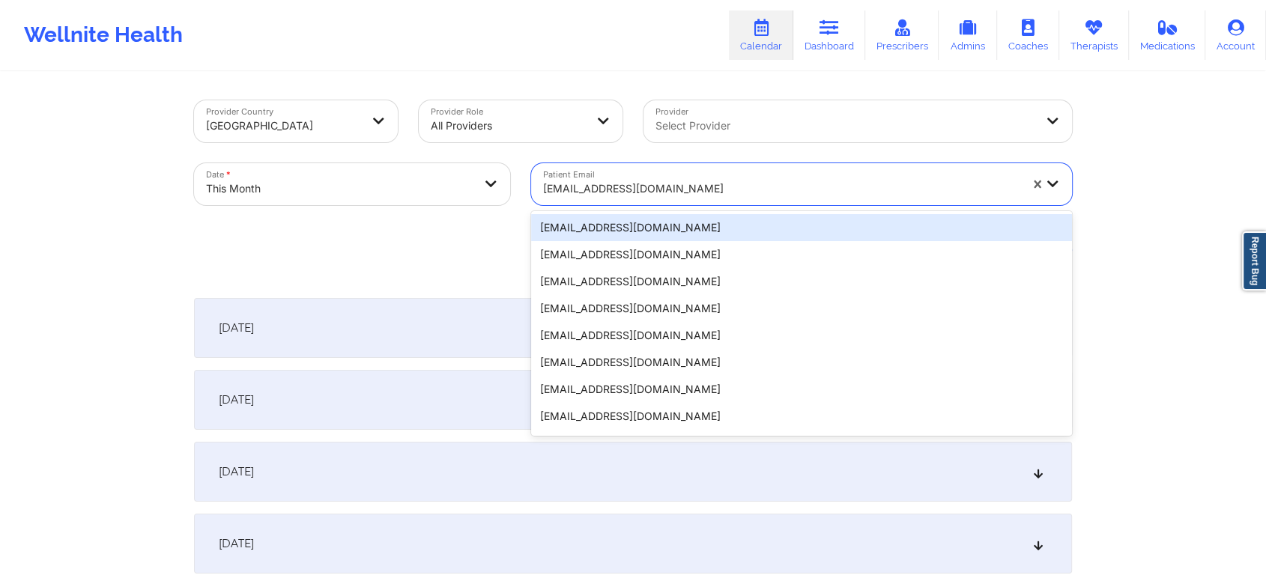
paste input "[EMAIL_ADDRESS][DOMAIN_NAME]"
click at [617, 170] on div "[EMAIL_ADDRESS][DOMAIN_NAME]" at bounding box center [776, 184] width 490 height 42
type input "[EMAIL_ADDRESS][DOMAIN_NAME]"
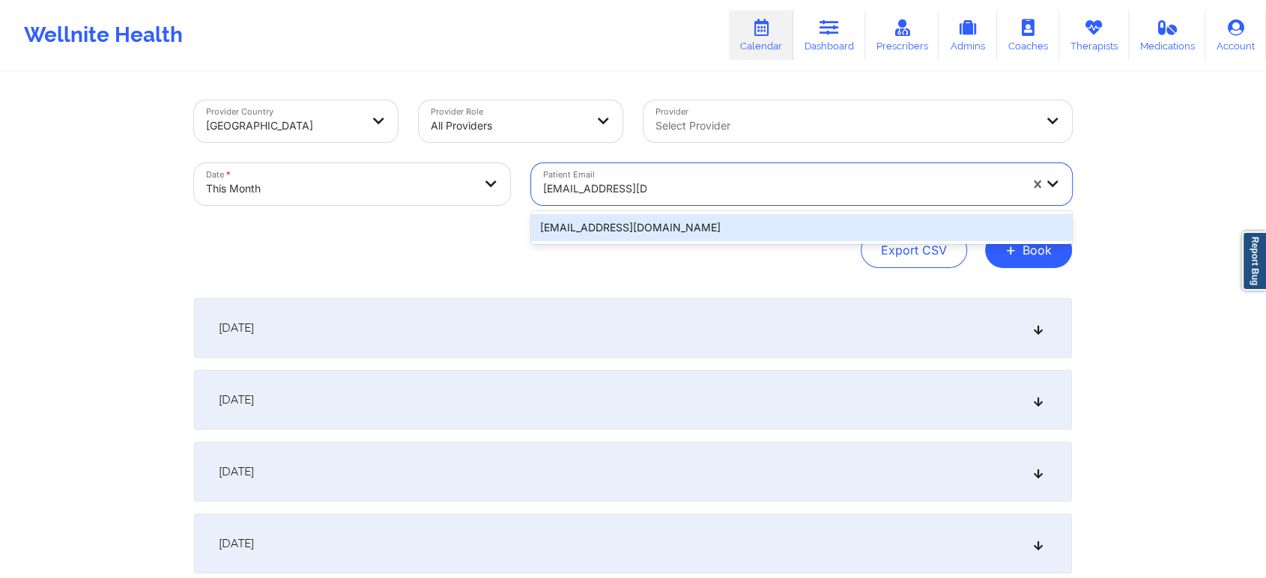
click at [637, 231] on div "[EMAIL_ADDRESS][DOMAIN_NAME]" at bounding box center [801, 227] width 541 height 27
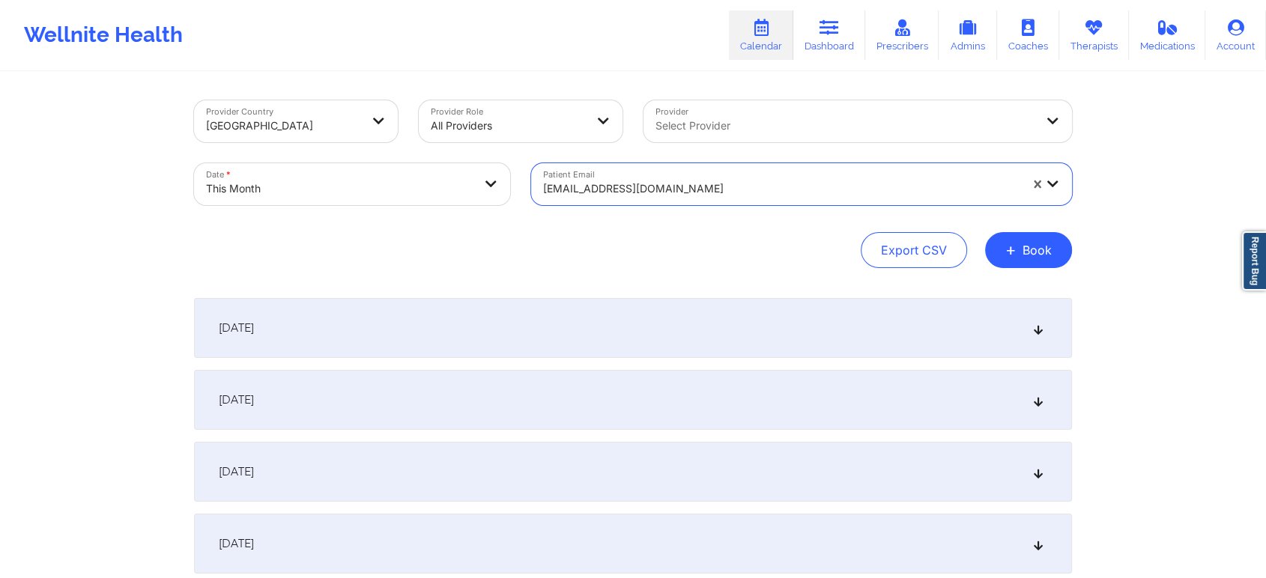
scroll to position [693, 0]
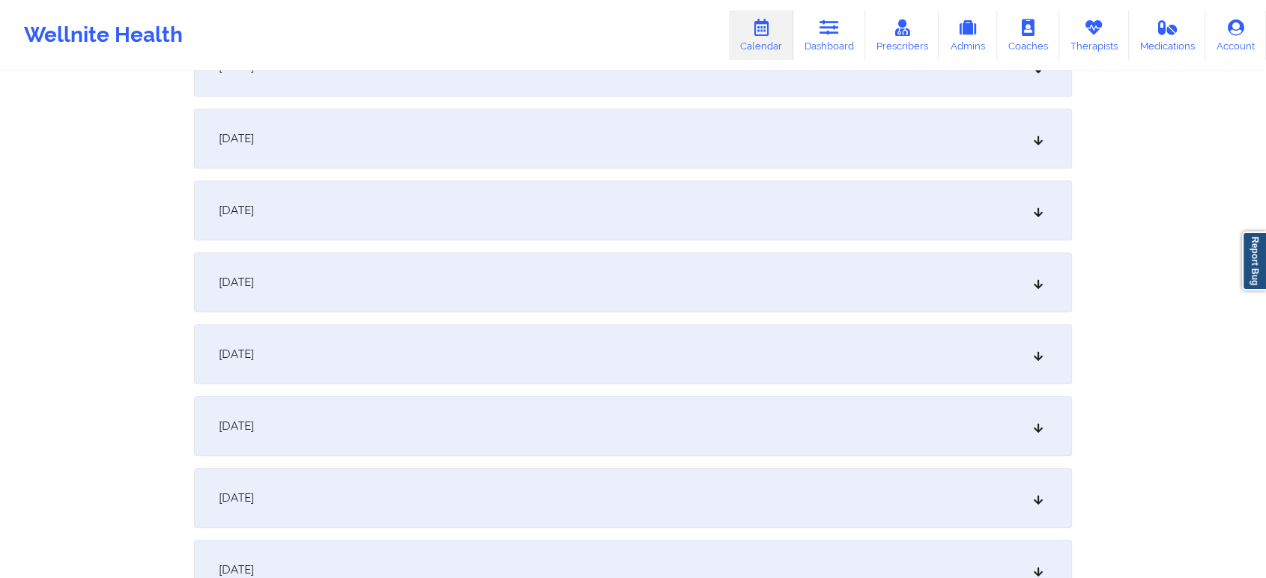
drag, startPoint x: 562, startPoint y: 149, endPoint x: 527, endPoint y: 242, distance: 99.0
click at [551, 216] on div "[DATE]" at bounding box center [633, 210] width 878 height 60
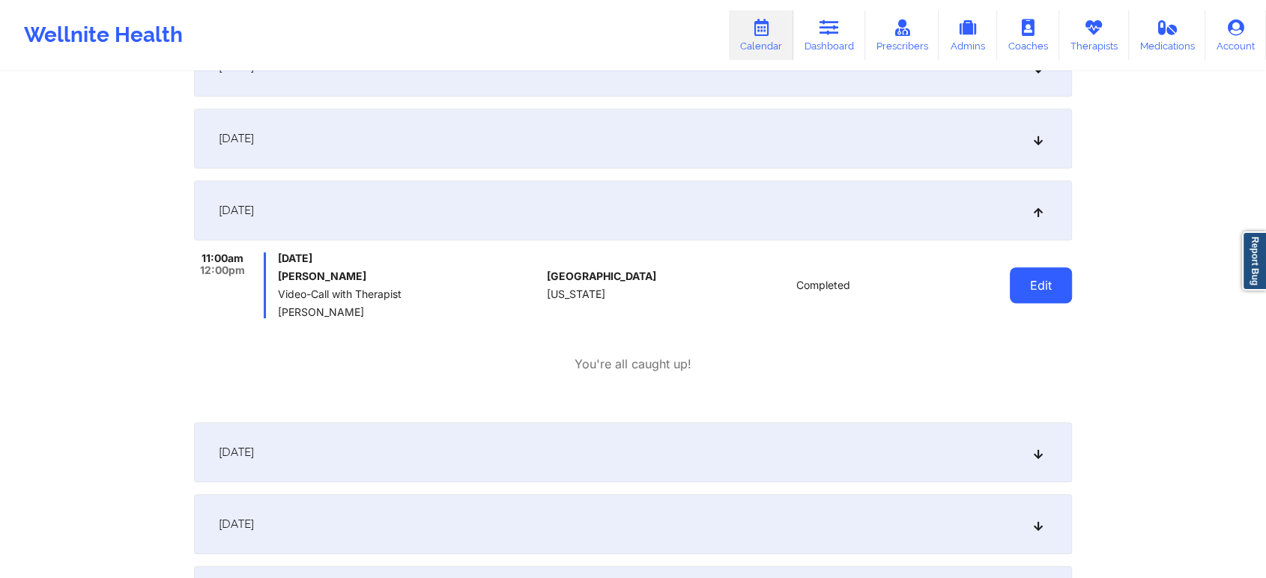
click at [1052, 282] on button "Edit" at bounding box center [1041, 285] width 62 height 36
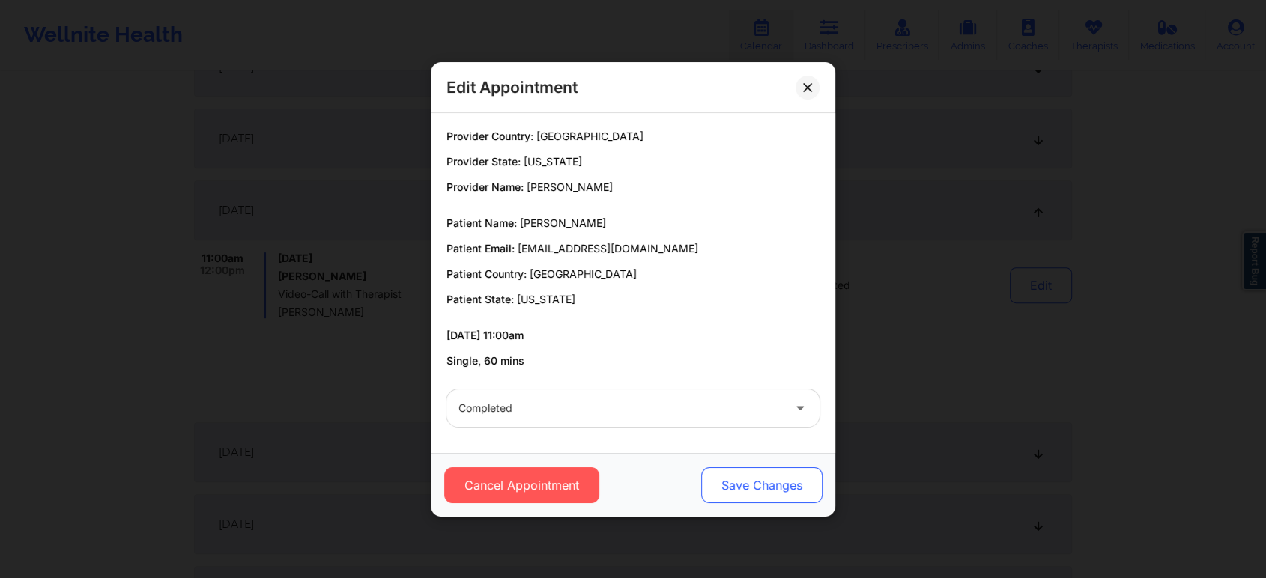
click at [746, 480] on button "Save Changes" at bounding box center [761, 485] width 121 height 36
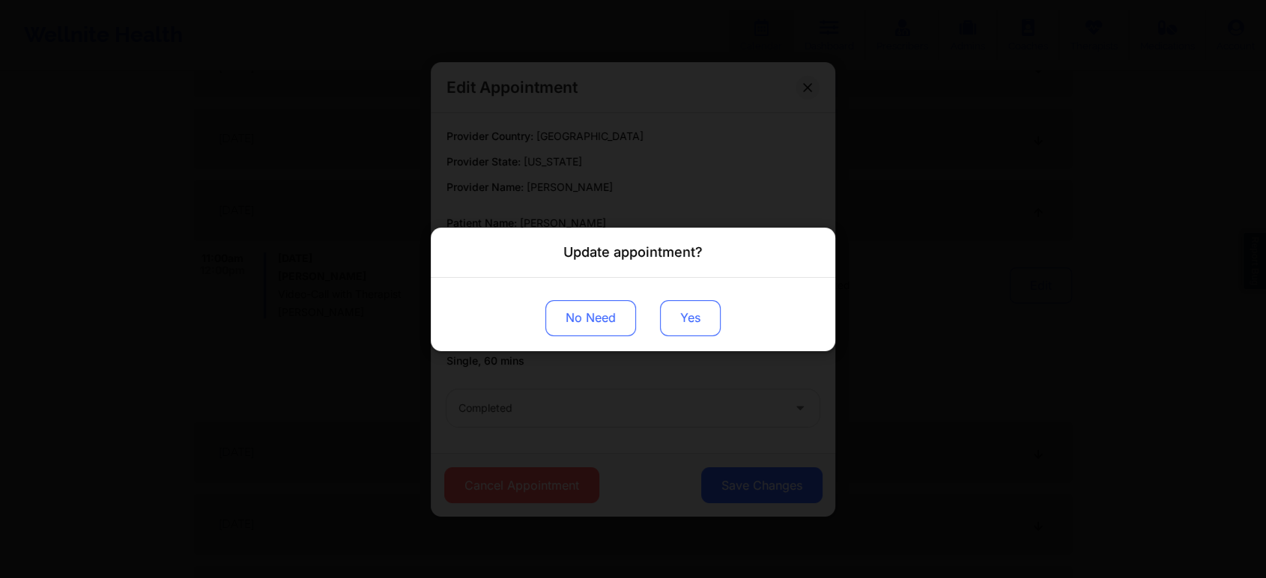
click at [686, 300] on button "Yes" at bounding box center [690, 318] width 61 height 36
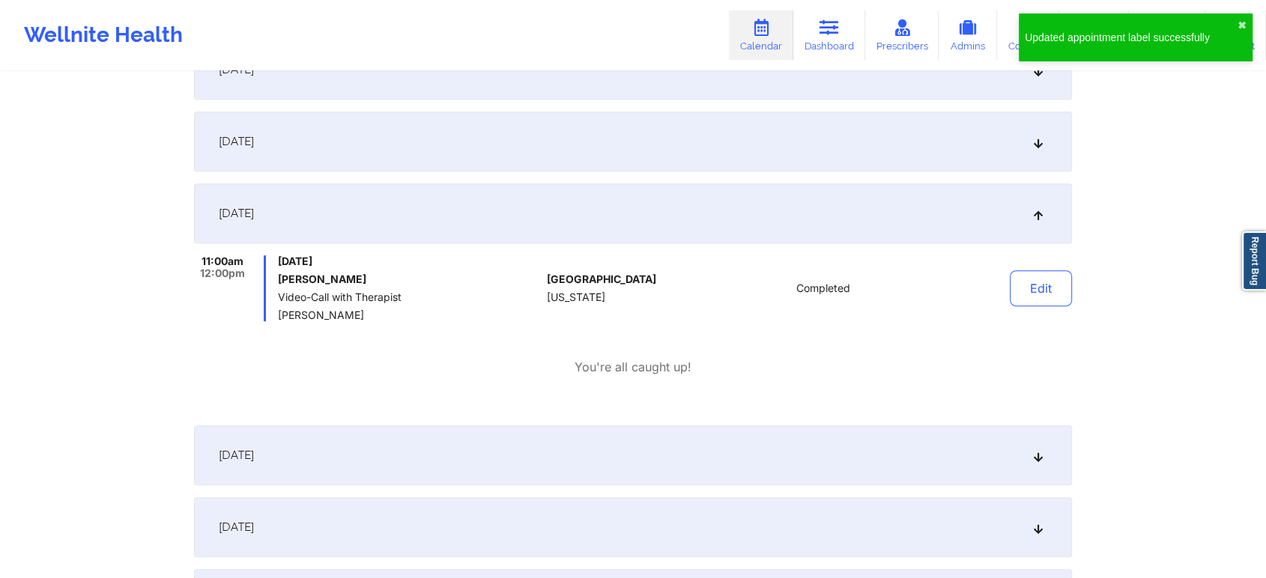
scroll to position [0, 0]
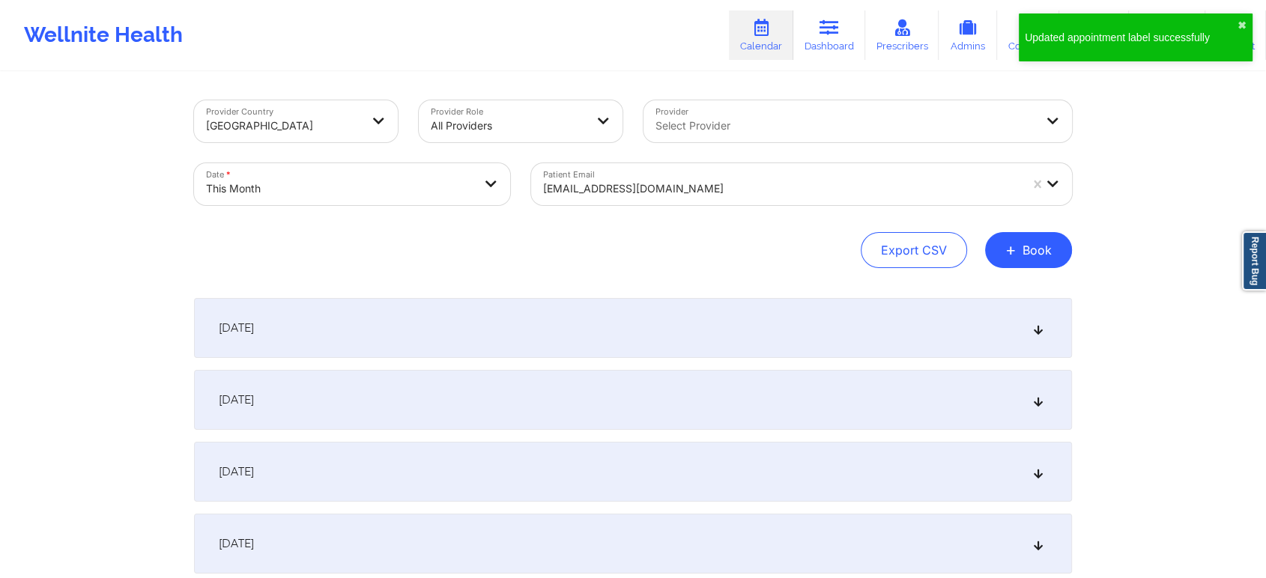
click at [635, 178] on div "[EMAIL_ADDRESS][DOMAIN_NAME]" at bounding box center [781, 188] width 476 height 33
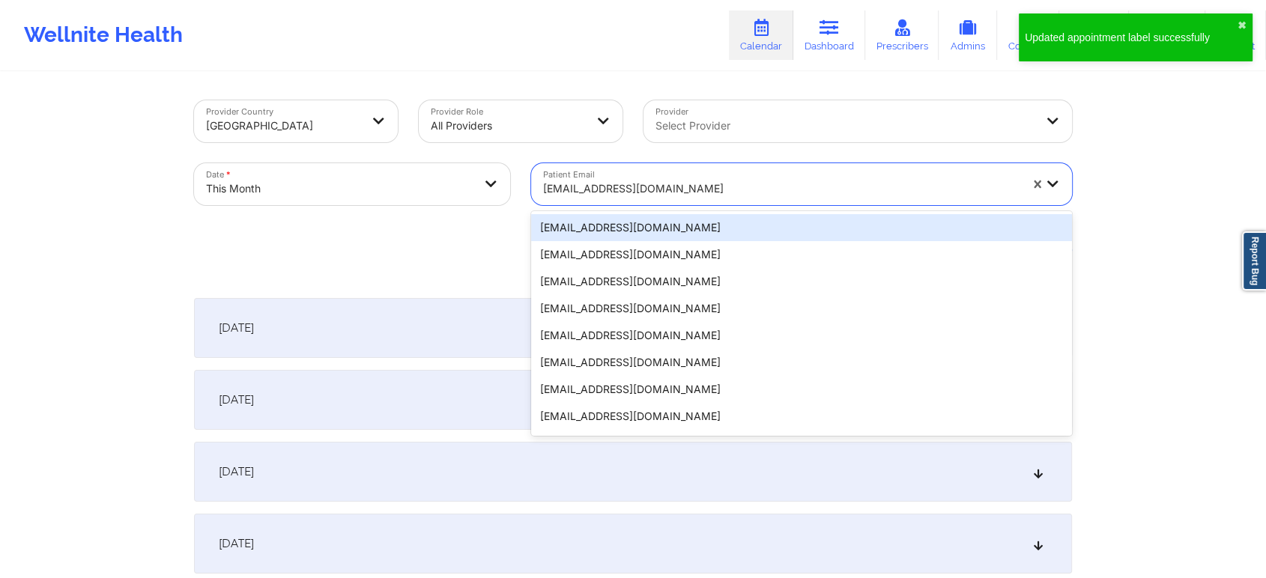
paste input "[EMAIL_ADDRESS][DOMAIN_NAME]"
type input "[EMAIL_ADDRESS][DOMAIN_NAME]"
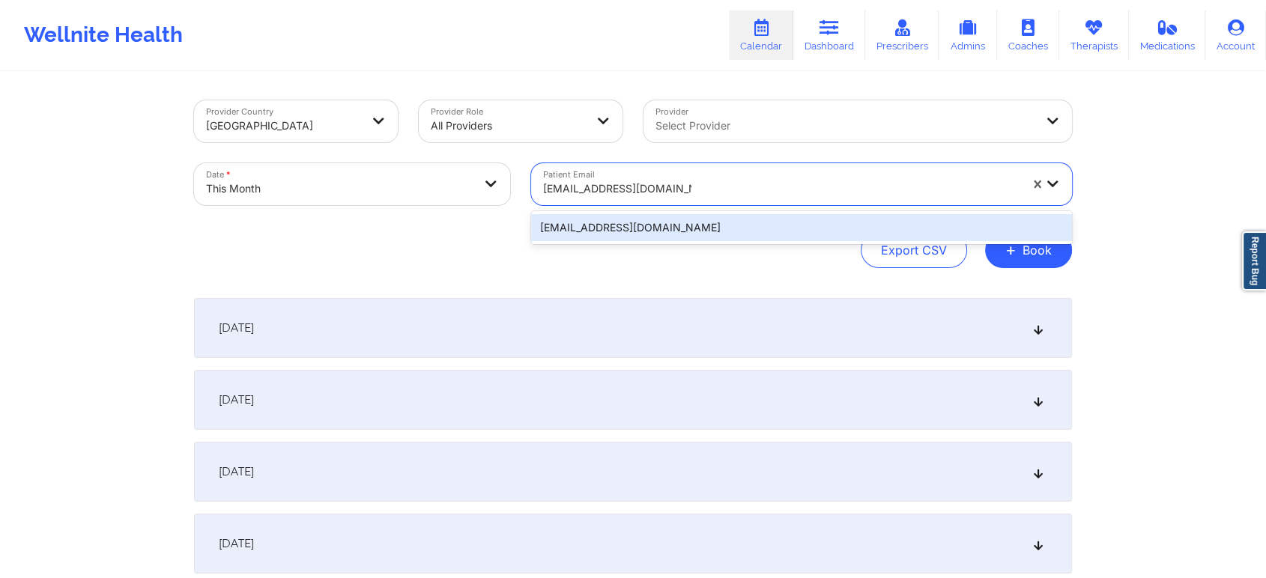
click at [673, 225] on div "[EMAIL_ADDRESS][DOMAIN_NAME]" at bounding box center [801, 227] width 541 height 27
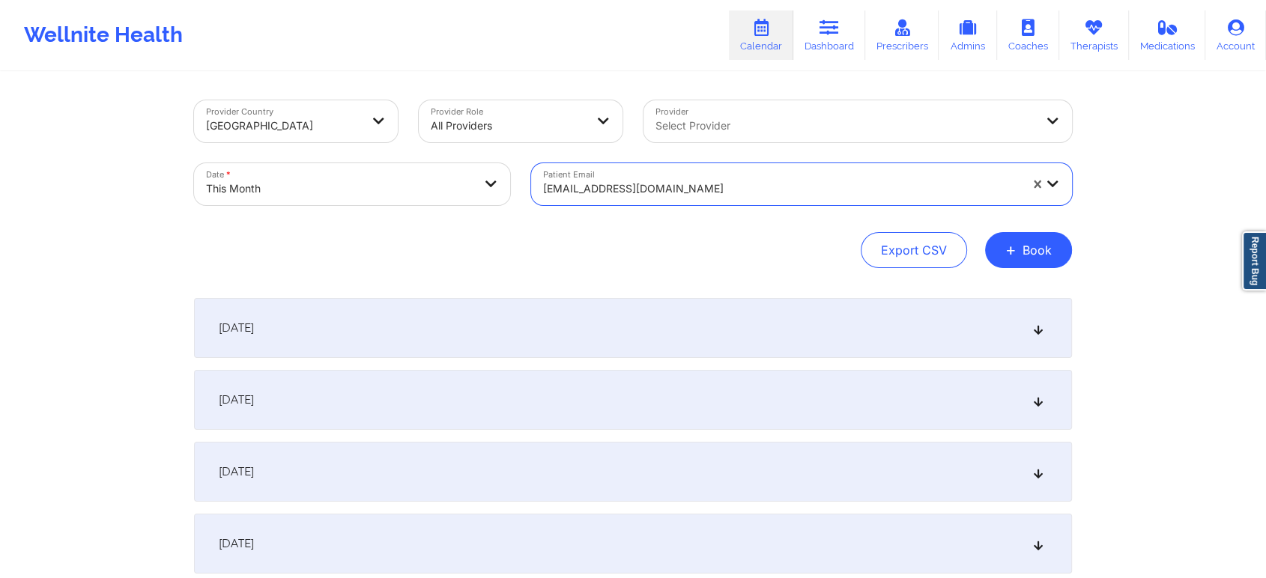
scroll to position [670, 0]
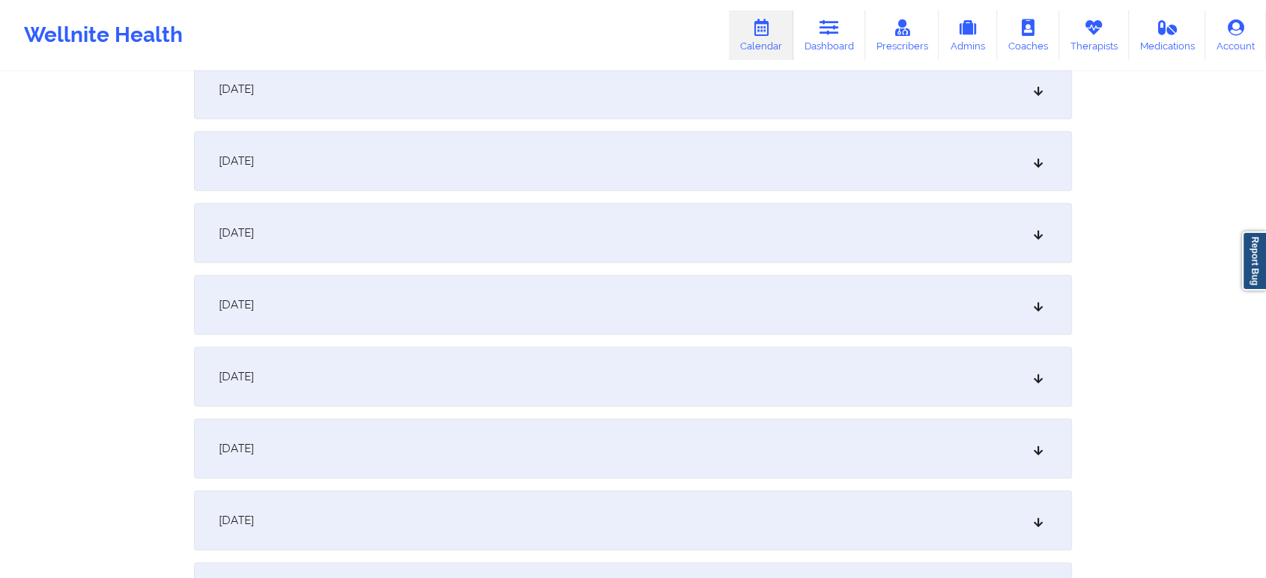
click at [536, 246] on div "[DATE]" at bounding box center [633, 233] width 878 height 60
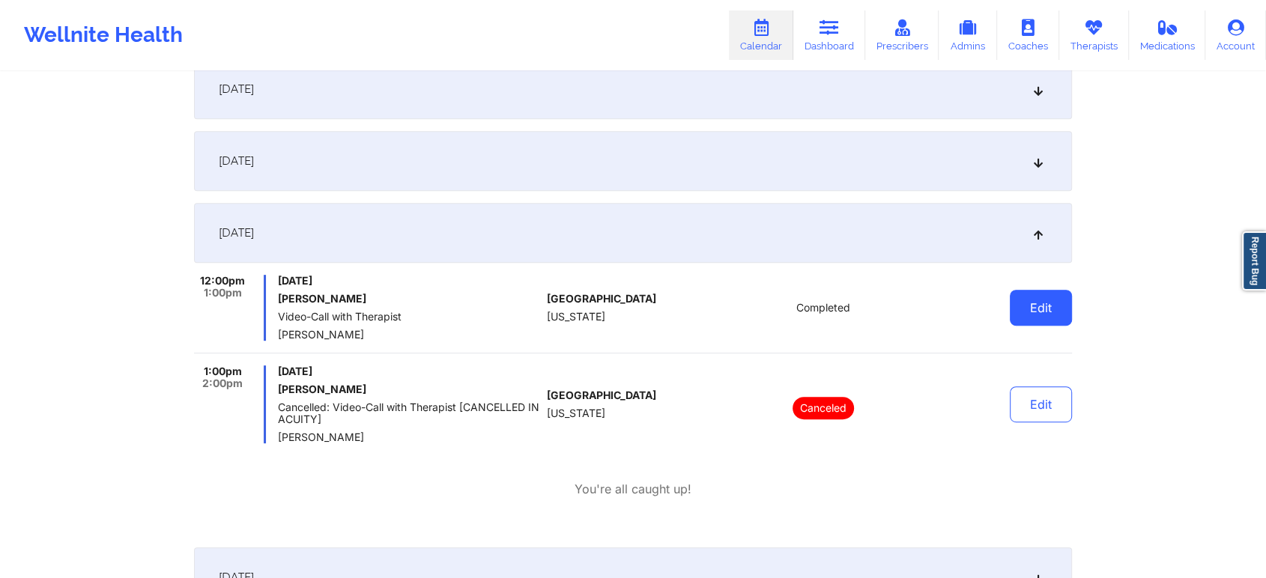
click at [1035, 298] on button "Edit" at bounding box center [1041, 308] width 62 height 36
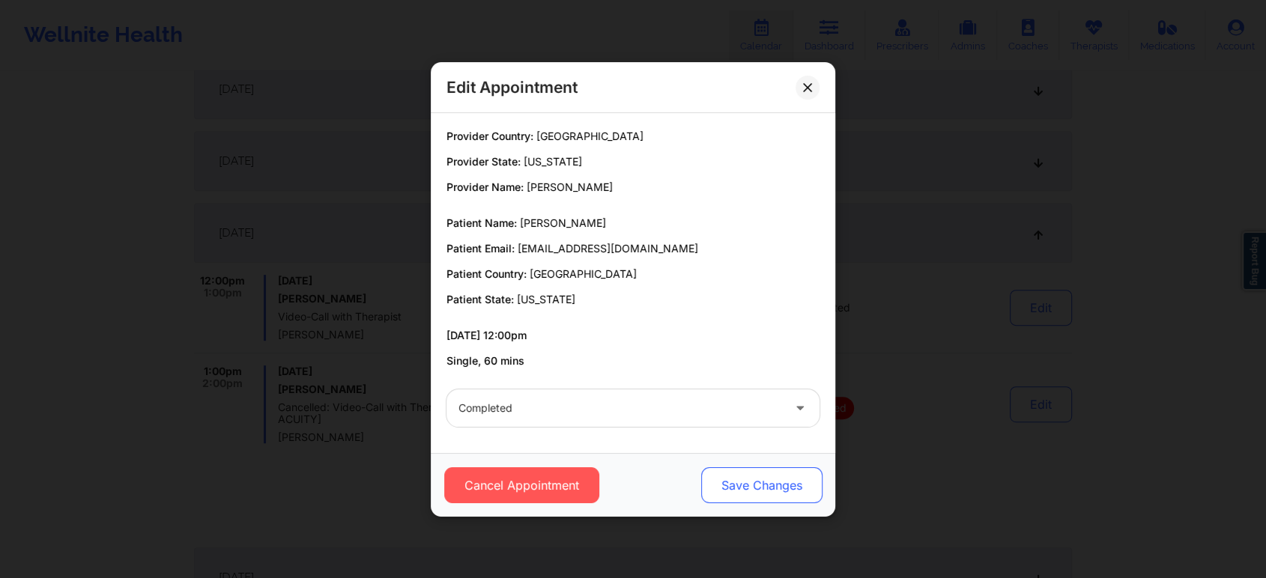
click at [773, 469] on button "Save Changes" at bounding box center [761, 485] width 121 height 36
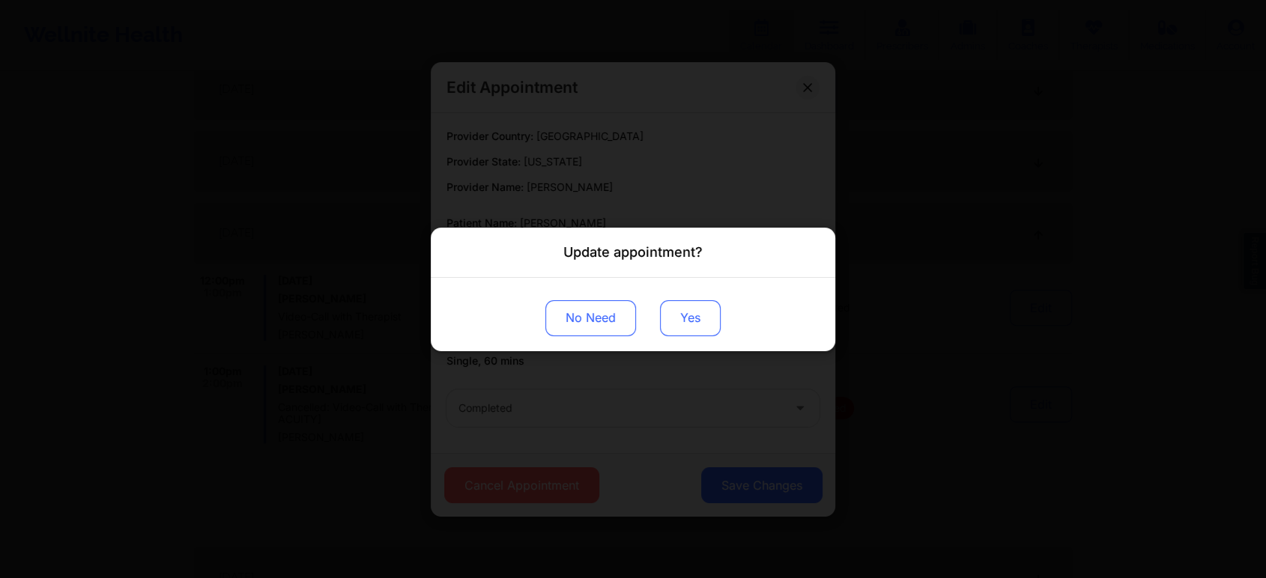
click at [682, 325] on button "Yes" at bounding box center [690, 318] width 61 height 36
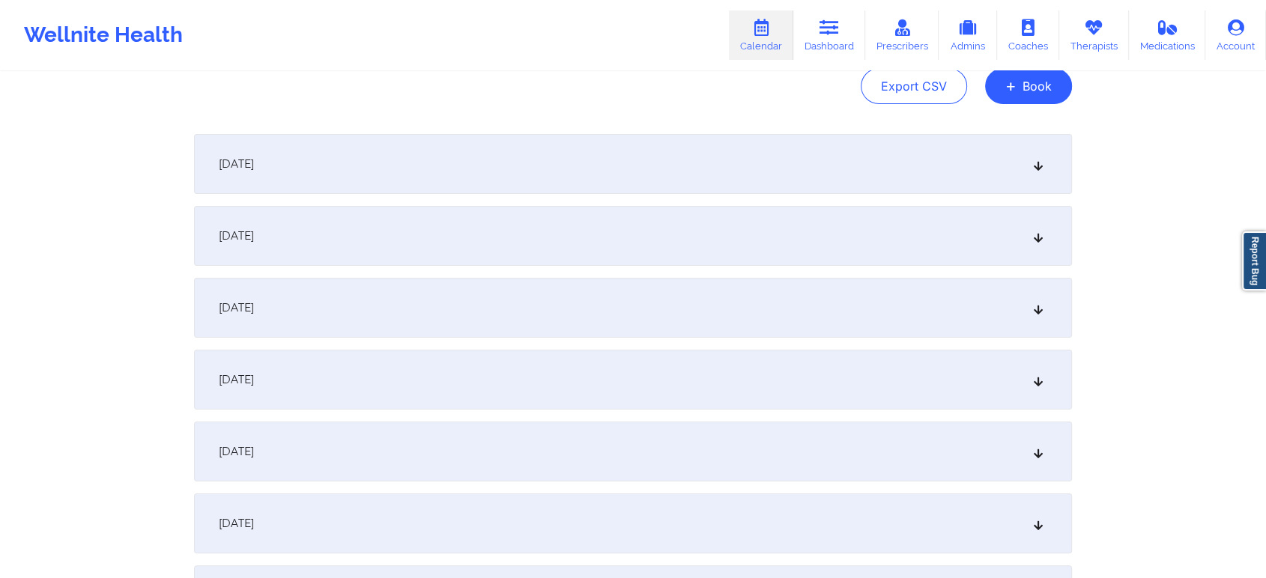
scroll to position [0, 0]
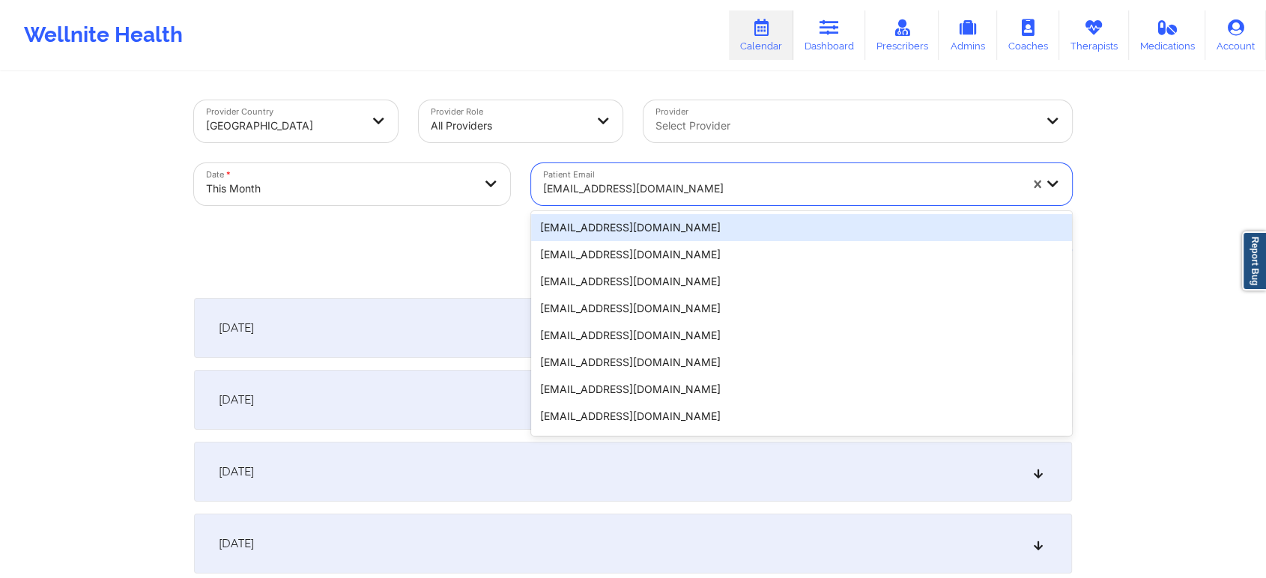
click at [634, 189] on div at bounding box center [781, 189] width 476 height 18
paste input "[EMAIL_ADDRESS][DOMAIN_NAME]"
type input "[EMAIL_ADDRESS][DOMAIN_NAME]"
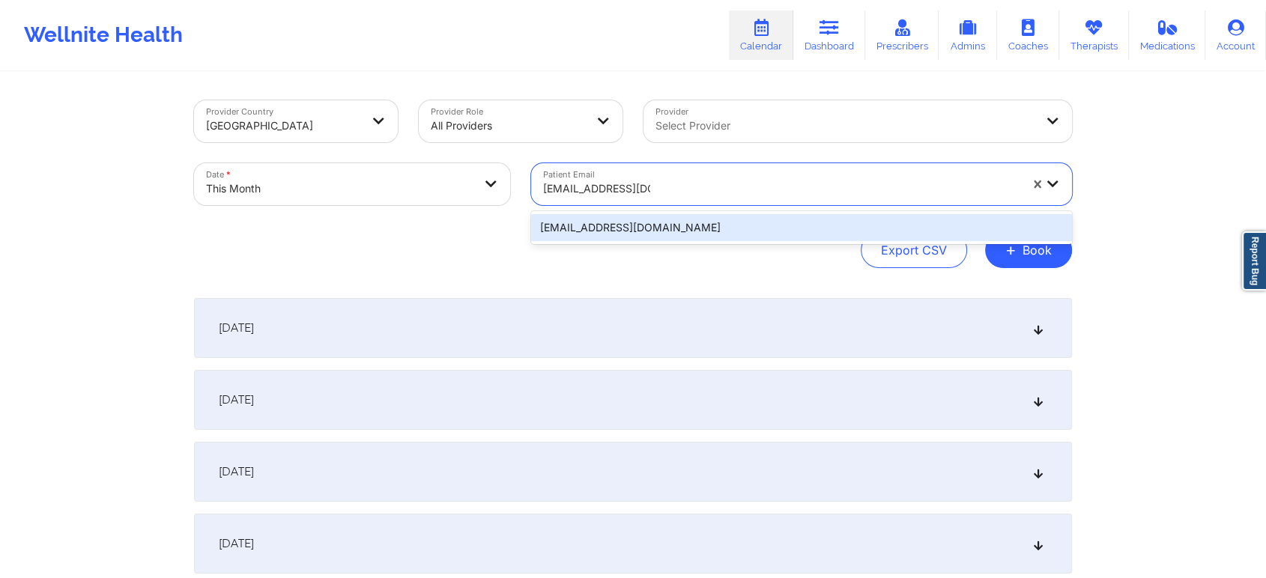
click at [685, 232] on div "[EMAIL_ADDRESS][DOMAIN_NAME]" at bounding box center [801, 227] width 541 height 27
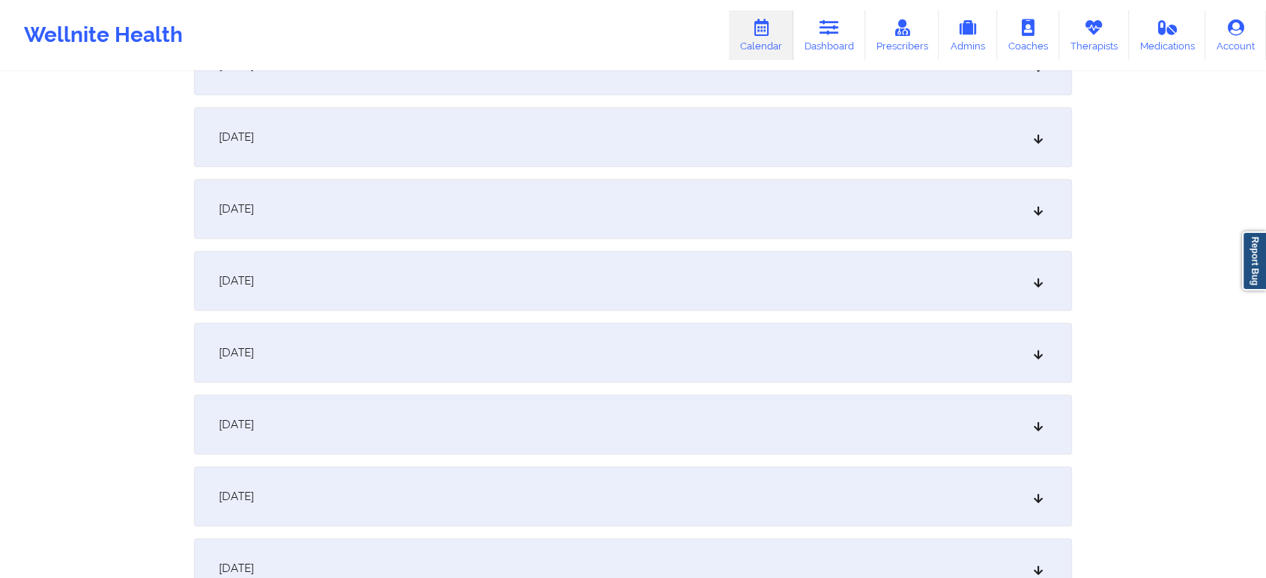
scroll to position [629, 0]
click at [729, 249] on div "[DATE]" at bounding box center [633, 274] width 878 height 60
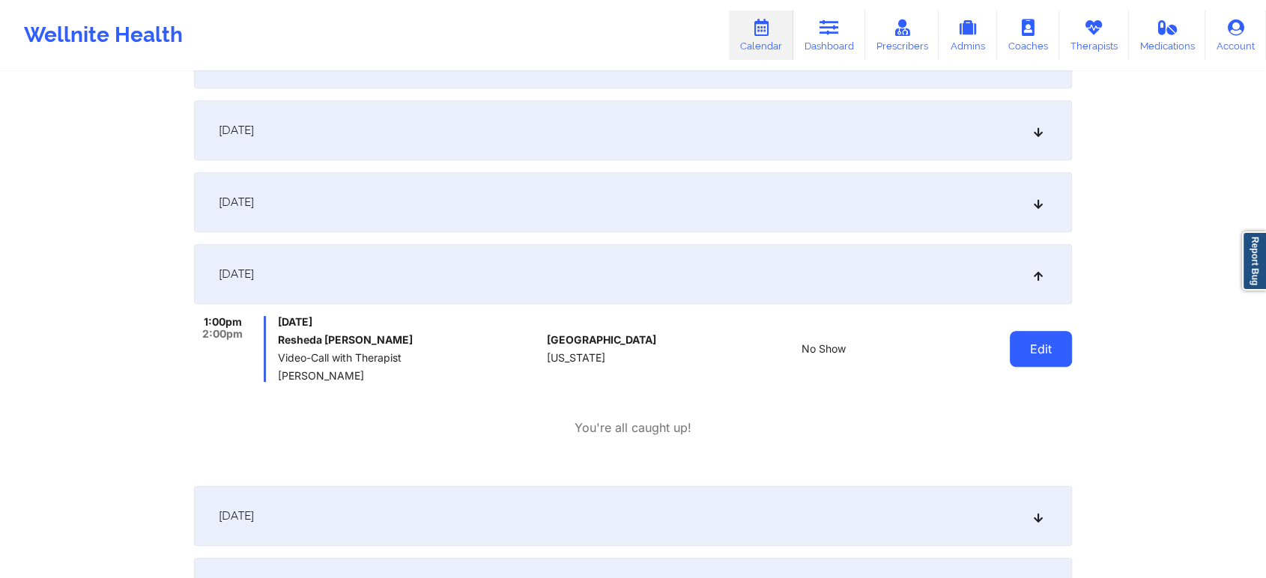
click at [1025, 359] on button "Edit" at bounding box center [1041, 349] width 62 height 36
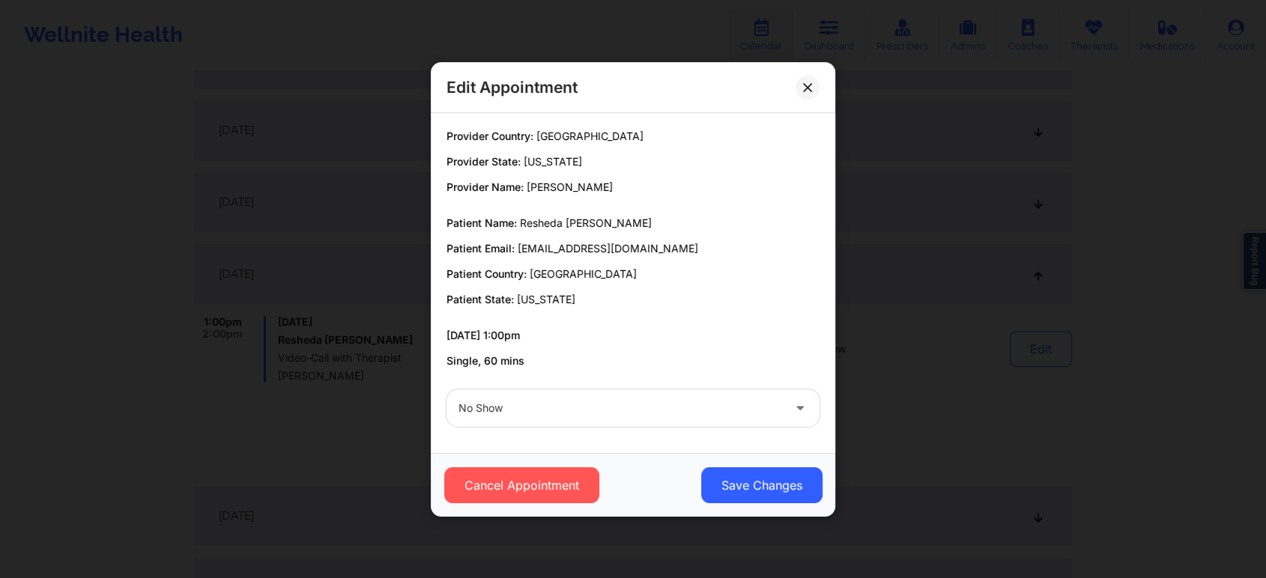
drag, startPoint x: 583, startPoint y: 387, endPoint x: 569, endPoint y: 454, distance: 68.2
click at [569, 454] on div "Edit Appointment Provider Country: [GEOGRAPHIC_DATA] Provider State: [US_STATE]…" at bounding box center [633, 289] width 404 height 455
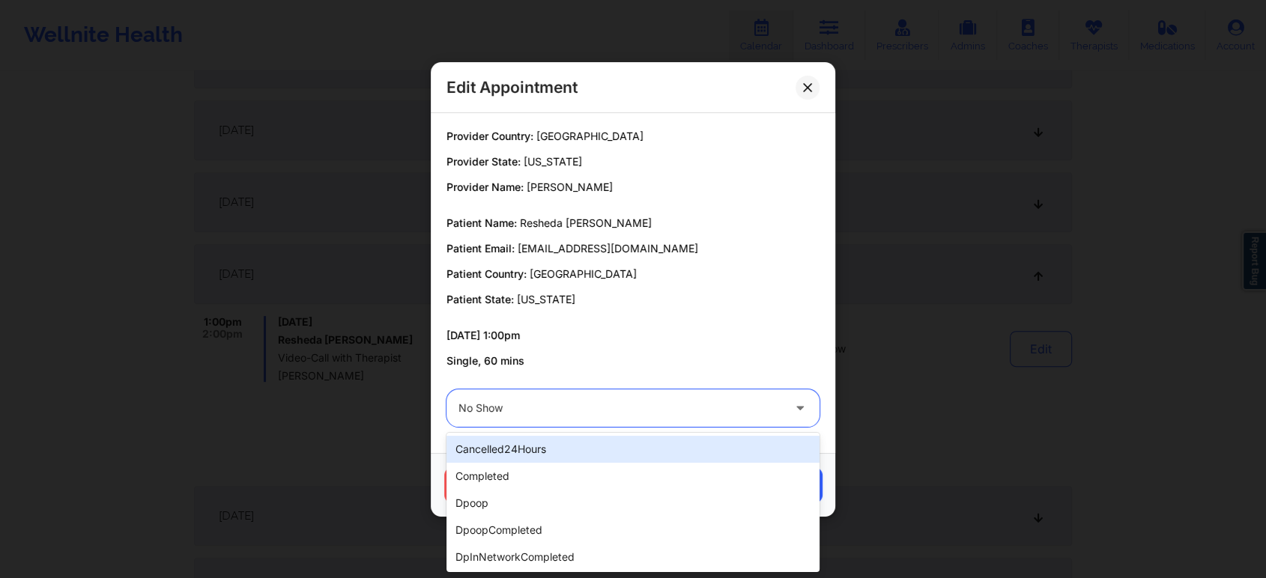
click at [530, 398] on div "No Show" at bounding box center [620, 407] width 324 height 37
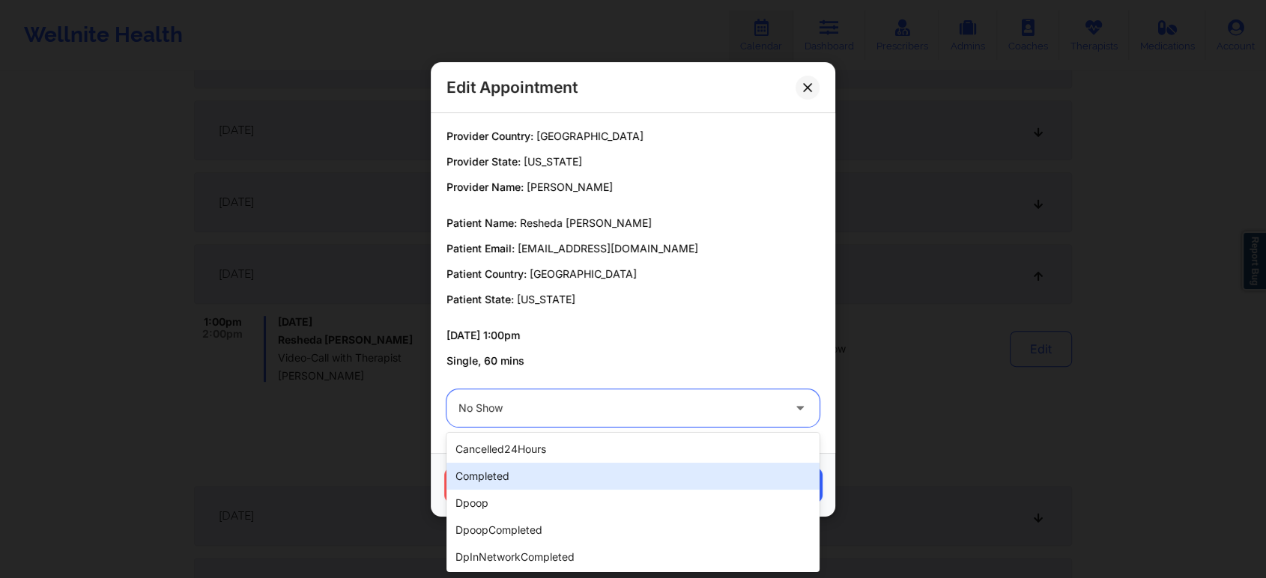
click at [491, 481] on div "completed" at bounding box center [632, 476] width 373 height 27
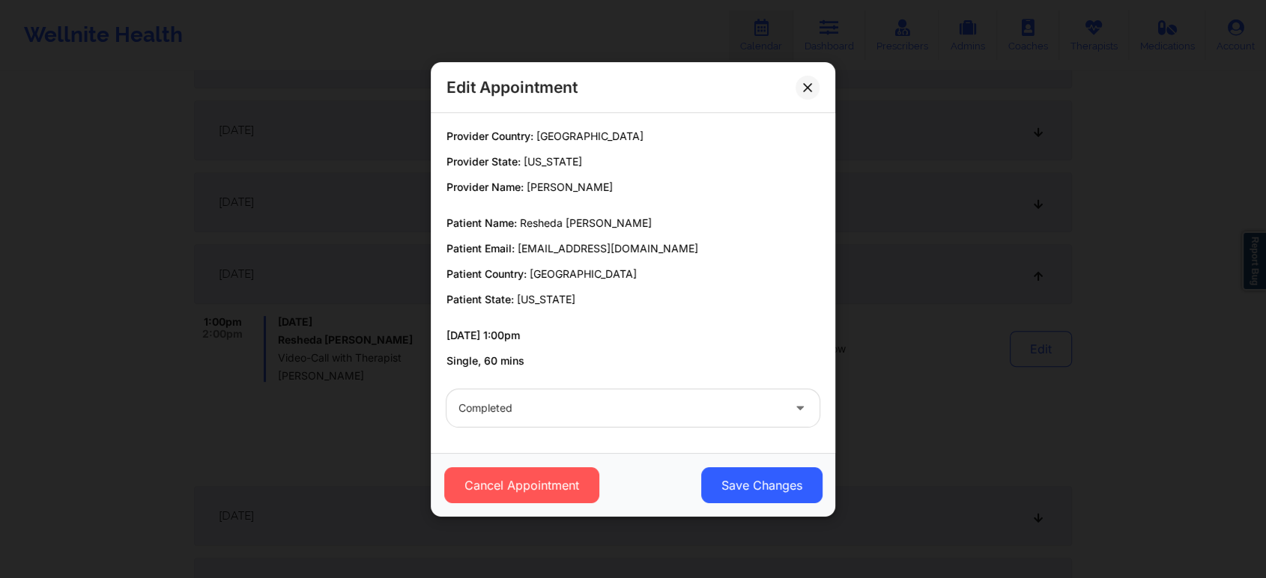
click at [735, 506] on div "Cancel Appointment Save Changes" at bounding box center [633, 485] width 404 height 64
click at [761, 488] on button "Save Changes" at bounding box center [761, 485] width 121 height 36
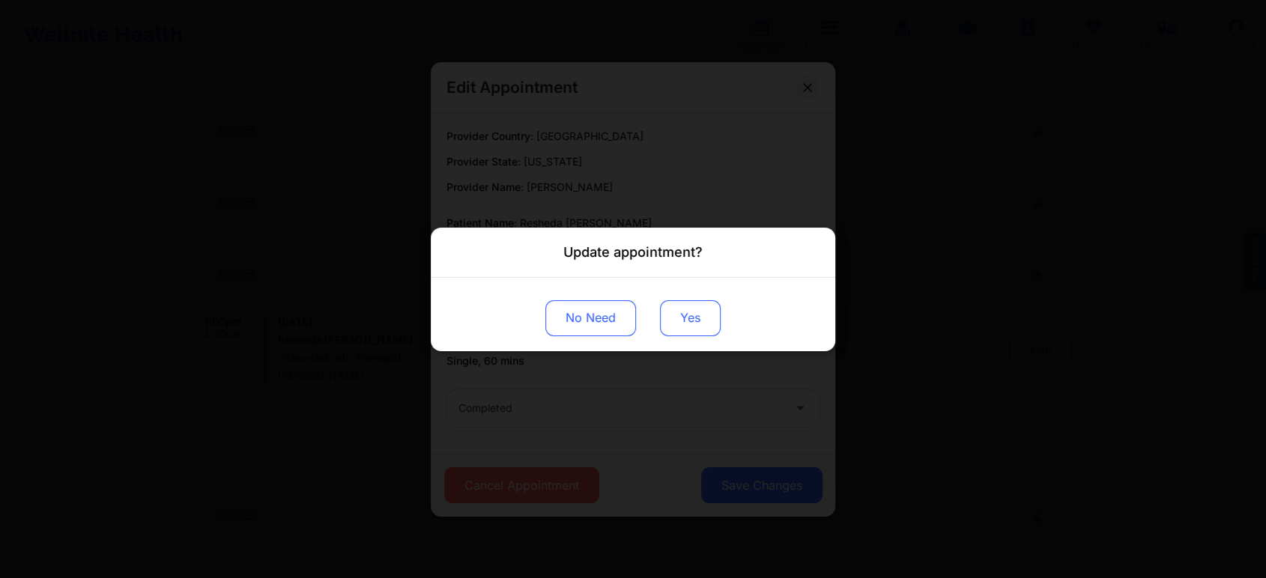
click at [689, 316] on button "Yes" at bounding box center [690, 318] width 61 height 36
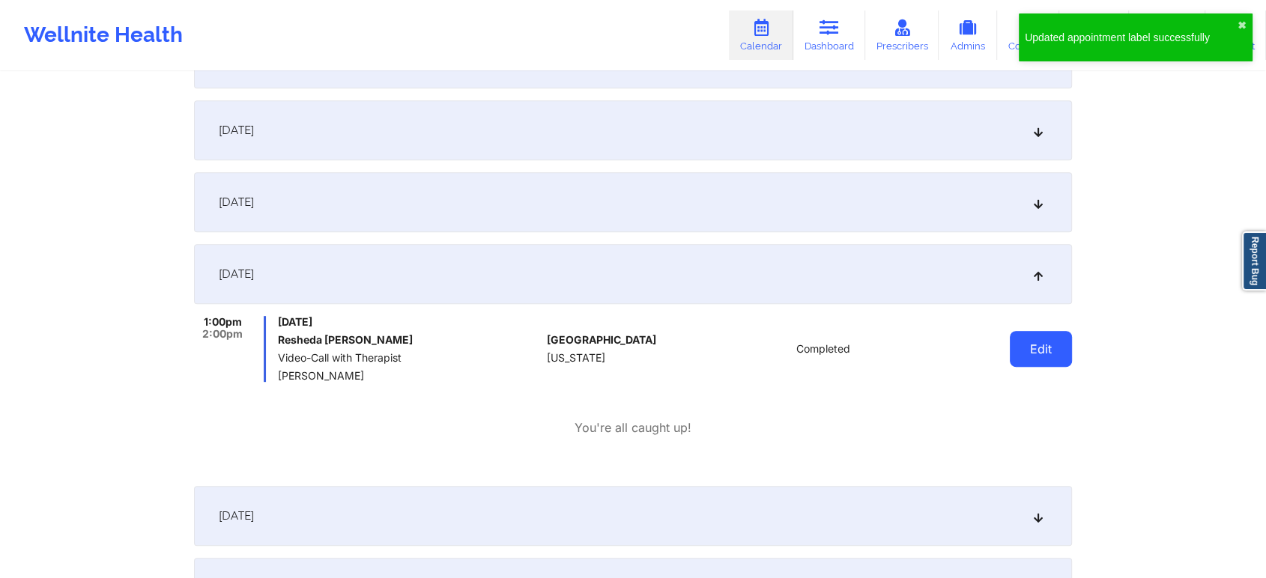
click at [1042, 357] on button "Edit" at bounding box center [1041, 349] width 62 height 36
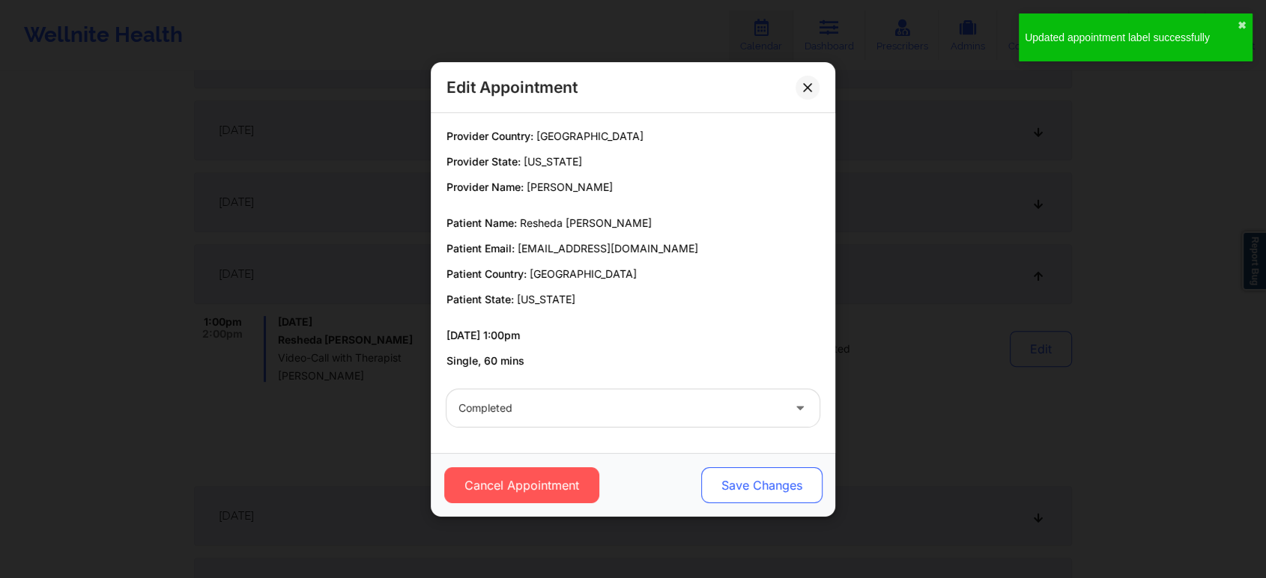
click at [791, 482] on button "Save Changes" at bounding box center [761, 485] width 121 height 36
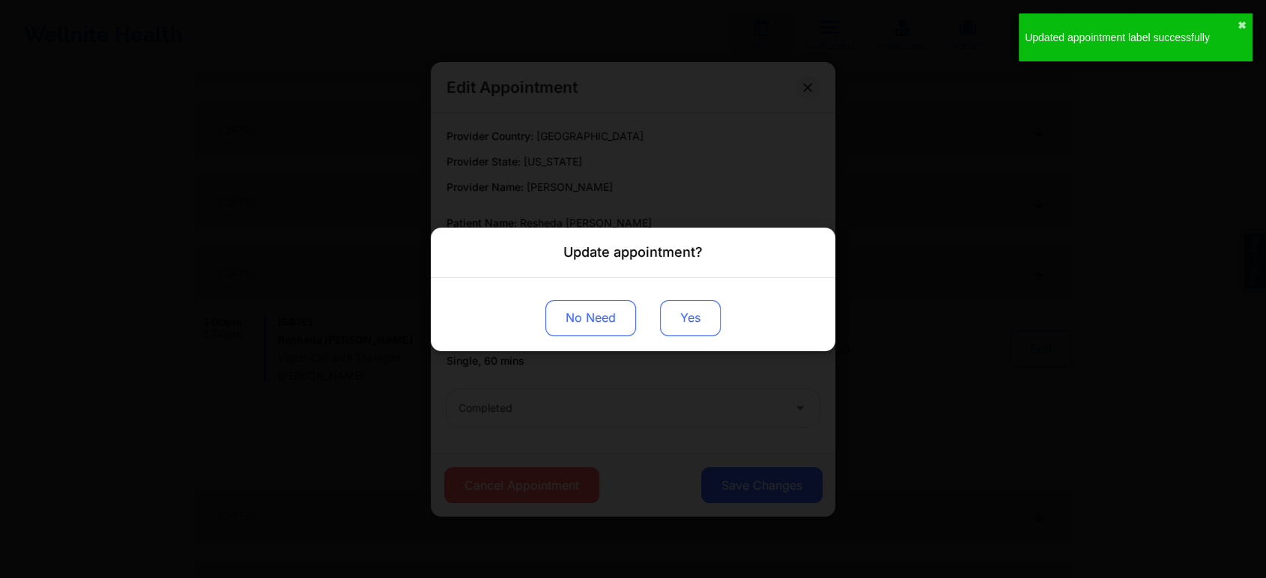
click at [685, 318] on button "Yes" at bounding box center [690, 318] width 61 height 36
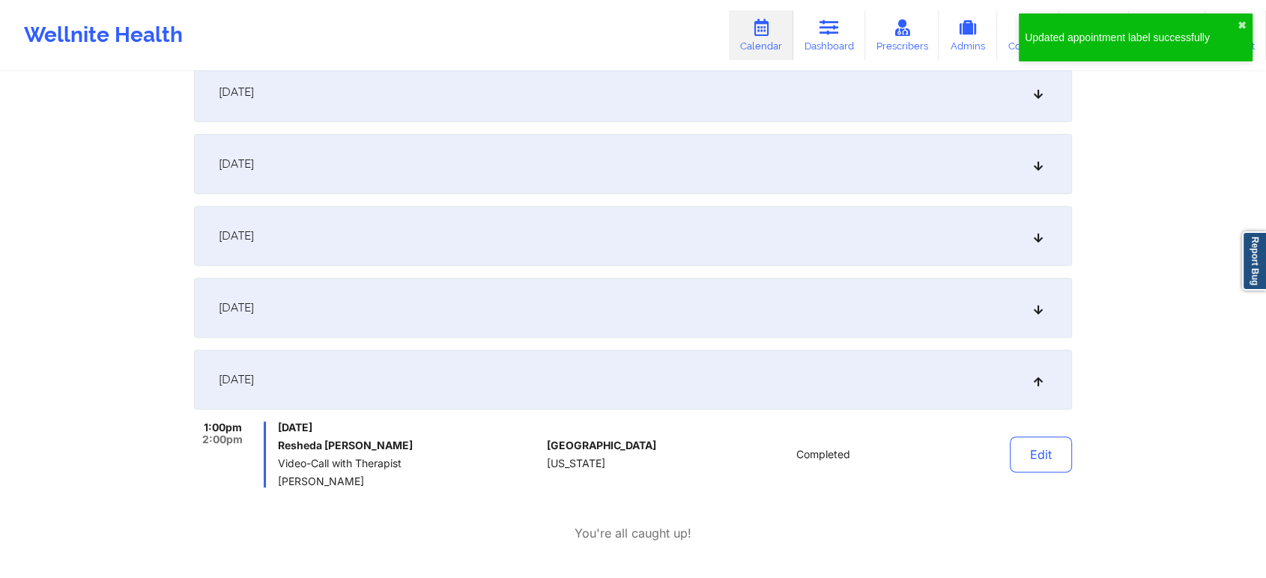
scroll to position [0, 0]
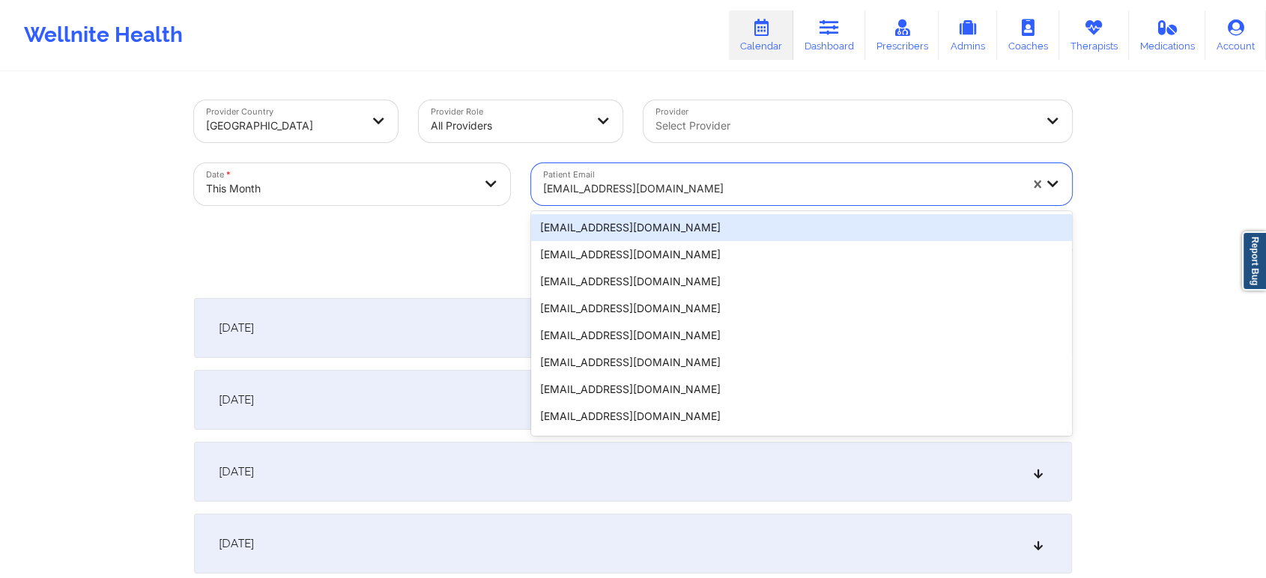
click at [655, 177] on div "[EMAIL_ADDRESS][DOMAIN_NAME]" at bounding box center [781, 188] width 476 height 33
paste input "[EMAIL_ADDRESS][DOMAIN_NAME]"
type input "[EMAIL_ADDRESS][DOMAIN_NAME]"
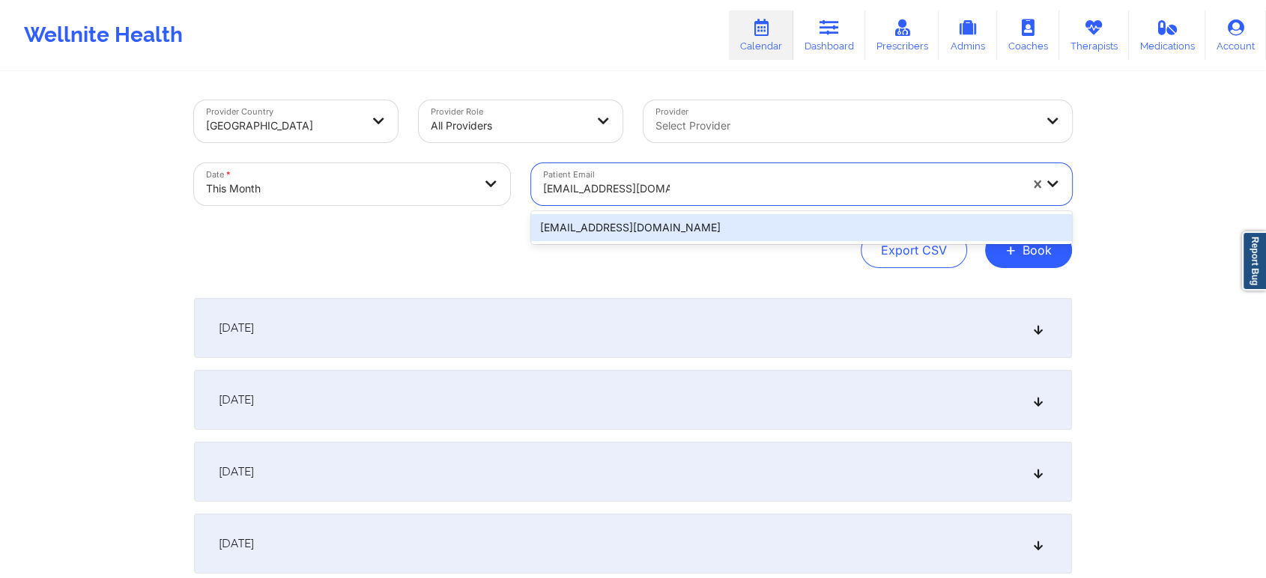
click at [681, 225] on div "[EMAIL_ADDRESS][DOMAIN_NAME]" at bounding box center [801, 227] width 541 height 27
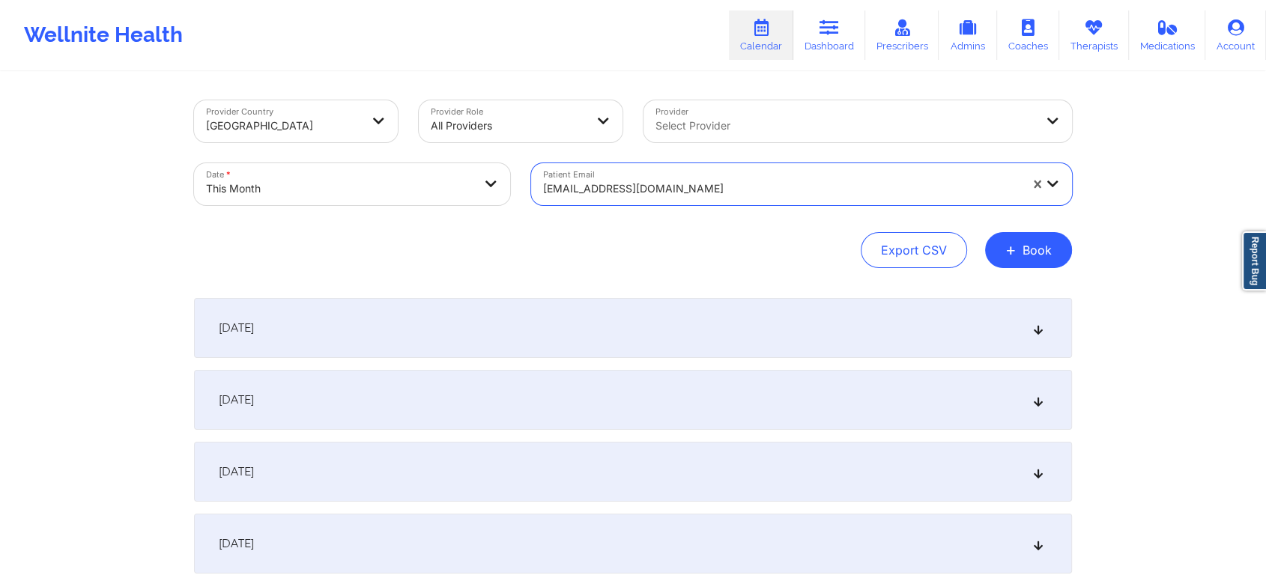
scroll to position [555, 0]
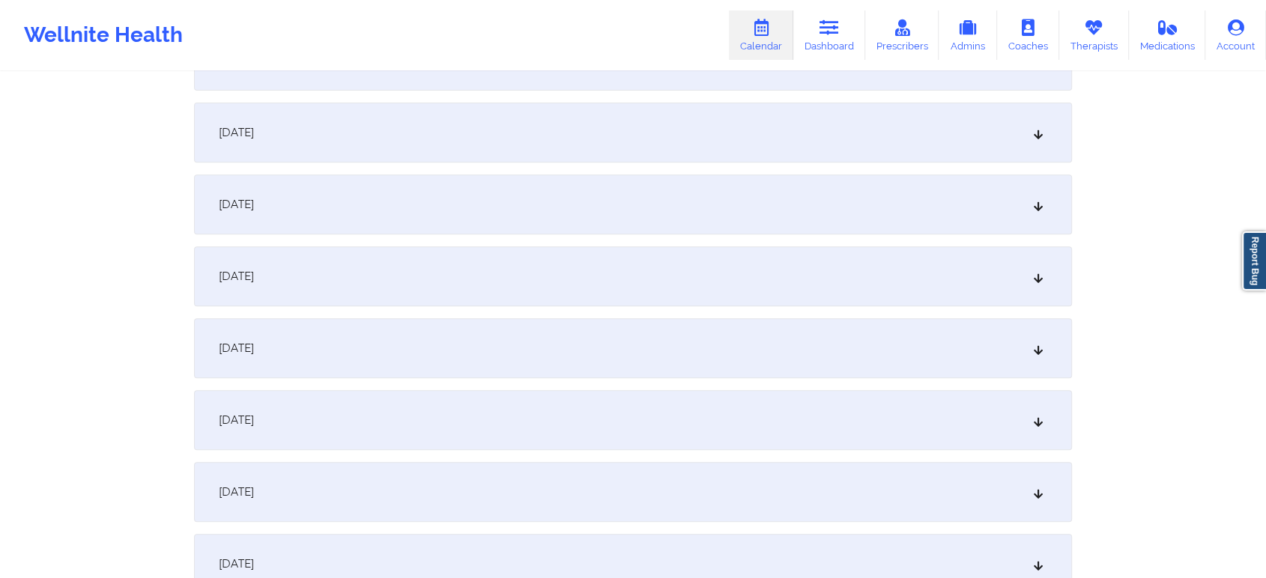
click at [658, 319] on div "[DATE]" at bounding box center [633, 348] width 878 height 60
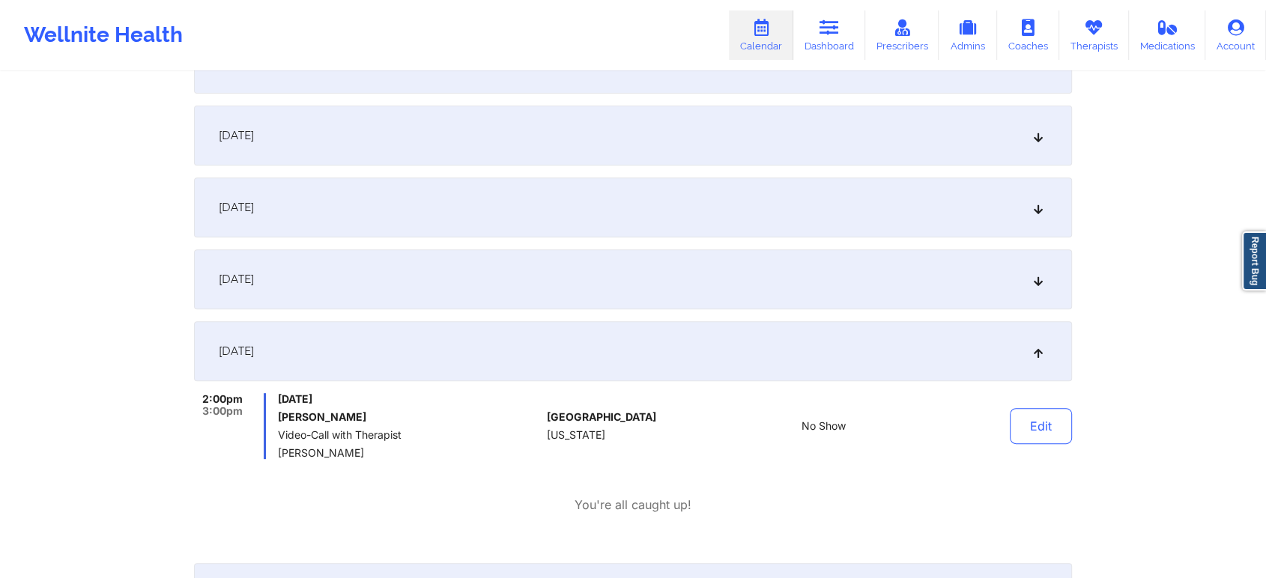
scroll to position [0, 0]
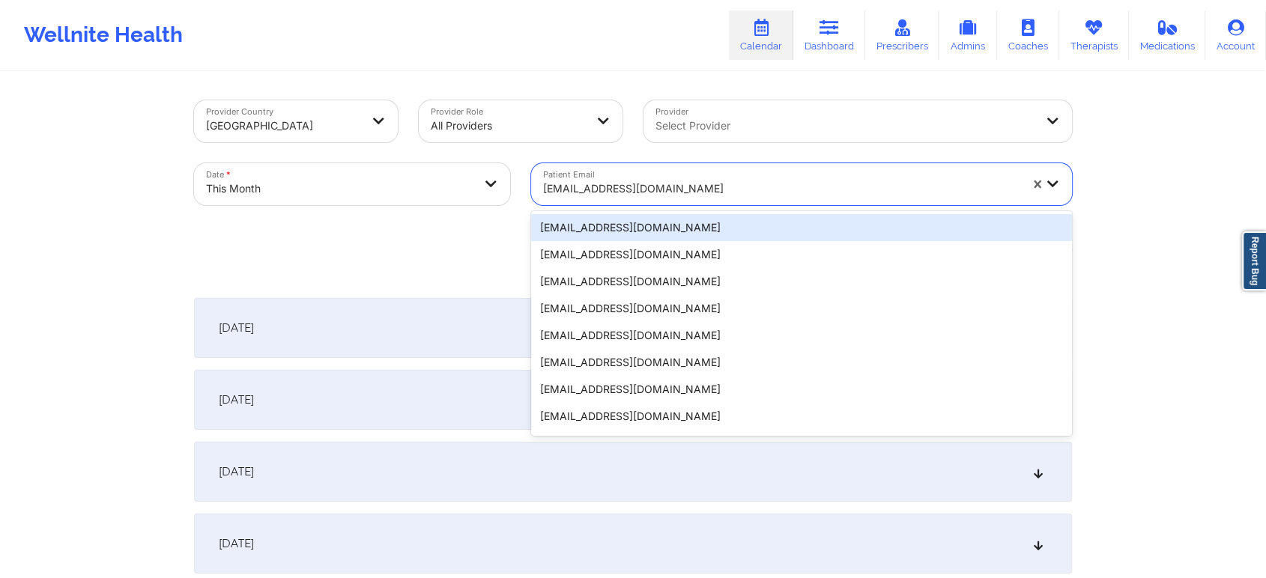
click at [653, 178] on div "[EMAIL_ADDRESS][DOMAIN_NAME]" at bounding box center [781, 188] width 476 height 33
paste input "[EMAIL_ADDRESS][DOMAIN_NAME]"
type input "[EMAIL_ADDRESS][DOMAIN_NAME]"
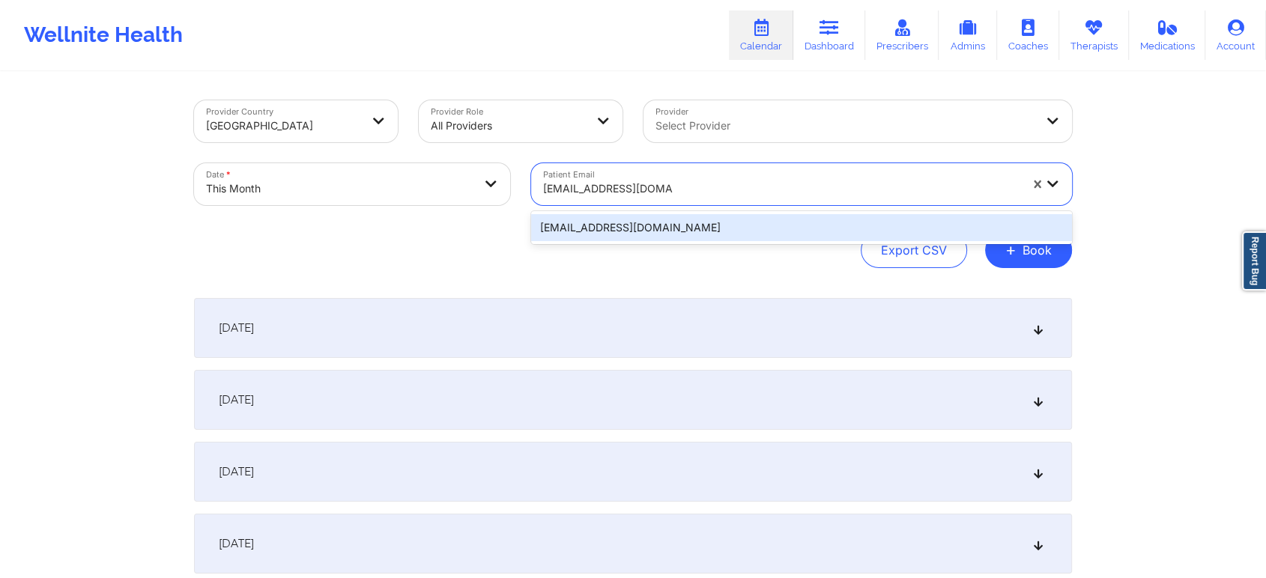
click at [693, 240] on div "[EMAIL_ADDRESS][DOMAIN_NAME]" at bounding box center [801, 227] width 541 height 27
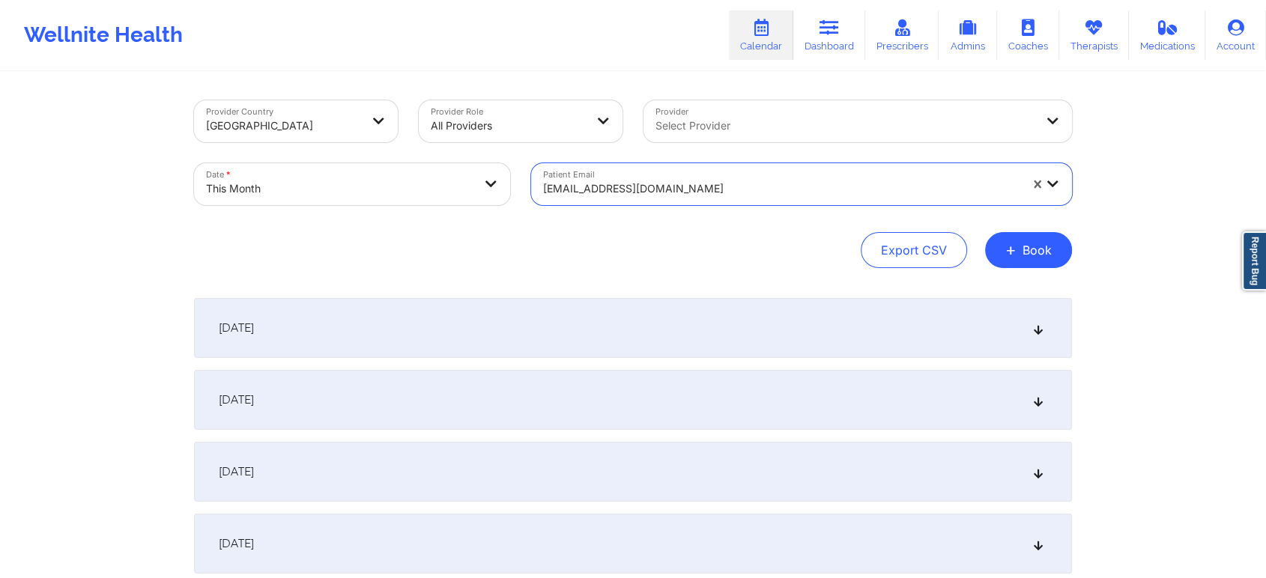
scroll to position [613, 0]
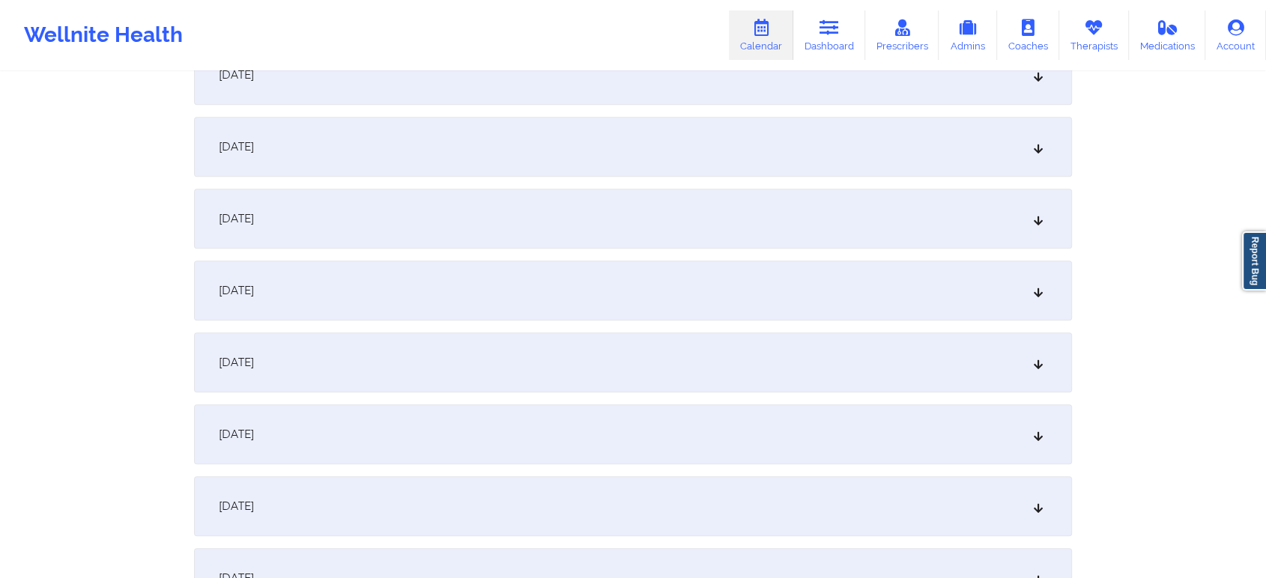
click at [690, 297] on div "[DATE]" at bounding box center [633, 291] width 878 height 60
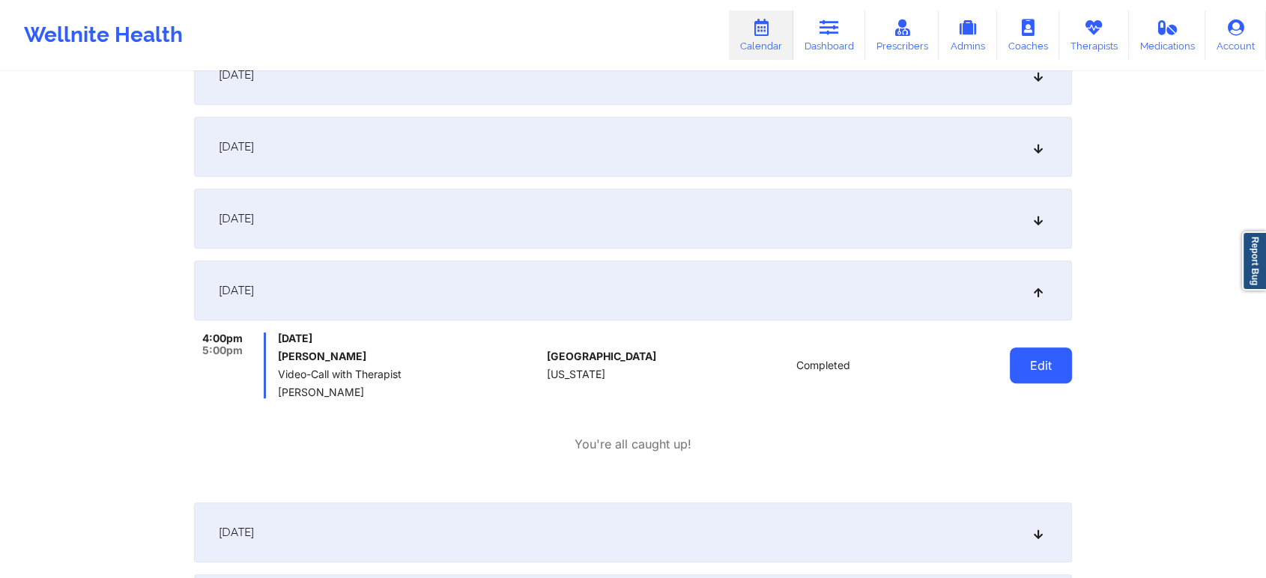
click at [1039, 373] on button "Edit" at bounding box center [1041, 365] width 62 height 36
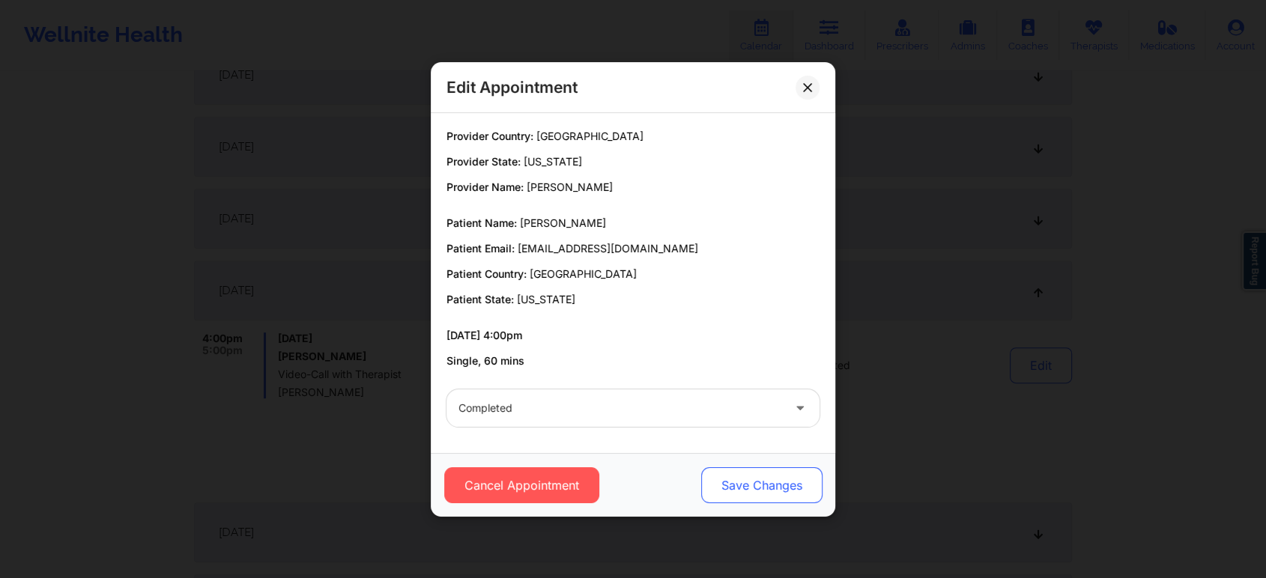
click at [798, 481] on button "Save Changes" at bounding box center [761, 485] width 121 height 36
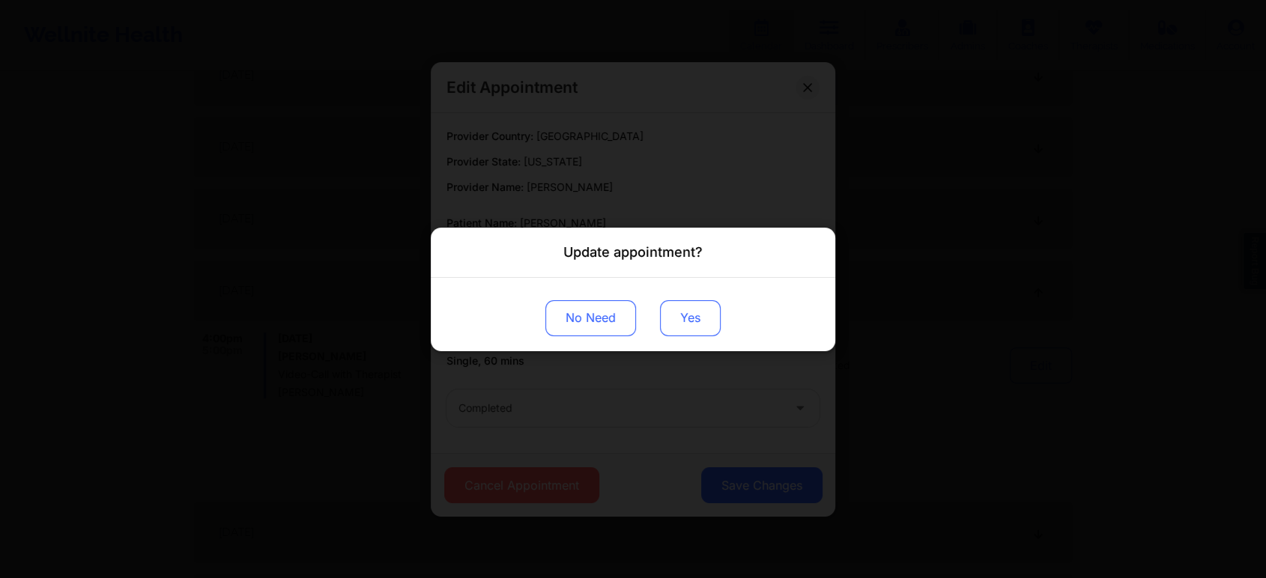
click at [688, 324] on button "Yes" at bounding box center [690, 318] width 61 height 36
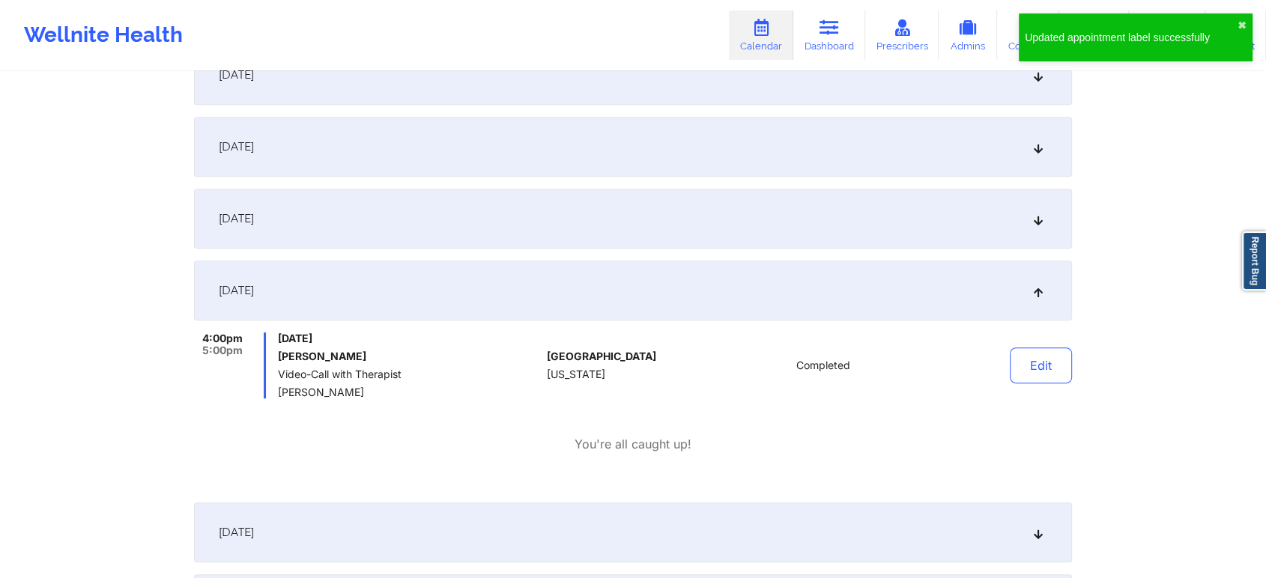
scroll to position [107, 0]
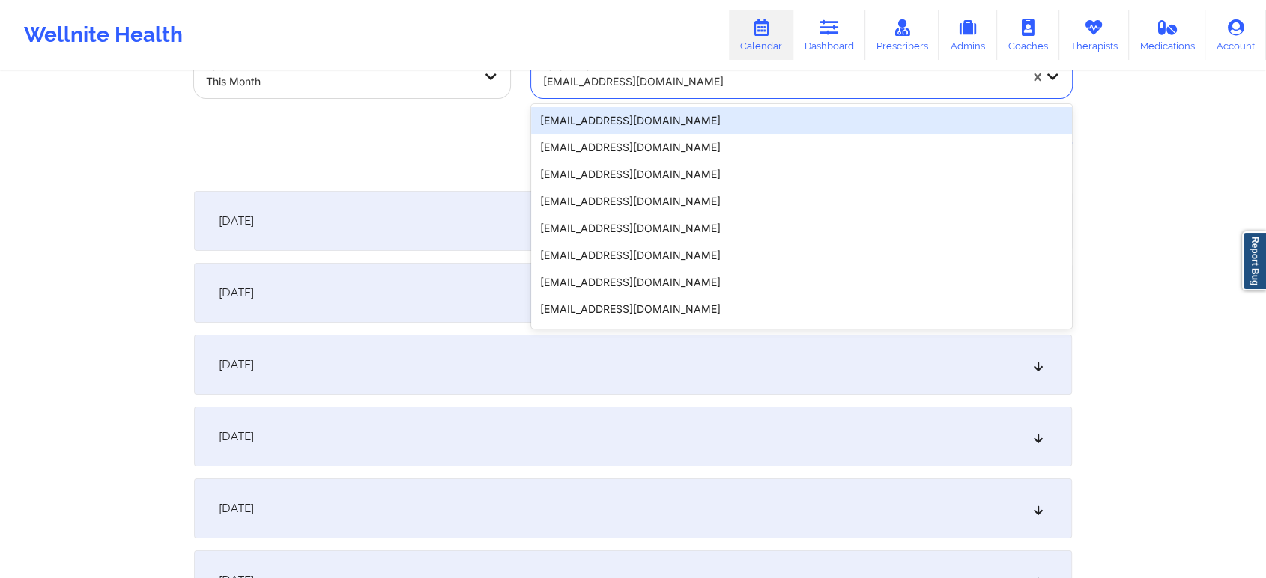
click at [655, 91] on div "[EMAIL_ADDRESS][DOMAIN_NAME]" at bounding box center [781, 81] width 476 height 33
paste input "[EMAIL_ADDRESS][DOMAIN_NAME]"
type input "[EMAIL_ADDRESS][DOMAIN_NAME]"
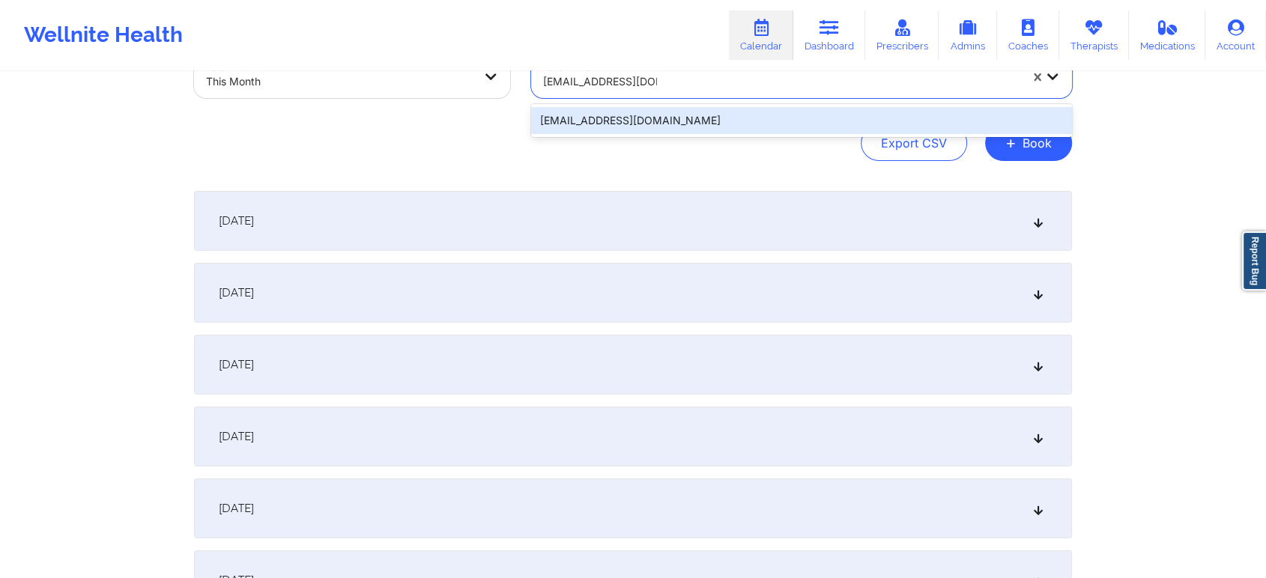
click at [716, 132] on div "[EMAIL_ADDRESS][DOMAIN_NAME]" at bounding box center [801, 120] width 541 height 27
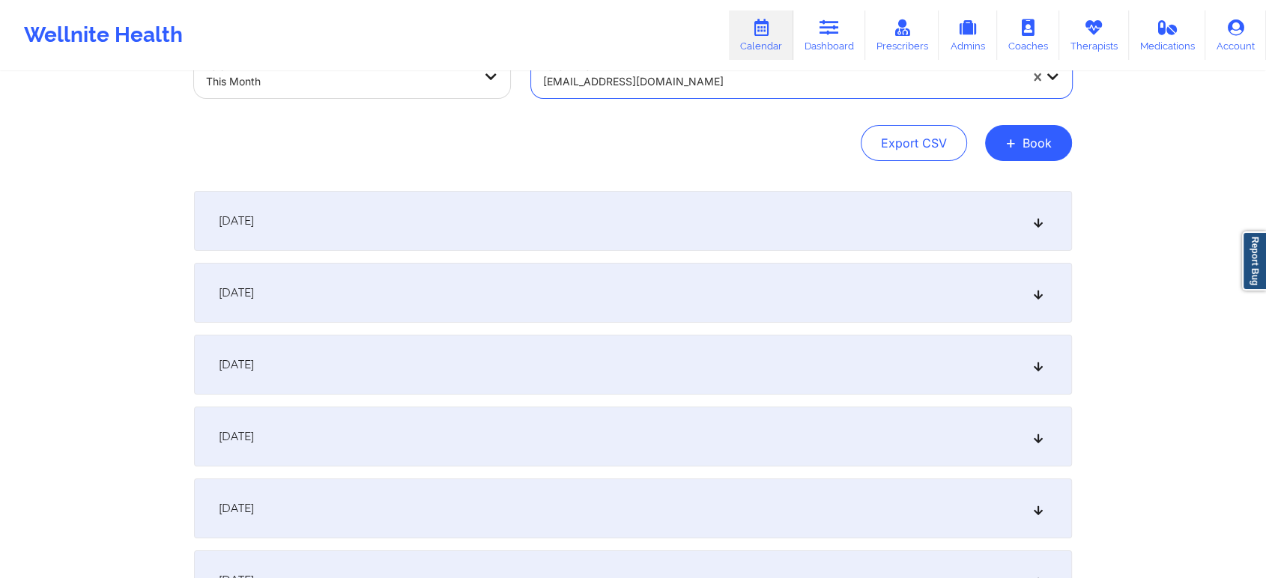
scroll to position [777, 0]
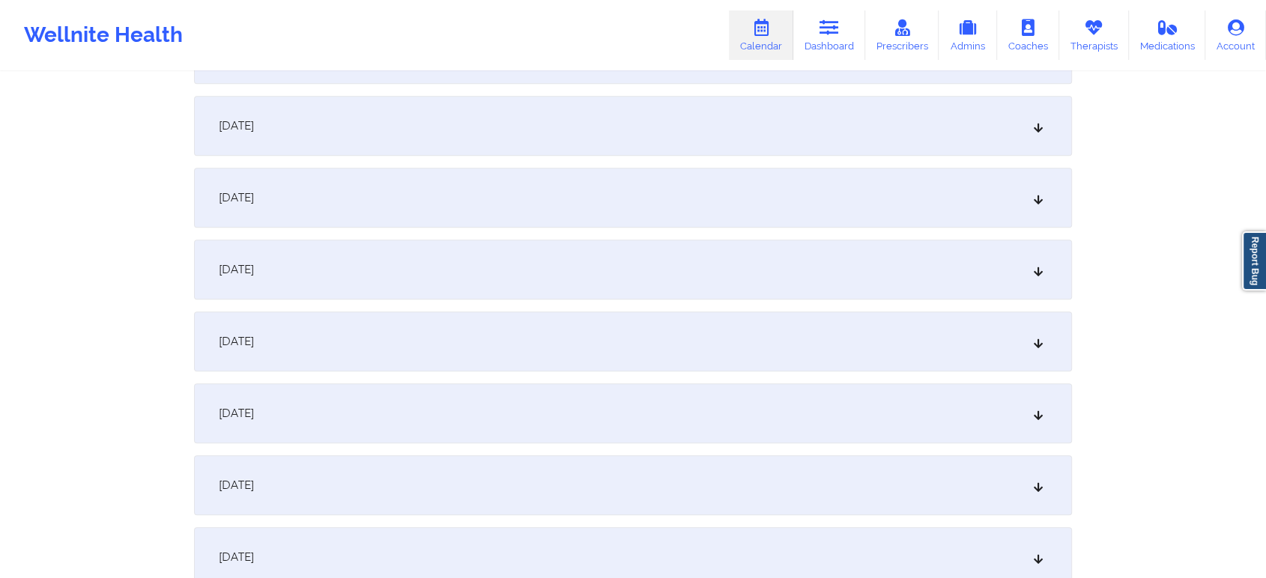
drag, startPoint x: 549, startPoint y: 118, endPoint x: 843, endPoint y: 215, distance: 309.8
click at [754, 128] on div "[DATE]" at bounding box center [633, 126] width 878 height 60
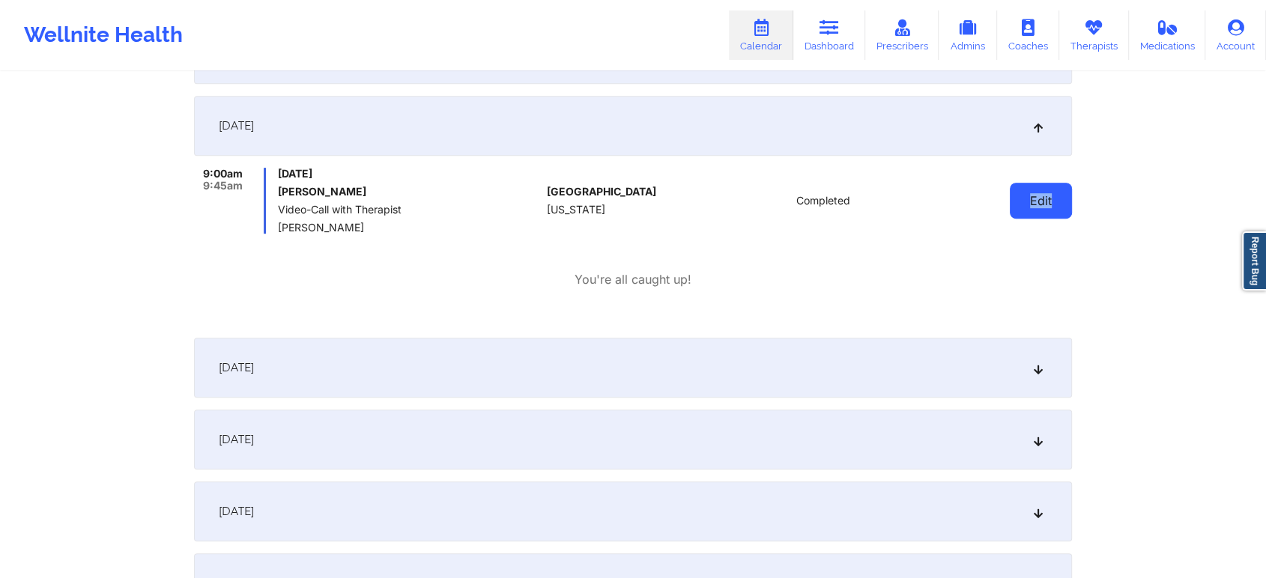
drag, startPoint x: 1078, startPoint y: 213, endPoint x: 1024, endPoint y: 210, distance: 54.8
click at [1024, 210] on button "Edit" at bounding box center [1041, 201] width 62 height 36
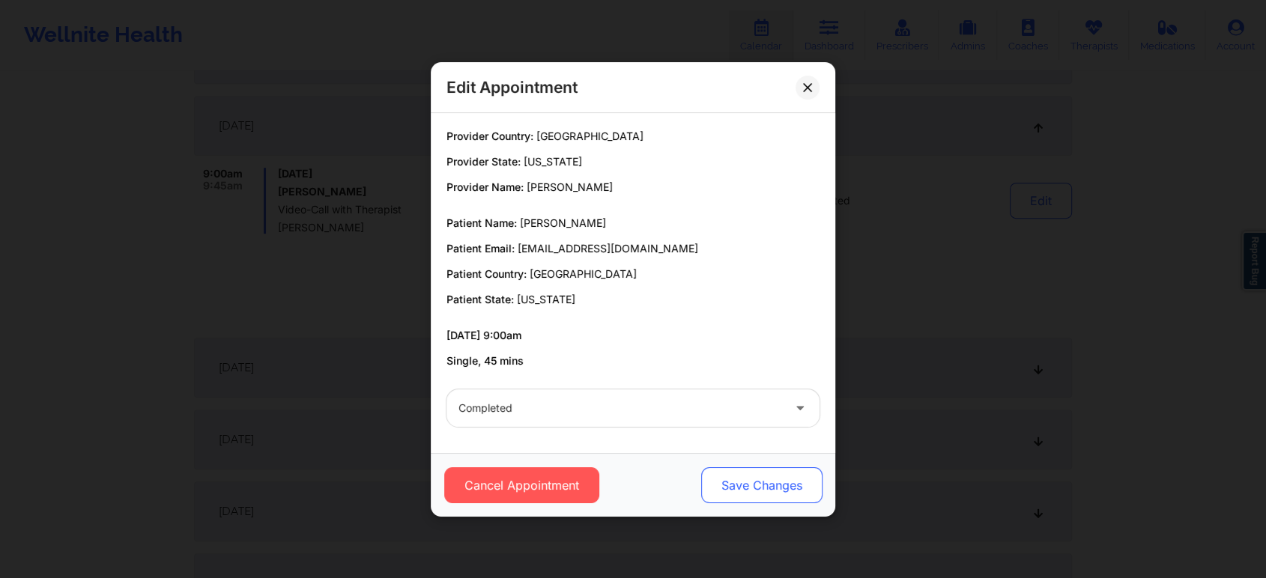
click at [742, 481] on button "Save Changes" at bounding box center [761, 485] width 121 height 36
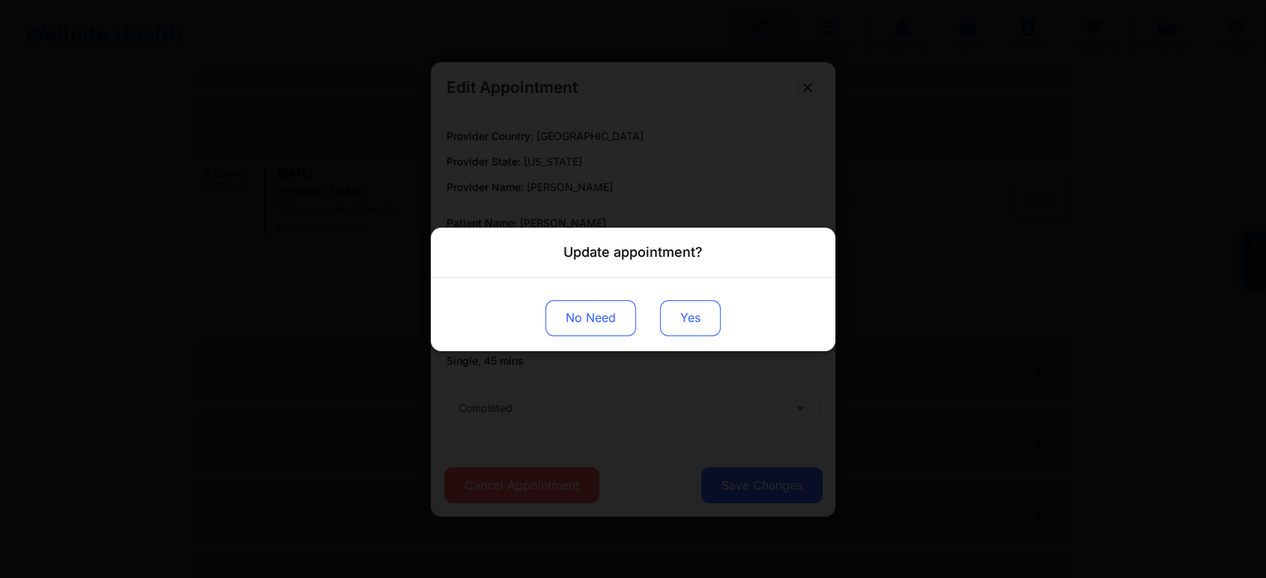
click at [692, 324] on button "Yes" at bounding box center [690, 318] width 61 height 36
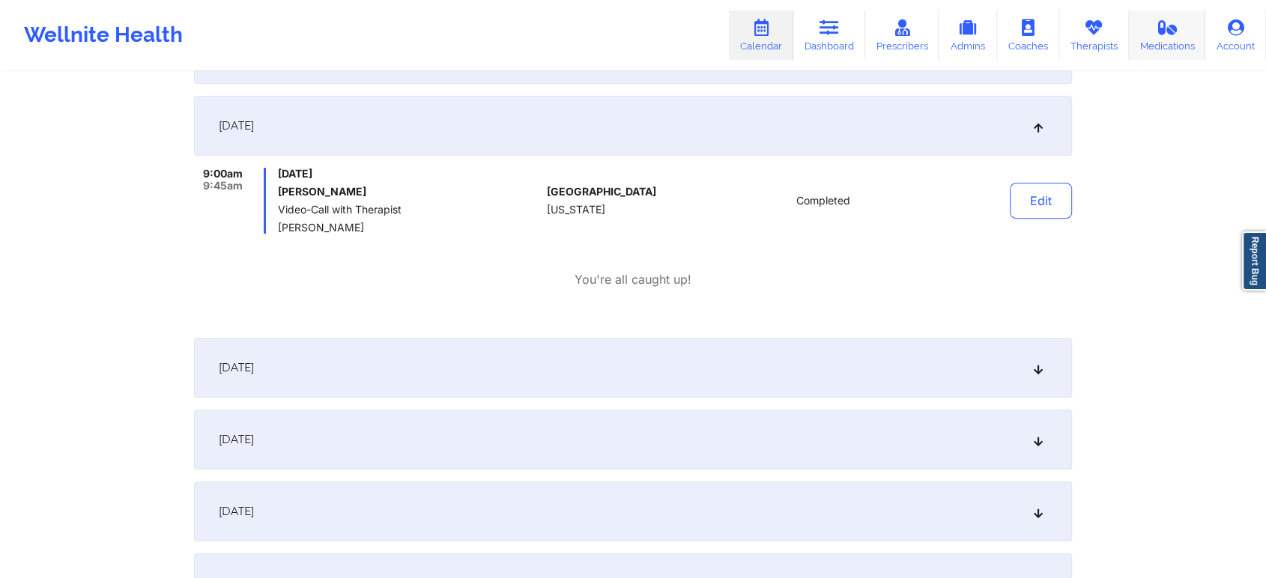
scroll to position [0, 0]
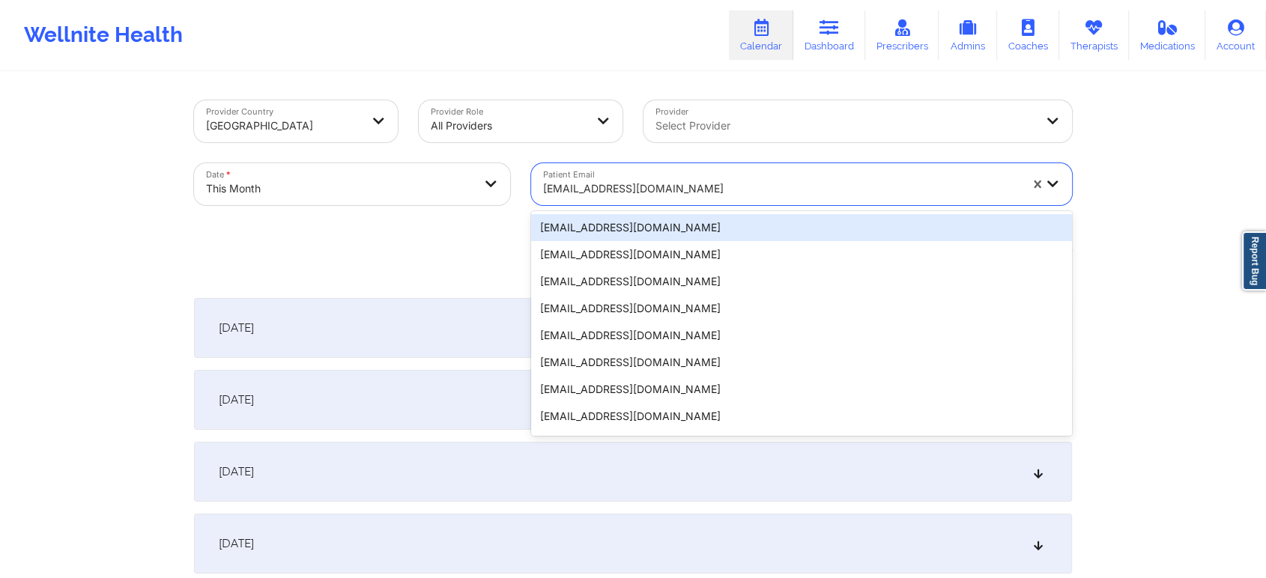
click at [655, 164] on div "[EMAIL_ADDRESS][DOMAIN_NAME]" at bounding box center [776, 184] width 490 height 42
paste input "[EMAIL_ADDRESS][DOMAIN_NAME]"
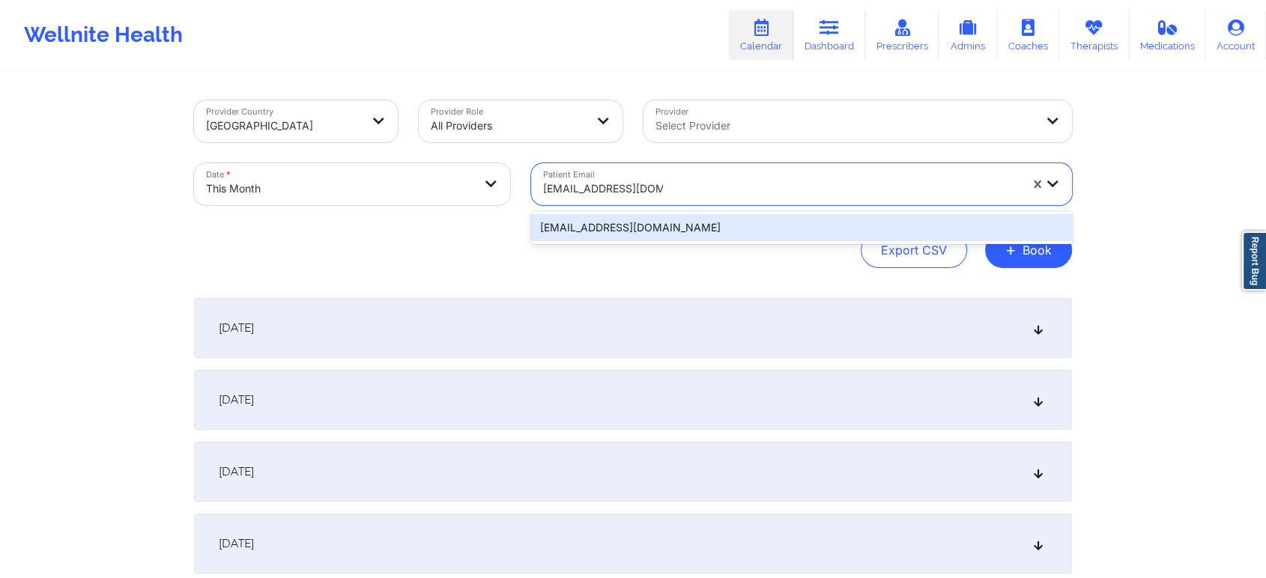
type input "[EMAIL_ADDRESS][DOMAIN_NAME]"
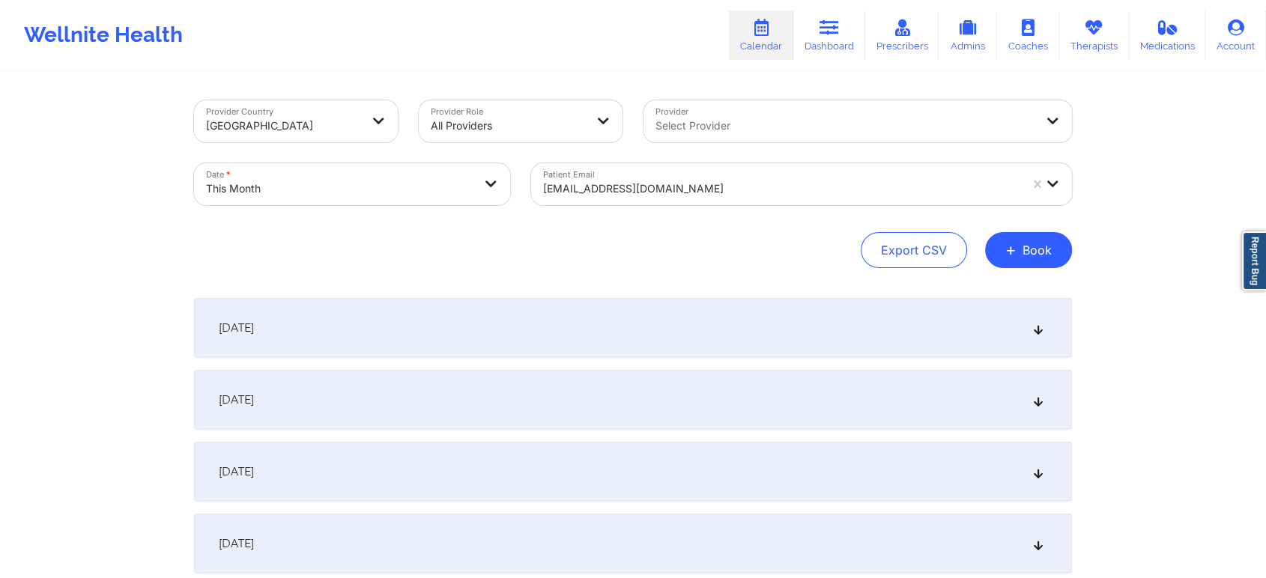
click at [655, 209] on div "Patient Email [EMAIL_ADDRESS][DOMAIN_NAME]" at bounding box center [801, 184] width 562 height 63
click at [654, 182] on div at bounding box center [781, 189] width 476 height 18
click at [725, 190] on div at bounding box center [781, 189] width 476 height 18
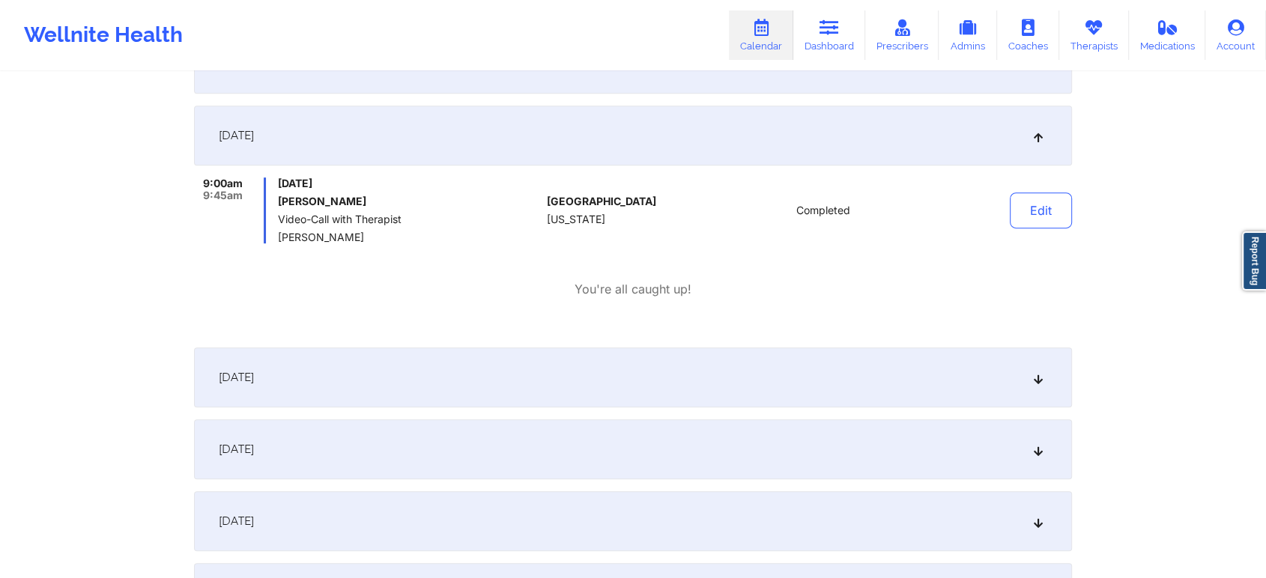
scroll to position [779, 0]
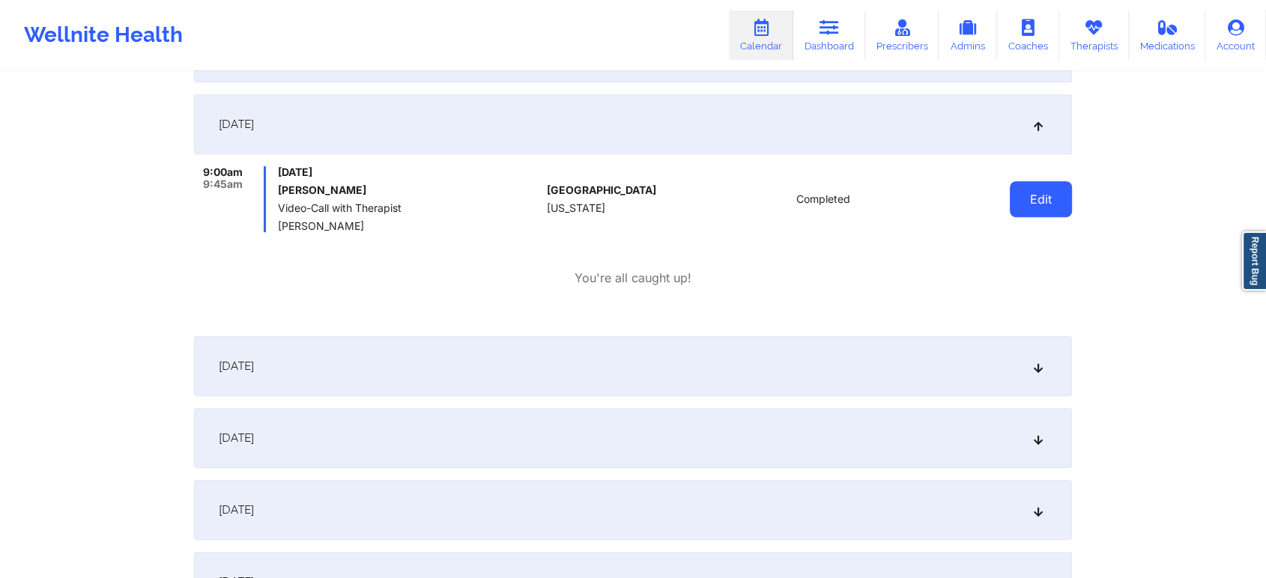
click at [1031, 201] on button "Edit" at bounding box center [1041, 199] width 62 height 36
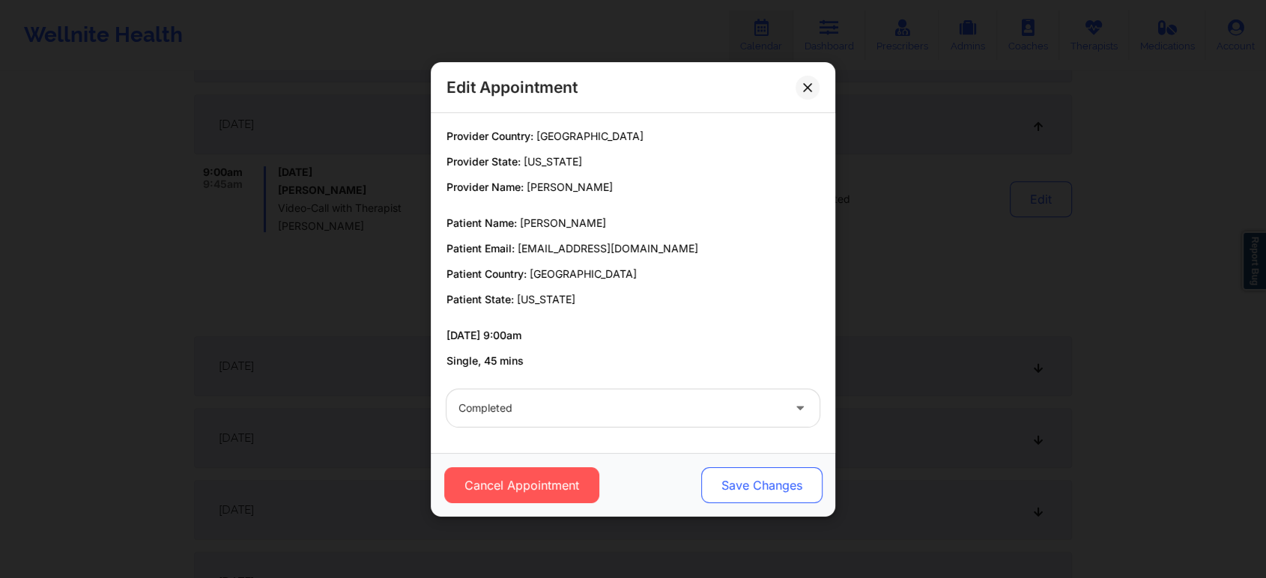
click at [795, 479] on button "Save Changes" at bounding box center [761, 485] width 121 height 36
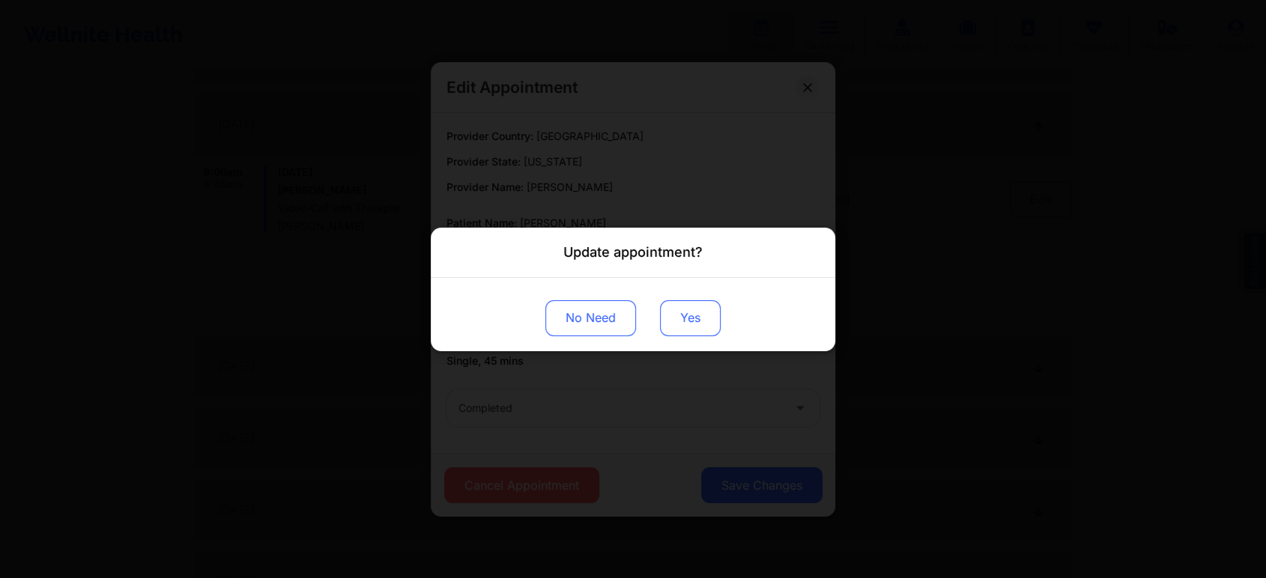
click at [687, 323] on button "Yes" at bounding box center [690, 318] width 61 height 36
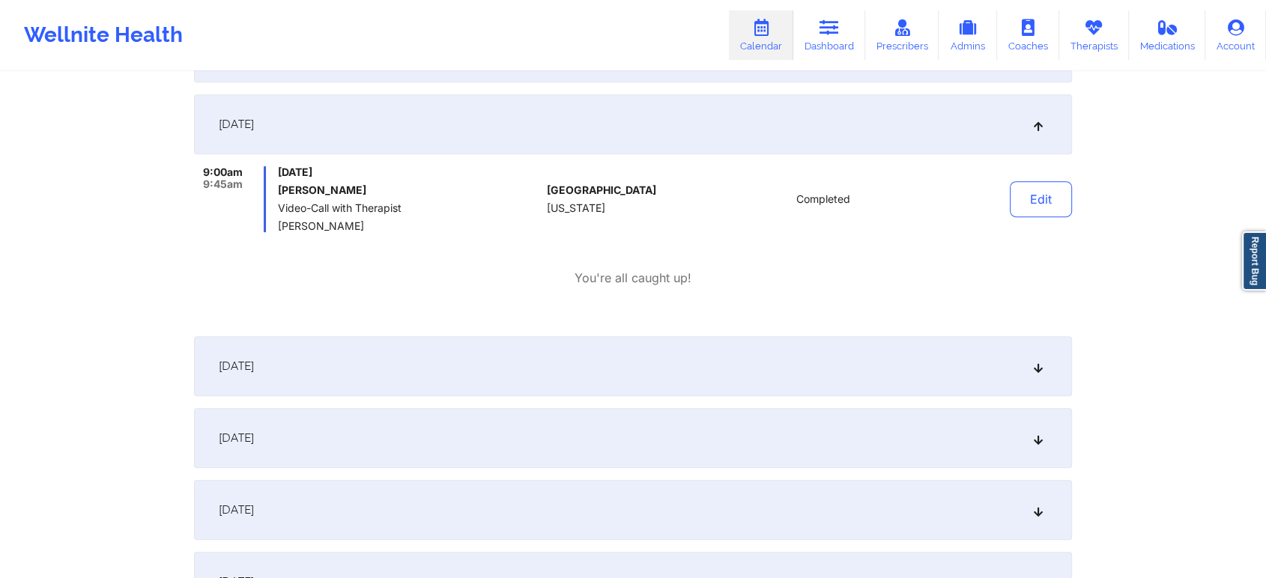
scroll to position [0, 0]
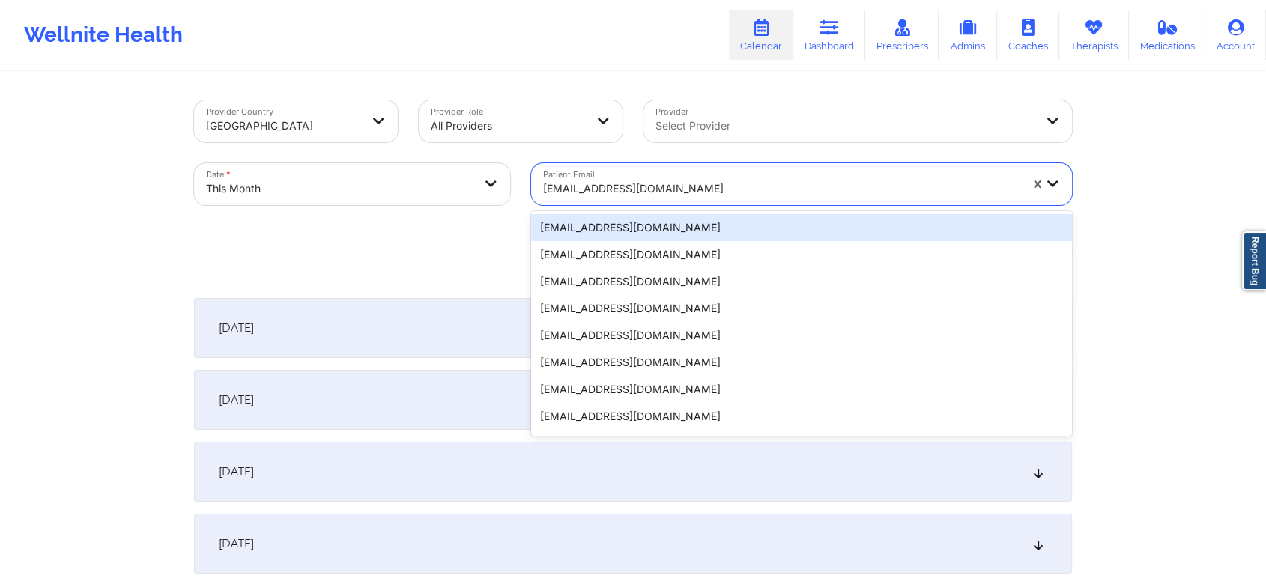
click at [676, 198] on div "[EMAIL_ADDRESS][DOMAIN_NAME]" at bounding box center [781, 188] width 476 height 33
paste input "[EMAIL_ADDRESS][DOMAIN_NAME]"
type input "[EMAIL_ADDRESS][DOMAIN_NAME]"
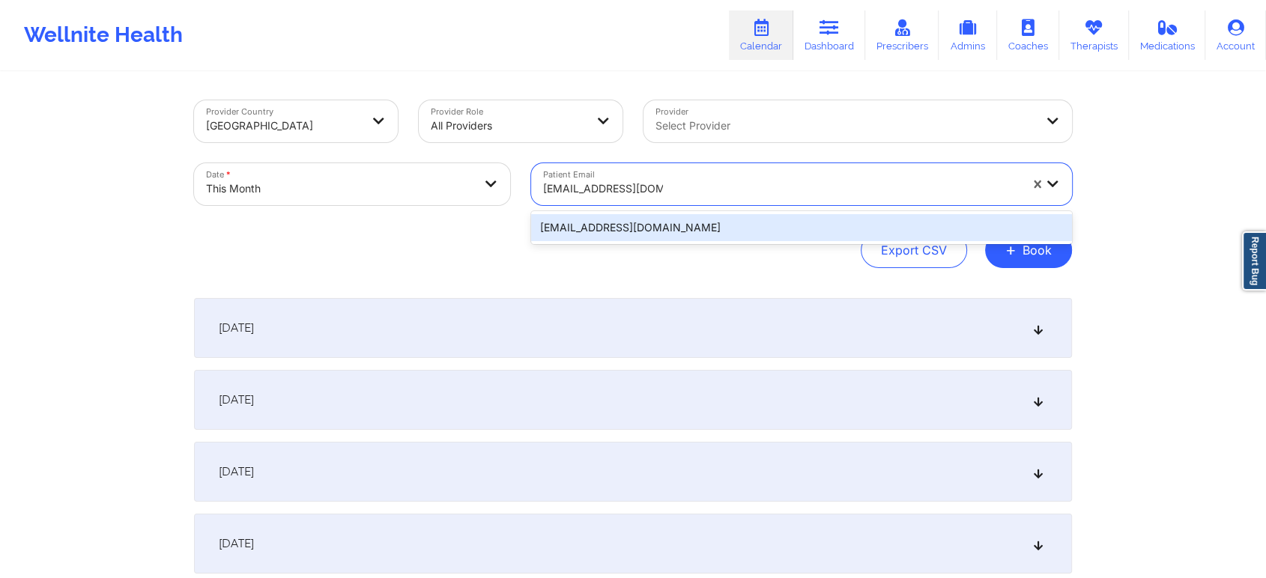
click at [667, 219] on div "[EMAIL_ADDRESS][DOMAIN_NAME]" at bounding box center [801, 227] width 541 height 27
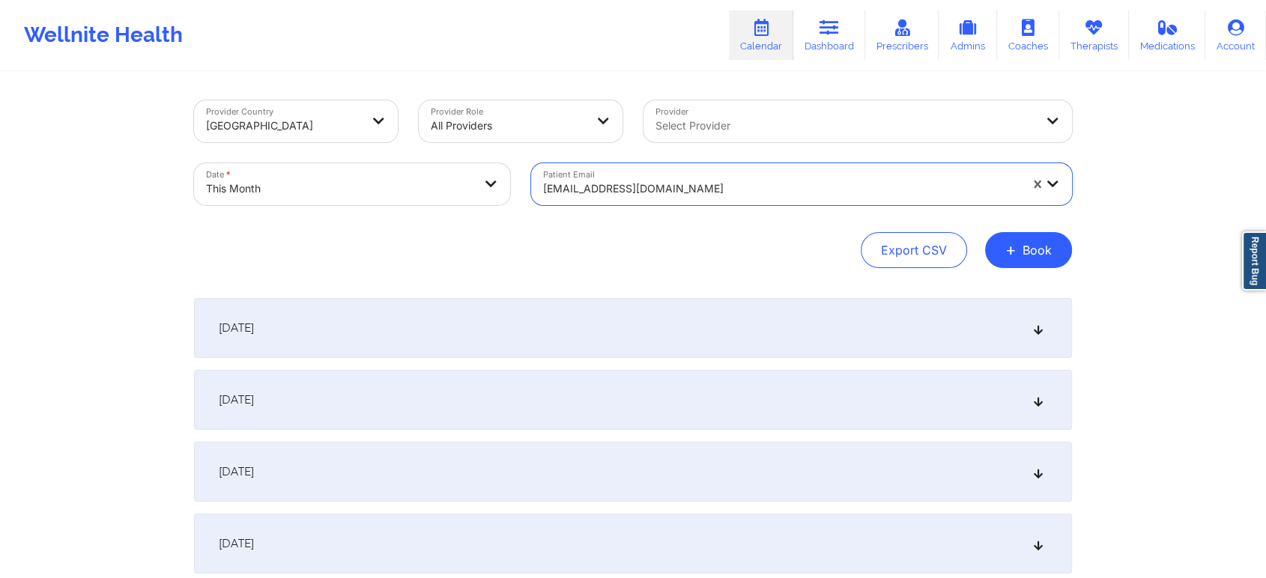
scroll to position [577, 0]
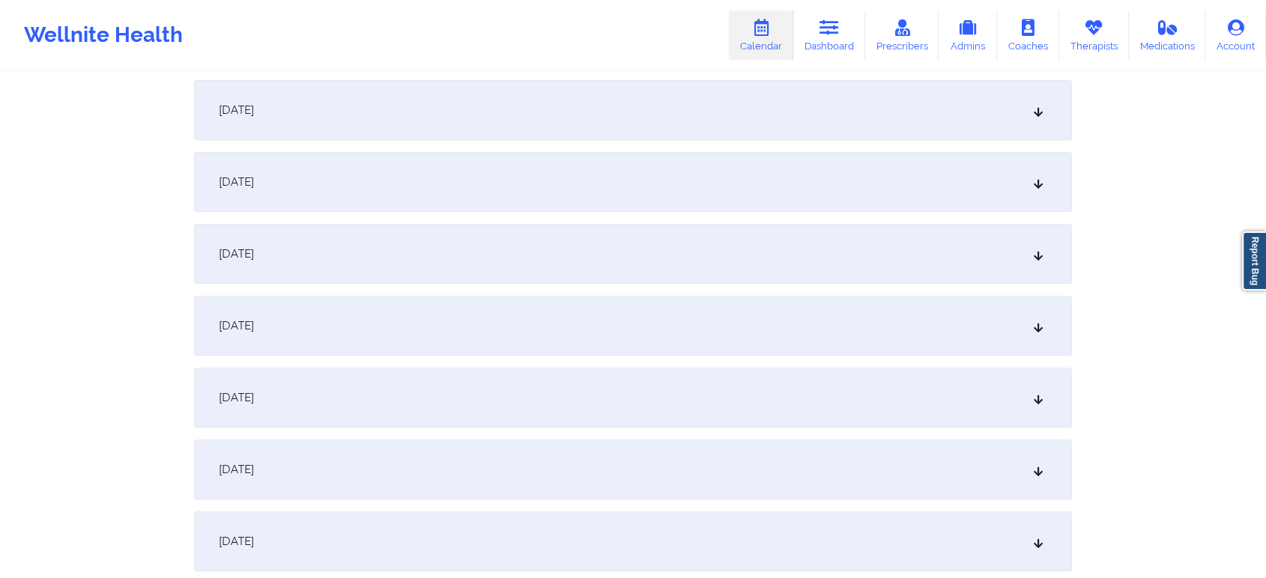
drag, startPoint x: 629, startPoint y: 314, endPoint x: 911, endPoint y: 340, distance: 283.5
click at [911, 340] on div "[DATE]" at bounding box center [633, 326] width 878 height 60
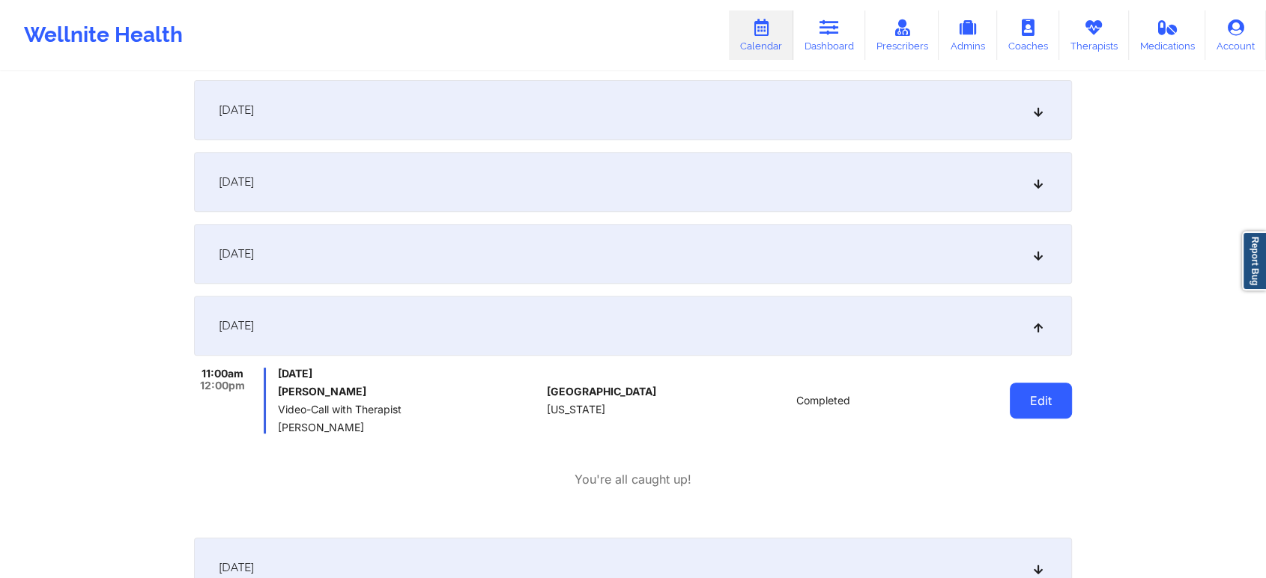
click at [1039, 398] on button "Edit" at bounding box center [1041, 401] width 62 height 36
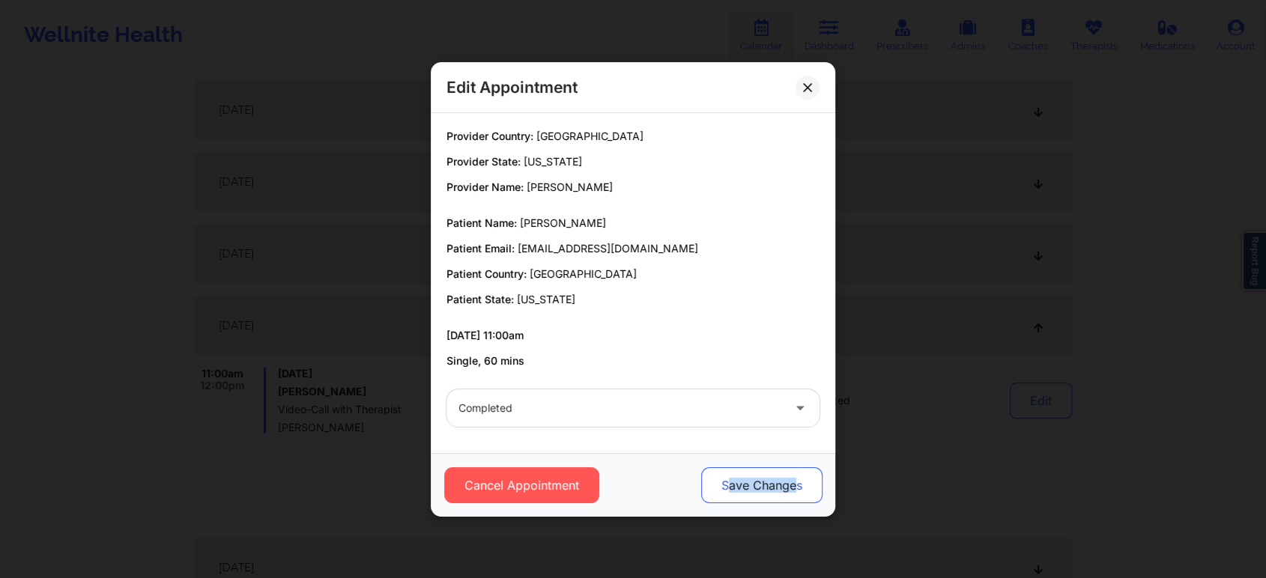
drag, startPoint x: 795, startPoint y: 507, endPoint x: 728, endPoint y: 476, distance: 74.4
click at [728, 476] on div "Cancel Appointment Save Changes" at bounding box center [633, 485] width 404 height 64
click at [728, 476] on button "Save Changes" at bounding box center [761, 485] width 121 height 36
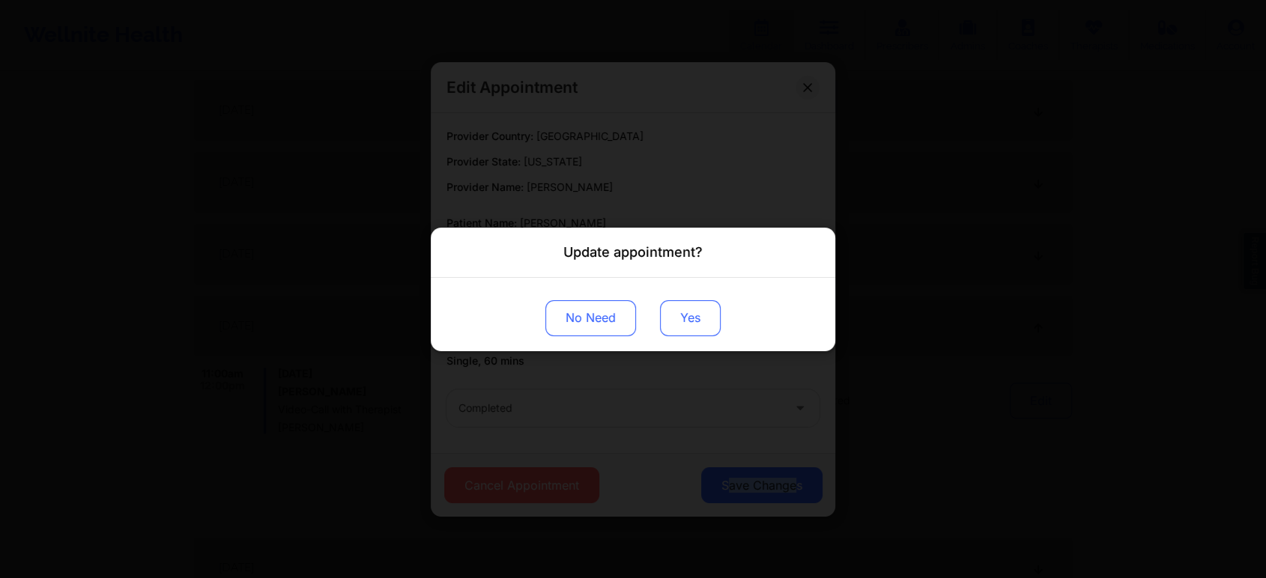
click at [664, 328] on button "Yes" at bounding box center [690, 318] width 61 height 36
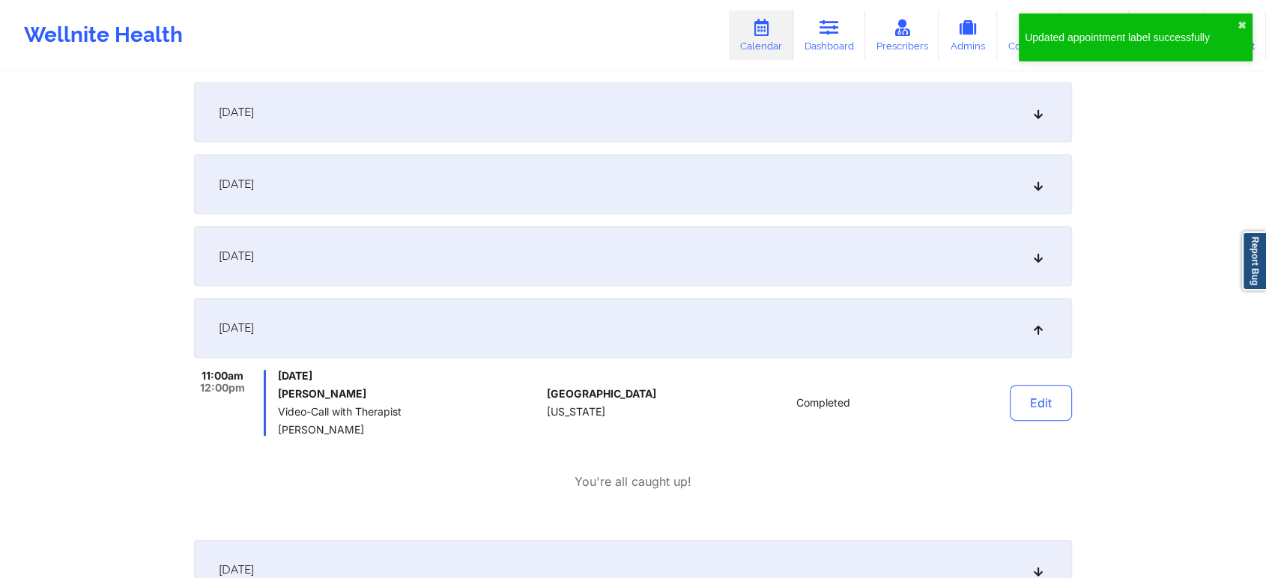
scroll to position [0, 0]
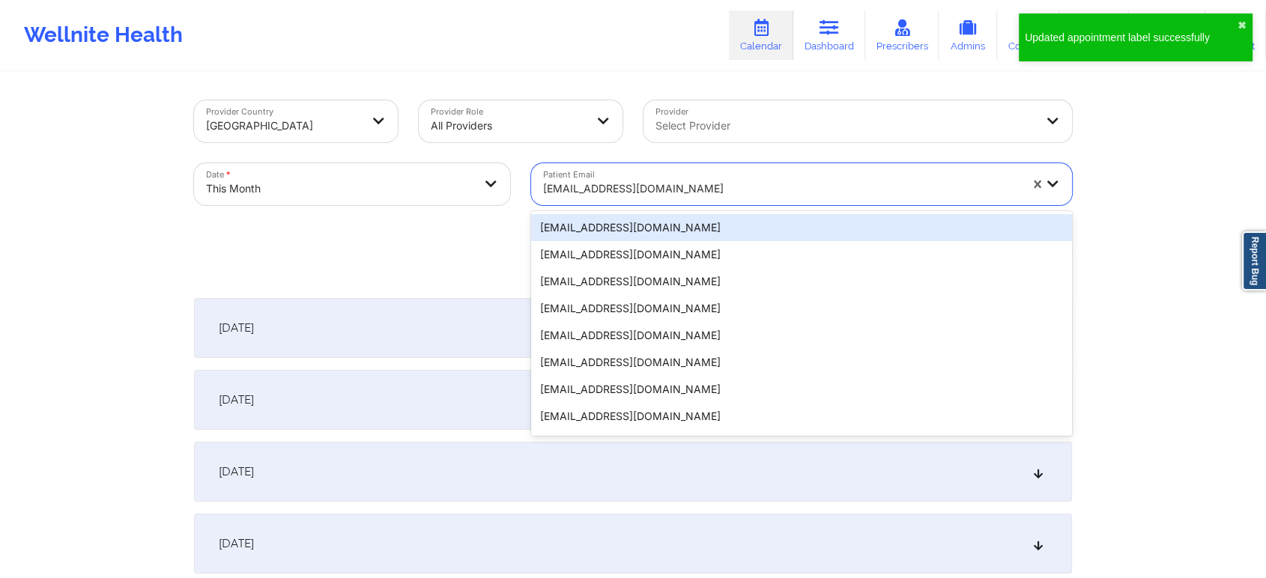
click at [616, 187] on div at bounding box center [781, 189] width 476 height 18
paste input "[EMAIL_ADDRESS][DOMAIN_NAME]"
type input "[EMAIL_ADDRESS][DOMAIN_NAME]"
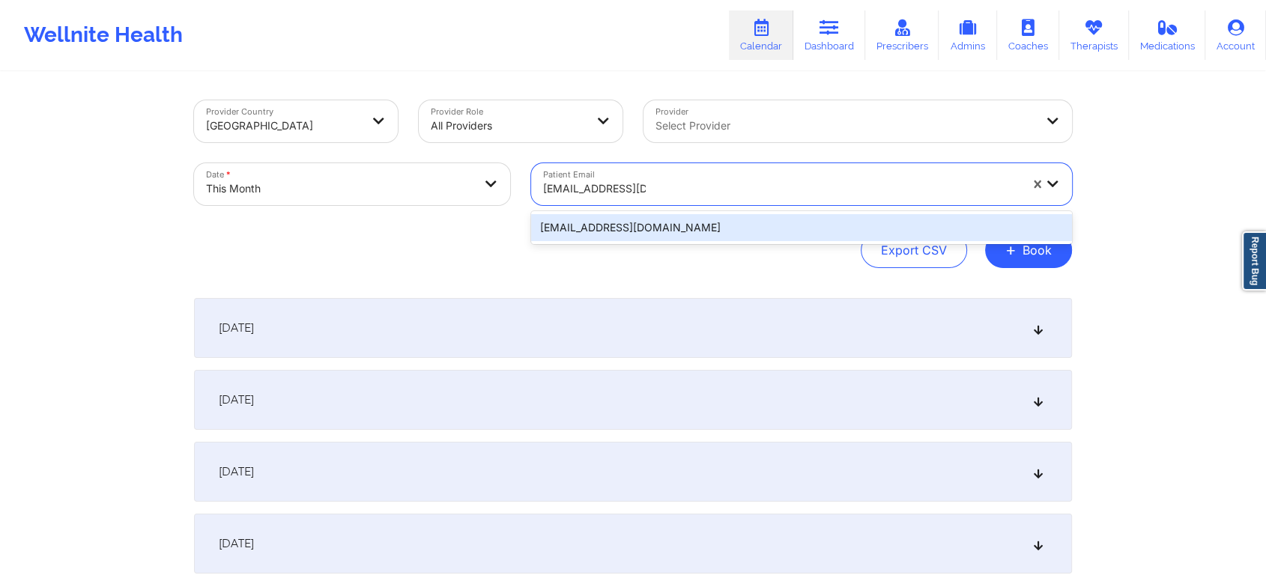
click at [646, 231] on div "[EMAIL_ADDRESS][DOMAIN_NAME]" at bounding box center [801, 227] width 541 height 27
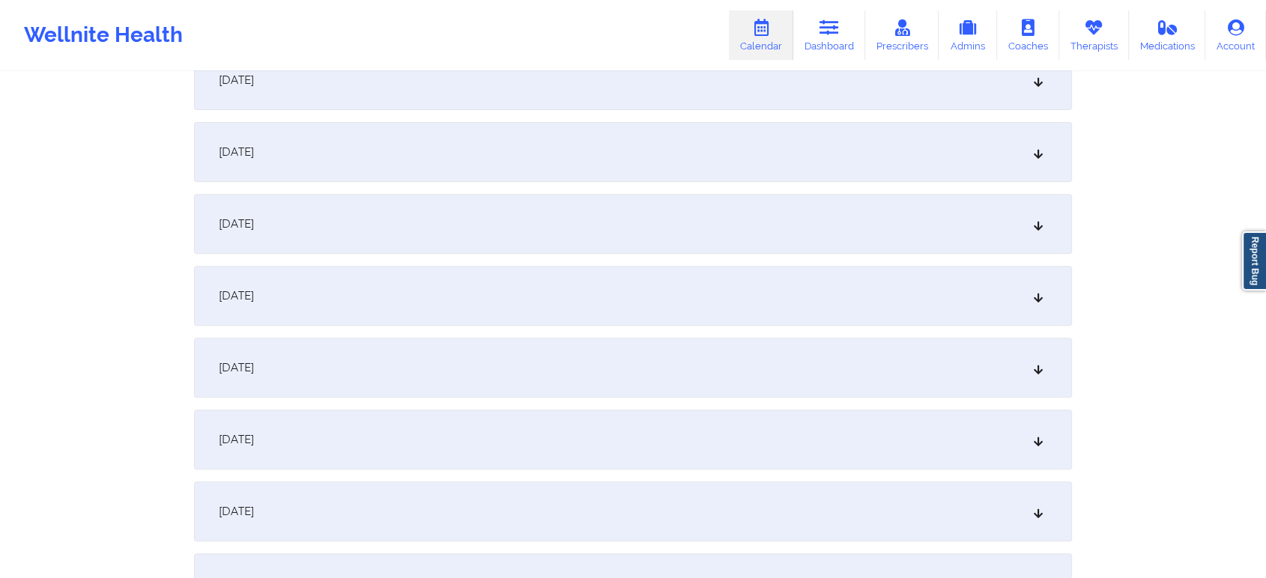
scroll to position [539, 0]
drag, startPoint x: 588, startPoint y: 345, endPoint x: 924, endPoint y: 371, distance: 337.2
click at [924, 371] on div "[DATE]" at bounding box center [633, 364] width 878 height 60
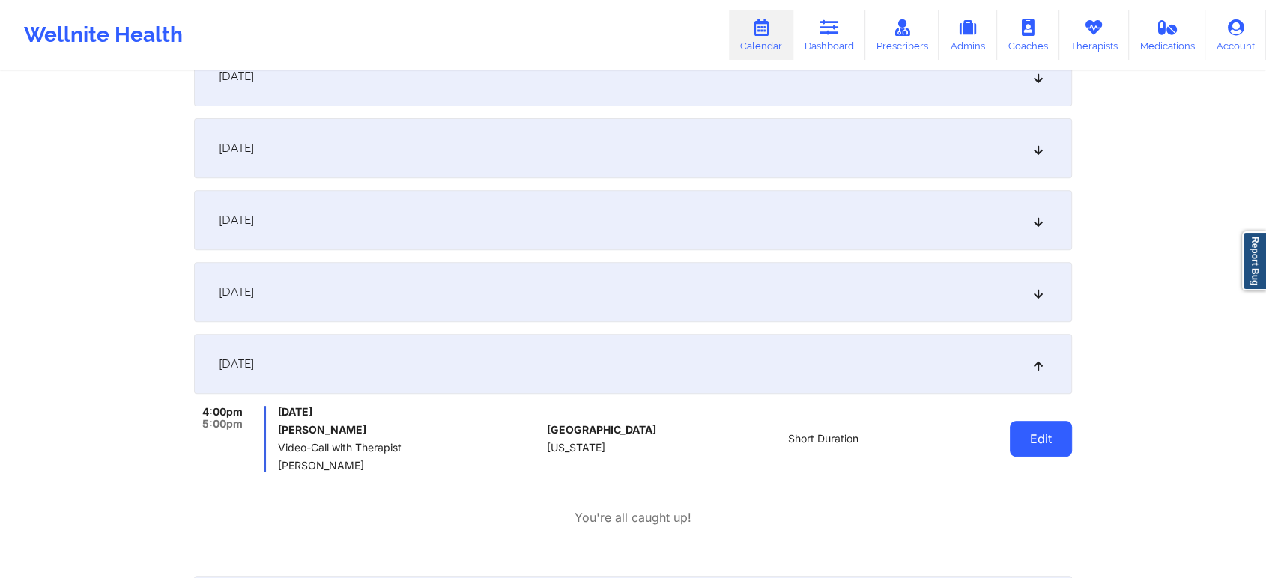
click at [1060, 445] on button "Edit" at bounding box center [1041, 439] width 62 height 36
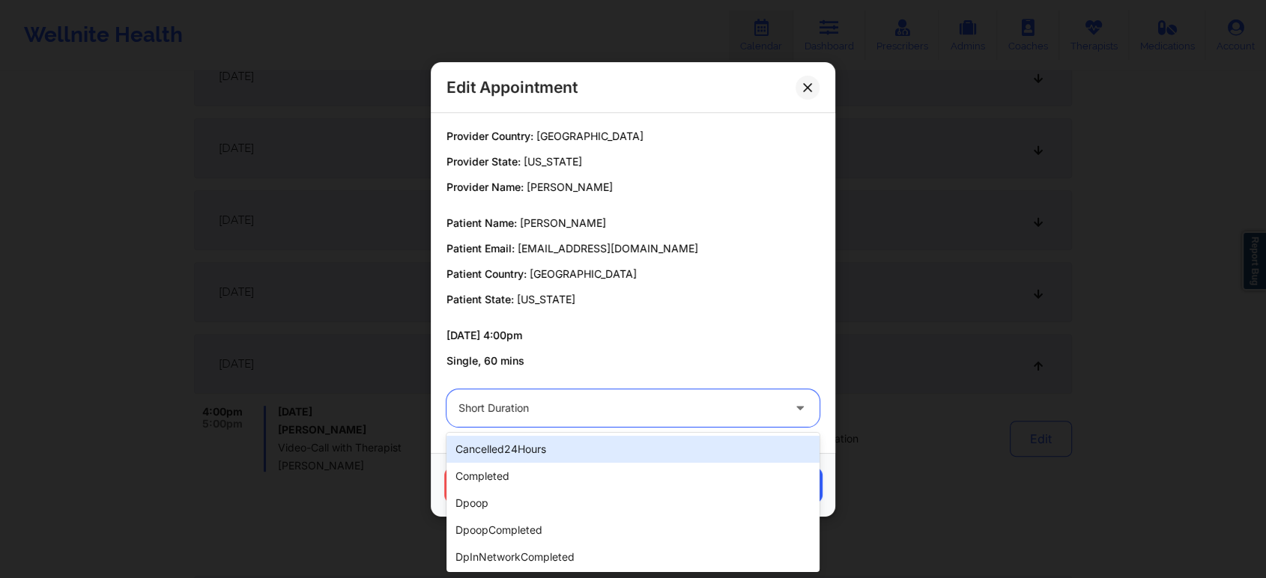
click at [607, 418] on div "Short Duration" at bounding box center [620, 407] width 324 height 37
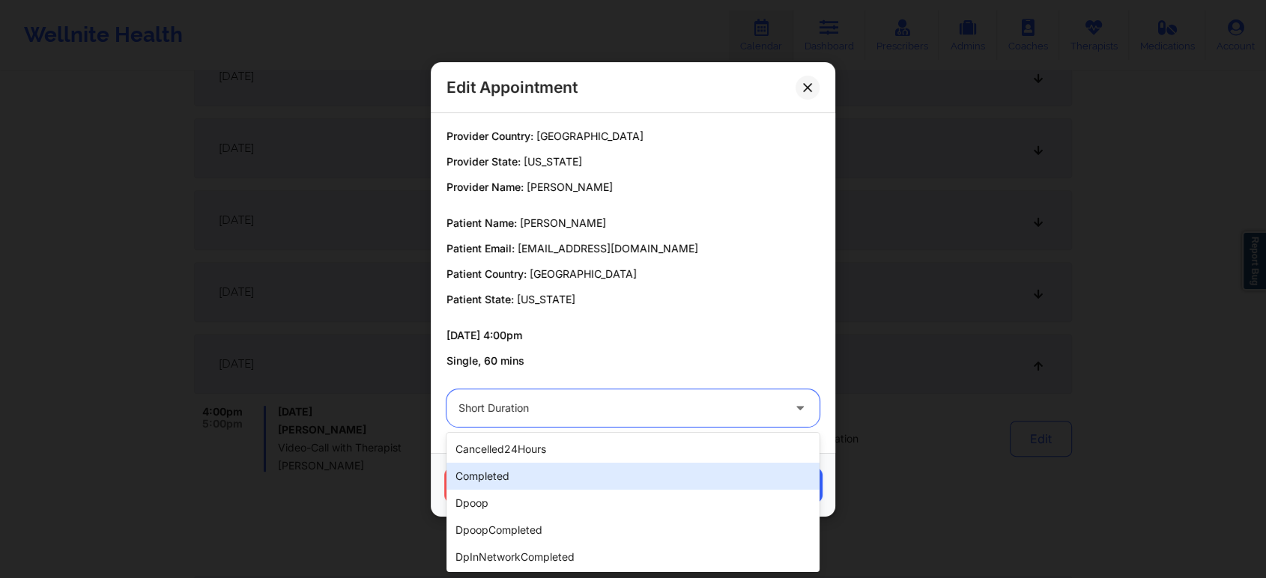
click at [556, 476] on div "completed" at bounding box center [632, 476] width 373 height 27
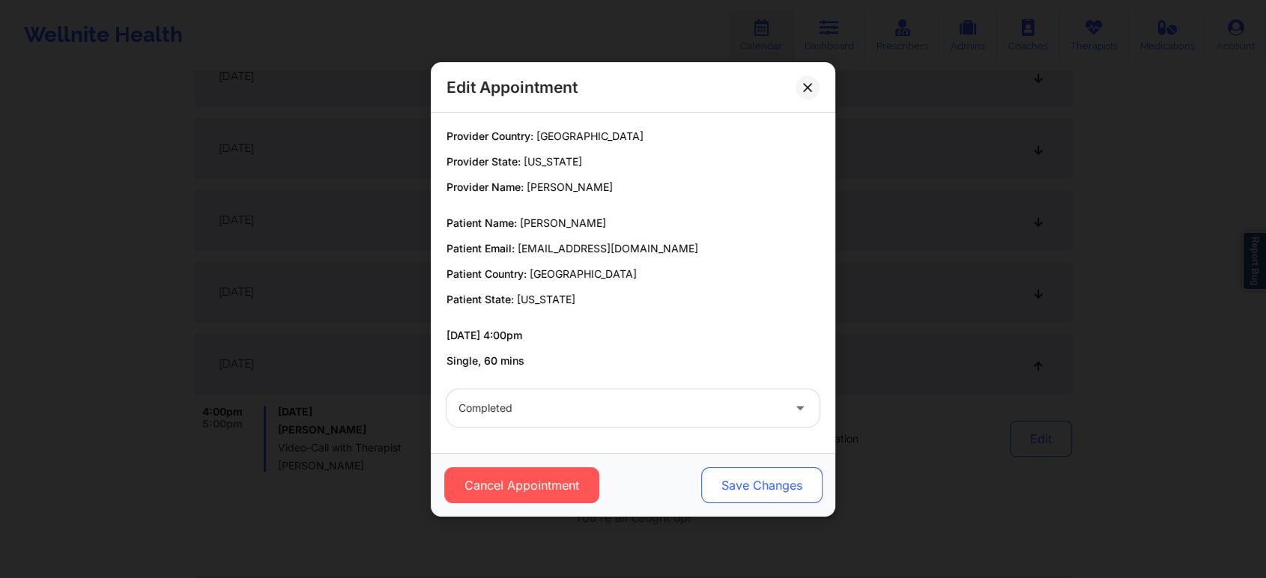
click at [748, 494] on button "Save Changes" at bounding box center [761, 485] width 121 height 36
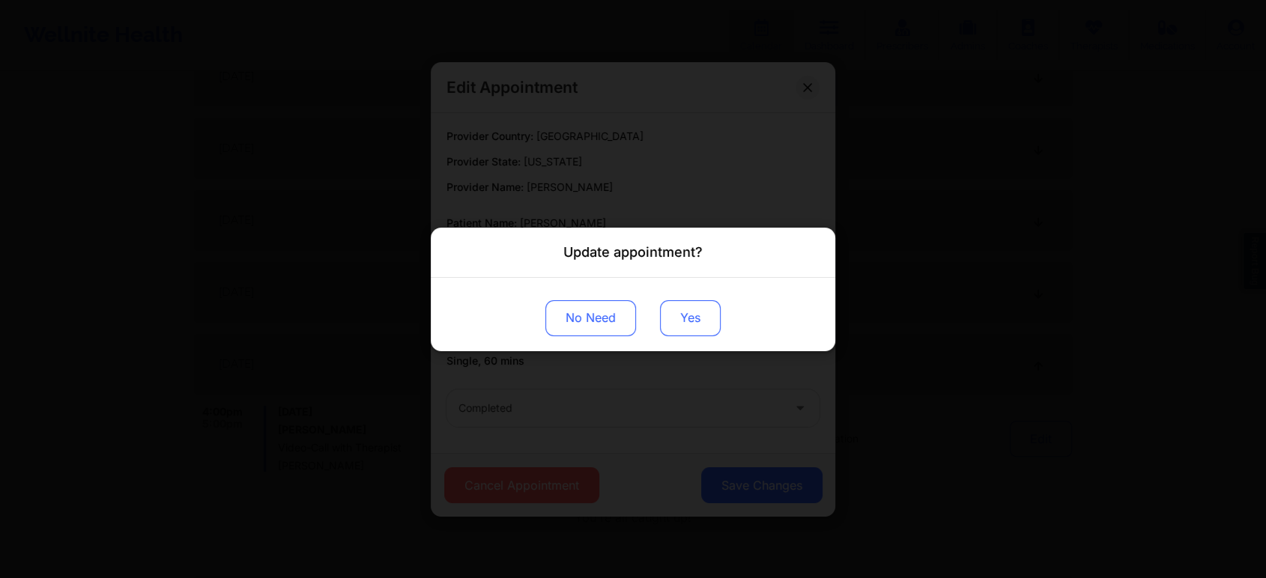
click at [682, 312] on button "Yes" at bounding box center [690, 318] width 61 height 36
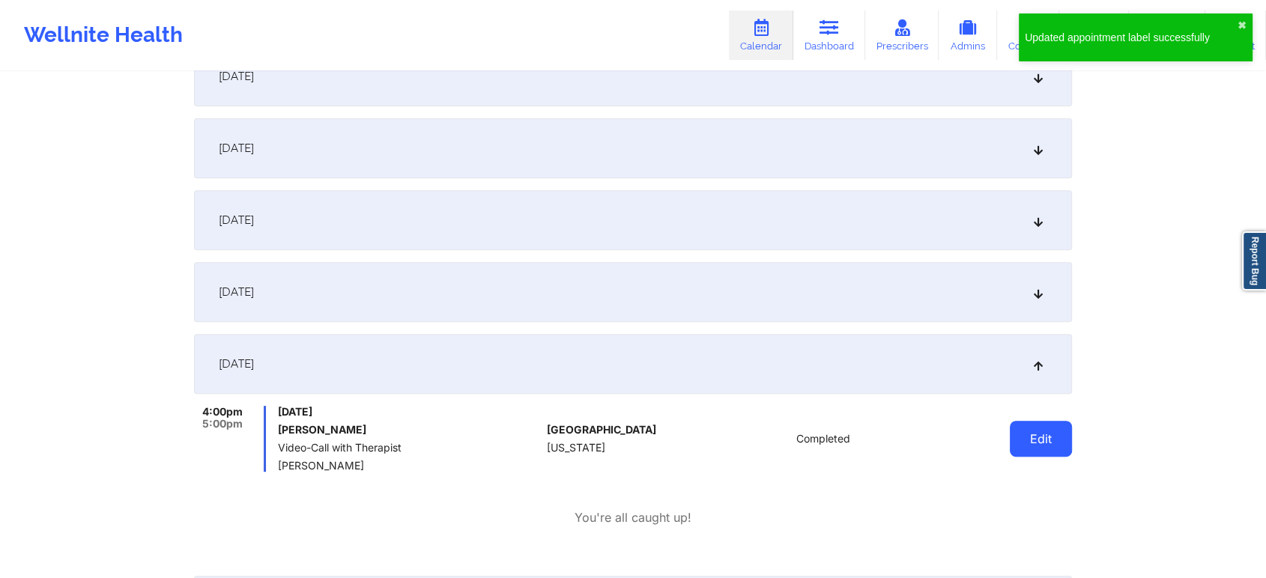
drag, startPoint x: 1054, startPoint y: 464, endPoint x: 1054, endPoint y: 430, distance: 34.4
click at [1054, 430] on div "Edit" at bounding box center [1002, 439] width 139 height 66
click at [1054, 430] on button "Edit" at bounding box center [1041, 439] width 62 height 36
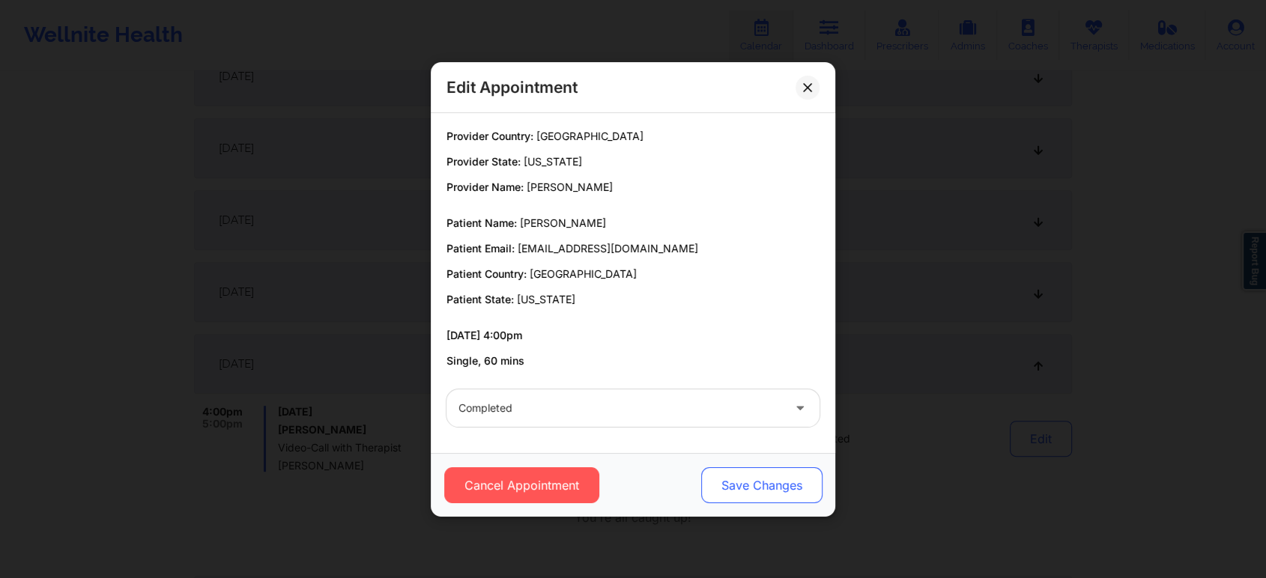
click at [746, 484] on button "Save Changes" at bounding box center [761, 485] width 121 height 36
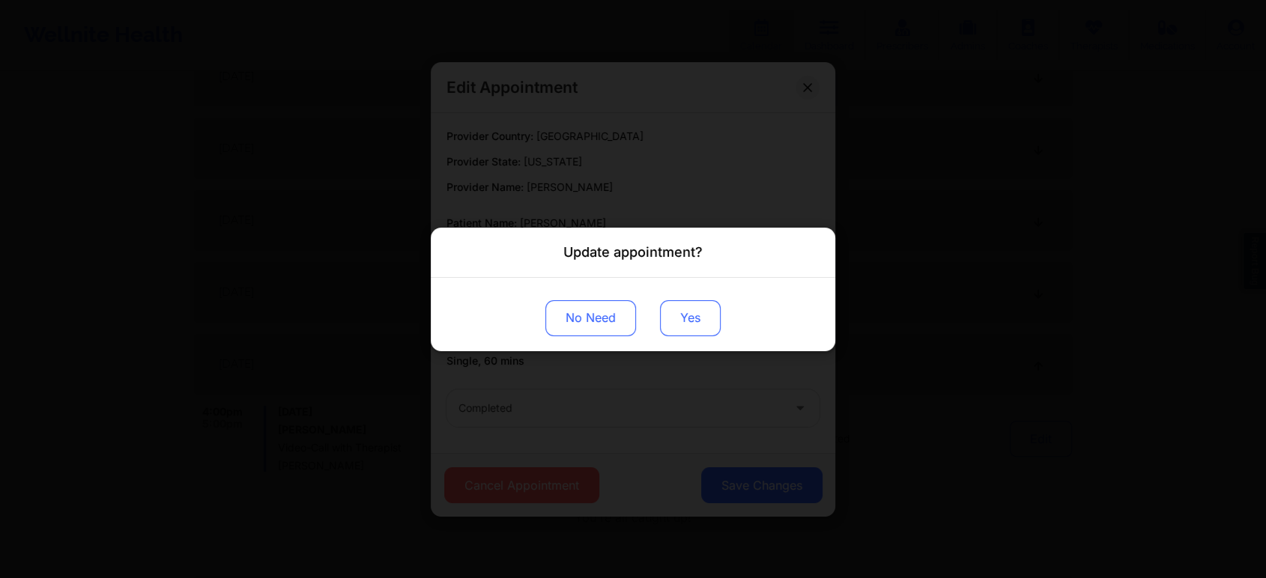
click at [693, 318] on button "Yes" at bounding box center [690, 318] width 61 height 36
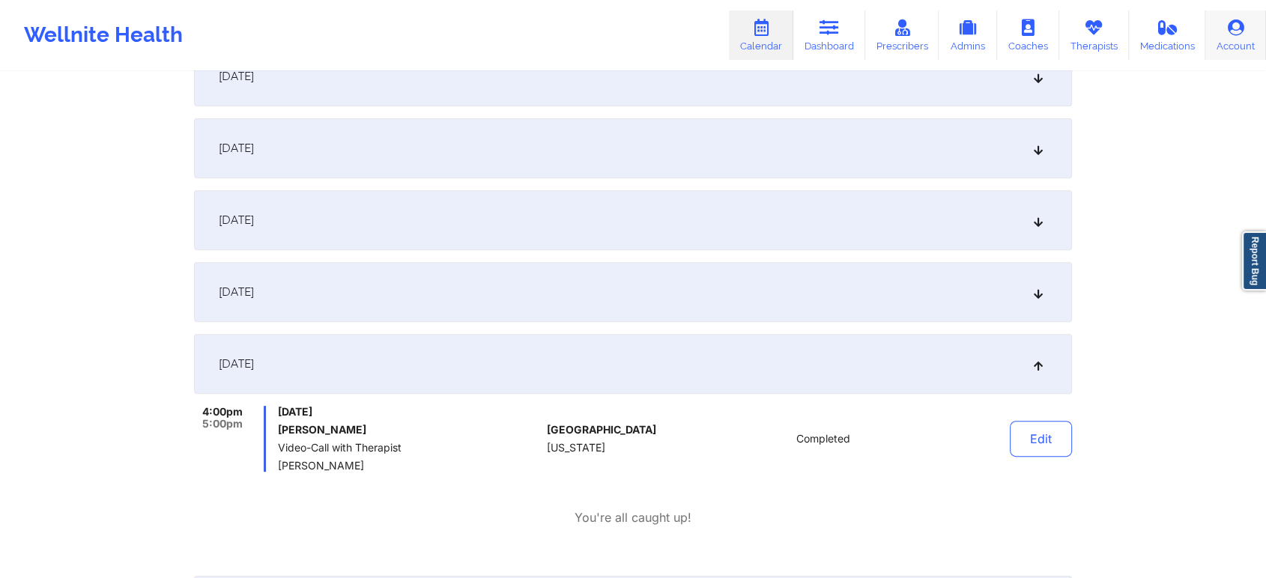
scroll to position [0, 0]
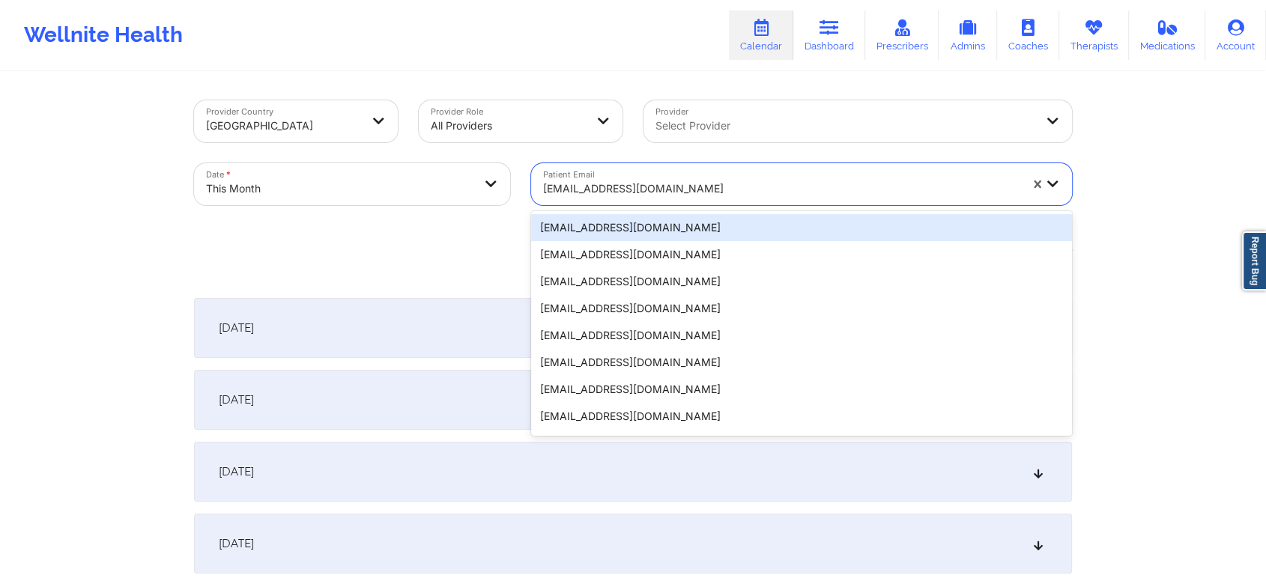
click at [604, 163] on div "[EMAIL_ADDRESS][DOMAIN_NAME]" at bounding box center [776, 184] width 490 height 42
paste
type input "[EMAIL_ADDRESS][DOMAIN_NAME]"
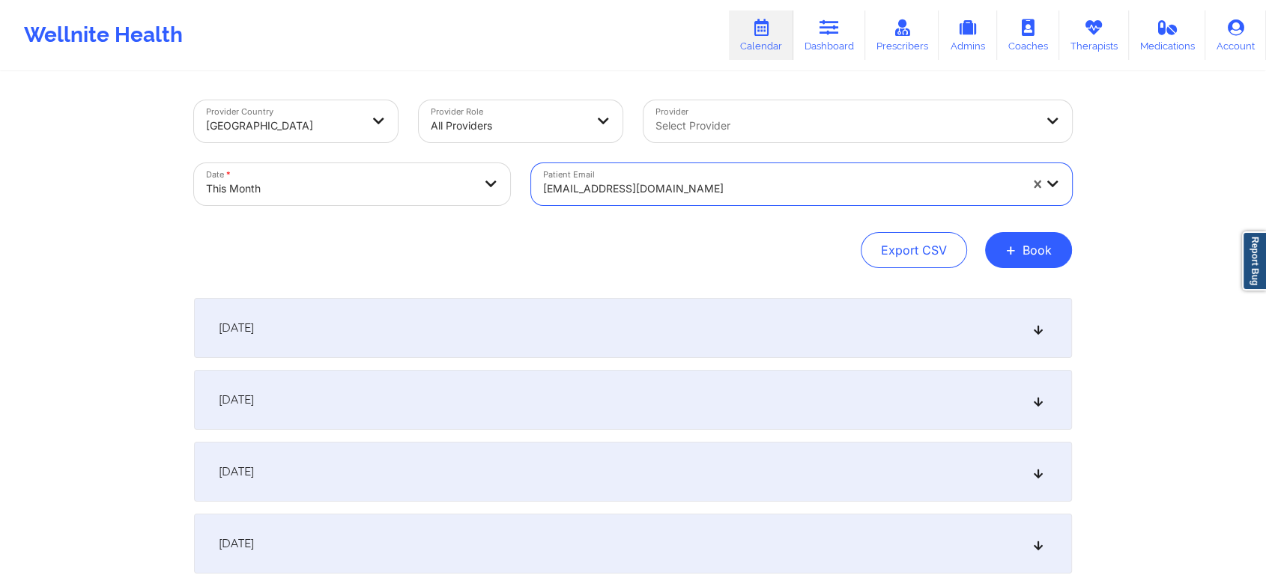
drag, startPoint x: 698, startPoint y: 189, endPoint x: 616, endPoint y: 190, distance: 81.6
click at [616, 190] on div at bounding box center [781, 189] width 476 height 18
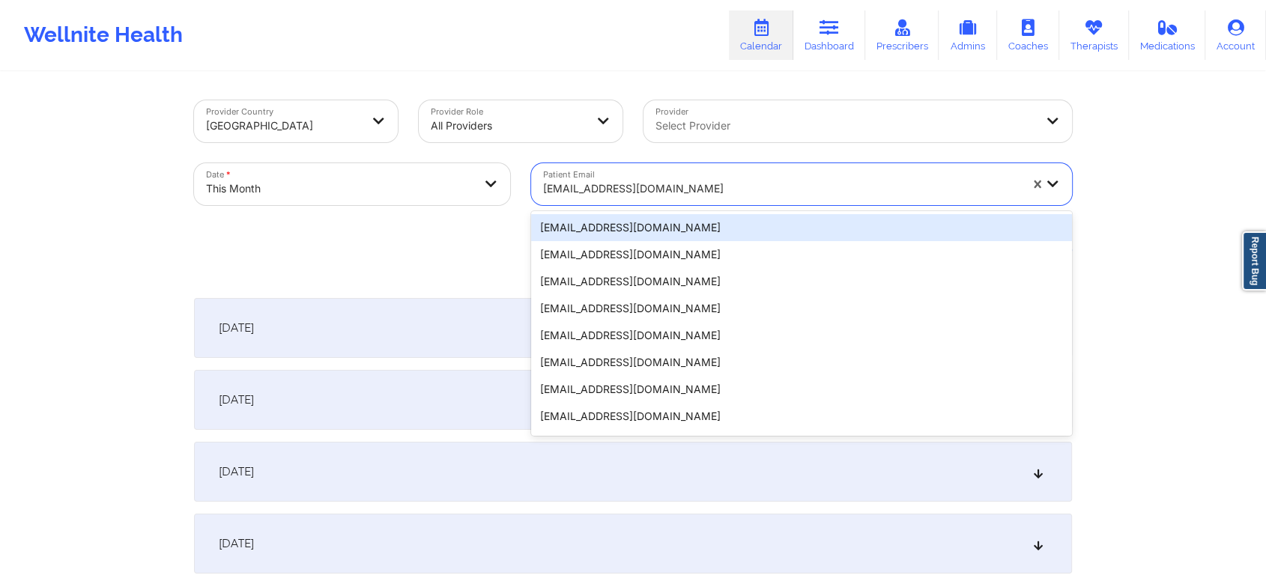
click at [616, 190] on div at bounding box center [781, 189] width 476 height 18
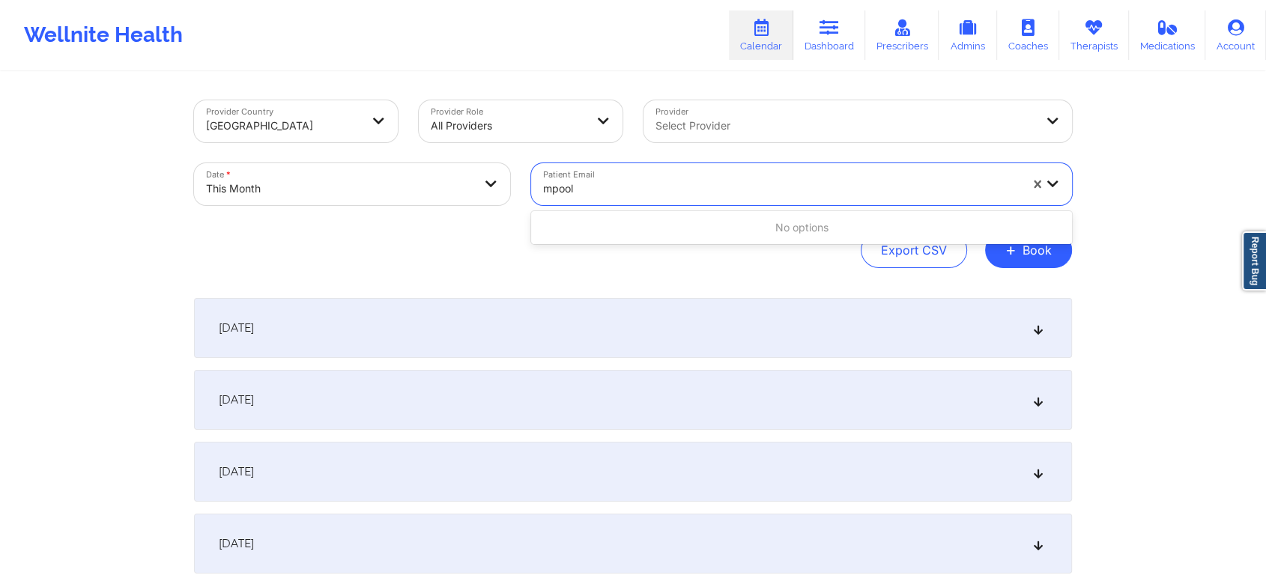
type input "mpool"
type input "[EMAIL_ADDRESS][DOMAIN_NAME]"
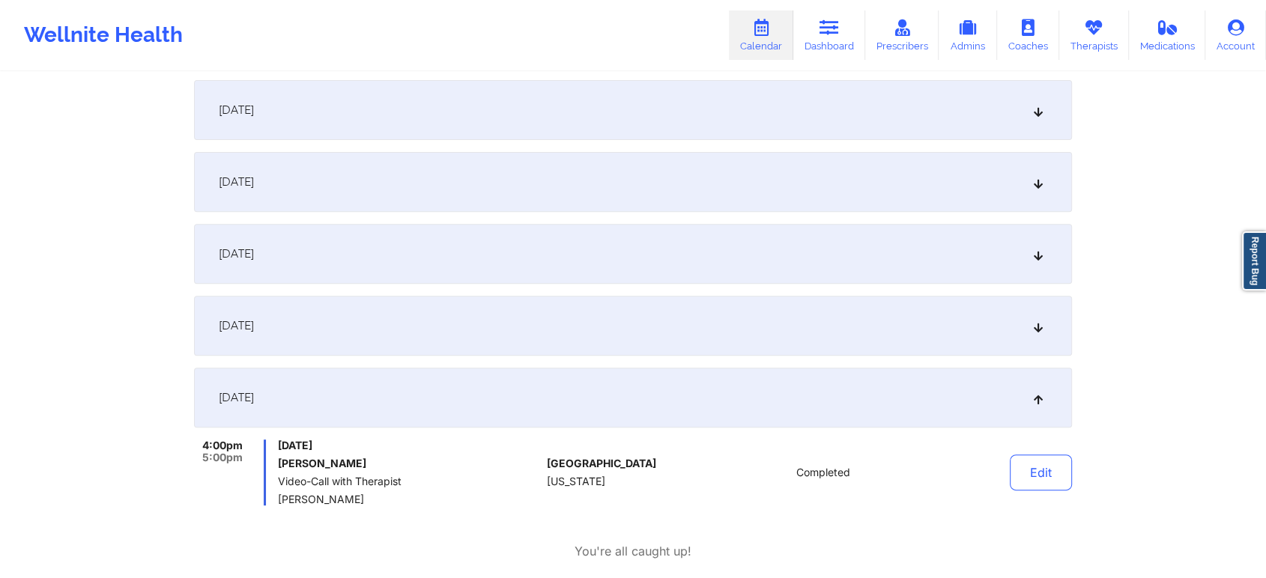
type input "[EMAIL_ADDRESS][DOMAIN_NAME]"
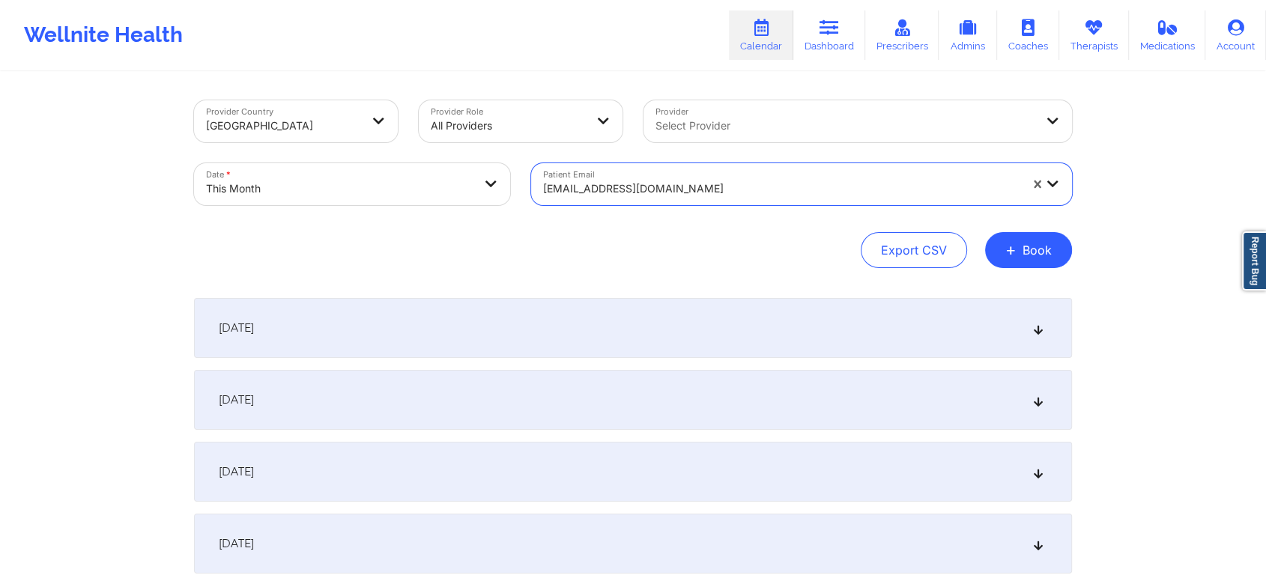
click at [631, 175] on div "[EMAIL_ADDRESS][DOMAIN_NAME]" at bounding box center [781, 188] width 476 height 33
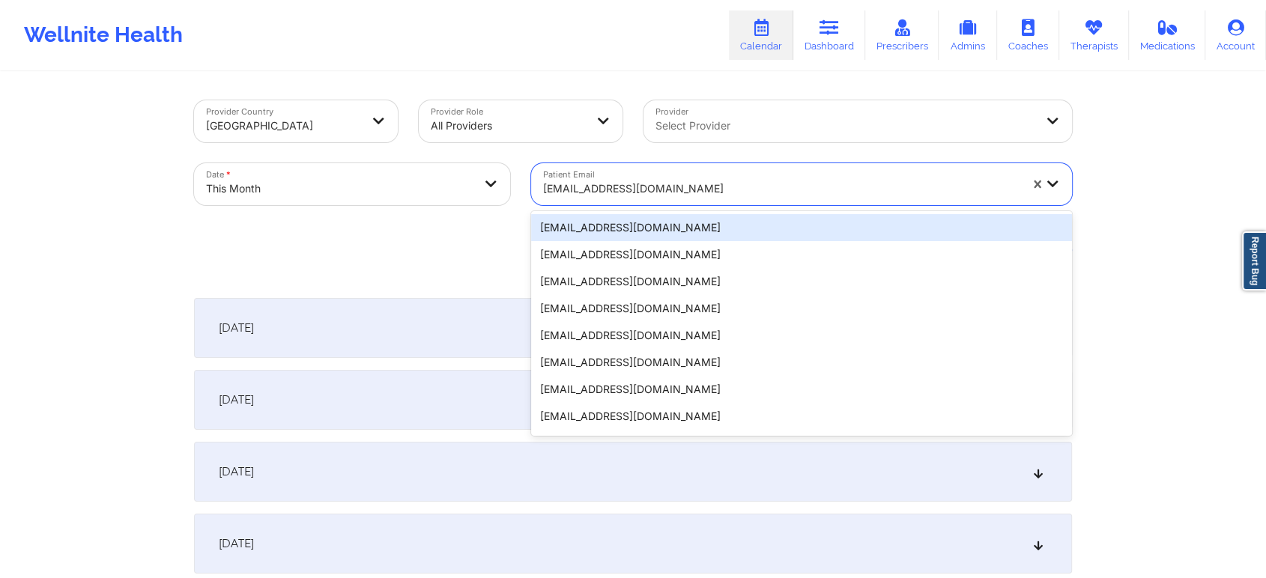
type input "[EMAIL_ADDRESS][DOMAIN_NAME]"
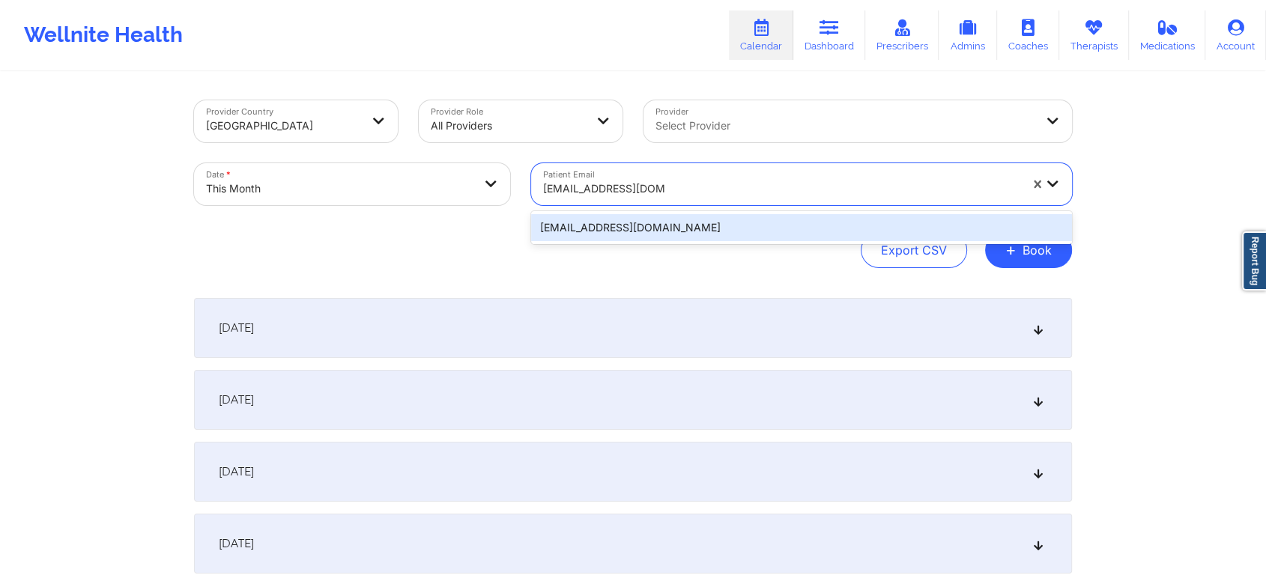
click at [644, 226] on div "[EMAIL_ADDRESS][DOMAIN_NAME]" at bounding box center [801, 227] width 541 height 27
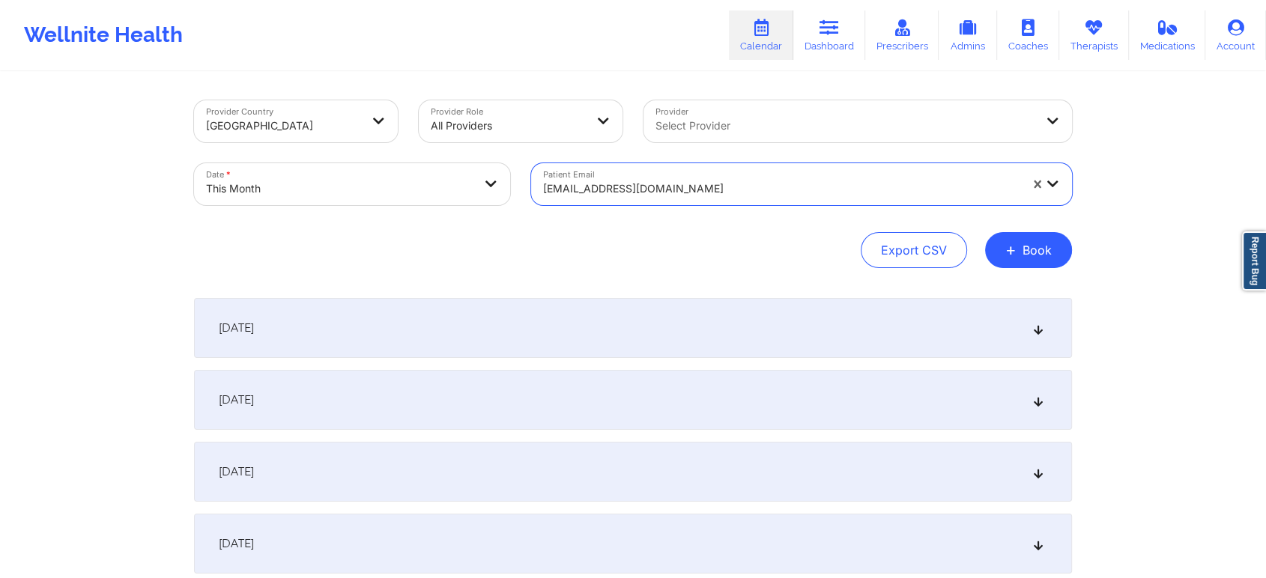
scroll to position [632, 0]
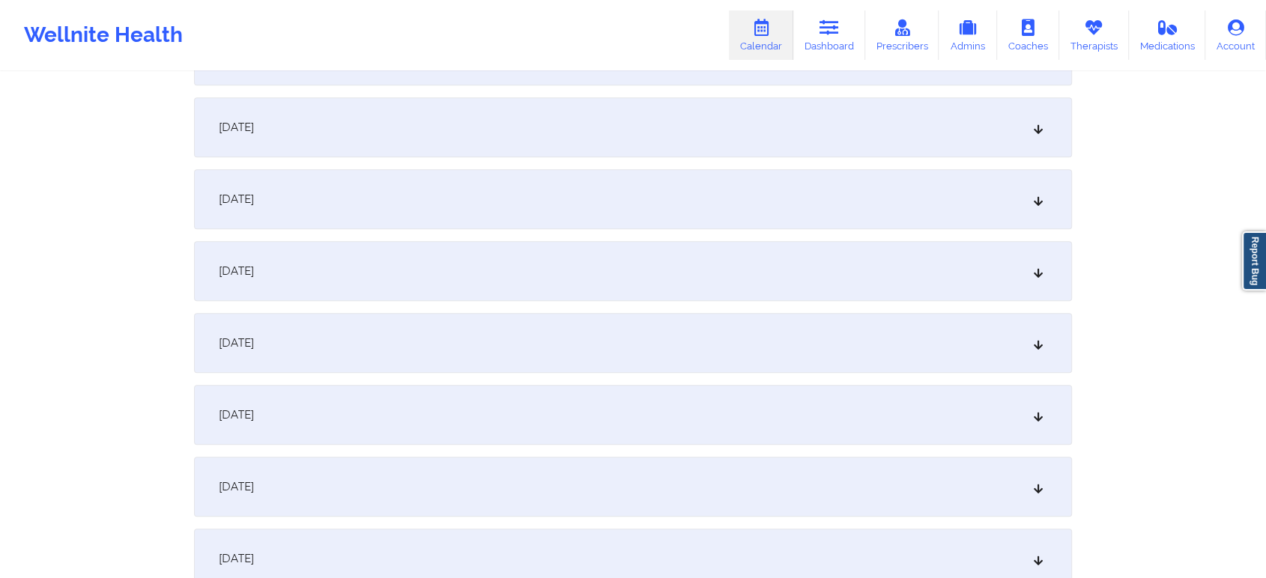
click at [571, 278] on div "[DATE]" at bounding box center [633, 271] width 878 height 60
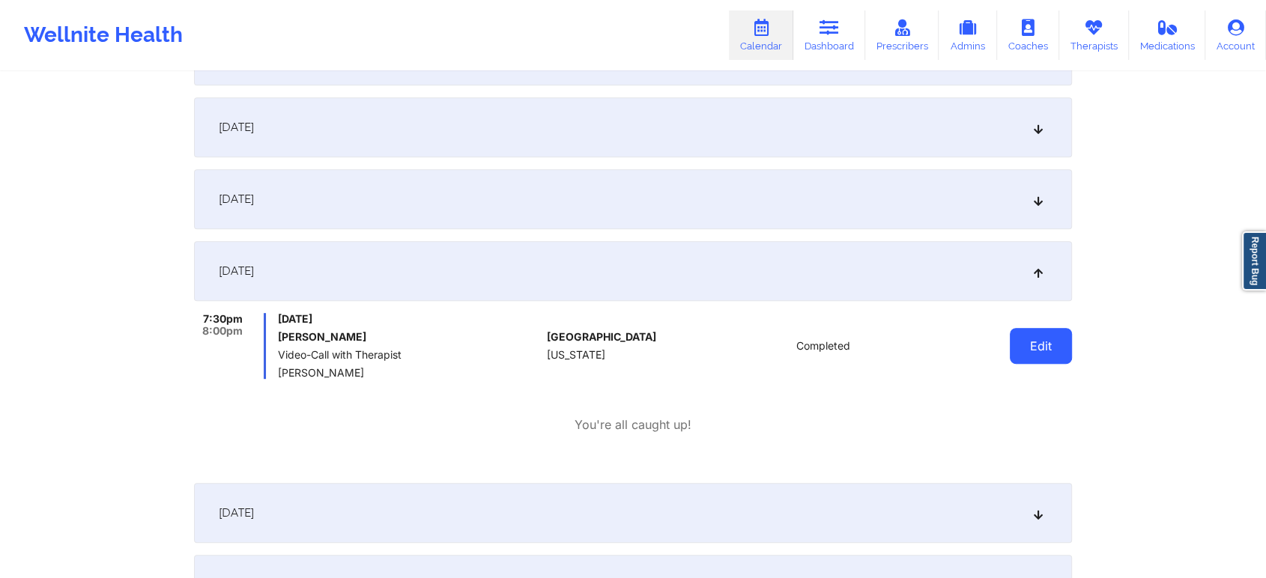
drag, startPoint x: 977, startPoint y: 358, endPoint x: 1034, endPoint y: 351, distance: 57.3
click at [1034, 351] on div "Edit" at bounding box center [1002, 346] width 139 height 66
click at [1034, 351] on button "Edit" at bounding box center [1041, 346] width 62 height 36
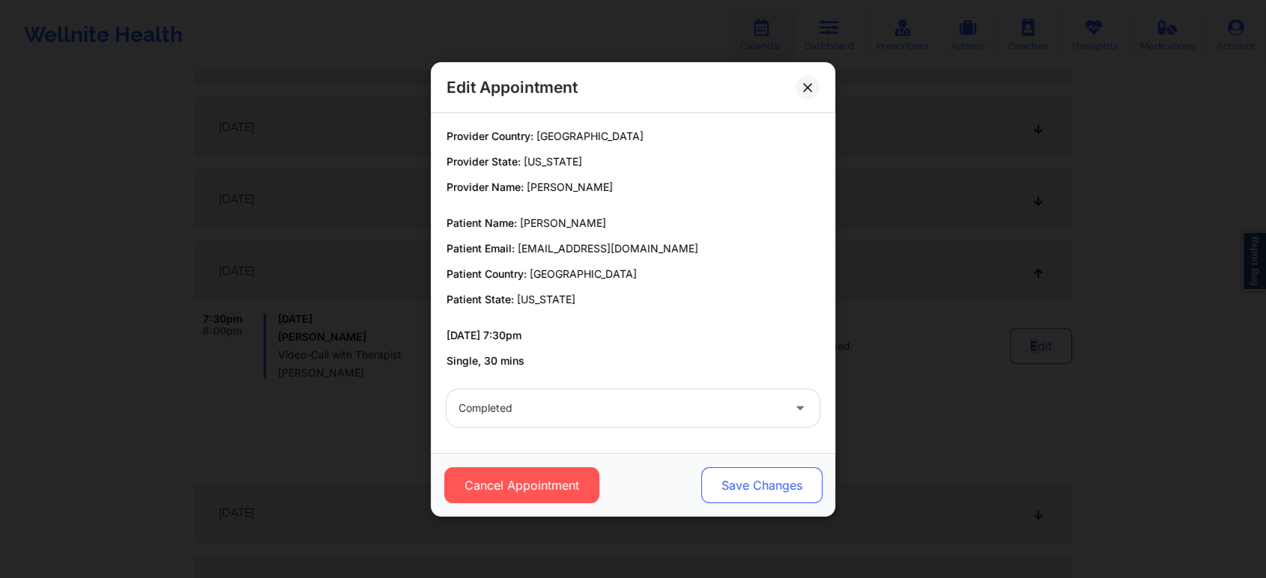
click at [779, 470] on button "Save Changes" at bounding box center [761, 485] width 121 height 36
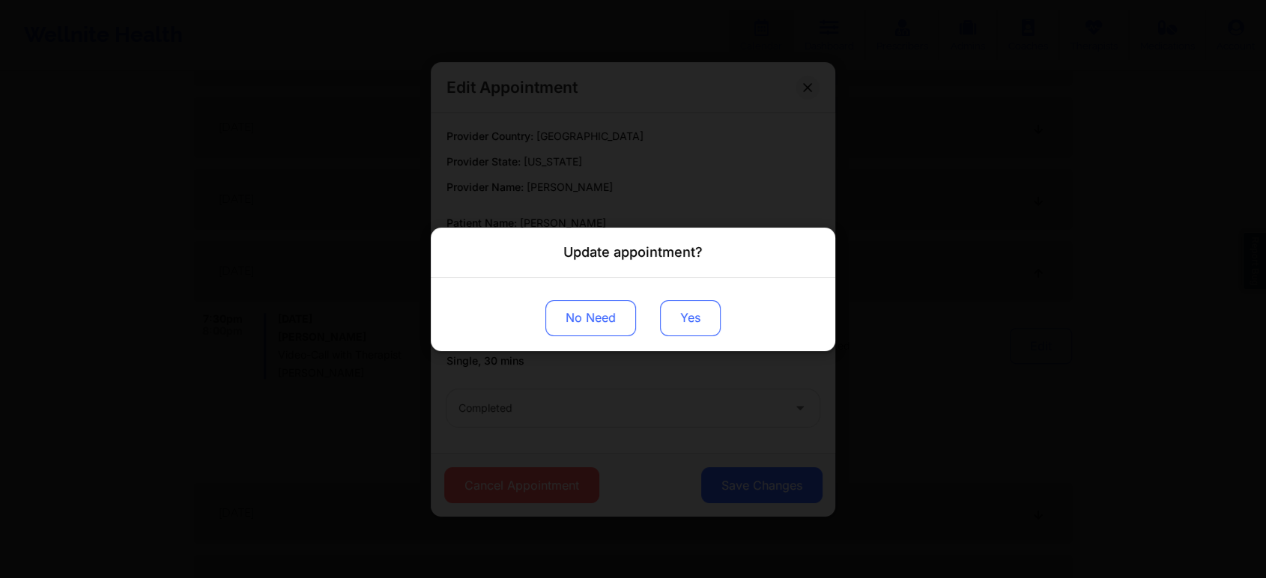
click at [687, 318] on button "Yes" at bounding box center [690, 318] width 61 height 36
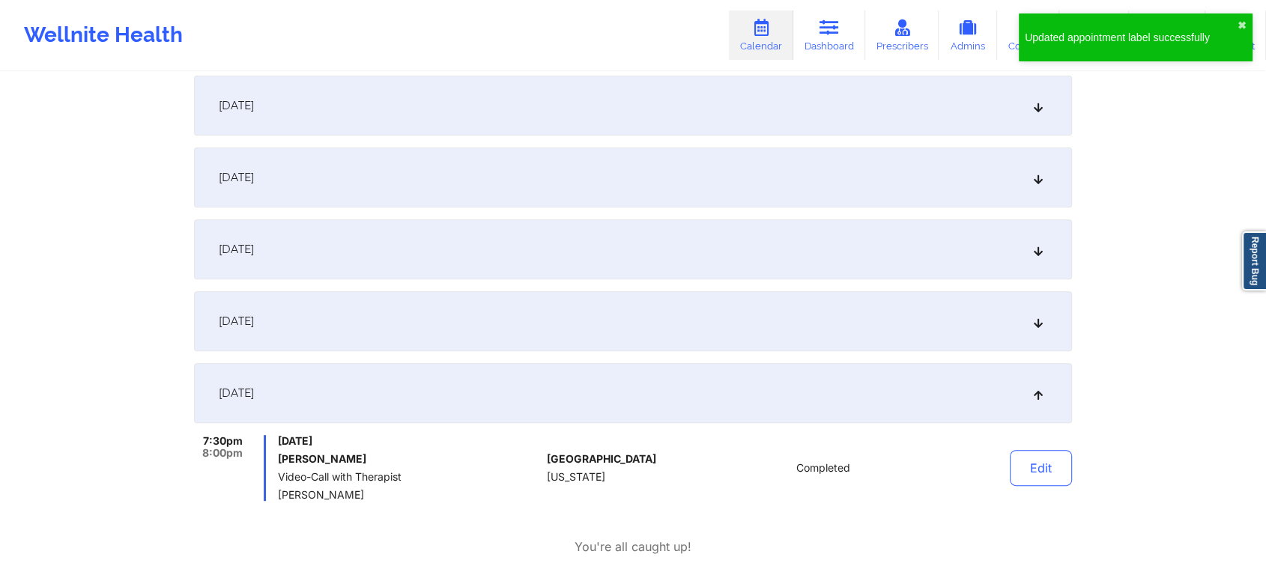
scroll to position [0, 0]
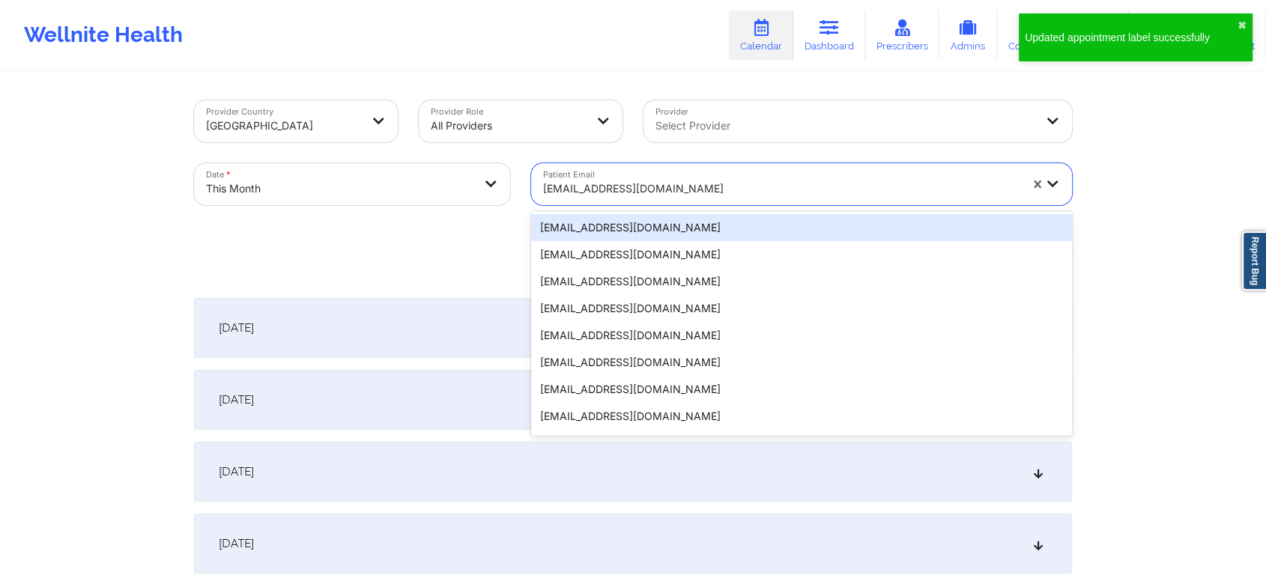
click at [581, 193] on div at bounding box center [781, 189] width 476 height 18
type input "[EMAIL_ADDRESS][DOMAIN_NAME]"
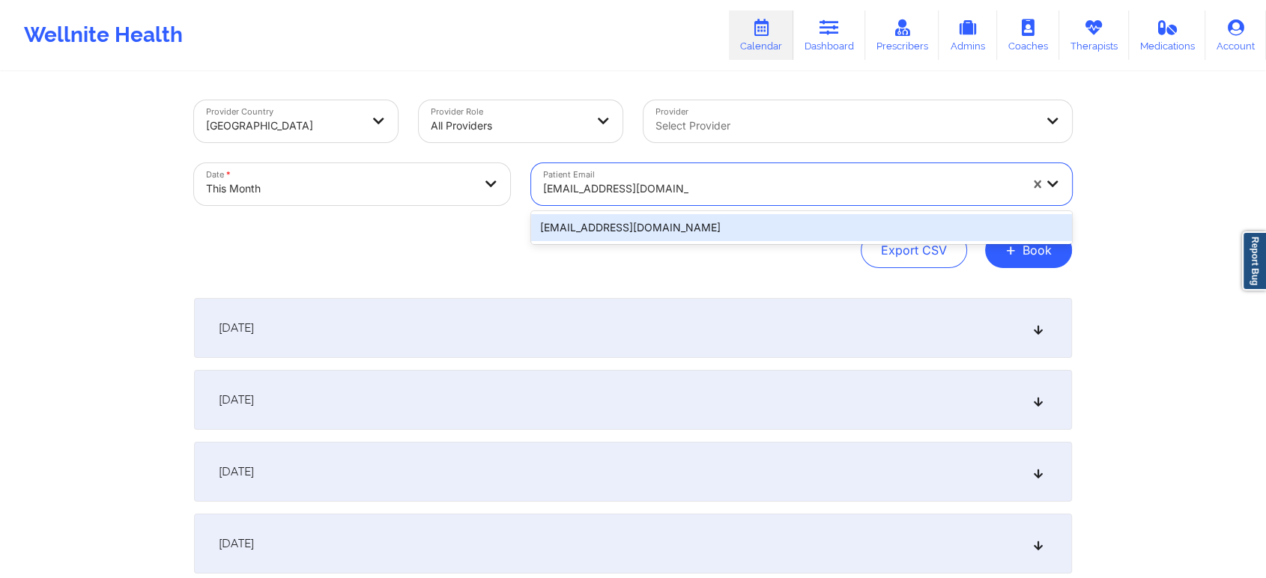
click at [626, 231] on div "[EMAIL_ADDRESS][DOMAIN_NAME]" at bounding box center [801, 227] width 541 height 27
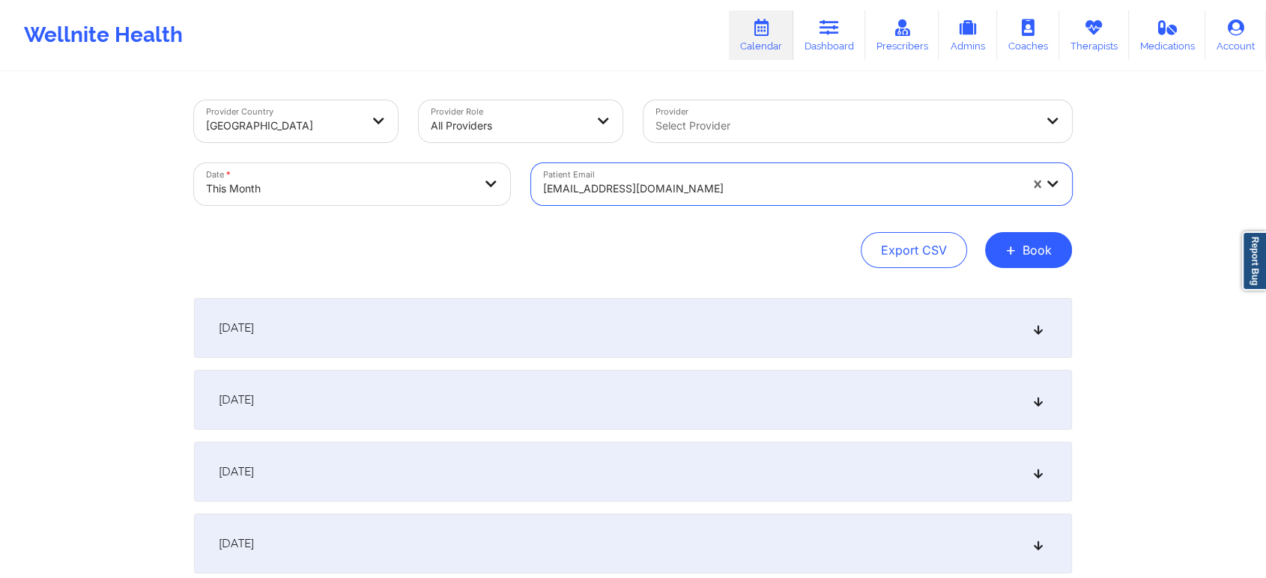
scroll to position [622, 0]
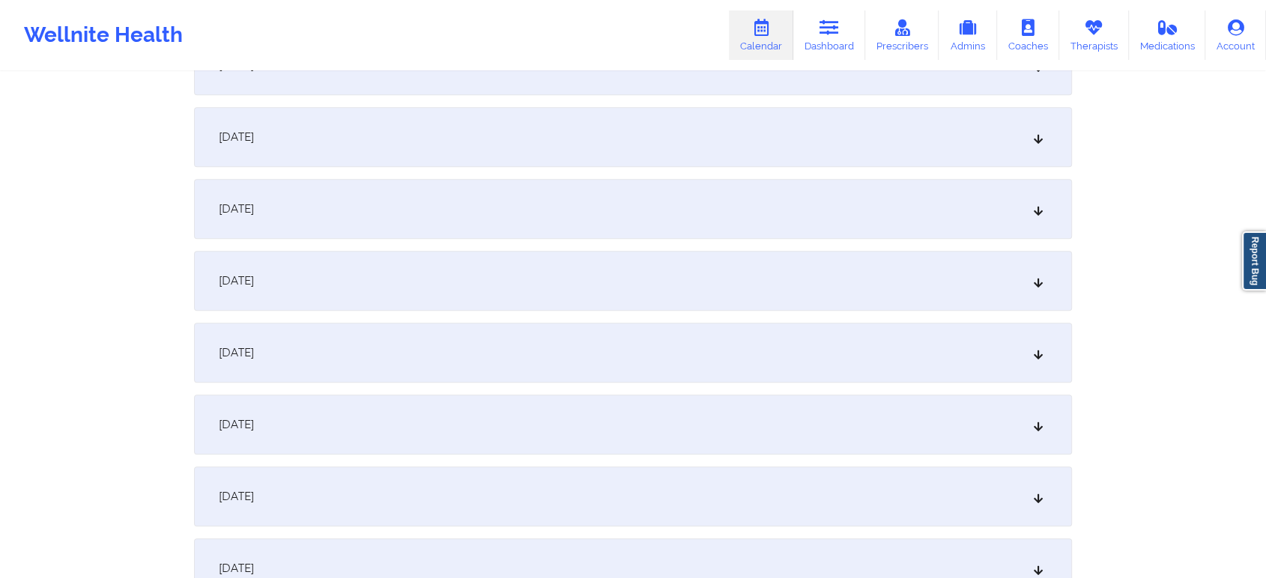
click at [601, 274] on div "[DATE]" at bounding box center [633, 281] width 878 height 60
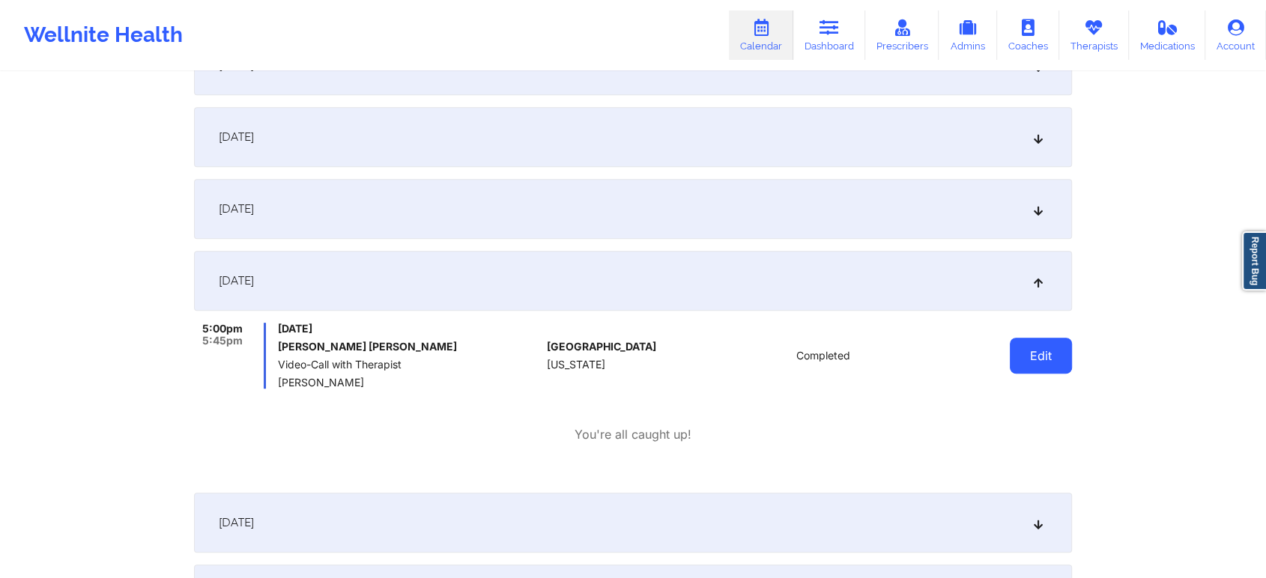
click at [1049, 368] on button "Edit" at bounding box center [1041, 356] width 62 height 36
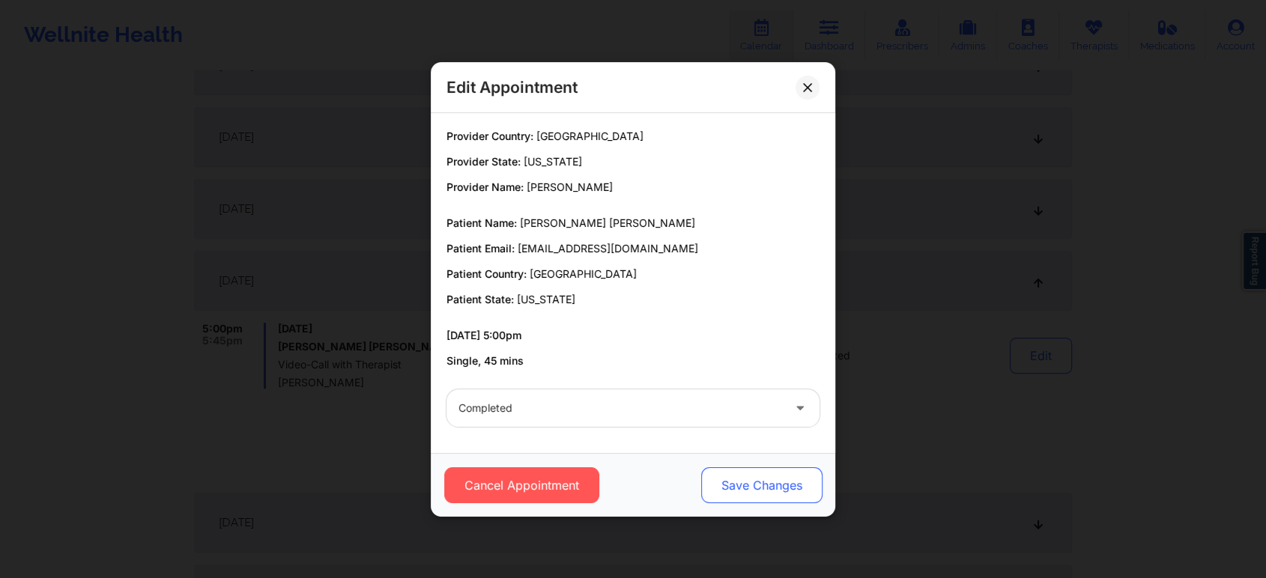
click at [774, 487] on button "Save Changes" at bounding box center [761, 485] width 121 height 36
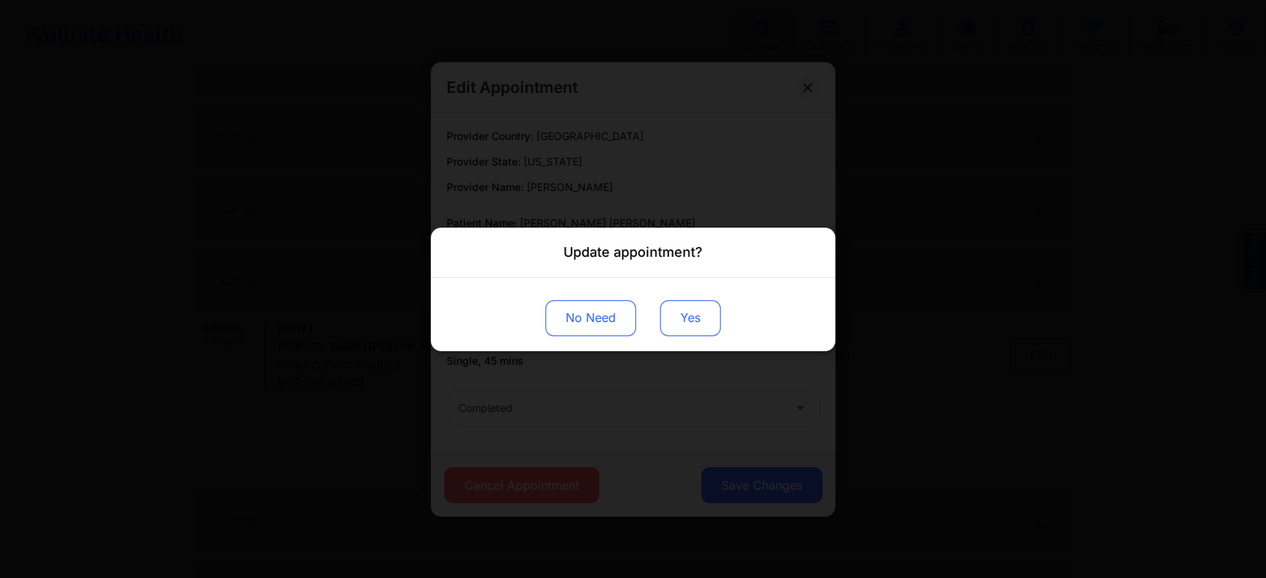
click at [686, 322] on button "Yes" at bounding box center [690, 318] width 61 height 36
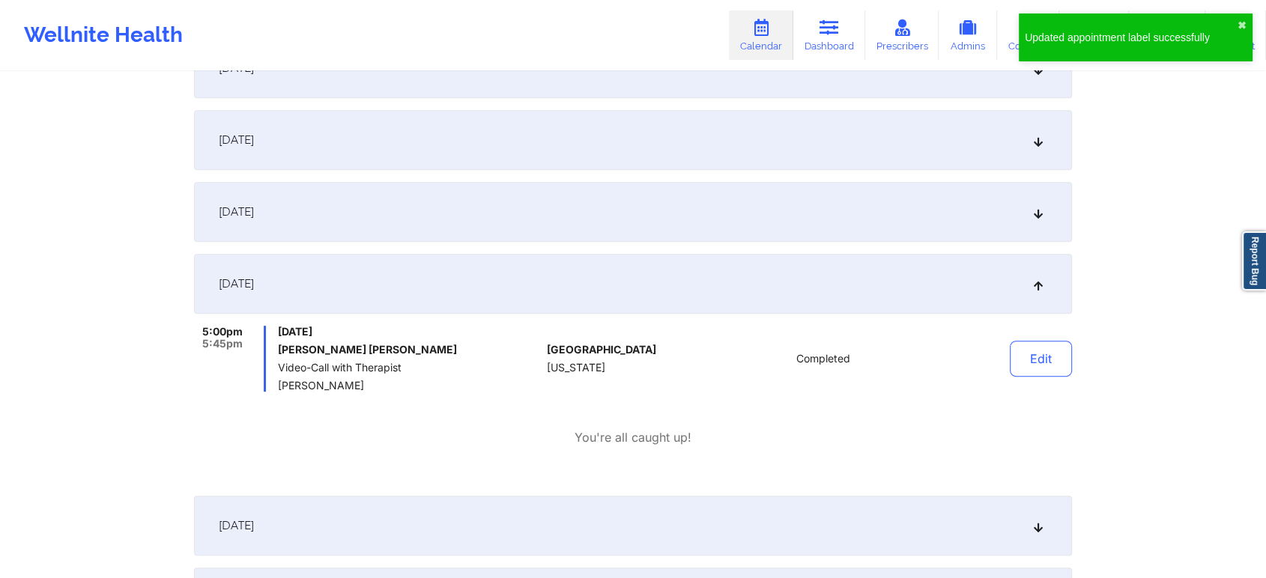
scroll to position [0, 0]
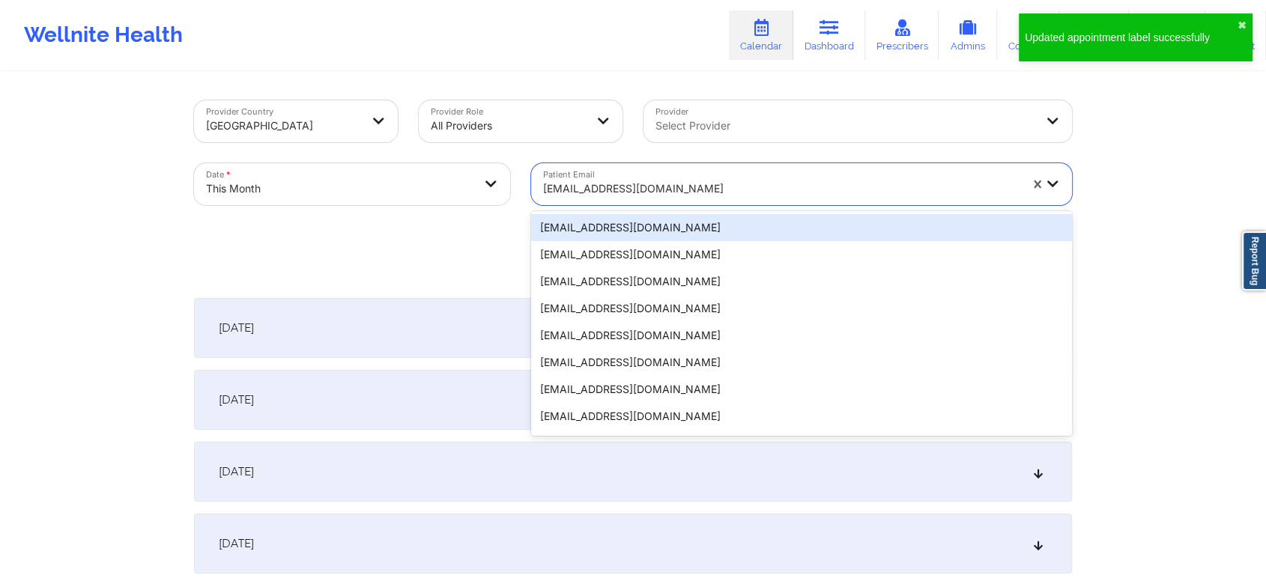
click at [607, 180] on div at bounding box center [781, 189] width 476 height 18
type input "[EMAIL_ADDRESS][DOMAIN_NAME]"
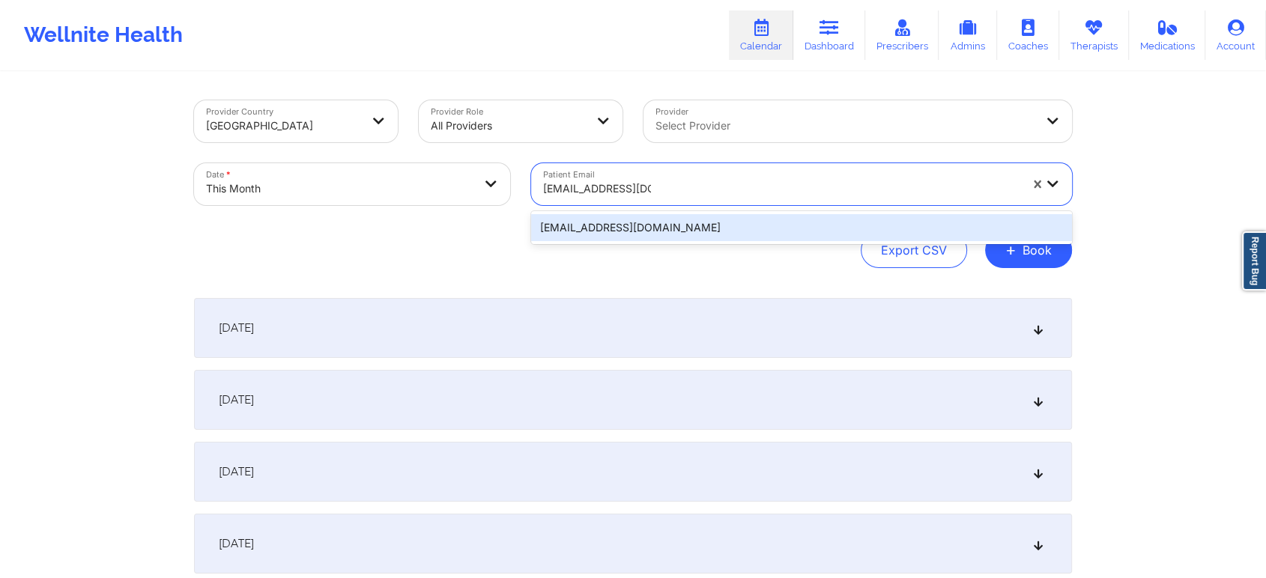
click at [644, 221] on div "[EMAIL_ADDRESS][DOMAIN_NAME]" at bounding box center [801, 227] width 541 height 27
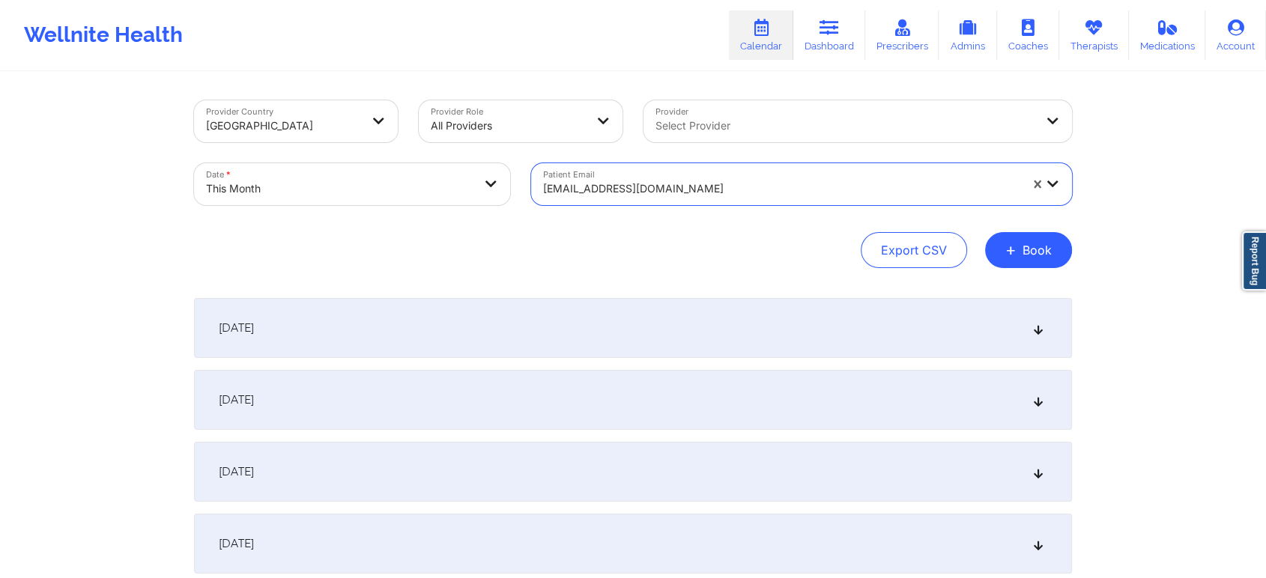
scroll to position [616, 0]
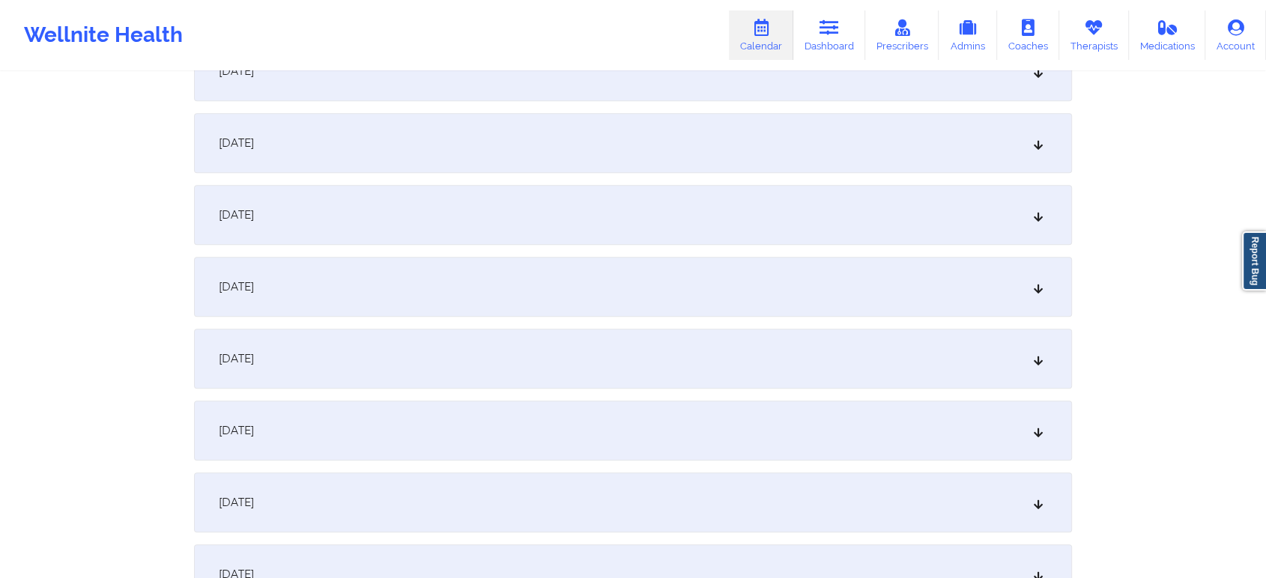
click at [646, 277] on div "[DATE]" at bounding box center [633, 287] width 878 height 60
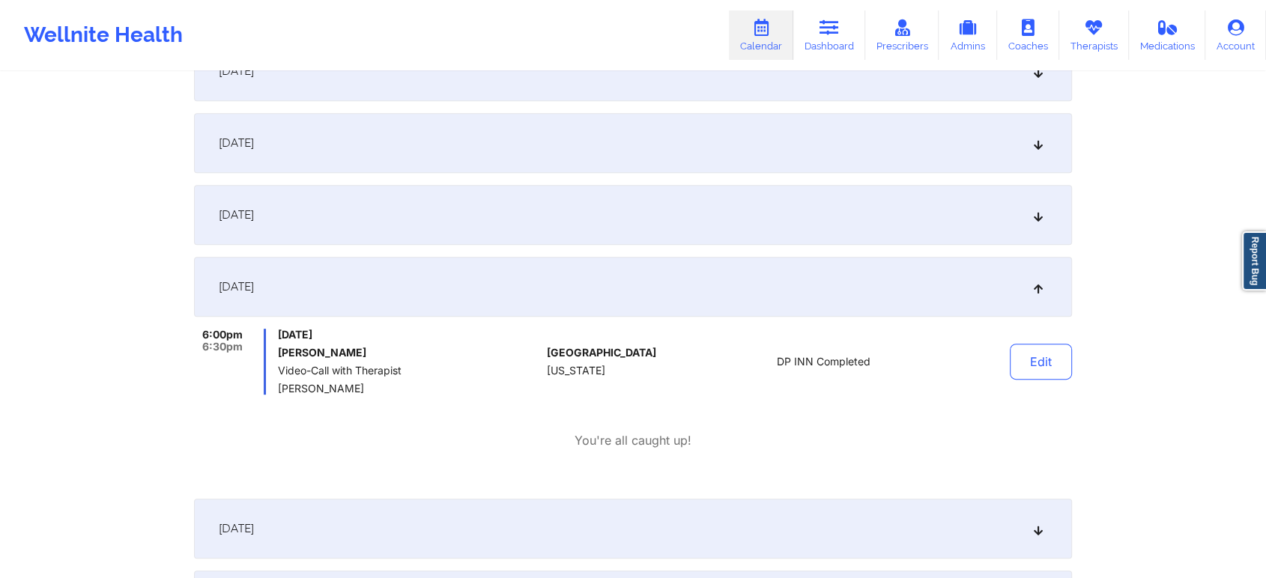
click at [1029, 385] on div "Edit" at bounding box center [1002, 362] width 139 height 66
click at [1042, 371] on button "Edit" at bounding box center [1041, 362] width 62 height 36
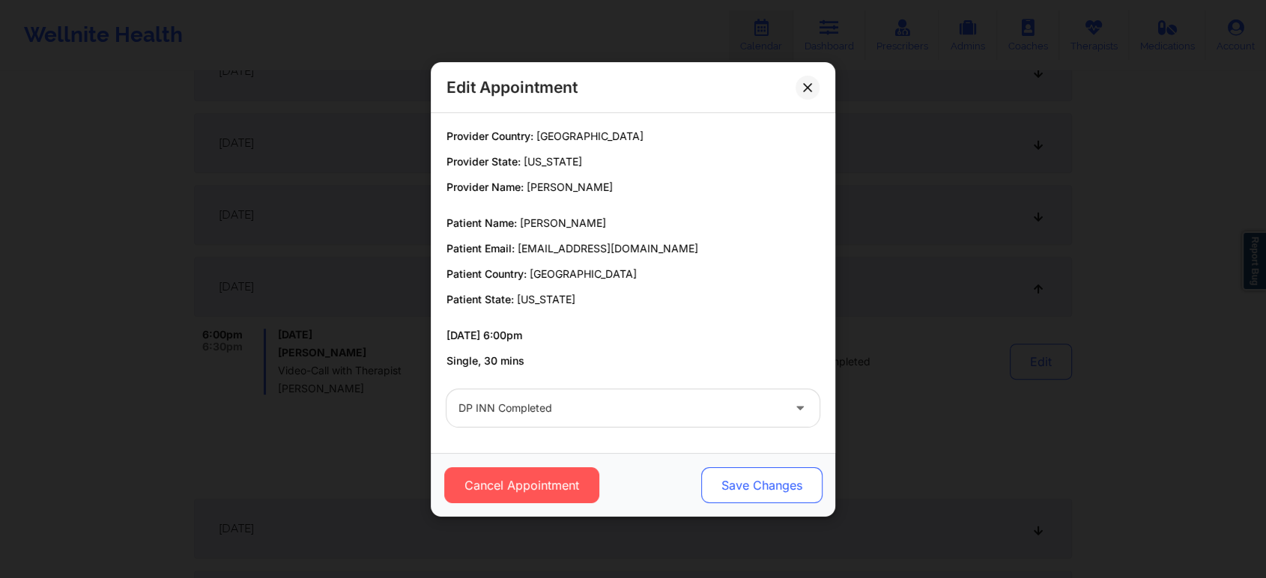
click at [736, 479] on button "Save Changes" at bounding box center [761, 485] width 121 height 36
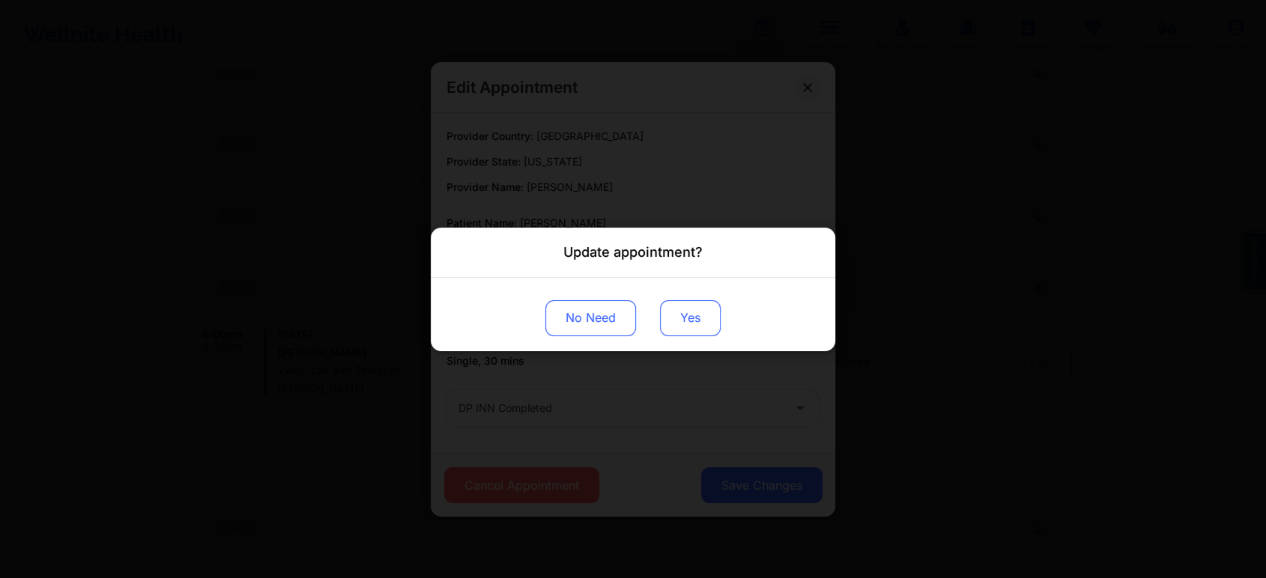
click at [701, 310] on button "Yes" at bounding box center [690, 318] width 61 height 36
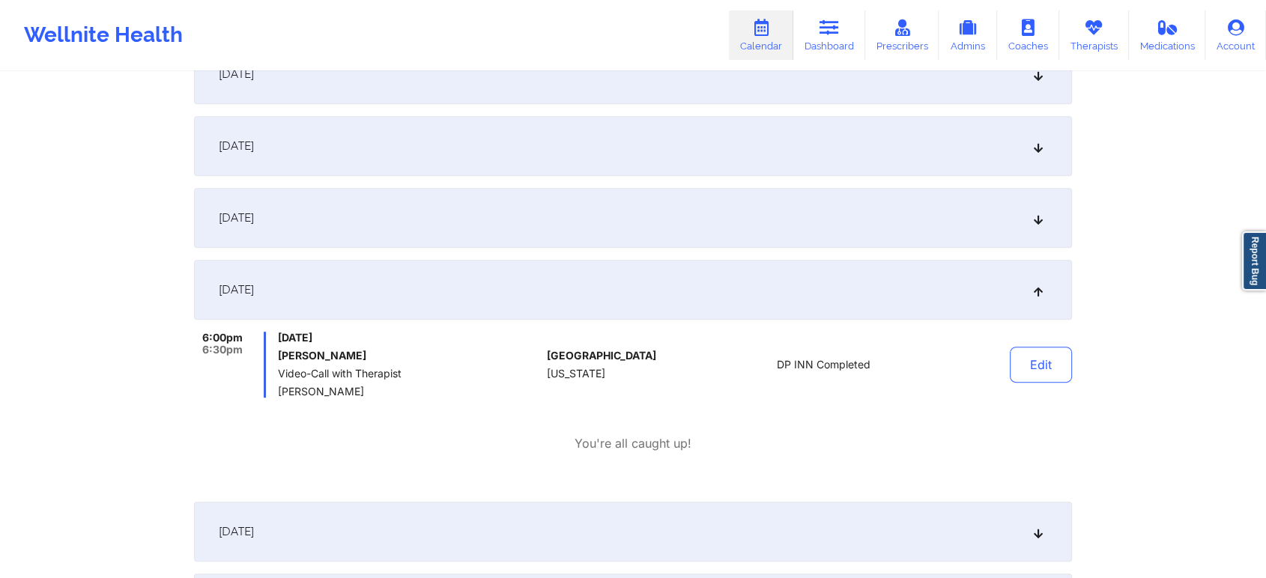
scroll to position [0, 0]
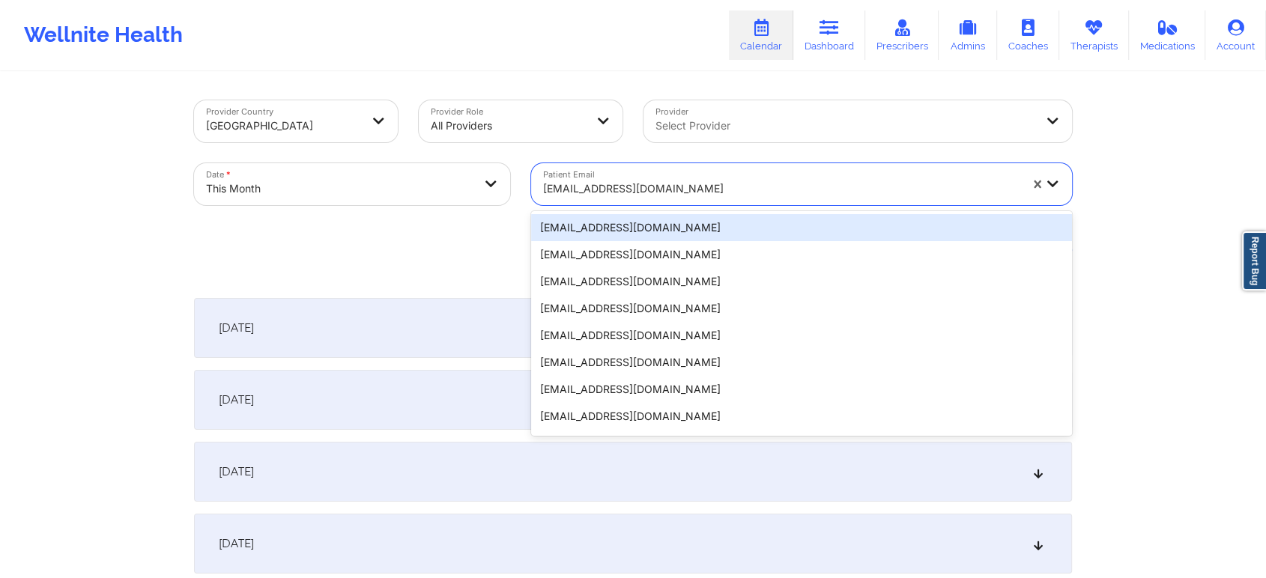
click at [617, 166] on div "[EMAIL_ADDRESS][DOMAIN_NAME]" at bounding box center [776, 184] width 490 height 42
type input "[EMAIL_ADDRESS][DOMAIN_NAME]"
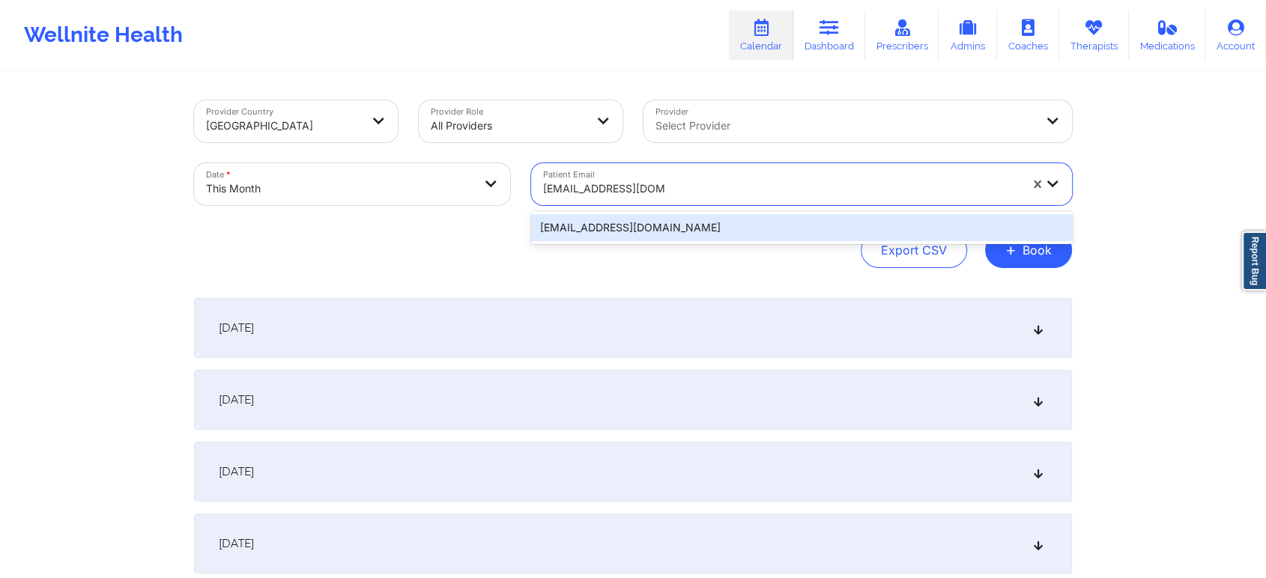
click at [632, 225] on div "[EMAIL_ADDRESS][DOMAIN_NAME]" at bounding box center [801, 227] width 541 height 27
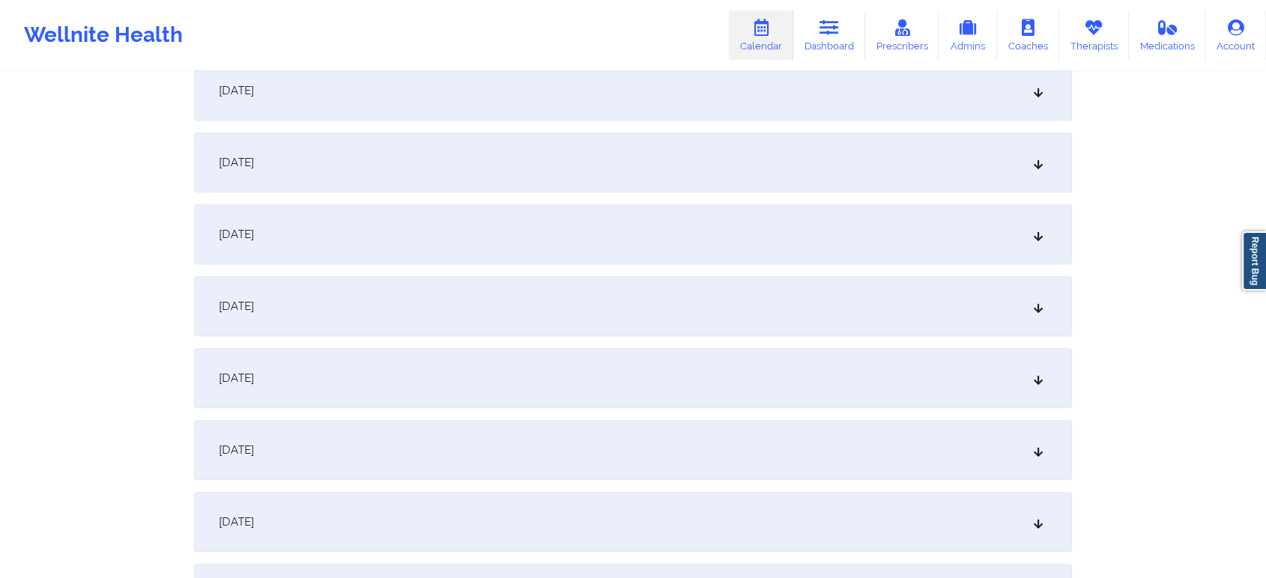
scroll to position [641, 0]
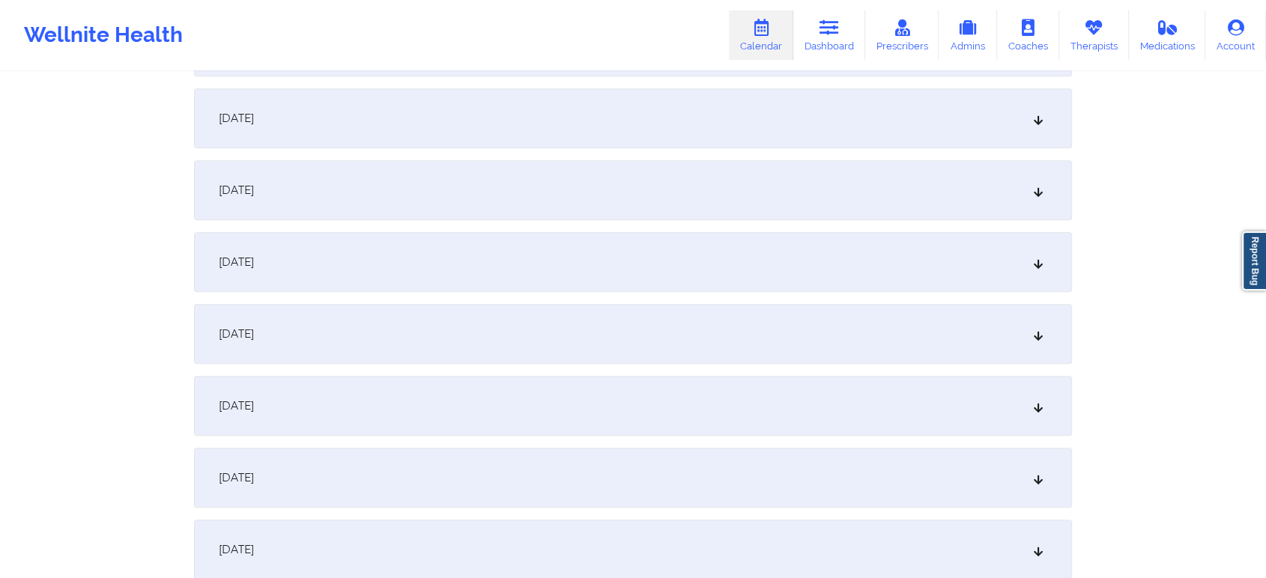
click at [647, 266] on div "[DATE]" at bounding box center [633, 262] width 878 height 60
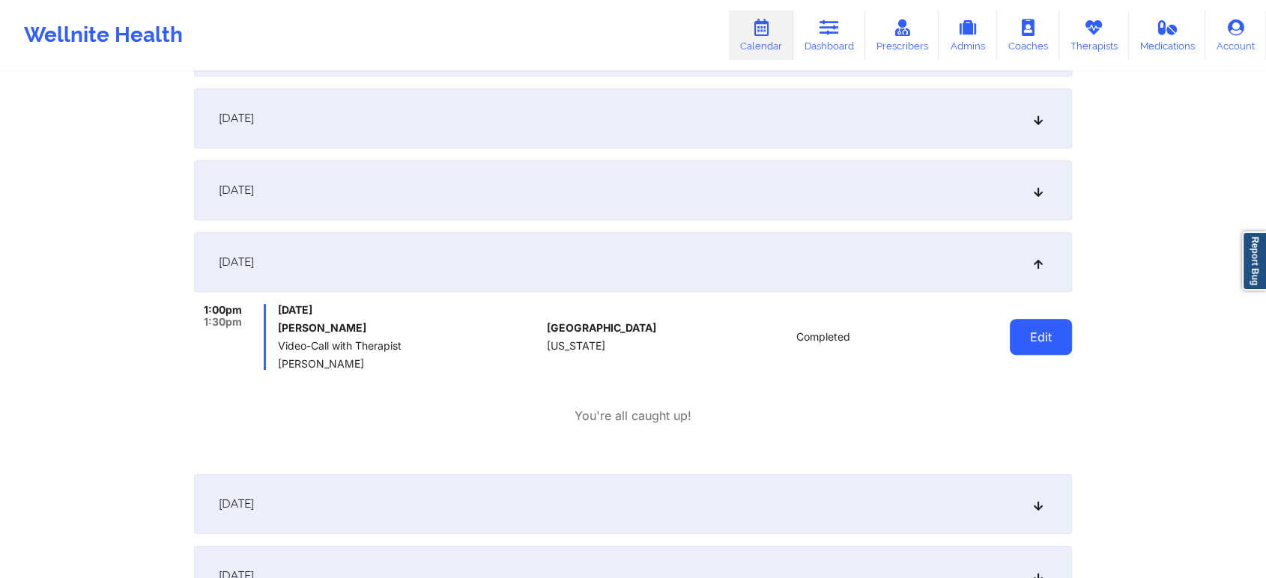
click at [1014, 352] on button "Edit" at bounding box center [1041, 337] width 62 height 36
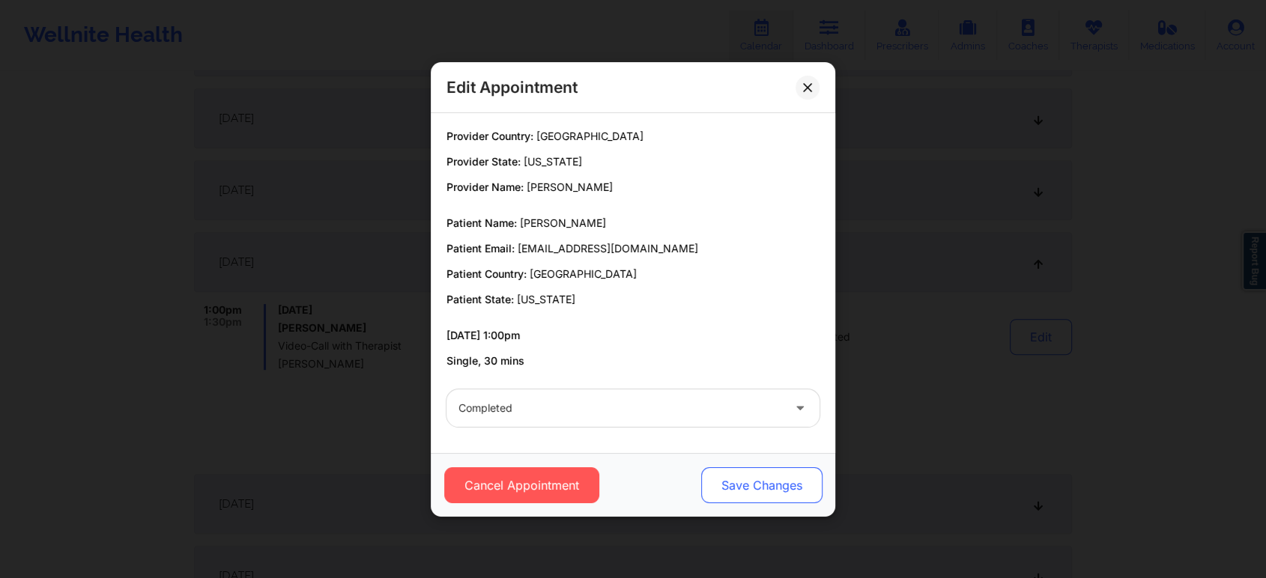
click at [767, 502] on button "Save Changes" at bounding box center [761, 485] width 121 height 36
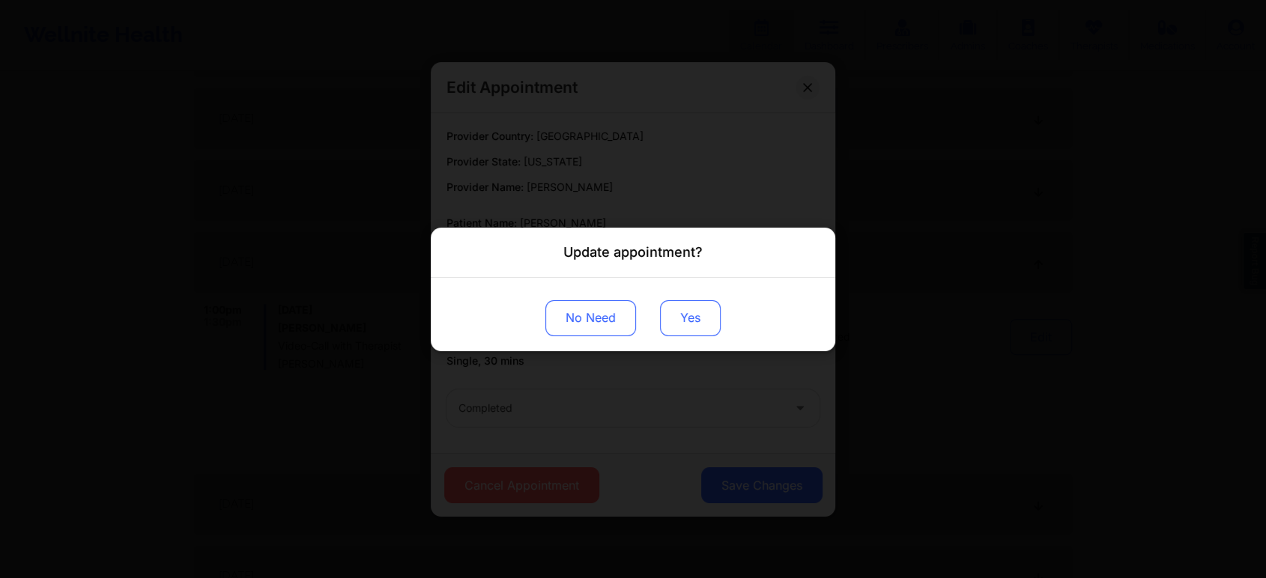
click at [670, 323] on button "Yes" at bounding box center [690, 318] width 61 height 36
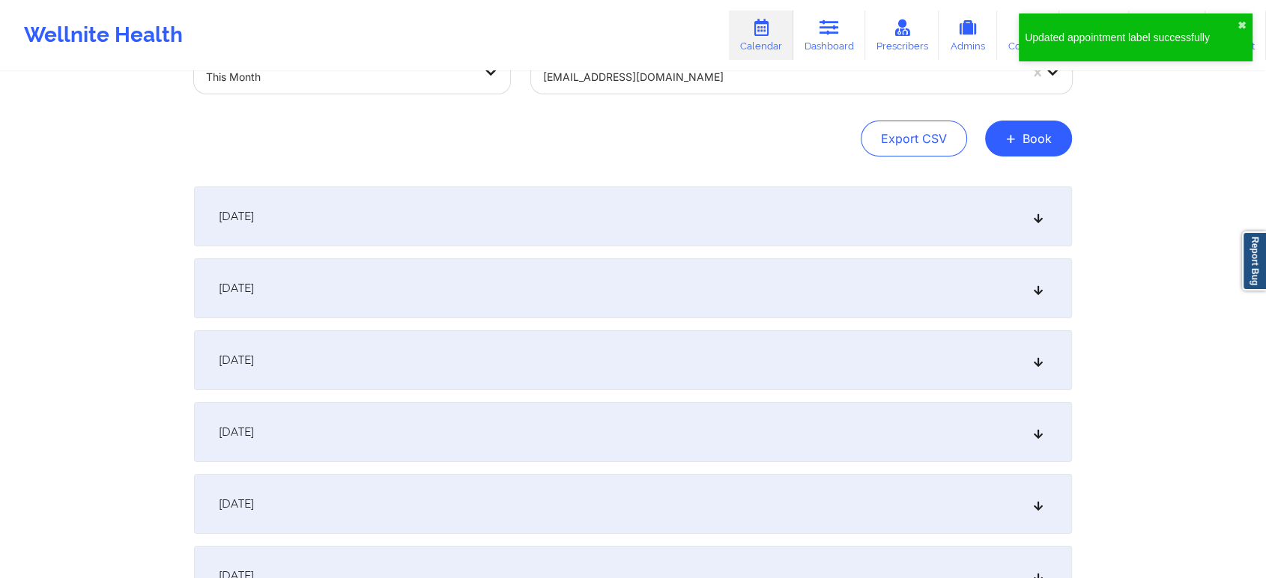
scroll to position [0, 0]
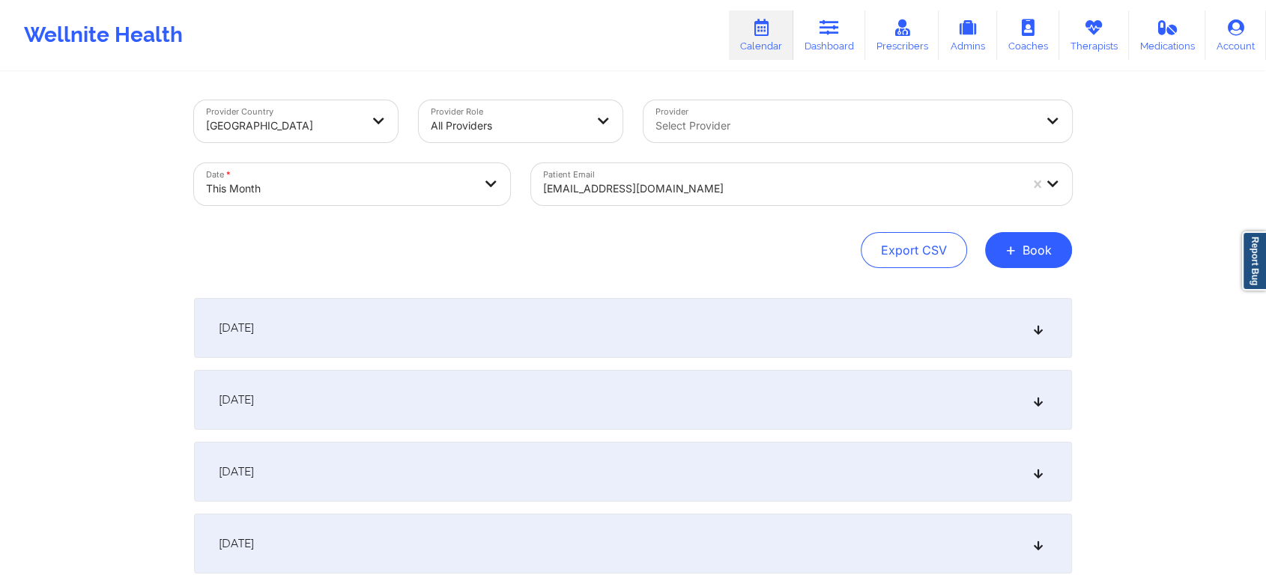
click at [677, 195] on div at bounding box center [781, 189] width 476 height 18
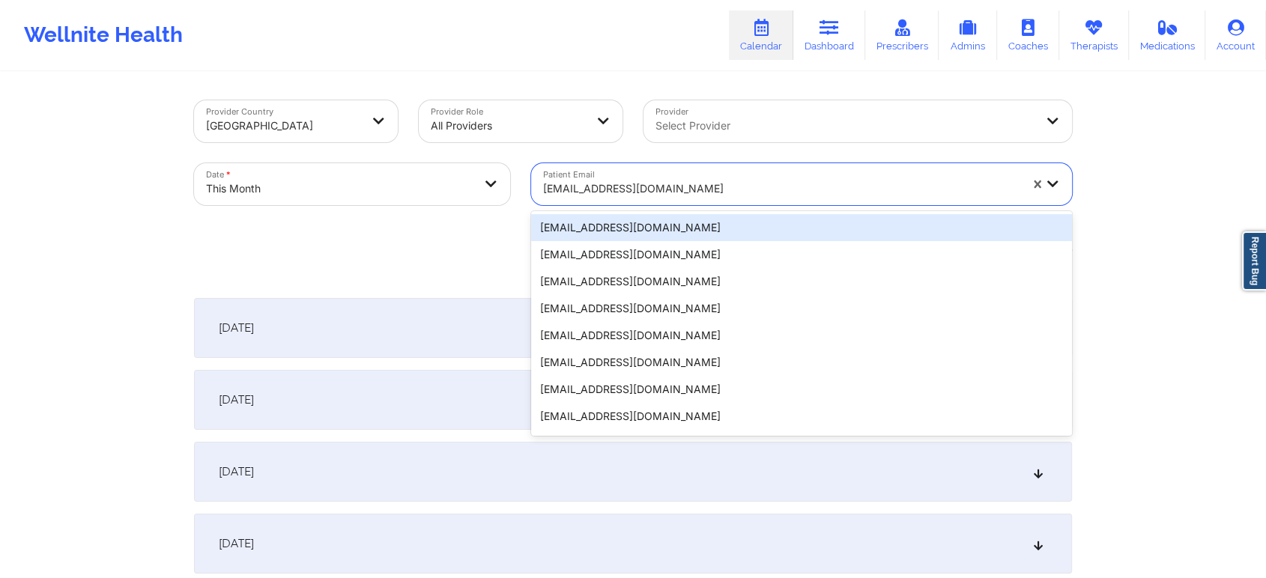
type input "[EMAIL_ADDRESS][DOMAIN_NAME]"
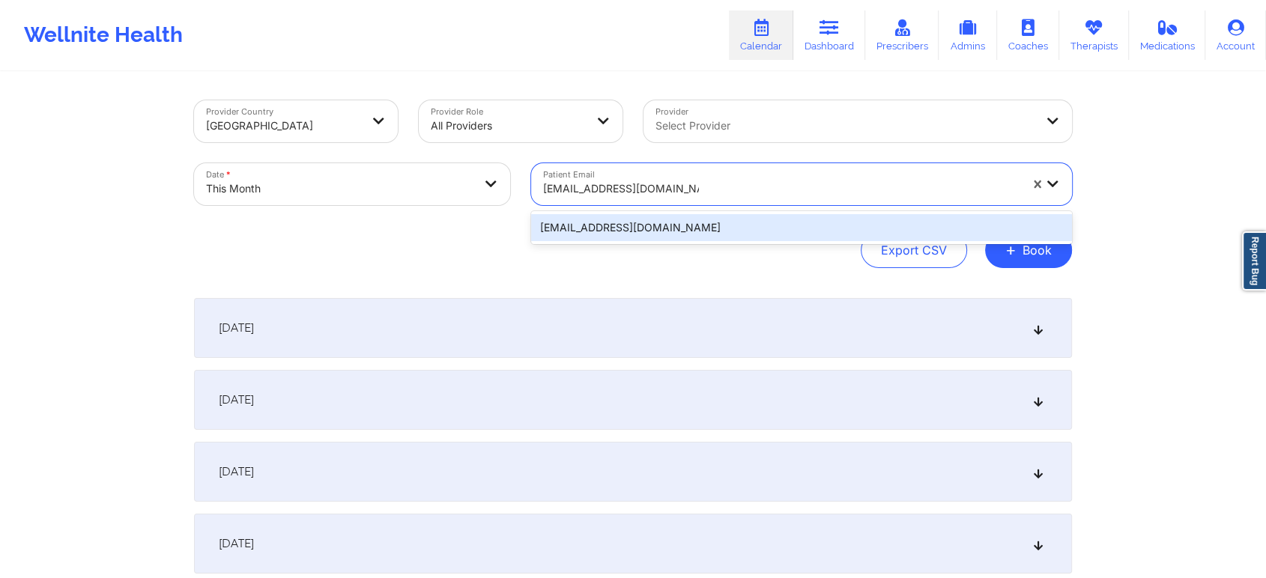
click at [693, 219] on div "[EMAIL_ADDRESS][DOMAIN_NAME]" at bounding box center [801, 227] width 541 height 27
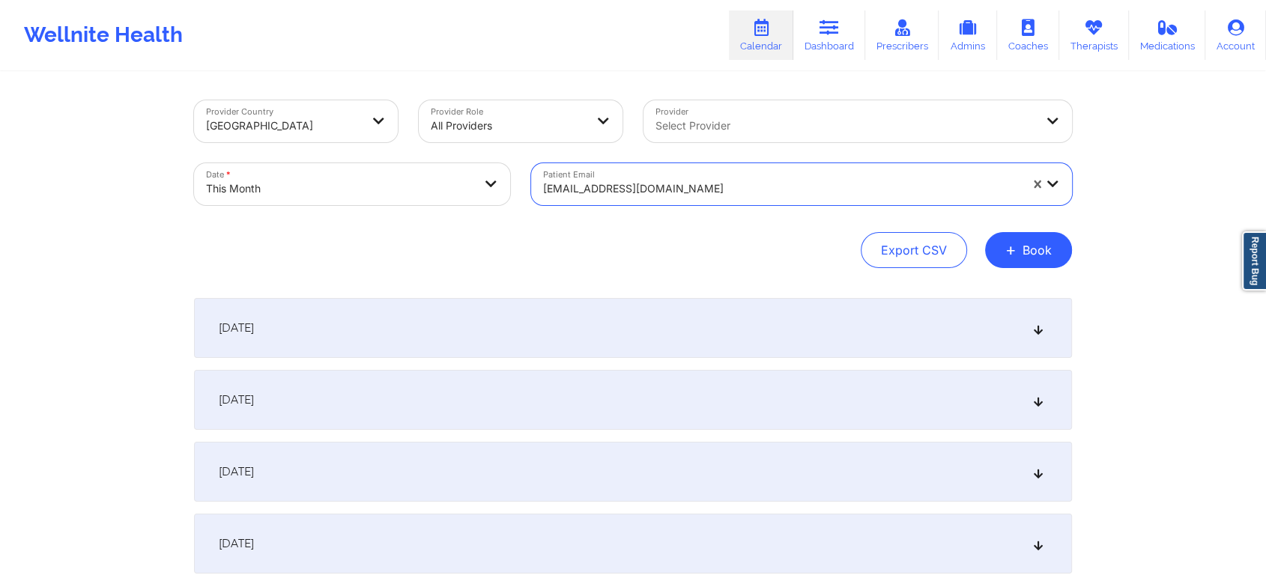
scroll to position [712, 0]
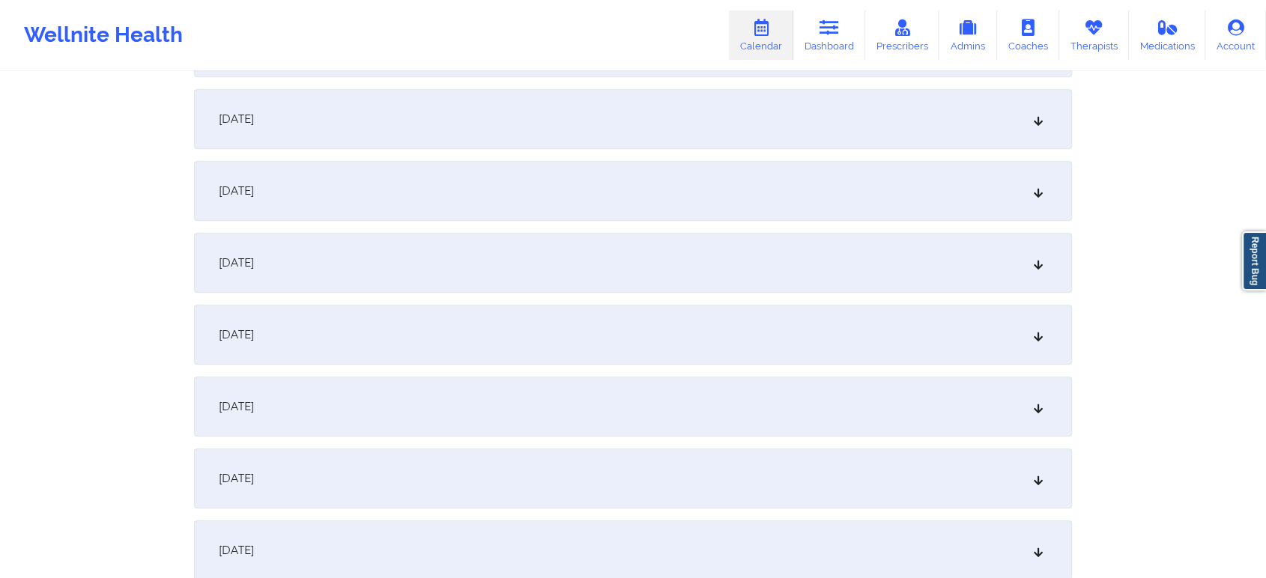
click at [521, 204] on div "[DATE]" at bounding box center [633, 191] width 878 height 60
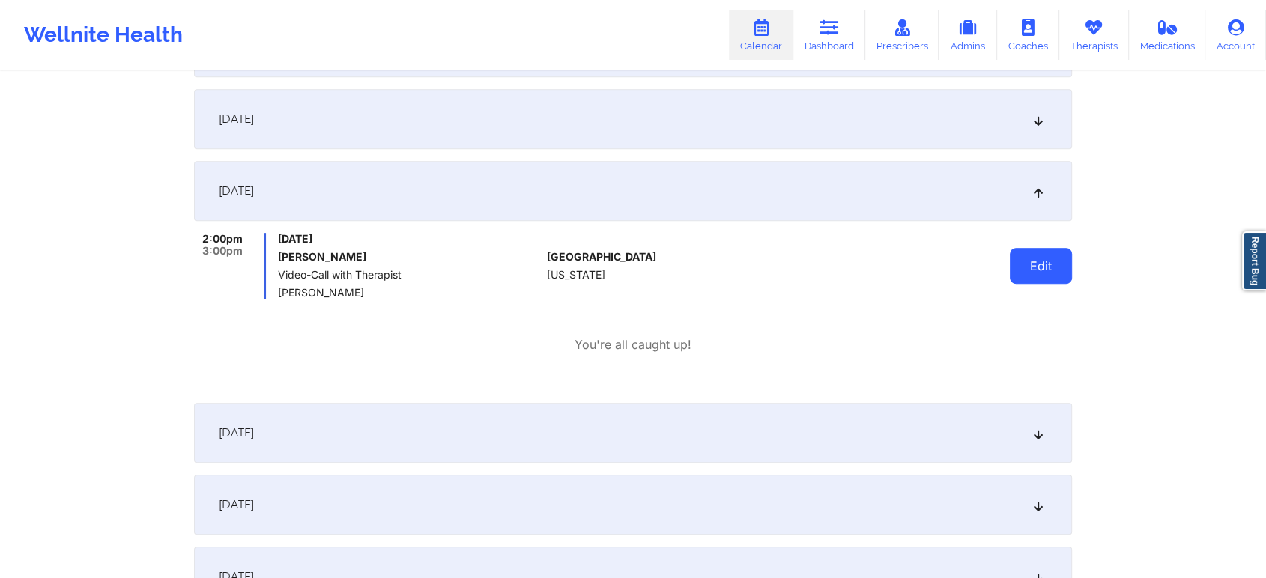
click at [1040, 254] on button "Edit" at bounding box center [1041, 266] width 62 height 36
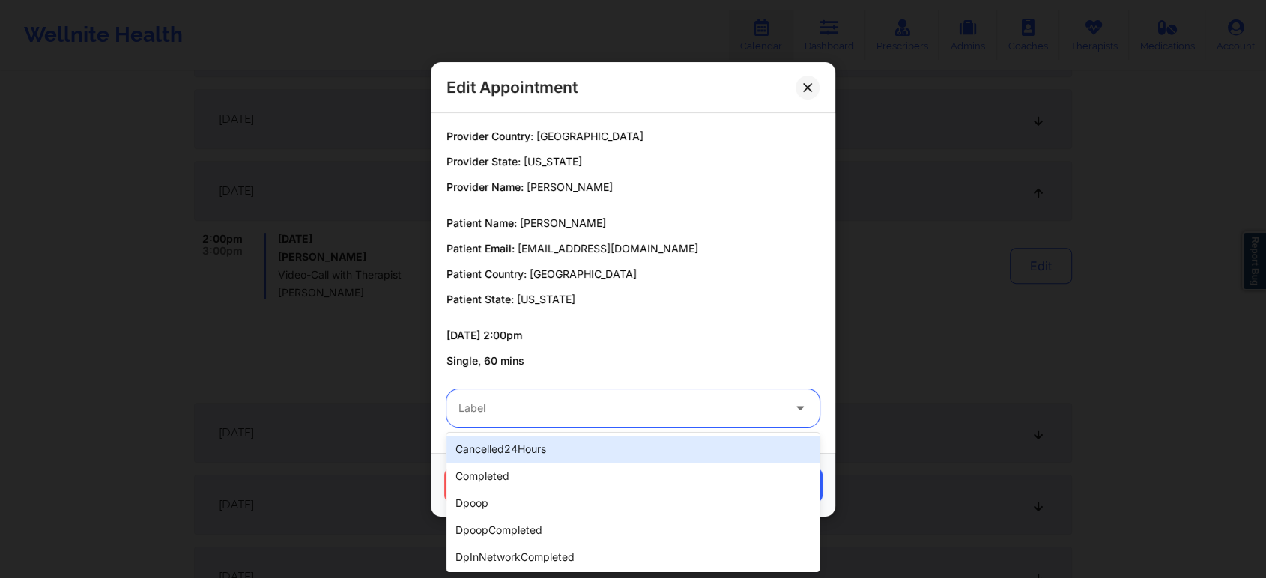
drag, startPoint x: 676, startPoint y: 398, endPoint x: 646, endPoint y: 428, distance: 42.9
click at [676, 398] on div "Label" at bounding box center [614, 407] width 337 height 37
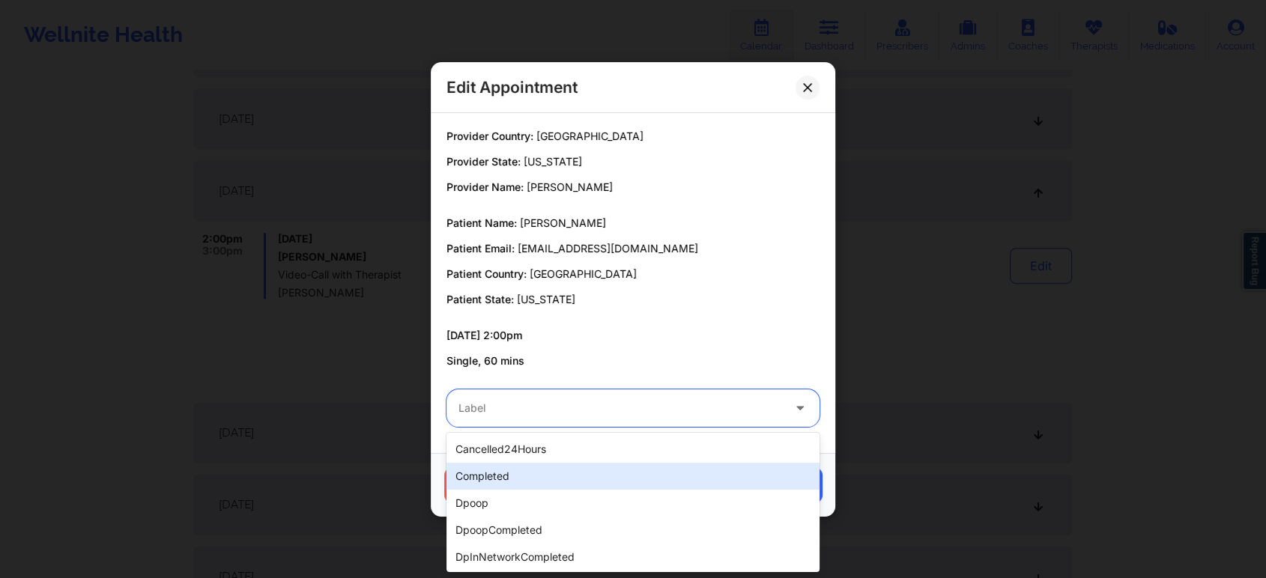
click at [605, 474] on div "completed" at bounding box center [632, 476] width 373 height 27
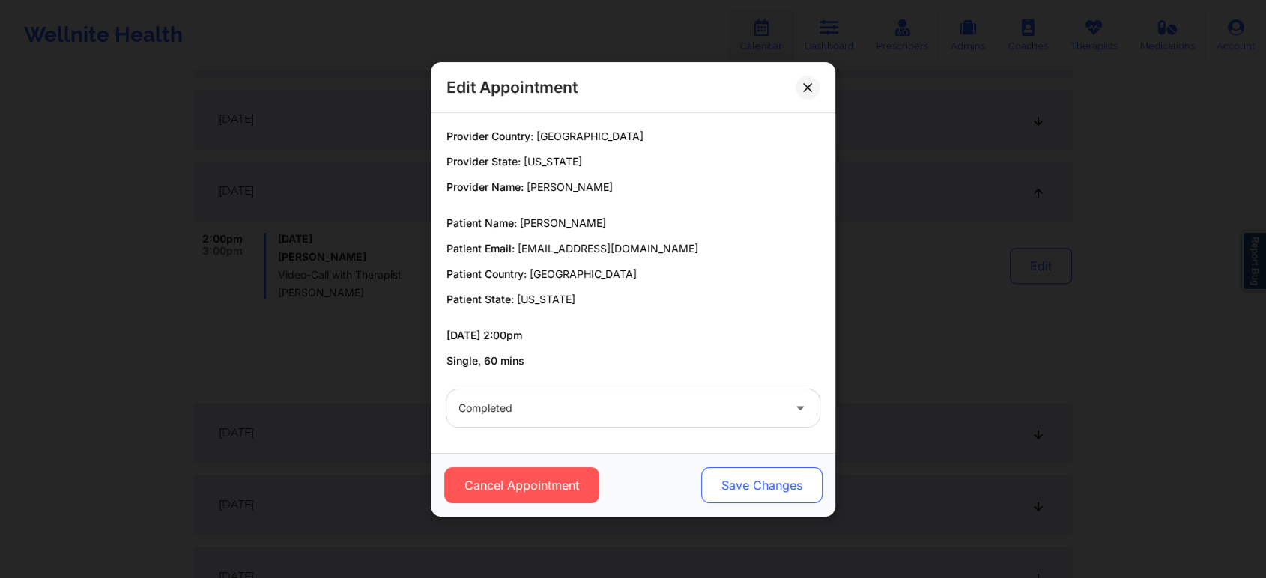
click at [726, 502] on button "Save Changes" at bounding box center [761, 485] width 121 height 36
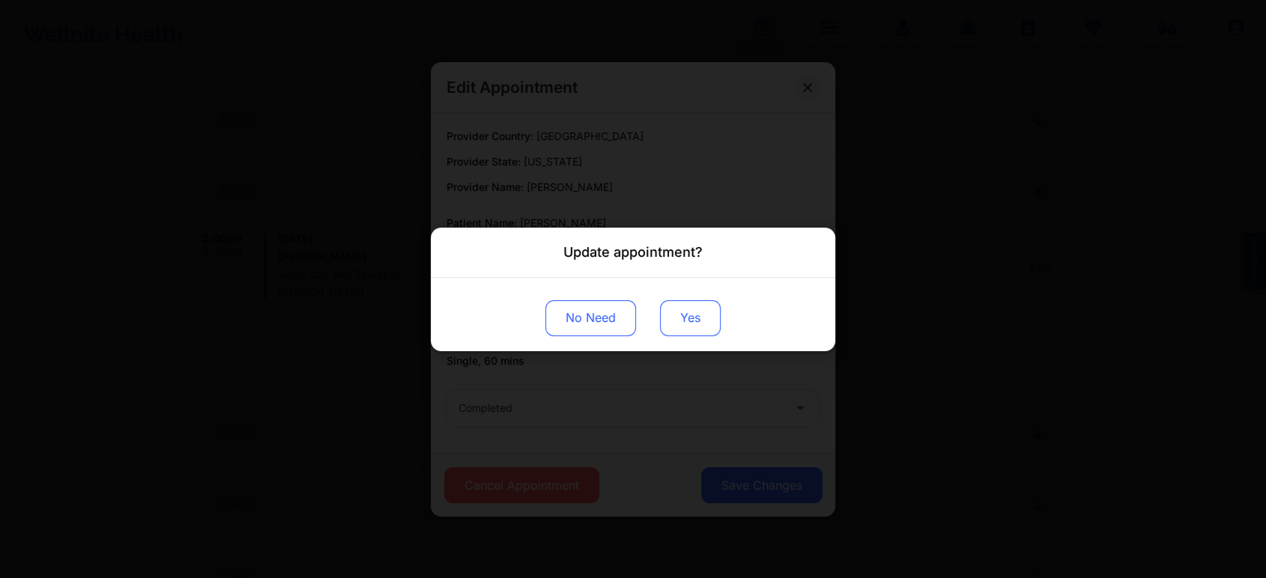
click at [688, 323] on button "Yes" at bounding box center [690, 318] width 61 height 36
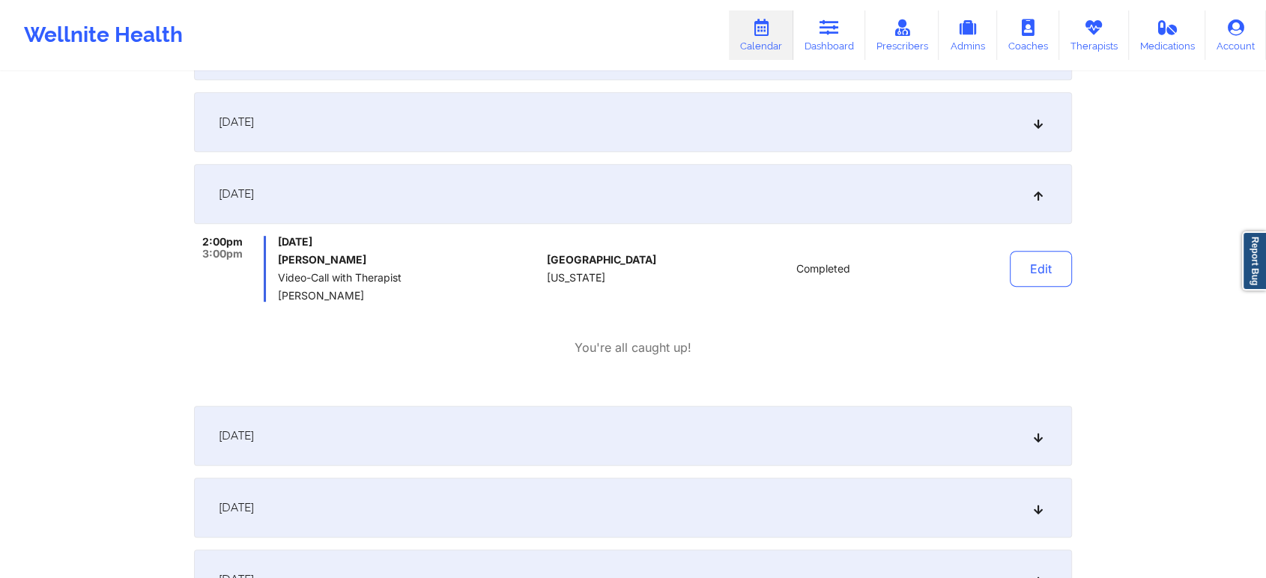
scroll to position [0, 0]
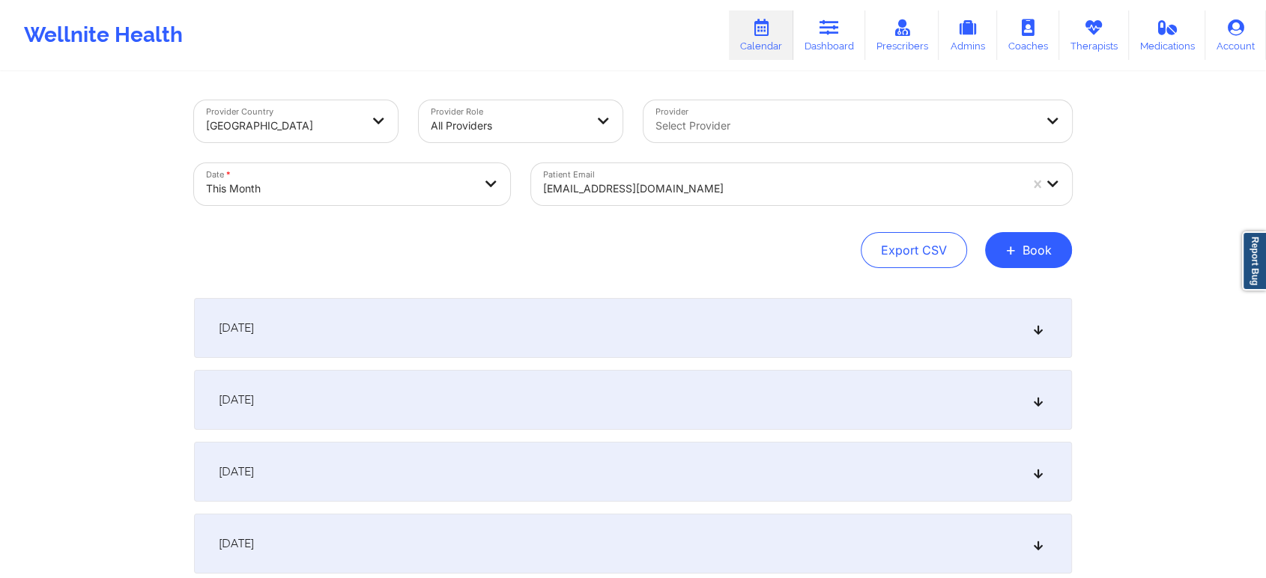
click at [713, 208] on div "Patient Email [EMAIL_ADDRESS][DOMAIN_NAME]" at bounding box center [801, 184] width 562 height 63
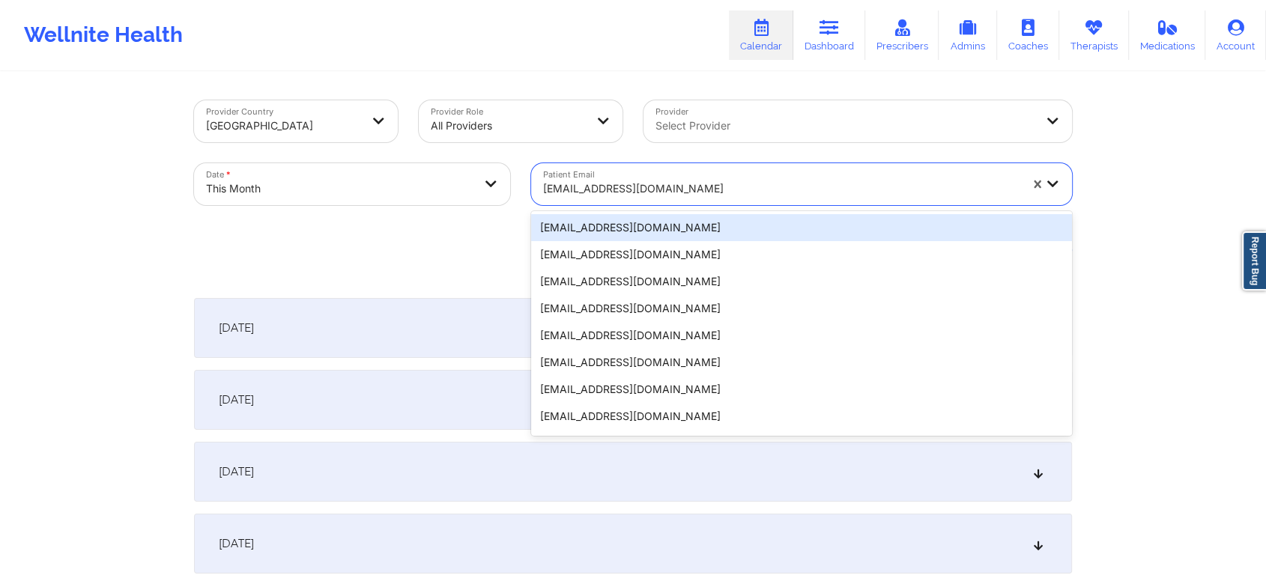
click at [658, 189] on div at bounding box center [781, 189] width 476 height 18
type input "[EMAIL_ADDRESS][DOMAIN_NAME]"
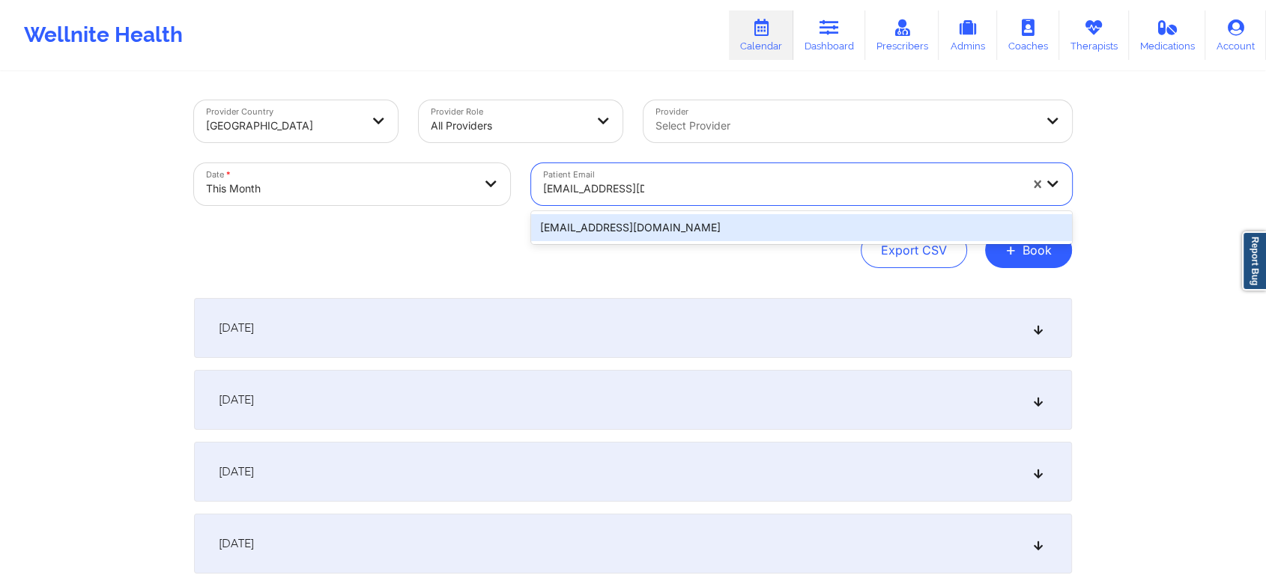
click at [777, 225] on div "[EMAIL_ADDRESS][DOMAIN_NAME]" at bounding box center [801, 227] width 541 height 27
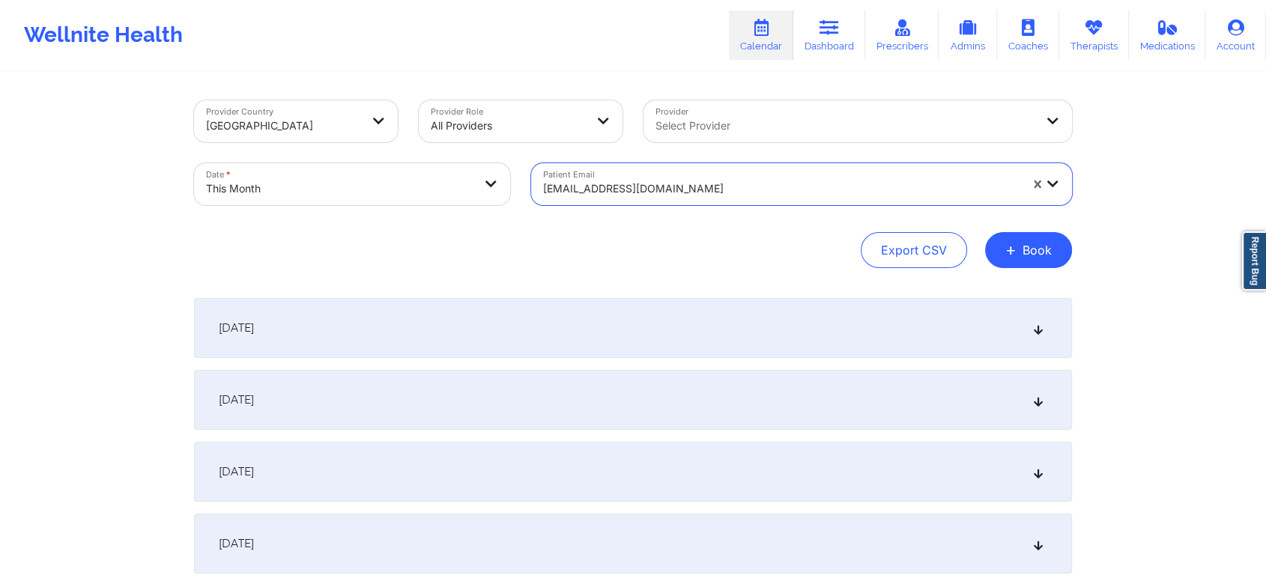
scroll to position [689, 0]
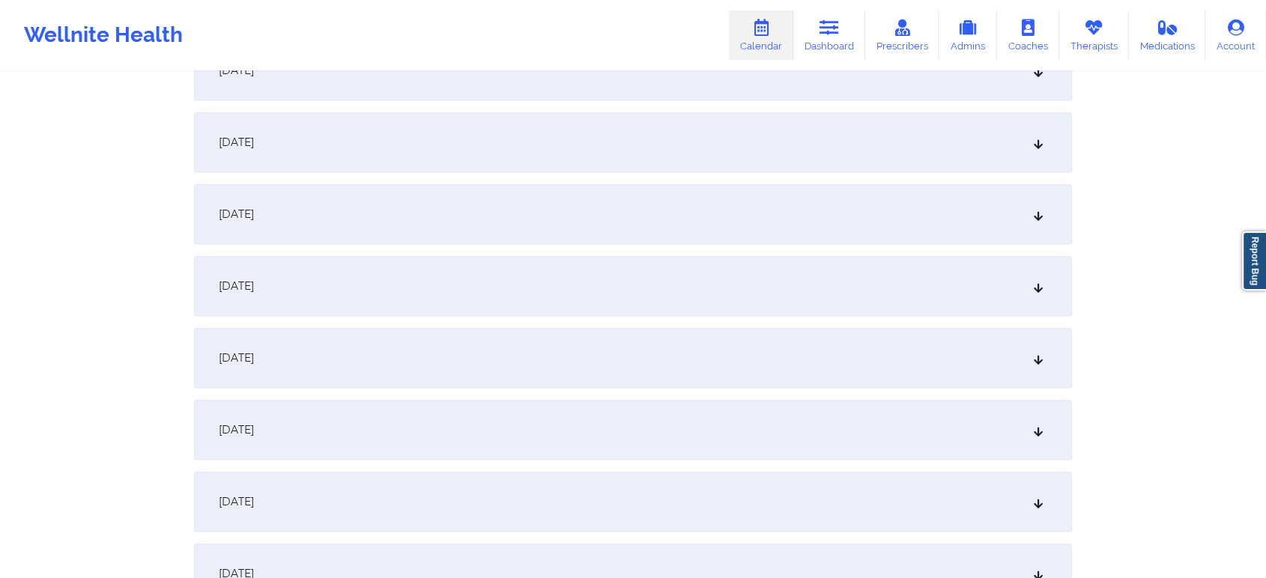
click at [485, 225] on div "[DATE]" at bounding box center [633, 214] width 878 height 60
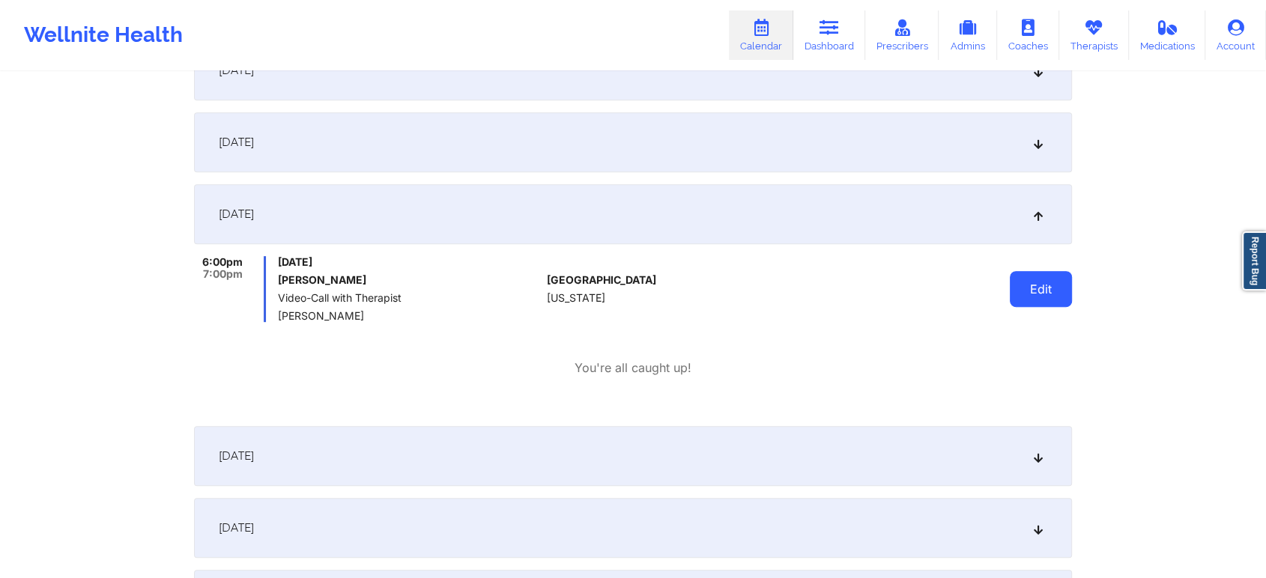
click at [1043, 292] on button "Edit" at bounding box center [1041, 289] width 62 height 36
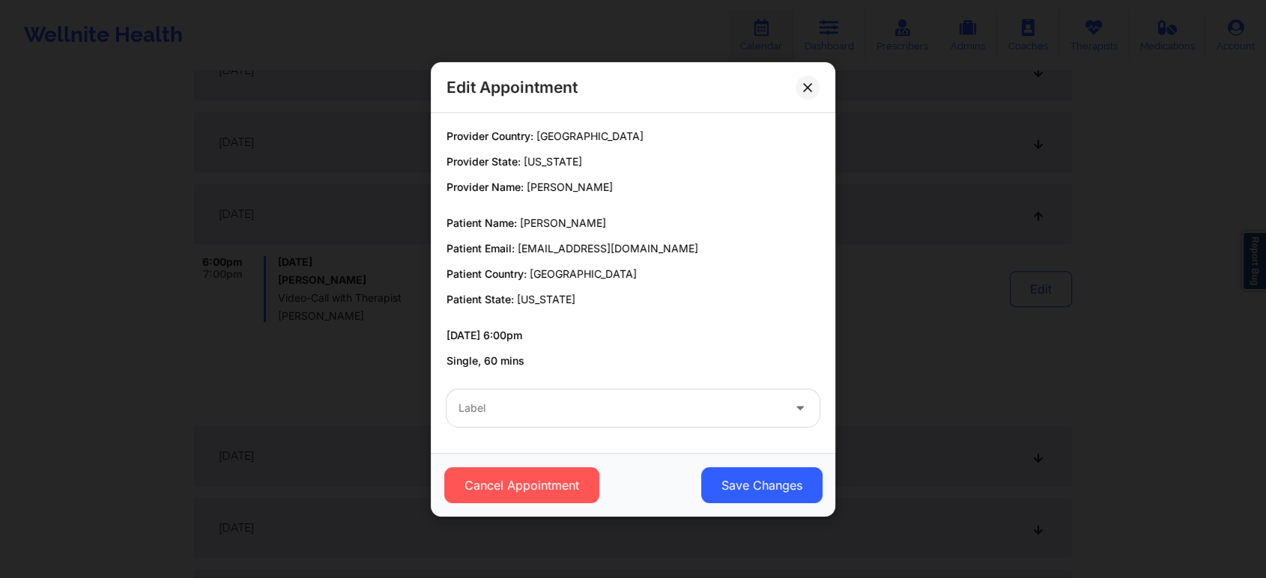
click at [598, 410] on div at bounding box center [620, 408] width 324 height 18
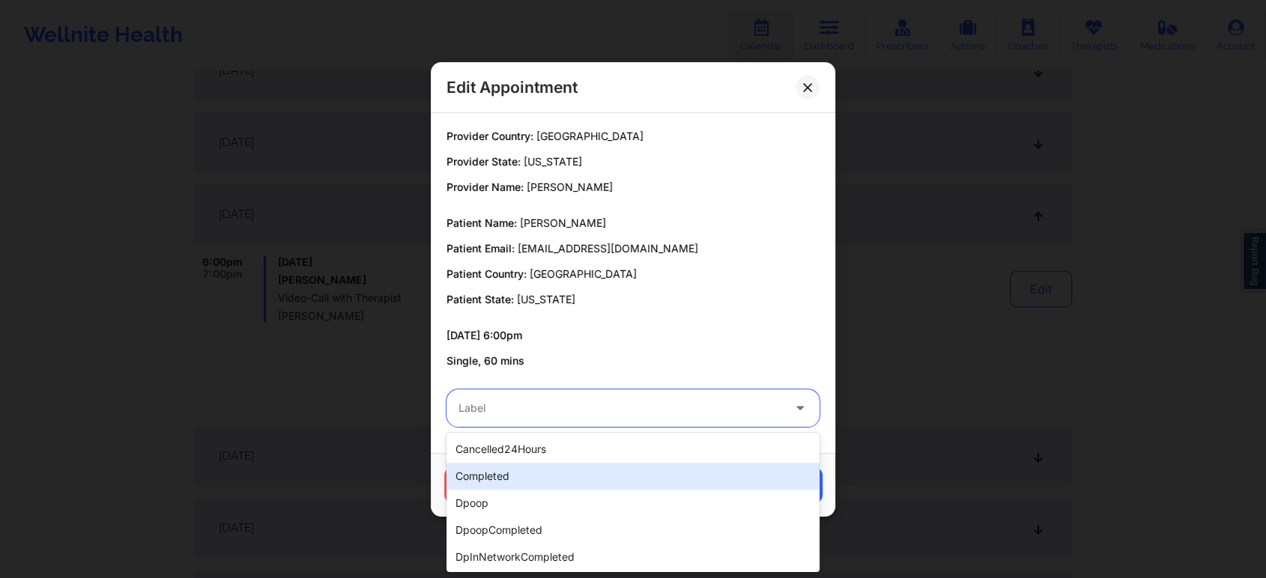
click at [550, 469] on div "completed" at bounding box center [632, 476] width 373 height 27
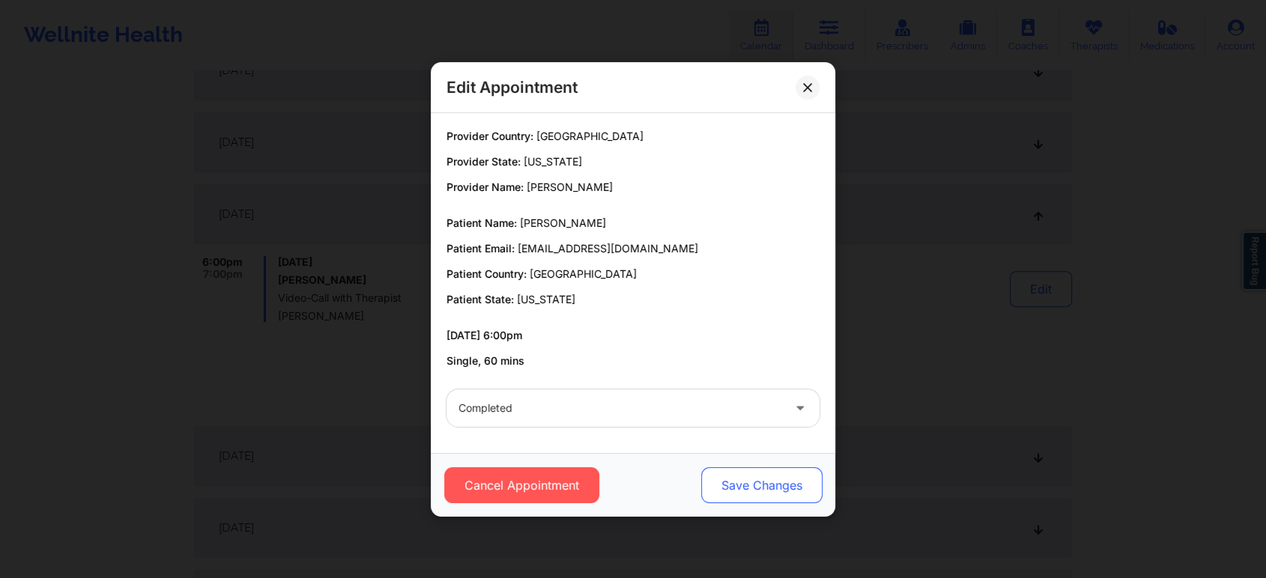
click at [759, 473] on button "Save Changes" at bounding box center [761, 485] width 121 height 36
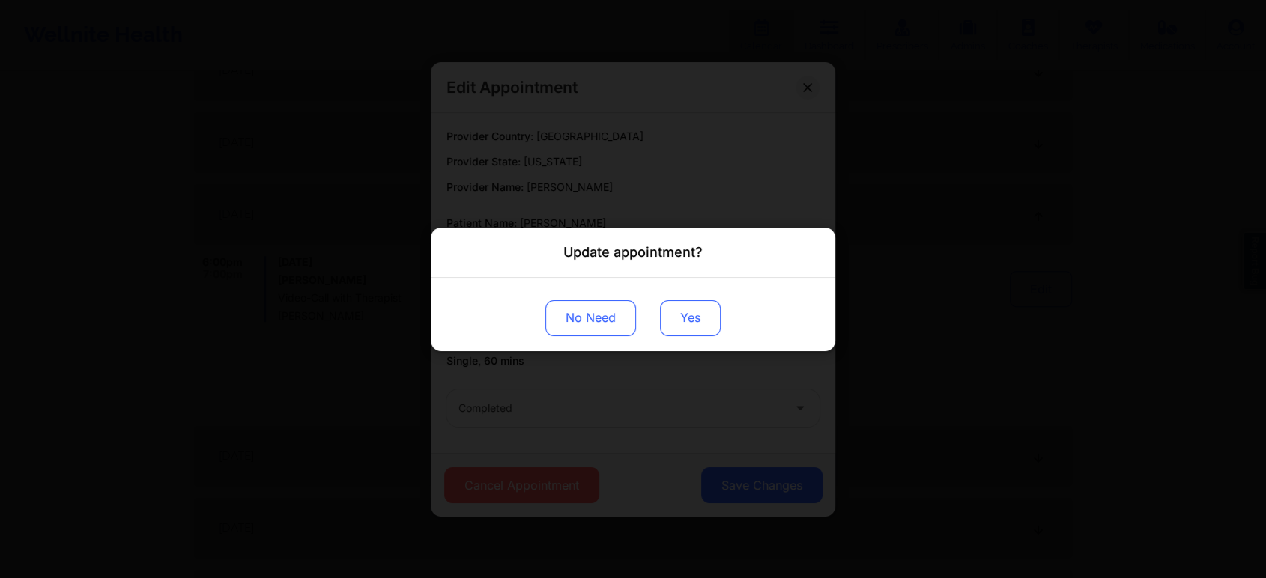
click at [695, 315] on button "Yes" at bounding box center [690, 318] width 61 height 36
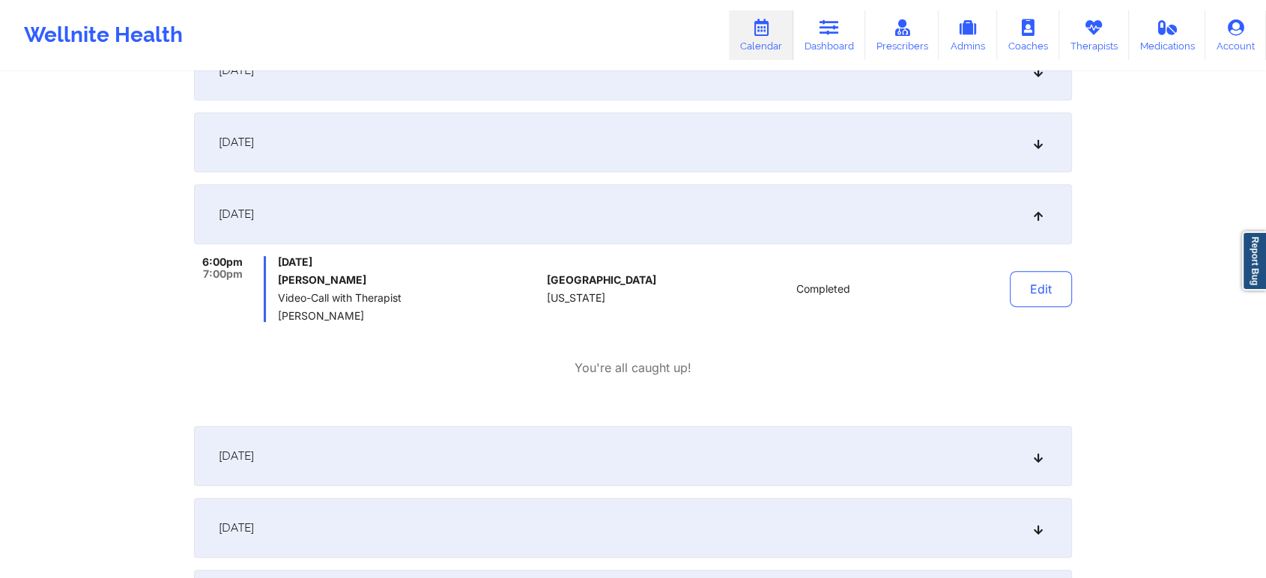
scroll to position [0, 0]
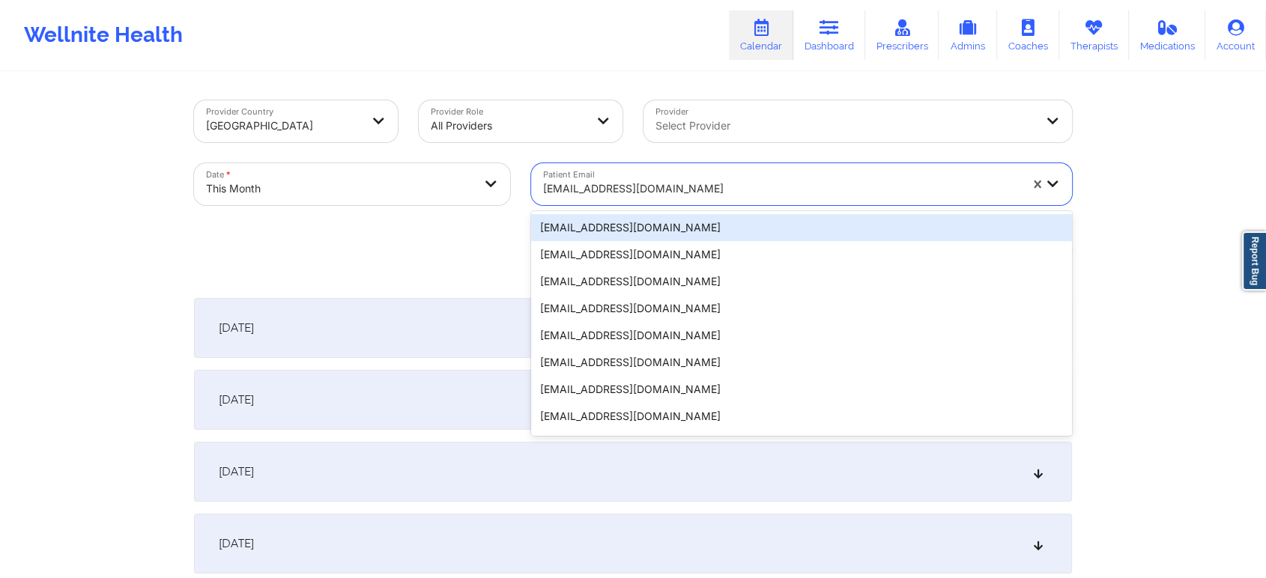
click at [708, 177] on div "[EMAIL_ADDRESS][DOMAIN_NAME]" at bounding box center [781, 188] width 476 height 33
type input "[EMAIL_ADDRESS][DOMAIN_NAME]"
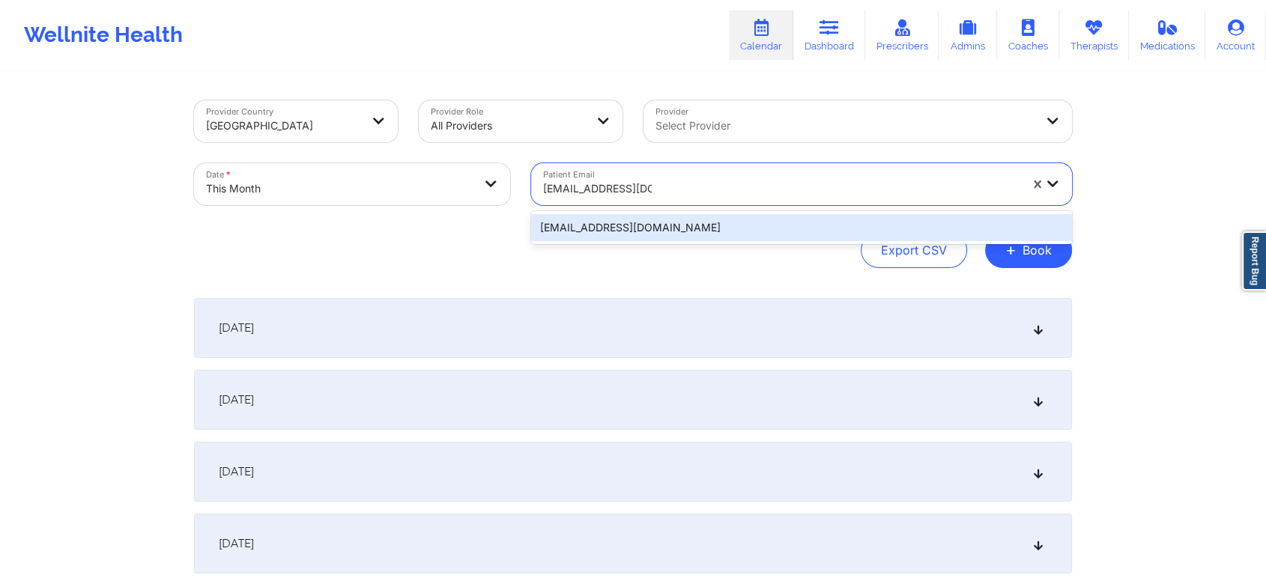
click at [729, 226] on div "[EMAIL_ADDRESS][DOMAIN_NAME]" at bounding box center [801, 227] width 541 height 27
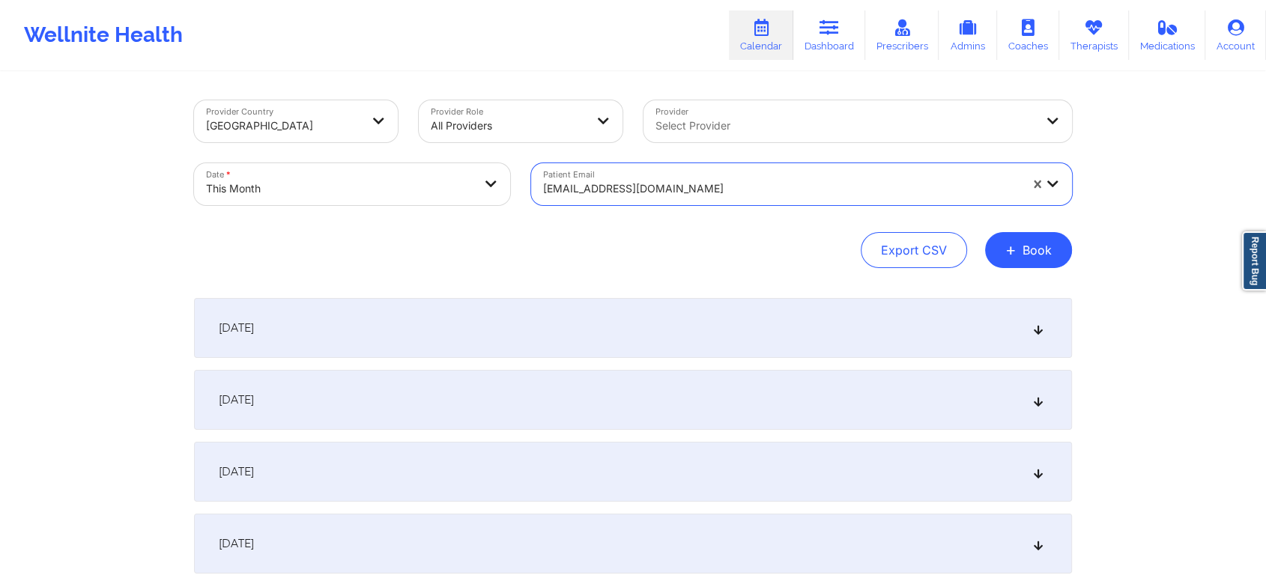
scroll to position [462, 0]
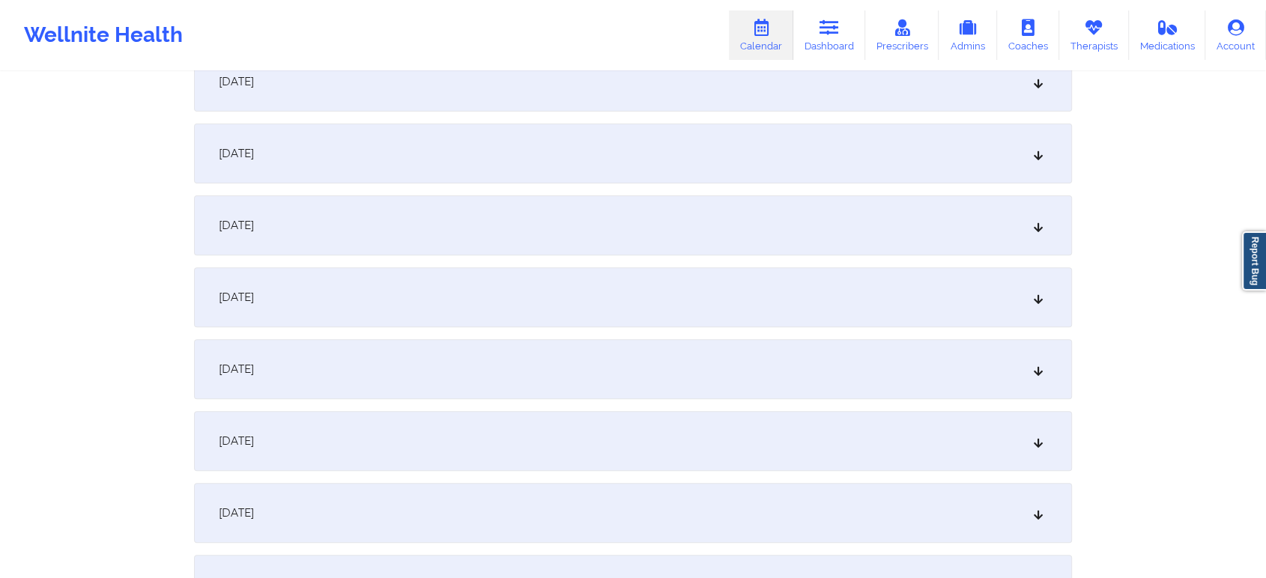
click at [628, 448] on div "[DATE]" at bounding box center [633, 441] width 878 height 60
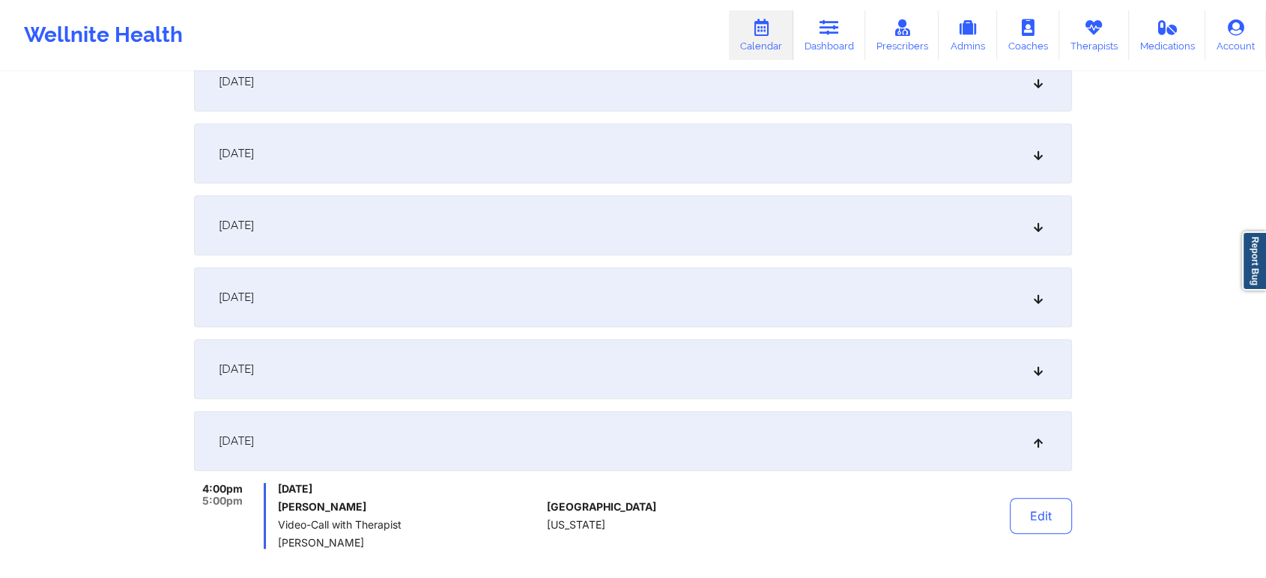
scroll to position [777, 0]
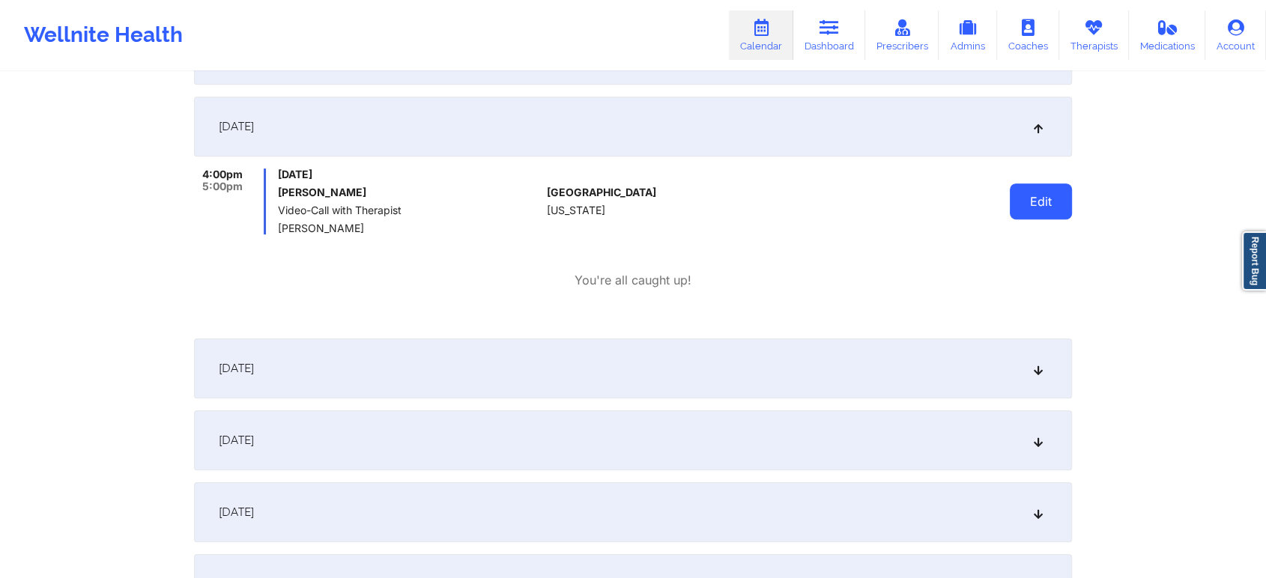
click at [1021, 210] on button "Edit" at bounding box center [1041, 201] width 62 height 36
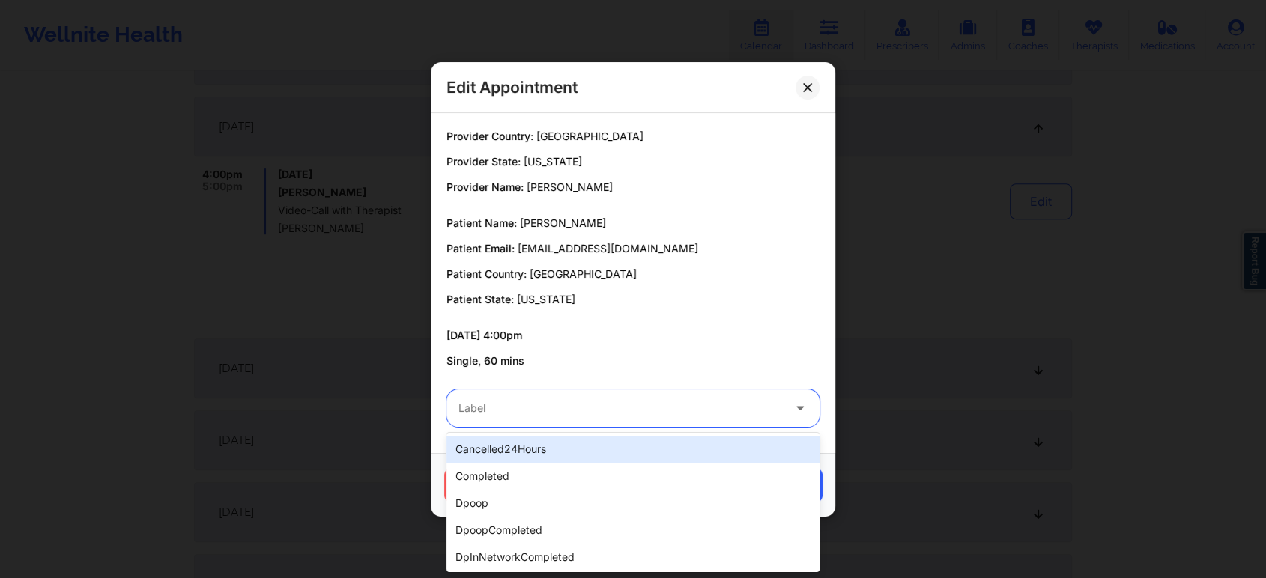
drag, startPoint x: 653, startPoint y: 401, endPoint x: 613, endPoint y: 463, distance: 73.5
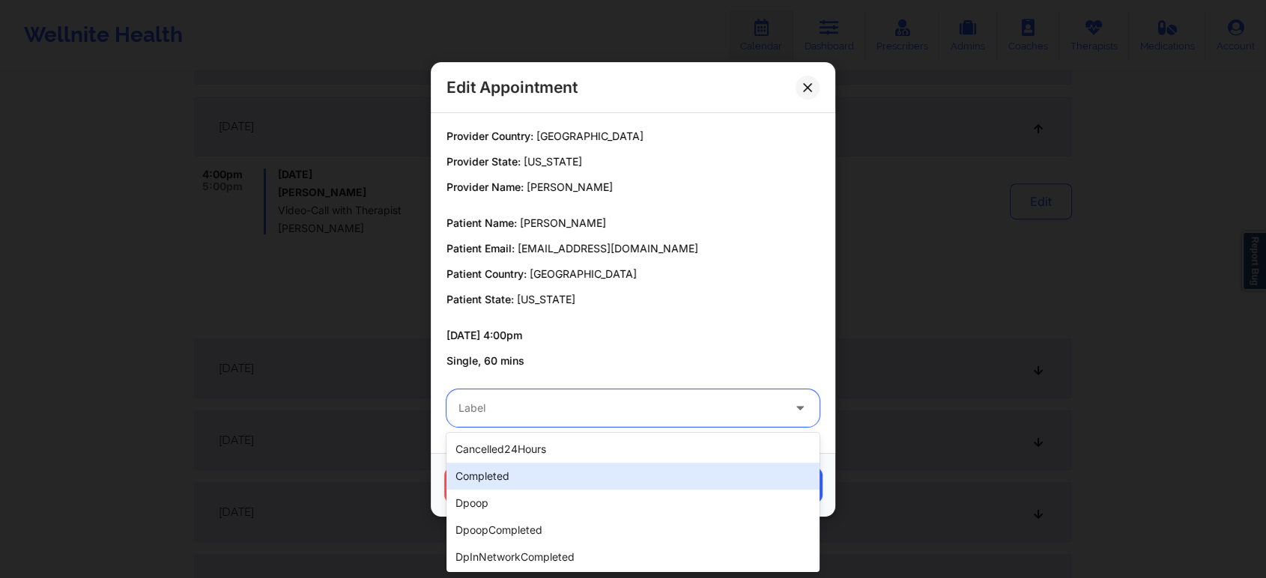
click at [613, 461] on div "cancelled24Hours" at bounding box center [632, 449] width 373 height 27
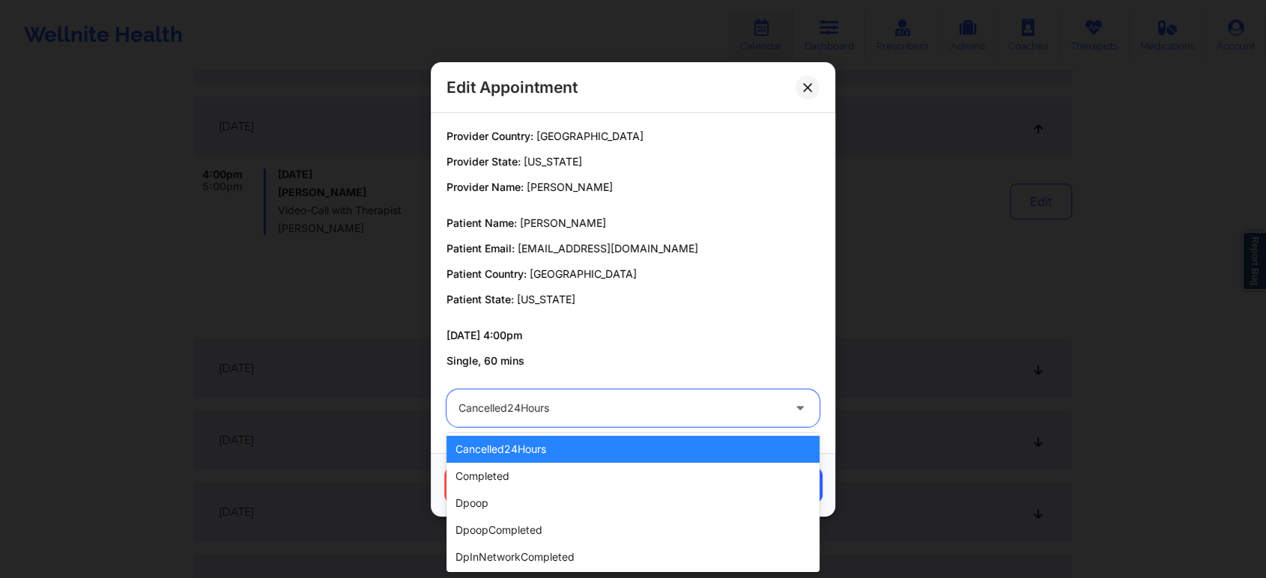
click at [666, 419] on div "cancelled24Hours" at bounding box center [620, 407] width 324 height 37
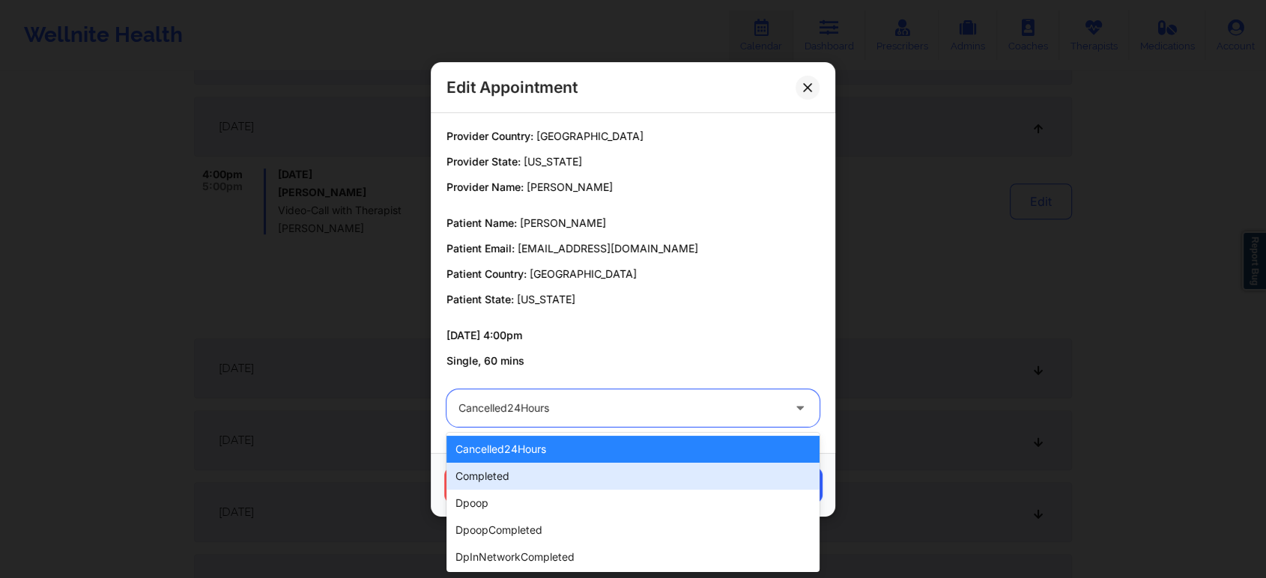
click at [632, 473] on div "completed" at bounding box center [632, 476] width 373 height 27
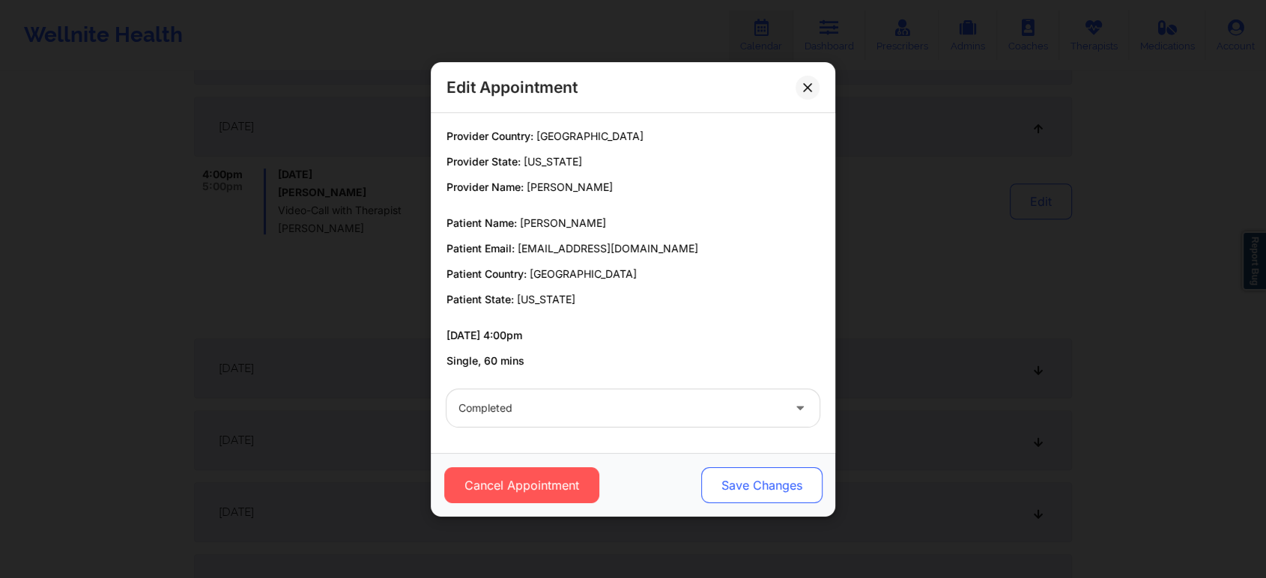
click at [729, 497] on button "Save Changes" at bounding box center [761, 485] width 121 height 36
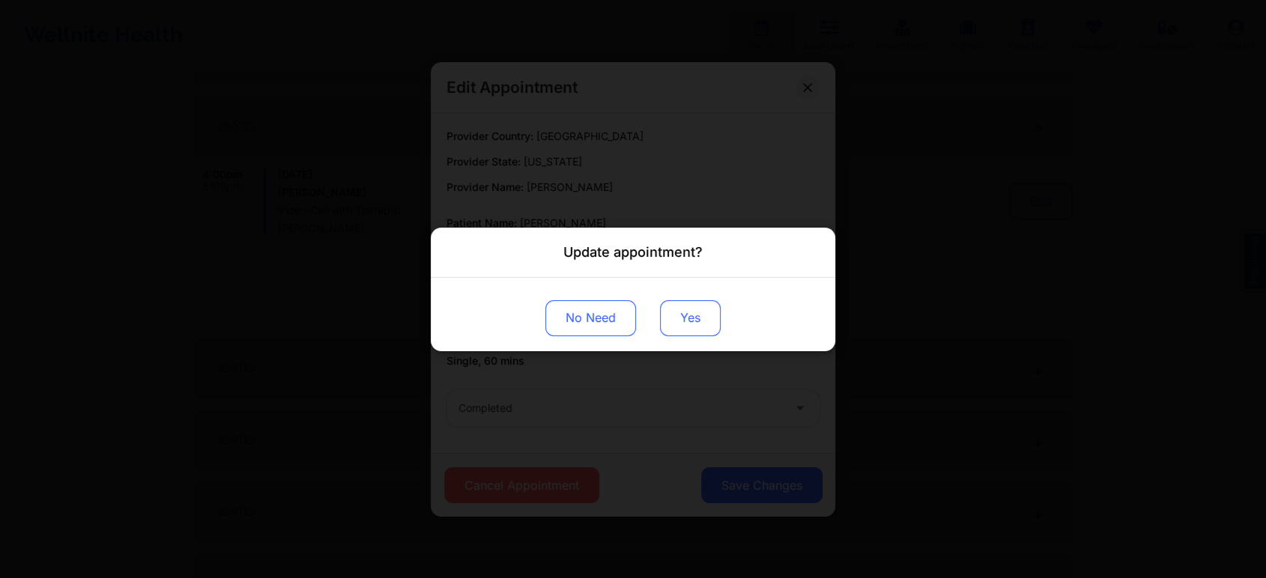
click at [682, 316] on button "Yes" at bounding box center [690, 318] width 61 height 36
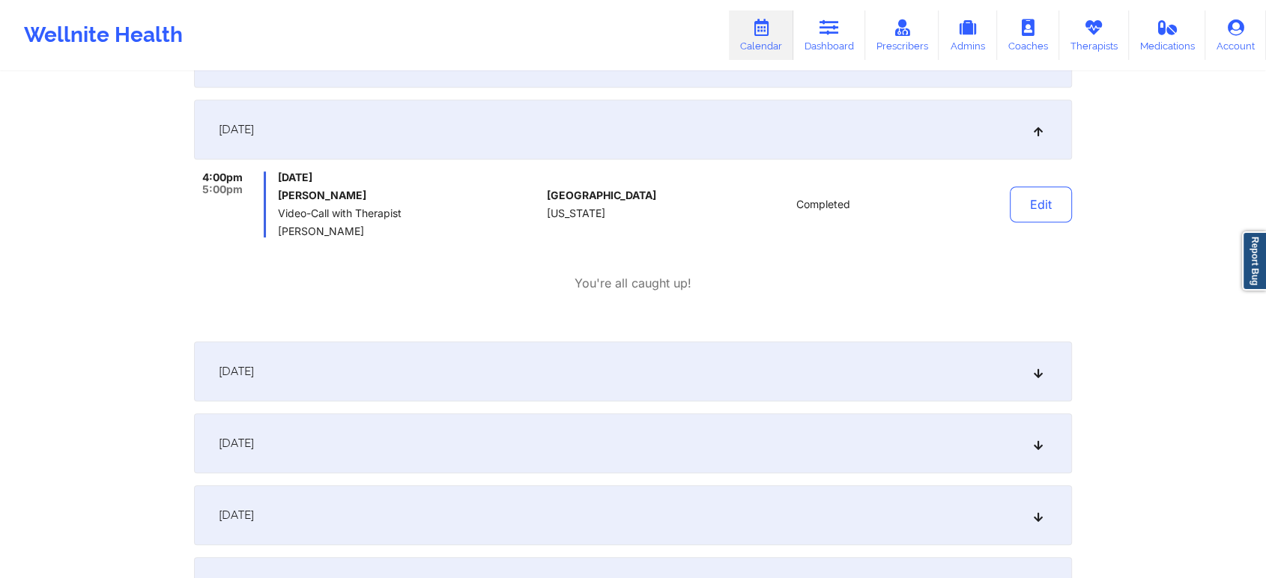
scroll to position [0, 0]
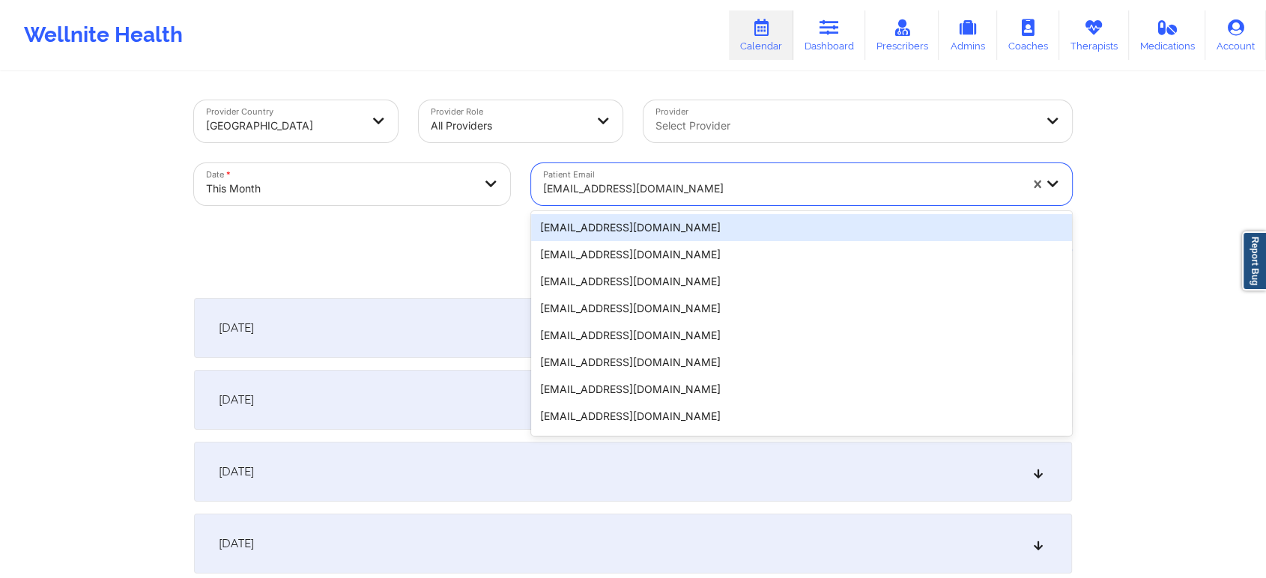
click at [638, 191] on div at bounding box center [781, 189] width 476 height 18
type input "[EMAIL_ADDRESS][DOMAIN_NAME]"
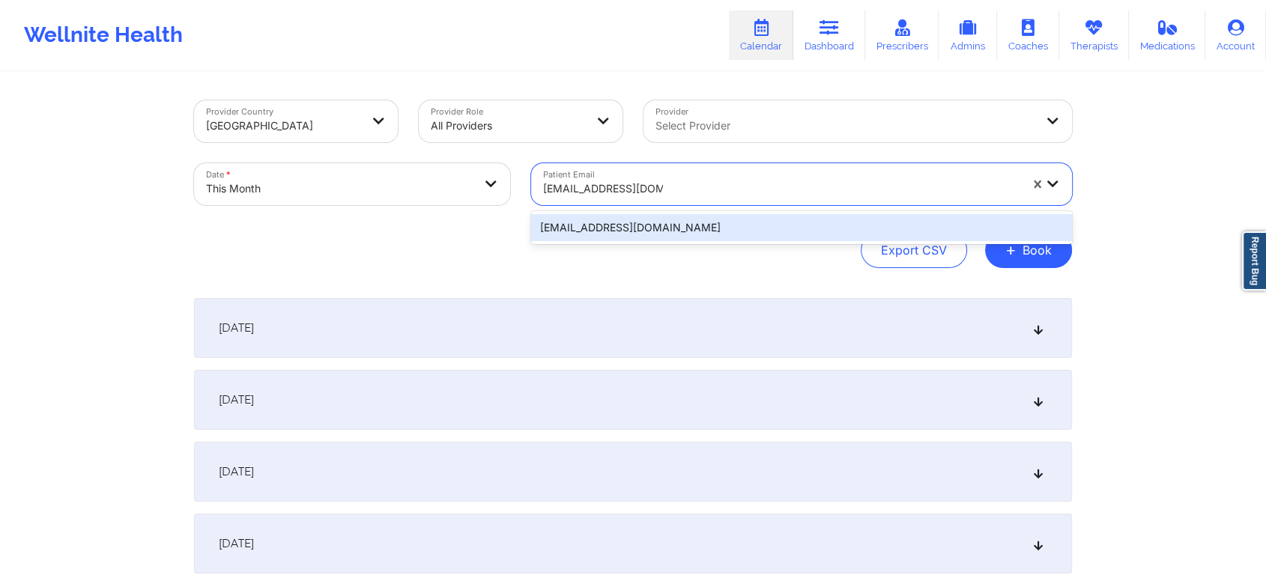
click at [658, 222] on div "[EMAIL_ADDRESS][DOMAIN_NAME]" at bounding box center [801, 227] width 541 height 27
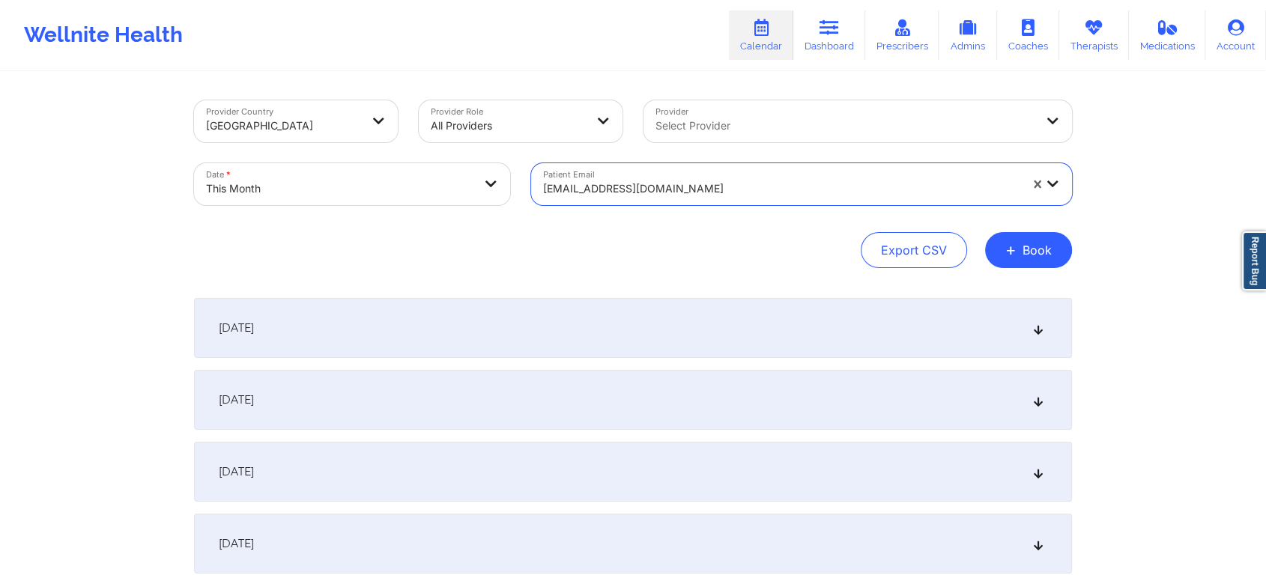
scroll to position [721, 0]
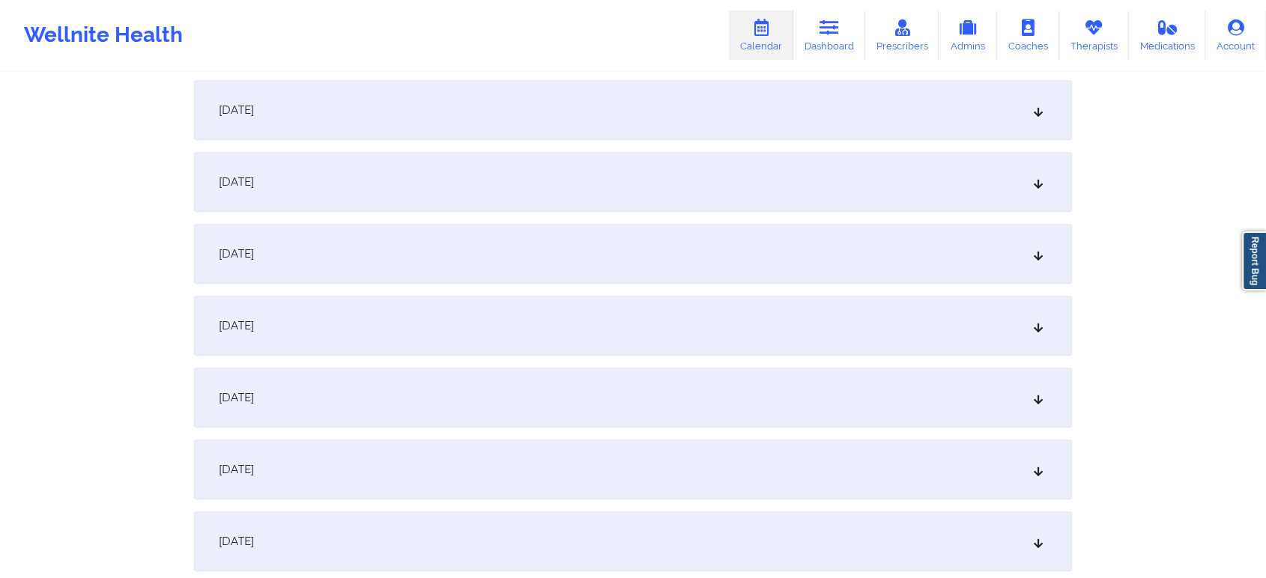
click at [523, 178] on div "[DATE]" at bounding box center [633, 182] width 878 height 60
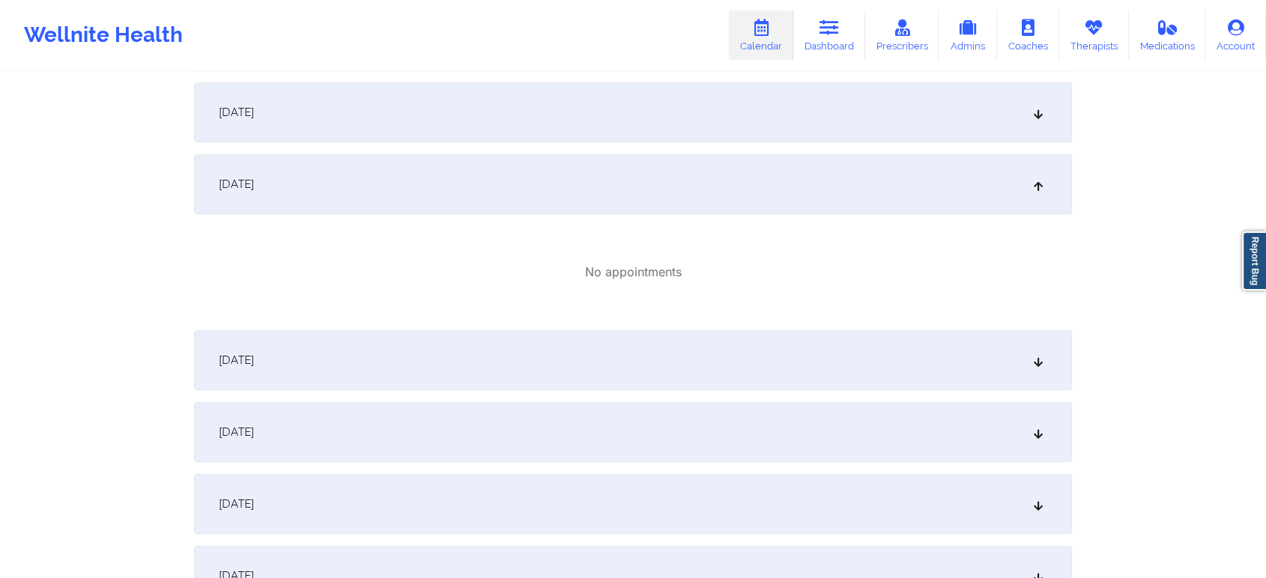
scroll to position [0, 0]
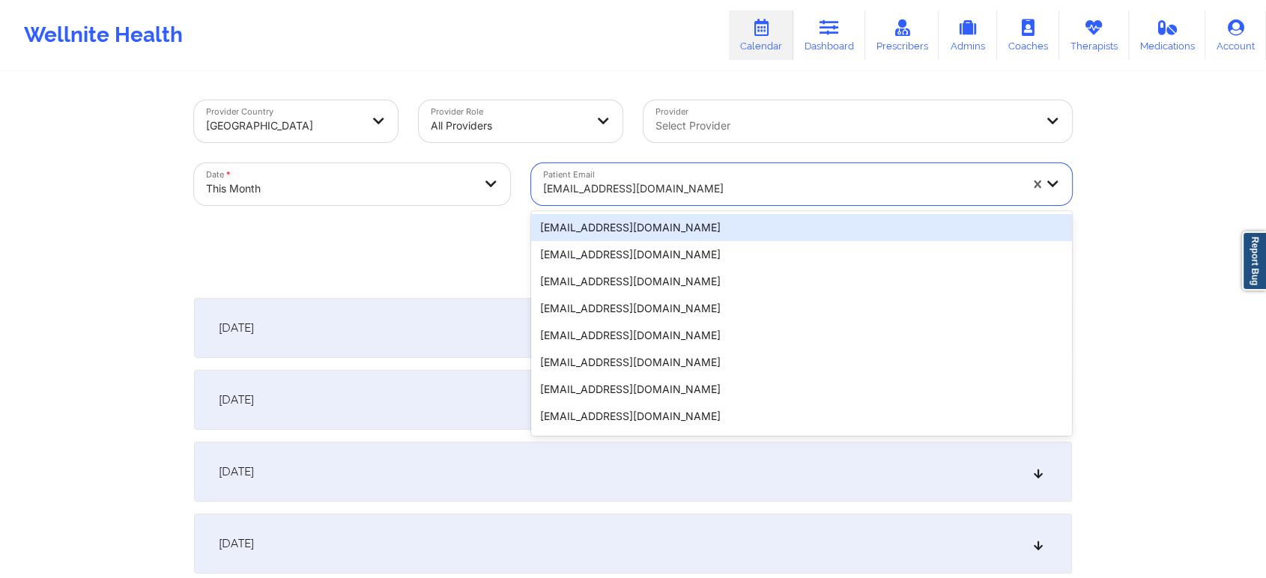
click at [647, 176] on div "[EMAIL_ADDRESS][DOMAIN_NAME]" at bounding box center [781, 188] width 476 height 33
type input "[PERSON_NAME][EMAIL_ADDRESS][DOMAIN_NAME]"
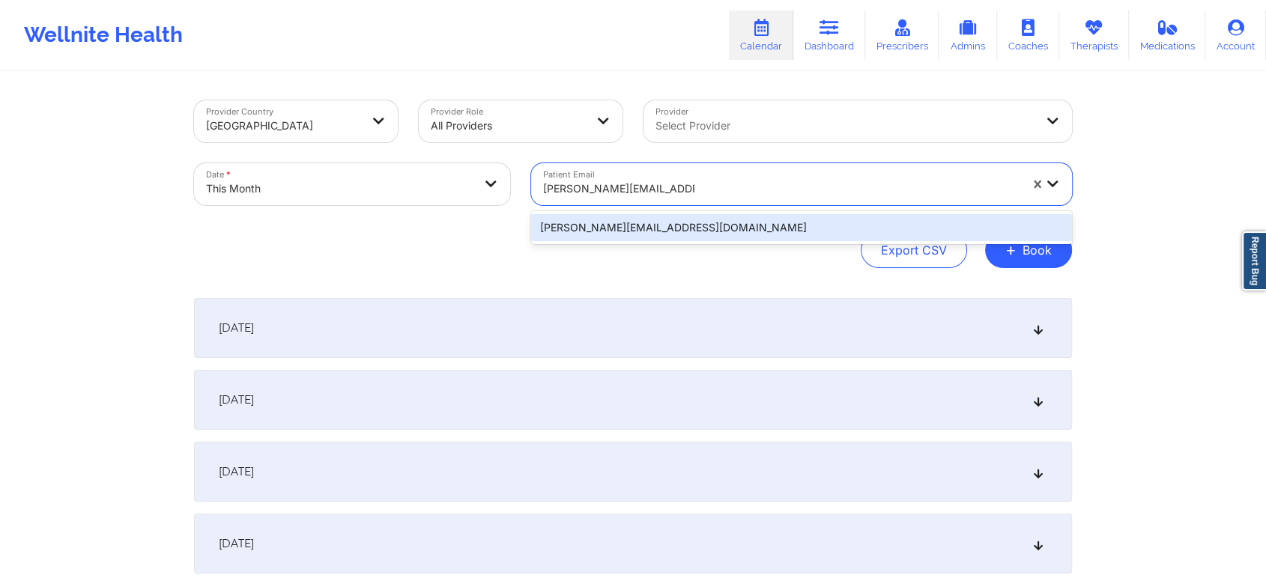
click at [668, 224] on div "[PERSON_NAME][EMAIL_ADDRESS][DOMAIN_NAME]" at bounding box center [801, 227] width 541 height 27
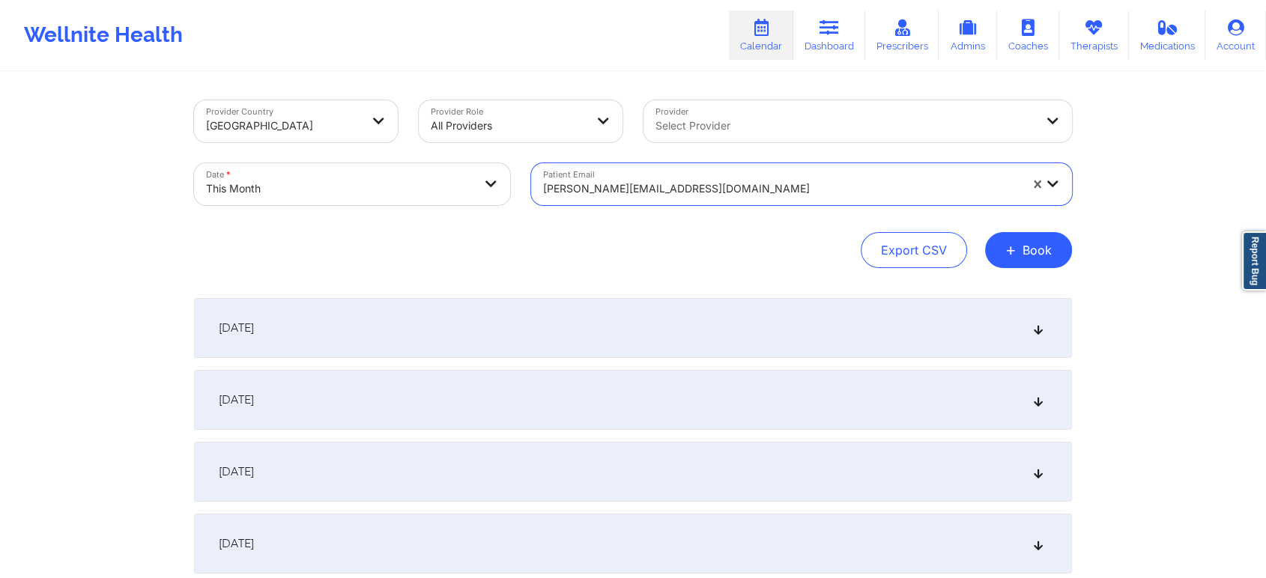
scroll to position [459, 0]
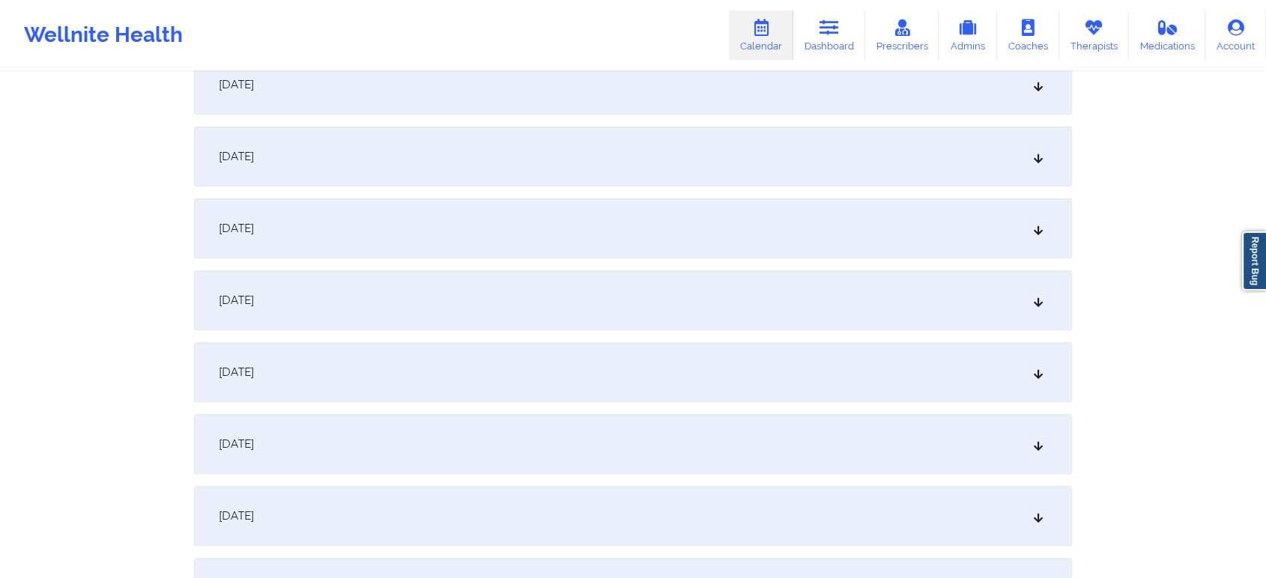
click at [642, 424] on div "[DATE]" at bounding box center [633, 444] width 878 height 60
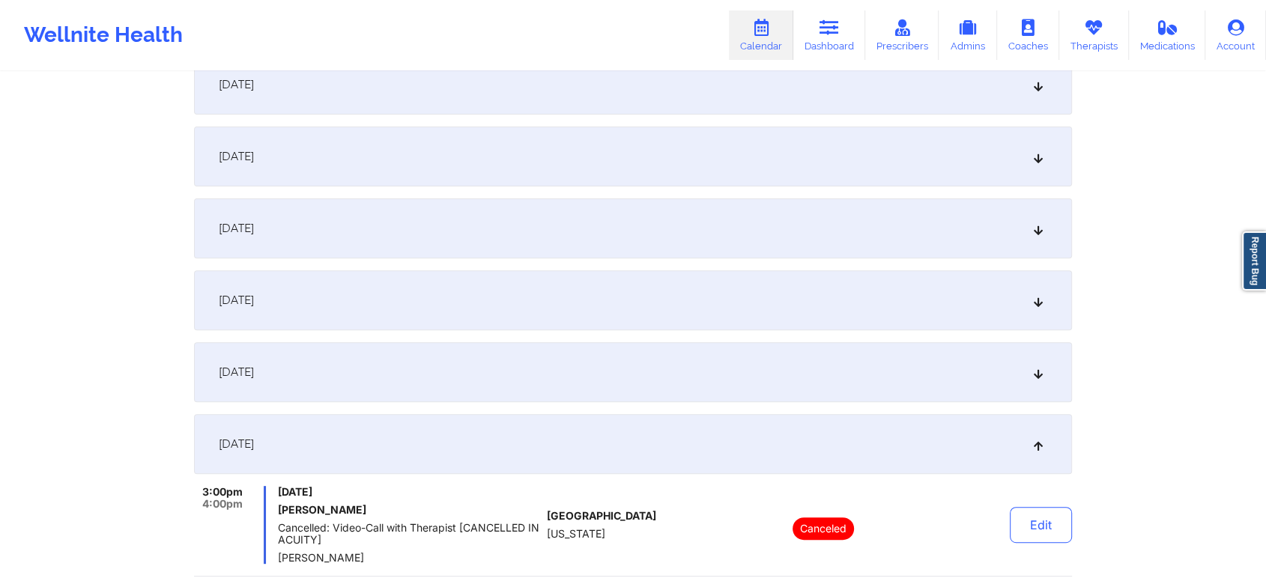
scroll to position [813, 0]
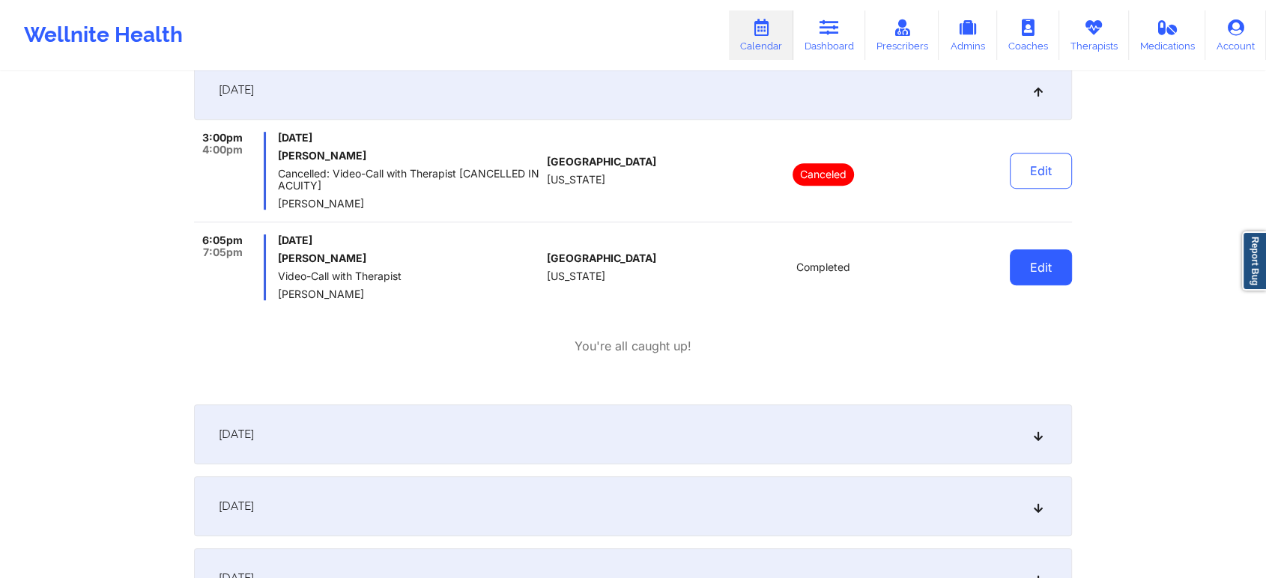
click at [1047, 277] on button "Edit" at bounding box center [1041, 267] width 62 height 36
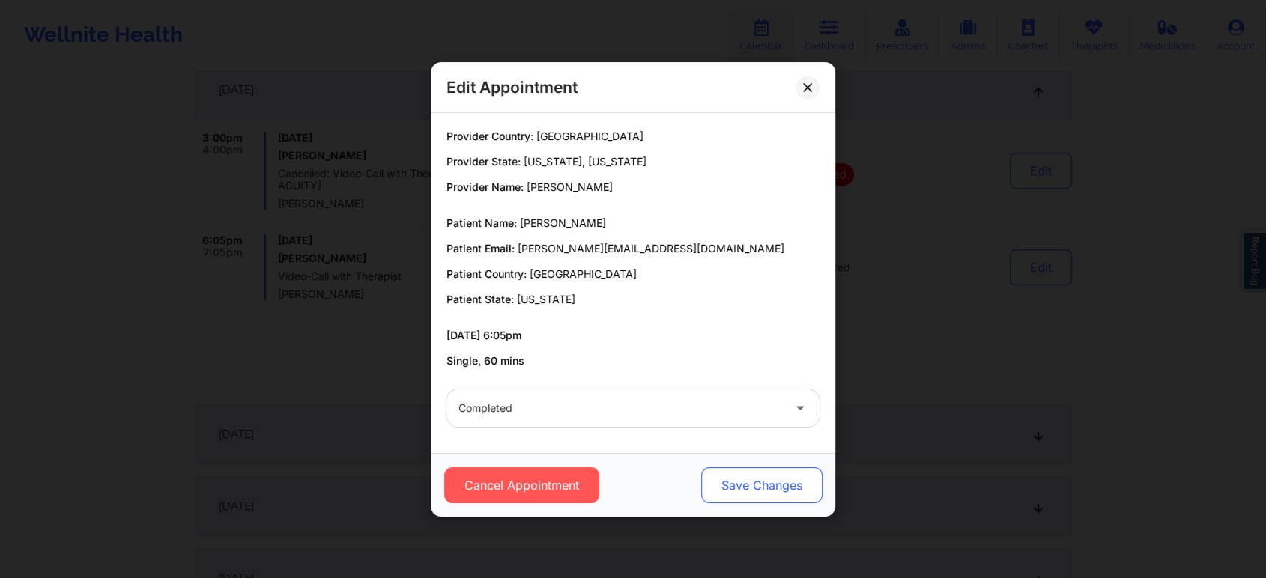
drag, startPoint x: 741, startPoint y: 507, endPoint x: 754, endPoint y: 494, distance: 19.1
click at [754, 494] on div "Cancel Appointment Save Changes" at bounding box center [633, 485] width 404 height 64
click at [754, 494] on button "Save Changes" at bounding box center [761, 485] width 121 height 36
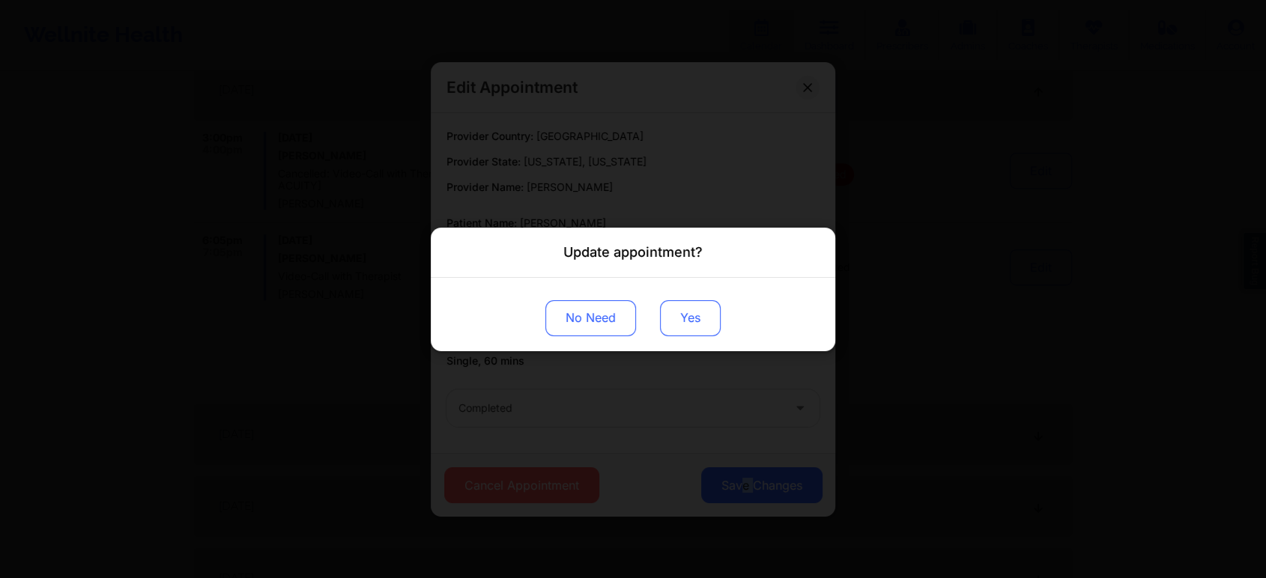
click at [672, 302] on button "Yes" at bounding box center [690, 318] width 61 height 36
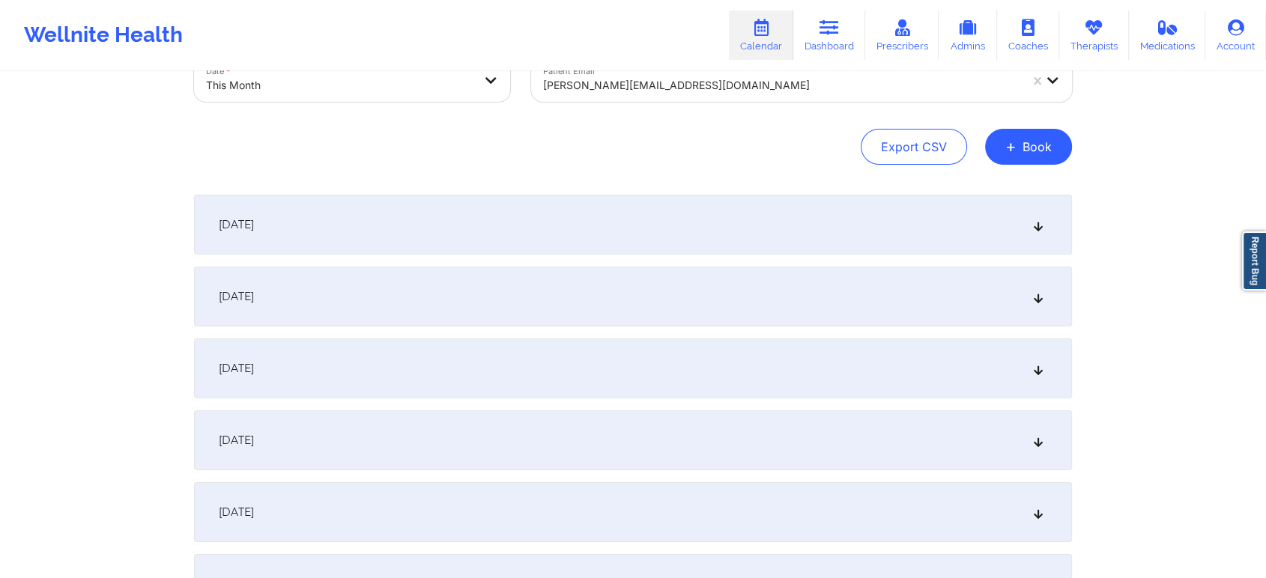
scroll to position [43, 0]
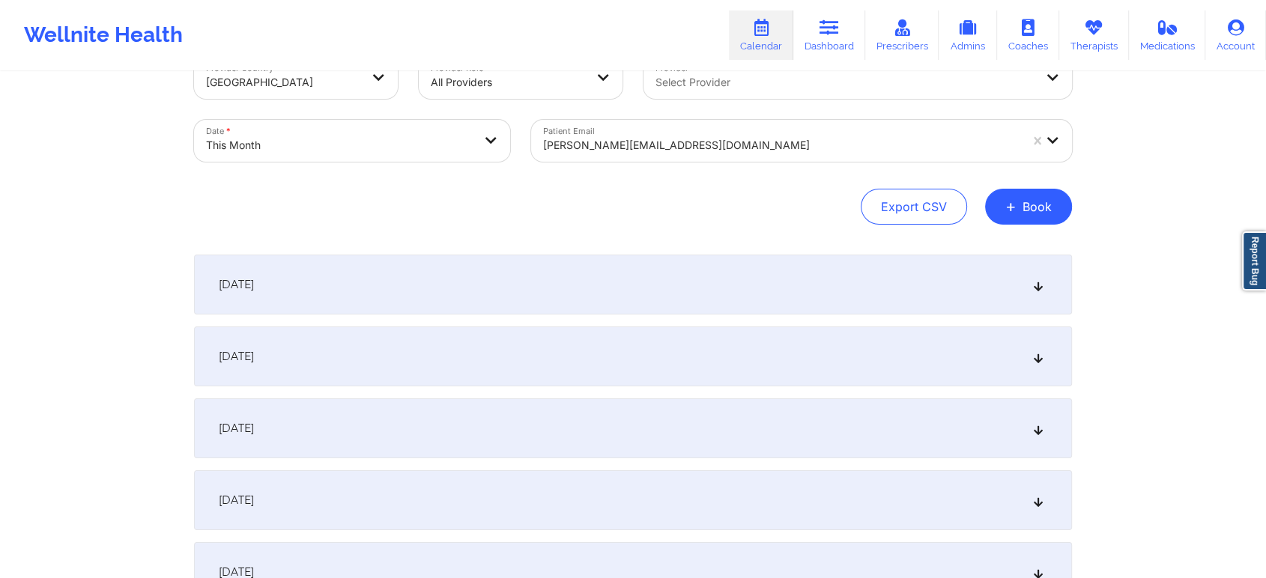
click at [653, 162] on div "Patient Email [PERSON_NAME][EMAIL_ADDRESS][DOMAIN_NAME]" at bounding box center [801, 140] width 562 height 63
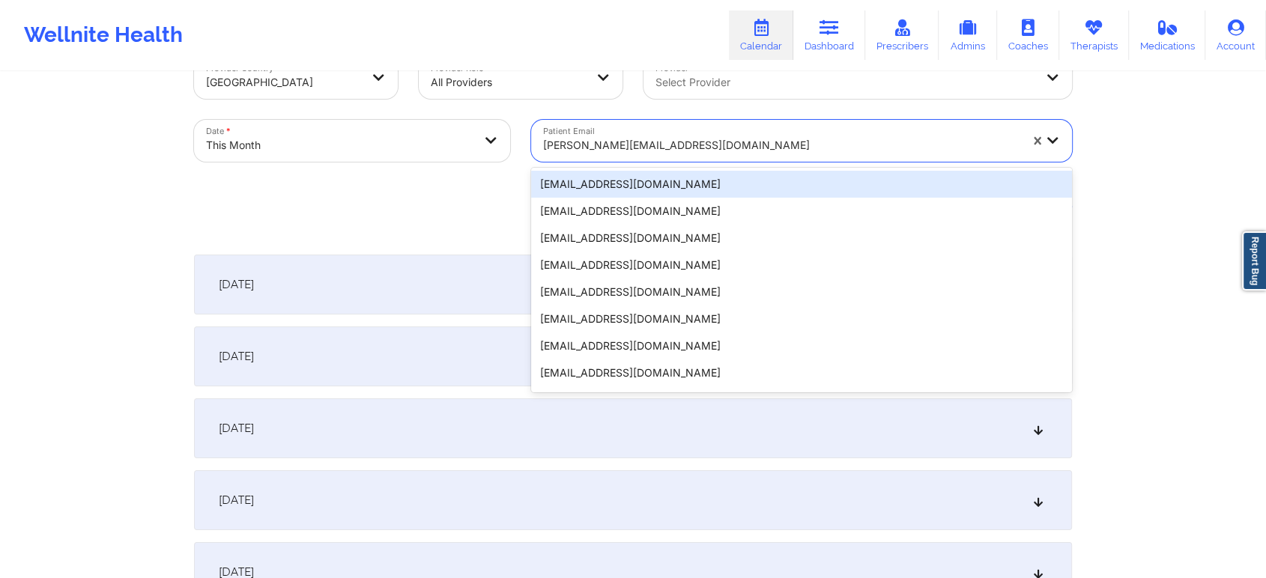
click at [623, 152] on div at bounding box center [781, 145] width 476 height 18
type input "[EMAIL_ADDRESS][DOMAIN_NAME]"
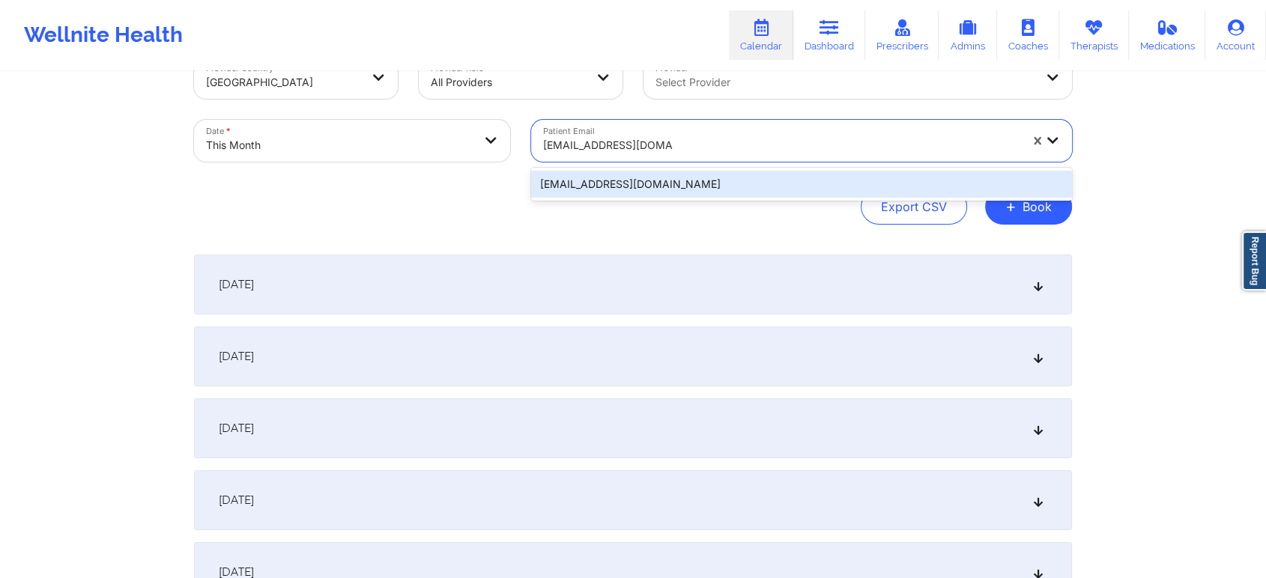
click at [646, 196] on div "[EMAIL_ADDRESS][DOMAIN_NAME]" at bounding box center [801, 184] width 541 height 27
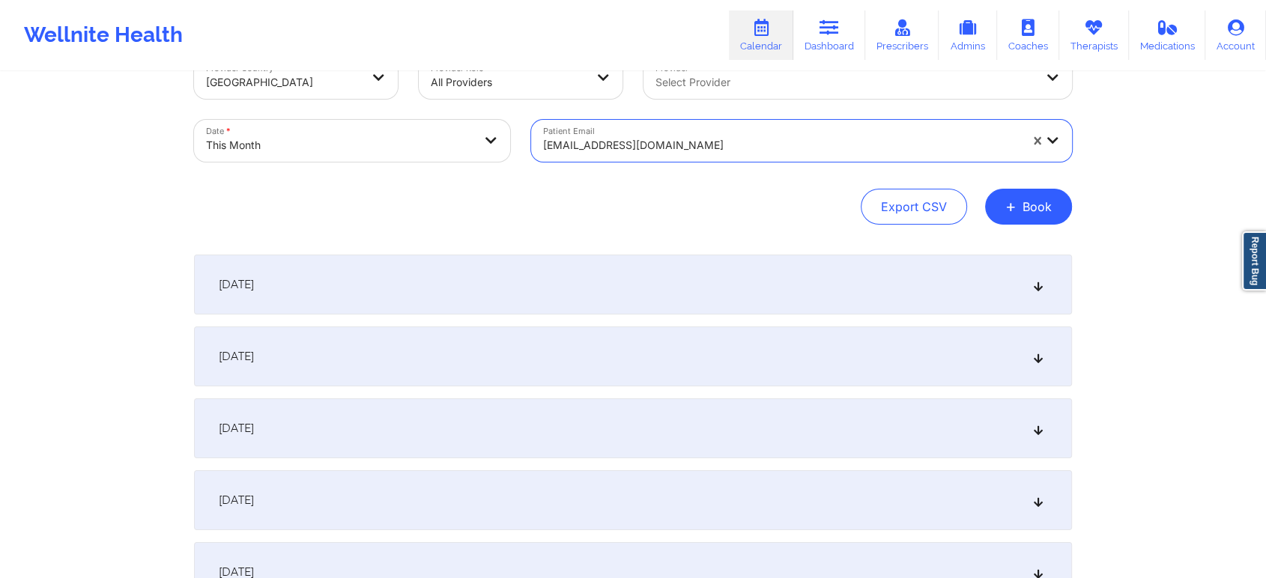
scroll to position [528, 0]
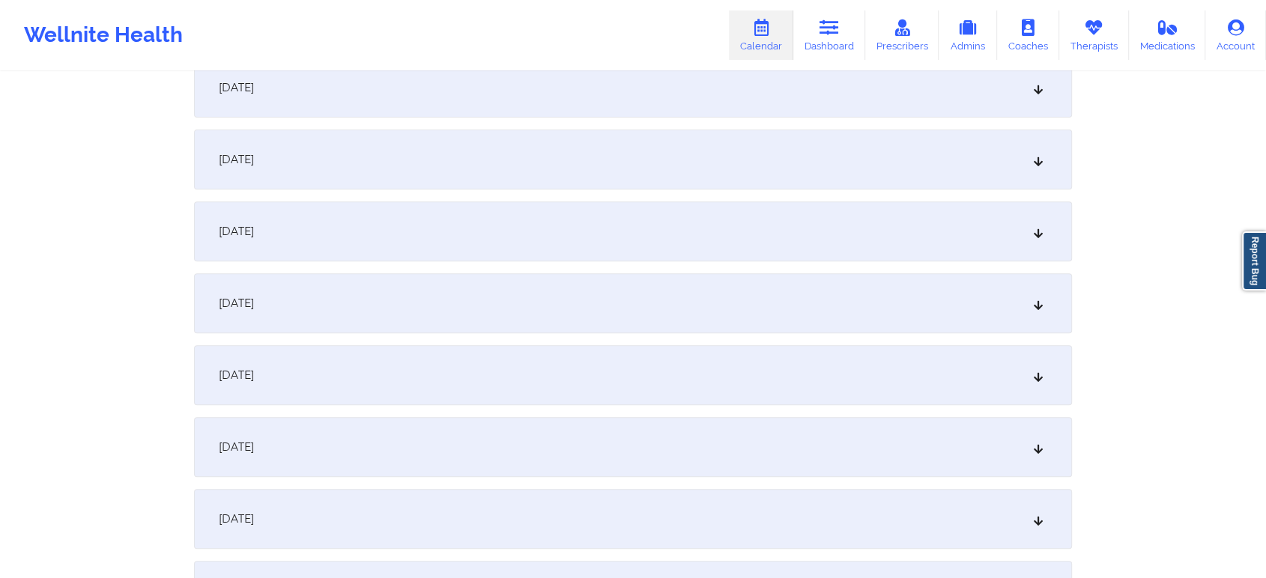
click at [611, 386] on div "[DATE]" at bounding box center [633, 375] width 878 height 60
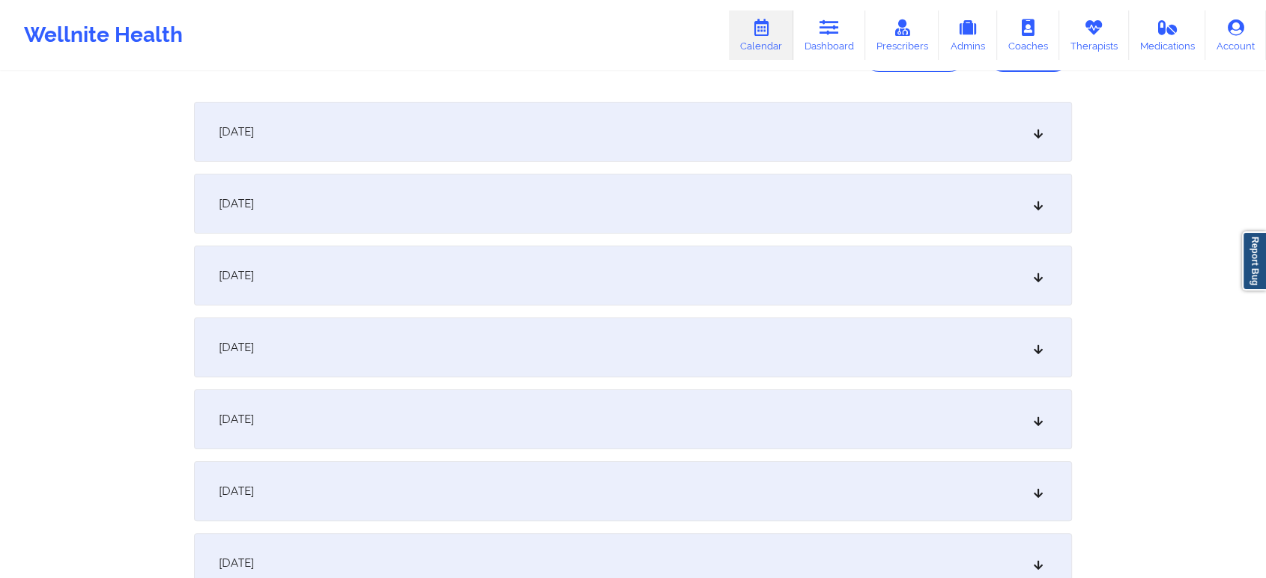
scroll to position [27, 0]
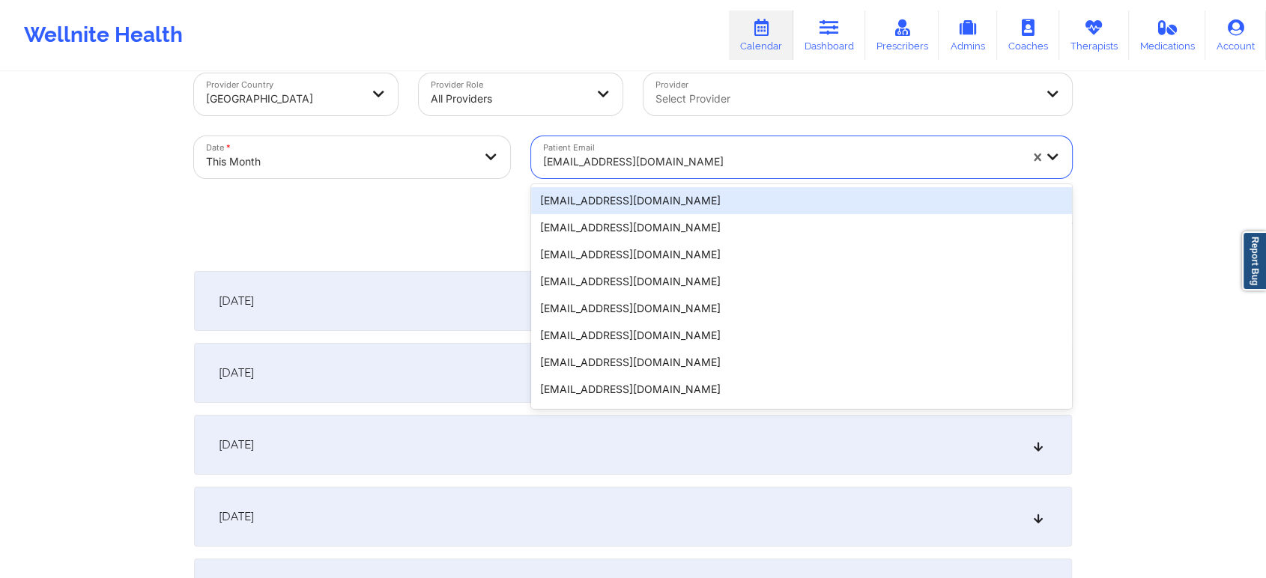
click at [661, 151] on div "[EMAIL_ADDRESS][DOMAIN_NAME]" at bounding box center [781, 161] width 476 height 33
type input "[EMAIL_ADDRESS][DOMAIN_NAME]"
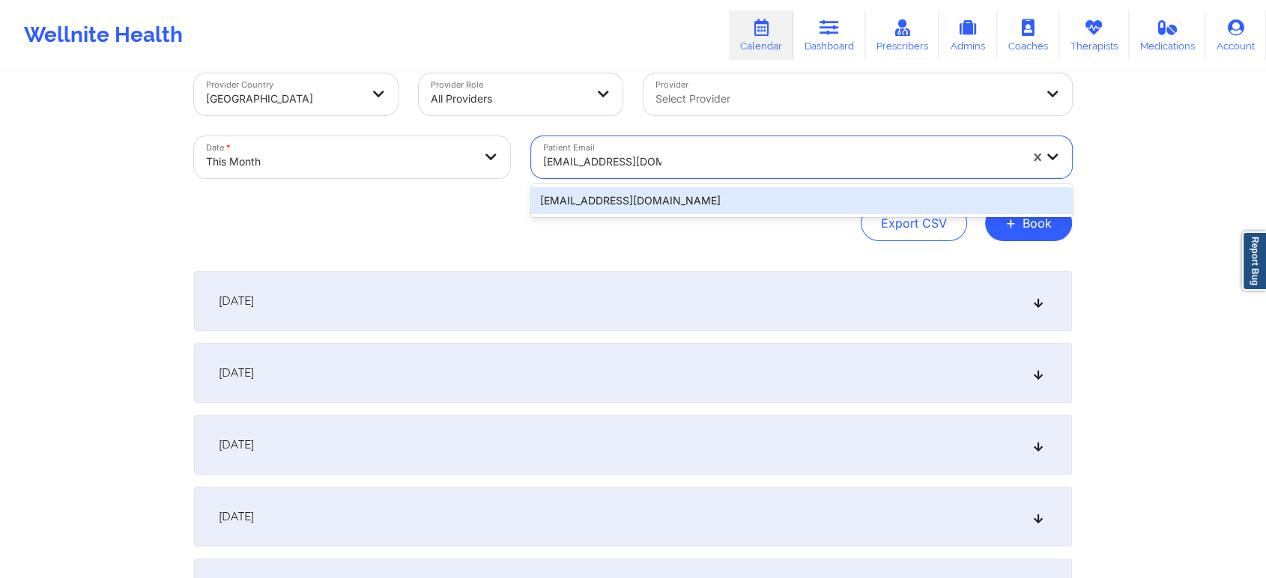
click at [641, 189] on div "[EMAIL_ADDRESS][DOMAIN_NAME]" at bounding box center [801, 200] width 541 height 27
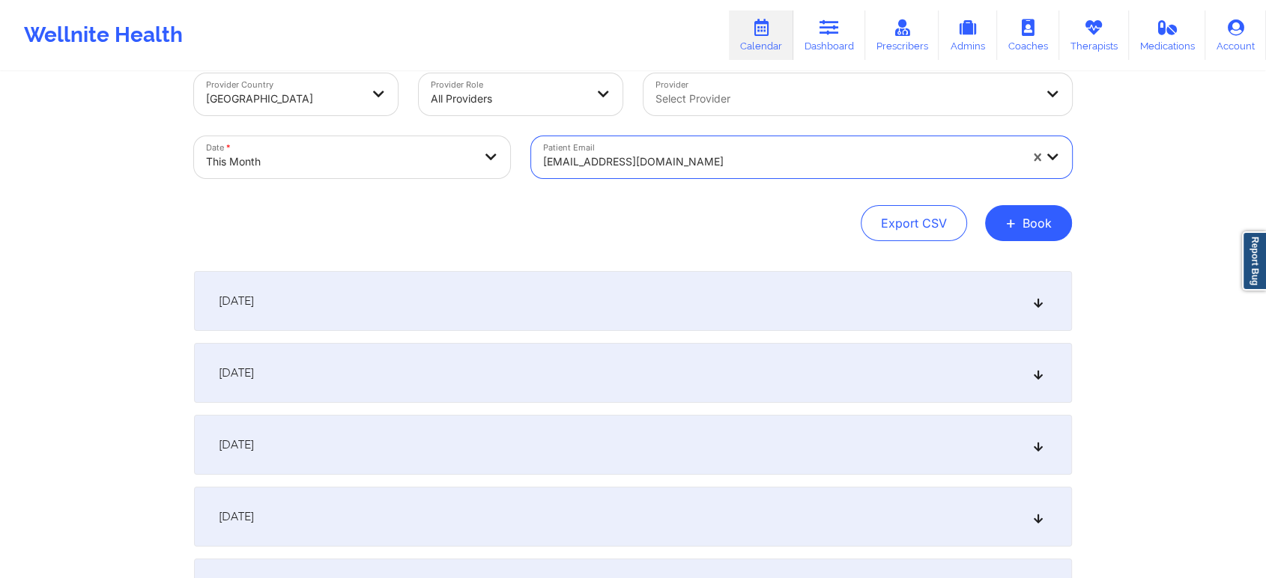
scroll to position [544, 0]
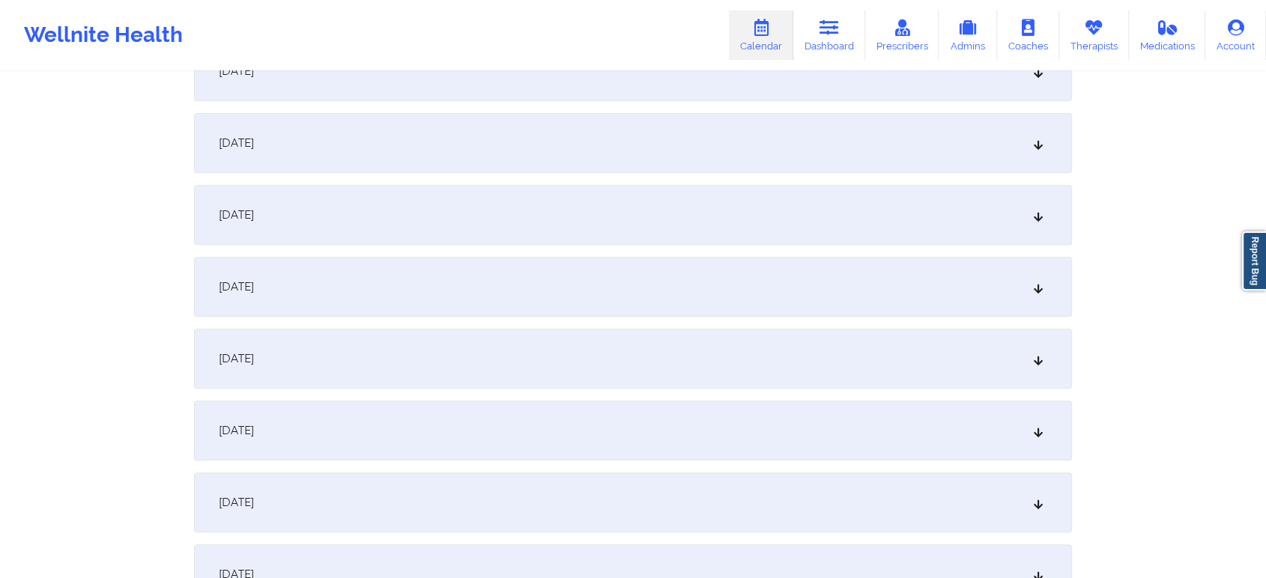
click at [619, 346] on div "[DATE]" at bounding box center [633, 359] width 878 height 60
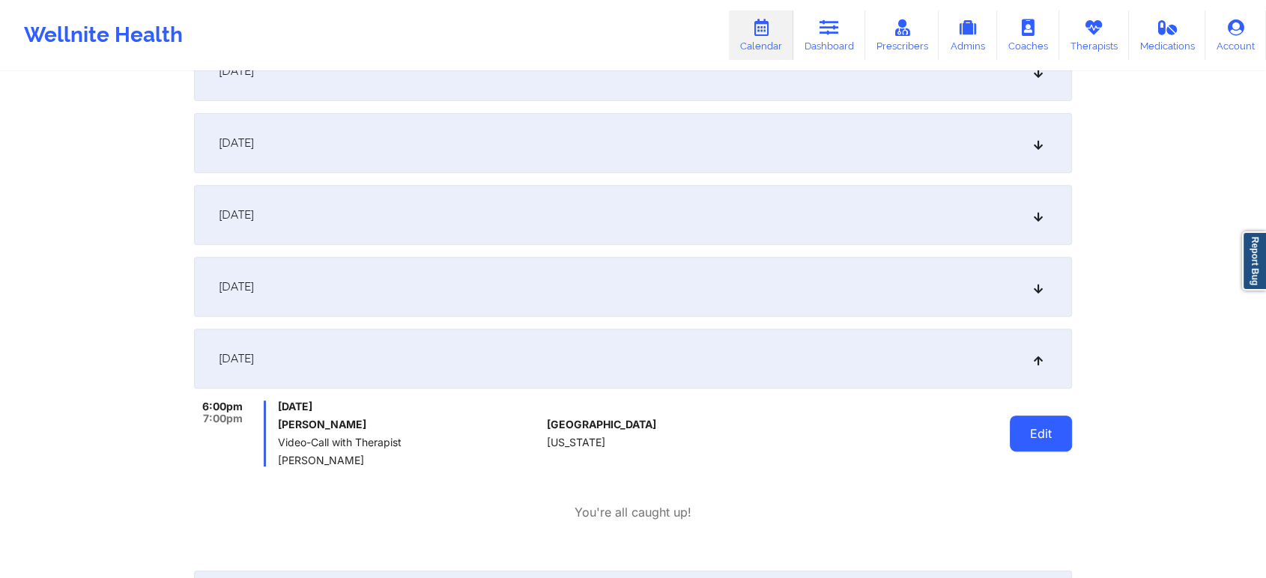
click at [1031, 446] on button "Edit" at bounding box center [1041, 434] width 62 height 36
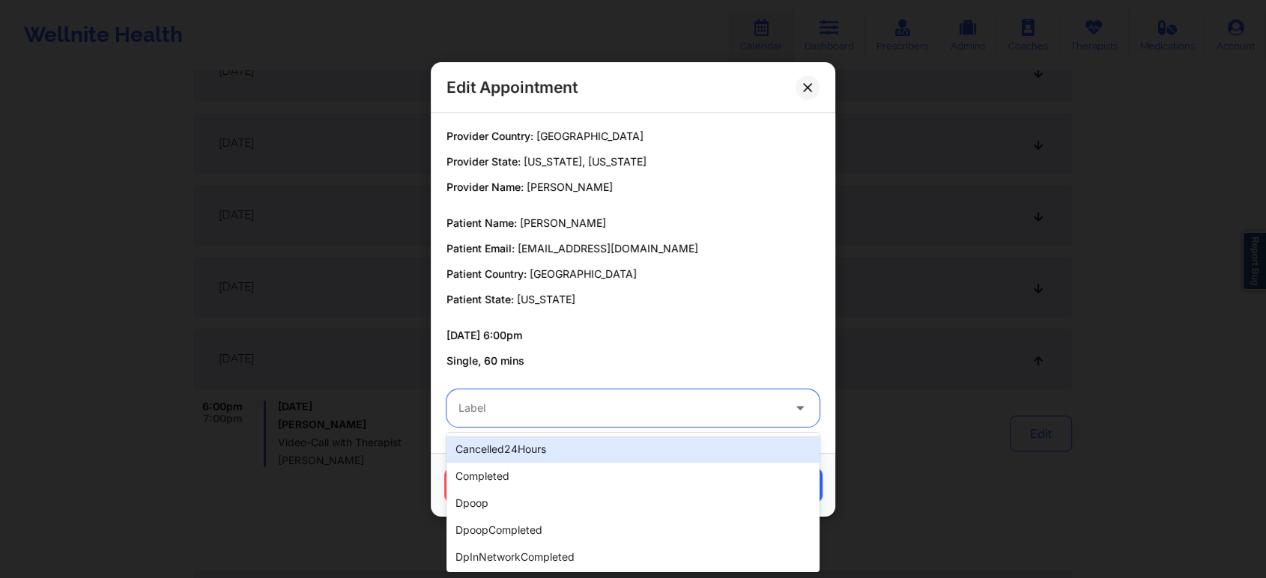
click at [613, 407] on div at bounding box center [620, 408] width 324 height 18
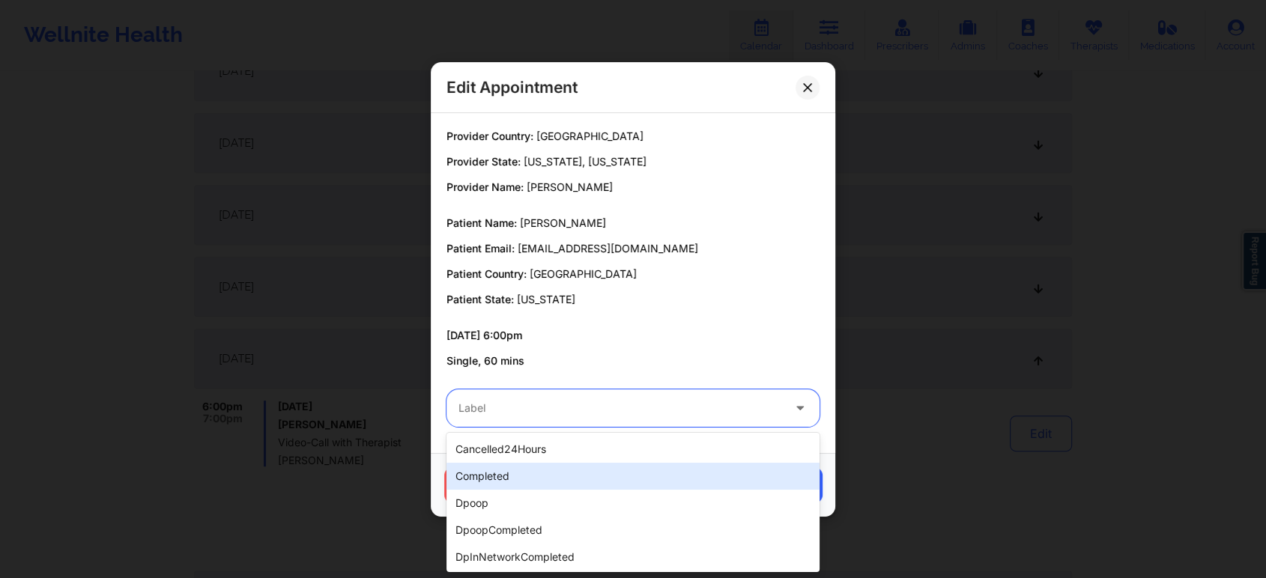
click at [539, 482] on div "completed" at bounding box center [632, 476] width 373 height 27
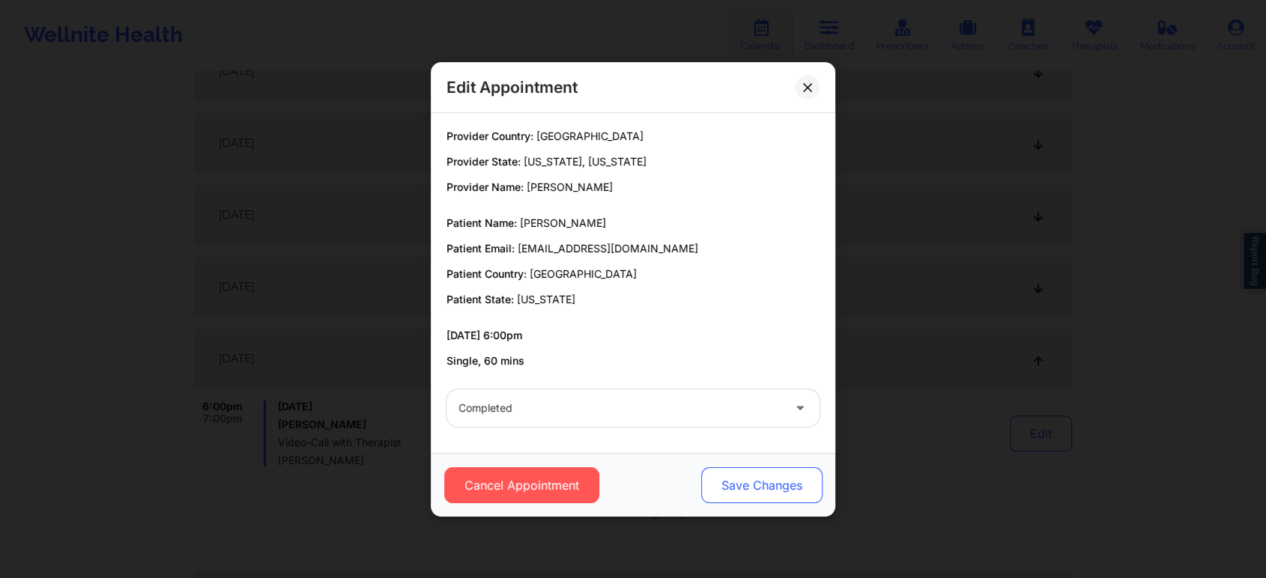
click at [743, 497] on button "Save Changes" at bounding box center [761, 485] width 121 height 36
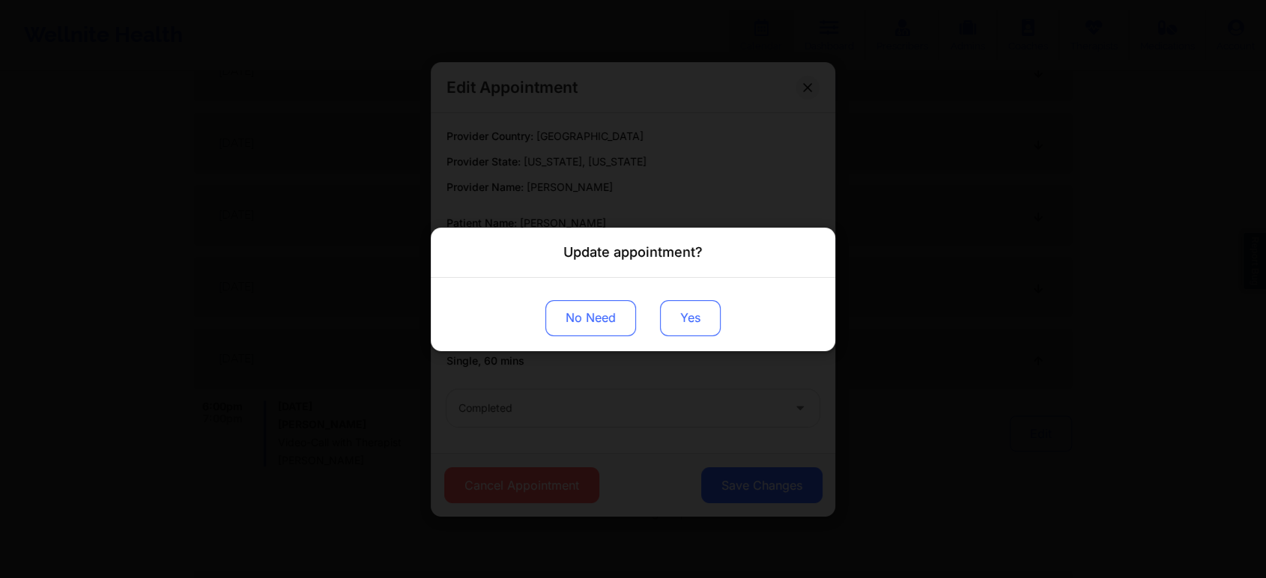
click at [708, 328] on button "Yes" at bounding box center [690, 318] width 61 height 36
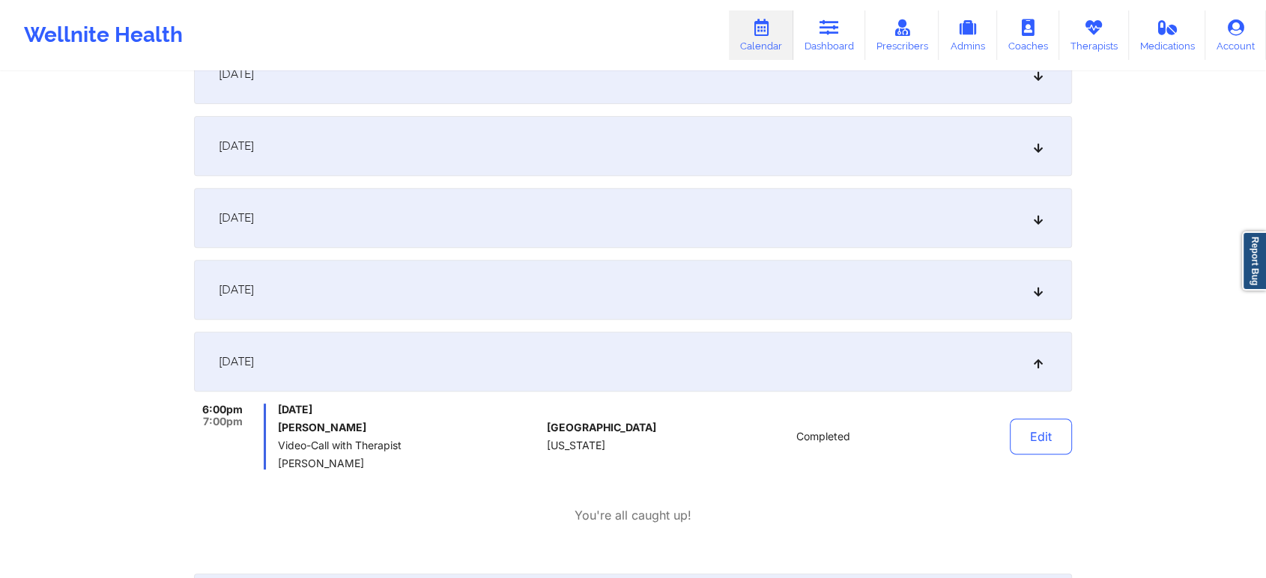
scroll to position [0, 0]
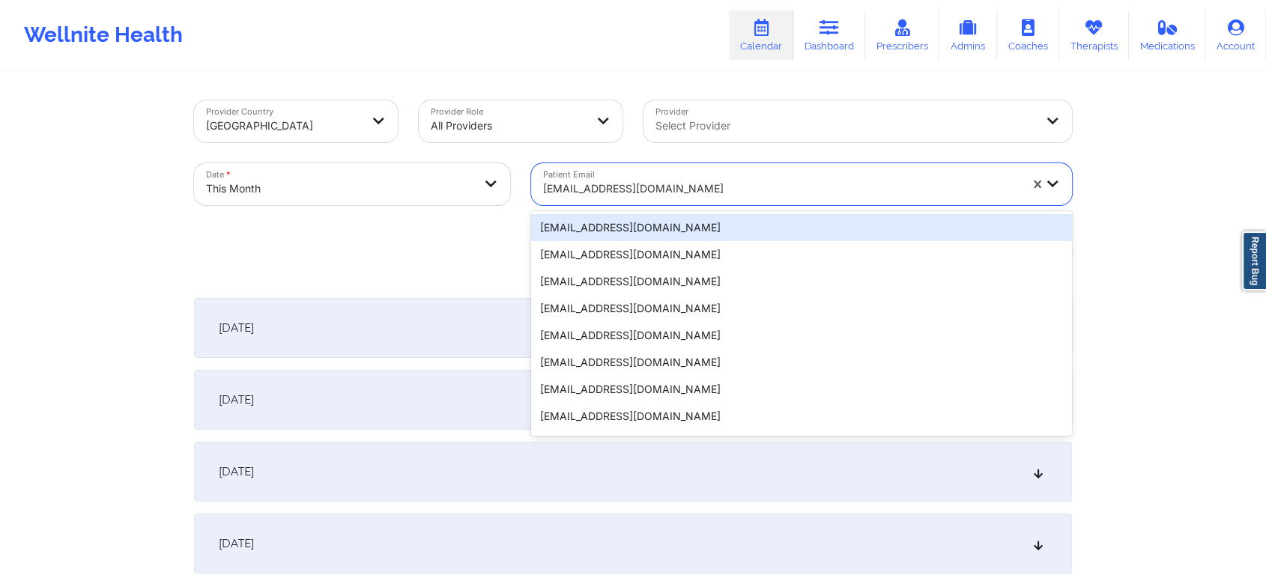
click at [646, 192] on div at bounding box center [781, 189] width 476 height 18
type input "[EMAIL_ADDRESS][DOMAIN_NAME]"
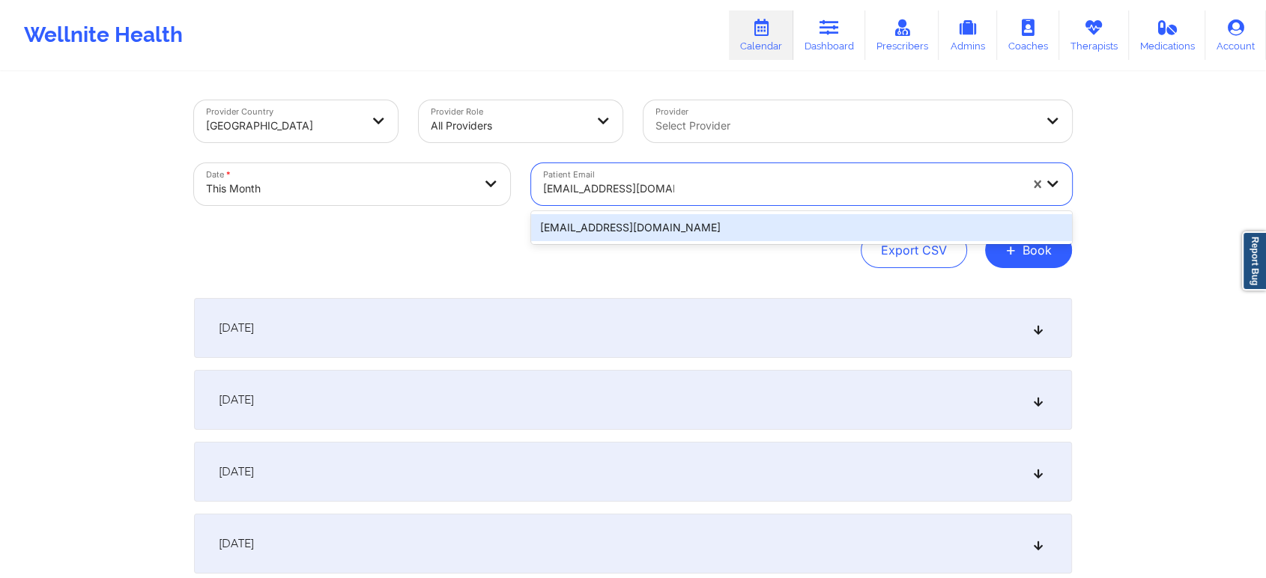
click at [650, 226] on div "[EMAIL_ADDRESS][DOMAIN_NAME]" at bounding box center [801, 227] width 541 height 27
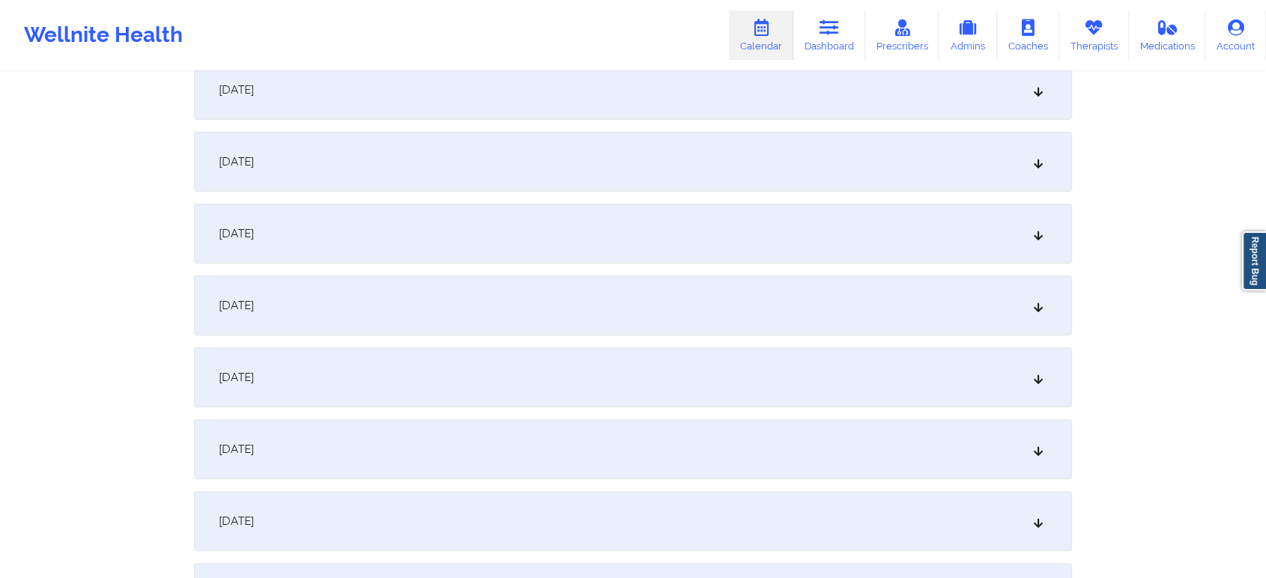
scroll to position [500, 0]
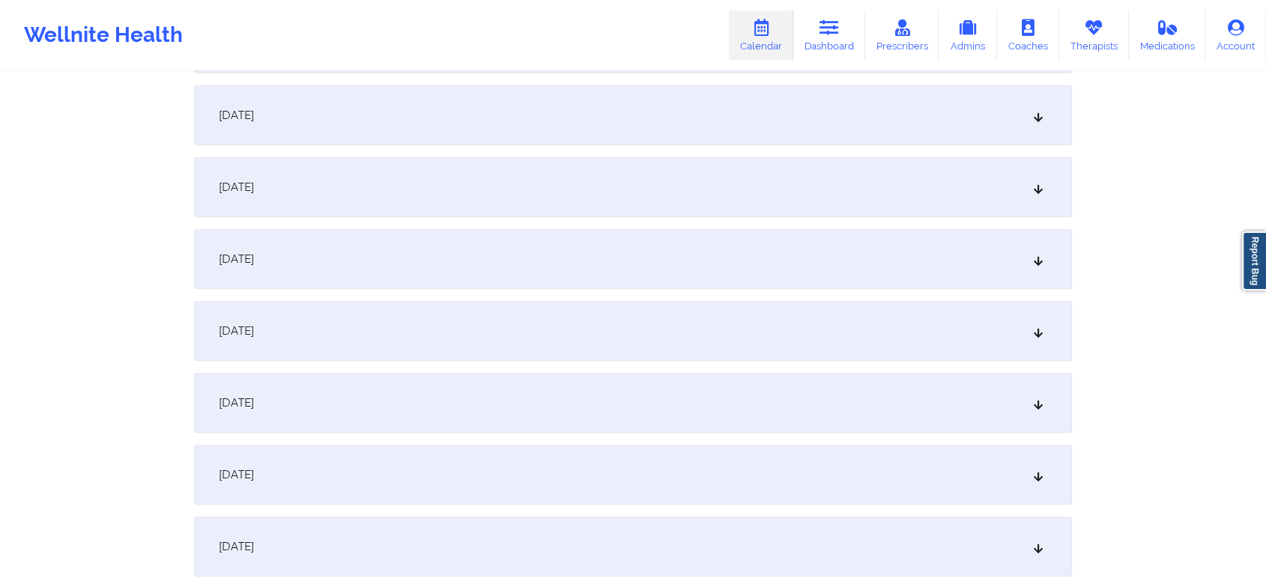
click at [550, 395] on div "[DATE]" at bounding box center [633, 403] width 878 height 60
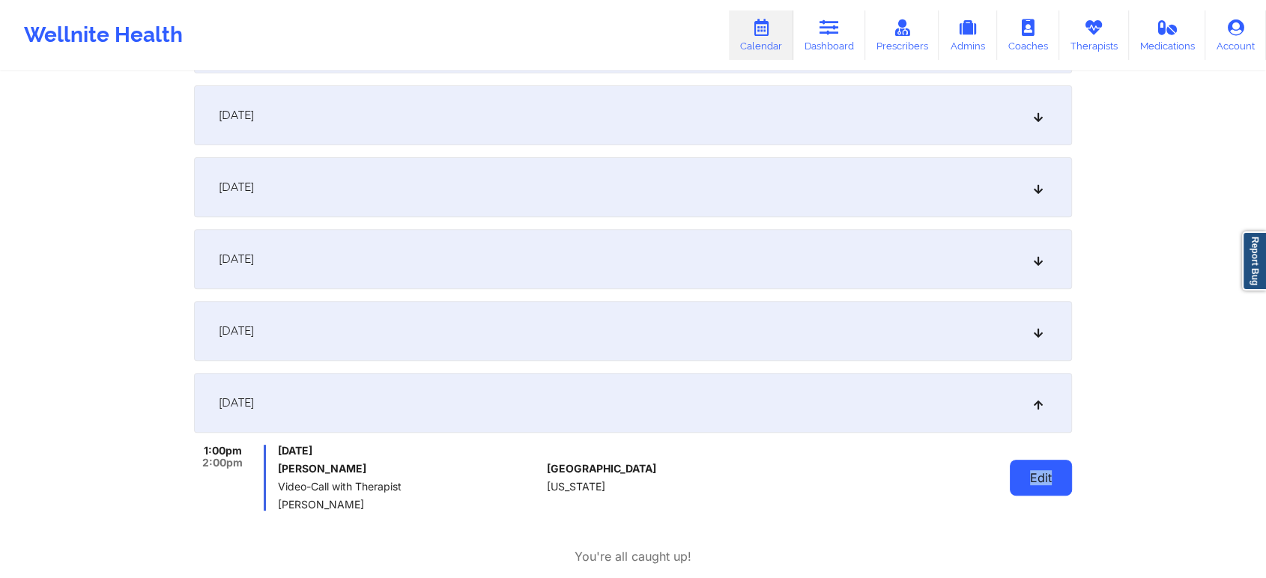
drag, startPoint x: 1029, startPoint y: 503, endPoint x: 1054, endPoint y: 474, distance: 37.7
click at [1054, 474] on div "Edit" at bounding box center [1002, 478] width 139 height 66
click at [1054, 474] on button "Edit" at bounding box center [1041, 478] width 62 height 36
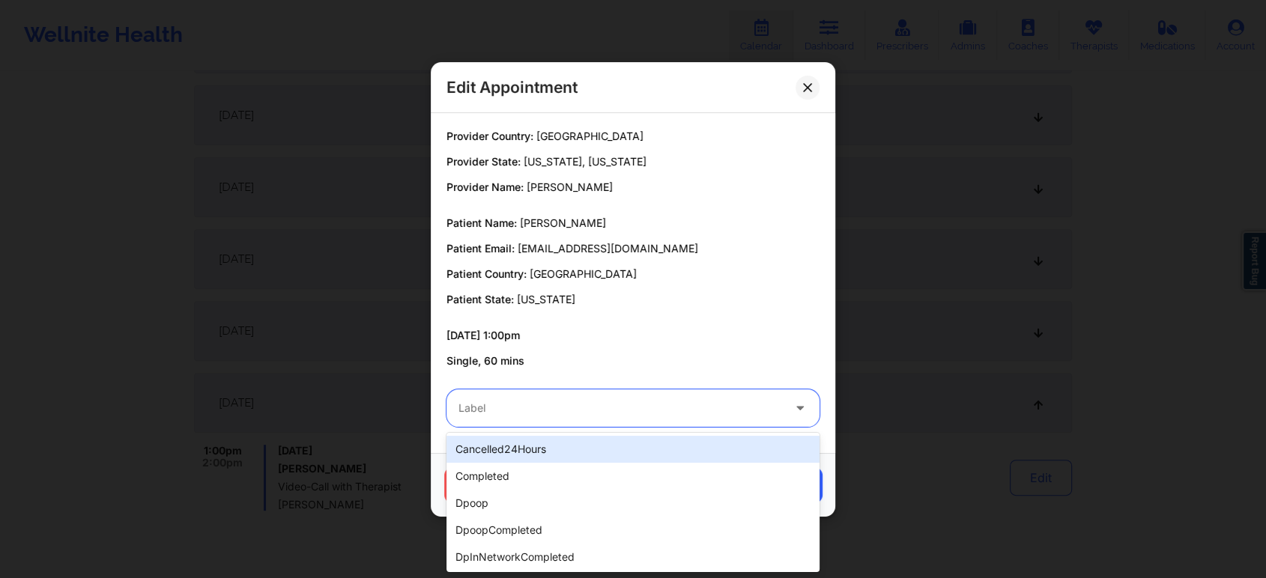
click at [491, 423] on div "Label" at bounding box center [614, 407] width 337 height 37
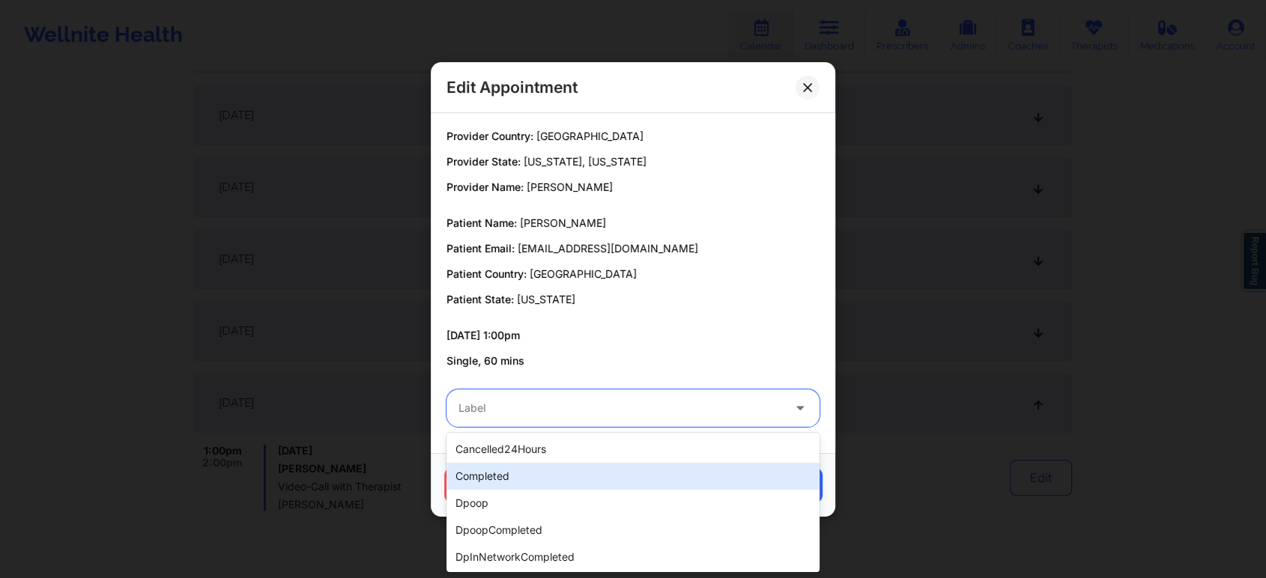
click at [514, 469] on div "completed" at bounding box center [632, 476] width 373 height 27
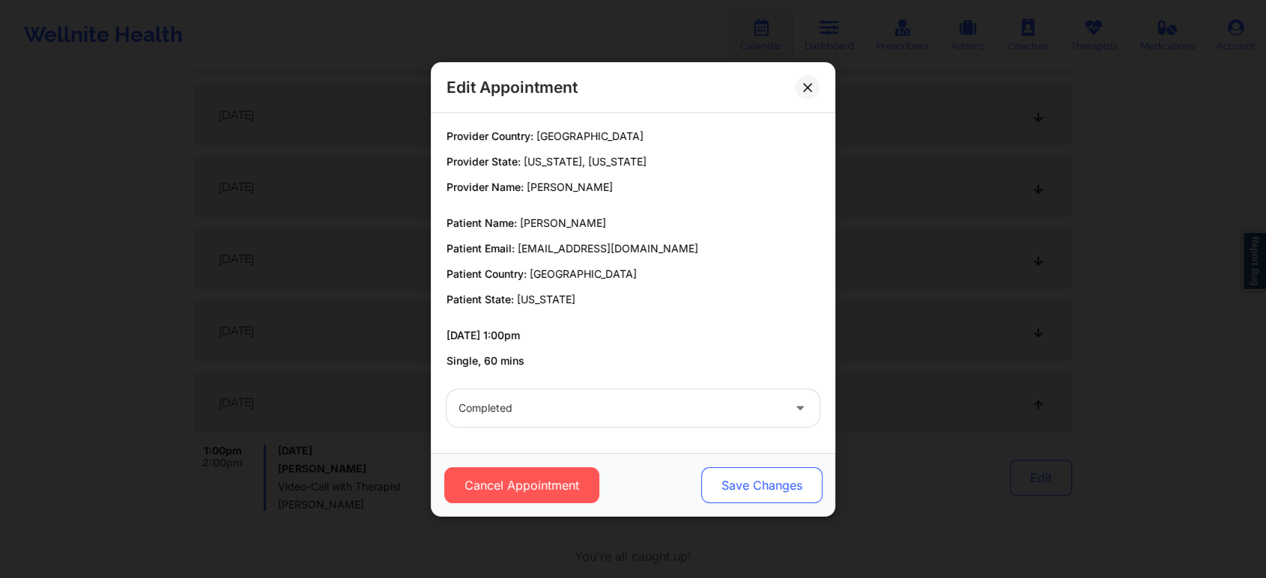
click at [756, 476] on button "Save Changes" at bounding box center [761, 485] width 121 height 36
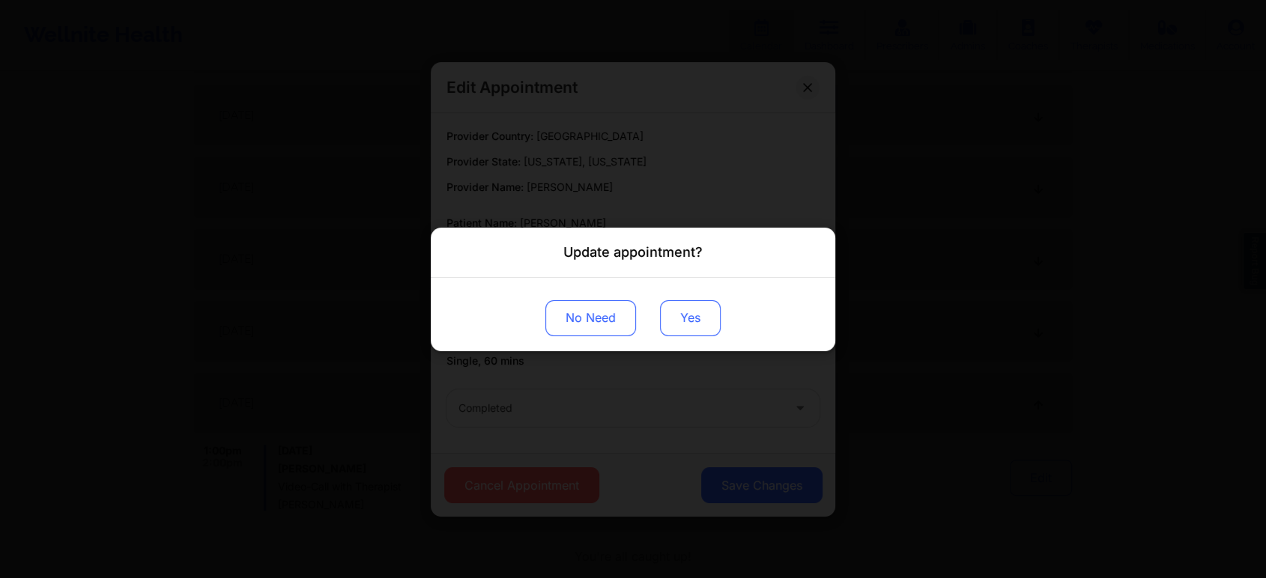
click at [683, 309] on button "Yes" at bounding box center [690, 318] width 61 height 36
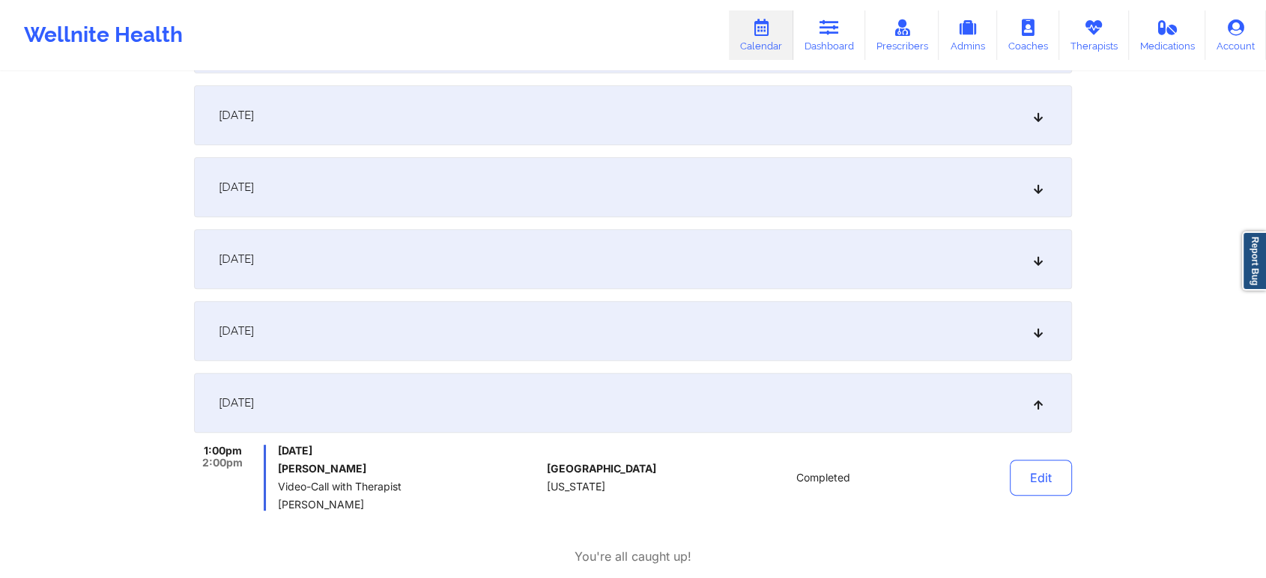
scroll to position [0, 0]
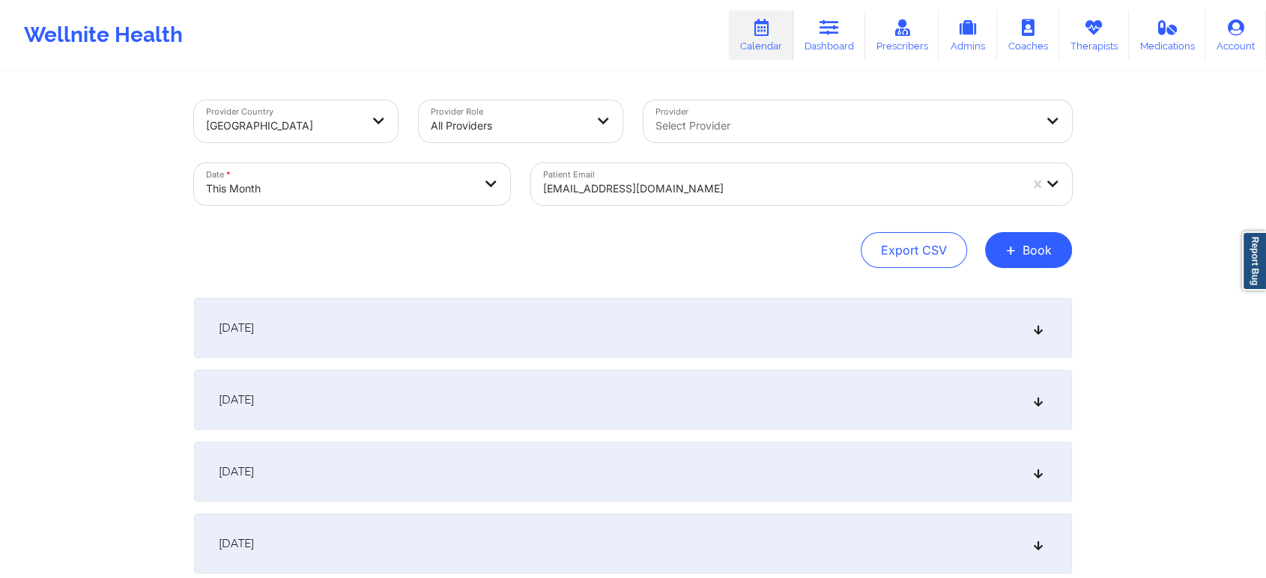
click at [713, 178] on div "[EMAIL_ADDRESS][DOMAIN_NAME]" at bounding box center [781, 188] width 476 height 33
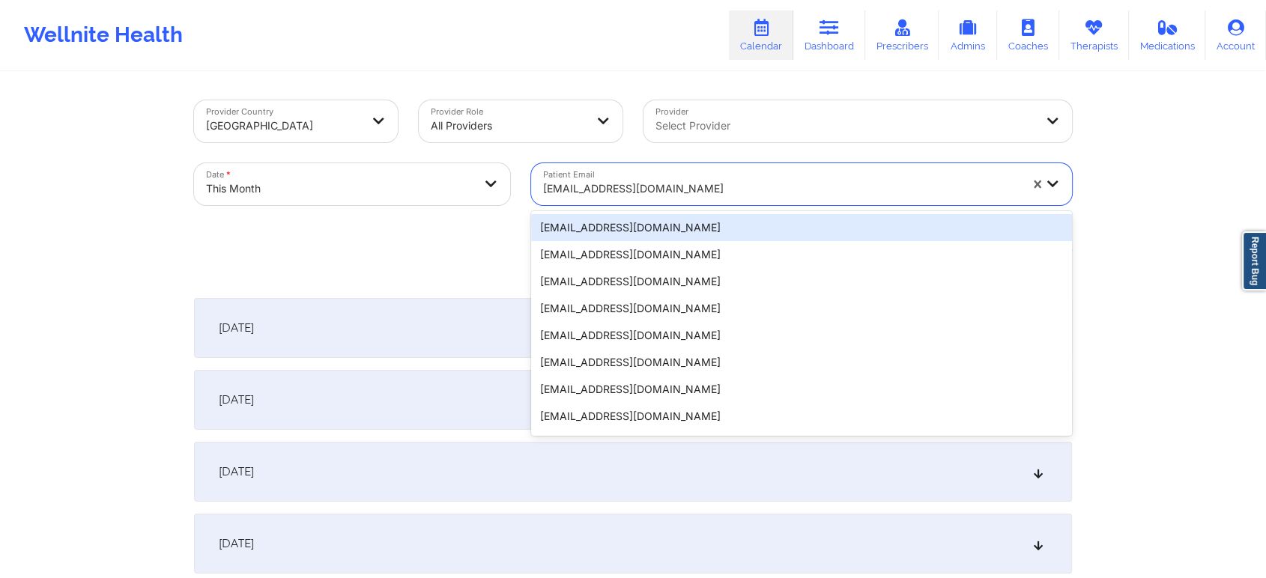
type input "[EMAIL_ADDRESS][DOMAIN_NAME]"
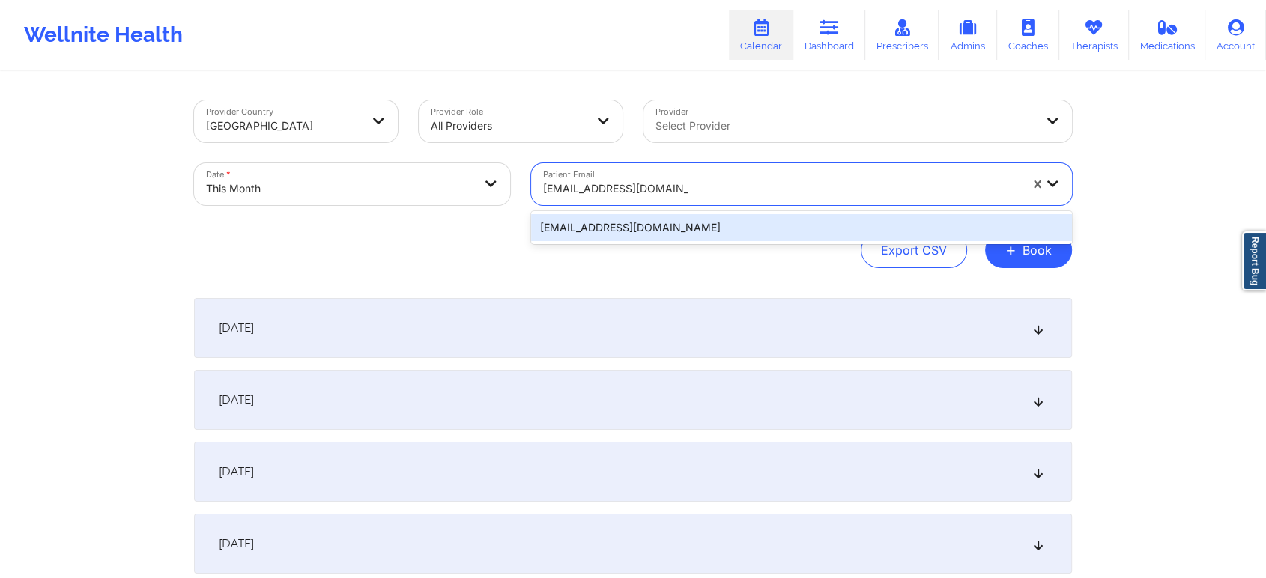
click at [686, 214] on div "[EMAIL_ADDRESS][DOMAIN_NAME]" at bounding box center [801, 227] width 541 height 27
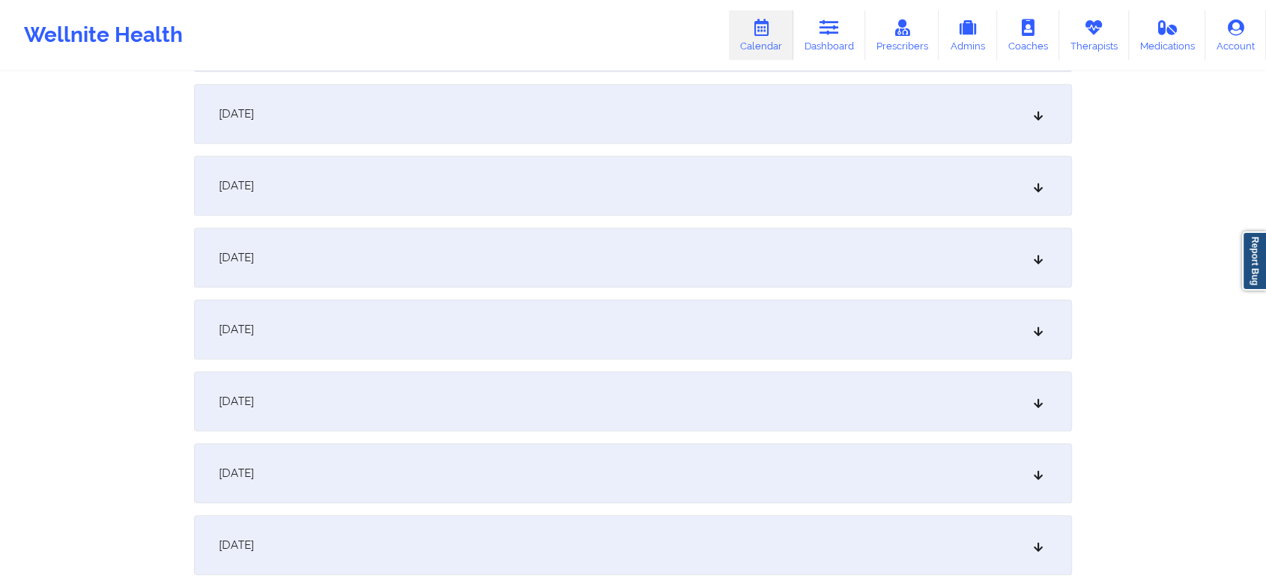
scroll to position [795, 0]
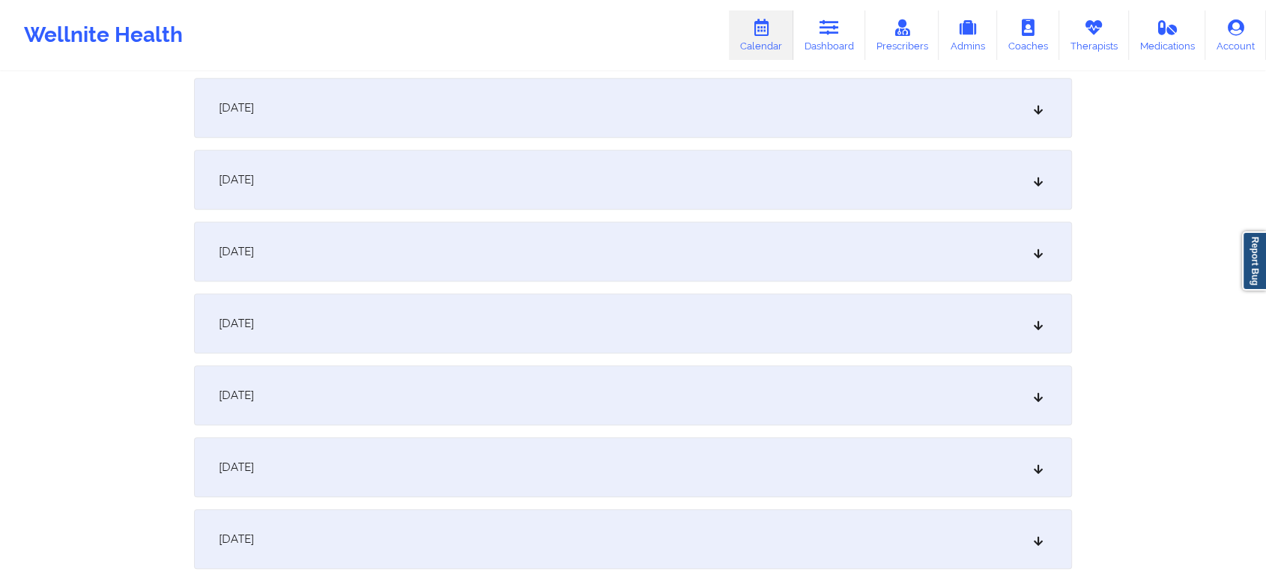
click at [516, 101] on div "[DATE]" at bounding box center [633, 108] width 878 height 60
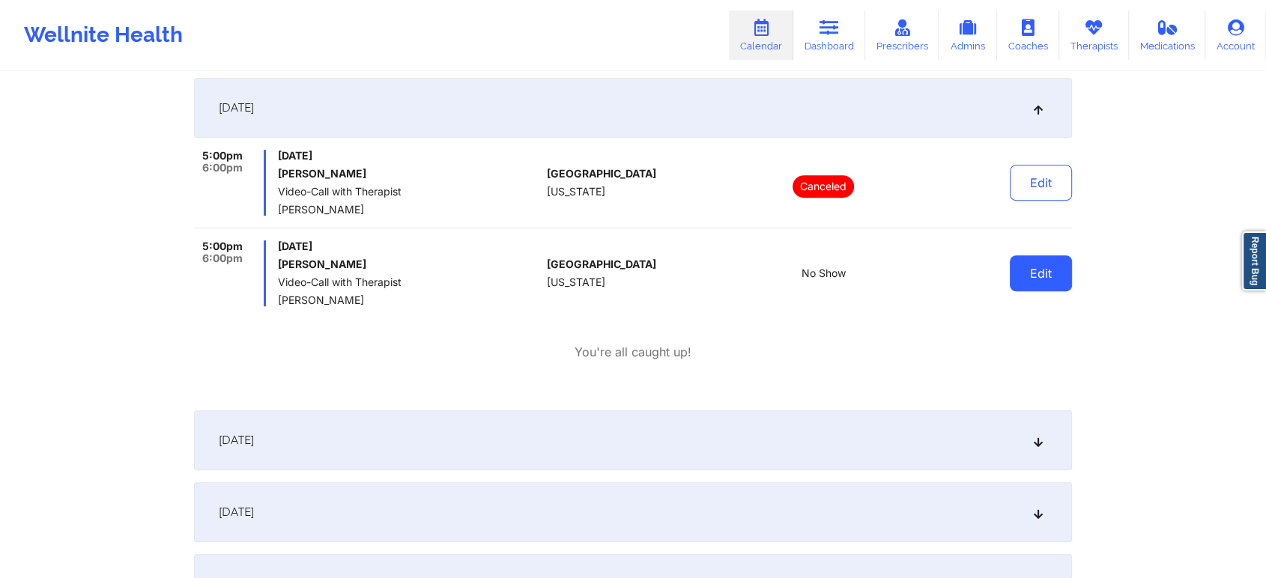
click at [1024, 270] on button "Edit" at bounding box center [1041, 273] width 62 height 36
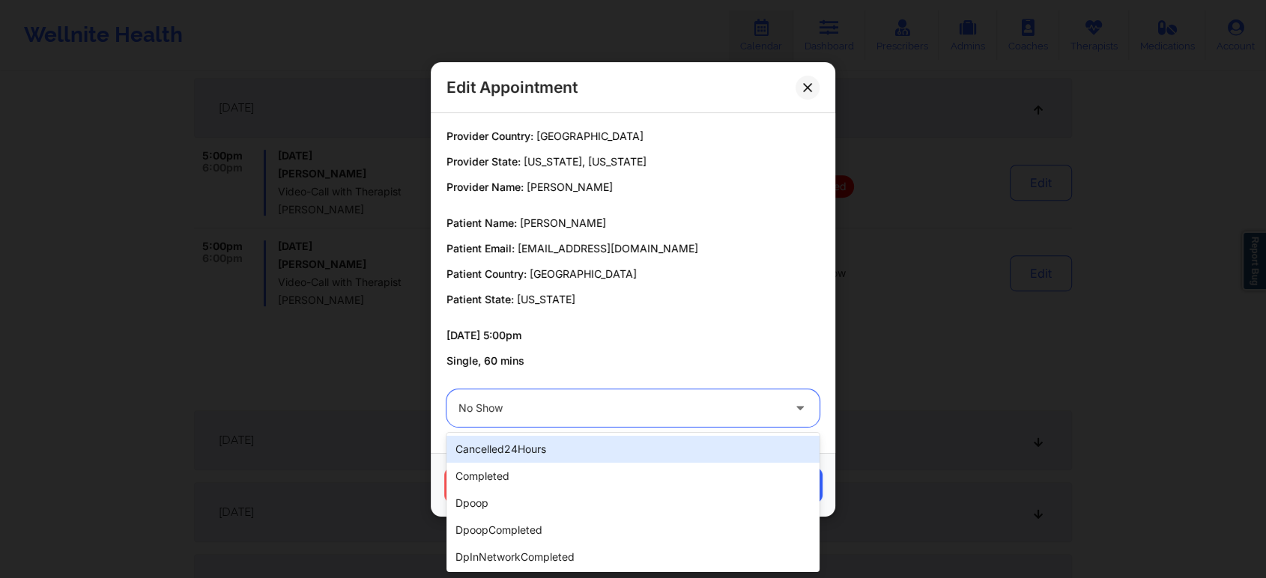
click at [687, 397] on div "No Show" at bounding box center [620, 407] width 324 height 37
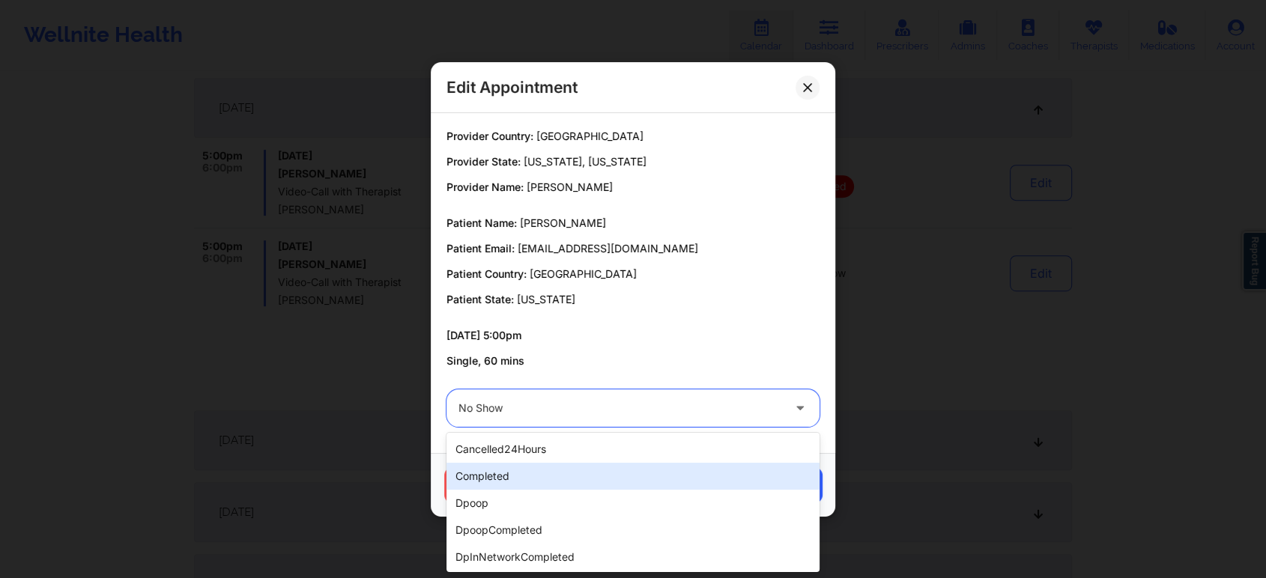
click at [614, 469] on div "completed" at bounding box center [632, 476] width 373 height 27
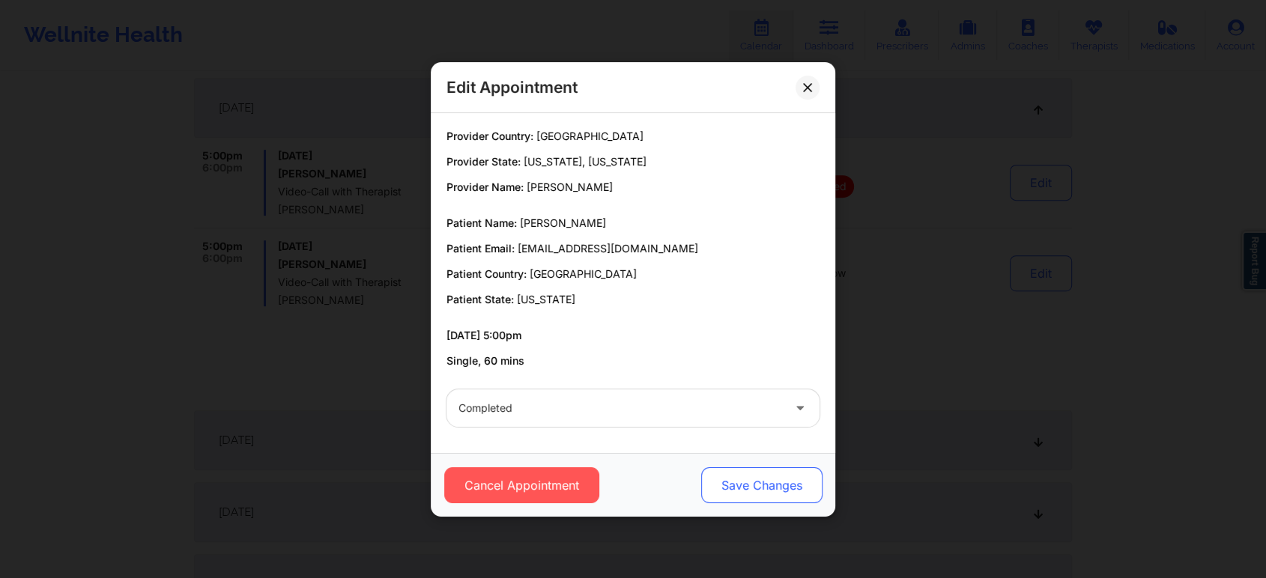
click at [777, 482] on button "Save Changes" at bounding box center [761, 485] width 121 height 36
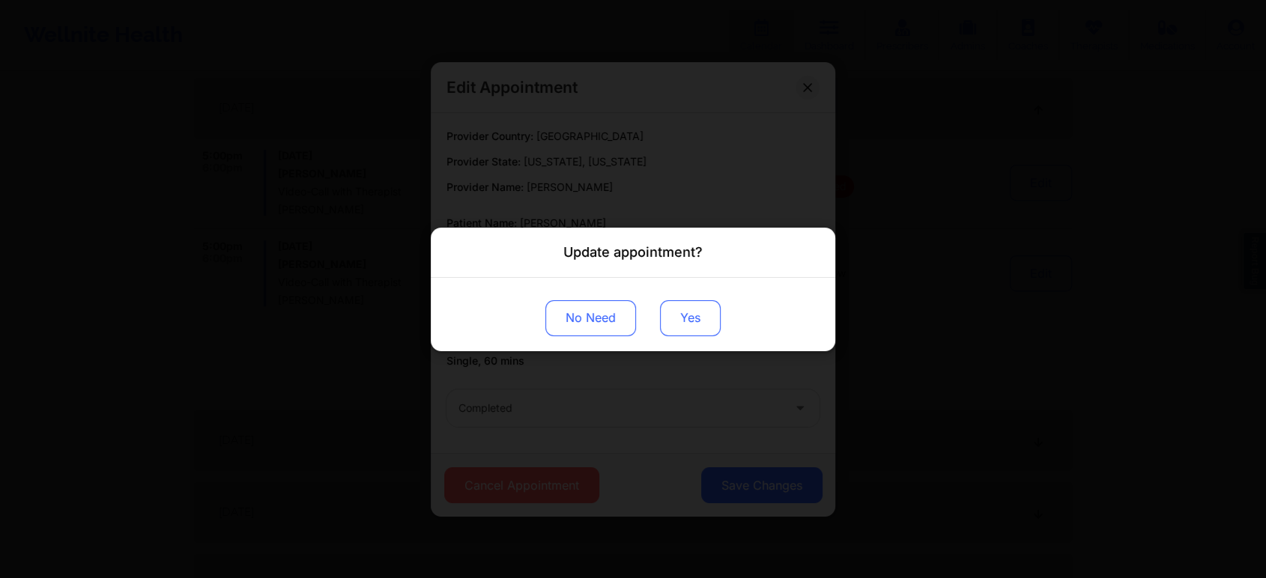
click at [680, 326] on button "Yes" at bounding box center [690, 318] width 61 height 36
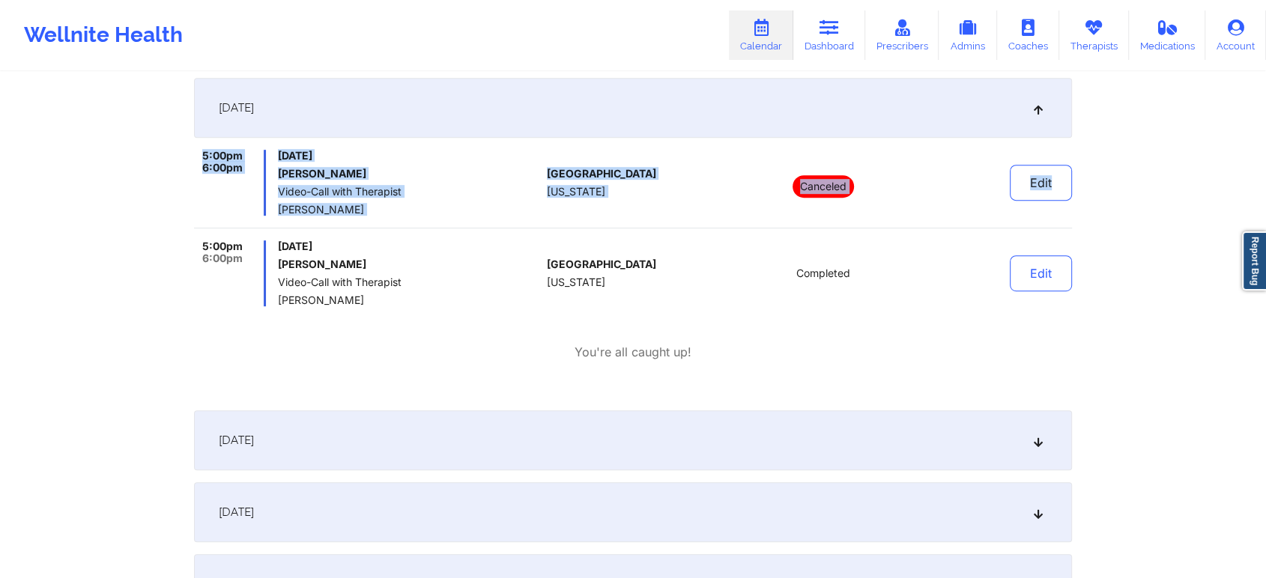
drag, startPoint x: 1158, startPoint y: 106, endPoint x: 1277, endPoint y: 183, distance: 141.9
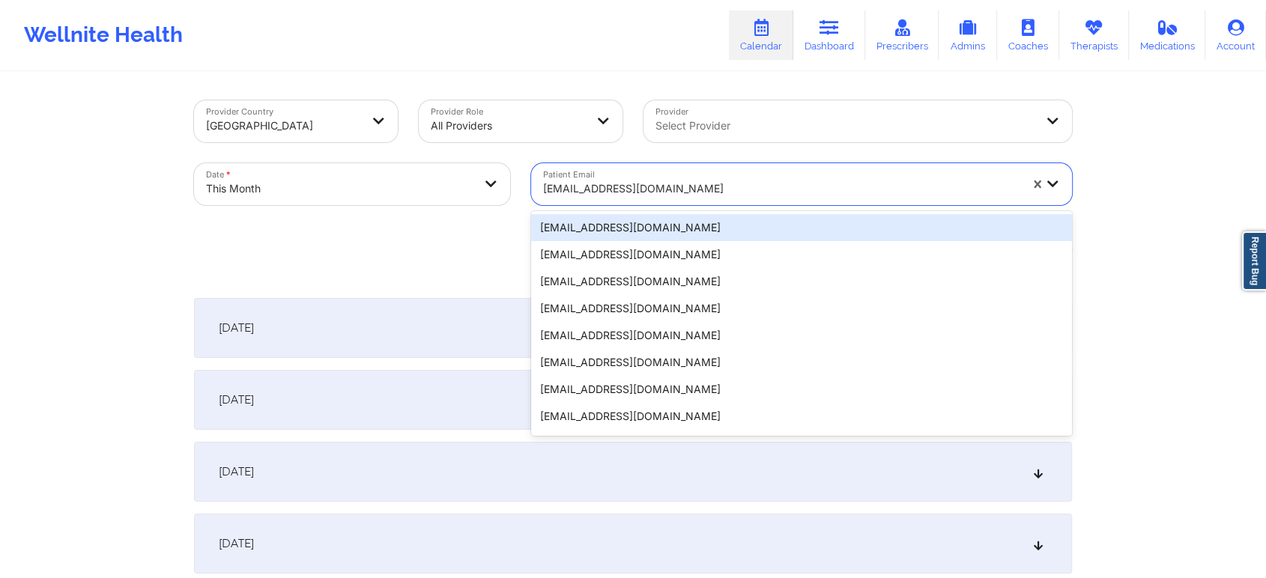
click at [597, 182] on div at bounding box center [781, 189] width 476 height 18
type input "[EMAIL_ADDRESS][DOMAIN_NAME]"
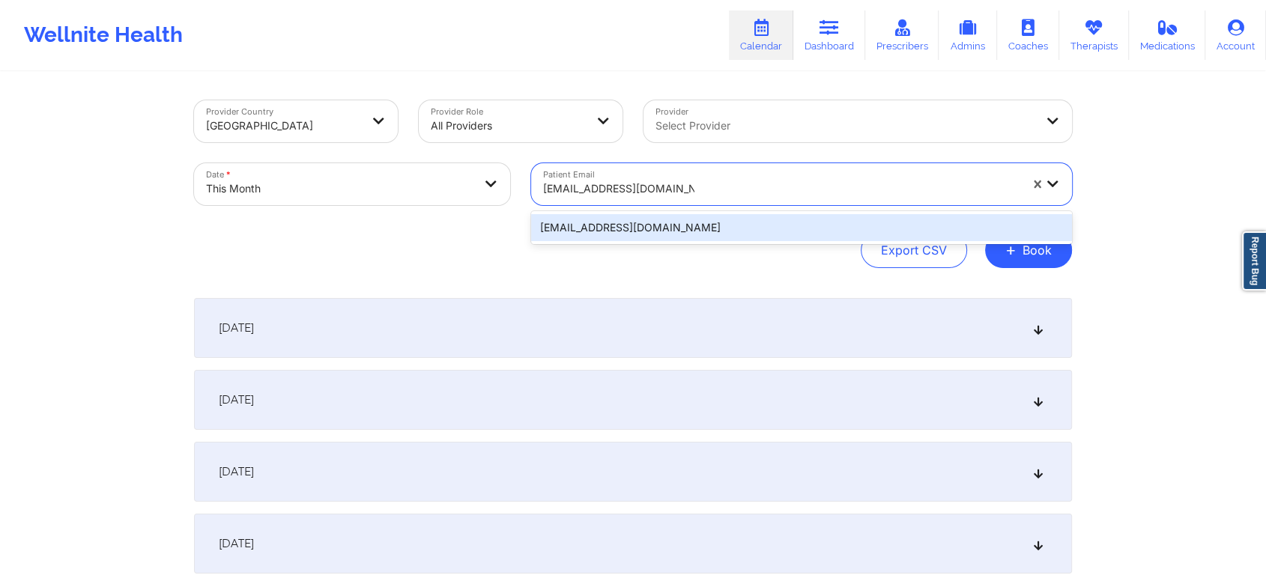
click at [619, 218] on div "[EMAIL_ADDRESS][DOMAIN_NAME]" at bounding box center [801, 227] width 541 height 27
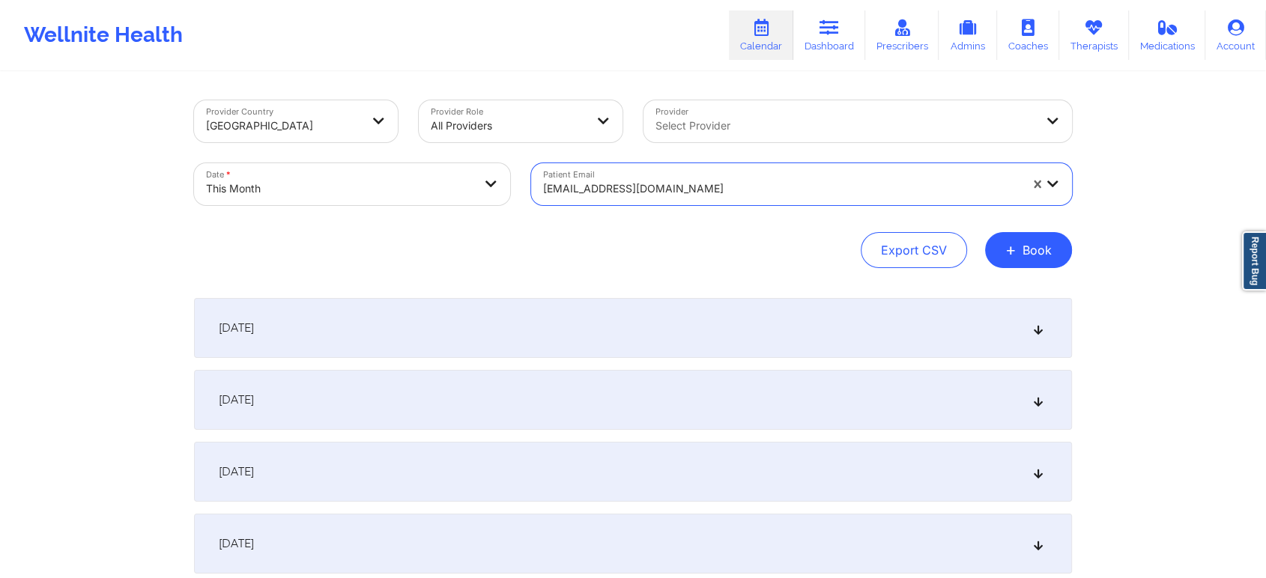
scroll to position [577, 0]
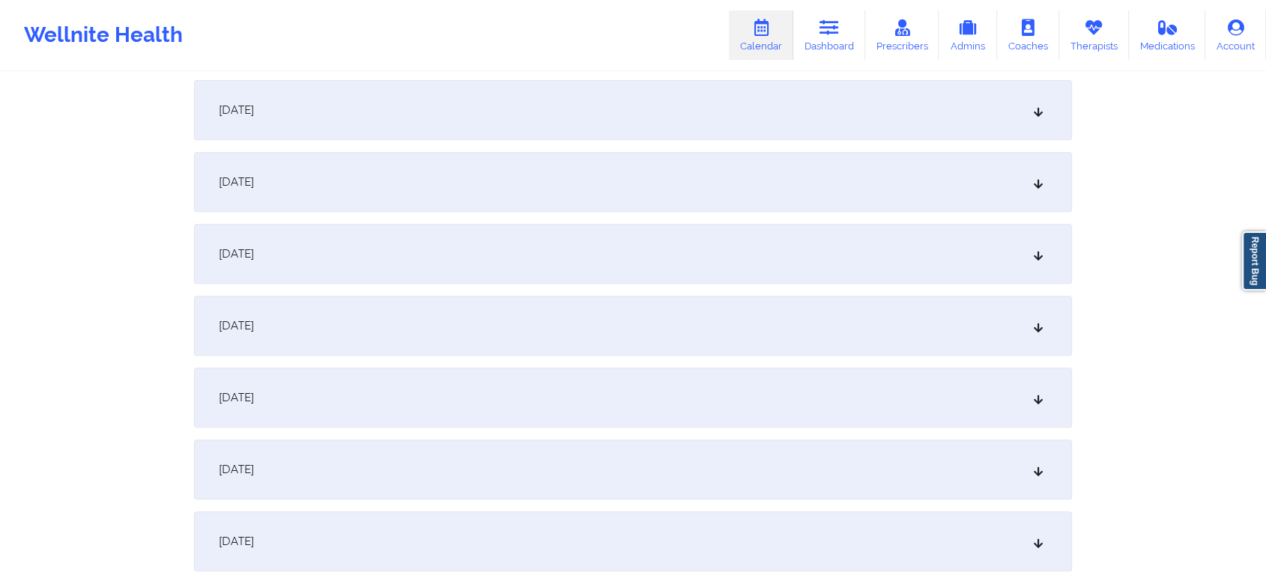
click at [555, 309] on div "[DATE]" at bounding box center [633, 326] width 878 height 60
